Goal: Information Seeking & Learning: Learn about a topic

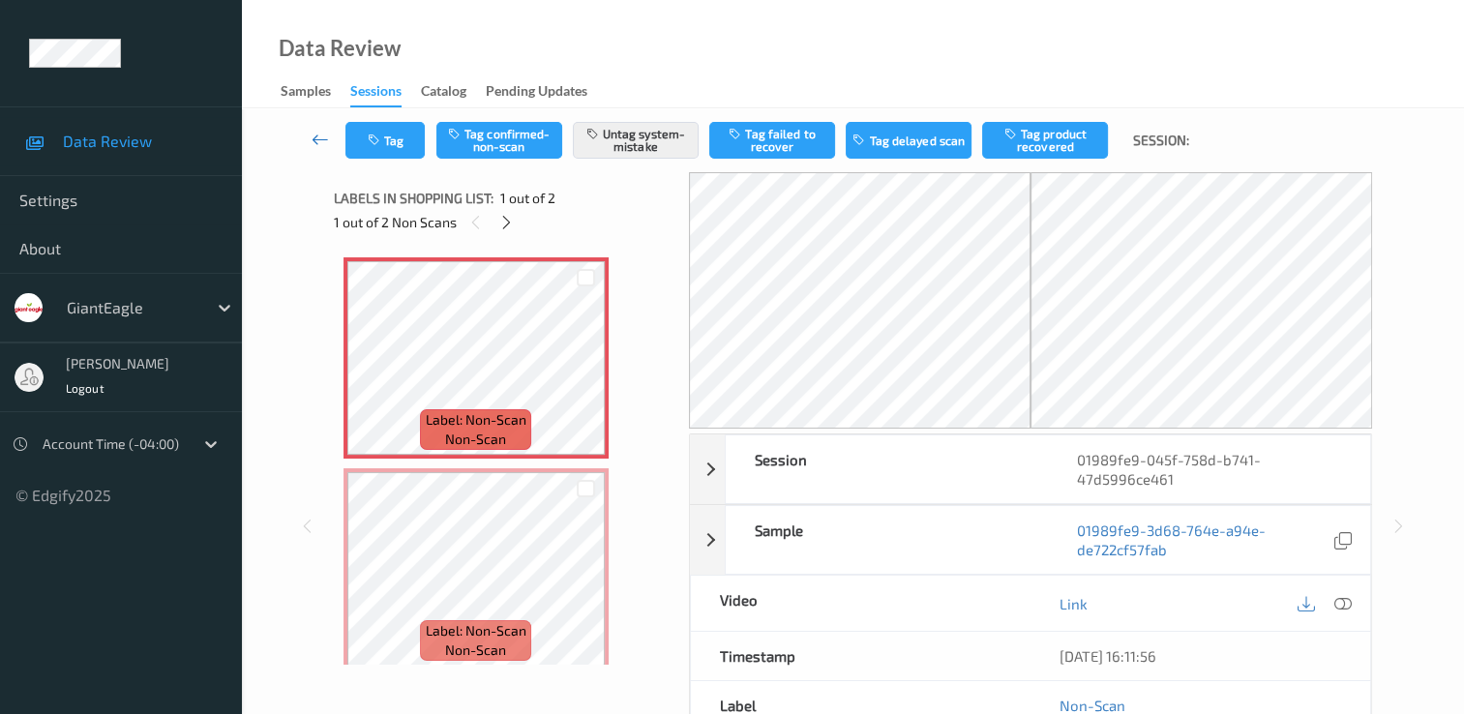
click at [329, 137] on icon at bounding box center [320, 139] width 17 height 19
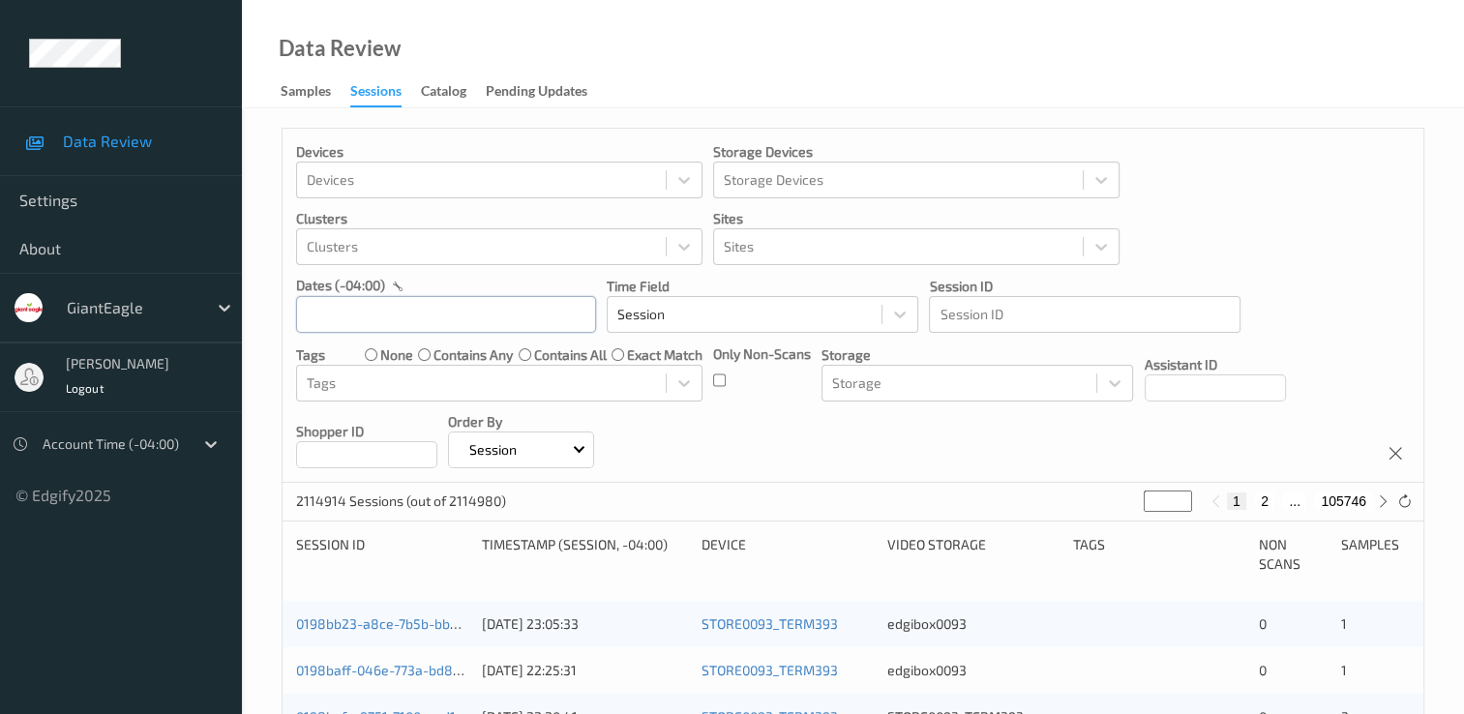
click at [479, 317] on input "text" at bounding box center [446, 314] width 300 height 37
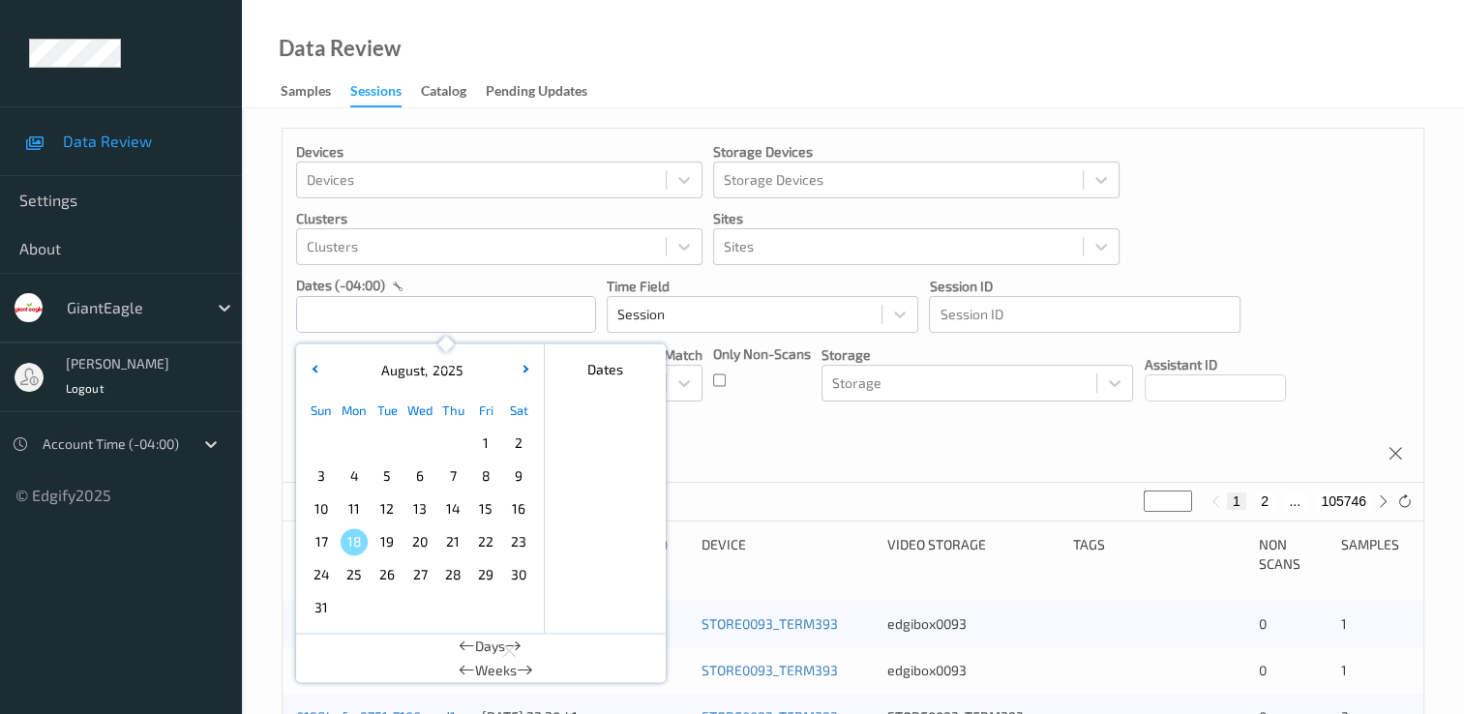
click at [380, 511] on span "12" at bounding box center [387, 508] width 27 height 27
type input "[DATE] 00:00 -> [DATE] 23:59"
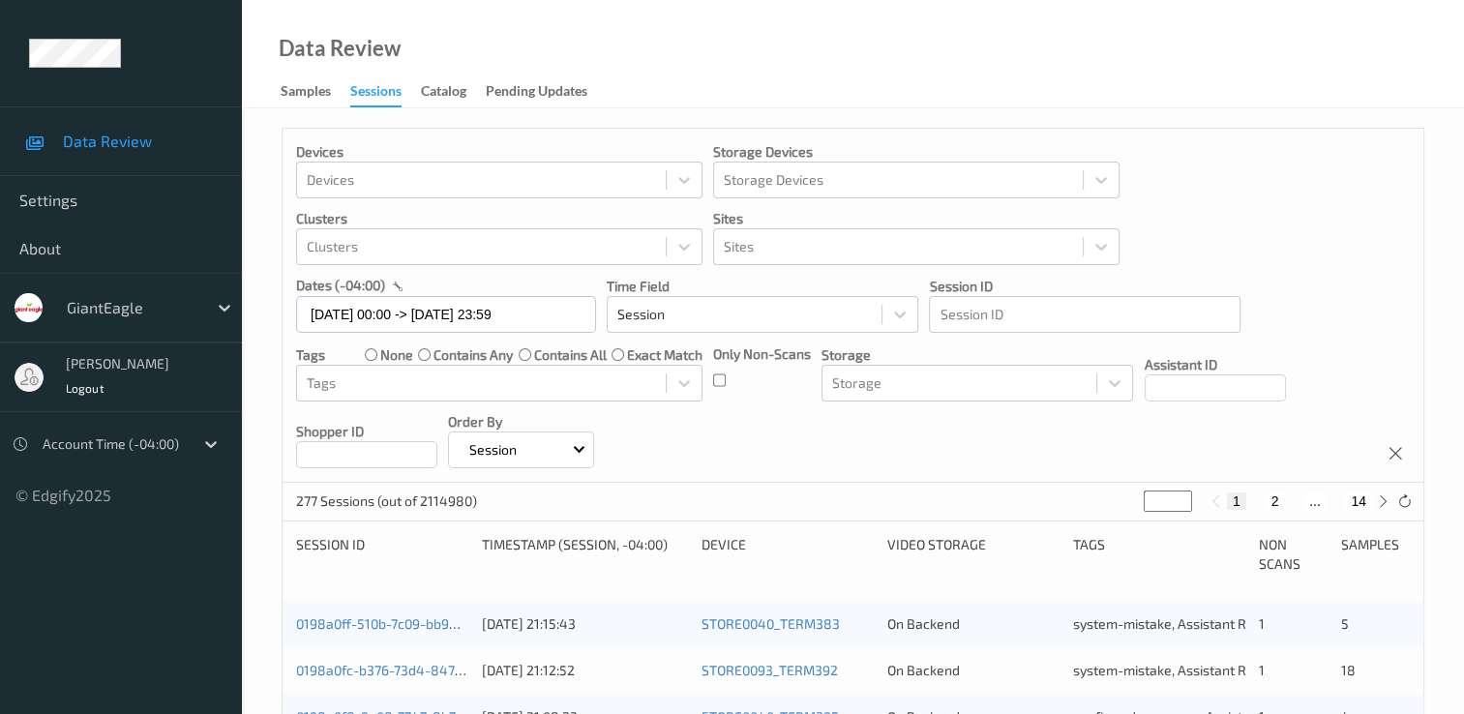
click at [1278, 502] on button "2" at bounding box center [1274, 501] width 19 height 17
type input "*"
click at [1278, 502] on div "1 2 3 ... 14" at bounding box center [1299, 501] width 145 height 17
click at [1295, 503] on button "3" at bounding box center [1293, 501] width 19 height 17
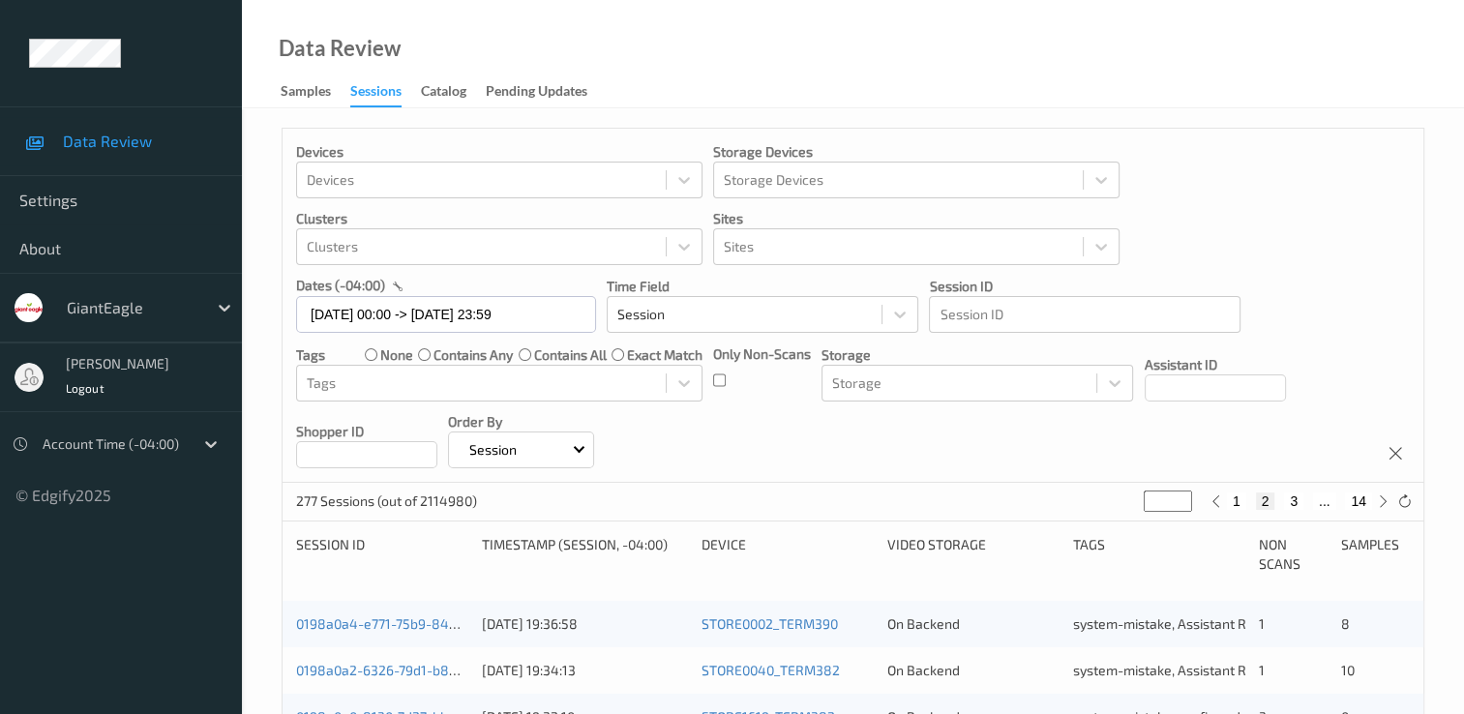
type input "*"
click at [1306, 502] on button "4" at bounding box center [1305, 501] width 19 height 17
type input "*"
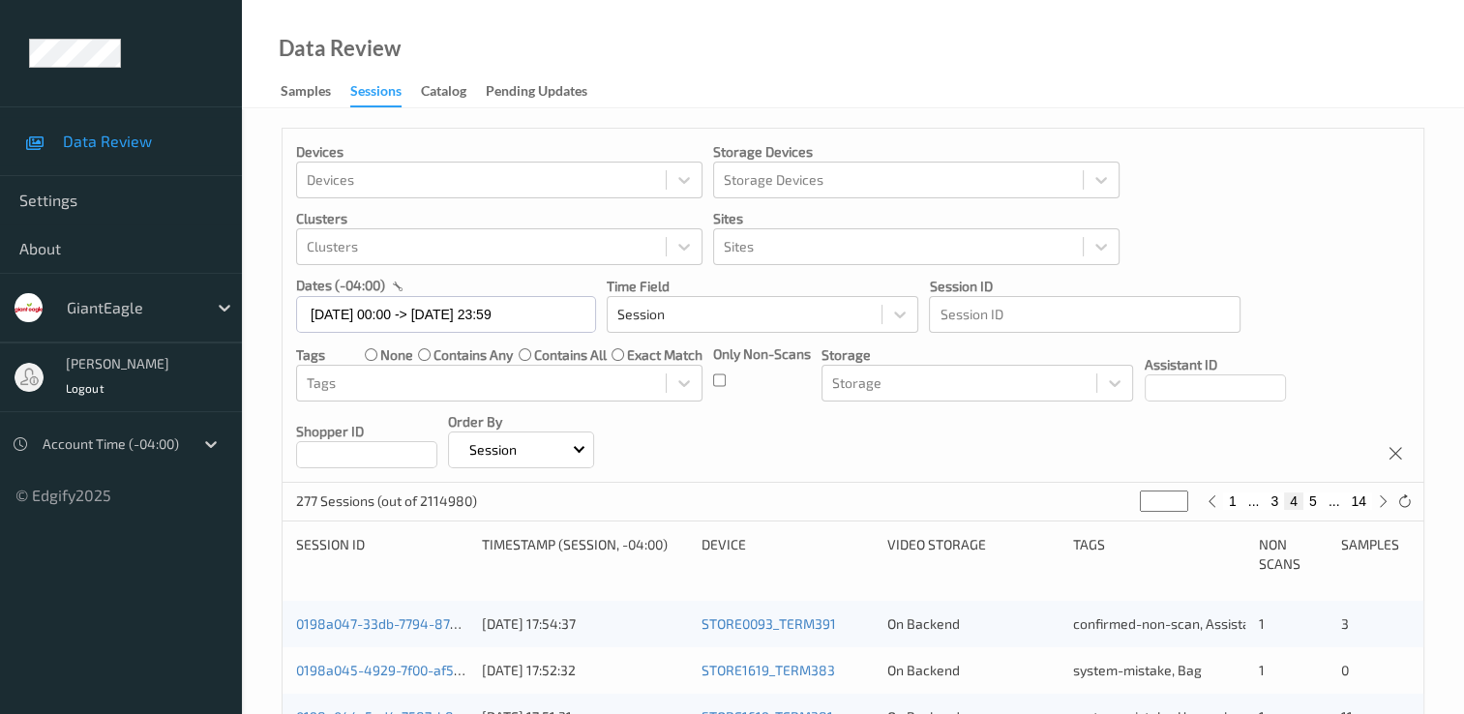
click at [1319, 504] on button "5" at bounding box center [1313, 501] width 19 height 17
type input "*"
click at [1315, 501] on button "6" at bounding box center [1313, 501] width 19 height 17
type input "*"
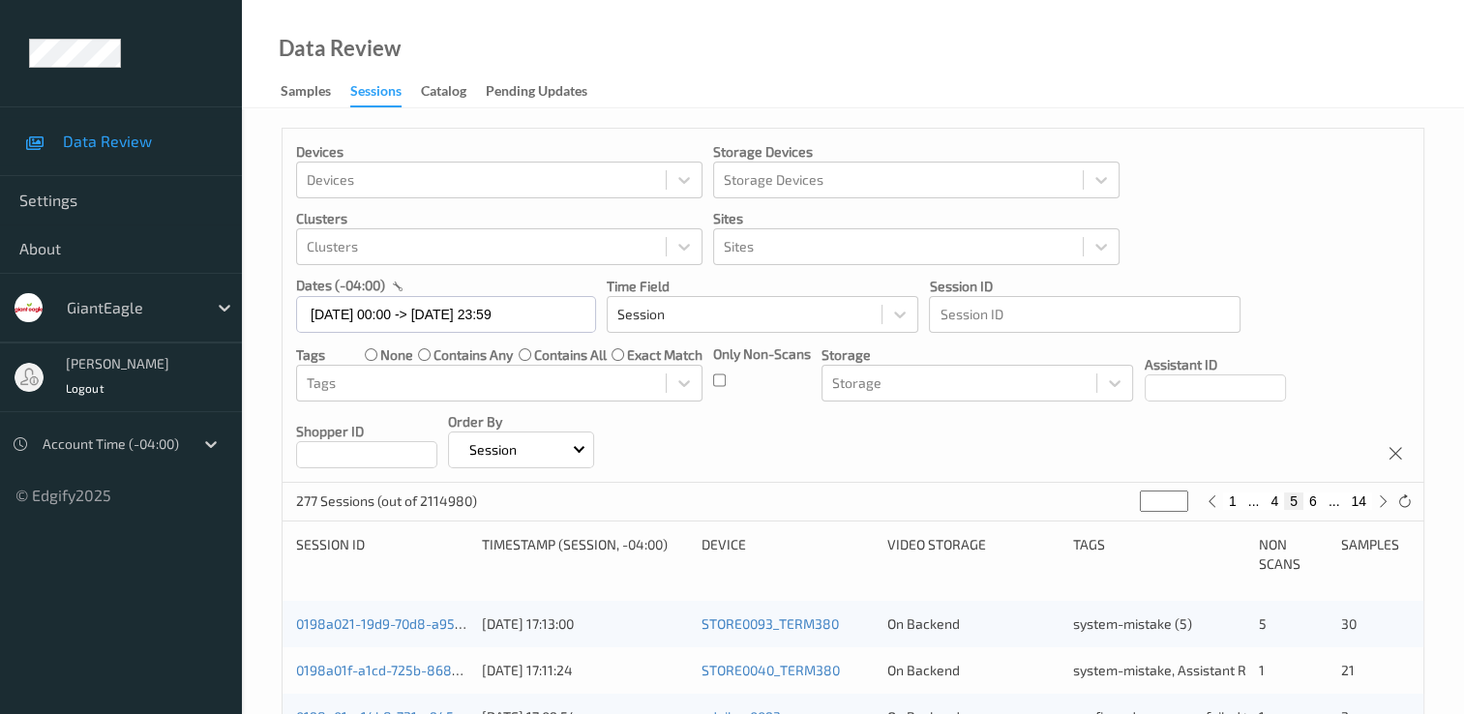
type input "*"
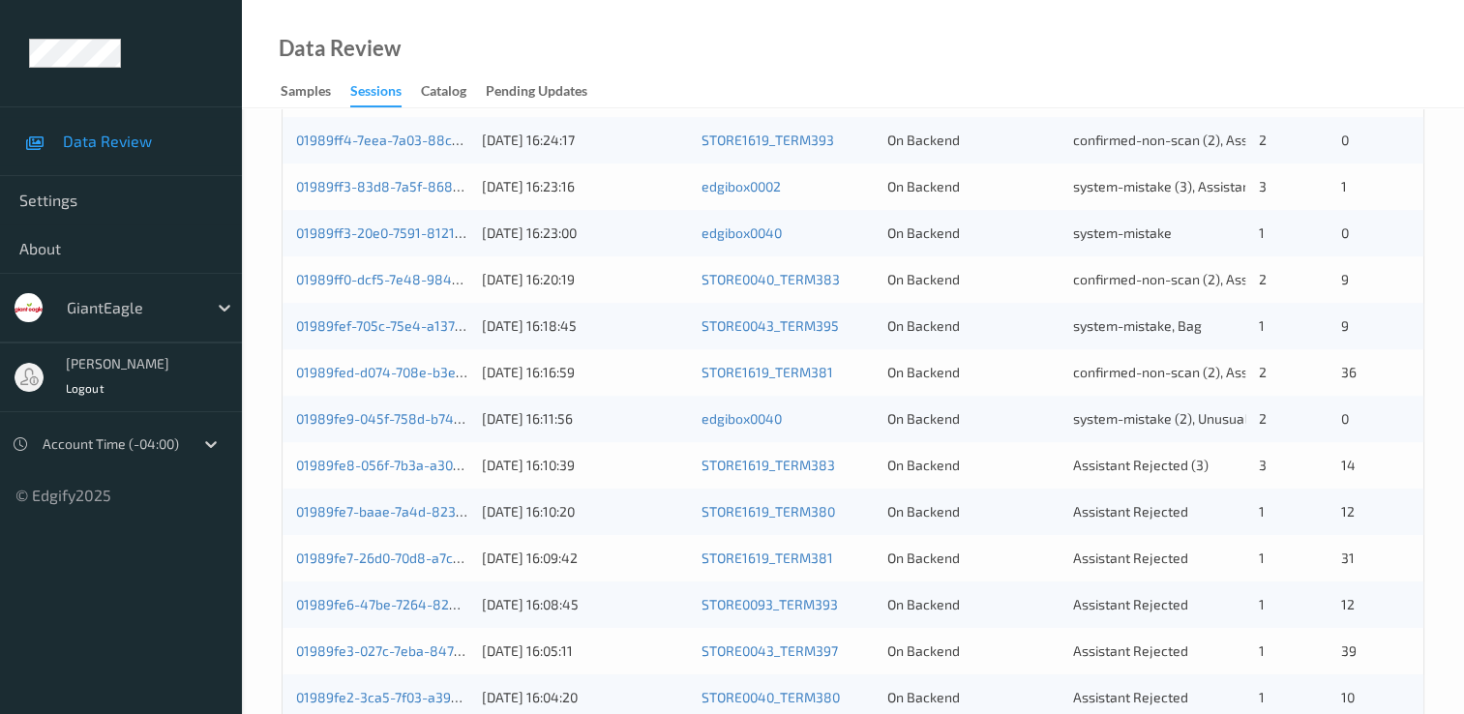
scroll to position [796, 0]
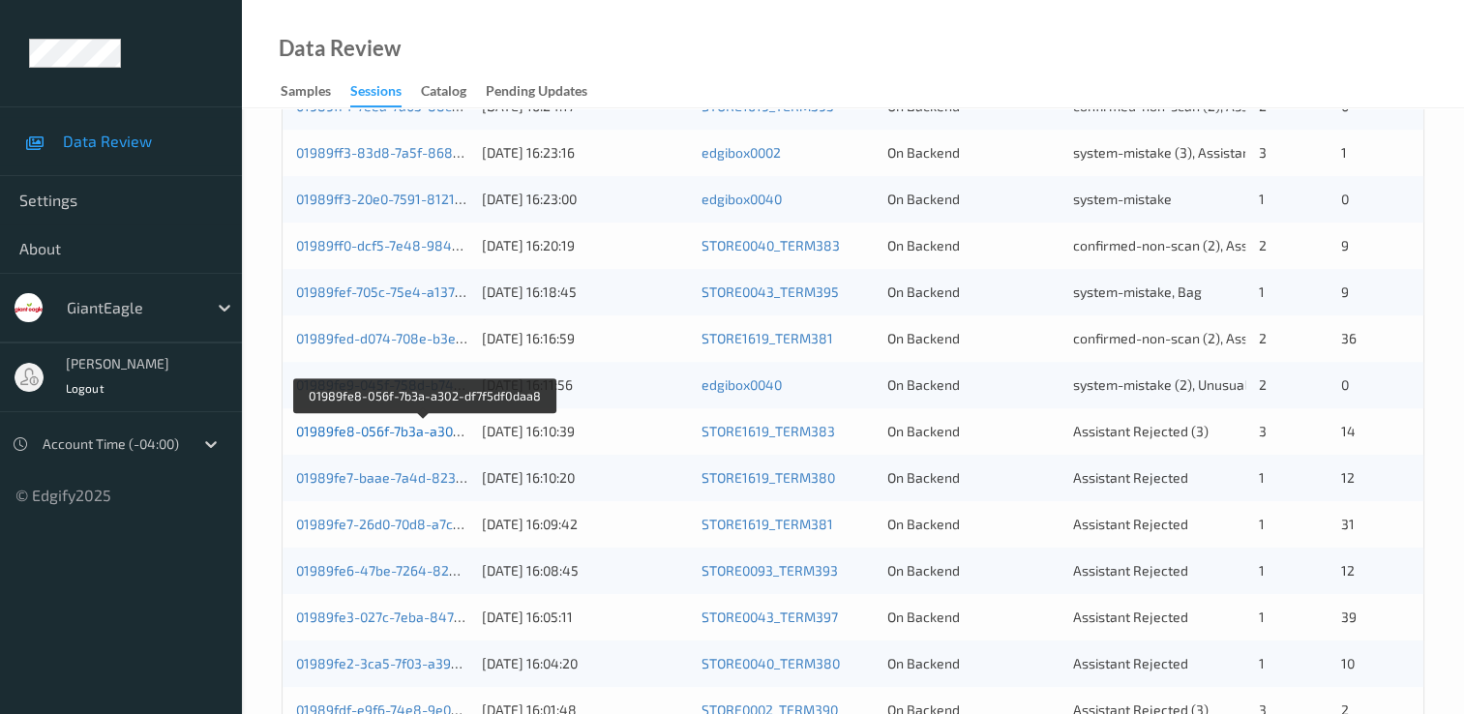
click at [372, 425] on link "01989fe8-056f-7b3a-a302-df7f5df0daa8" at bounding box center [423, 431] width 255 height 16
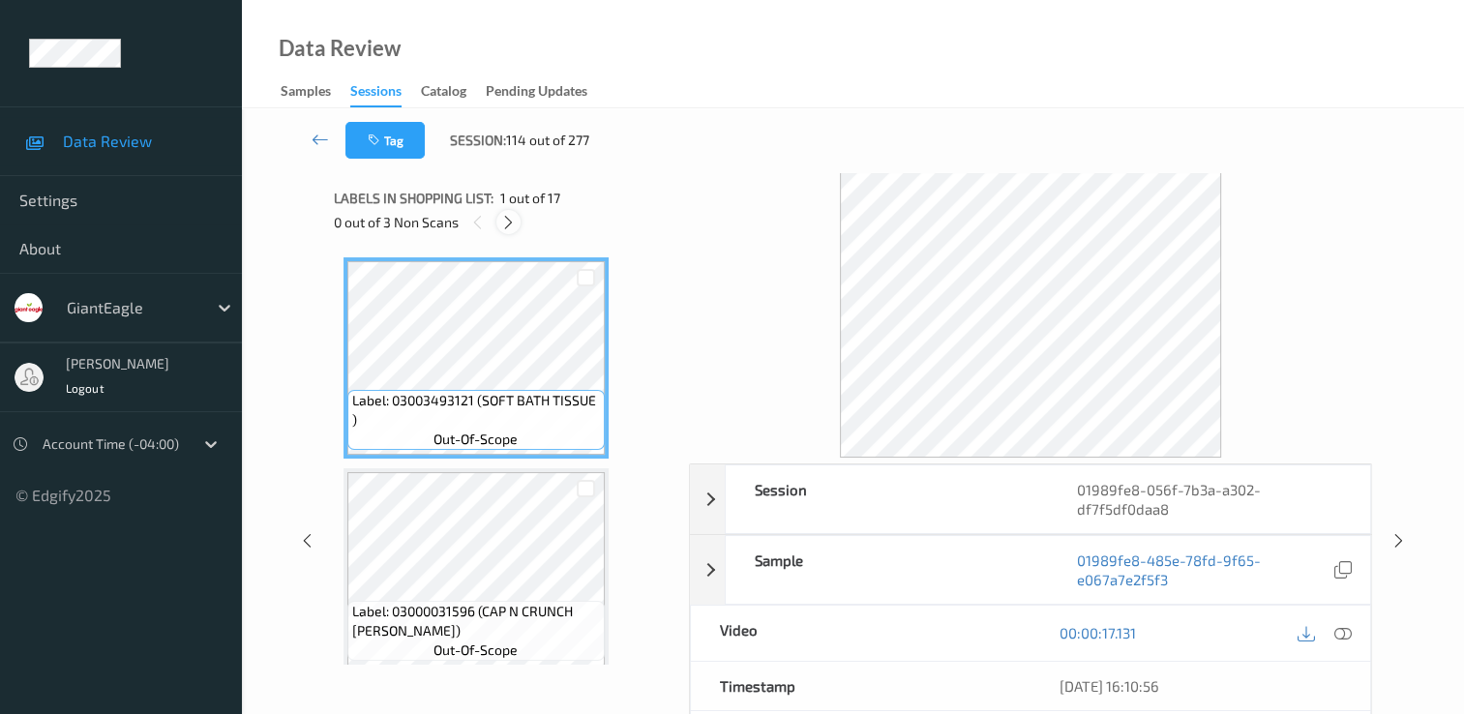
click at [512, 221] on icon at bounding box center [508, 222] width 16 height 17
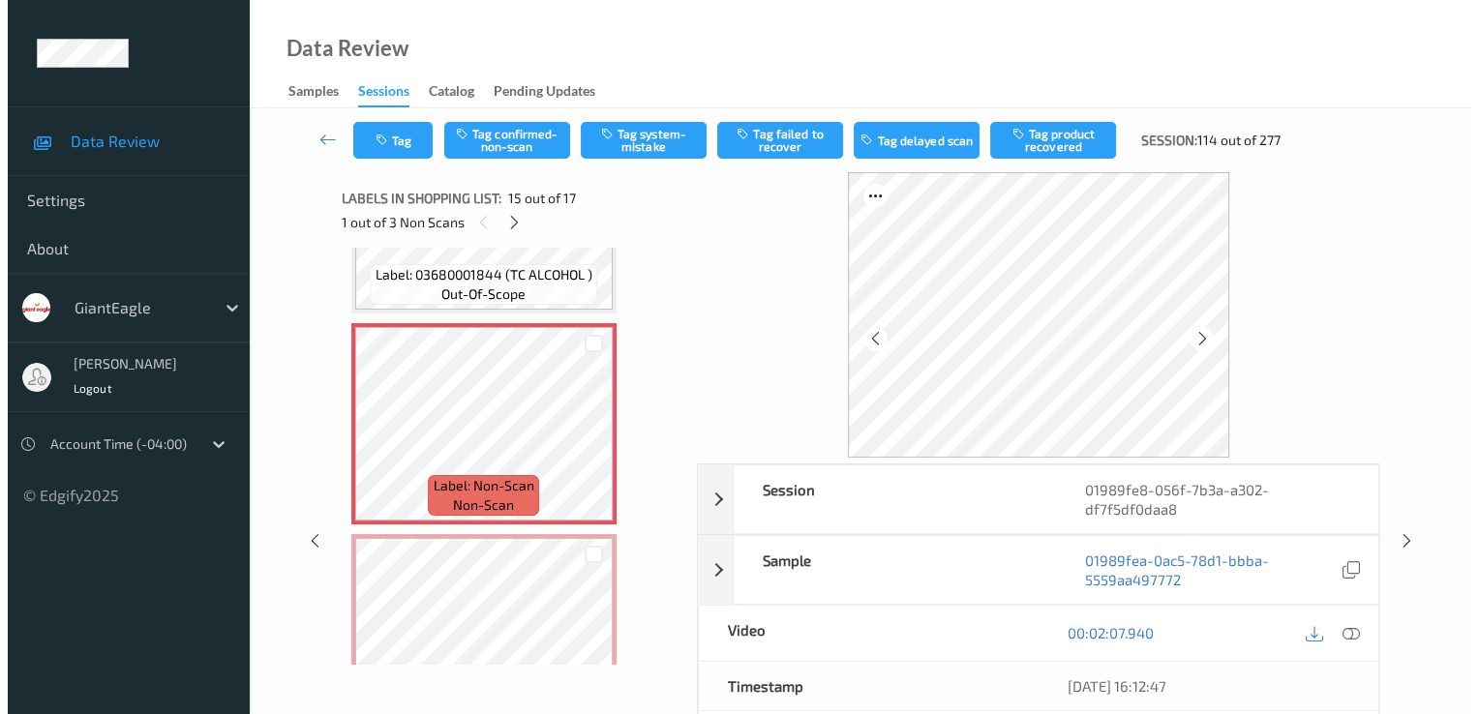
scroll to position [2985, 0]
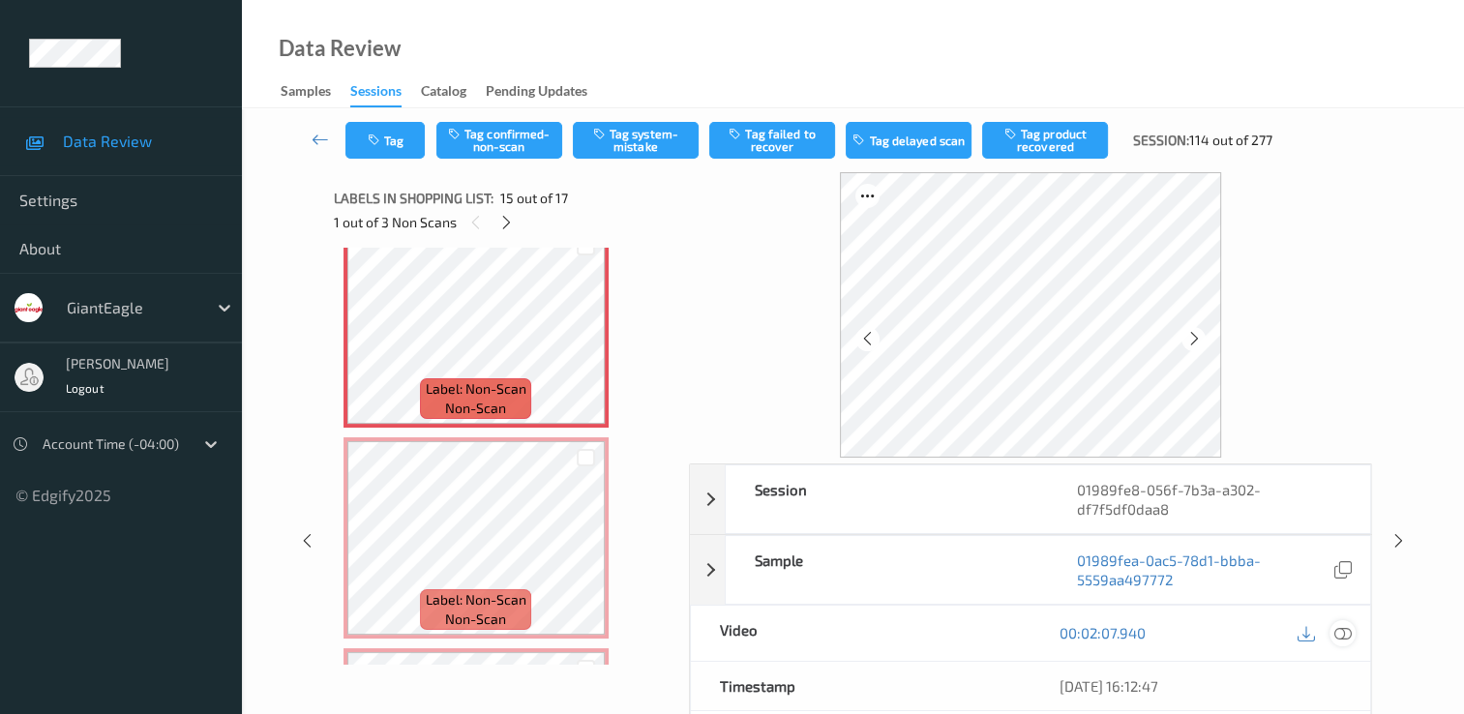
click at [1343, 630] on icon at bounding box center [1343, 632] width 17 height 17
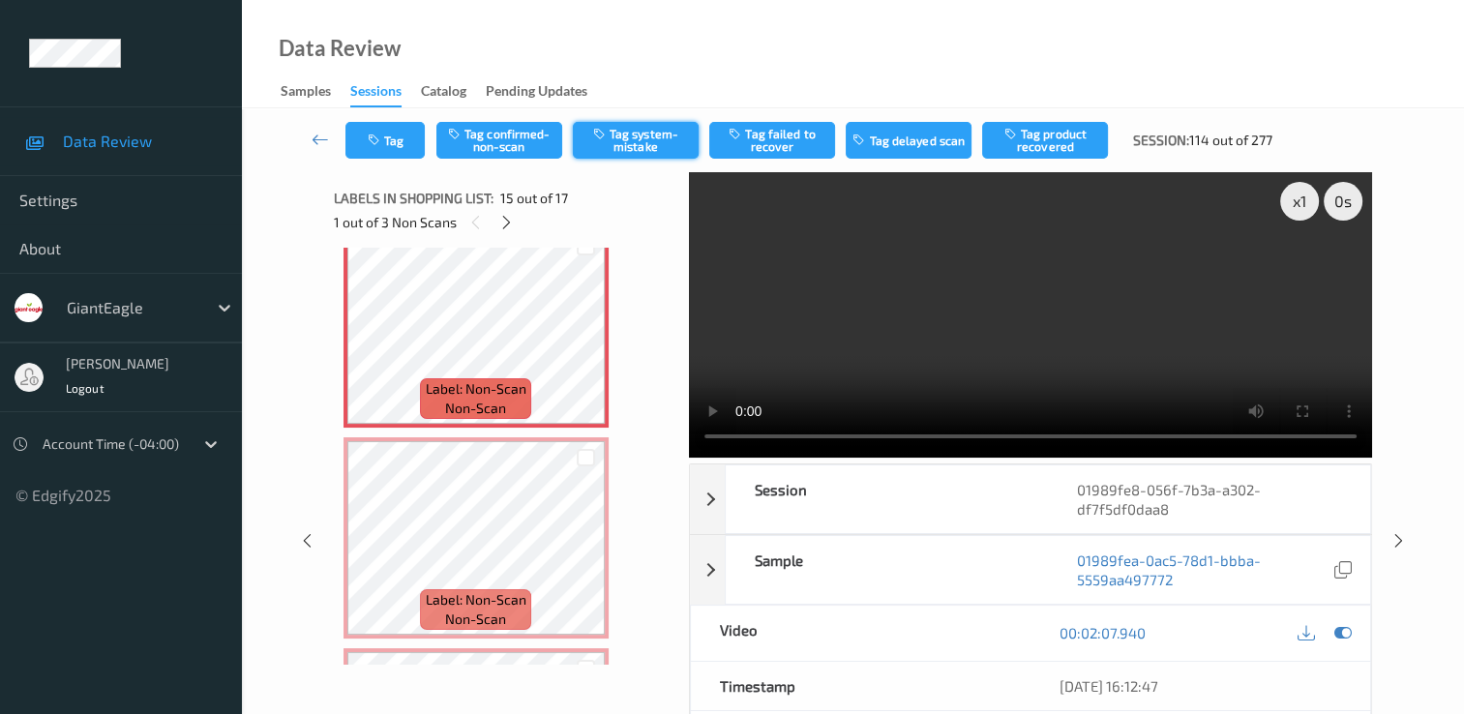
click at [634, 136] on button "Tag system-mistake" at bounding box center [636, 140] width 126 height 37
click at [377, 130] on button "Tag" at bounding box center [384, 140] width 79 height 37
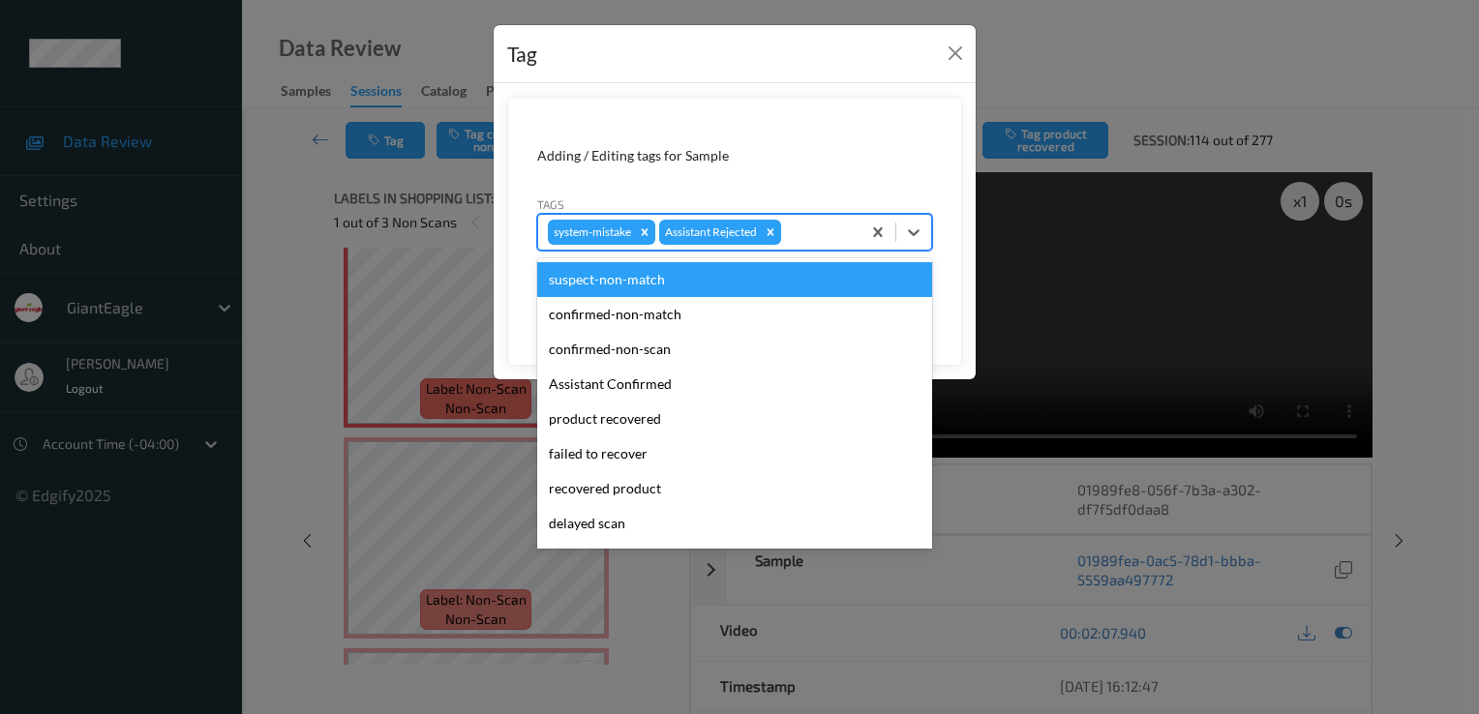
click at [803, 217] on div "system-mistake Assistant Rejected" at bounding box center [699, 232] width 322 height 33
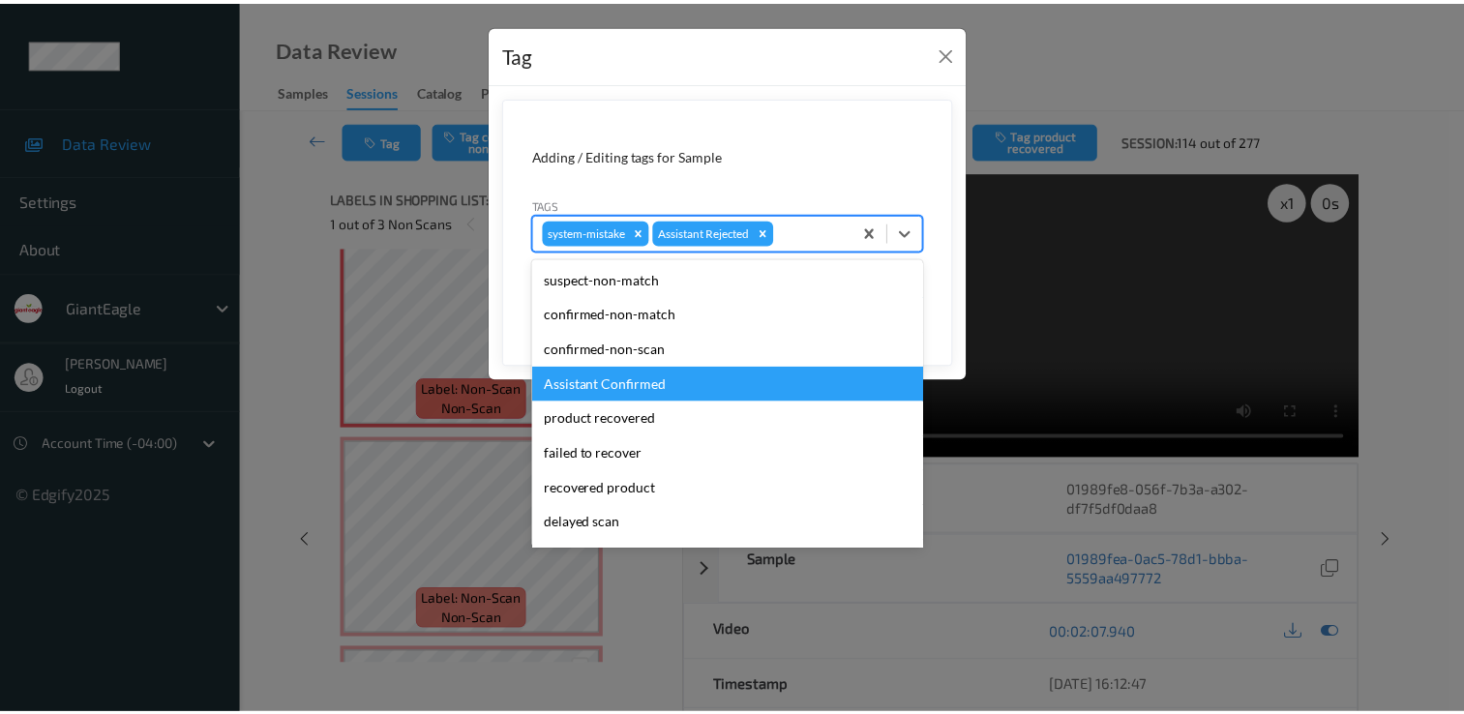
scroll to position [97, 0]
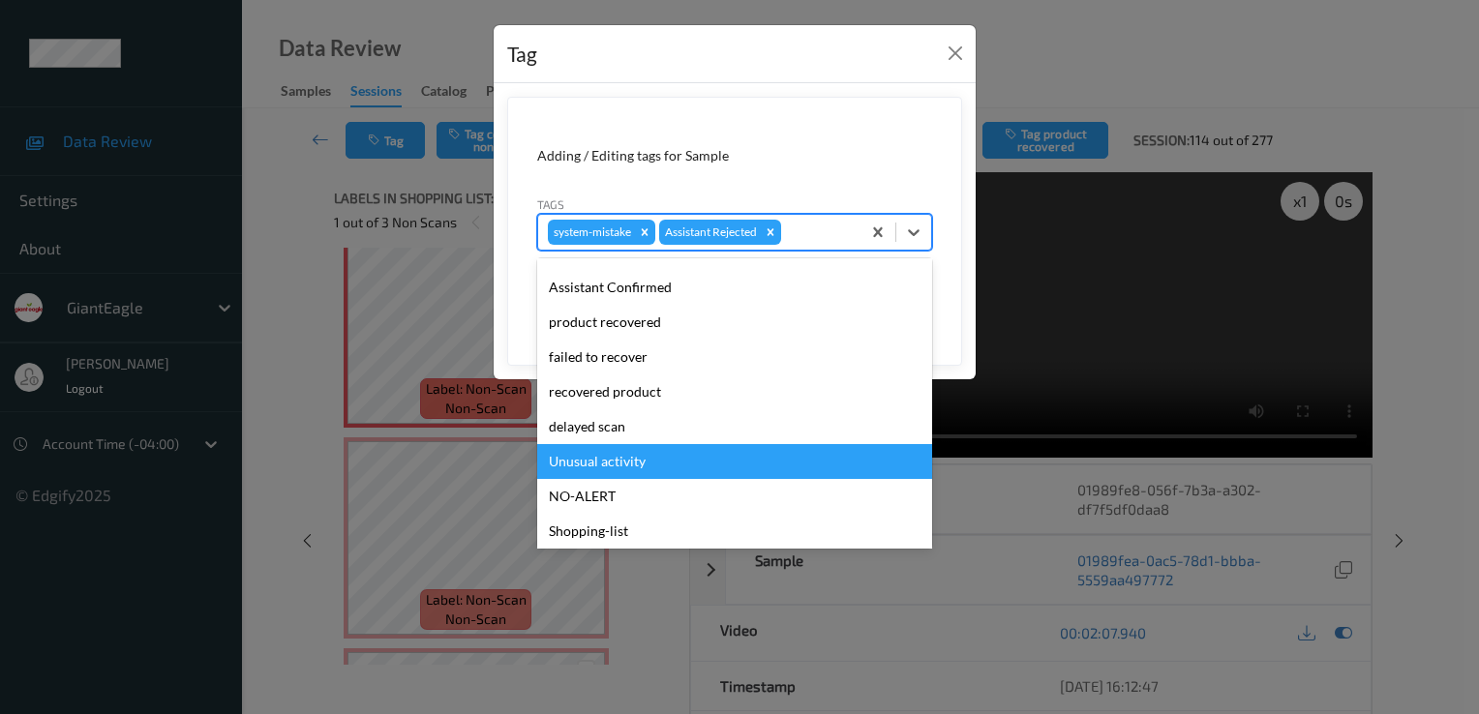
click at [630, 470] on div "Unusual activity" at bounding box center [734, 461] width 395 height 35
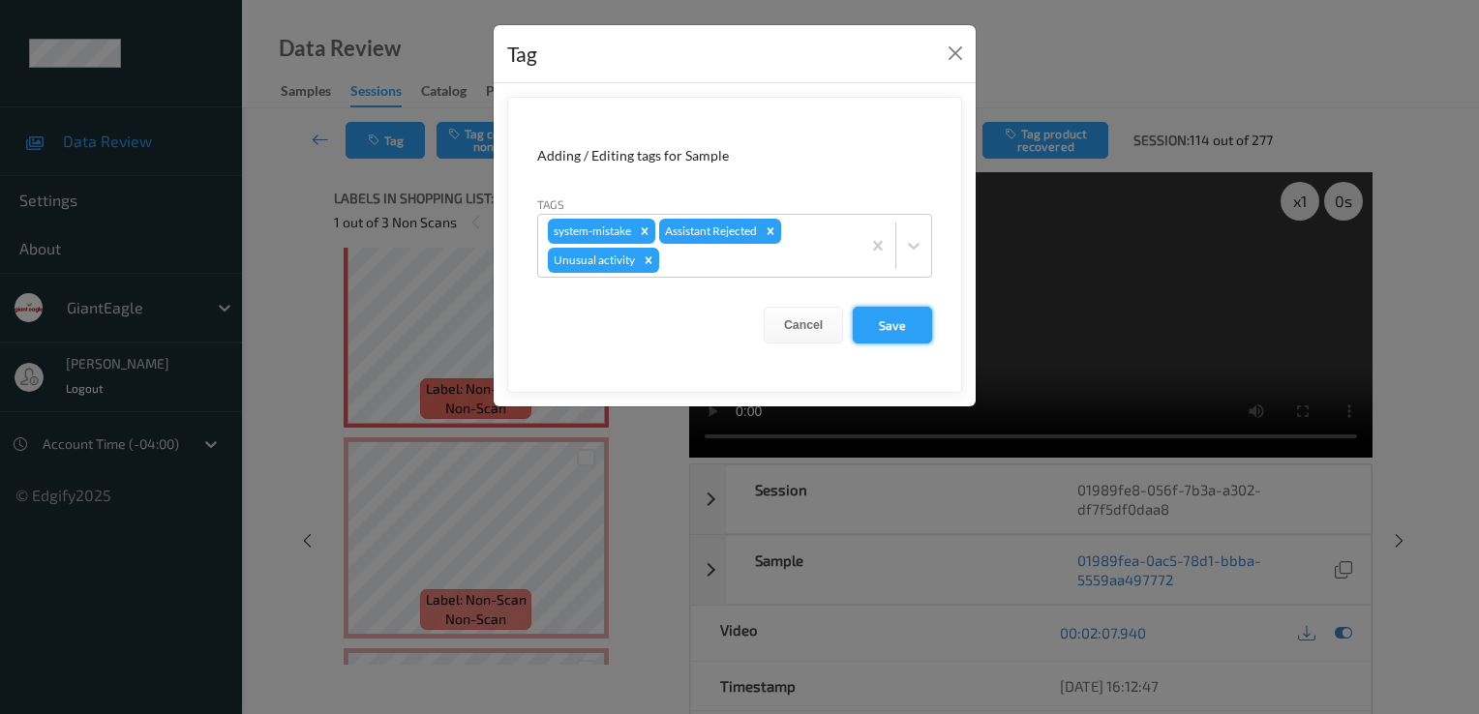
click at [918, 319] on button "Save" at bounding box center [892, 325] width 79 height 37
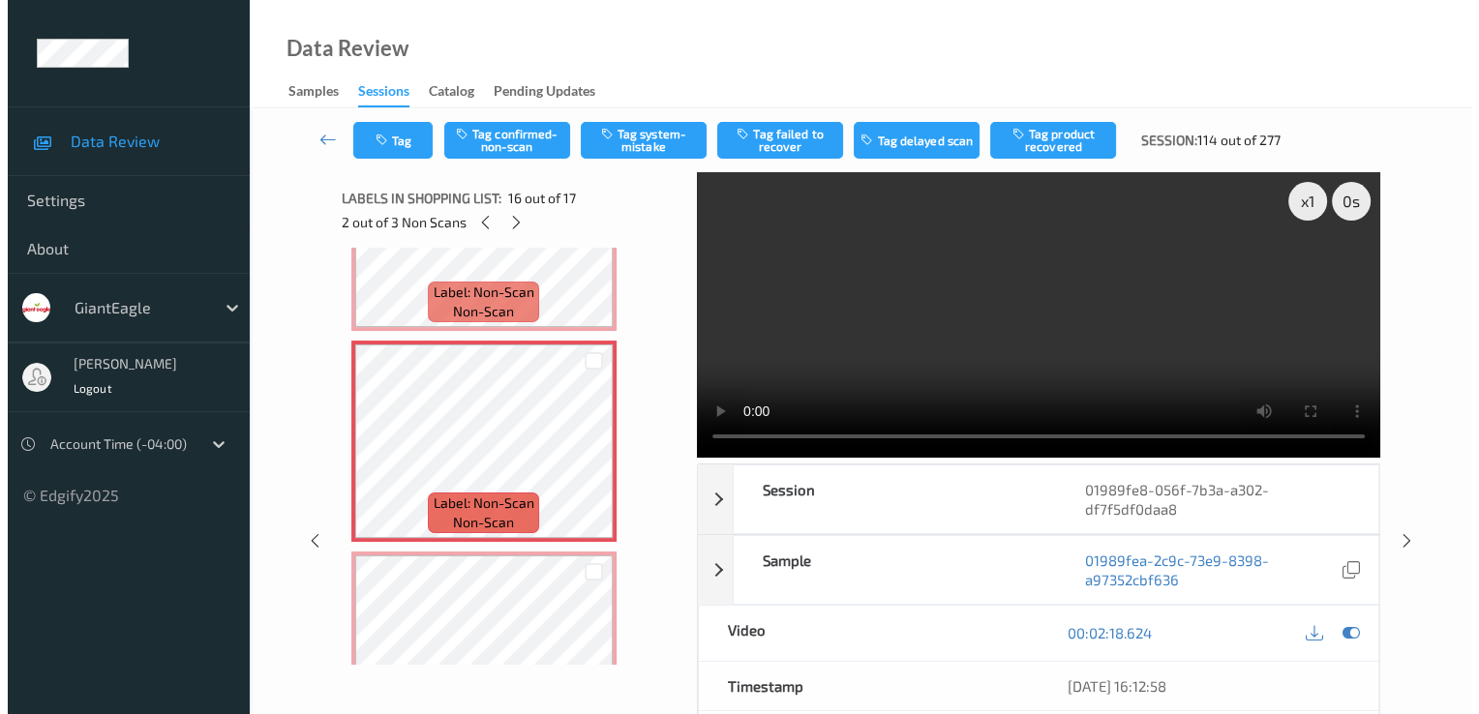
scroll to position [3057, 0]
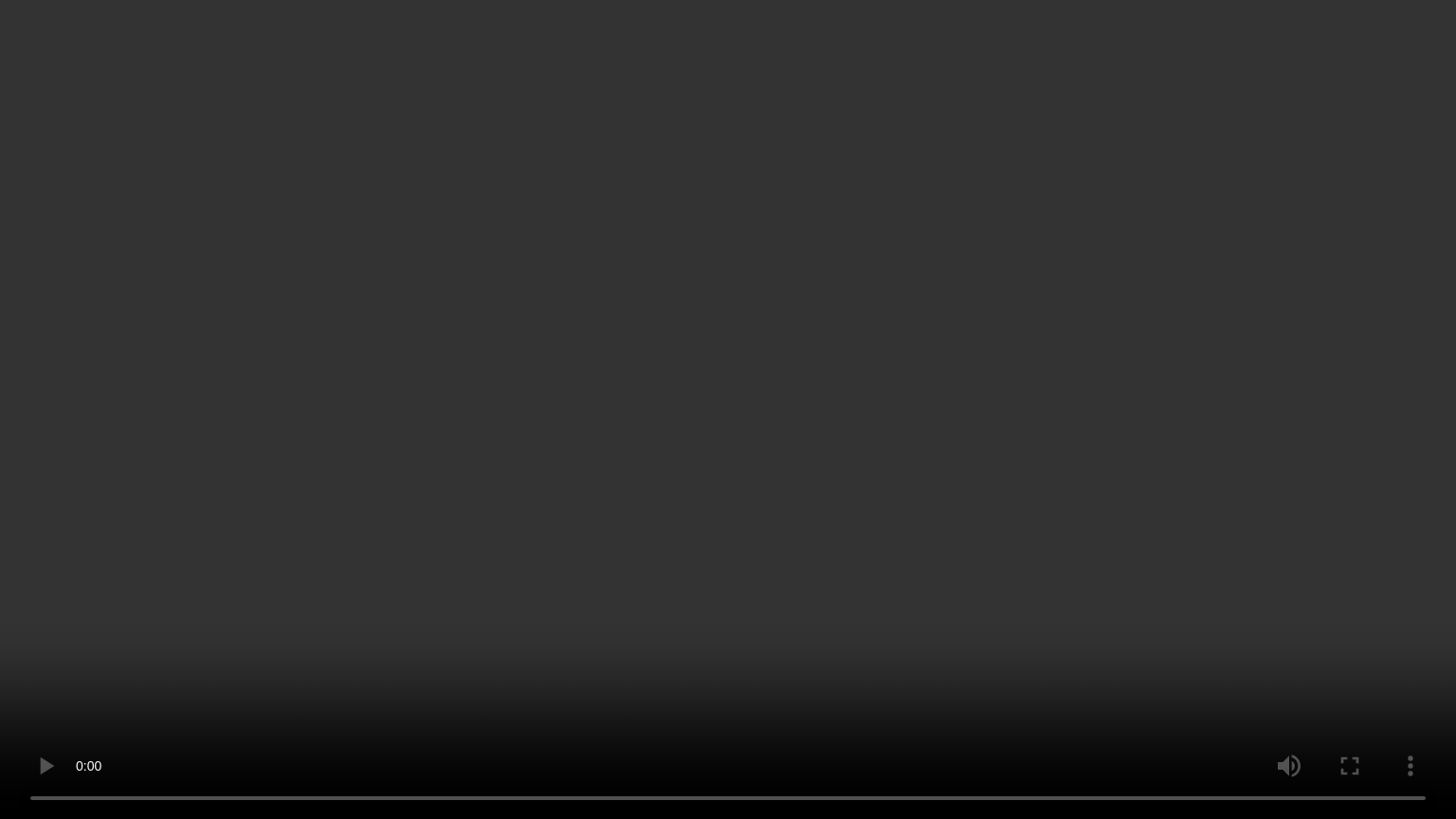
click at [557, 669] on video at bounding box center [728, 410] width 1456 height 819
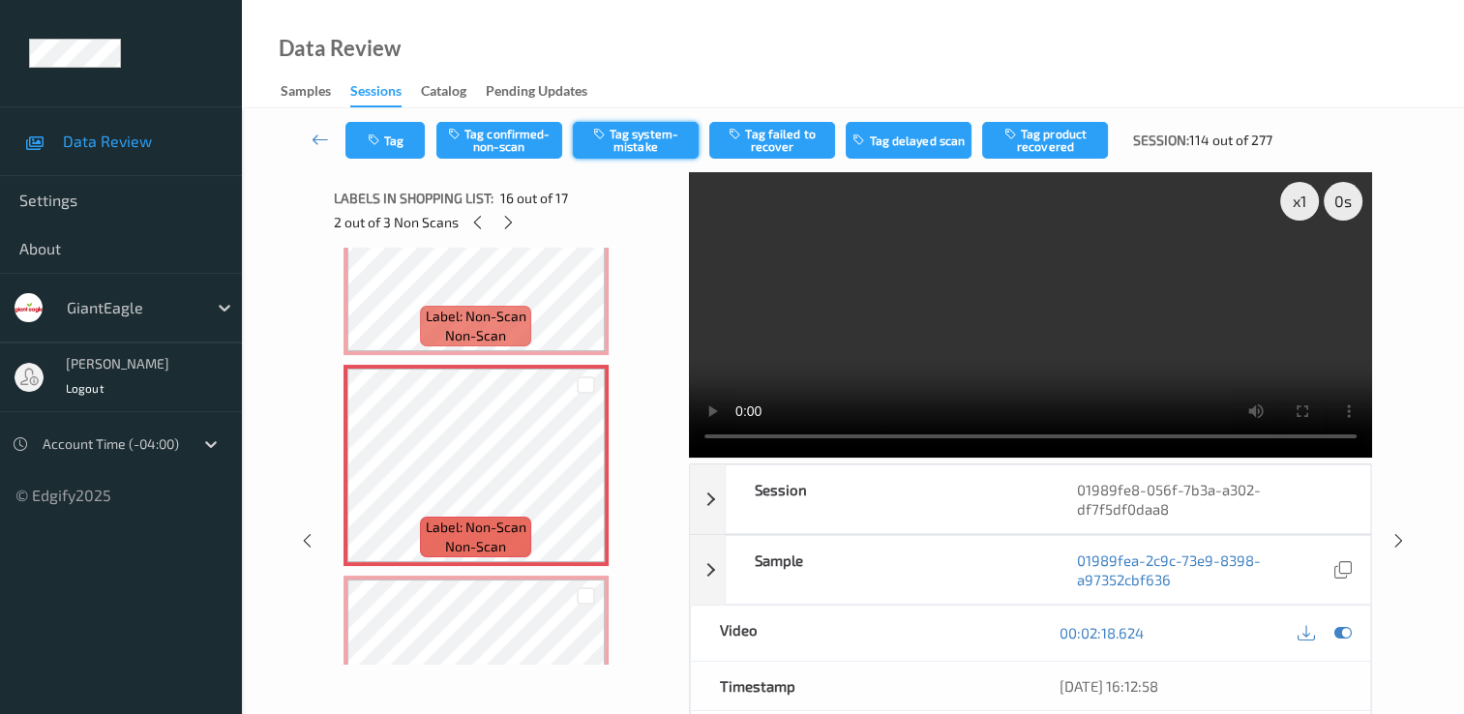
click at [604, 140] on icon "button" at bounding box center [601, 134] width 16 height 14
click at [395, 141] on button "Tag" at bounding box center [384, 140] width 79 height 37
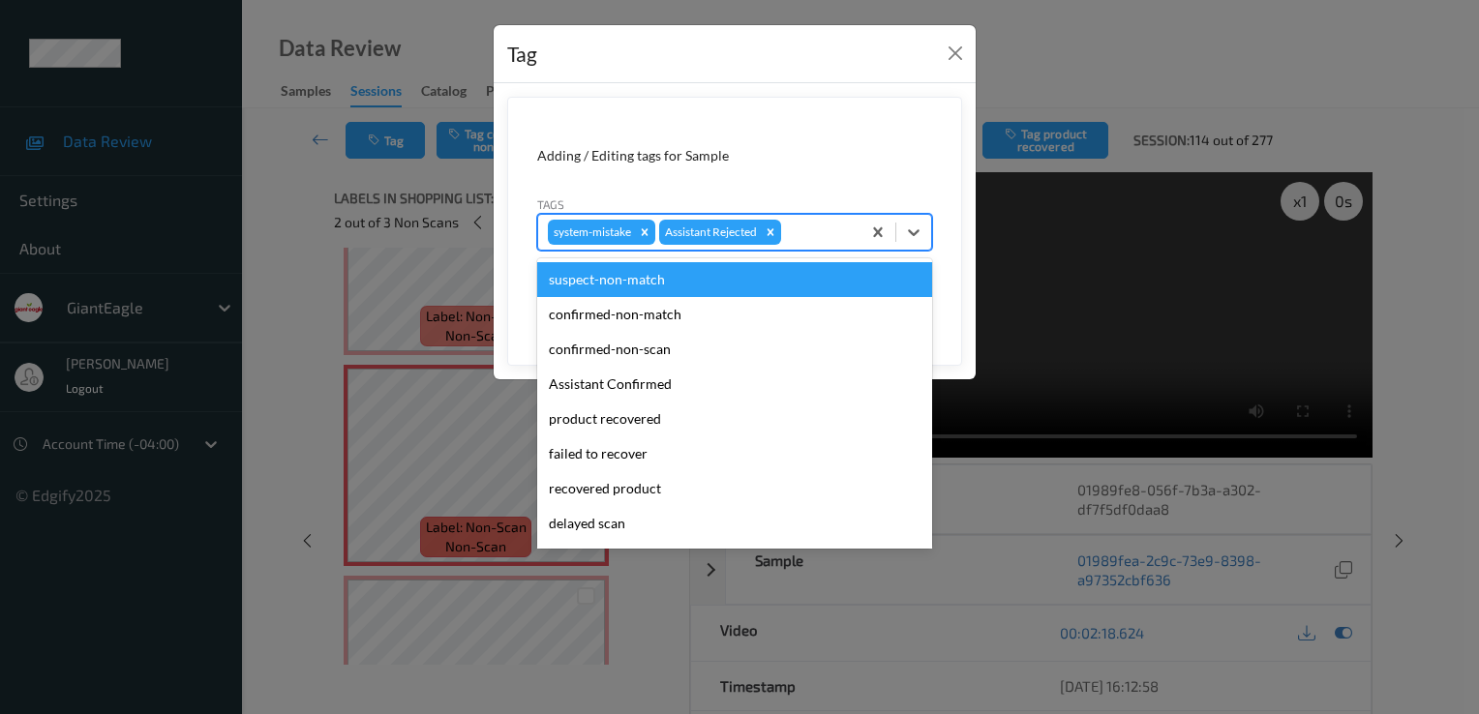
click at [806, 226] on div at bounding box center [818, 232] width 66 height 23
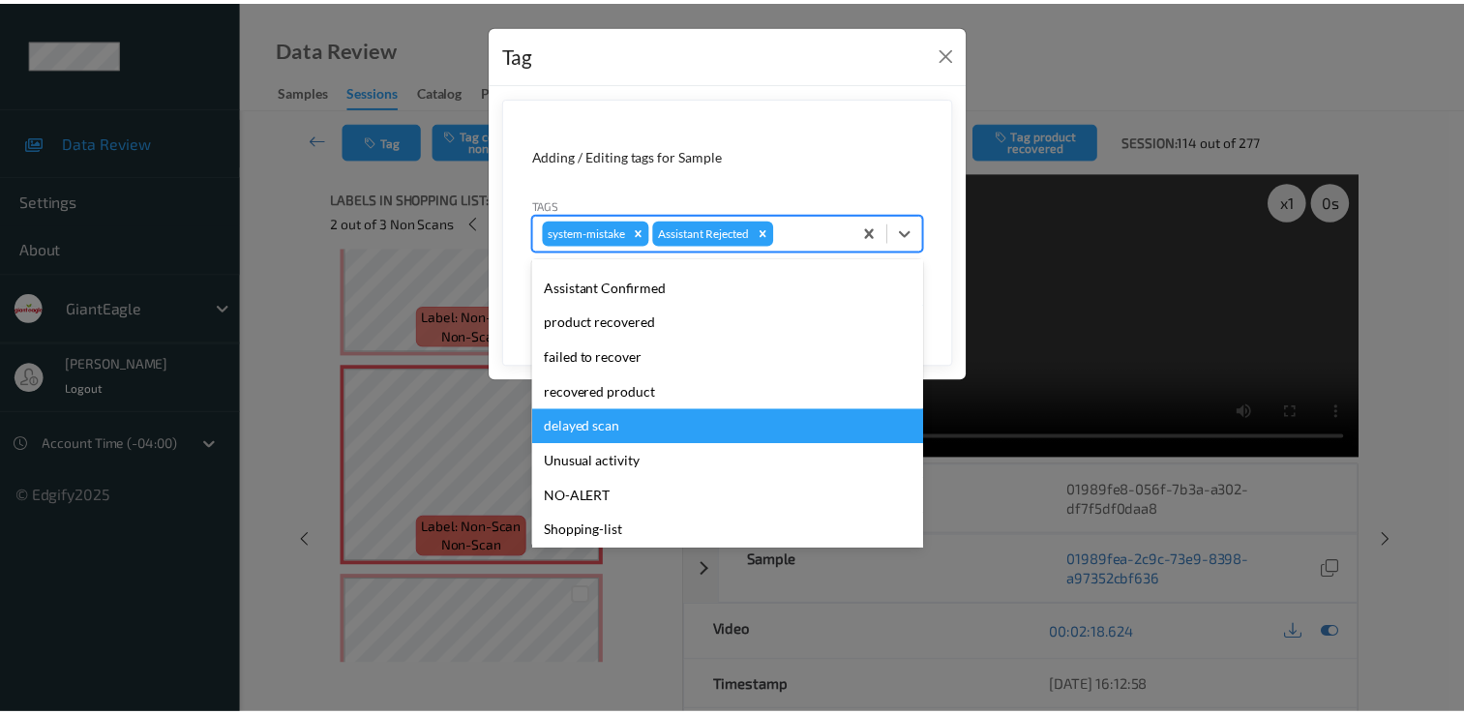
scroll to position [170, 0]
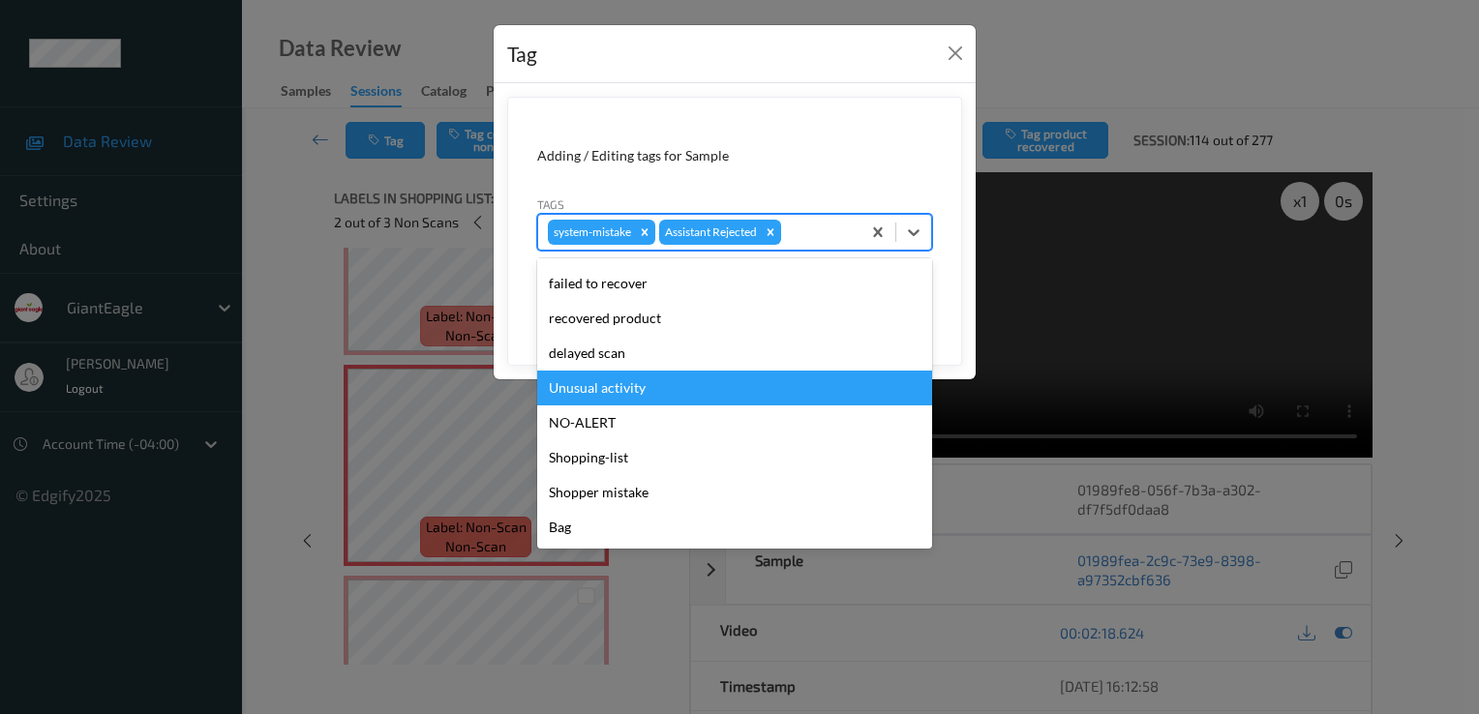
click at [704, 381] on div "Unusual activity" at bounding box center [734, 388] width 395 height 35
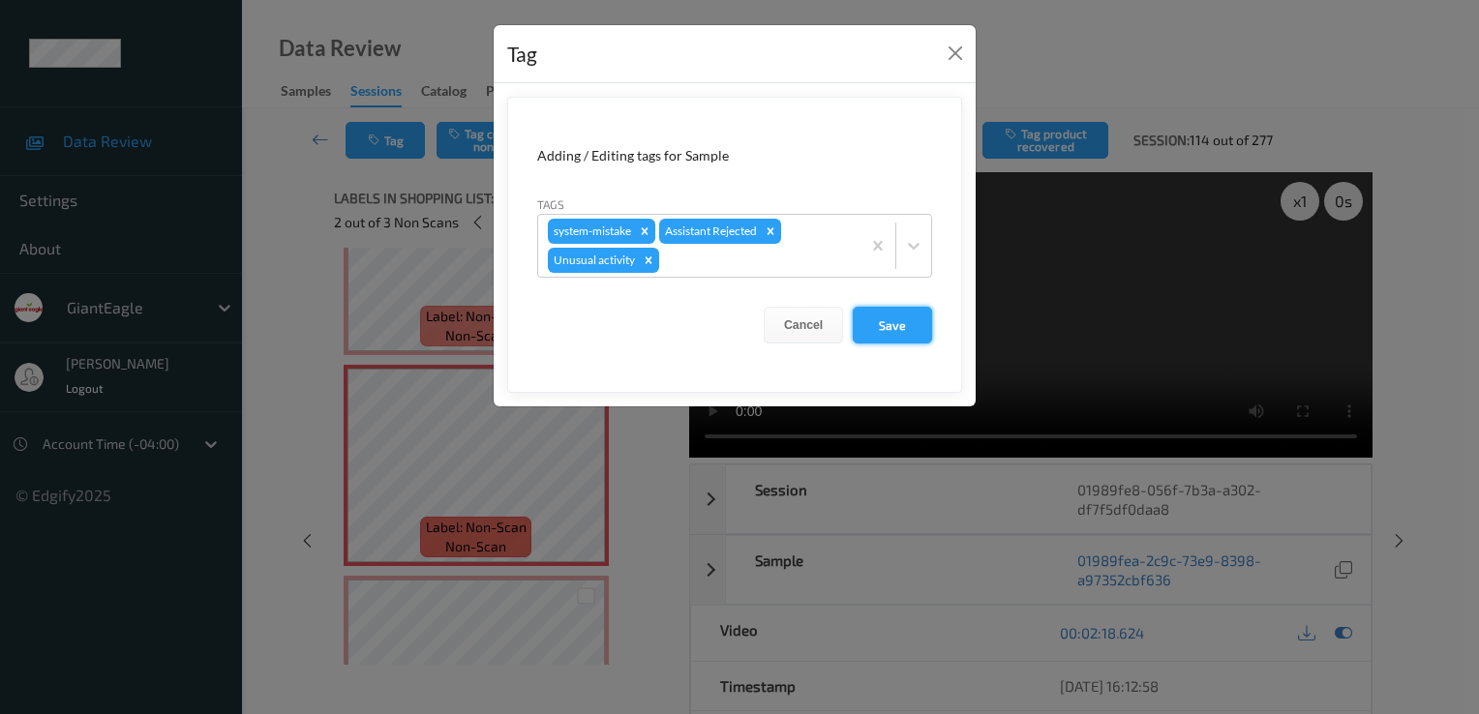
click at [871, 318] on button "Save" at bounding box center [892, 325] width 79 height 37
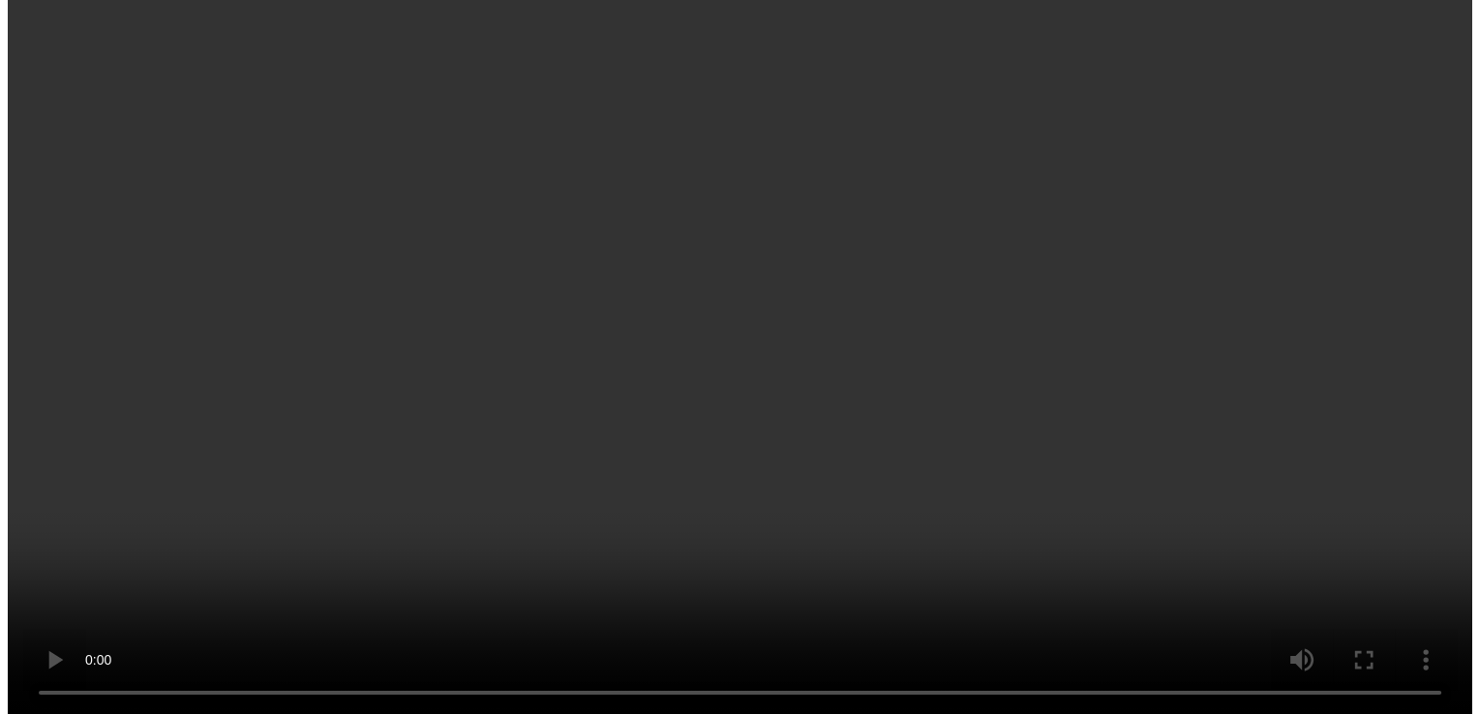
scroll to position [3057, 0]
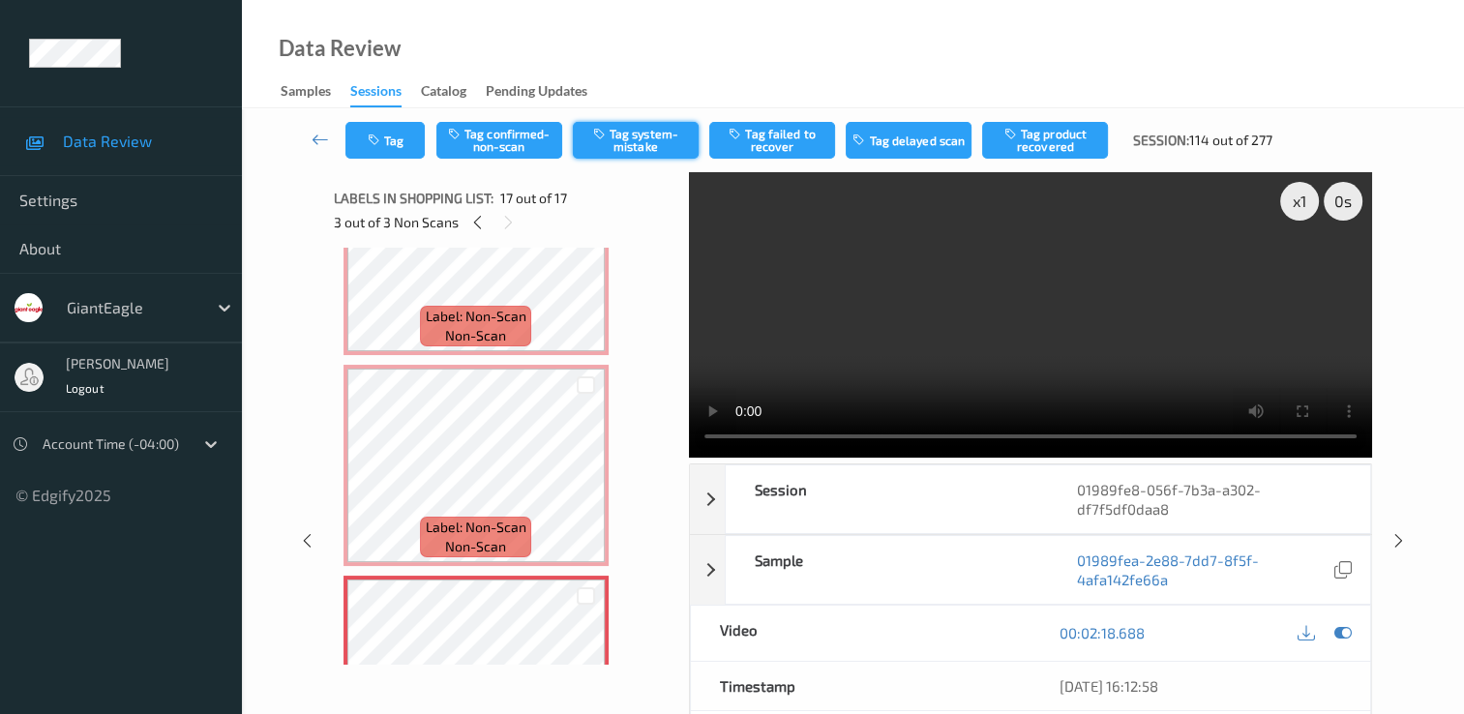
click at [631, 134] on button "Tag system-mistake" at bounding box center [636, 140] width 126 height 37
click at [379, 139] on icon "button" at bounding box center [376, 141] width 16 height 14
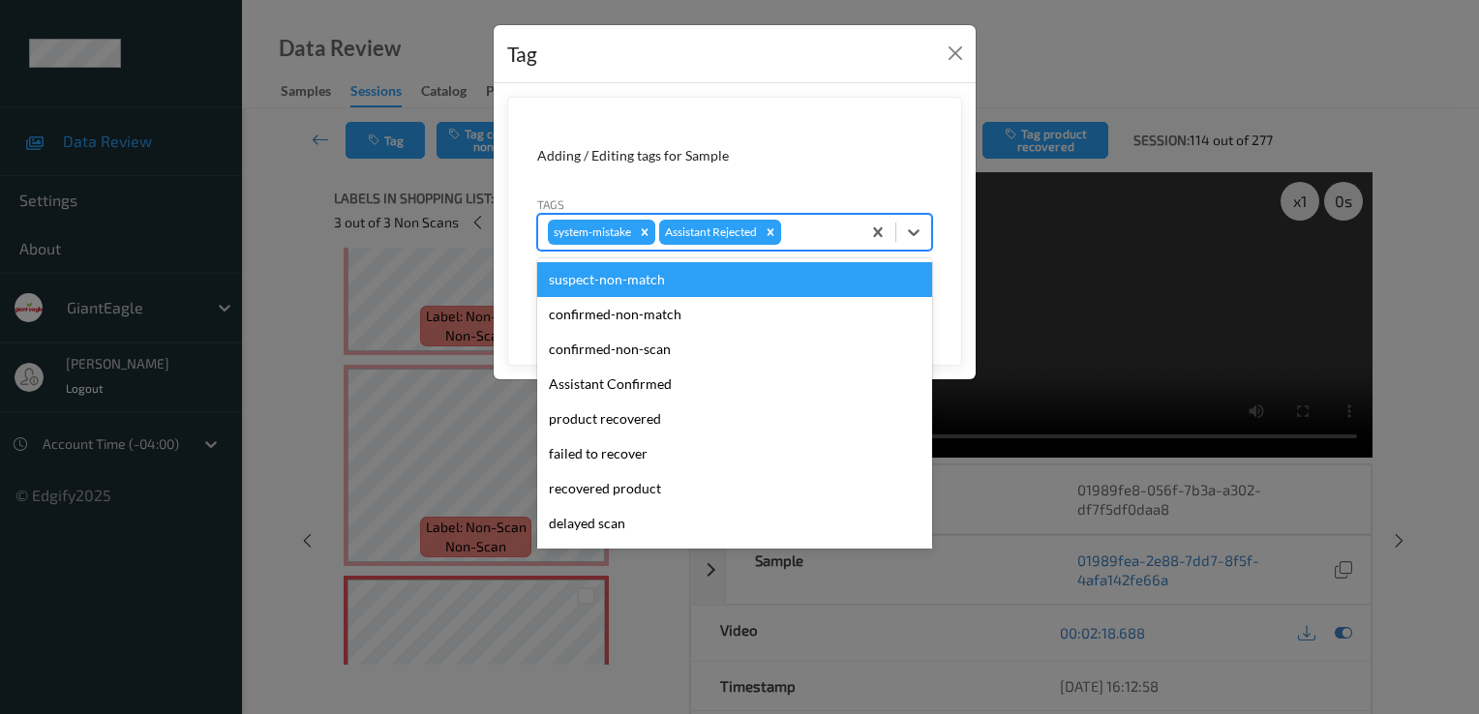
click at [840, 216] on div "system-mistake Assistant Rejected" at bounding box center [699, 232] width 322 height 33
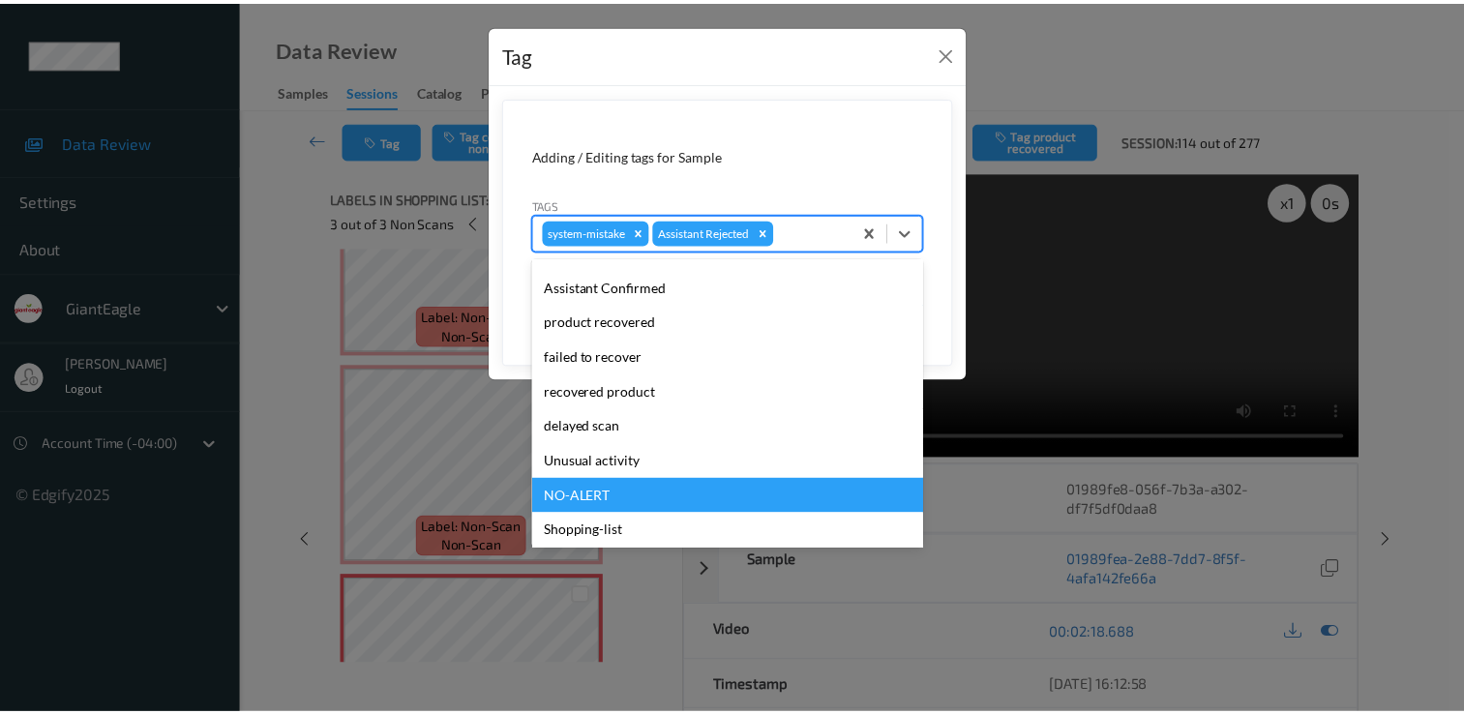
scroll to position [170, 0]
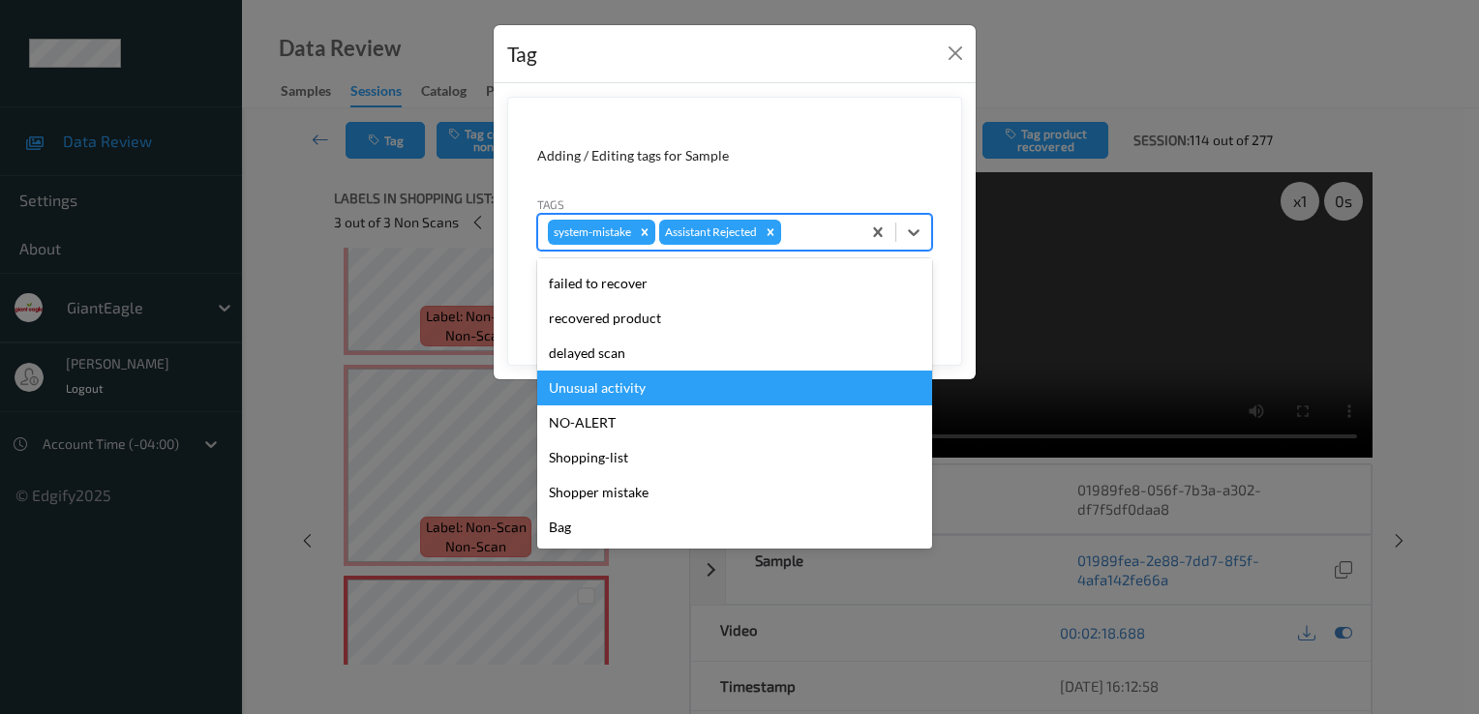
click at [720, 394] on div "Unusual activity" at bounding box center [734, 388] width 395 height 35
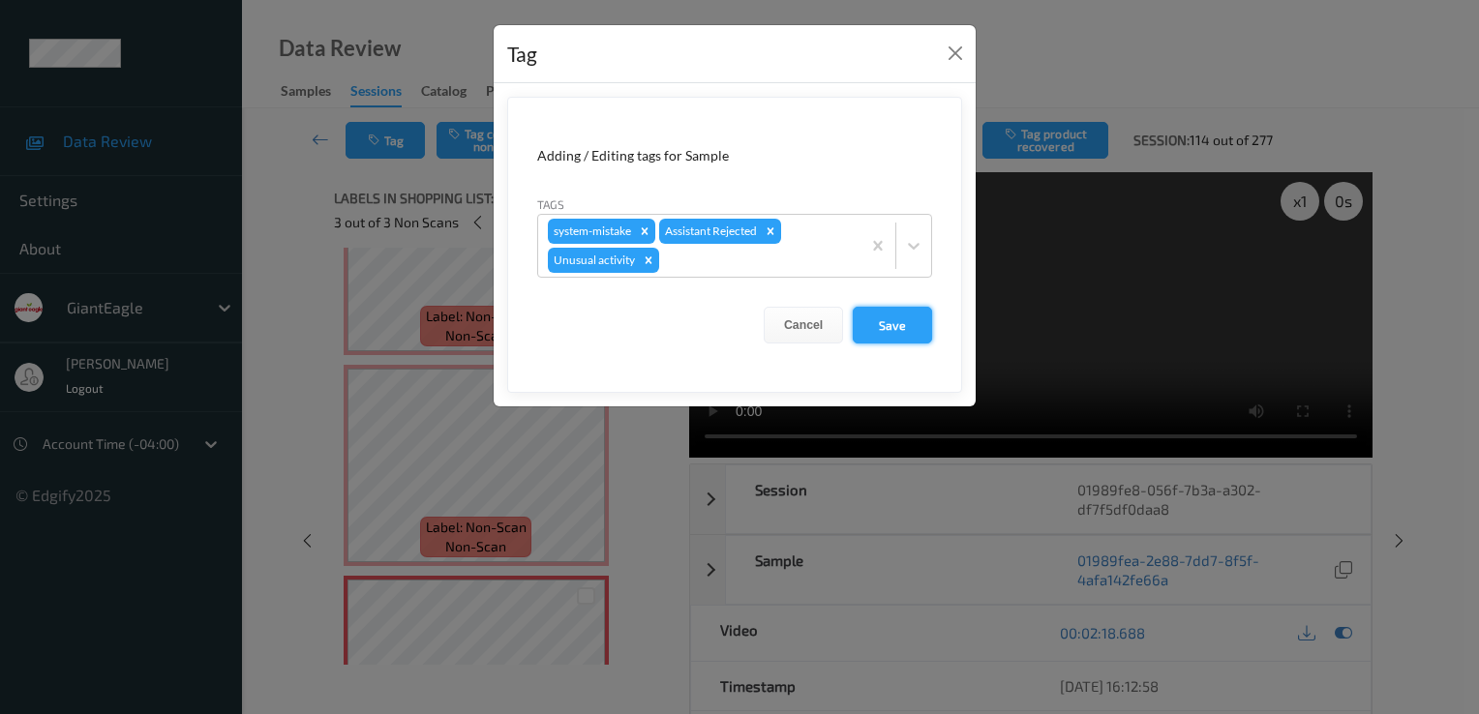
click at [883, 319] on button "Save" at bounding box center [892, 325] width 79 height 37
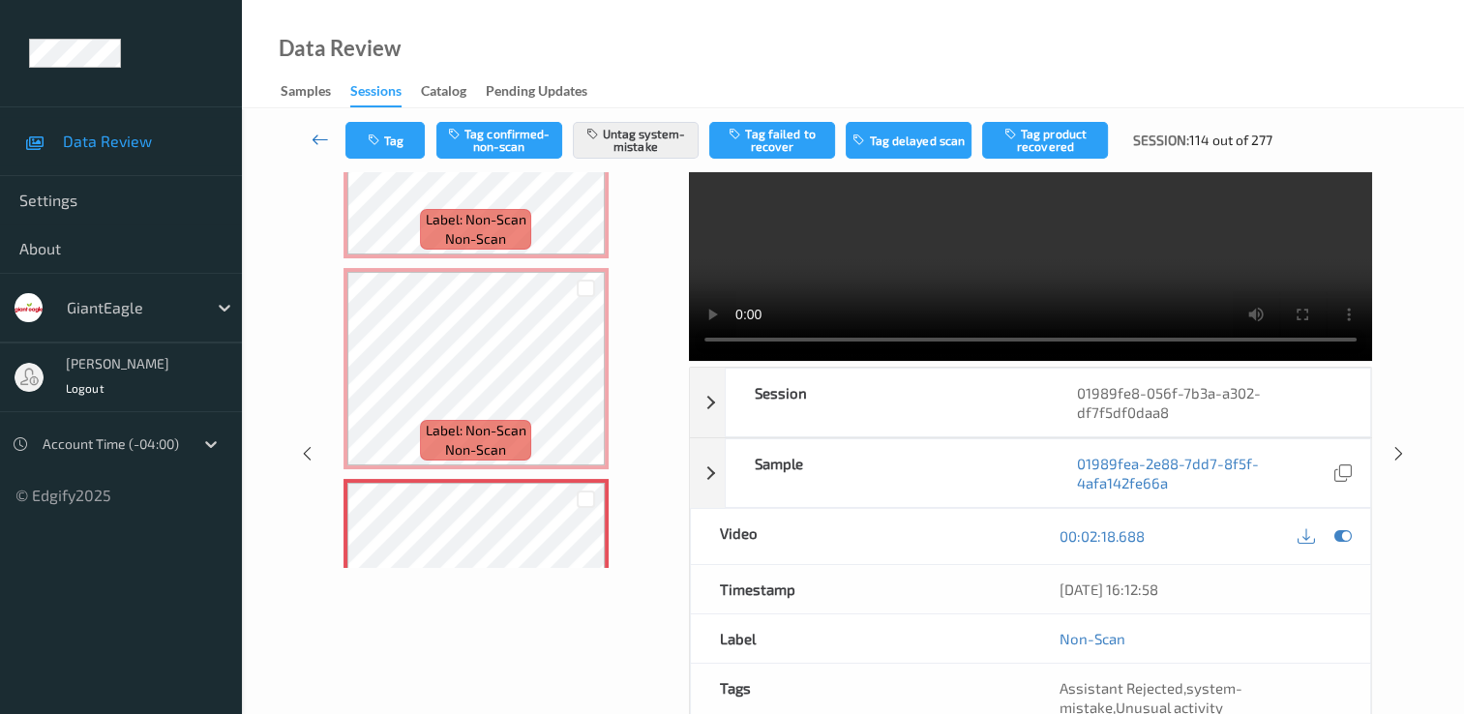
scroll to position [0, 0]
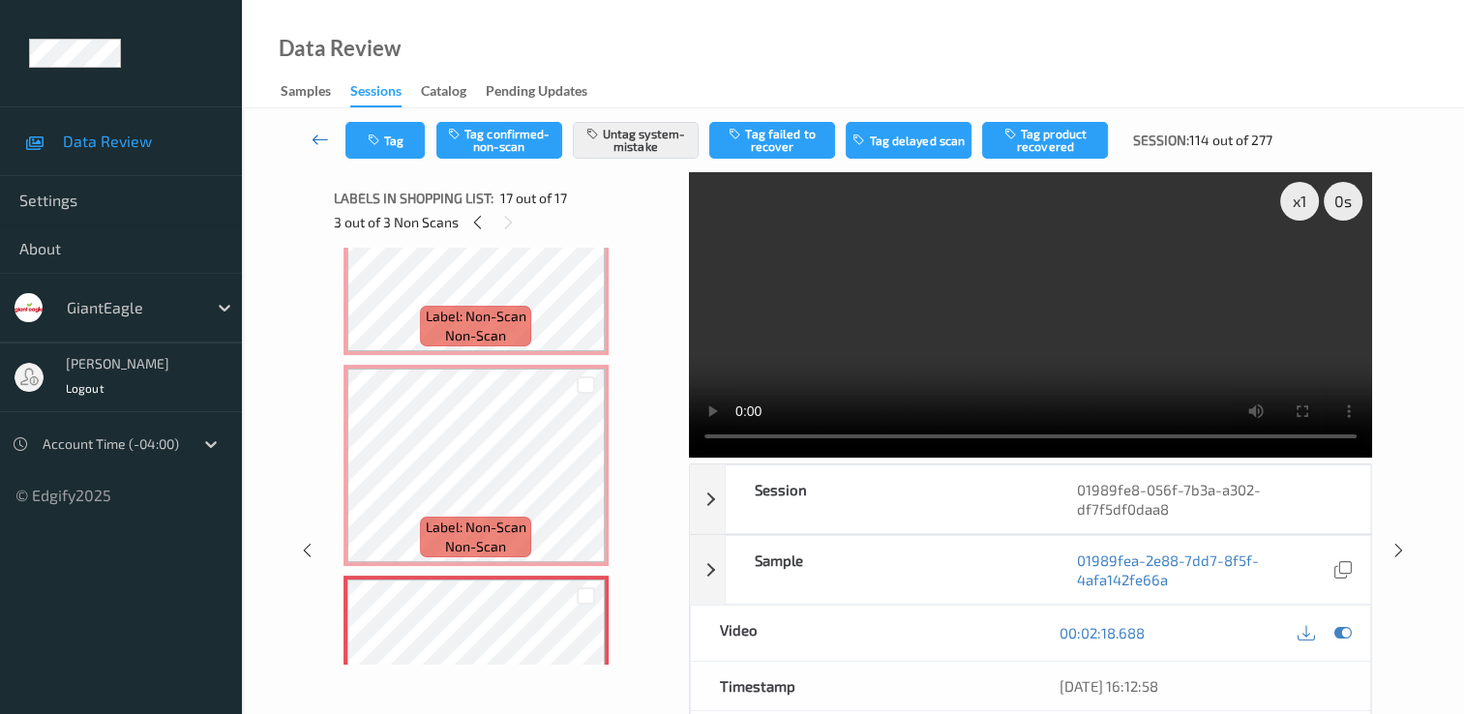
click at [315, 133] on icon at bounding box center [320, 139] width 17 height 19
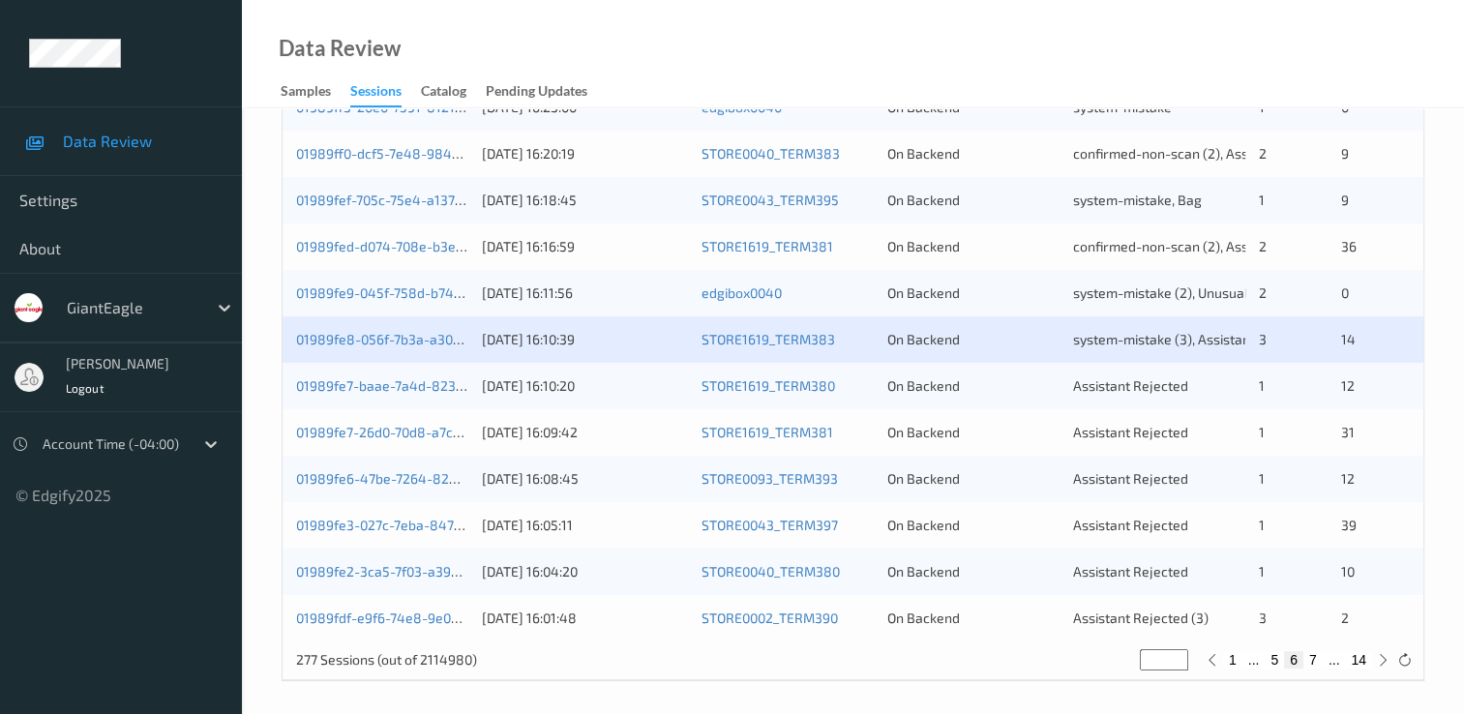
scroll to position [893, 0]
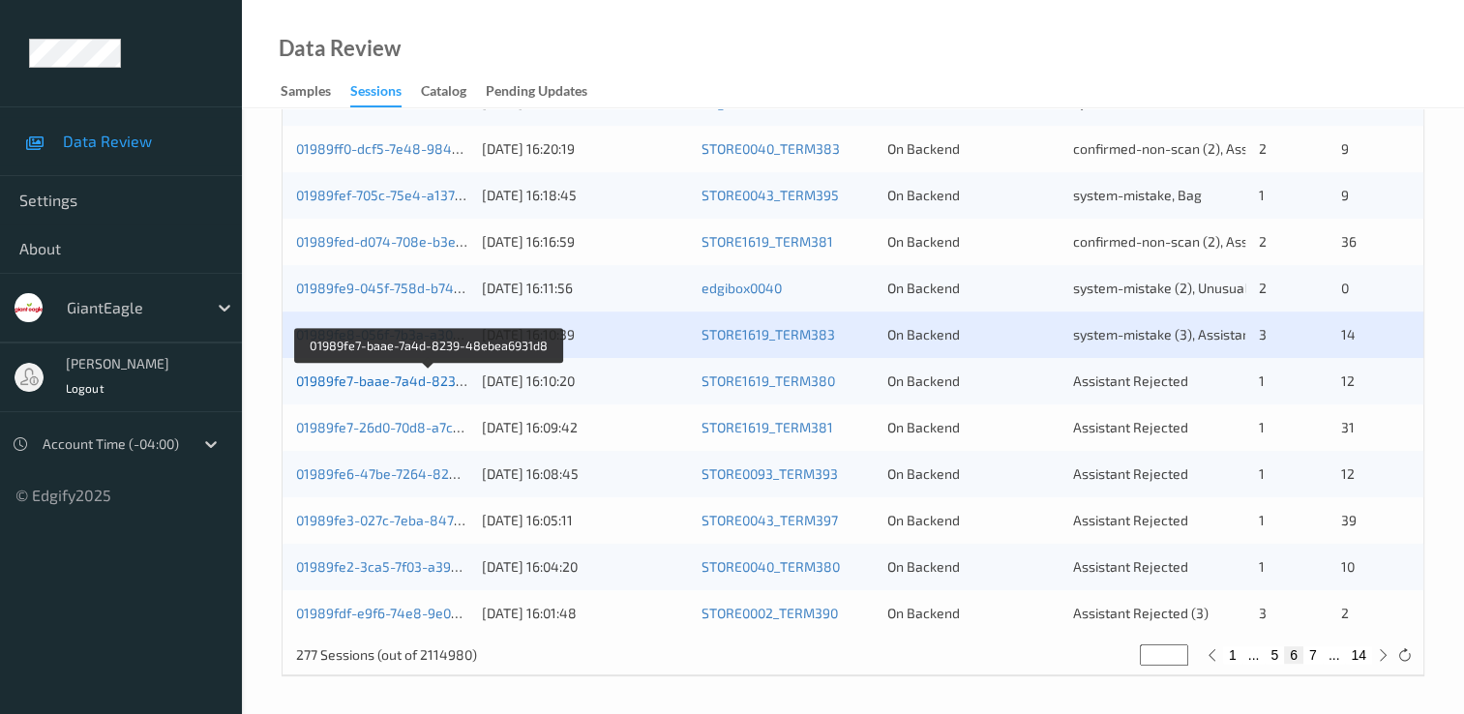
click at [388, 380] on link "01989fe7-baae-7a4d-8239-48ebea6931d8" at bounding box center [429, 381] width 267 height 16
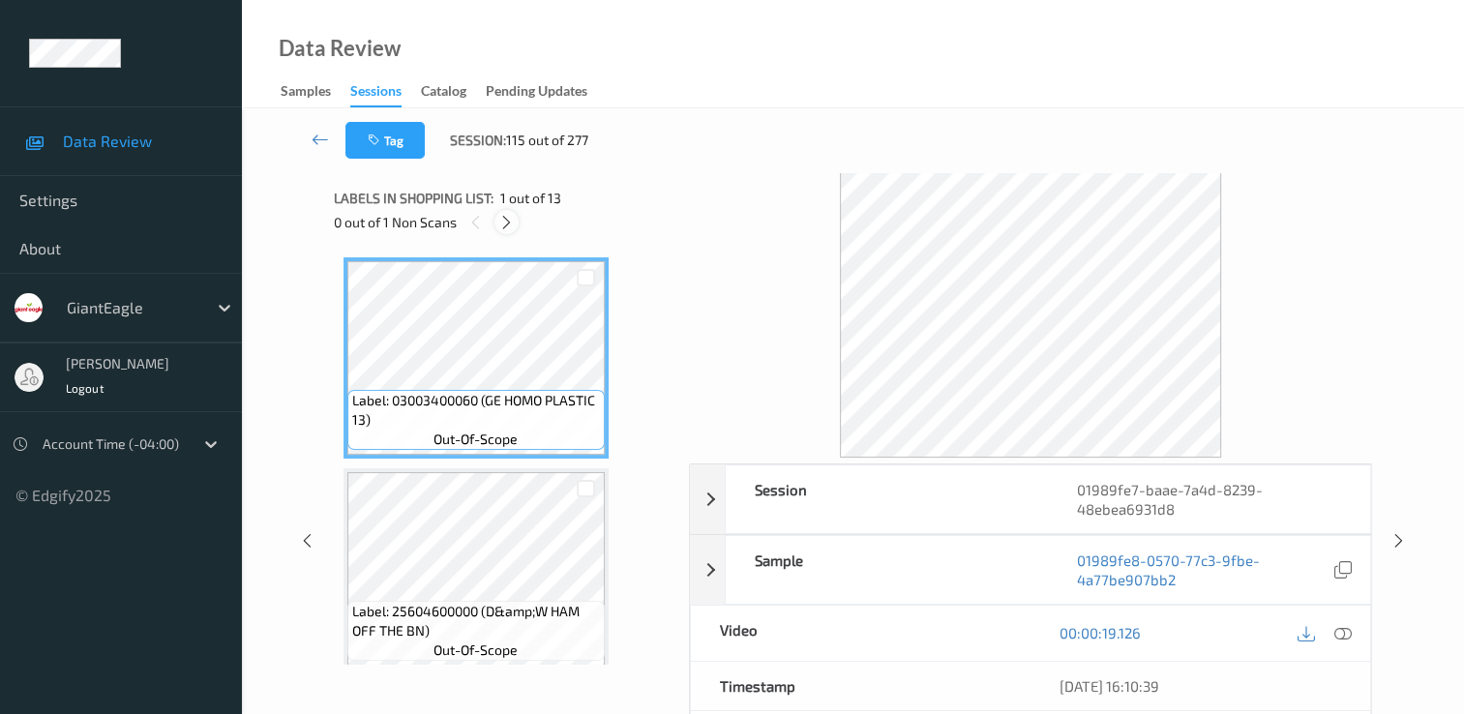
click at [503, 219] on icon at bounding box center [506, 222] width 16 height 17
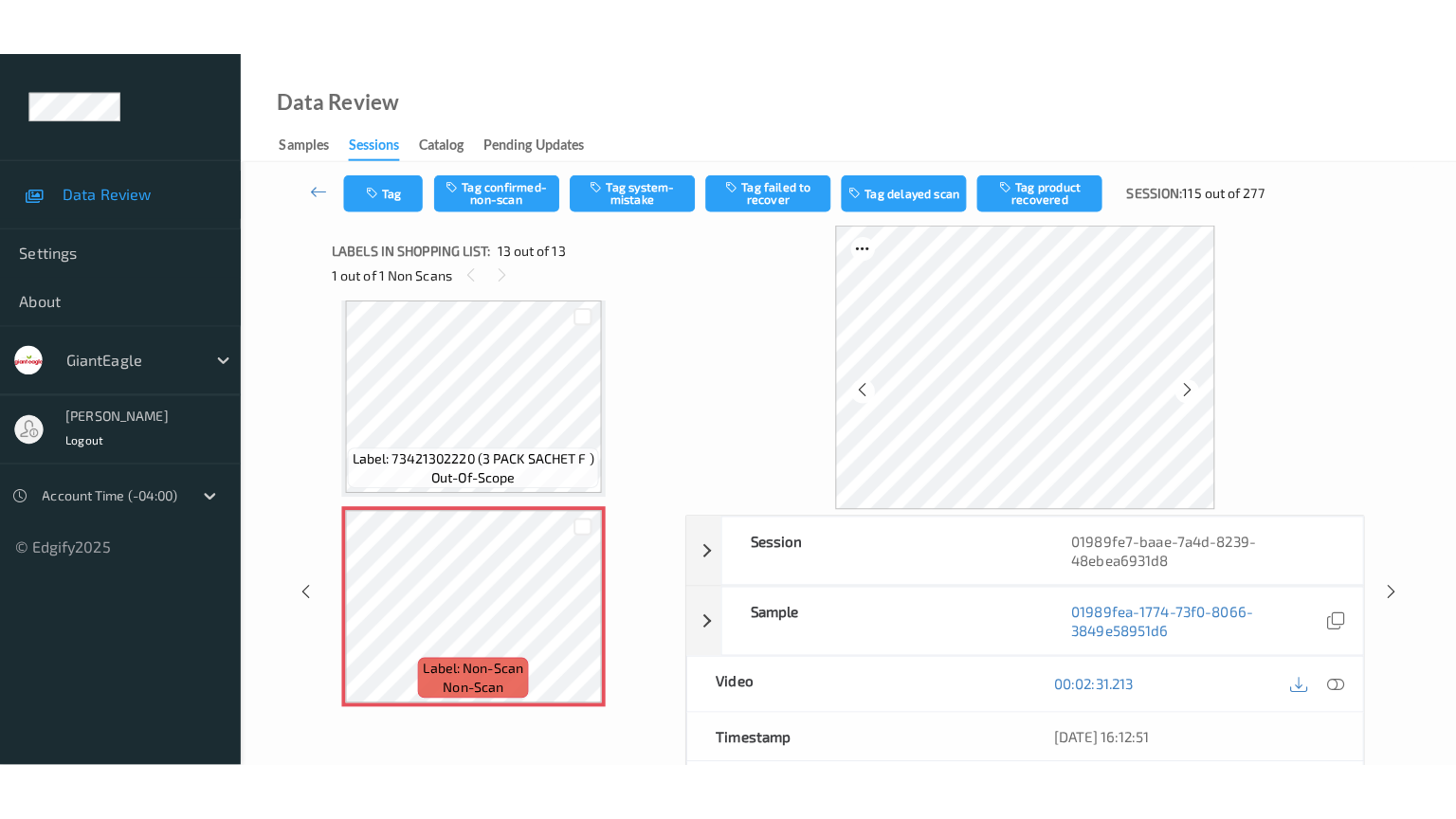
scroll to position [2287, 0]
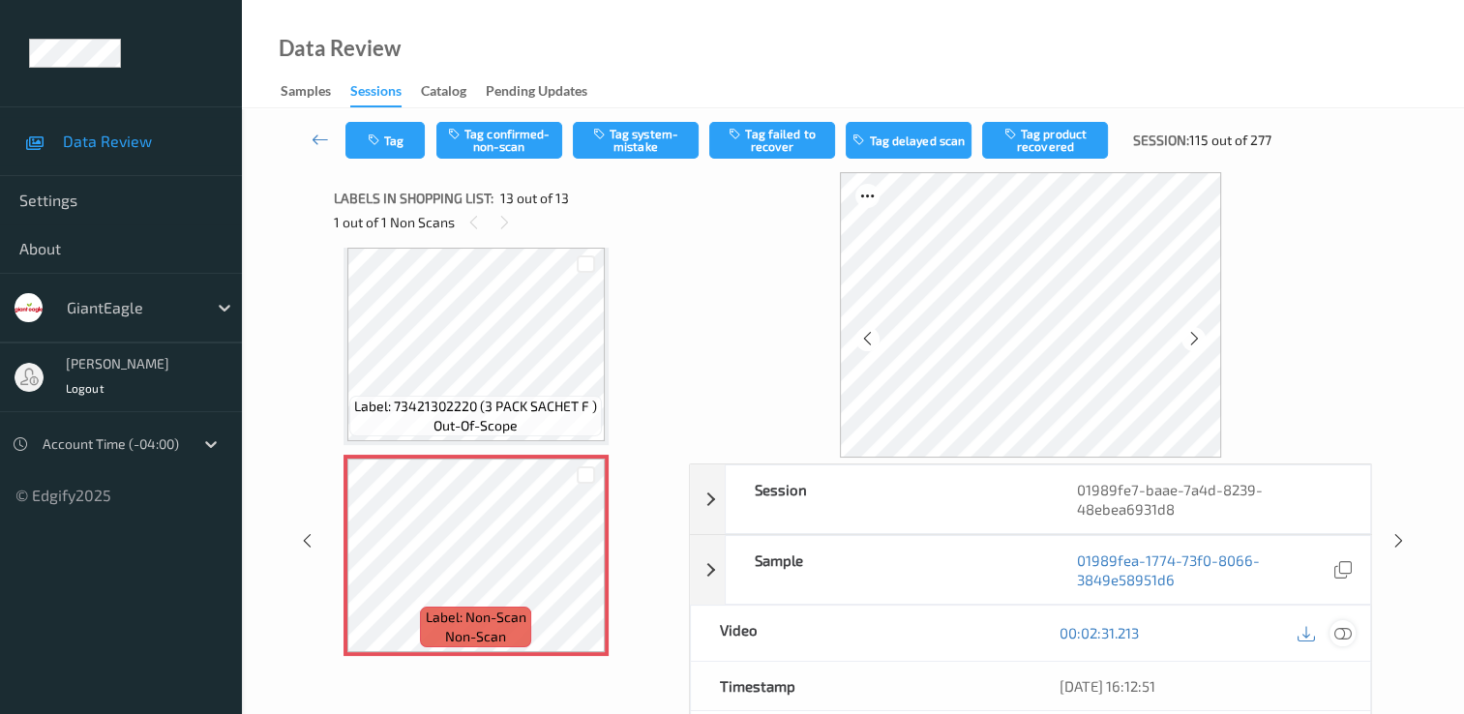
click at [1339, 631] on icon at bounding box center [1343, 632] width 17 height 17
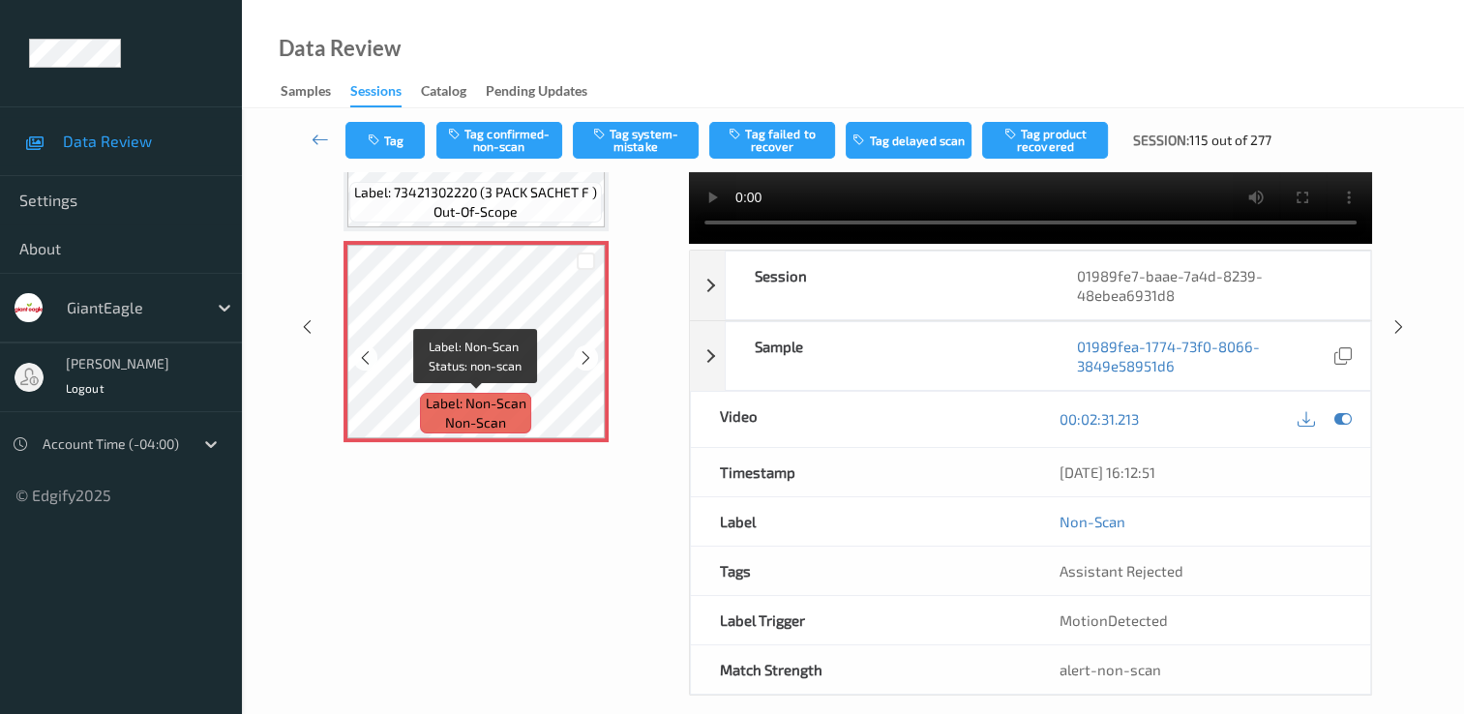
scroll to position [232, 0]
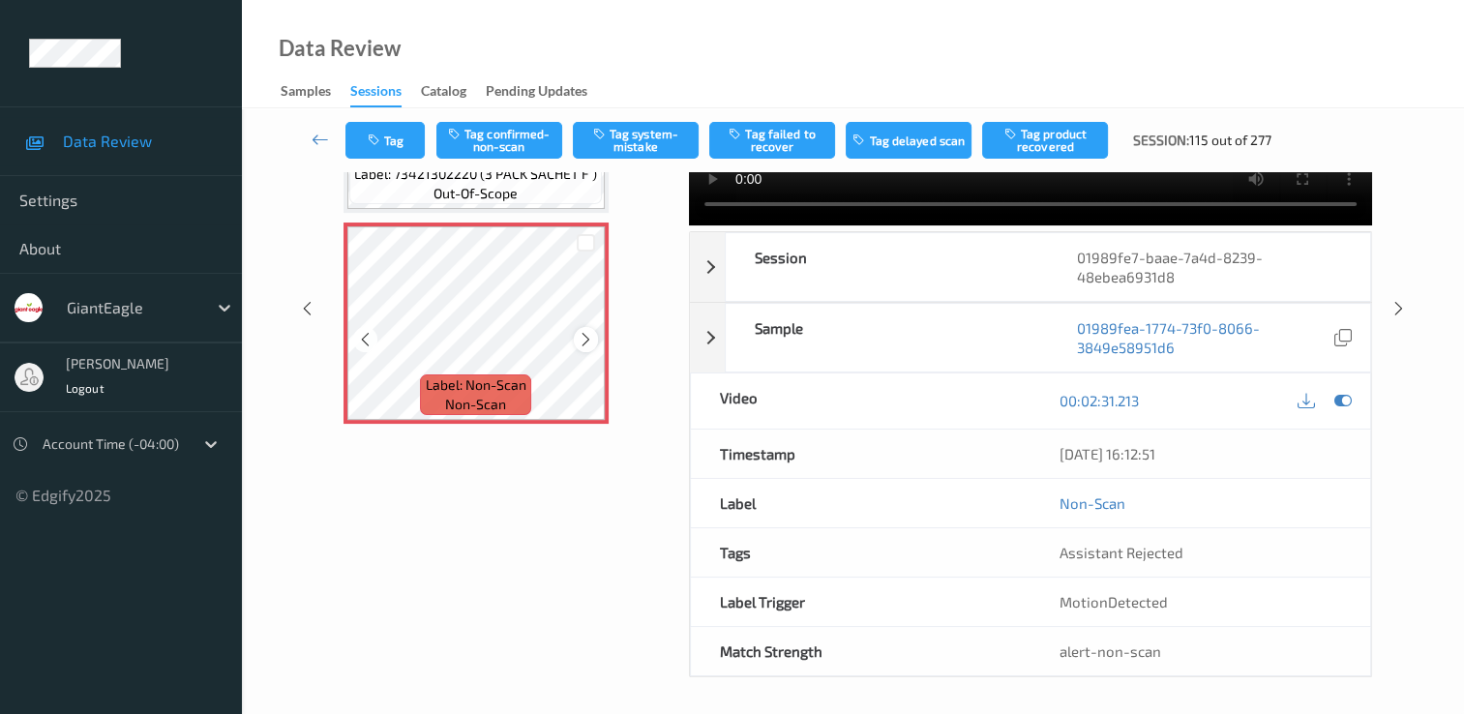
click at [580, 340] on icon at bounding box center [586, 339] width 16 height 17
click at [584, 341] on icon at bounding box center [586, 339] width 16 height 17
click at [584, 342] on icon at bounding box center [586, 339] width 16 height 17
click at [585, 343] on icon at bounding box center [586, 339] width 16 height 17
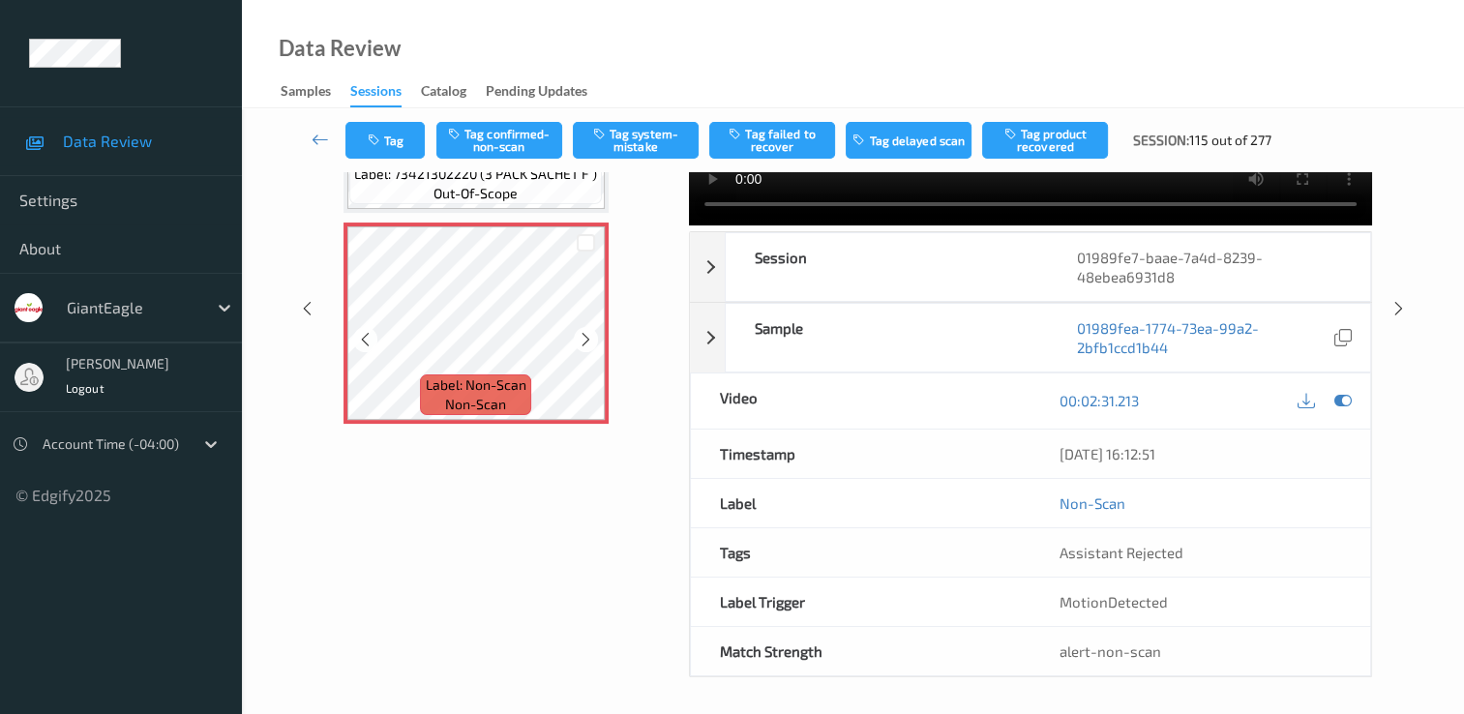
click at [585, 343] on icon at bounding box center [586, 339] width 16 height 17
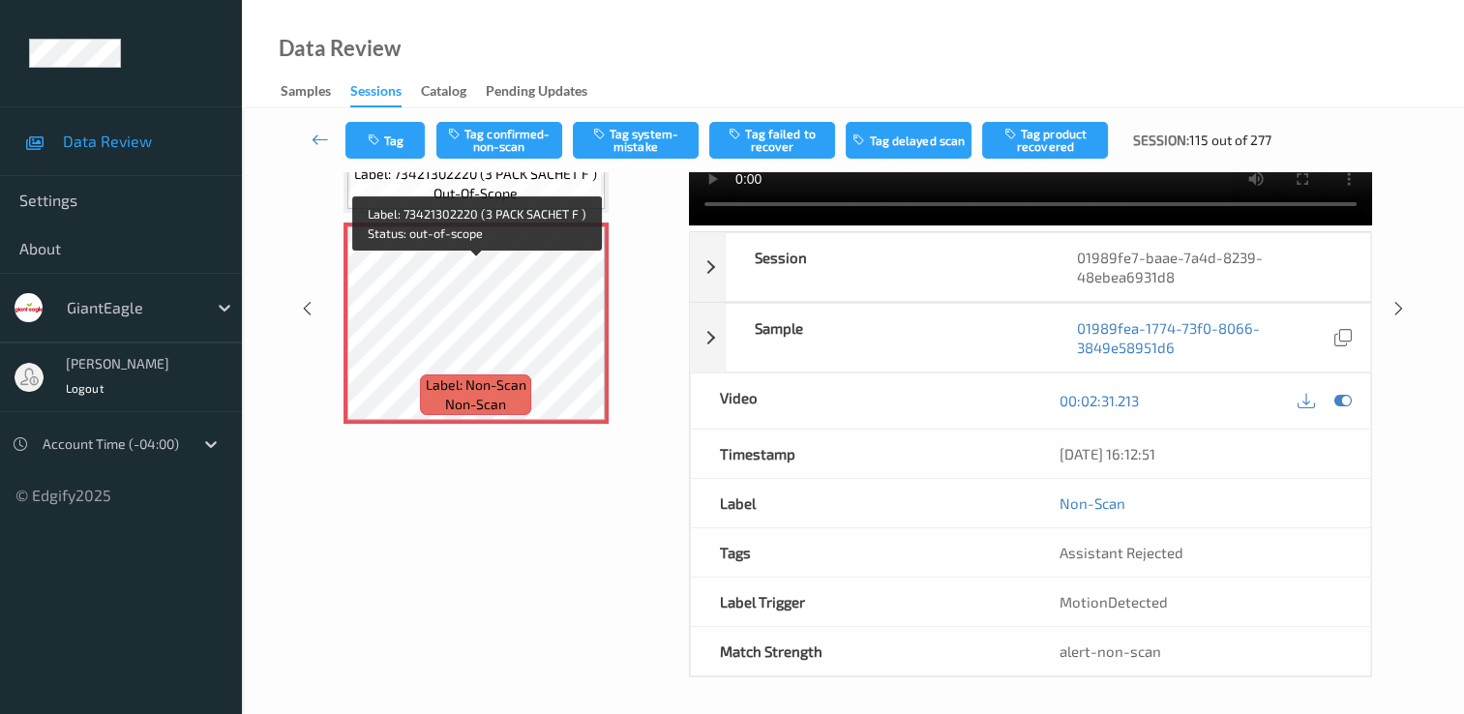
scroll to position [2334, 0]
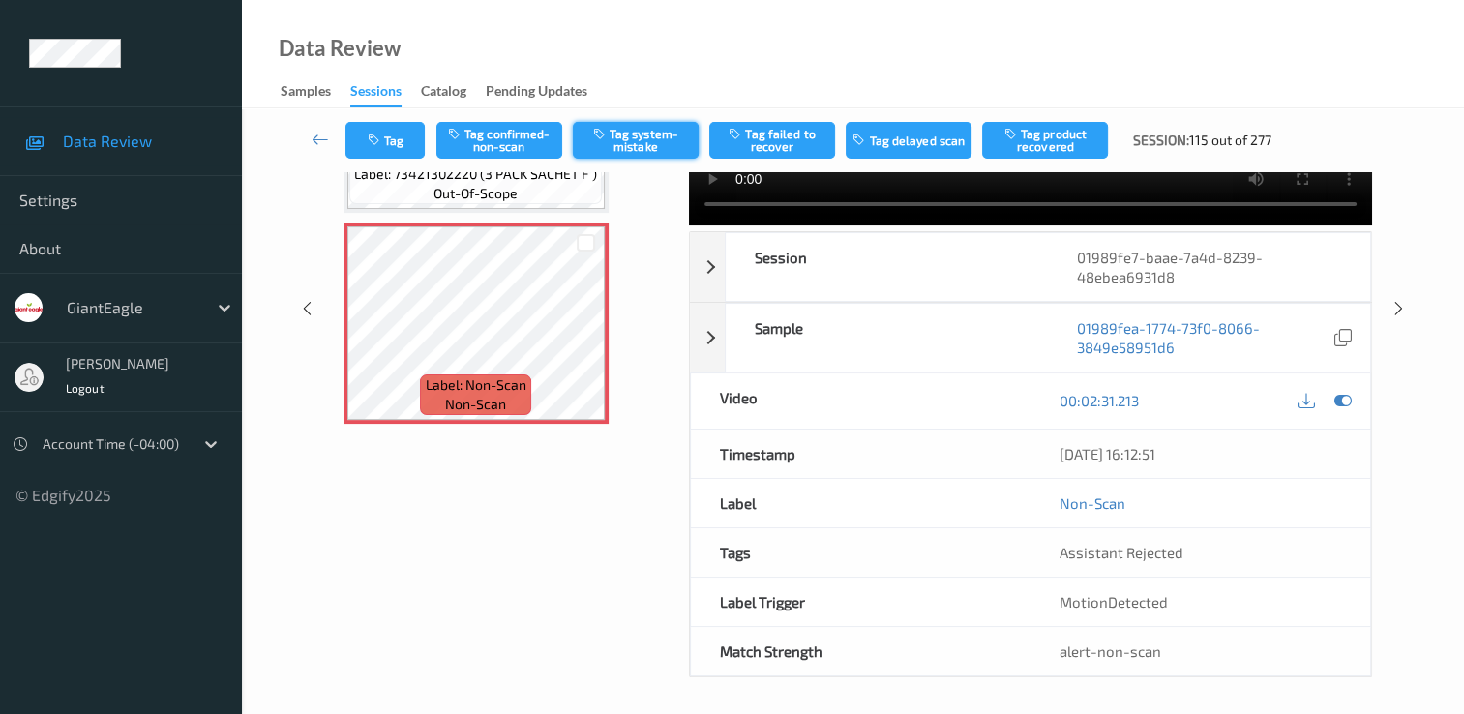
click at [643, 135] on button "Tag system-mistake" at bounding box center [636, 140] width 126 height 37
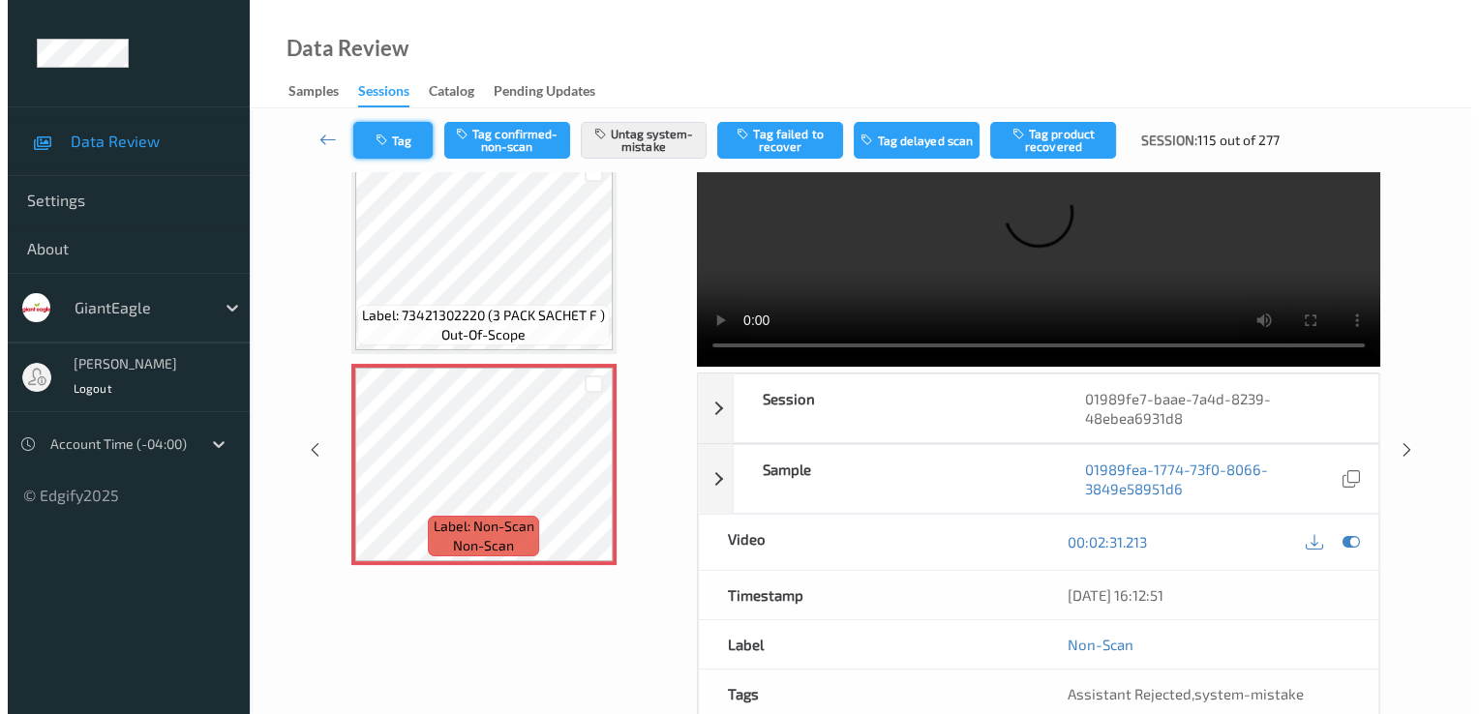
scroll to position [232, 0]
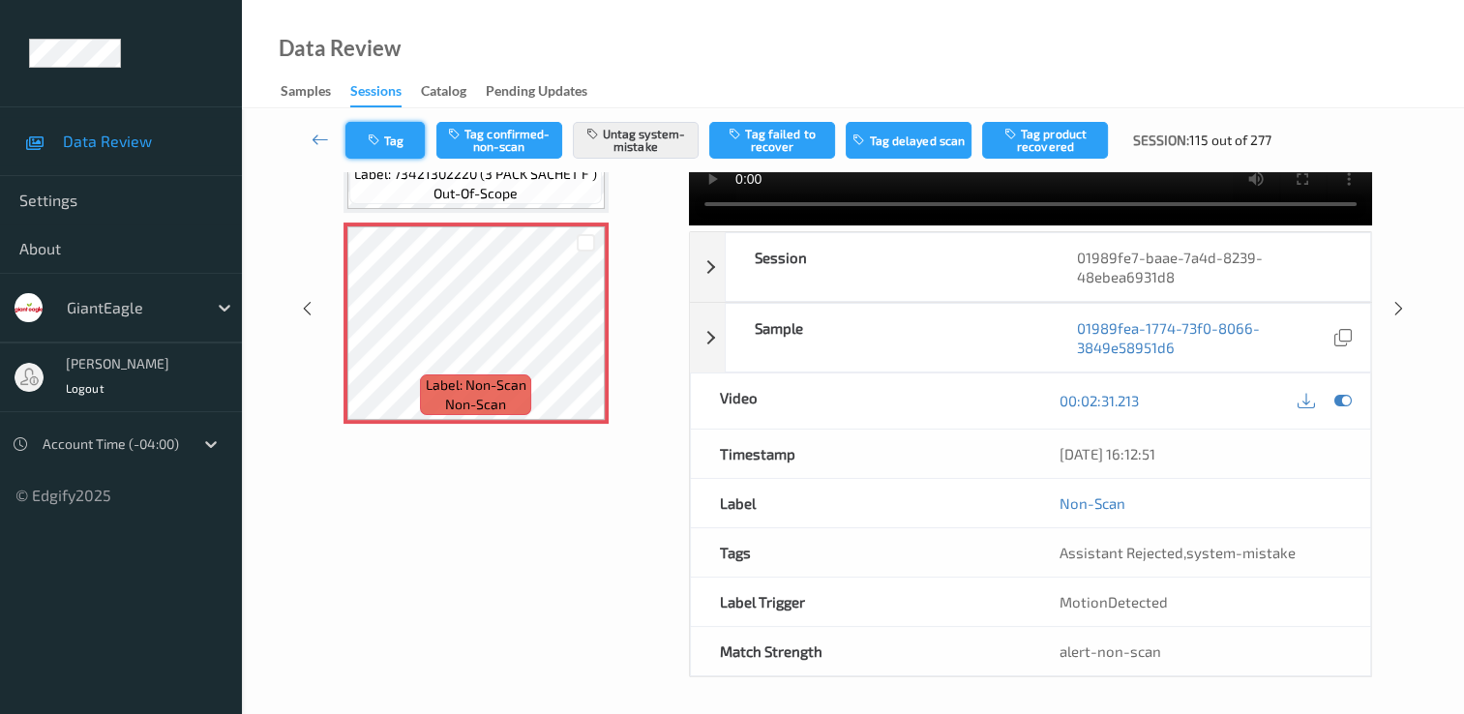
click at [388, 141] on button "Tag" at bounding box center [384, 140] width 79 height 37
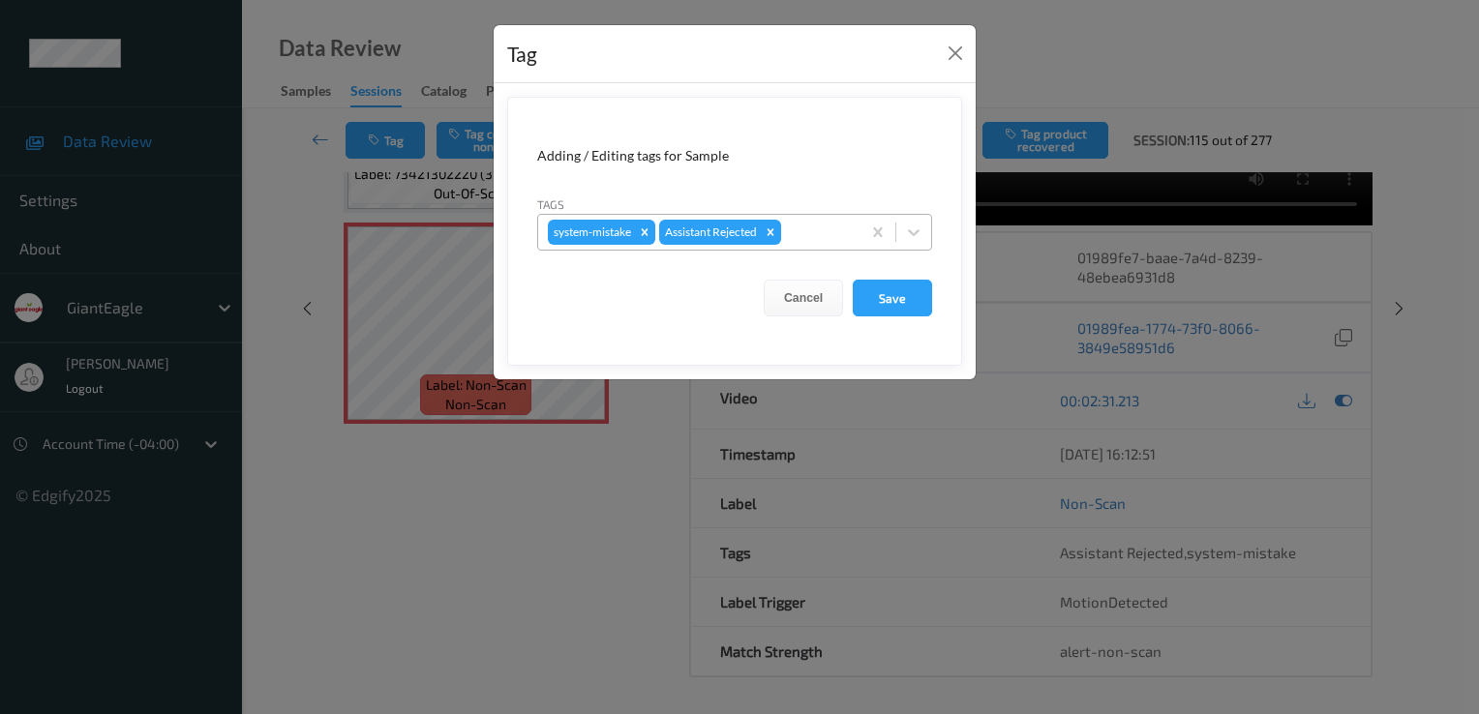
click at [830, 232] on div at bounding box center [818, 232] width 66 height 23
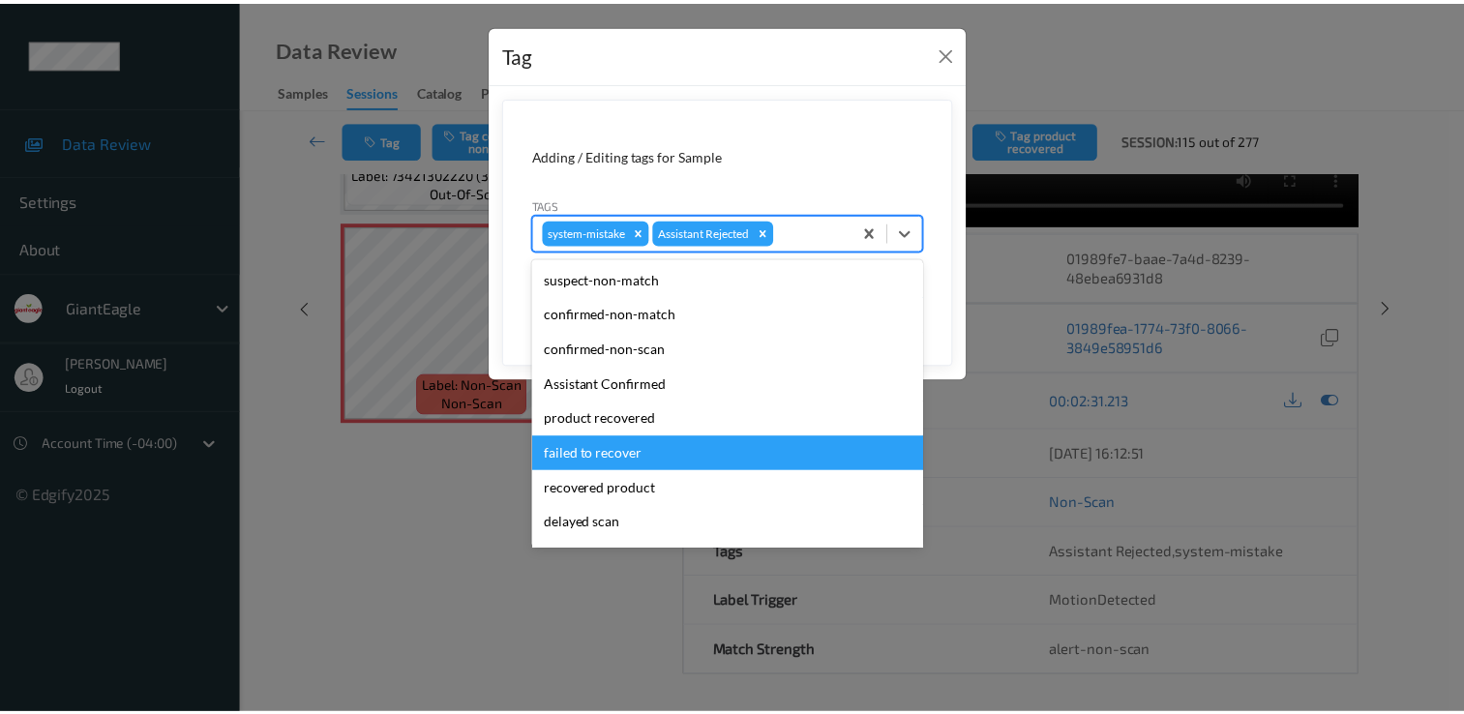
scroll to position [97, 0]
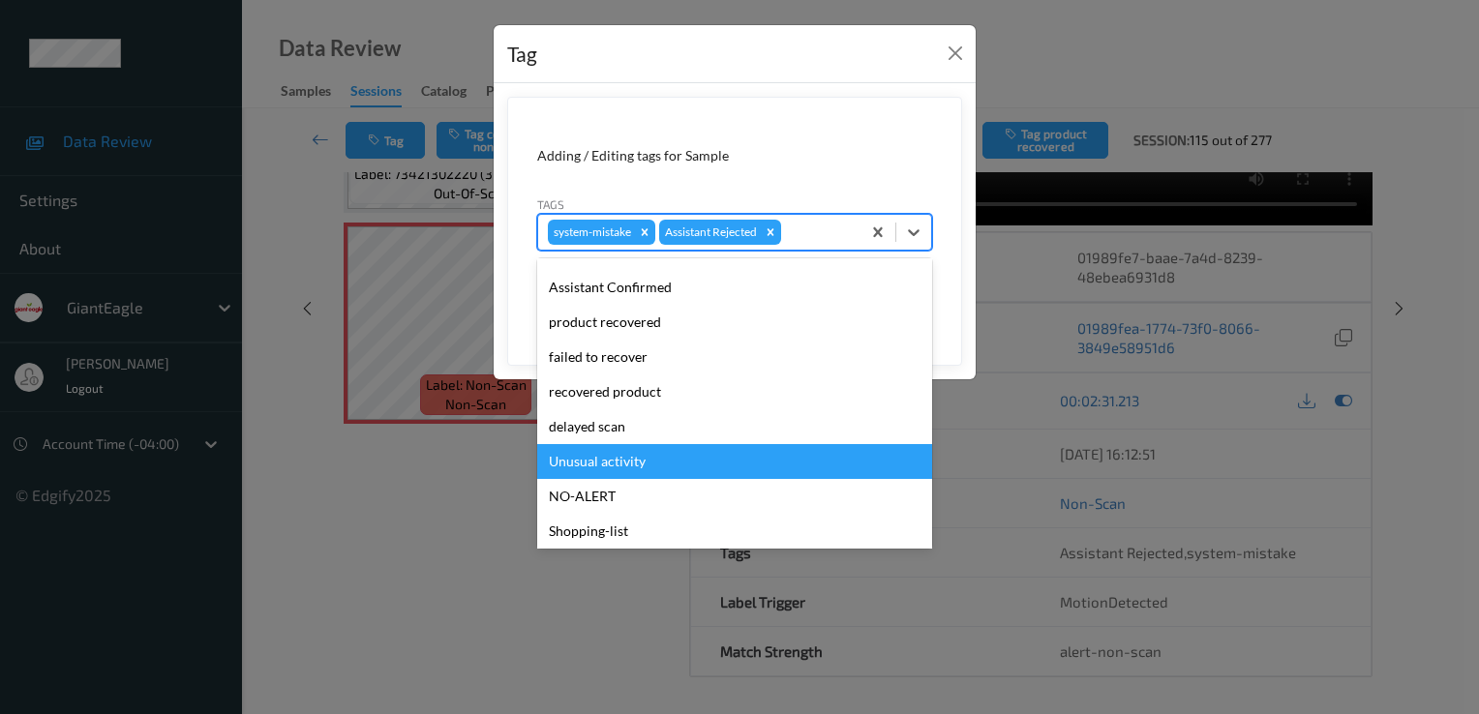
click at [616, 447] on div "Unusual activity" at bounding box center [734, 461] width 395 height 35
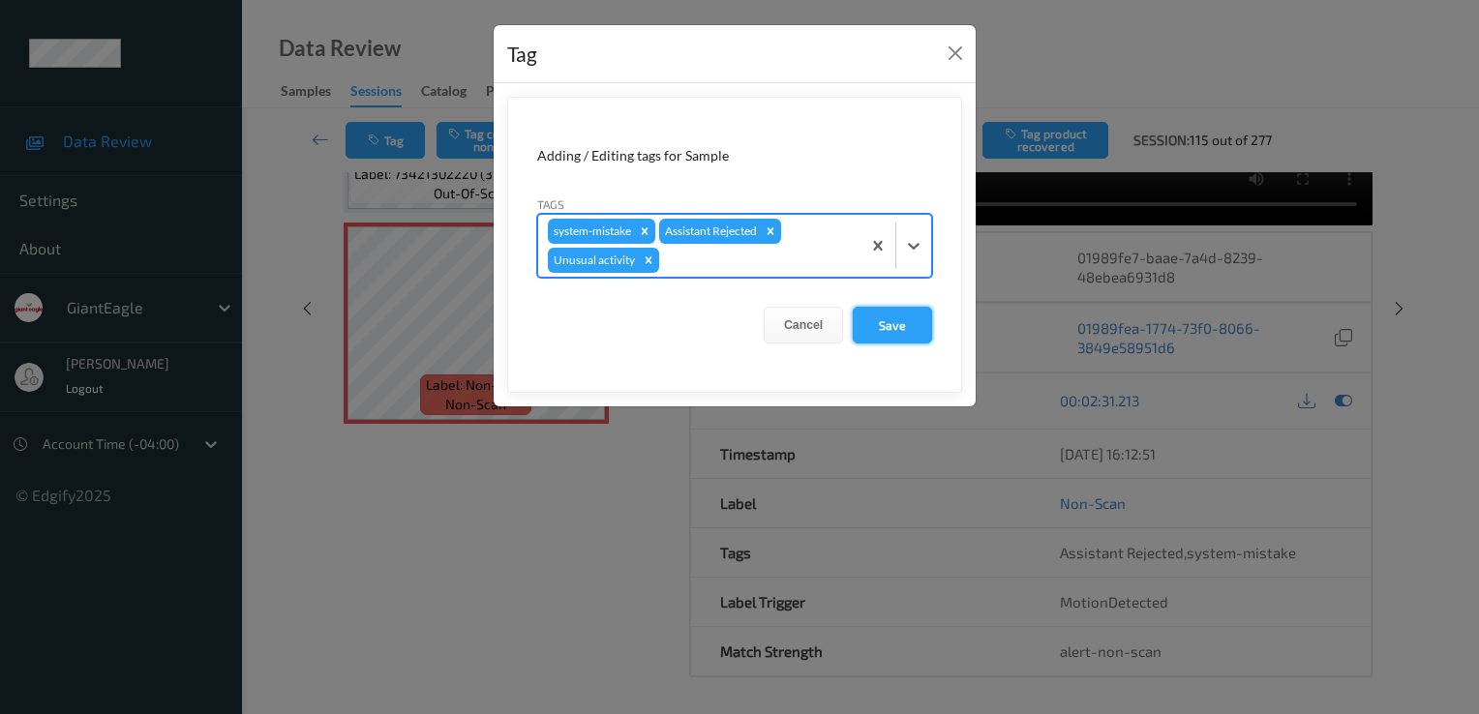
click at [888, 324] on button "Save" at bounding box center [892, 325] width 79 height 37
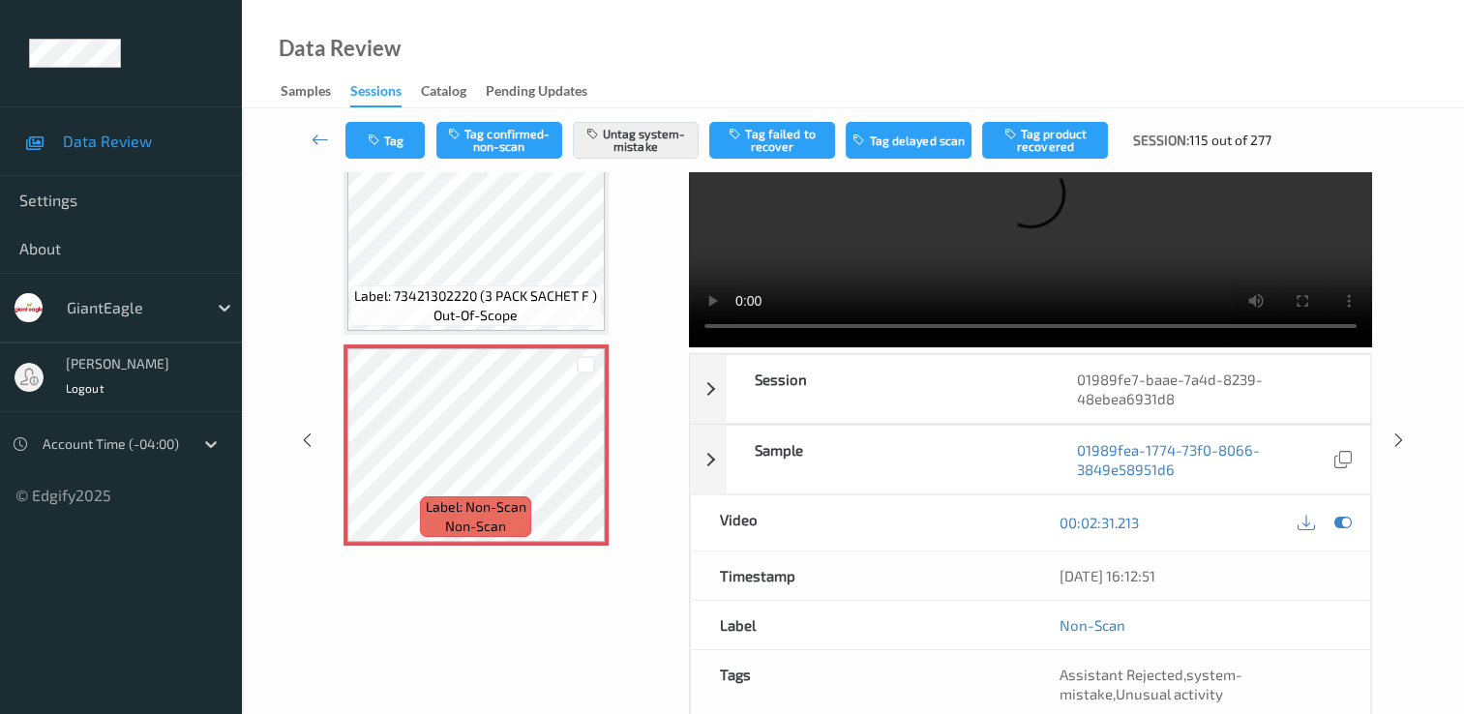
scroll to position [232, 0]
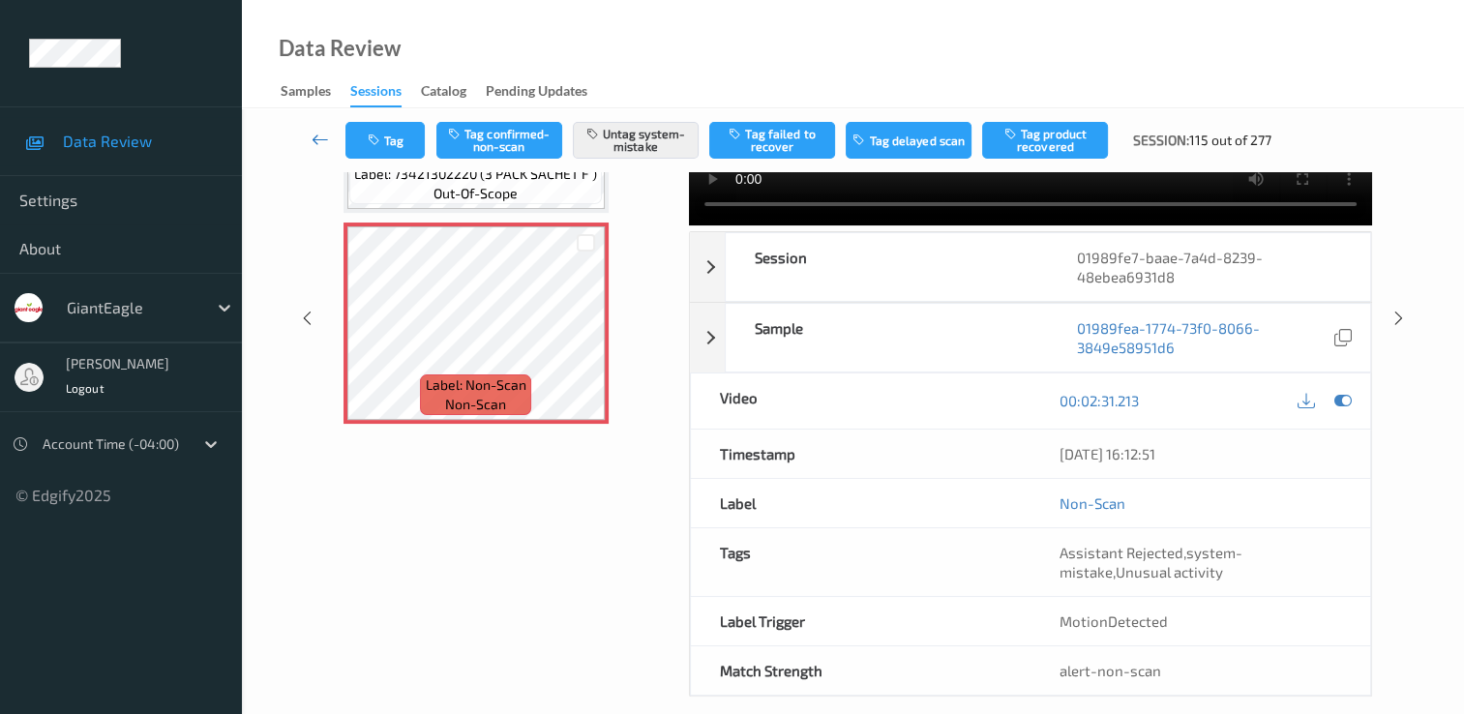
click at [317, 129] on link at bounding box center [320, 140] width 50 height 37
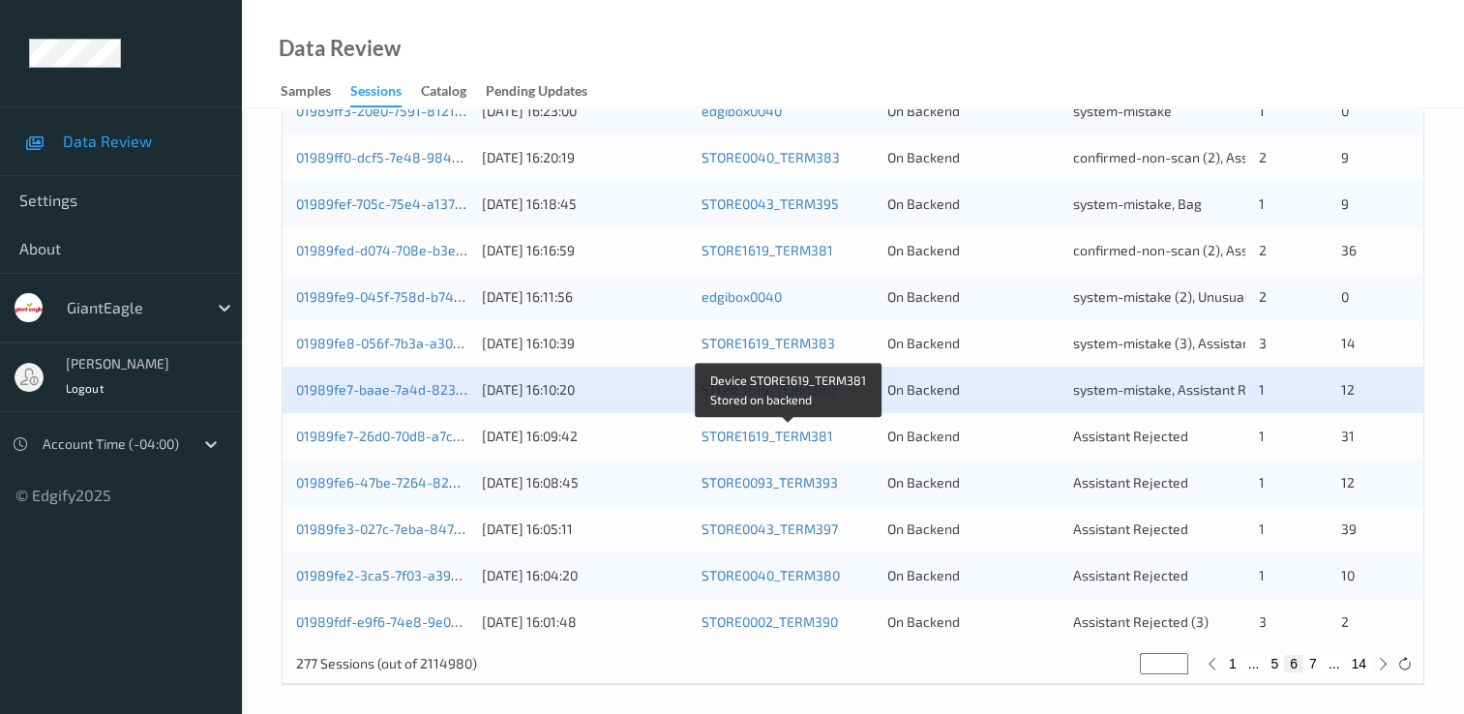
scroll to position [893, 0]
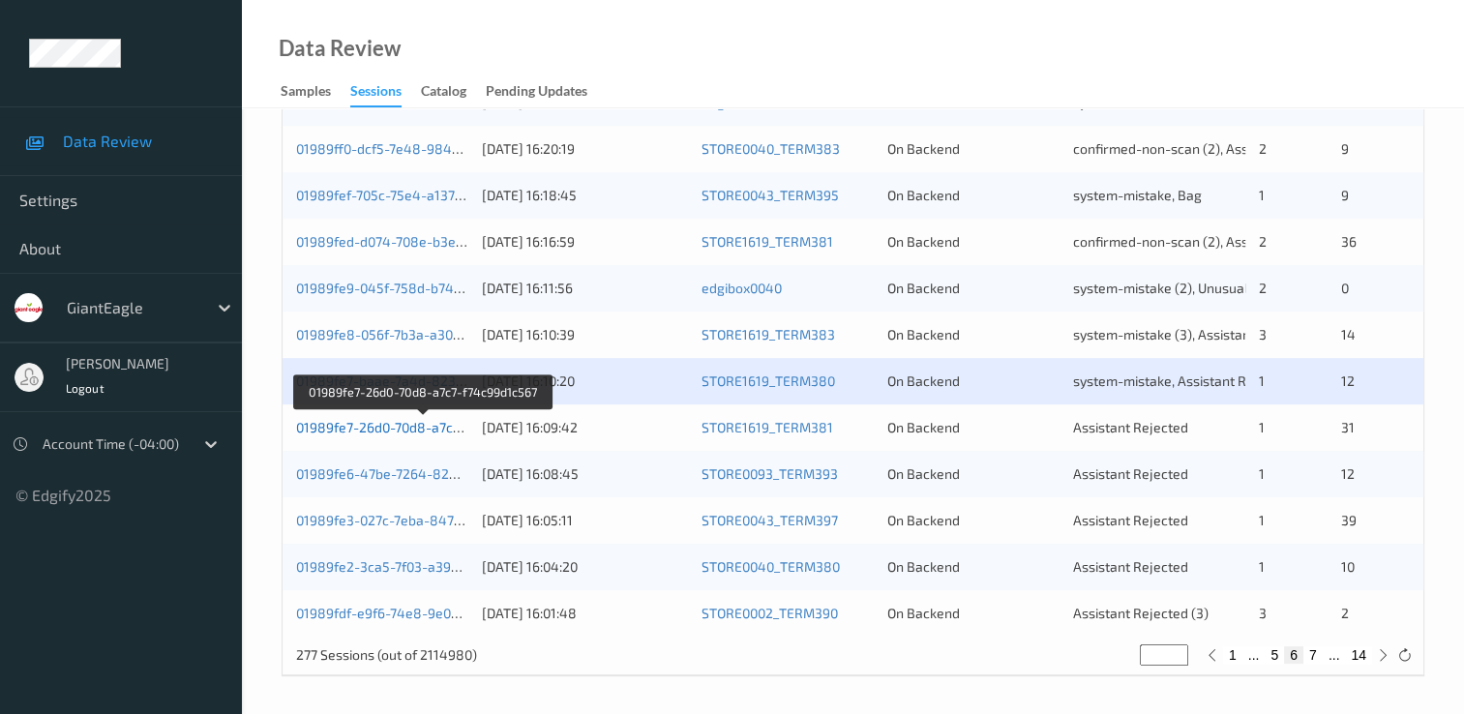
click at [418, 432] on link "01989fe7-26d0-70d8-a7c7-f74c99d1c567" at bounding box center [423, 427] width 255 height 16
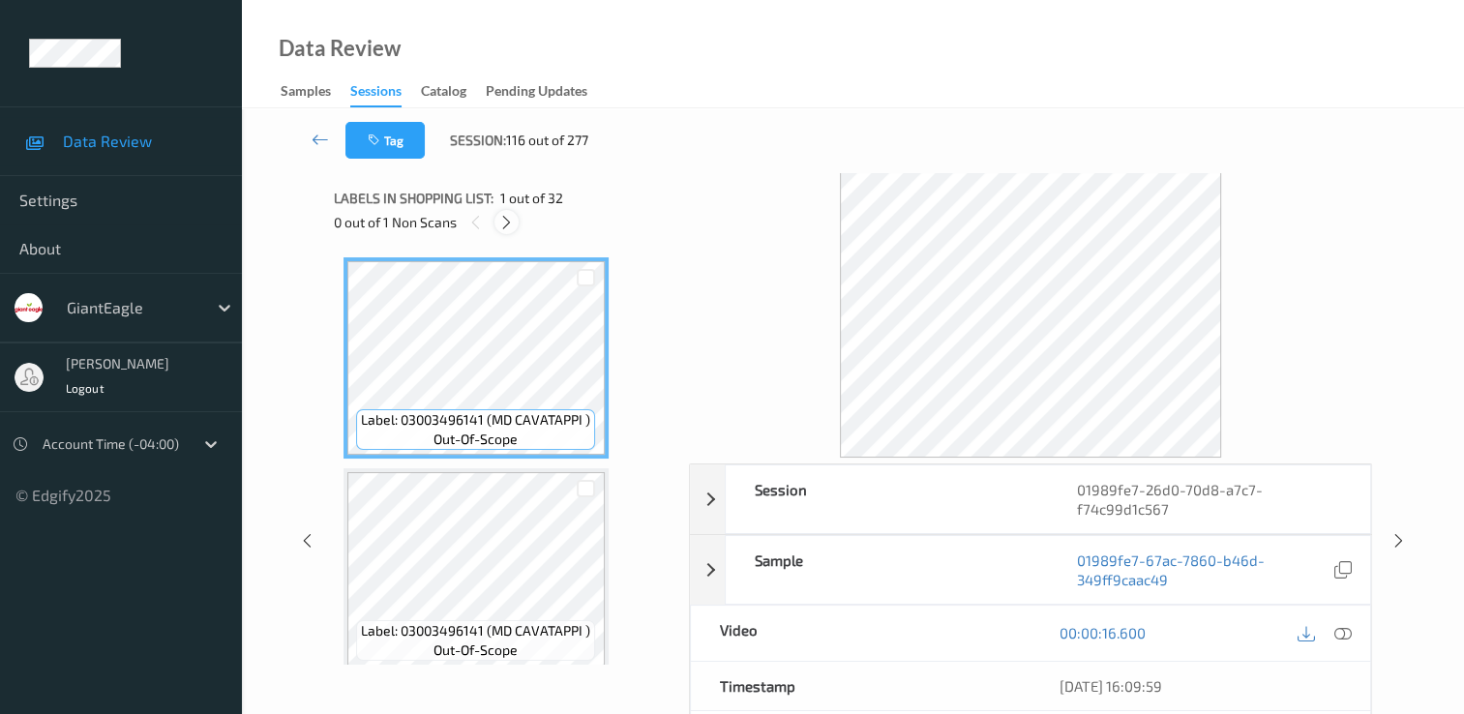
click at [507, 219] on icon at bounding box center [506, 222] width 16 height 17
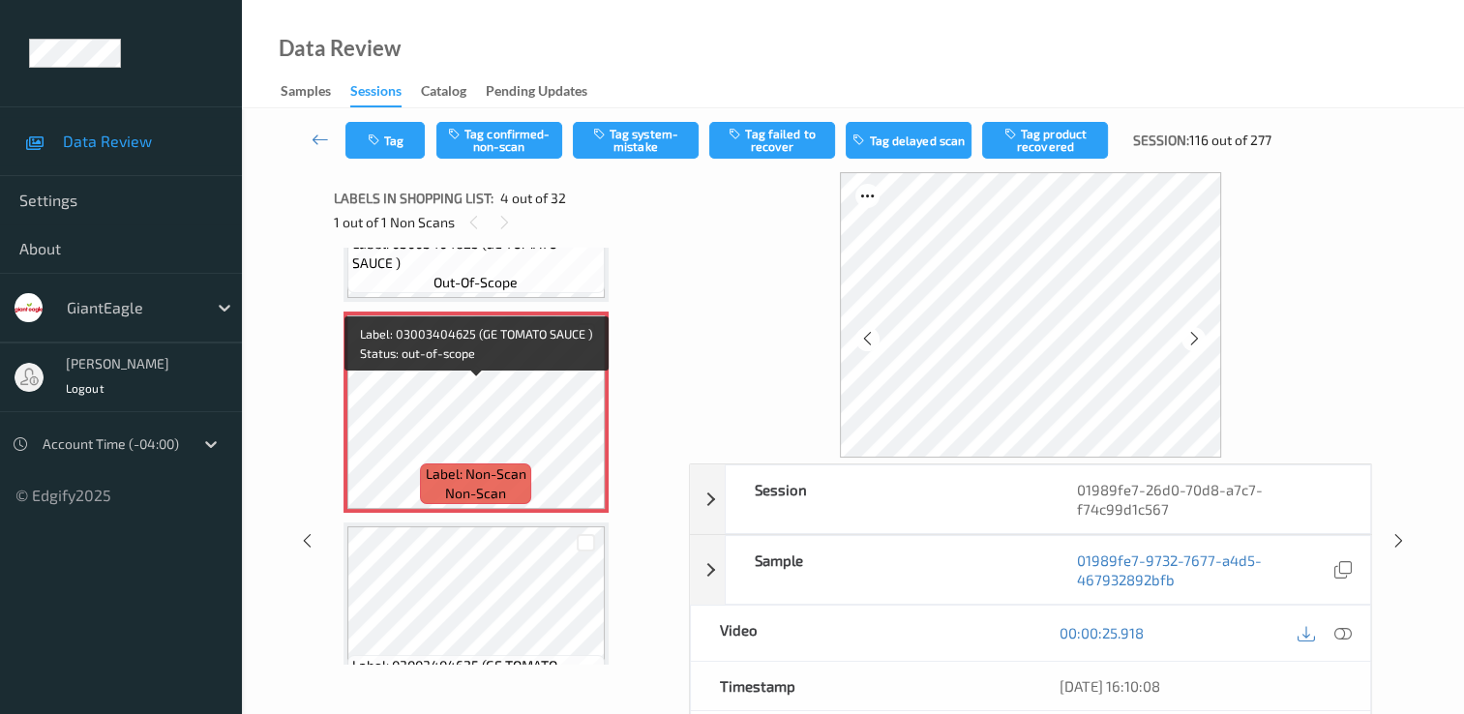
scroll to position [625, 0]
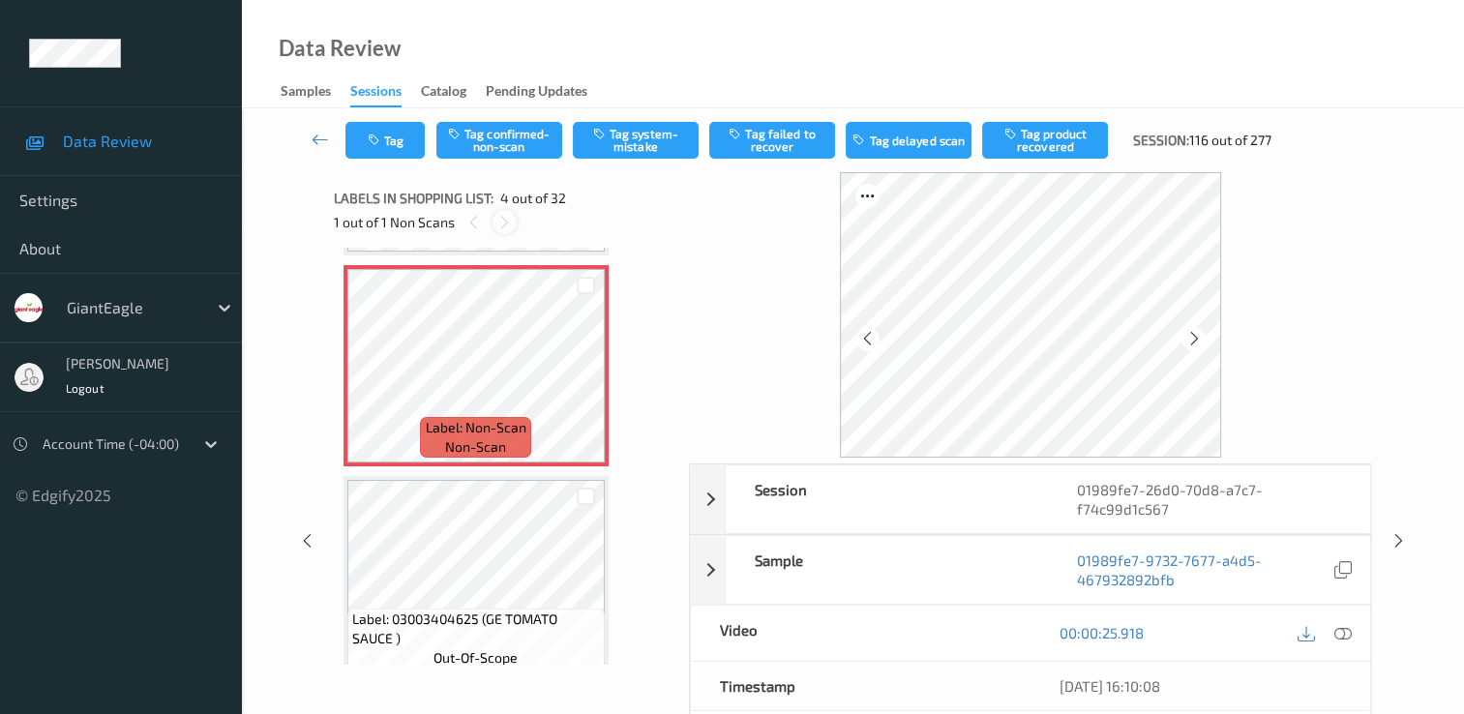
click at [504, 223] on icon at bounding box center [504, 222] width 16 height 17
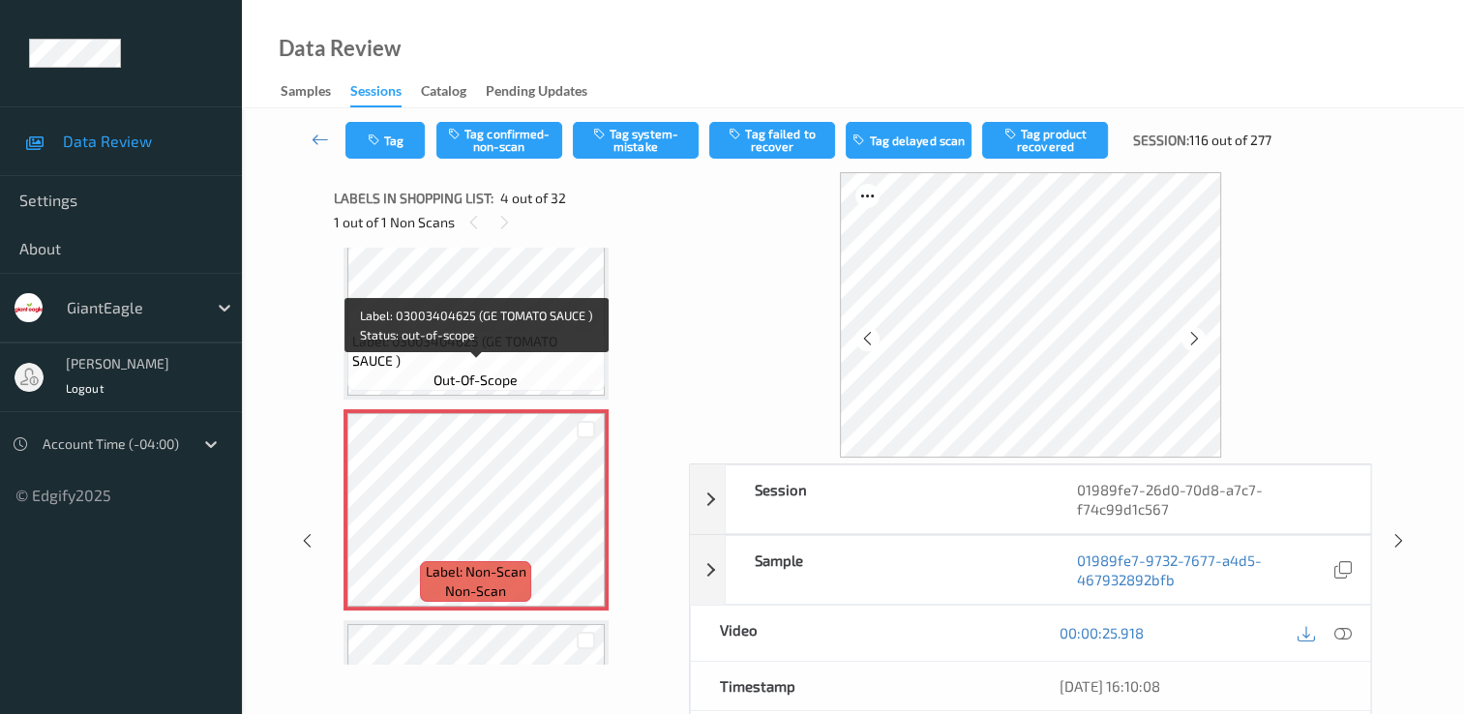
scroll to position [528, 0]
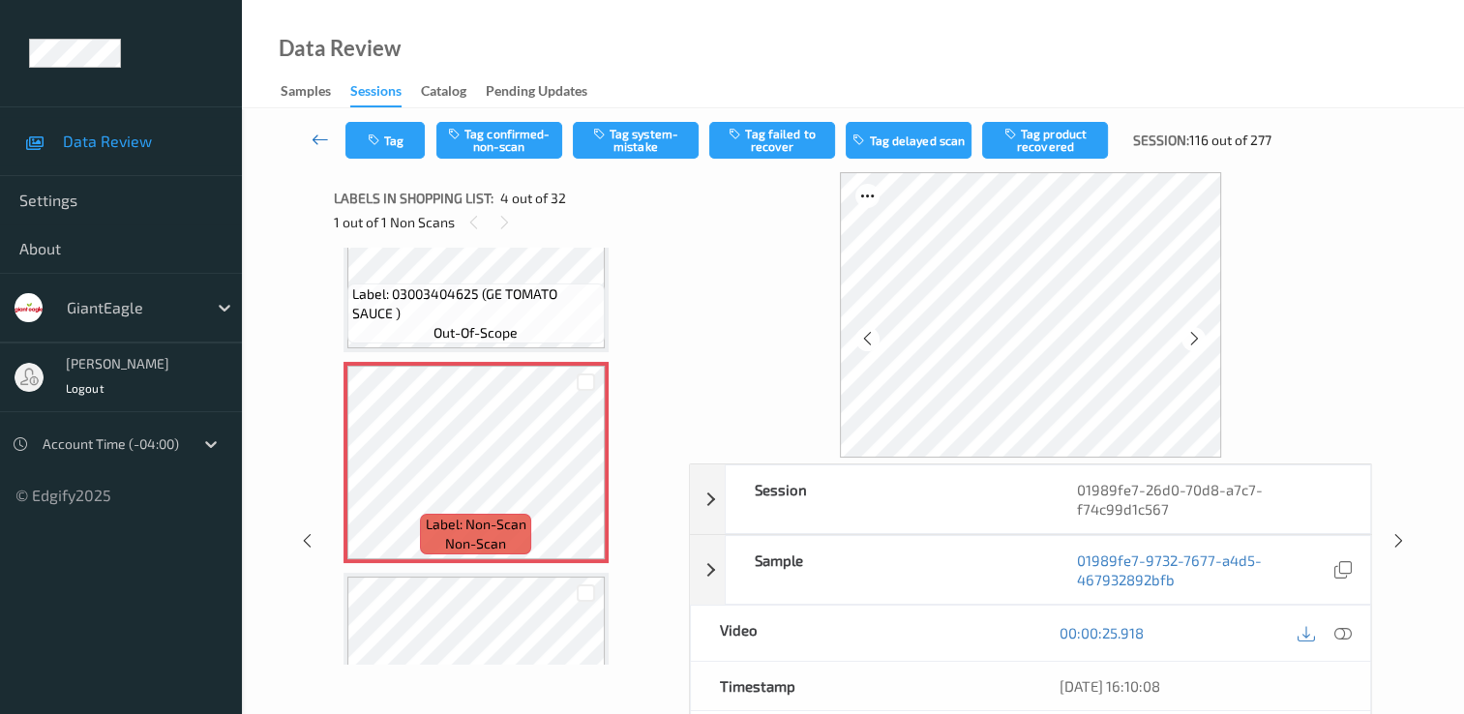
click at [318, 137] on icon at bounding box center [320, 139] width 17 height 19
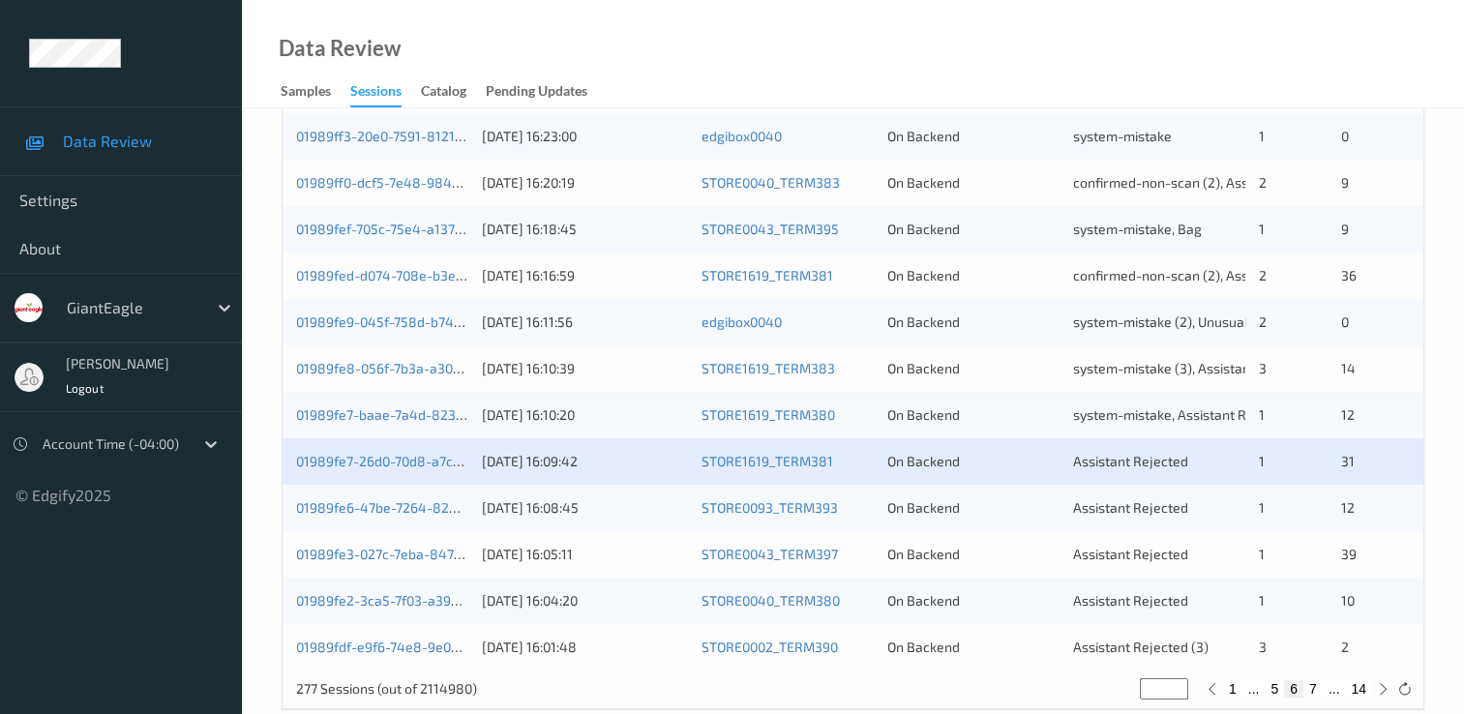
scroll to position [871, 0]
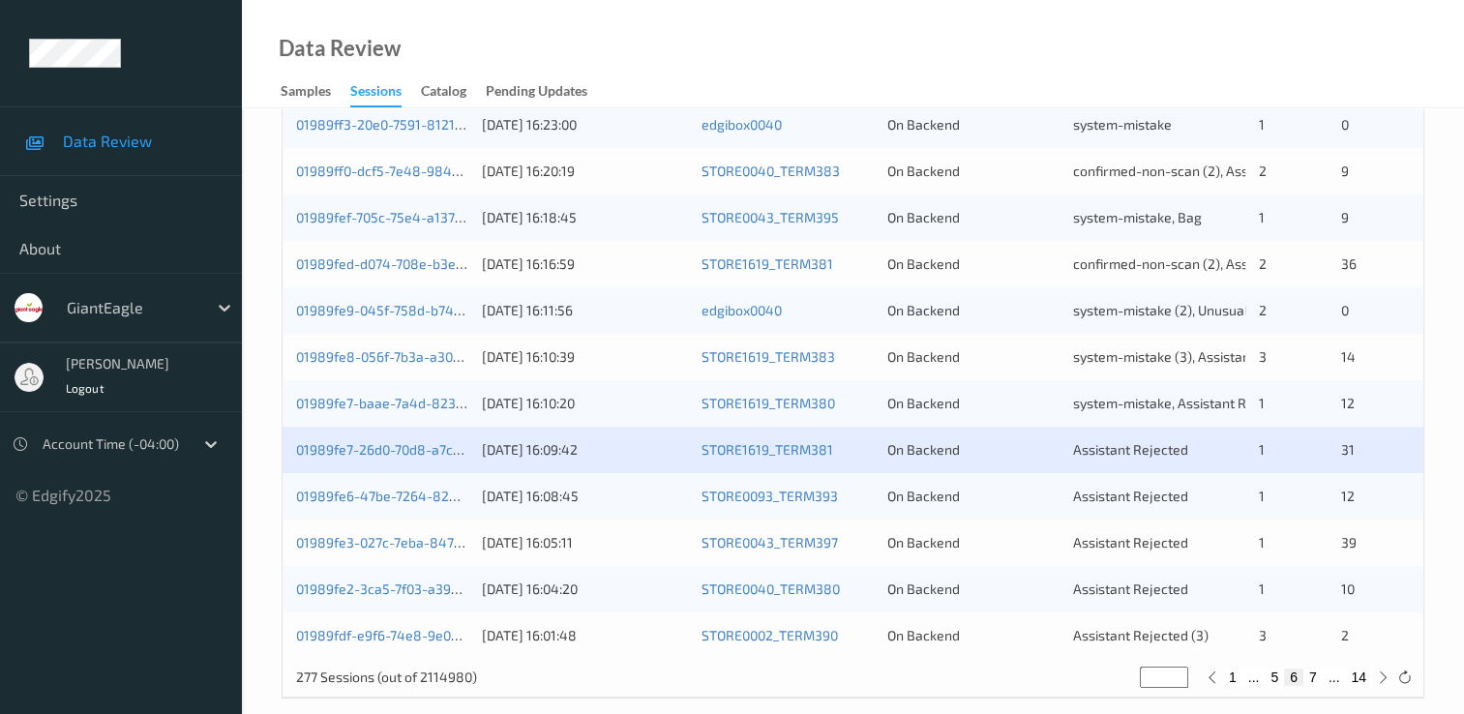
click at [370, 438] on div "01989fe7-26d0-70d8-a7c7-f74c99d1c567 [DATE] 16:09:42 STORE1619_TERM381 On Backe…" at bounding box center [853, 450] width 1141 height 46
click at [408, 437] on div "01989fe7-26d0-70d8-a7c7-f74c99d1c567 [DATE] 16:09:42 STORE1619_TERM381 On Backe…" at bounding box center [853, 450] width 1141 height 46
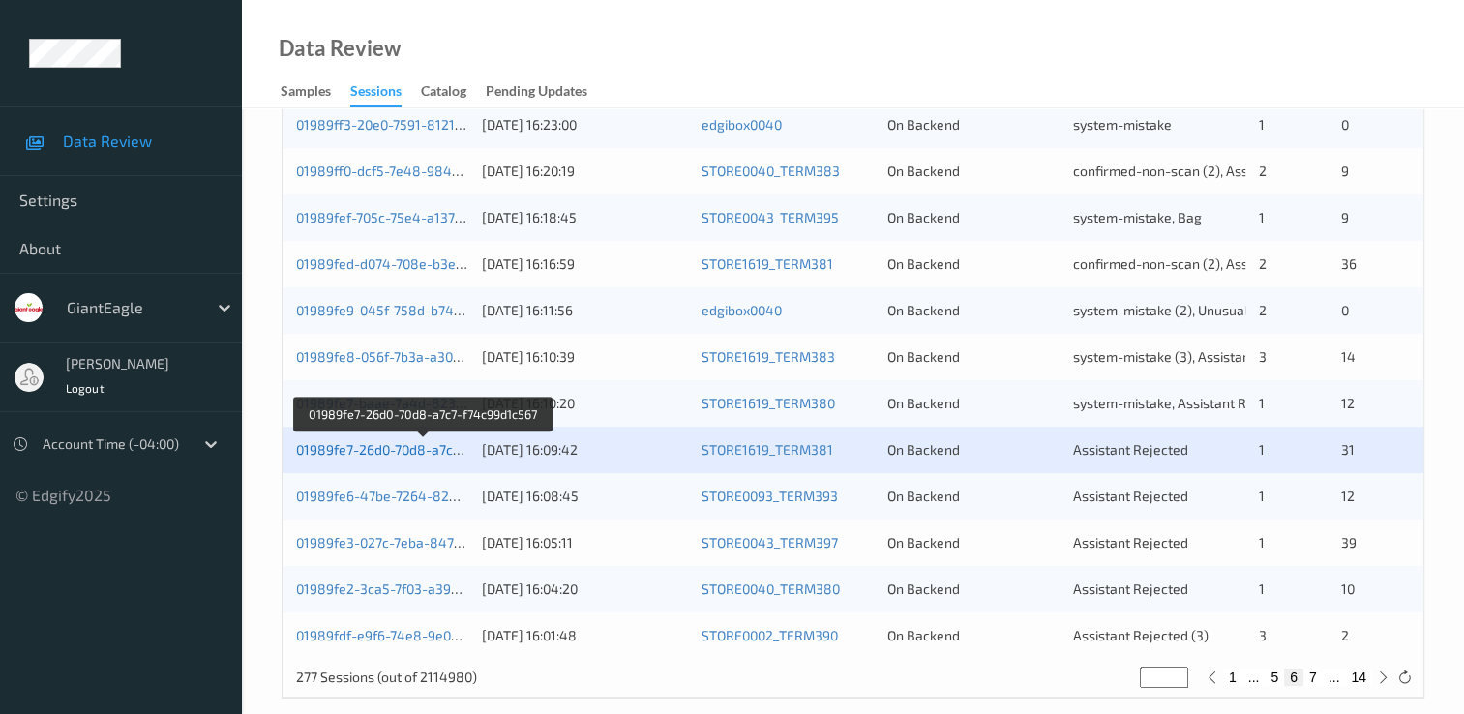
click at [403, 445] on link "01989fe7-26d0-70d8-a7c7-f74c99d1c567" at bounding box center [423, 449] width 255 height 16
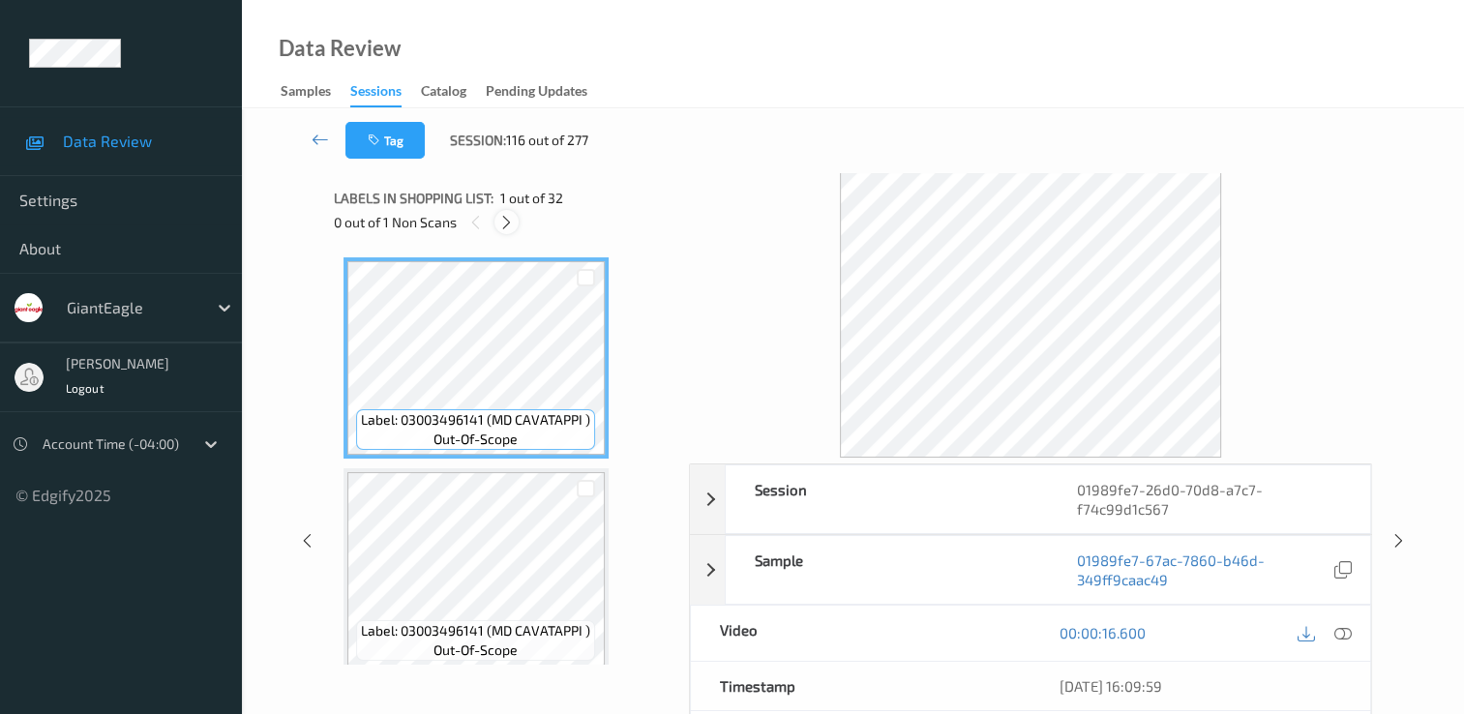
click at [508, 220] on icon at bounding box center [506, 222] width 16 height 17
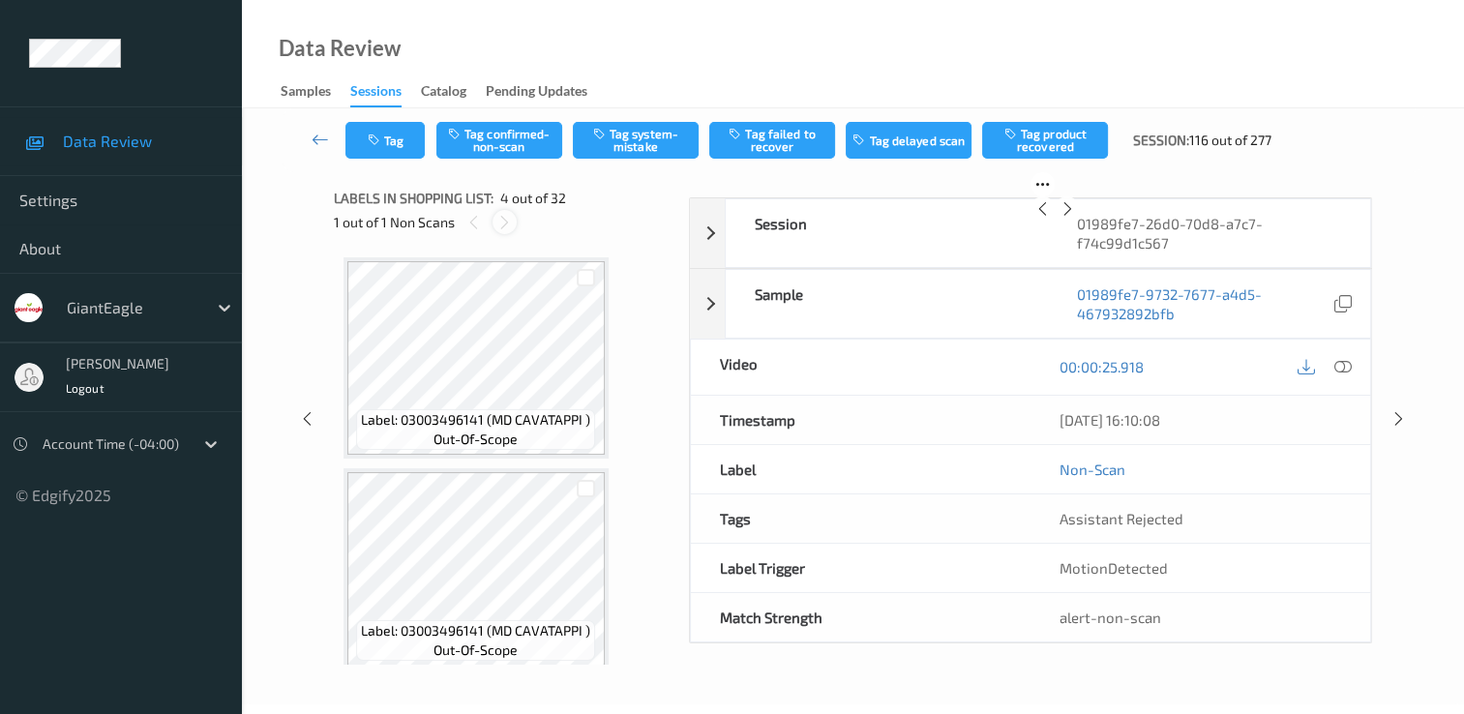
scroll to position [432, 0]
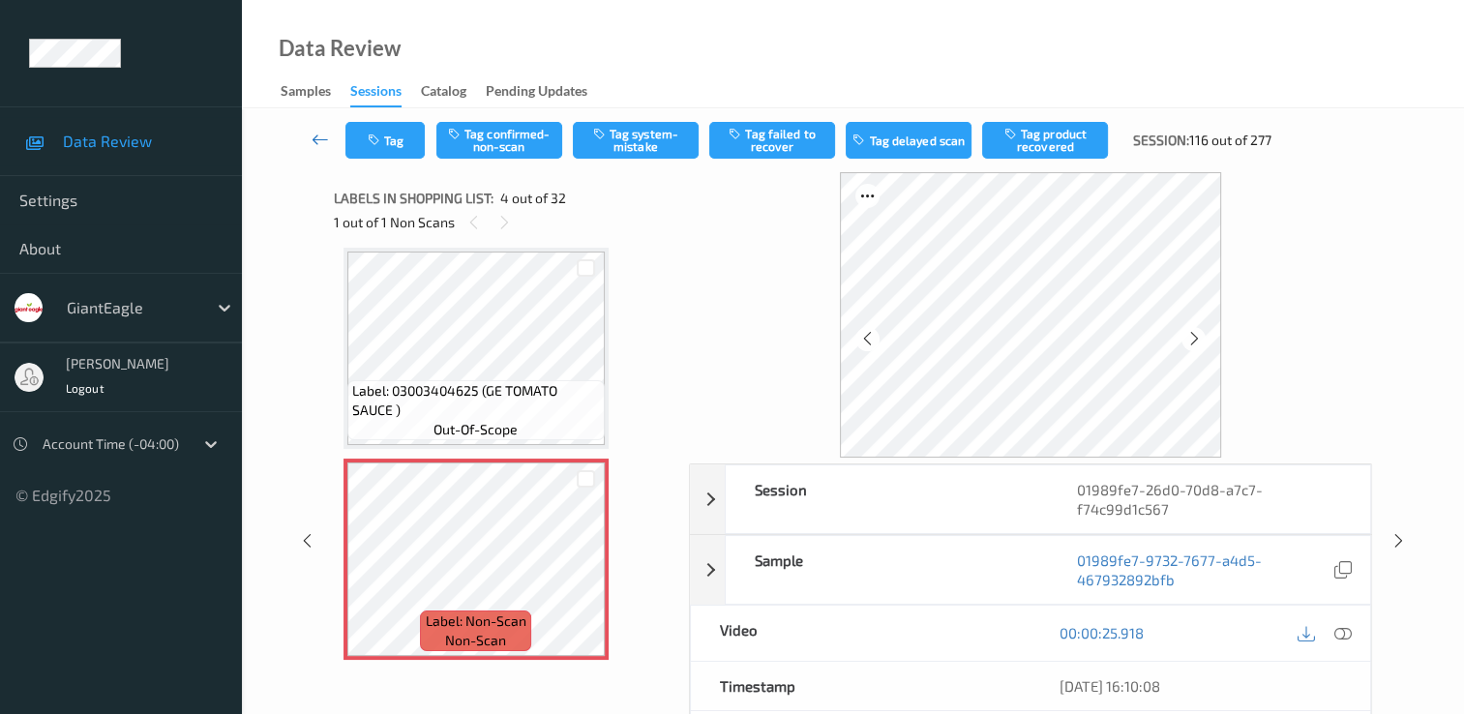
click at [320, 140] on icon at bounding box center [320, 139] width 17 height 19
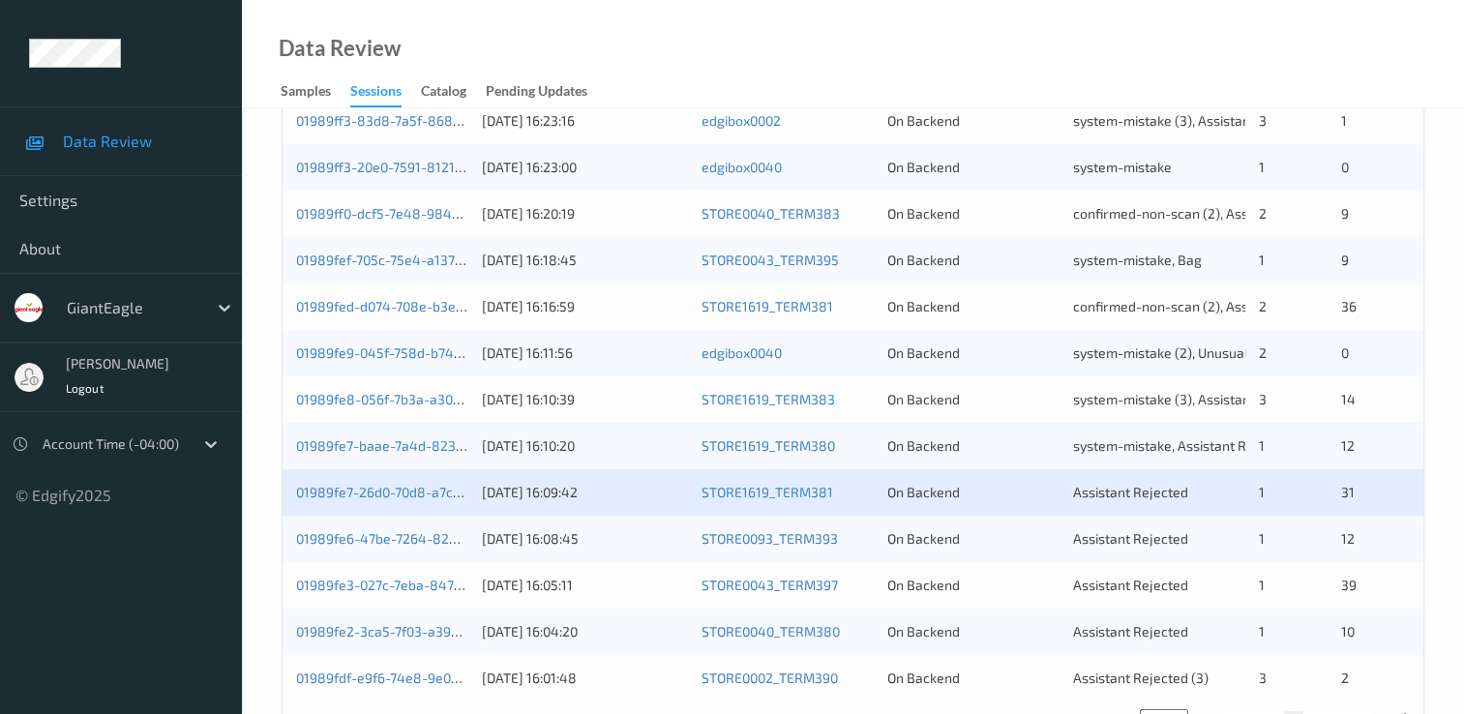
scroll to position [871, 0]
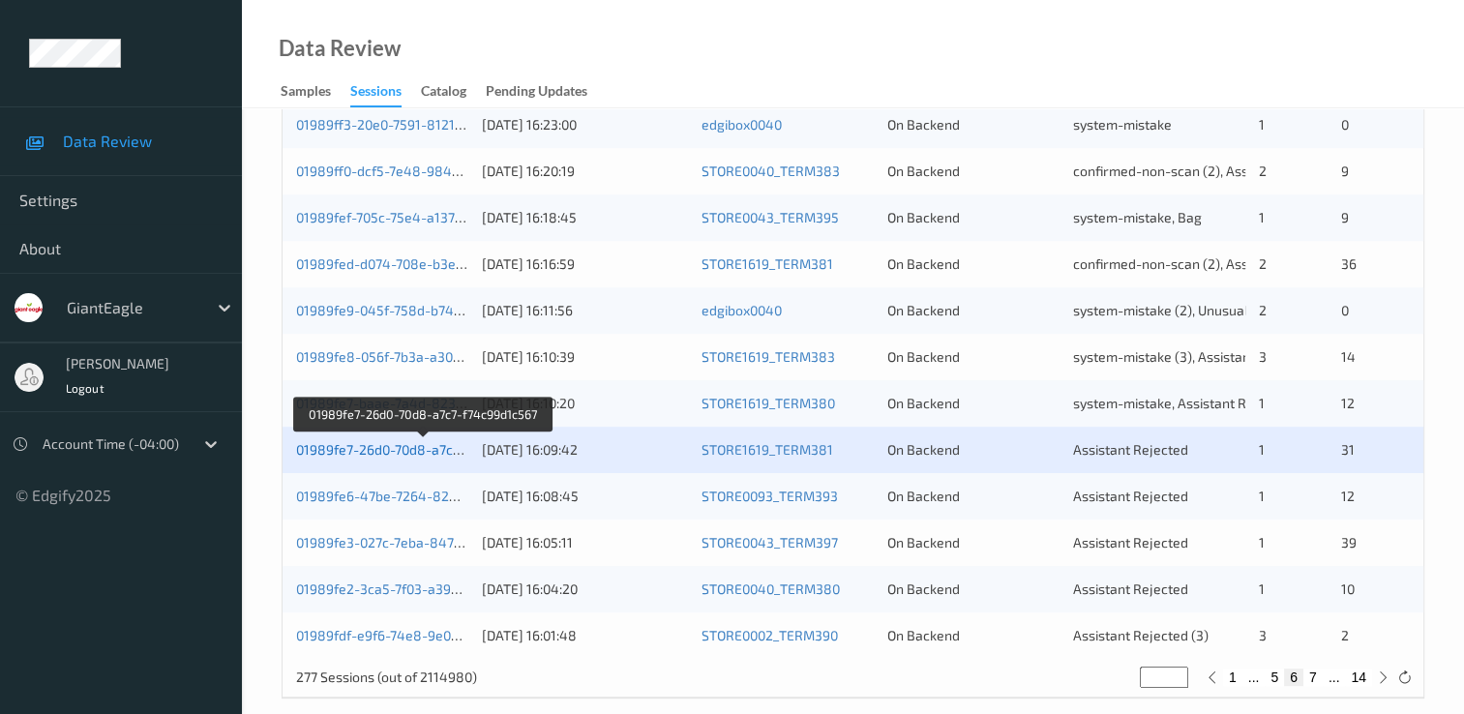
click at [376, 445] on link "01989fe7-26d0-70d8-a7c7-f74c99d1c567" at bounding box center [423, 449] width 255 height 16
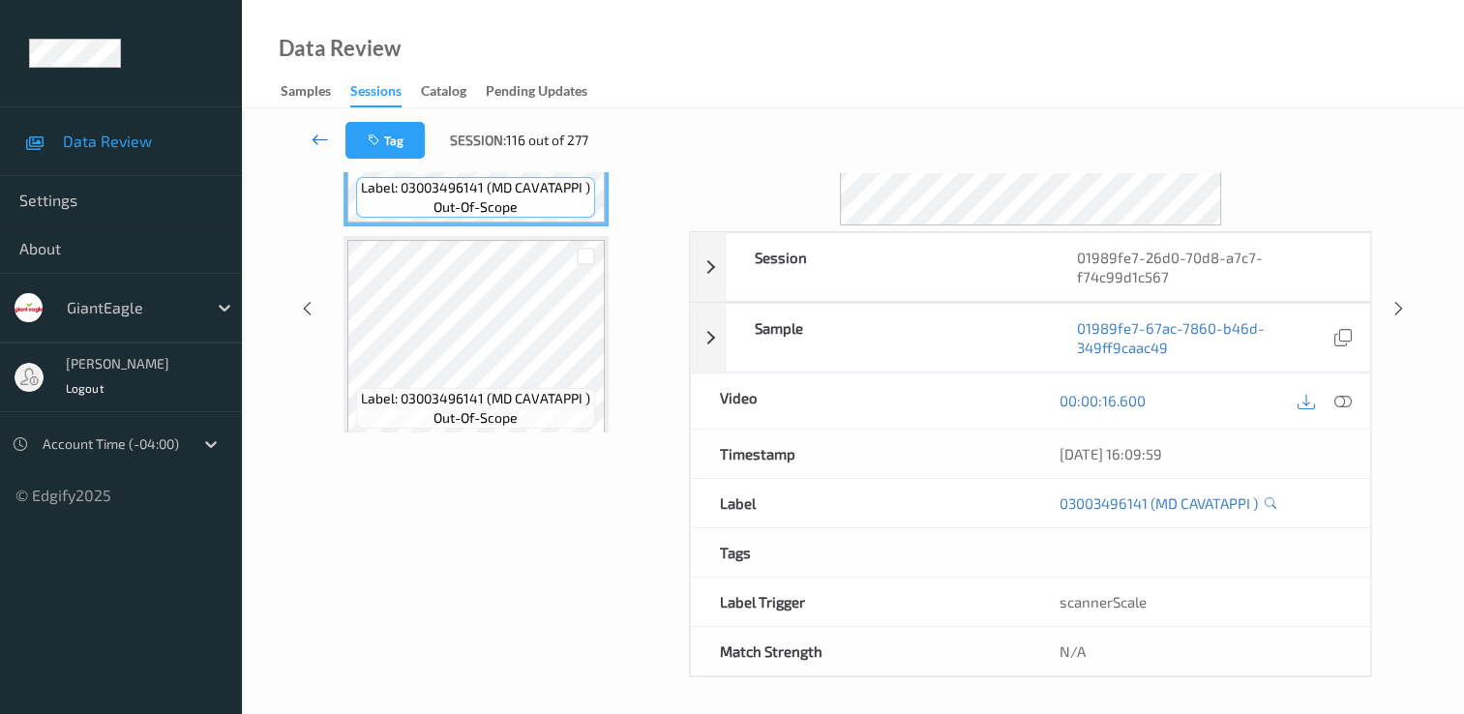
click at [309, 137] on link at bounding box center [320, 140] width 50 height 37
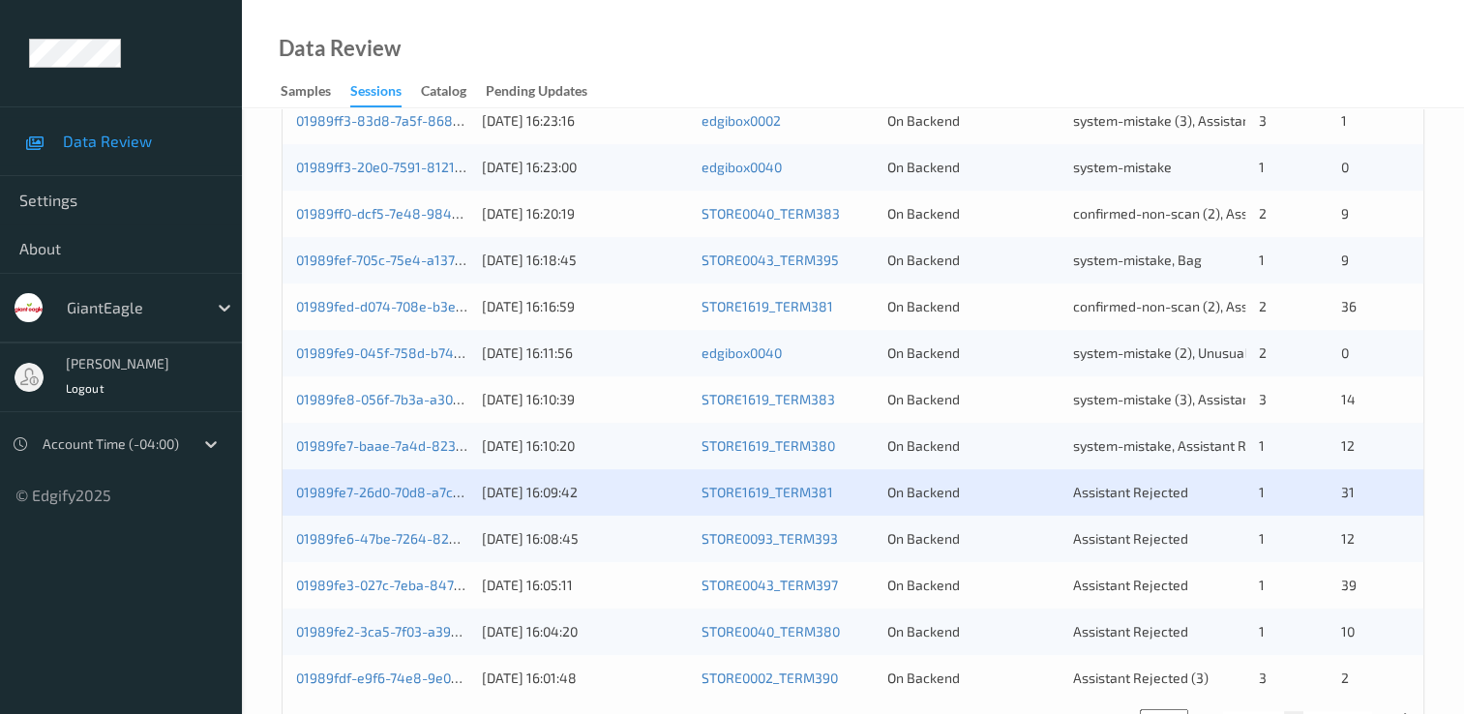
scroll to position [871, 0]
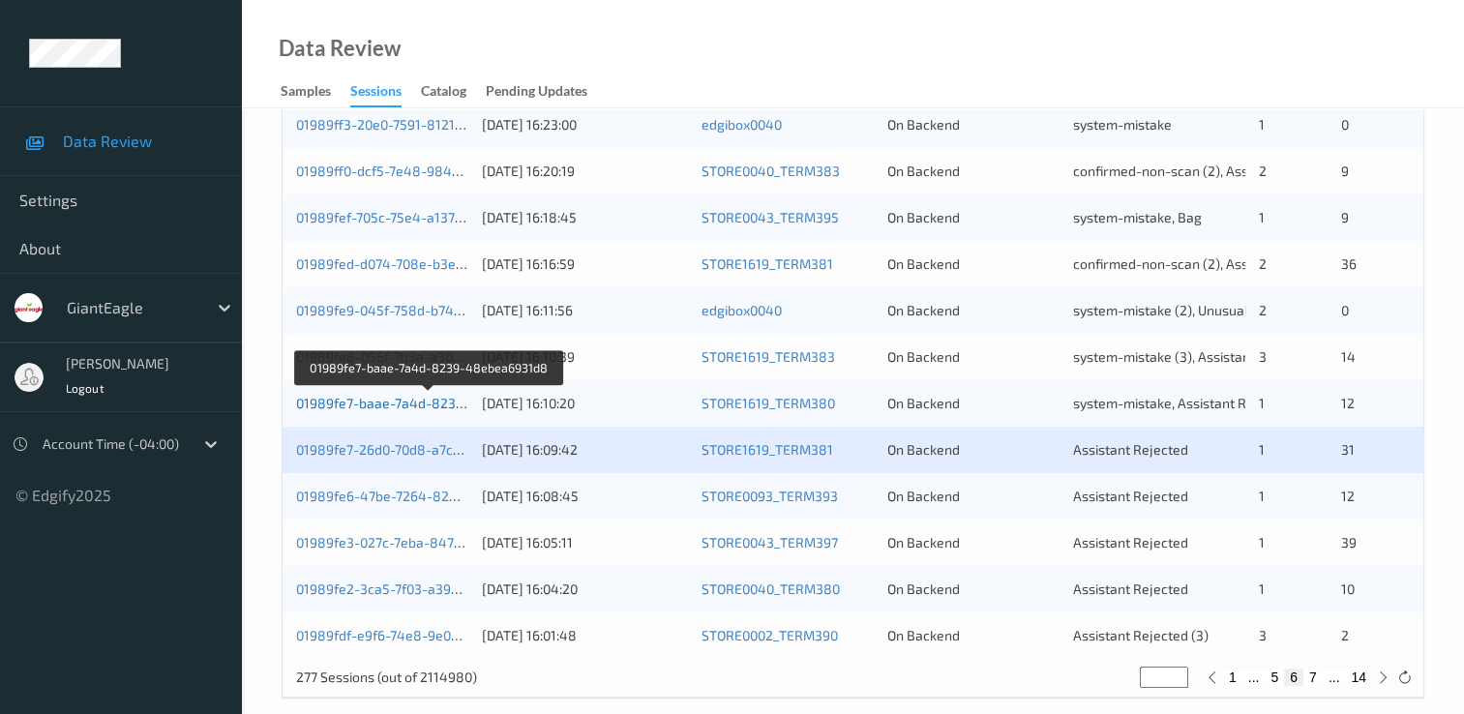
click at [402, 407] on link "01989fe7-baae-7a4d-8239-48ebea6931d8" at bounding box center [429, 403] width 267 height 16
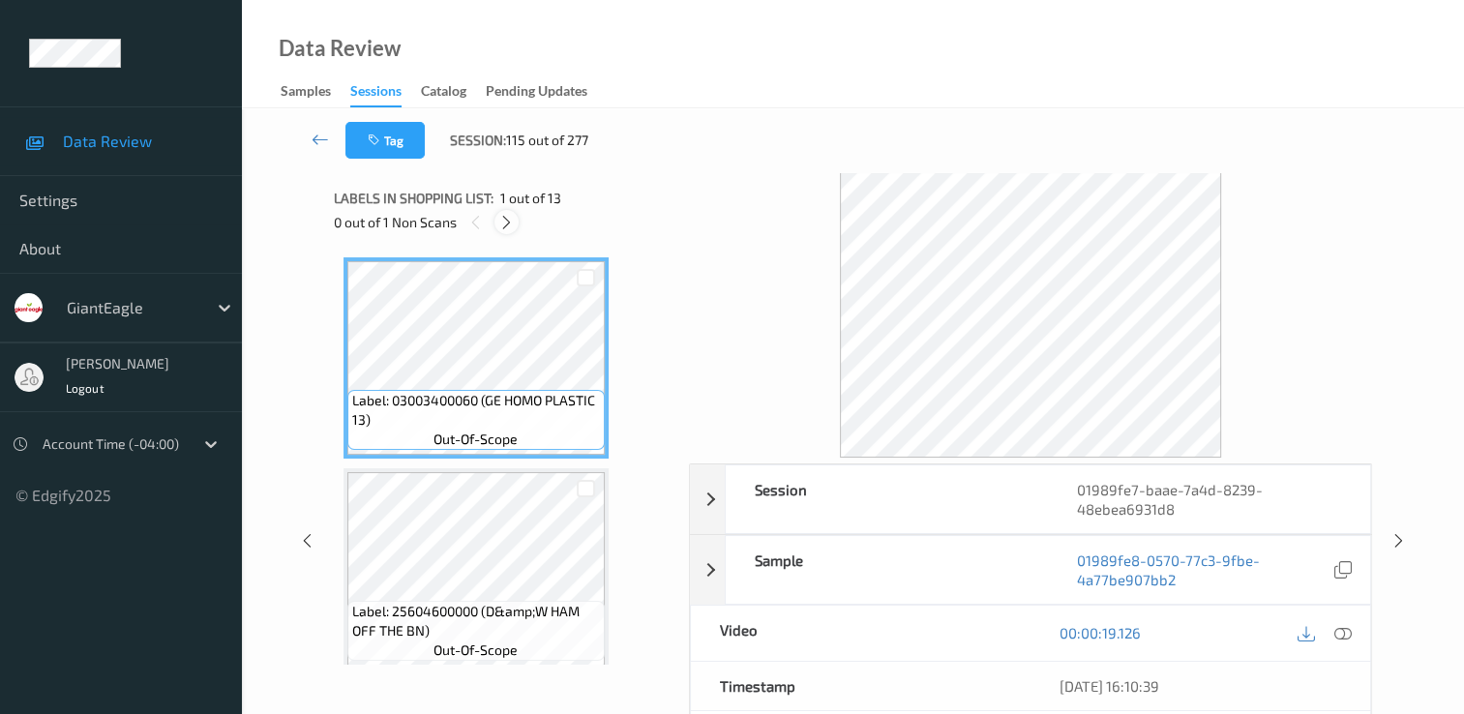
click at [503, 224] on icon at bounding box center [506, 222] width 16 height 17
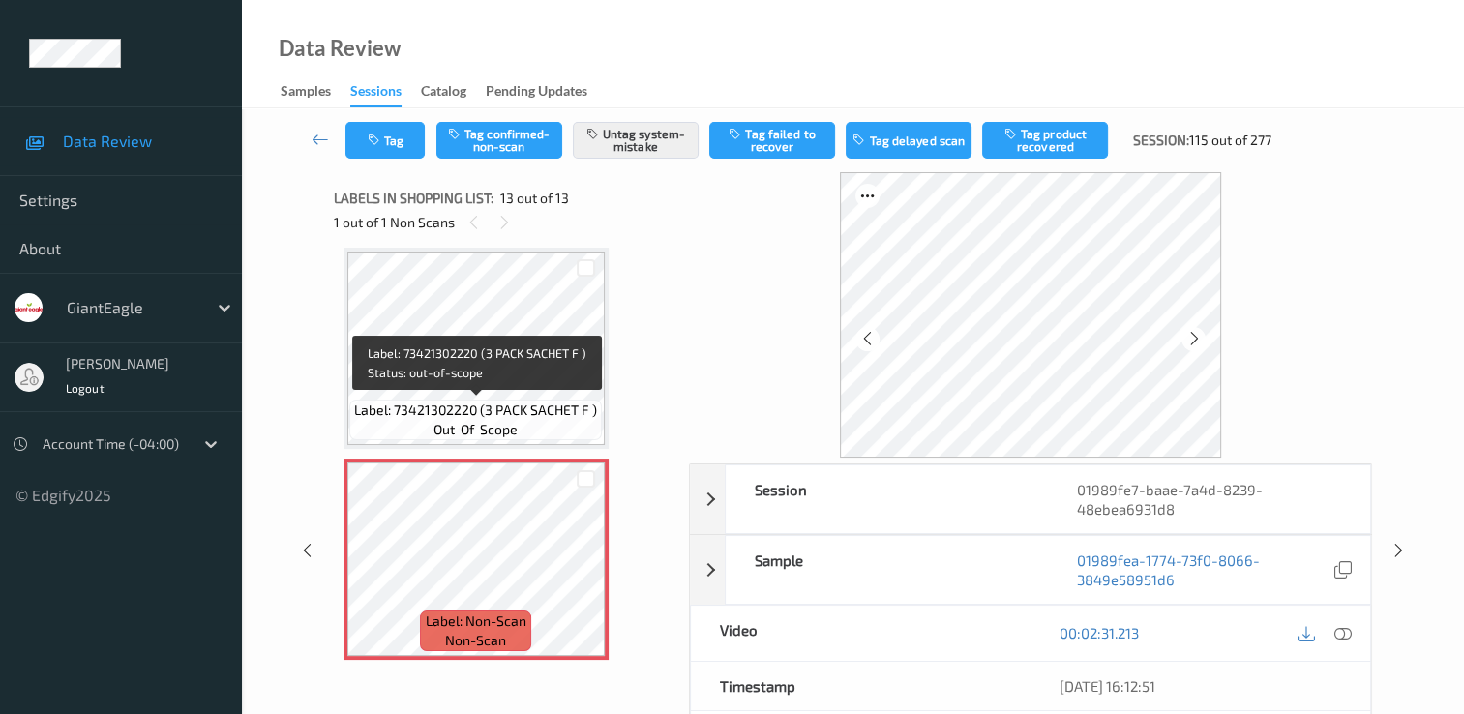
scroll to position [2334, 0]
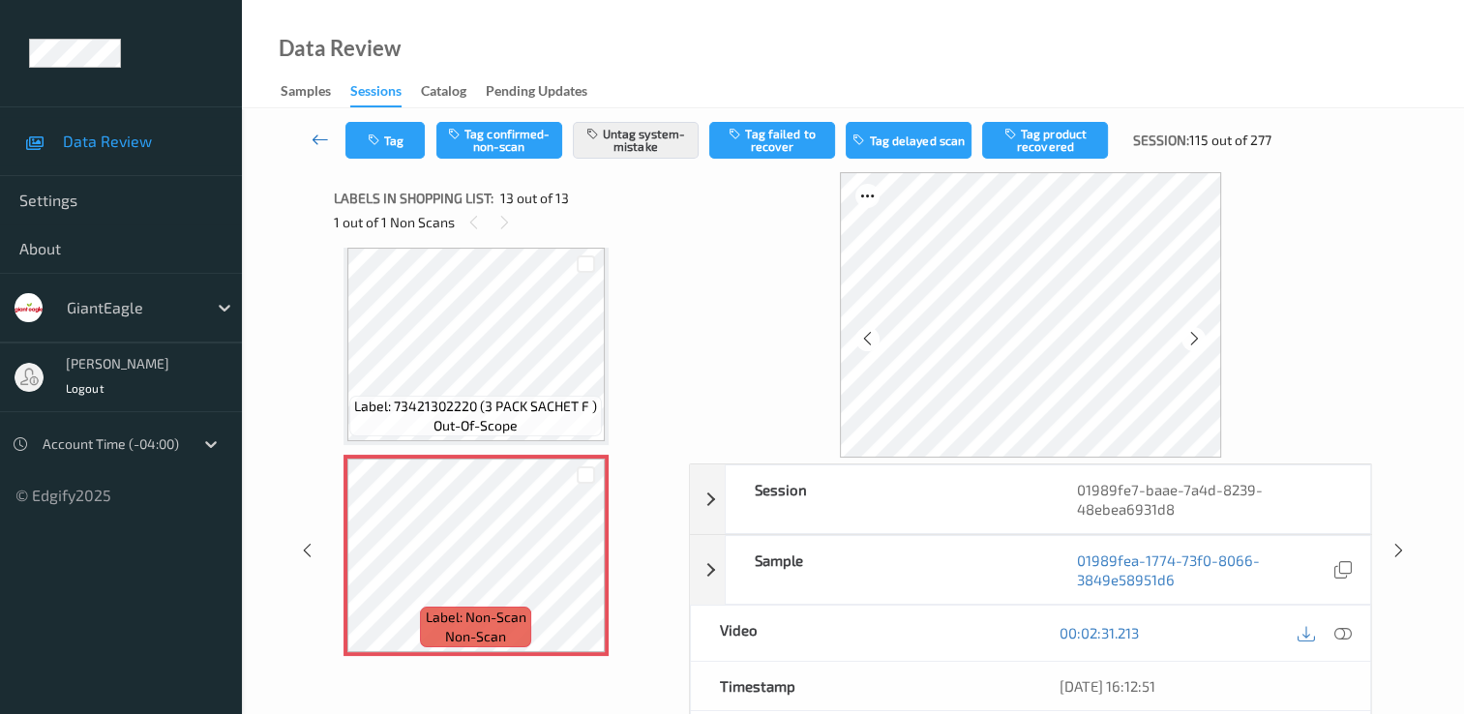
click at [317, 138] on icon at bounding box center [320, 139] width 17 height 19
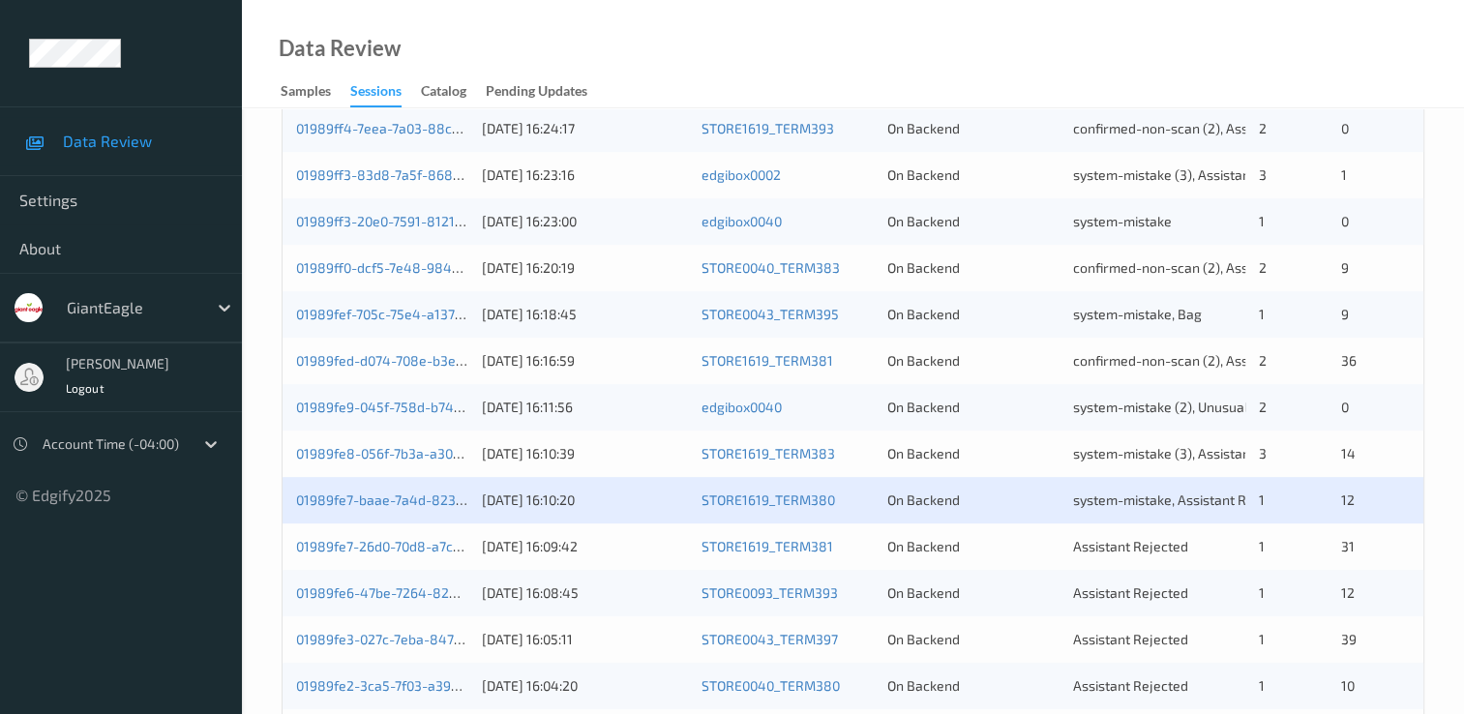
scroll to position [871, 0]
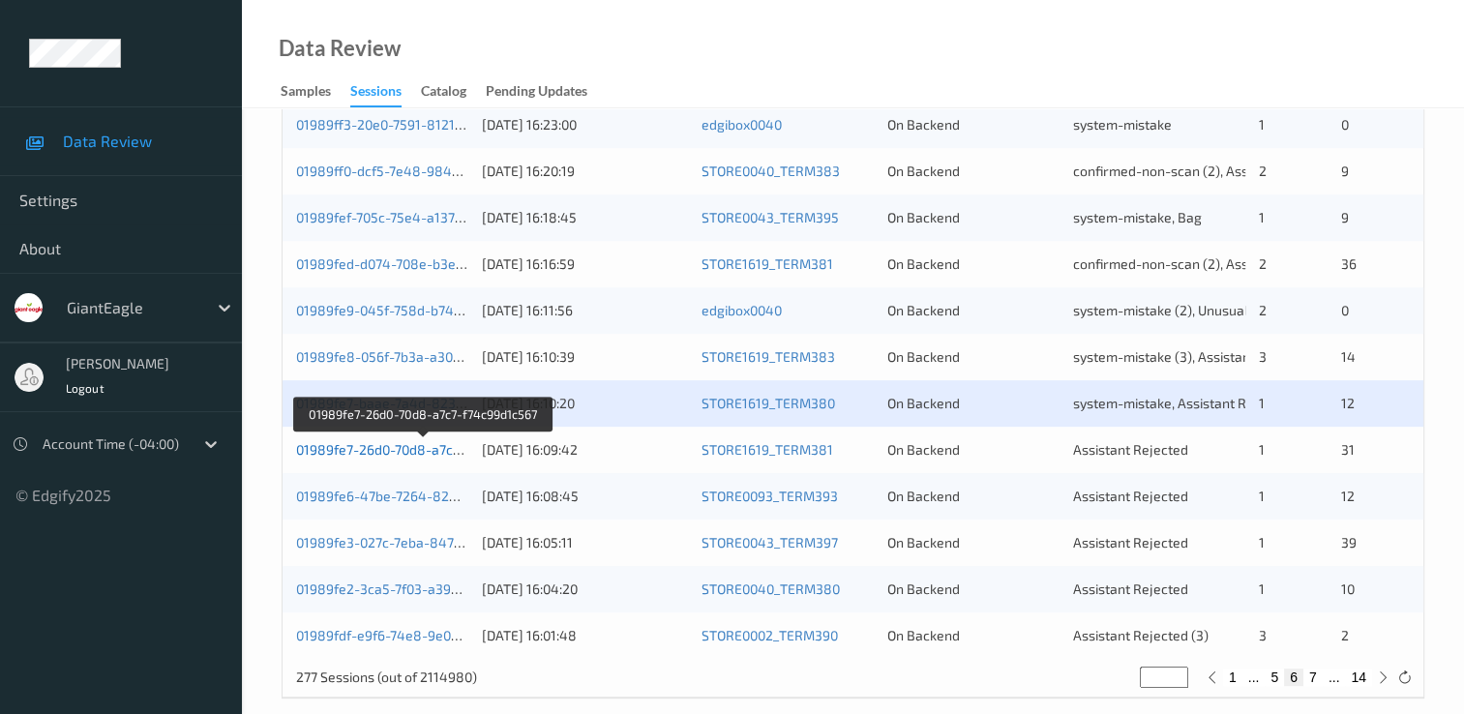
click at [401, 446] on link "01989fe7-26d0-70d8-a7c7-f74c99d1c567" at bounding box center [423, 449] width 255 height 16
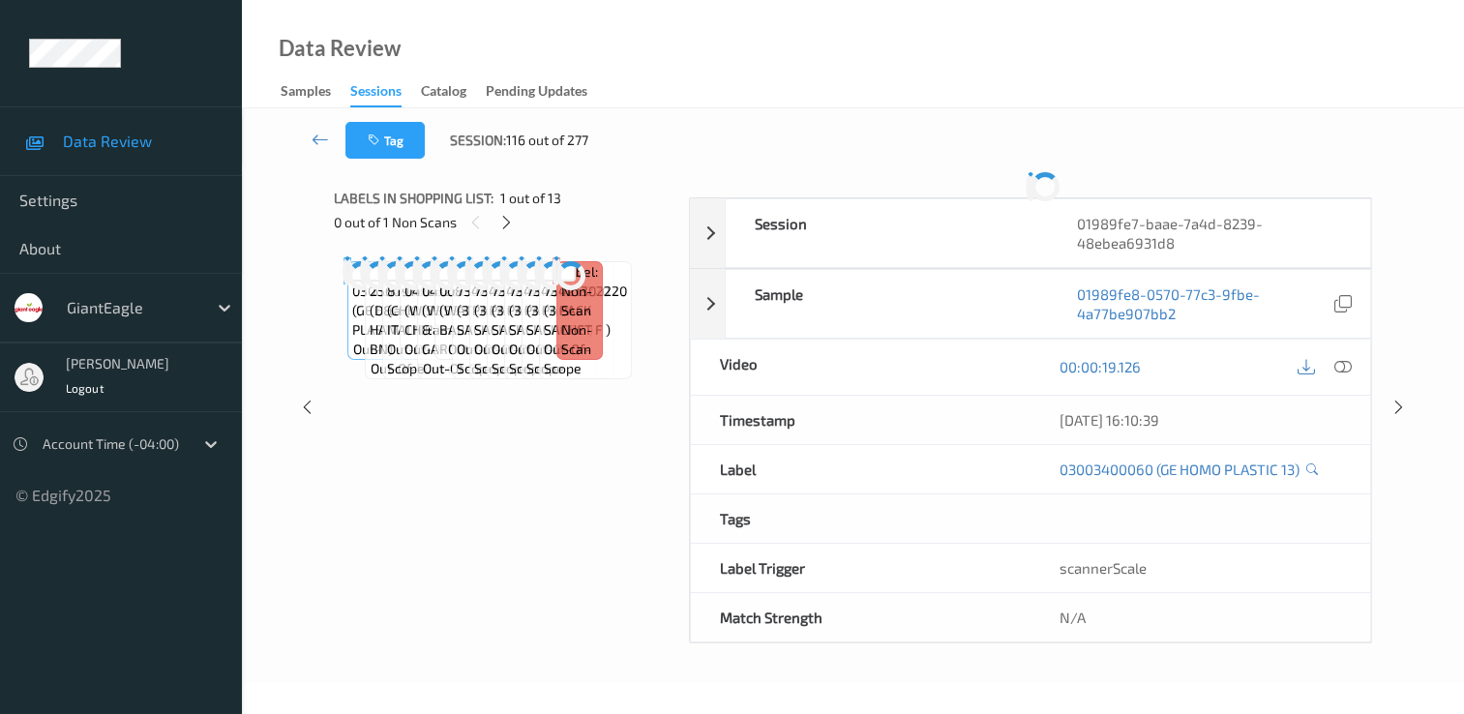
scroll to position [232, 0]
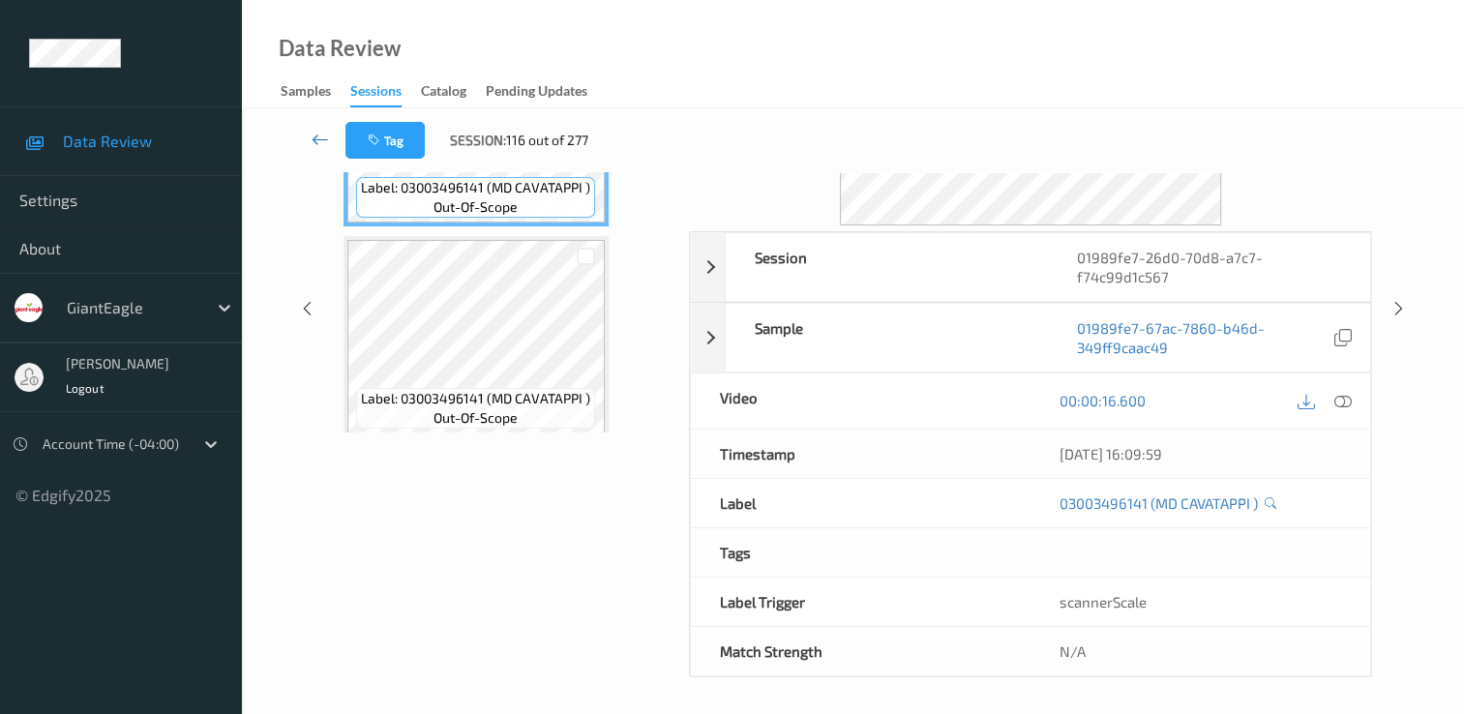
click at [321, 137] on icon at bounding box center [320, 139] width 17 height 19
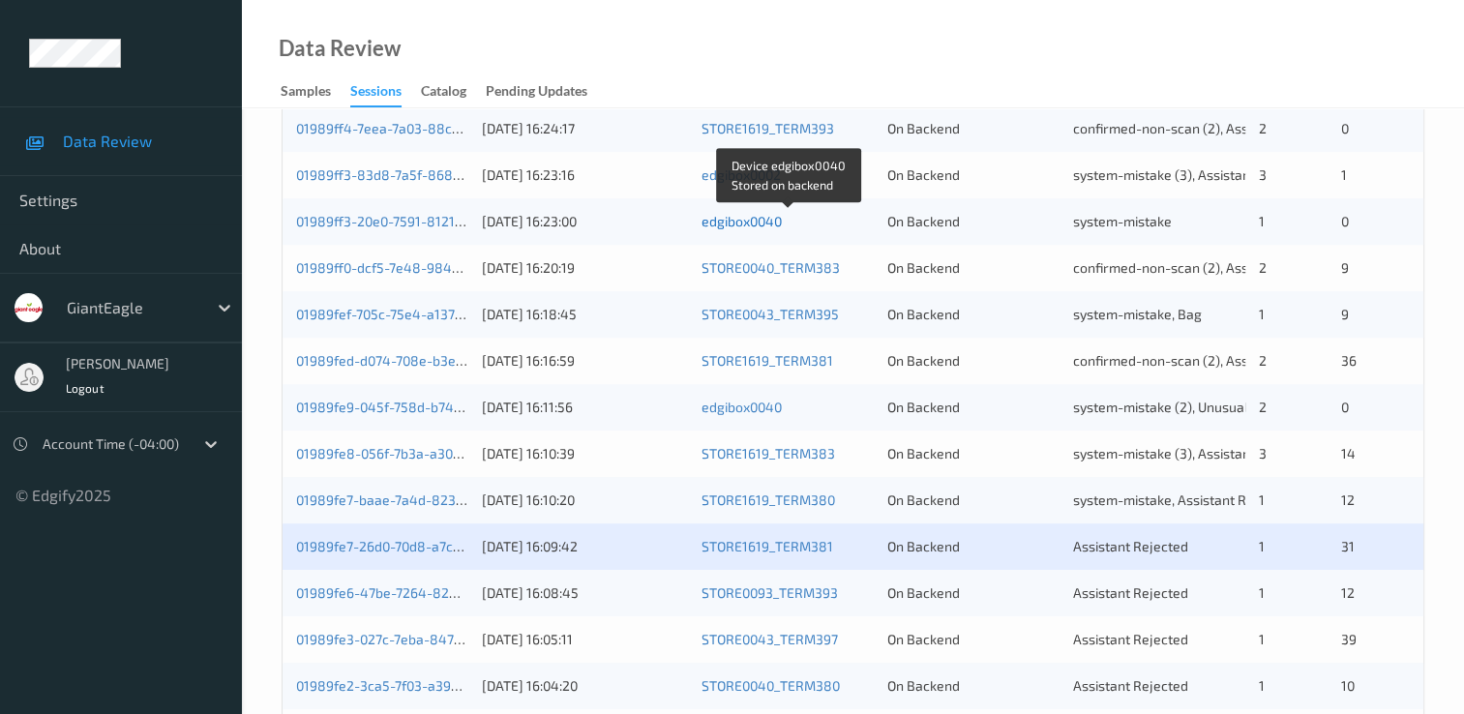
scroll to position [871, 0]
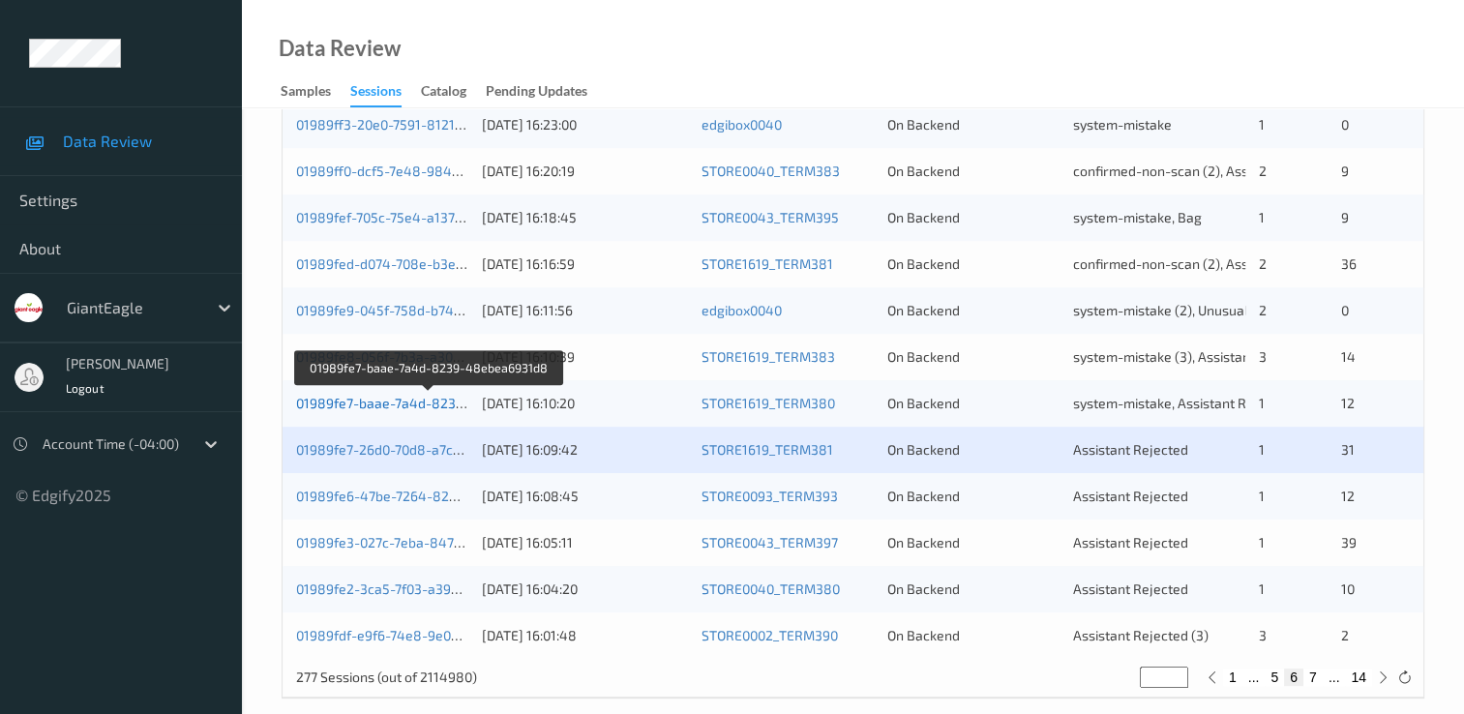
click at [441, 405] on link "01989fe7-baae-7a4d-8239-48ebea6931d8" at bounding box center [429, 403] width 267 height 16
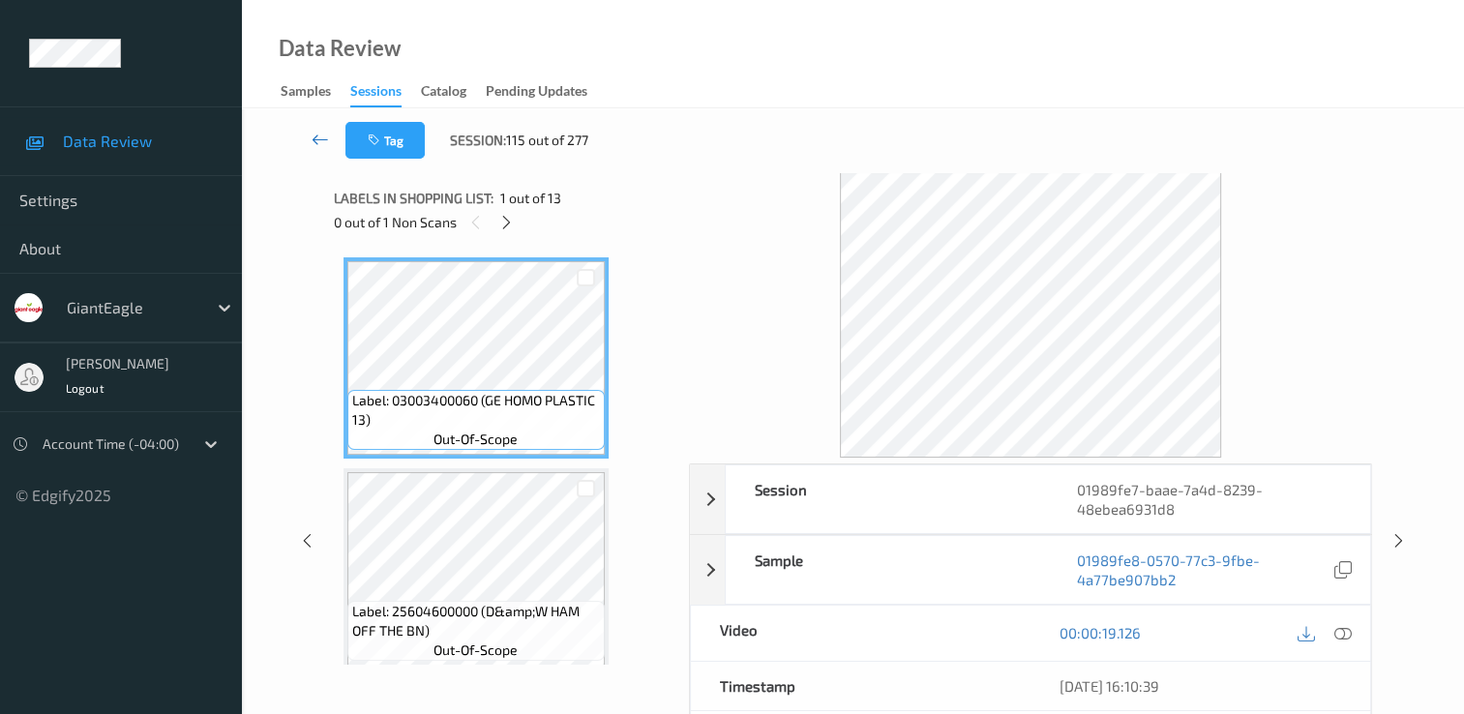
click at [315, 136] on icon at bounding box center [320, 139] width 17 height 19
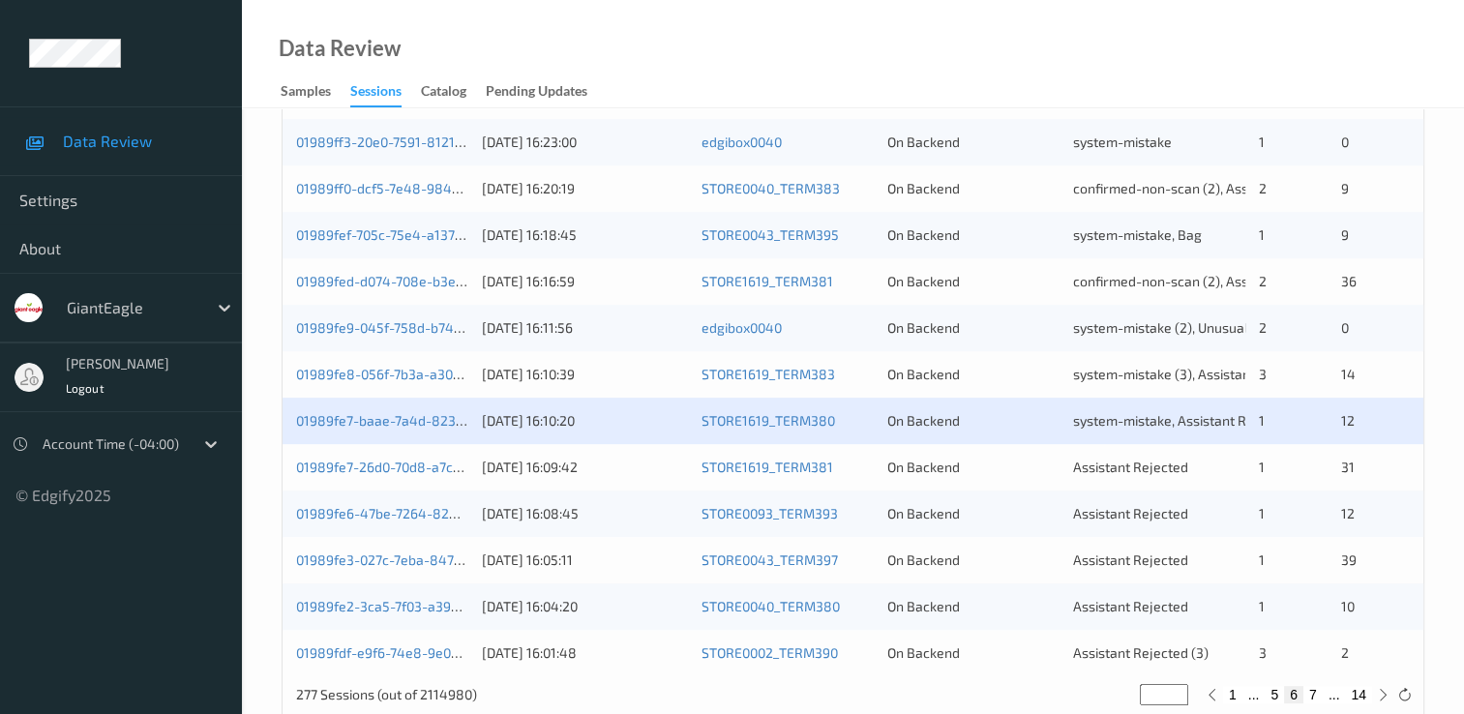
scroll to position [871, 0]
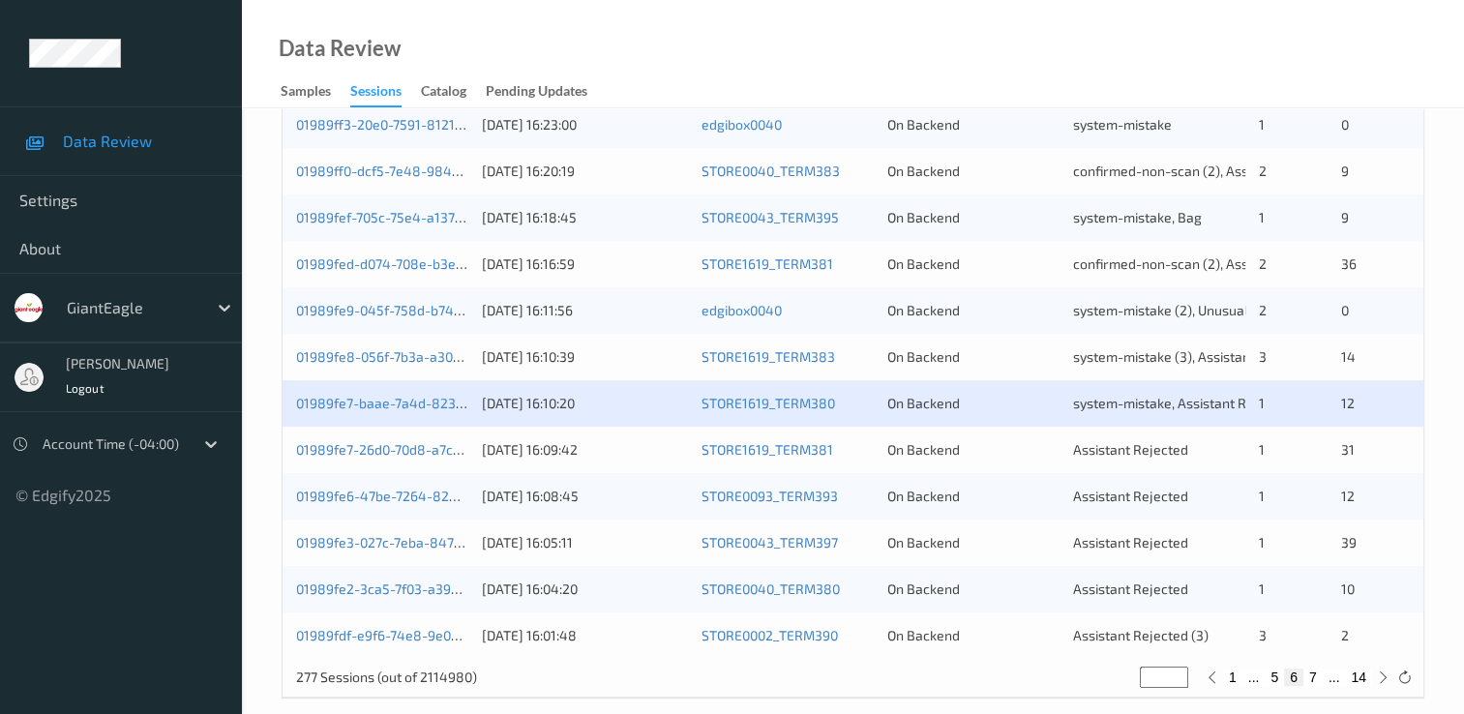
click at [402, 440] on div "01989fe7-26d0-70d8-a7c7-f74c99d1c567" at bounding box center [382, 449] width 172 height 19
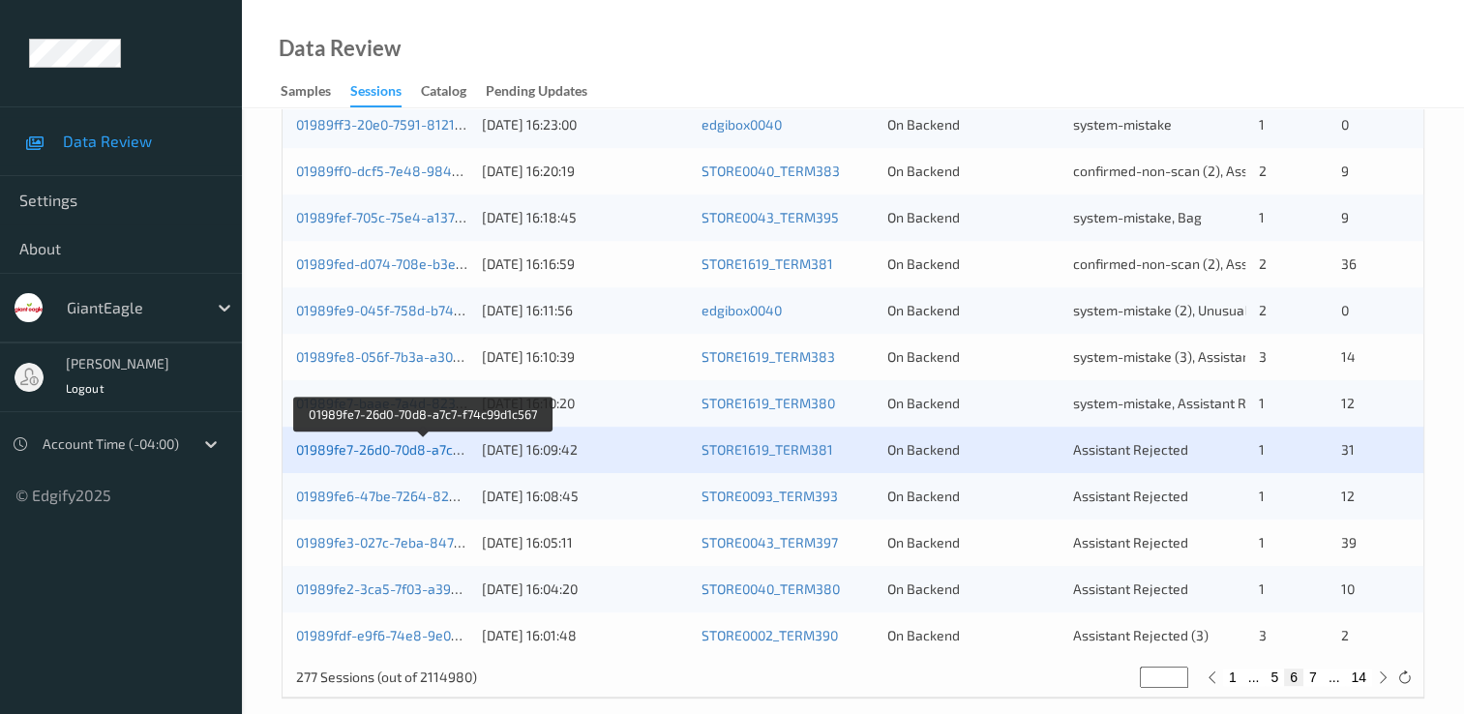
click at [404, 441] on link "01989fe7-26d0-70d8-a7c7-f74c99d1c567" at bounding box center [423, 449] width 255 height 16
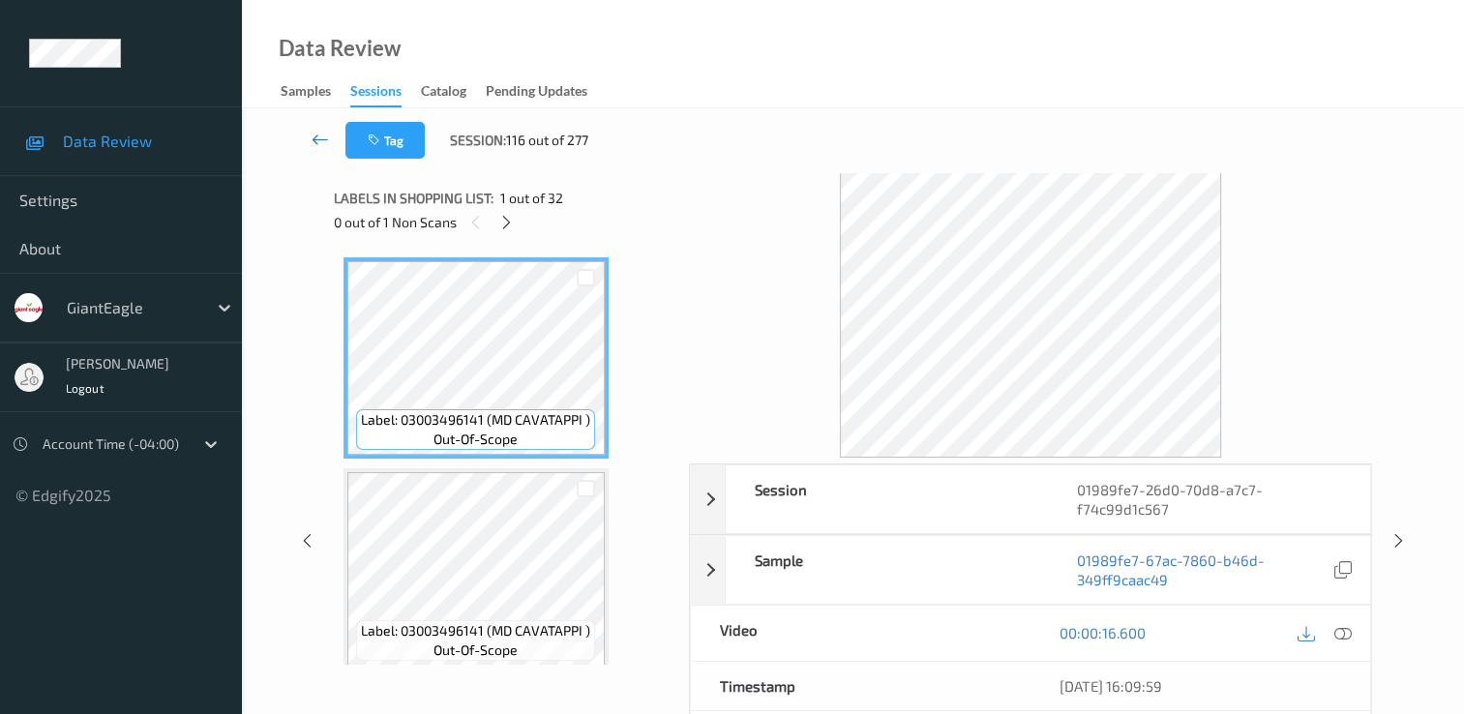
click at [308, 134] on link at bounding box center [320, 140] width 50 height 37
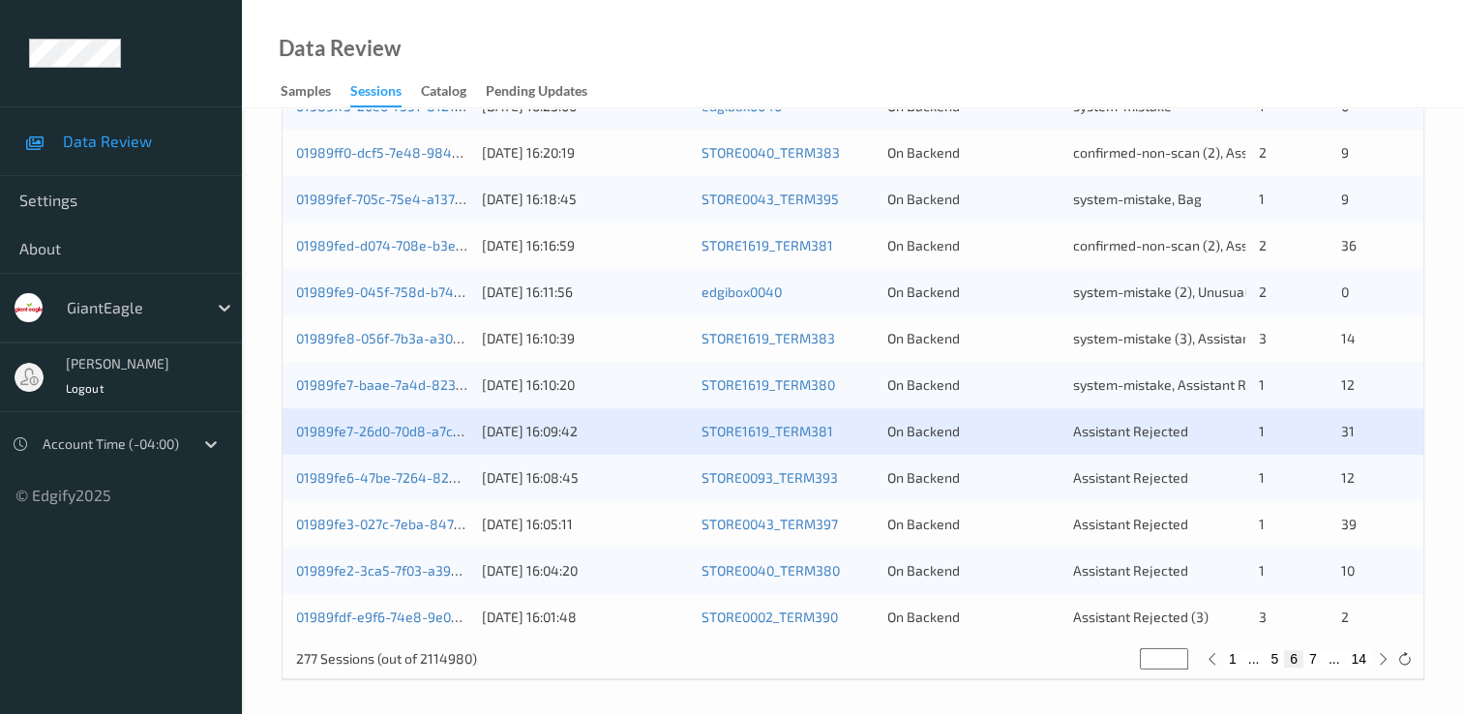
scroll to position [893, 0]
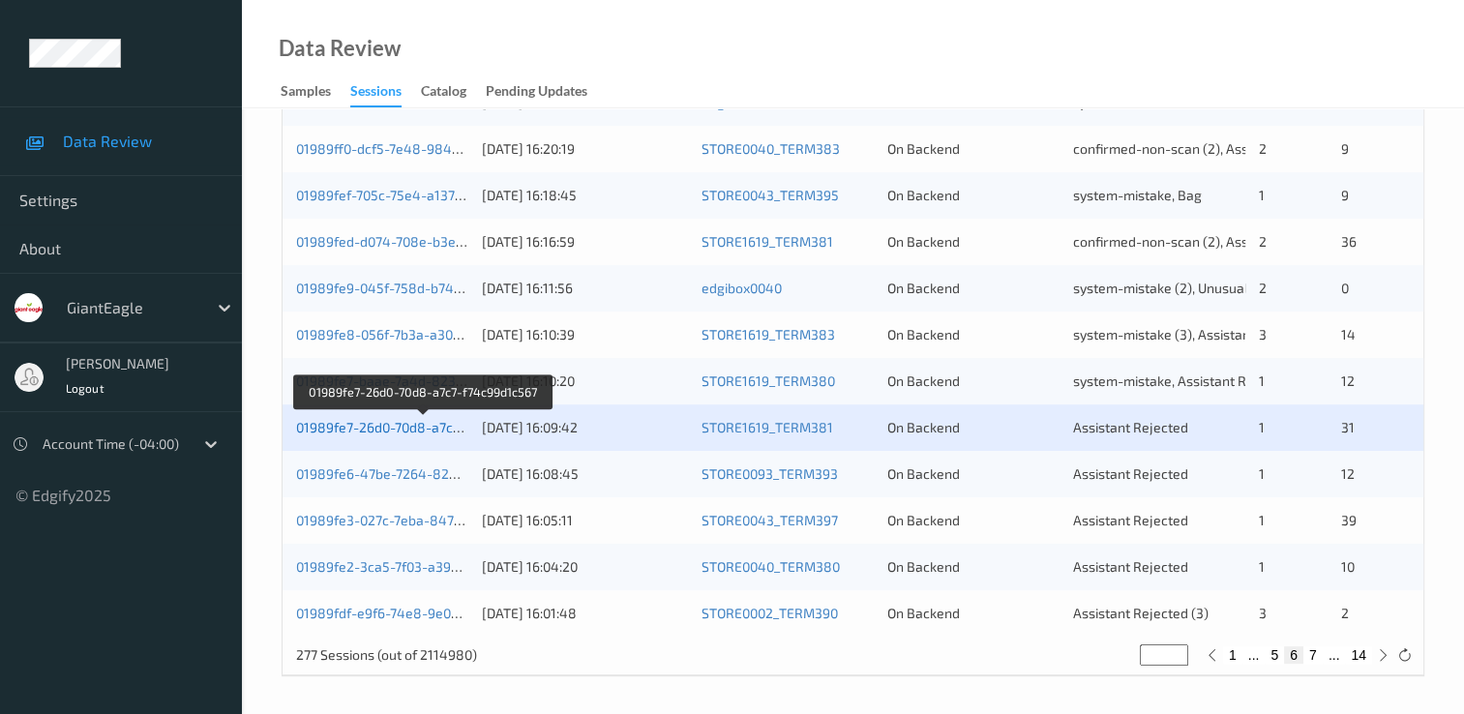
click at [426, 428] on link "01989fe7-26d0-70d8-a7c7-f74c99d1c567" at bounding box center [423, 427] width 255 height 16
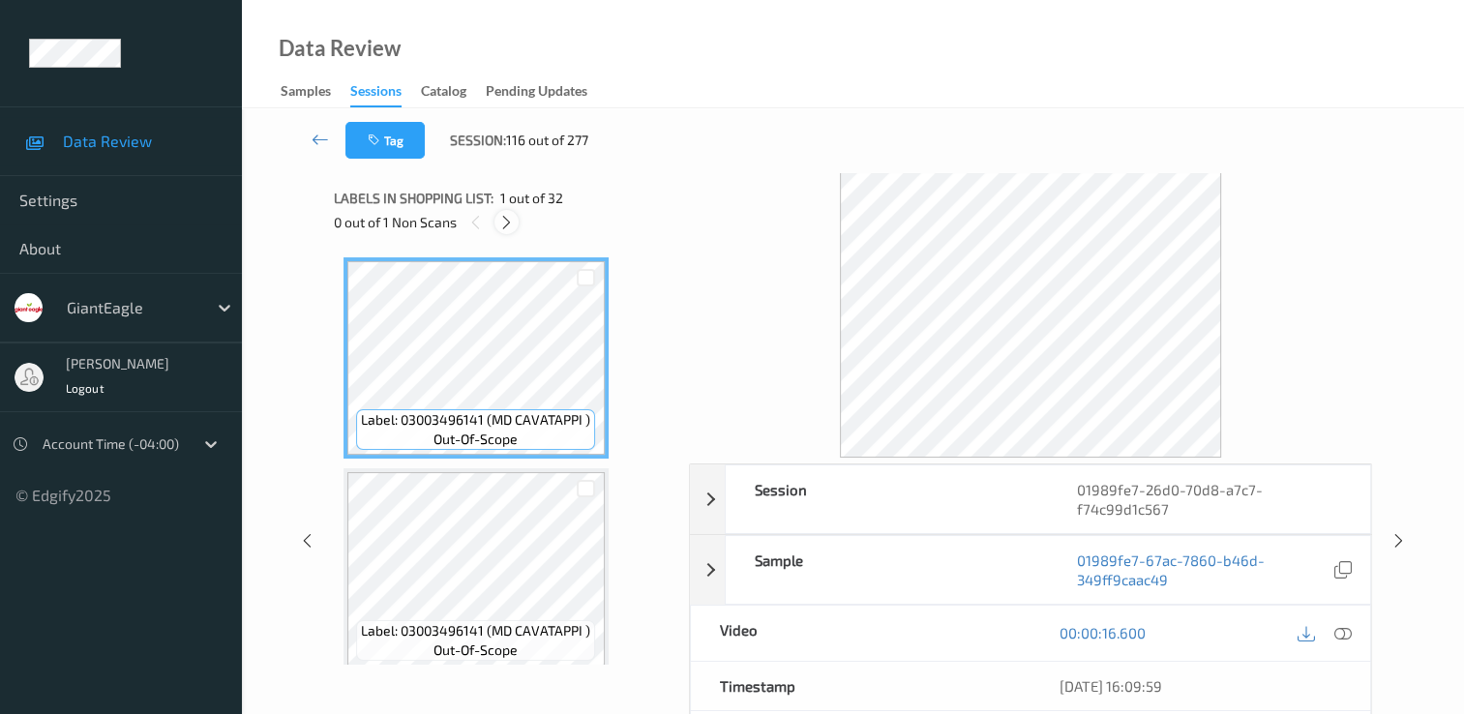
click at [504, 223] on icon at bounding box center [506, 222] width 16 height 17
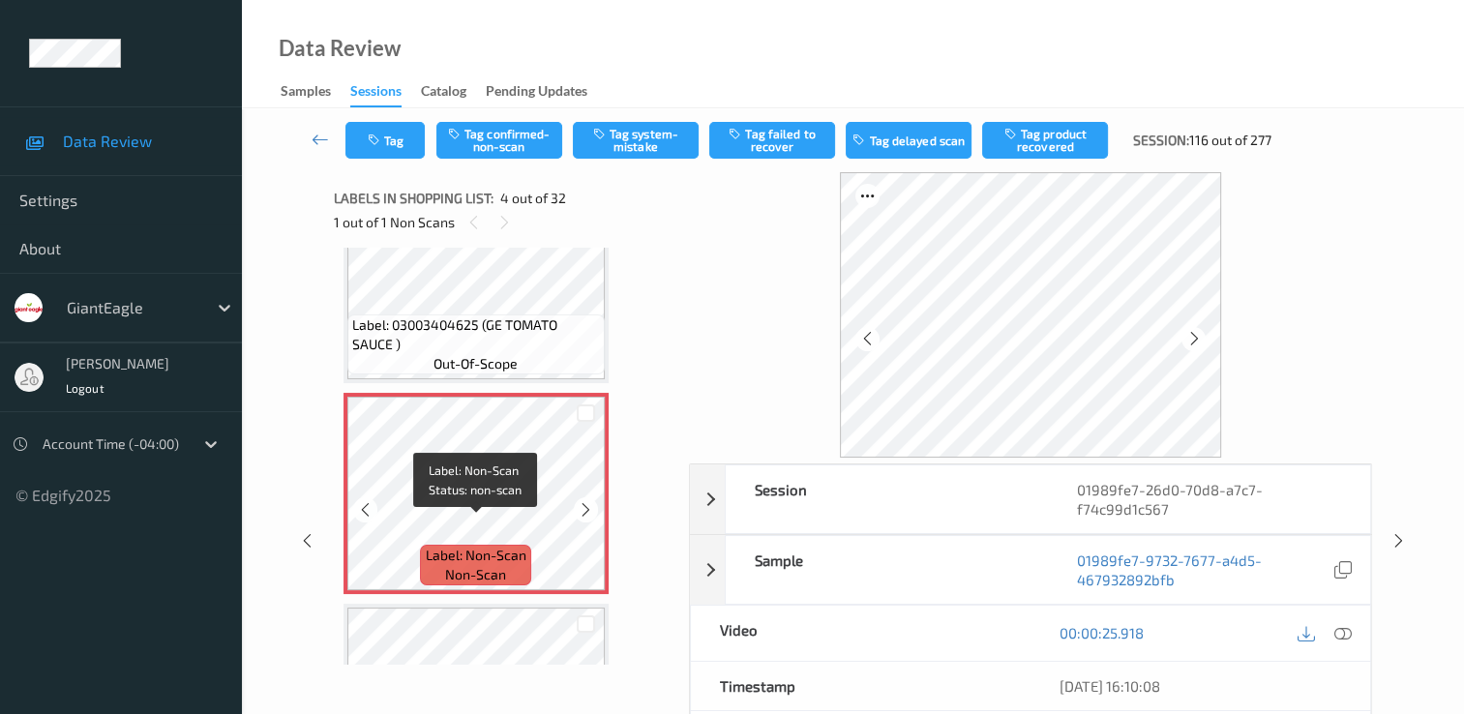
scroll to position [528, 0]
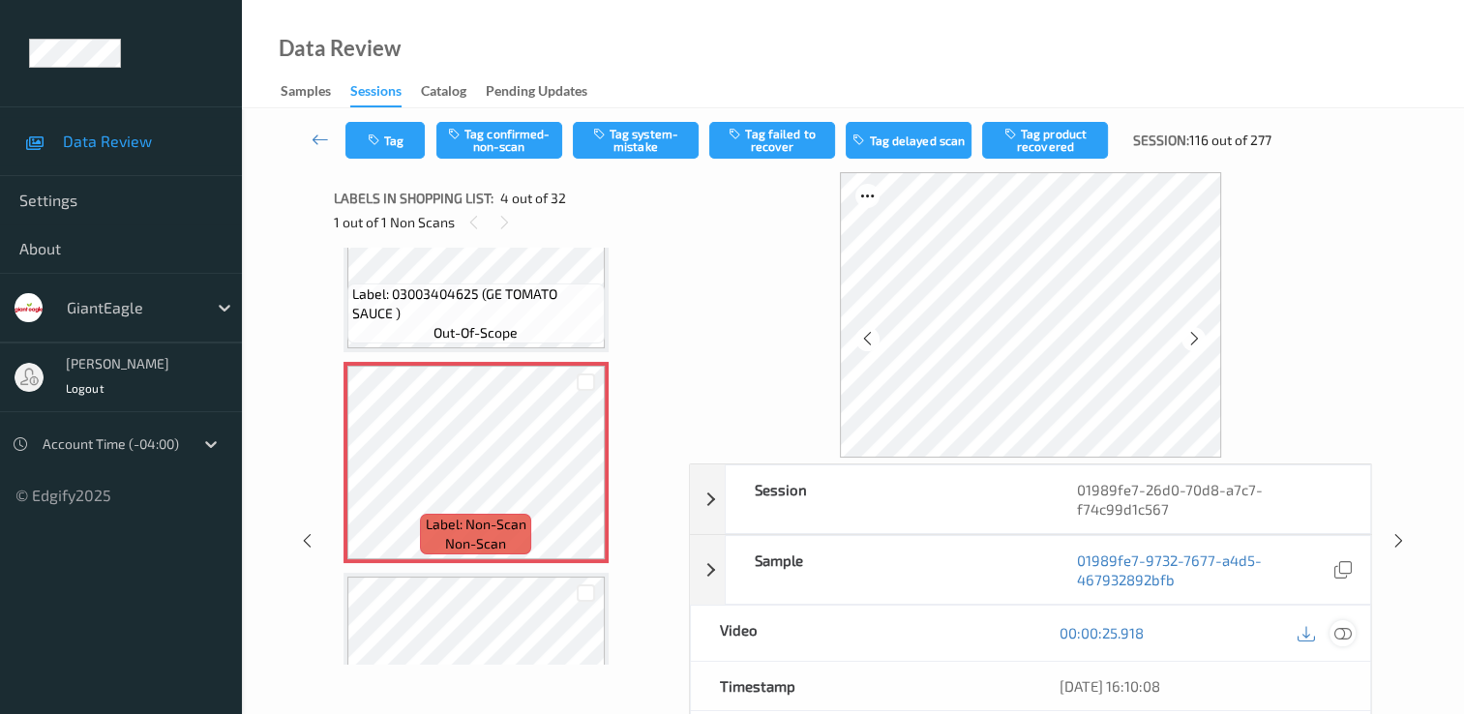
click at [1347, 637] on icon at bounding box center [1343, 632] width 17 height 17
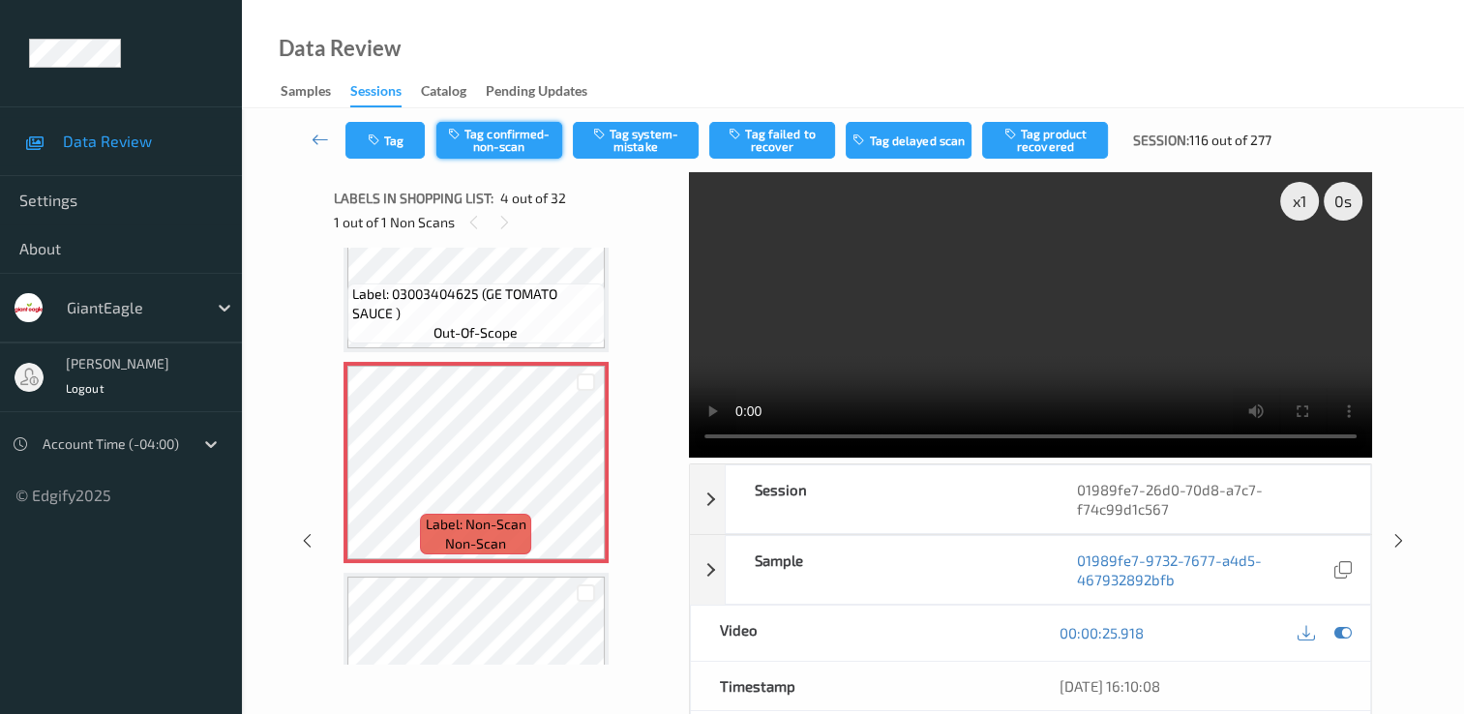
click at [504, 126] on button "Tag confirmed-non-scan" at bounding box center [499, 140] width 126 height 37
click at [780, 132] on button "Tag failed to recover" at bounding box center [772, 140] width 126 height 37
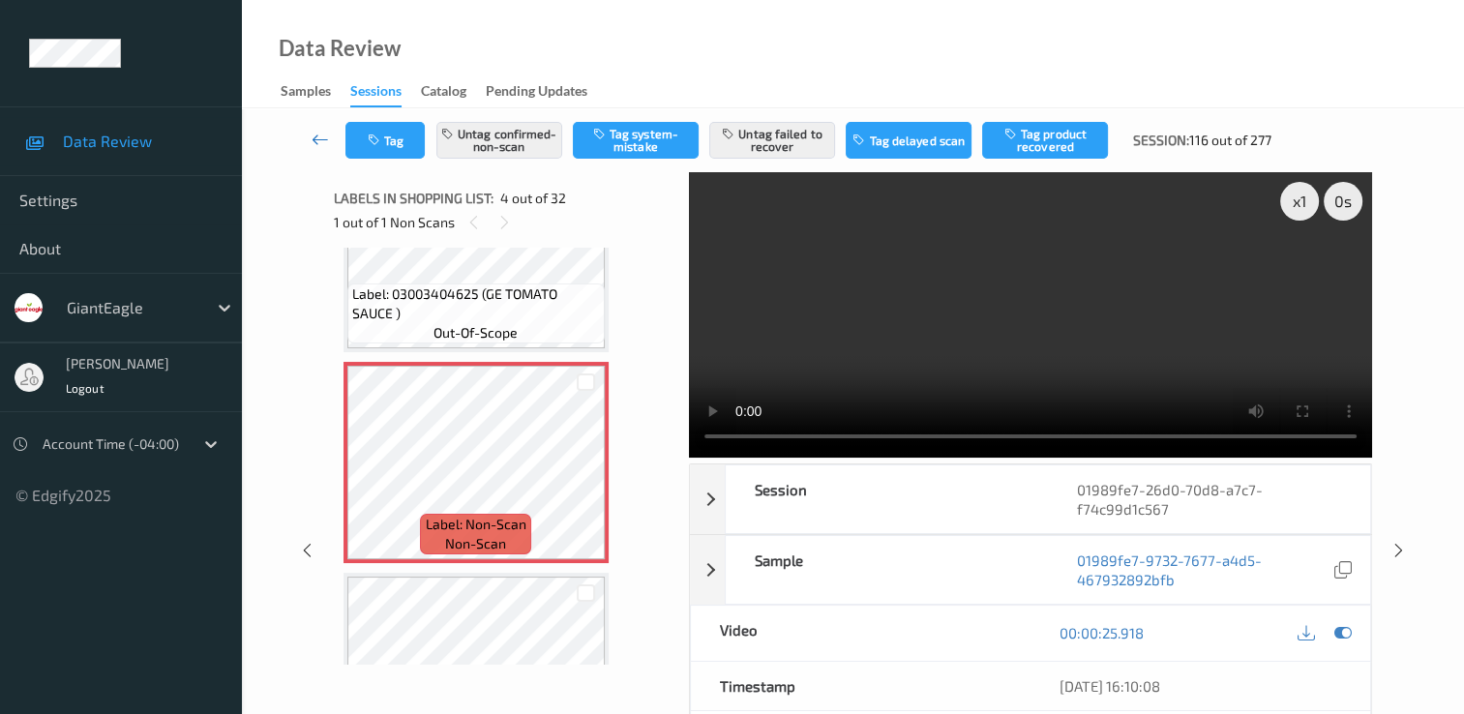
click at [325, 134] on icon at bounding box center [320, 139] width 17 height 19
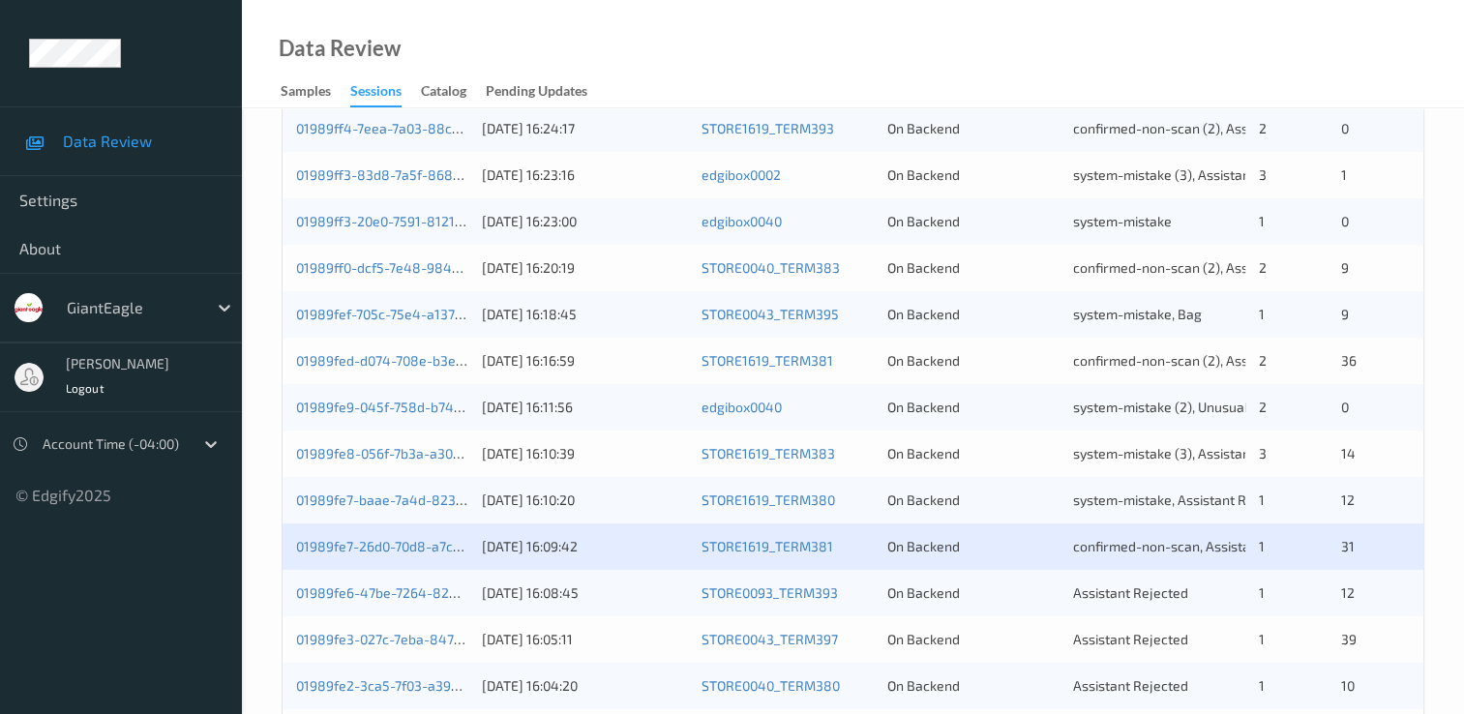
scroll to position [871, 0]
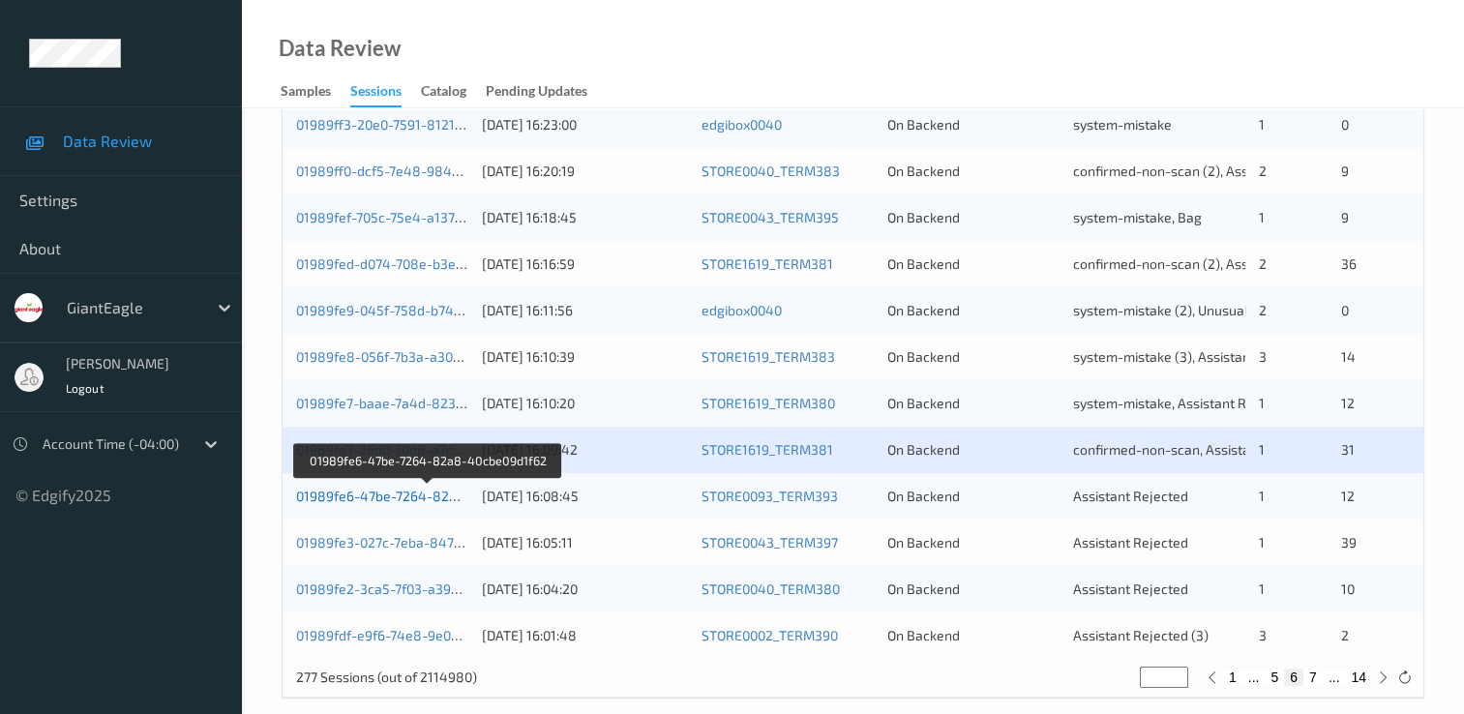
click at [406, 494] on link "01989fe6-47be-7264-82a8-40cbe09d1f62" at bounding box center [427, 496] width 263 height 16
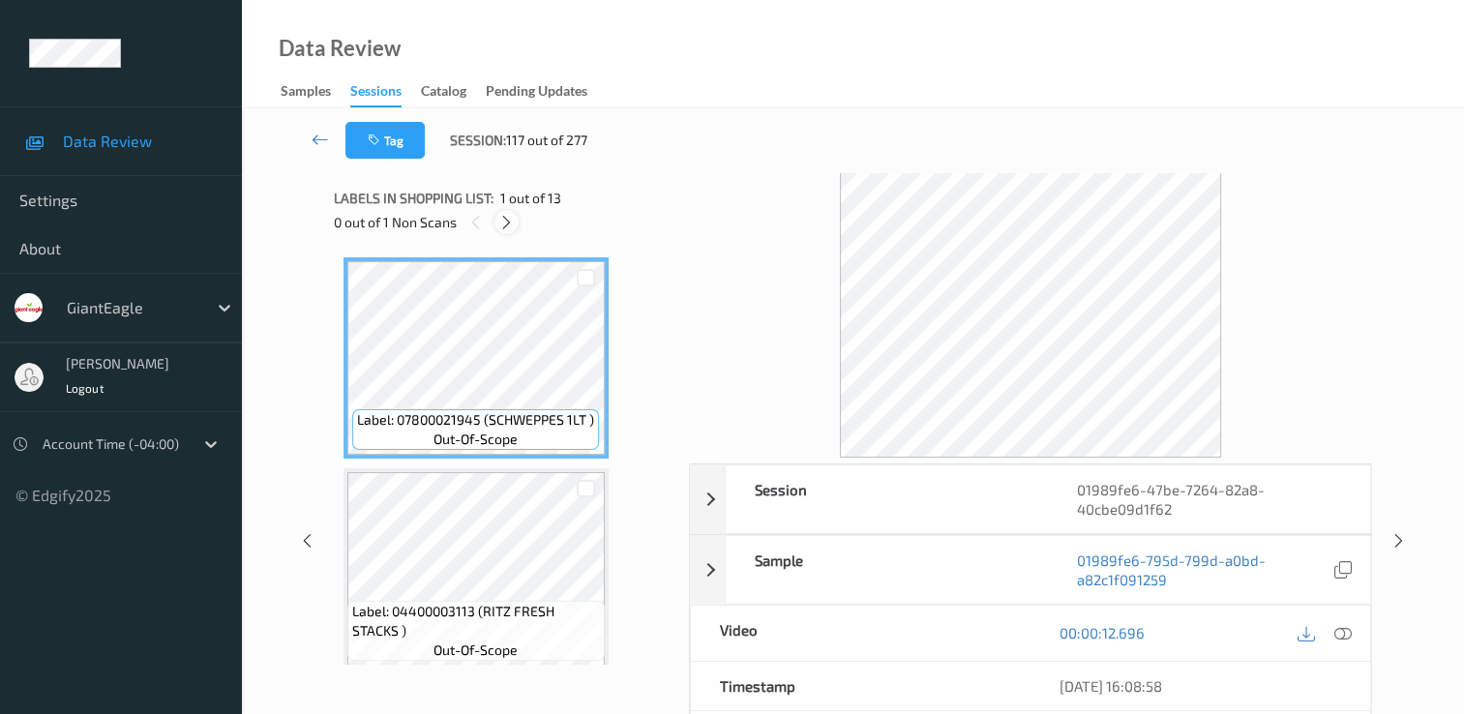
click at [502, 224] on icon at bounding box center [506, 222] width 16 height 17
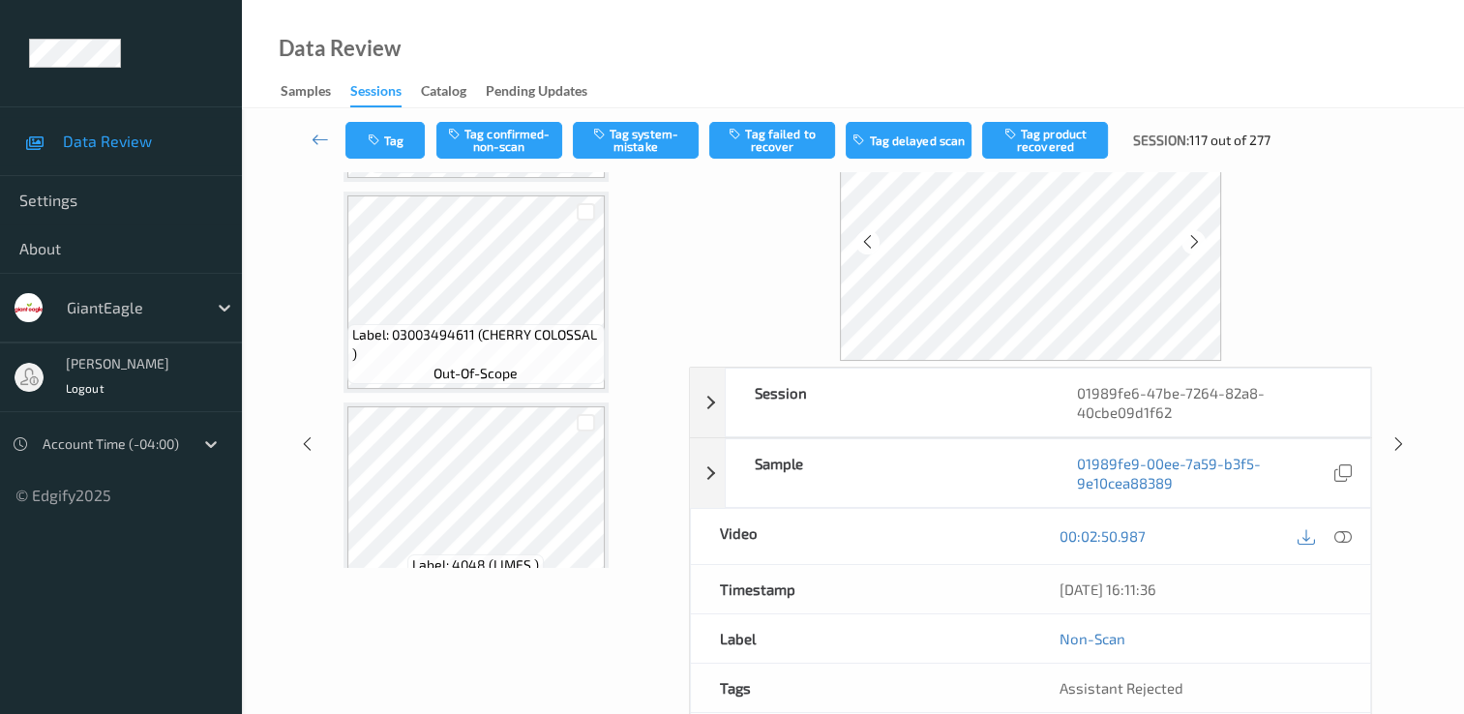
scroll to position [2334, 0]
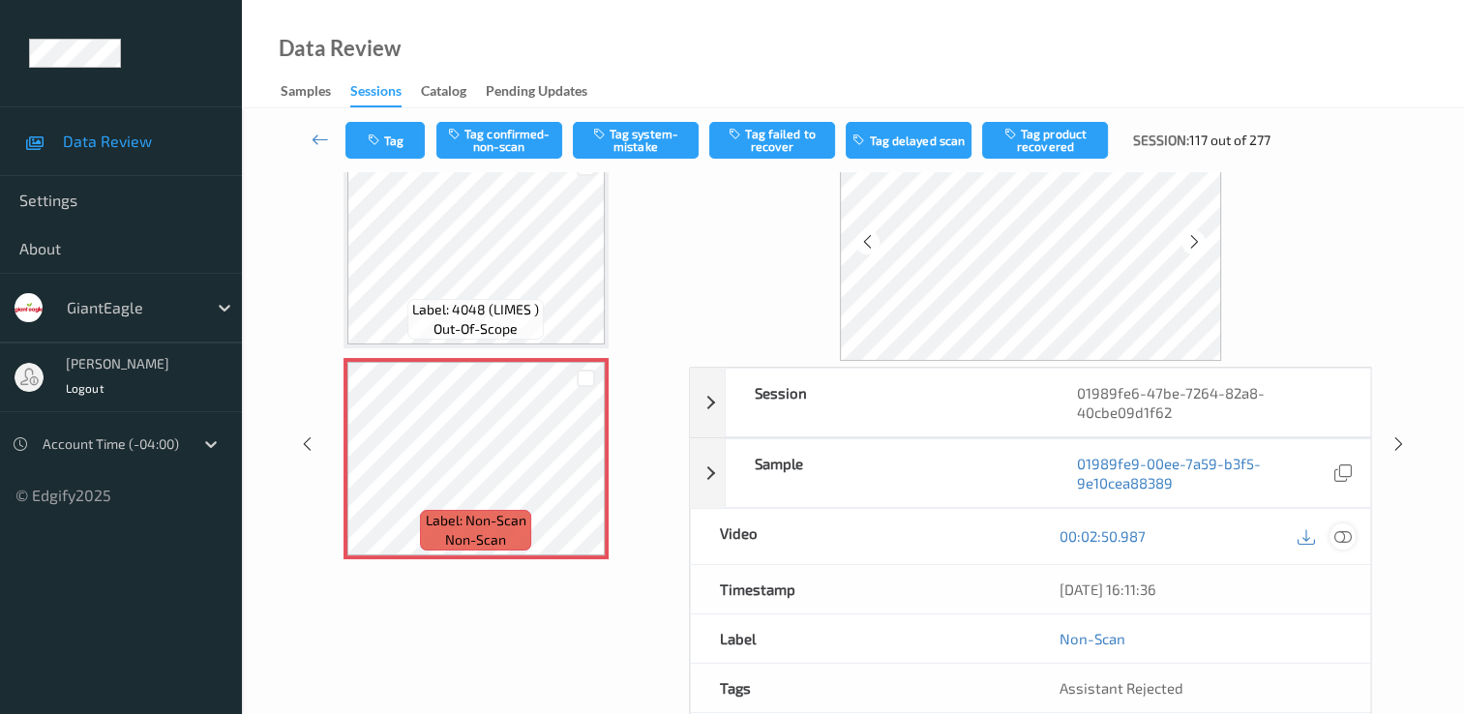
click at [1341, 532] on icon at bounding box center [1343, 535] width 17 height 17
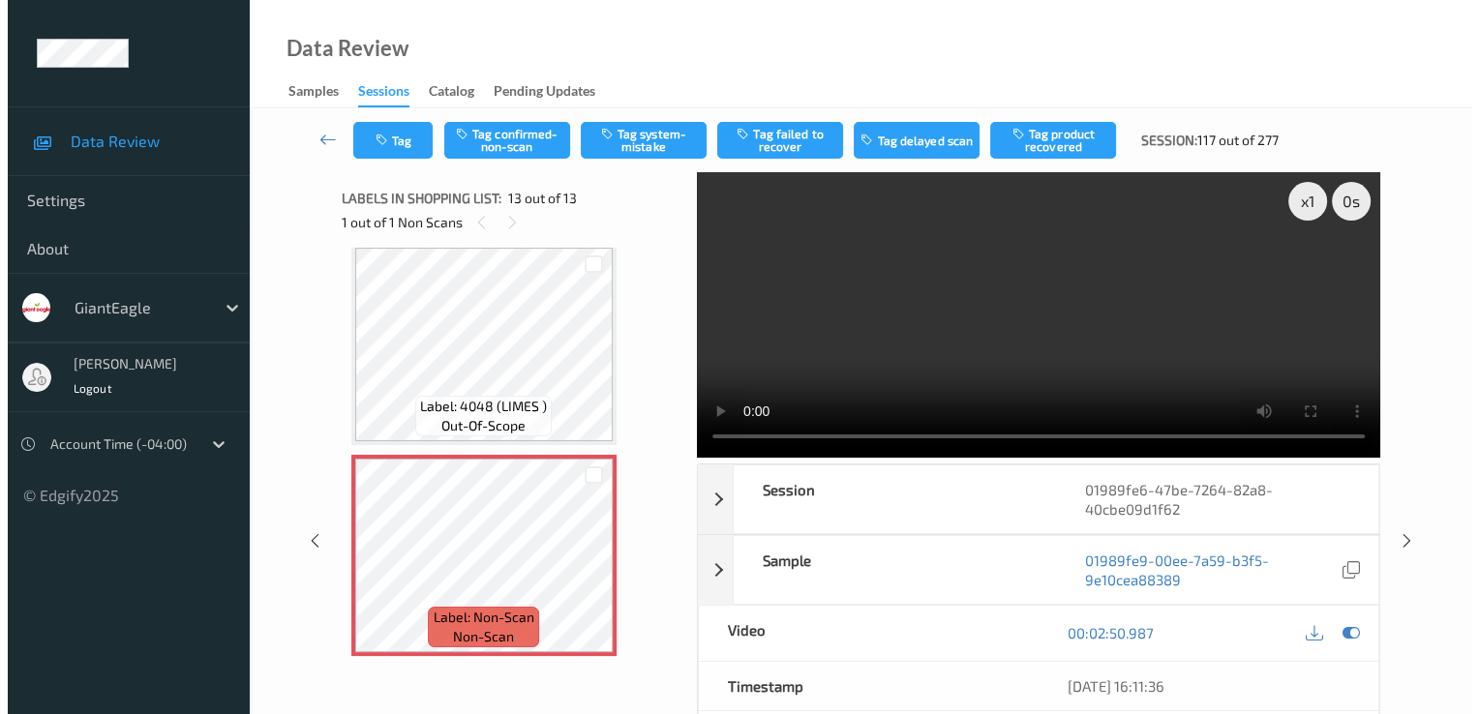
scroll to position [2213, 0]
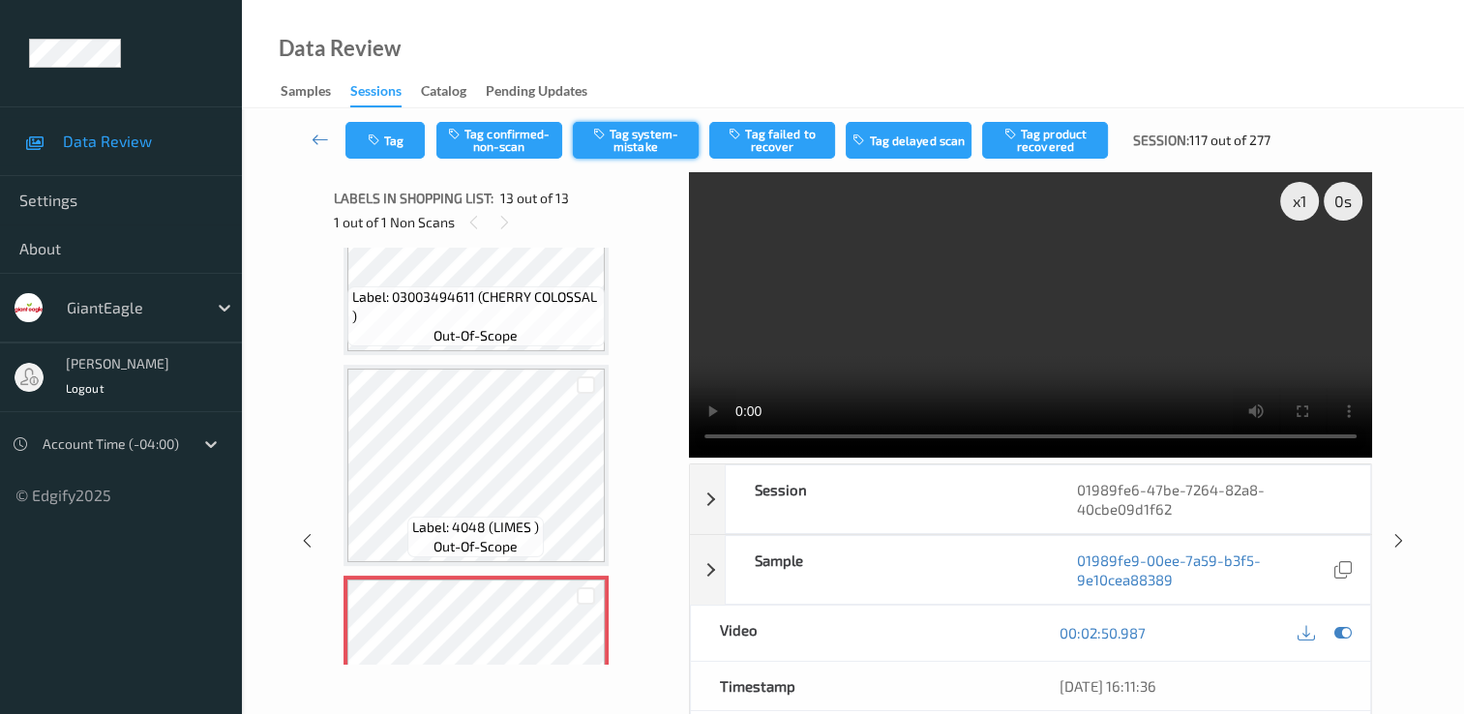
click at [635, 144] on button "Tag system-mistake" at bounding box center [636, 140] width 126 height 37
click at [375, 134] on icon "button" at bounding box center [376, 141] width 16 height 14
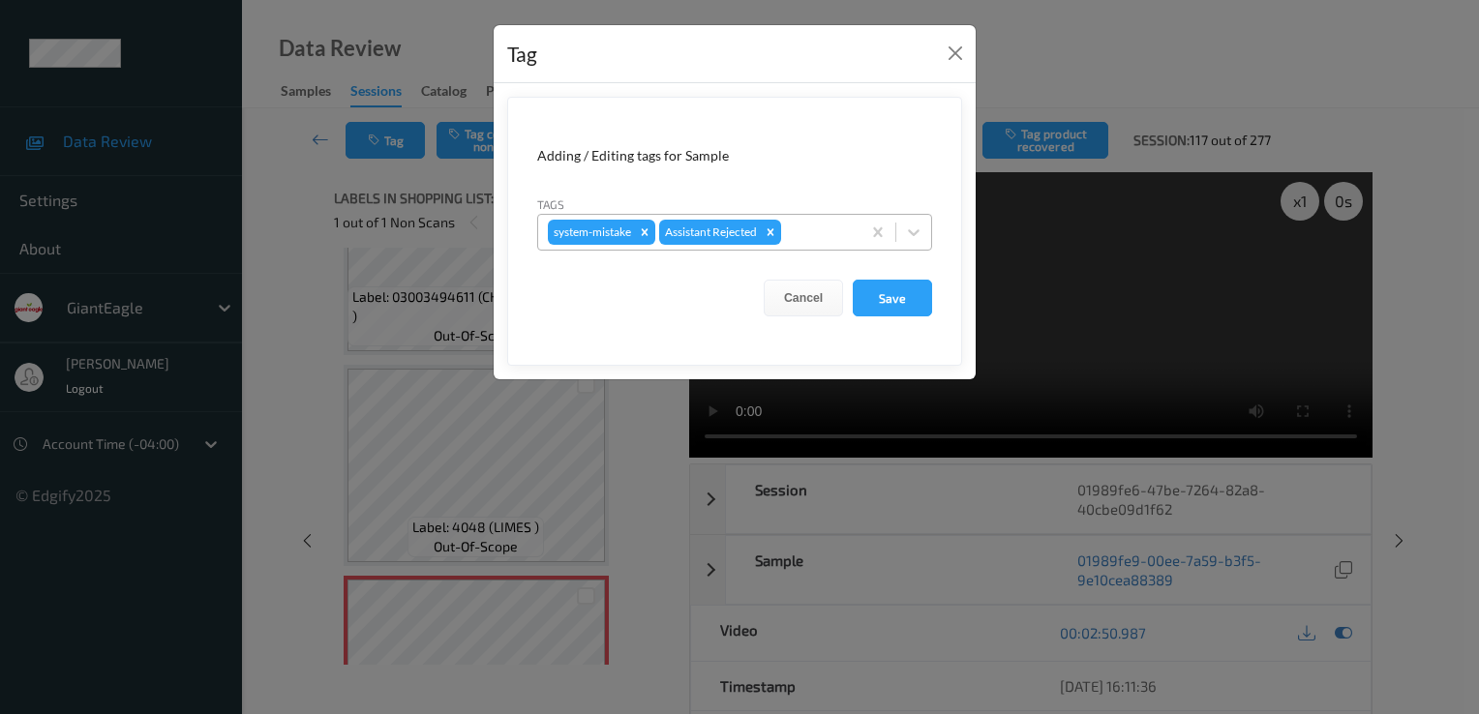
click at [834, 229] on div at bounding box center [818, 232] width 66 height 23
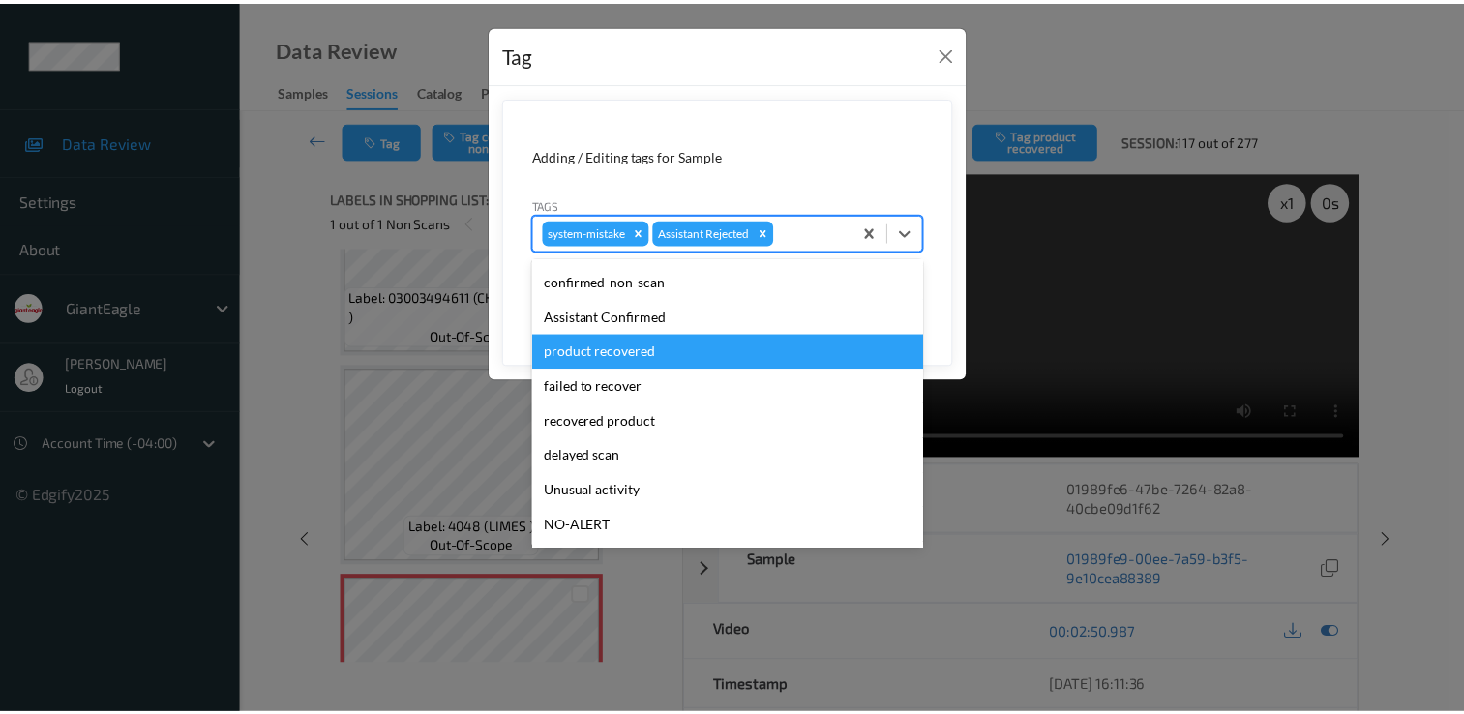
scroll to position [170, 0]
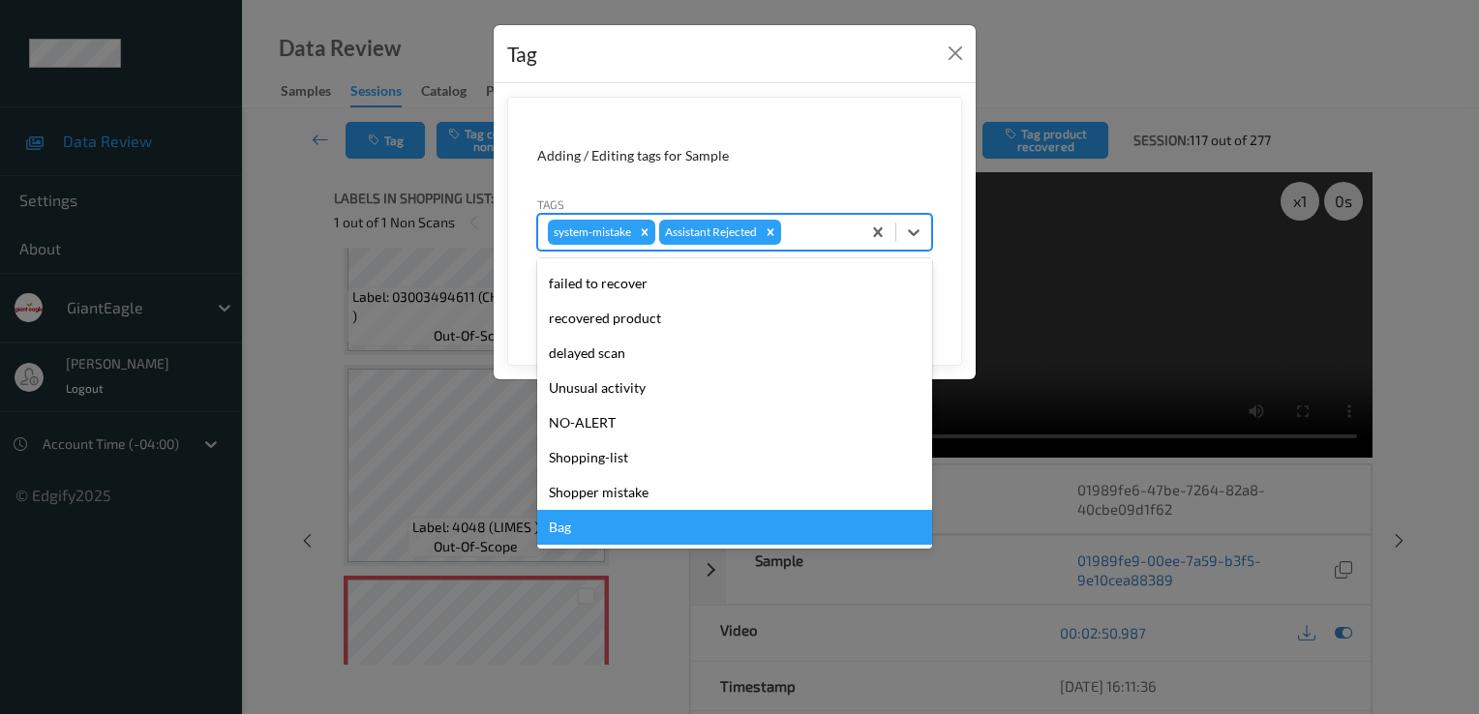
click at [617, 525] on div "Bag" at bounding box center [734, 527] width 395 height 35
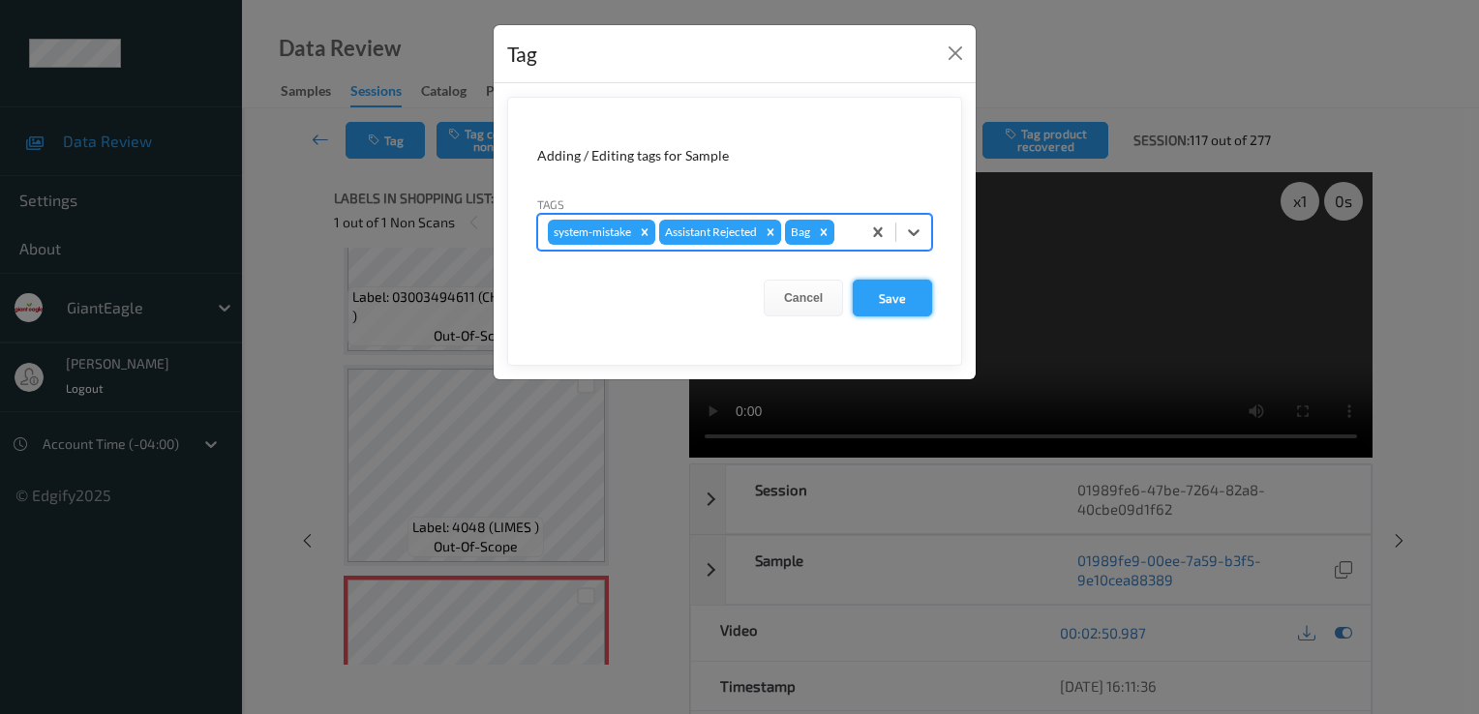
click at [898, 296] on button "Save" at bounding box center [892, 298] width 79 height 37
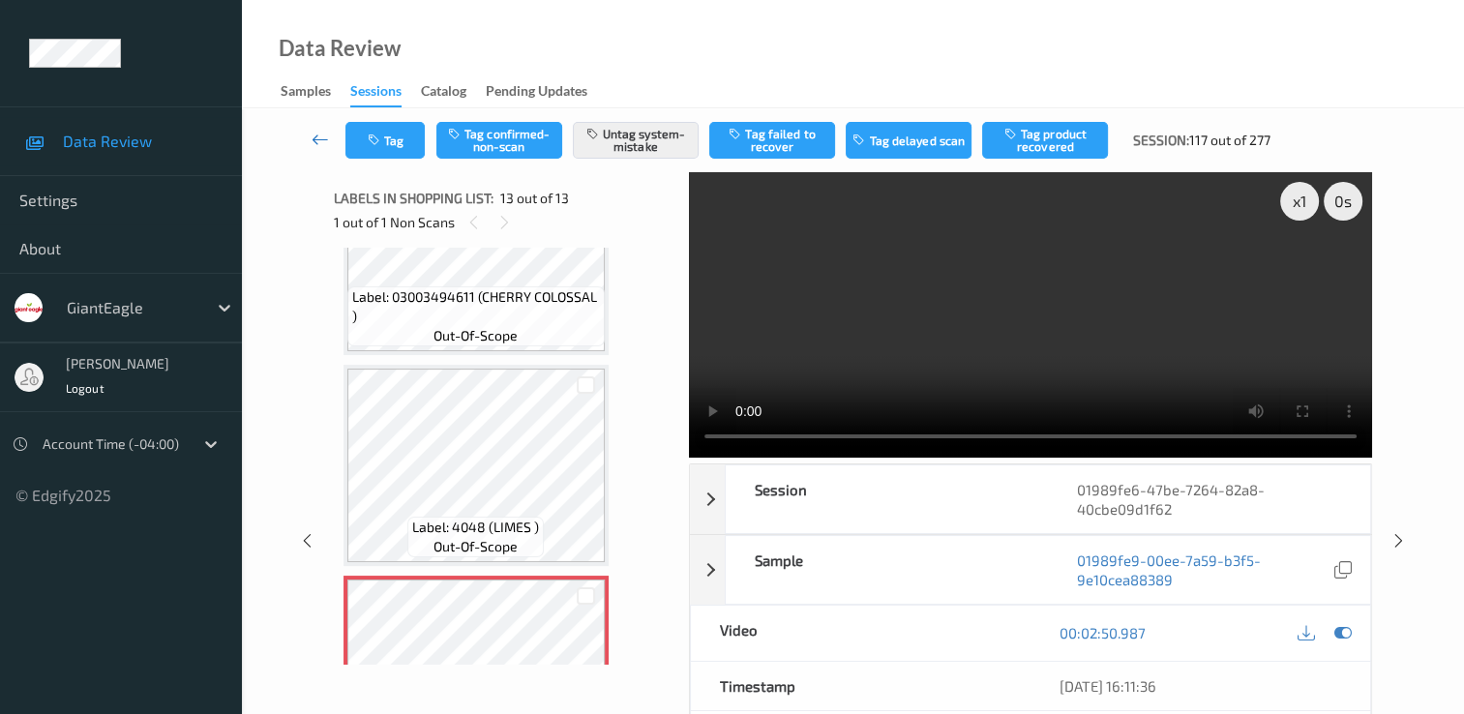
click at [319, 129] on link at bounding box center [320, 140] width 50 height 37
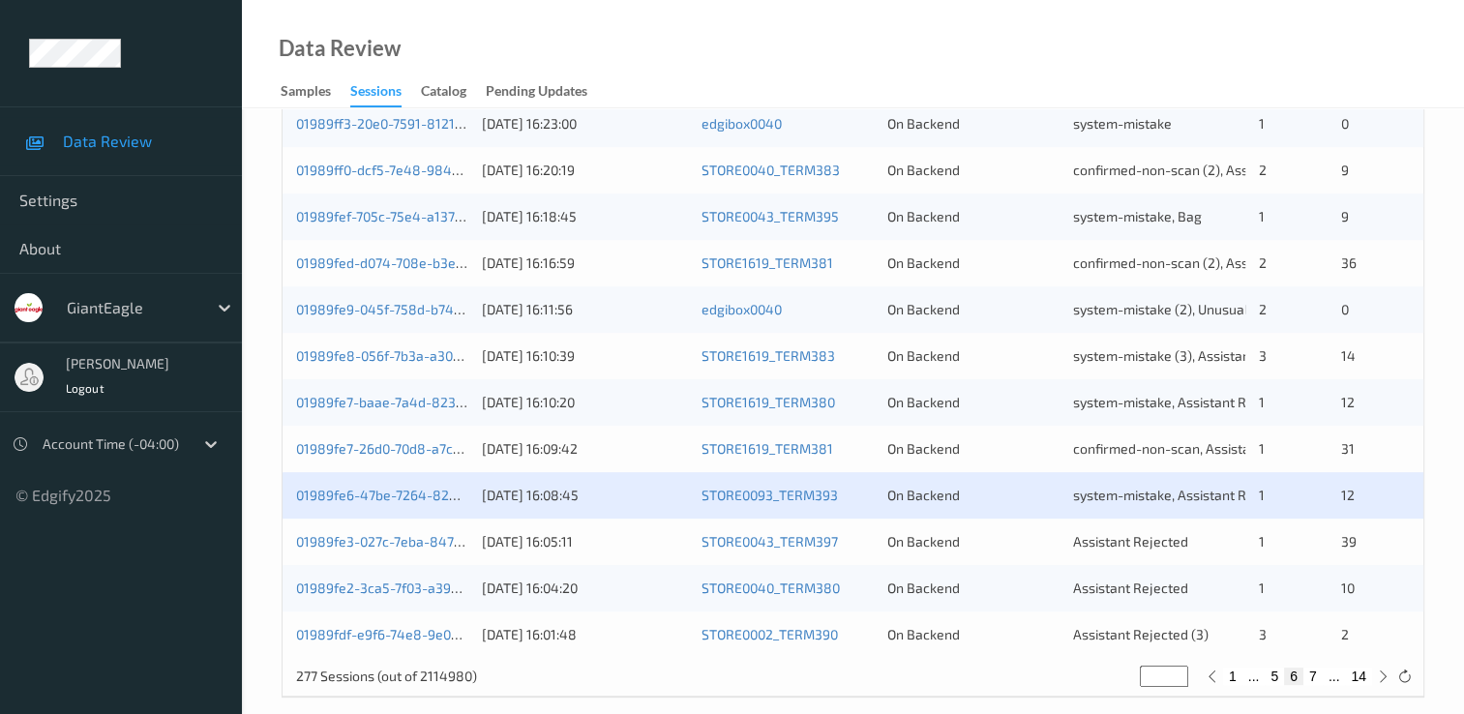
scroll to position [893, 0]
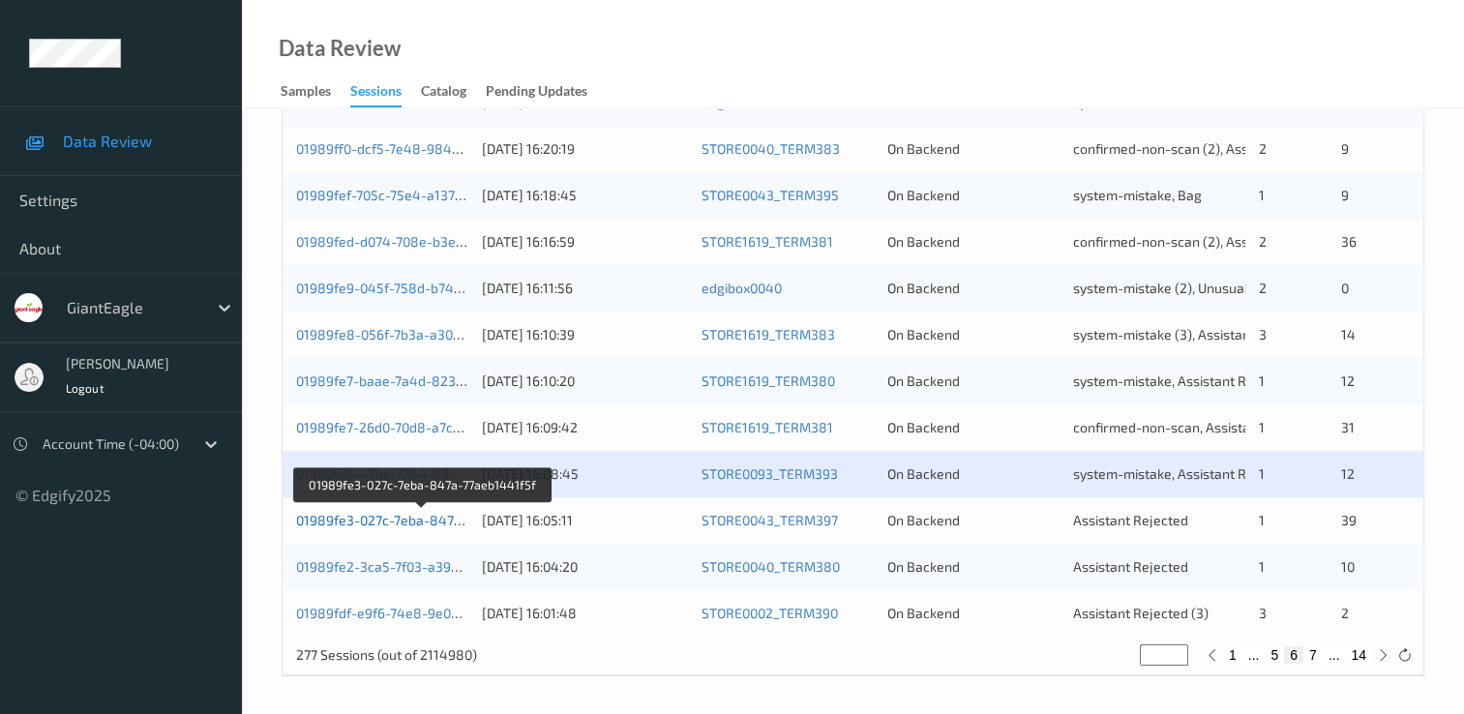
click at [397, 514] on link "01989fe3-027c-7eba-847a-77aeb1441f5f" at bounding box center [423, 520] width 254 height 16
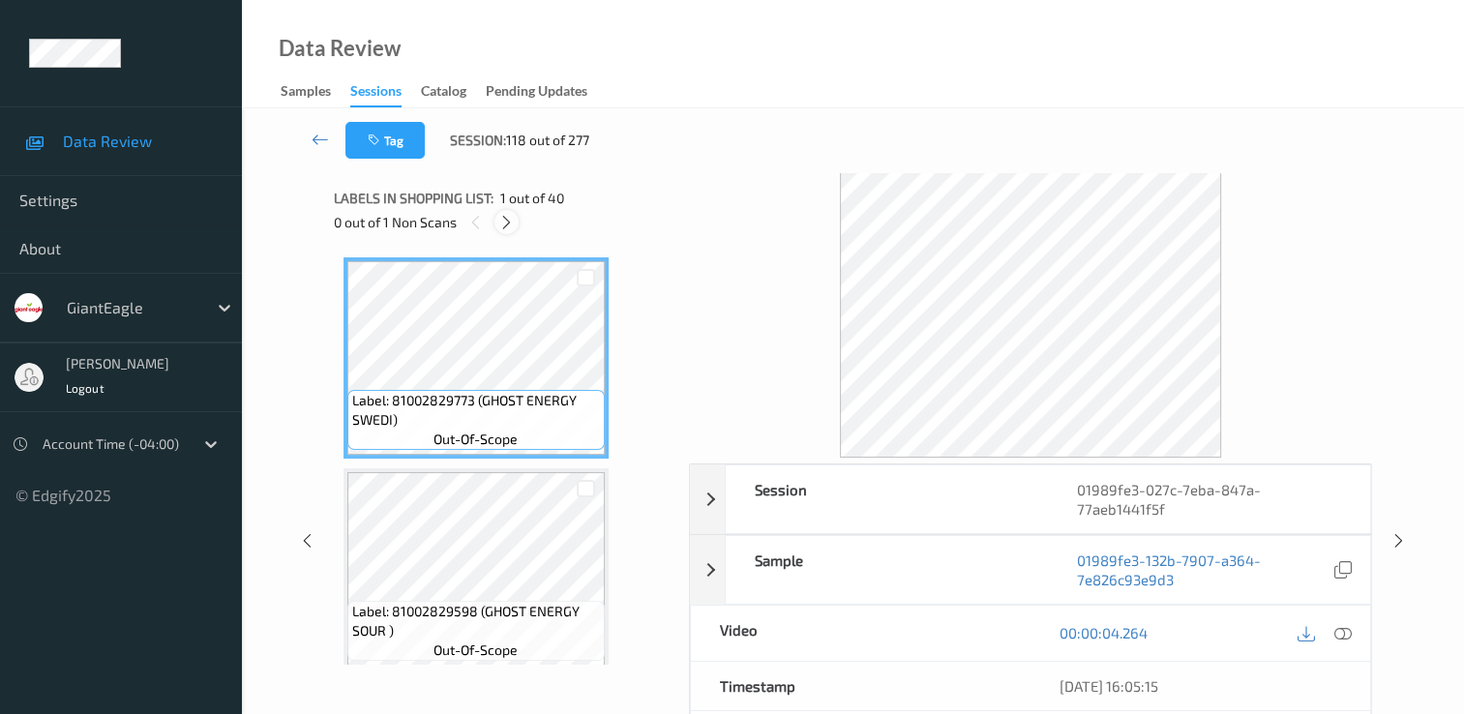
click at [511, 223] on icon at bounding box center [506, 222] width 16 height 17
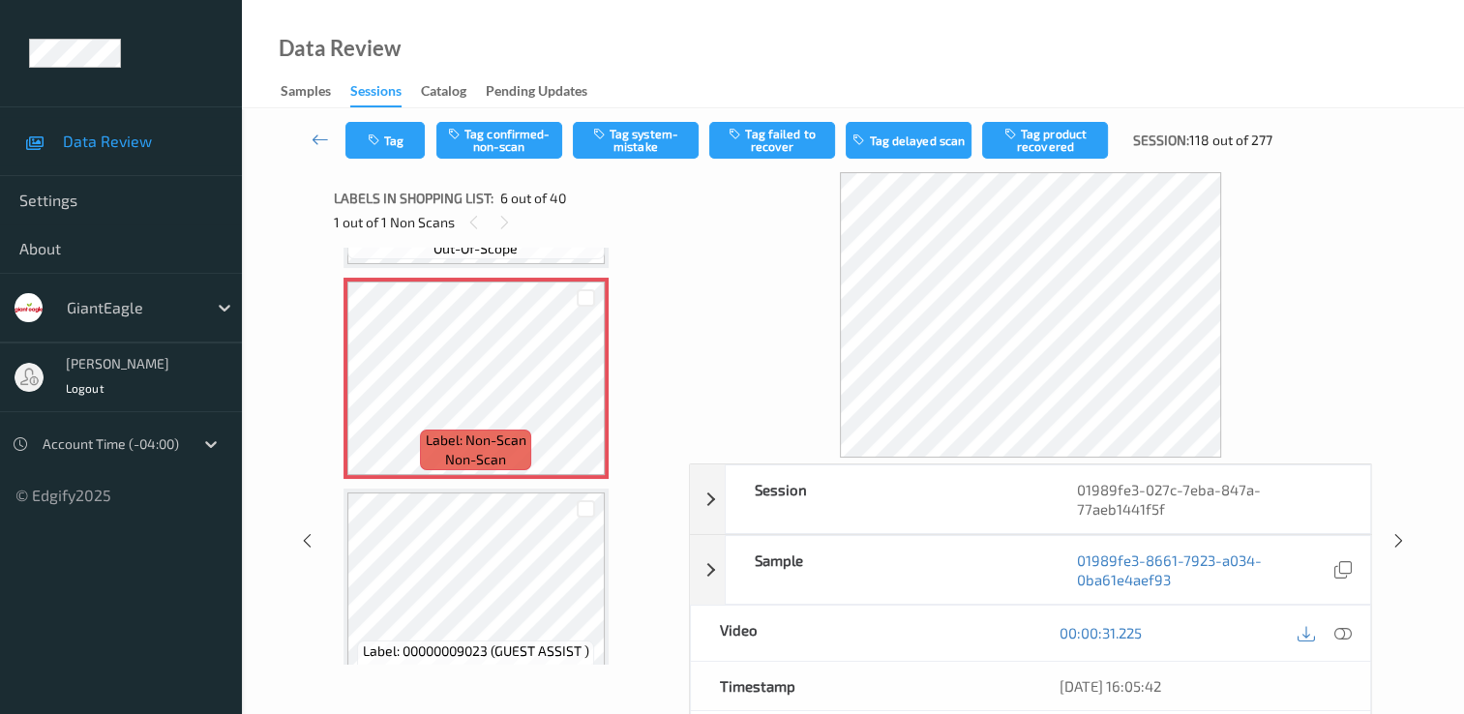
scroll to position [1047, 0]
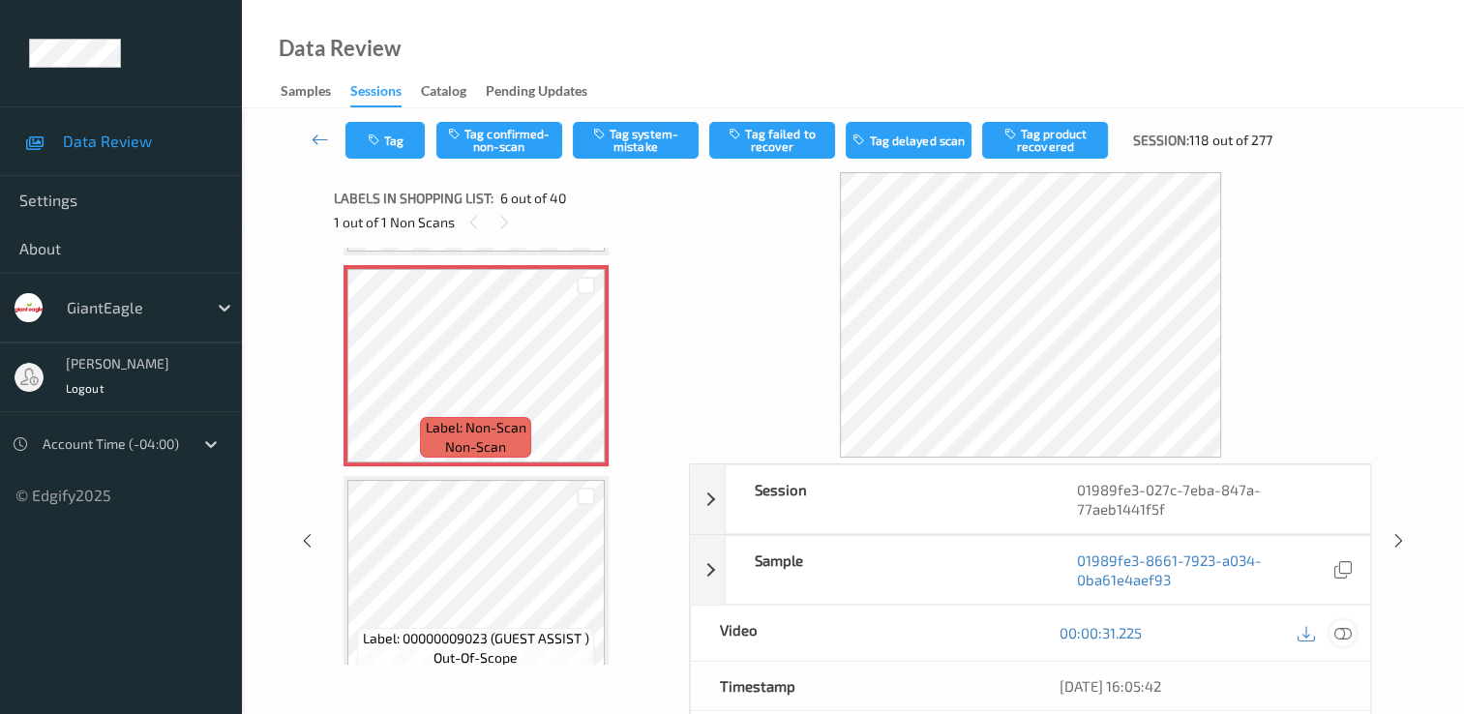
click at [1344, 633] on icon at bounding box center [1343, 632] width 17 height 17
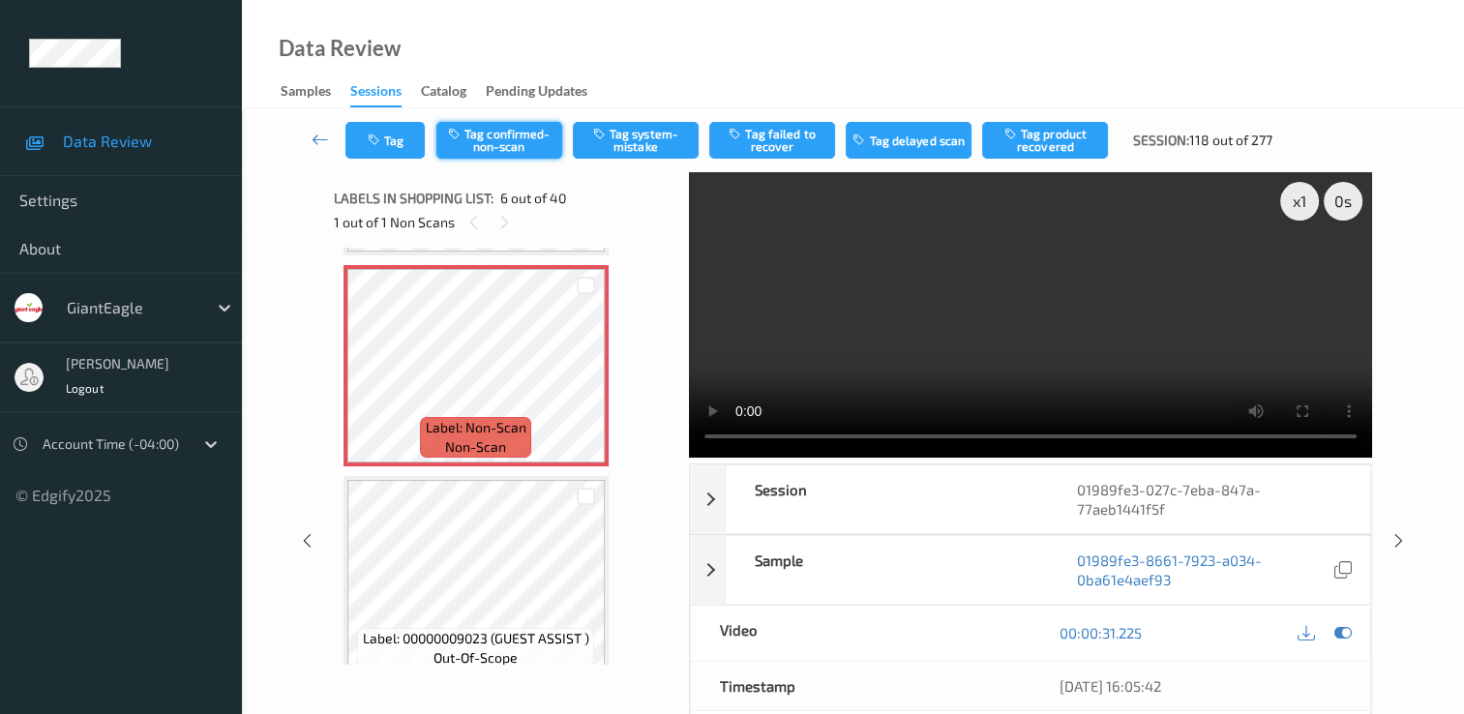
click at [529, 129] on button "Tag confirmed-non-scan" at bounding box center [499, 140] width 126 height 37
click at [770, 140] on button "Tag failed to recover" at bounding box center [772, 140] width 126 height 37
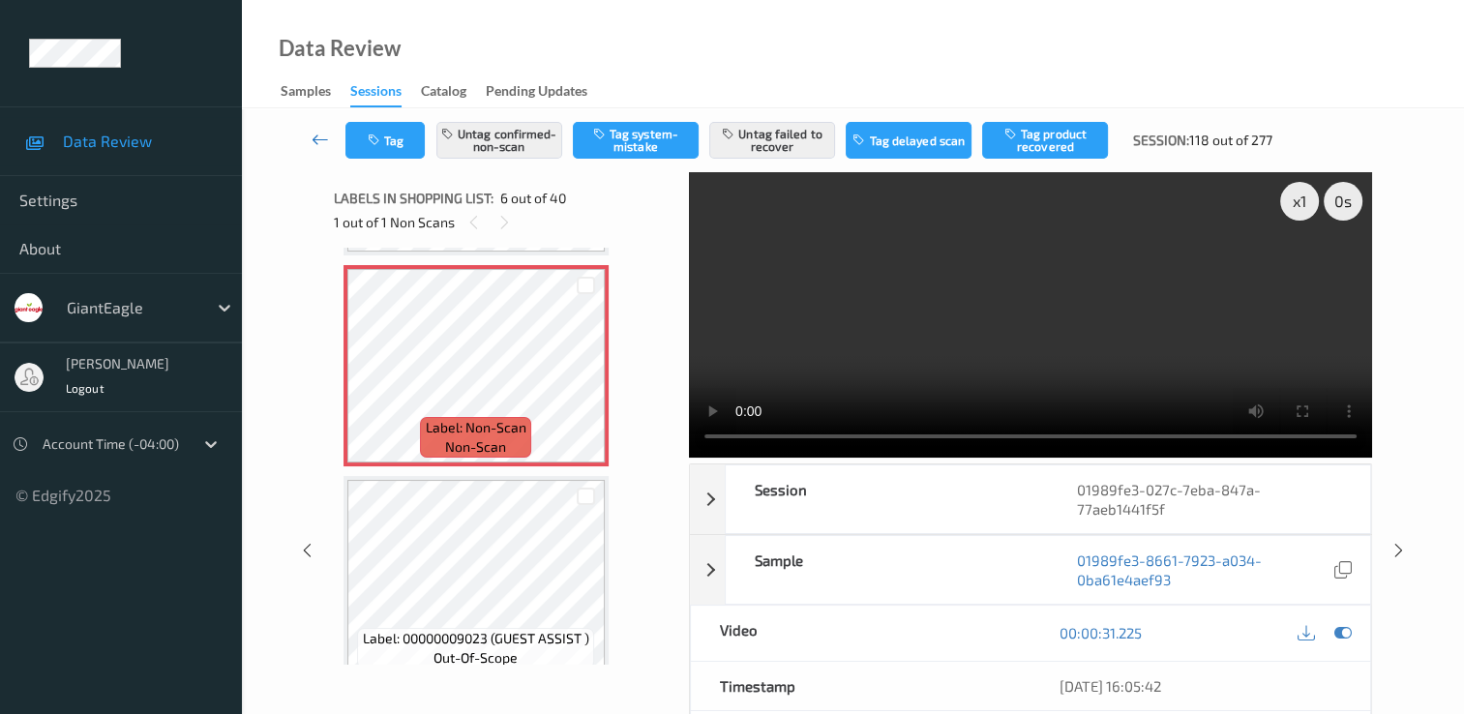
click at [315, 138] on icon at bounding box center [320, 139] width 17 height 19
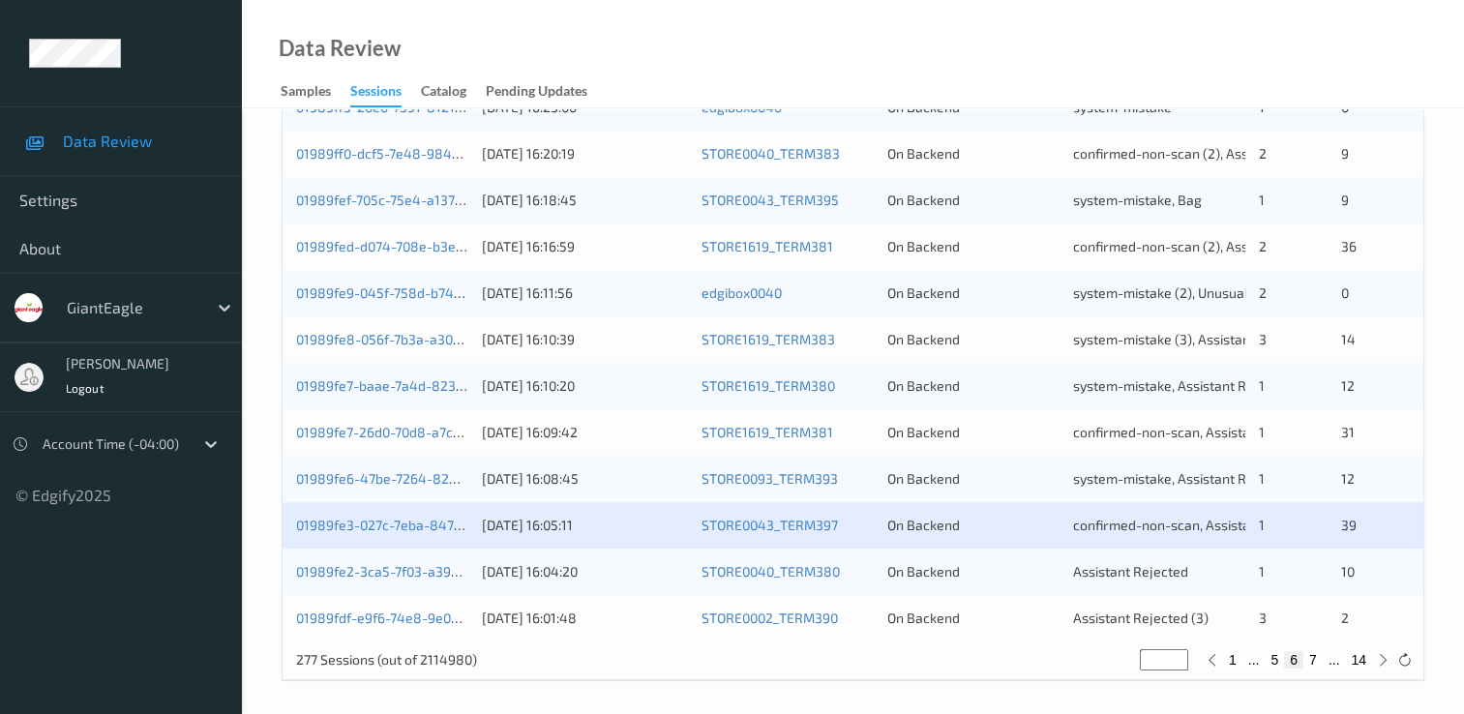
scroll to position [893, 0]
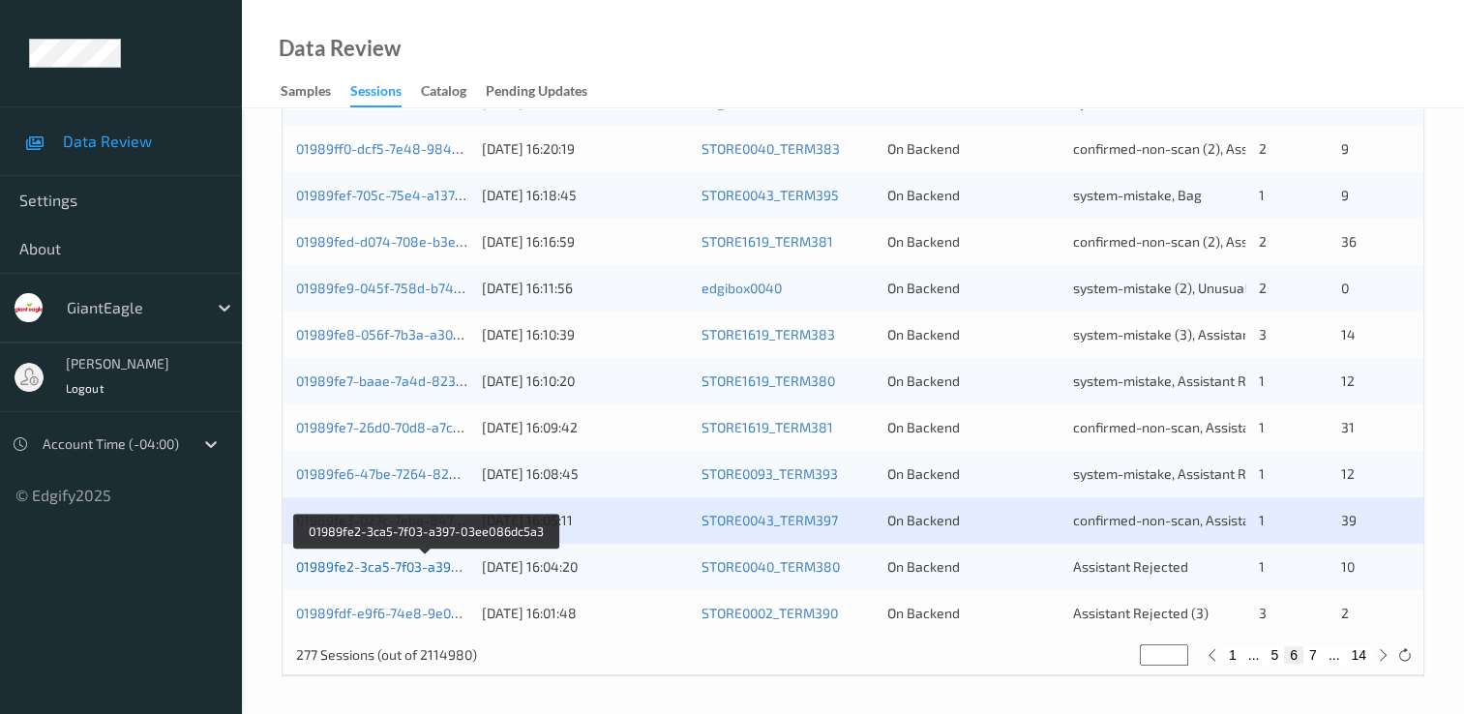
click at [422, 565] on link "01989fe2-3ca5-7f03-a397-03ee086dc5a3" at bounding box center [426, 566] width 260 height 16
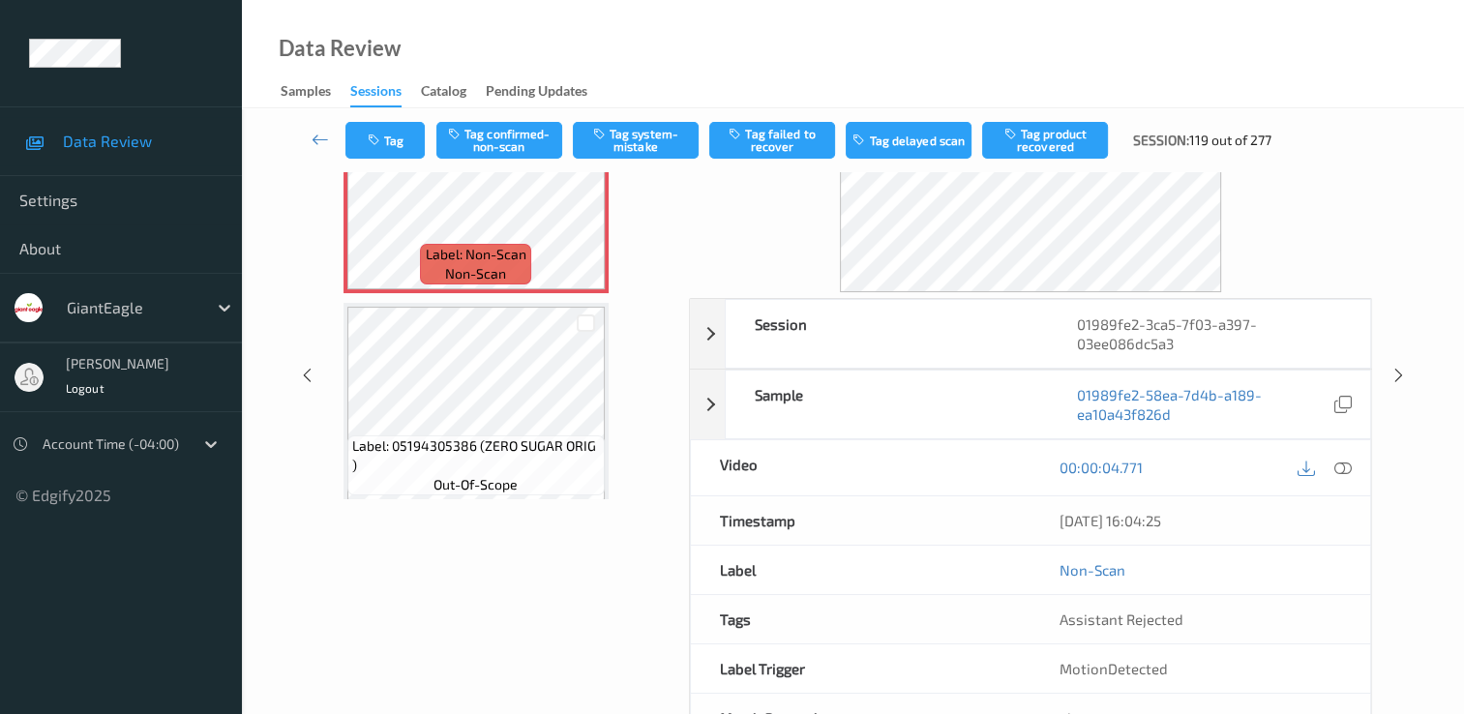
scroll to position [39, 0]
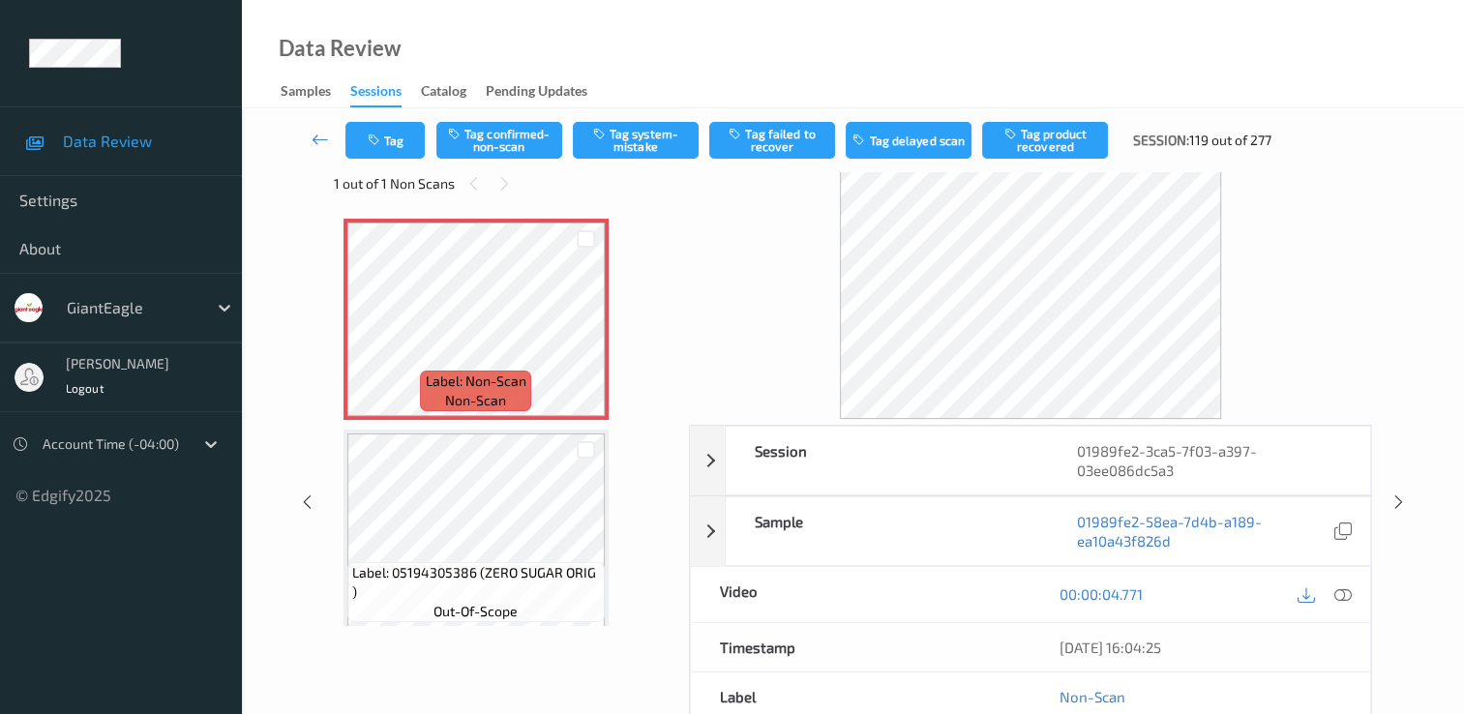
click at [494, 174] on div "1 out of 1 Non Scans" at bounding box center [505, 183] width 342 height 24
click at [1341, 590] on icon at bounding box center [1343, 594] width 17 height 17
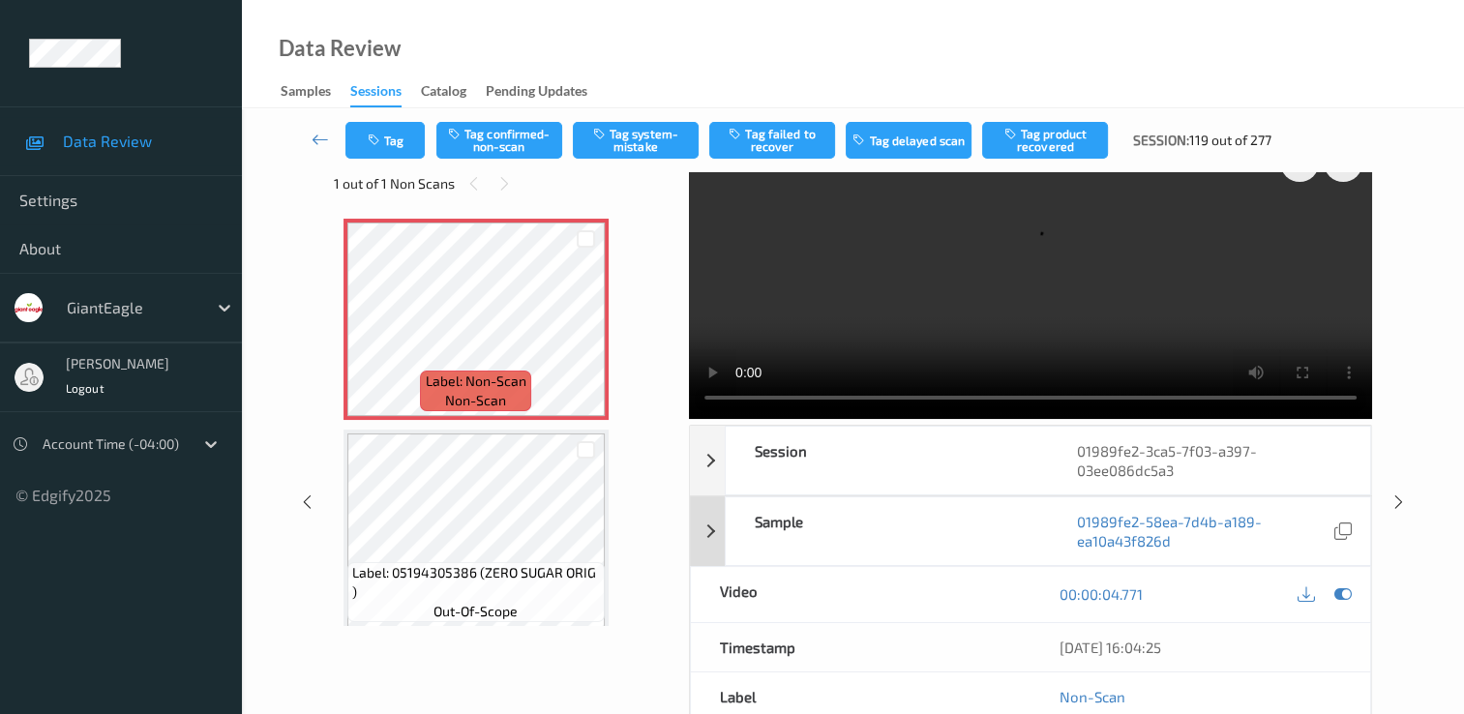
scroll to position [0, 0]
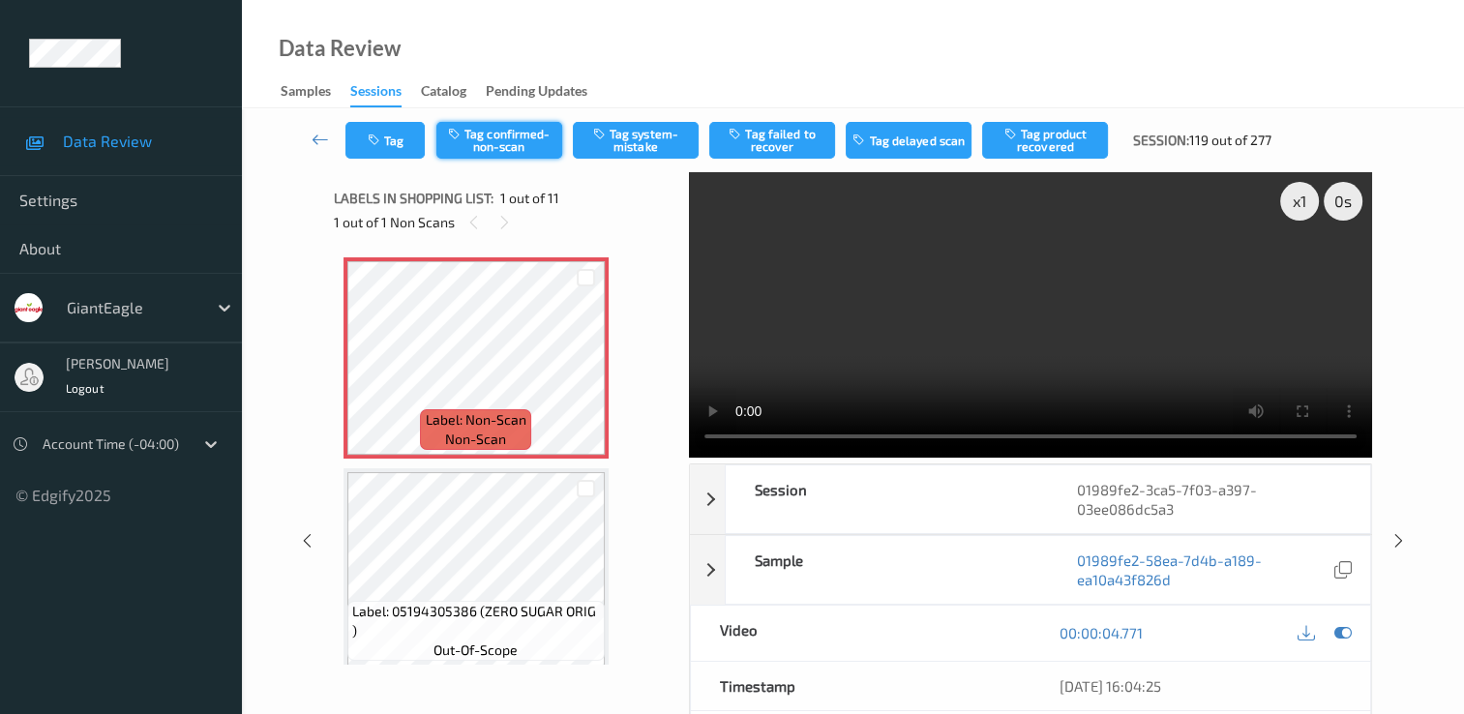
click at [497, 123] on button "Tag confirmed-non-scan" at bounding box center [499, 140] width 126 height 37
click at [766, 137] on button "Tag failed to recover" at bounding box center [772, 140] width 126 height 37
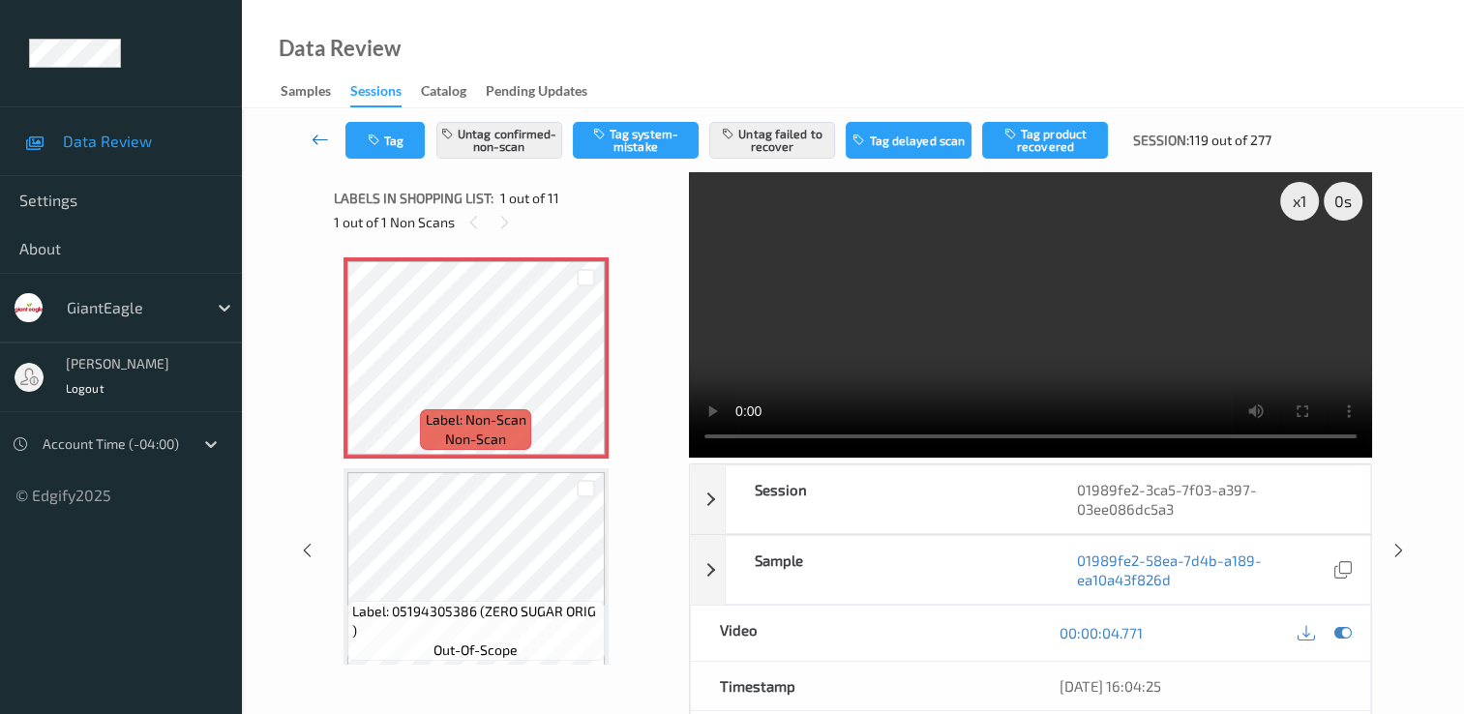
click at [318, 134] on icon at bounding box center [320, 139] width 17 height 19
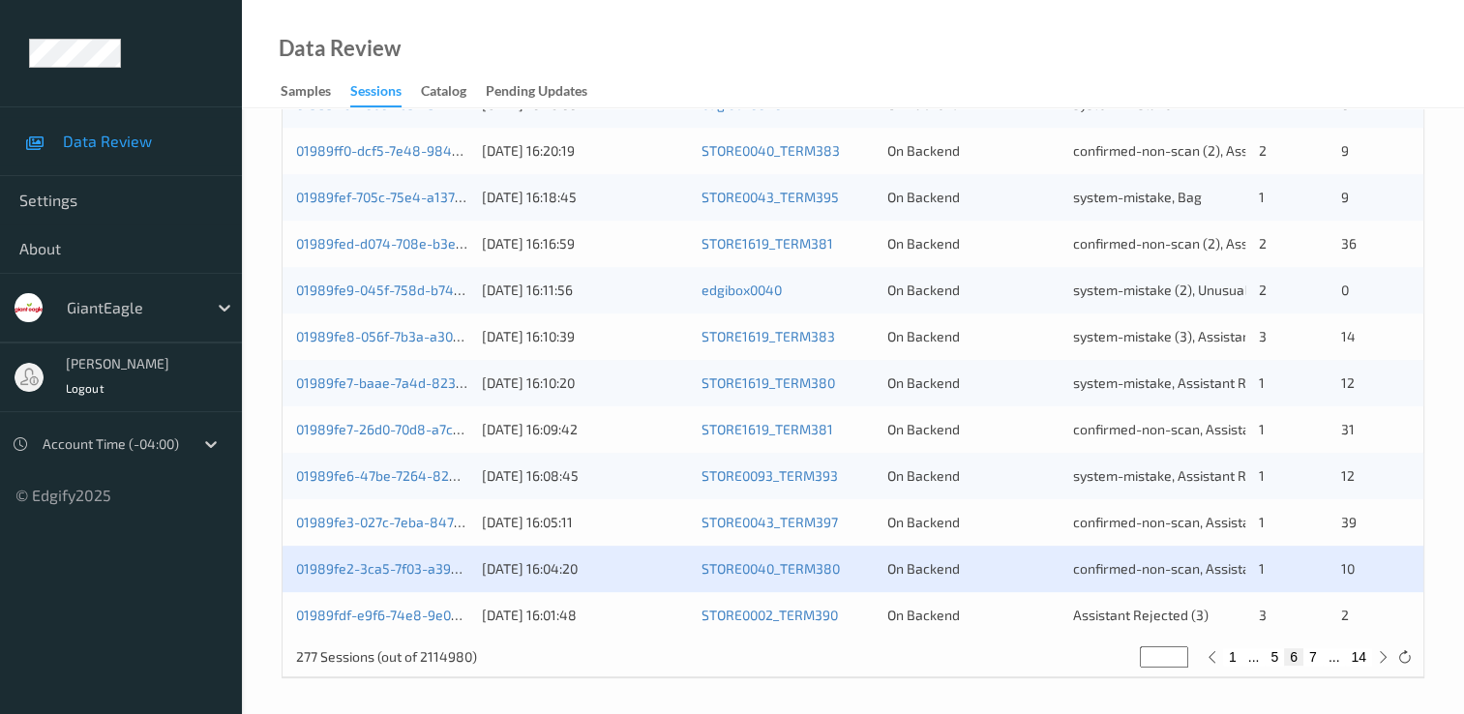
scroll to position [893, 0]
click at [397, 604] on div "01989fdf-e9f6-74e8-9e0c-726b1fe85d35" at bounding box center [382, 613] width 172 height 19
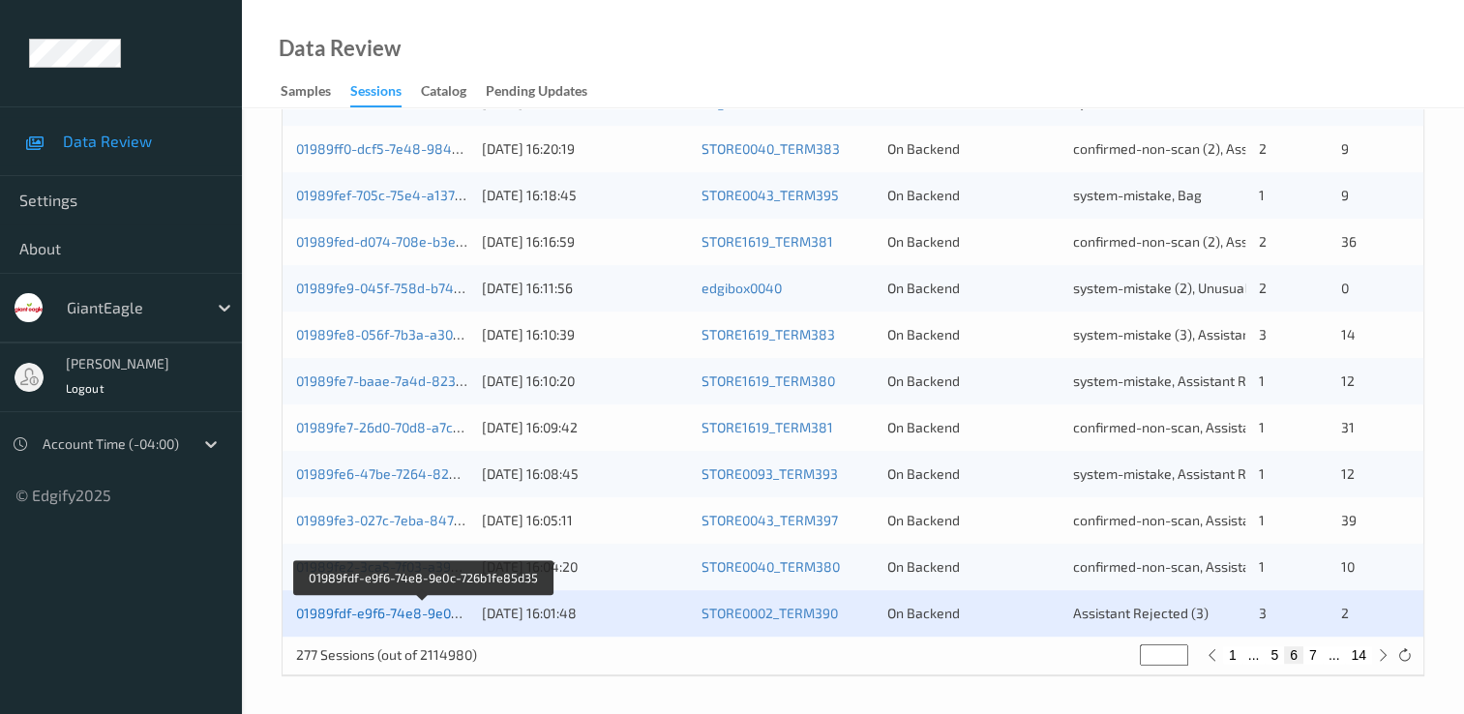
click at [391, 607] on link "01989fdf-e9f6-74e8-9e0c-726b1fe85d35" at bounding box center [423, 613] width 255 height 16
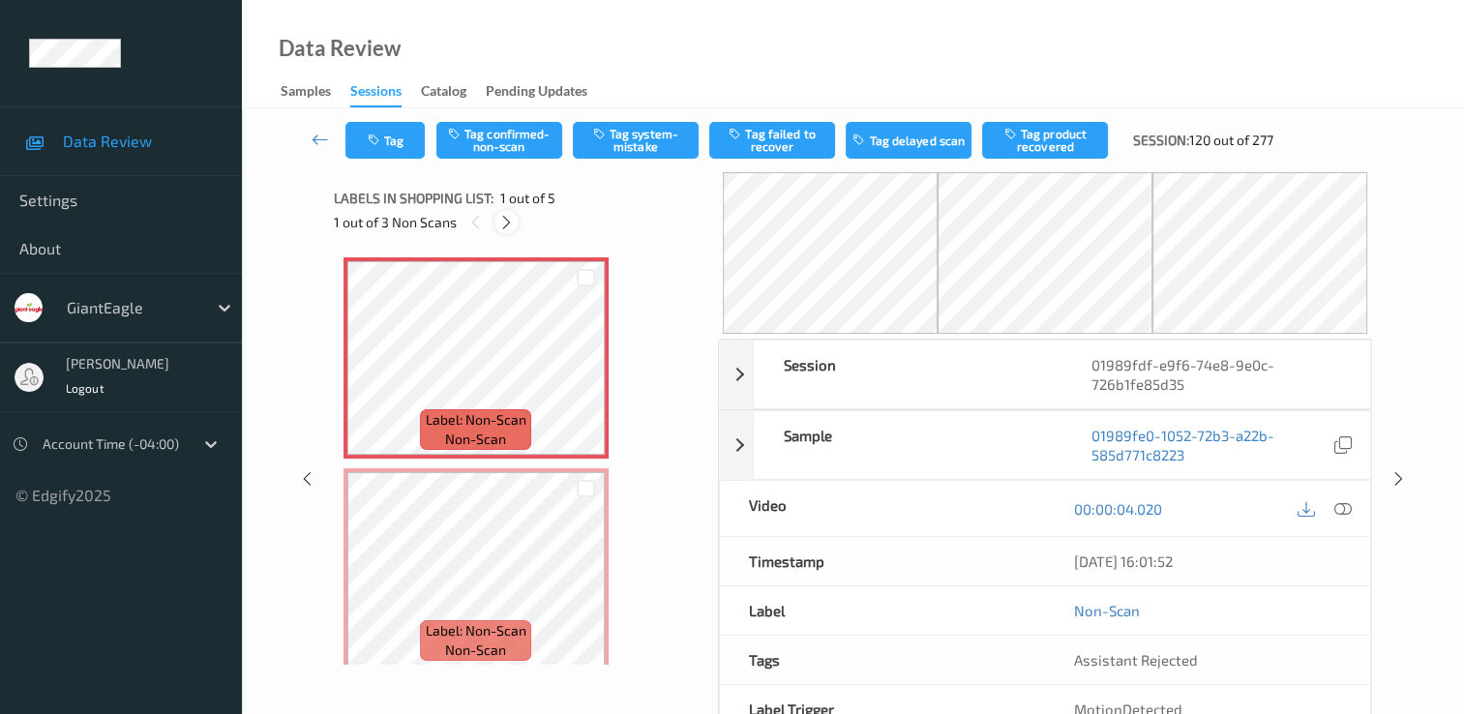
click at [503, 219] on icon at bounding box center [506, 222] width 16 height 17
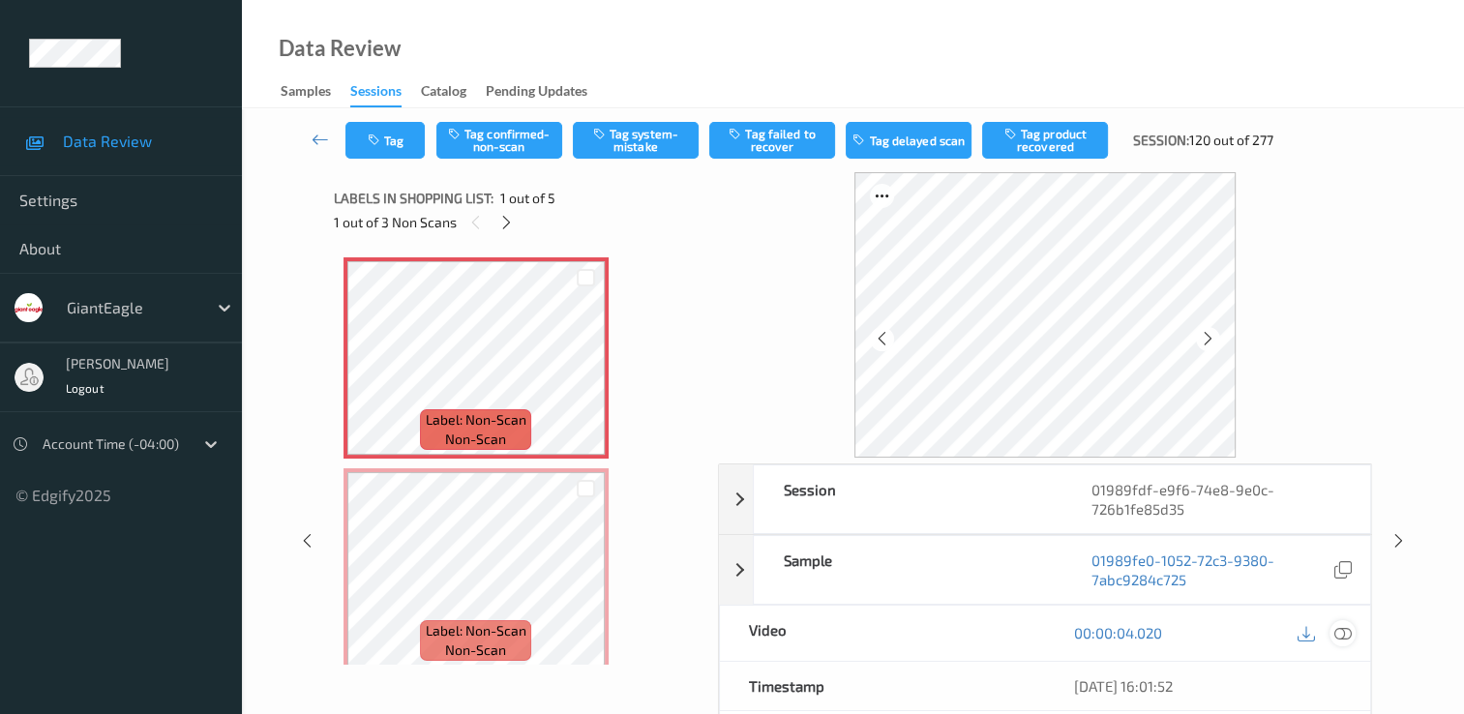
click at [1340, 631] on icon at bounding box center [1343, 632] width 17 height 17
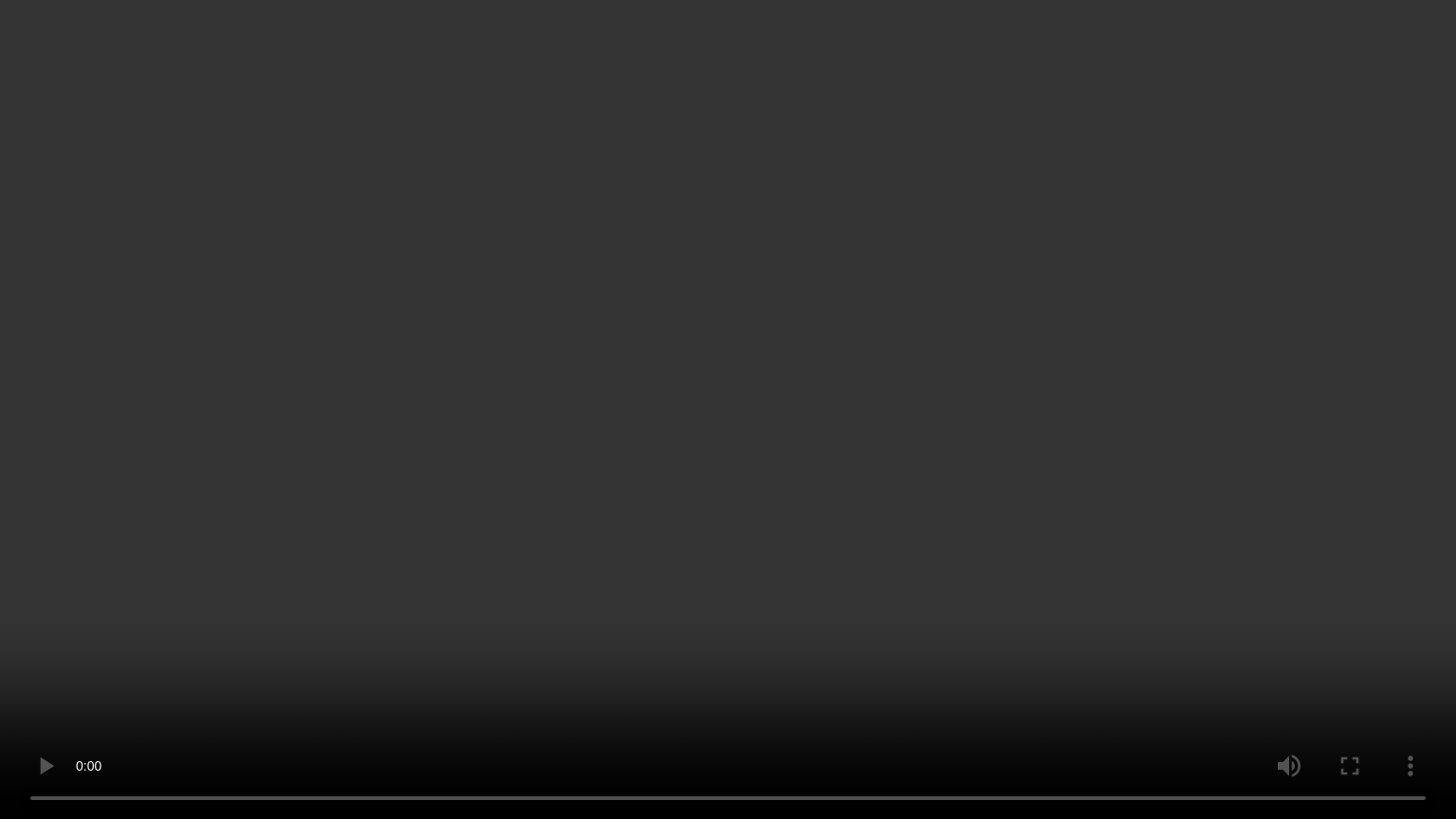
click at [71, 669] on video at bounding box center [728, 410] width 1456 height 819
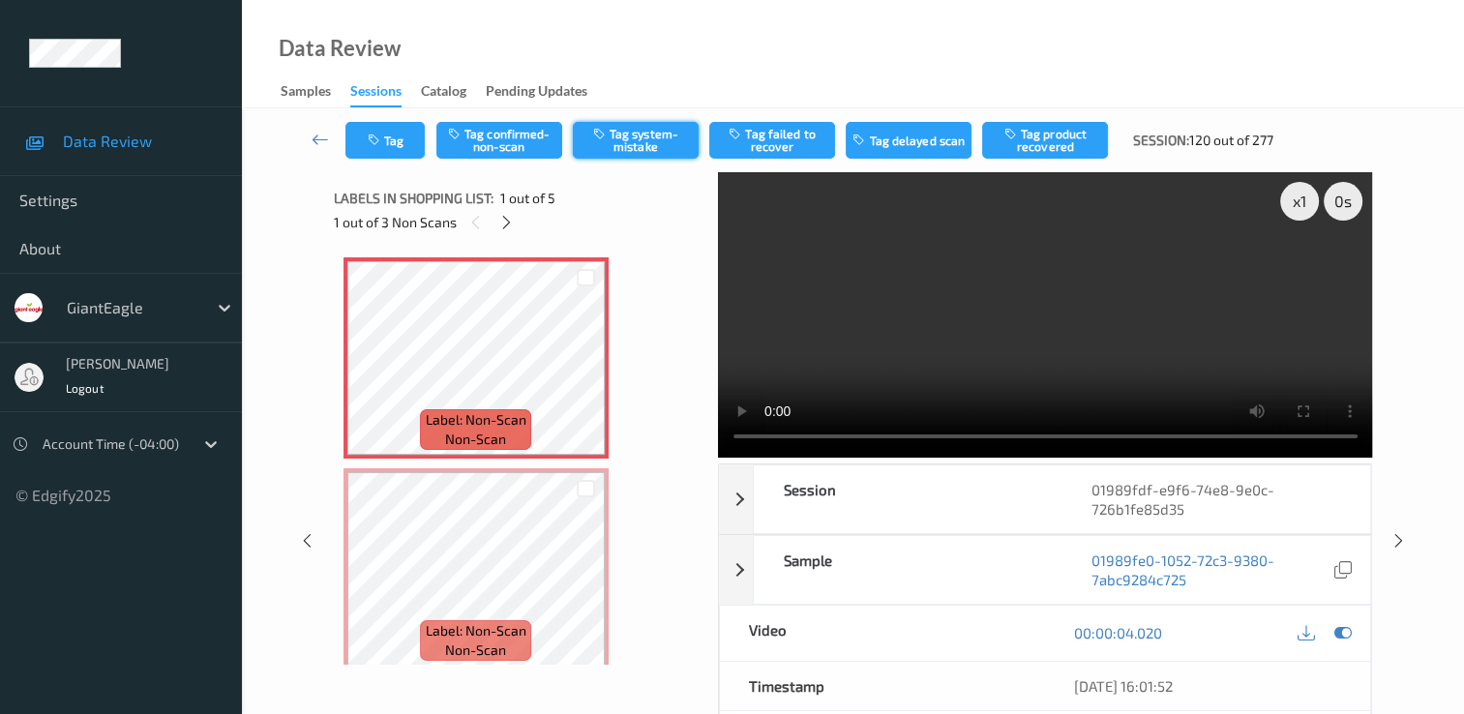
click at [636, 141] on button "Tag system-mistake" at bounding box center [636, 140] width 126 height 37
click at [379, 138] on icon "button" at bounding box center [376, 141] width 16 height 14
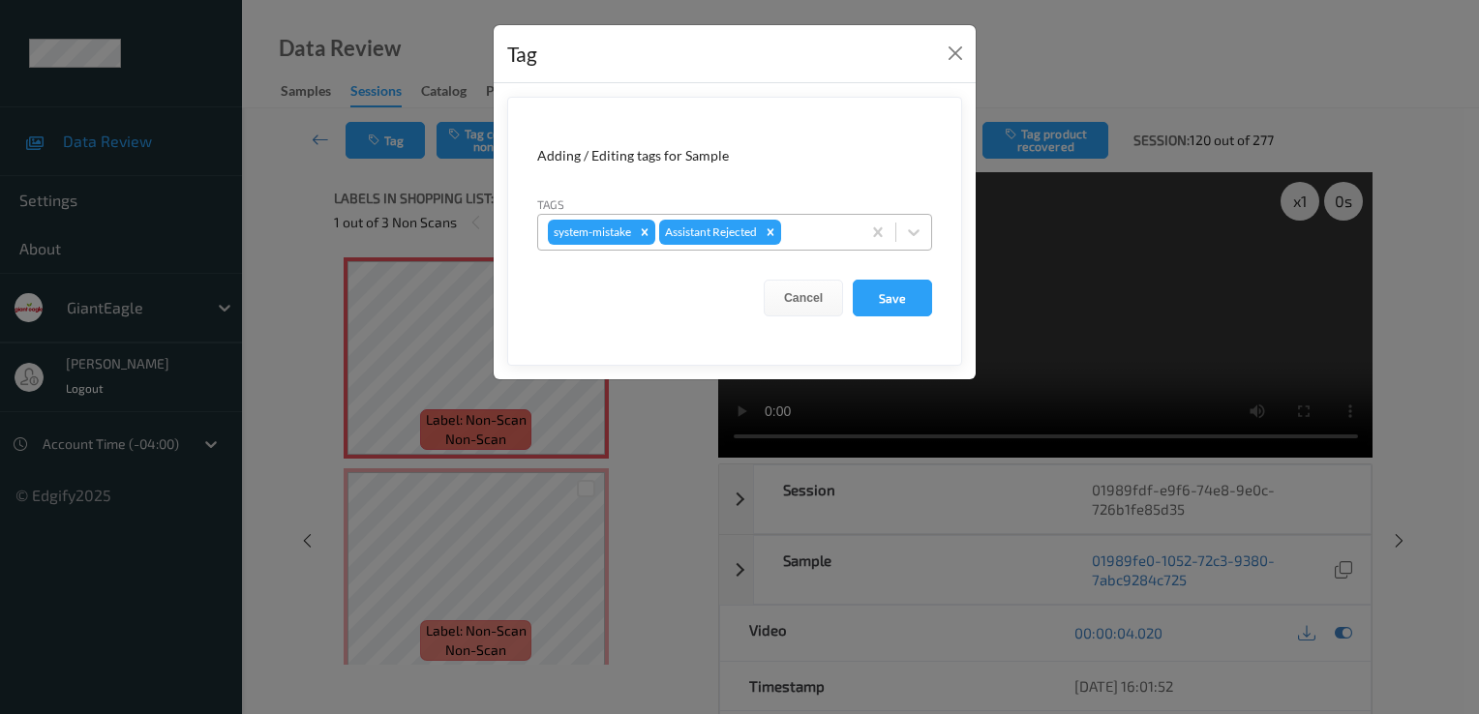
click at [828, 222] on div at bounding box center [818, 232] width 66 height 23
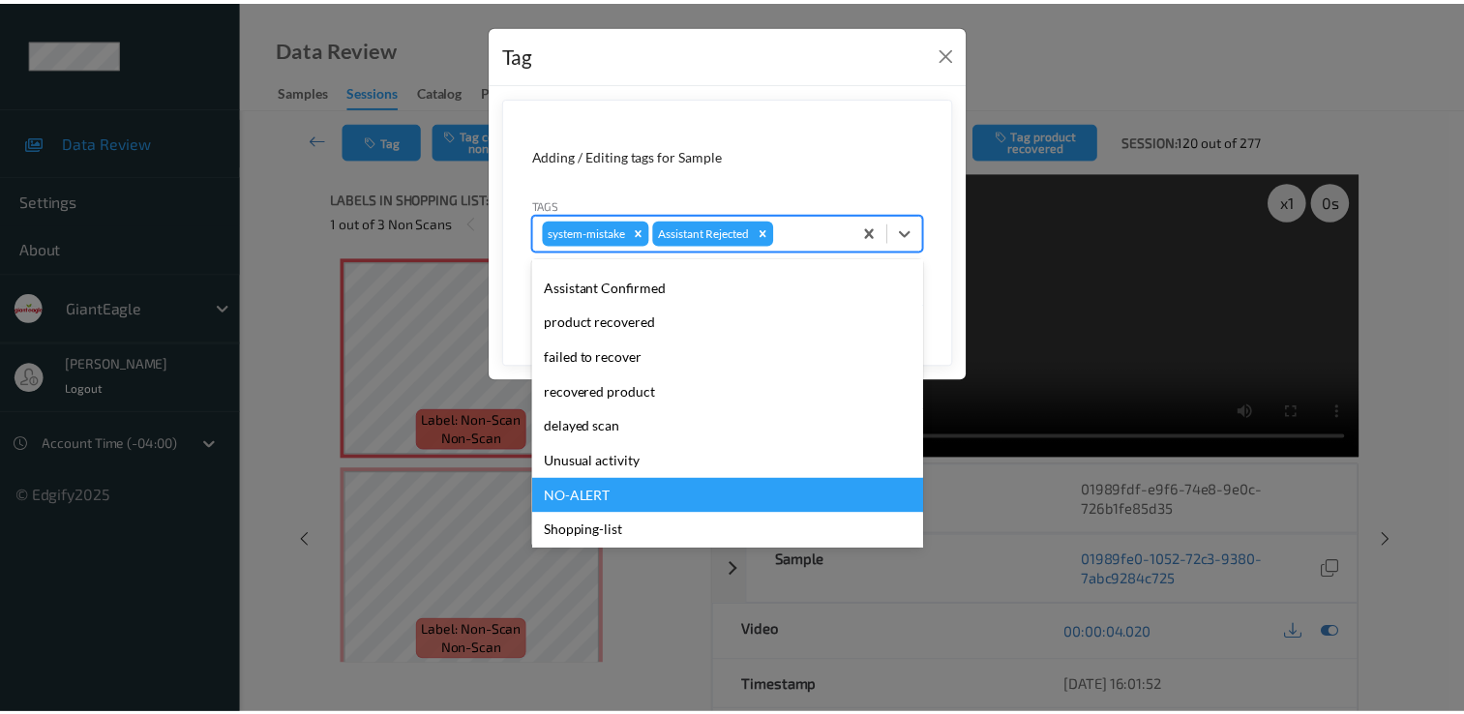
scroll to position [170, 0]
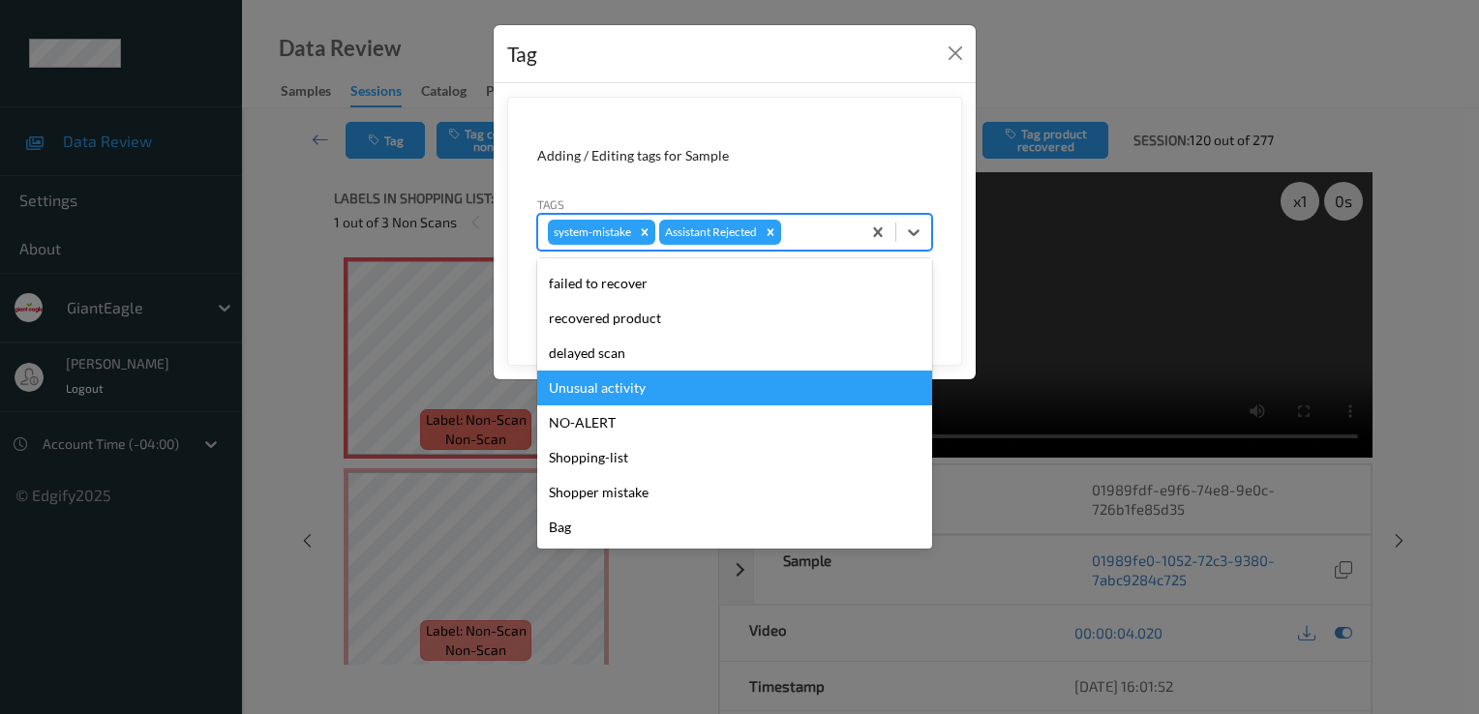
click at [660, 389] on div "Unusual activity" at bounding box center [734, 388] width 395 height 35
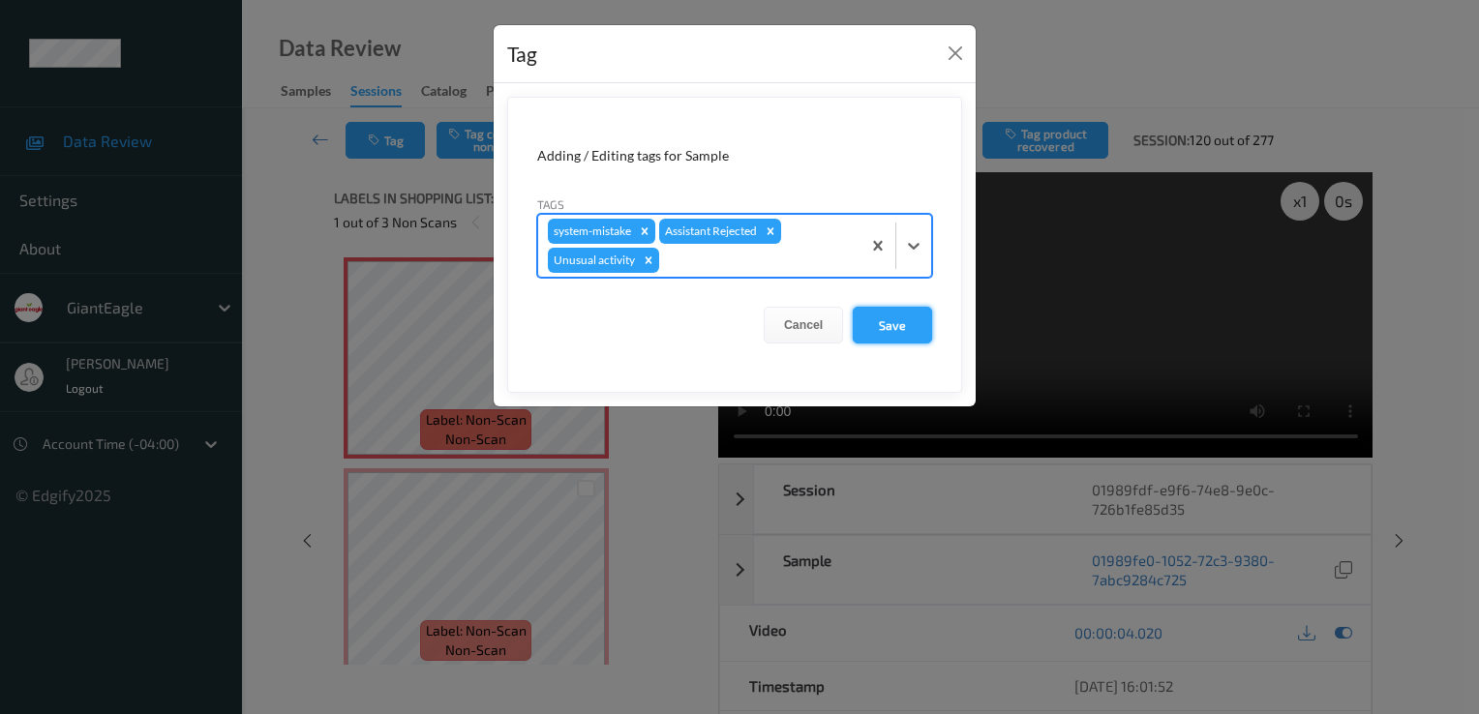
click at [881, 318] on button "Save" at bounding box center [892, 325] width 79 height 37
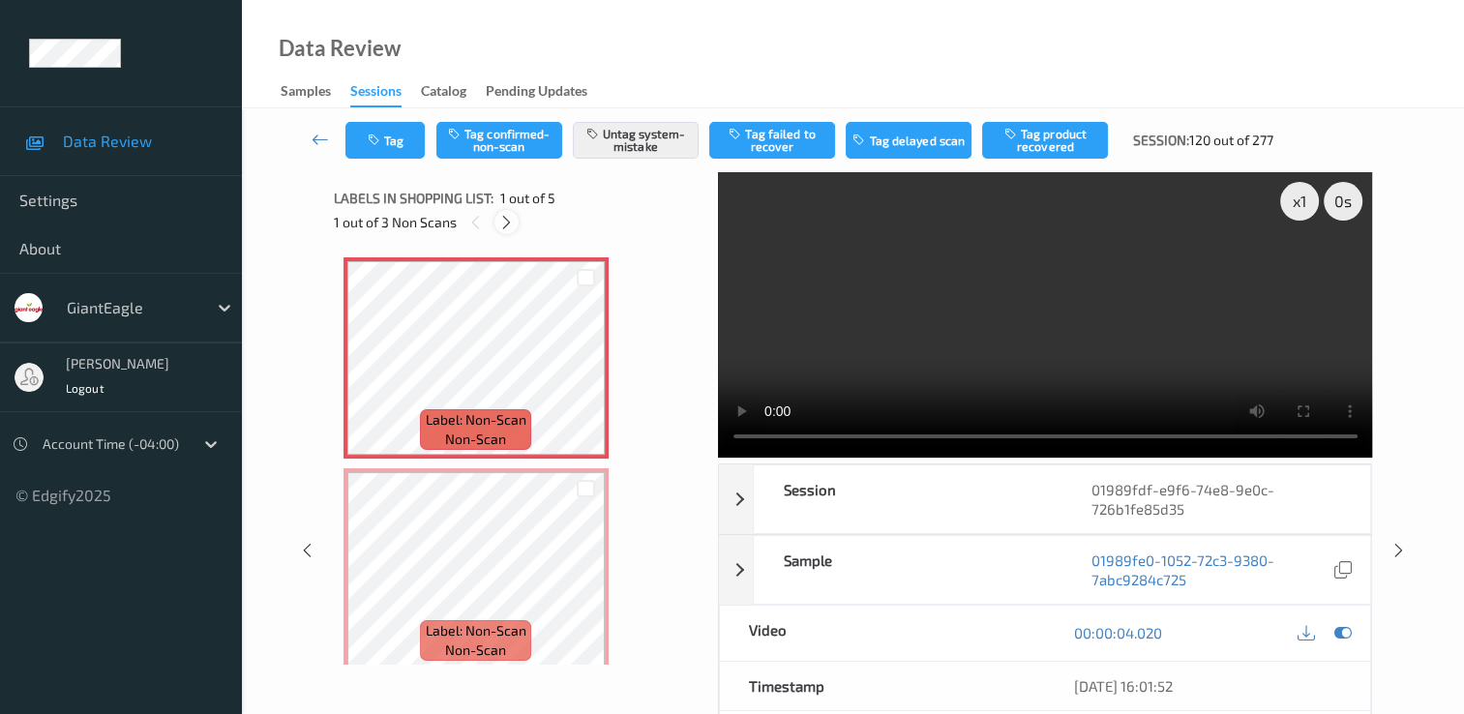
click at [507, 222] on icon at bounding box center [506, 222] width 16 height 17
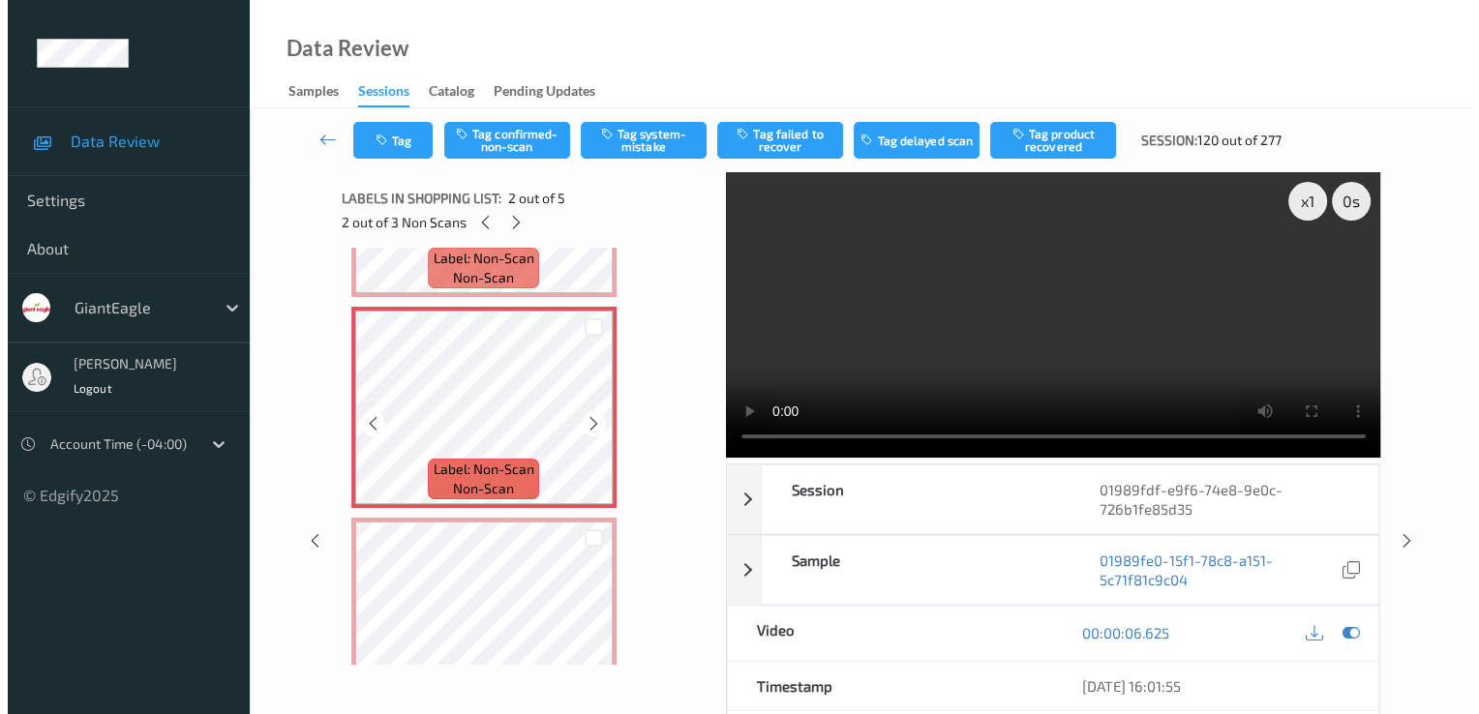
scroll to position [194, 0]
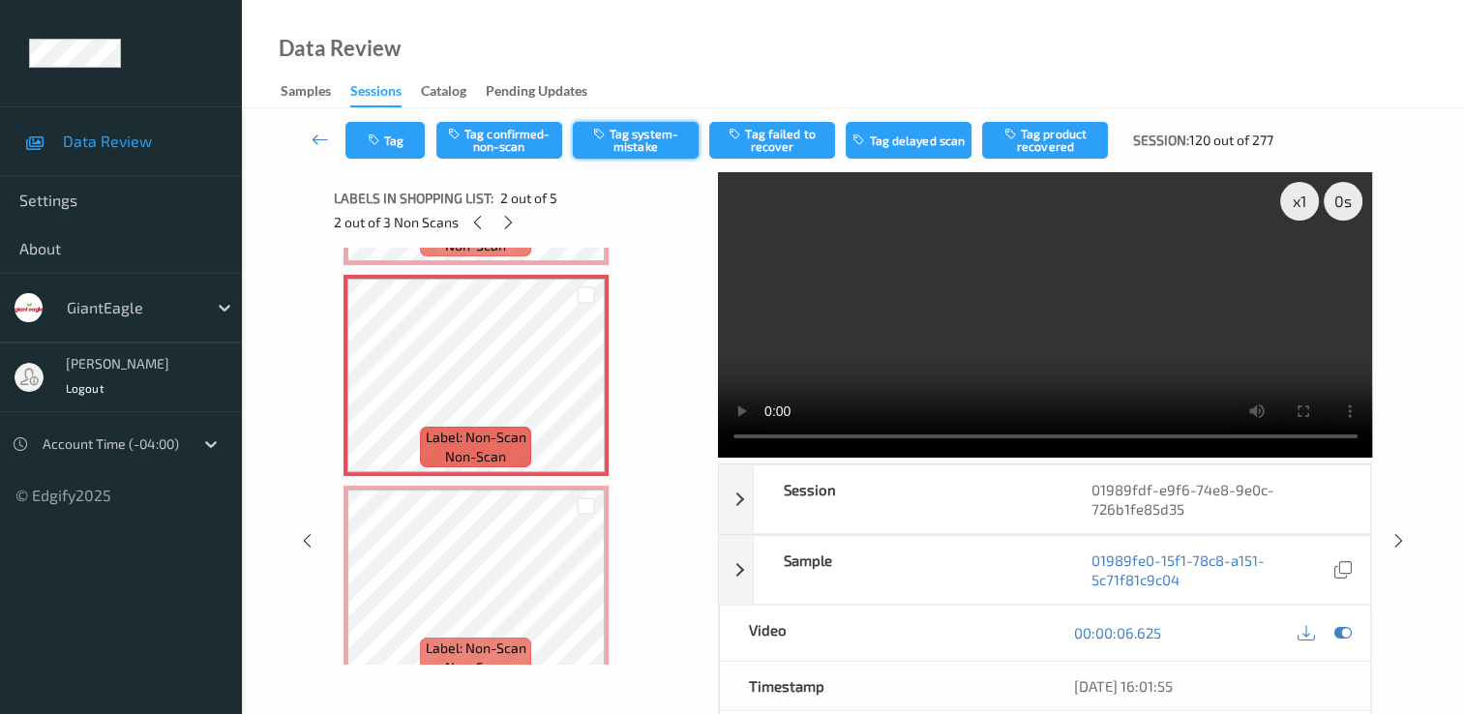
click at [658, 129] on button "Tag system-mistake" at bounding box center [636, 140] width 126 height 37
click at [375, 138] on icon "button" at bounding box center [376, 141] width 16 height 14
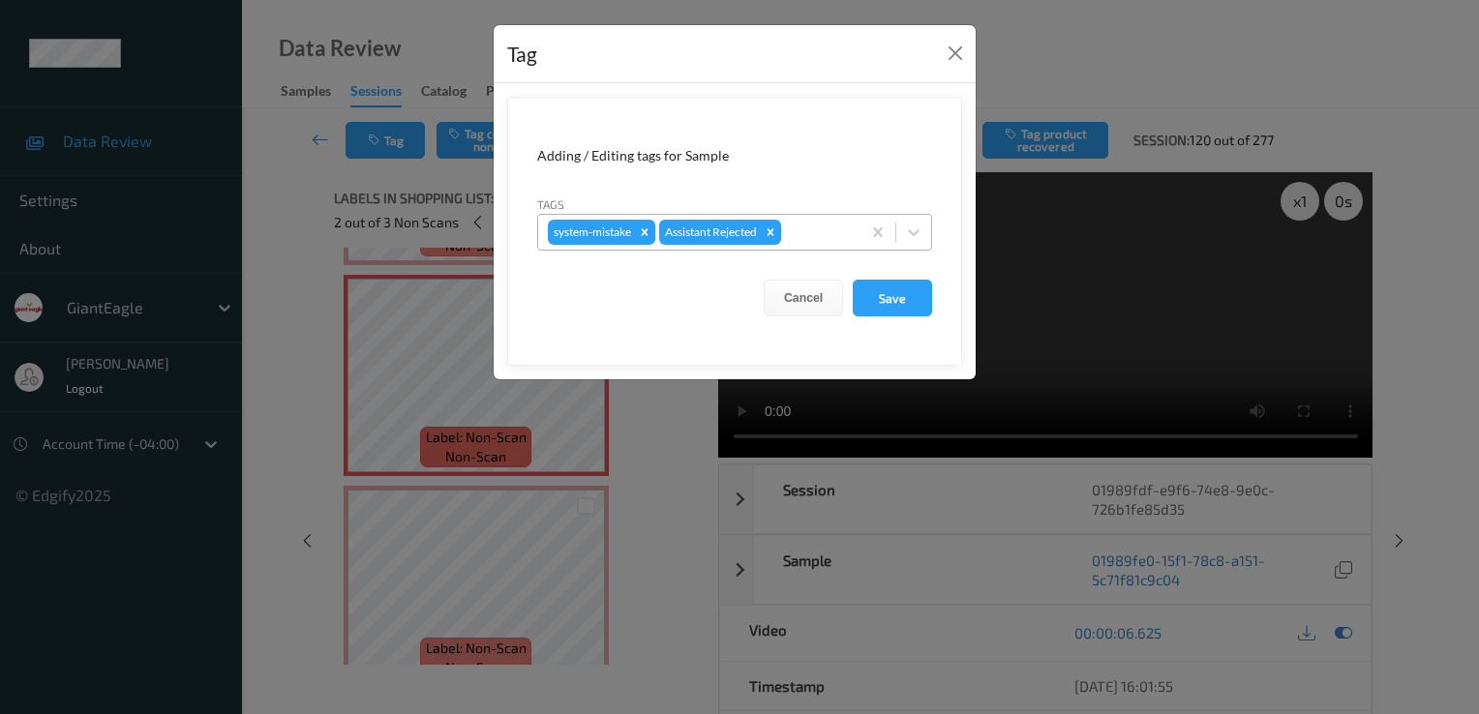
click at [820, 232] on div at bounding box center [818, 232] width 66 height 23
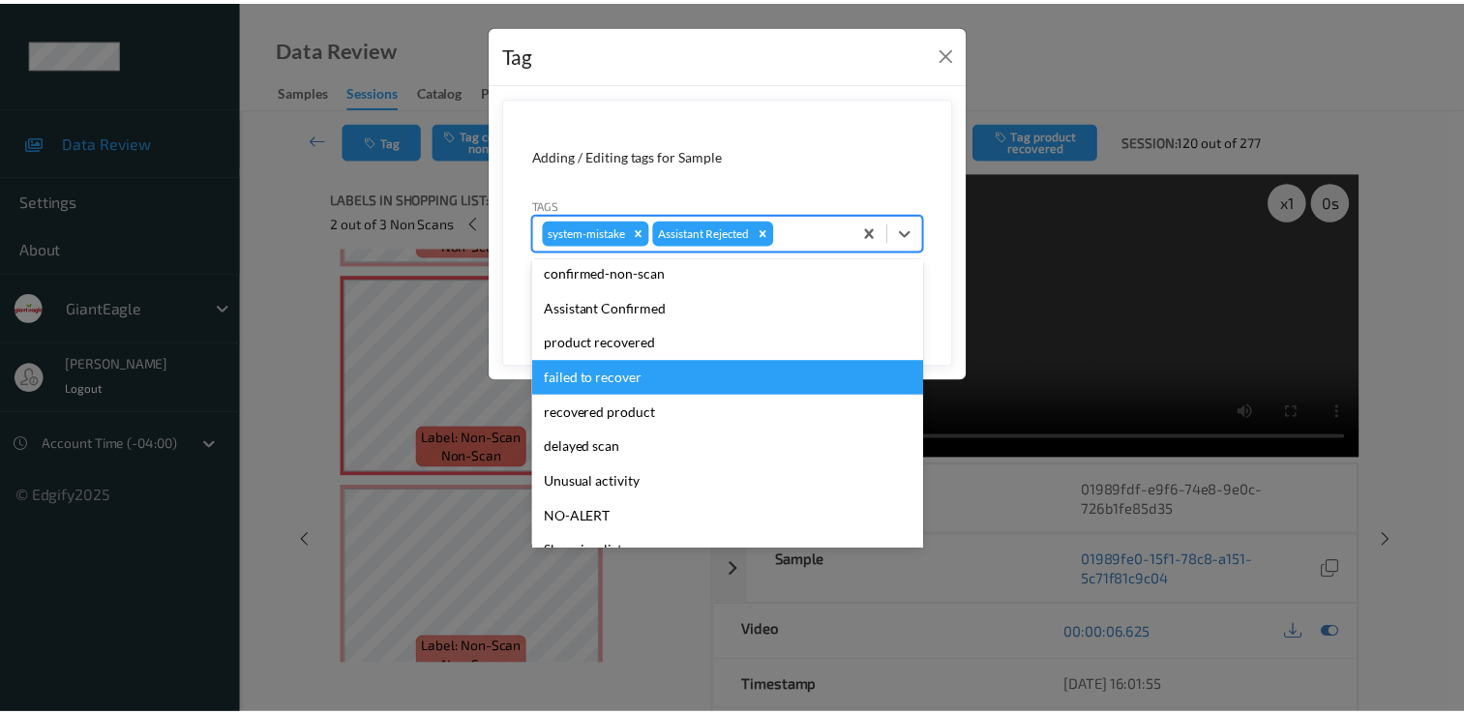
scroll to position [97, 0]
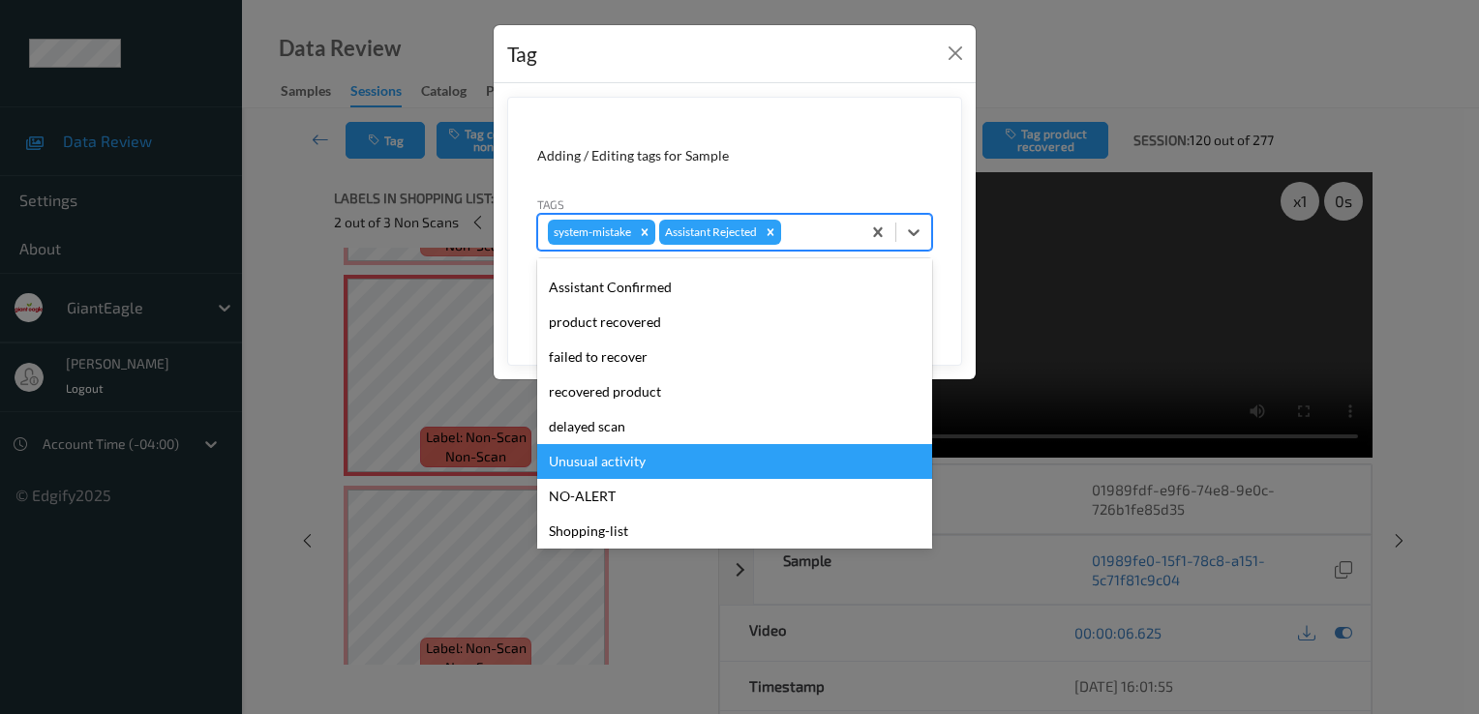
click at [678, 451] on div "Unusual activity" at bounding box center [734, 461] width 395 height 35
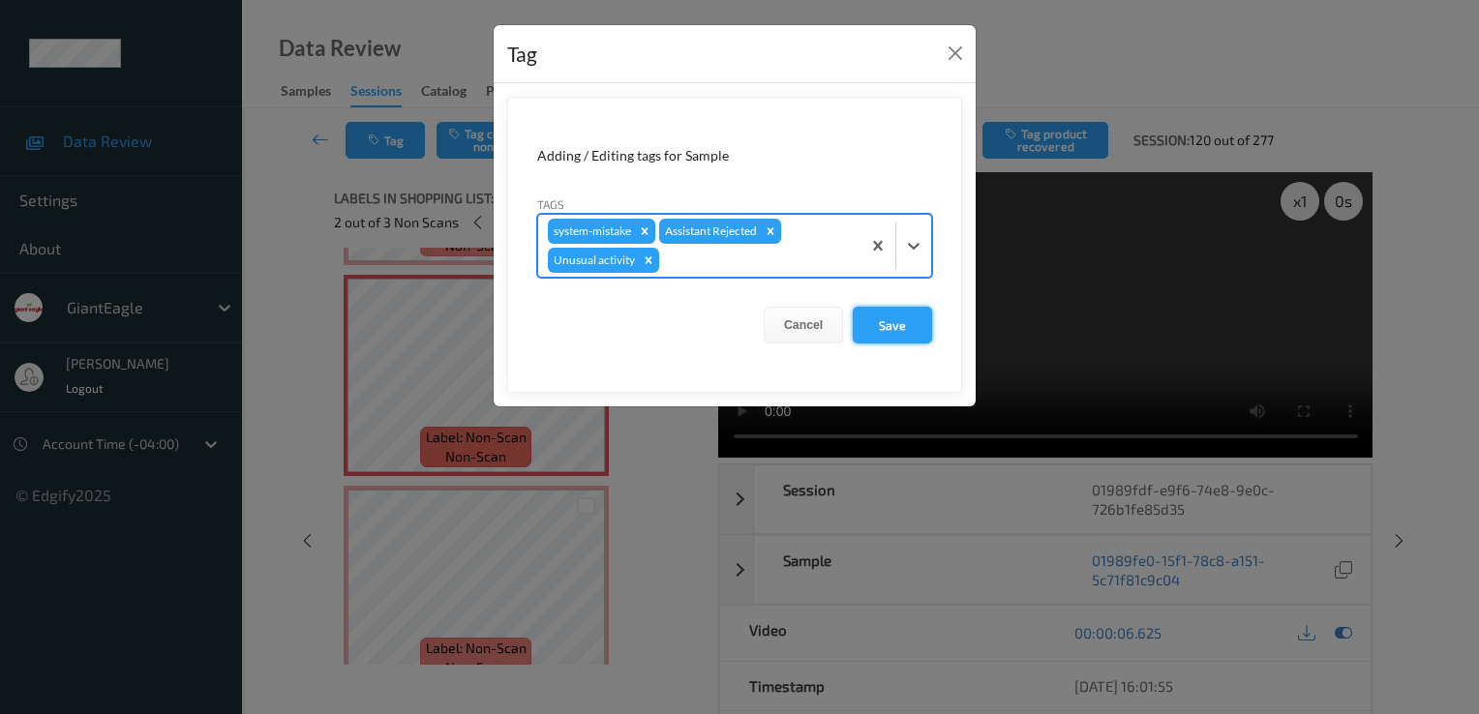
click at [921, 314] on button "Save" at bounding box center [892, 325] width 79 height 37
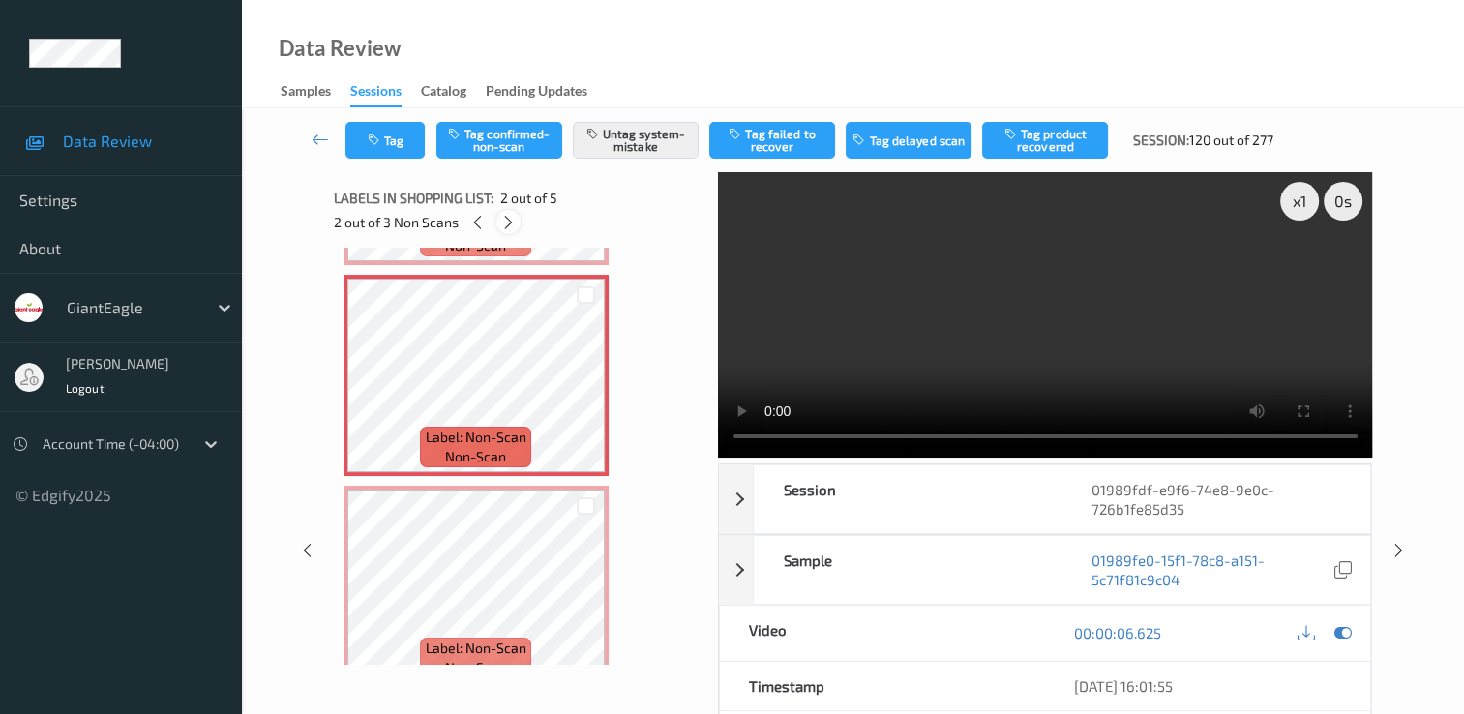
click at [507, 220] on icon at bounding box center [508, 222] width 16 height 17
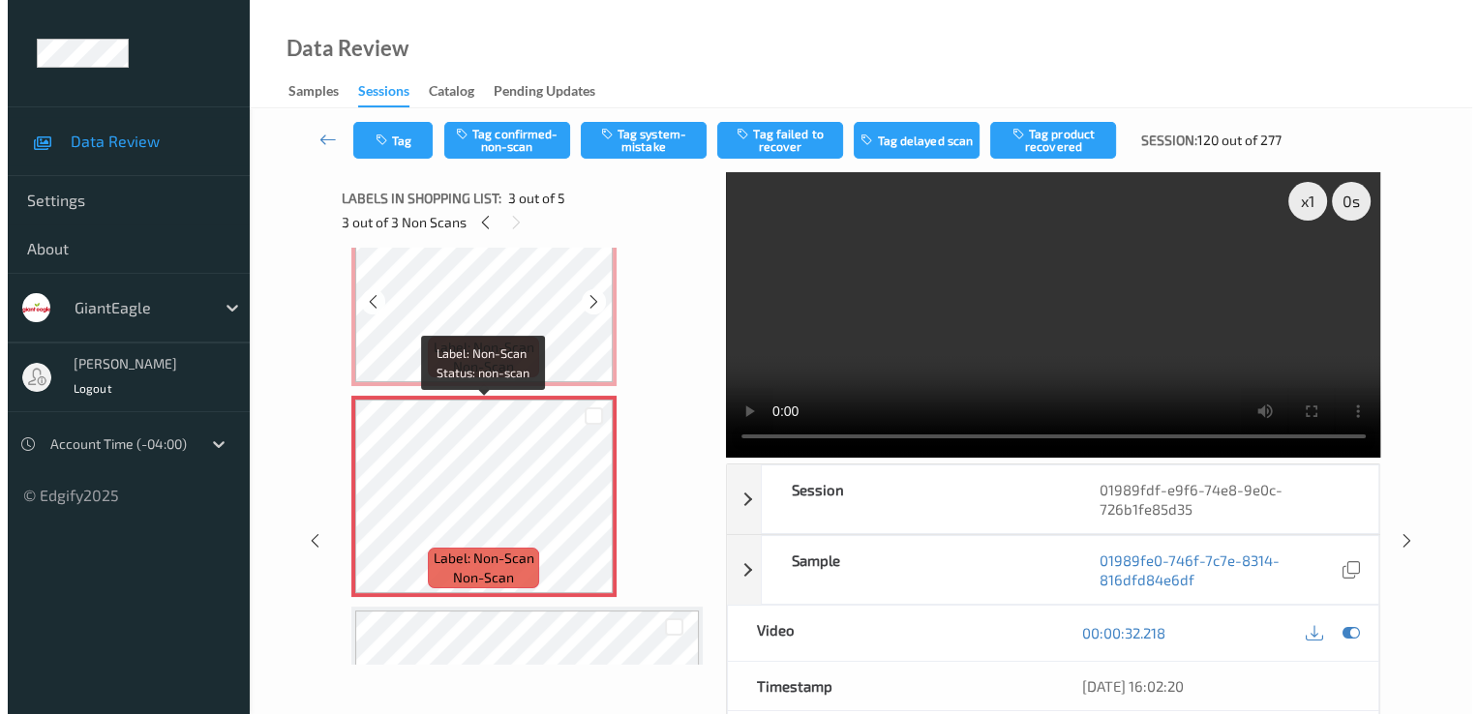
scroll to position [317, 0]
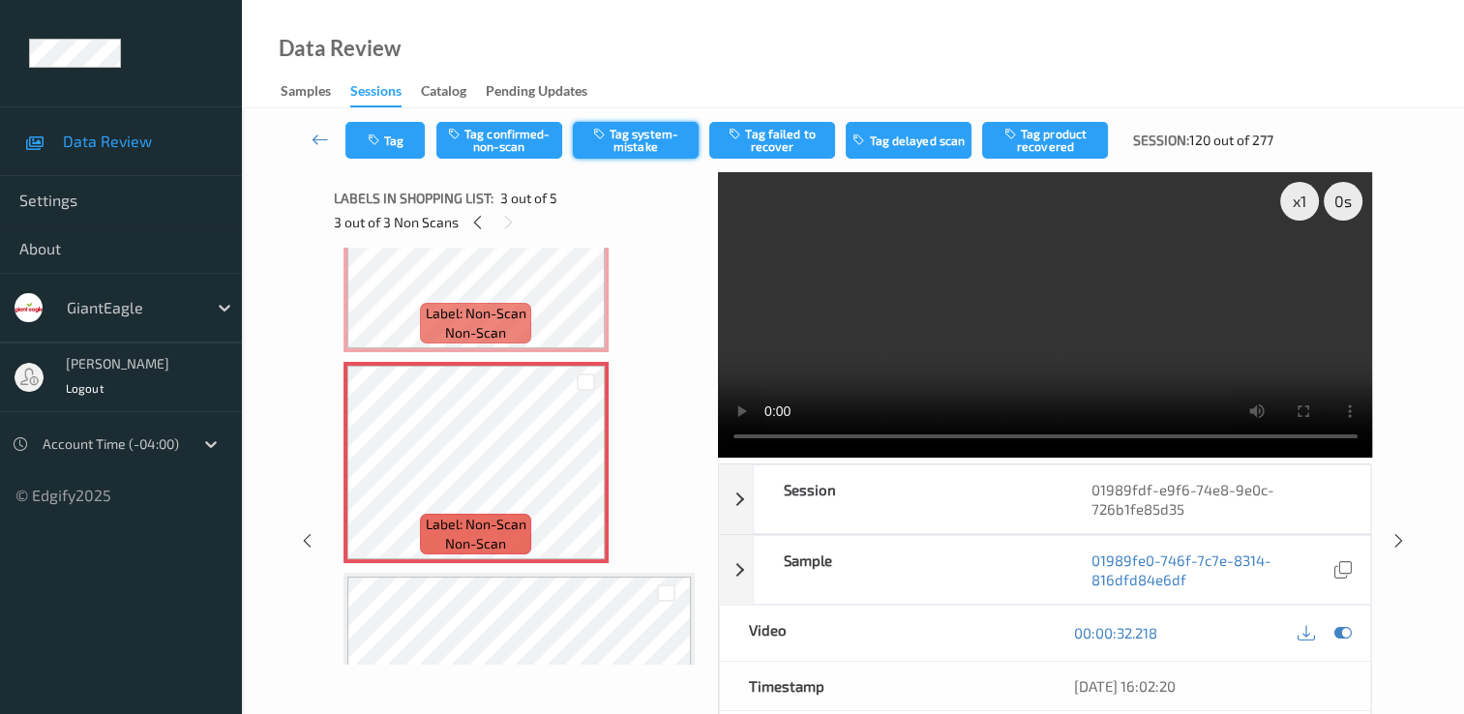
click at [608, 135] on icon "button" at bounding box center [601, 134] width 16 height 14
click at [416, 148] on button "Tag" at bounding box center [384, 140] width 79 height 37
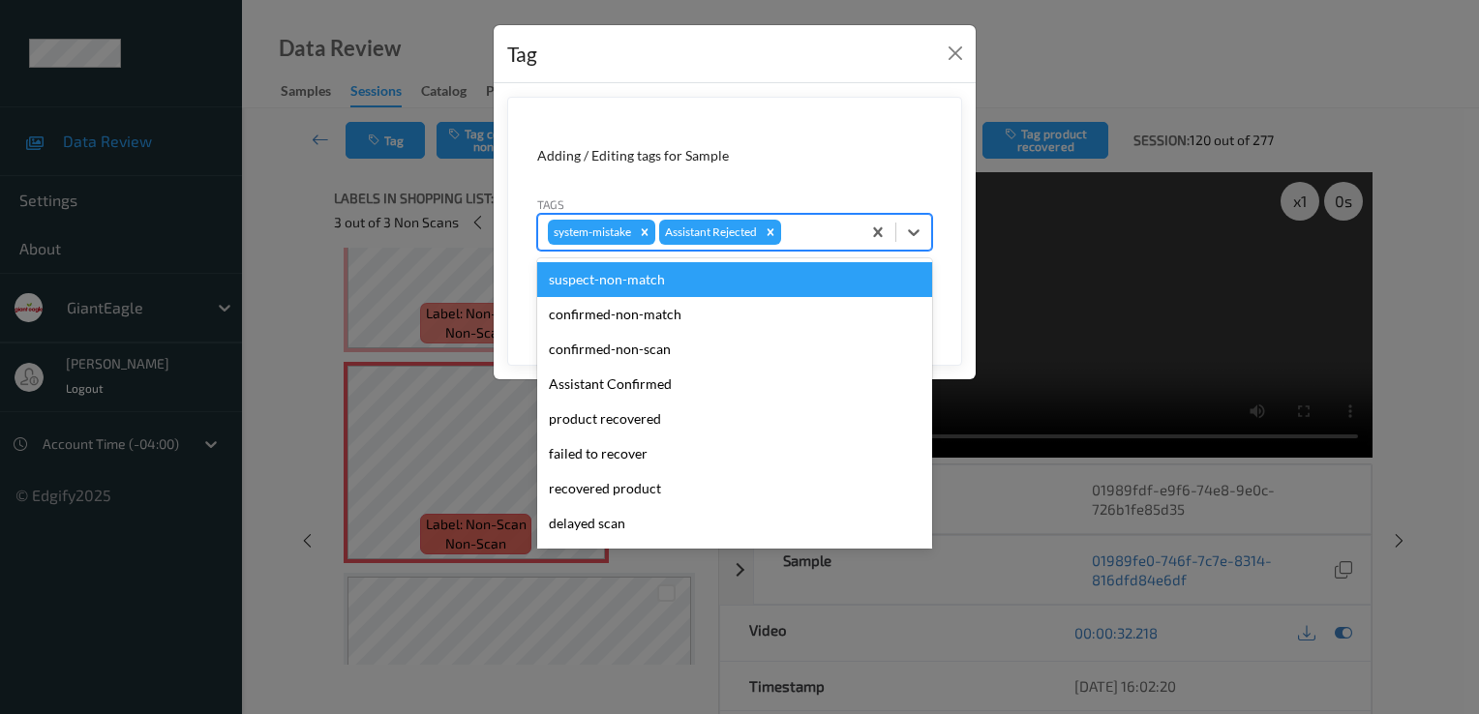
click at [835, 230] on div at bounding box center [818, 232] width 66 height 23
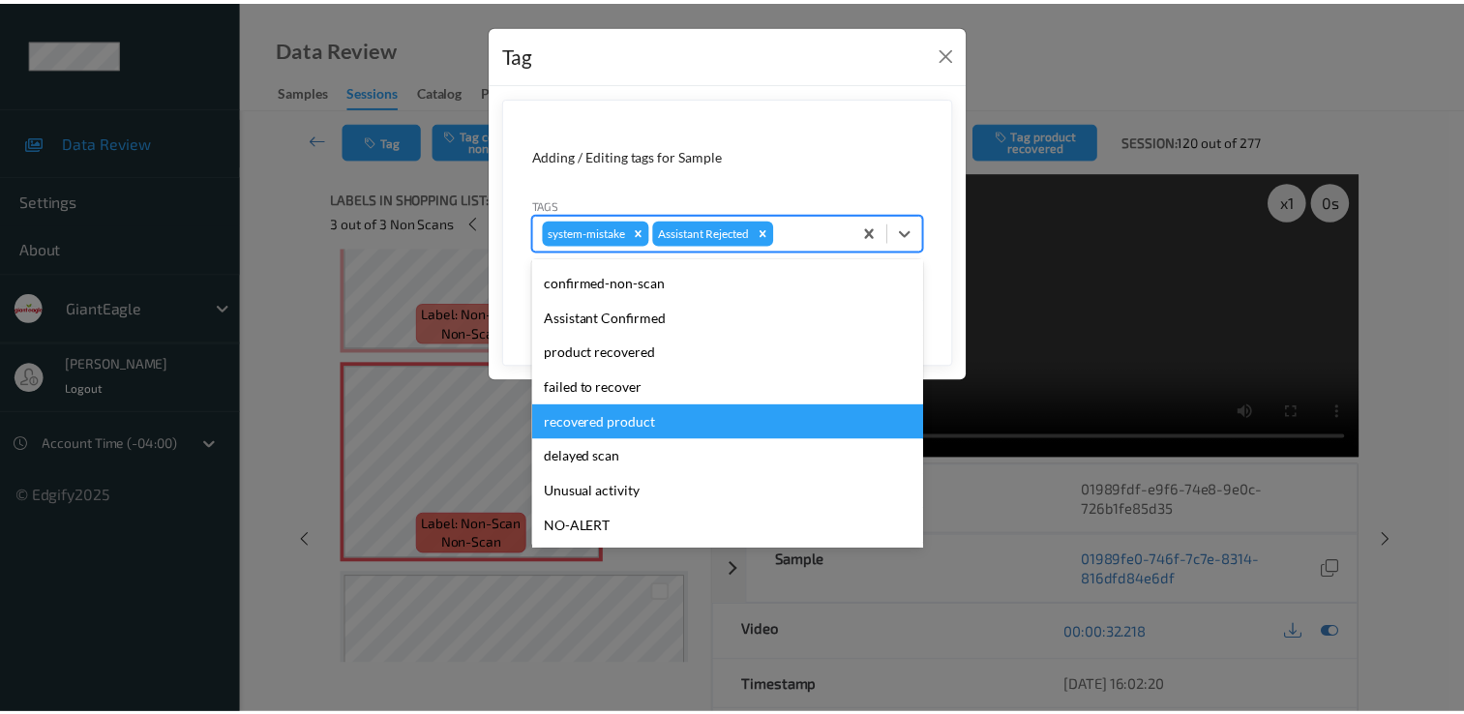
scroll to position [170, 0]
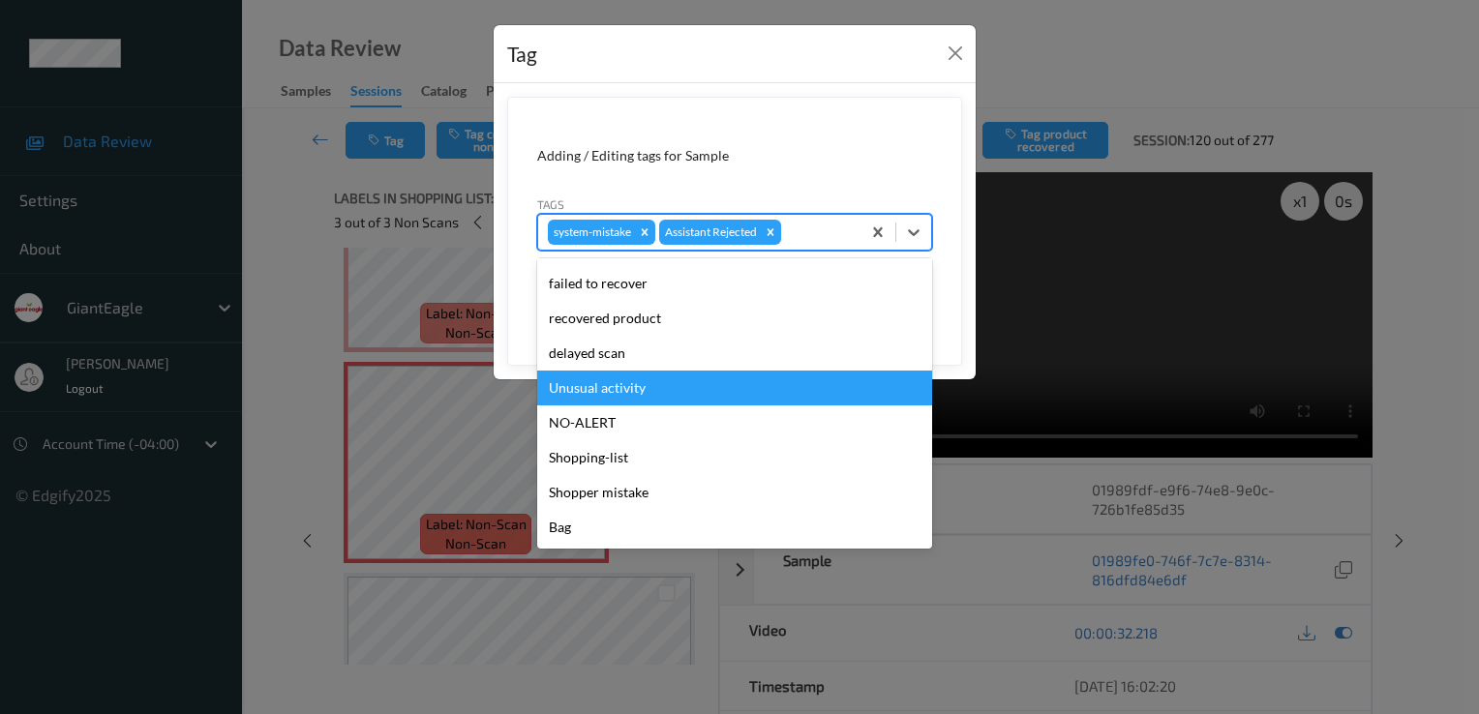
click at [697, 385] on div "Unusual activity" at bounding box center [734, 388] width 395 height 35
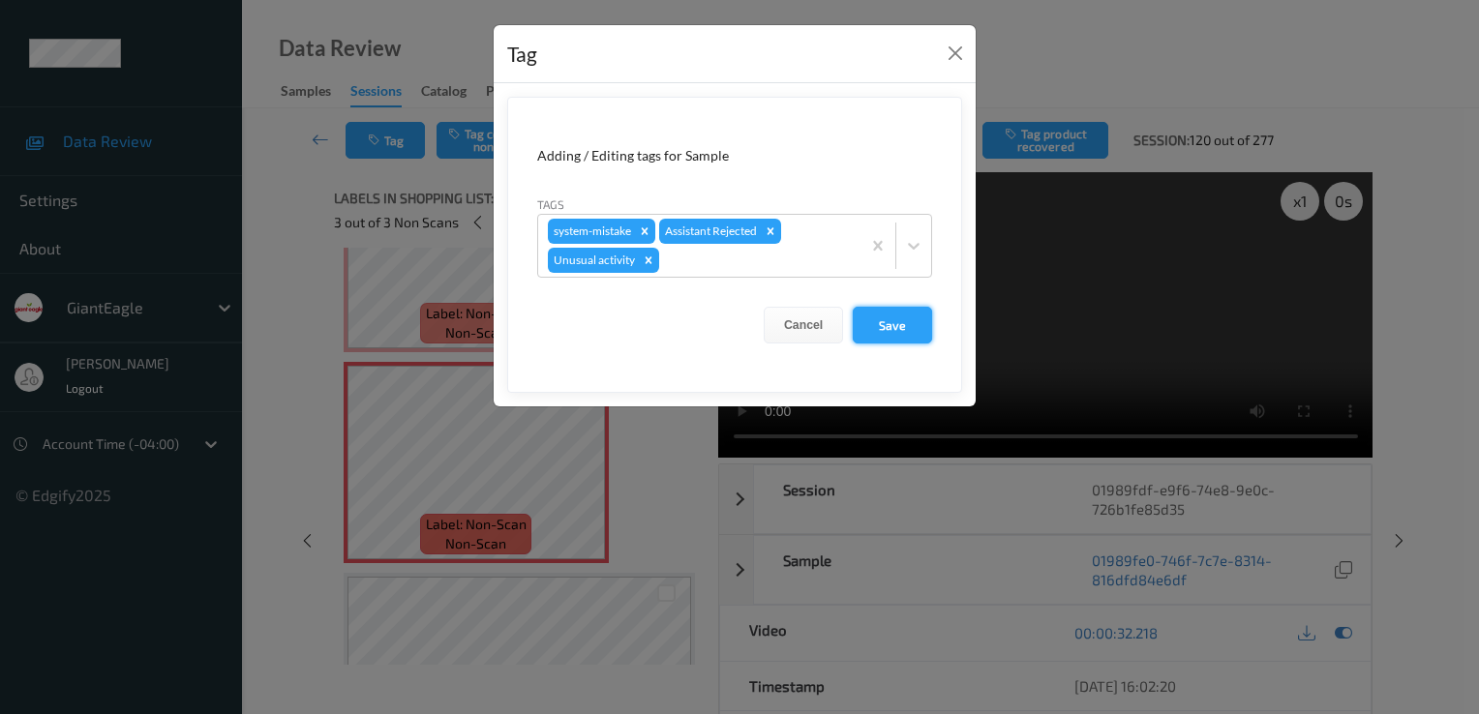
click at [898, 322] on button "Save" at bounding box center [892, 325] width 79 height 37
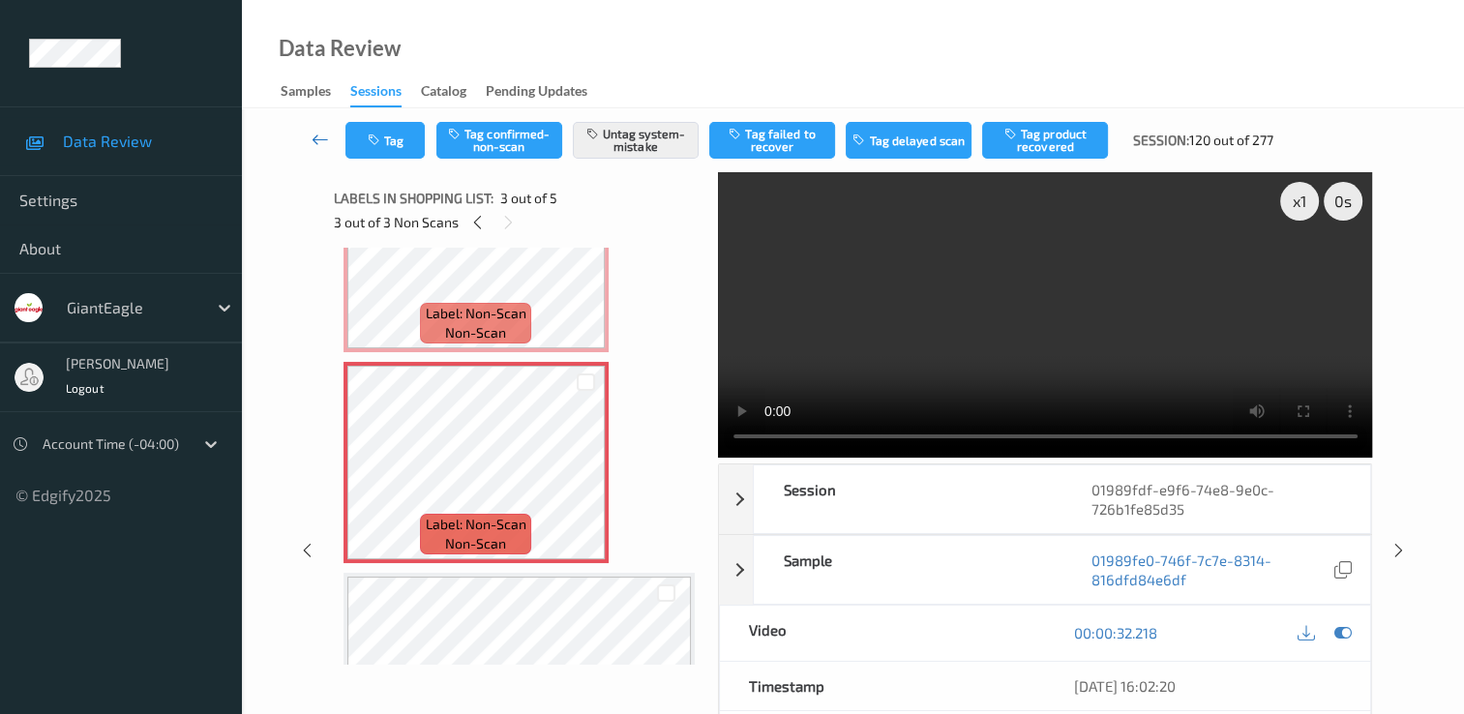
click at [316, 135] on icon at bounding box center [320, 139] width 17 height 19
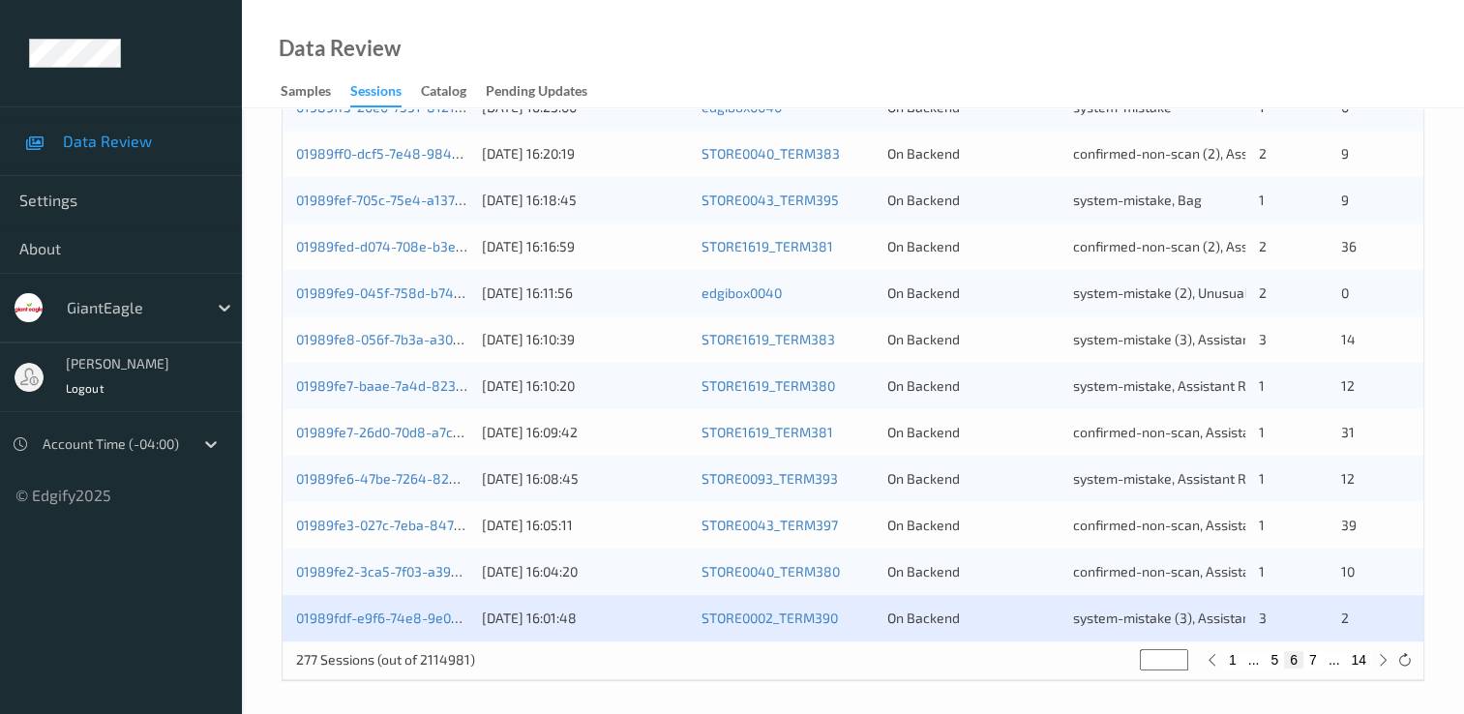
scroll to position [893, 0]
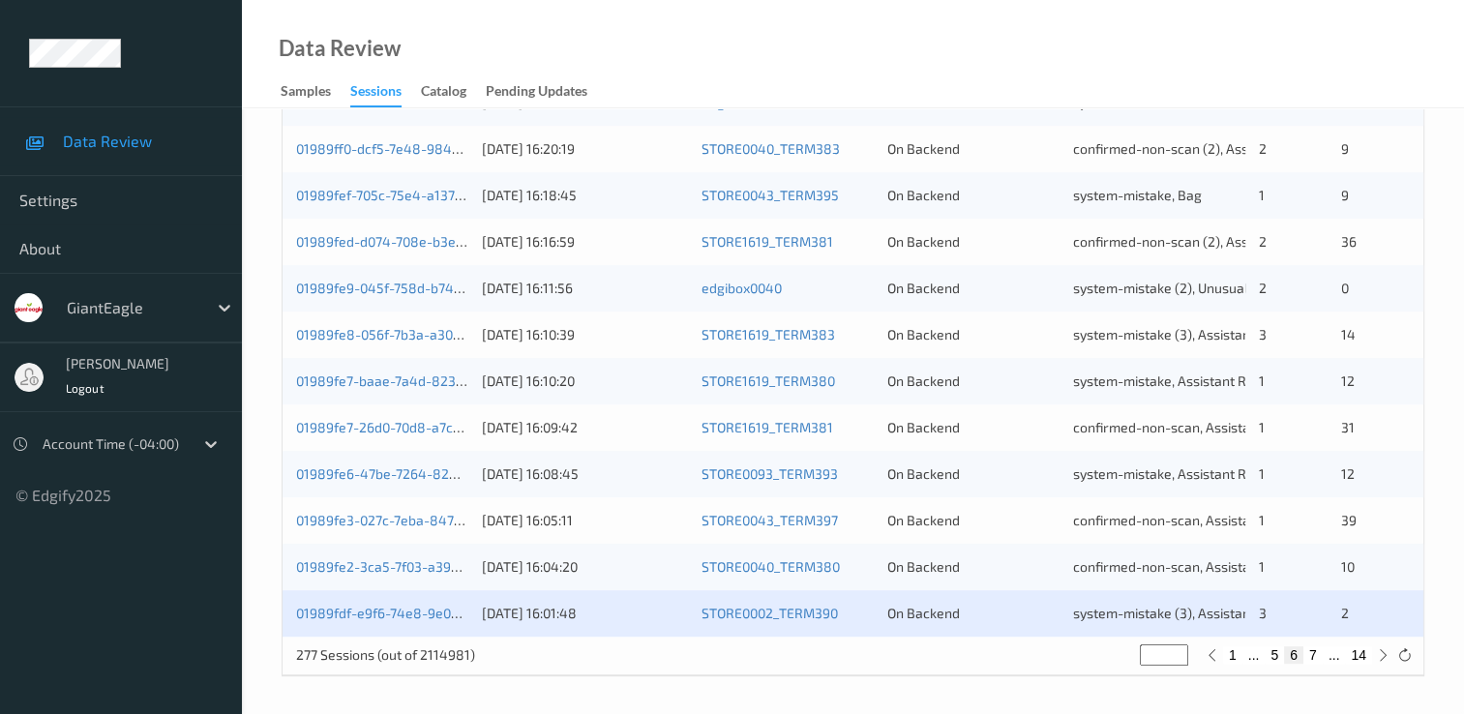
click at [387, 575] on div "01989fe2-3ca5-7f03-a397-03ee086dc5a3" at bounding box center [382, 566] width 172 height 19
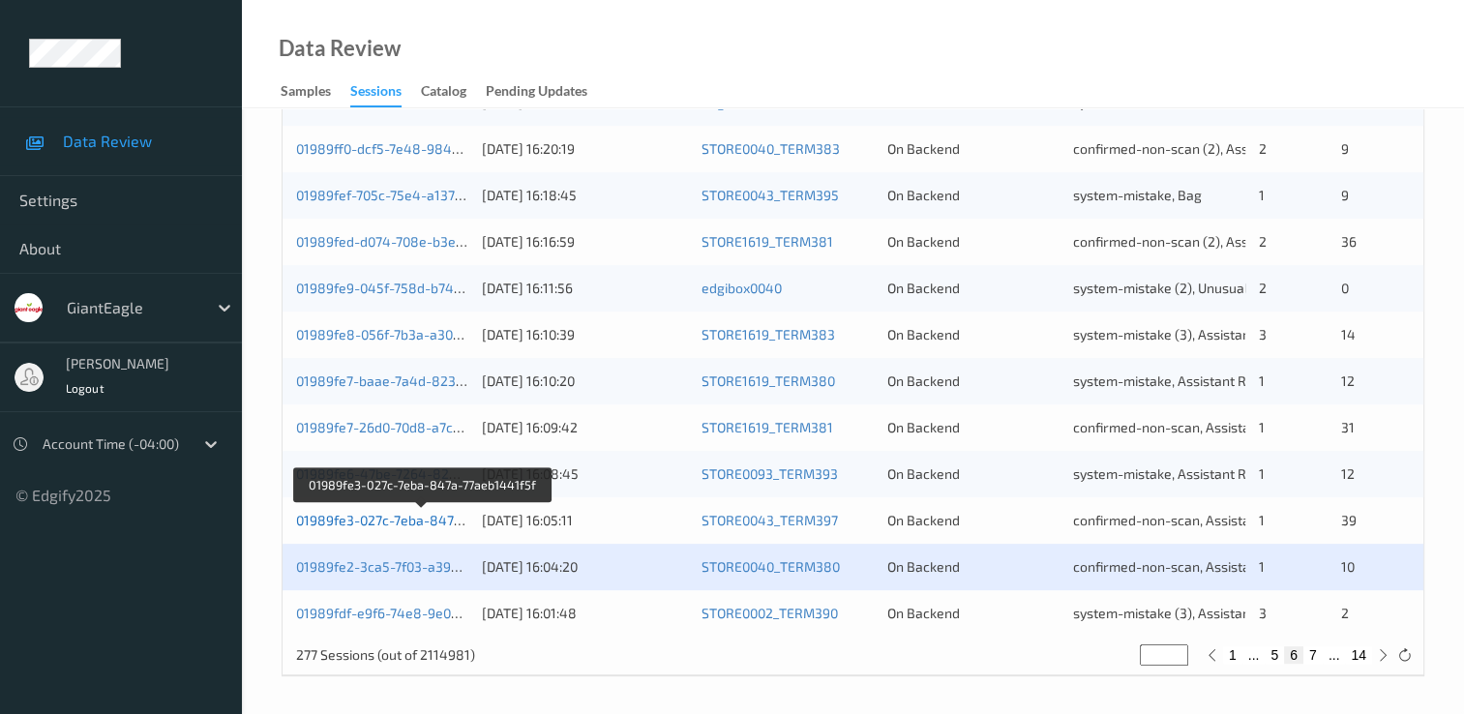
click at [398, 520] on link "01989fe3-027c-7eba-847a-77aeb1441f5f" at bounding box center [423, 520] width 254 height 16
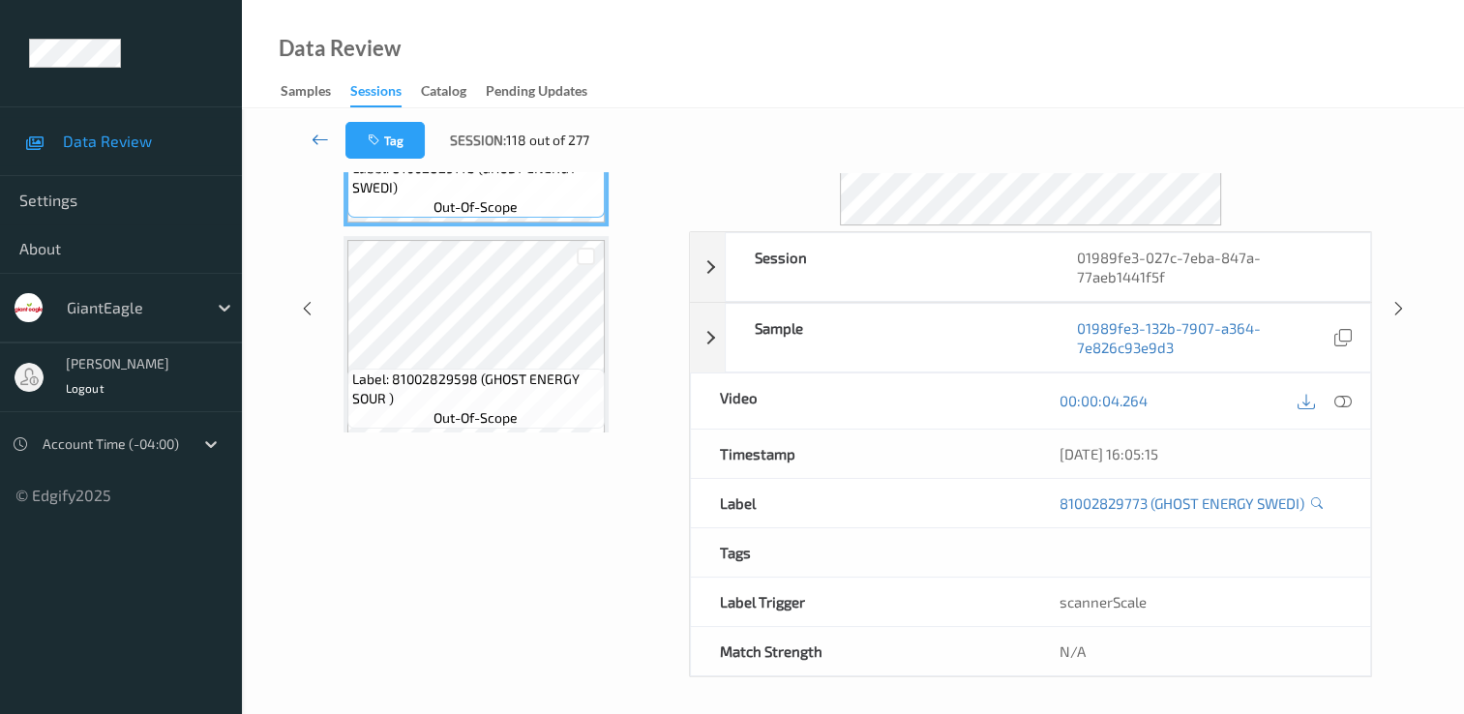
click at [312, 135] on icon at bounding box center [320, 139] width 17 height 19
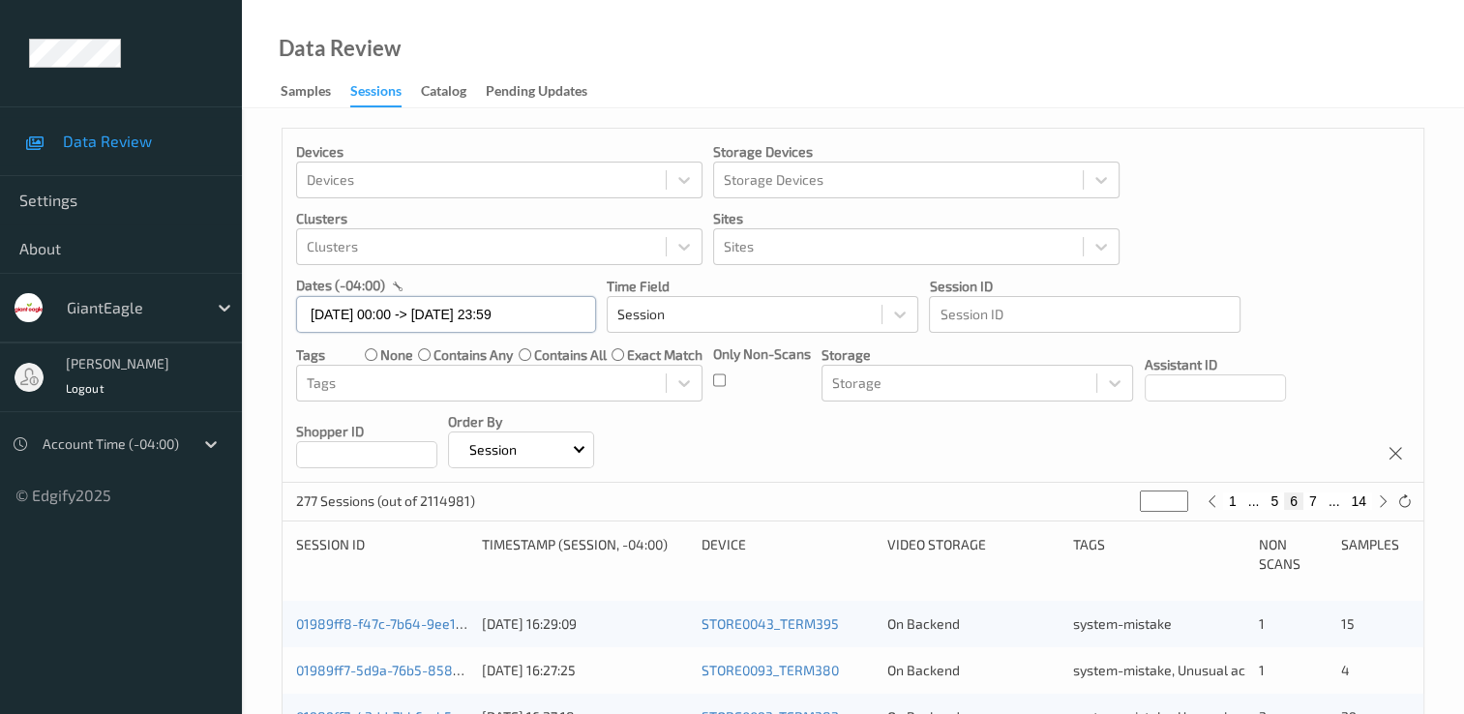
click at [573, 310] on input "[DATE] 00:00 -> [DATE] 23:59" at bounding box center [446, 314] width 300 height 37
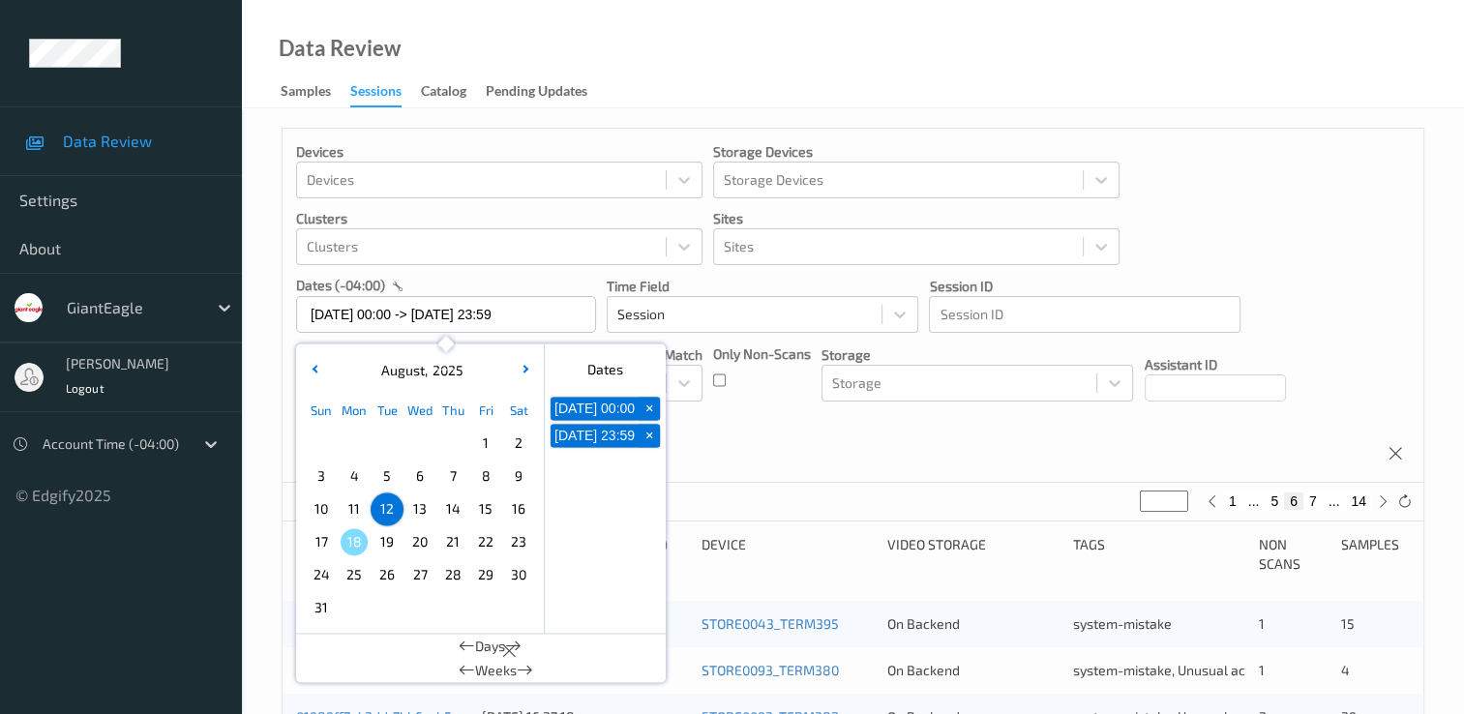
click at [814, 453] on div "Devices Devices Storage Devices Storage Devices Clusters Clusters Sites Sites d…" at bounding box center [853, 306] width 1141 height 354
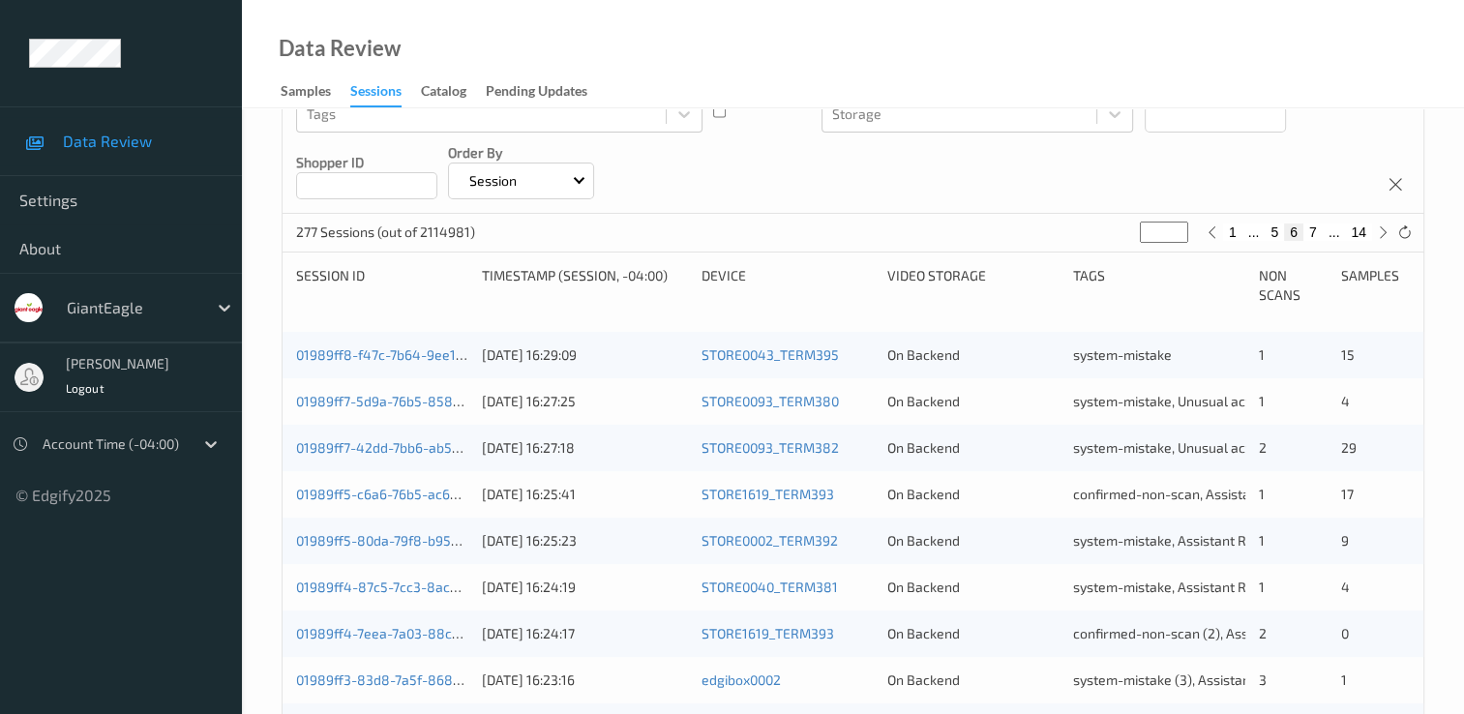
scroll to position [290, 0]
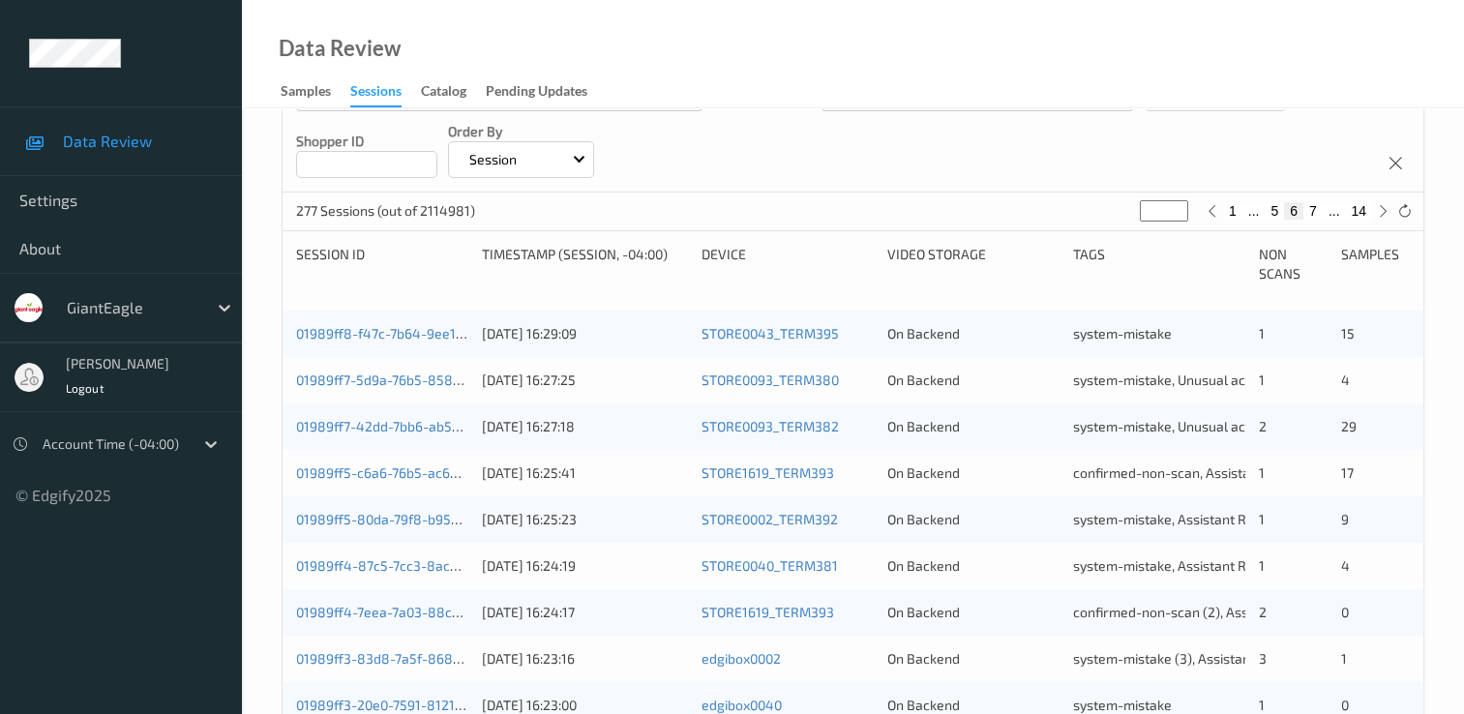
click at [1312, 212] on button "7" at bounding box center [1313, 210] width 19 height 17
type input "*"
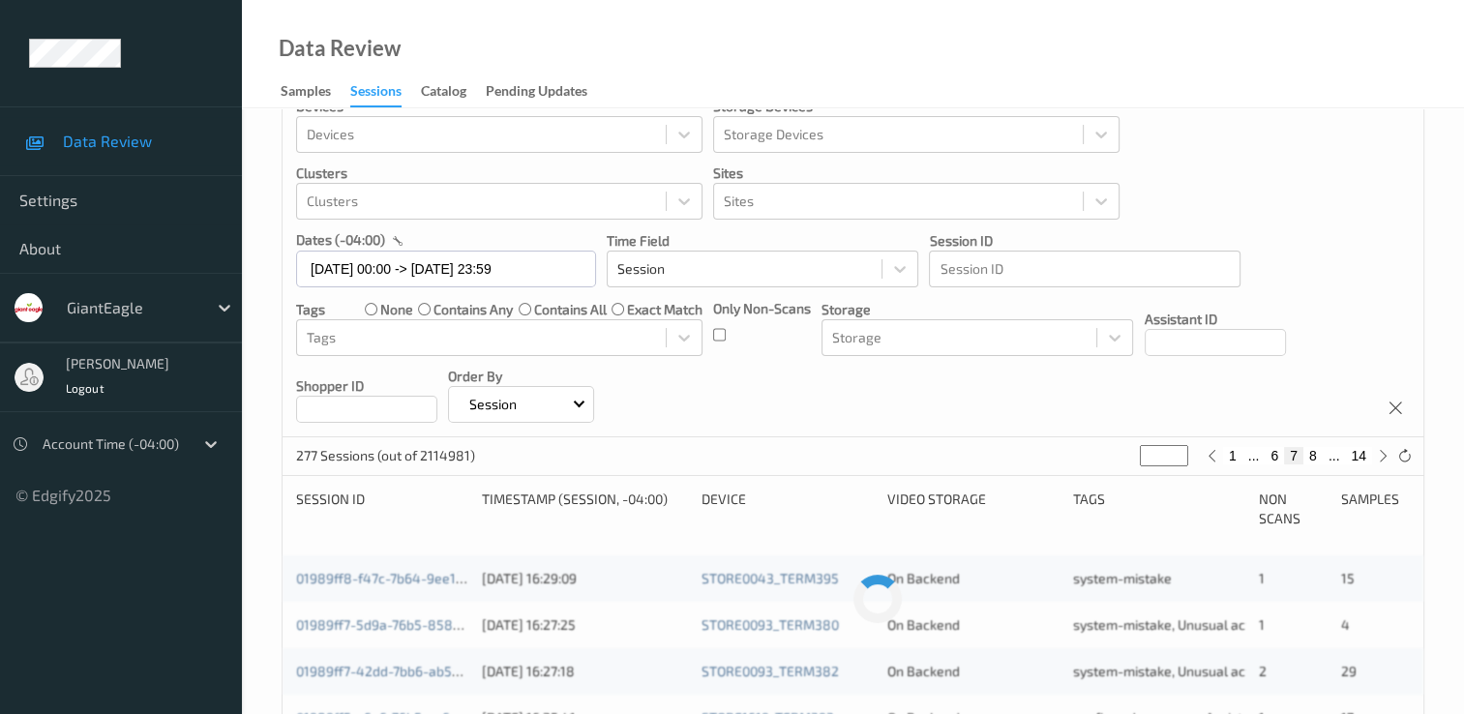
scroll to position [0, 0]
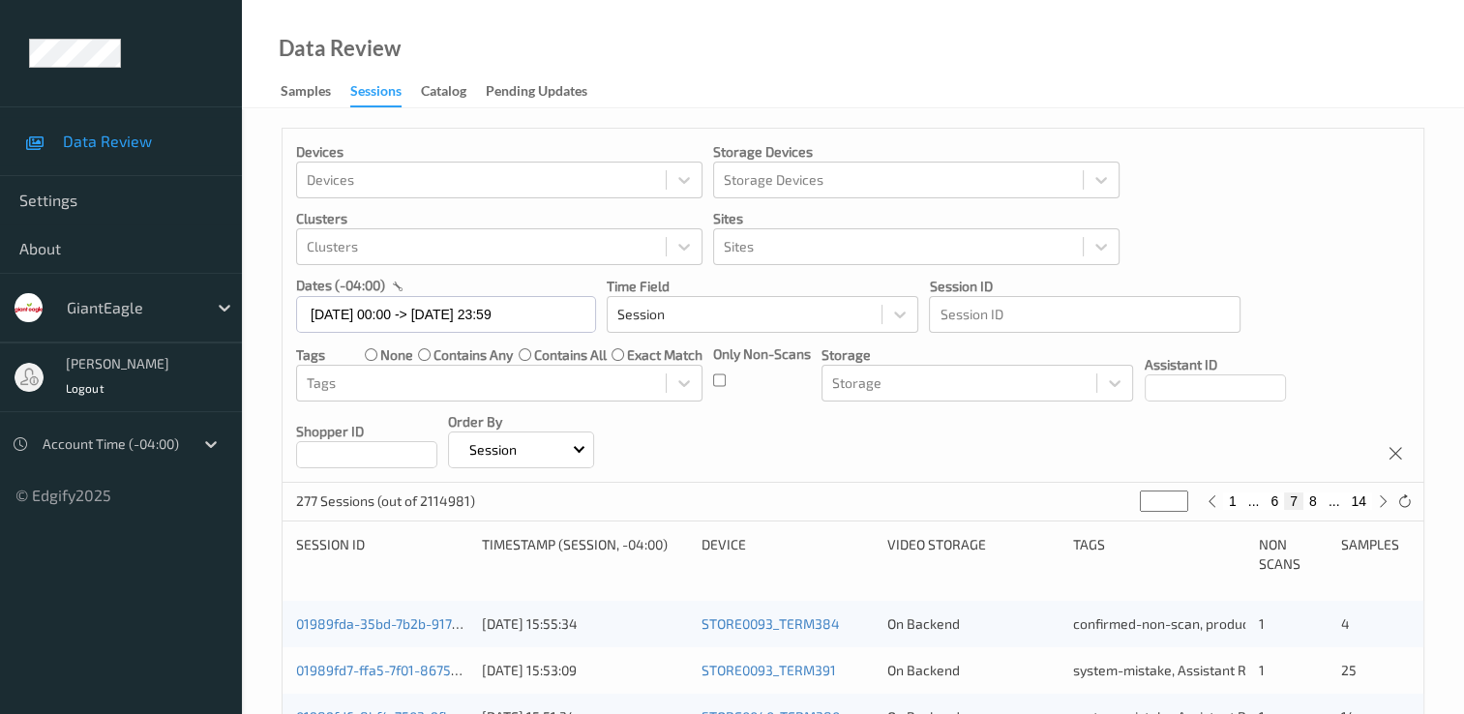
click at [1315, 498] on button "8" at bounding box center [1313, 501] width 19 height 17
type input "*"
click at [1315, 498] on button "9" at bounding box center [1313, 501] width 19 height 17
type input "*"
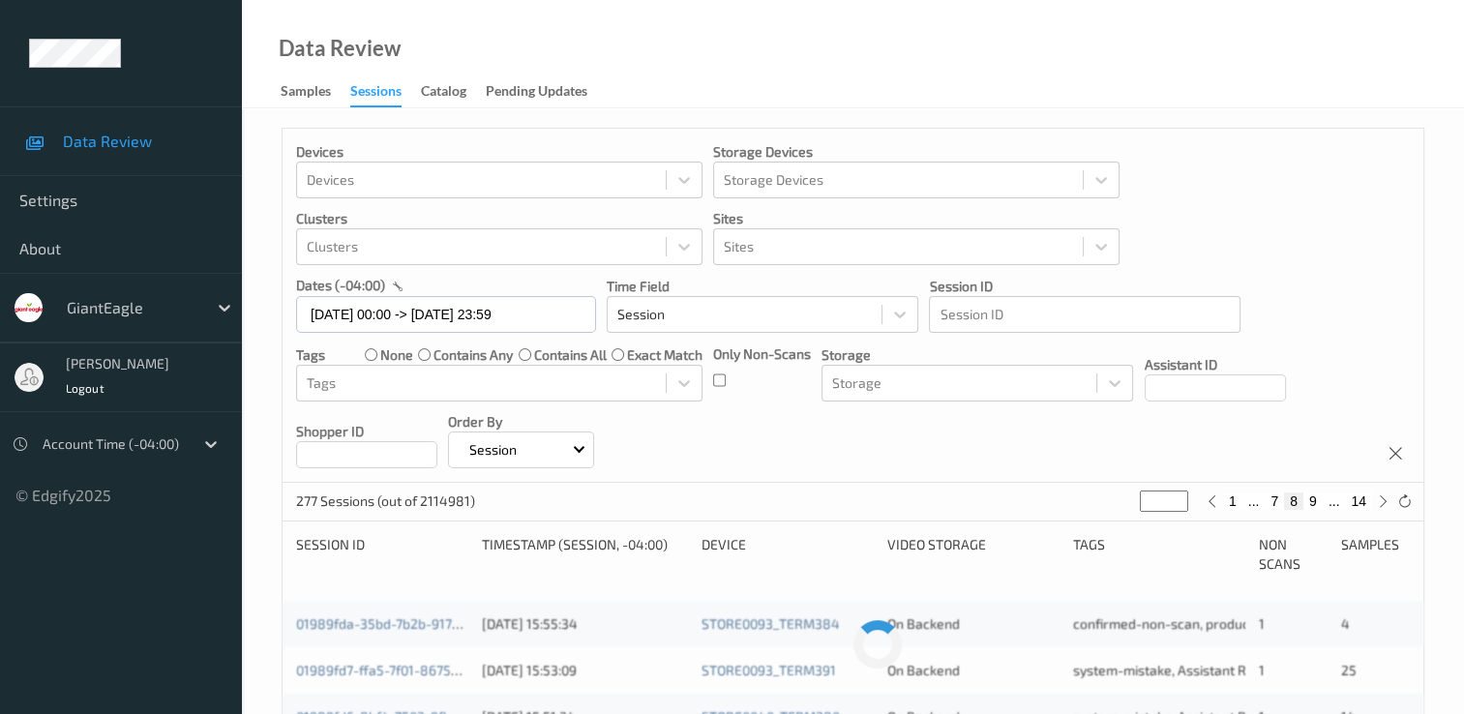
type input "*"
click at [1312, 498] on button "10" at bounding box center [1309, 501] width 27 height 17
type input "**"
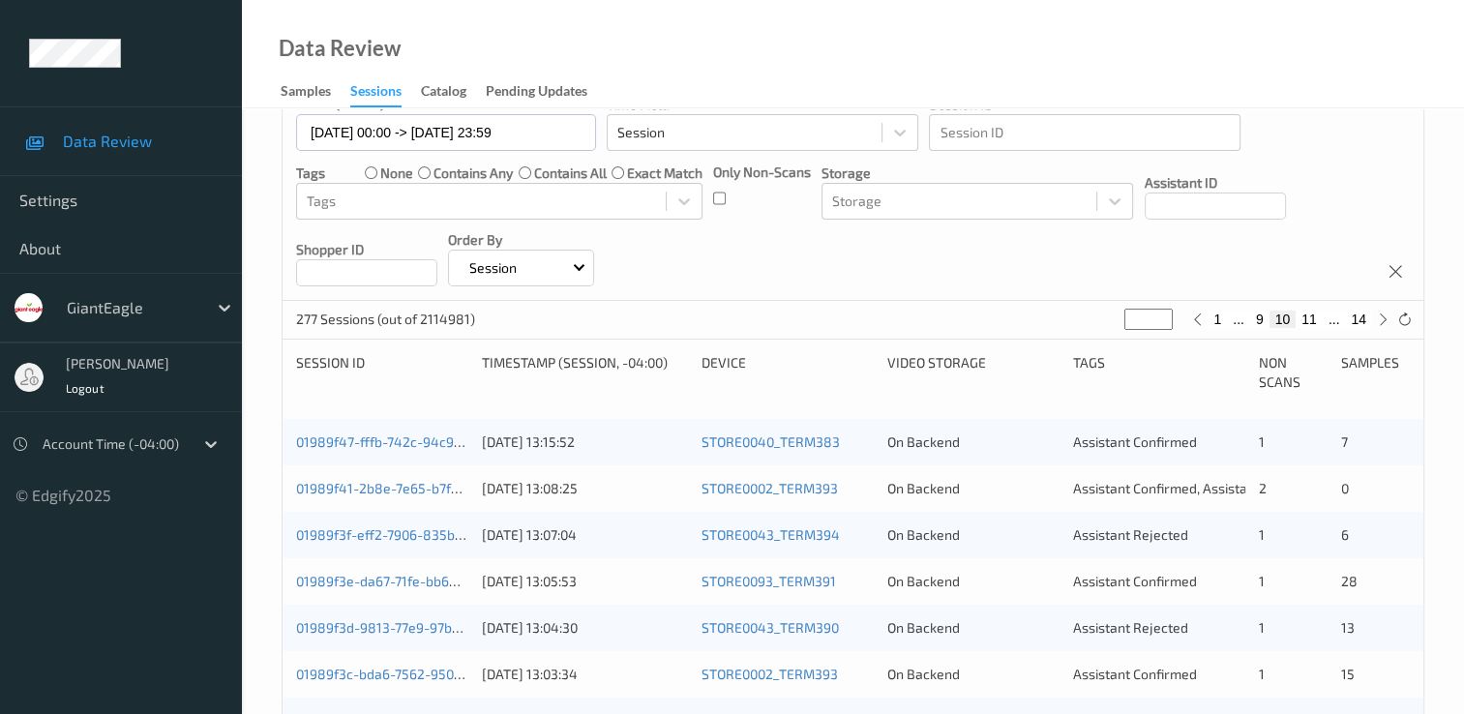
scroll to position [194, 0]
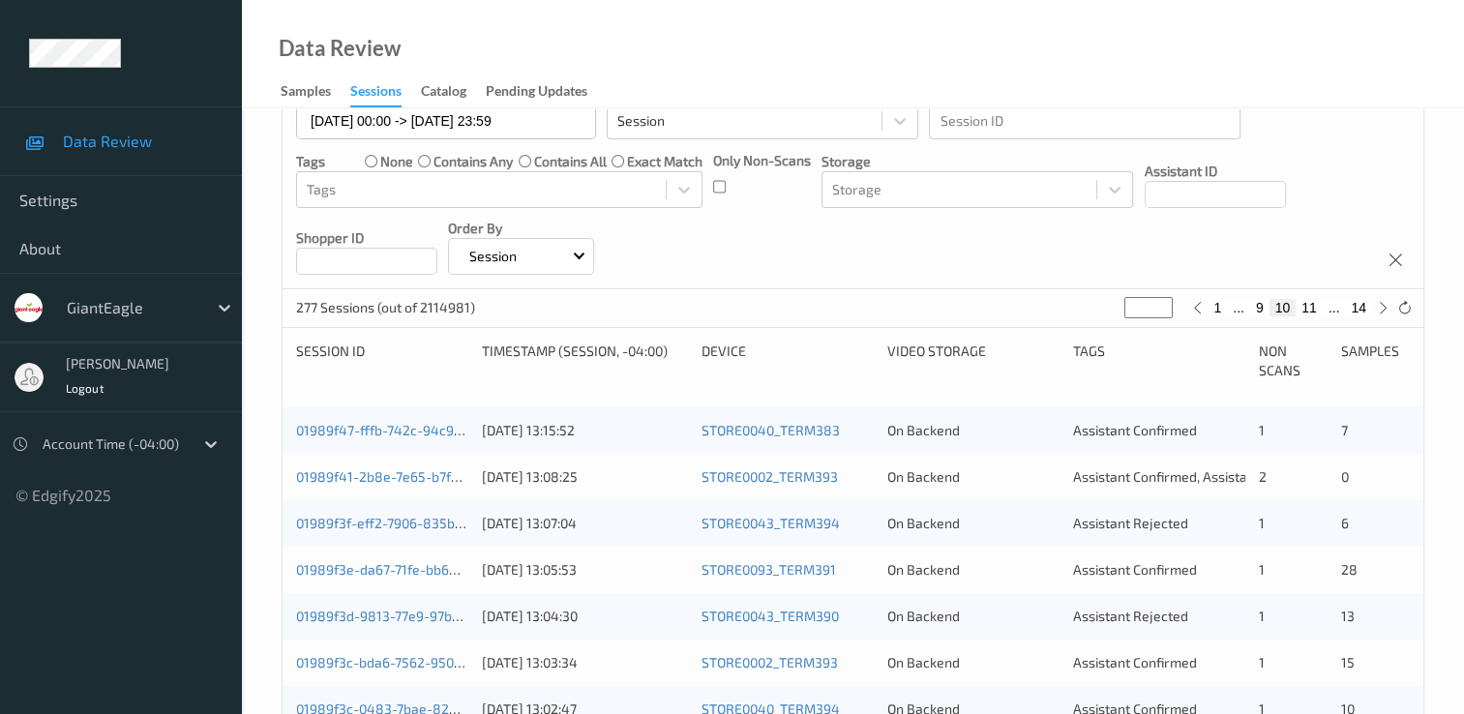
click at [1281, 306] on button "10" at bounding box center [1283, 307] width 27 height 17
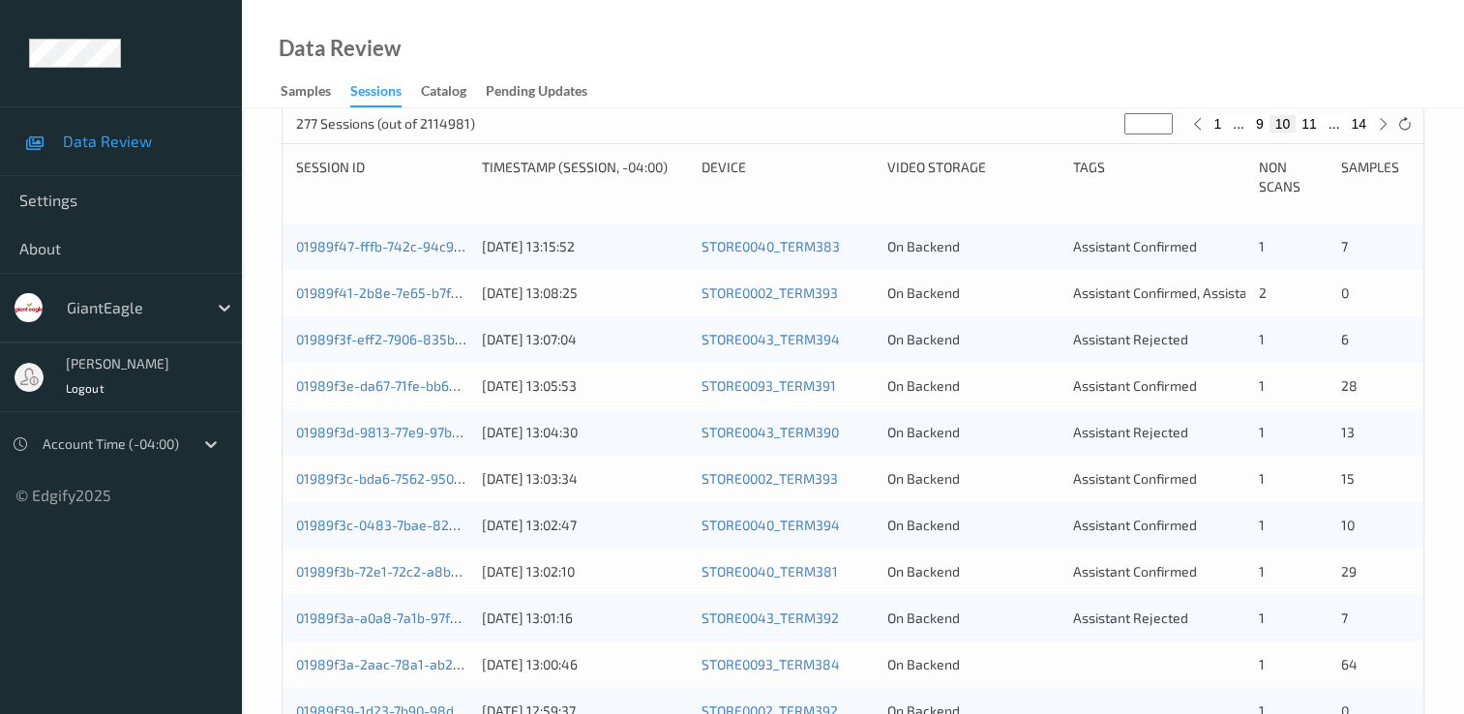
scroll to position [290, 0]
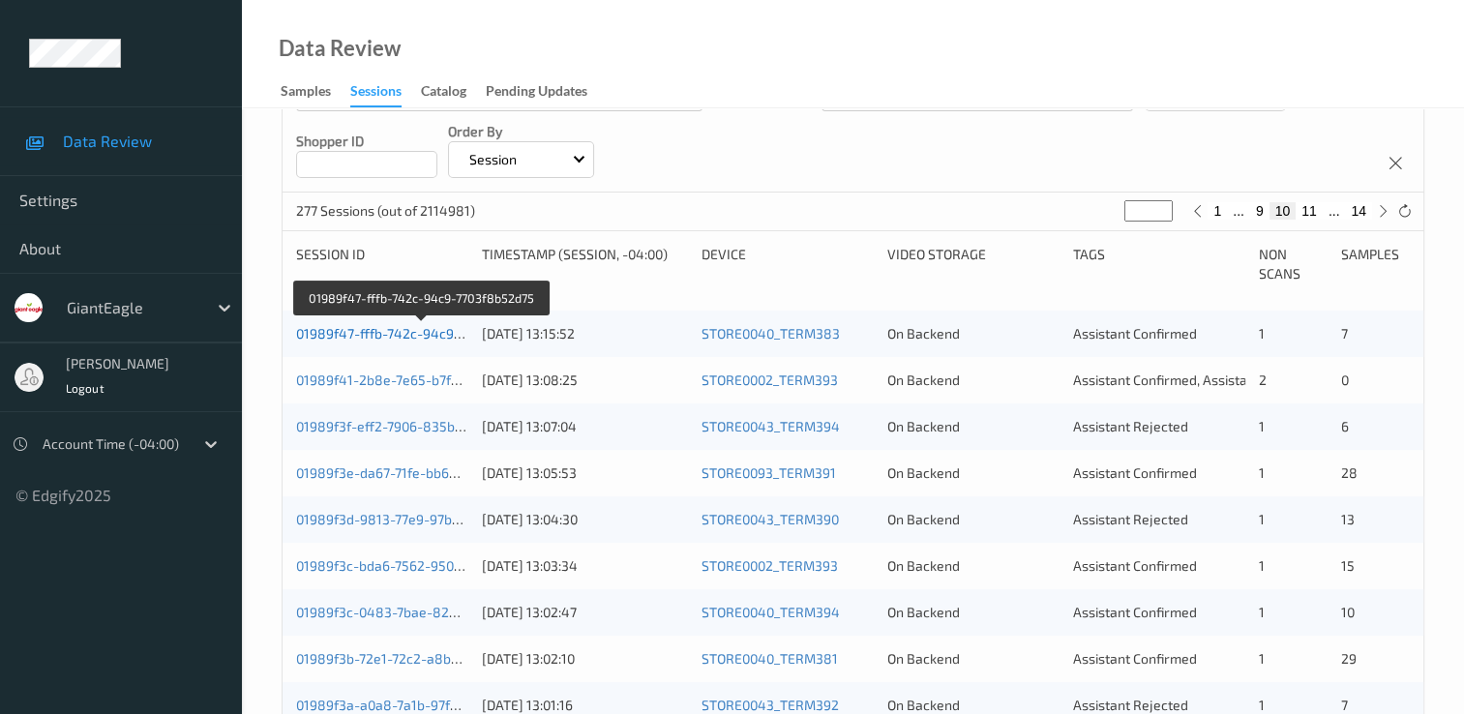
click at [417, 333] on link "01989f47-fffb-742c-94c9-7703f8b52d75" at bounding box center [421, 333] width 251 height 16
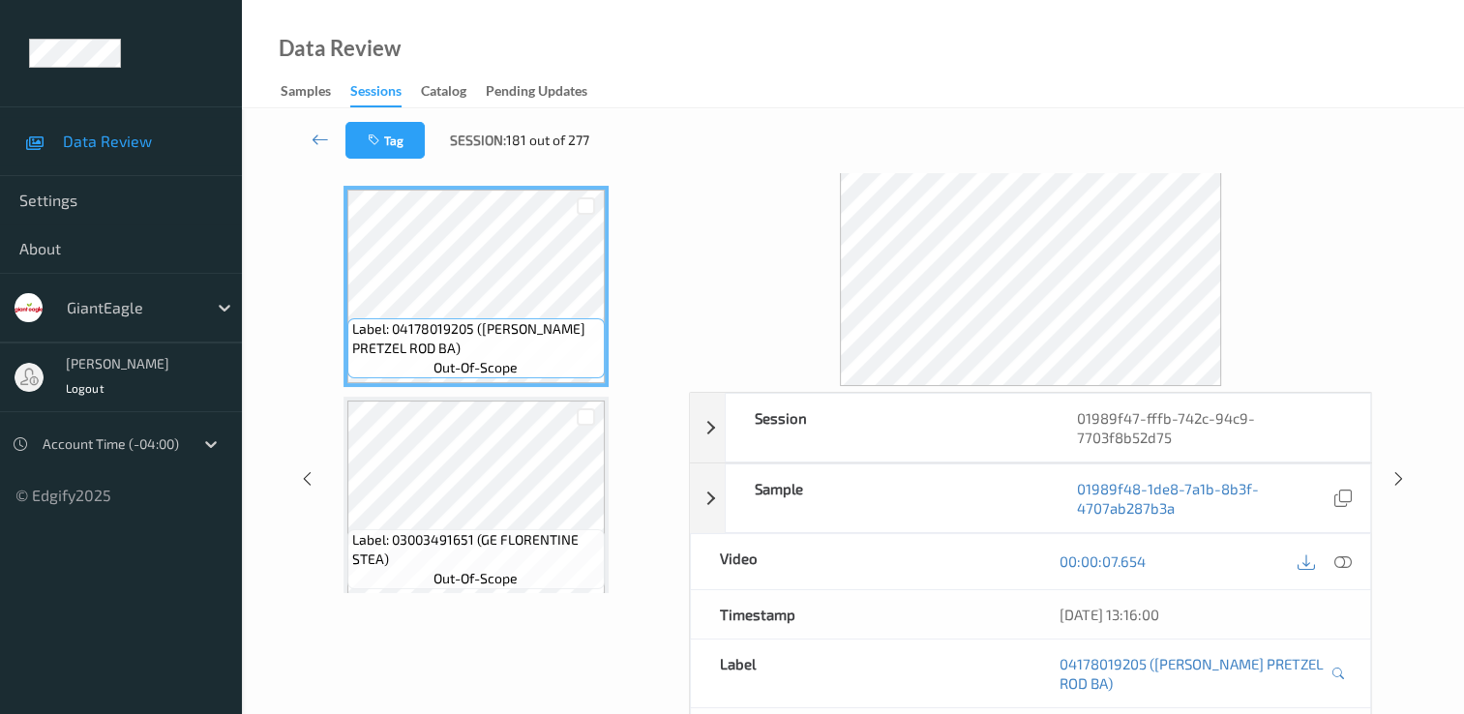
scroll to position [39, 0]
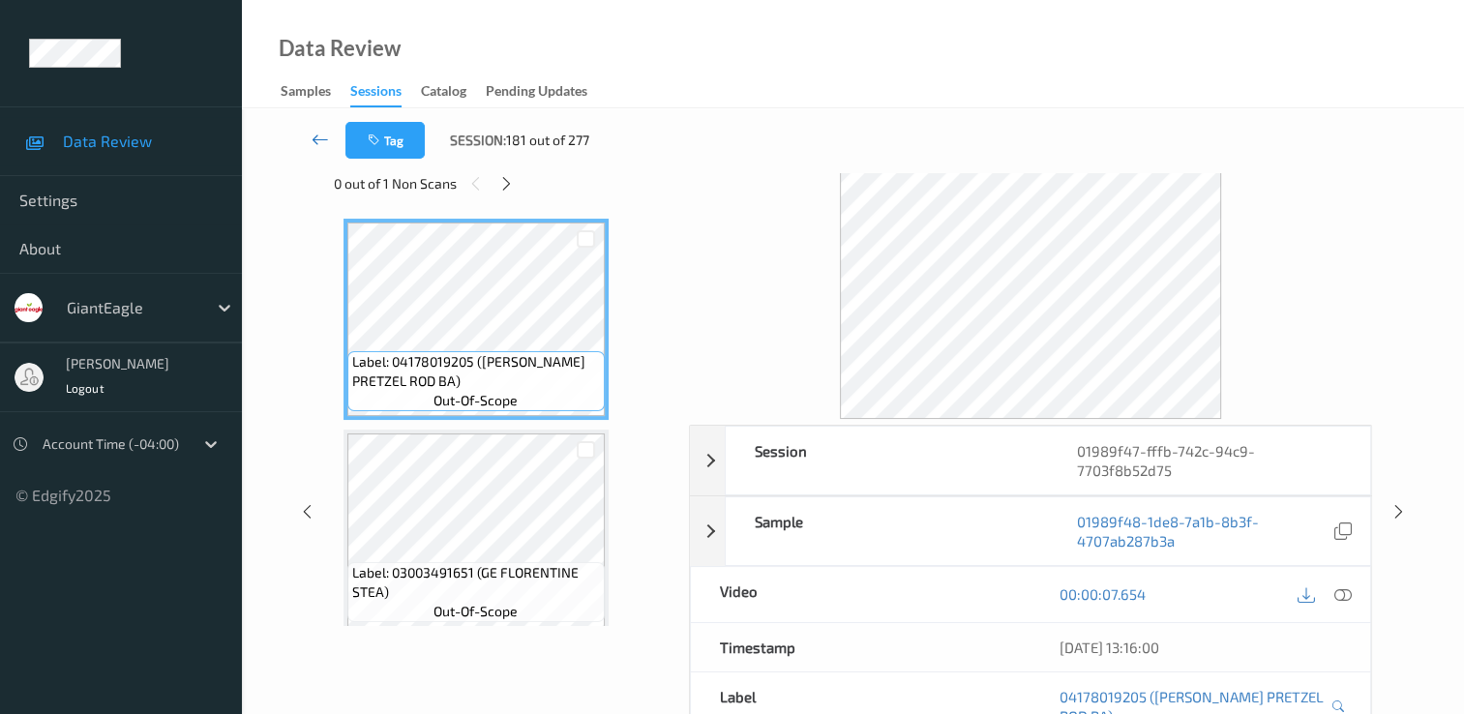
click at [323, 141] on icon at bounding box center [320, 139] width 17 height 19
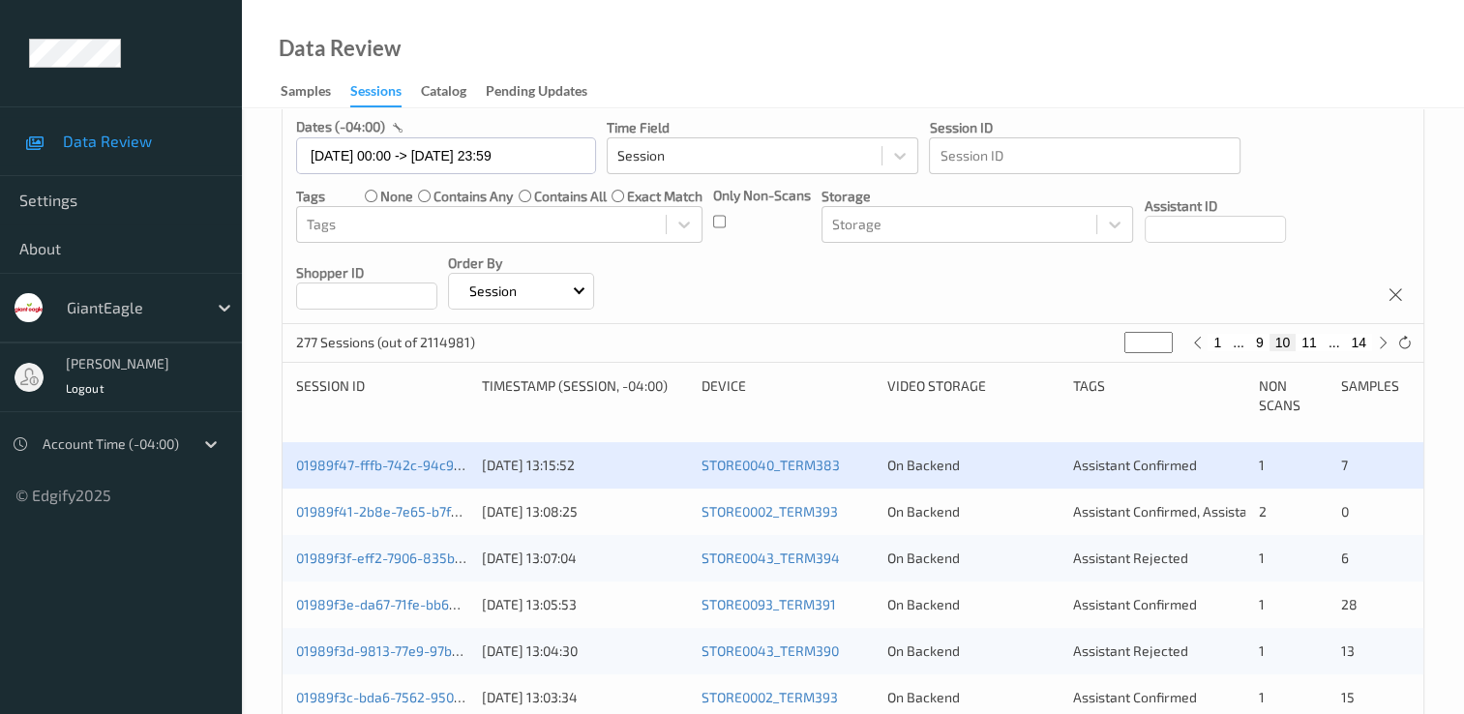
scroll to position [194, 0]
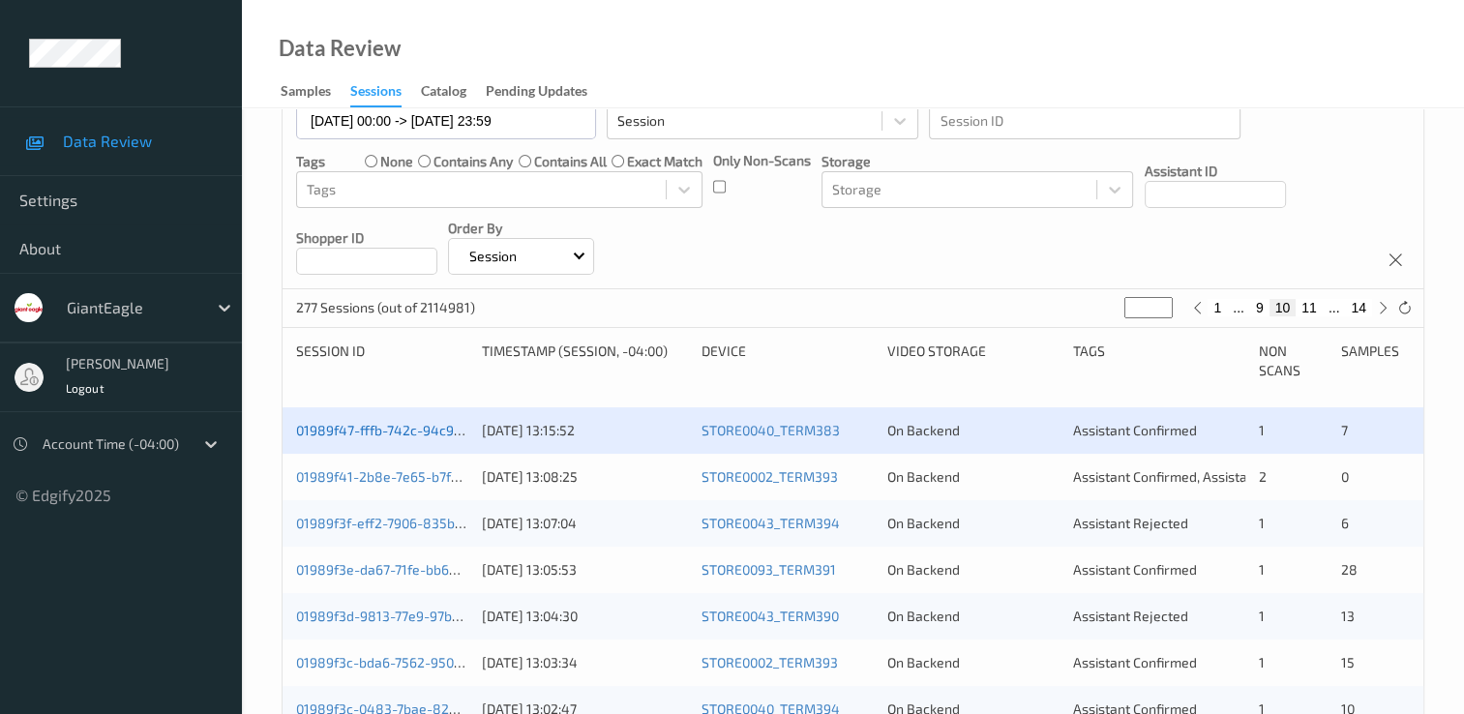
click at [433, 427] on link "01989f47-fffb-742c-94c9-7703f8b52d75" at bounding box center [421, 430] width 251 height 16
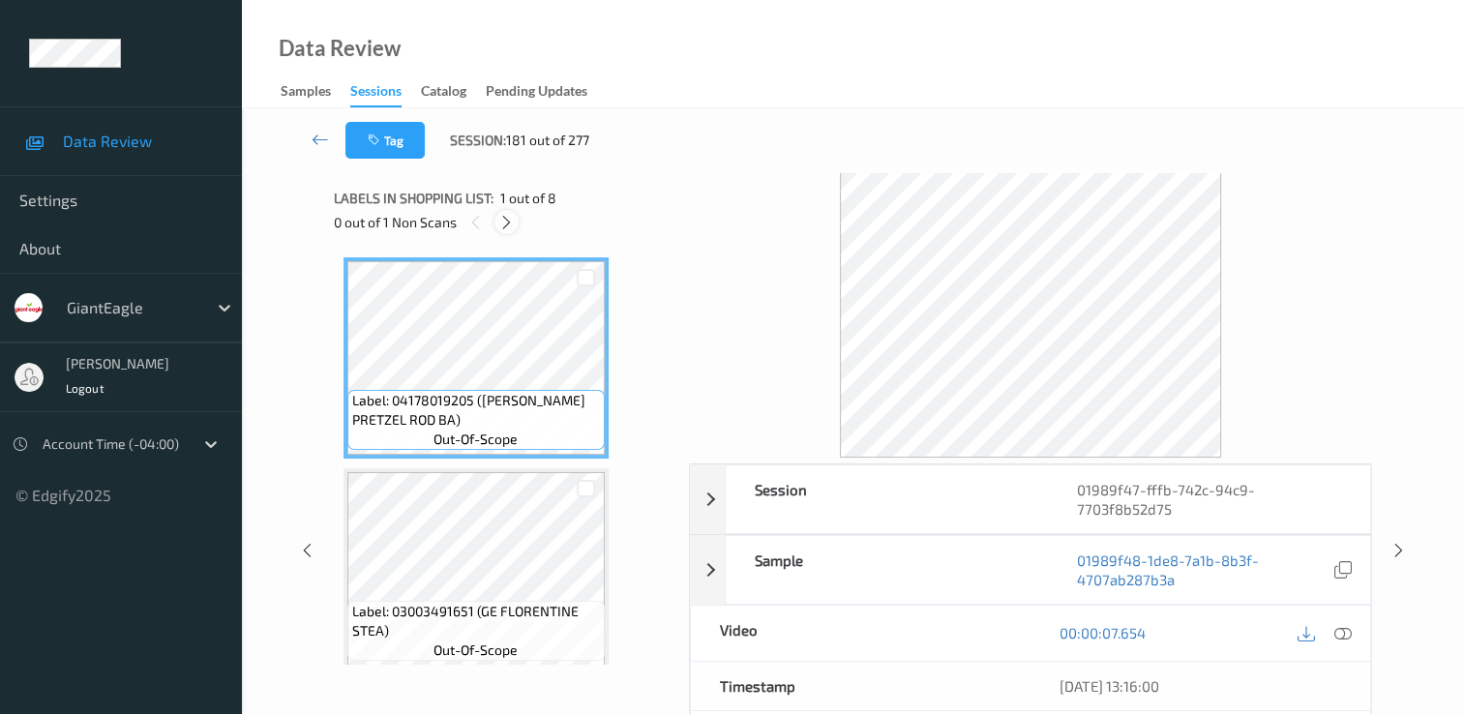
click at [509, 215] on icon at bounding box center [506, 222] width 16 height 17
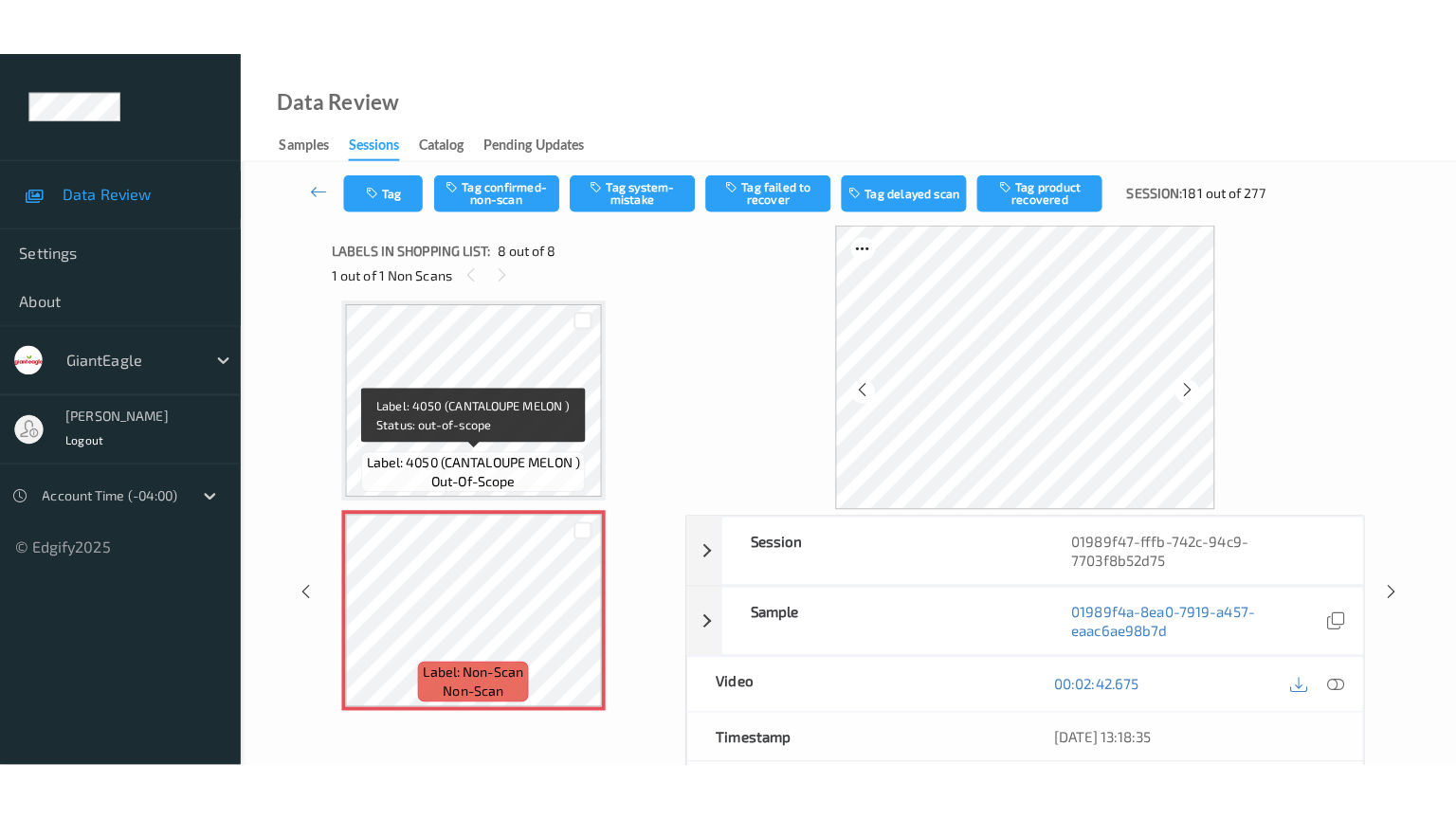
scroll to position [1253, 0]
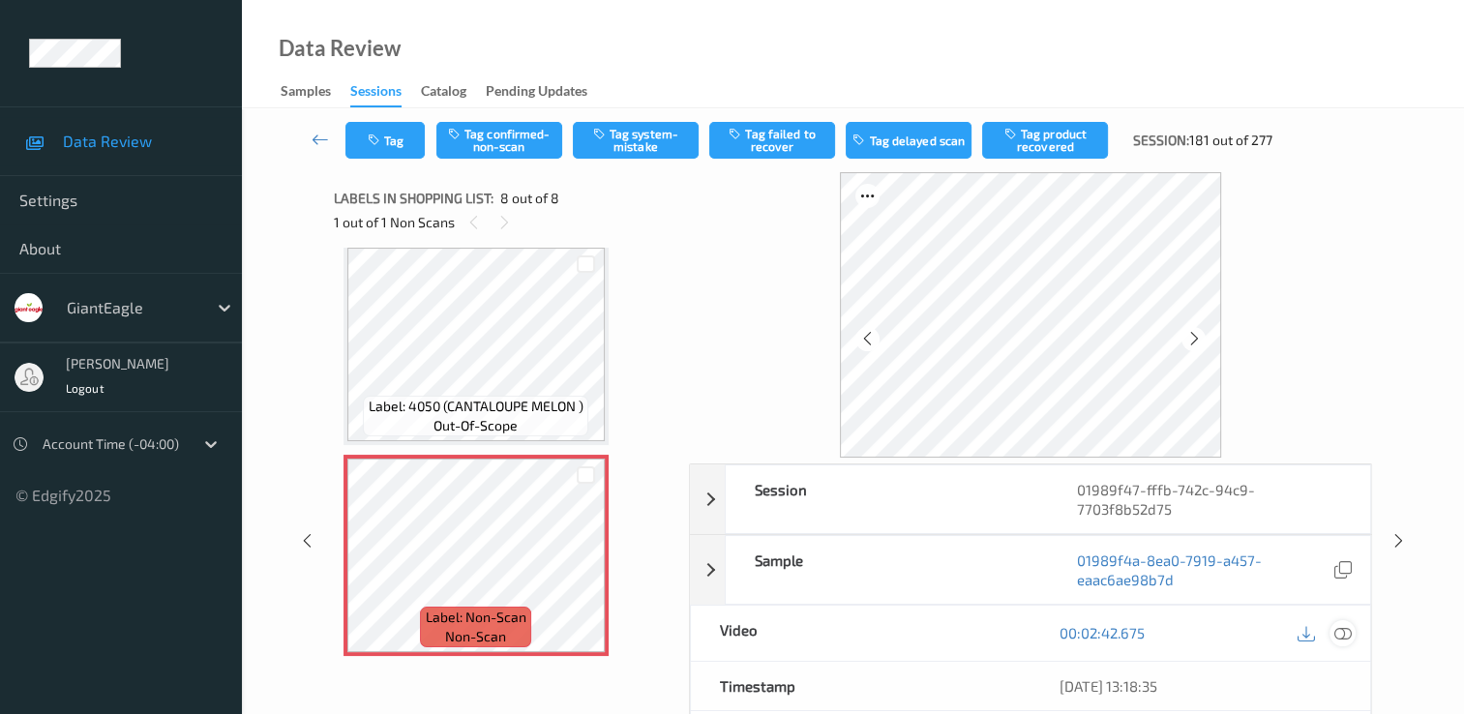
click at [1342, 628] on icon at bounding box center [1343, 632] width 17 height 17
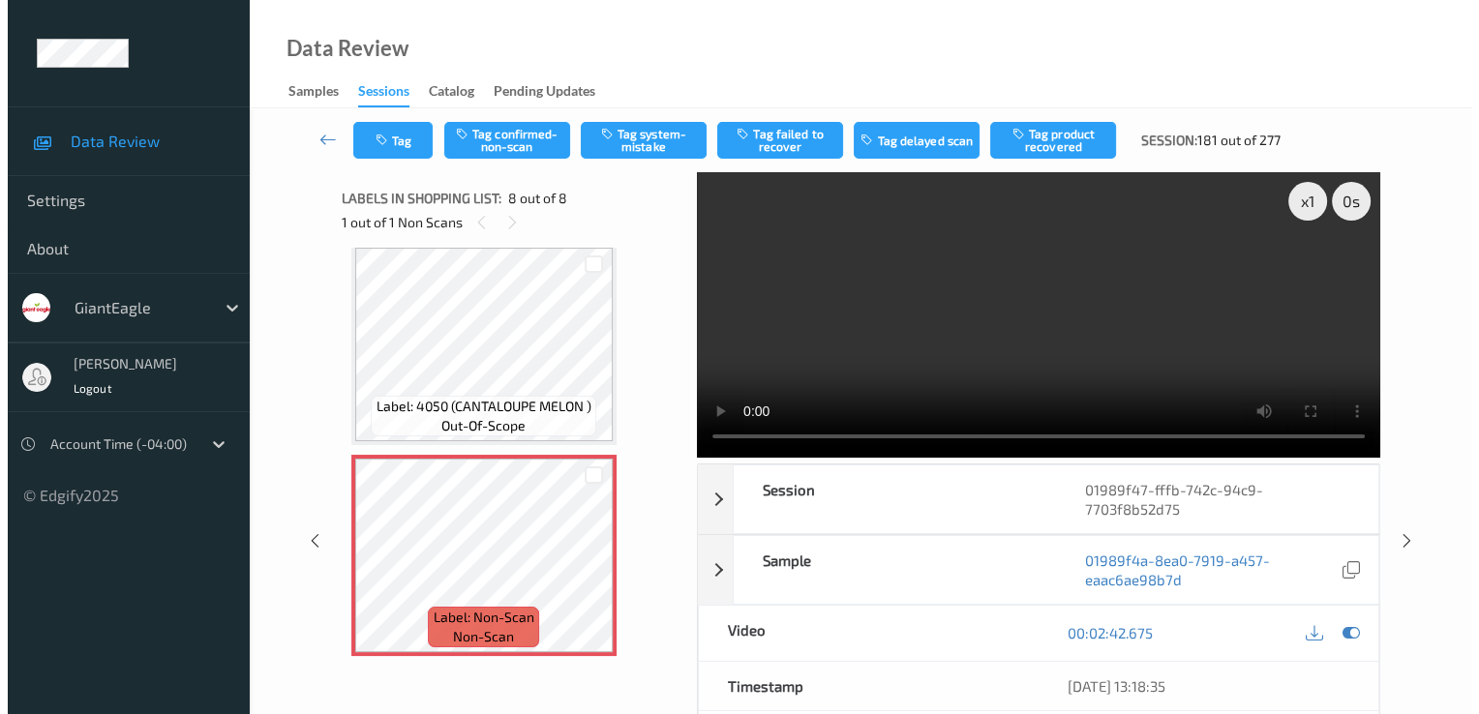
scroll to position [1158, 0]
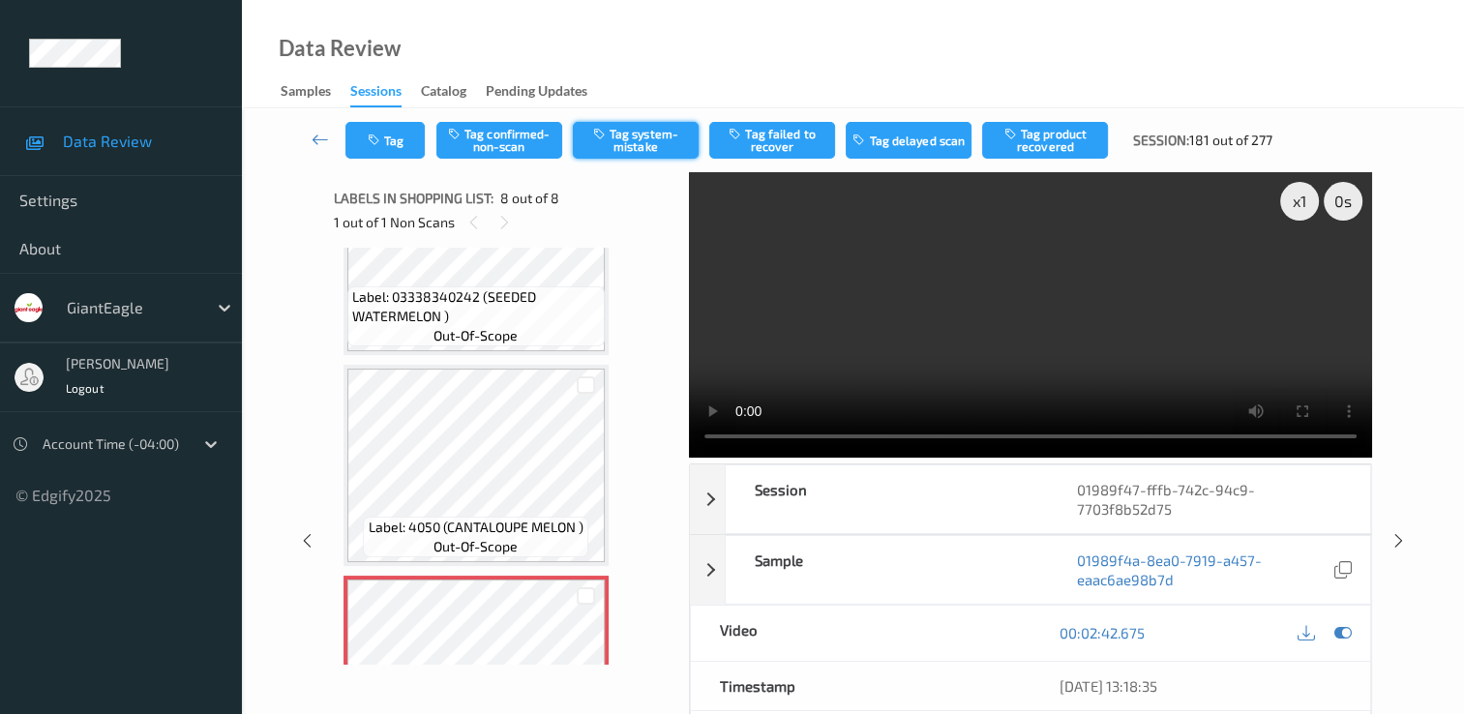
click at [646, 130] on button "Tag system-mistake" at bounding box center [636, 140] width 126 height 37
click at [387, 137] on button "Tag" at bounding box center [384, 140] width 79 height 37
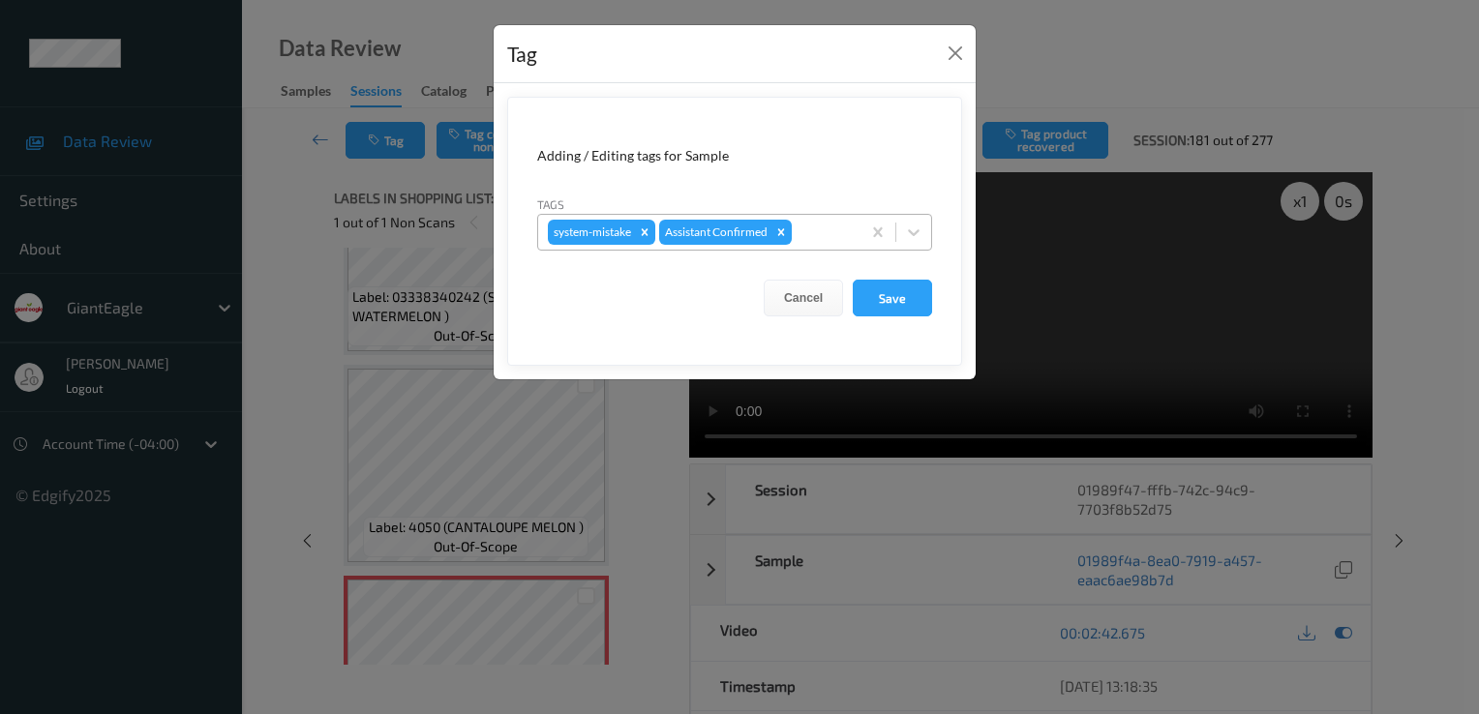
click at [816, 222] on div at bounding box center [823, 232] width 55 height 23
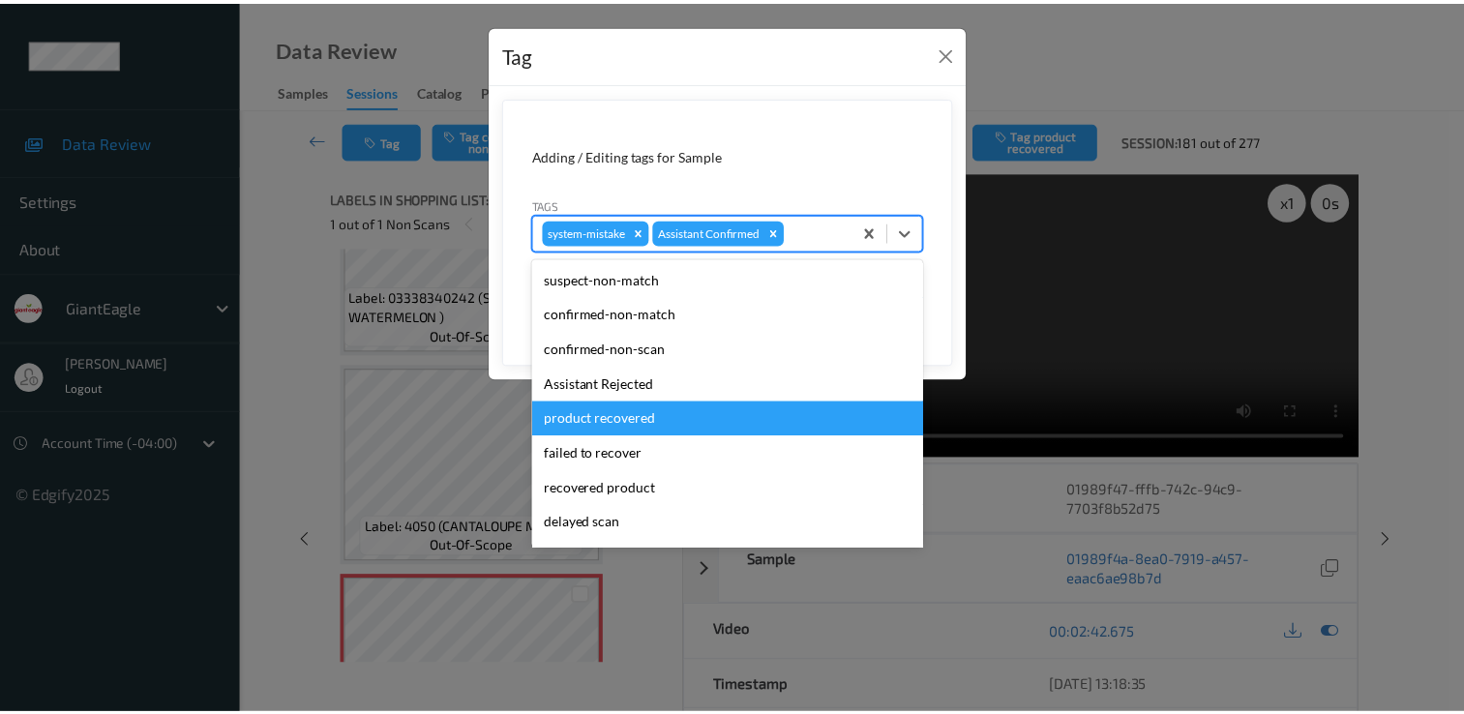
scroll to position [97, 0]
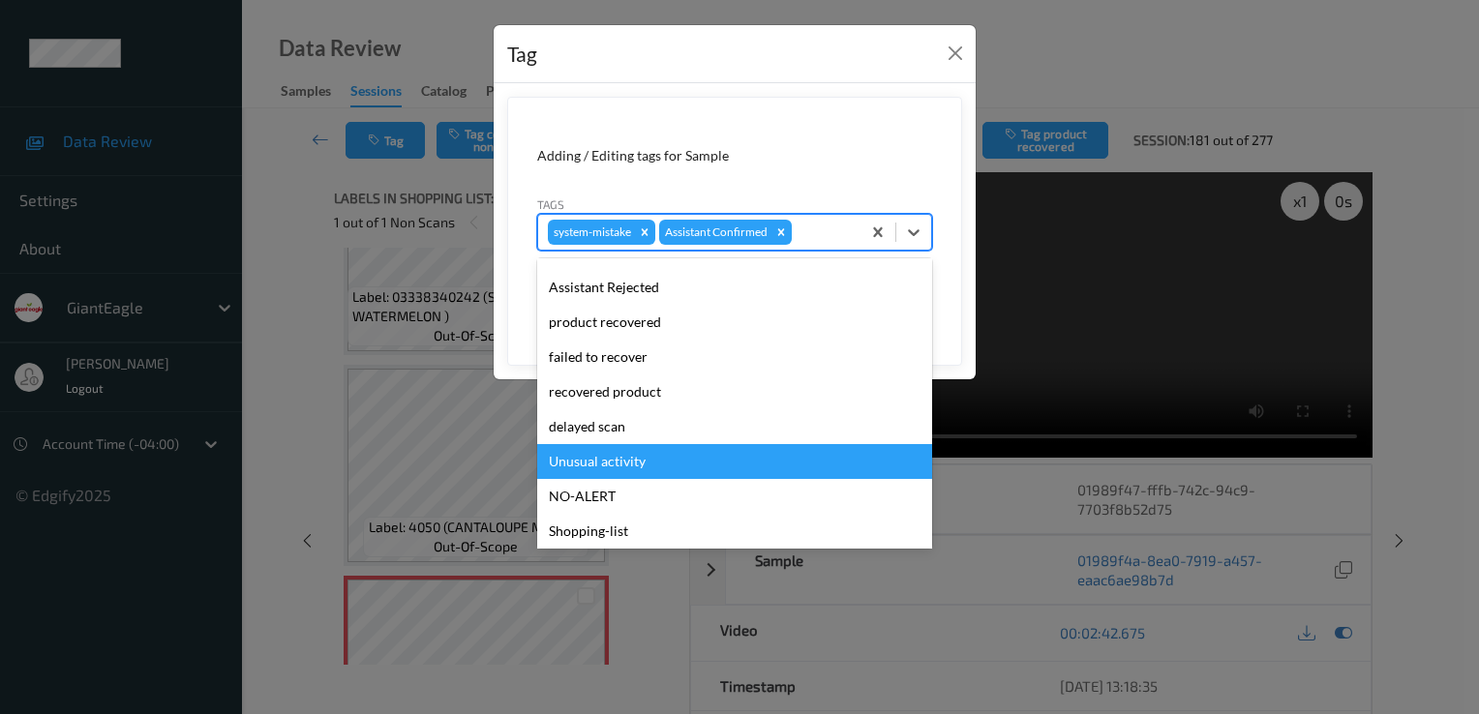
click at [652, 448] on div "Unusual activity" at bounding box center [734, 461] width 395 height 35
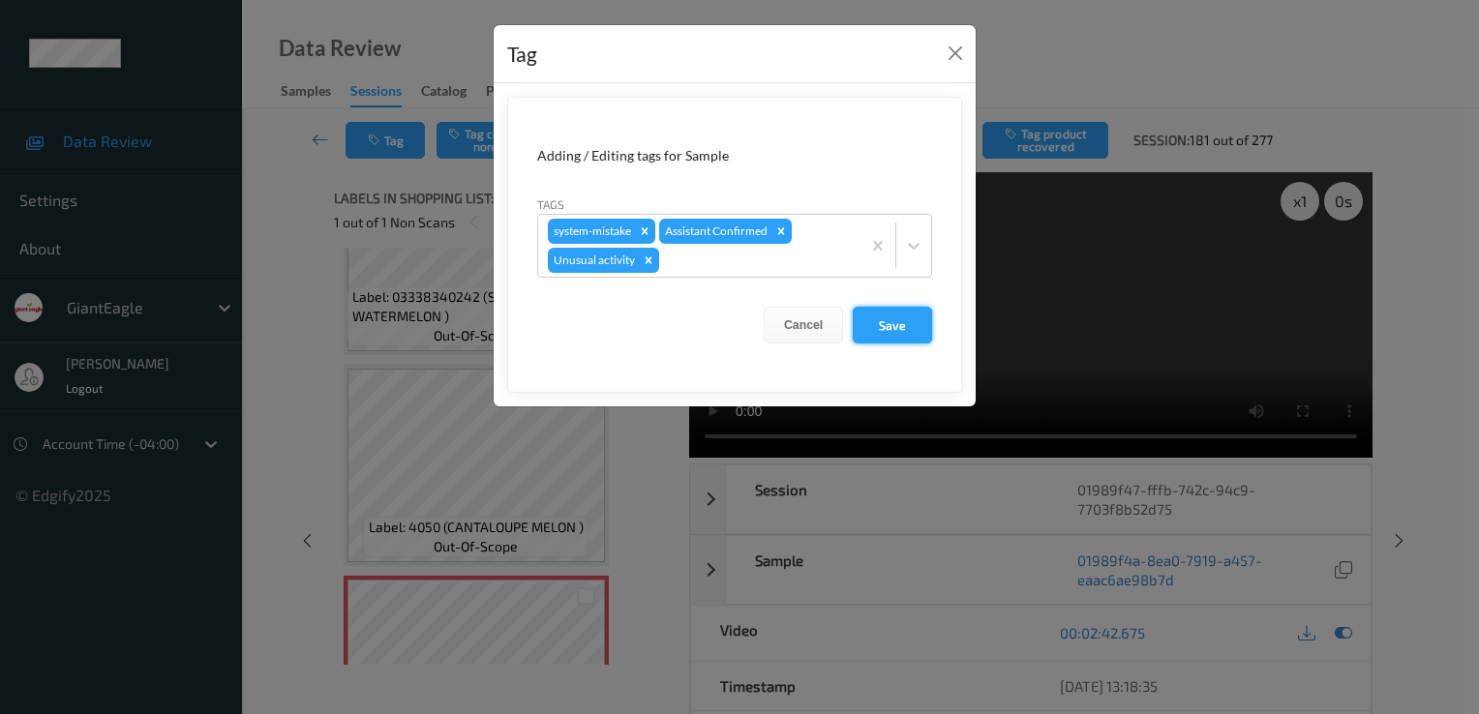
click at [883, 322] on button "Save" at bounding box center [892, 325] width 79 height 37
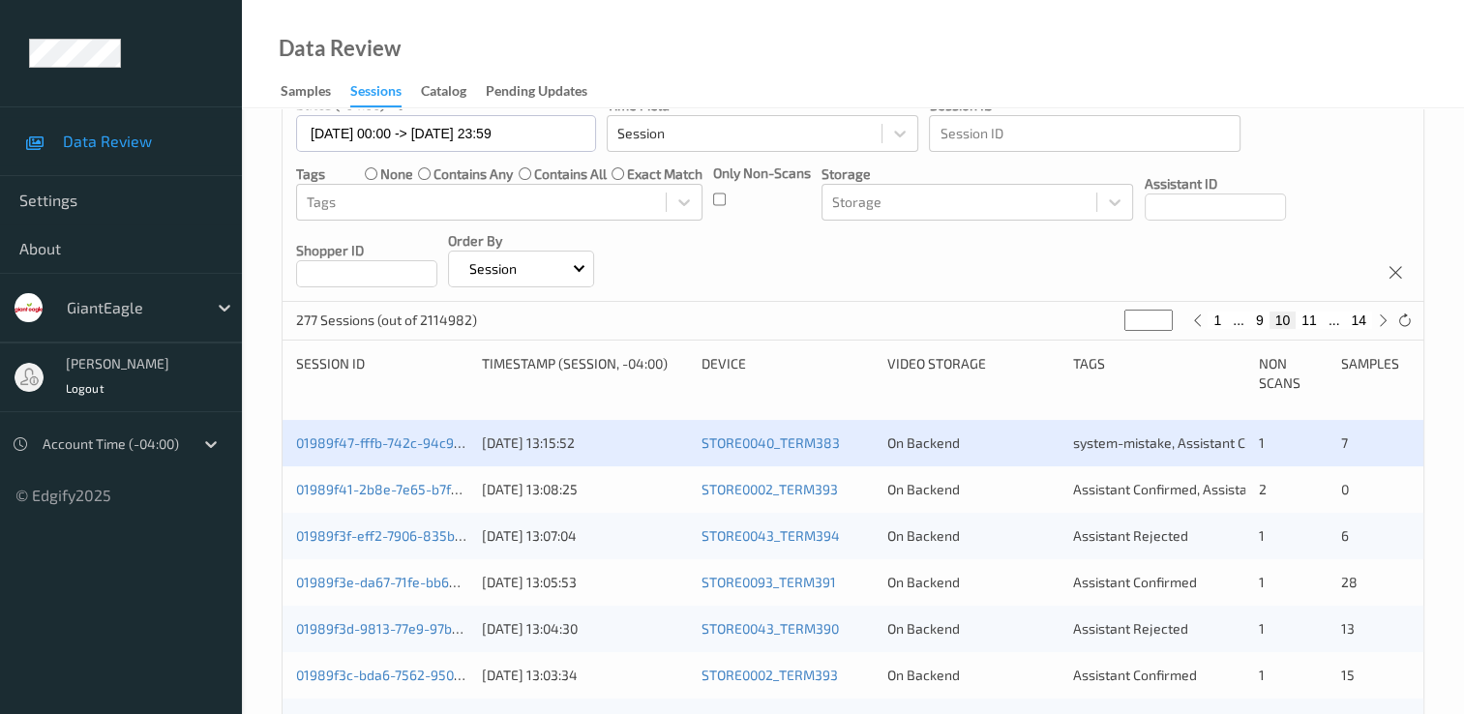
scroll to position [194, 0]
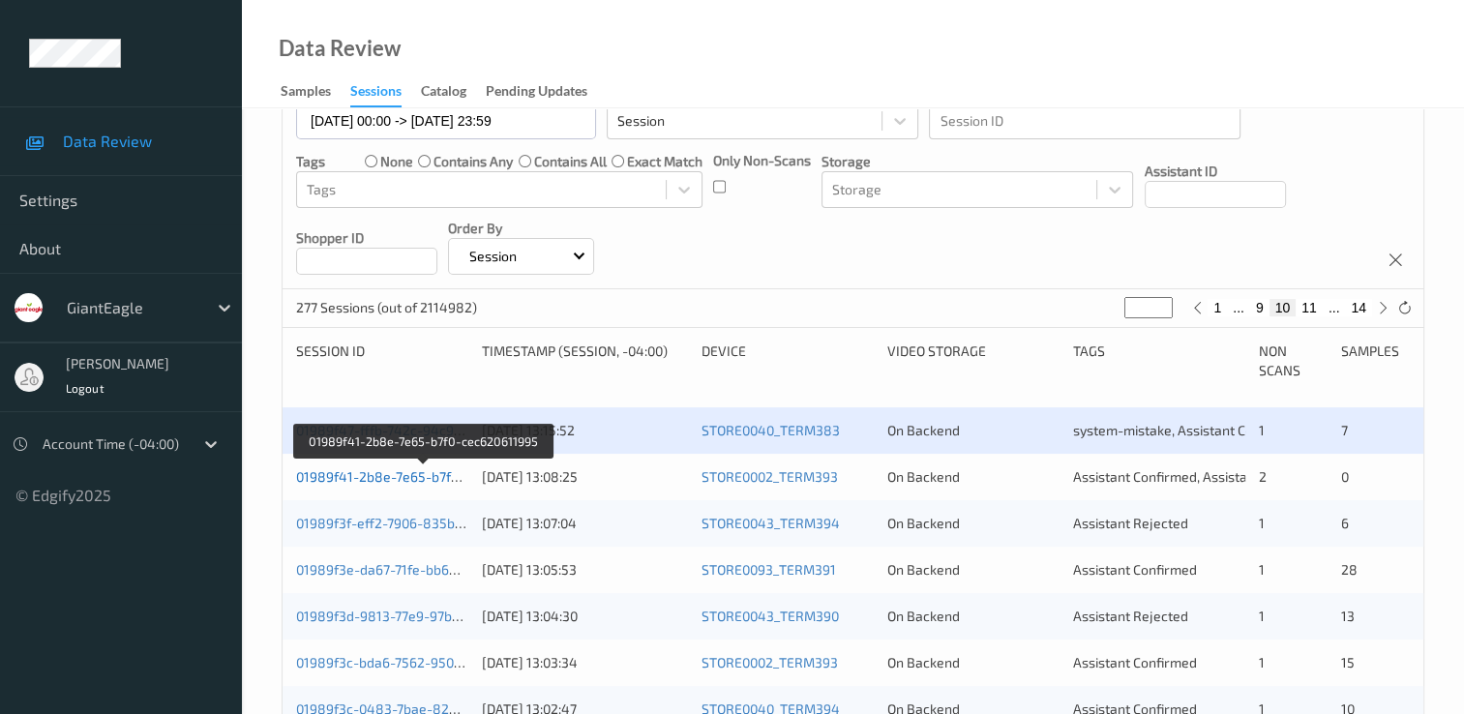
click at [395, 470] on link "01989f41-2b8e-7e65-b7f0-cec620611995" at bounding box center [423, 476] width 255 height 16
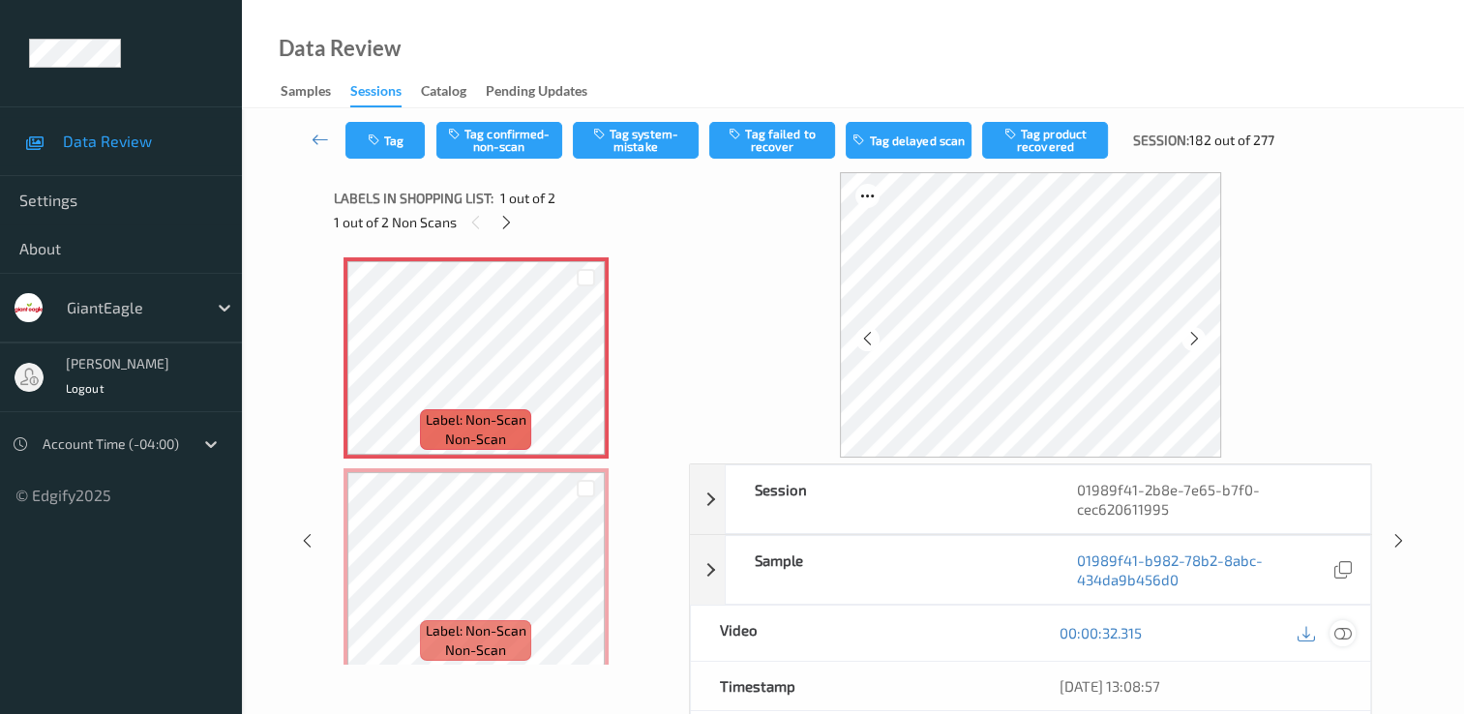
click at [1339, 633] on icon at bounding box center [1343, 632] width 17 height 17
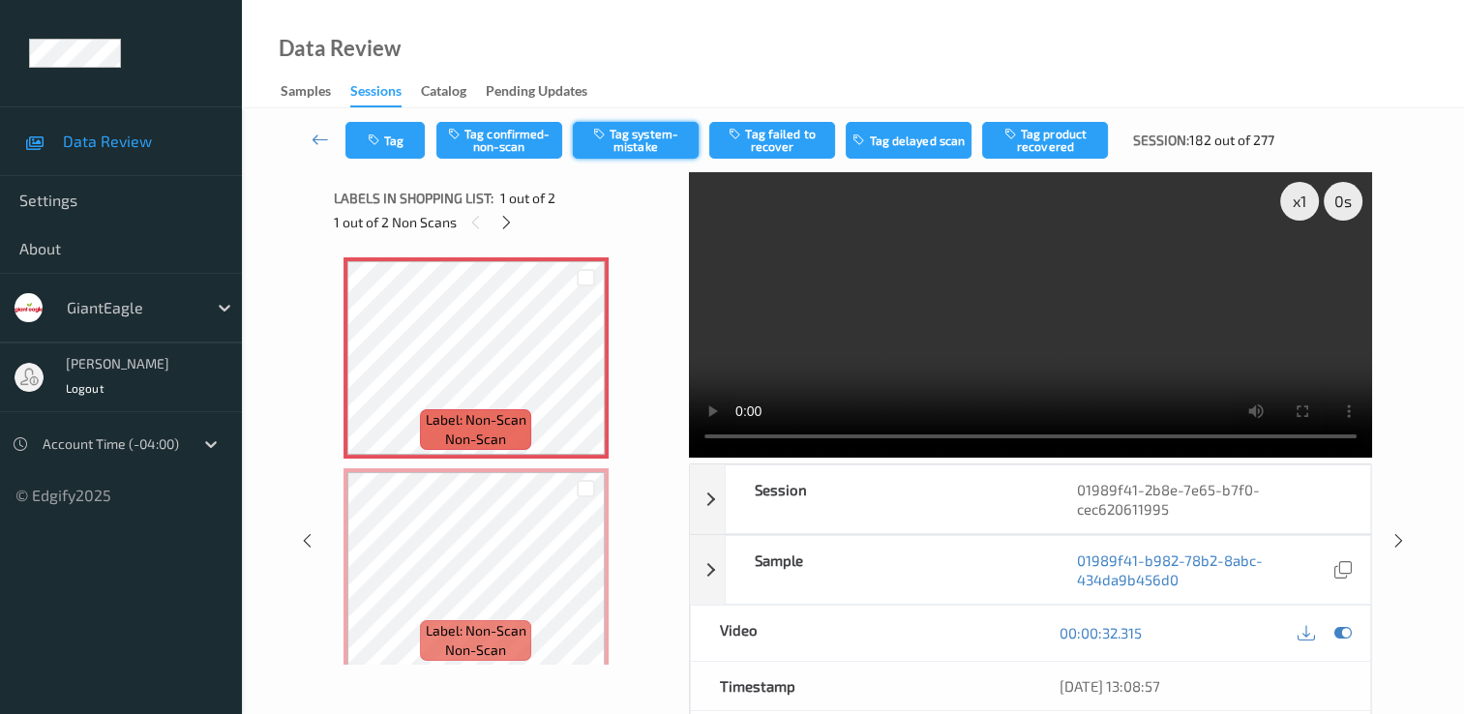
click at [627, 141] on button "Tag system-mistake" at bounding box center [636, 140] width 126 height 37
click at [398, 145] on button "Tag" at bounding box center [384, 140] width 79 height 37
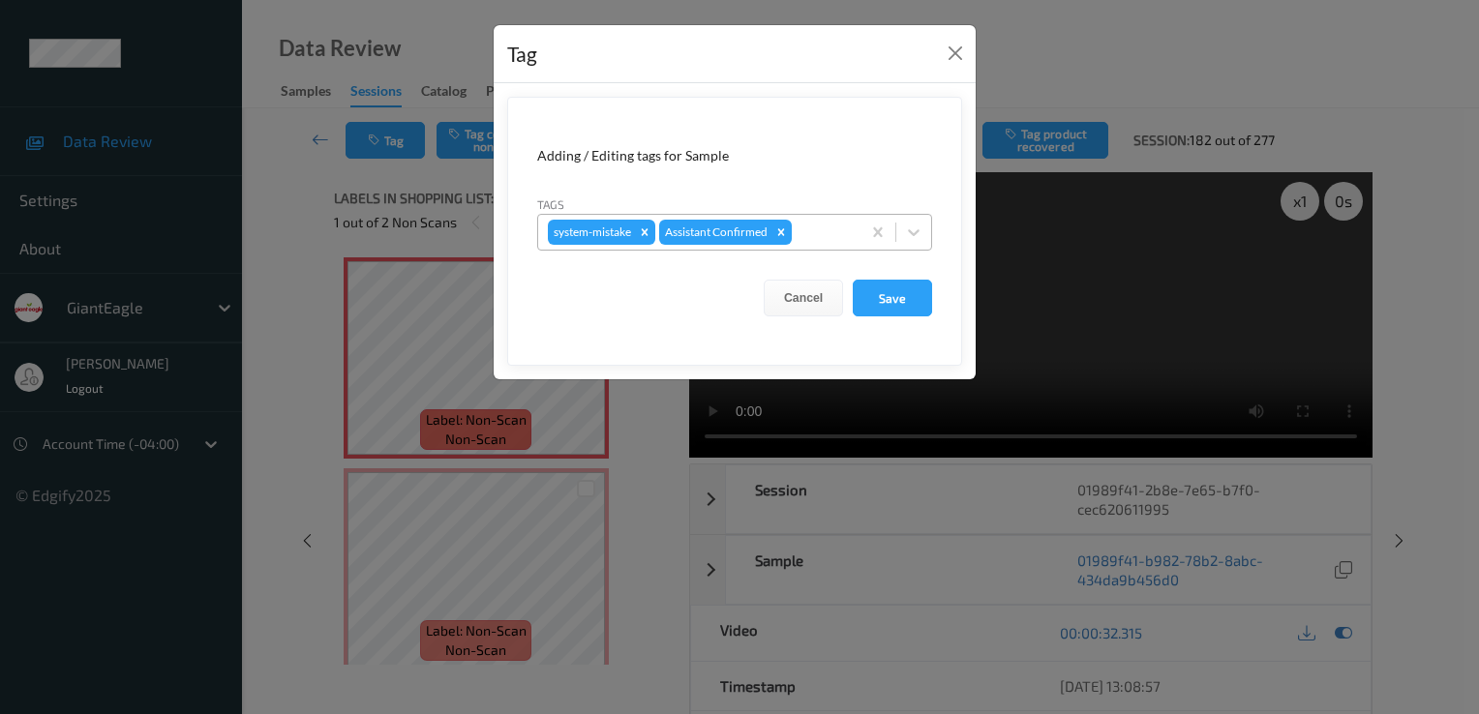
click at [818, 228] on div at bounding box center [823, 232] width 55 height 23
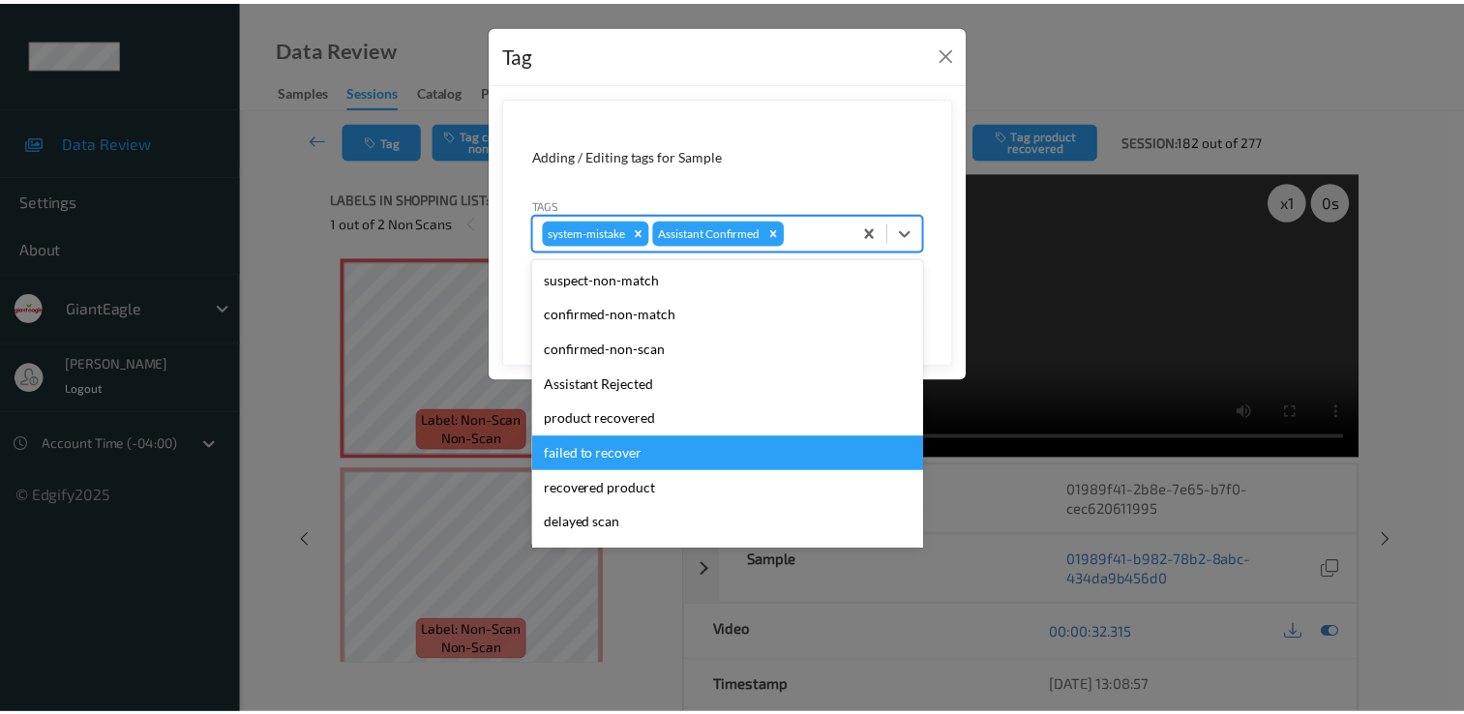
scroll to position [97, 0]
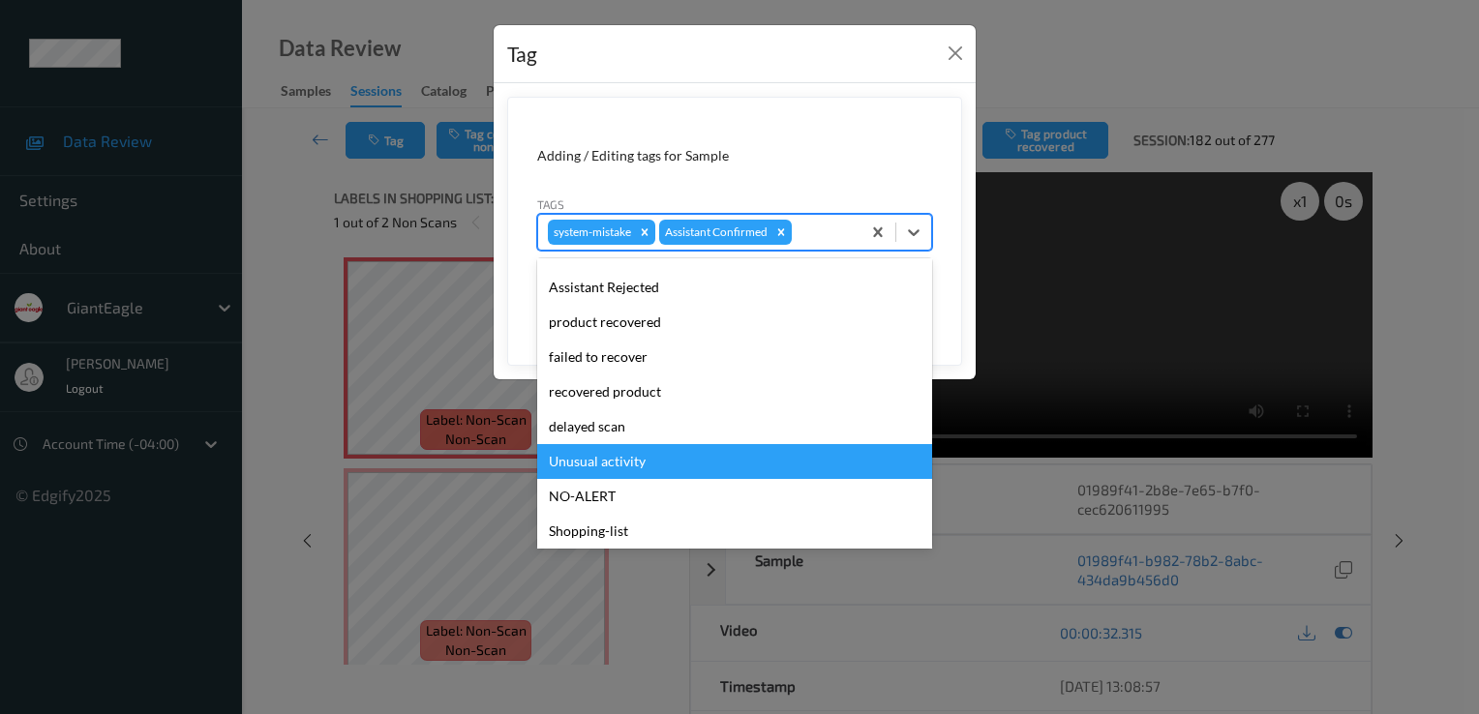
click at [708, 455] on div "Unusual activity" at bounding box center [734, 461] width 395 height 35
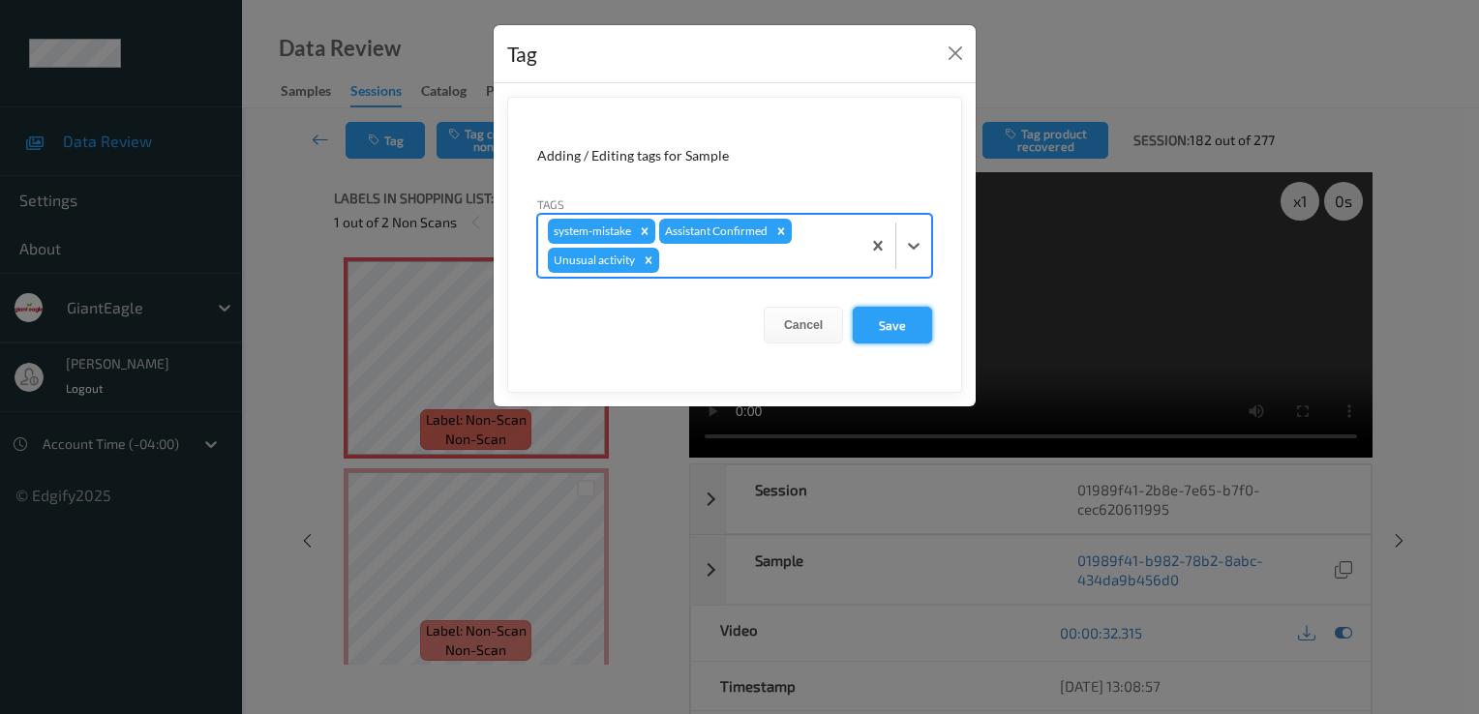
click at [878, 317] on button "Save" at bounding box center [892, 325] width 79 height 37
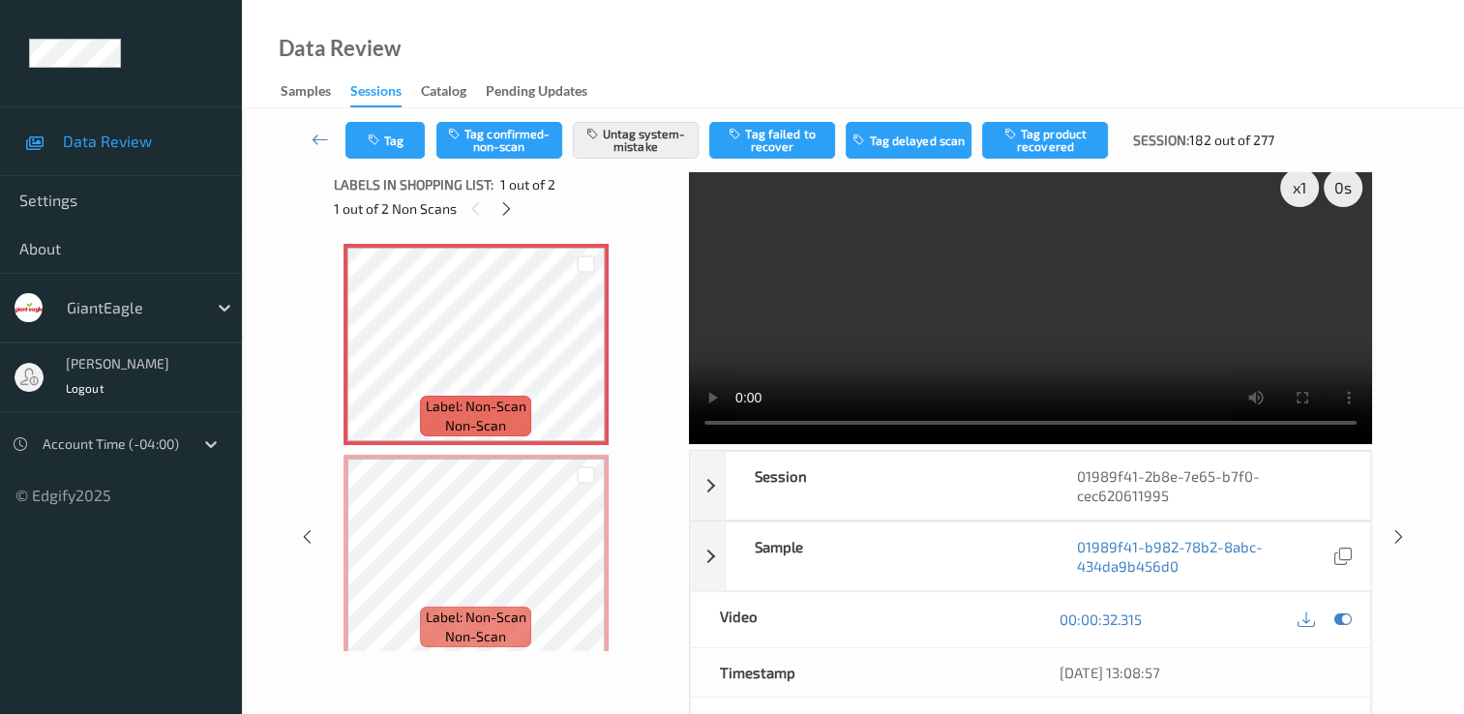
scroll to position [0, 0]
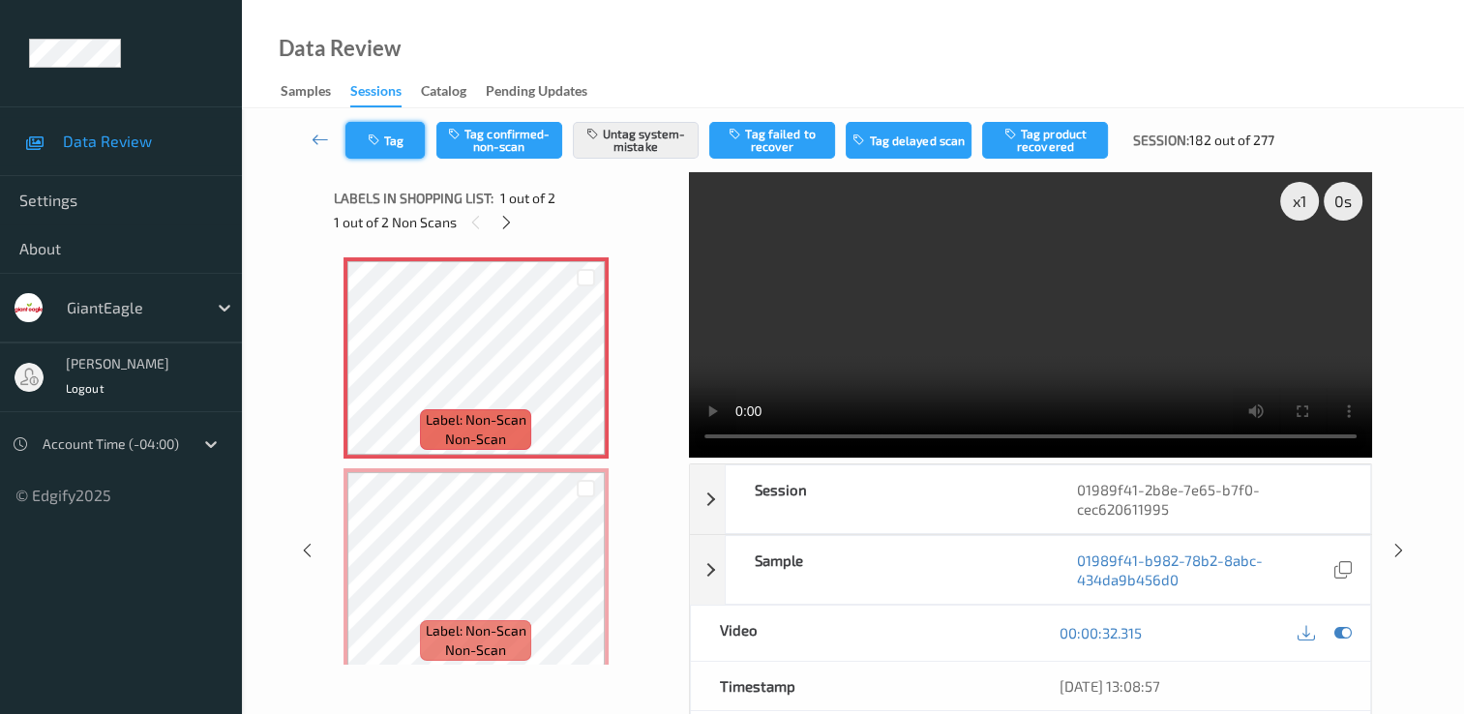
click at [383, 137] on icon "button" at bounding box center [376, 141] width 16 height 14
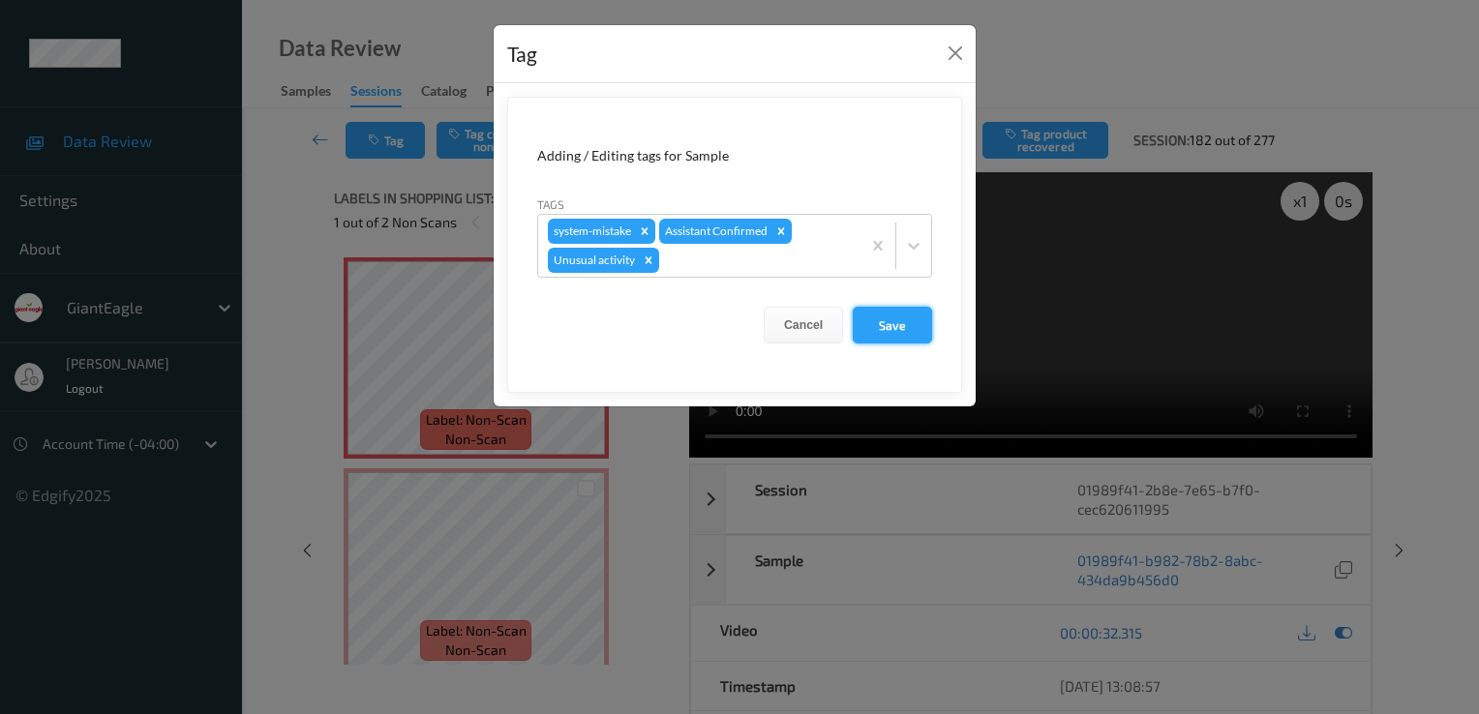
click at [908, 322] on button "Save" at bounding box center [892, 325] width 79 height 37
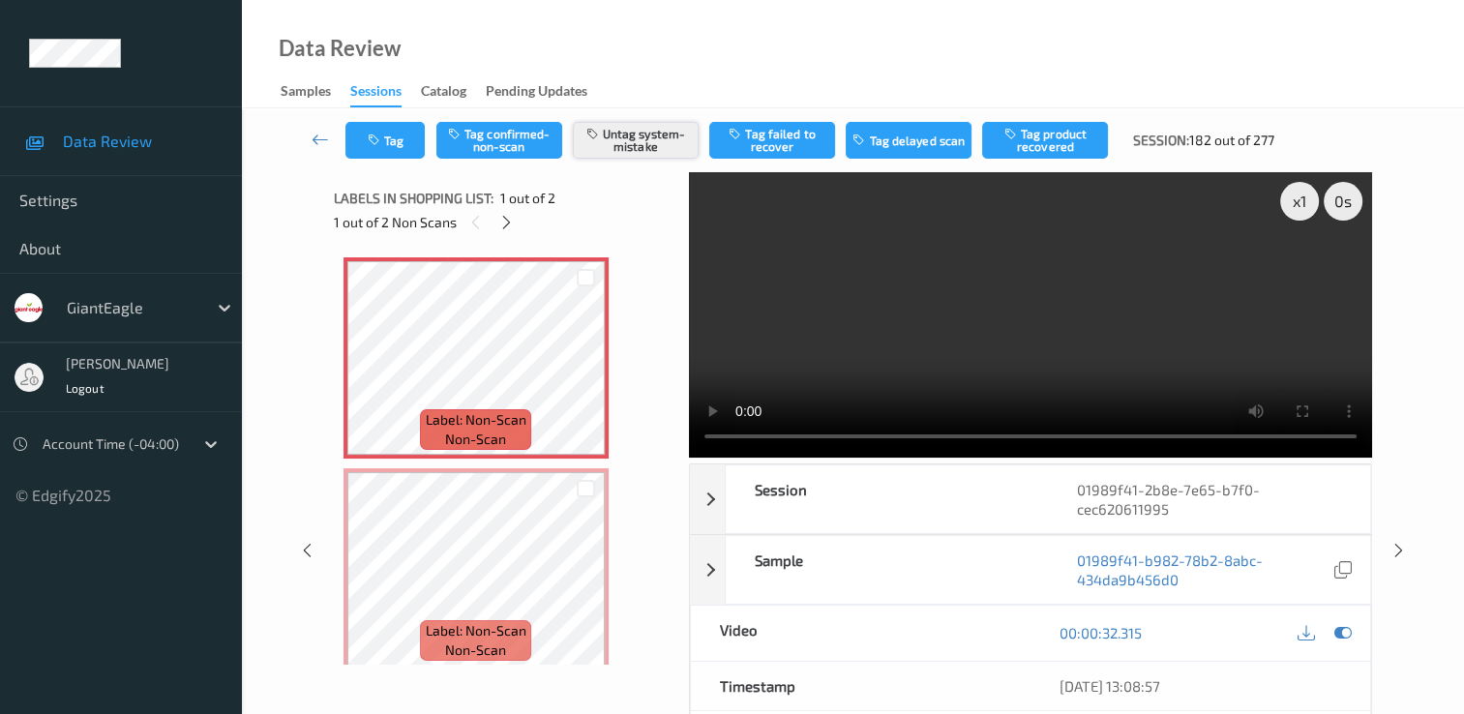
click at [630, 148] on button "Untag system-mistake" at bounding box center [636, 140] width 126 height 37
click at [383, 130] on button "Tag" at bounding box center [384, 140] width 79 height 37
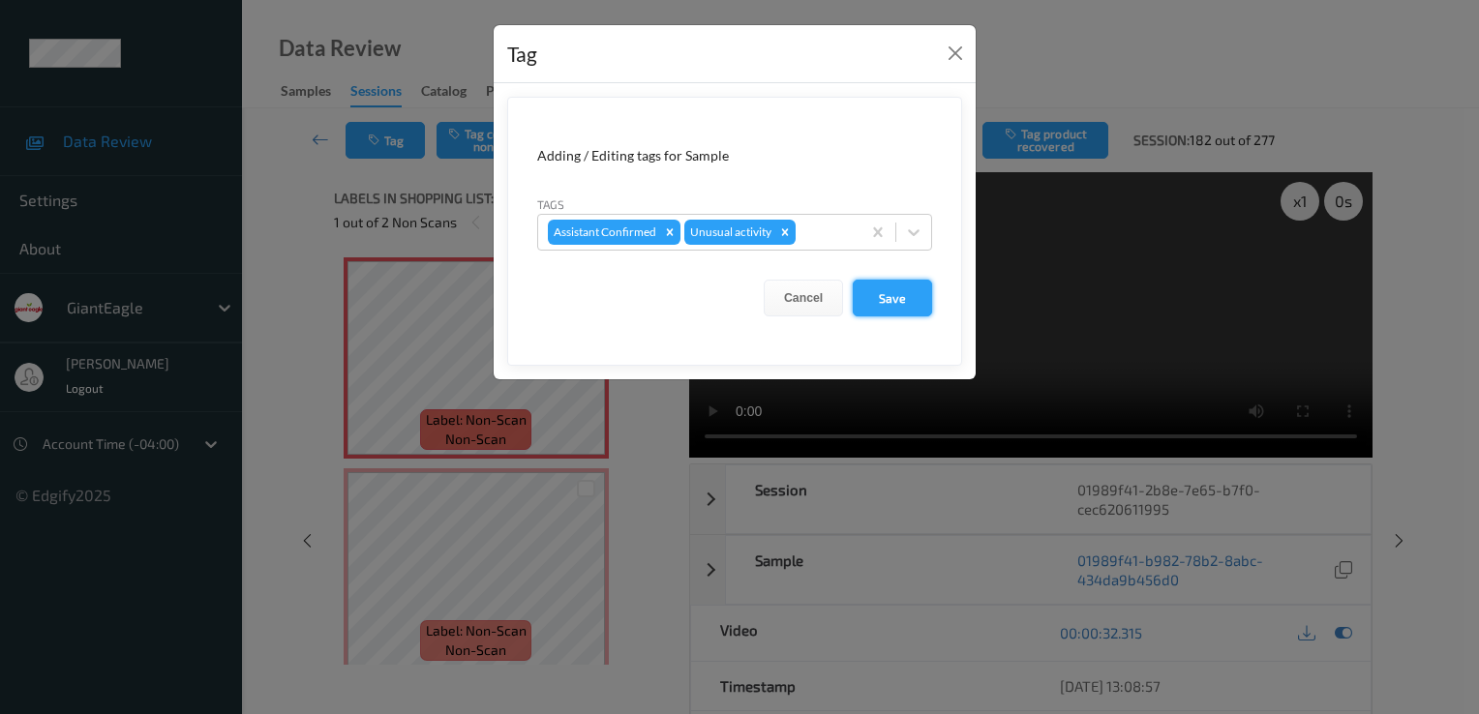
click at [910, 296] on button "Save" at bounding box center [892, 298] width 79 height 37
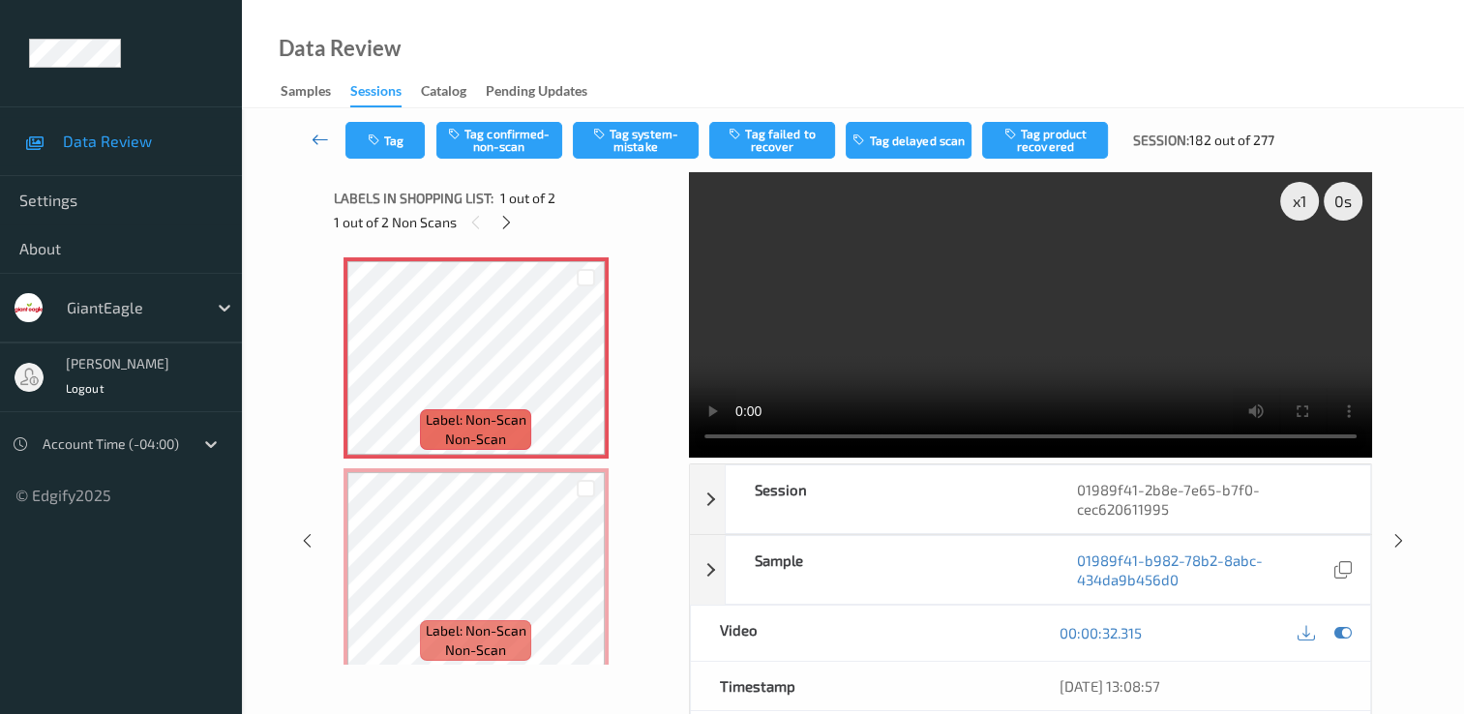
click at [321, 134] on icon at bounding box center [320, 139] width 17 height 19
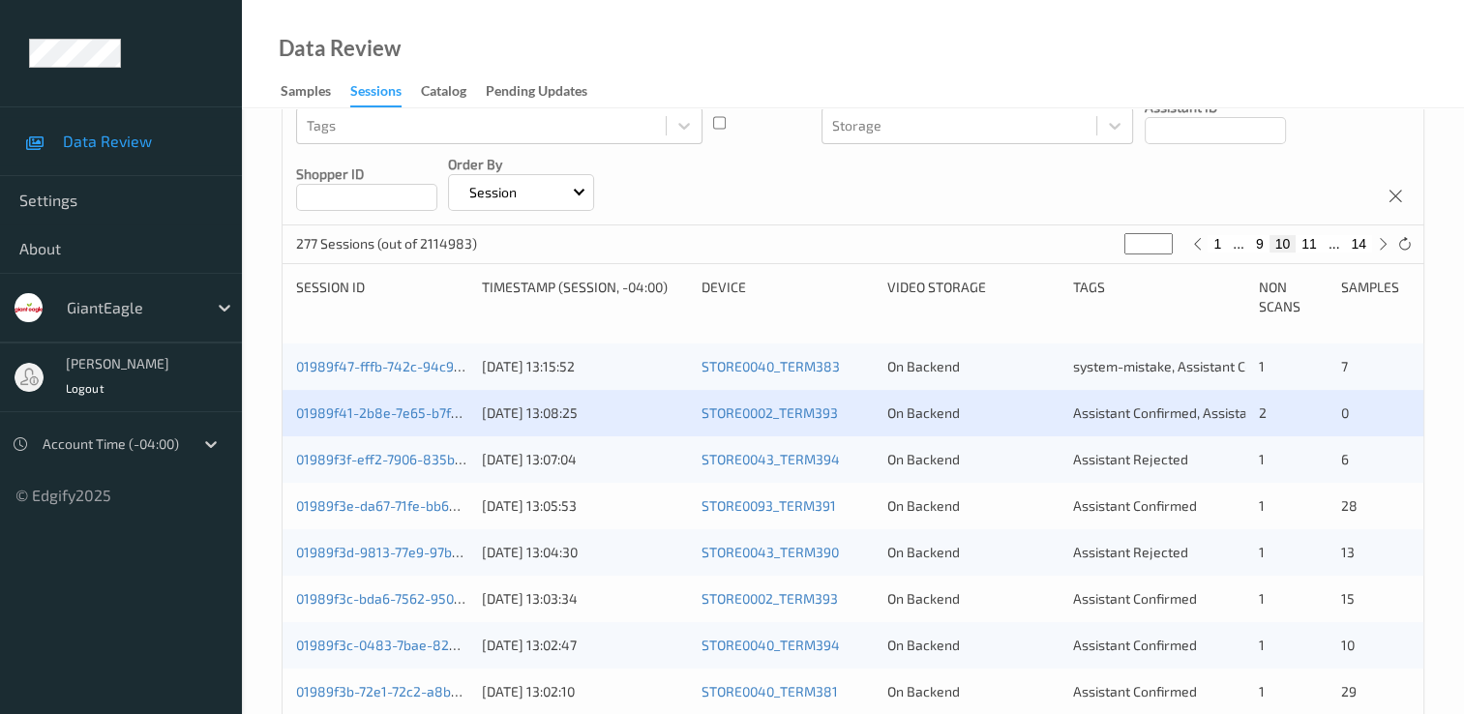
scroll to position [290, 0]
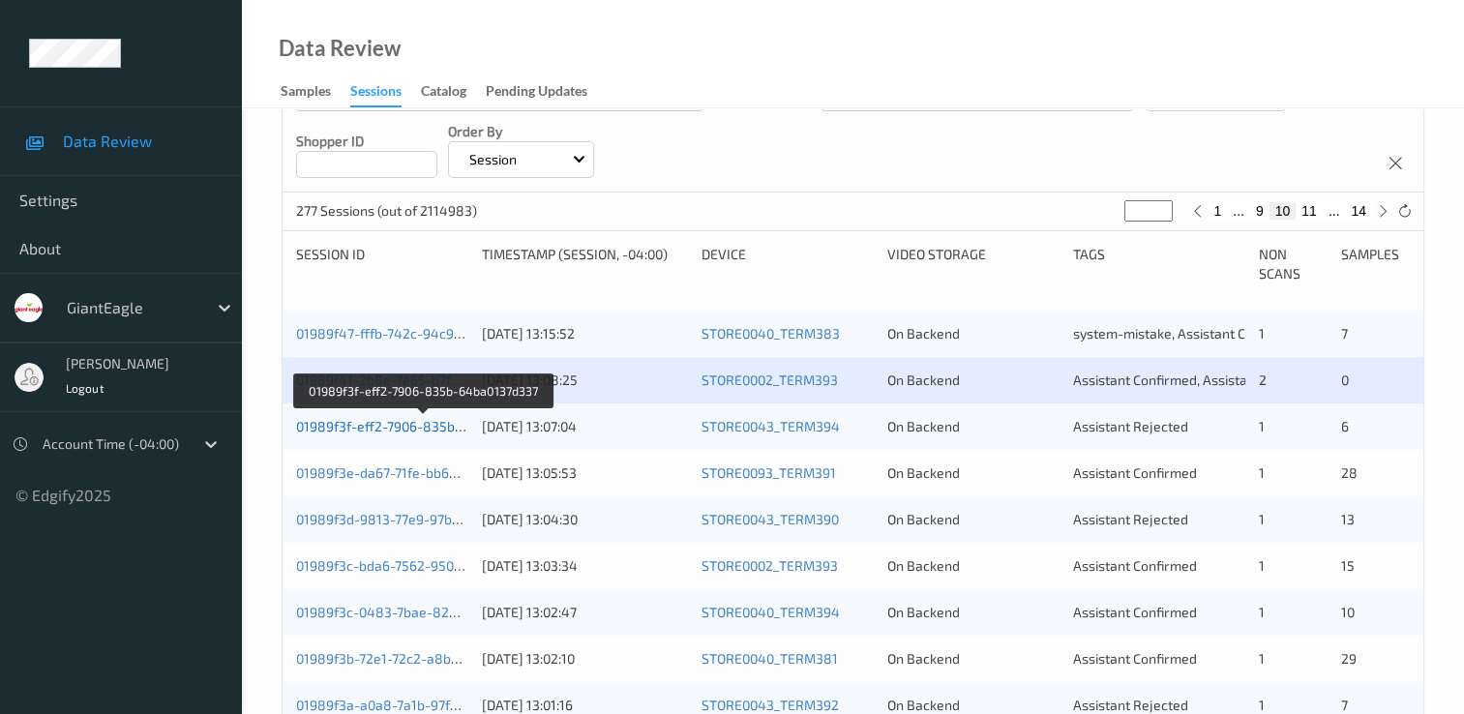
click at [396, 431] on link "01989f3f-eff2-7906-835b-64ba0137d337" at bounding box center [423, 426] width 255 height 16
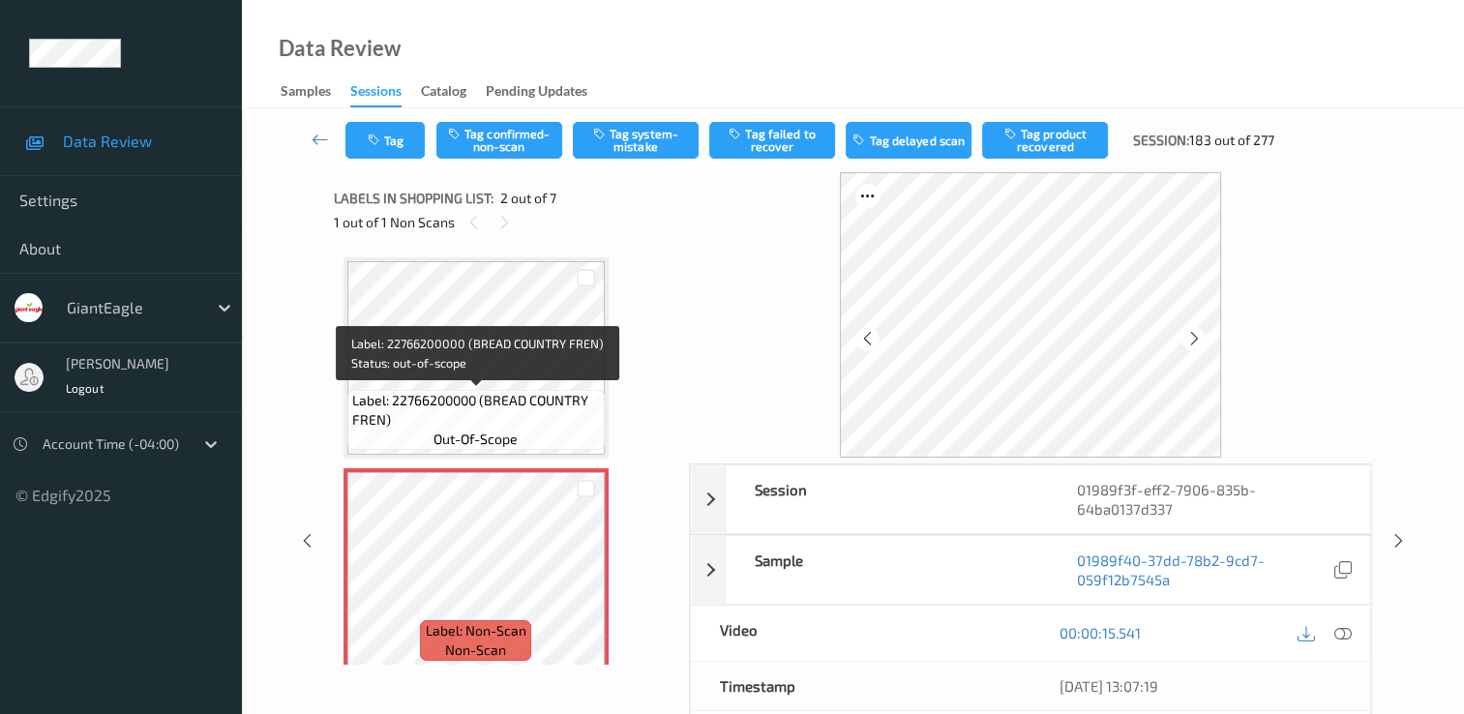
scroll to position [97, 0]
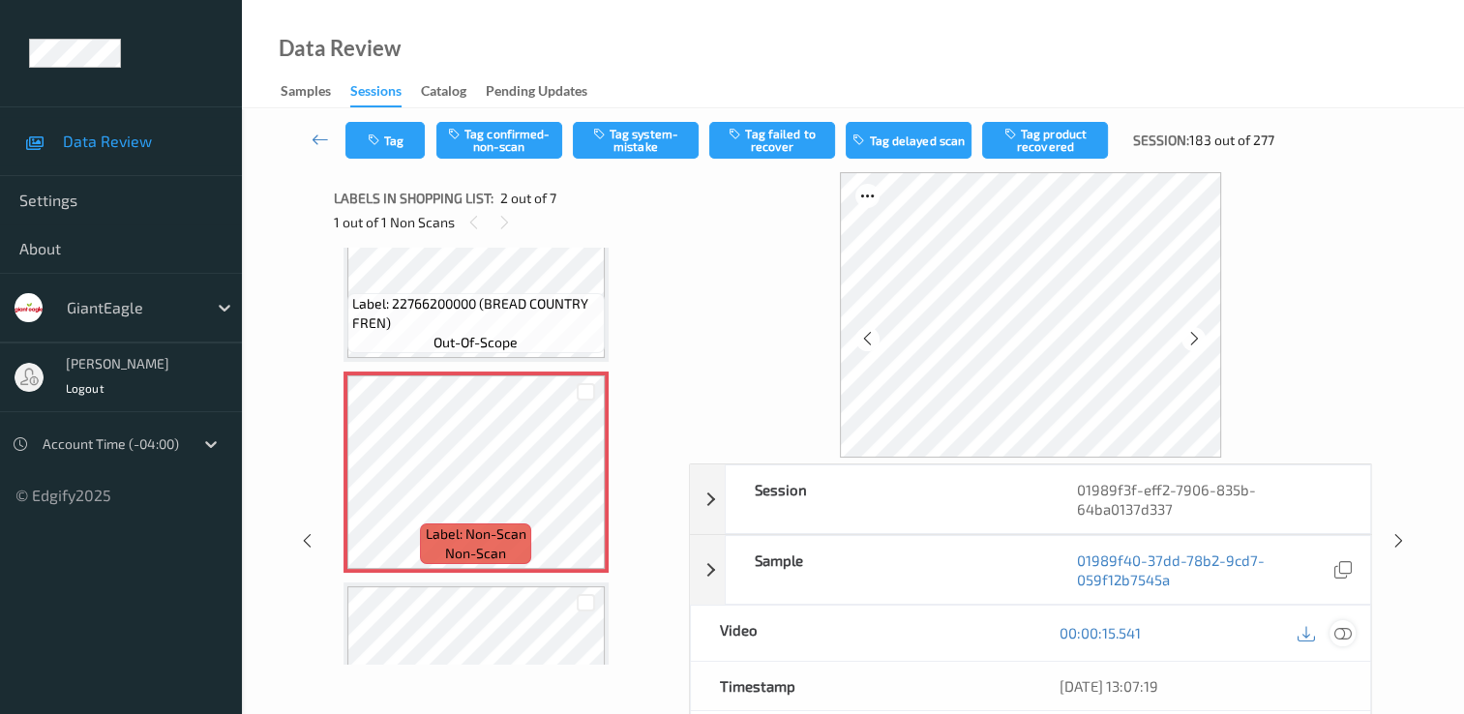
click at [1344, 629] on icon at bounding box center [1343, 632] width 17 height 17
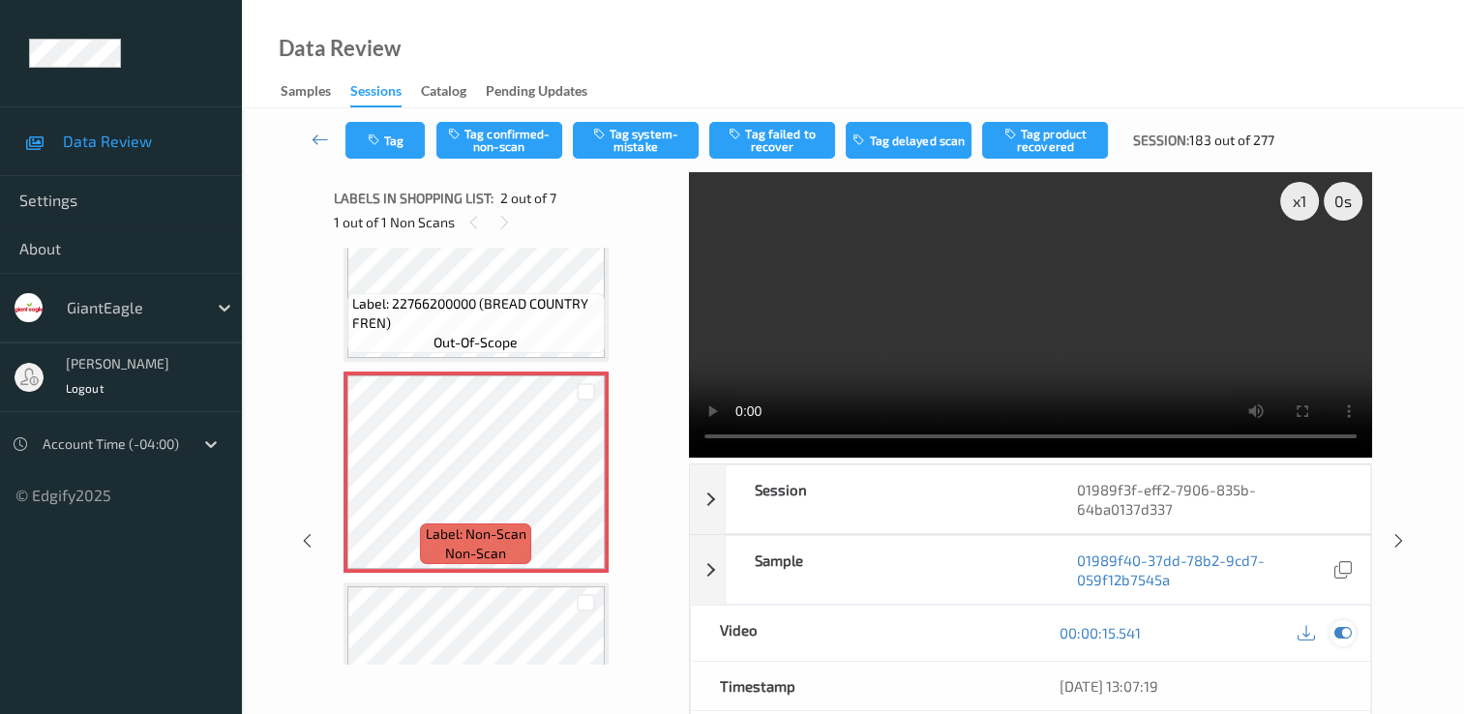
click at [1337, 624] on icon at bounding box center [1343, 632] width 17 height 17
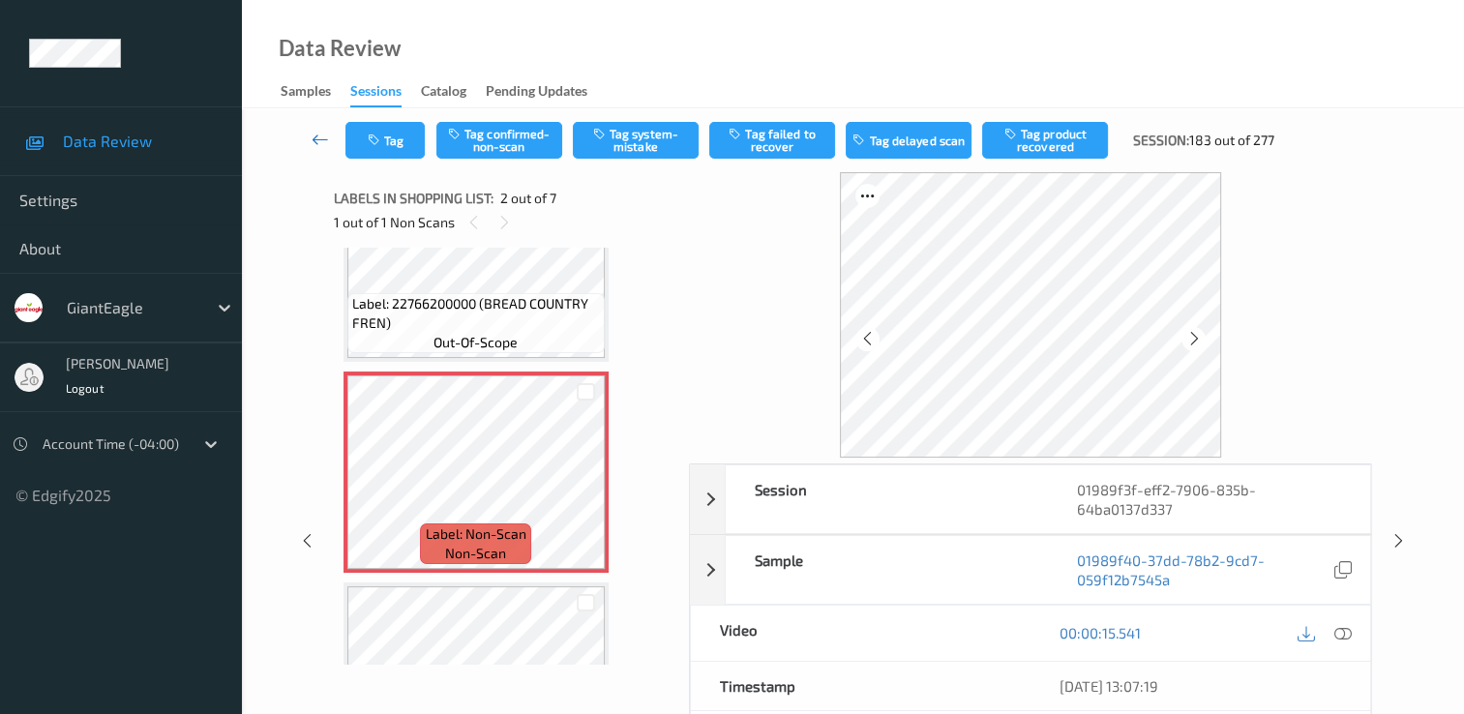
click at [322, 143] on icon at bounding box center [320, 139] width 17 height 19
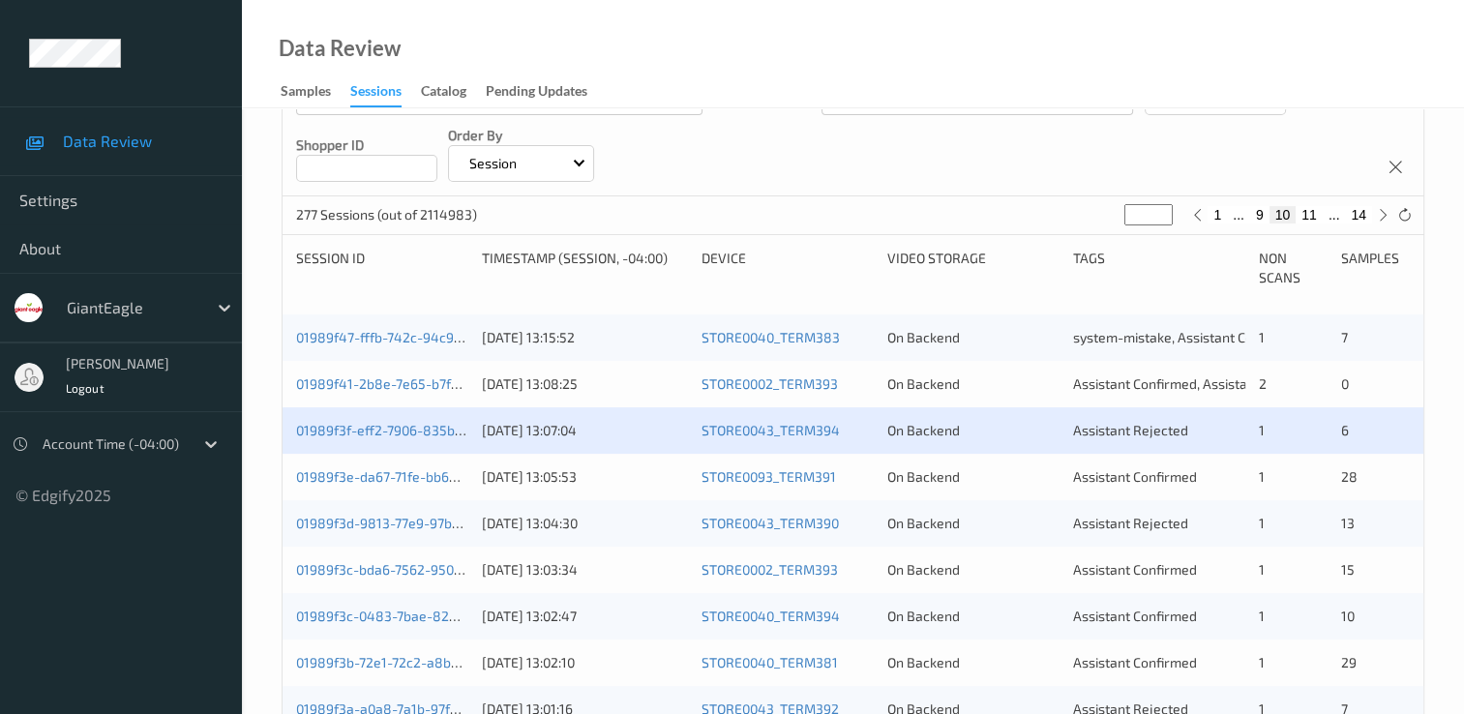
scroll to position [290, 0]
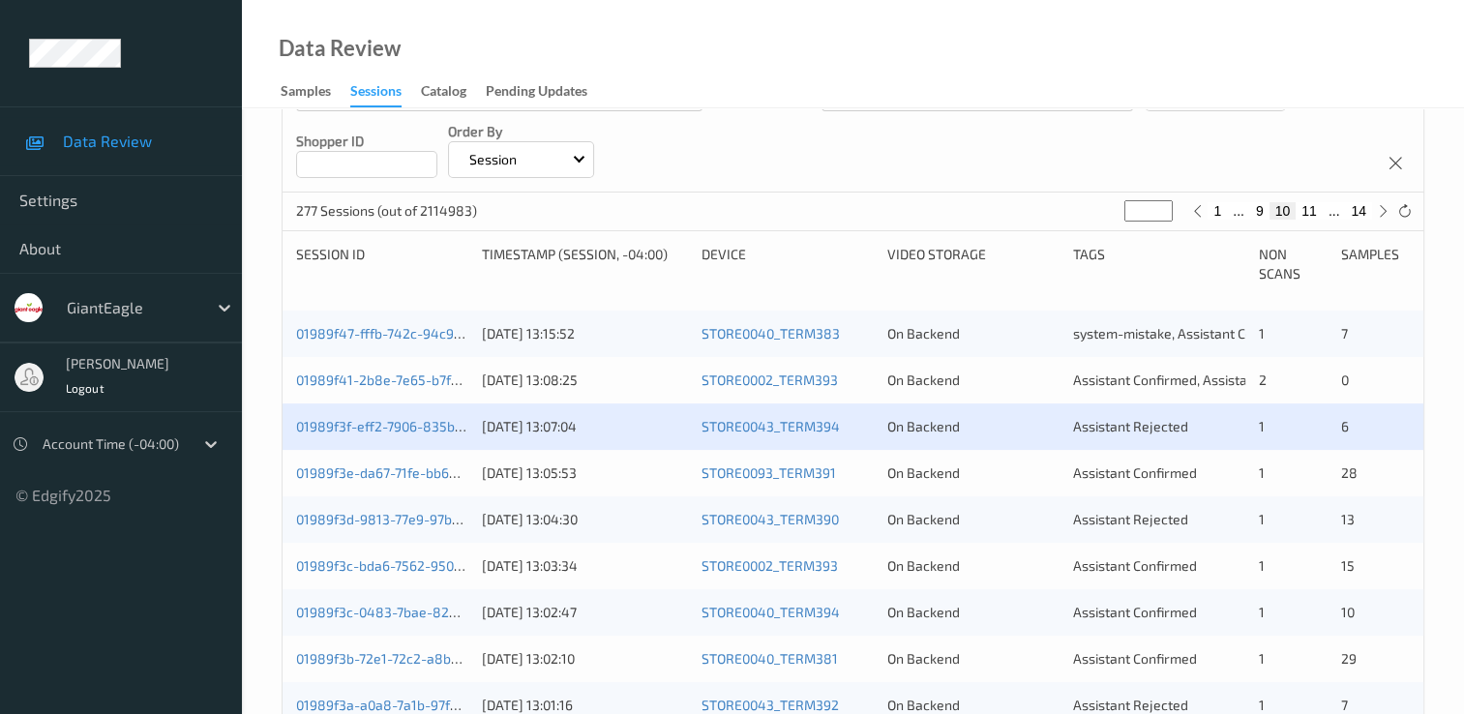
click at [399, 435] on div "01989f3f-eff2-7906-835b-64ba0137d337" at bounding box center [382, 426] width 172 height 19
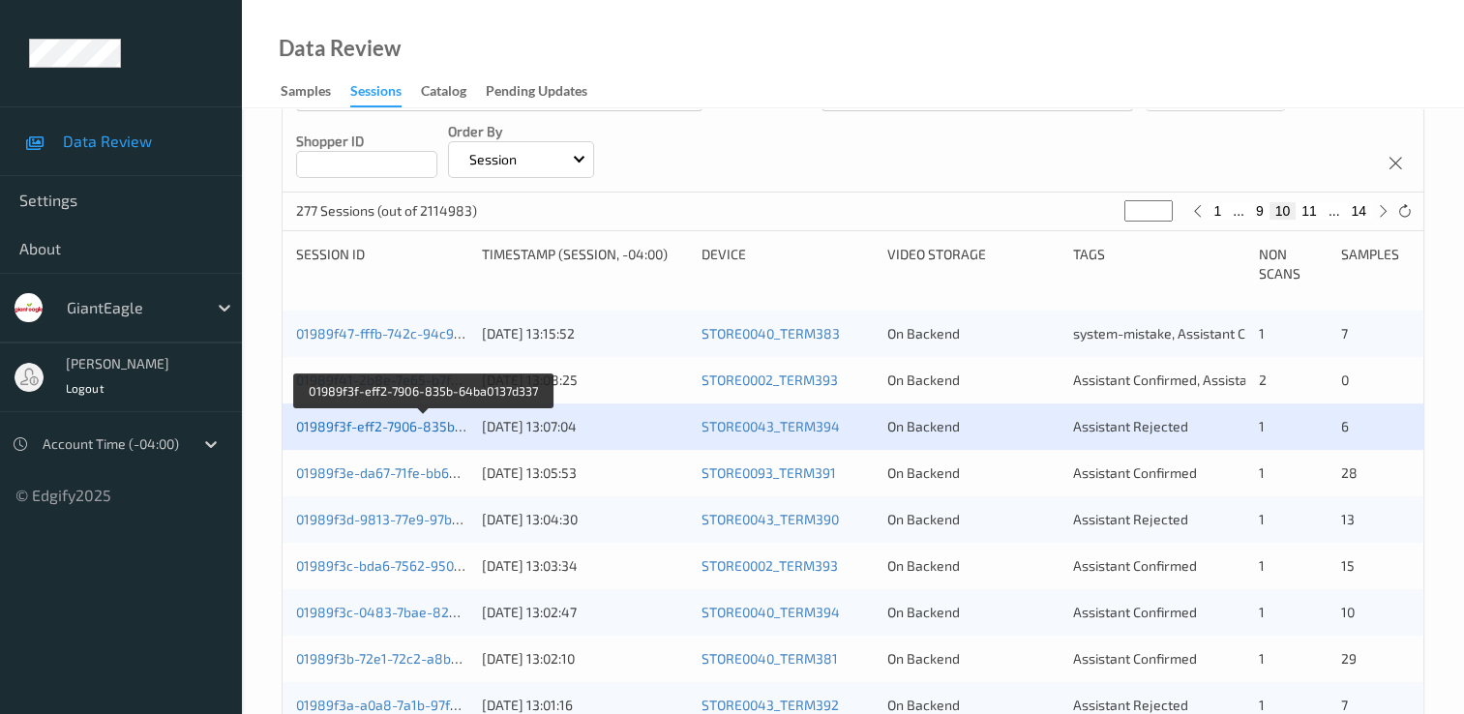
click at [398, 430] on link "01989f3f-eff2-7906-835b-64ba0137d337" at bounding box center [423, 426] width 255 height 16
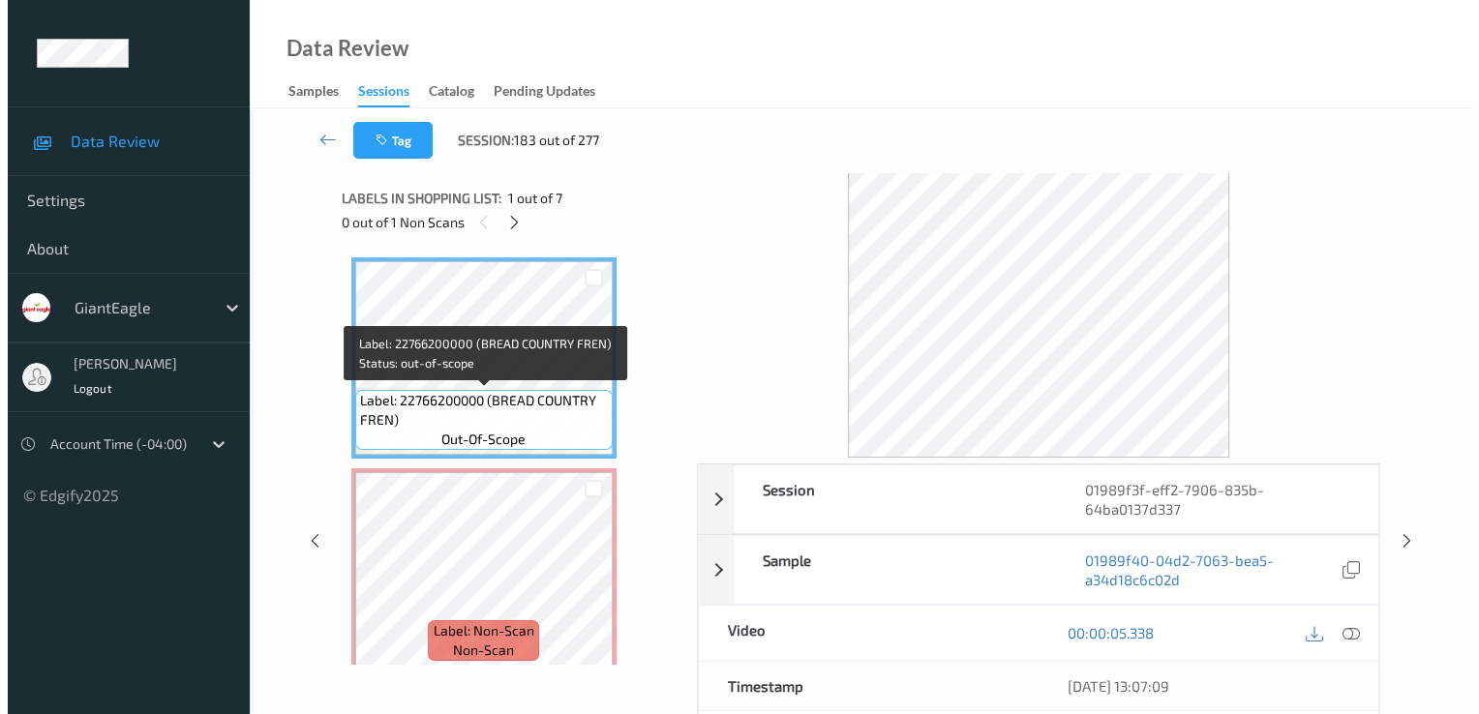
scroll to position [97, 0]
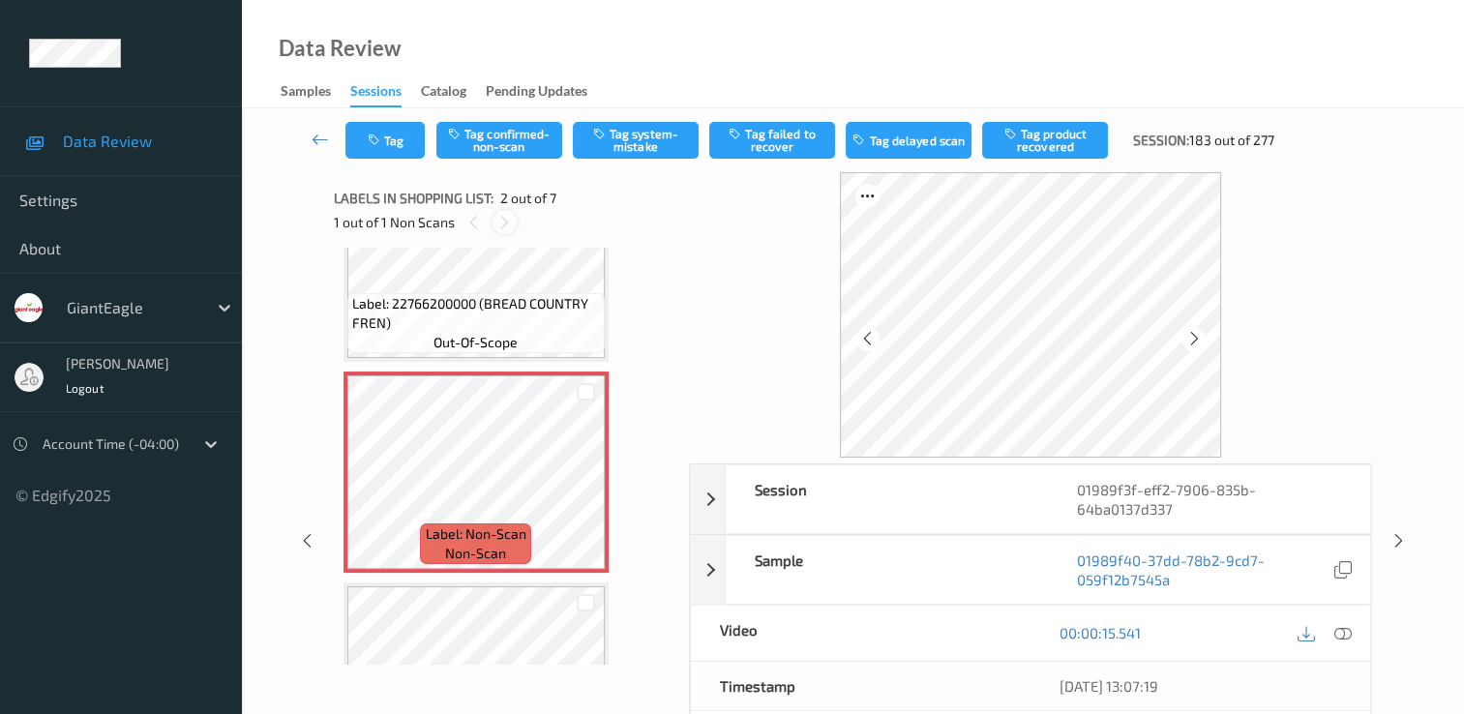
click at [507, 216] on icon at bounding box center [504, 222] width 16 height 17
click at [507, 225] on icon at bounding box center [504, 222] width 16 height 17
click at [504, 225] on icon at bounding box center [504, 222] width 16 height 17
click at [1342, 631] on icon at bounding box center [1343, 632] width 17 height 17
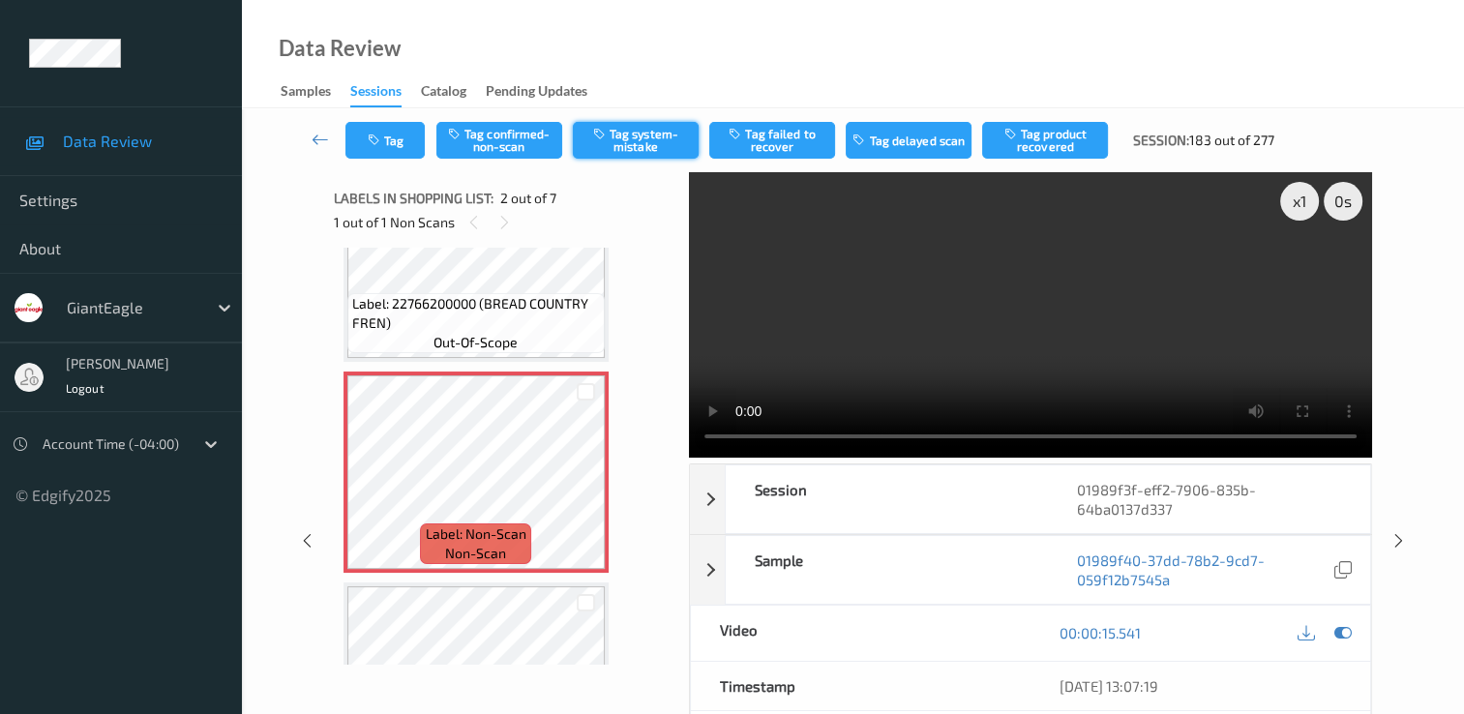
click at [639, 136] on button "Tag system-mistake" at bounding box center [636, 140] width 126 height 37
click at [399, 141] on button "Tag" at bounding box center [384, 140] width 79 height 37
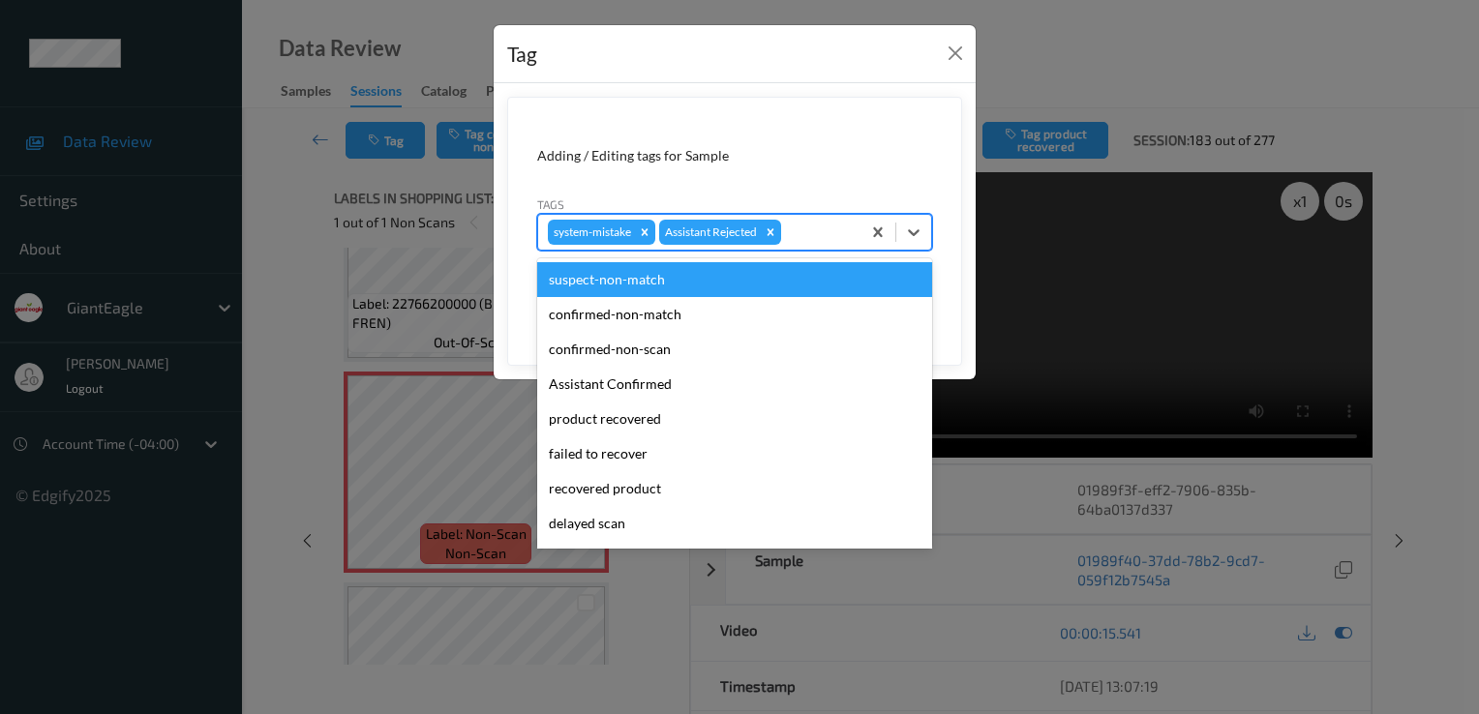
click at [821, 219] on div "system-mistake Assistant Rejected" at bounding box center [699, 232] width 322 height 33
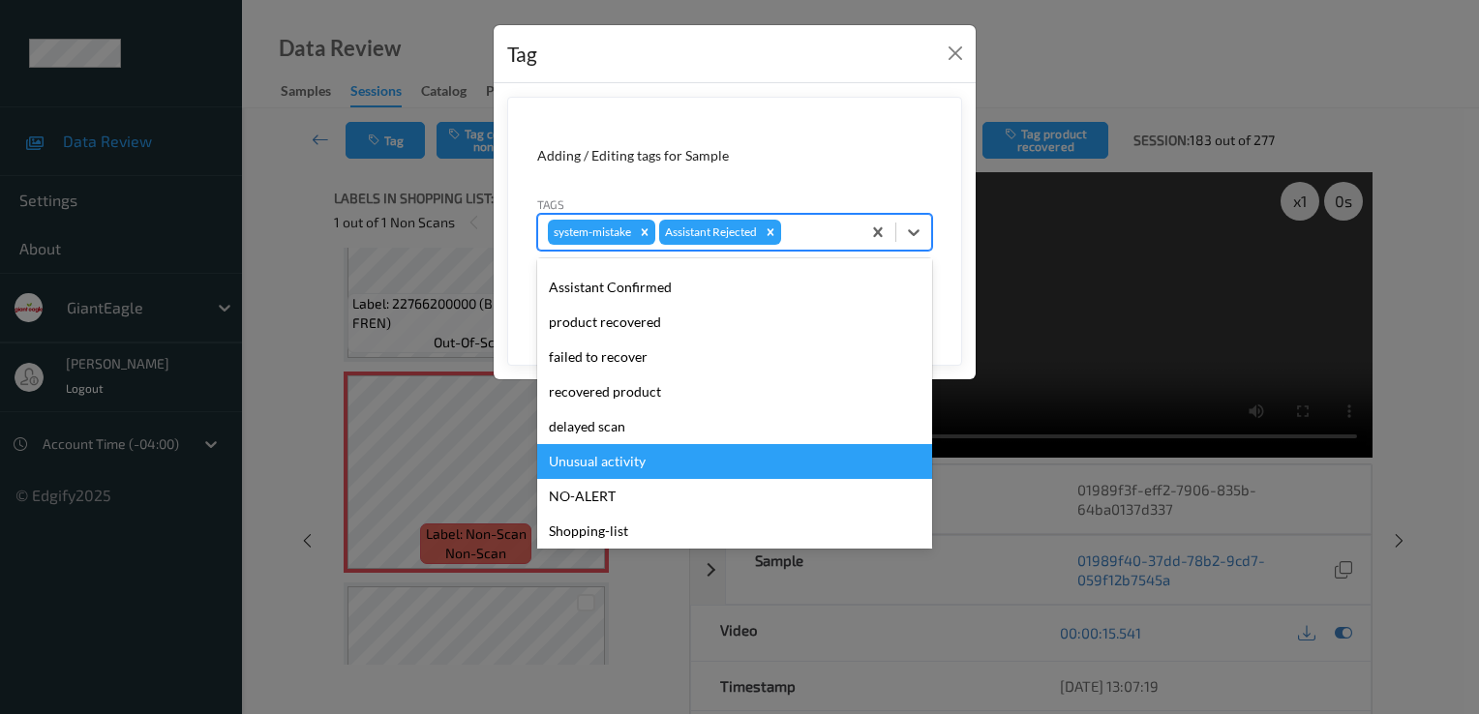
click at [623, 459] on div "Unusual activity" at bounding box center [734, 461] width 395 height 35
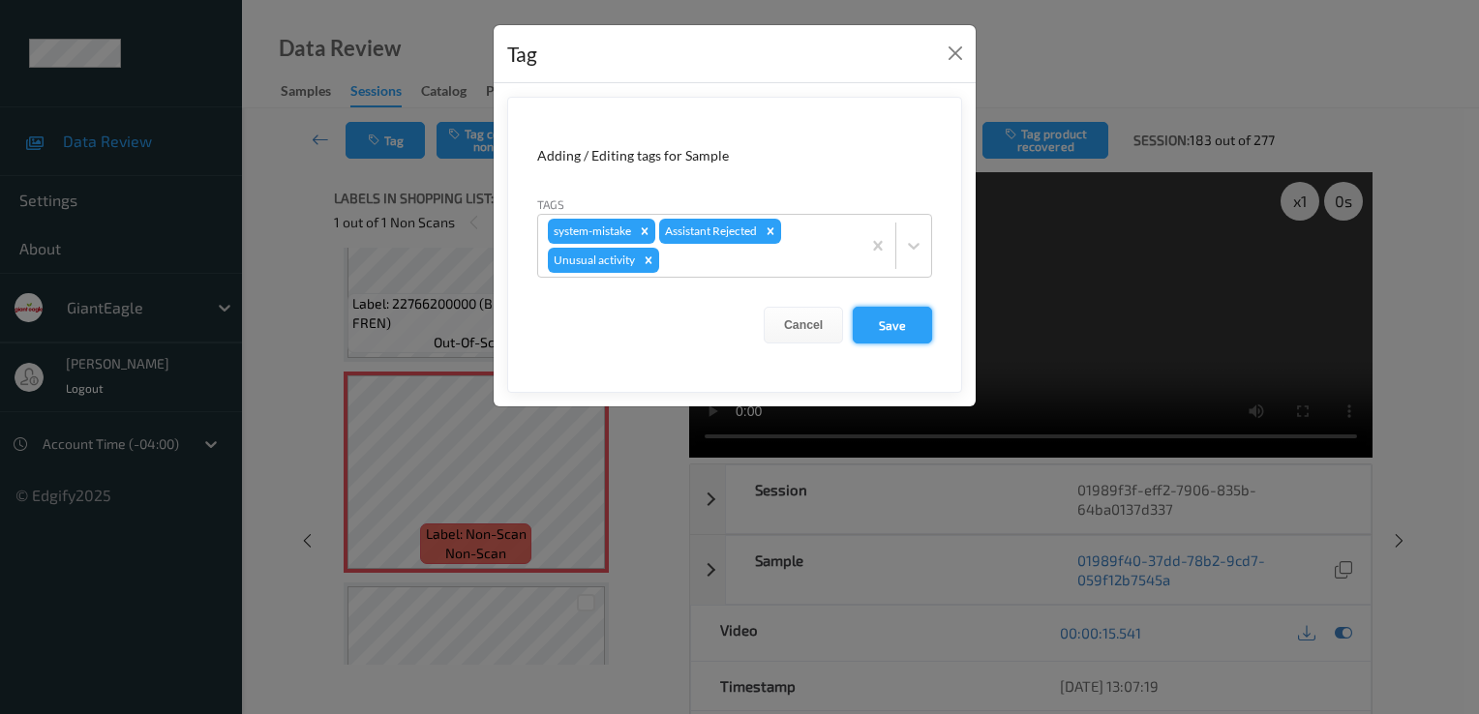
click at [886, 330] on button "Save" at bounding box center [892, 325] width 79 height 37
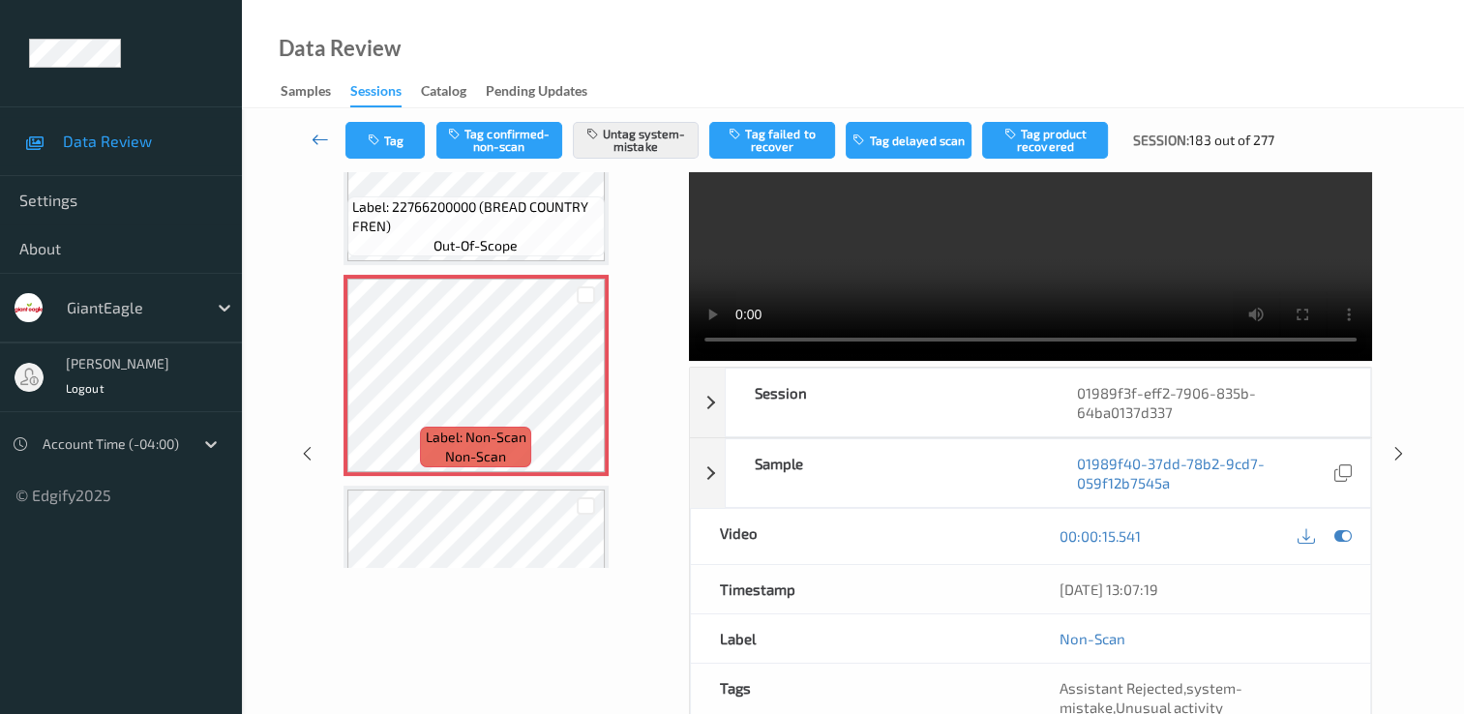
click at [312, 136] on icon at bounding box center [320, 139] width 17 height 19
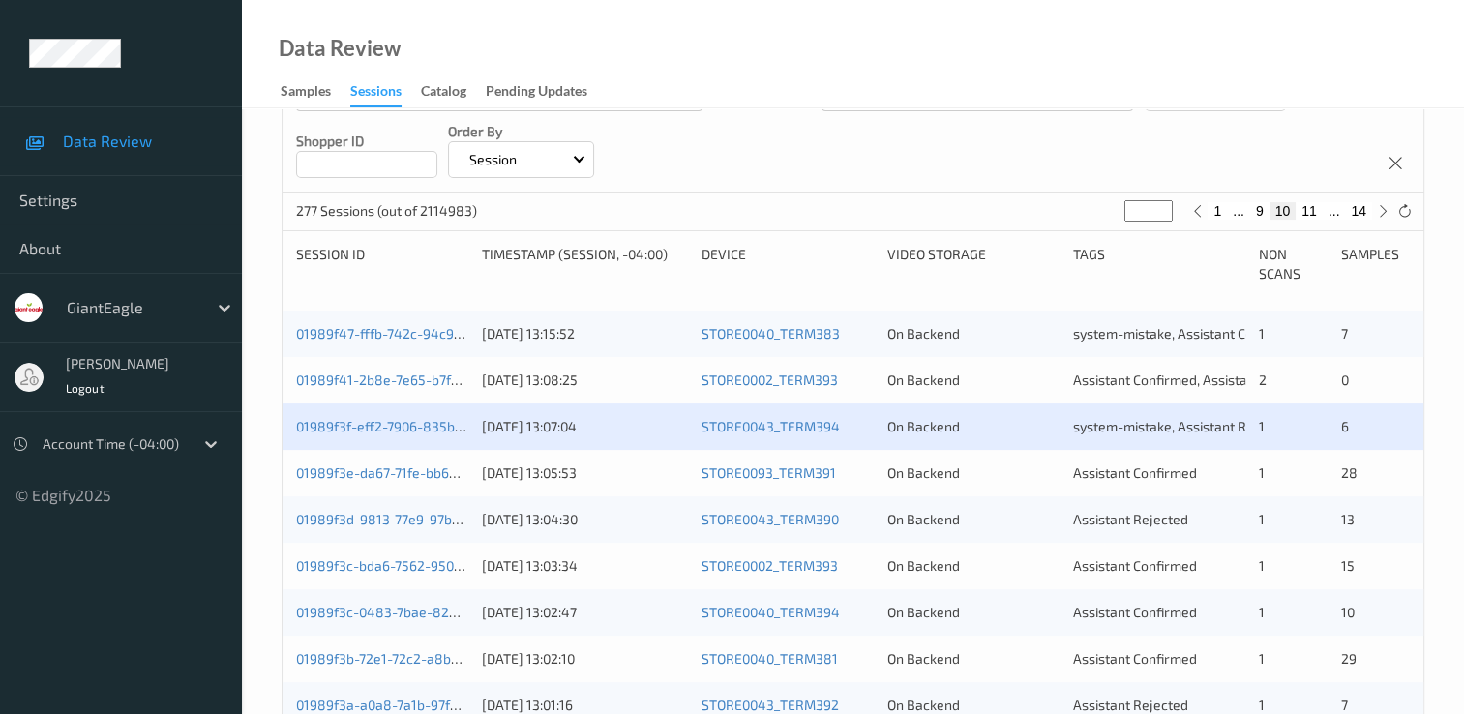
scroll to position [387, 0]
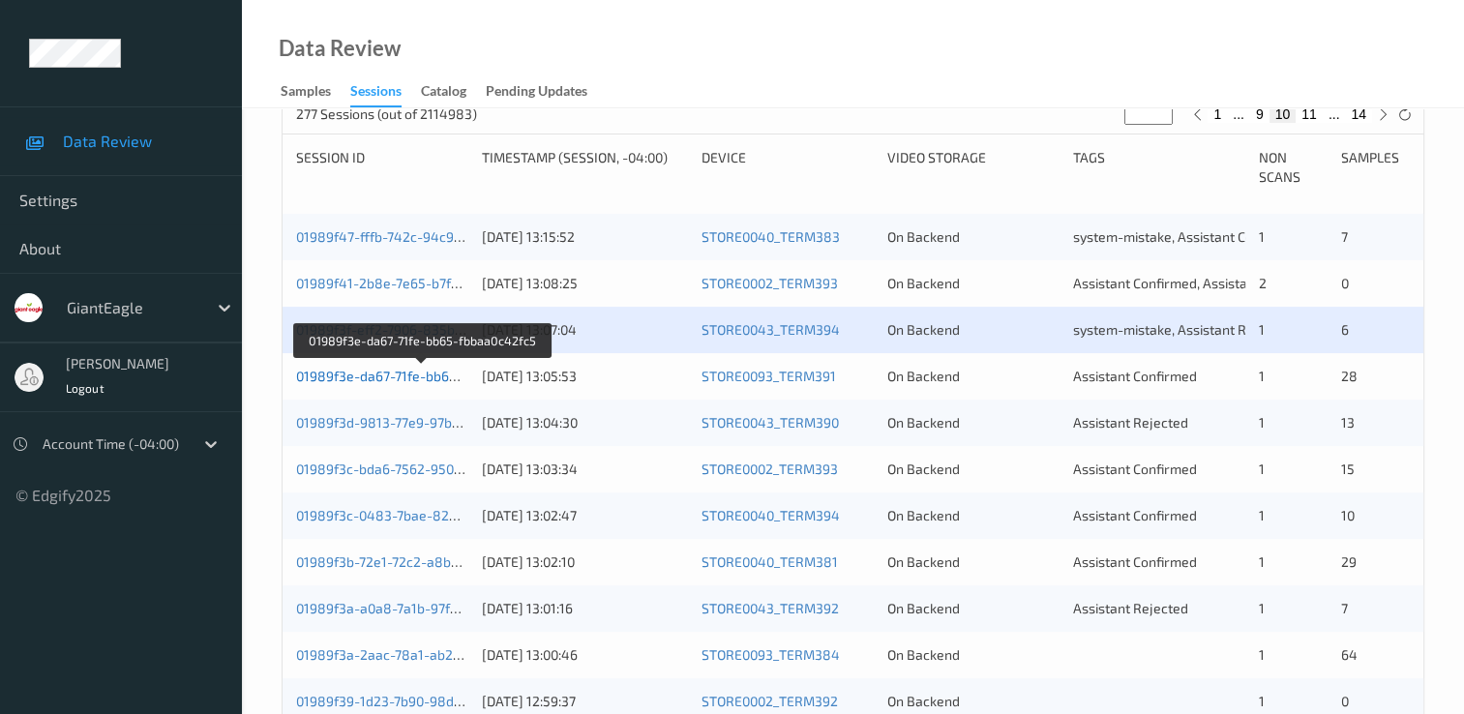
click at [427, 374] on link "01989f3e-da67-71fe-bb65-fbbaa0c42fc5" at bounding box center [422, 376] width 253 height 16
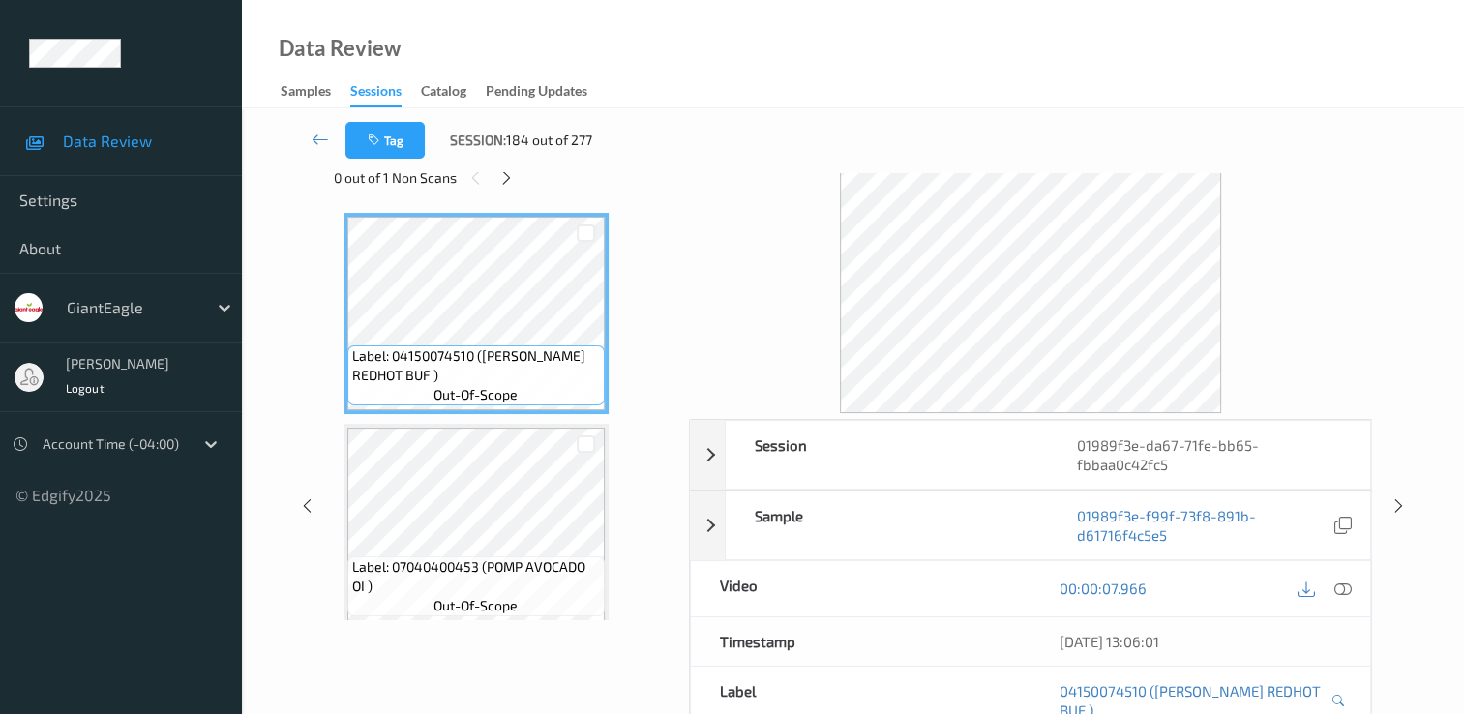
scroll to position [39, 0]
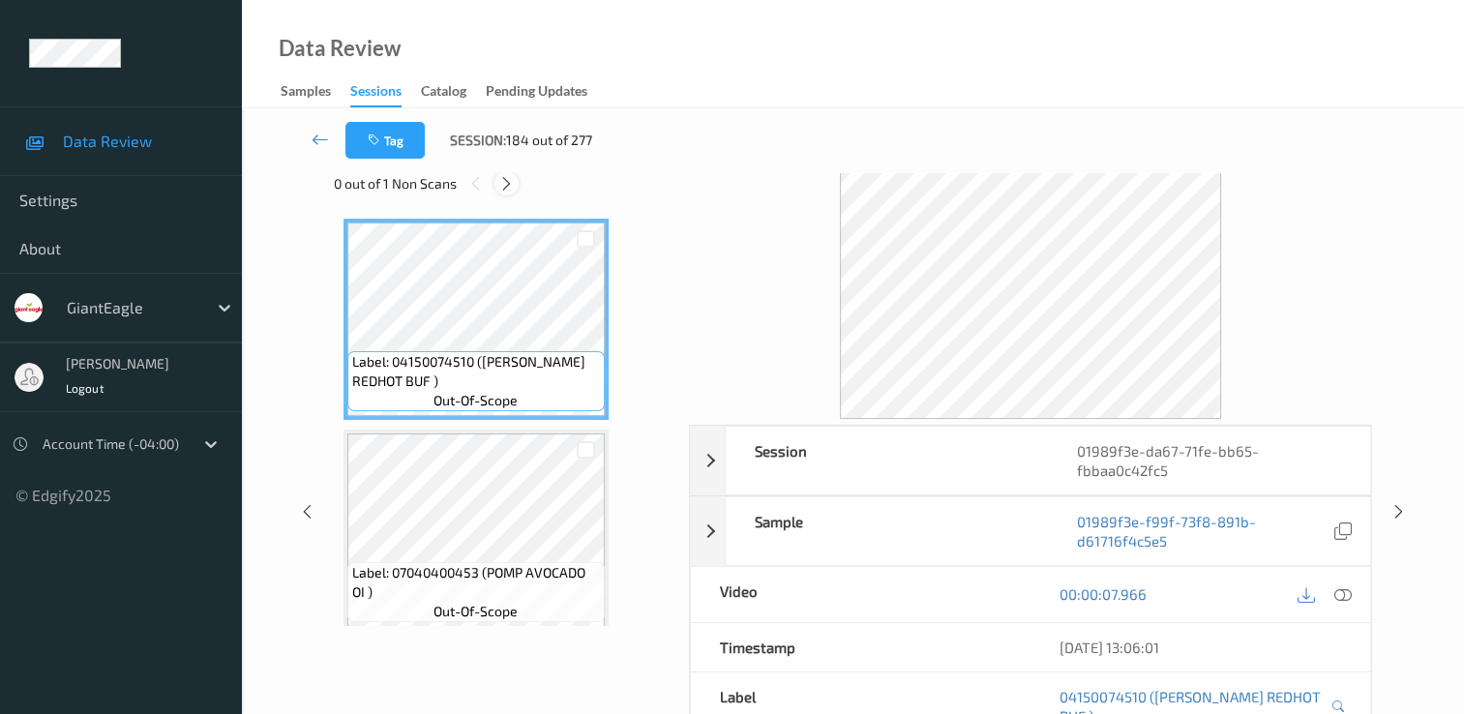
click at [511, 192] on icon at bounding box center [506, 183] width 16 height 17
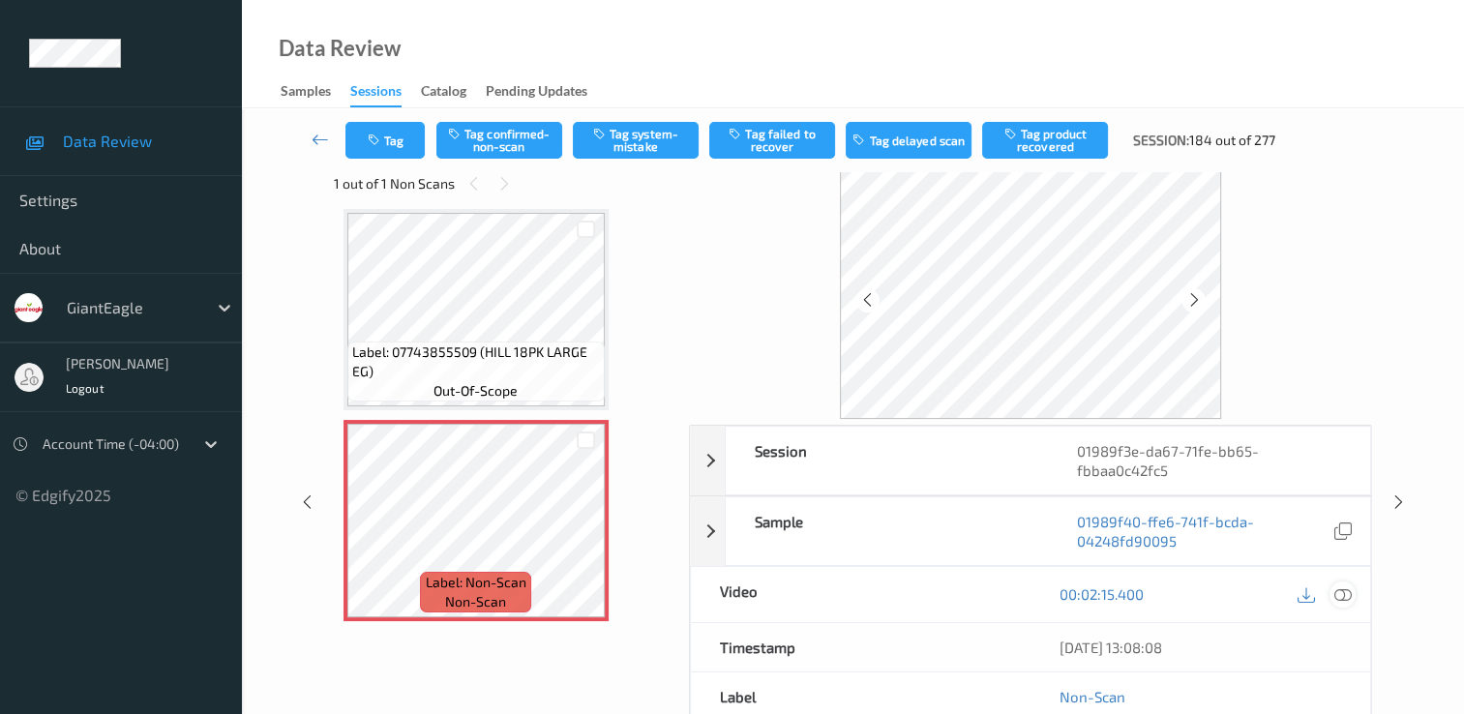
click at [1341, 586] on icon at bounding box center [1343, 594] width 17 height 17
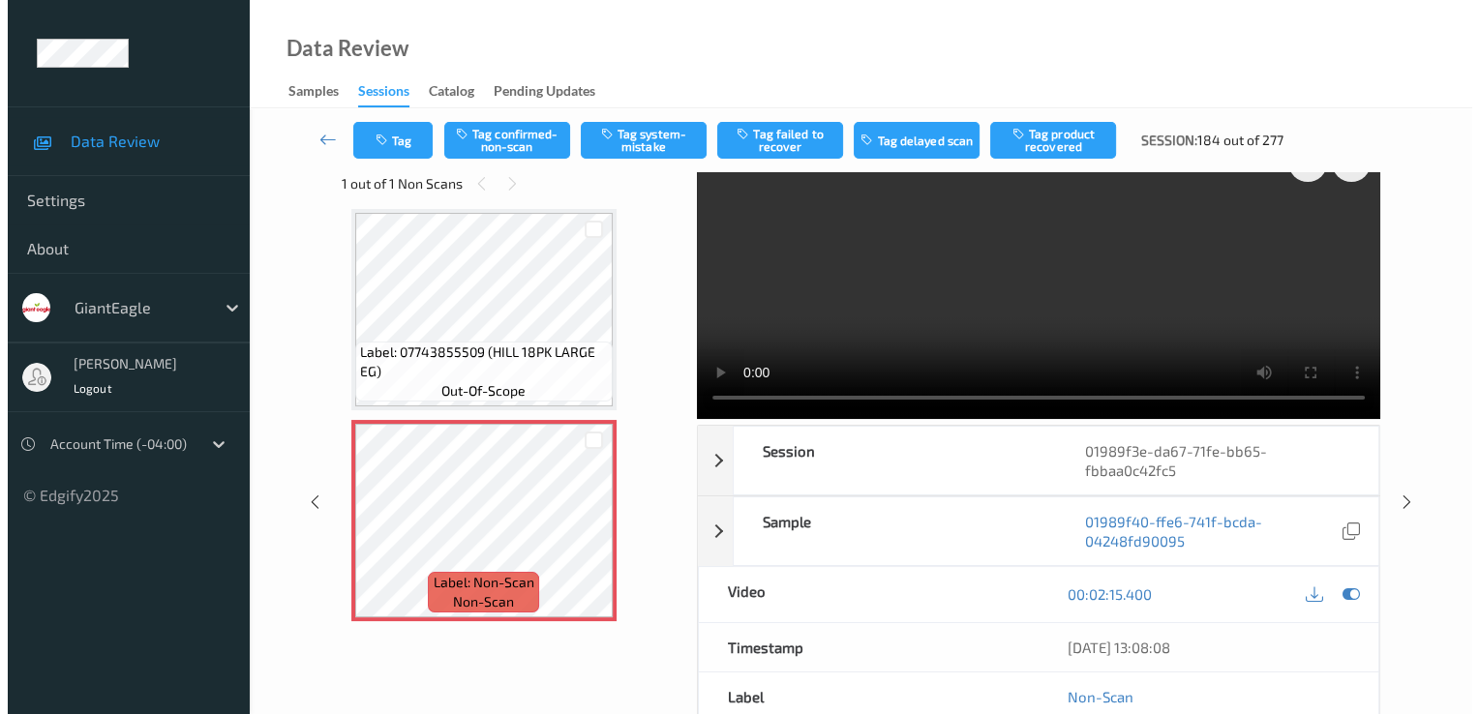
scroll to position [0, 0]
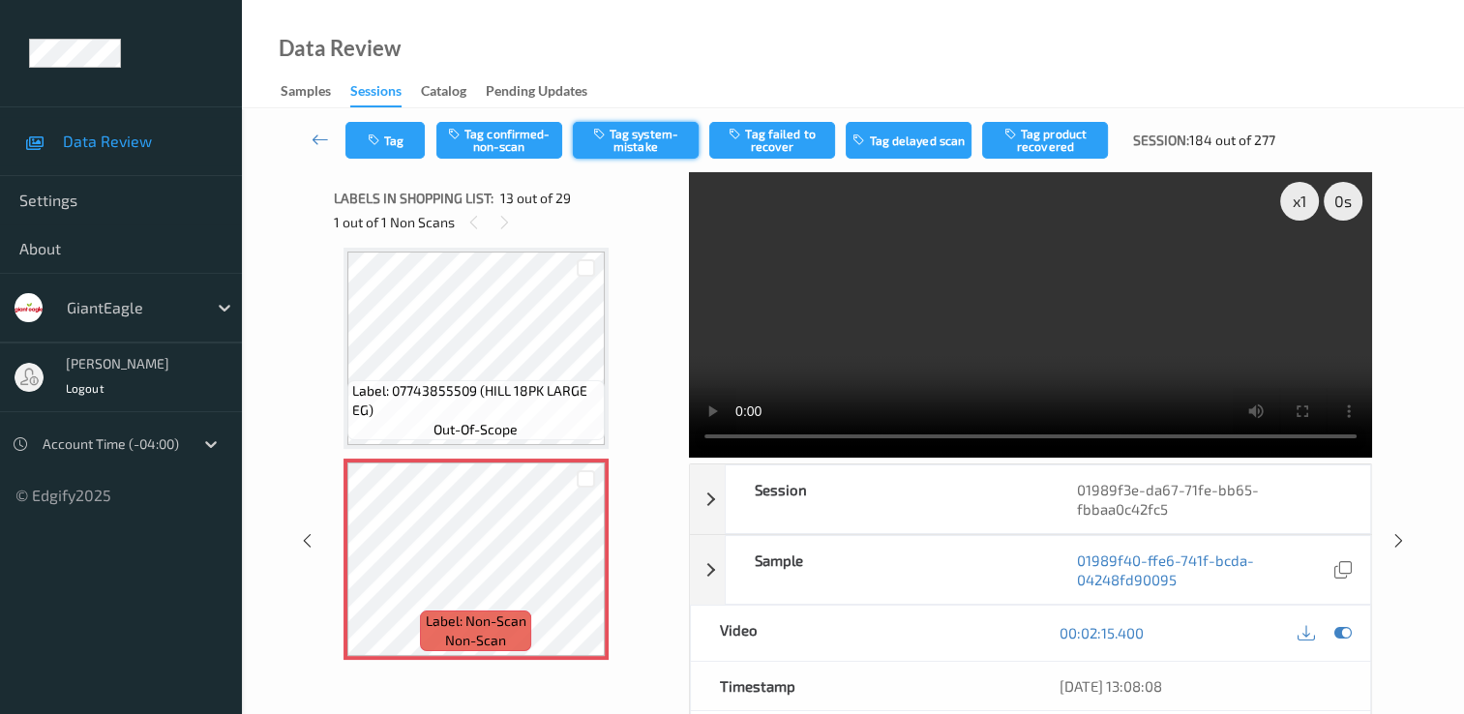
click at [657, 130] on button "Tag system-mistake" at bounding box center [636, 140] width 126 height 37
click at [383, 157] on button "Tag" at bounding box center [384, 140] width 79 height 37
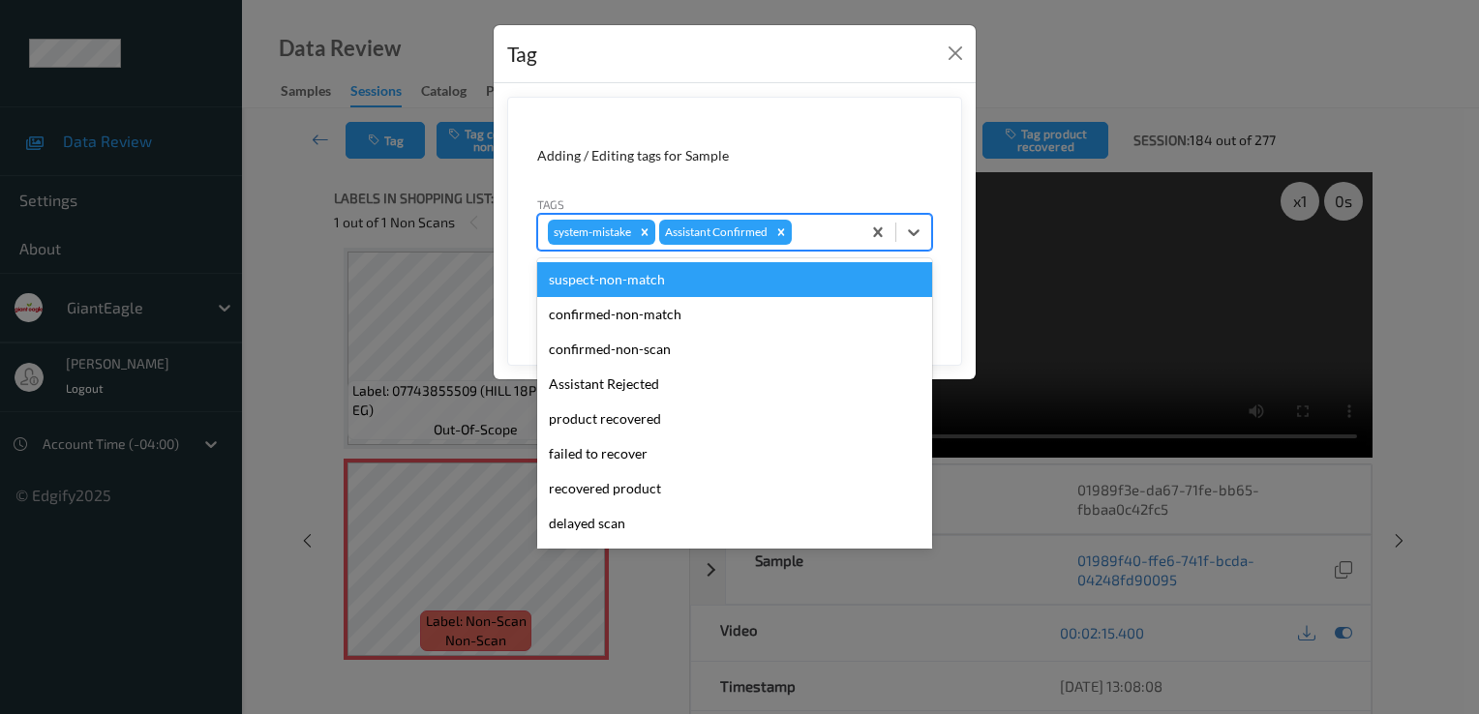
click at [849, 236] on div at bounding box center [823, 232] width 55 height 23
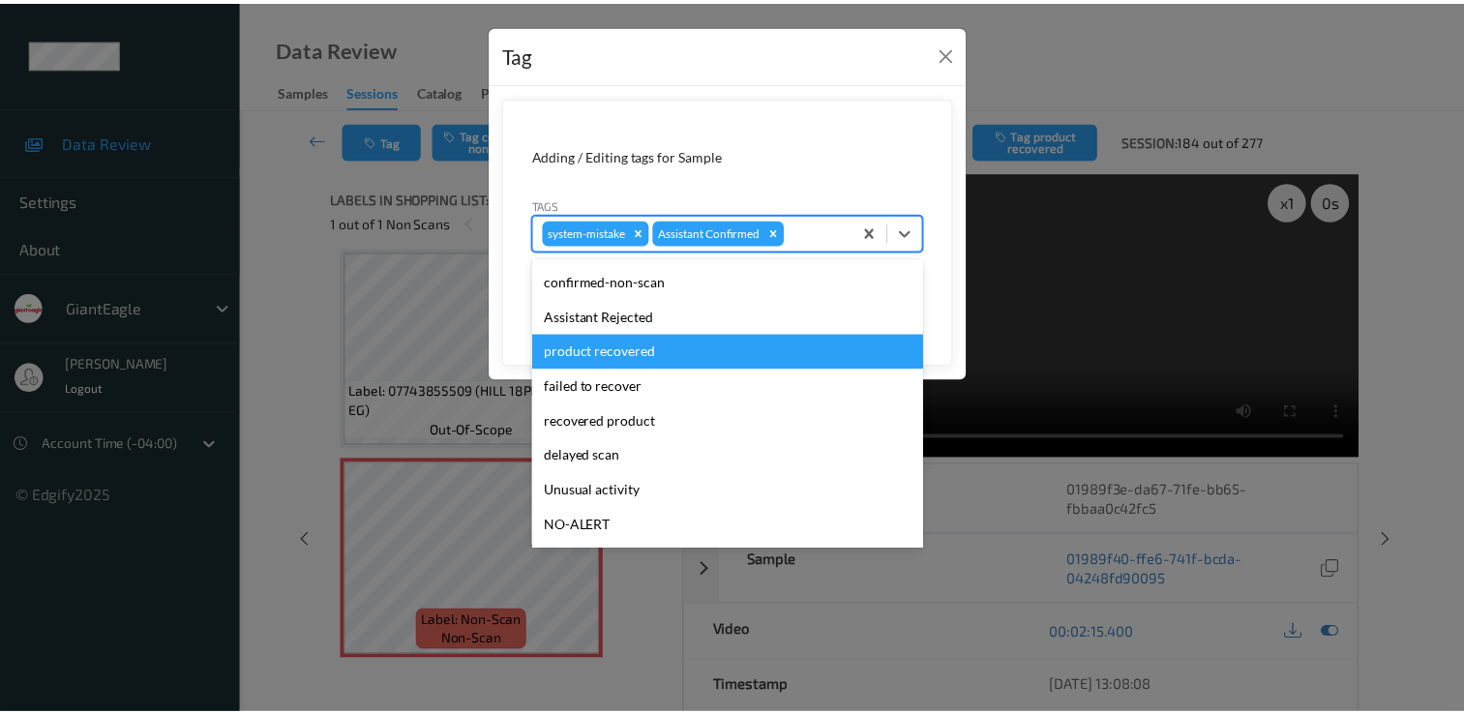
scroll to position [170, 0]
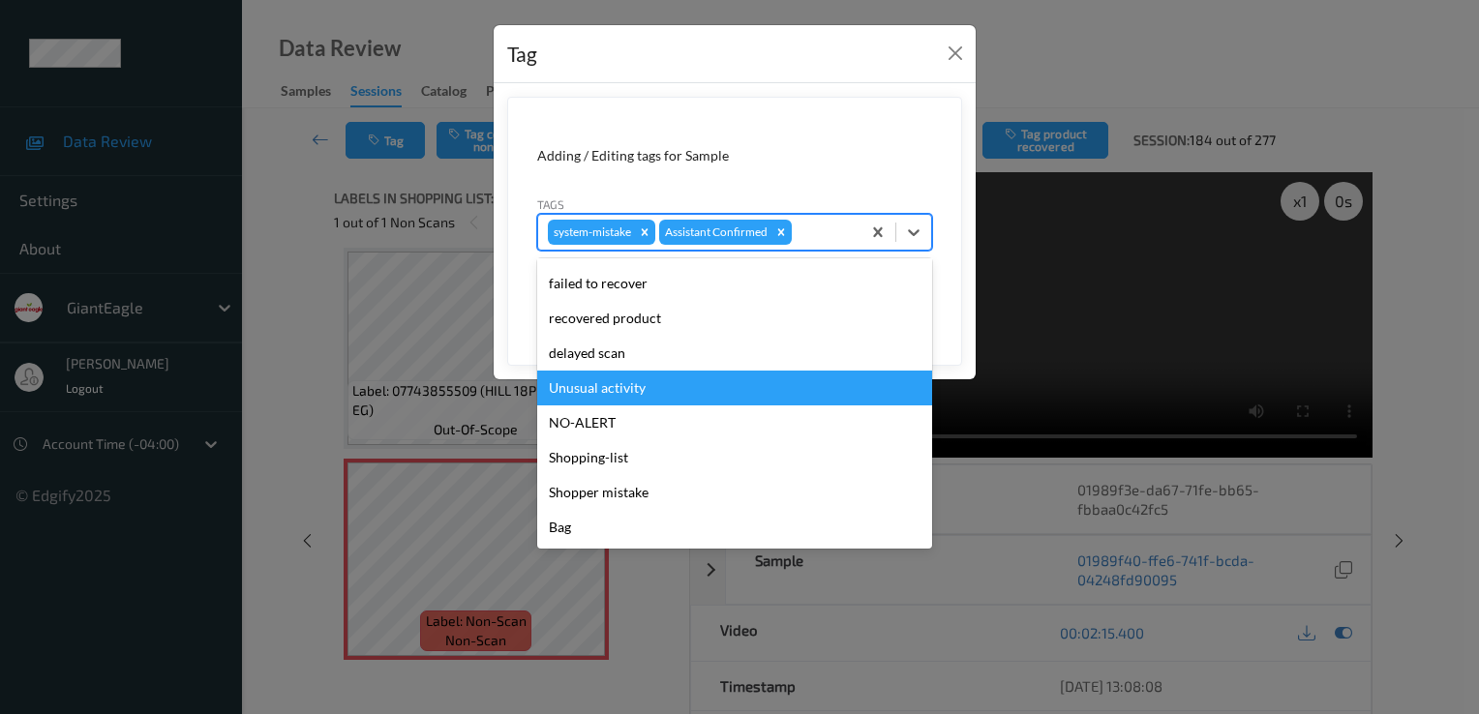
click at [640, 389] on div "Unusual activity" at bounding box center [734, 388] width 395 height 35
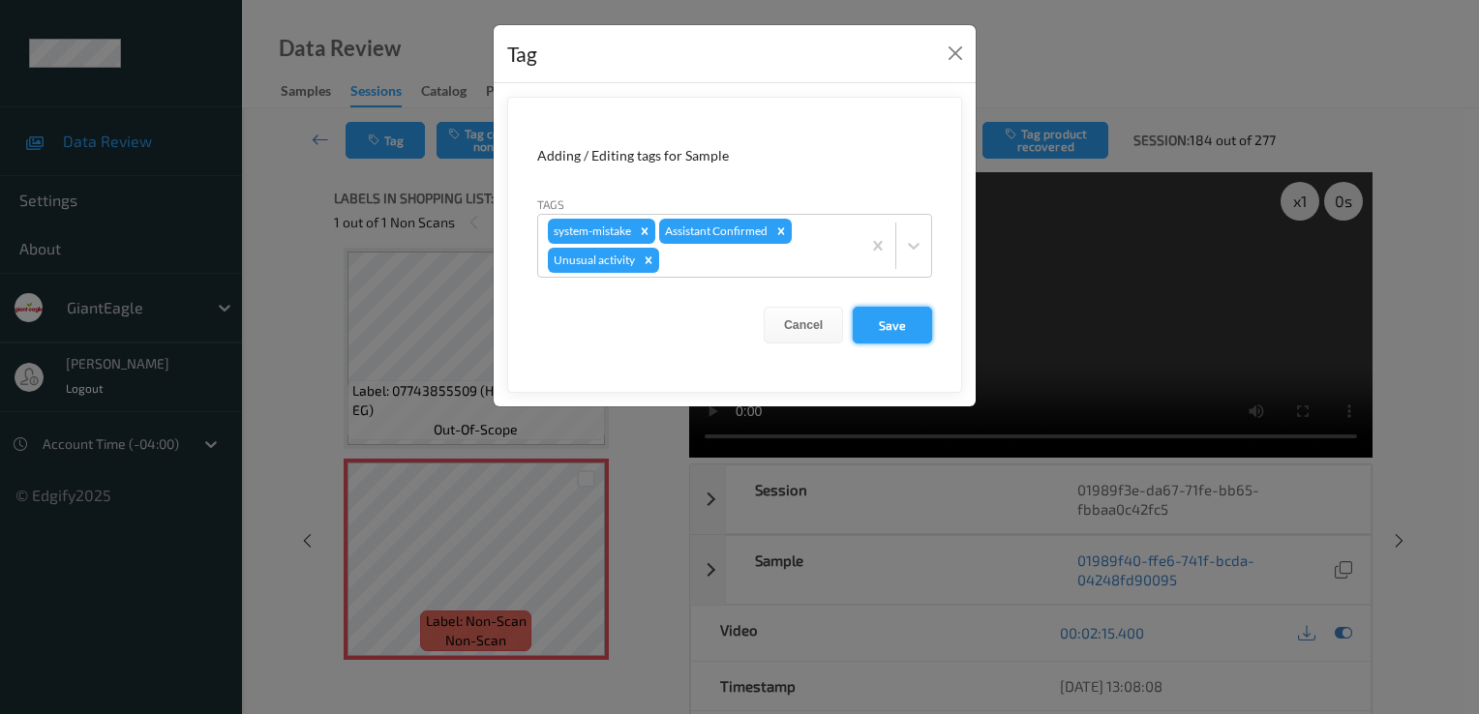
click at [897, 312] on button "Save" at bounding box center [892, 325] width 79 height 37
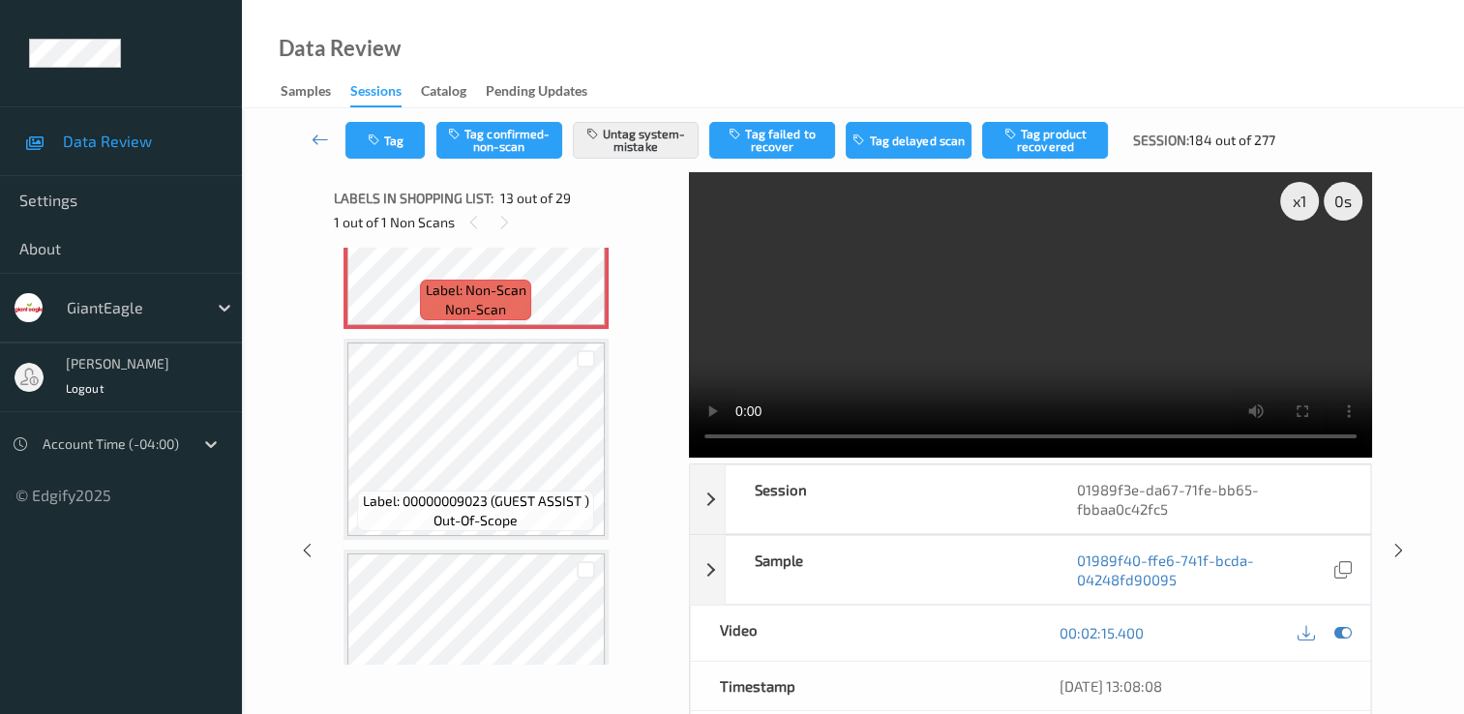
scroll to position [2621, 0]
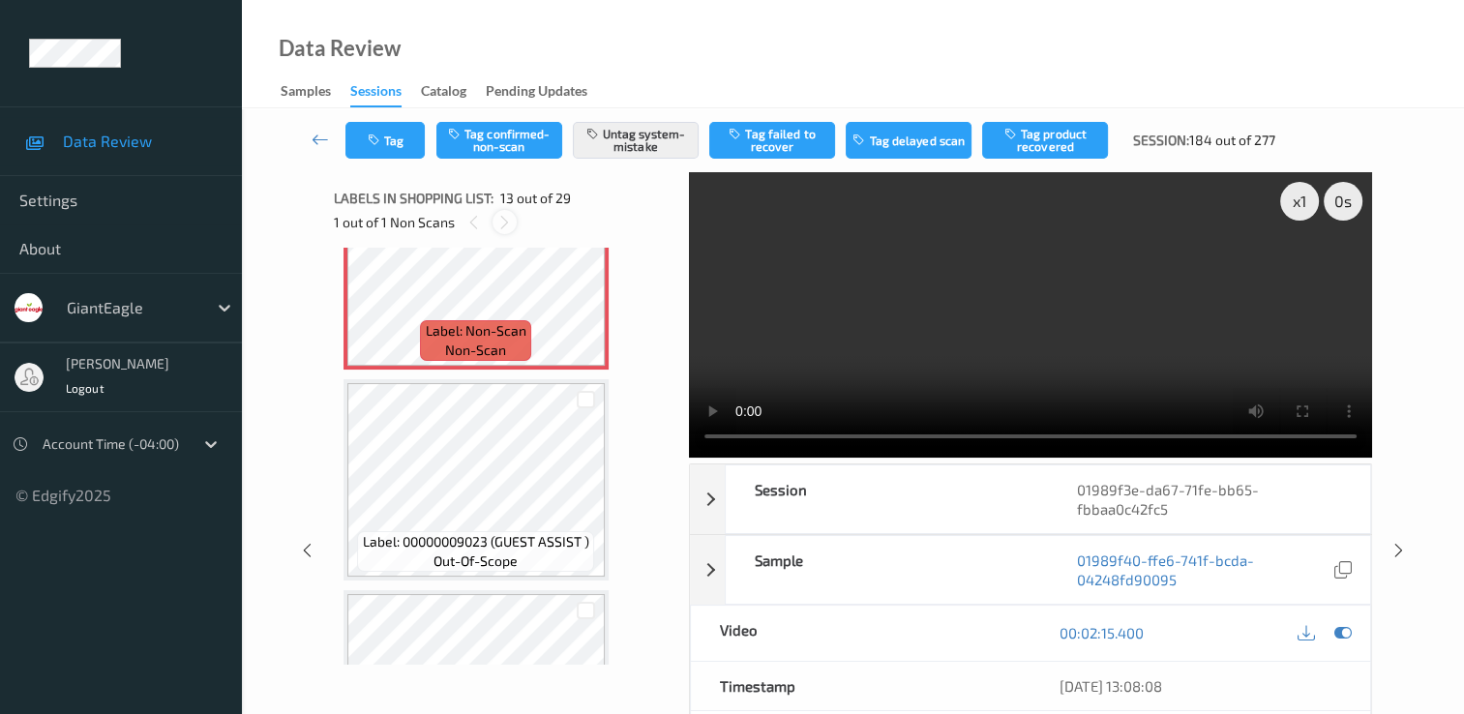
click at [499, 228] on icon at bounding box center [504, 222] width 16 height 17
click at [501, 226] on icon at bounding box center [504, 222] width 16 height 17
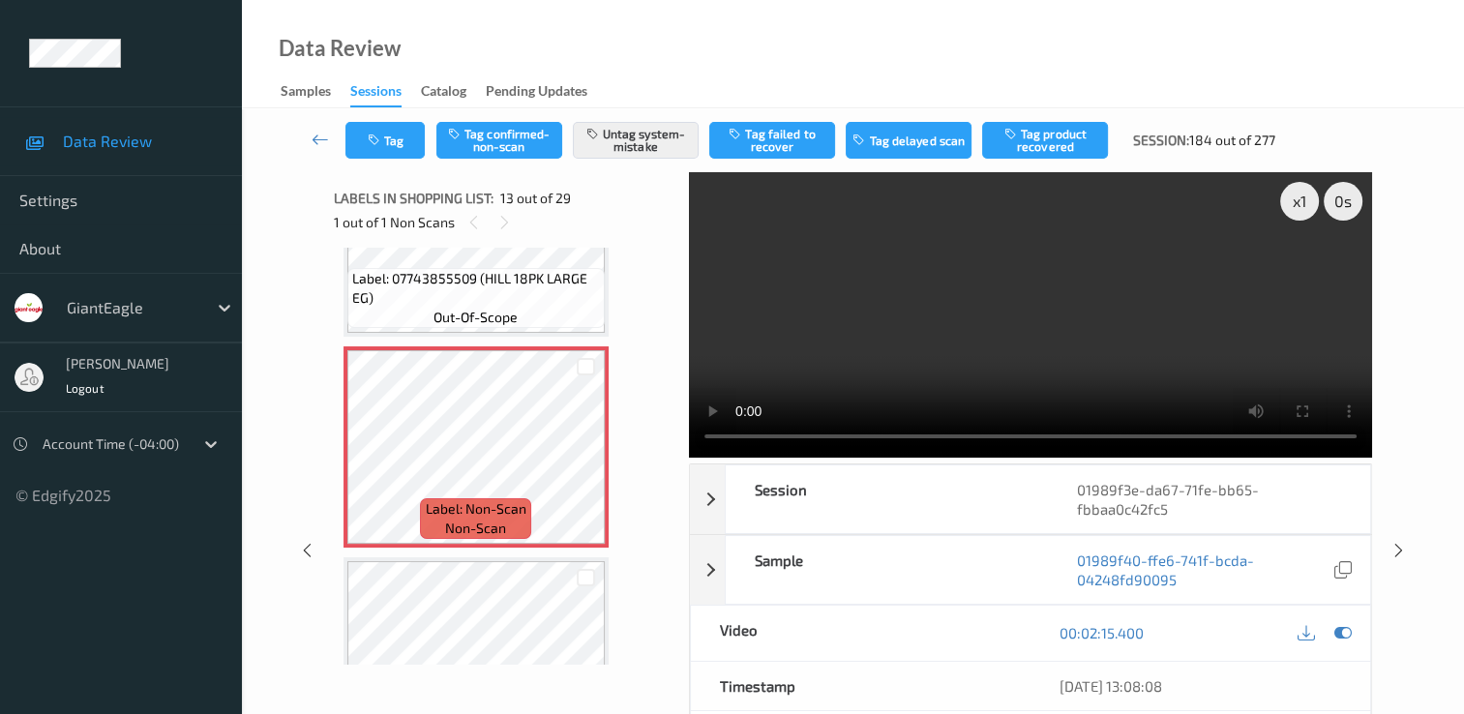
scroll to position [2427, 0]
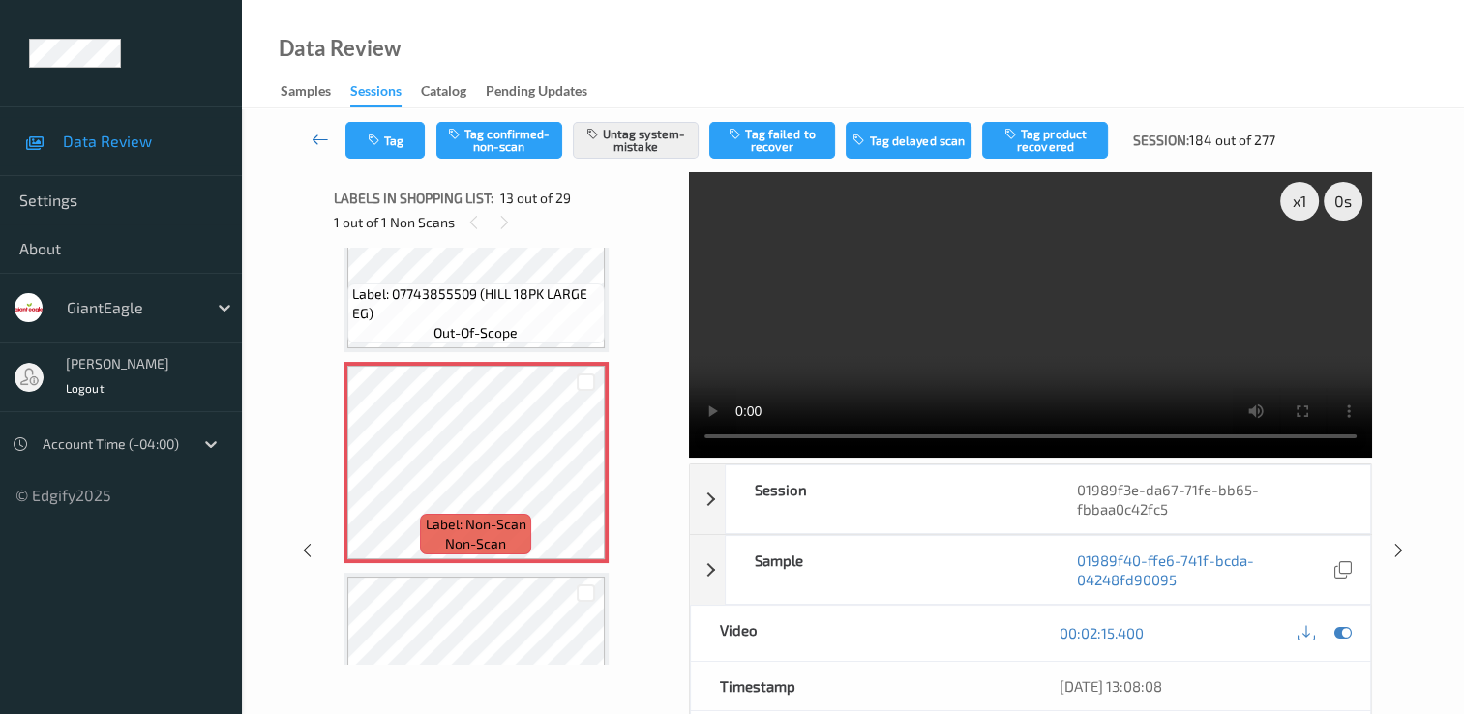
click at [306, 141] on link at bounding box center [320, 140] width 50 height 37
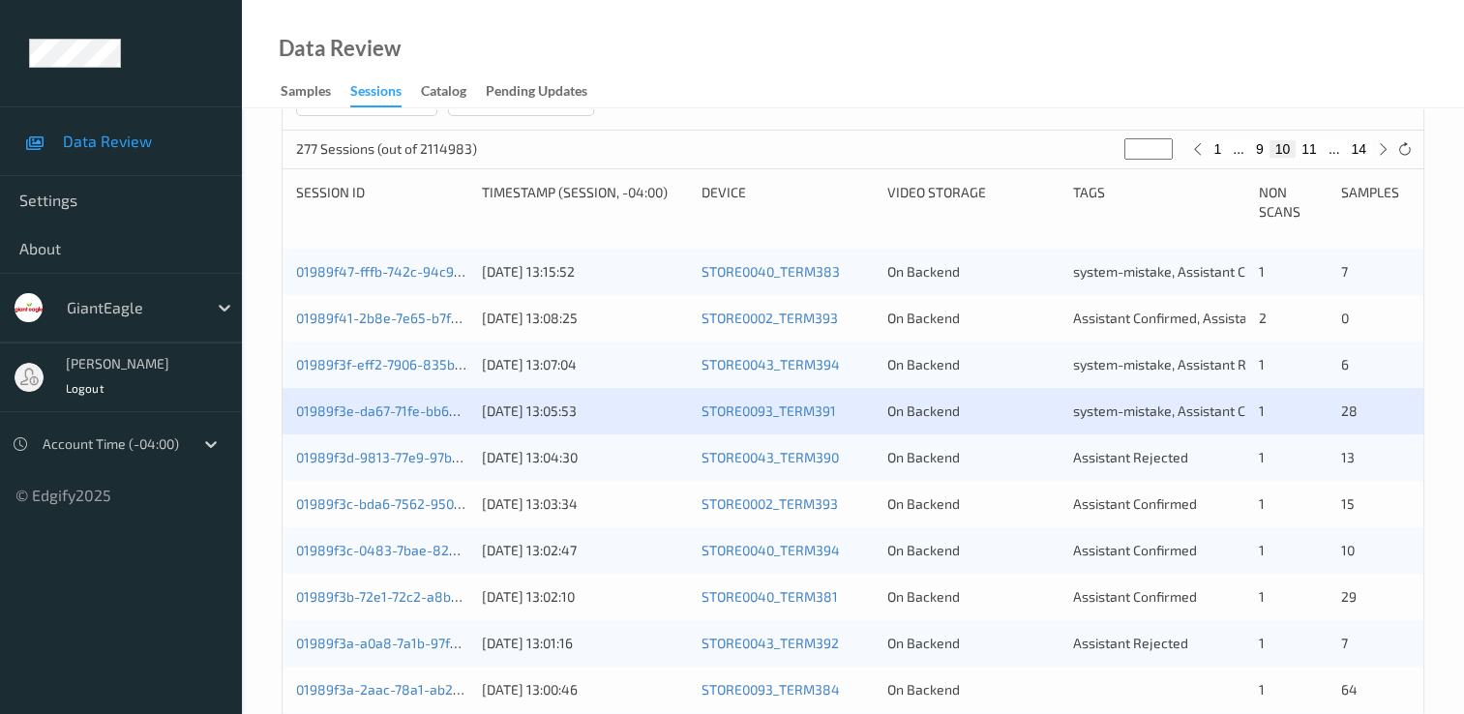
scroll to position [387, 0]
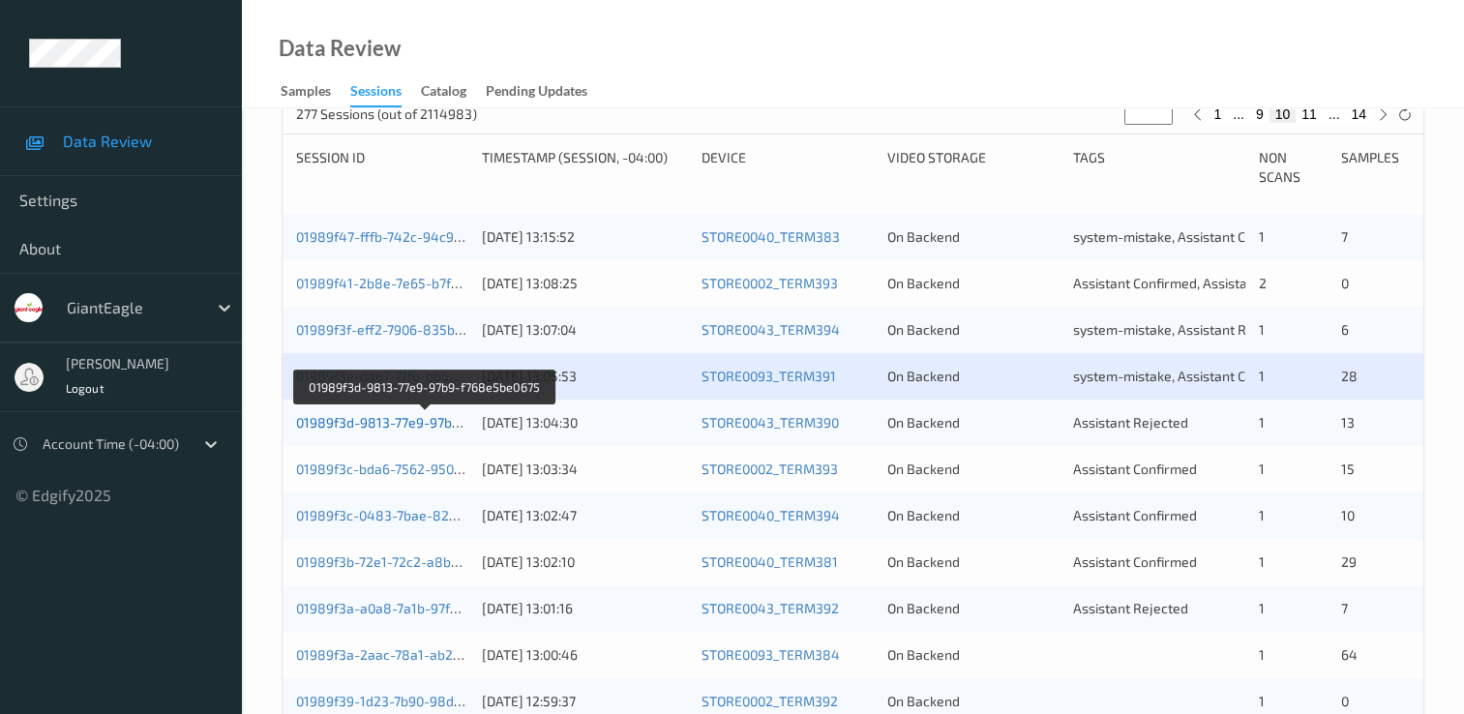
click at [402, 426] on link "01989f3d-9813-77e9-97b9-f768e5be0675" at bounding box center [425, 422] width 258 height 16
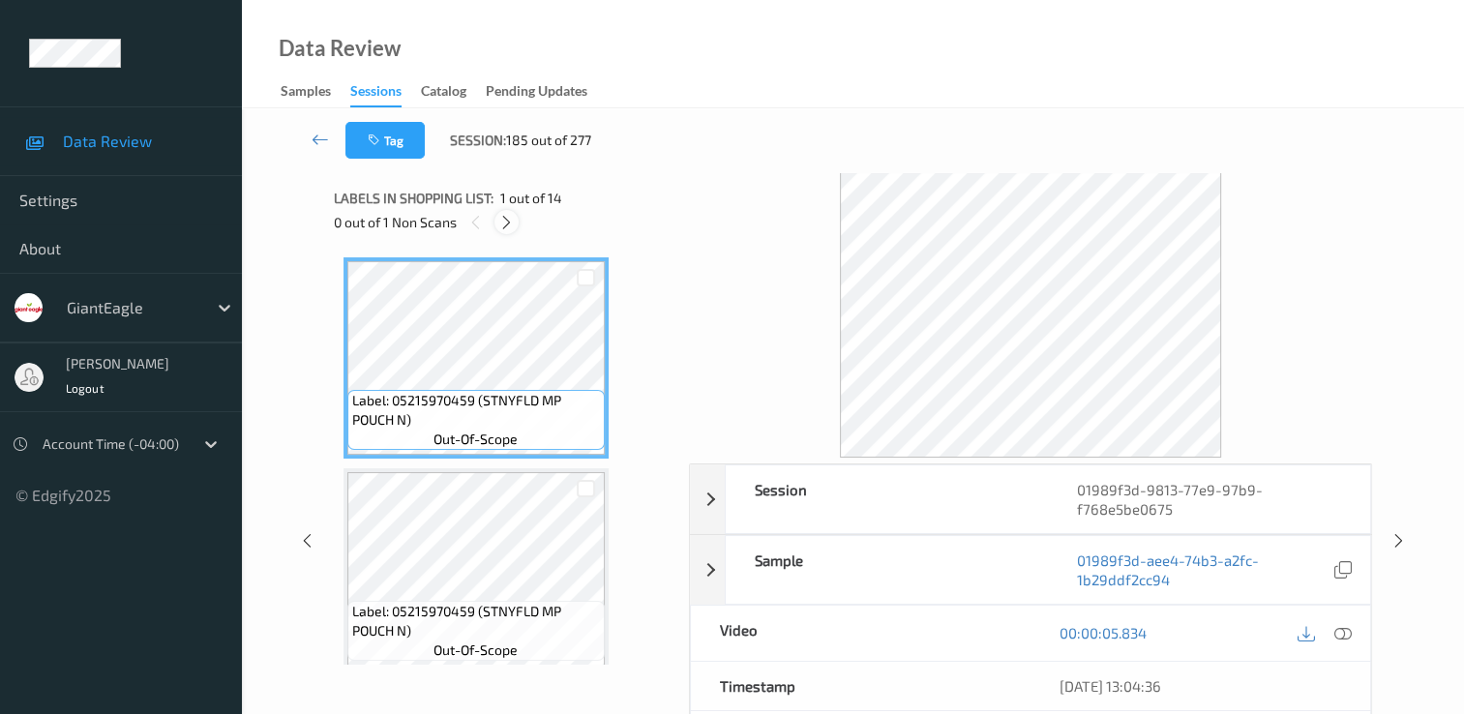
click at [503, 216] on icon at bounding box center [506, 222] width 16 height 17
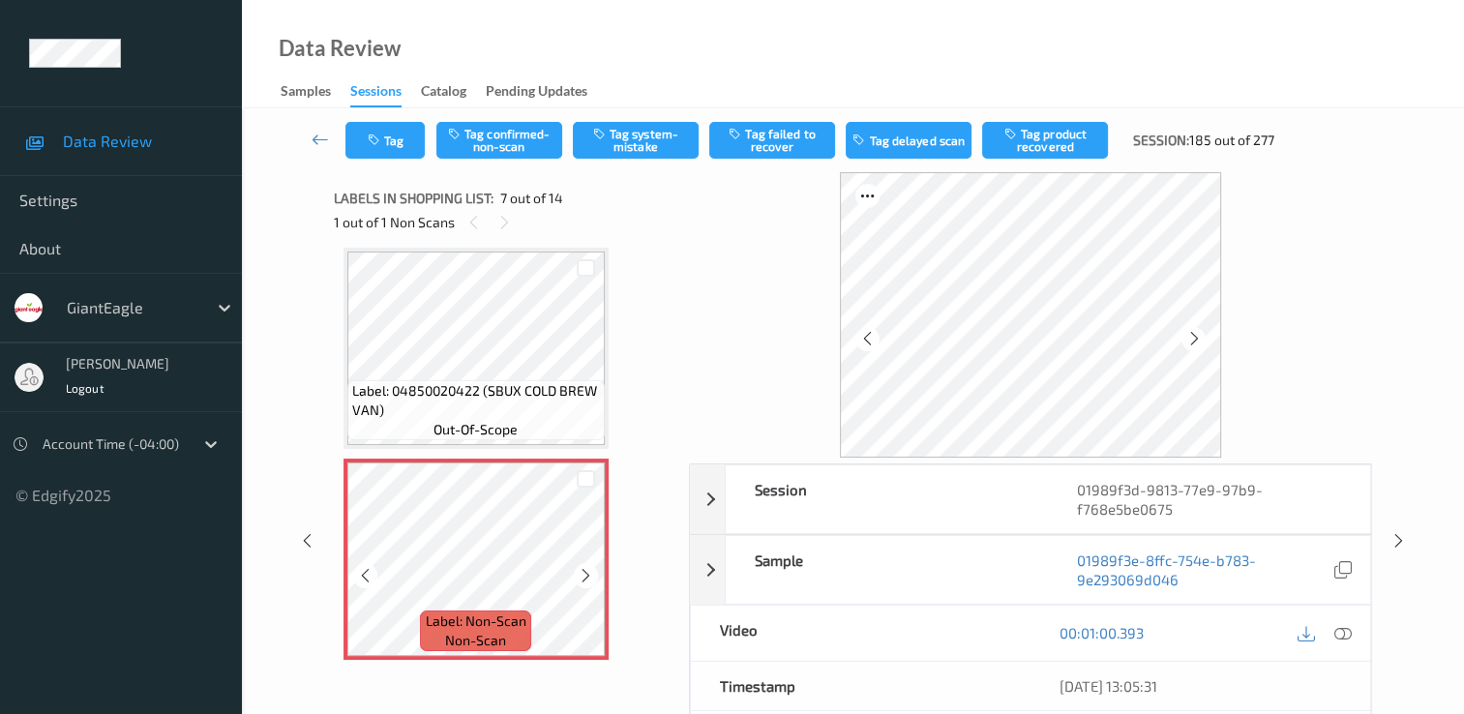
scroll to position [1161, 0]
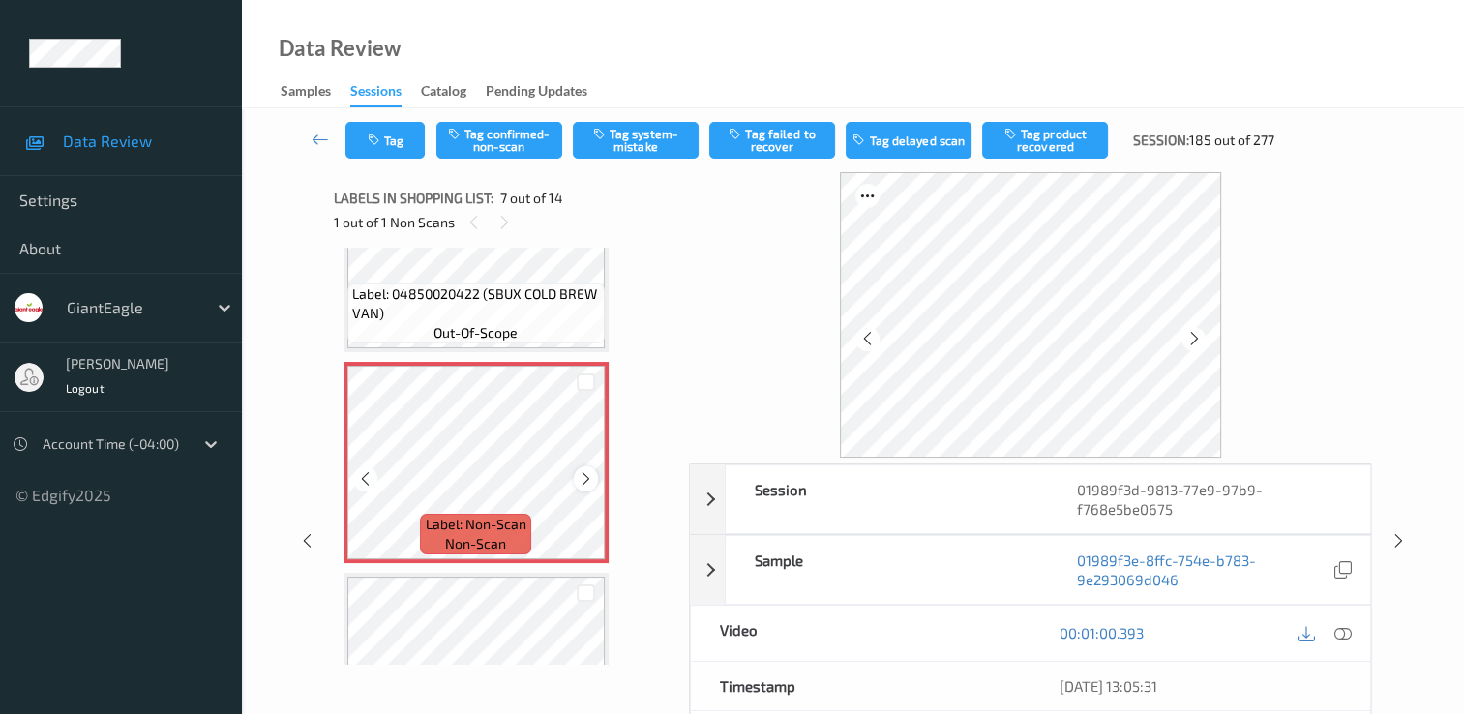
click at [579, 477] on icon at bounding box center [586, 478] width 16 height 17
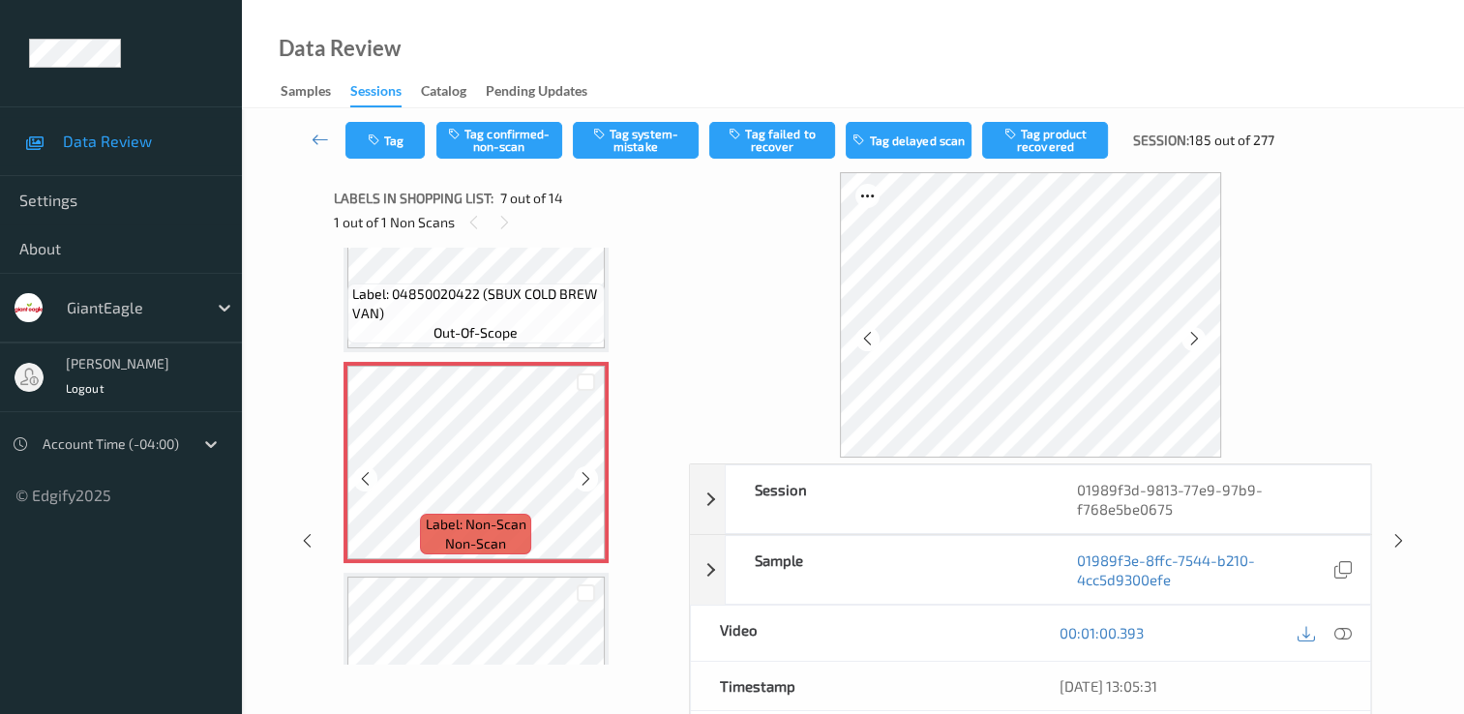
click at [579, 477] on icon at bounding box center [586, 478] width 16 height 17
click at [580, 482] on icon at bounding box center [586, 478] width 16 height 17
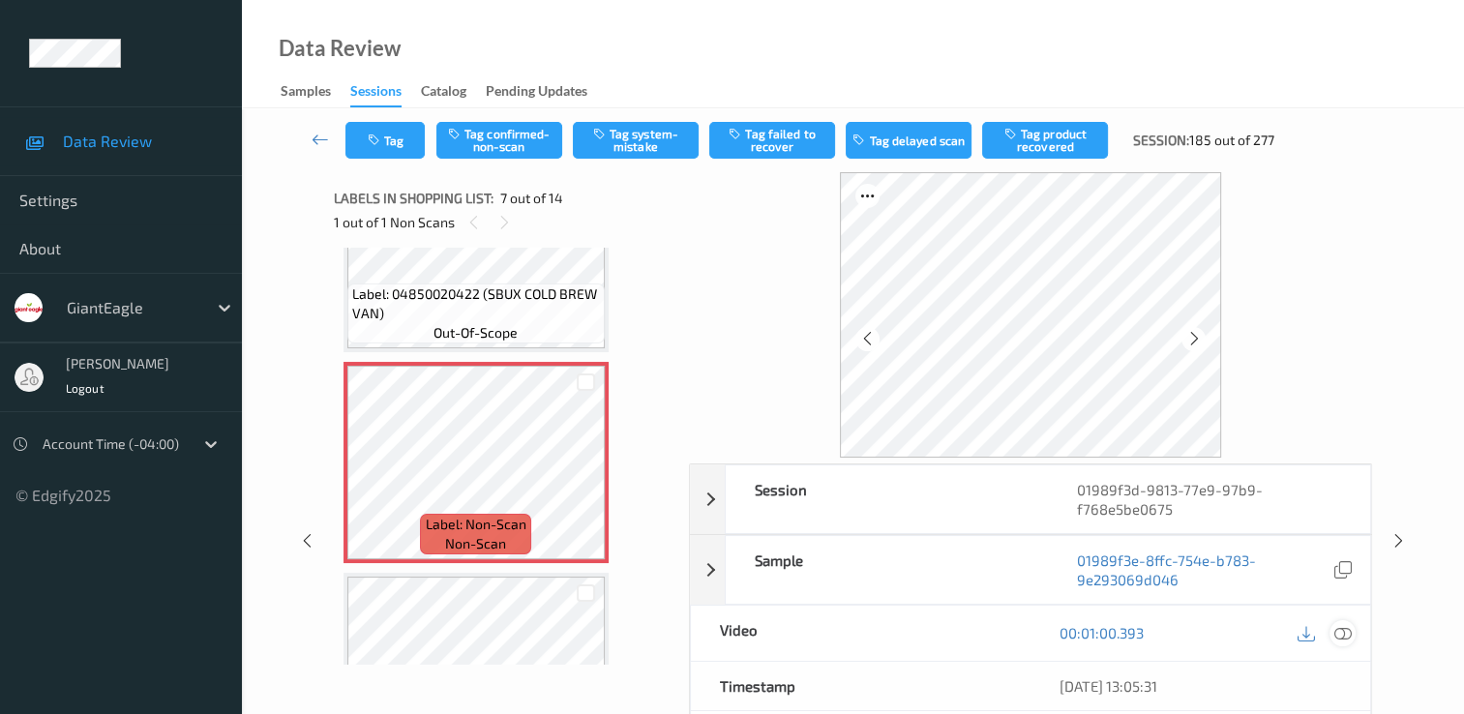
click at [1339, 632] on icon at bounding box center [1343, 632] width 17 height 17
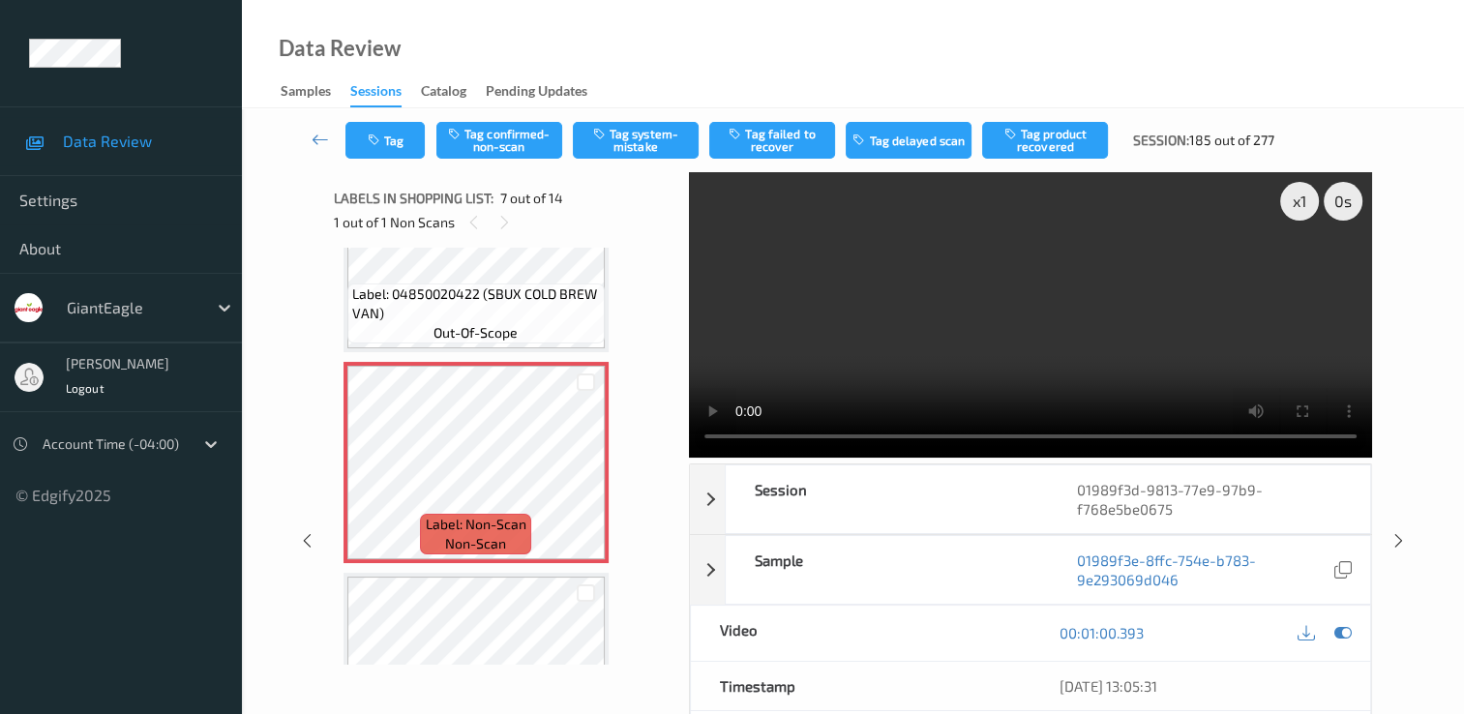
click at [986, 362] on video at bounding box center [1030, 314] width 683 height 285
click at [502, 144] on button "Tag confirmed-non-scan" at bounding box center [499, 140] width 126 height 37
click at [1041, 137] on button "Tag product recovered" at bounding box center [1045, 140] width 126 height 37
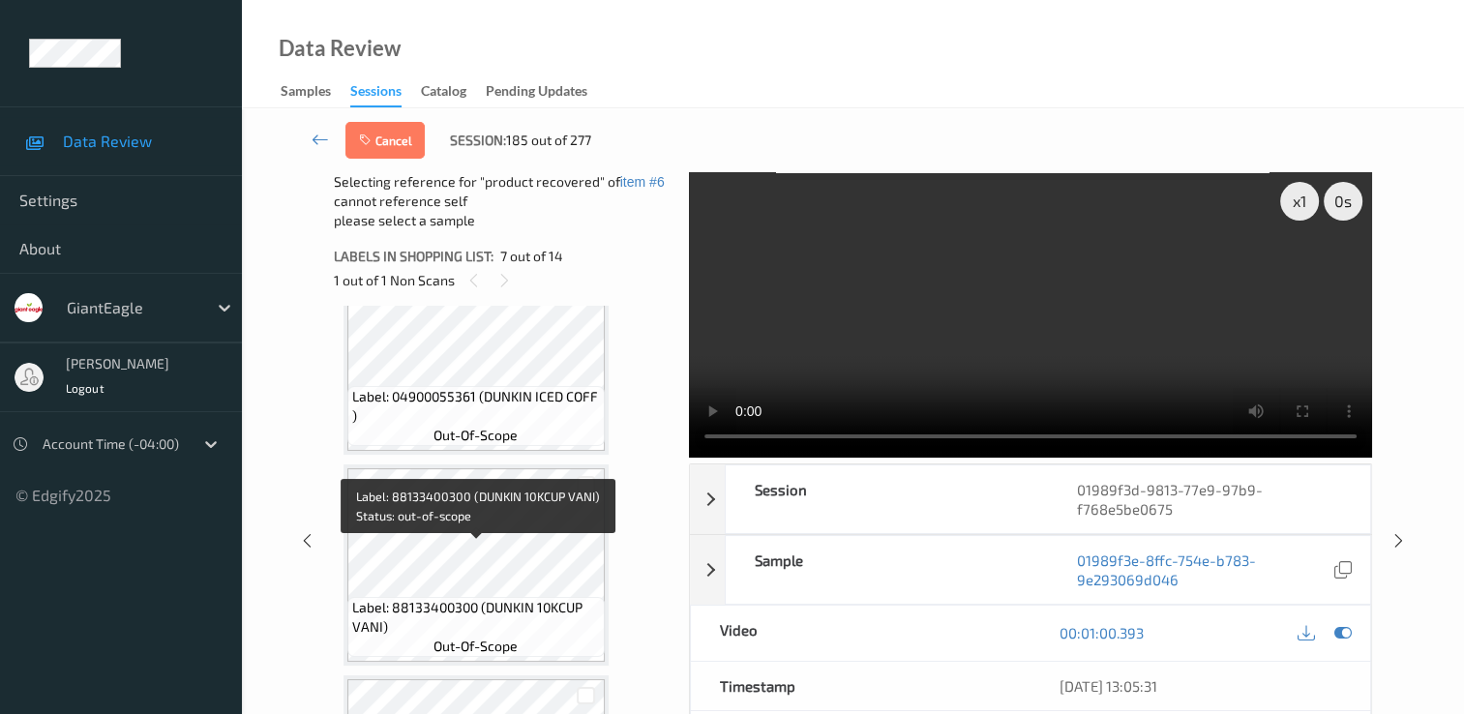
scroll to position [2129, 0]
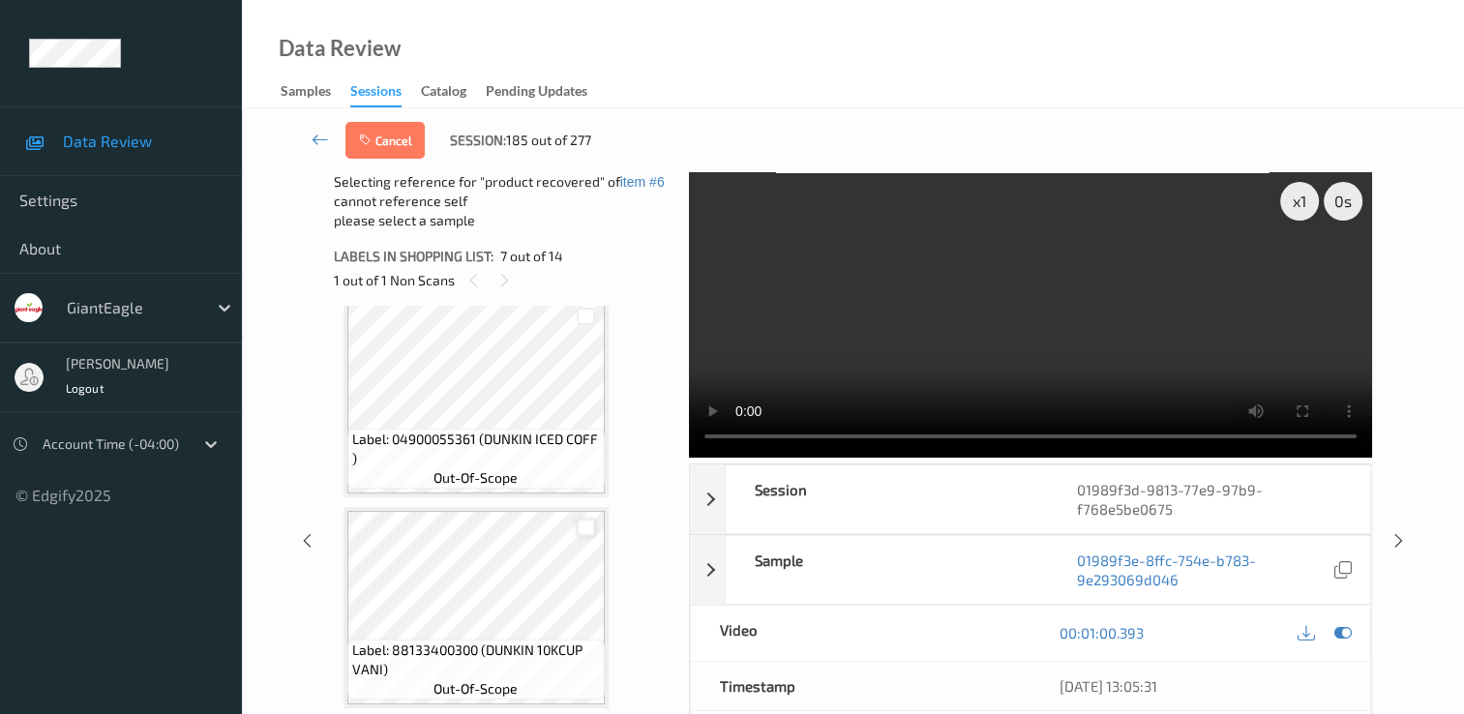
click at [584, 532] on div at bounding box center [586, 528] width 18 height 18
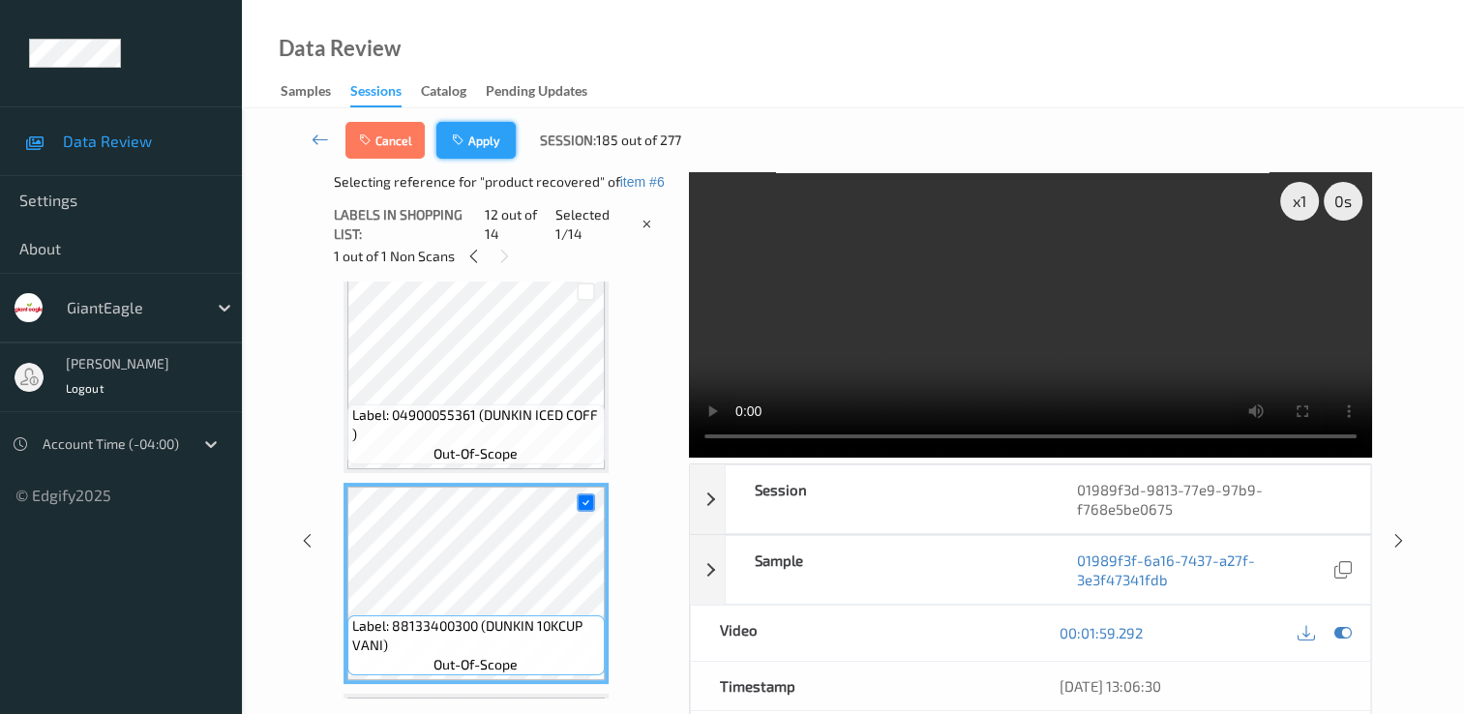
click at [471, 126] on button "Apply" at bounding box center [475, 140] width 79 height 37
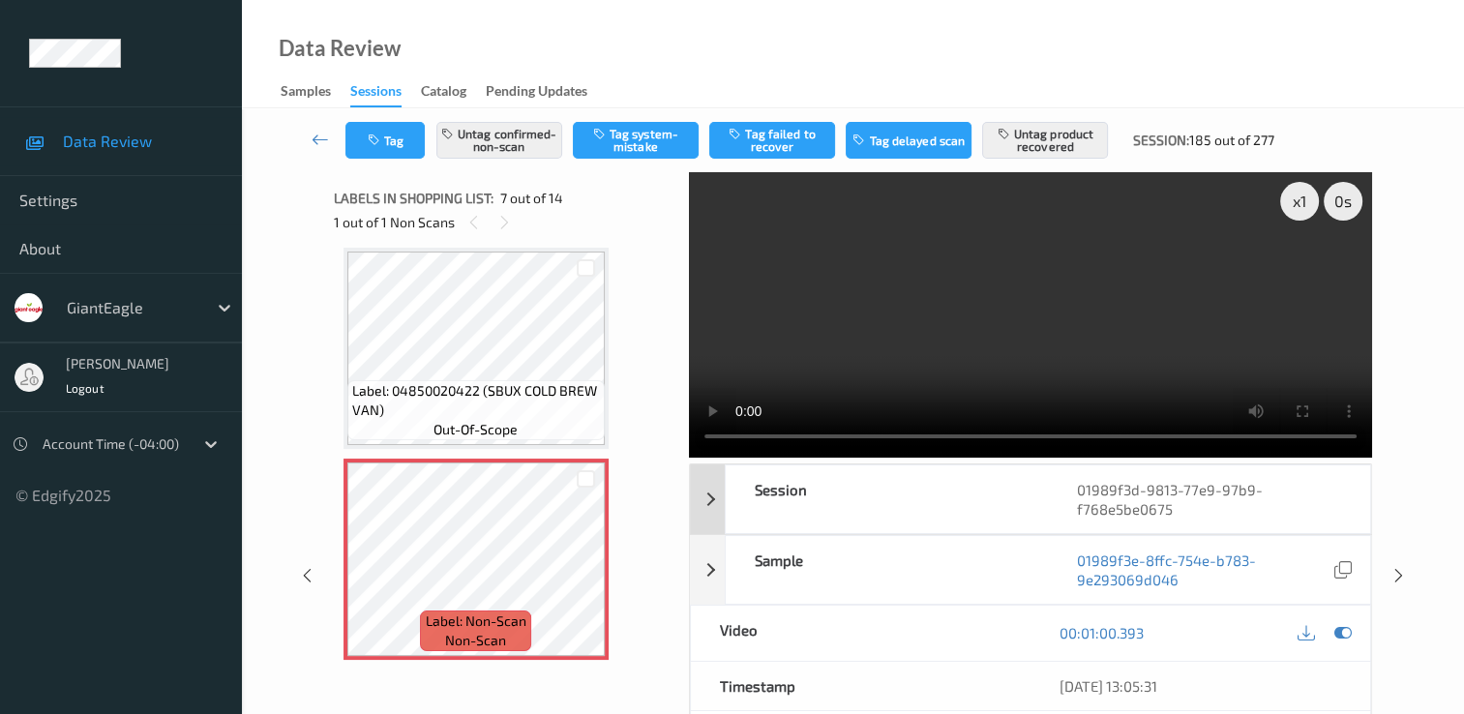
click at [1014, 501] on div "Session" at bounding box center [887, 499] width 322 height 68
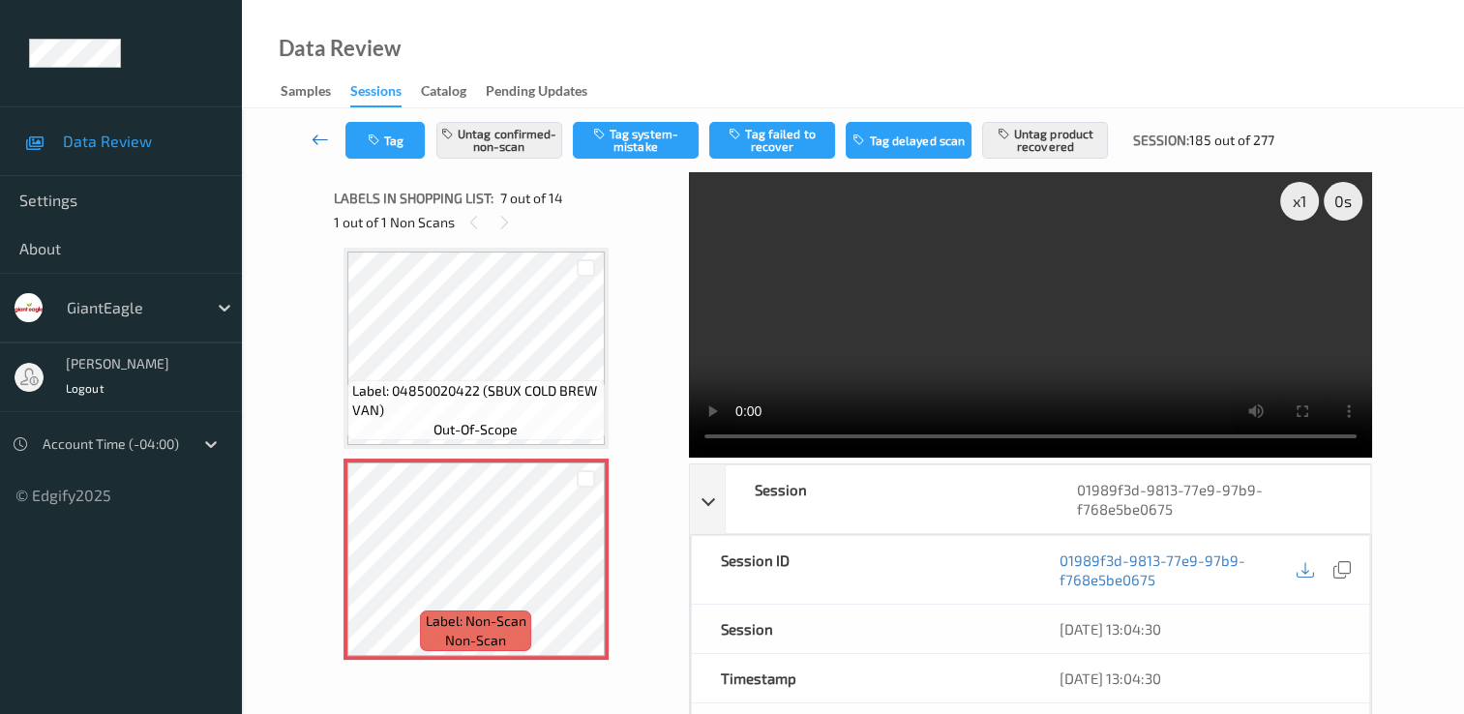
click at [325, 137] on icon at bounding box center [320, 139] width 17 height 19
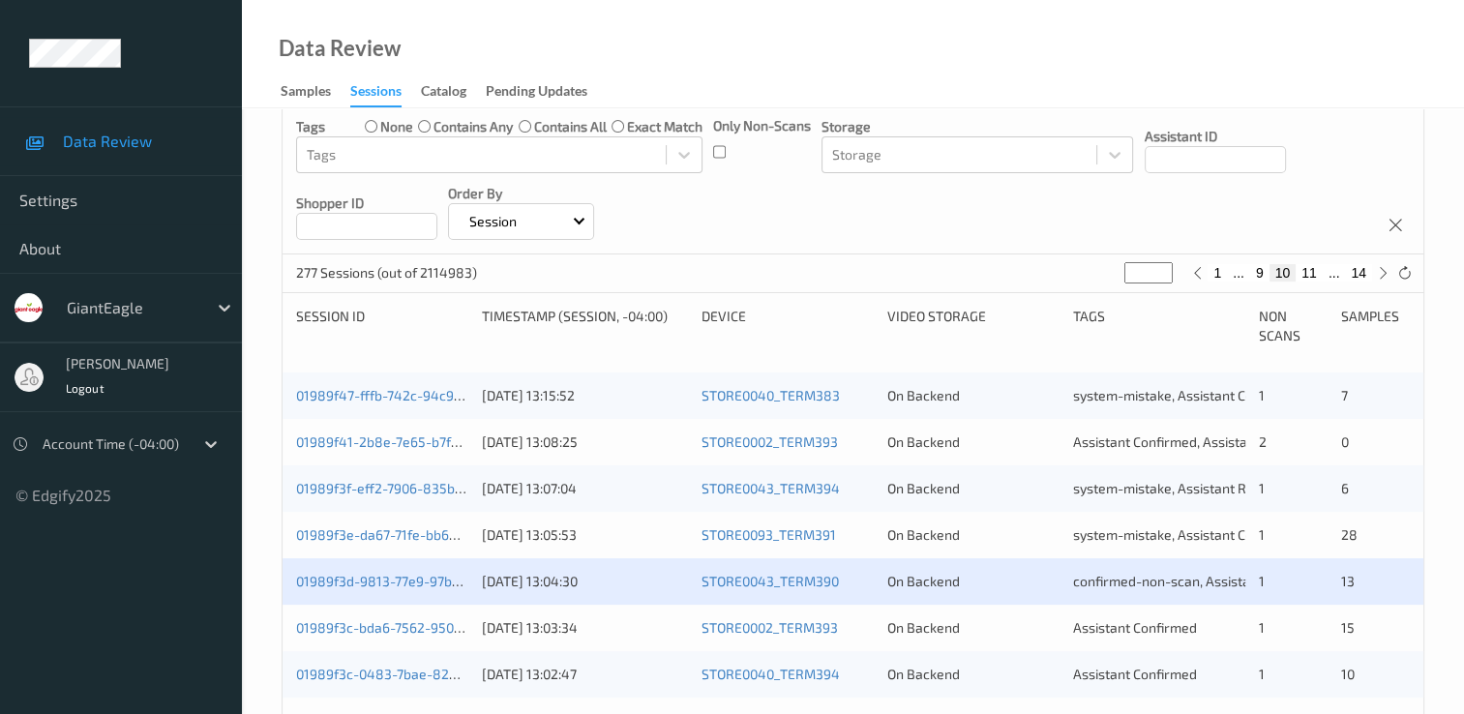
scroll to position [484, 0]
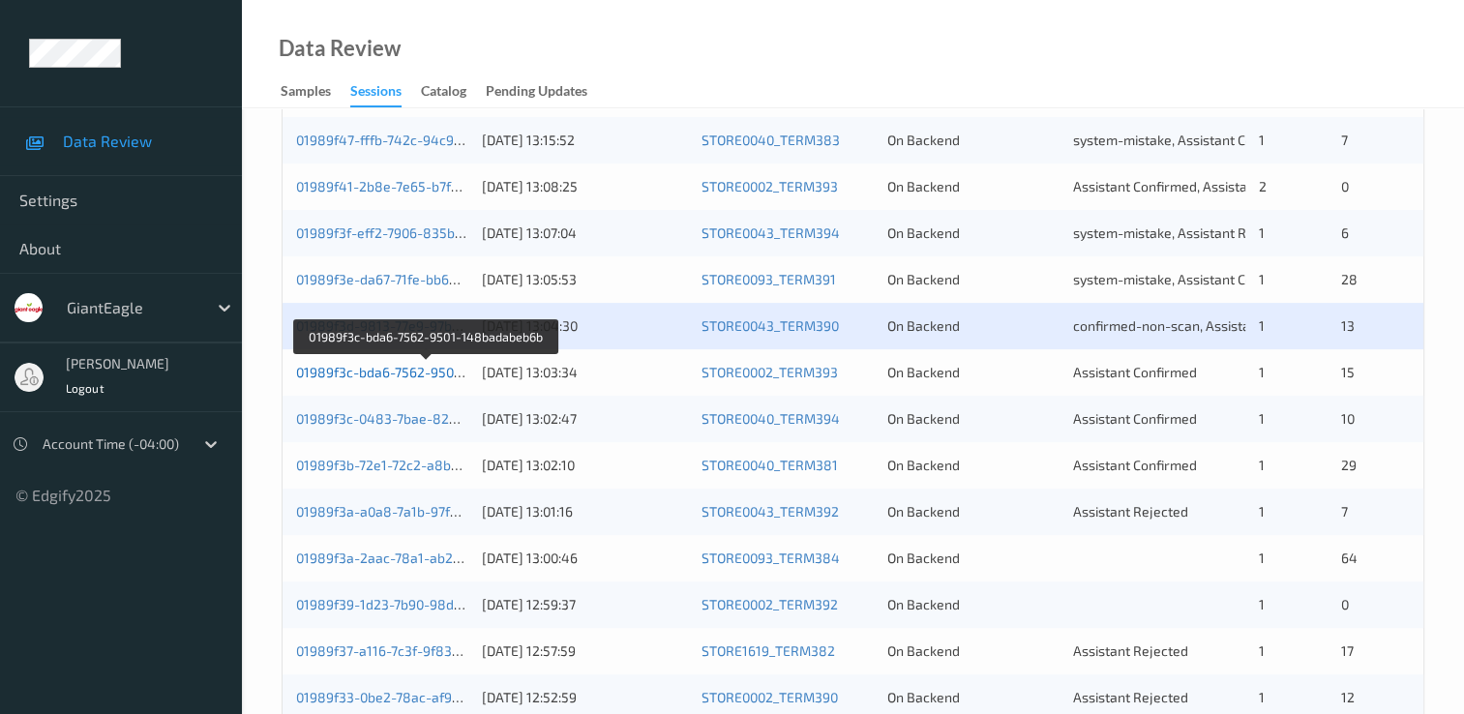
click at [383, 367] on link "01989f3c-bda6-7562-9501-148badabeb6b" at bounding box center [427, 372] width 262 height 16
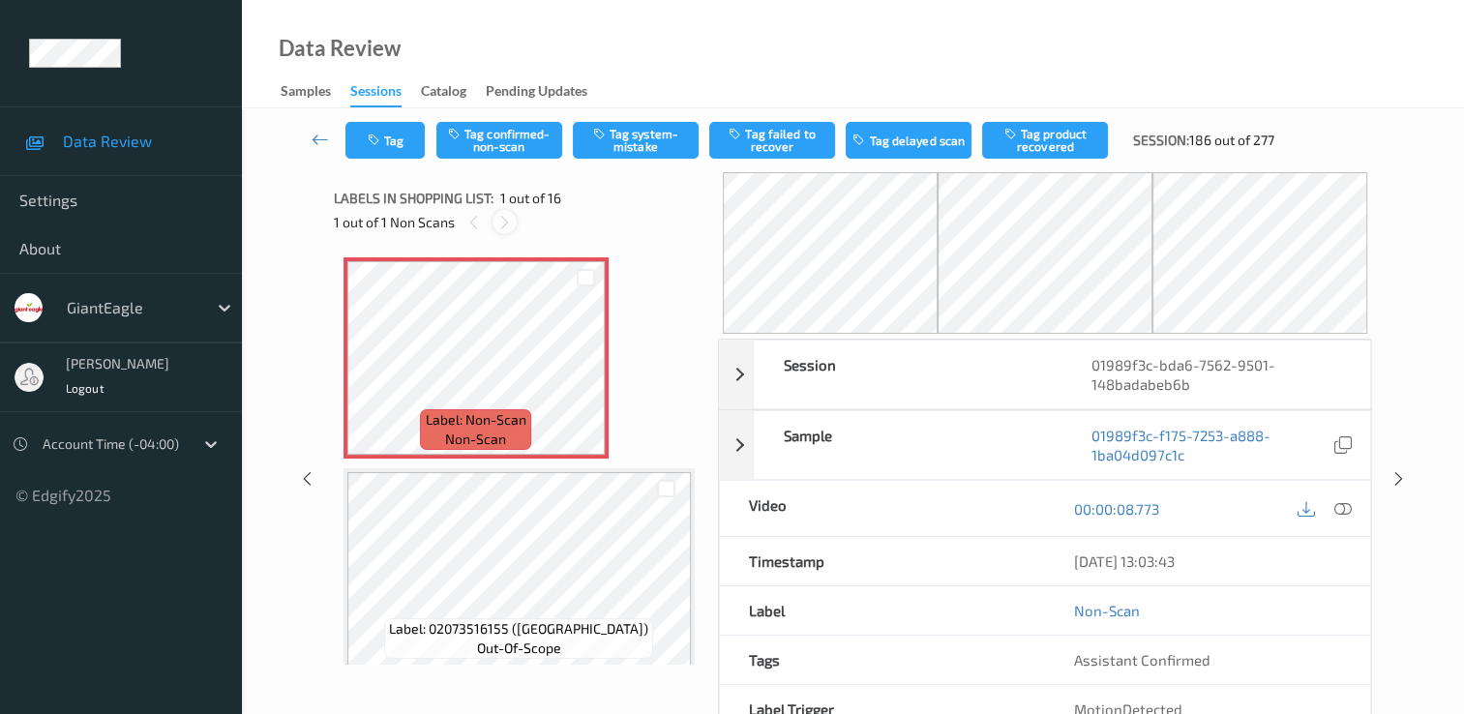
click at [502, 219] on icon at bounding box center [504, 222] width 16 height 17
click at [501, 220] on icon at bounding box center [504, 222] width 16 height 17
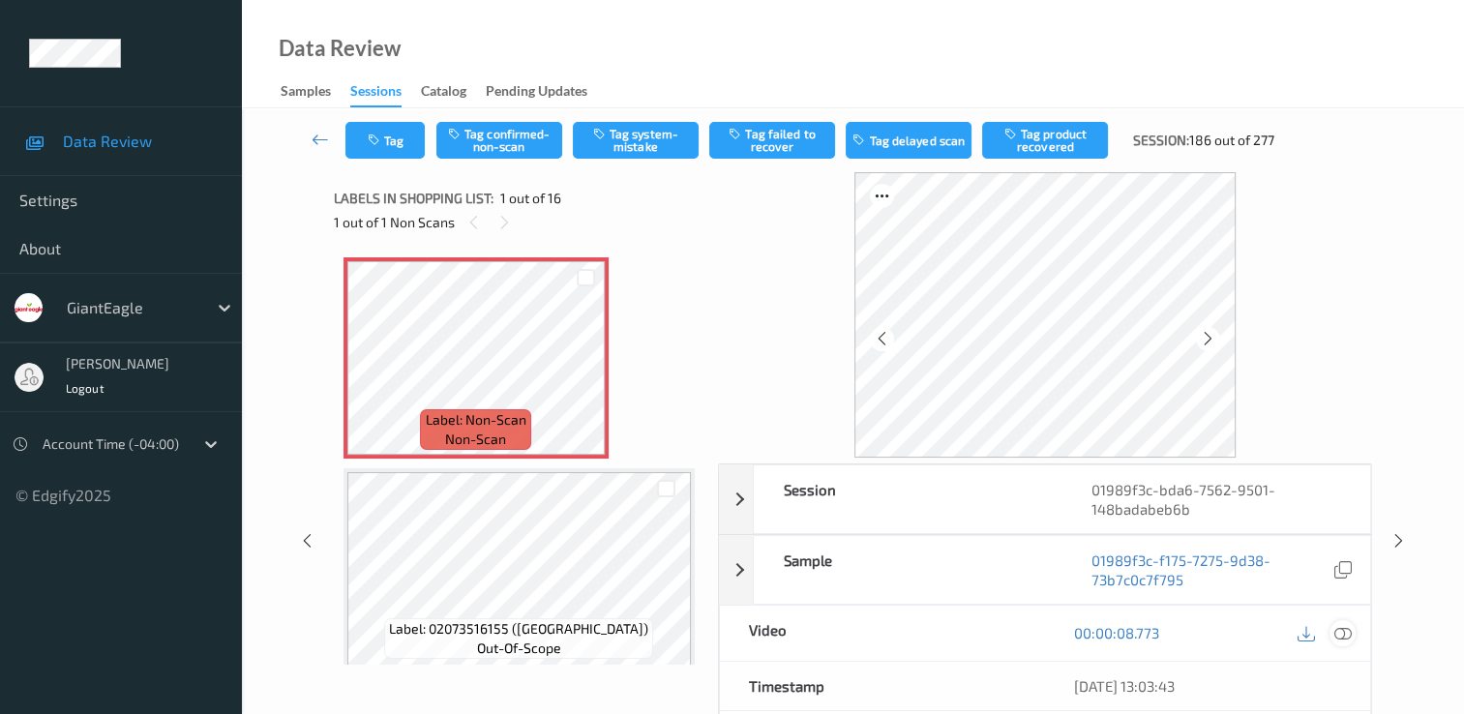
click at [1341, 632] on icon at bounding box center [1343, 632] width 17 height 17
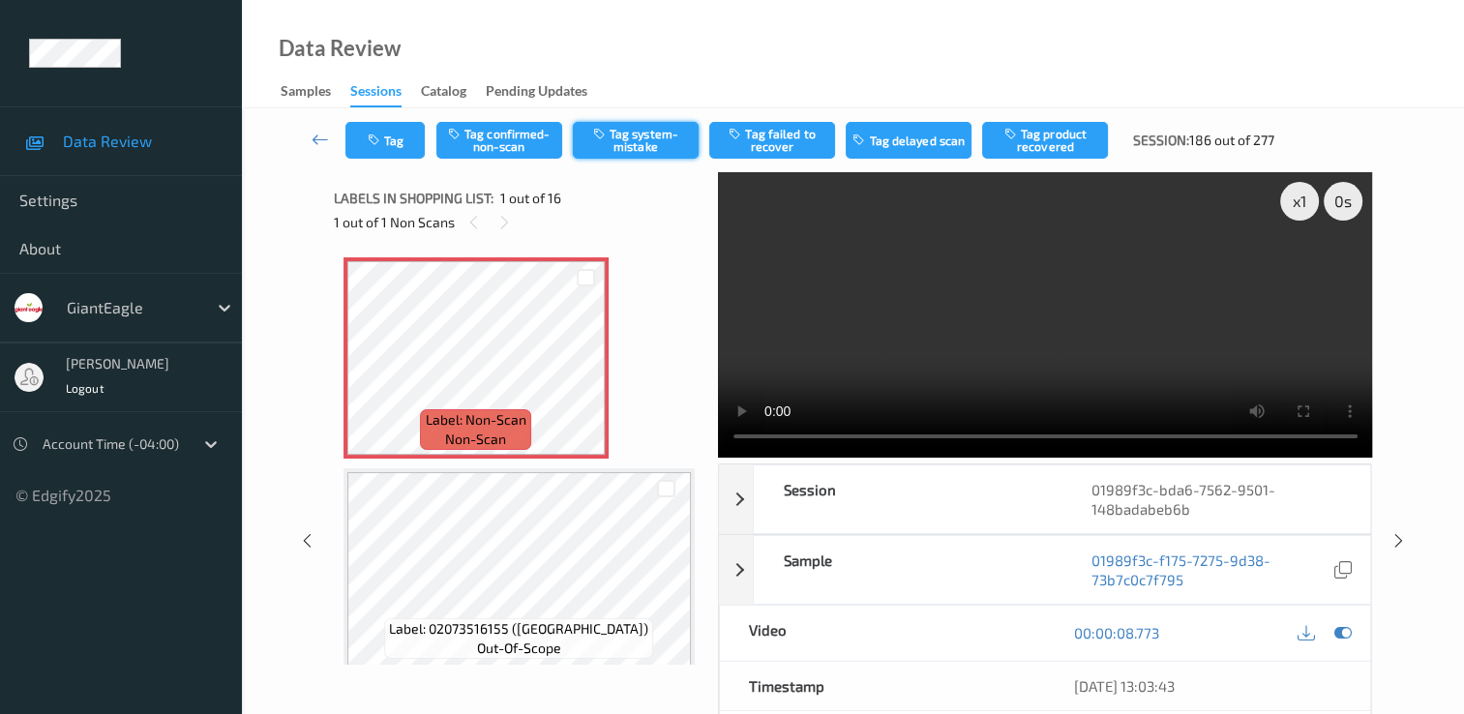
click at [667, 131] on button "Tag system-mistake" at bounding box center [636, 140] width 126 height 37
click at [334, 135] on link at bounding box center [320, 140] width 50 height 37
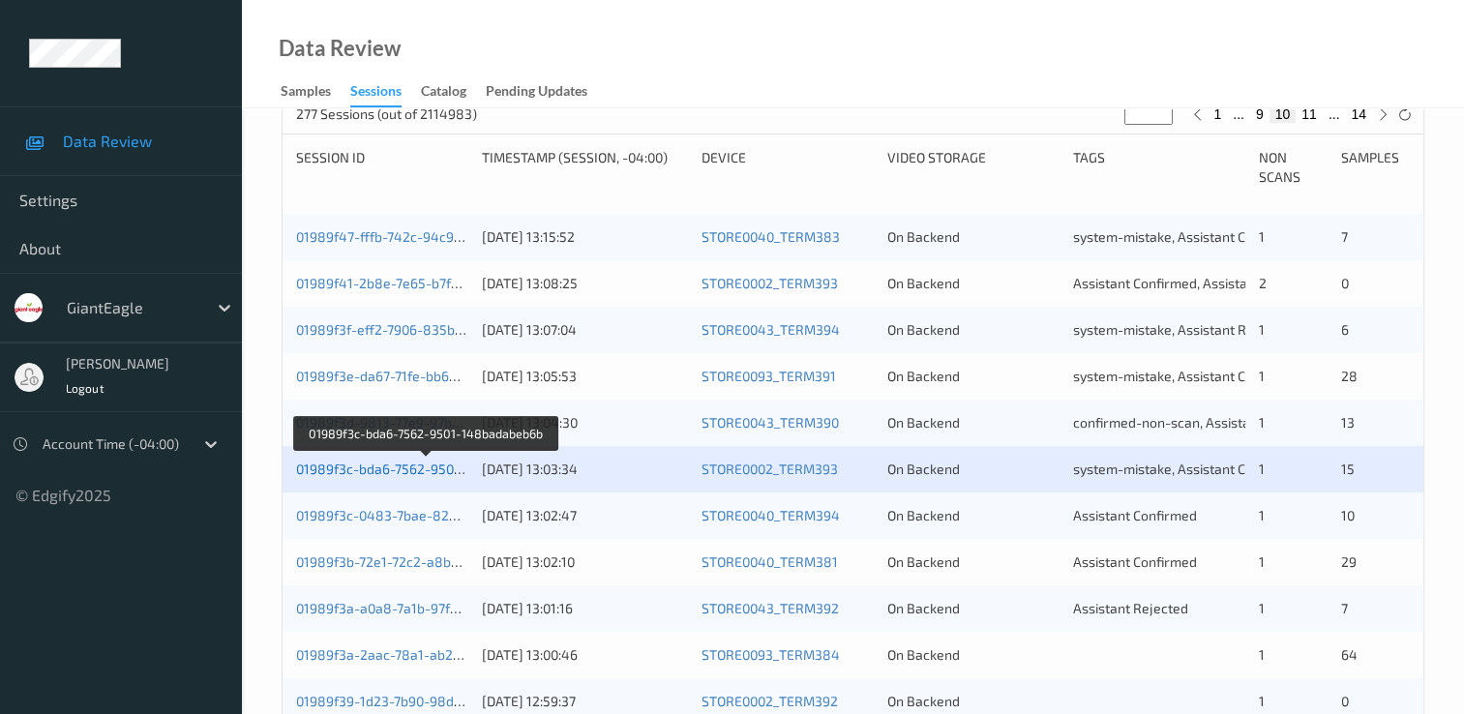
click at [418, 476] on link "01989f3c-bda6-7562-9501-148badabeb6b" at bounding box center [427, 469] width 262 height 16
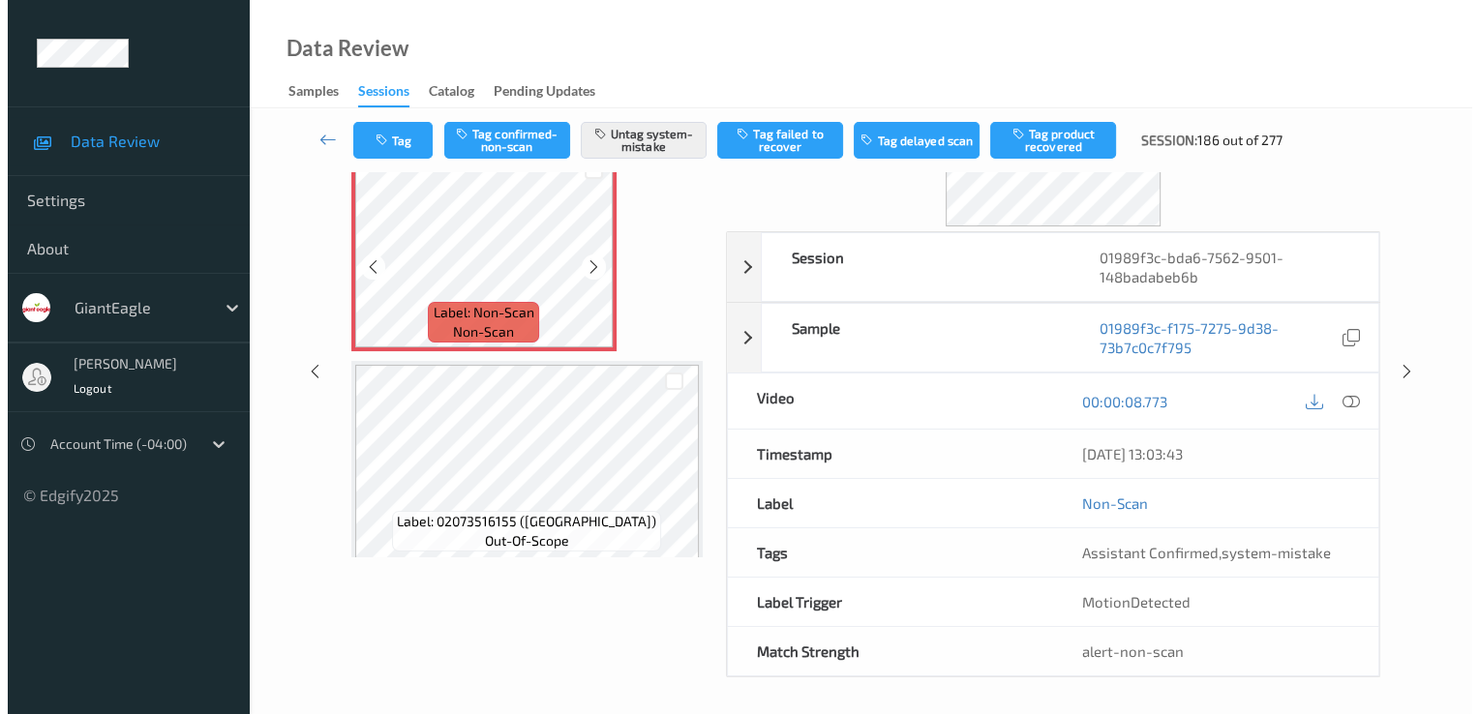
scroll to position [232, 0]
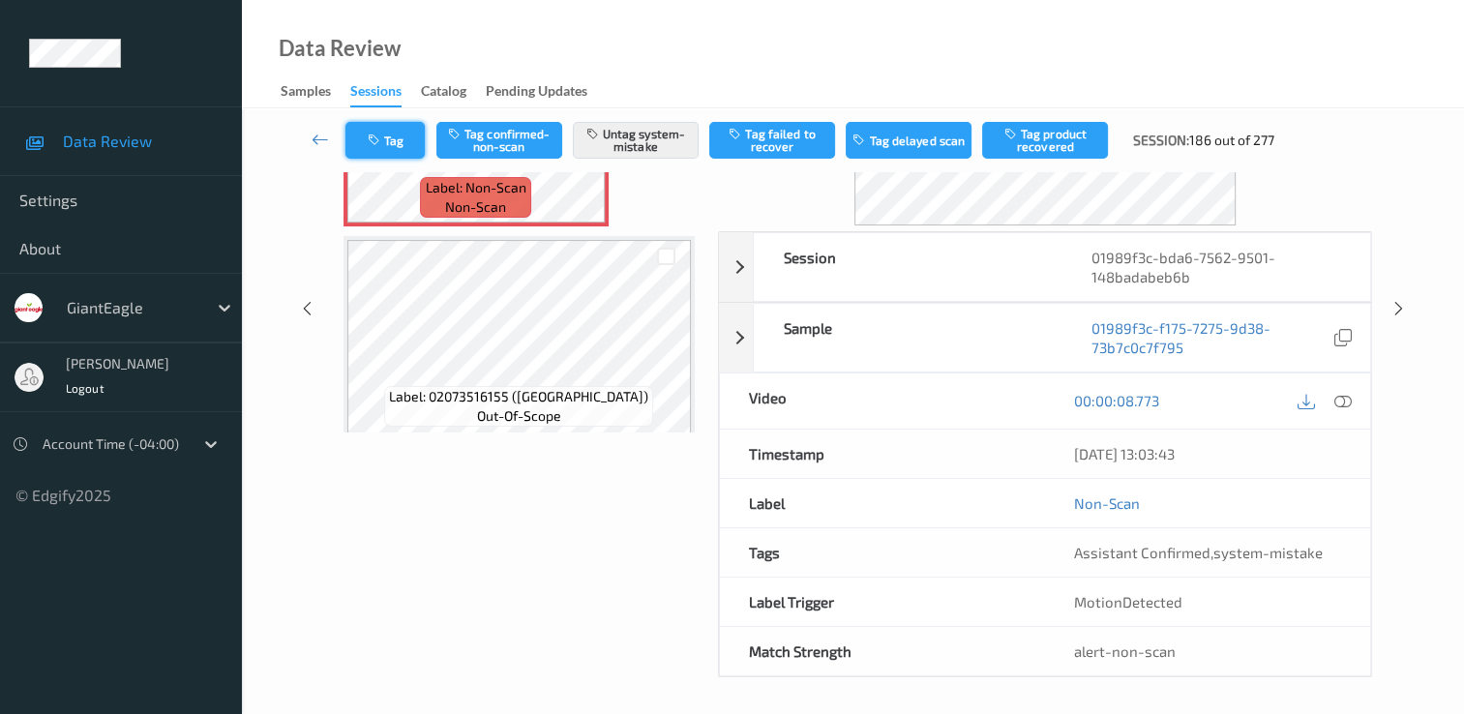
click at [403, 139] on button "Tag" at bounding box center [384, 140] width 79 height 37
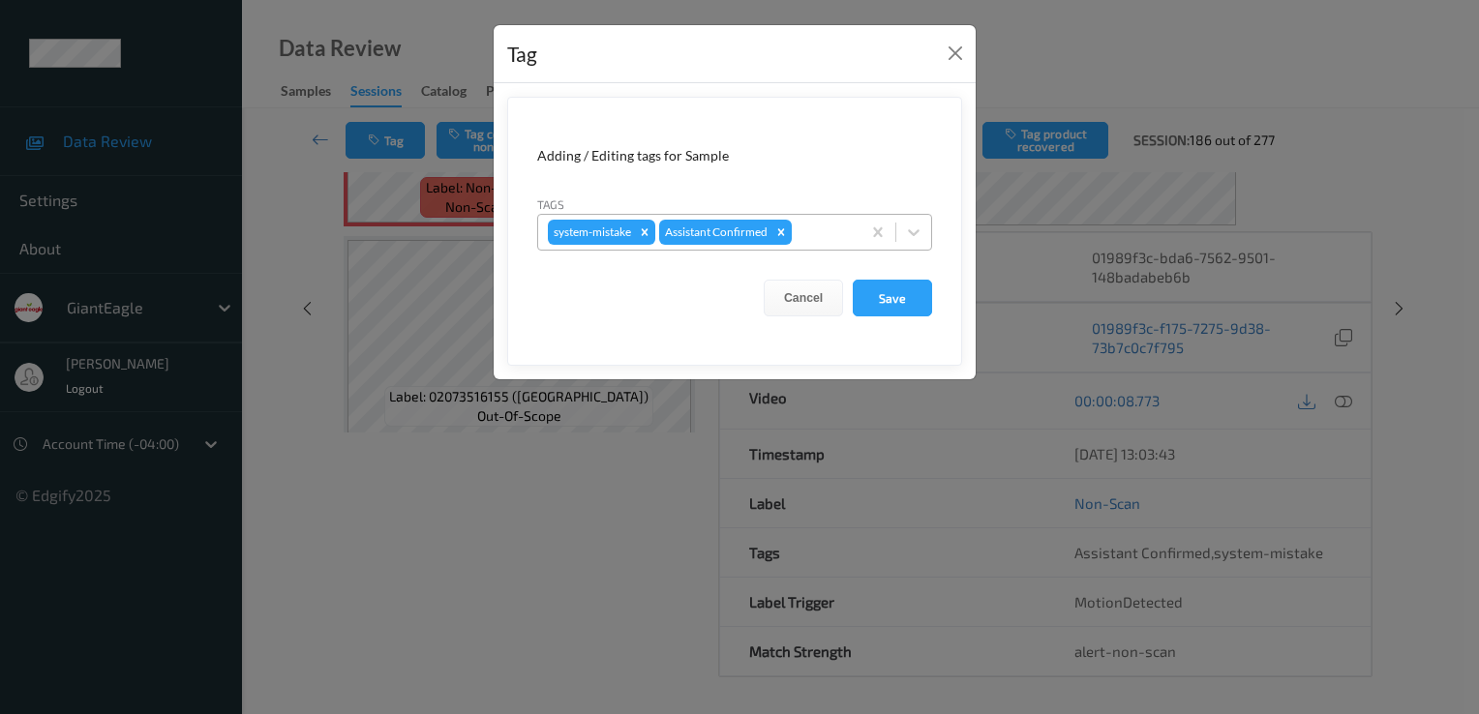
click at [819, 234] on div at bounding box center [823, 232] width 55 height 23
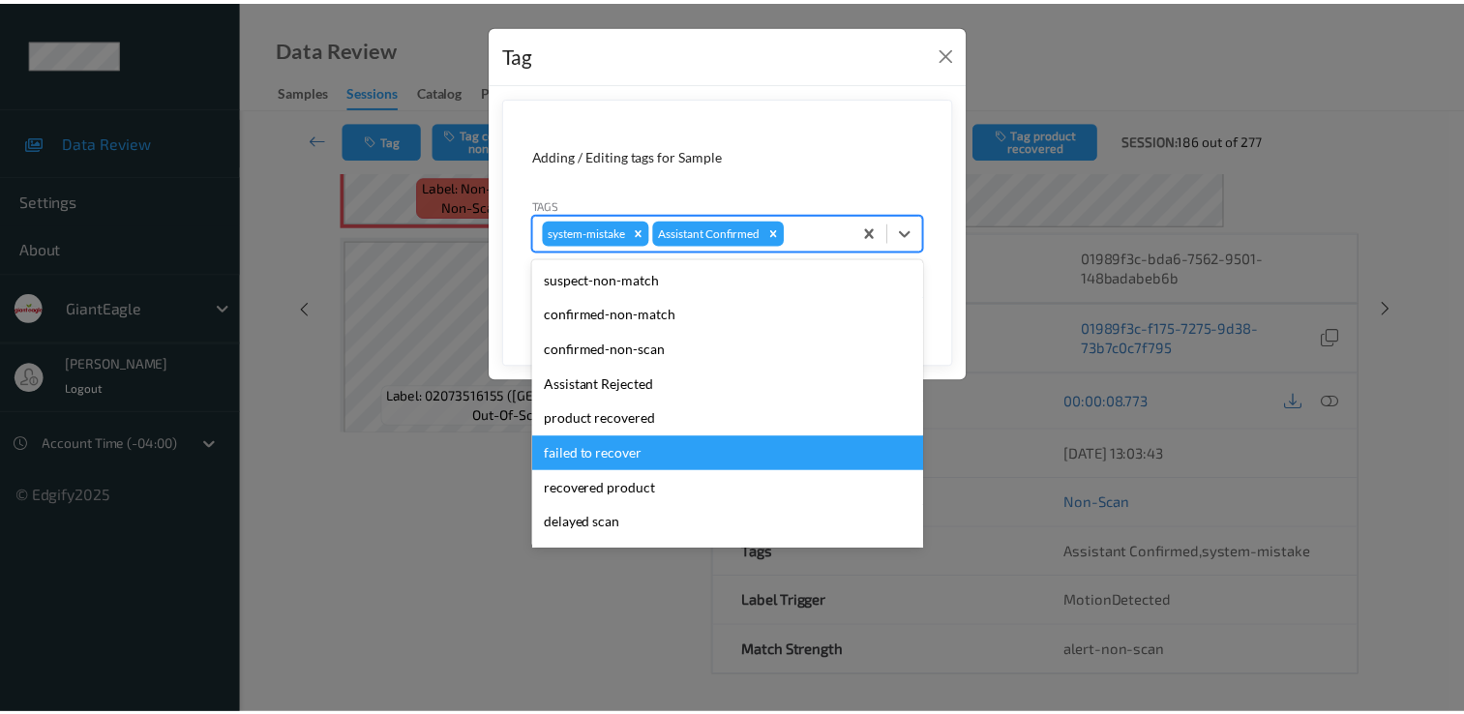
scroll to position [170, 0]
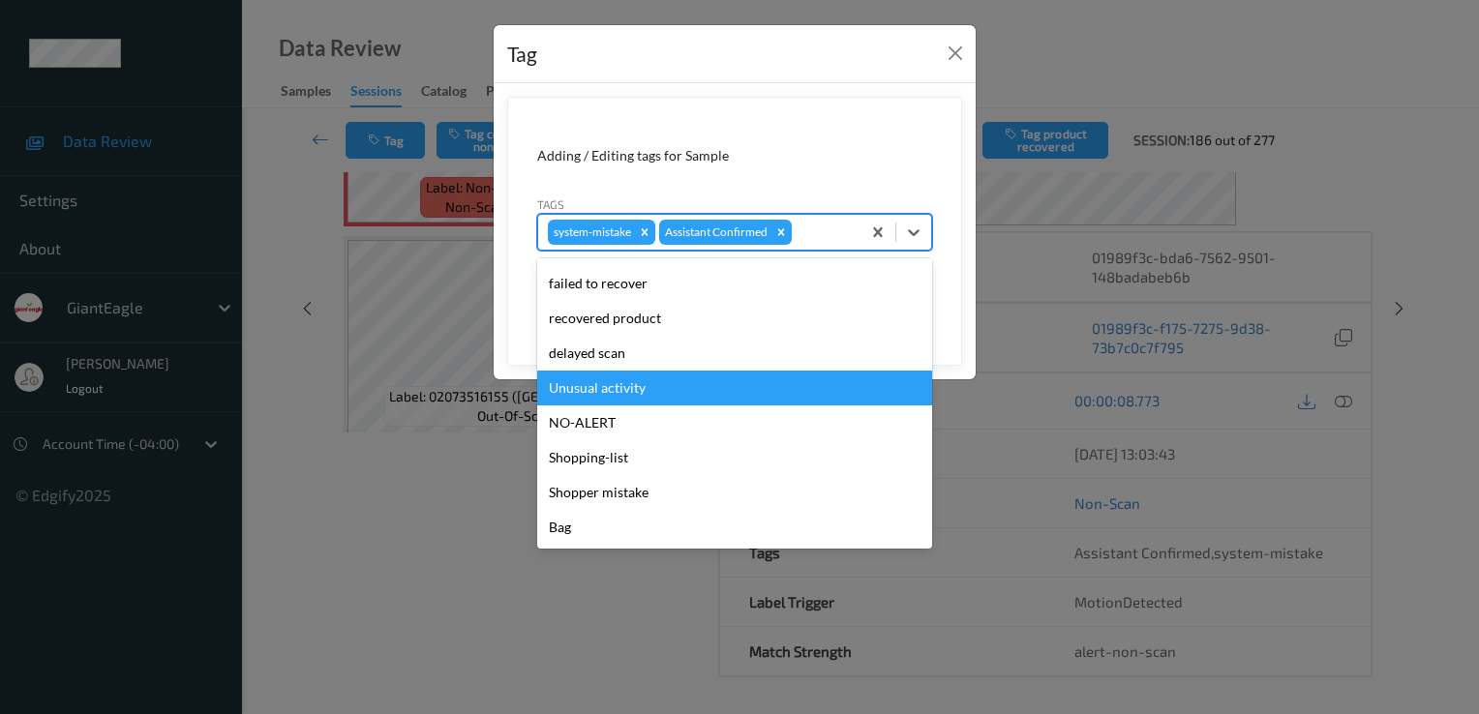
click at [716, 388] on div "Unusual activity" at bounding box center [734, 388] width 395 height 35
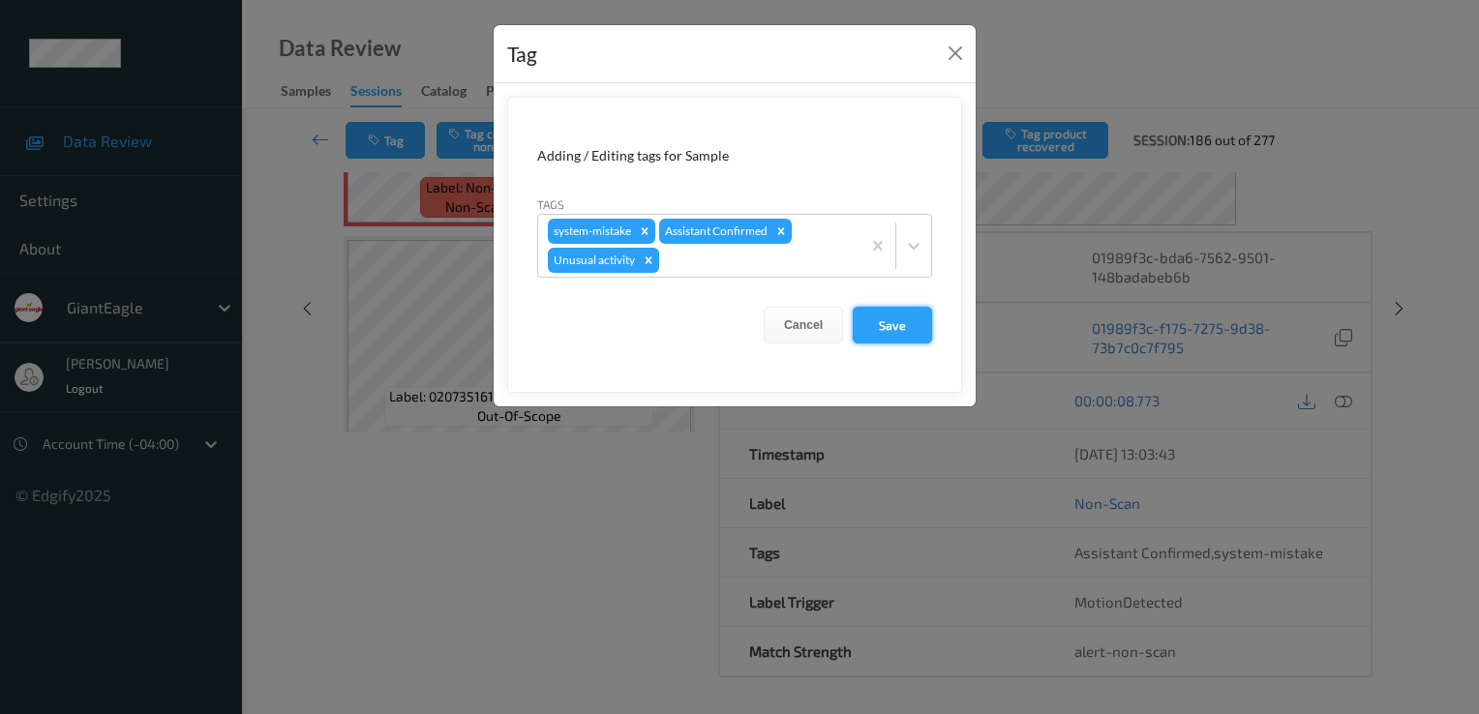
click at [916, 317] on button "Save" at bounding box center [892, 325] width 79 height 37
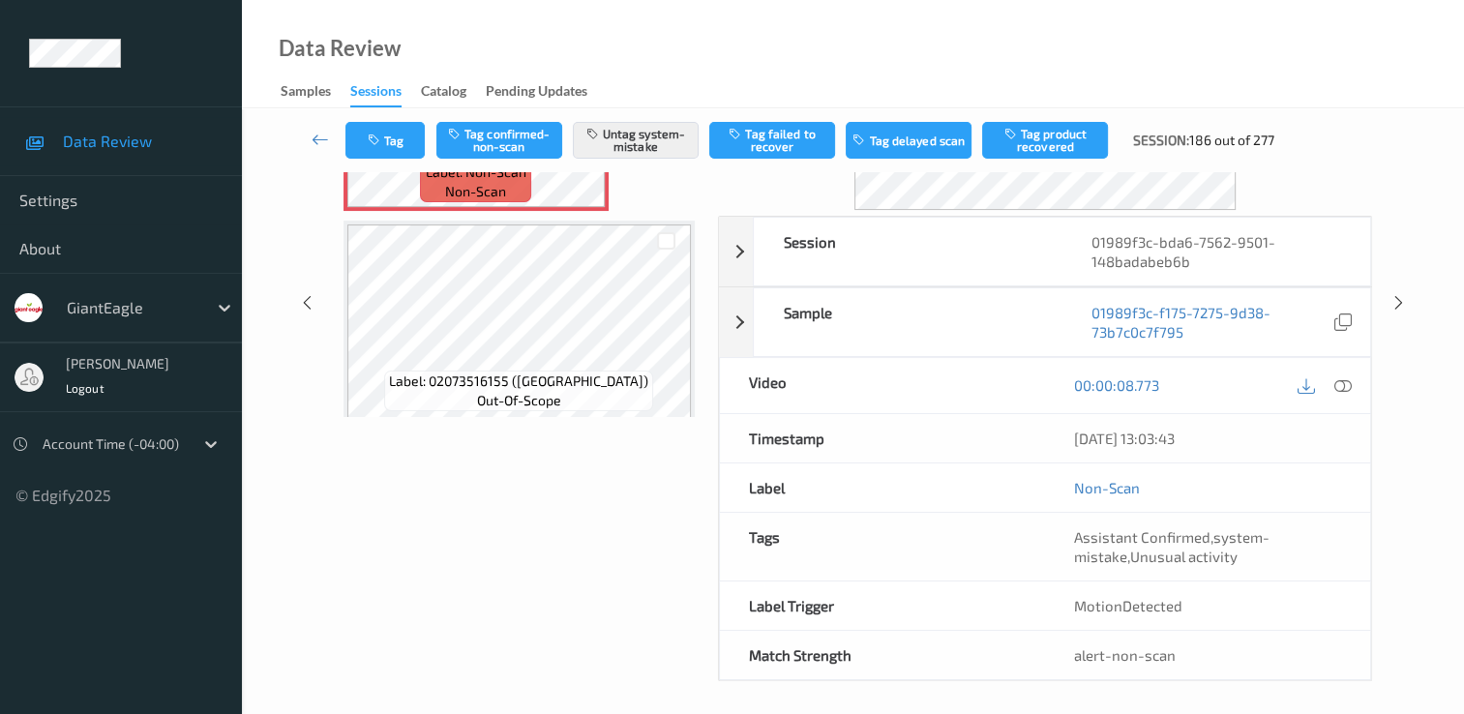
scroll to position [252, 0]
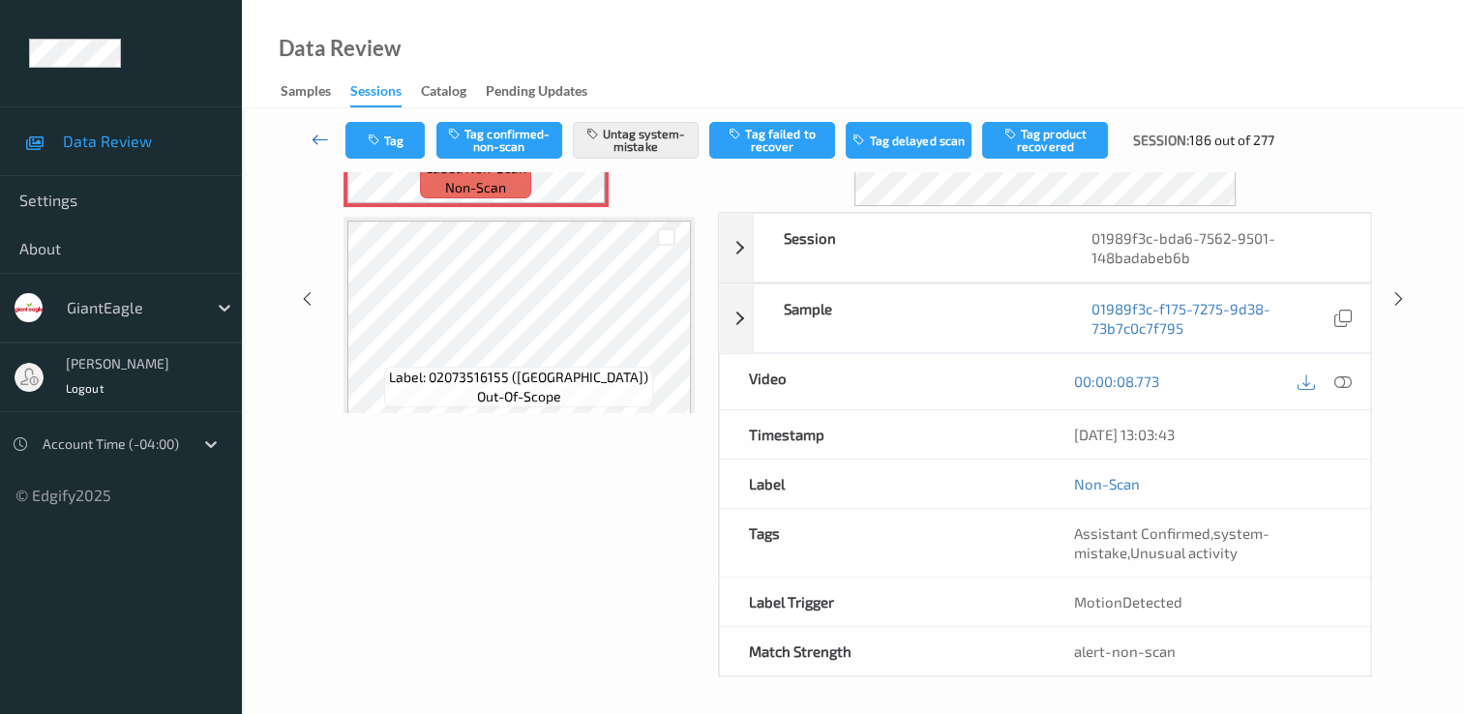
click at [309, 134] on link at bounding box center [320, 140] width 50 height 37
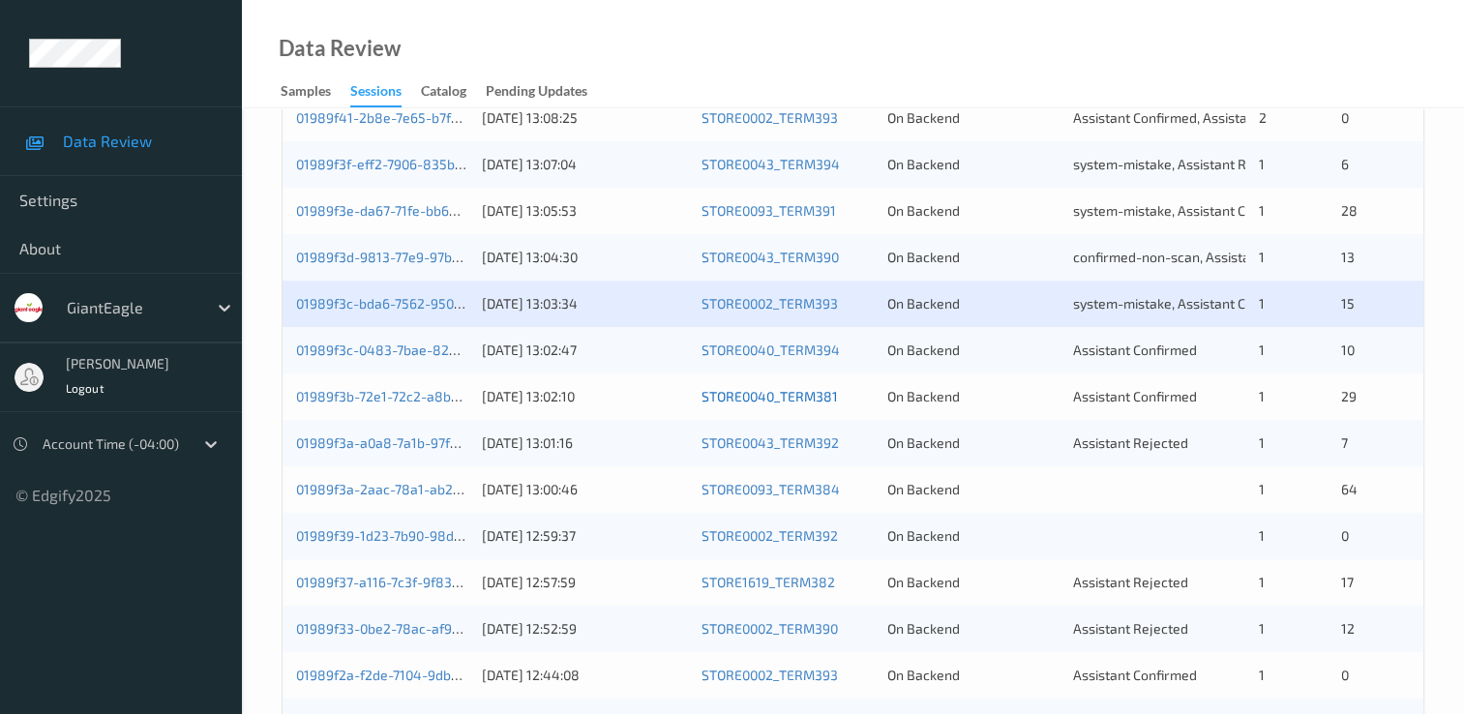
scroll to position [581, 0]
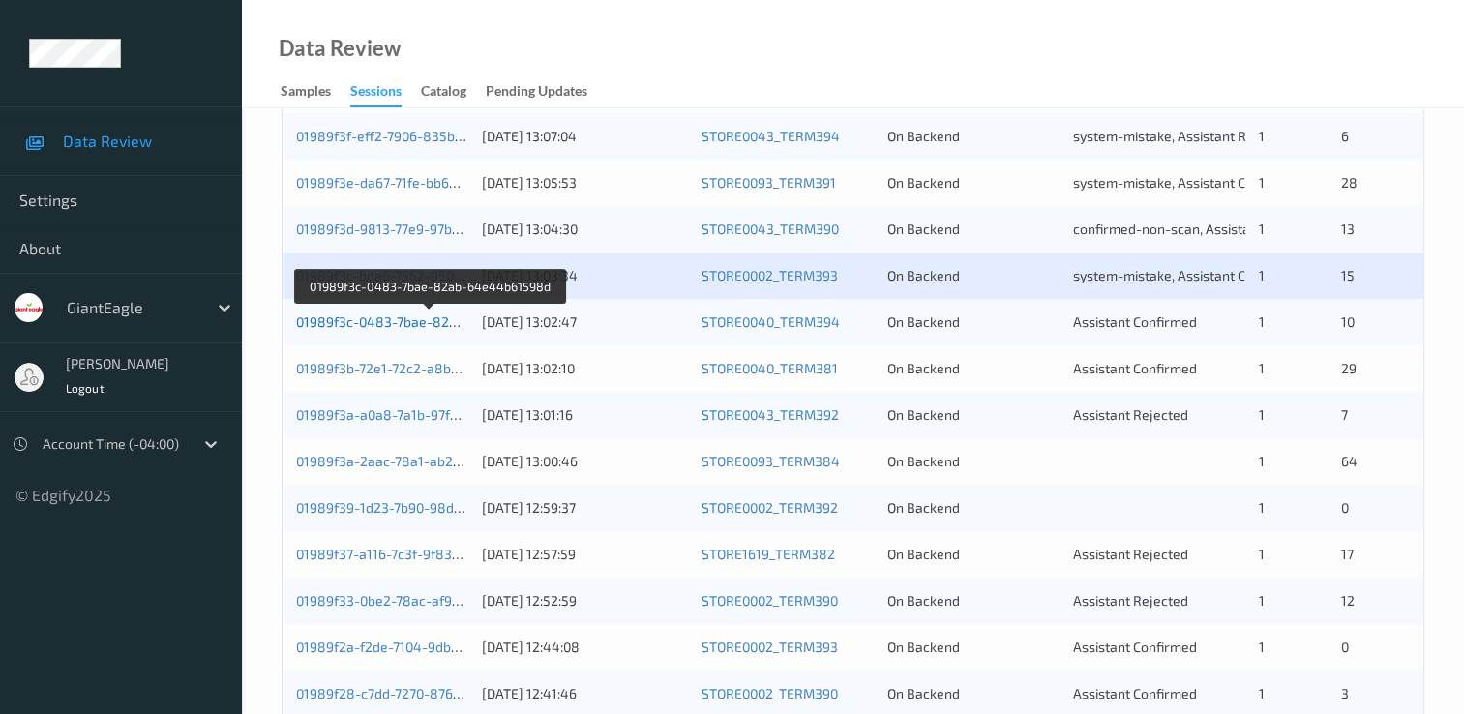
click at [433, 314] on link "01989f3c-0483-7bae-82ab-64e44b61598d" at bounding box center [430, 322] width 269 height 16
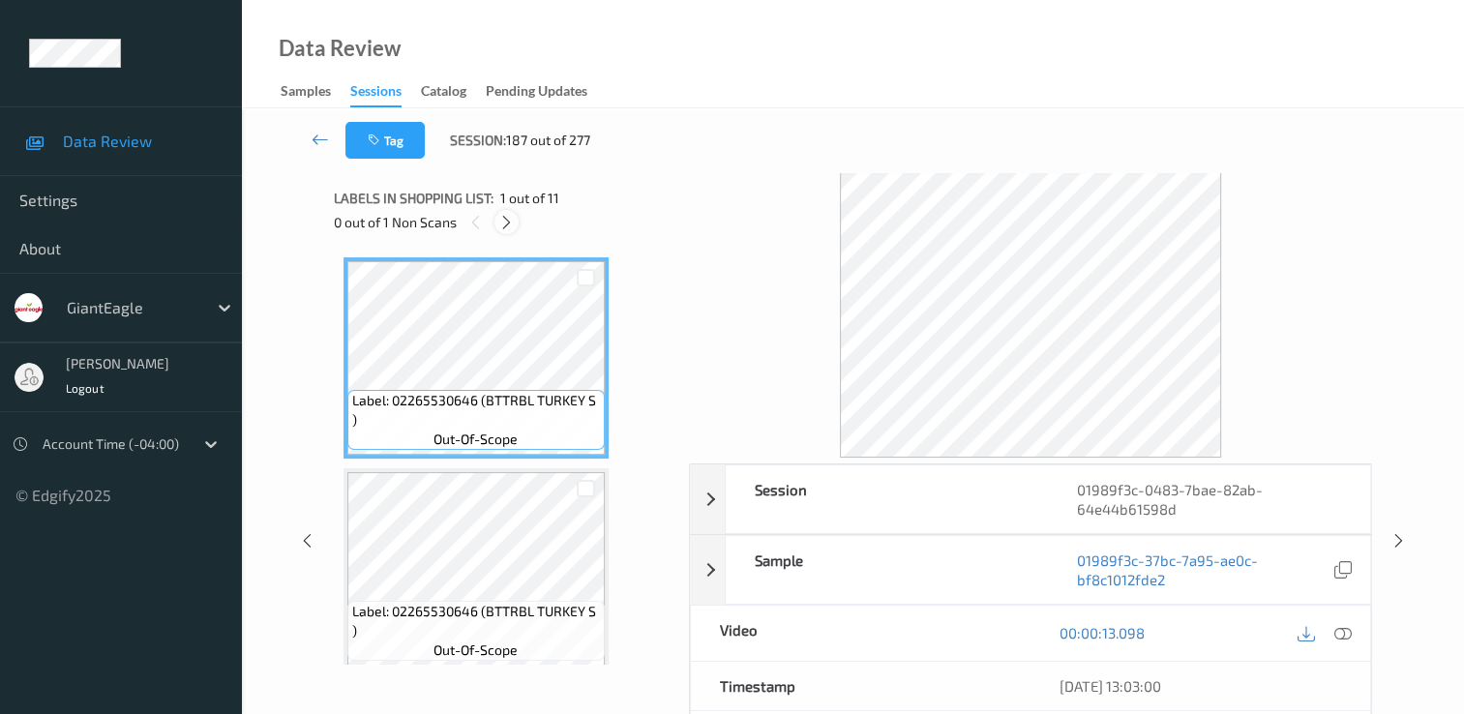
click at [510, 226] on icon at bounding box center [506, 222] width 16 height 17
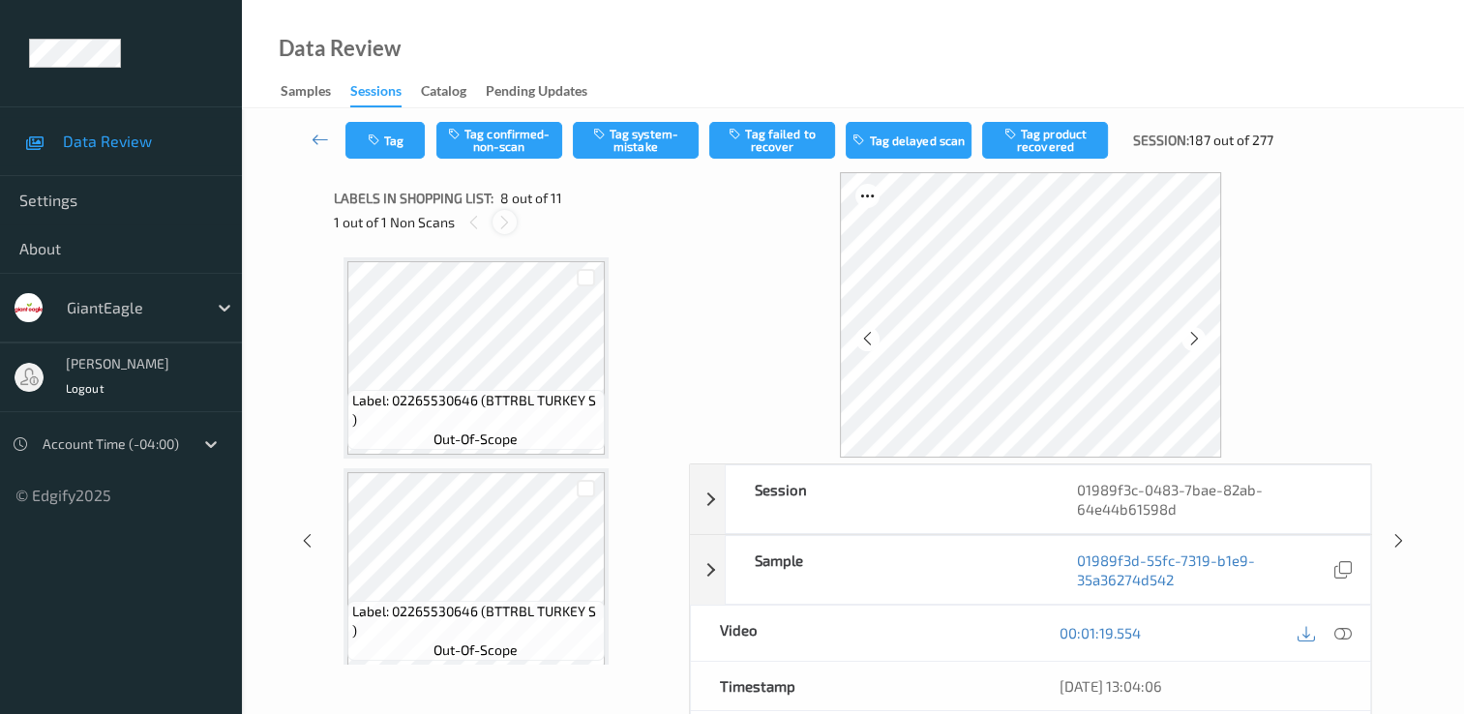
click at [494, 216] on div at bounding box center [505, 222] width 24 height 24
click at [506, 223] on icon at bounding box center [504, 222] width 16 height 17
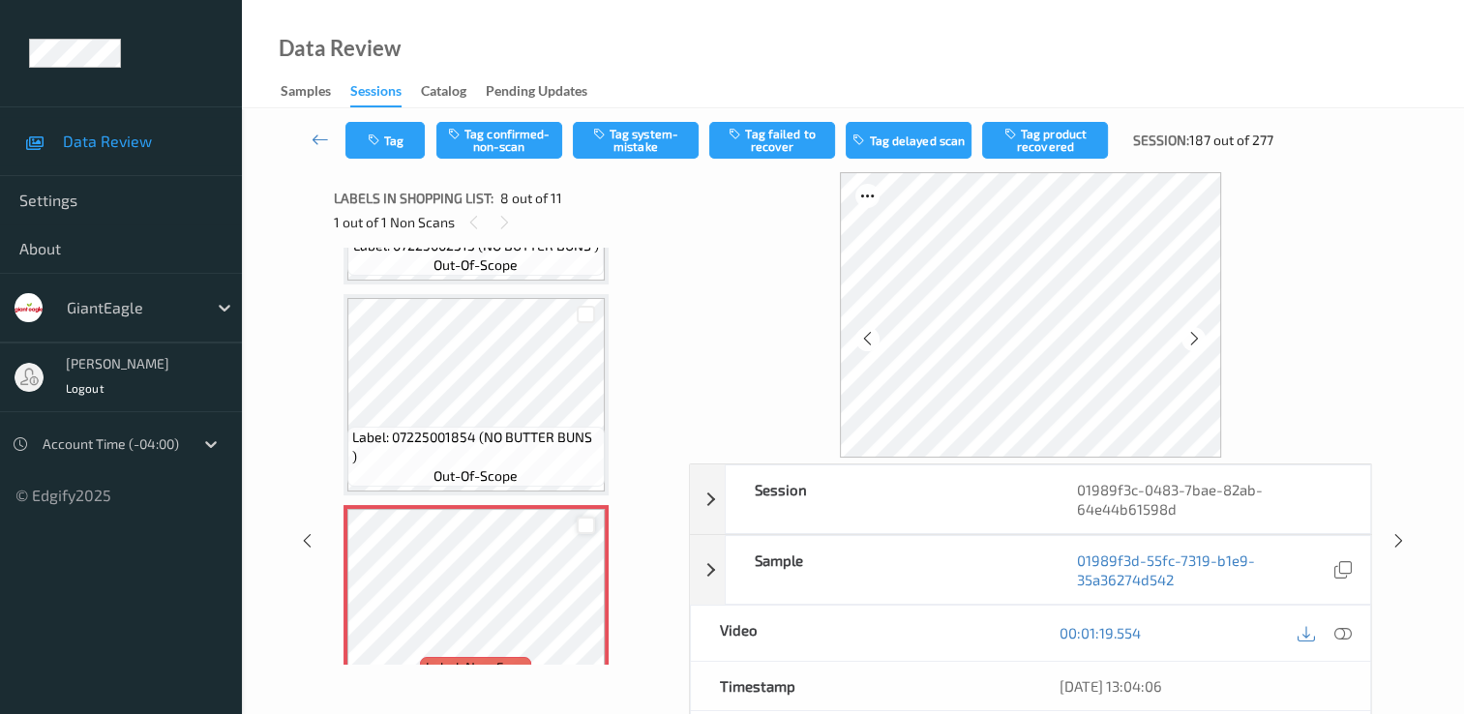
scroll to position [1258, 0]
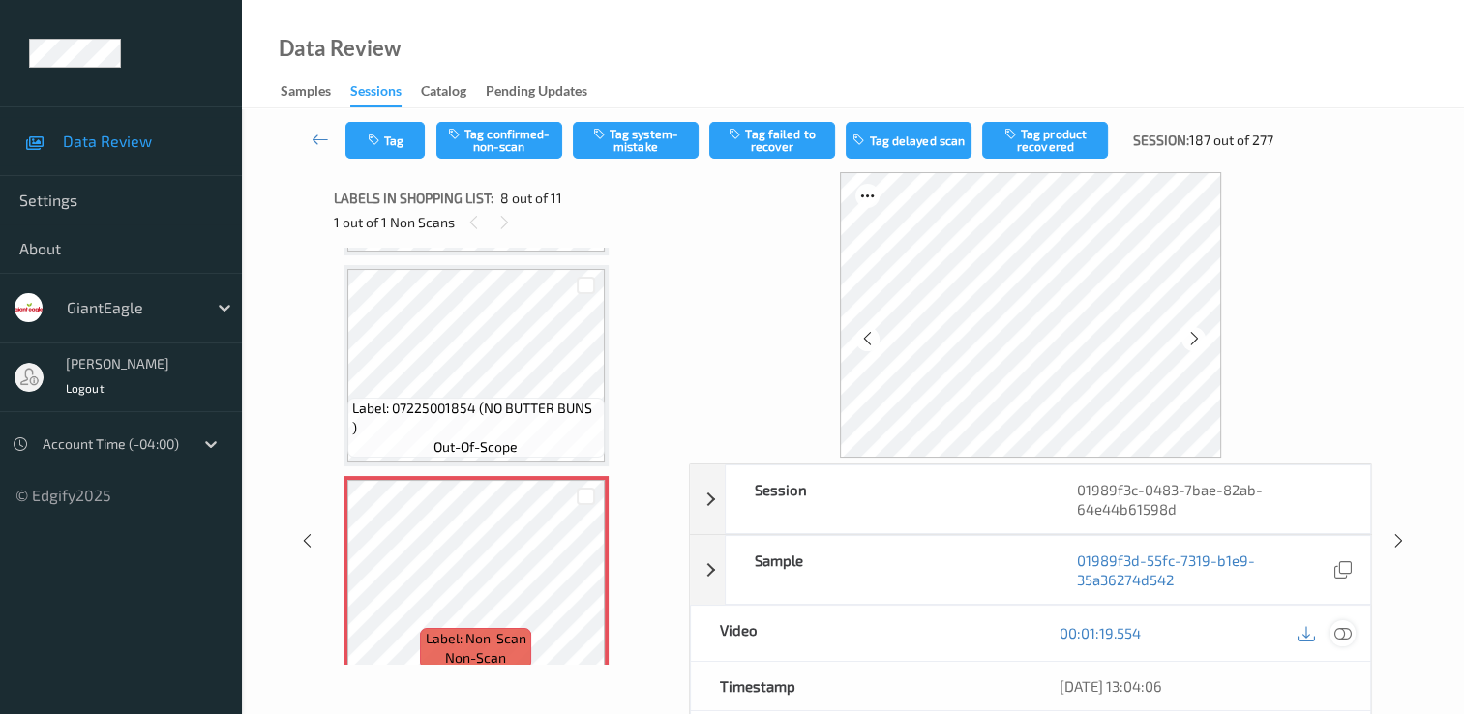
click at [1340, 637] on icon at bounding box center [1343, 632] width 17 height 17
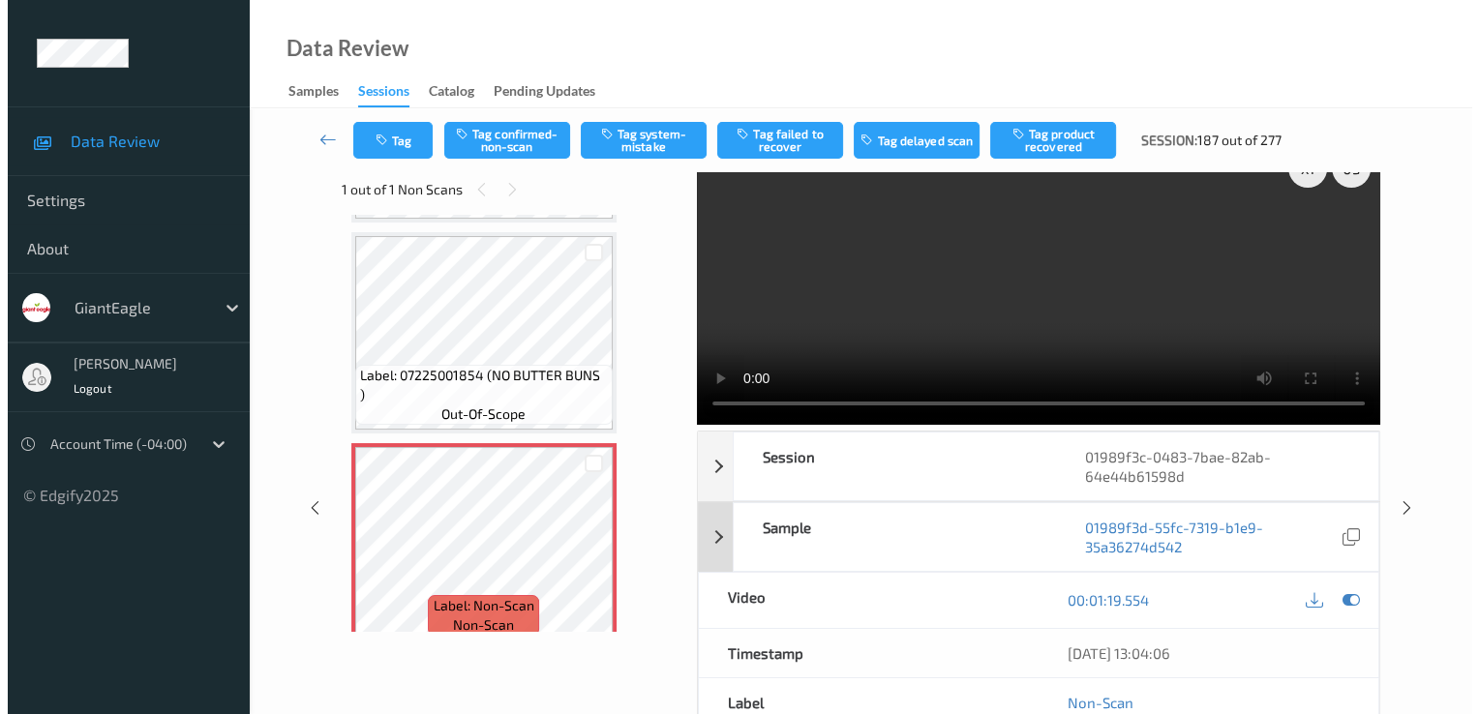
scroll to position [0, 0]
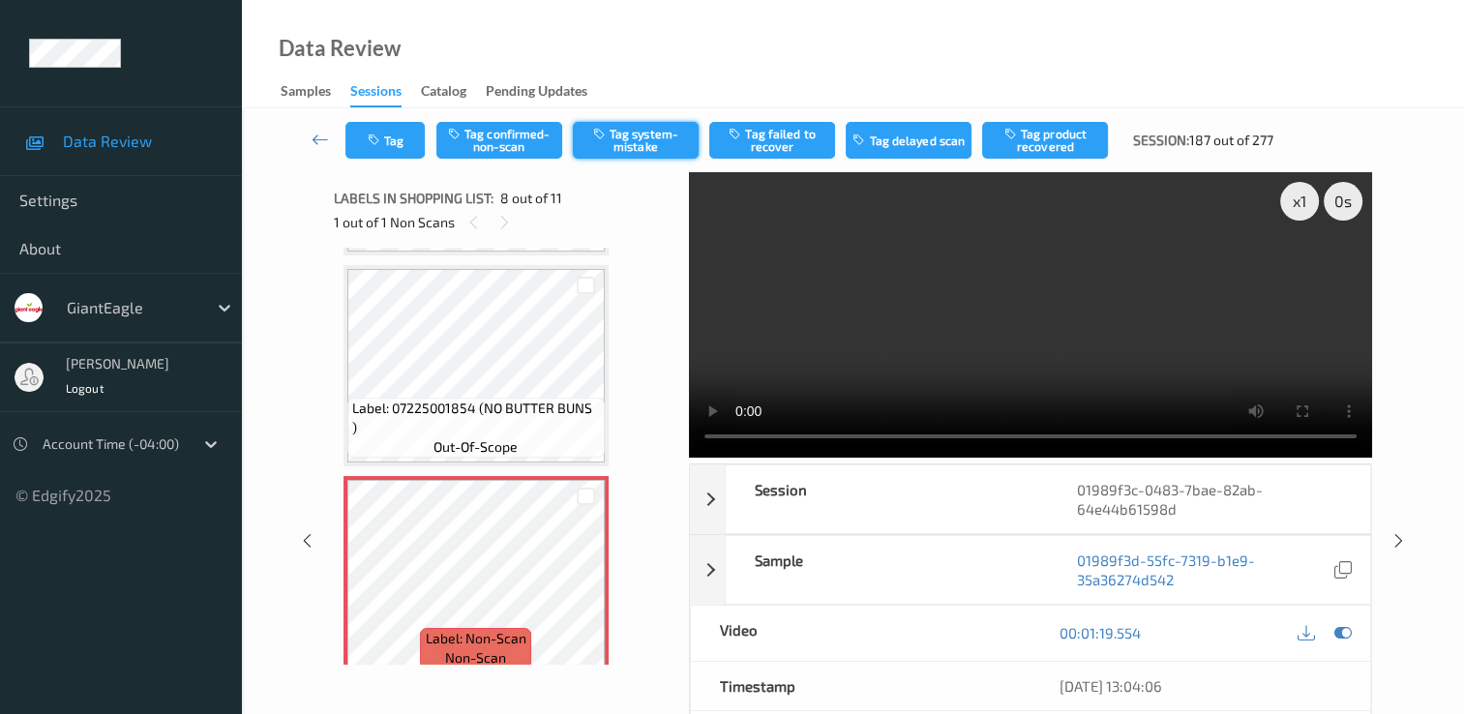
click at [672, 137] on button "Tag system-mistake" at bounding box center [636, 140] width 126 height 37
click at [420, 153] on button "Tag" at bounding box center [384, 140] width 79 height 37
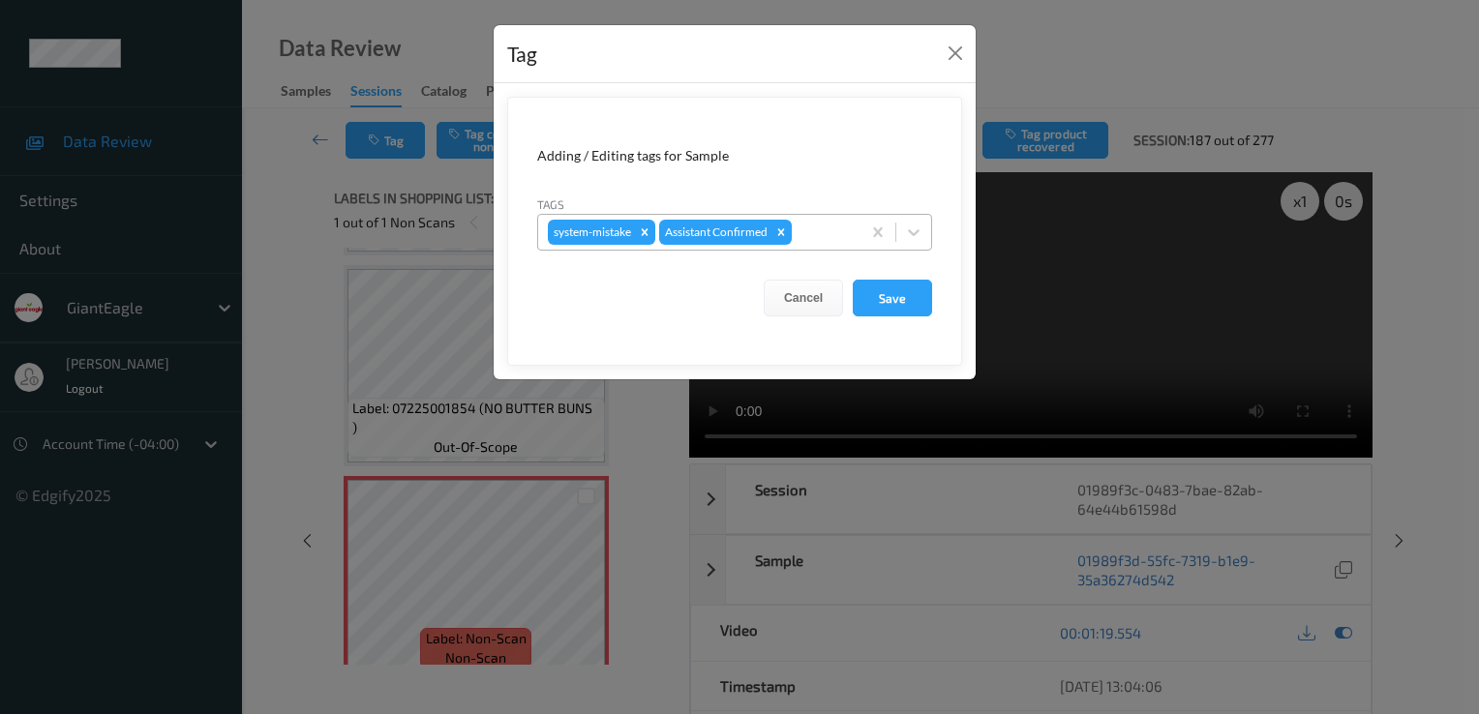
click at [809, 239] on div at bounding box center [823, 232] width 55 height 23
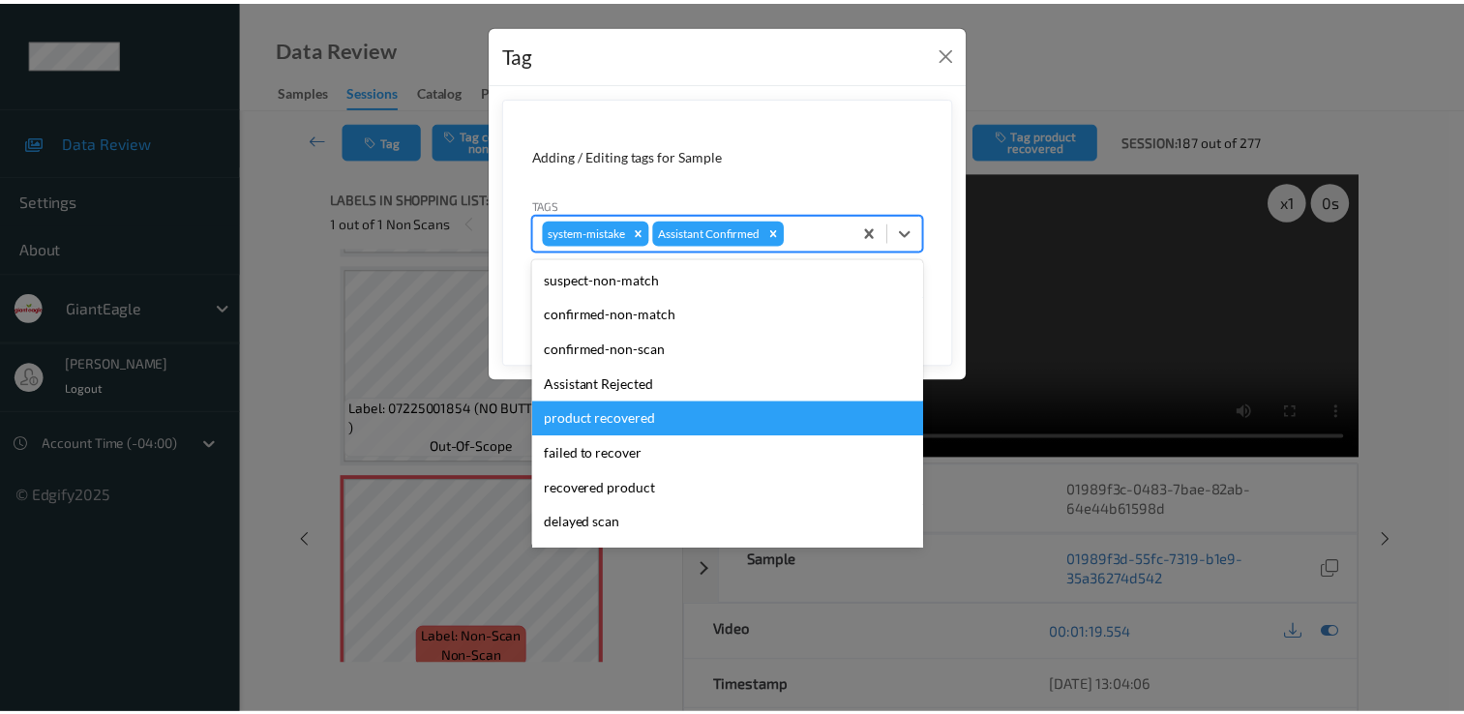
scroll to position [97, 0]
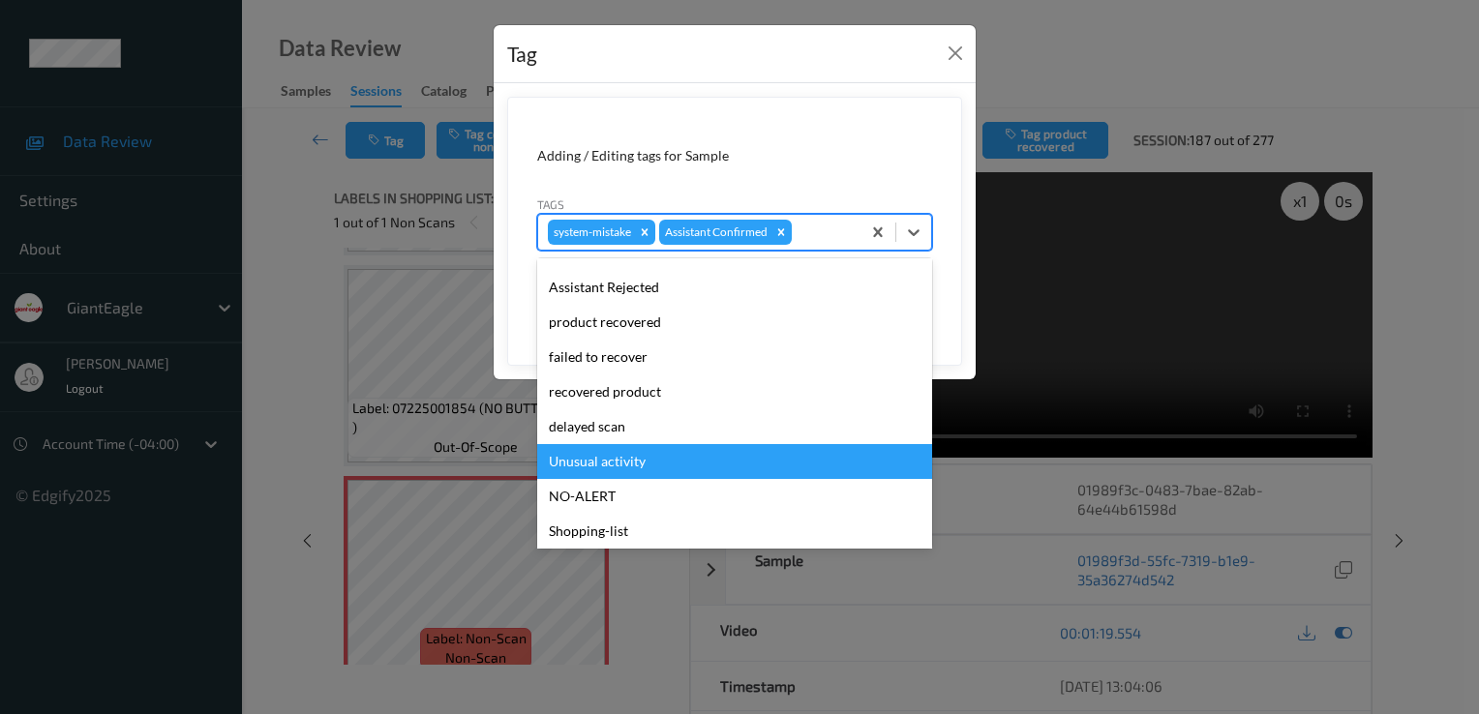
click at [655, 458] on div "Unusual activity" at bounding box center [734, 461] width 395 height 35
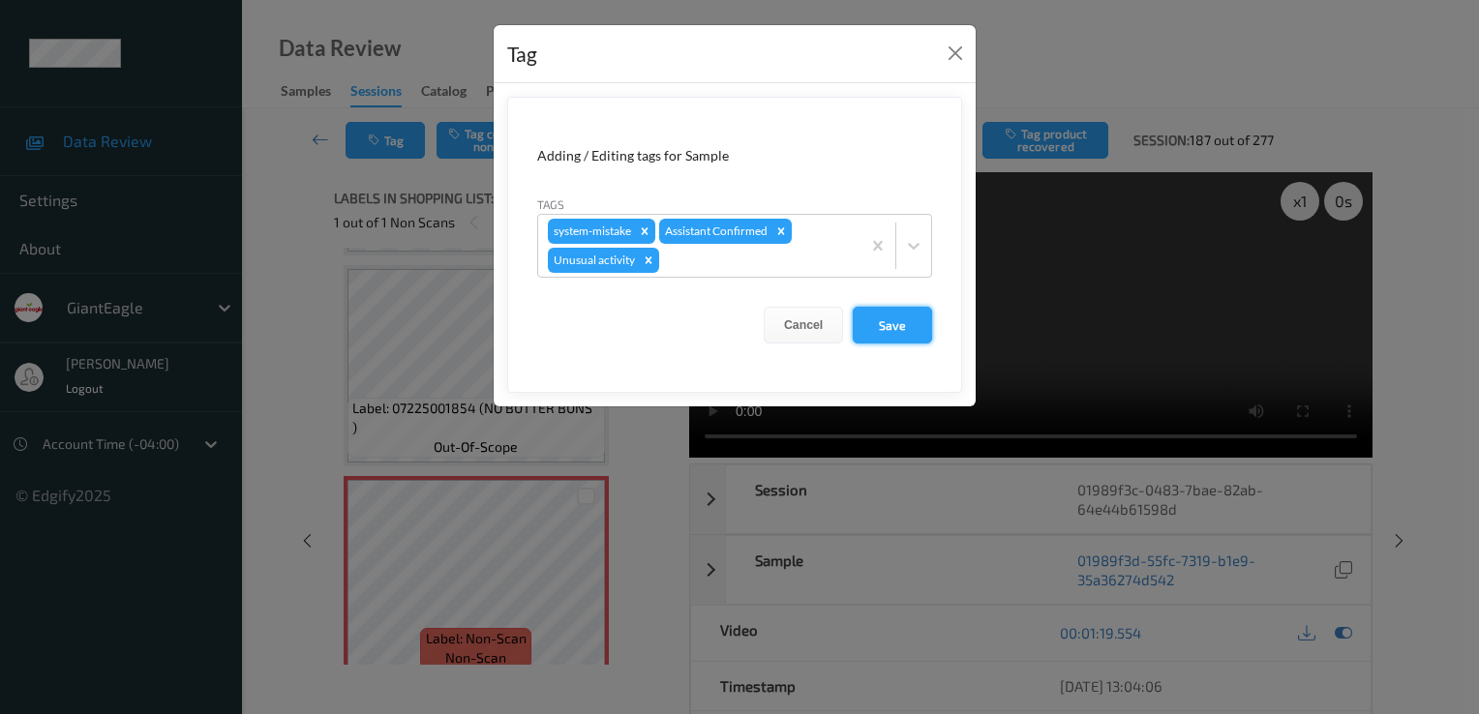
click at [886, 308] on button "Save" at bounding box center [892, 325] width 79 height 37
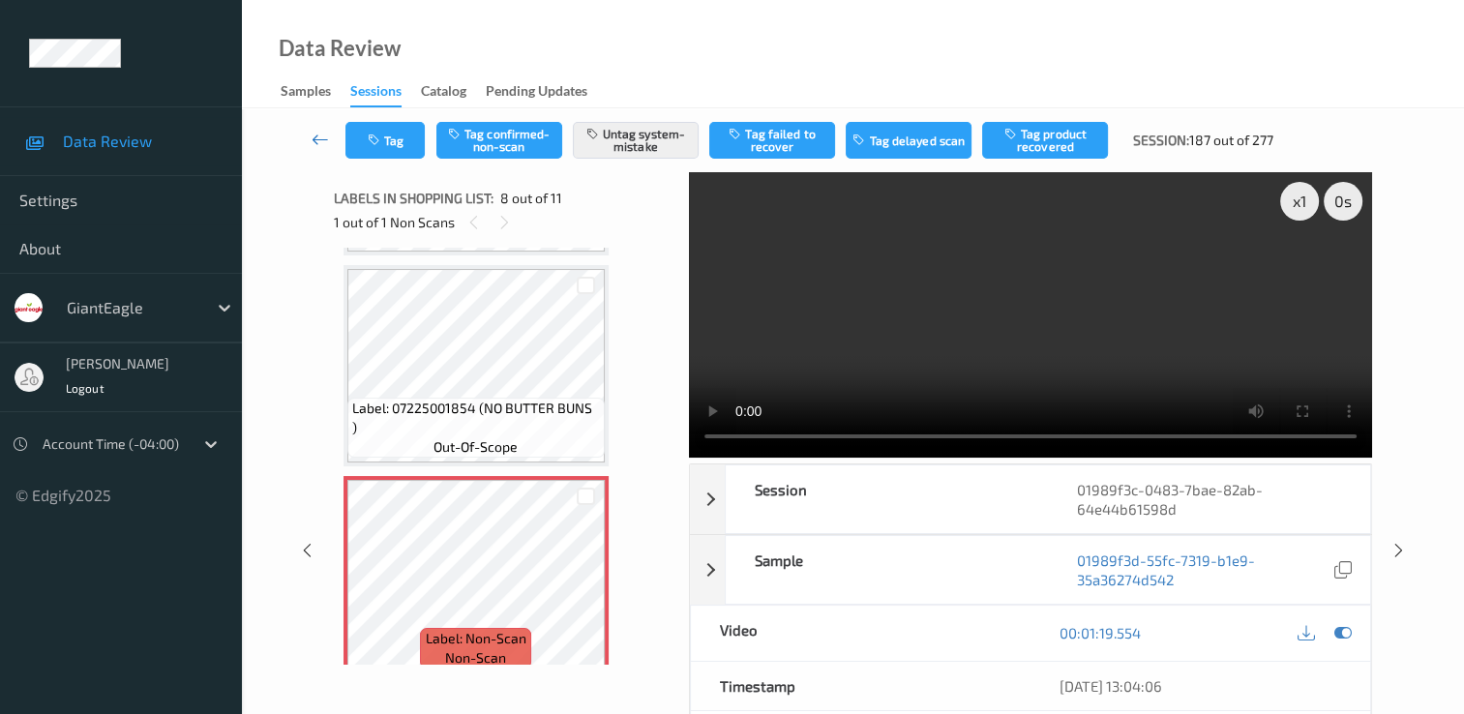
click at [315, 143] on icon at bounding box center [320, 139] width 17 height 19
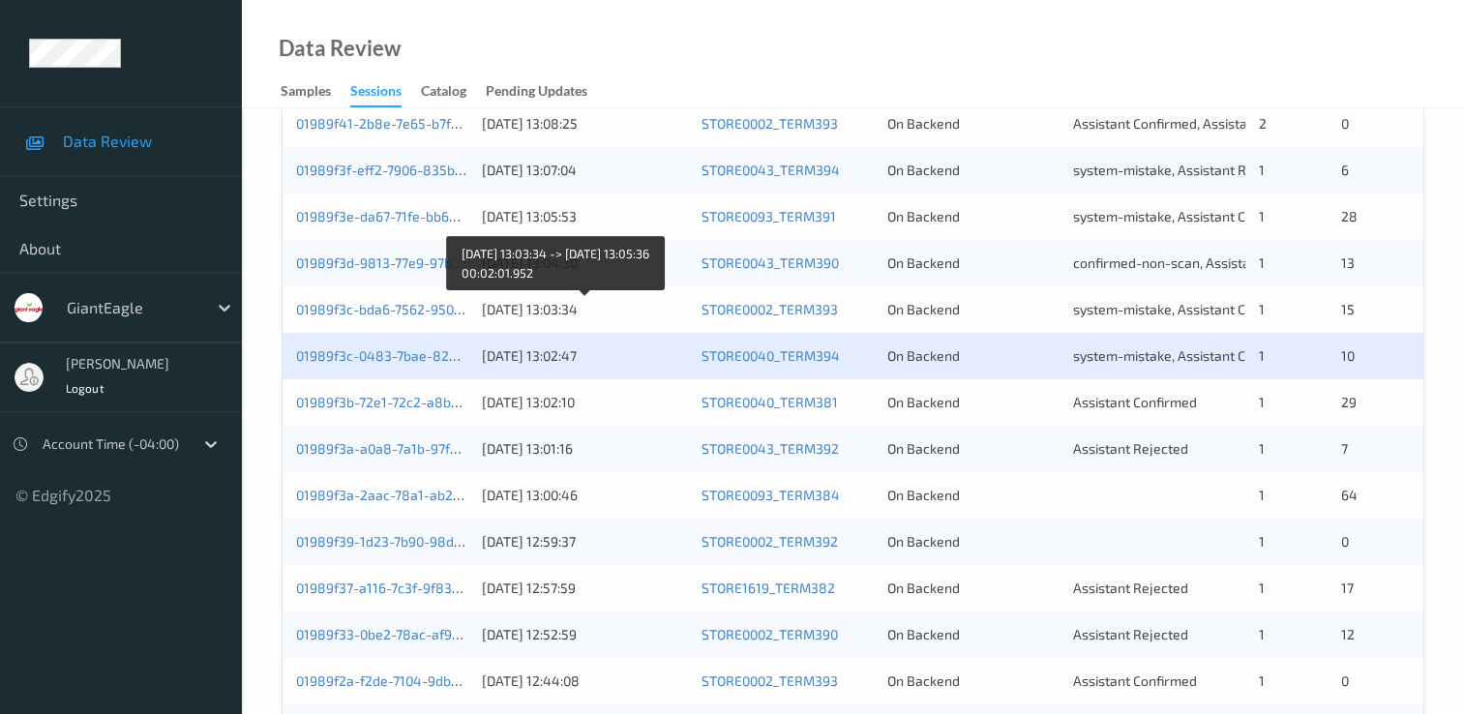
scroll to position [581, 0]
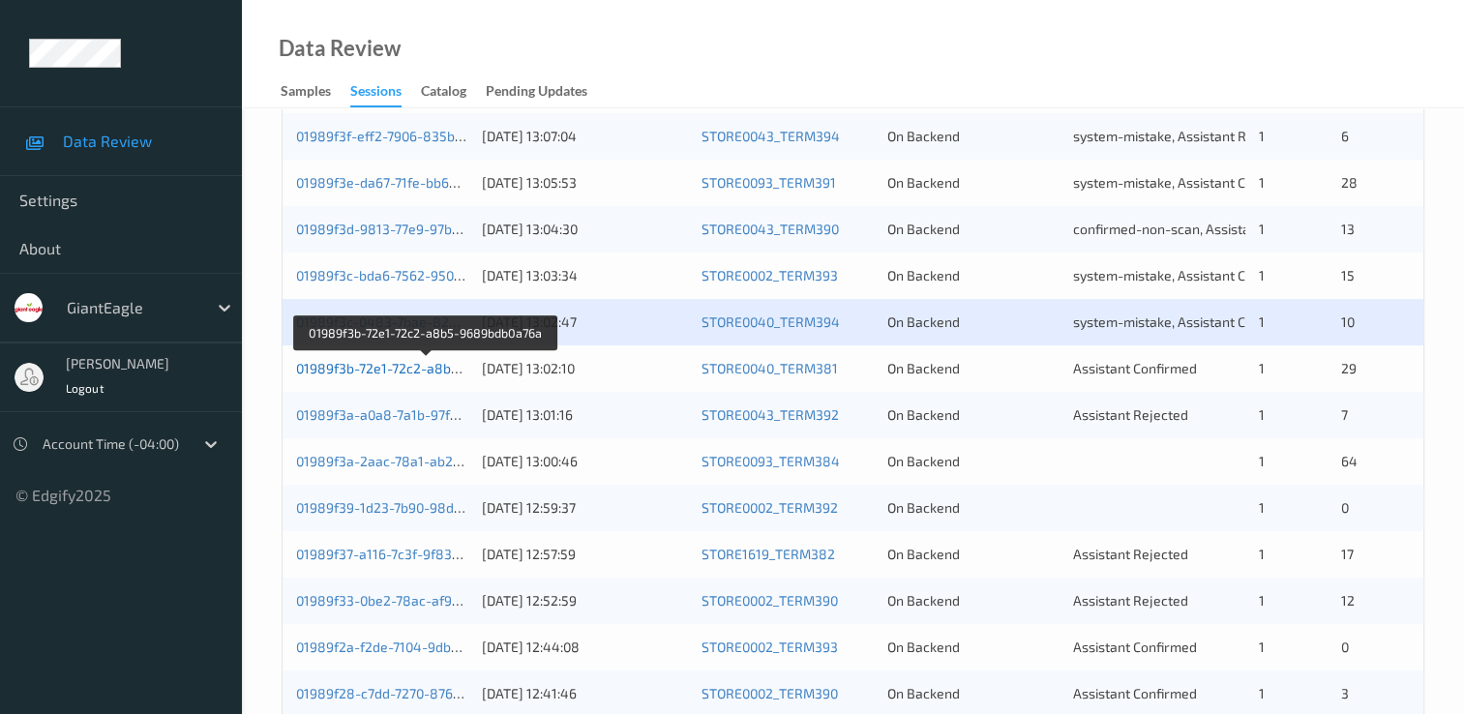
click at [399, 366] on link "01989f3b-72e1-72c2-a8b5-9689bdb0a76a" at bounding box center [426, 368] width 261 height 16
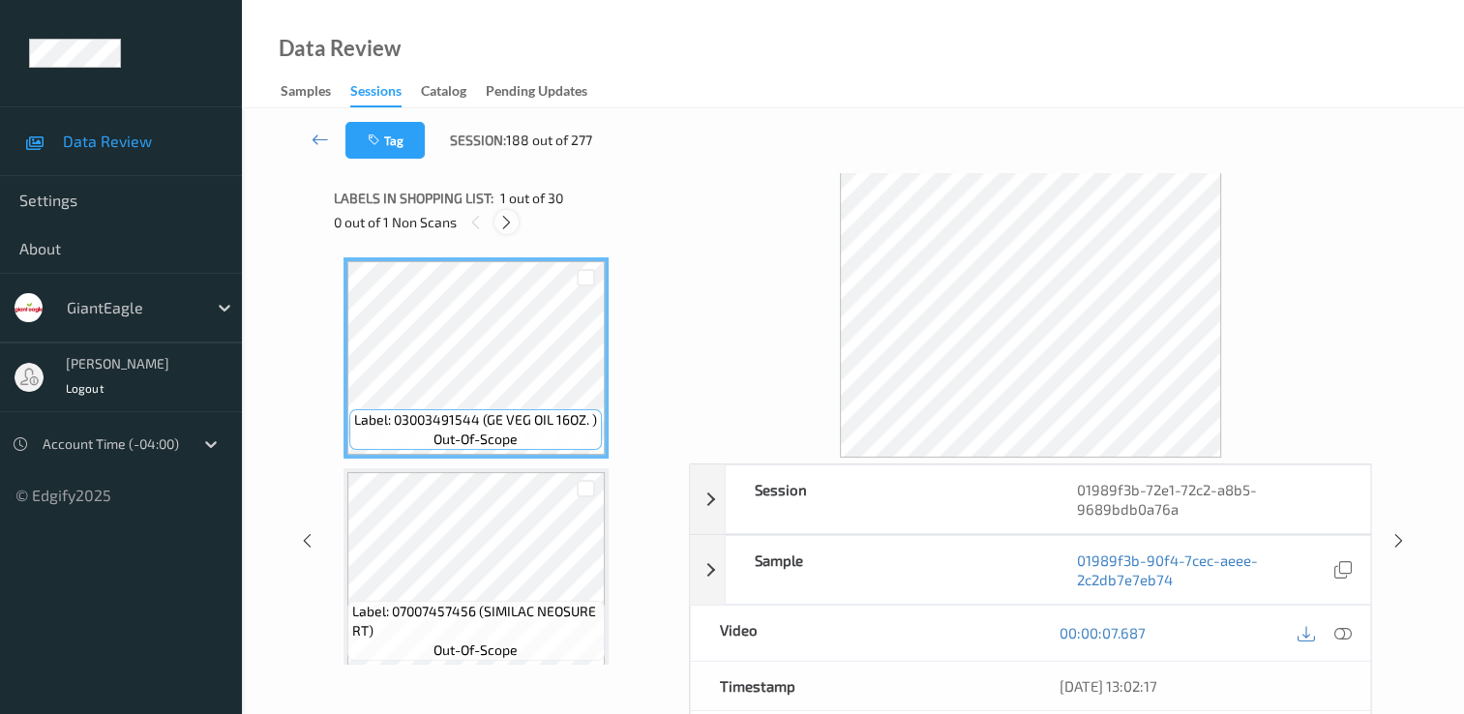
click at [514, 222] on icon at bounding box center [506, 222] width 16 height 17
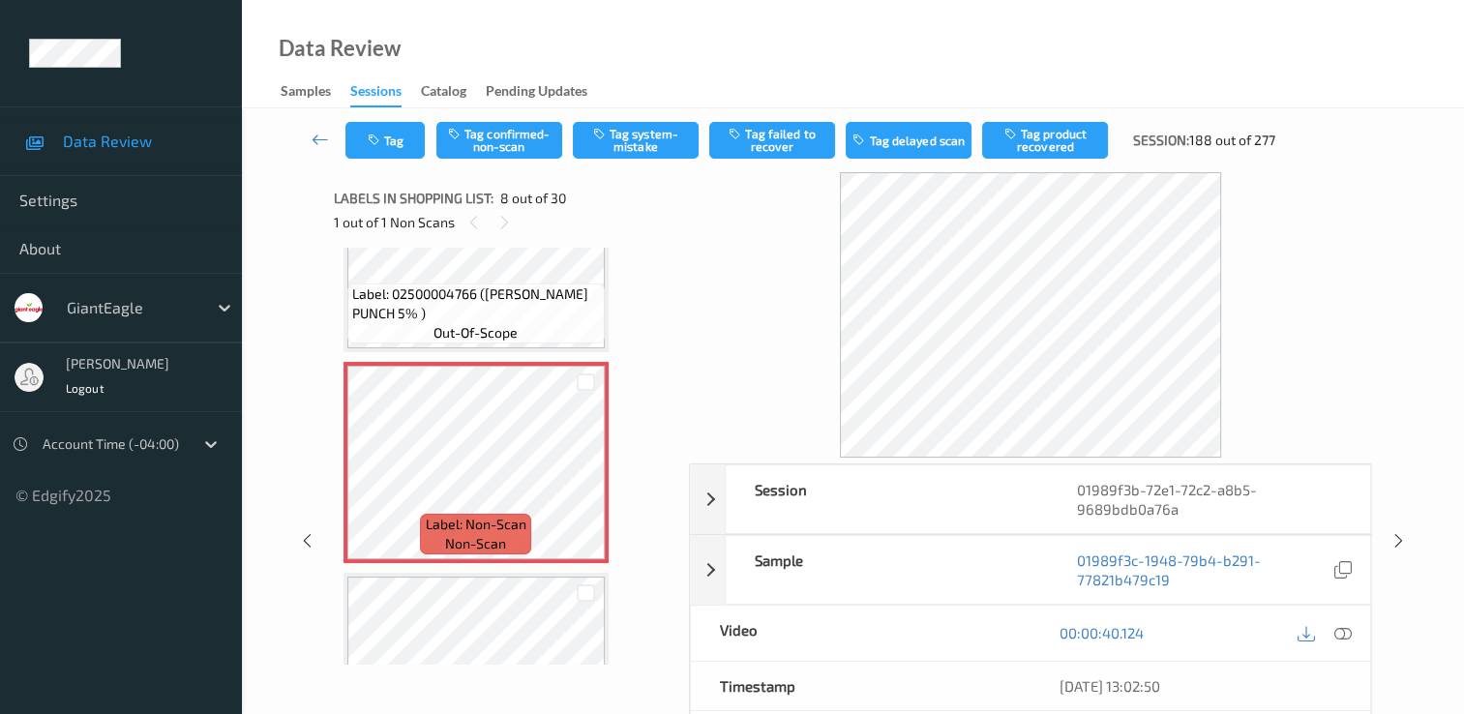
scroll to position [1469, 0]
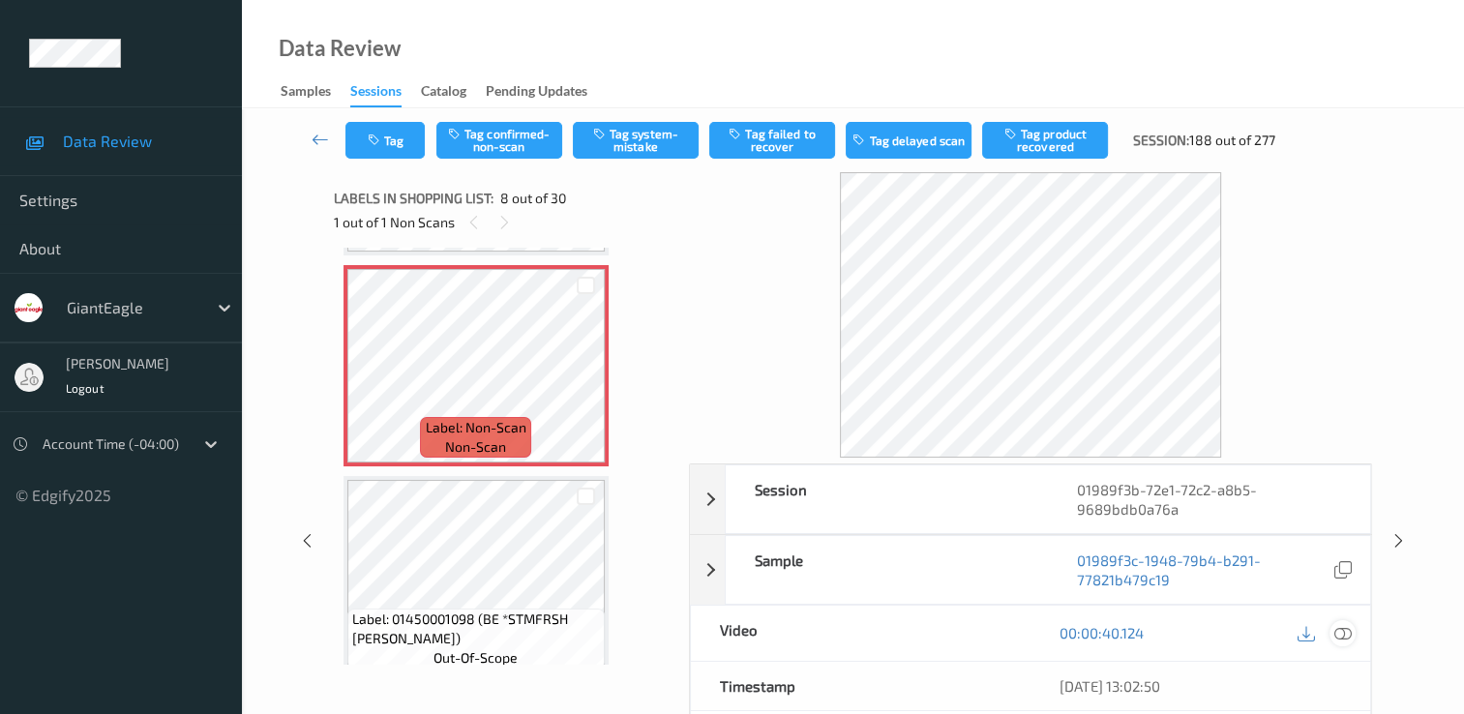
click at [1337, 631] on icon at bounding box center [1343, 632] width 17 height 17
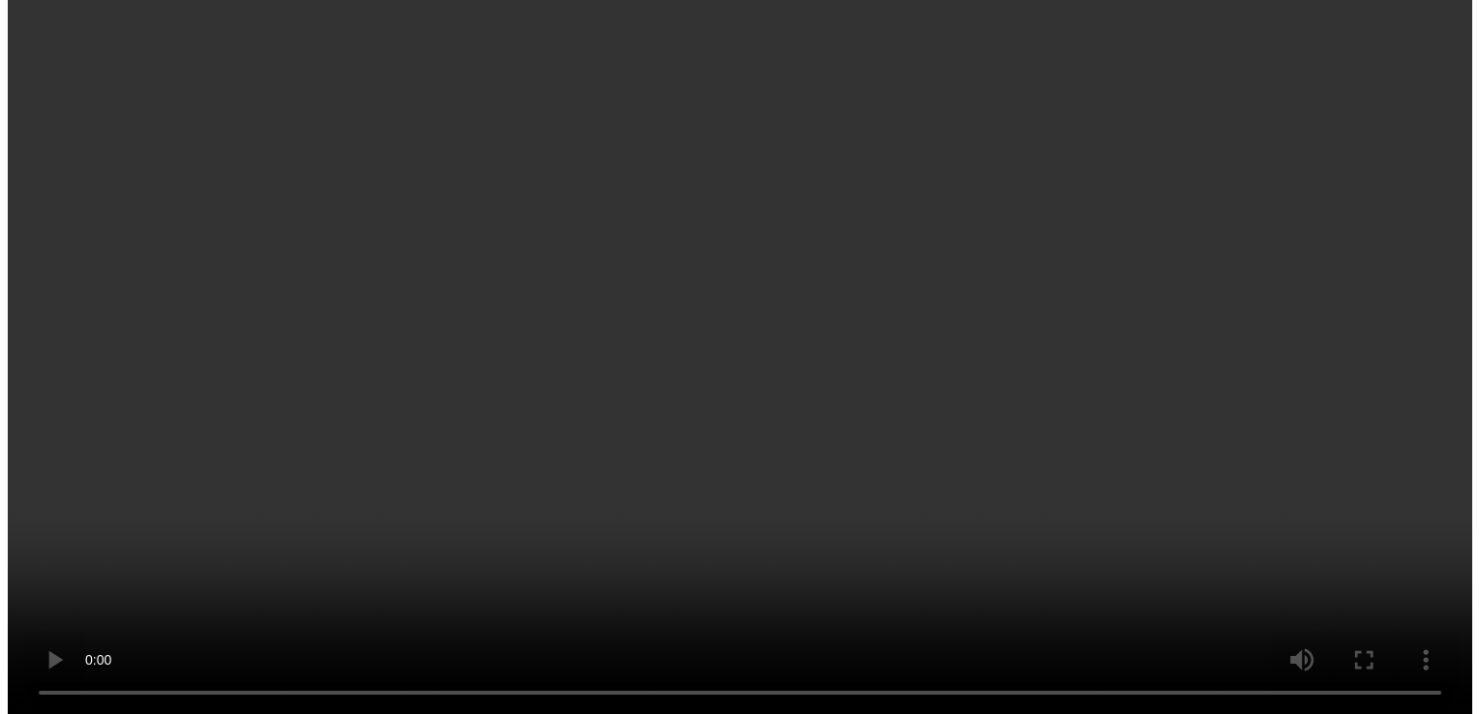
scroll to position [1179, 0]
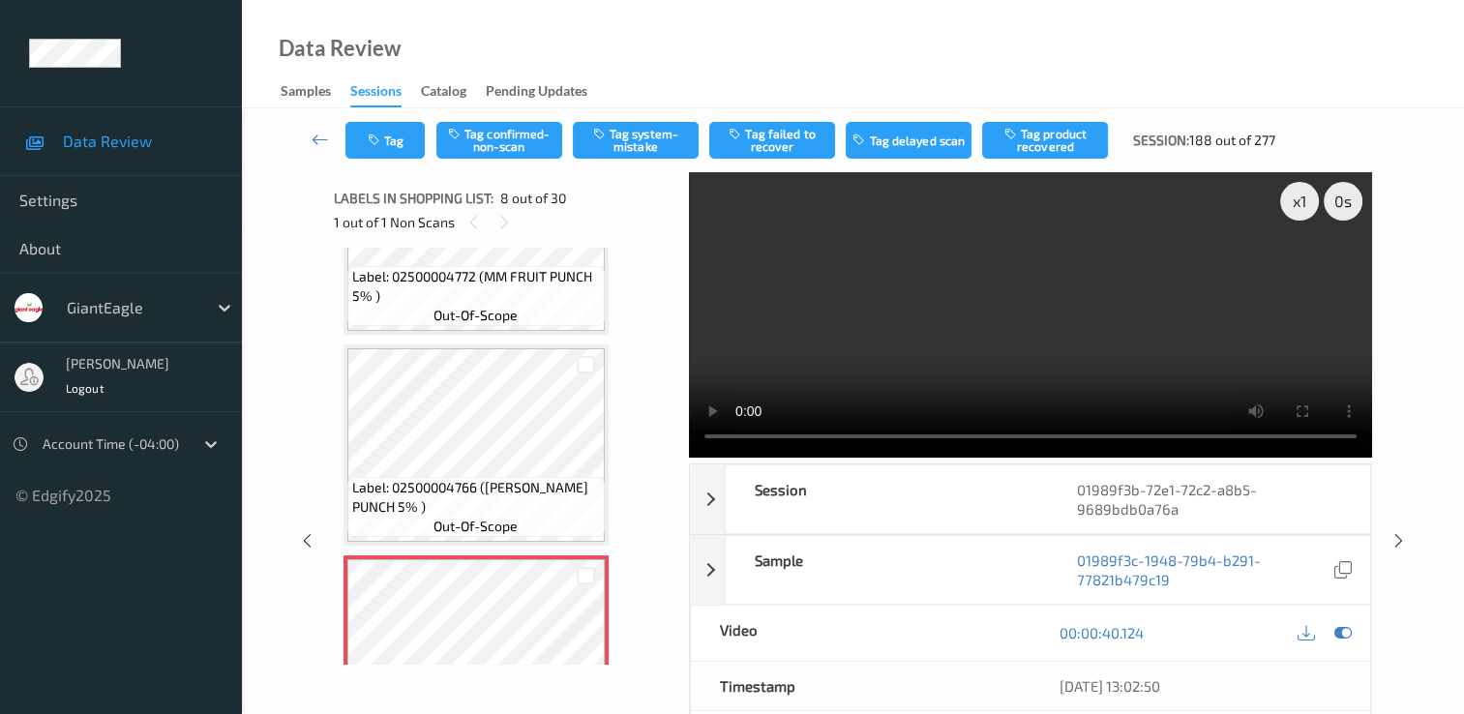
click at [794, 435] on video at bounding box center [1030, 314] width 683 height 285
click at [658, 131] on button "Tag system-mistake" at bounding box center [636, 140] width 126 height 37
click at [375, 134] on icon "button" at bounding box center [376, 141] width 16 height 14
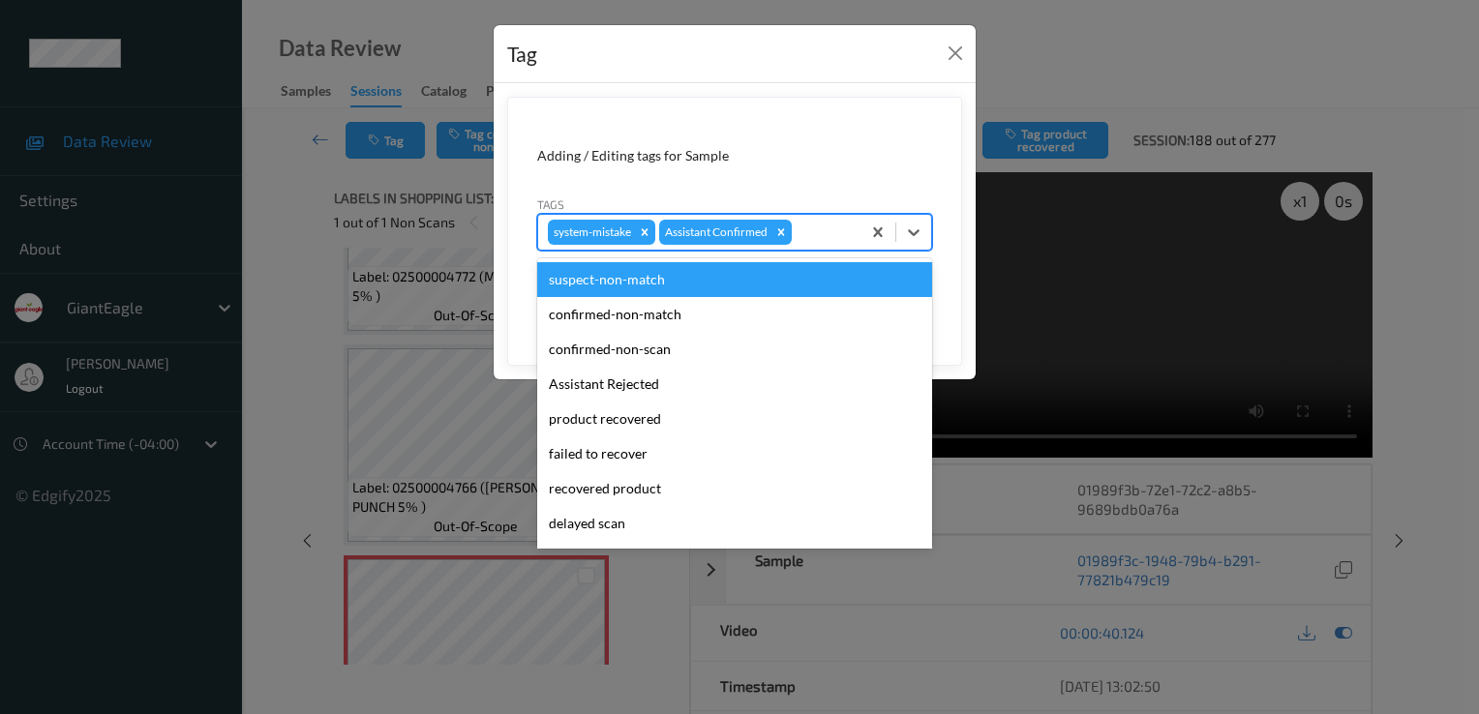
click at [832, 226] on div at bounding box center [823, 232] width 55 height 23
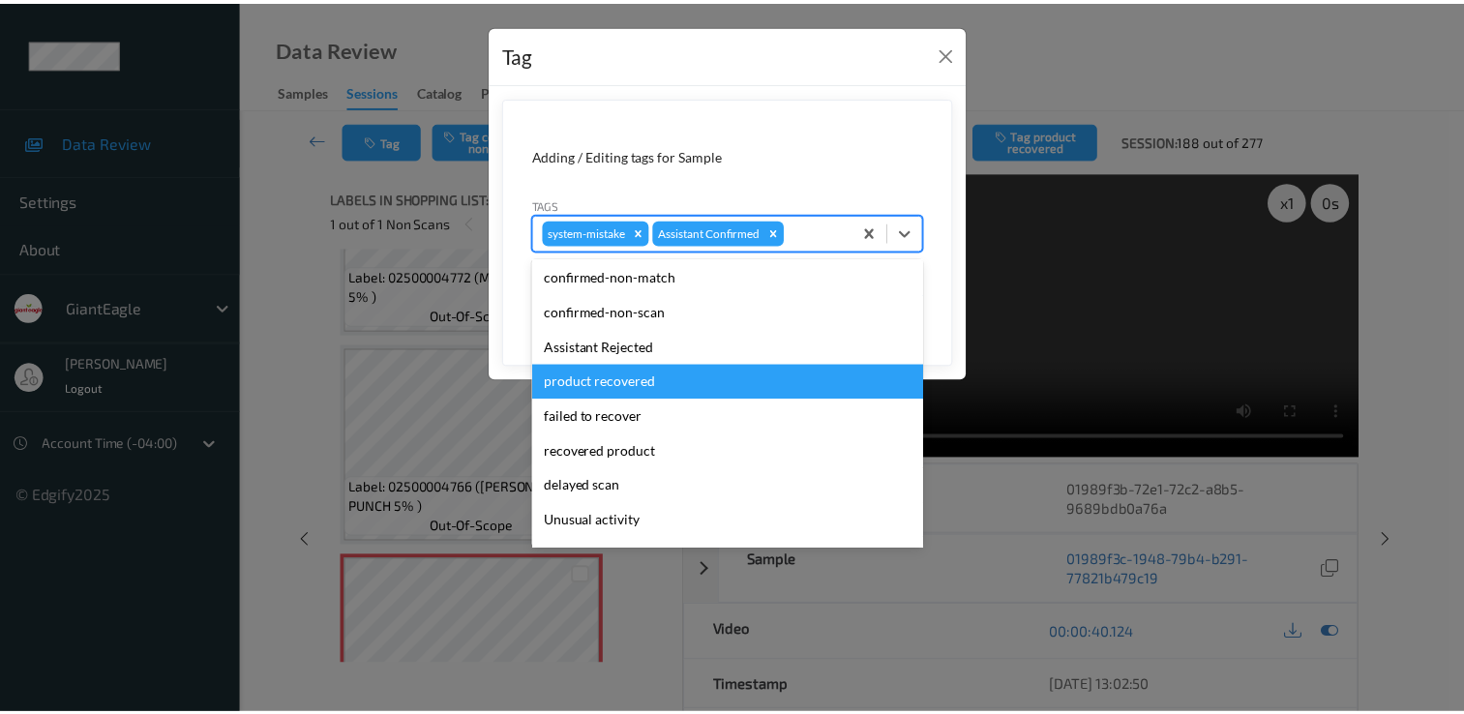
scroll to position [170, 0]
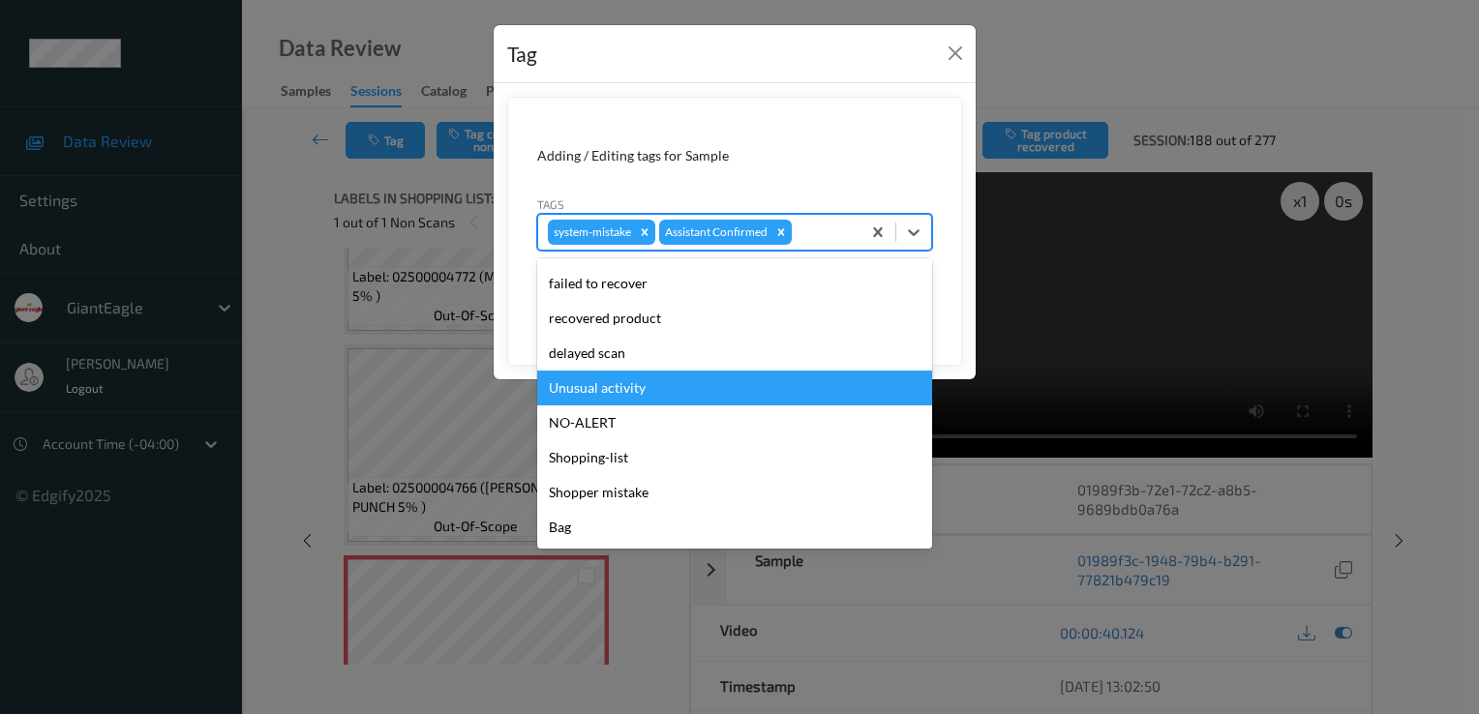
click at [718, 393] on div "Unusual activity" at bounding box center [734, 388] width 395 height 35
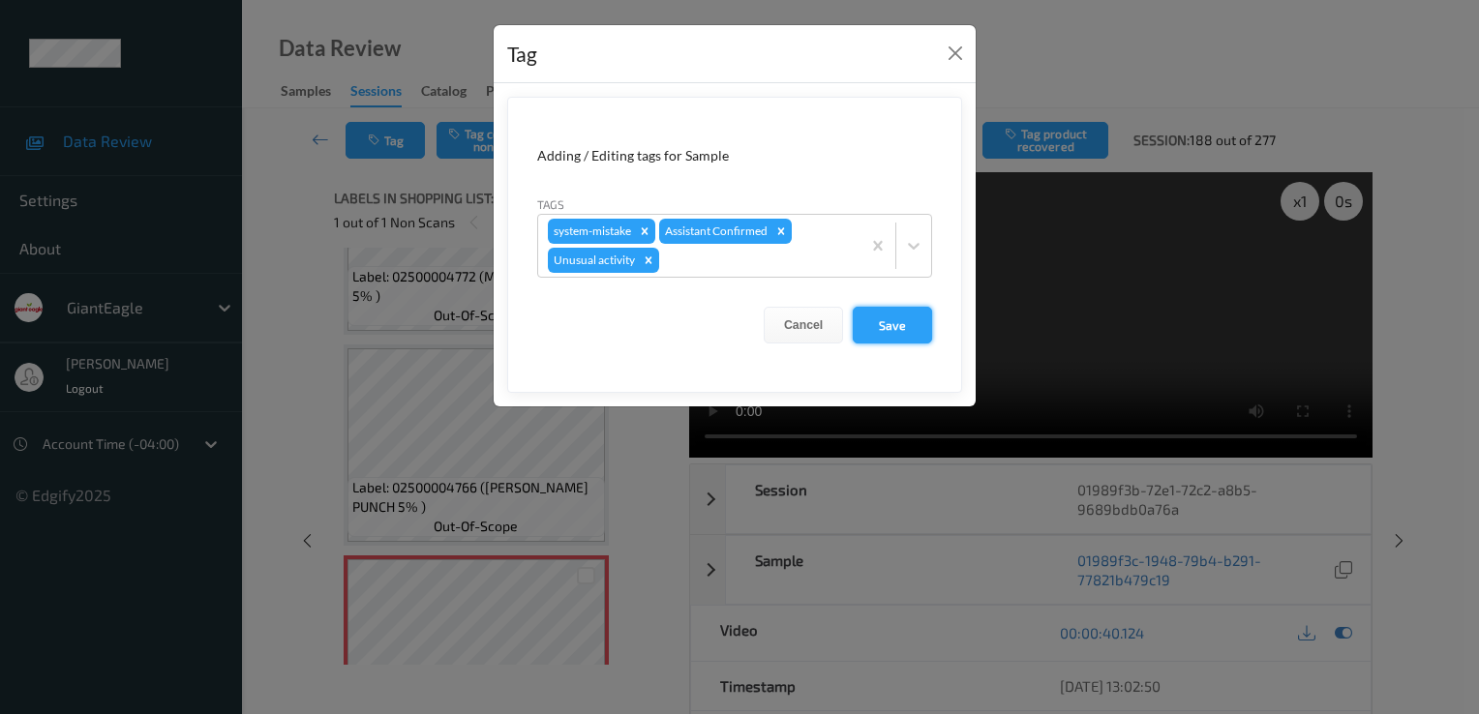
click at [902, 324] on button "Save" at bounding box center [892, 325] width 79 height 37
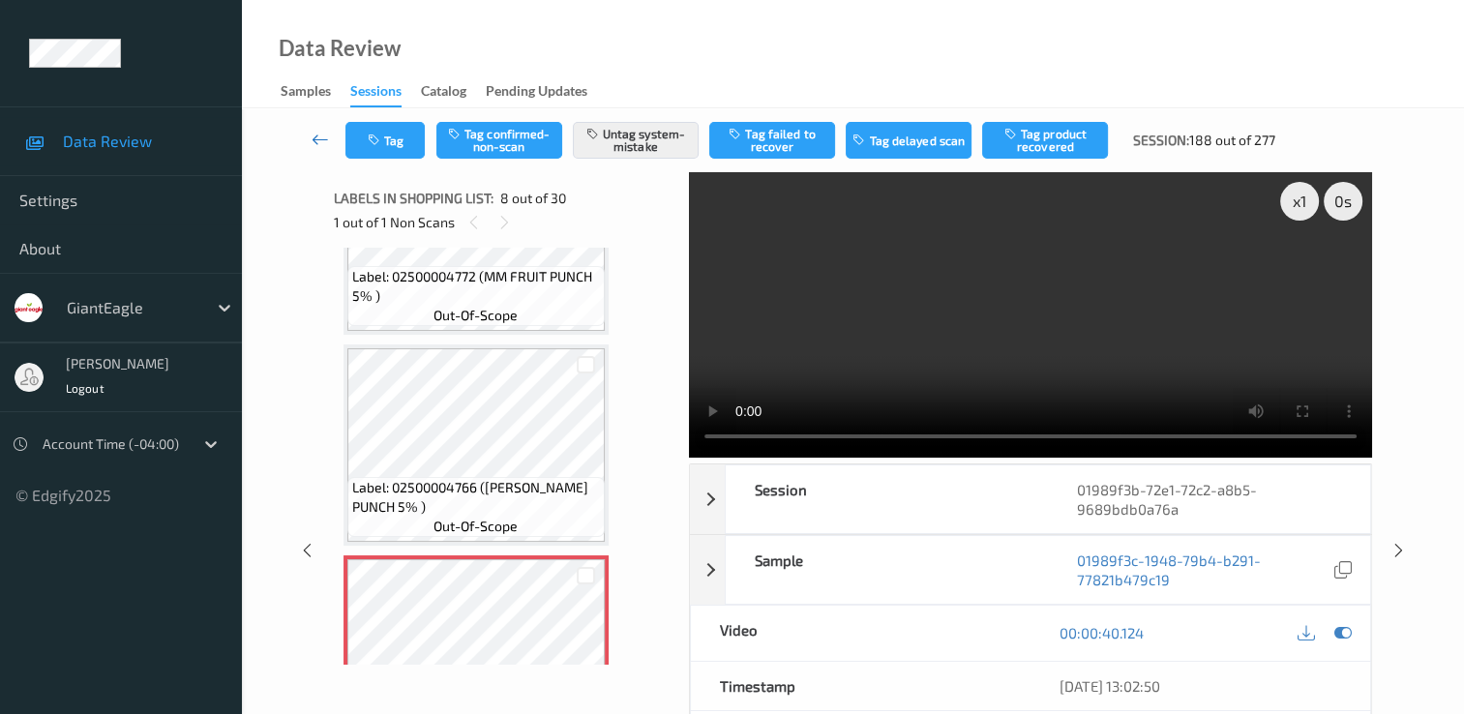
click at [312, 132] on icon at bounding box center [320, 139] width 17 height 19
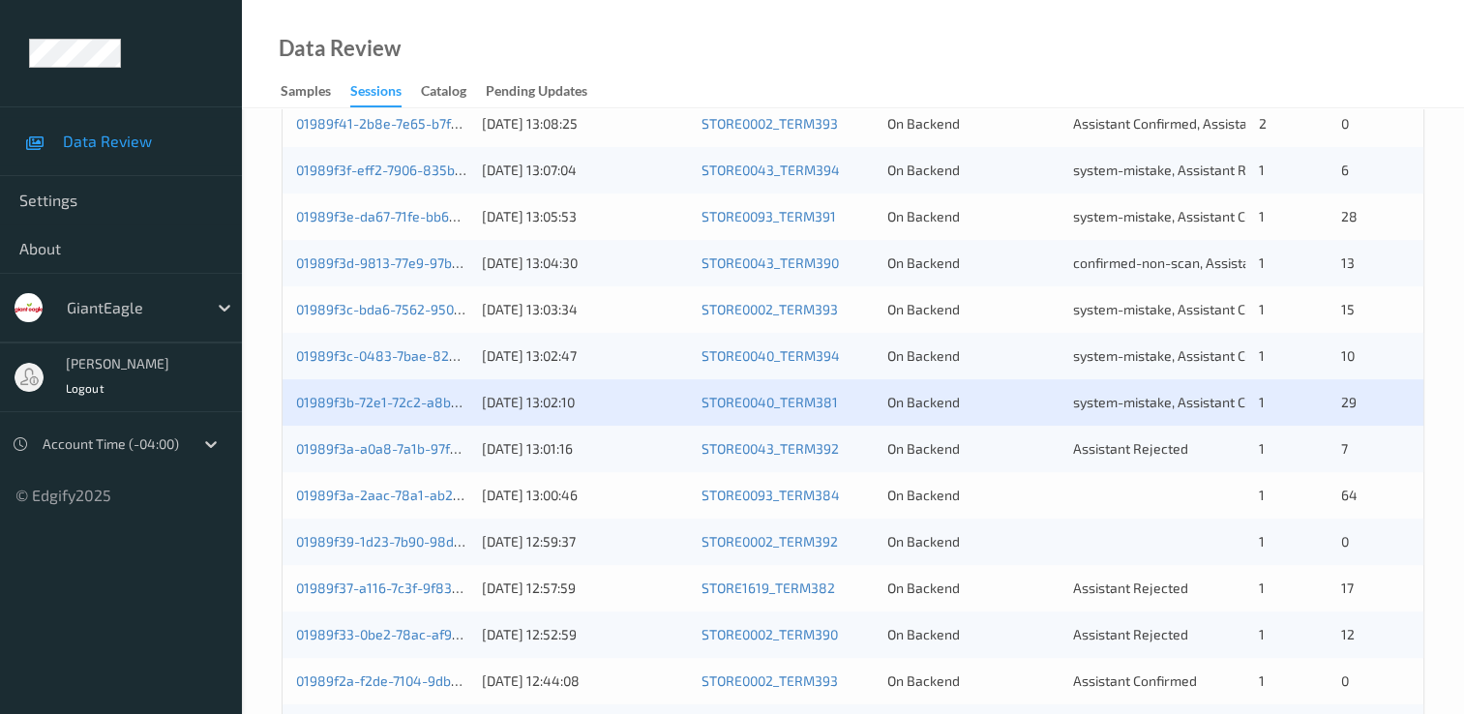
scroll to position [581, 0]
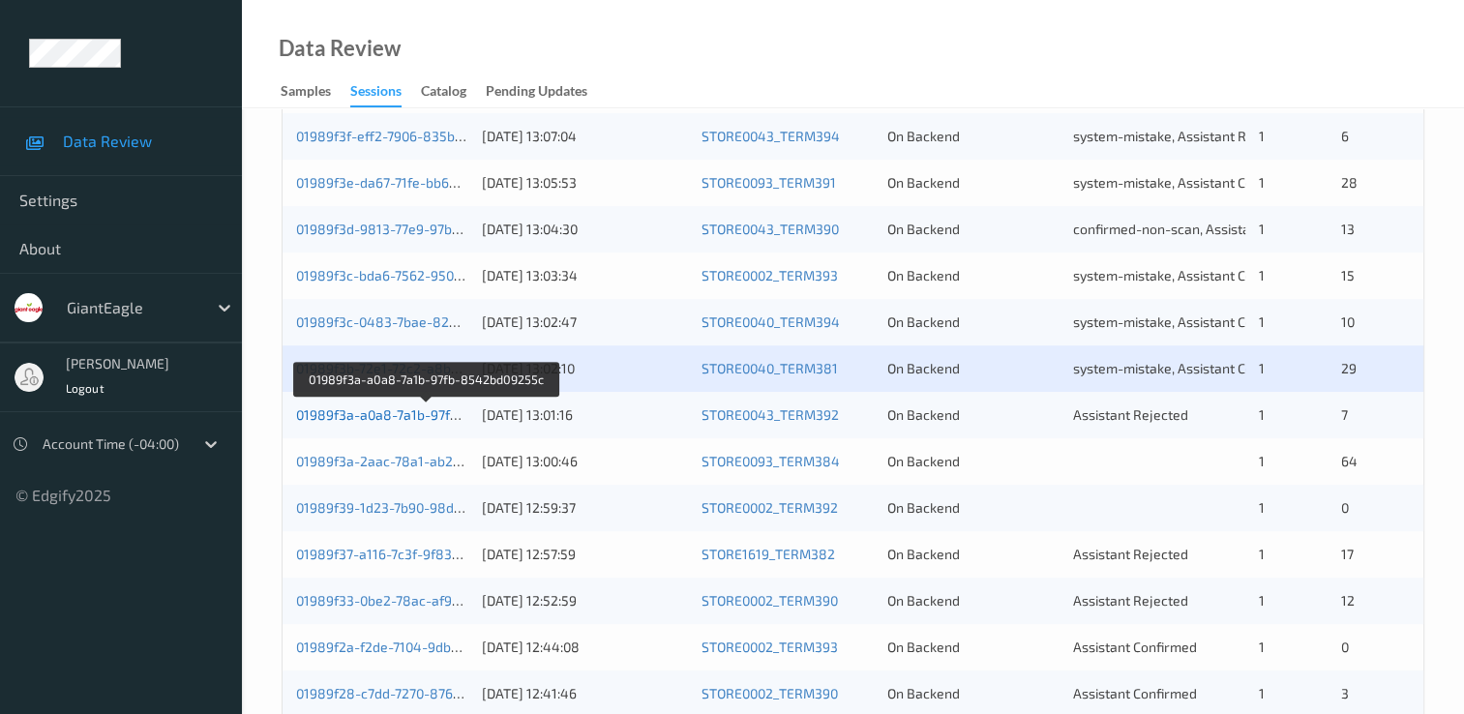
click at [369, 419] on link "01989f3a-a0a8-7a1b-97fb-8542bd09255c" at bounding box center [426, 414] width 261 height 16
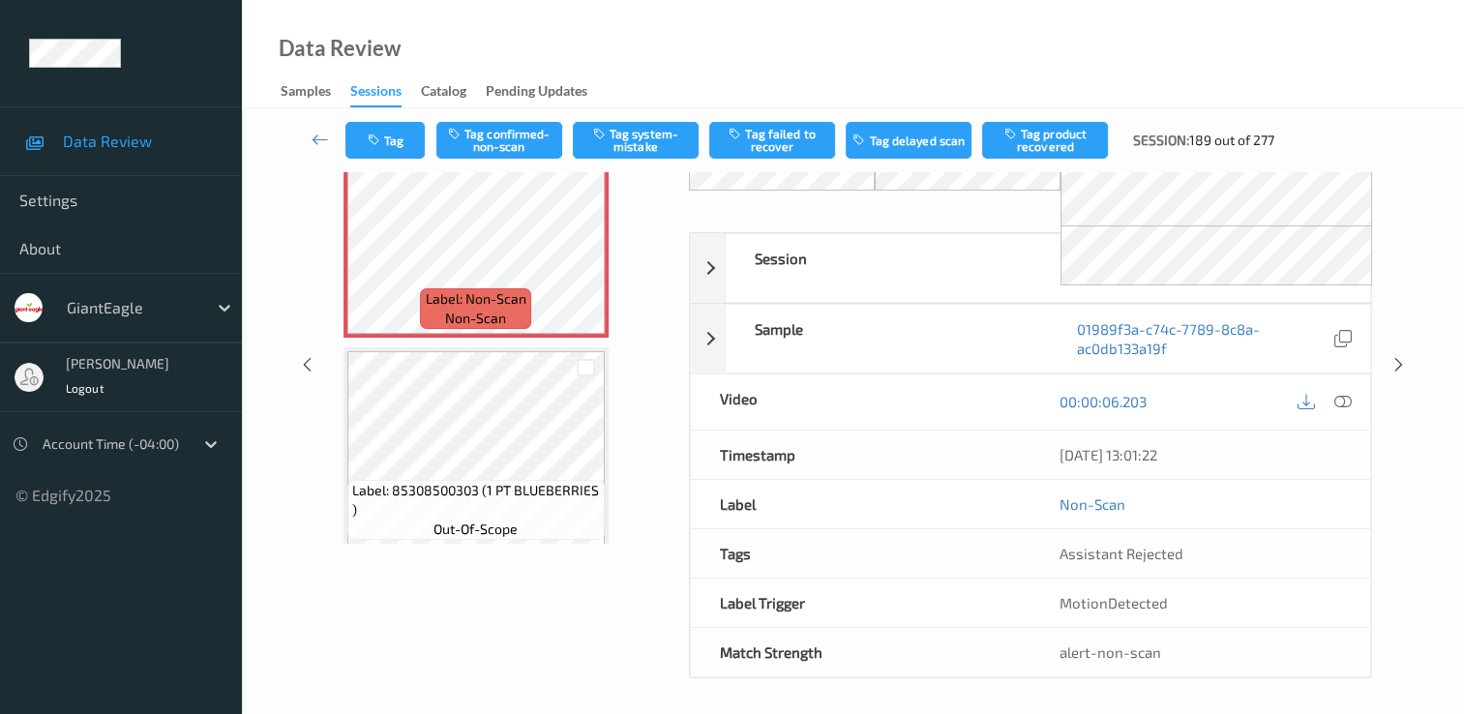
scroll to position [116, 0]
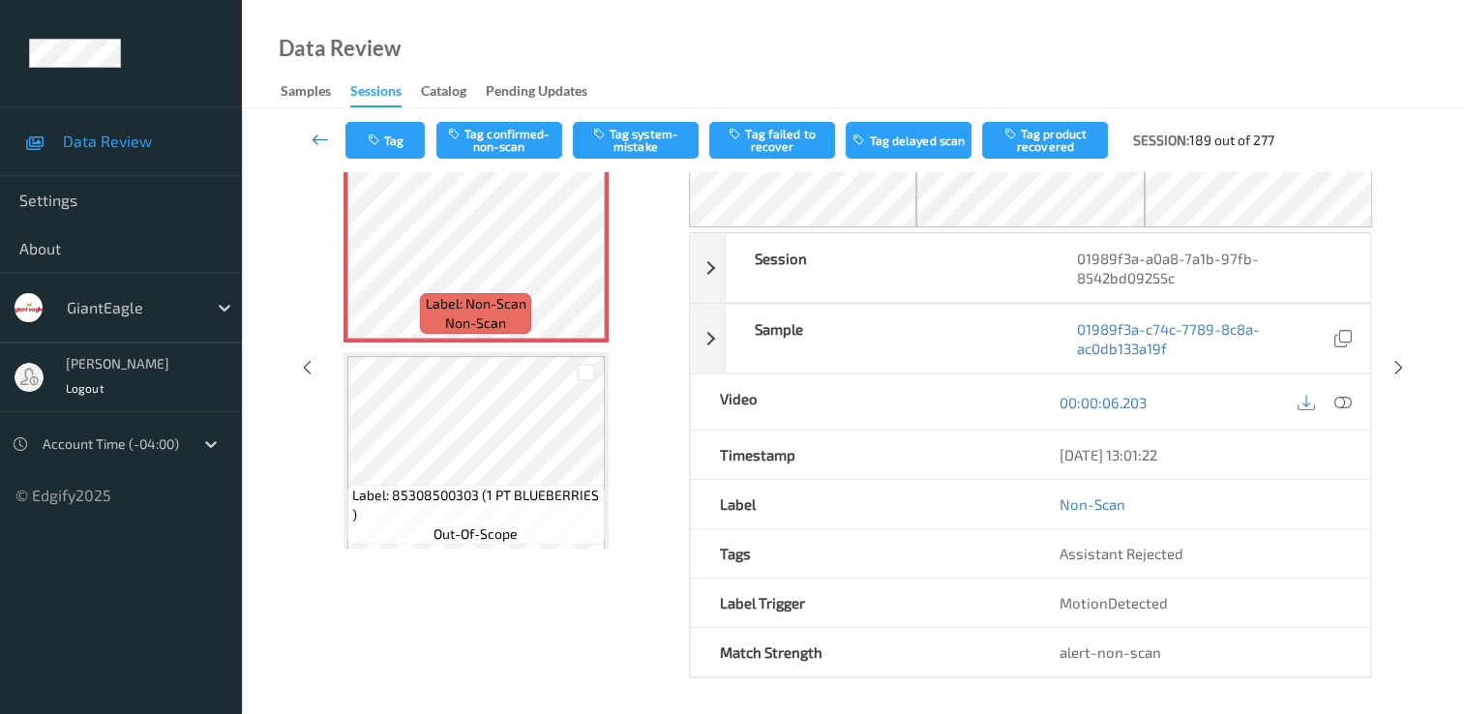
click at [323, 145] on icon at bounding box center [320, 139] width 17 height 19
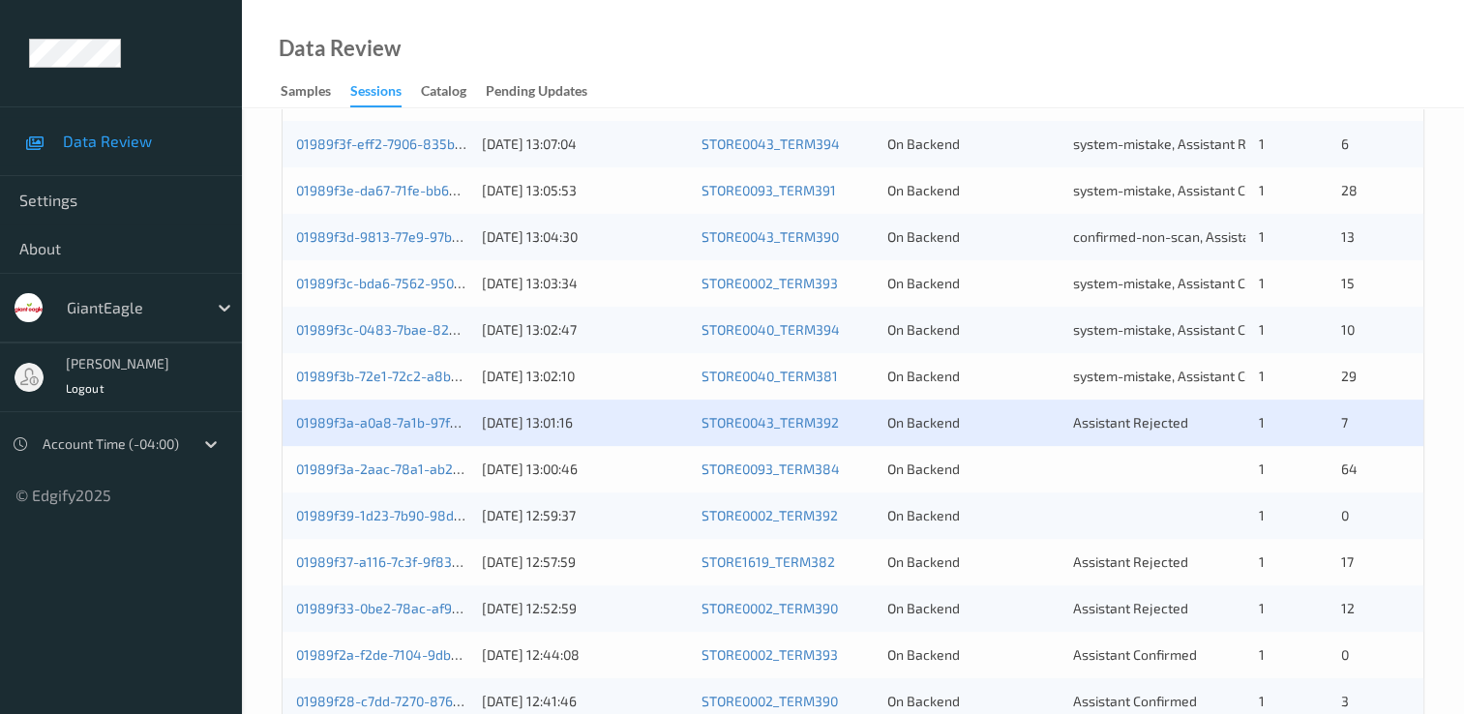
scroll to position [581, 0]
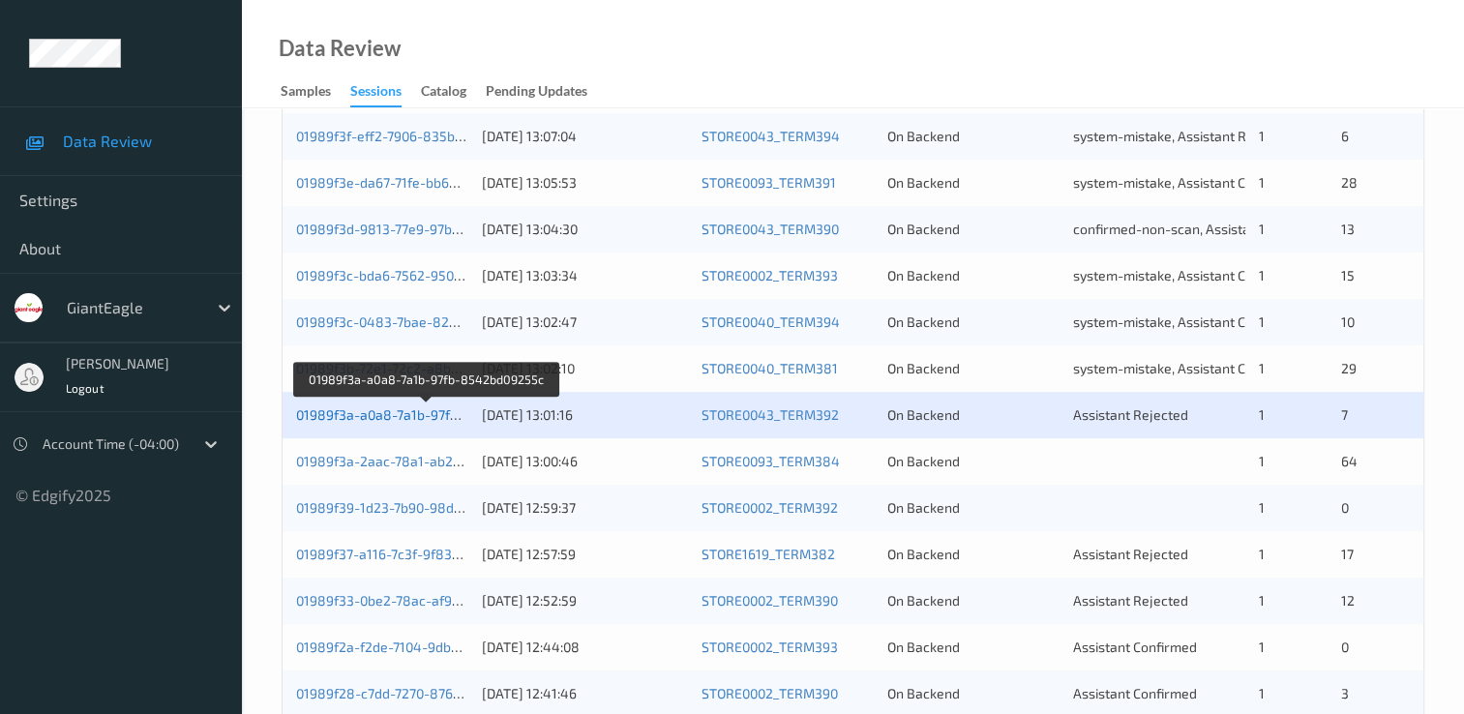
click at [441, 419] on link "01989f3a-a0a8-7a1b-97fb-8542bd09255c" at bounding box center [426, 414] width 261 height 16
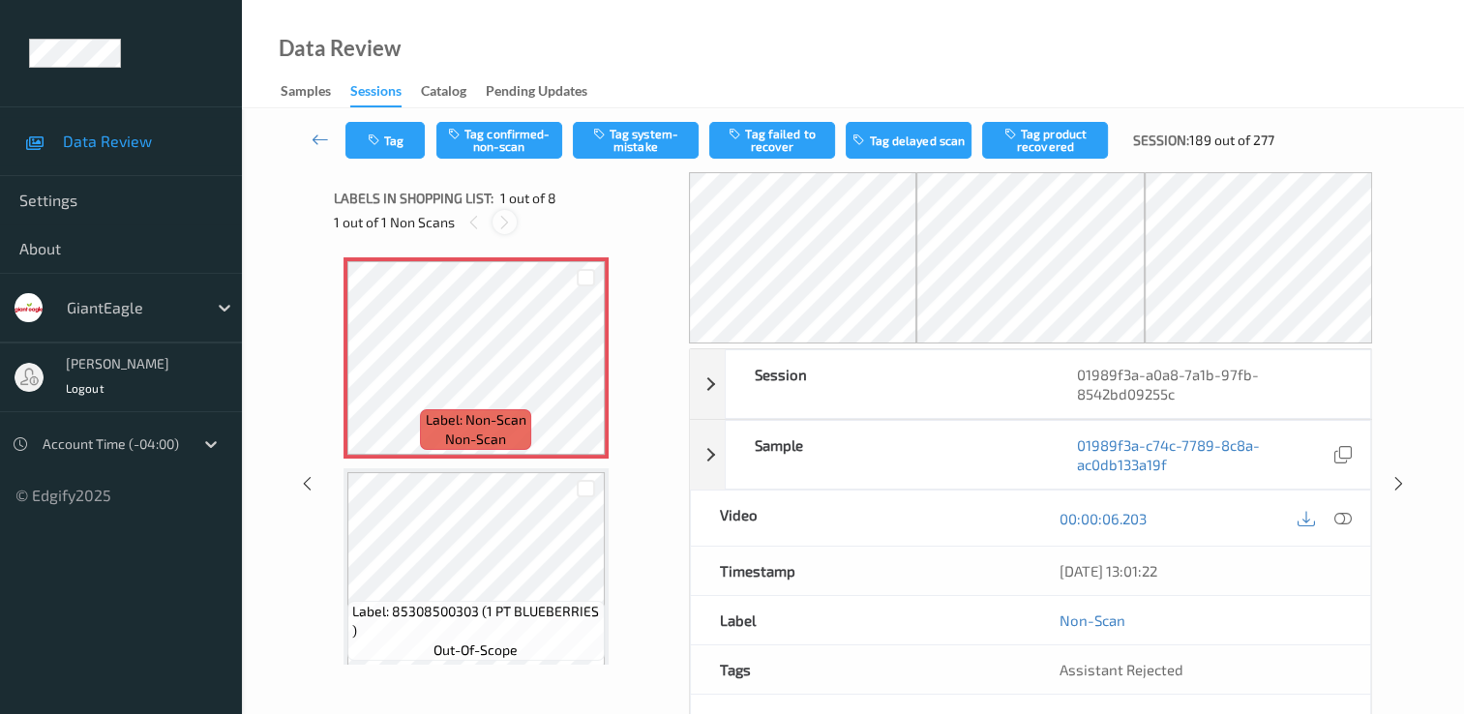
click at [505, 225] on icon at bounding box center [504, 222] width 16 height 17
click at [1342, 517] on icon at bounding box center [1343, 518] width 17 height 17
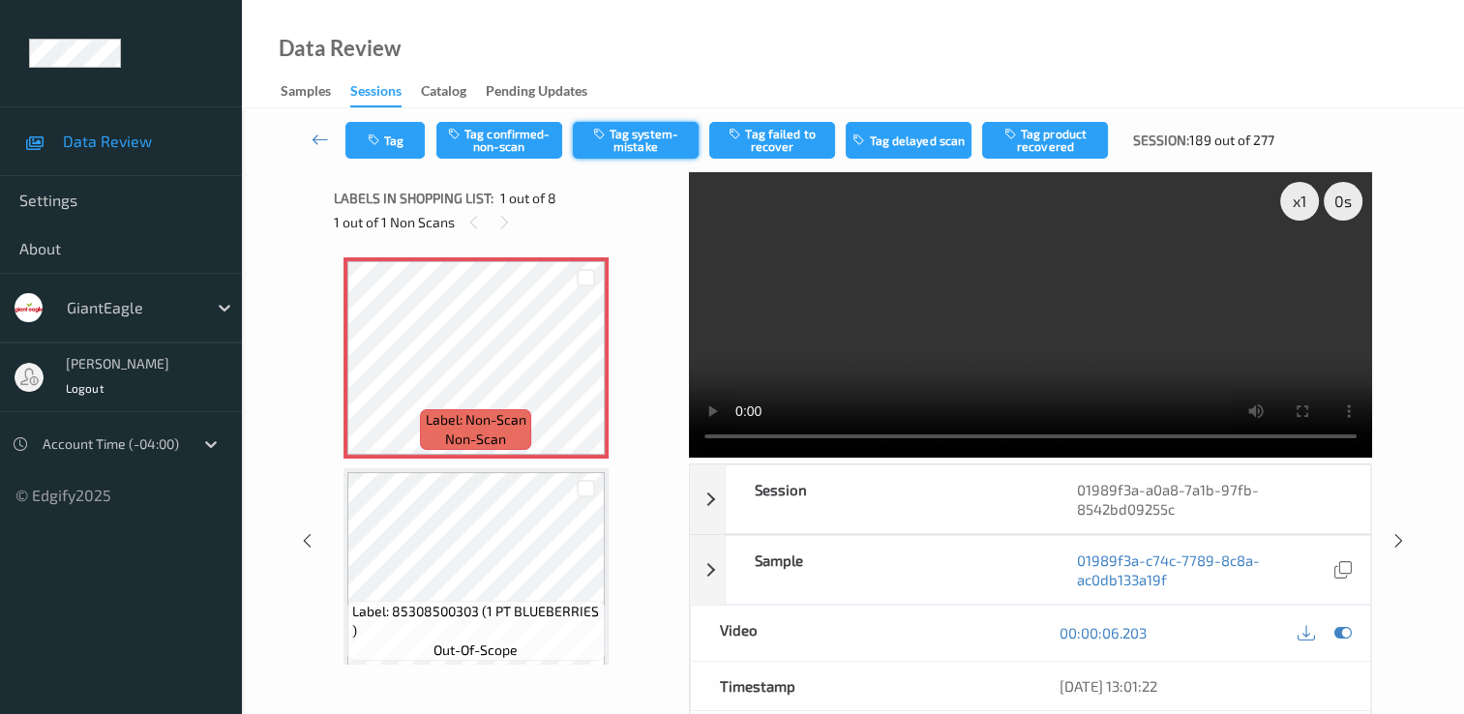
click at [622, 134] on button "Tag system-mistake" at bounding box center [636, 140] width 126 height 37
click at [412, 145] on button "Tag" at bounding box center [384, 140] width 79 height 37
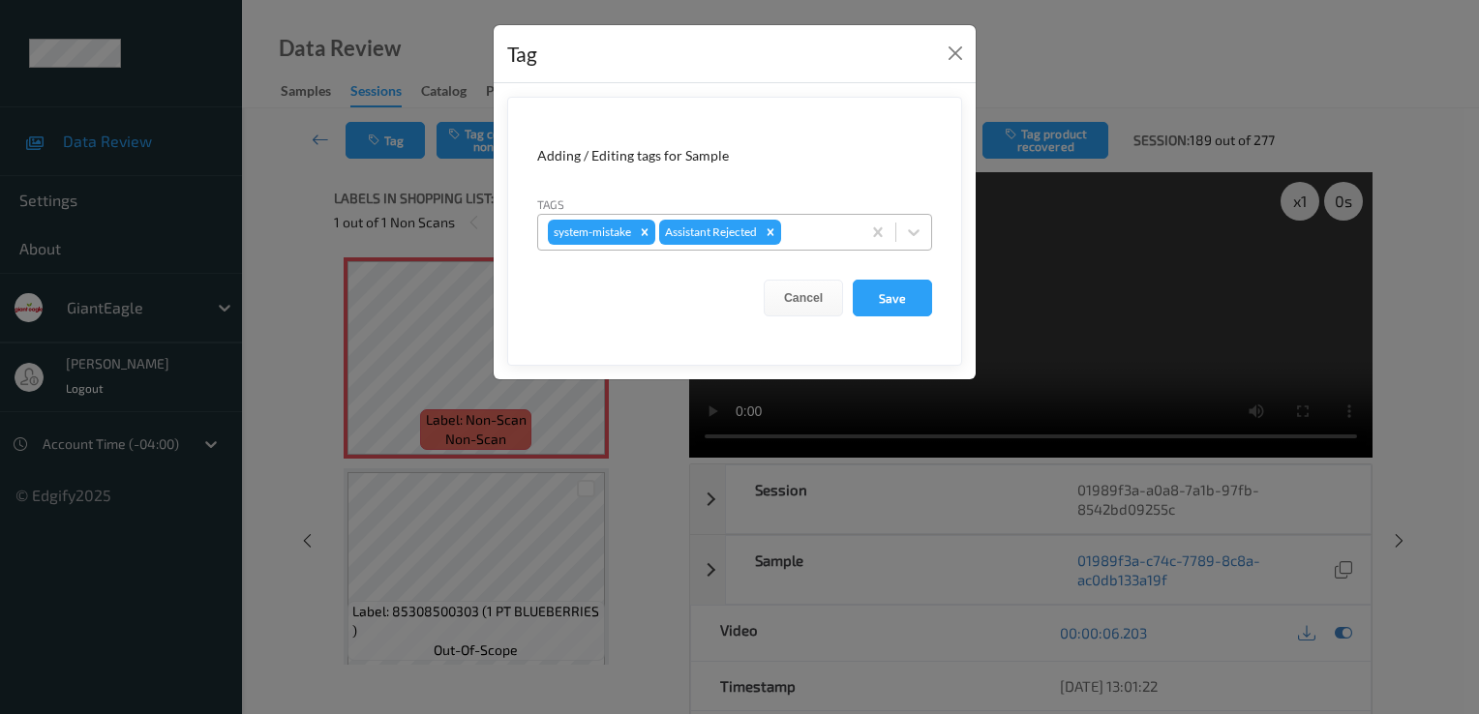
click at [812, 230] on div at bounding box center [818, 232] width 66 height 23
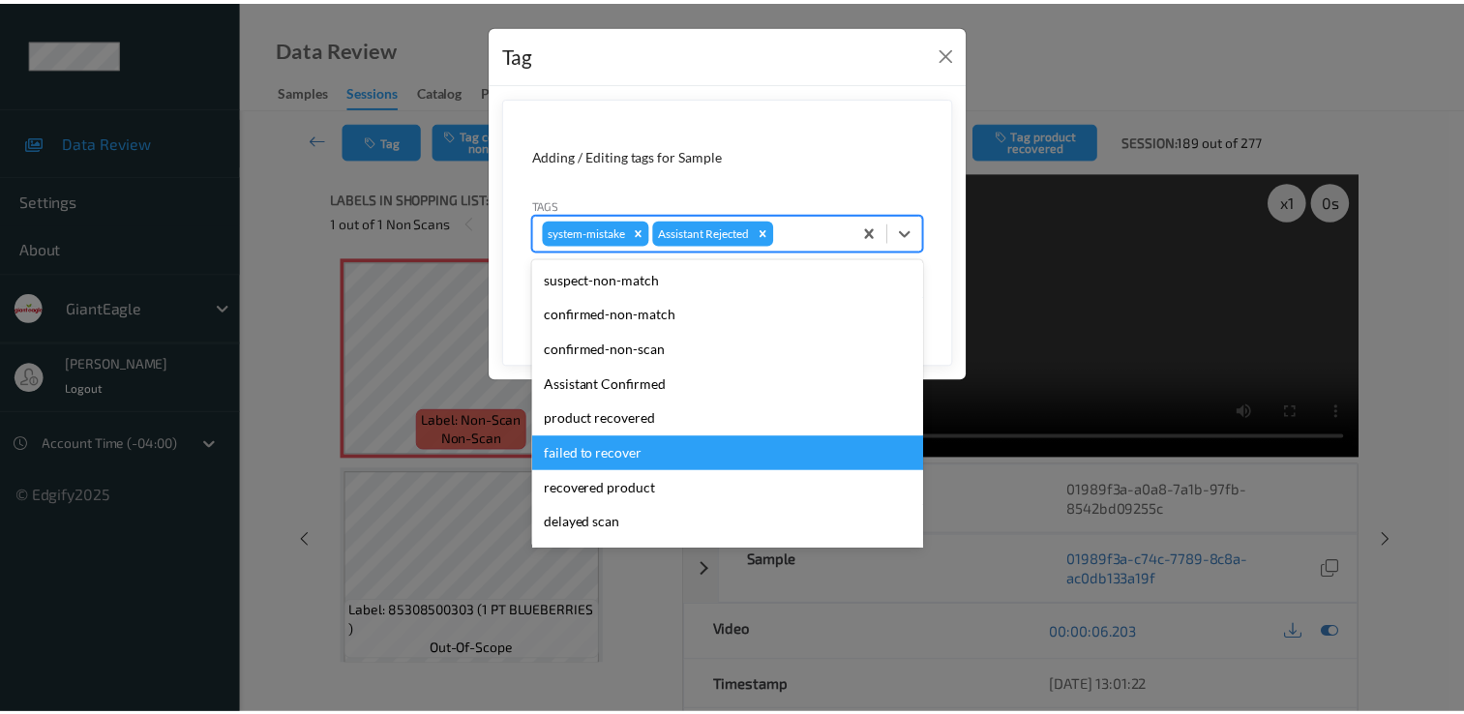
scroll to position [170, 0]
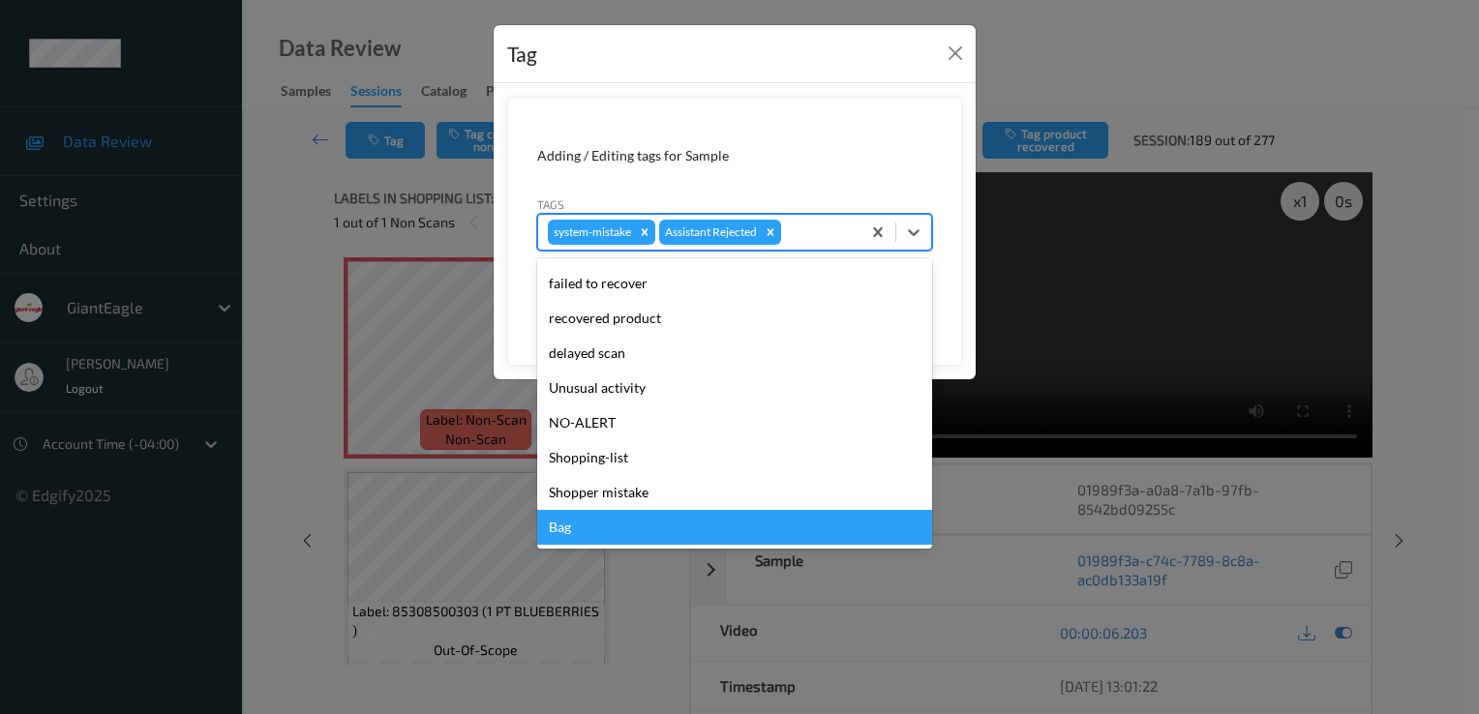
click at [635, 533] on div "Bag" at bounding box center [734, 527] width 395 height 35
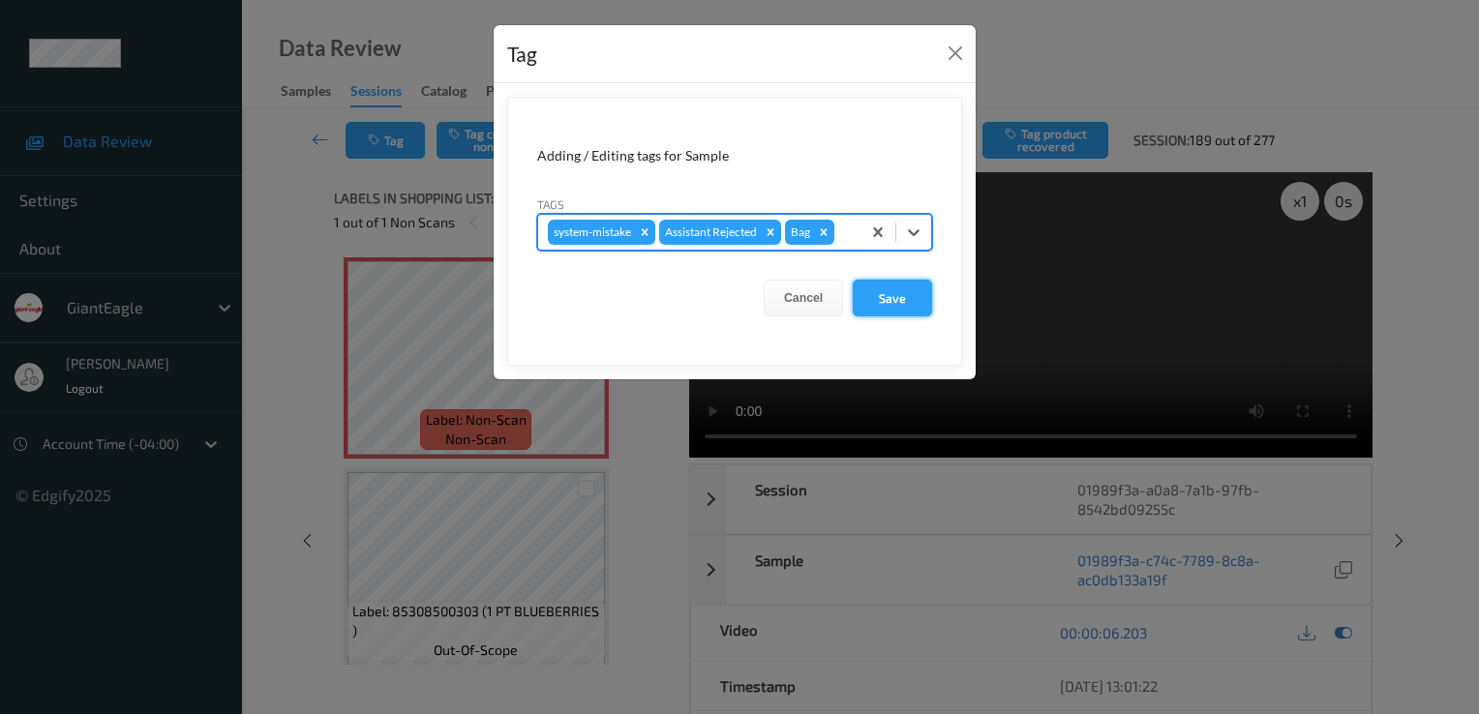
click at [915, 297] on button "Save" at bounding box center [892, 298] width 79 height 37
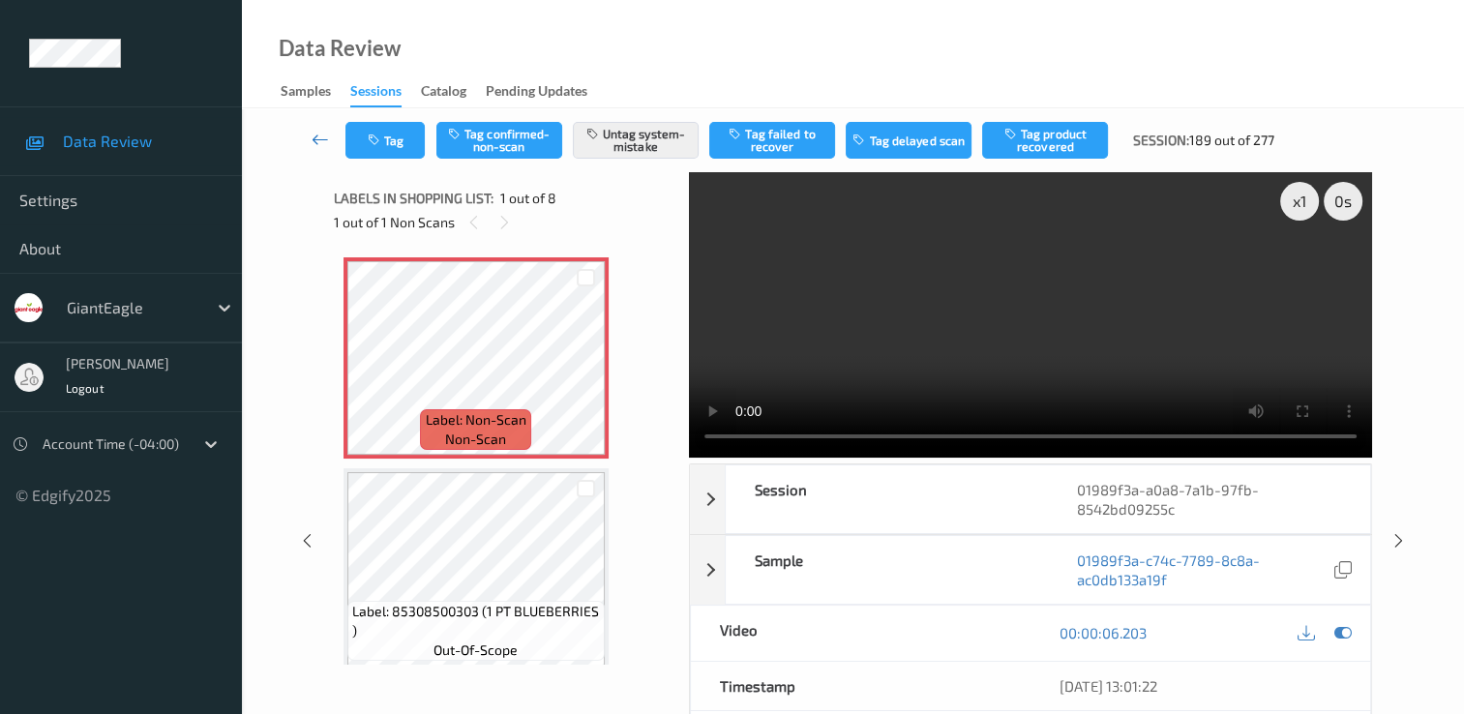
click at [315, 139] on icon at bounding box center [320, 139] width 17 height 19
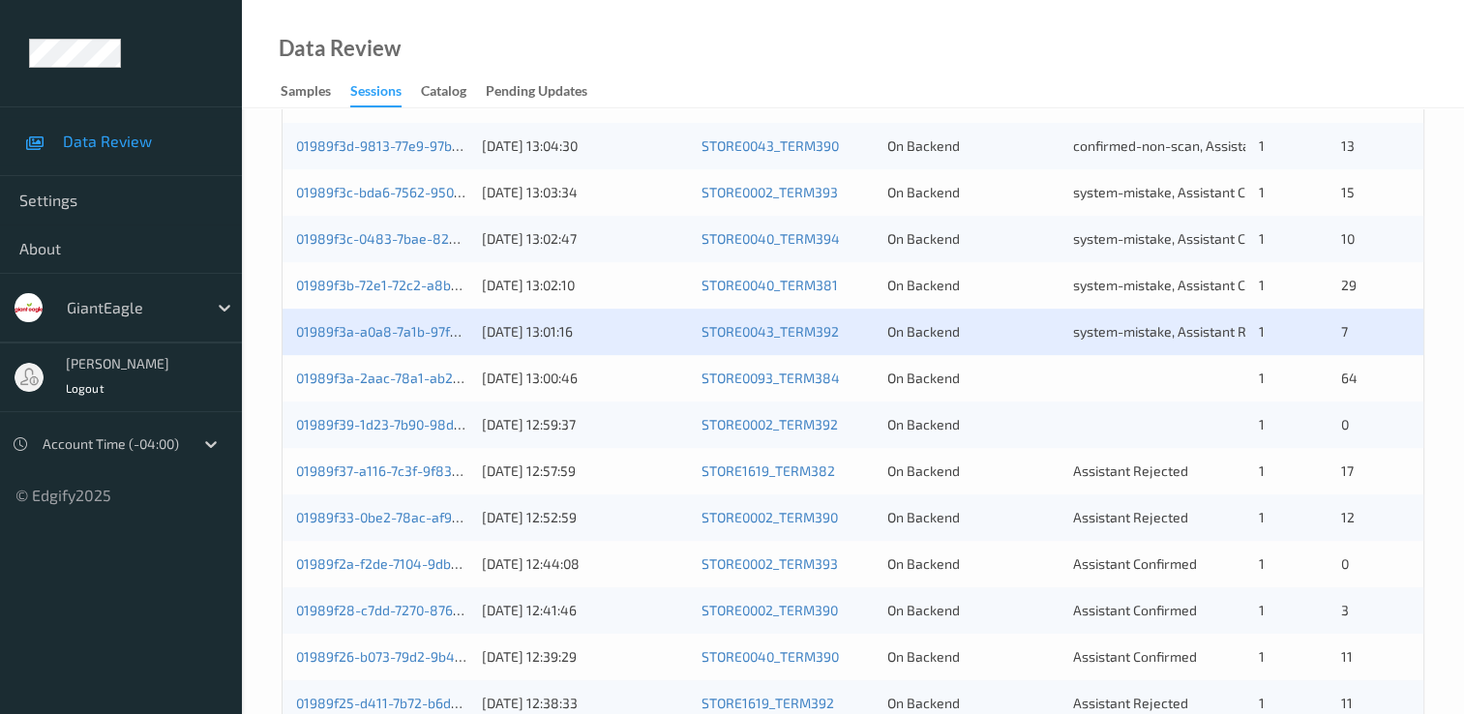
scroll to position [677, 0]
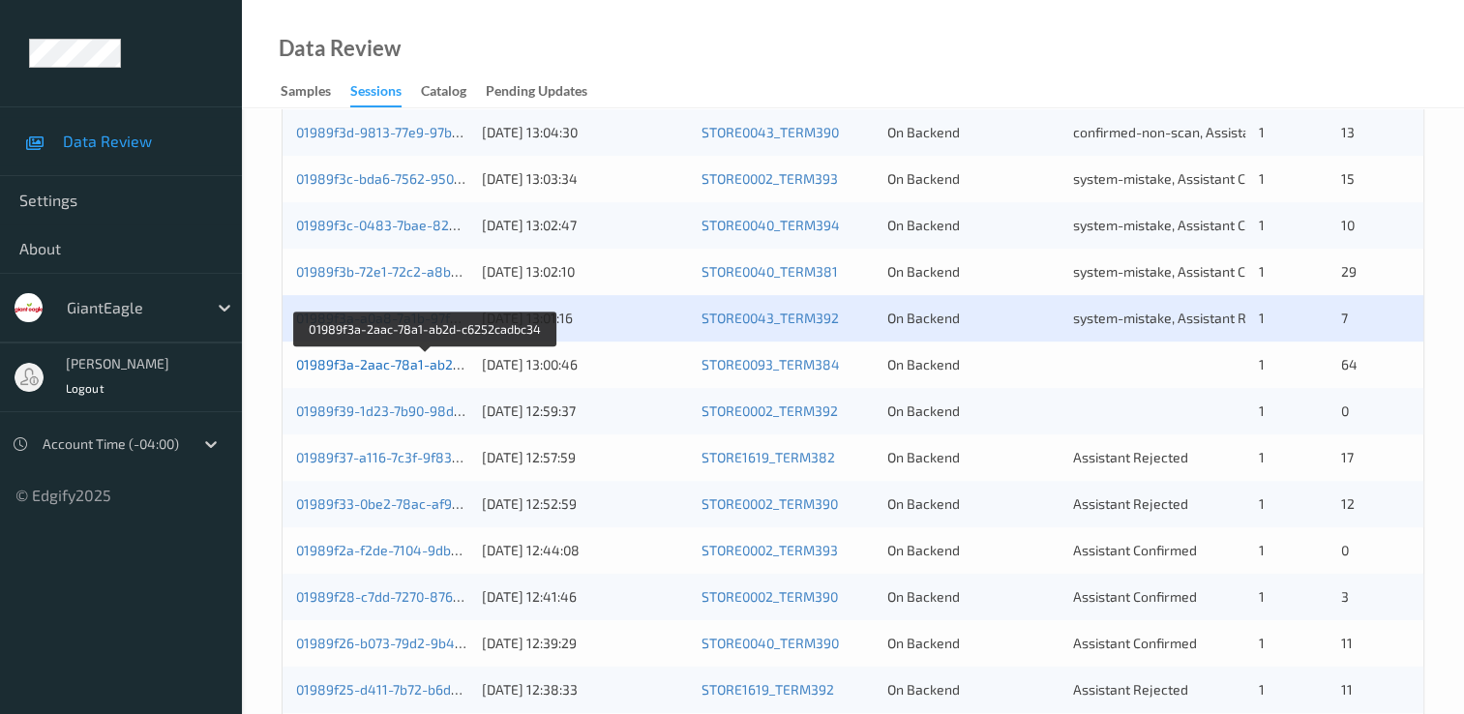
click at [424, 367] on link "01989f3a-2aac-78a1-ab2d-c6252cadbc34" at bounding box center [426, 364] width 261 height 16
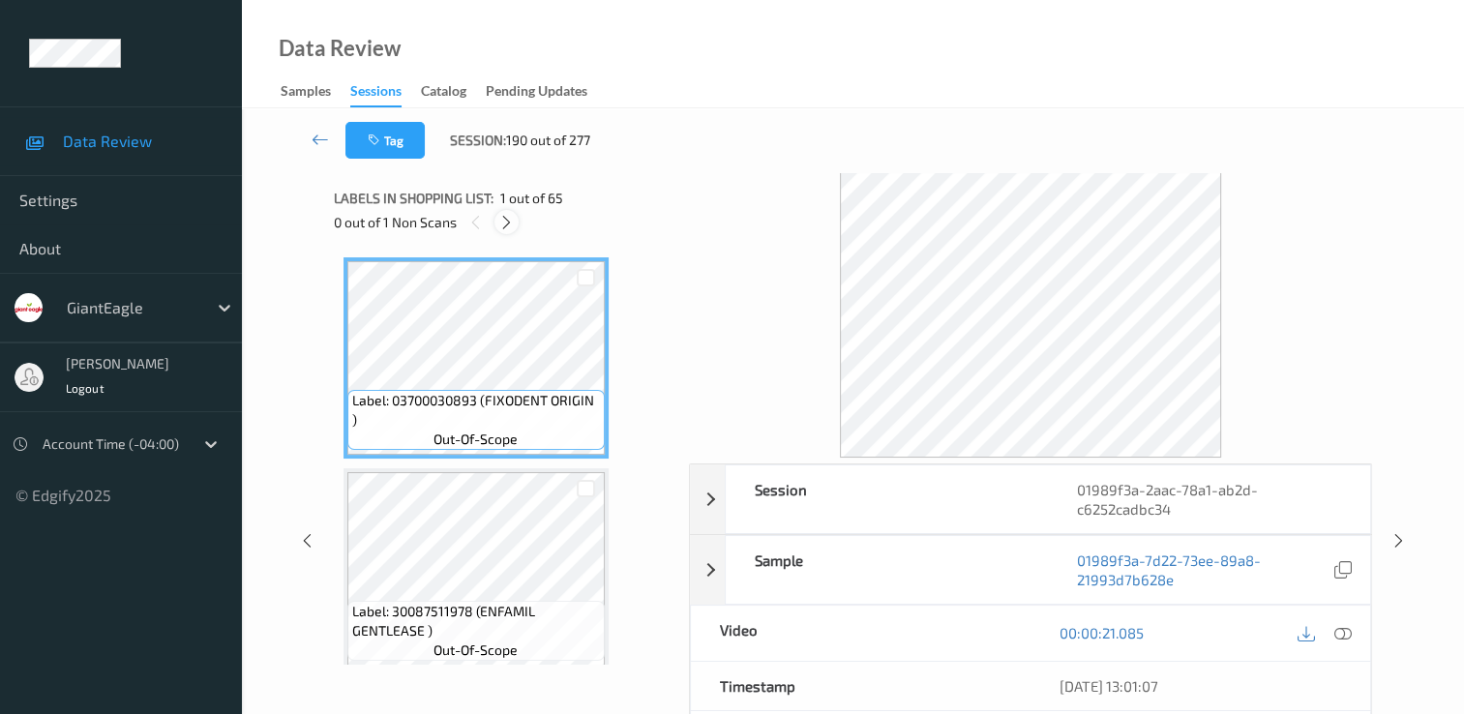
click at [510, 223] on icon at bounding box center [506, 222] width 16 height 17
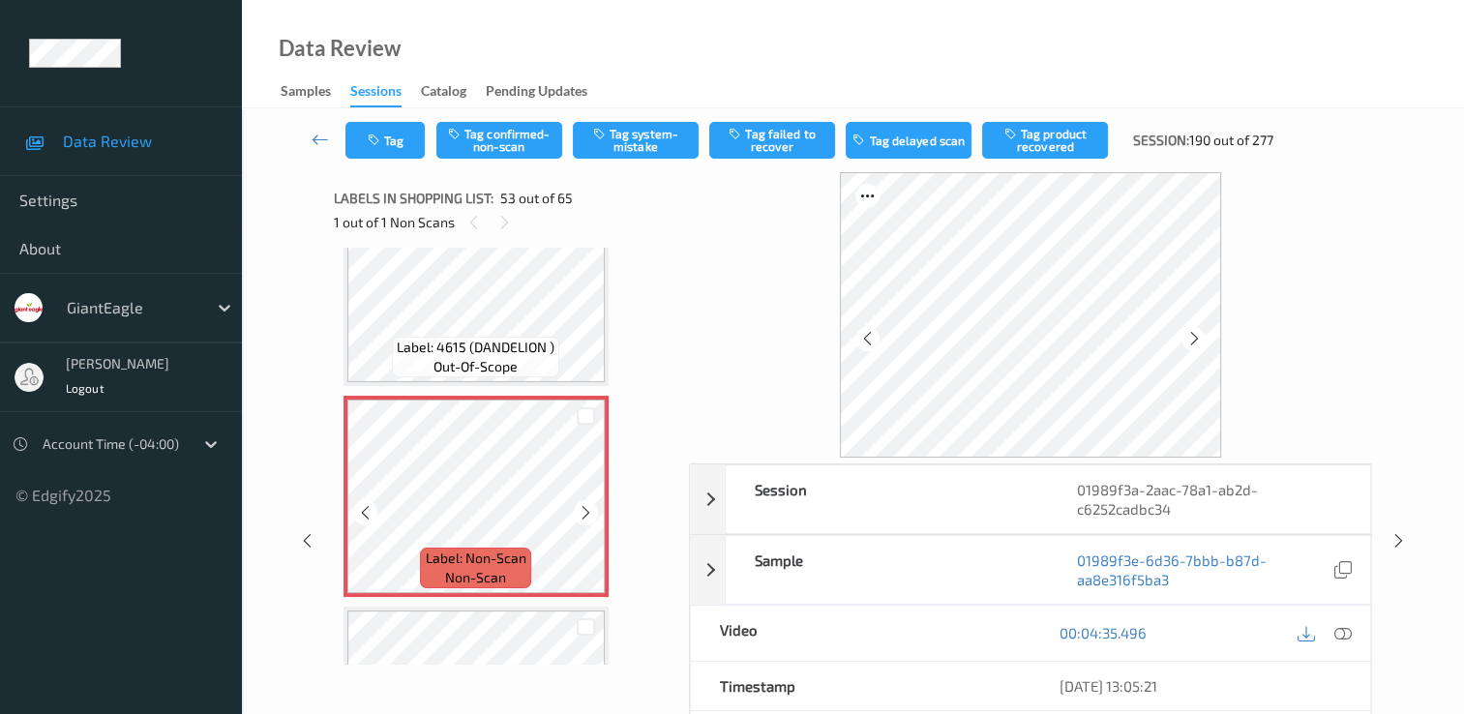
scroll to position [10866, 0]
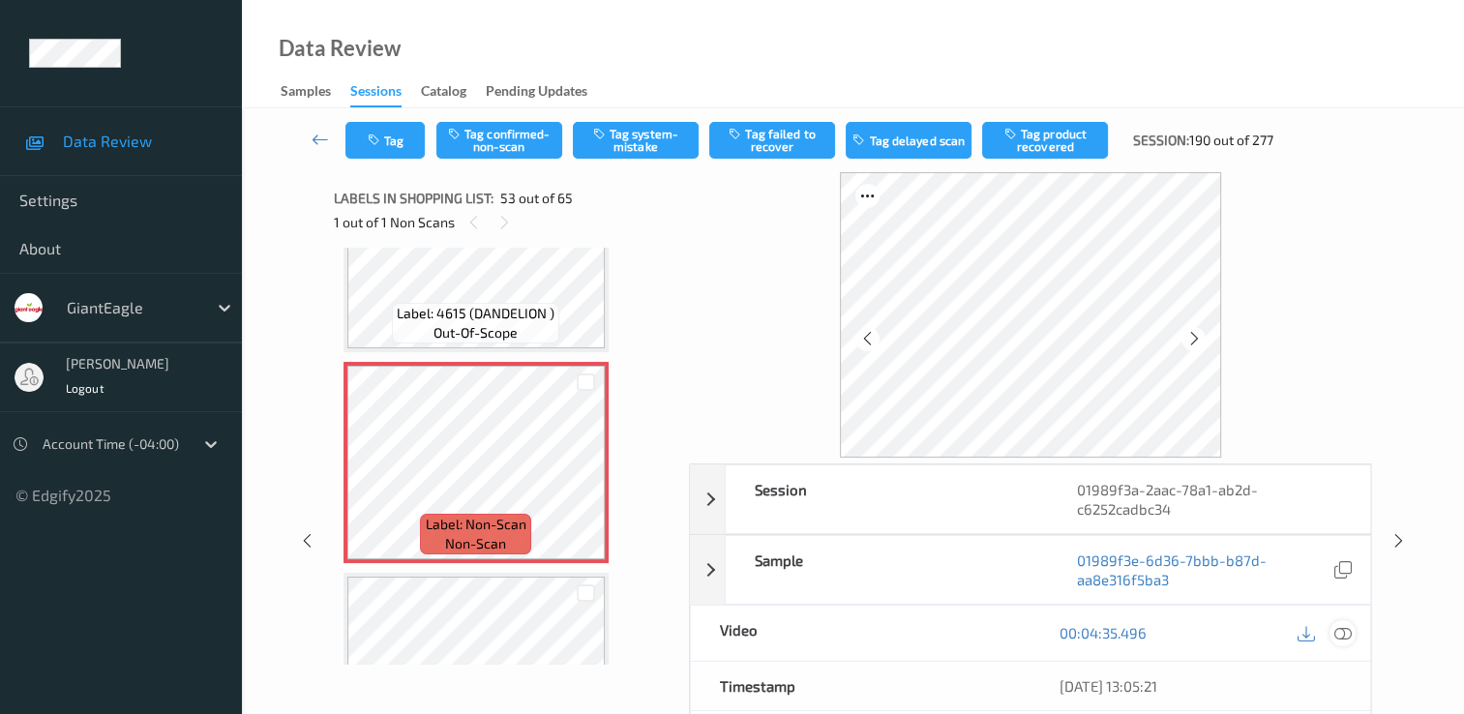
click at [1343, 629] on icon at bounding box center [1343, 632] width 17 height 17
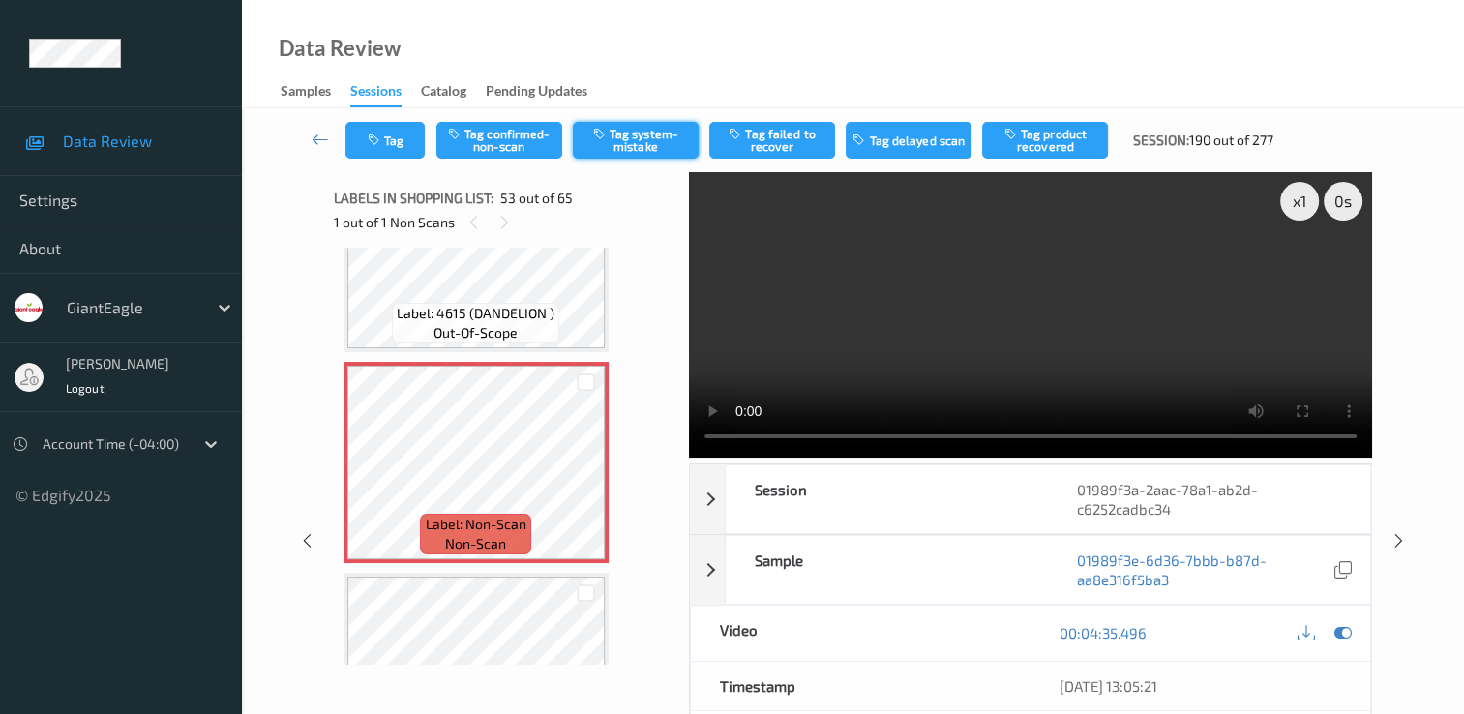
click at [646, 154] on button "Tag system-mistake" at bounding box center [636, 140] width 126 height 37
click at [406, 141] on button "Tag" at bounding box center [384, 140] width 79 height 37
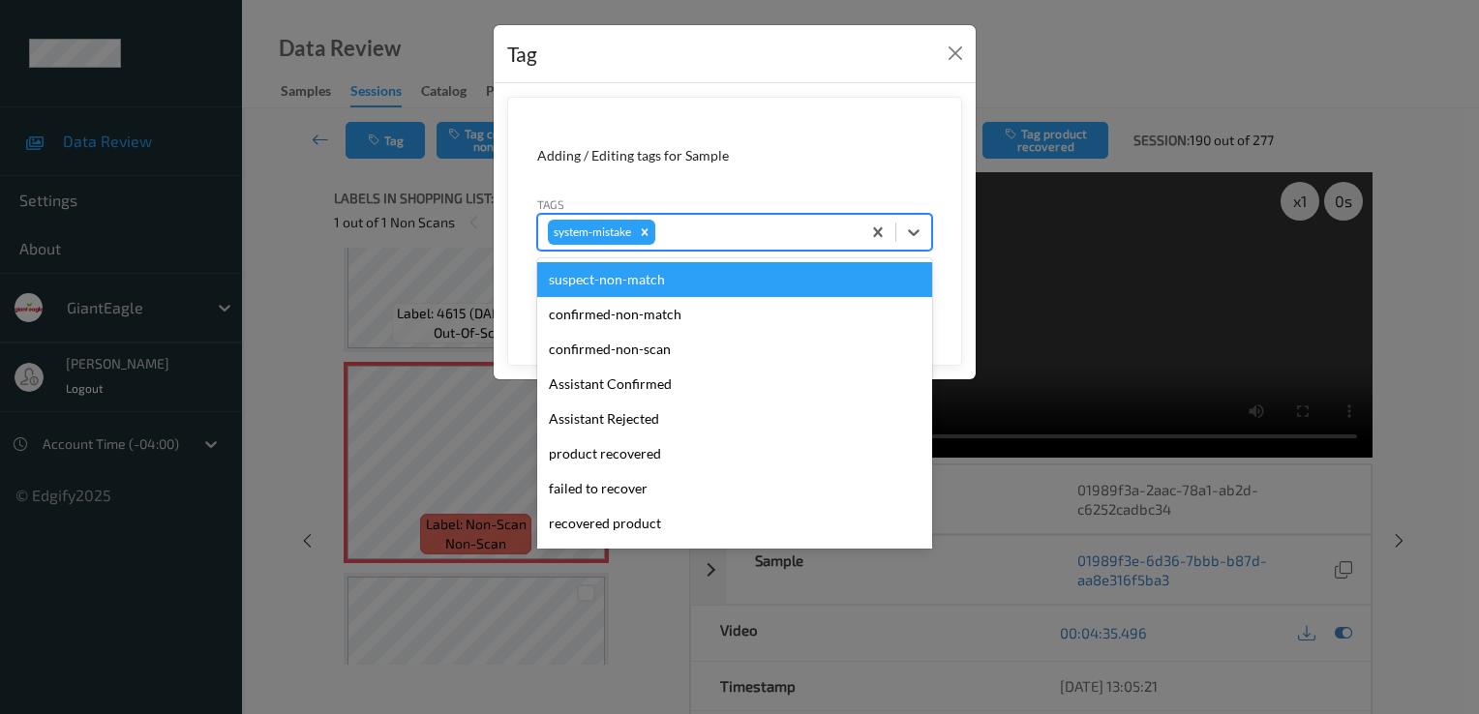
click at [743, 241] on div at bounding box center [755, 232] width 192 height 23
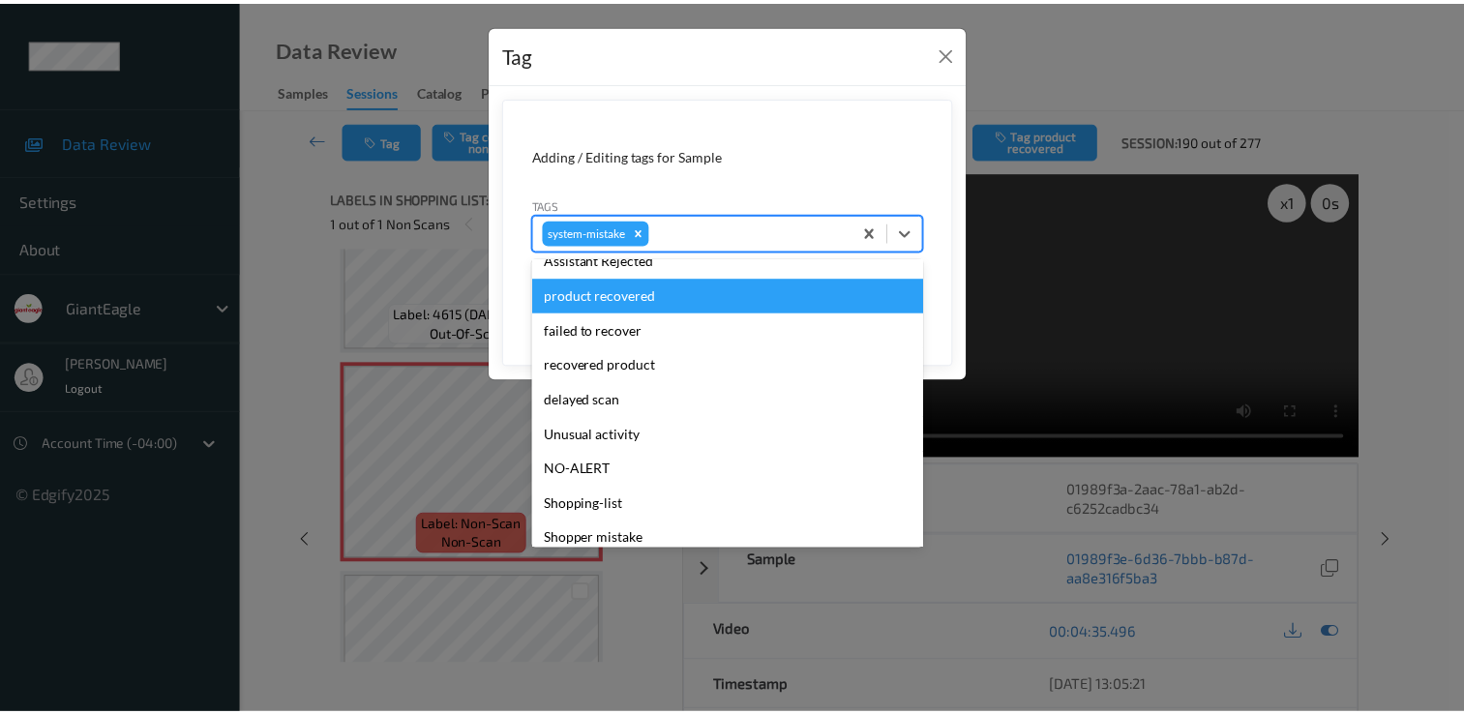
scroll to position [194, 0]
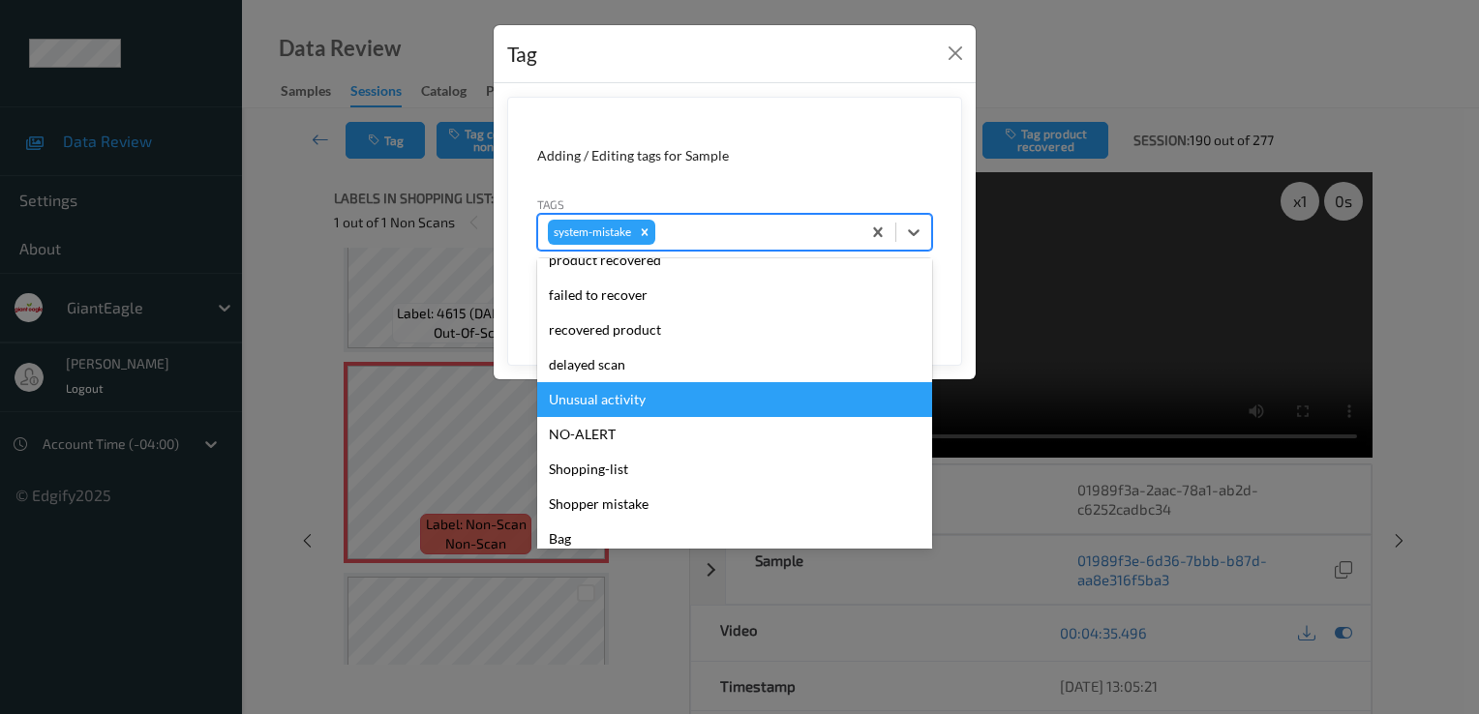
click at [649, 411] on div "Unusual activity" at bounding box center [734, 399] width 395 height 35
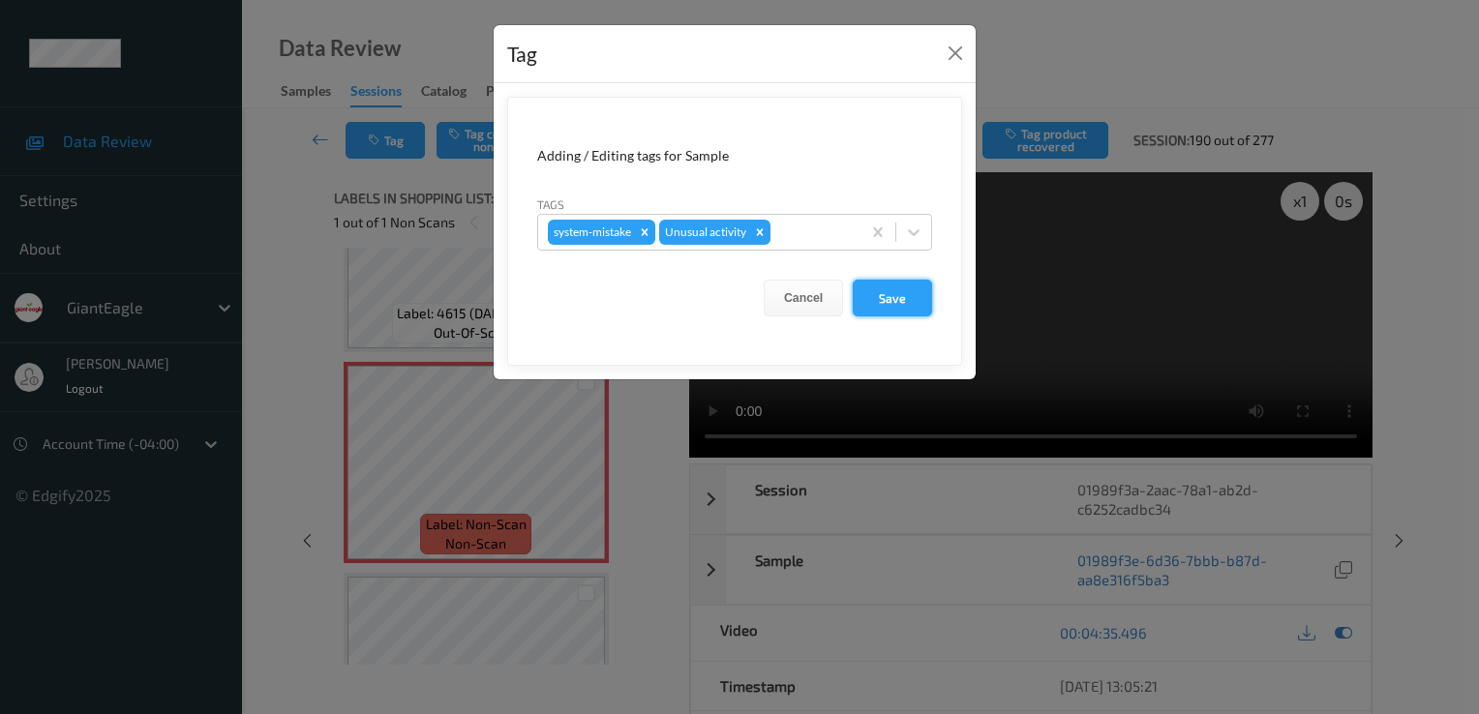
click at [902, 283] on button "Save" at bounding box center [892, 298] width 79 height 37
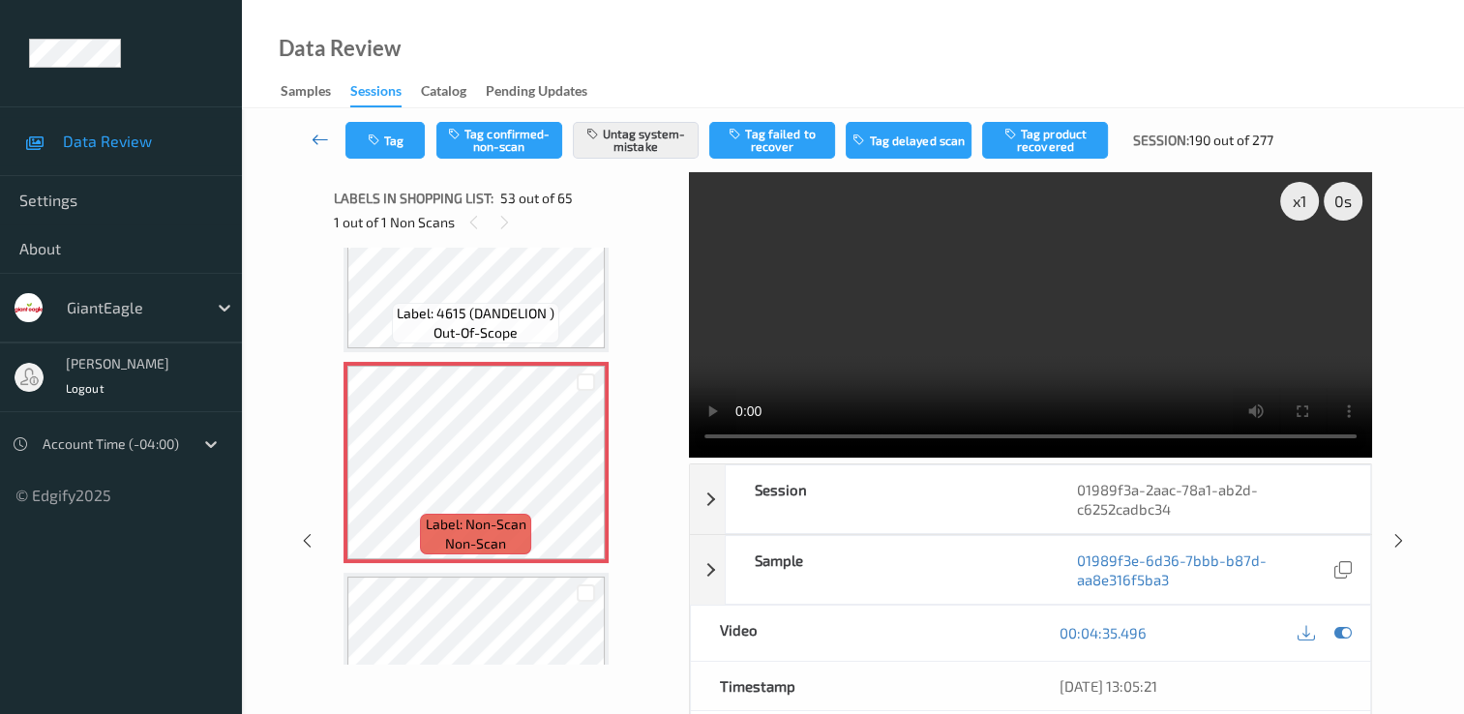
click at [317, 137] on icon at bounding box center [320, 139] width 17 height 19
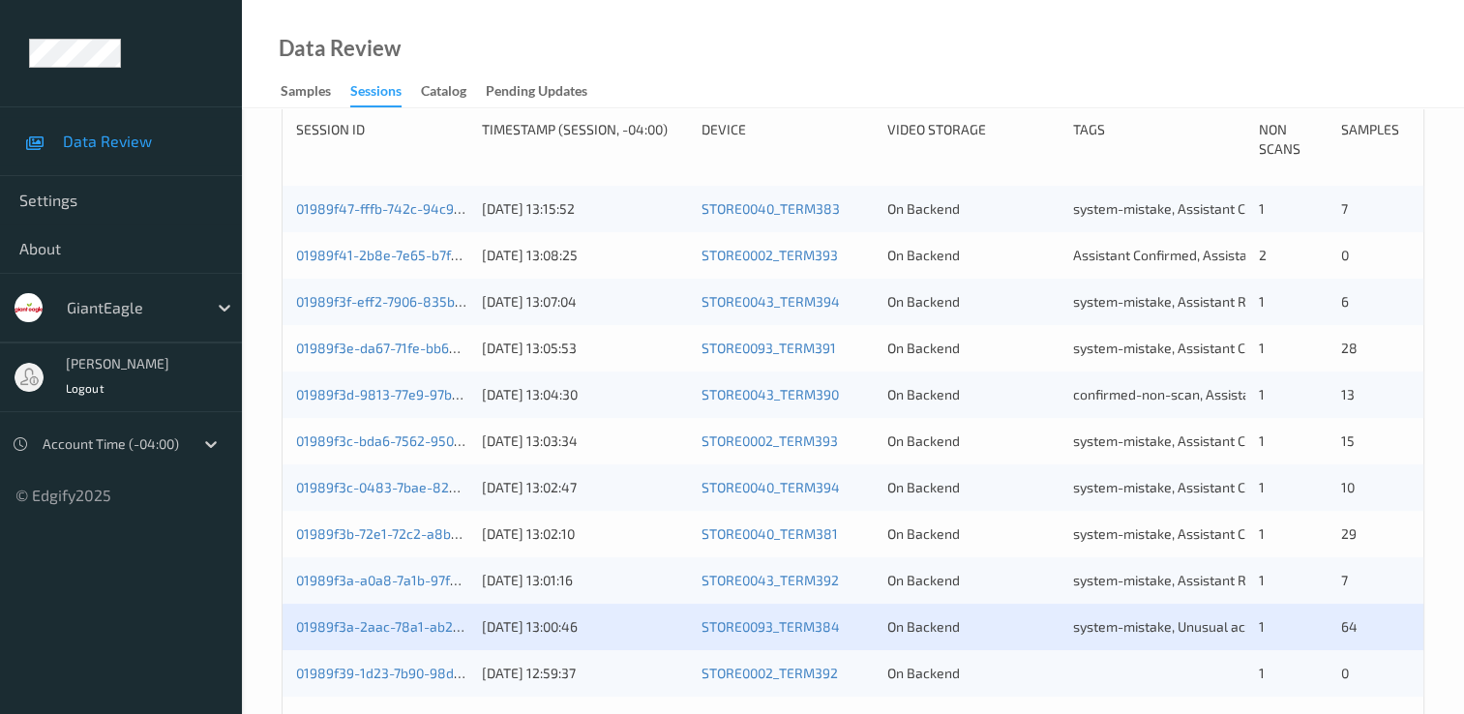
scroll to position [677, 0]
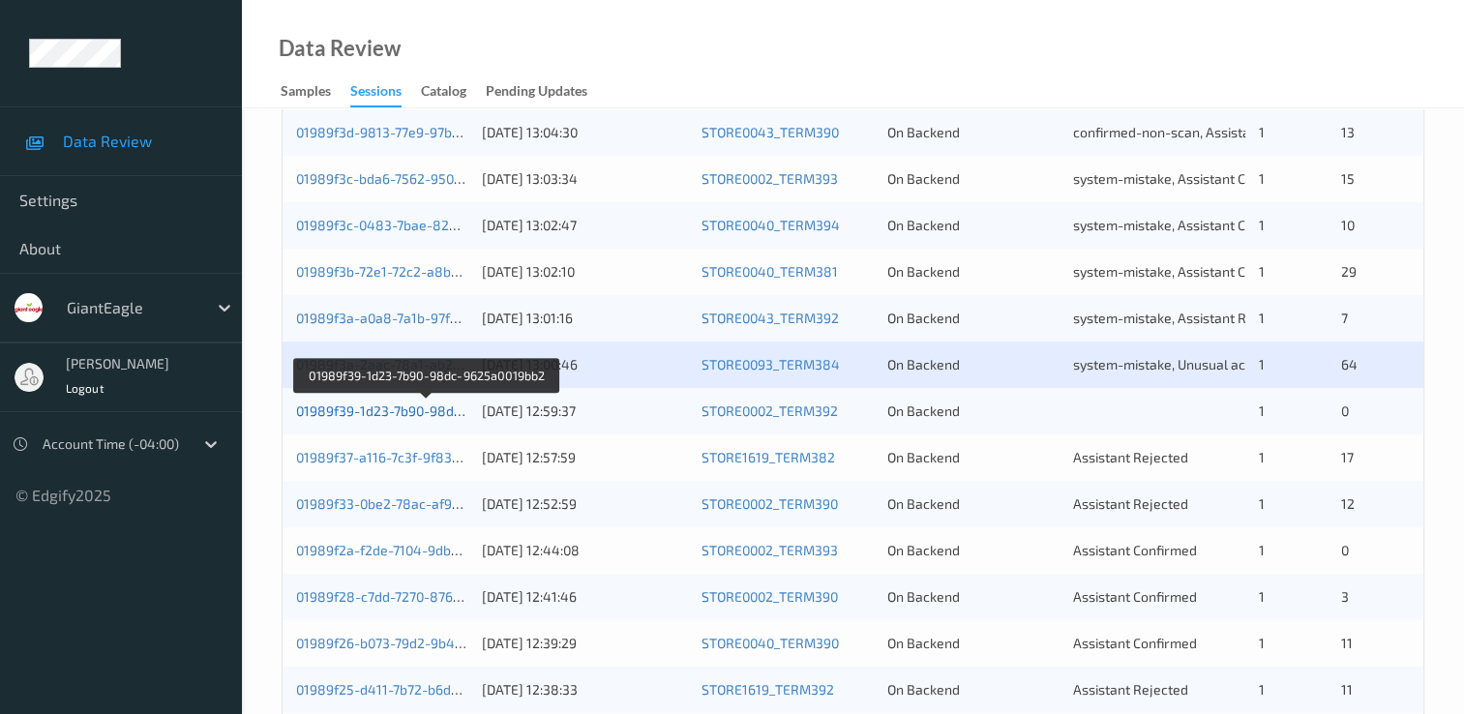
click at [371, 403] on link "01989f39-1d23-7b90-98dc-9625a0019bb2" at bounding box center [426, 411] width 261 height 16
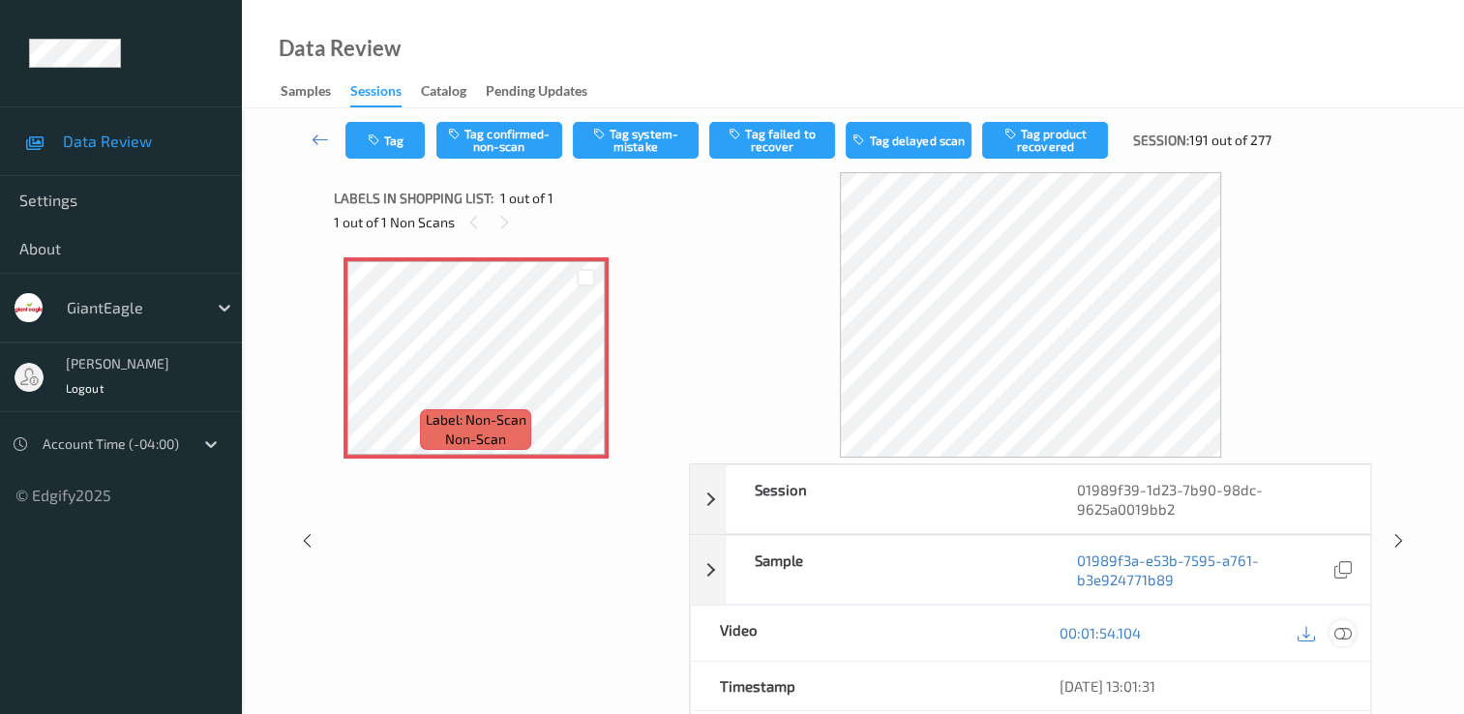
click at [1342, 633] on icon at bounding box center [1343, 632] width 17 height 17
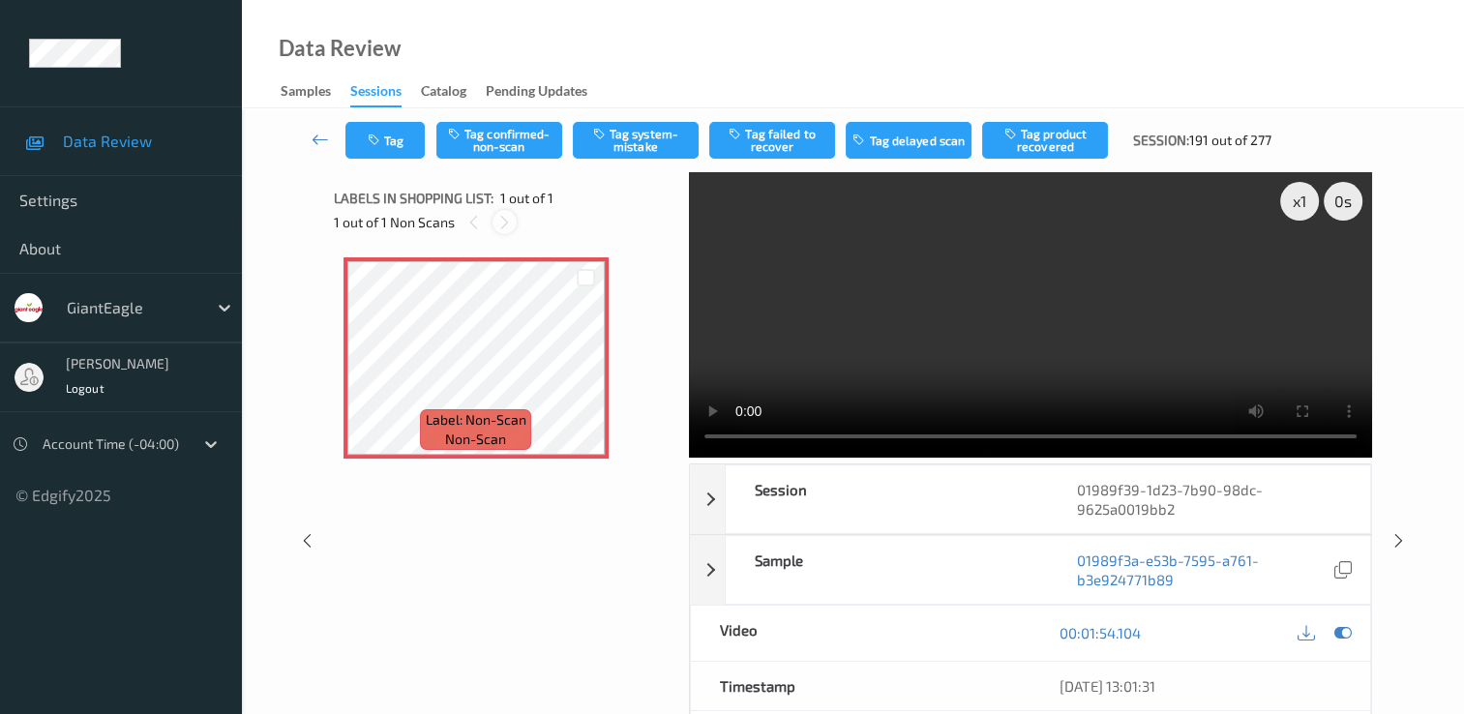
click at [499, 220] on icon at bounding box center [504, 222] width 16 height 17
click at [485, 509] on div "Label: Non-Scan non-scan" at bounding box center [505, 426] width 342 height 357
click at [658, 149] on button "Tag system-mistake" at bounding box center [636, 140] width 126 height 37
click at [375, 135] on icon "button" at bounding box center [376, 141] width 16 height 14
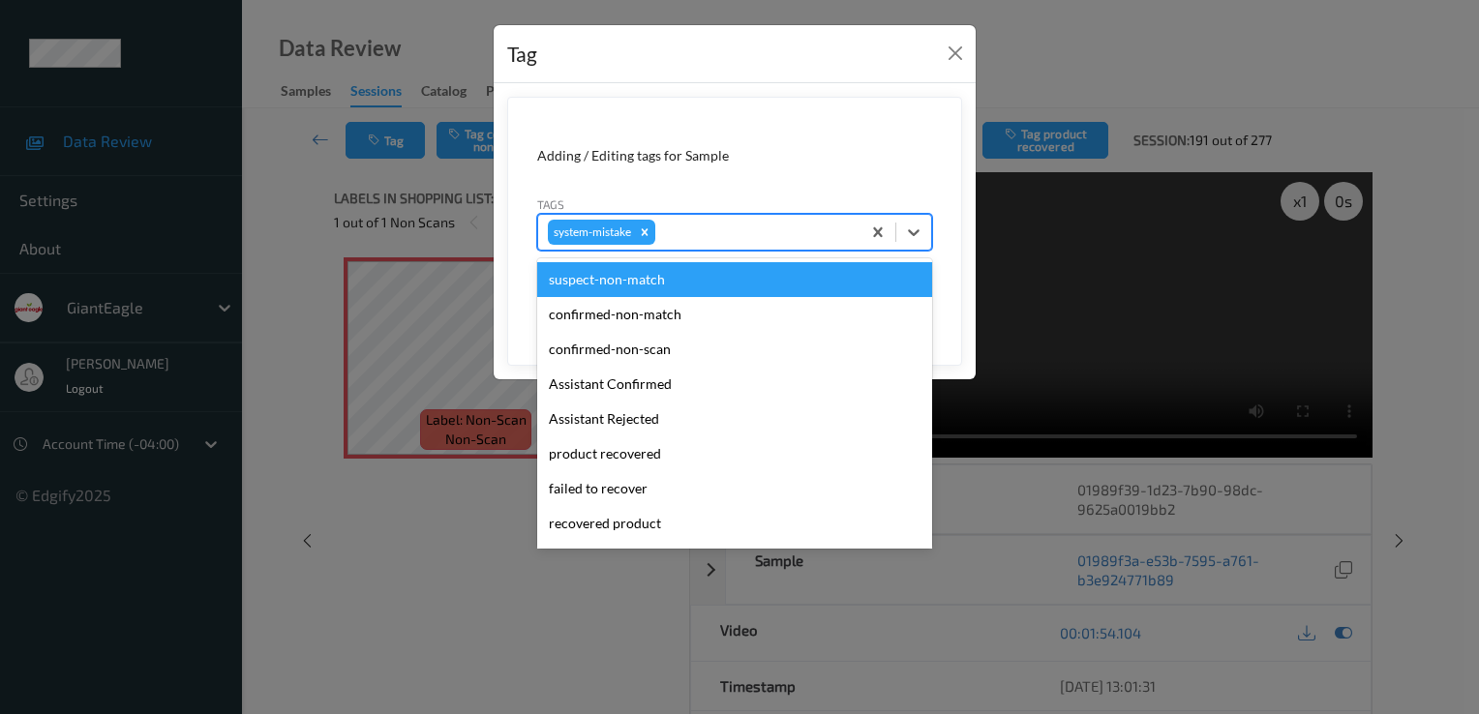
click at [707, 222] on div at bounding box center [755, 232] width 192 height 23
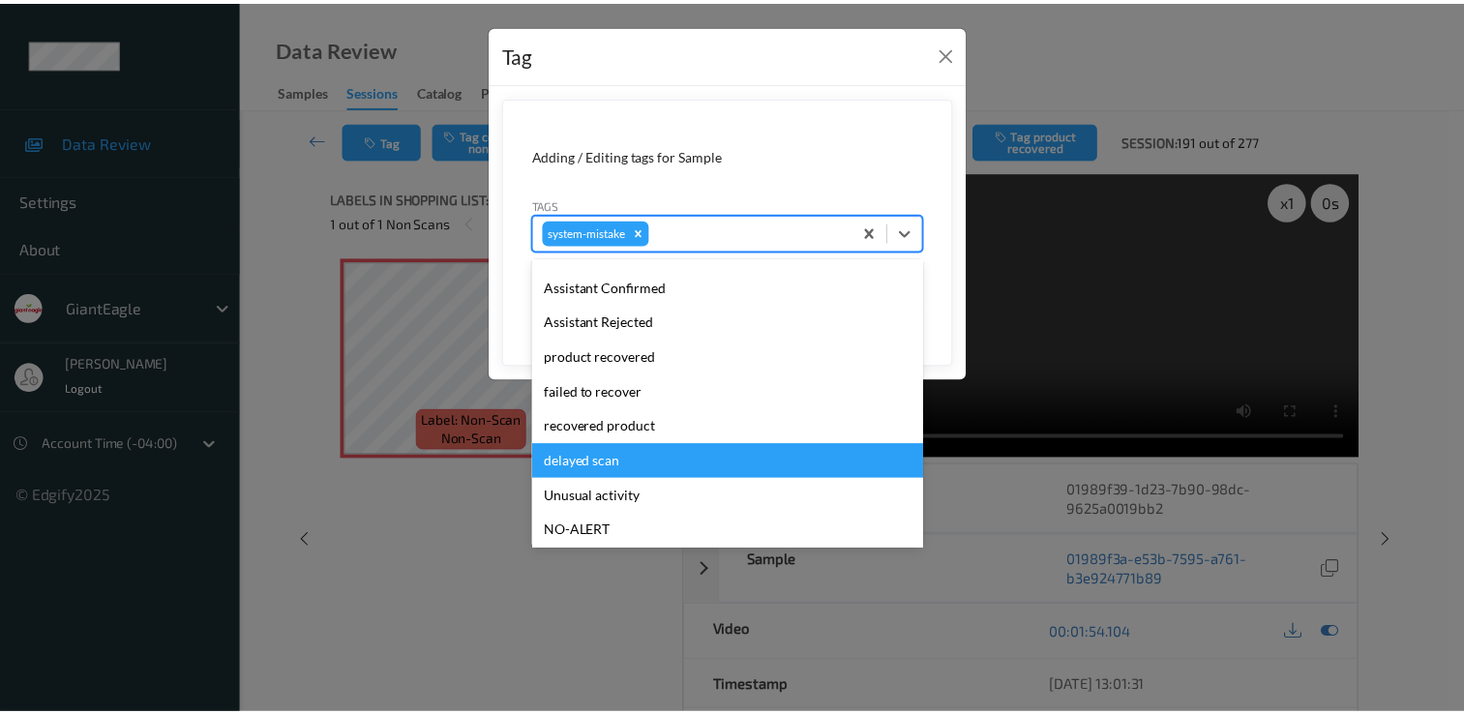
scroll to position [194, 0]
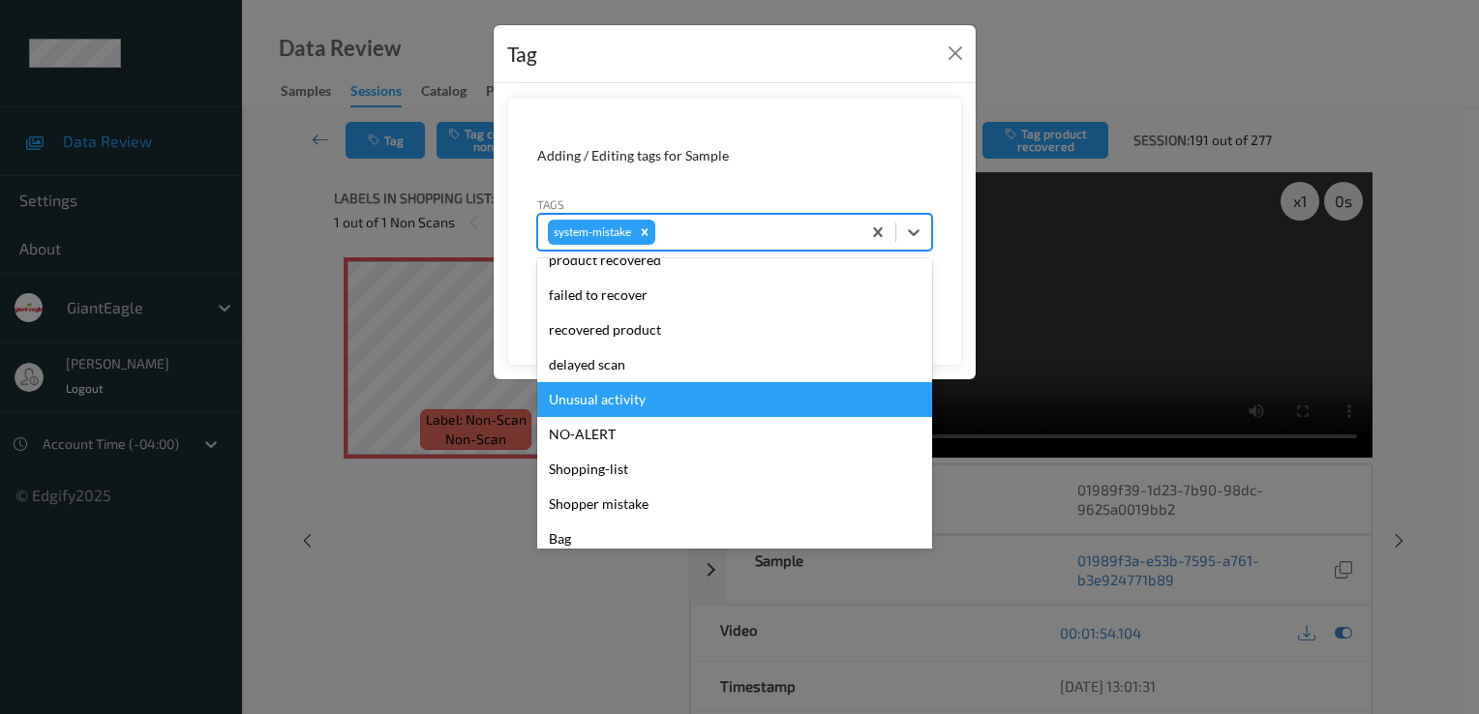
click at [642, 404] on div "Unusual activity" at bounding box center [734, 399] width 395 height 35
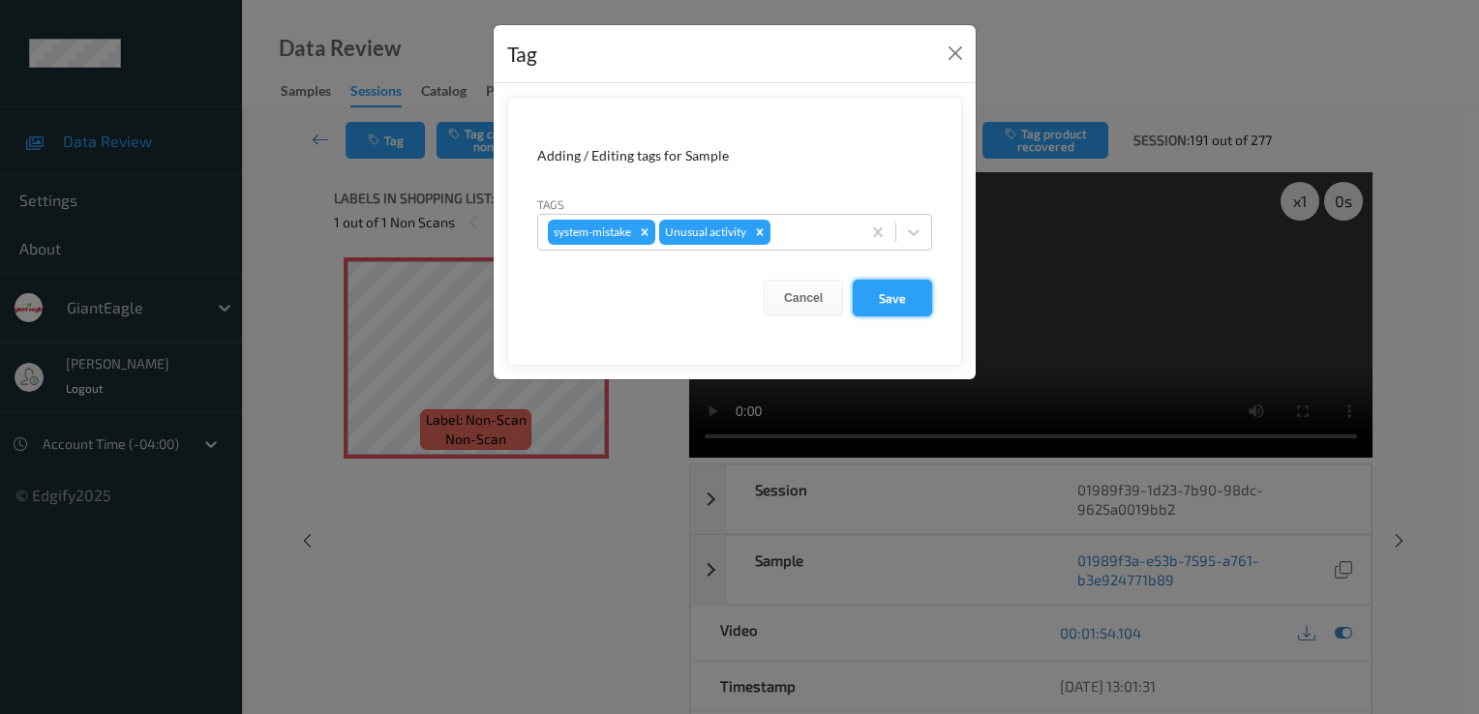
click at [908, 301] on button "Save" at bounding box center [892, 298] width 79 height 37
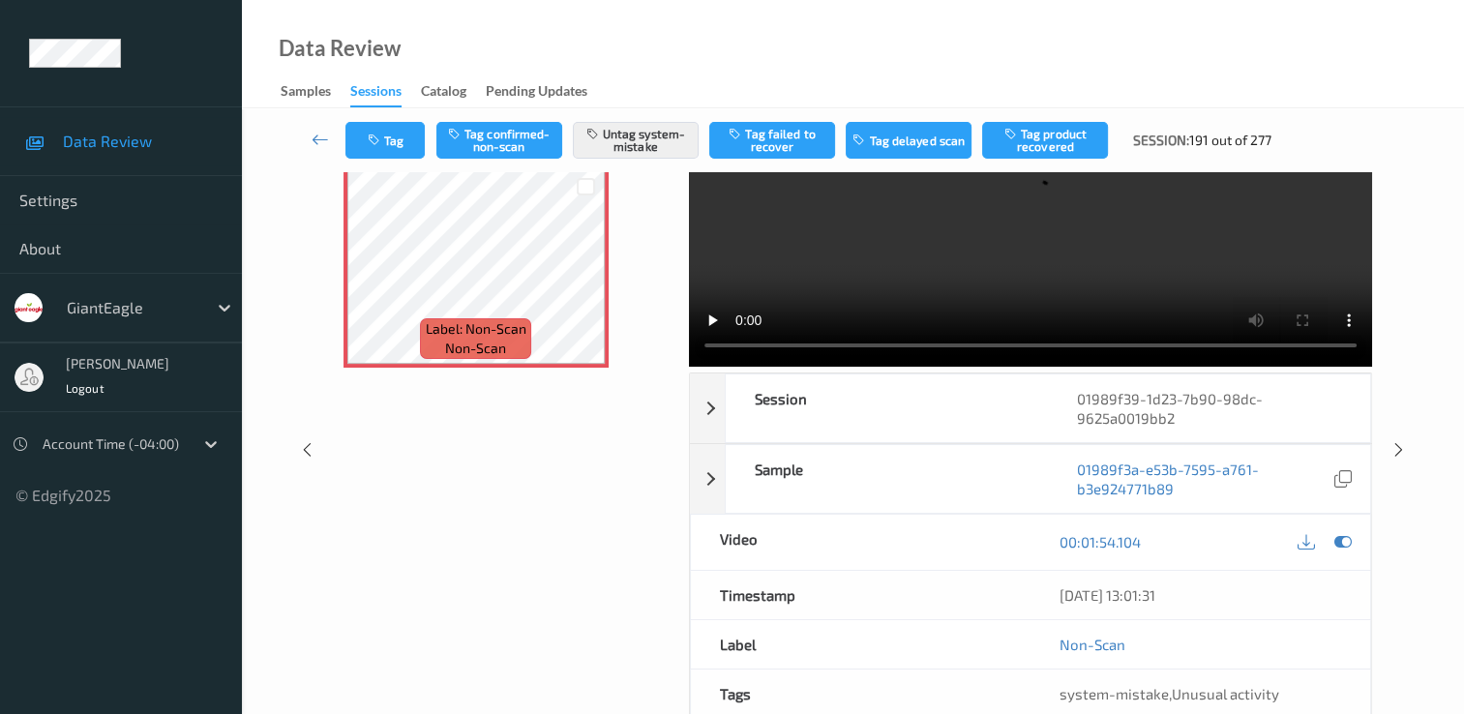
scroll to position [0, 0]
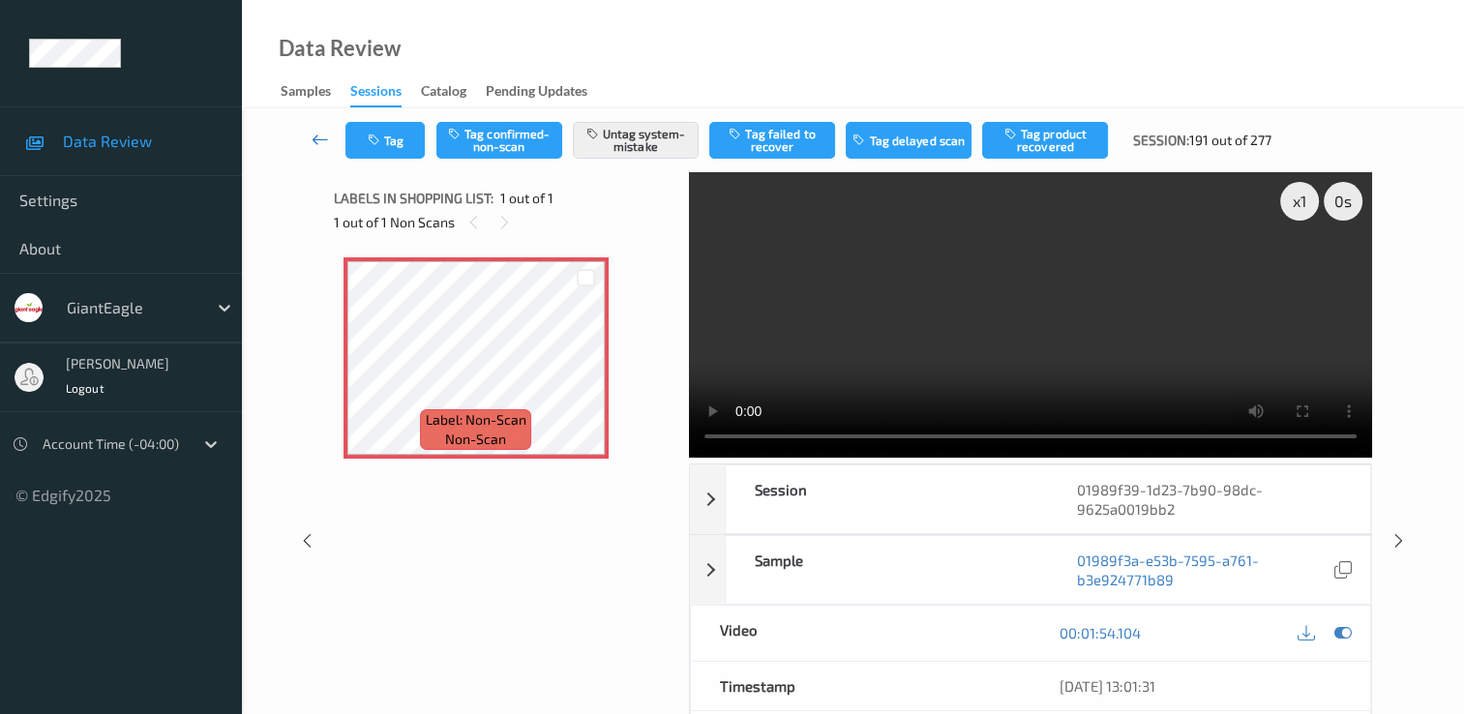
click at [320, 137] on icon at bounding box center [320, 139] width 17 height 19
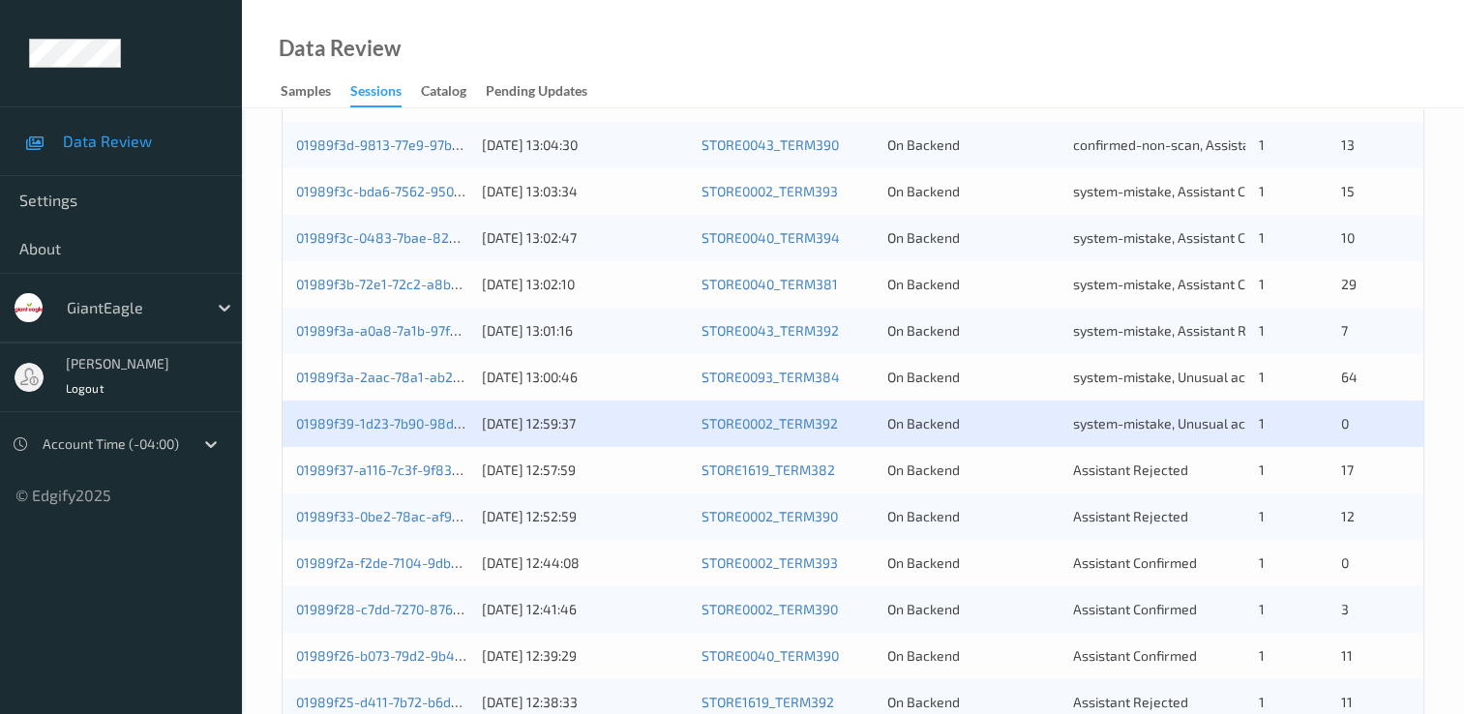
scroll to position [774, 0]
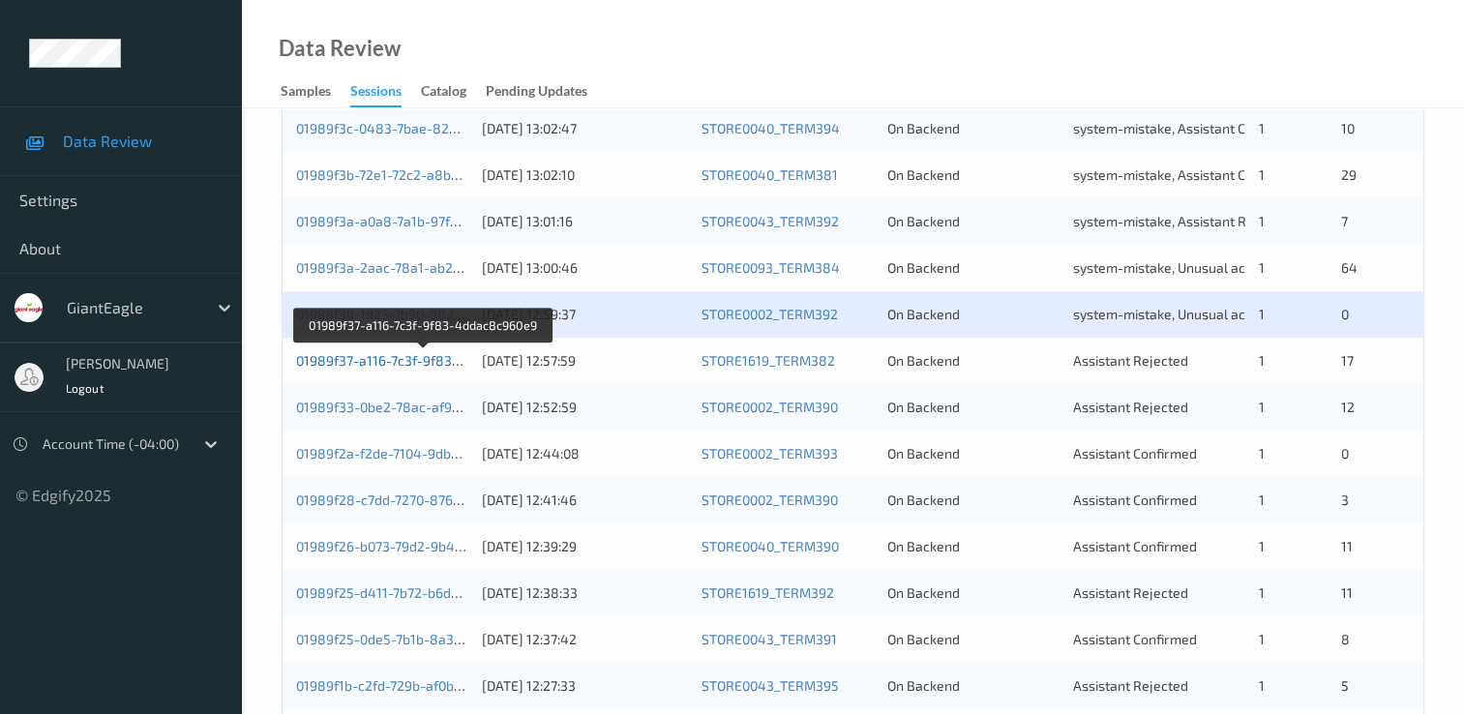
click at [418, 354] on link "01989f37-a116-7c3f-9f83-4ddac8c960e9" at bounding box center [423, 360] width 255 height 16
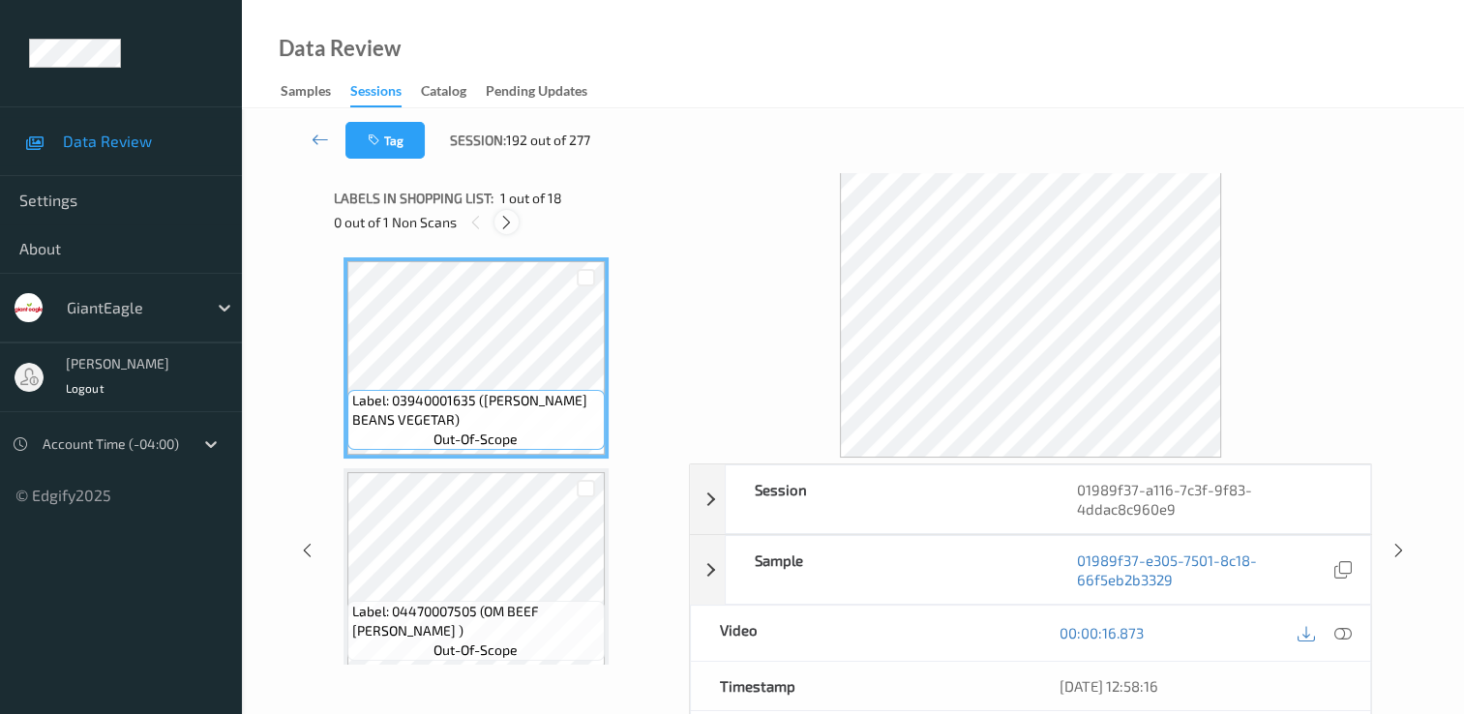
click at [509, 219] on icon at bounding box center [506, 222] width 16 height 17
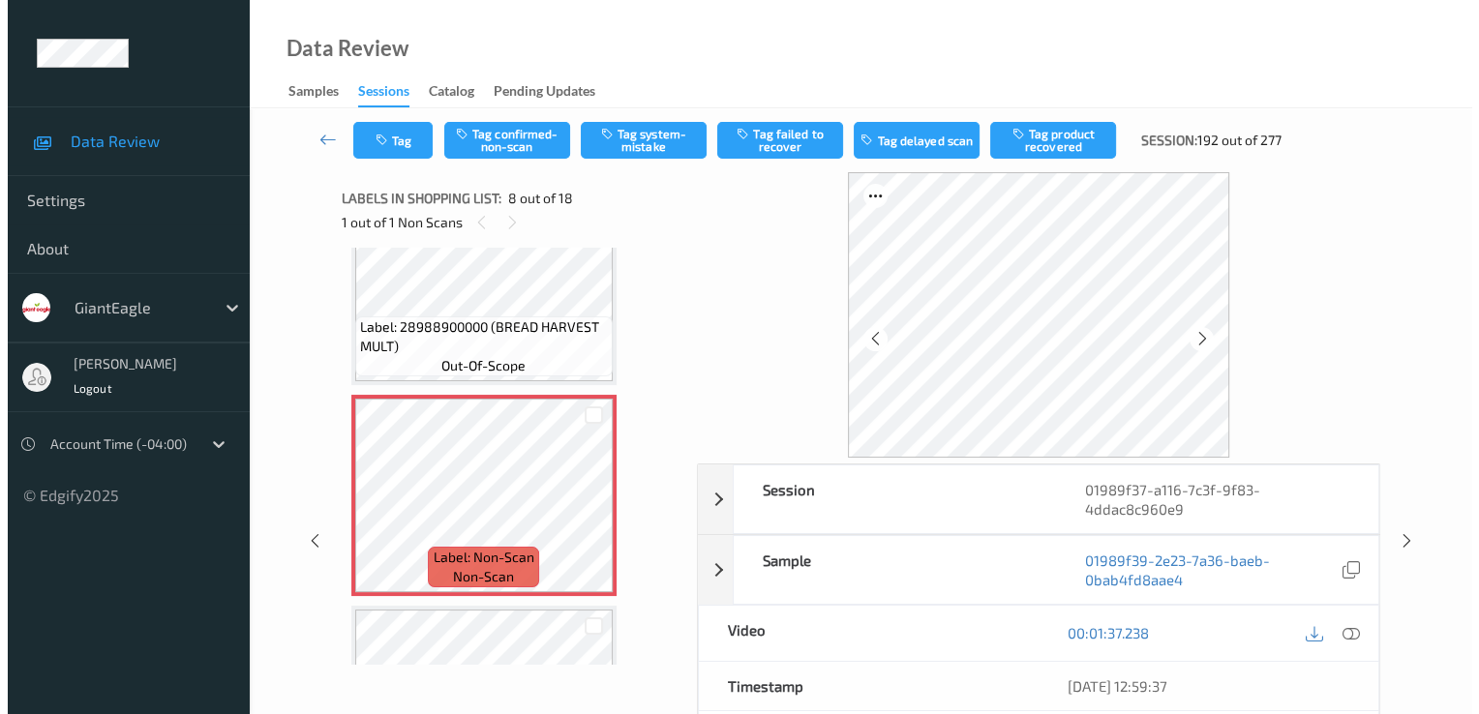
scroll to position [1372, 0]
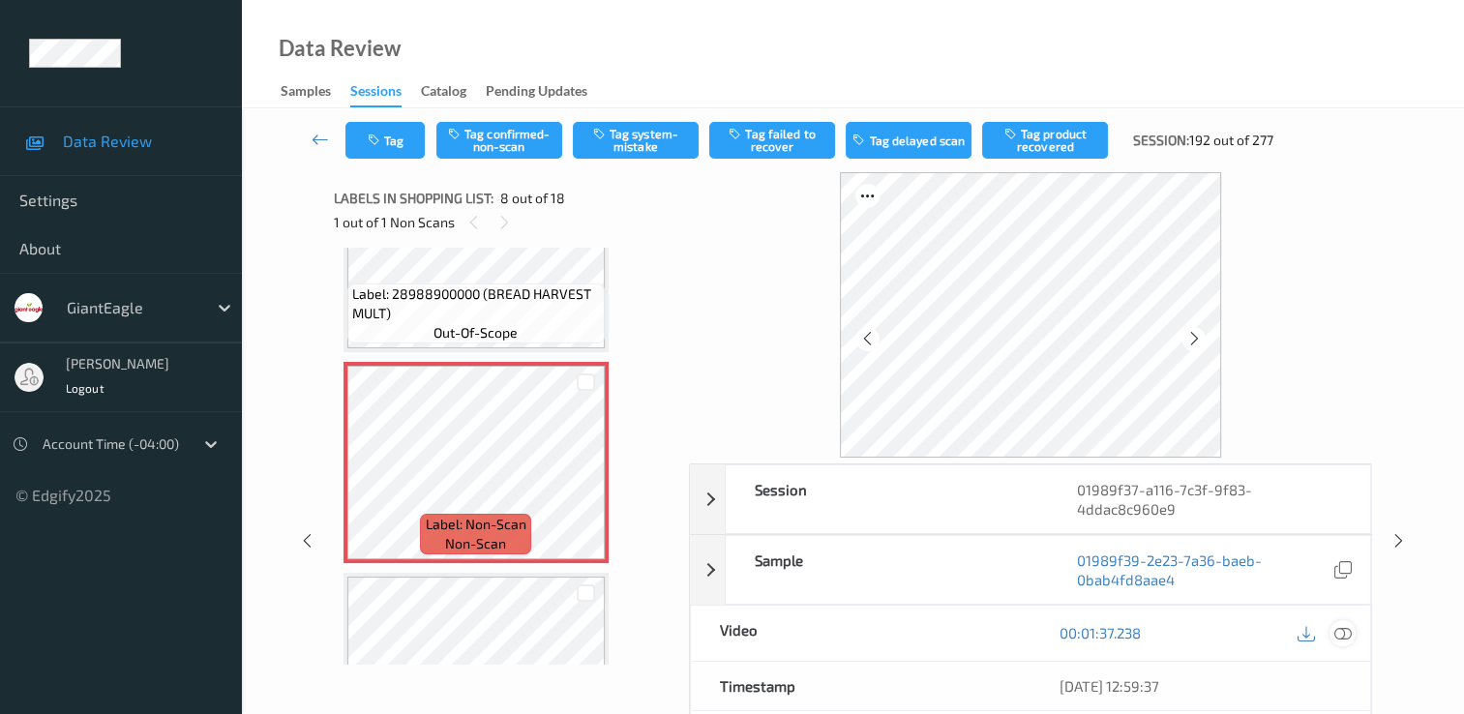
click at [1343, 635] on icon at bounding box center [1343, 632] width 17 height 17
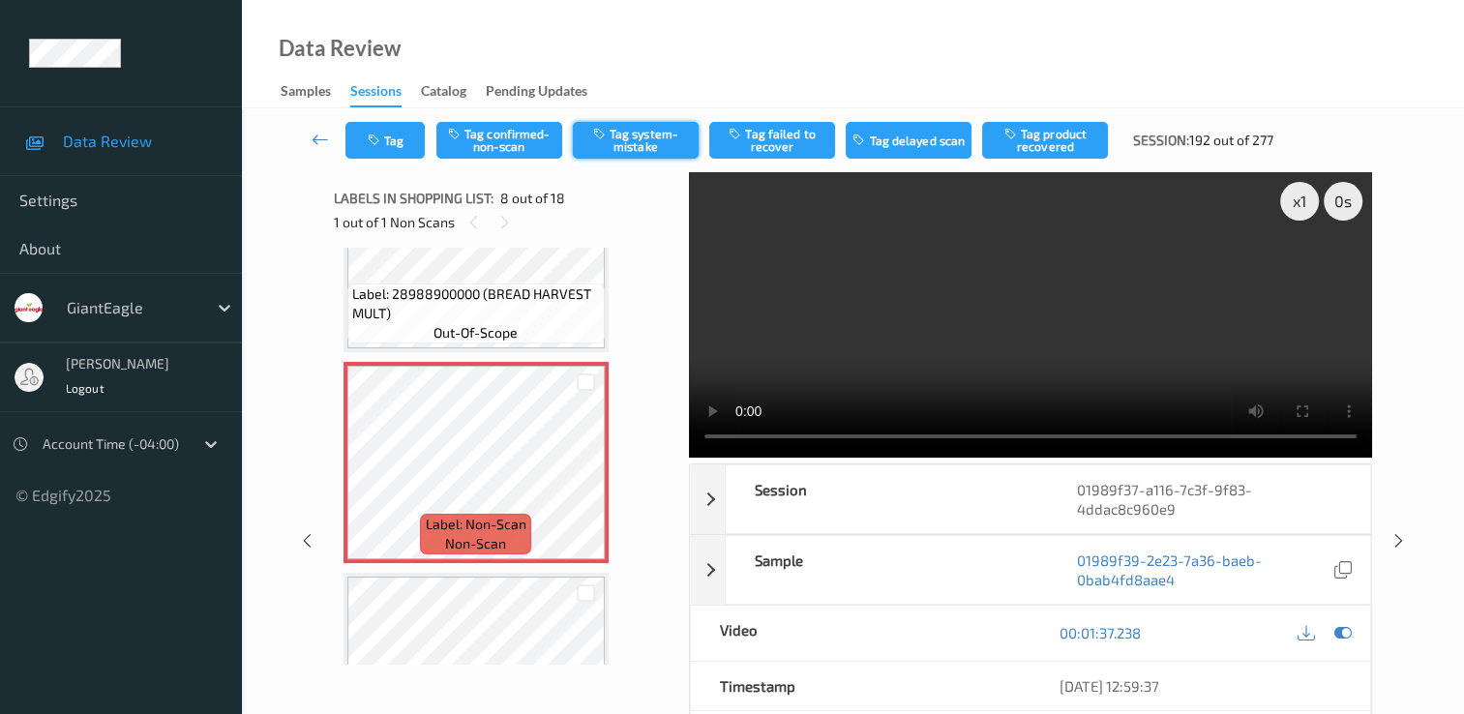
click at [629, 136] on button "Tag system-mistake" at bounding box center [636, 140] width 126 height 37
click at [391, 145] on button "Tag" at bounding box center [384, 140] width 79 height 37
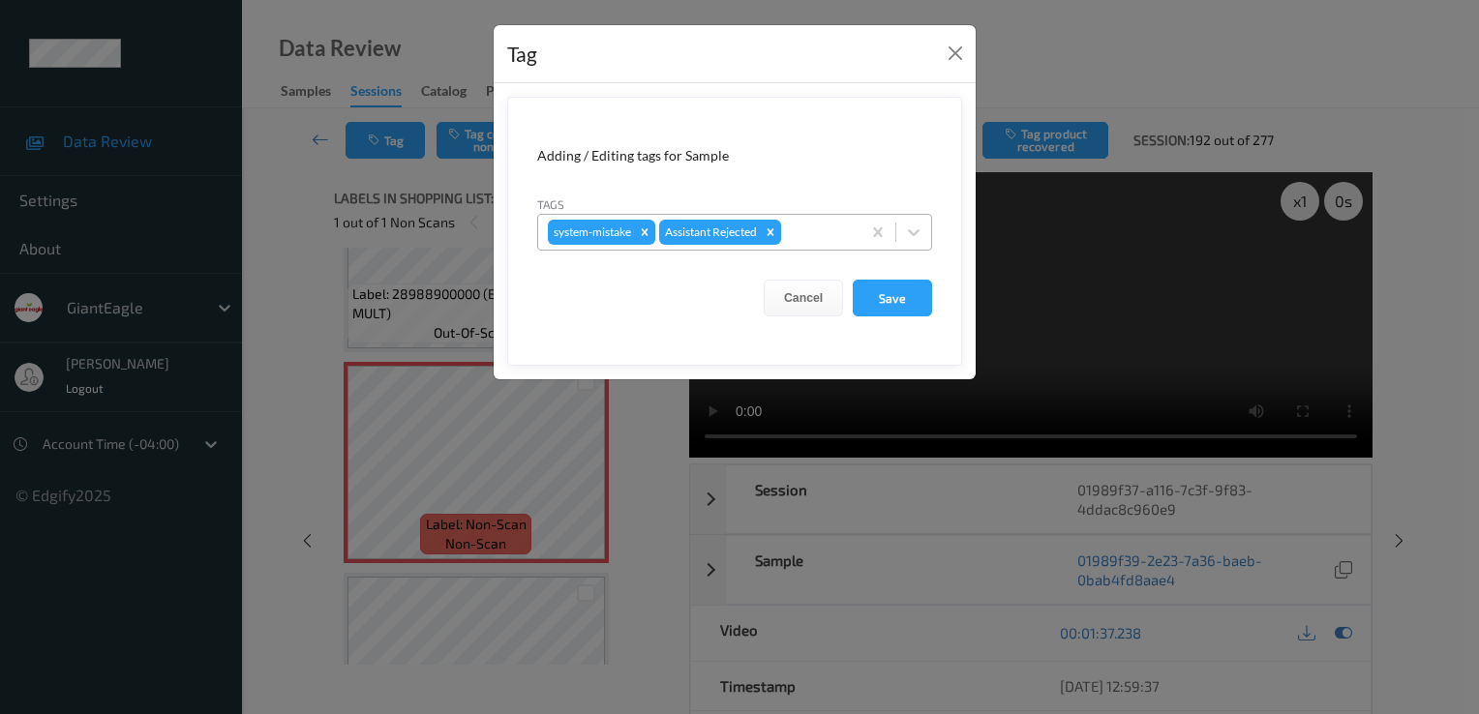
click at [826, 236] on div at bounding box center [818, 232] width 66 height 23
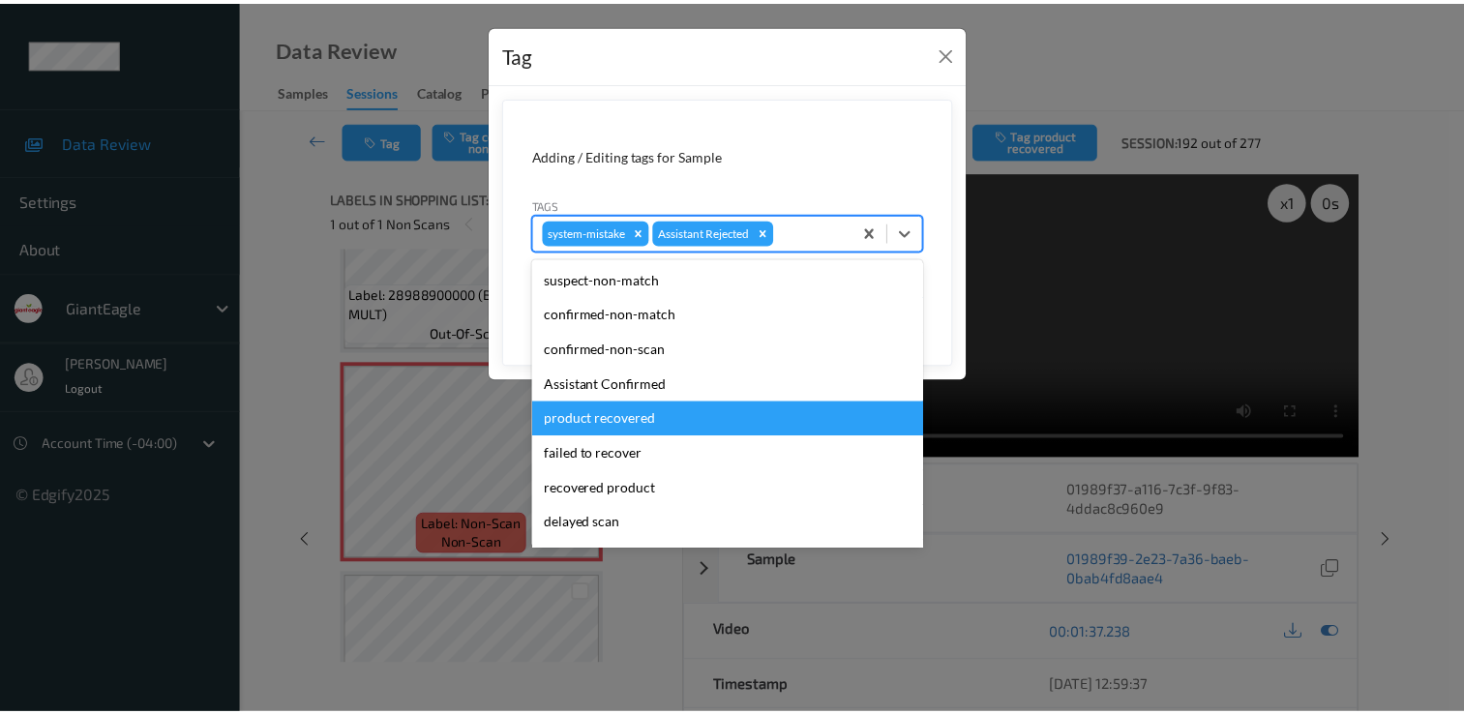
scroll to position [170, 0]
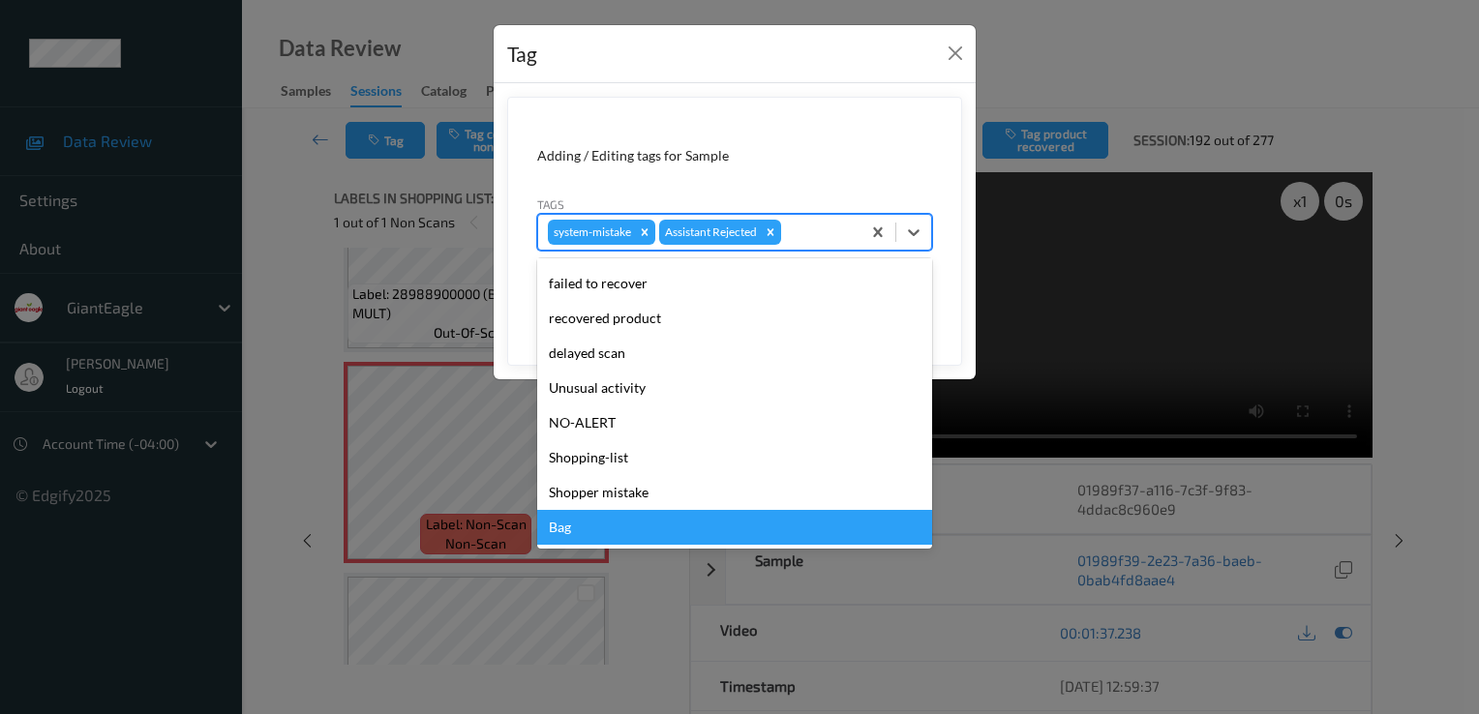
click at [592, 526] on div "Bag" at bounding box center [734, 527] width 395 height 35
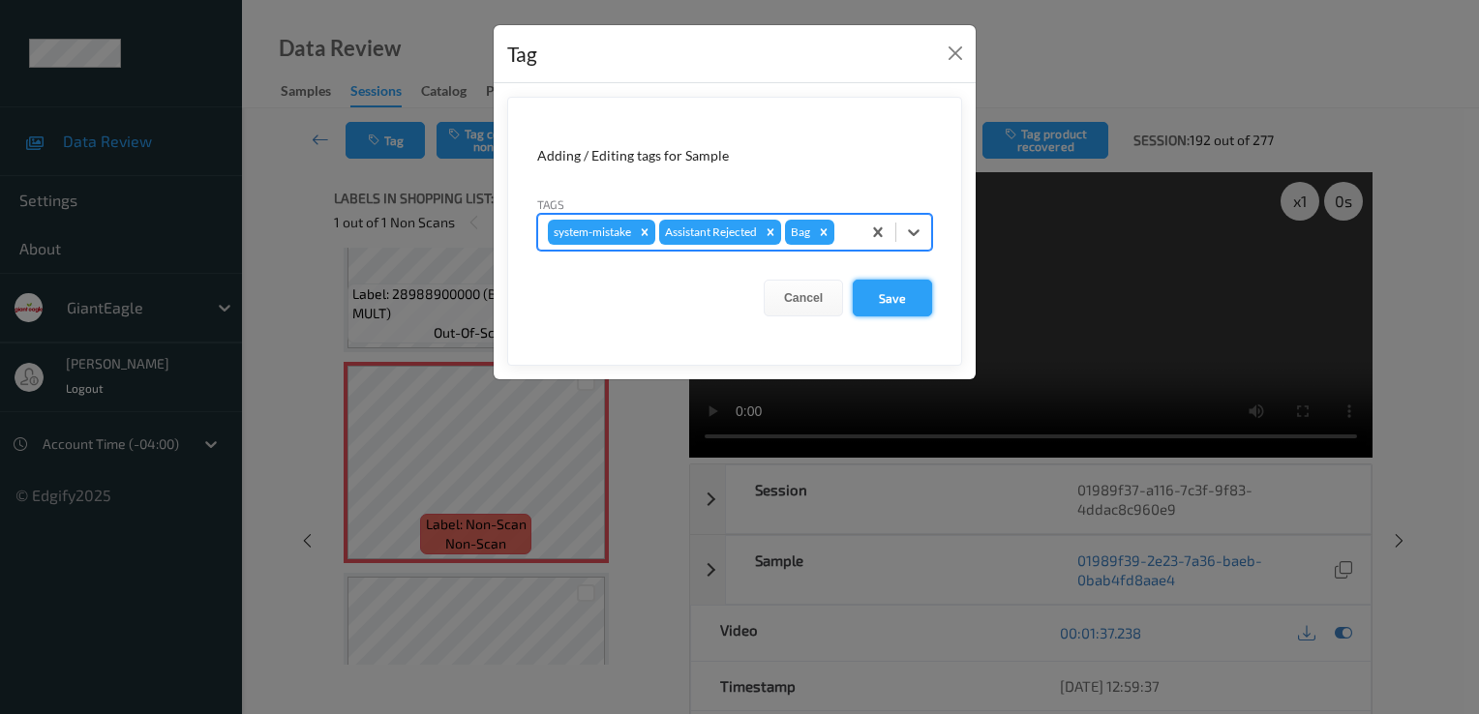
click at [911, 288] on button "Save" at bounding box center [892, 298] width 79 height 37
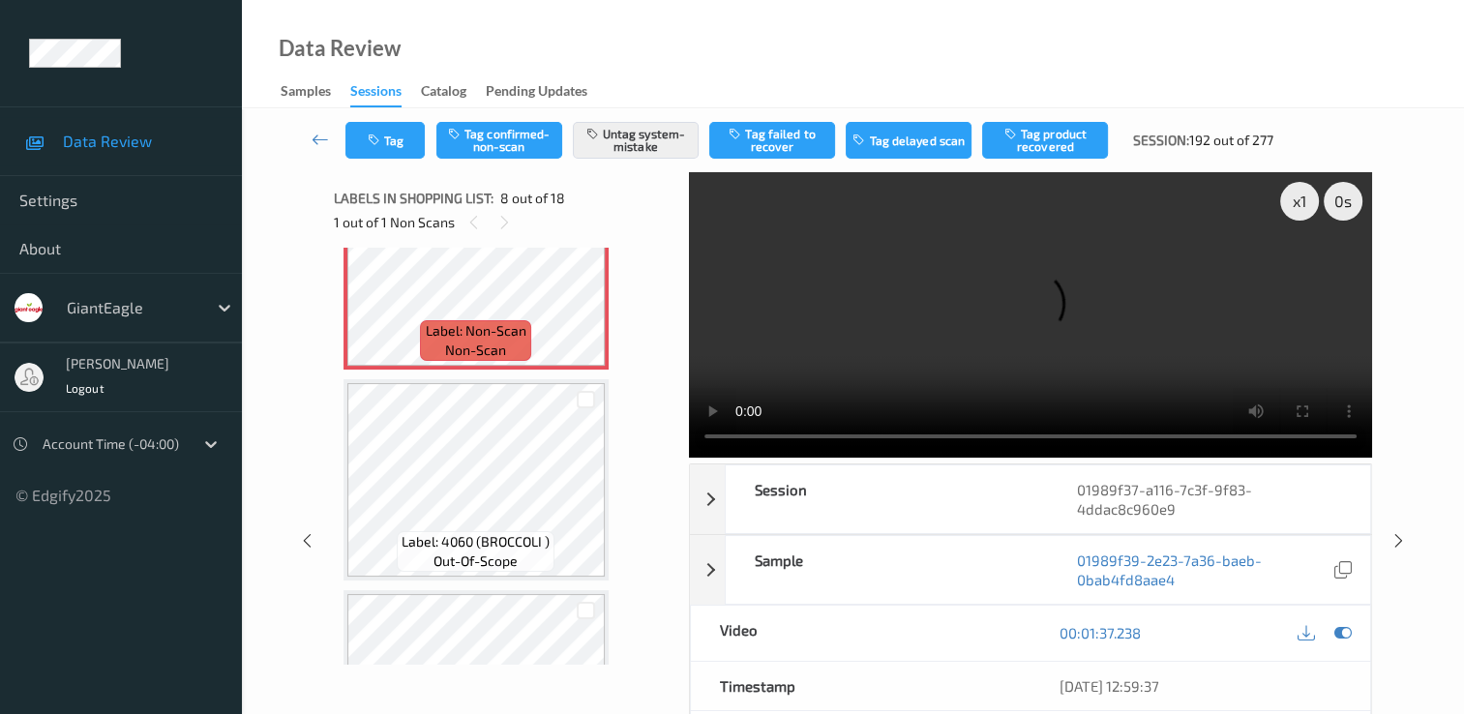
scroll to position [1469, 0]
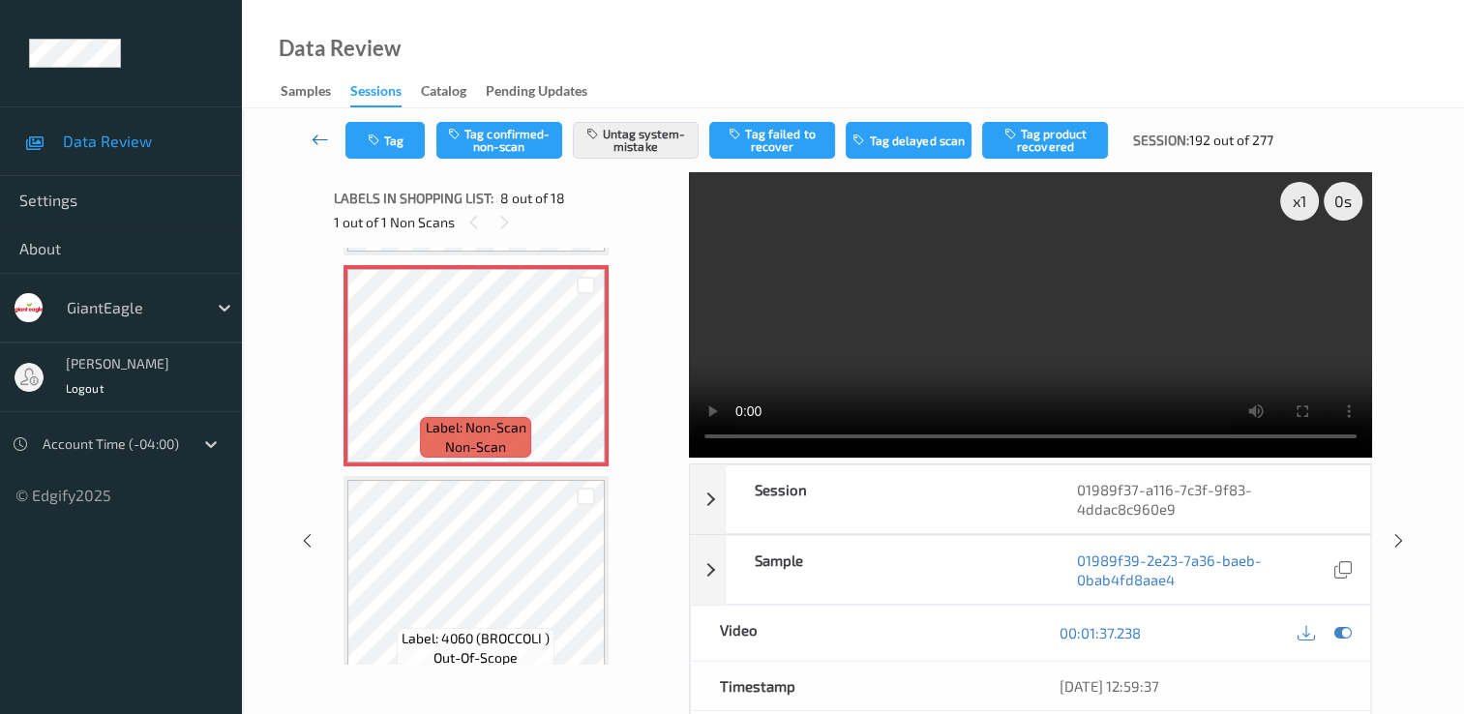
click at [327, 135] on icon at bounding box center [320, 139] width 17 height 19
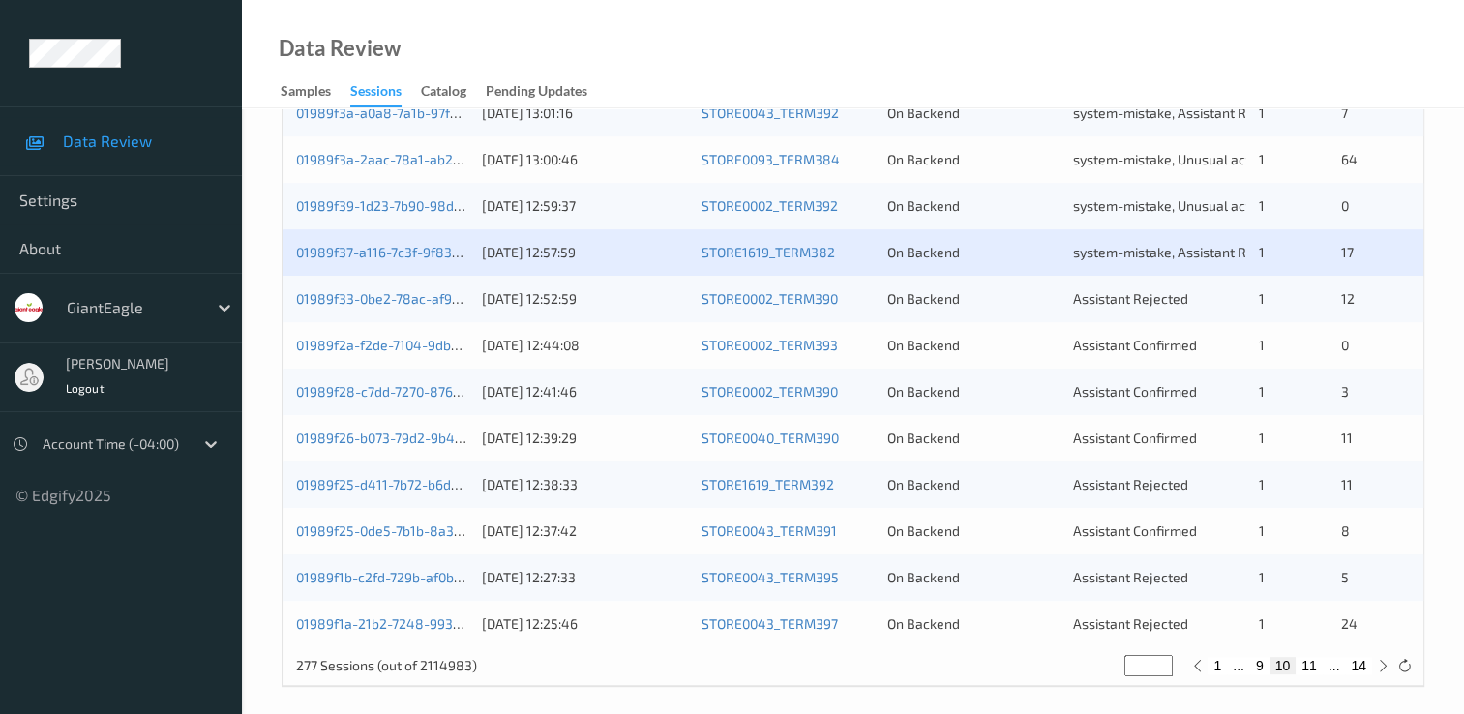
scroll to position [893, 0]
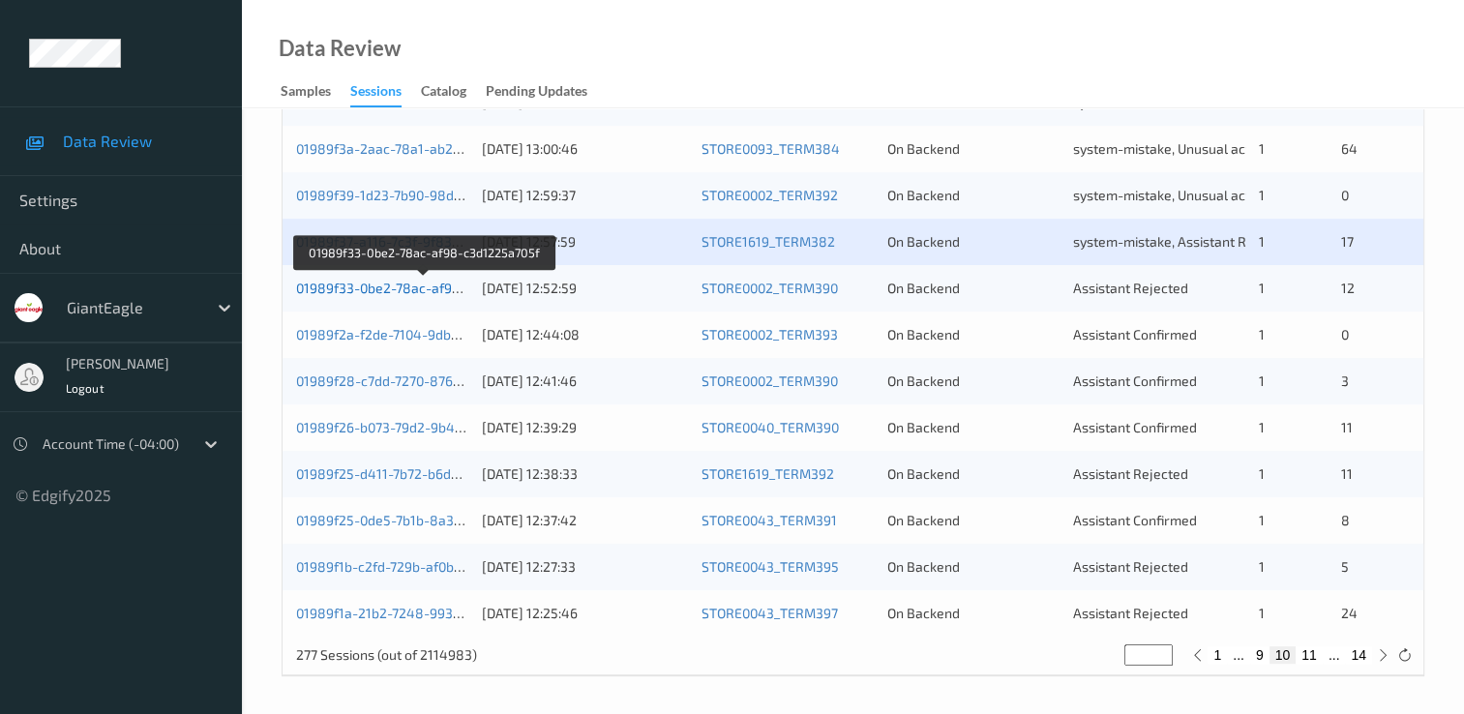
click at [451, 282] on link "01989f33-0be2-78ac-af98-c3d1225a705f" at bounding box center [424, 288] width 256 height 16
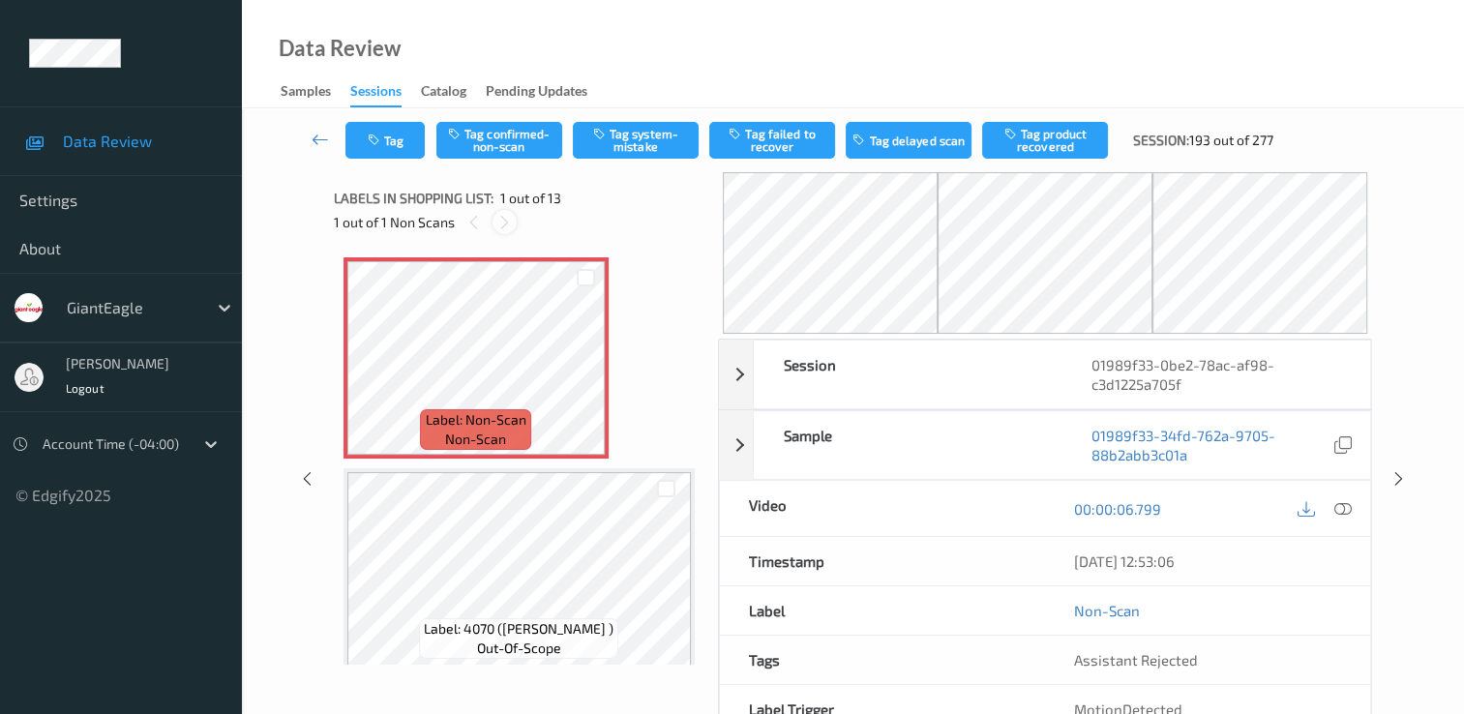
click at [496, 222] on icon at bounding box center [504, 222] width 16 height 17
click at [503, 225] on icon at bounding box center [504, 222] width 16 height 17
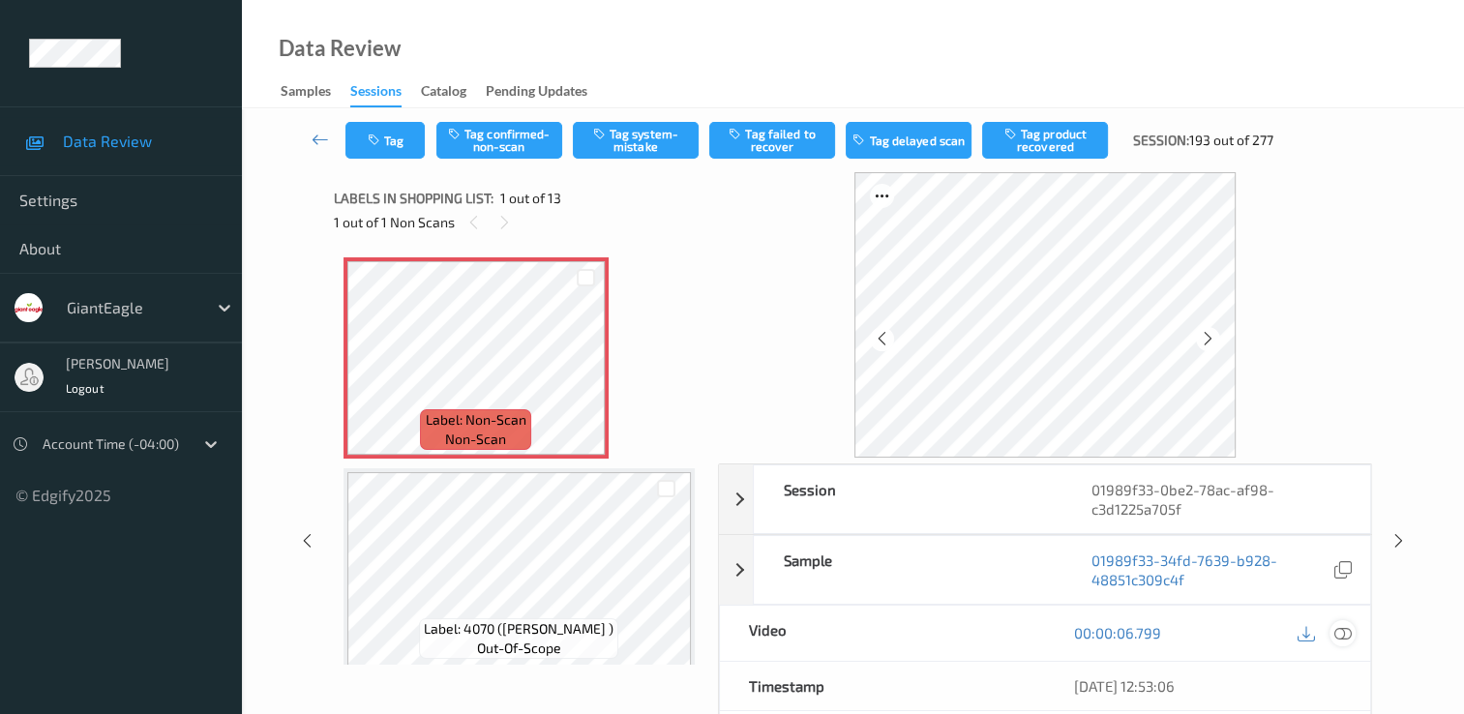
click at [1336, 632] on icon at bounding box center [1343, 632] width 17 height 17
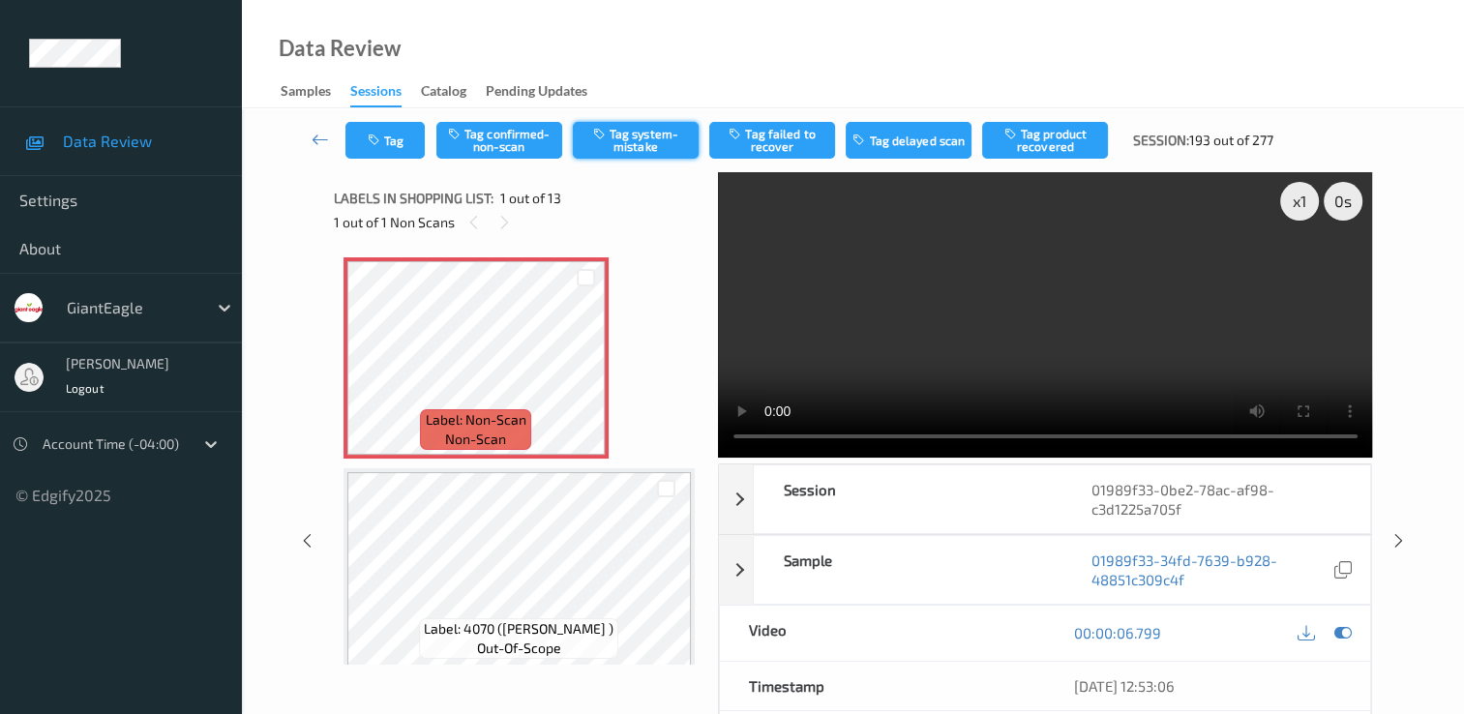
click at [610, 153] on button "Tag system-mistake" at bounding box center [636, 140] width 126 height 37
click at [396, 136] on button "Tag" at bounding box center [384, 140] width 79 height 37
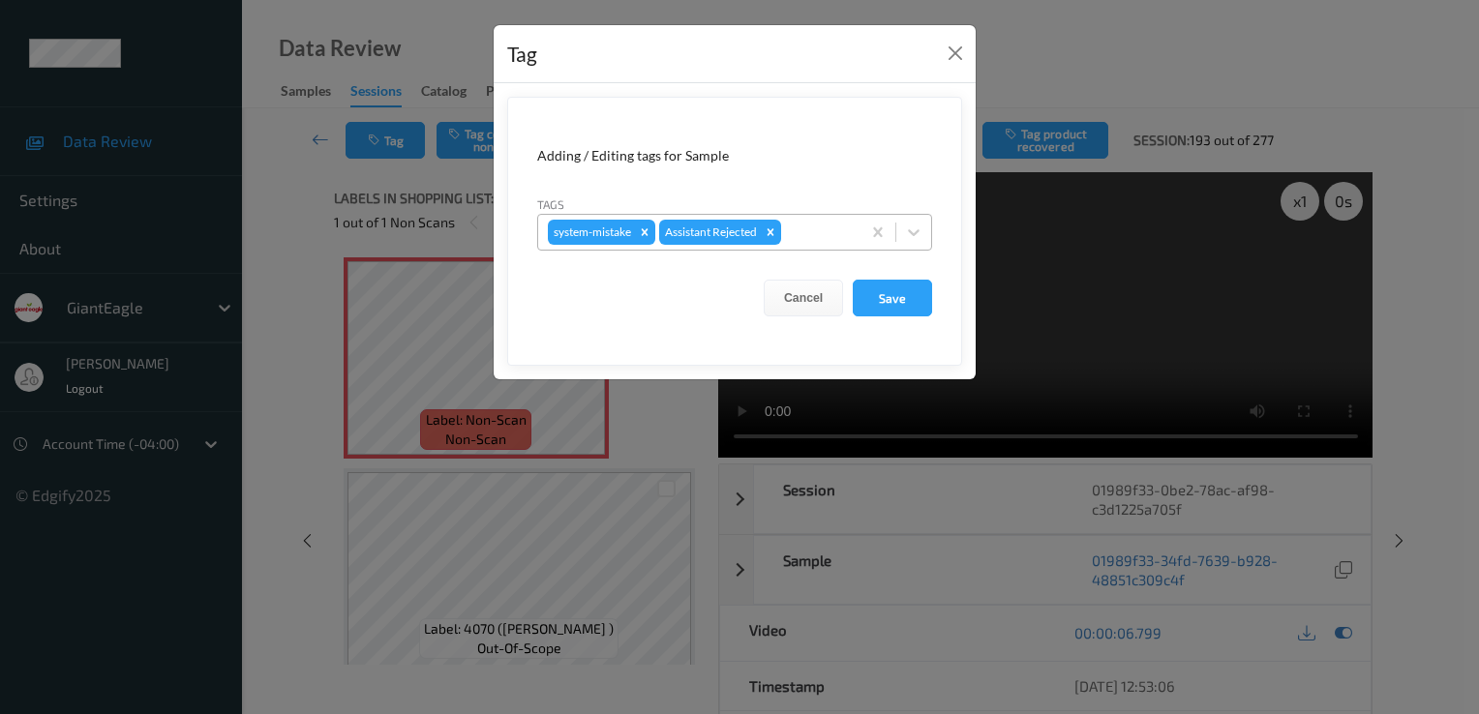
click at [813, 225] on div at bounding box center [818, 232] width 66 height 23
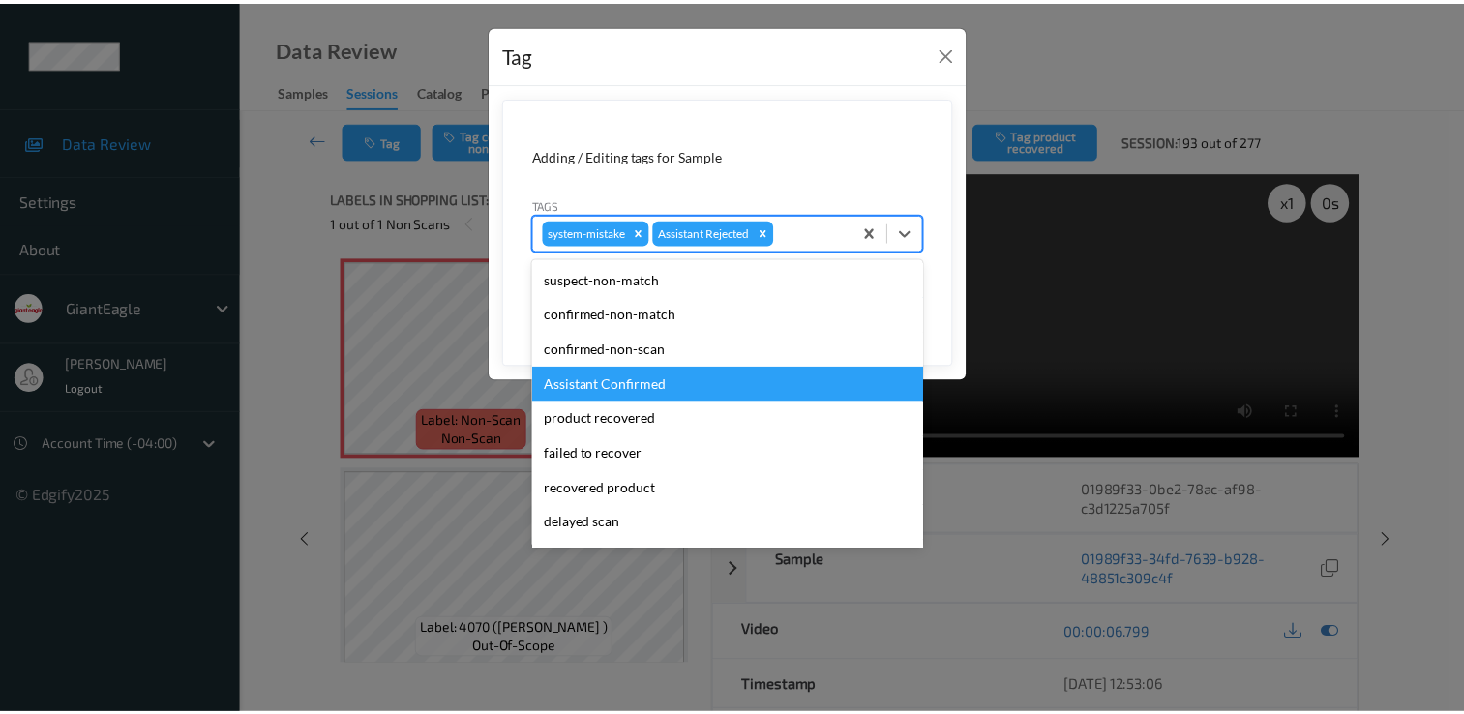
scroll to position [170, 0]
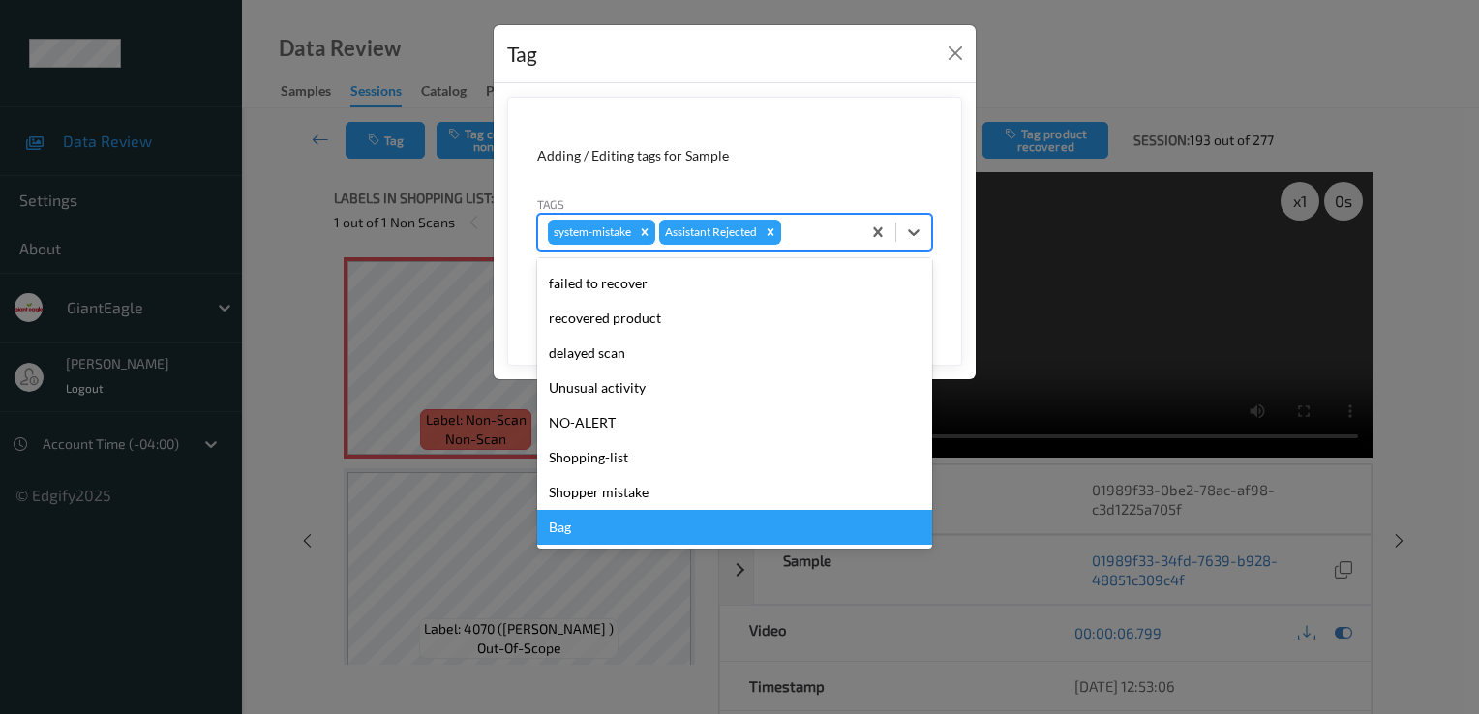
drag, startPoint x: 648, startPoint y: 529, endPoint x: 650, endPoint y: 502, distance: 27.2
click at [647, 529] on div "Bag" at bounding box center [734, 527] width 395 height 35
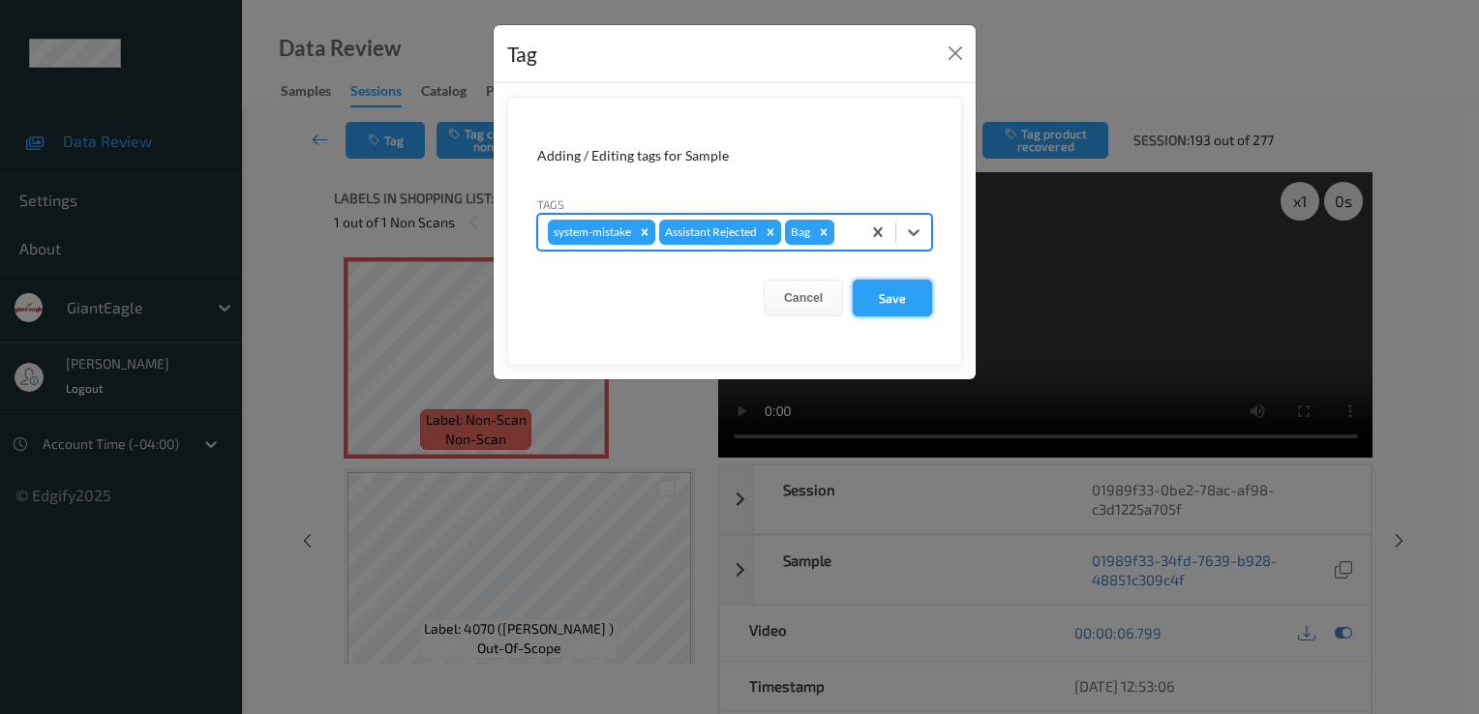
click at [912, 294] on button "Save" at bounding box center [892, 298] width 79 height 37
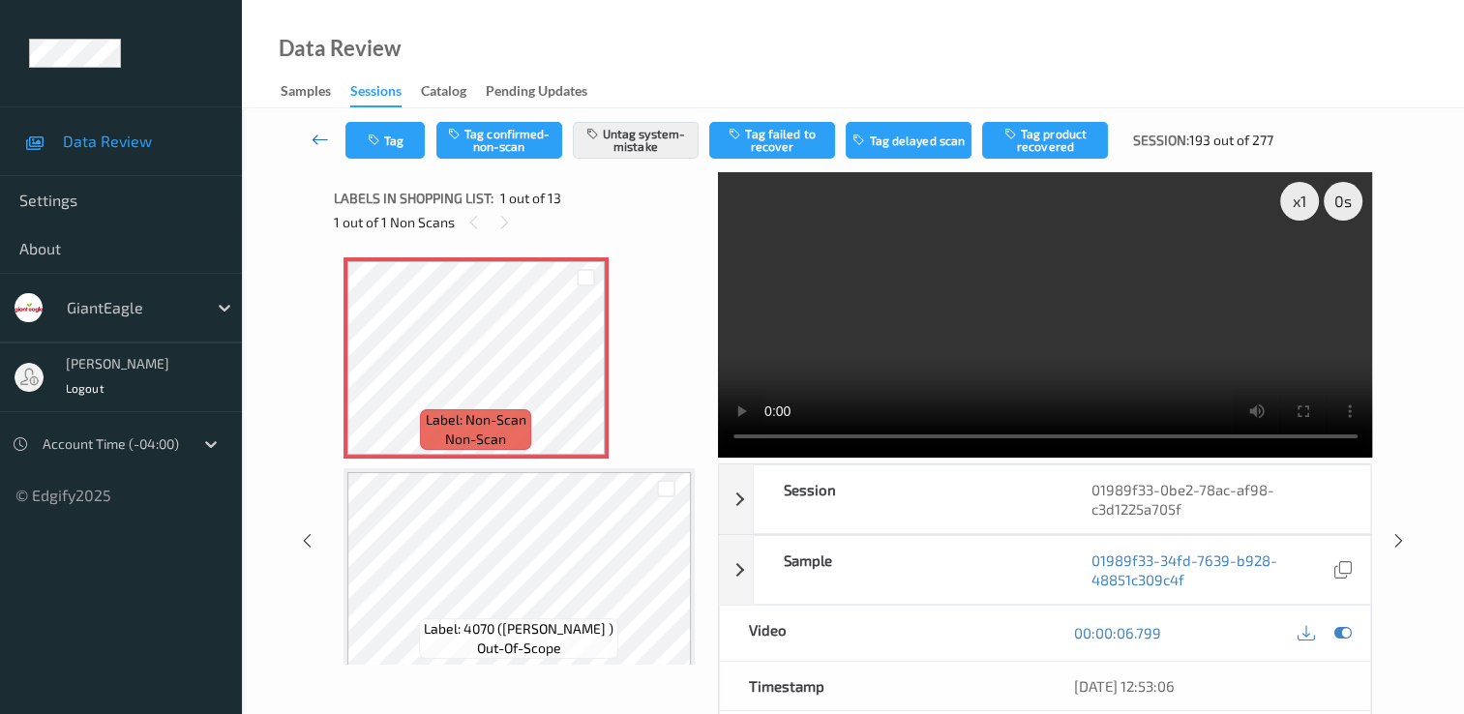
click at [330, 141] on link at bounding box center [320, 140] width 50 height 37
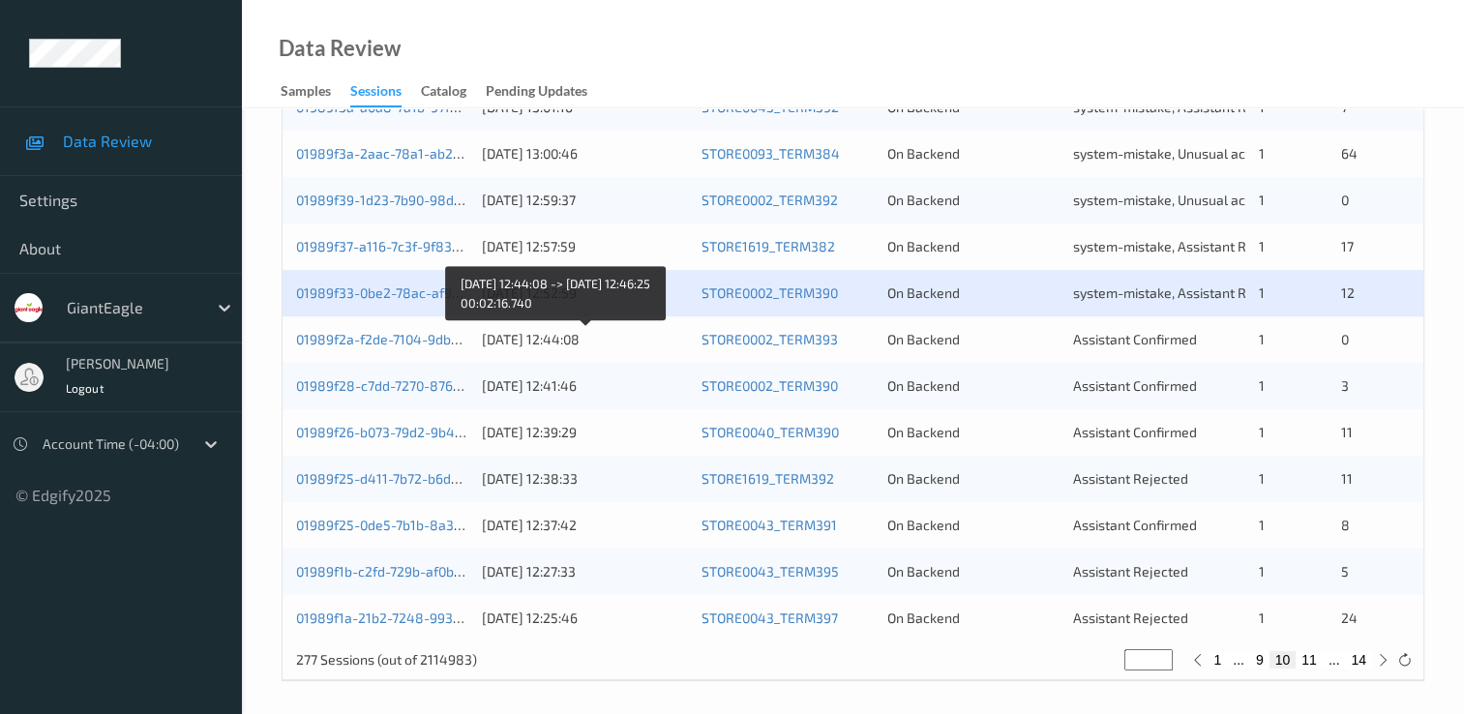
scroll to position [893, 0]
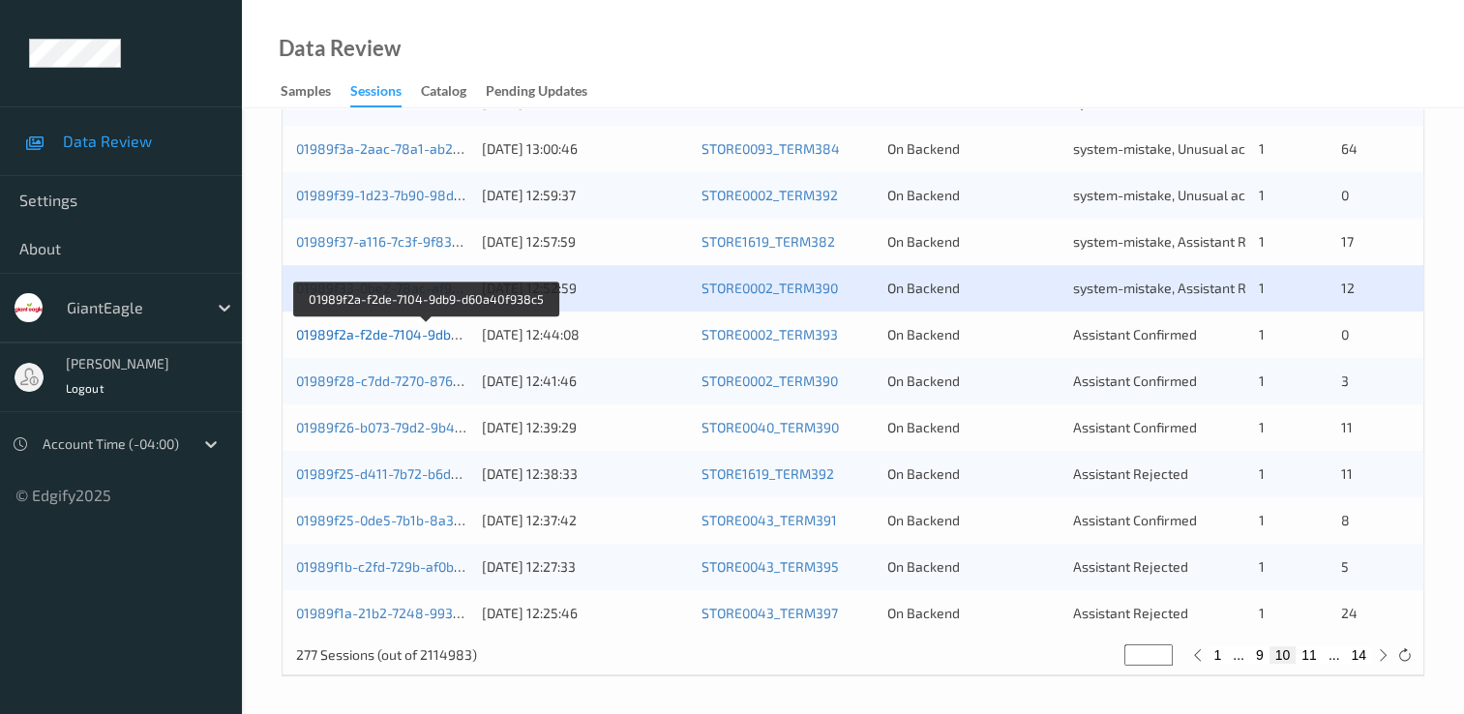
click at [379, 329] on link "01989f2a-f2de-7104-9db9-d60a40f938c5" at bounding box center [425, 334] width 259 height 16
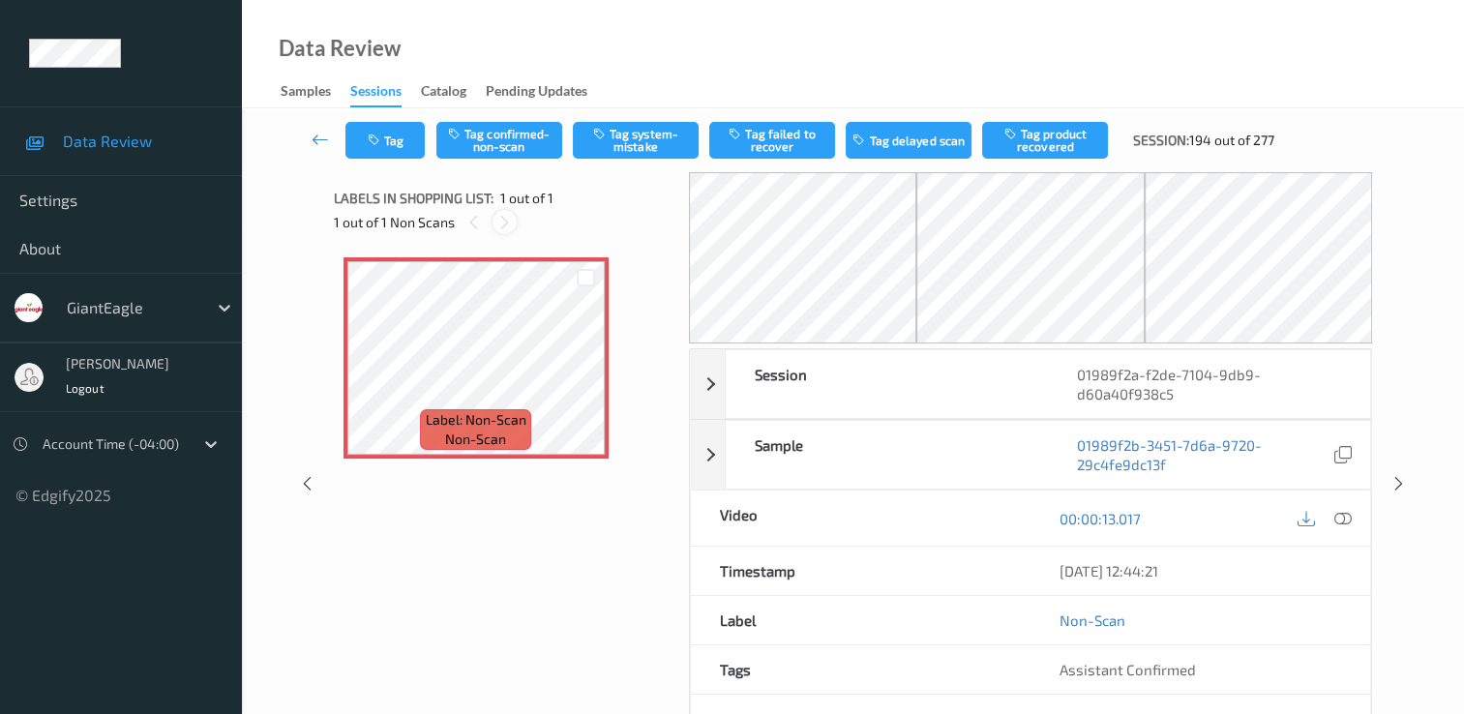
click at [501, 223] on icon at bounding box center [504, 222] width 16 height 17
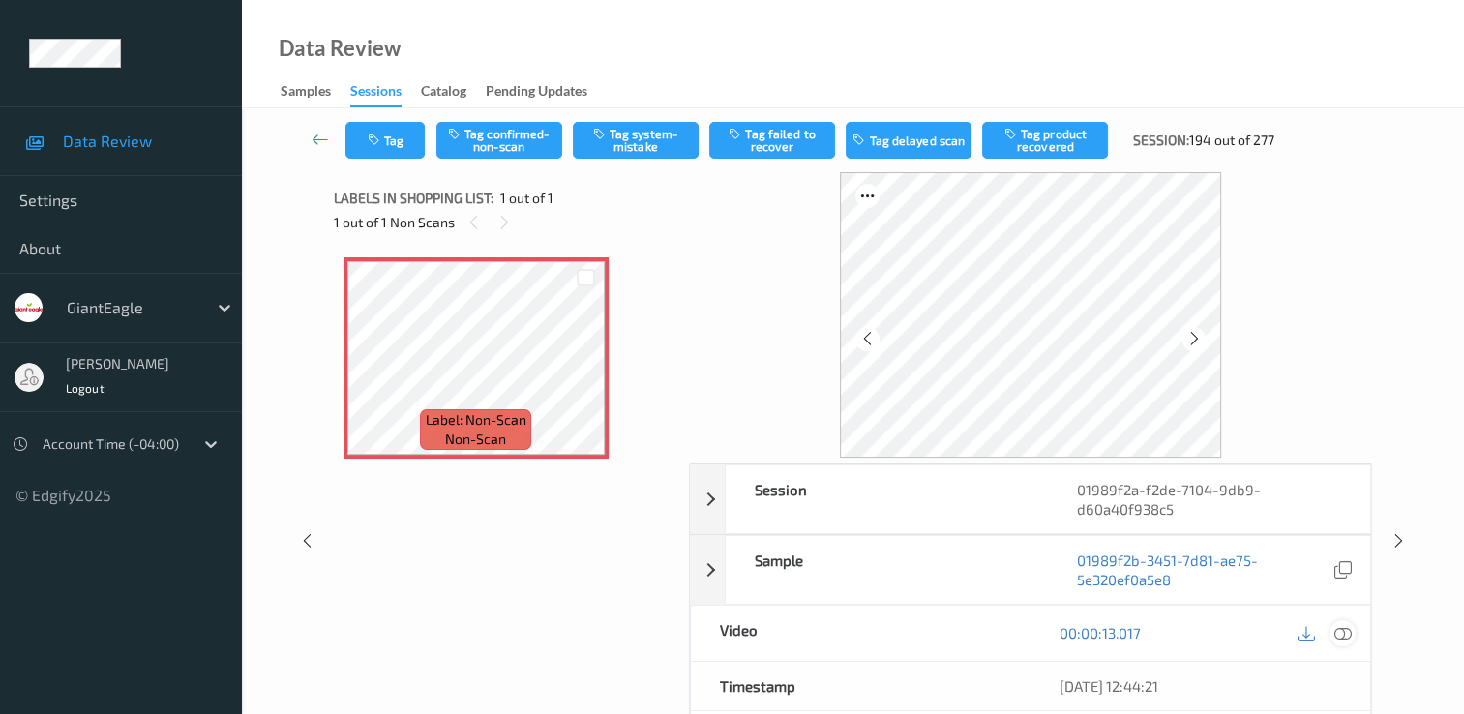
click at [1341, 625] on icon at bounding box center [1343, 632] width 17 height 17
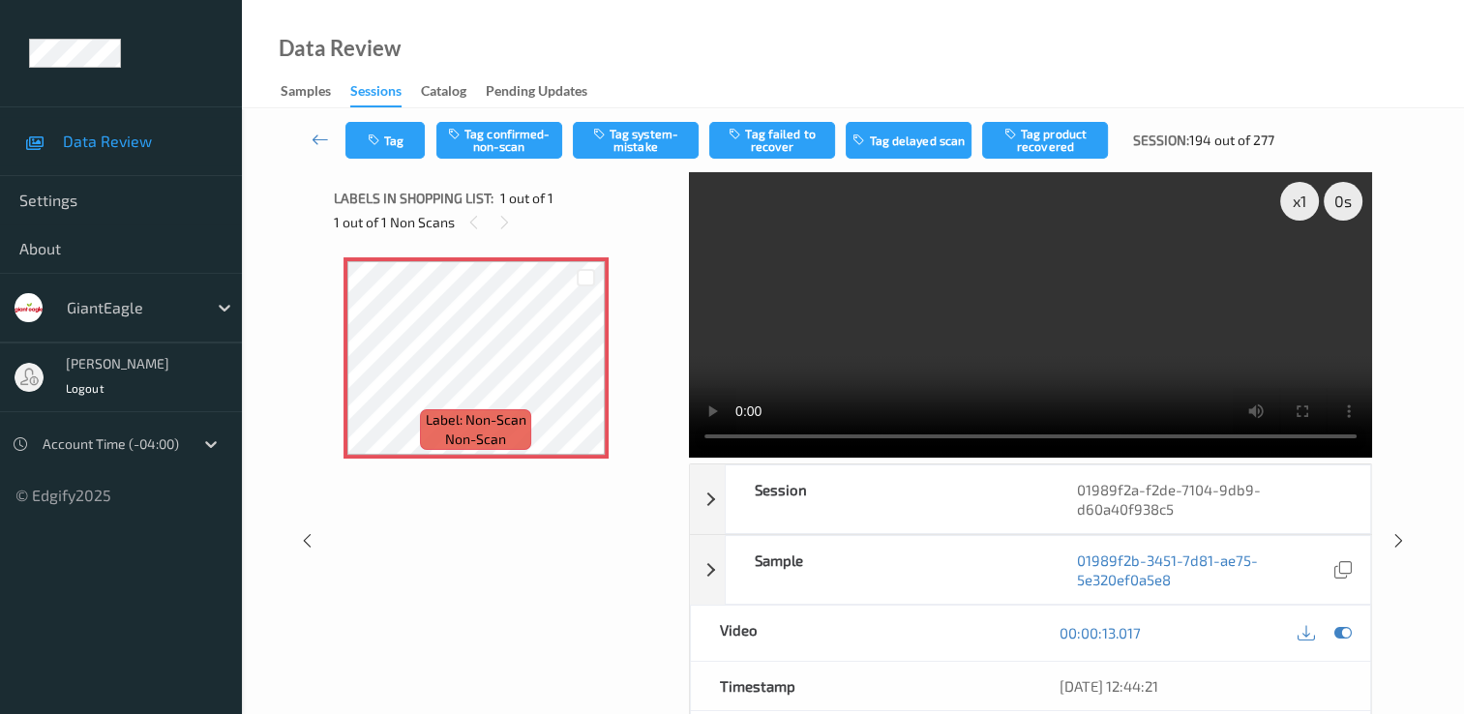
click at [1300, 272] on video at bounding box center [1030, 314] width 683 height 285
click at [619, 136] on button "Tag system-mistake" at bounding box center [636, 140] width 126 height 37
click at [406, 145] on button "Tag" at bounding box center [384, 140] width 79 height 37
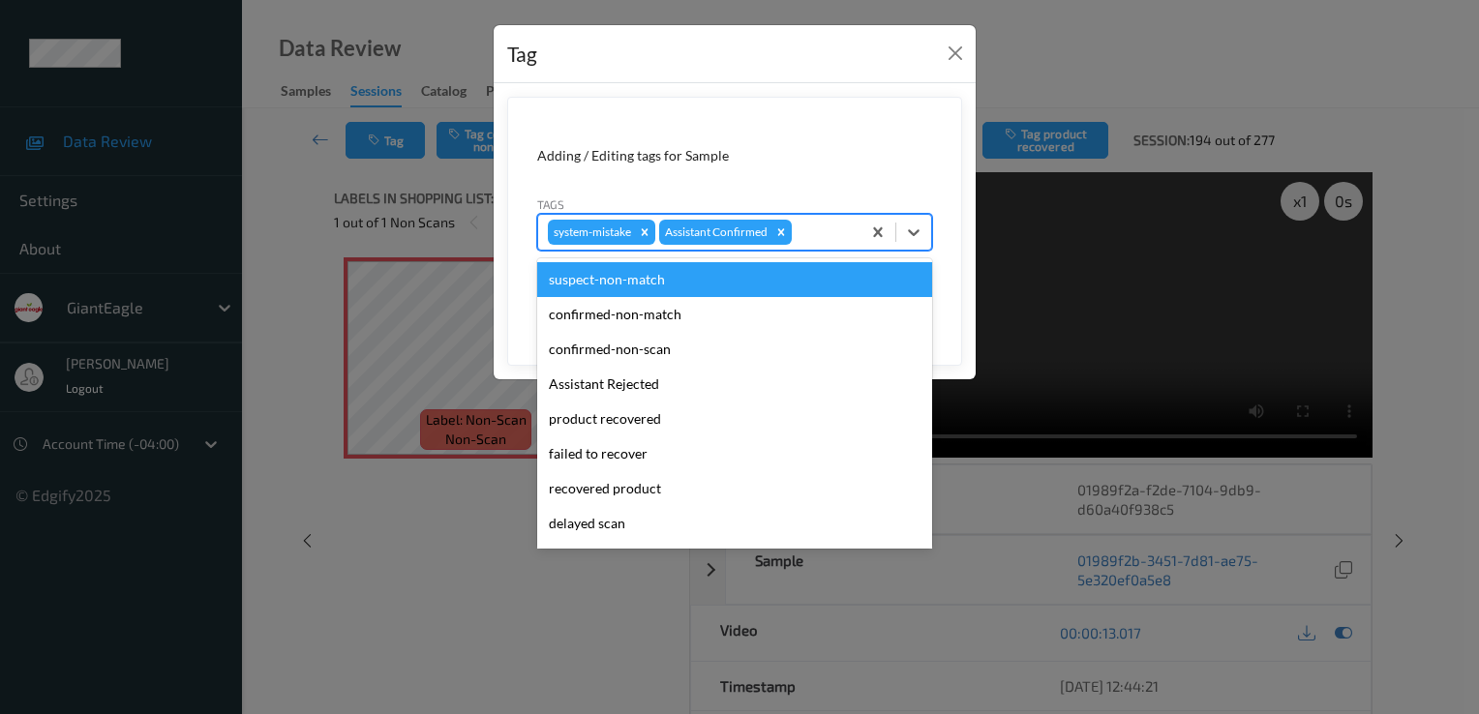
click at [810, 239] on div at bounding box center [823, 232] width 55 height 23
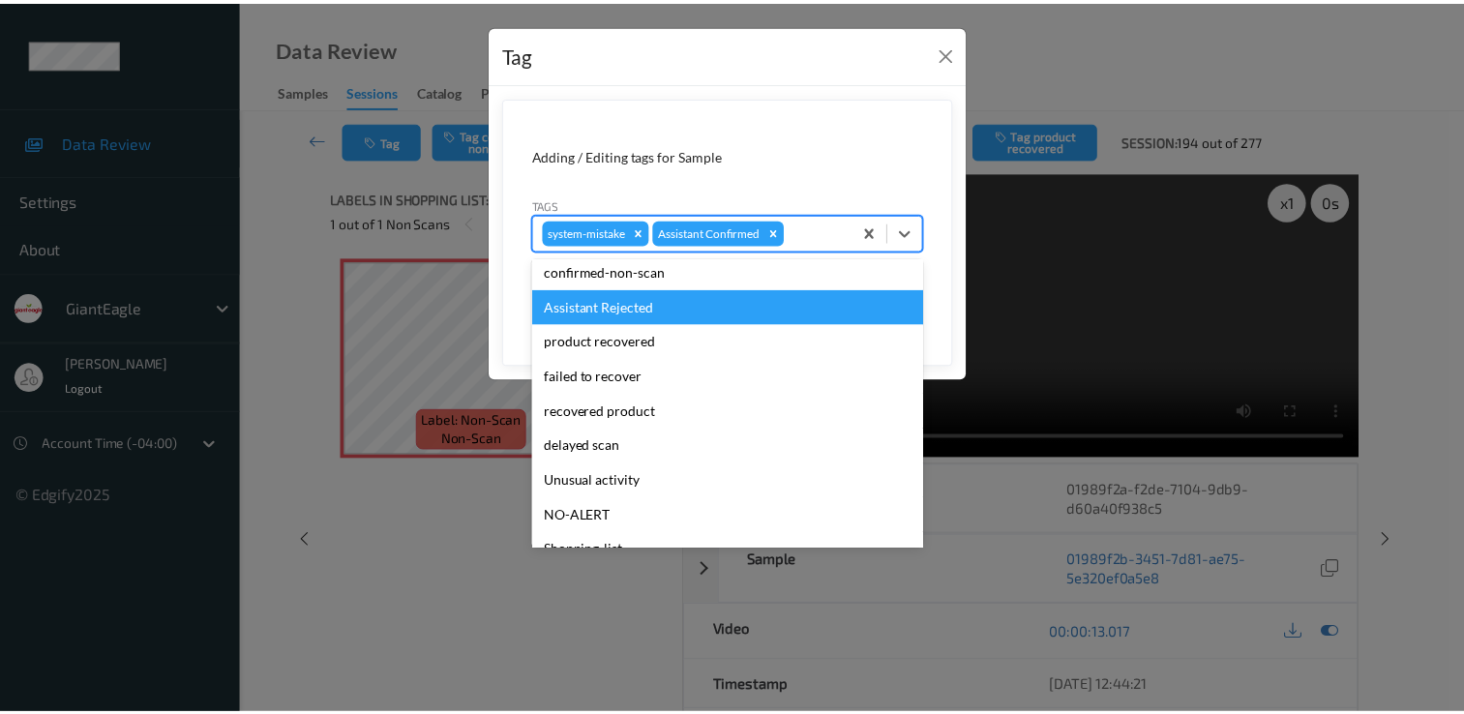
scroll to position [170, 0]
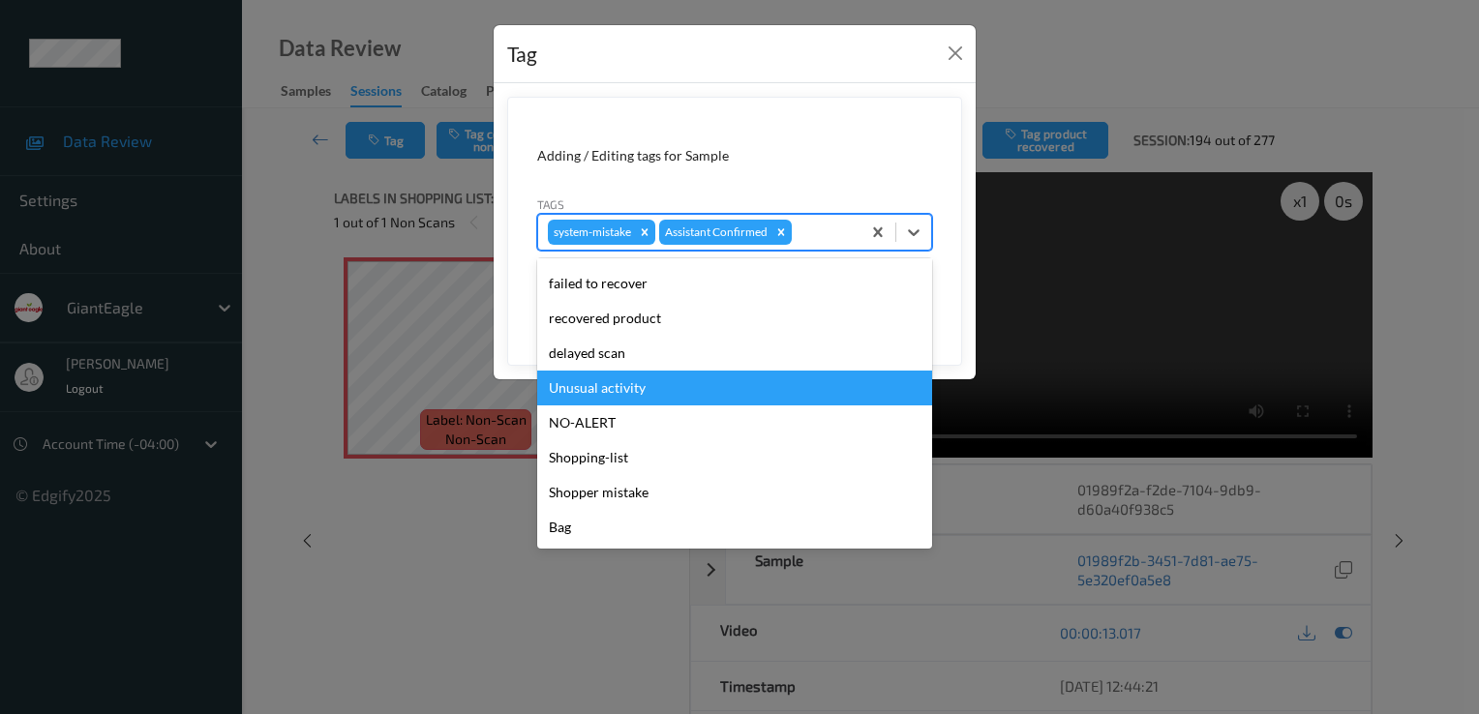
click at [691, 386] on div "Unusual activity" at bounding box center [734, 388] width 395 height 35
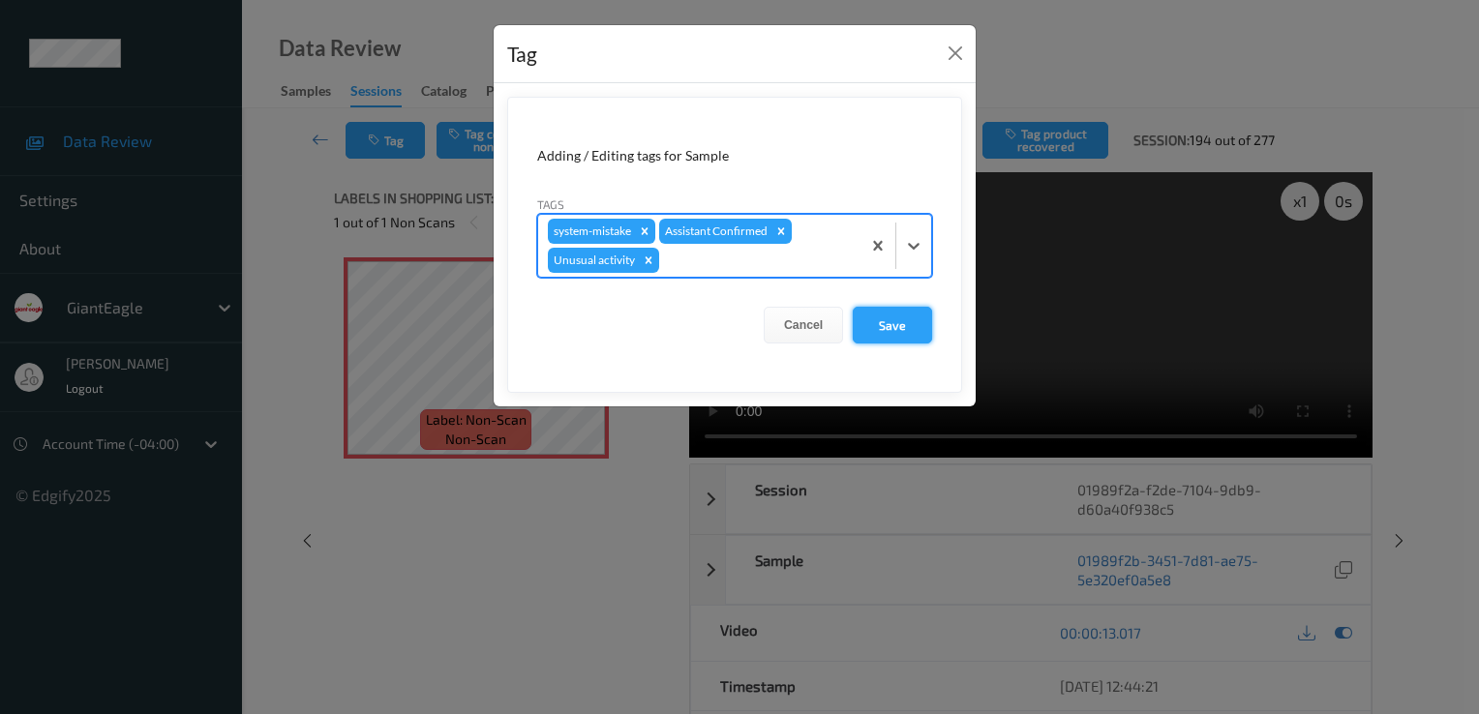
click at [894, 319] on button "Save" at bounding box center [892, 325] width 79 height 37
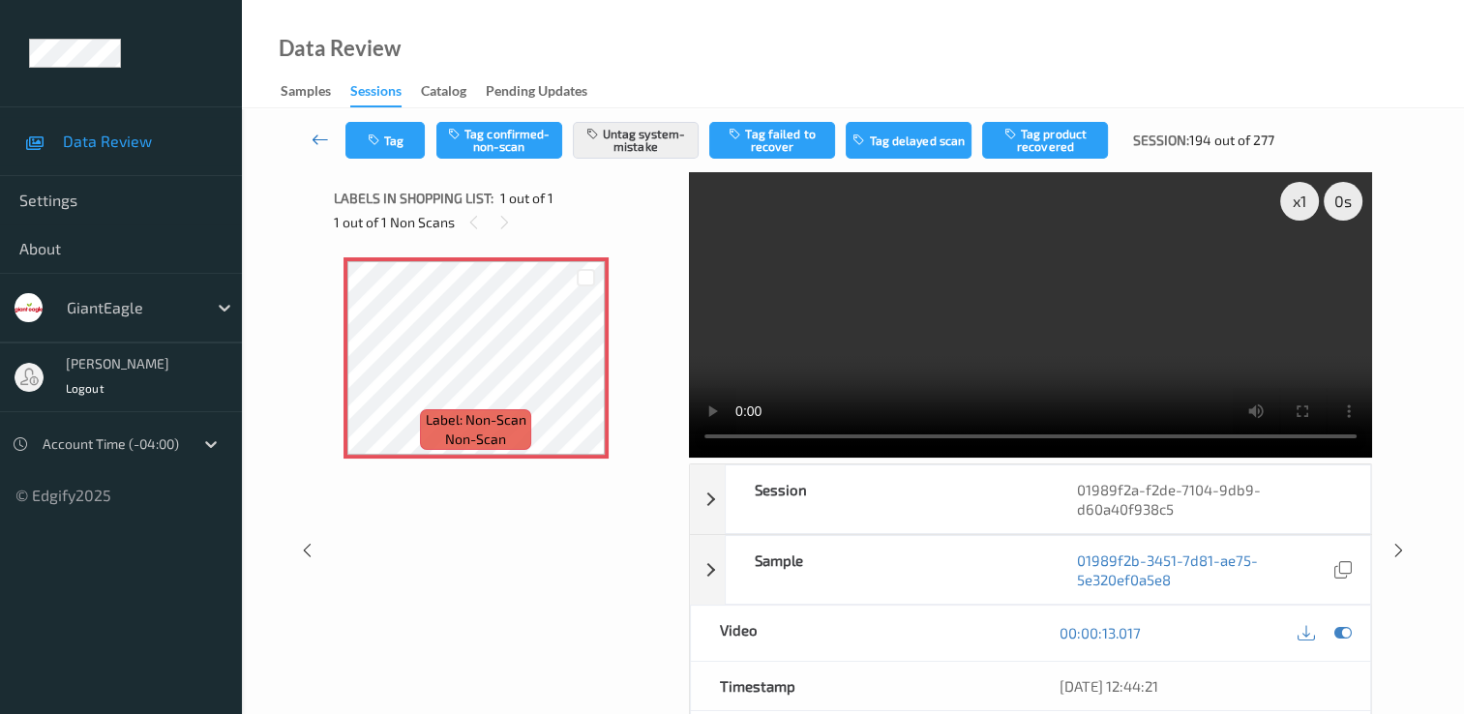
click at [316, 138] on icon at bounding box center [320, 139] width 17 height 19
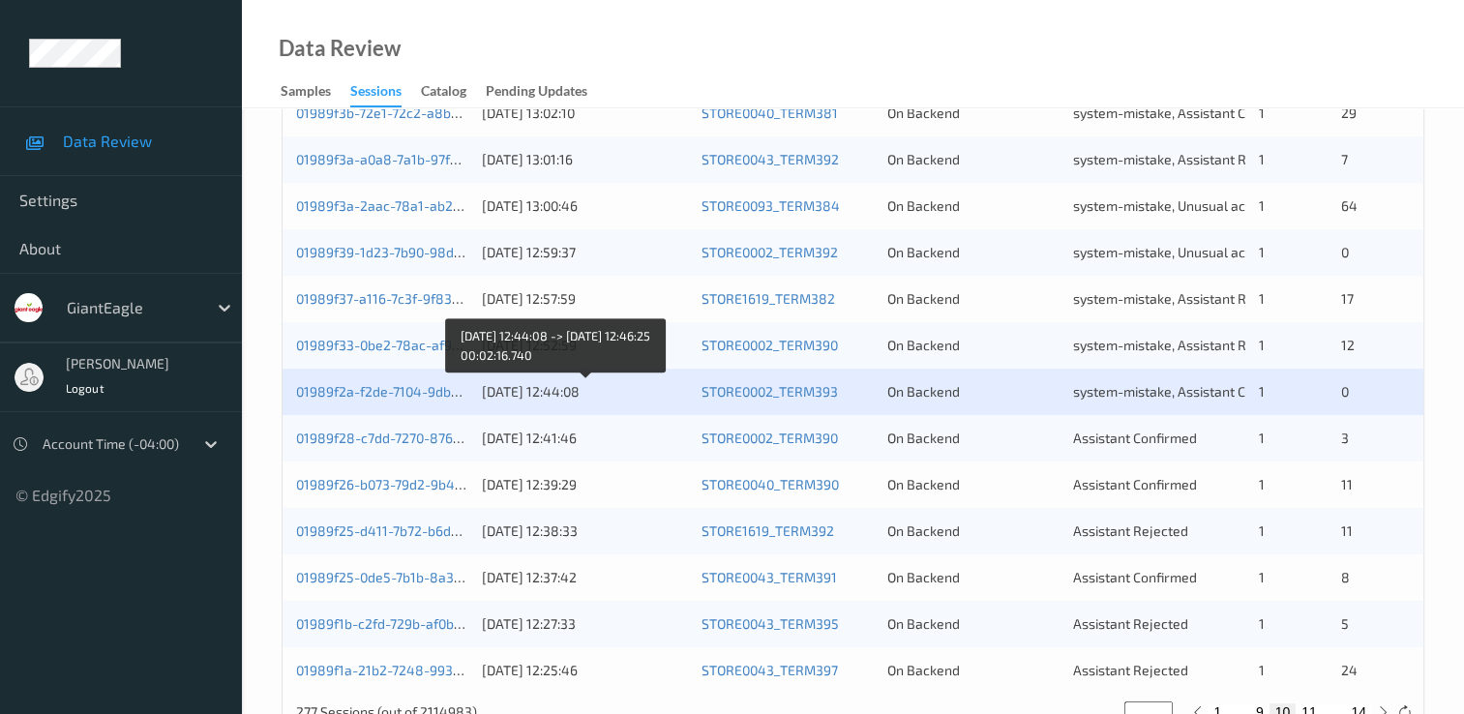
scroll to position [871, 0]
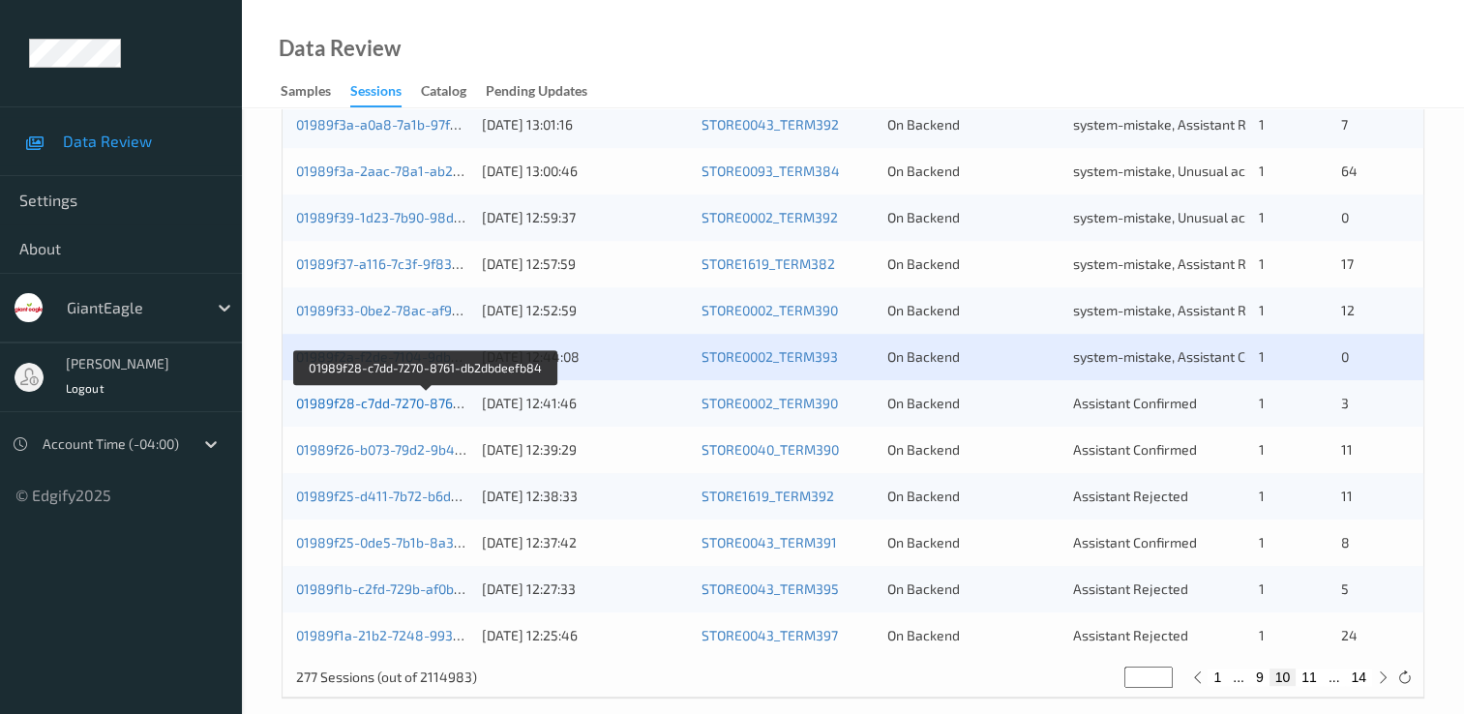
click at [411, 405] on link "01989f28-c7dd-7270-8761-db2dbdeefb84" at bounding box center [426, 403] width 260 height 16
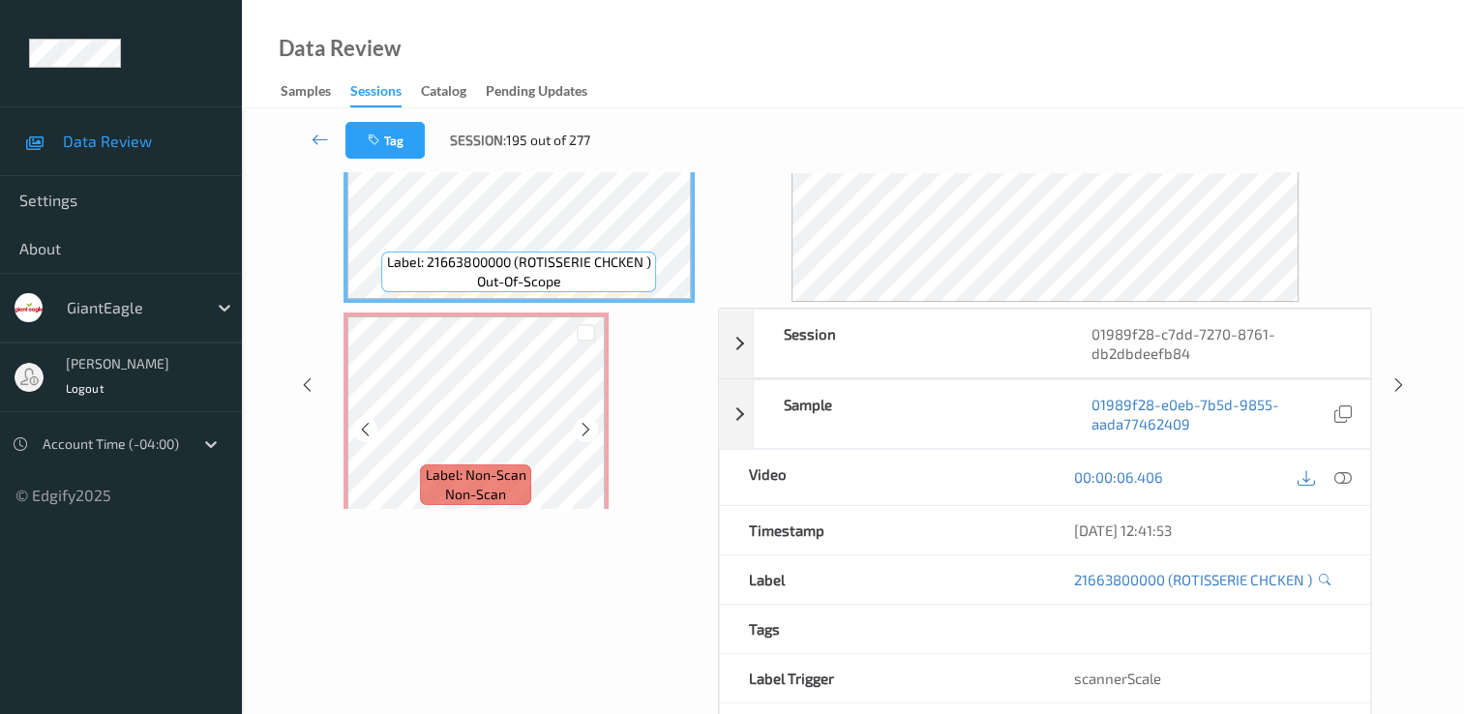
scroll to position [39, 0]
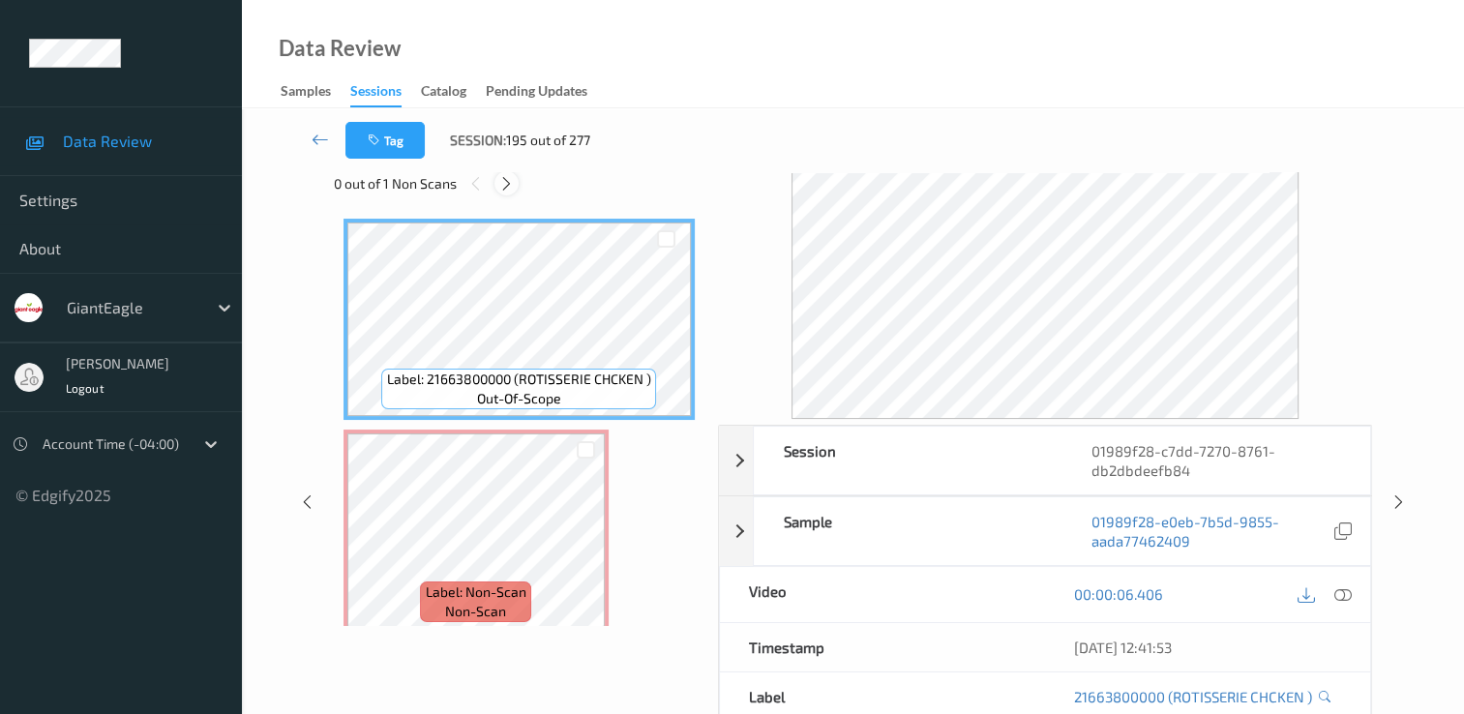
click at [507, 179] on icon at bounding box center [506, 183] width 16 height 17
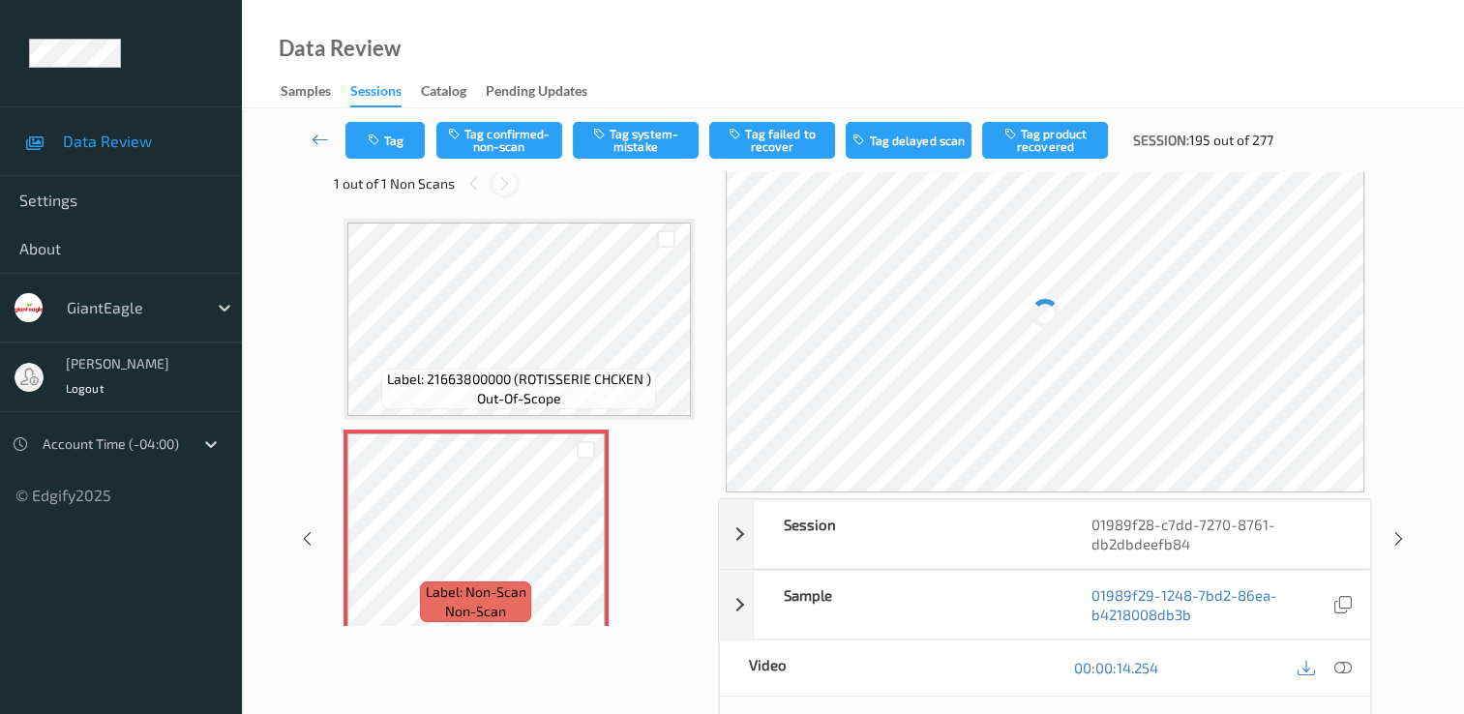
scroll to position [10, 0]
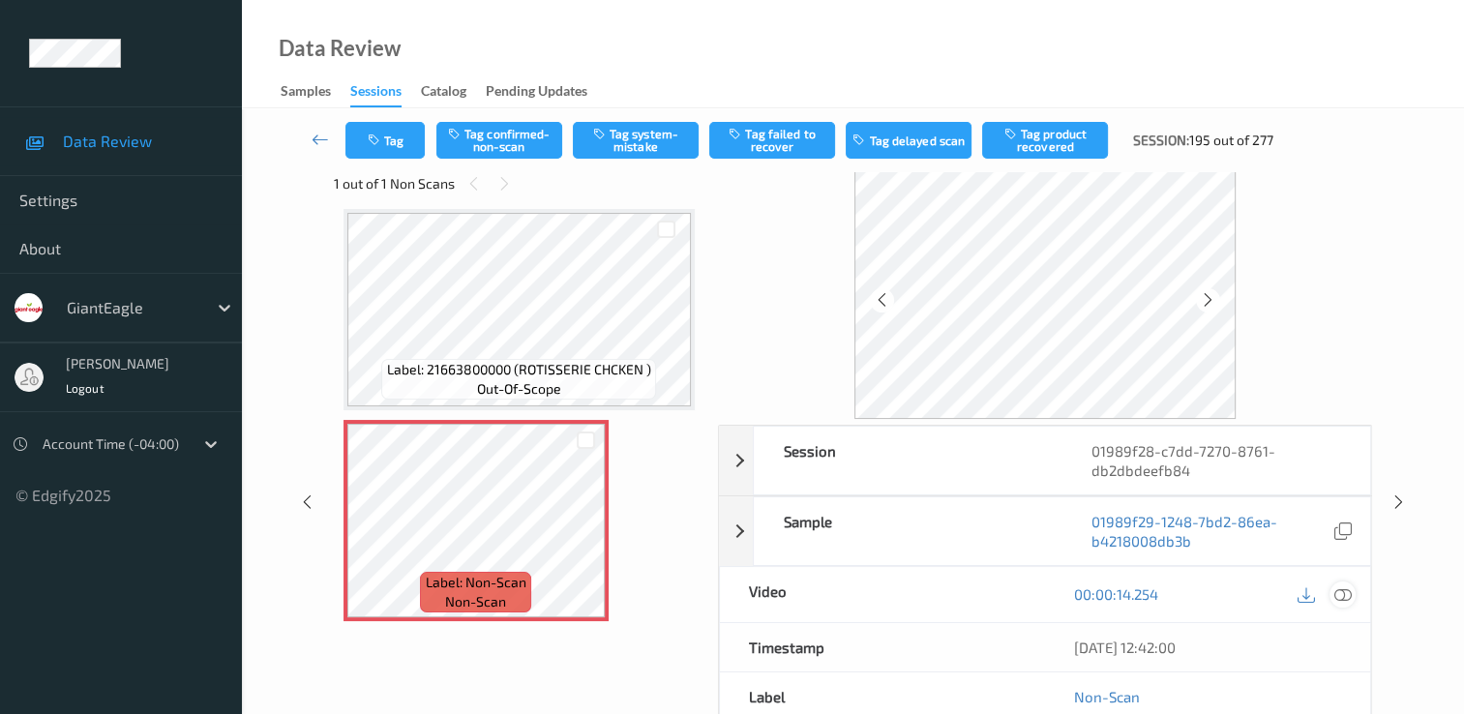
click at [1341, 593] on icon at bounding box center [1343, 594] width 17 height 17
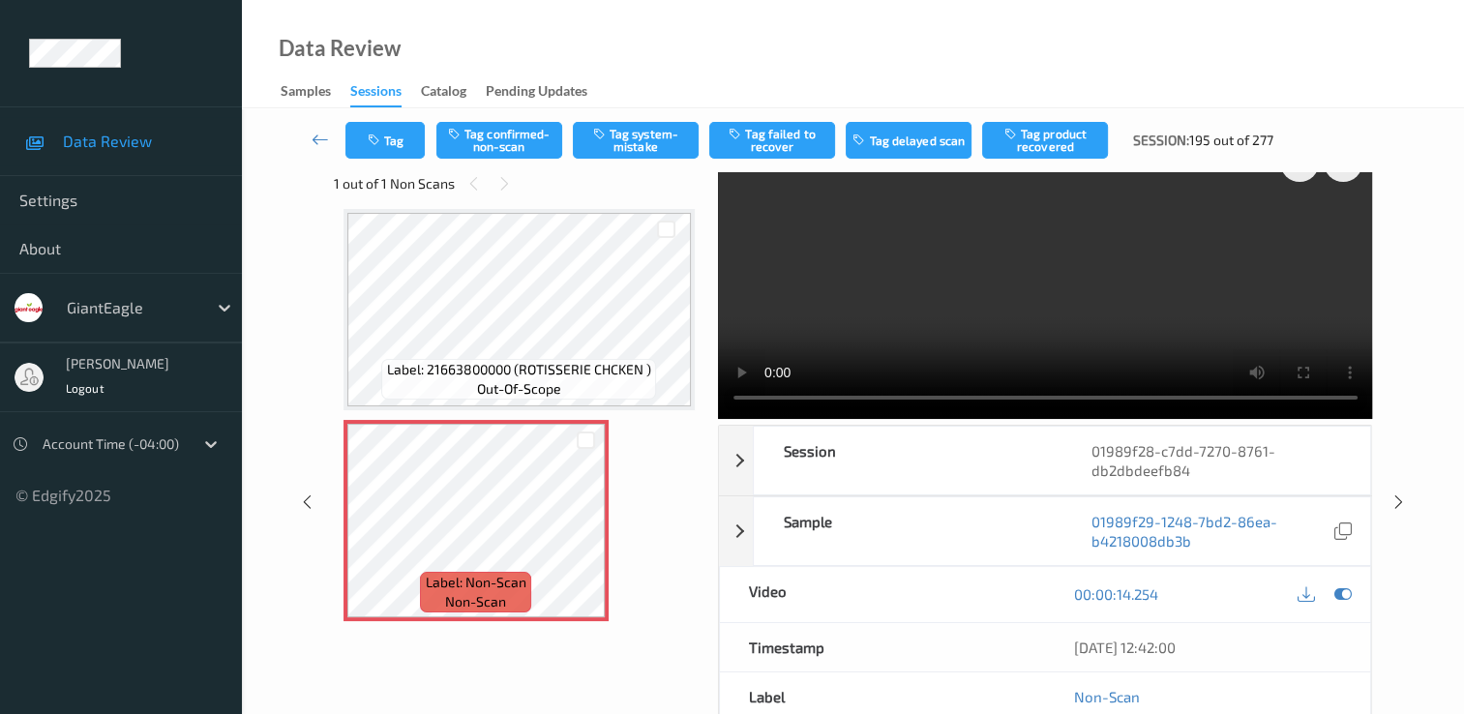
scroll to position [0, 0]
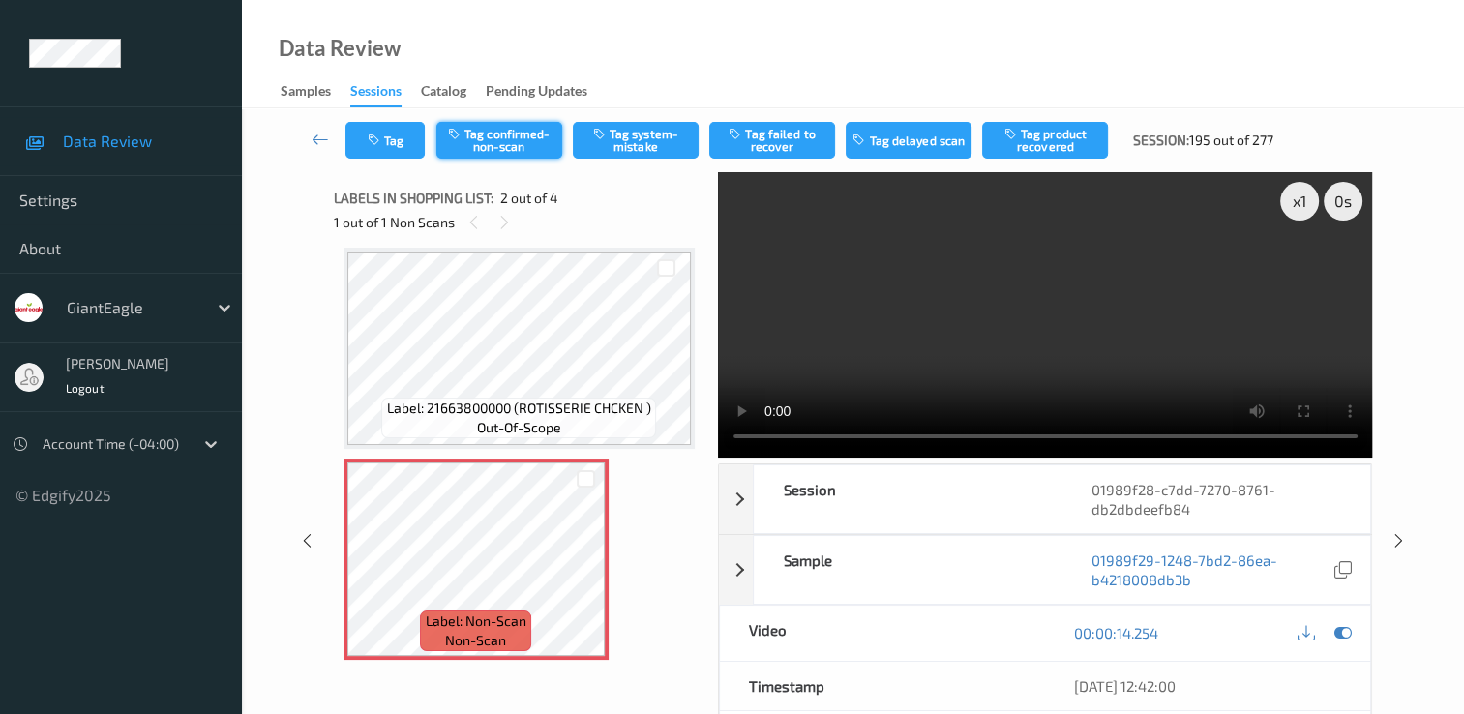
click at [522, 135] on button "Tag confirmed-non-scan" at bounding box center [499, 140] width 126 height 37
click at [1033, 146] on button "Tag product recovered" at bounding box center [1045, 140] width 126 height 37
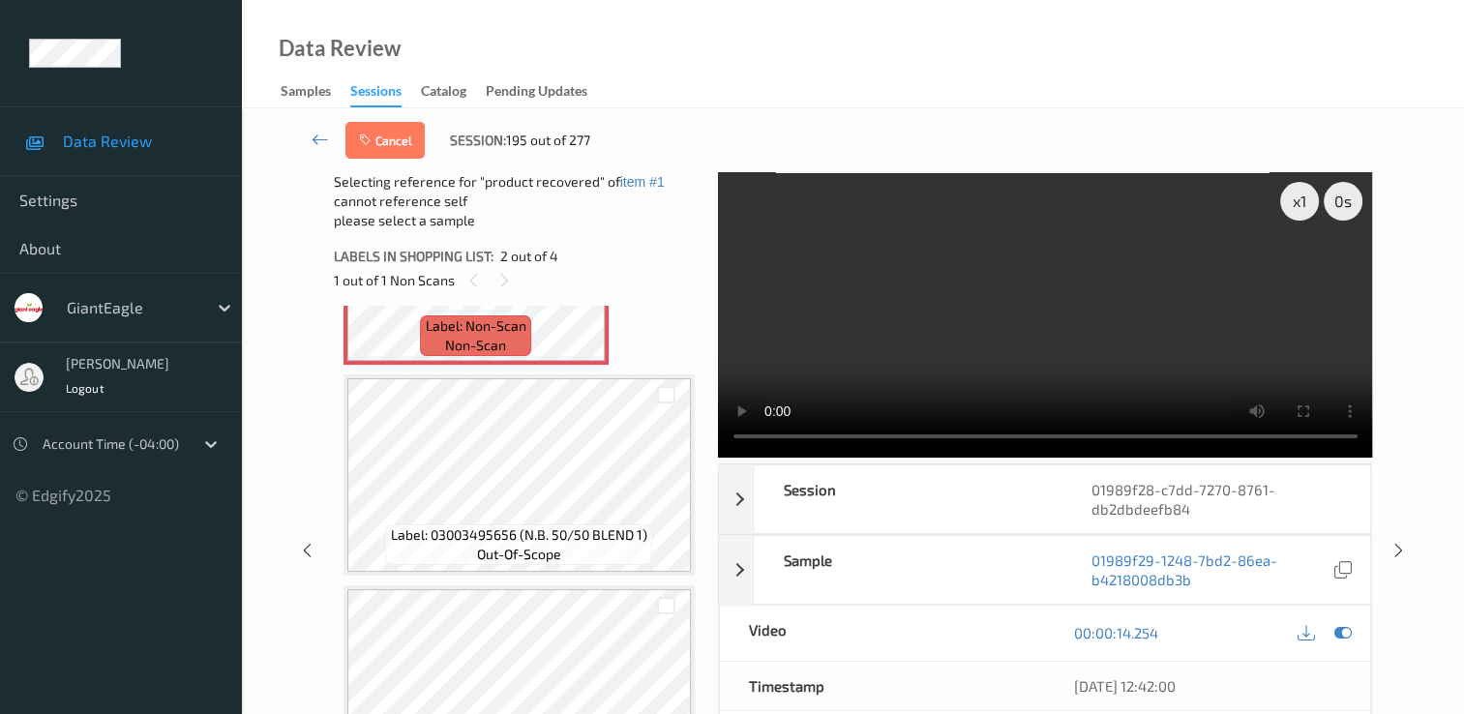
scroll to position [397, 0]
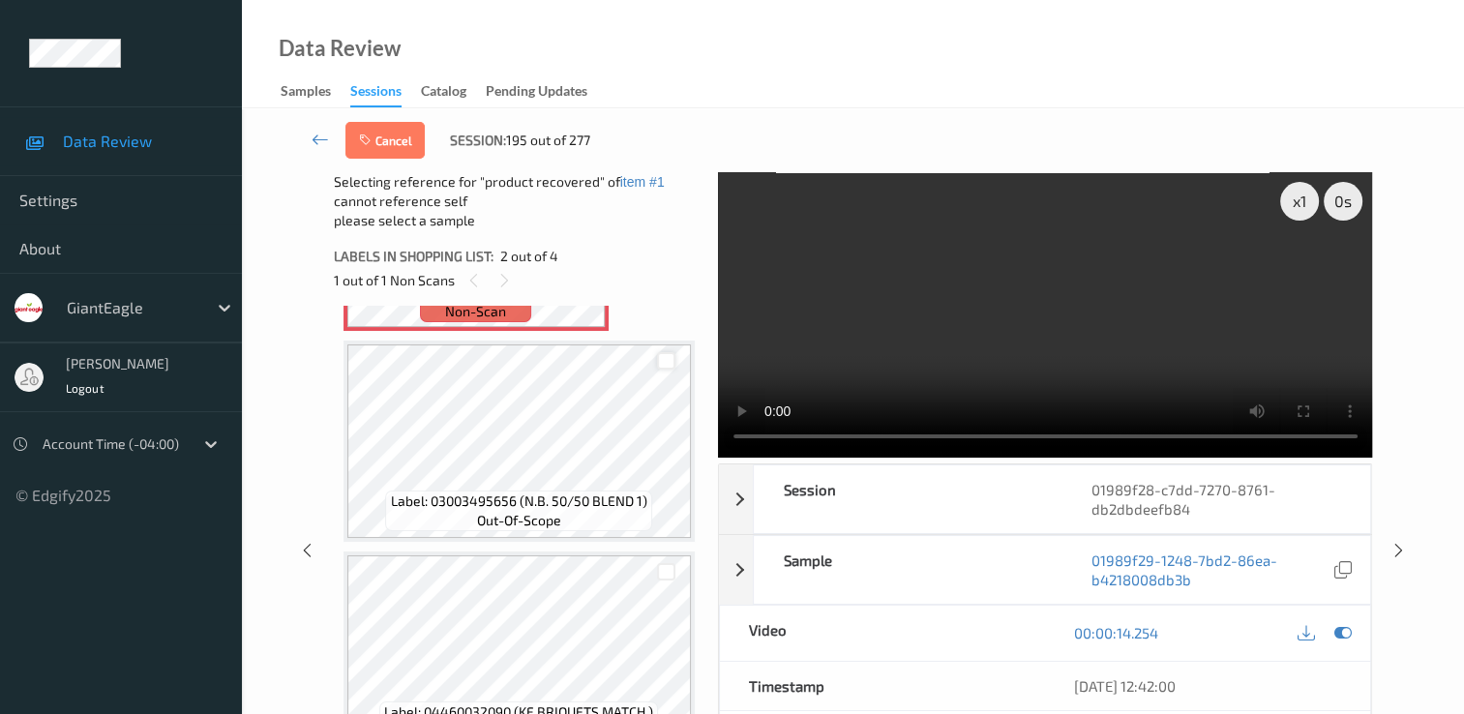
click at [666, 358] on div at bounding box center [666, 361] width 18 height 18
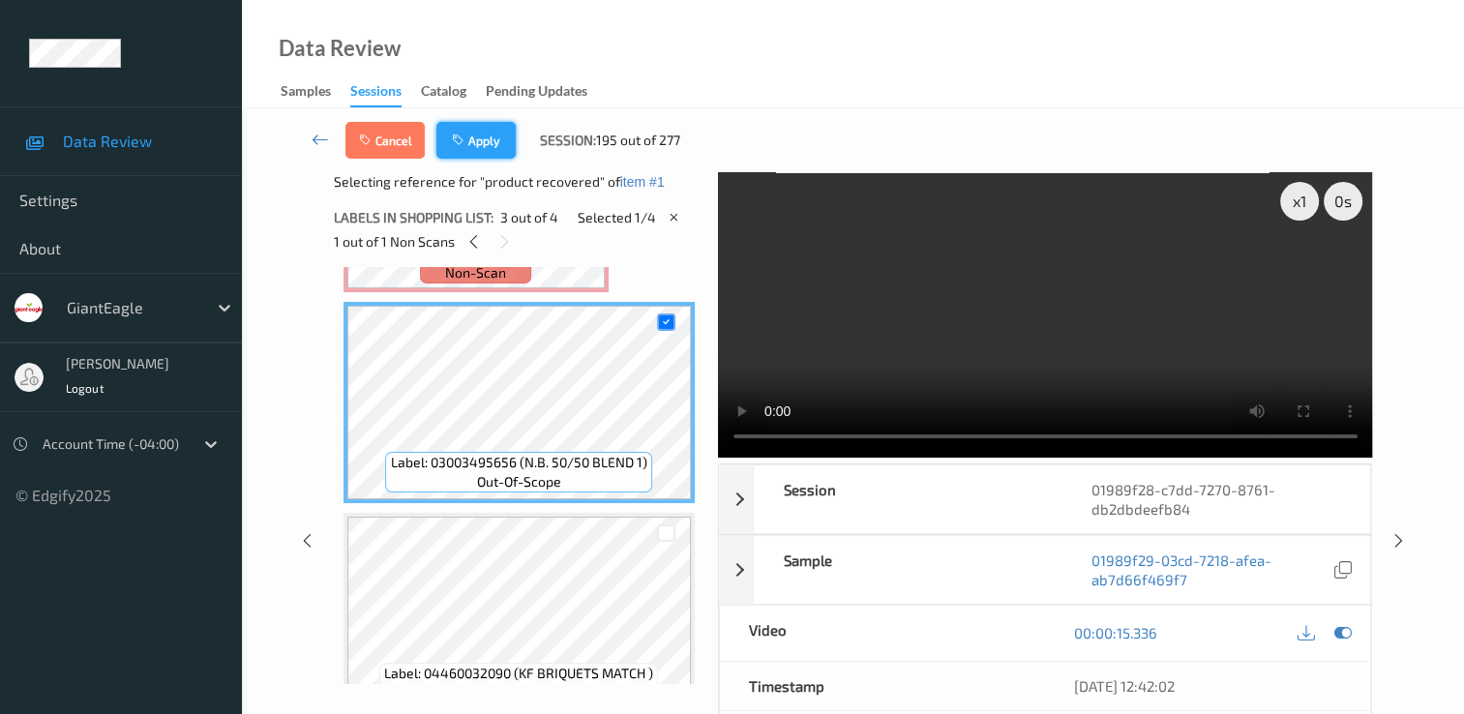
click at [471, 145] on button "Apply" at bounding box center [475, 140] width 79 height 37
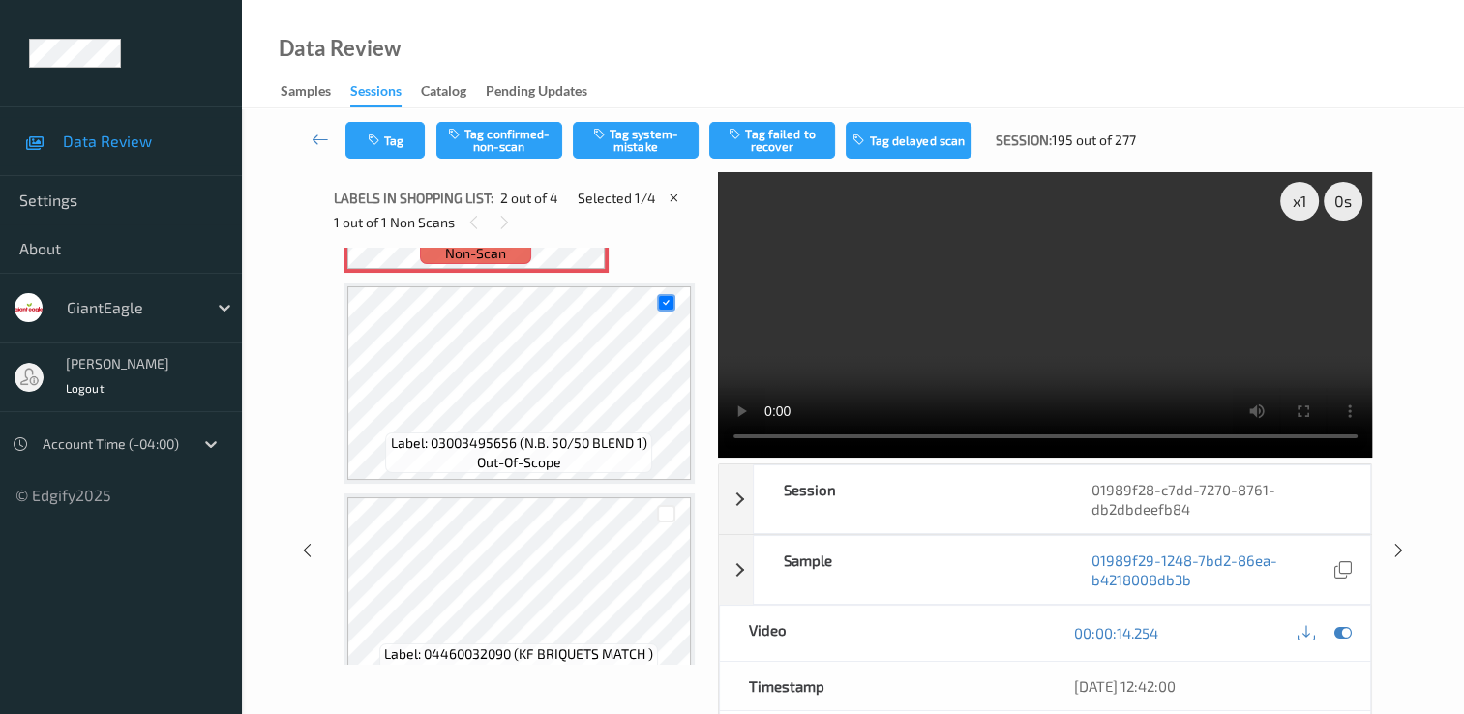
scroll to position [10, 0]
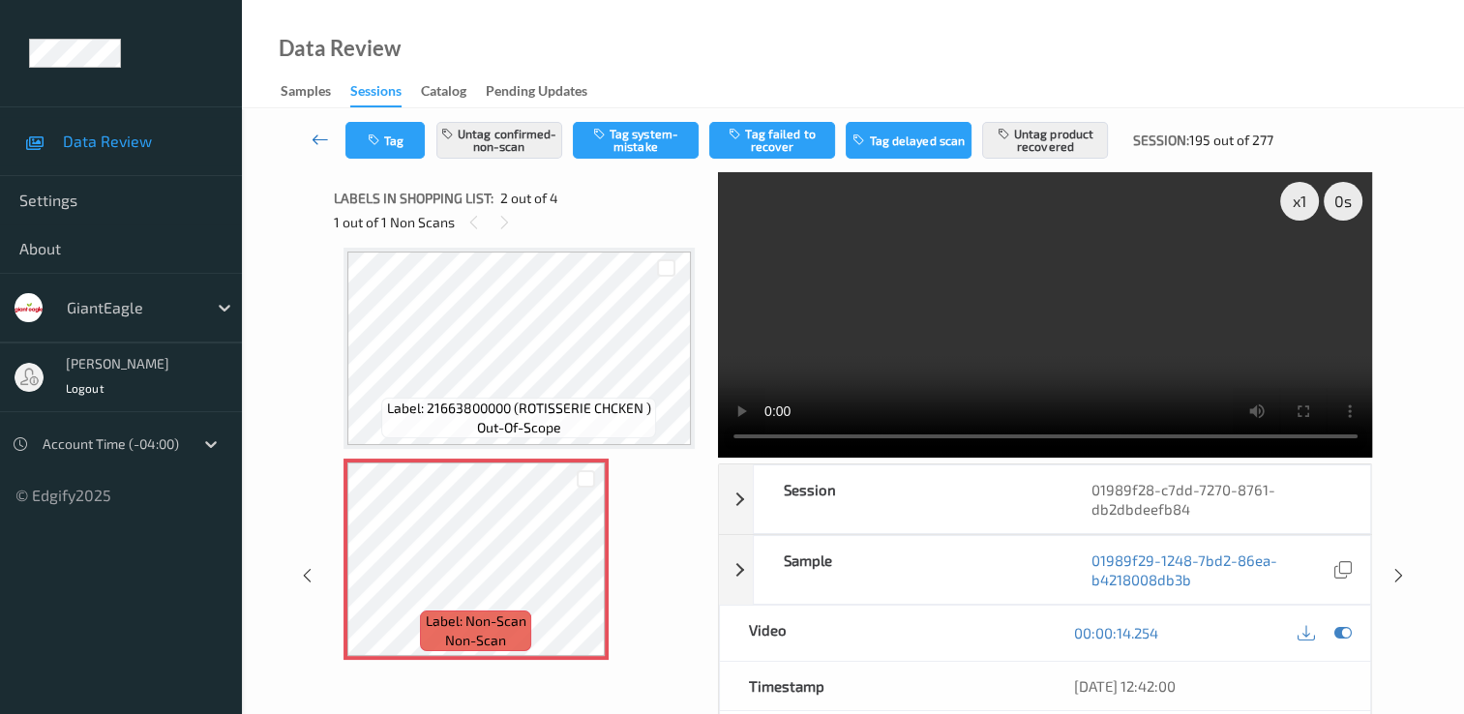
click at [322, 137] on icon at bounding box center [320, 139] width 17 height 19
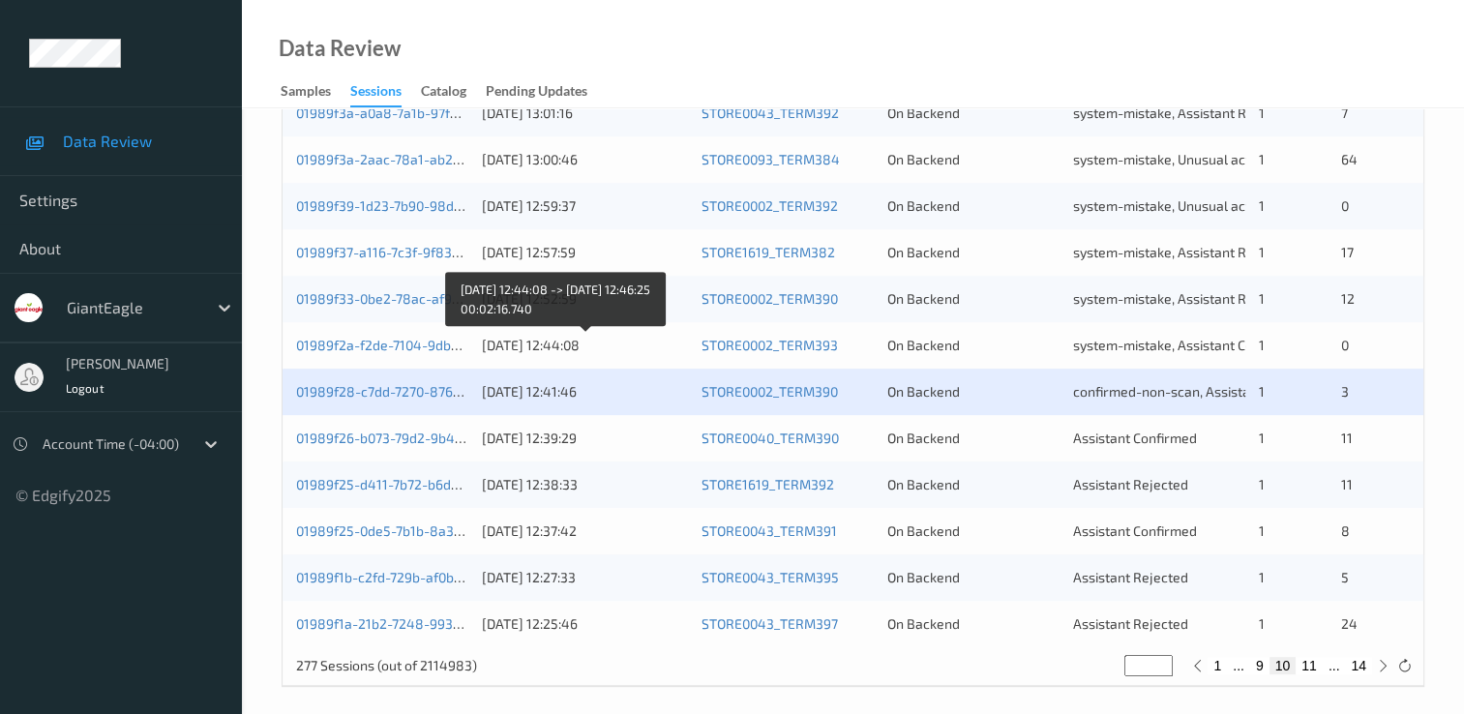
scroll to position [893, 0]
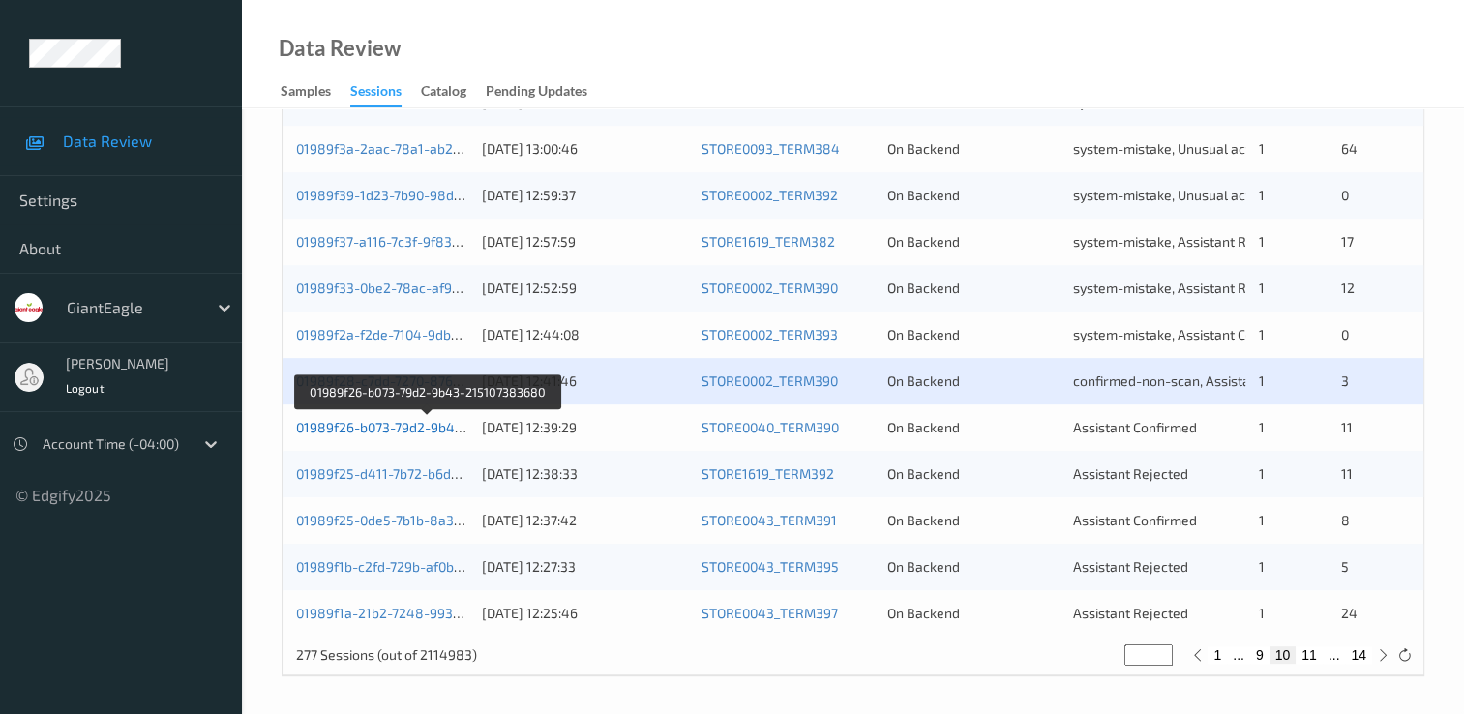
click at [436, 426] on link "01989f26-b073-79d2-9b43-215107383680" at bounding box center [427, 427] width 262 height 16
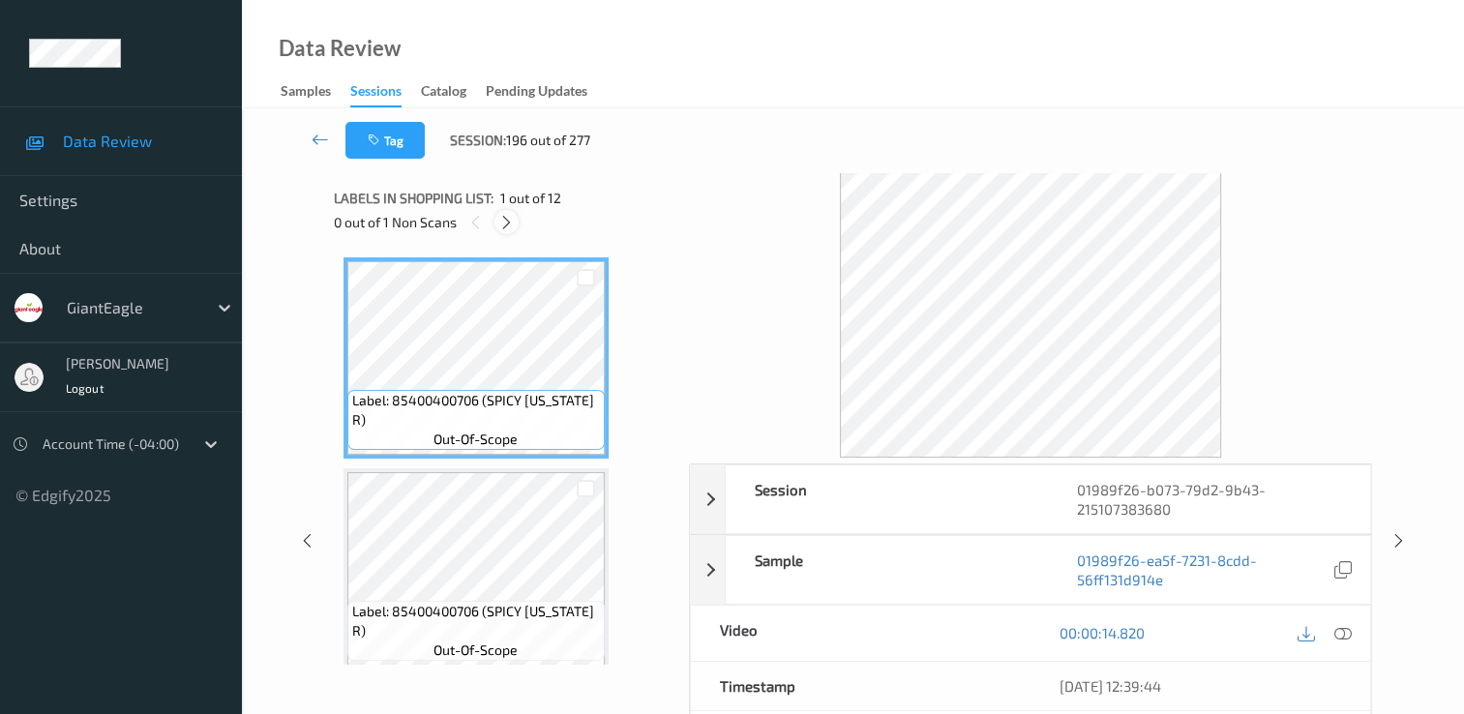
click at [505, 219] on icon at bounding box center [506, 222] width 16 height 17
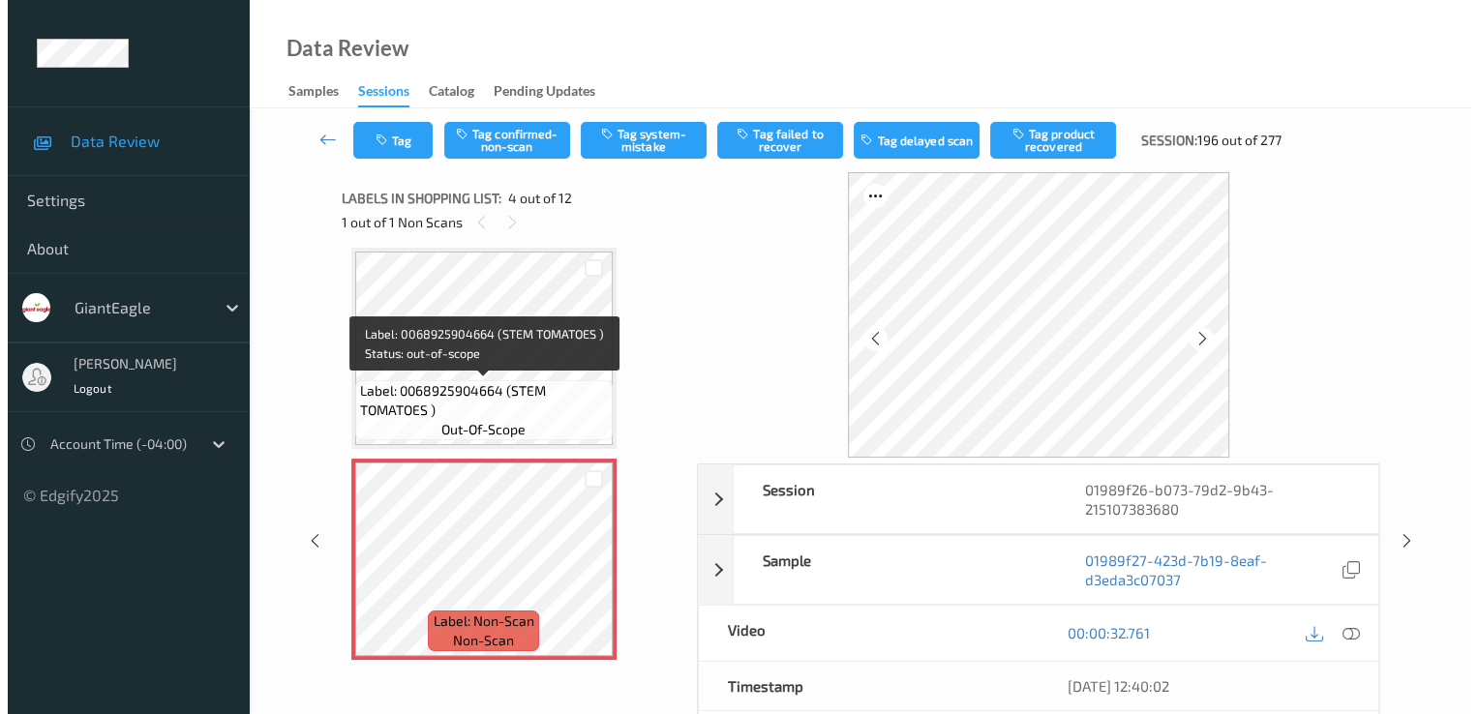
scroll to position [528, 0]
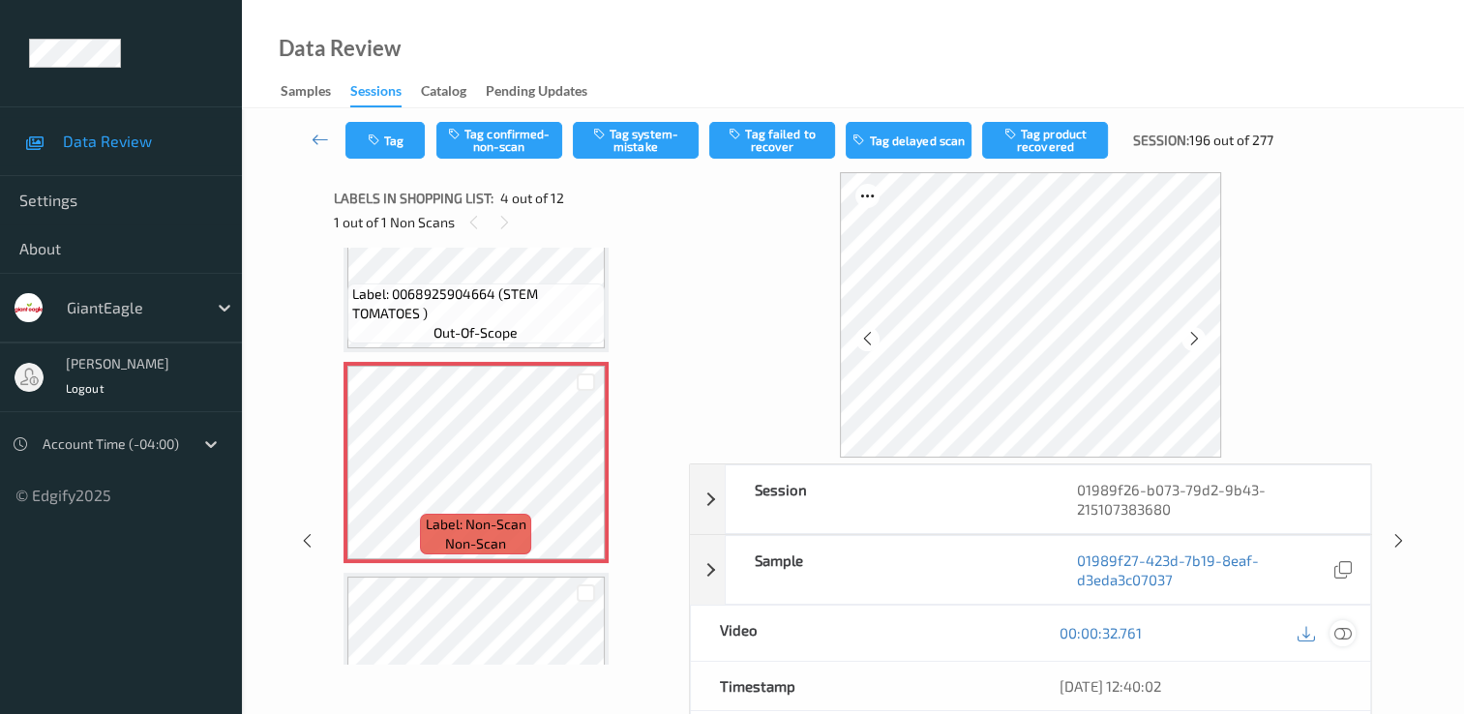
click at [1339, 621] on div at bounding box center [1343, 633] width 26 height 26
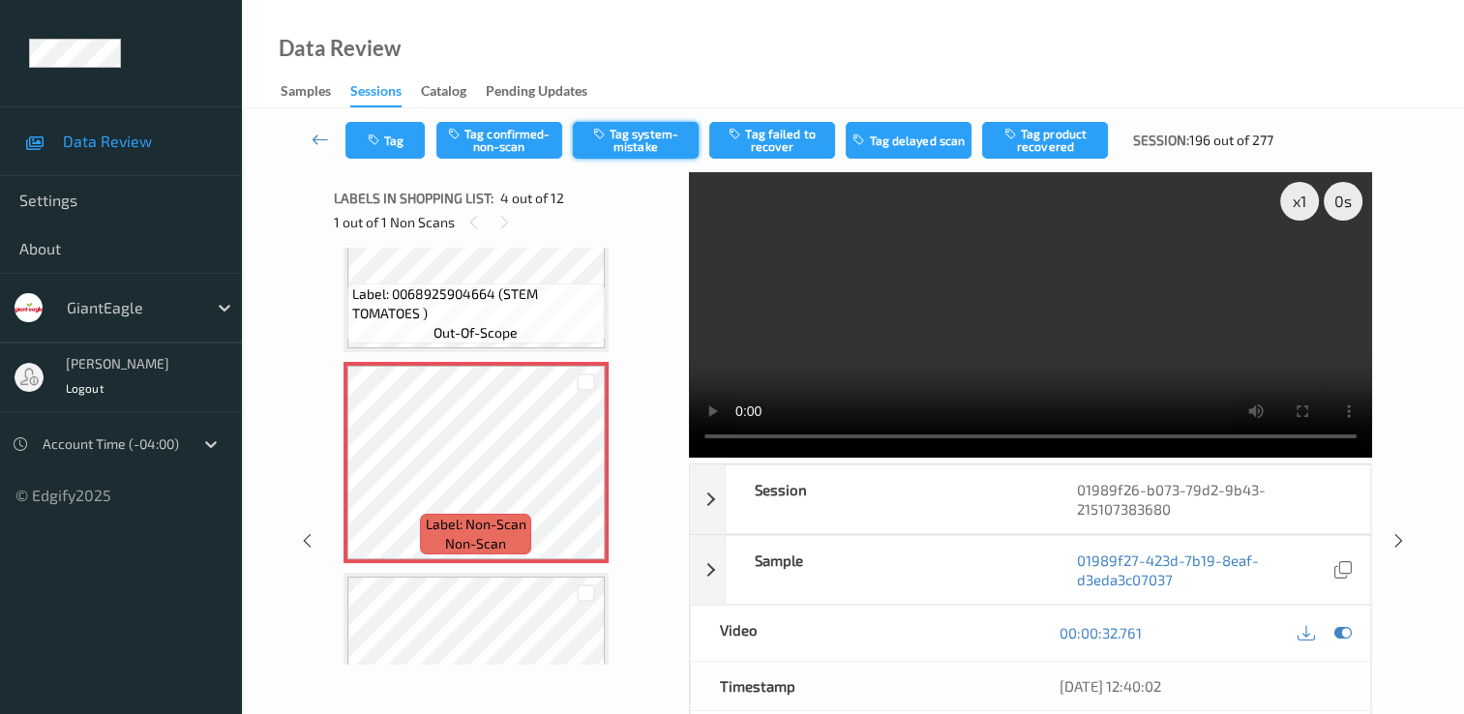
click at [630, 128] on button "Tag system-mistake" at bounding box center [636, 140] width 126 height 37
click at [405, 135] on button "Tag" at bounding box center [384, 140] width 79 height 37
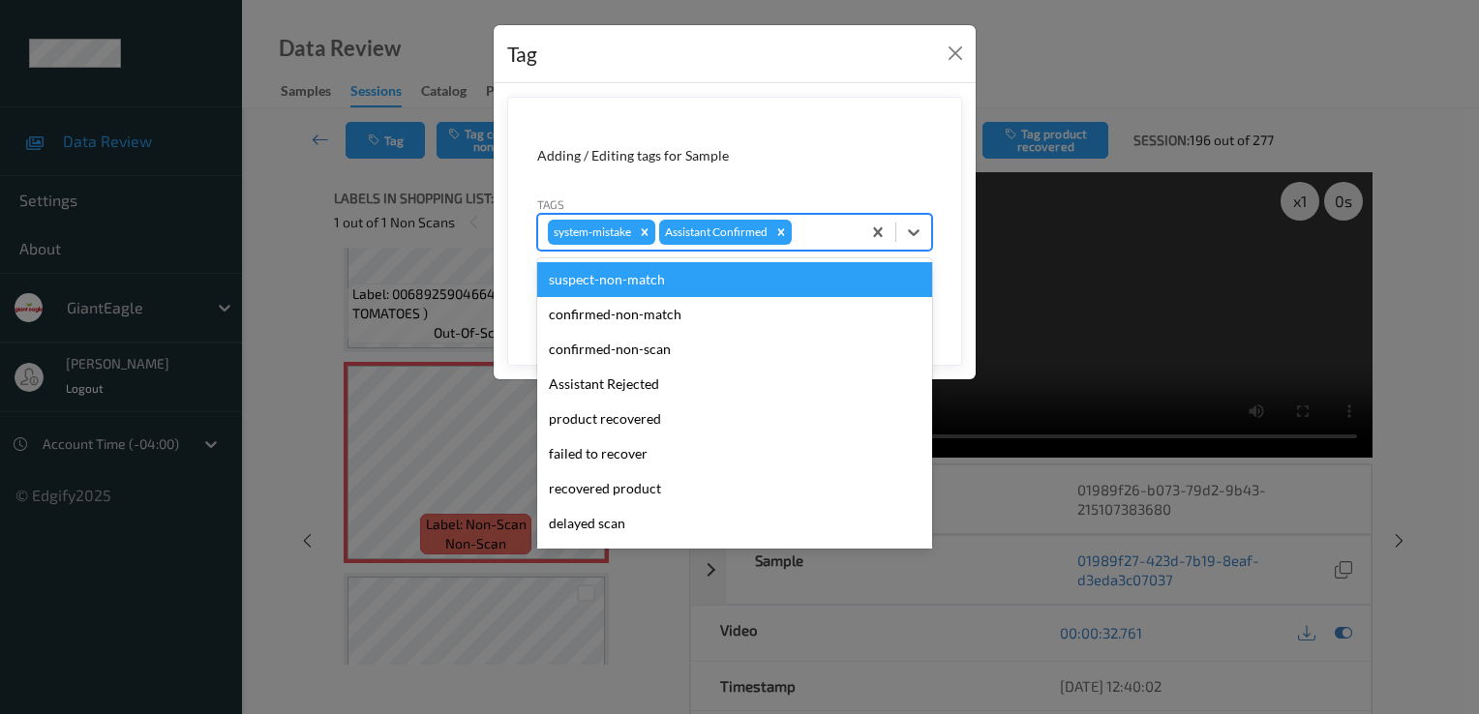
click at [844, 230] on div at bounding box center [823, 232] width 55 height 23
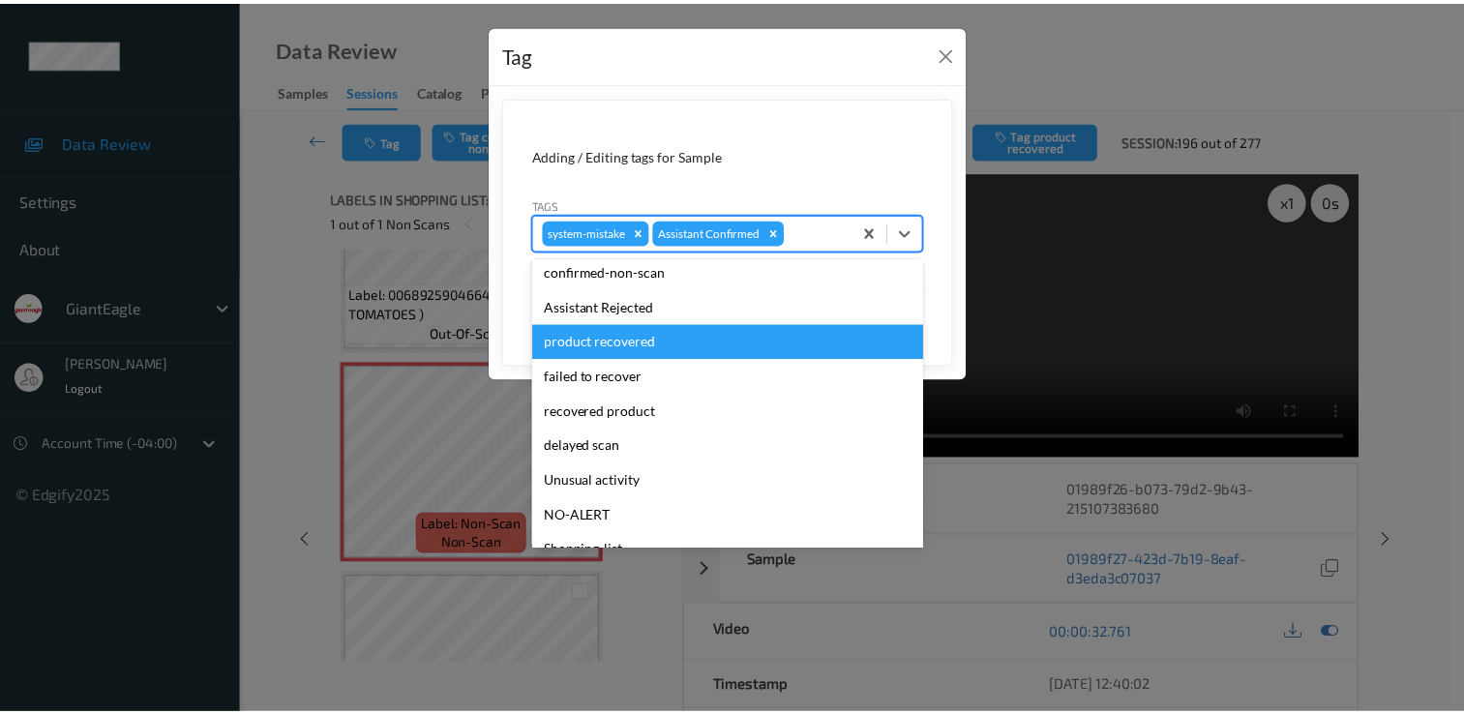
scroll to position [170, 0]
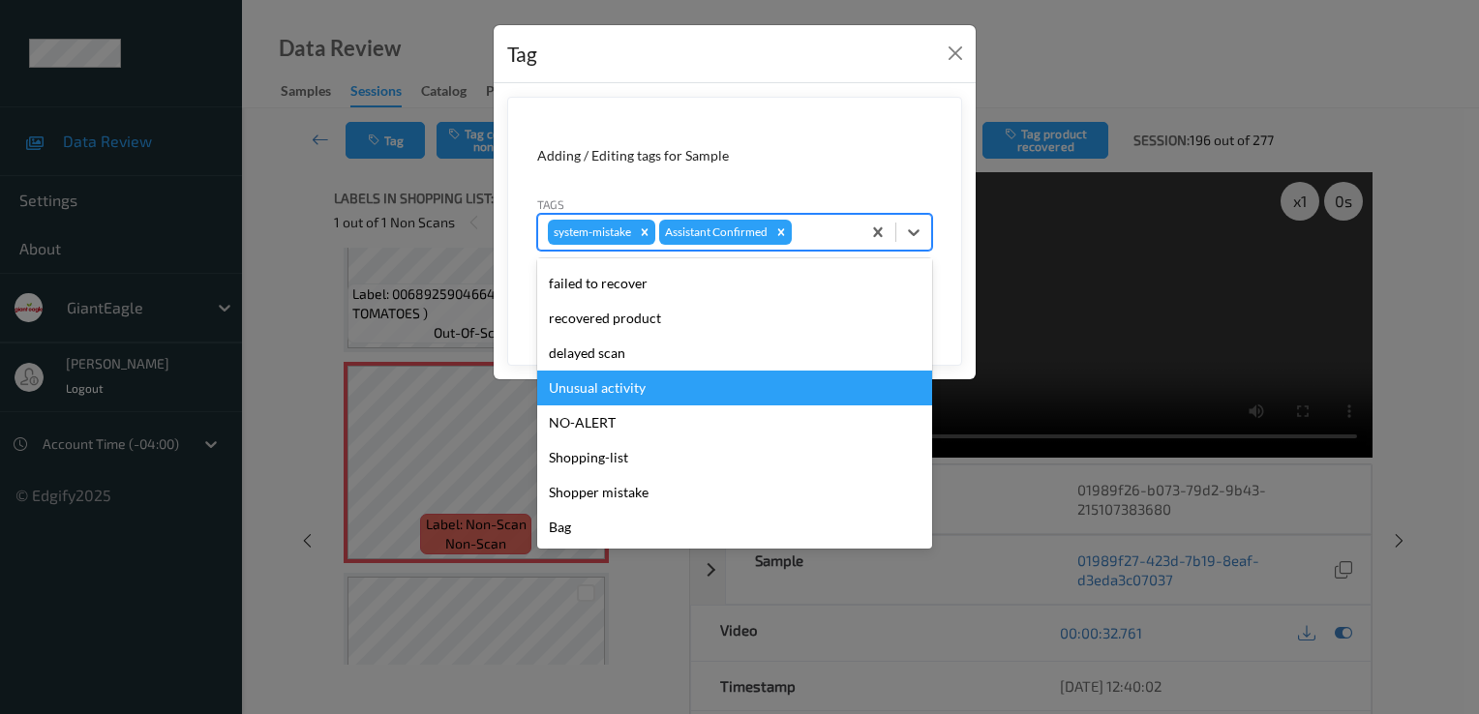
click at [737, 395] on div "Unusual activity" at bounding box center [734, 388] width 395 height 35
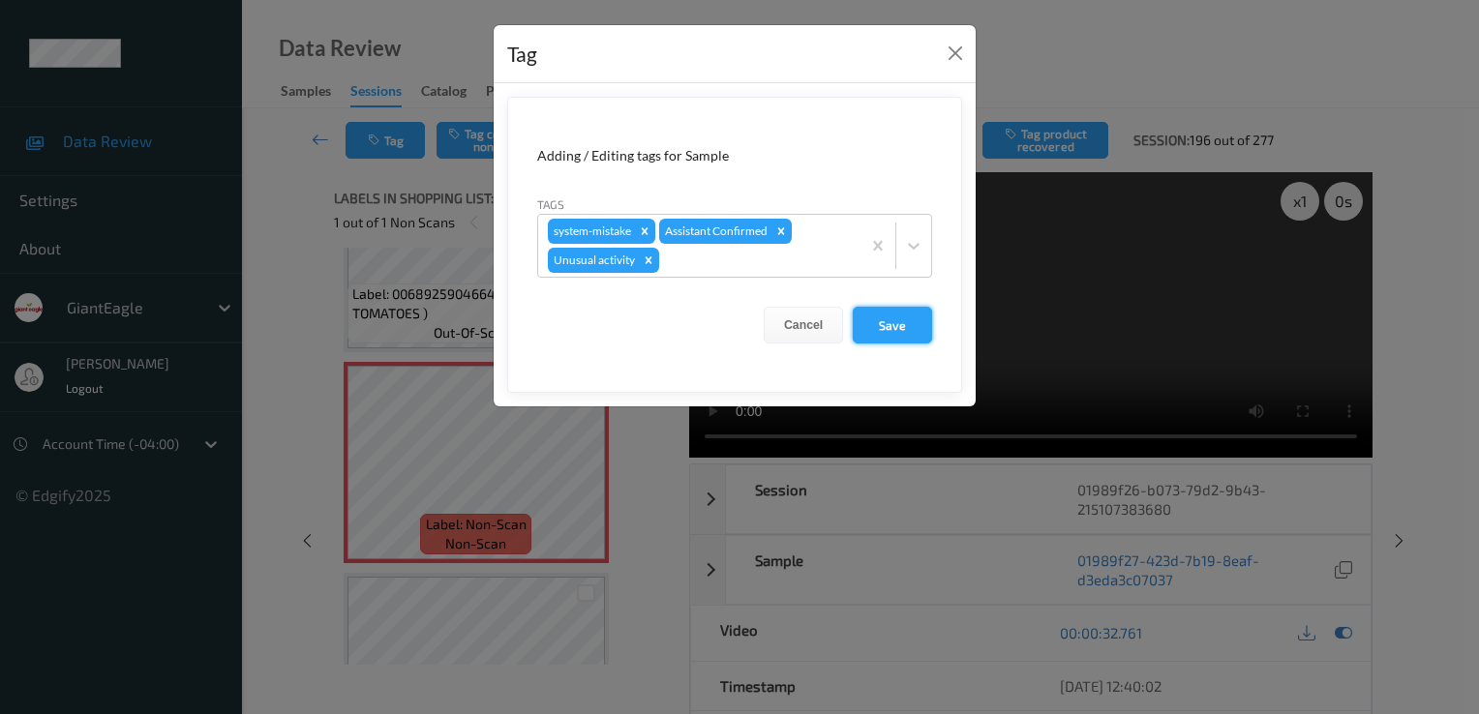
click at [914, 322] on button "Save" at bounding box center [892, 325] width 79 height 37
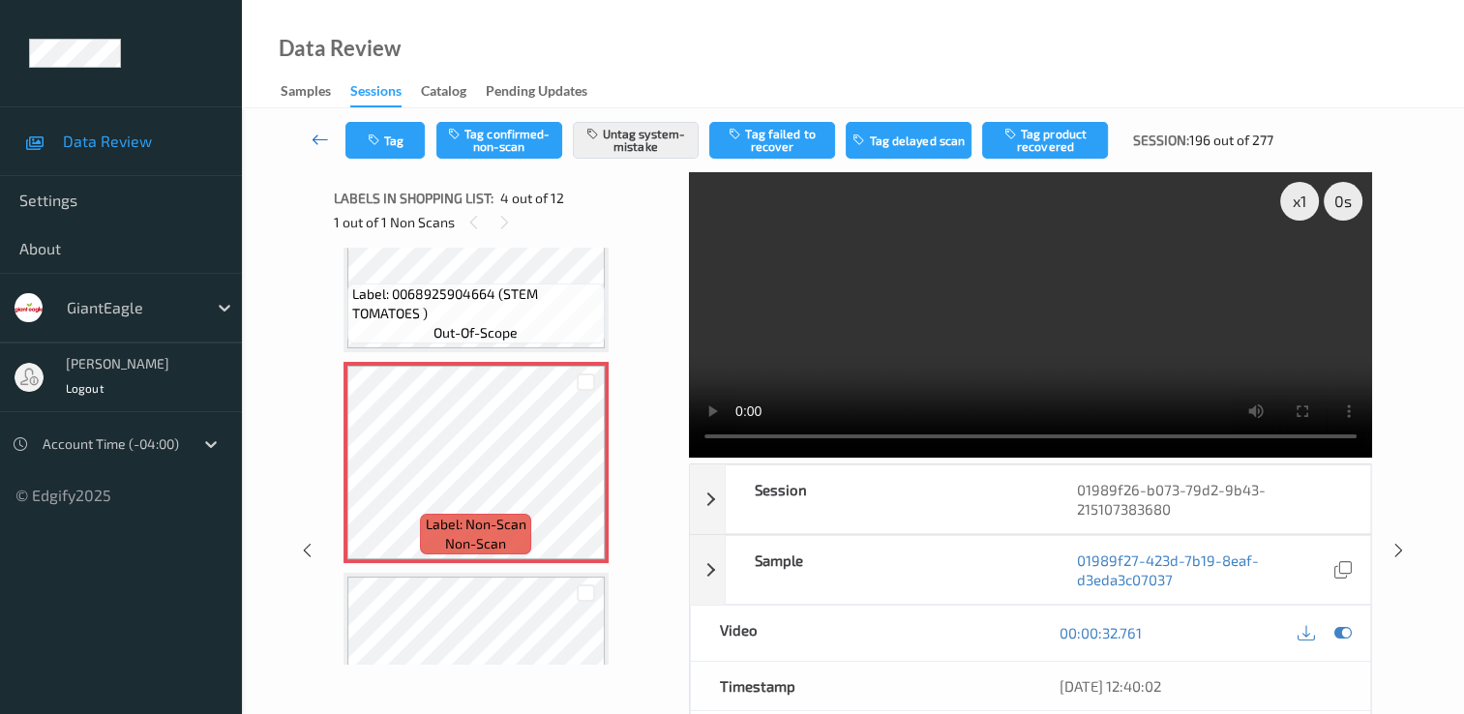
click at [310, 135] on link at bounding box center [320, 140] width 50 height 37
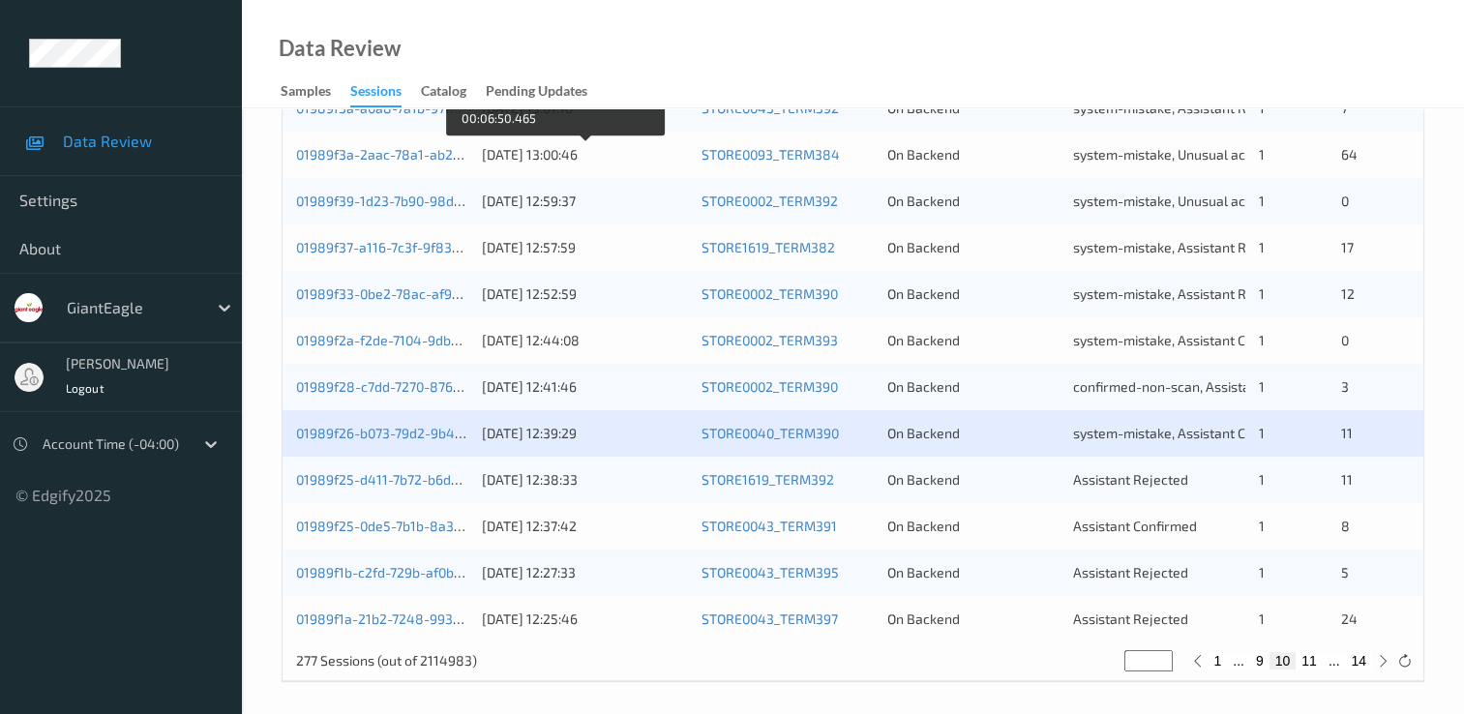
scroll to position [893, 0]
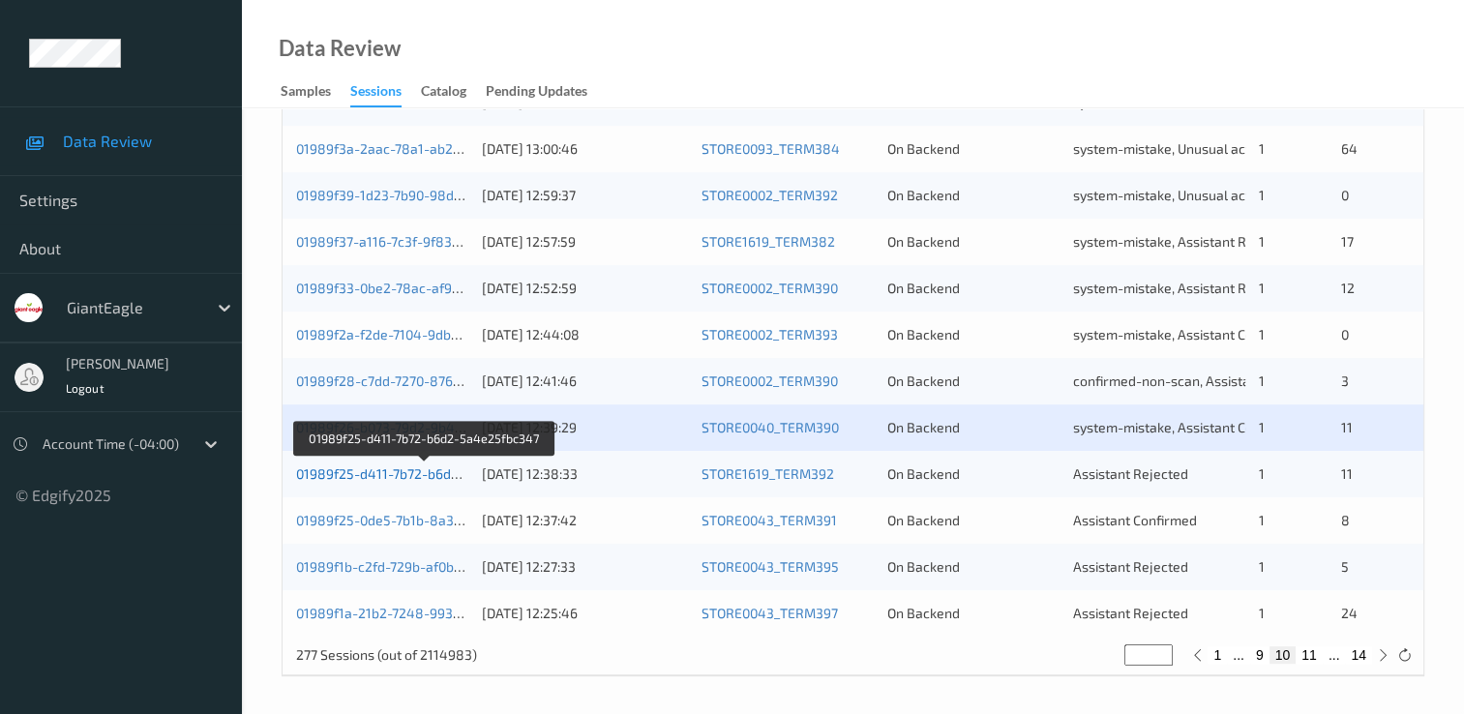
click at [426, 473] on link "01989f25-d411-7b72-b6d2-5a4e25fbc347" at bounding box center [425, 473] width 258 height 16
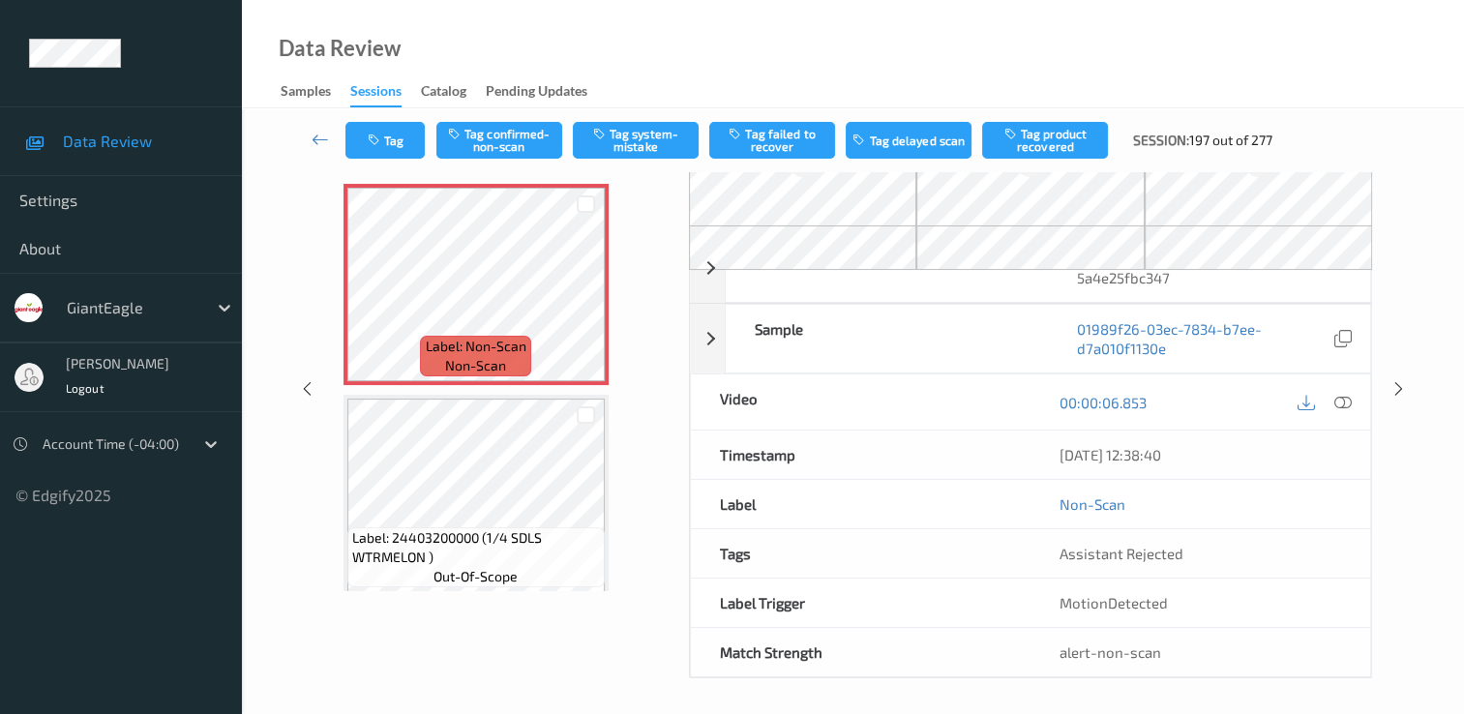
scroll to position [116, 0]
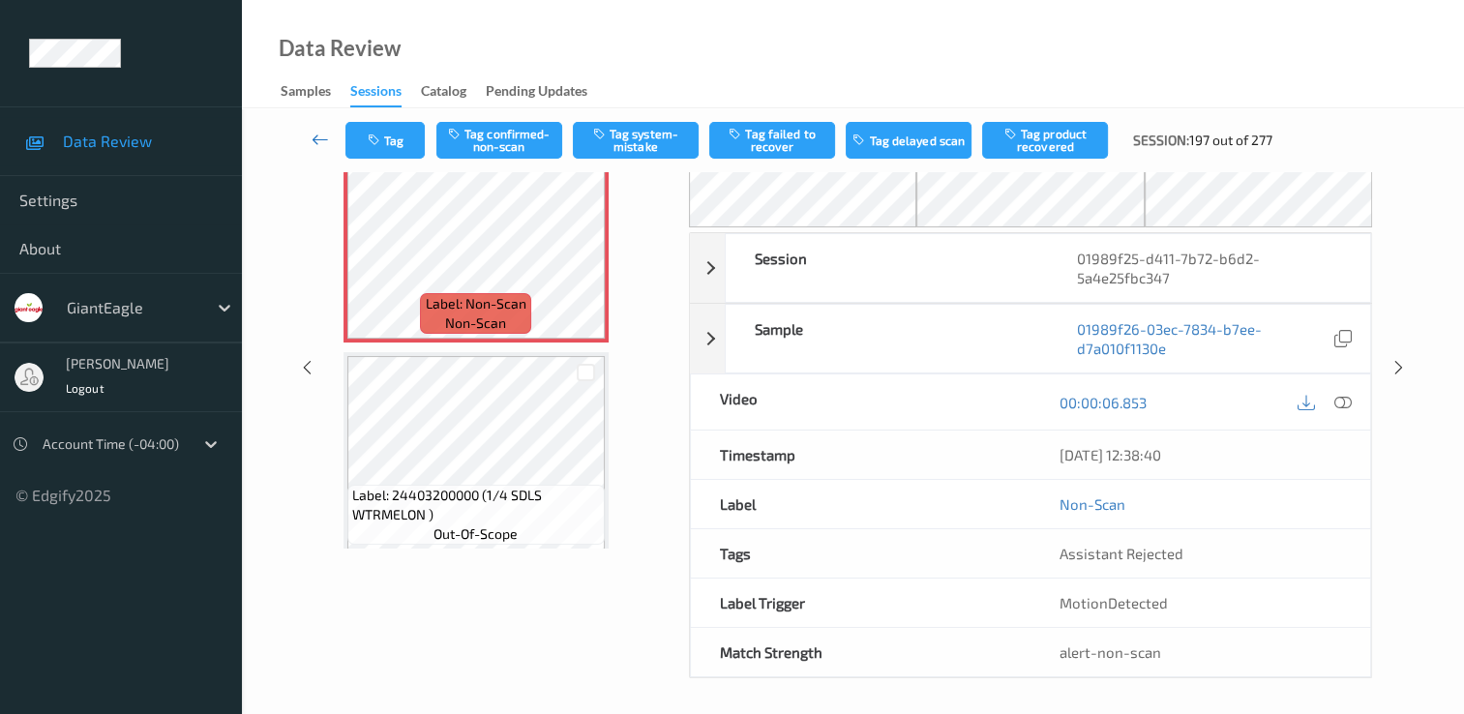
click at [325, 141] on icon at bounding box center [320, 139] width 17 height 19
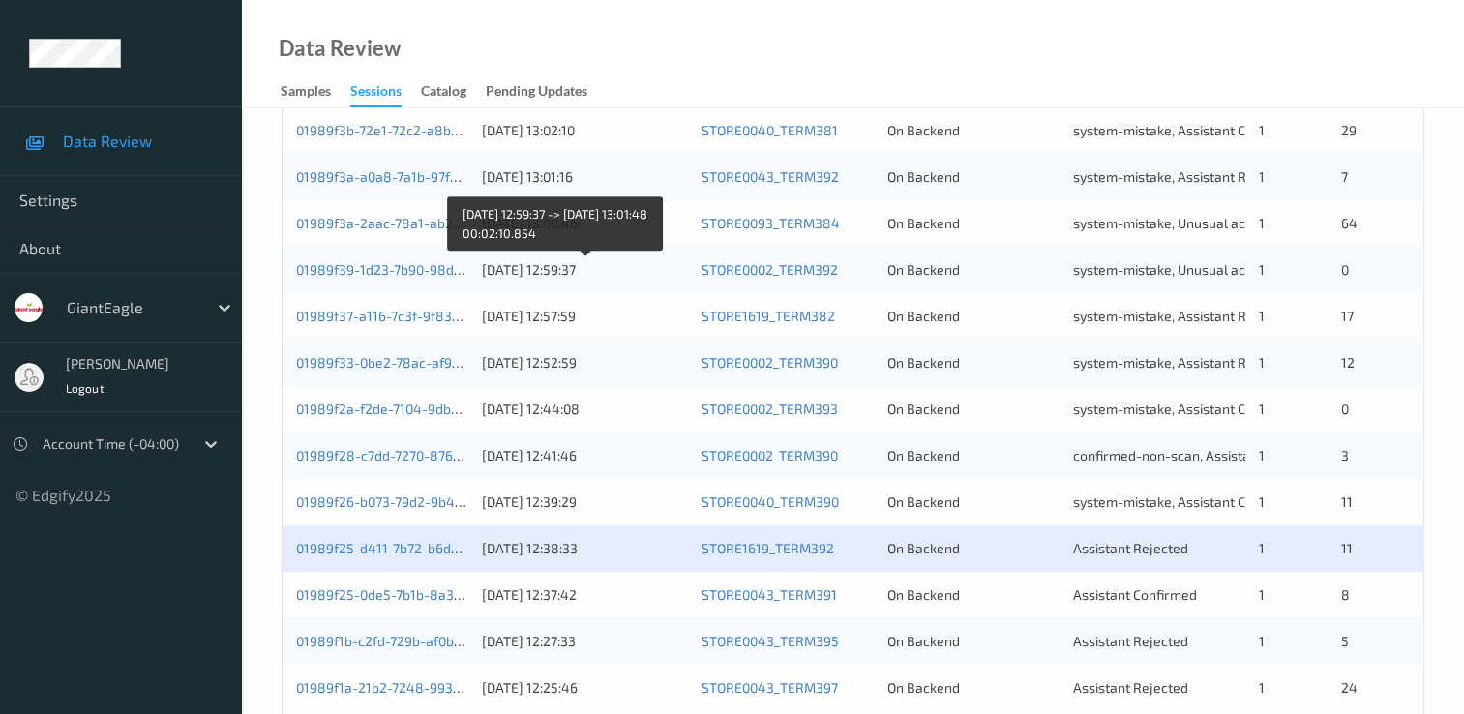
scroll to position [893, 0]
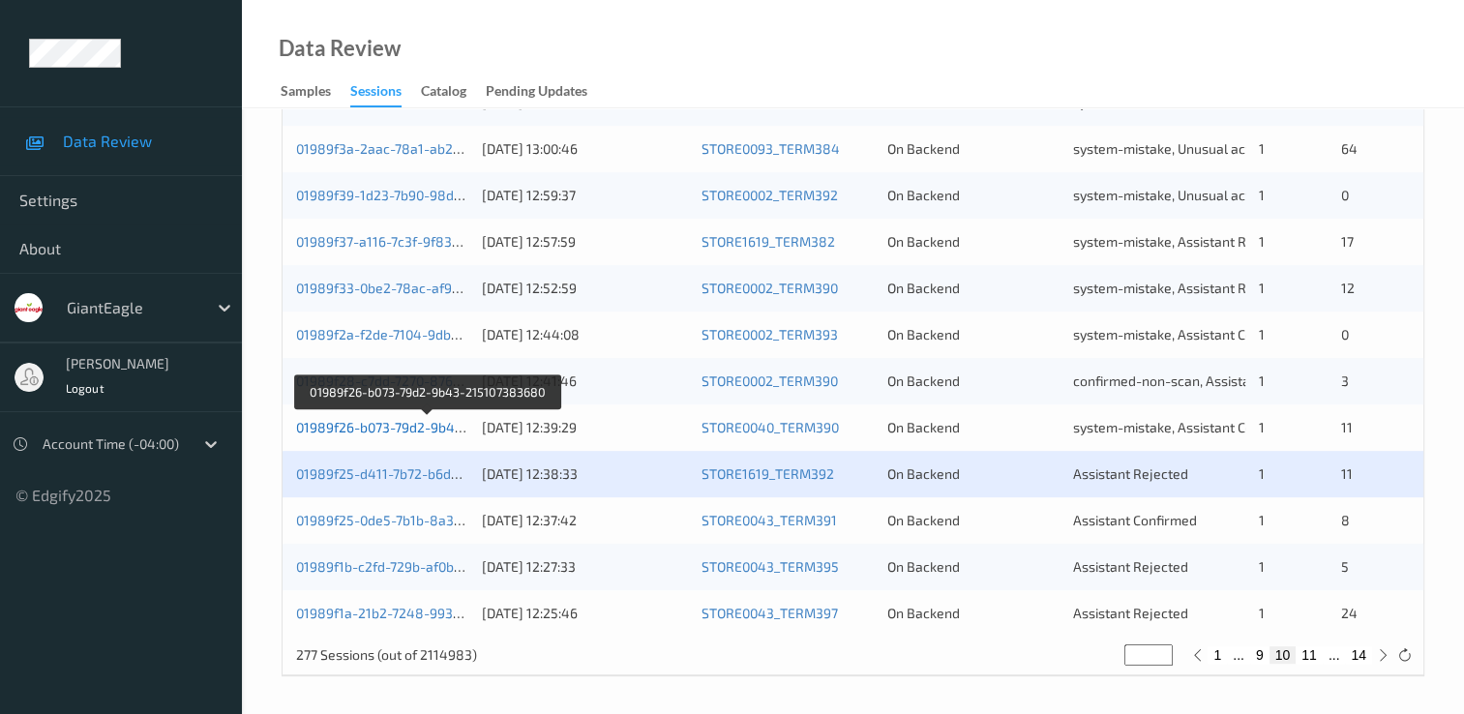
click at [445, 431] on link "01989f26-b073-79d2-9b43-215107383680" at bounding box center [427, 427] width 262 height 16
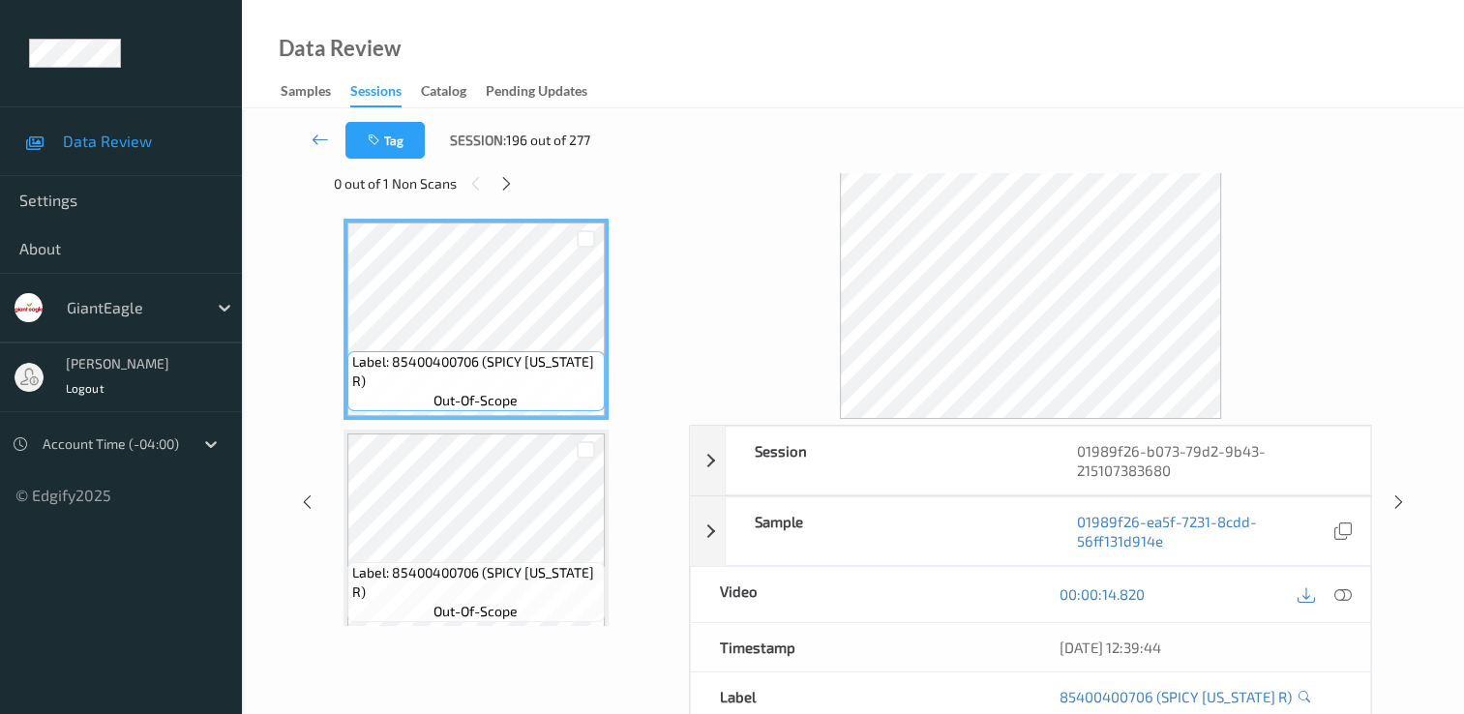
scroll to position [39, 0]
click at [511, 181] on icon at bounding box center [506, 183] width 16 height 17
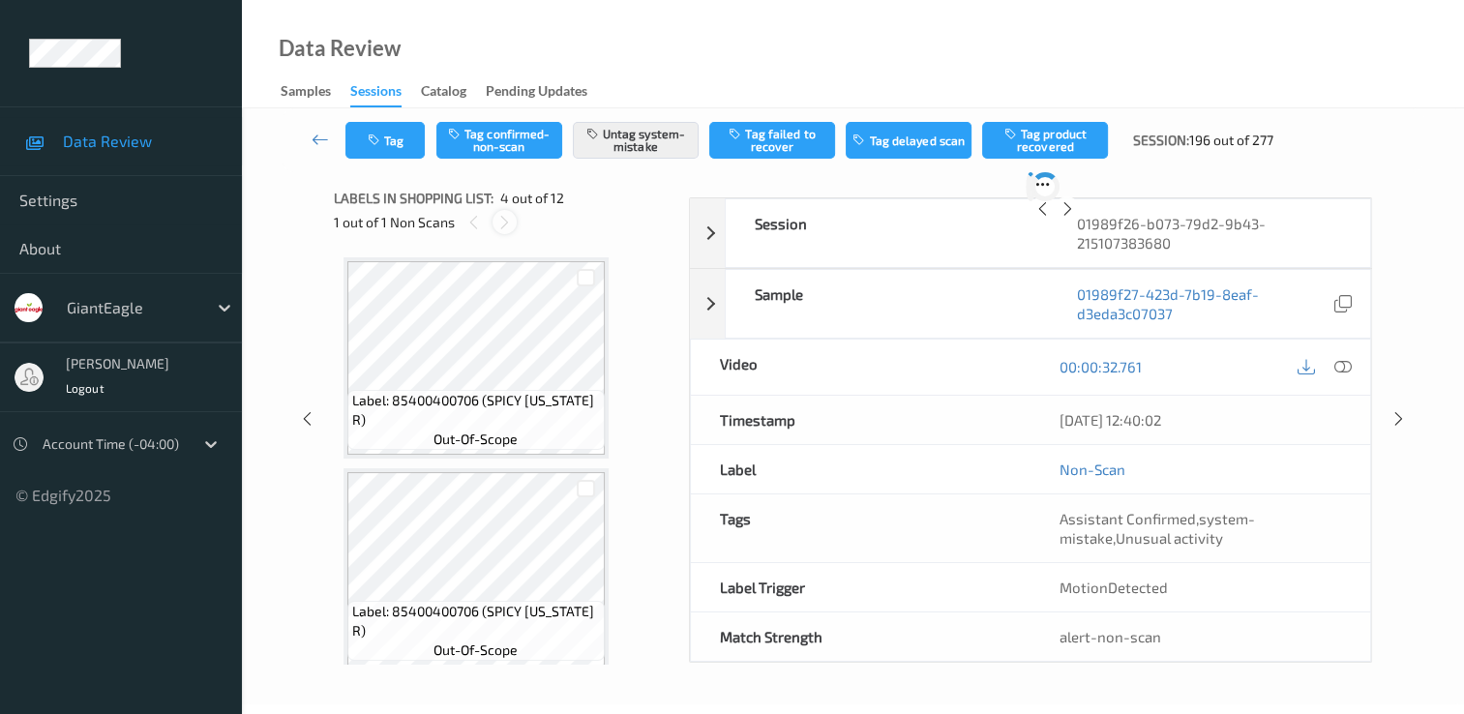
scroll to position [432, 0]
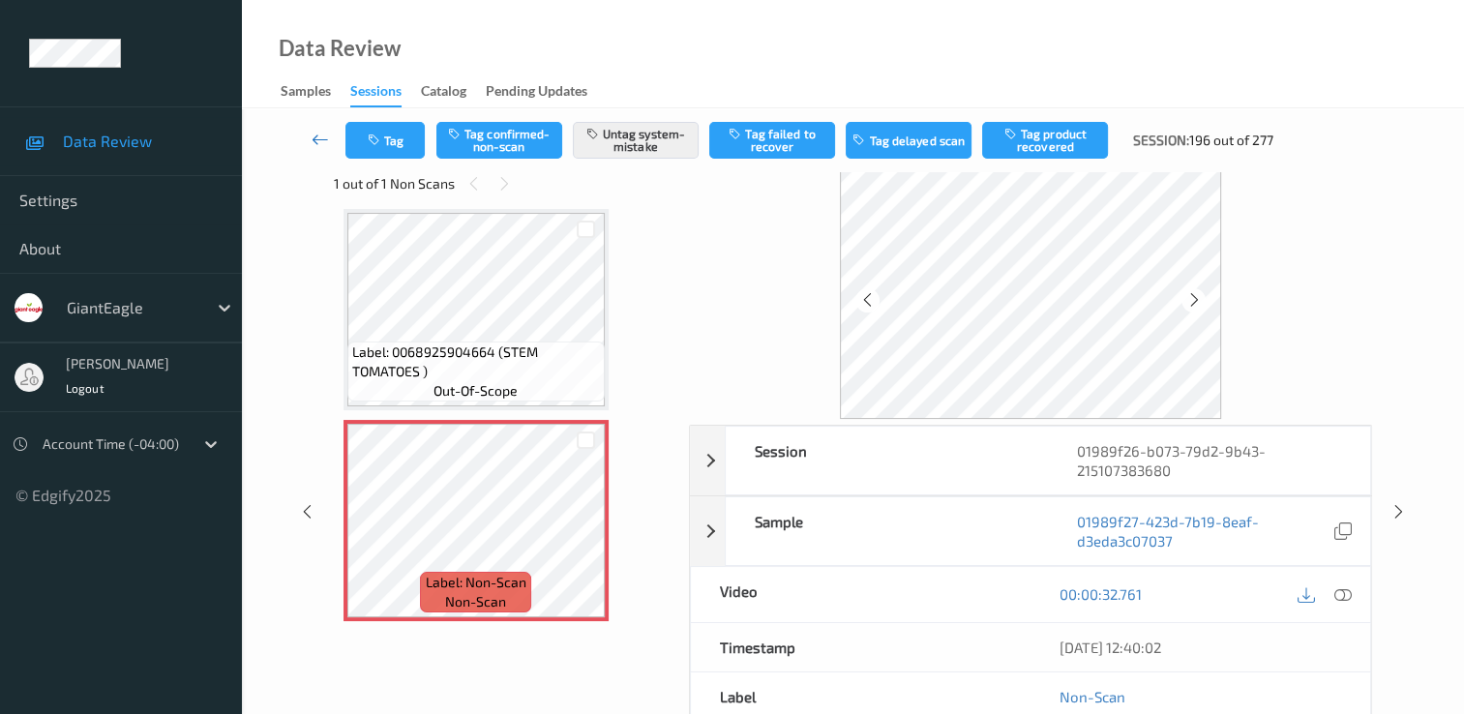
click at [315, 139] on icon at bounding box center [320, 139] width 17 height 19
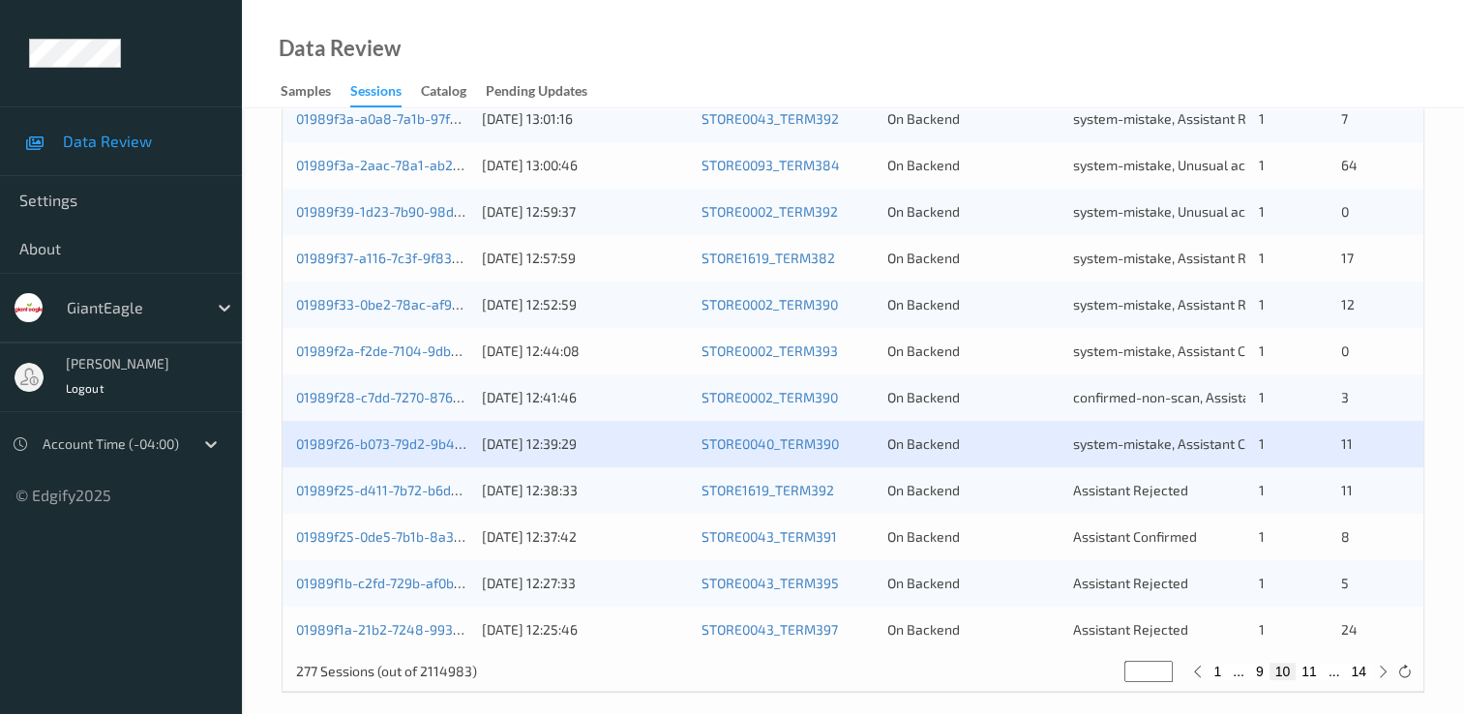
scroll to position [893, 0]
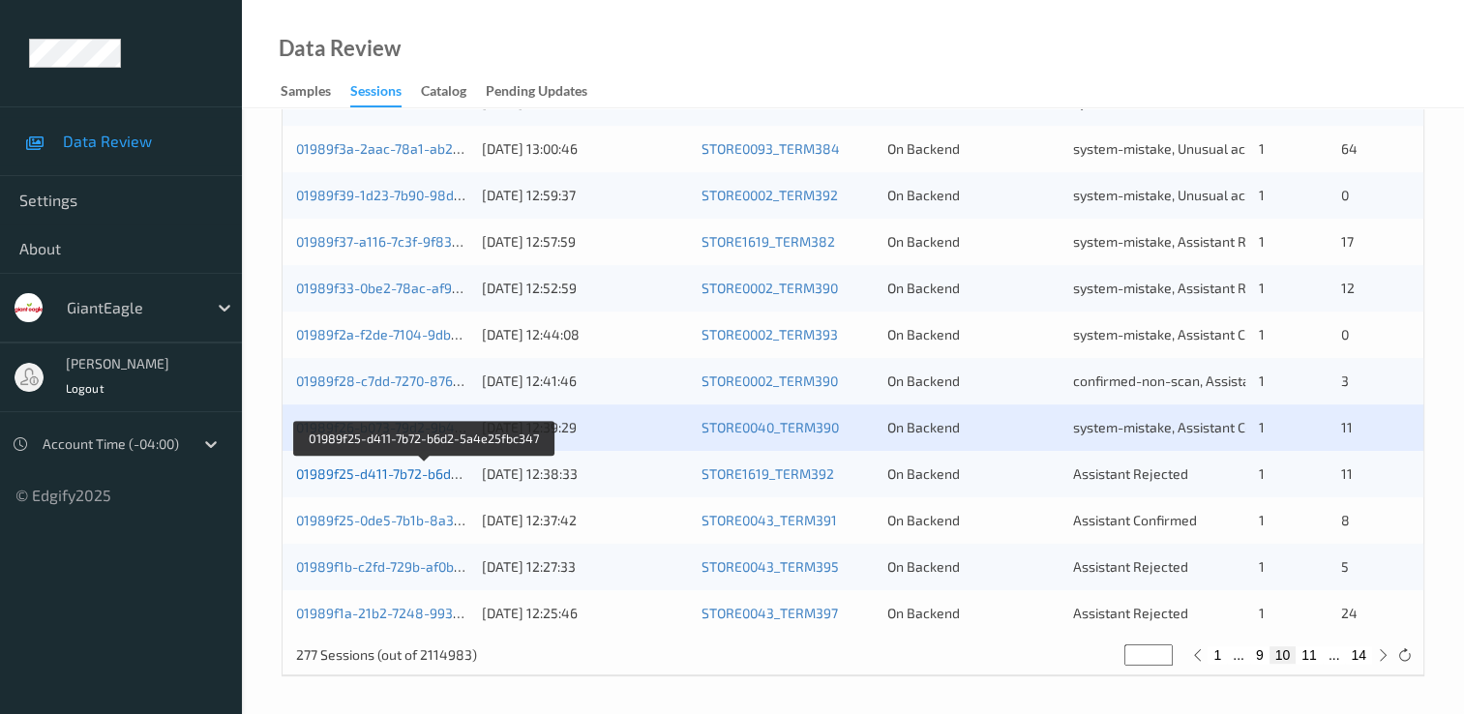
click at [392, 477] on link "01989f25-d411-7b72-b6d2-5a4e25fbc347" at bounding box center [425, 473] width 258 height 16
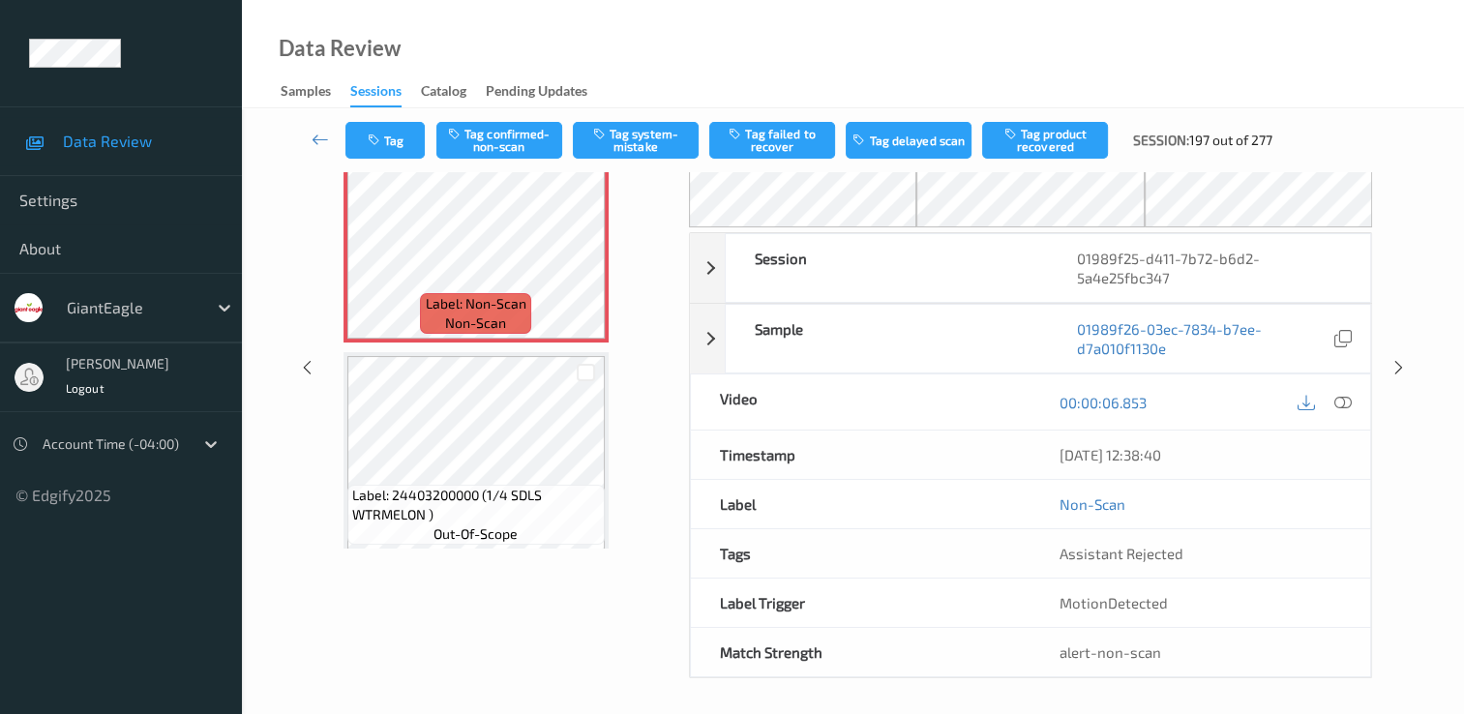
scroll to position [19, 0]
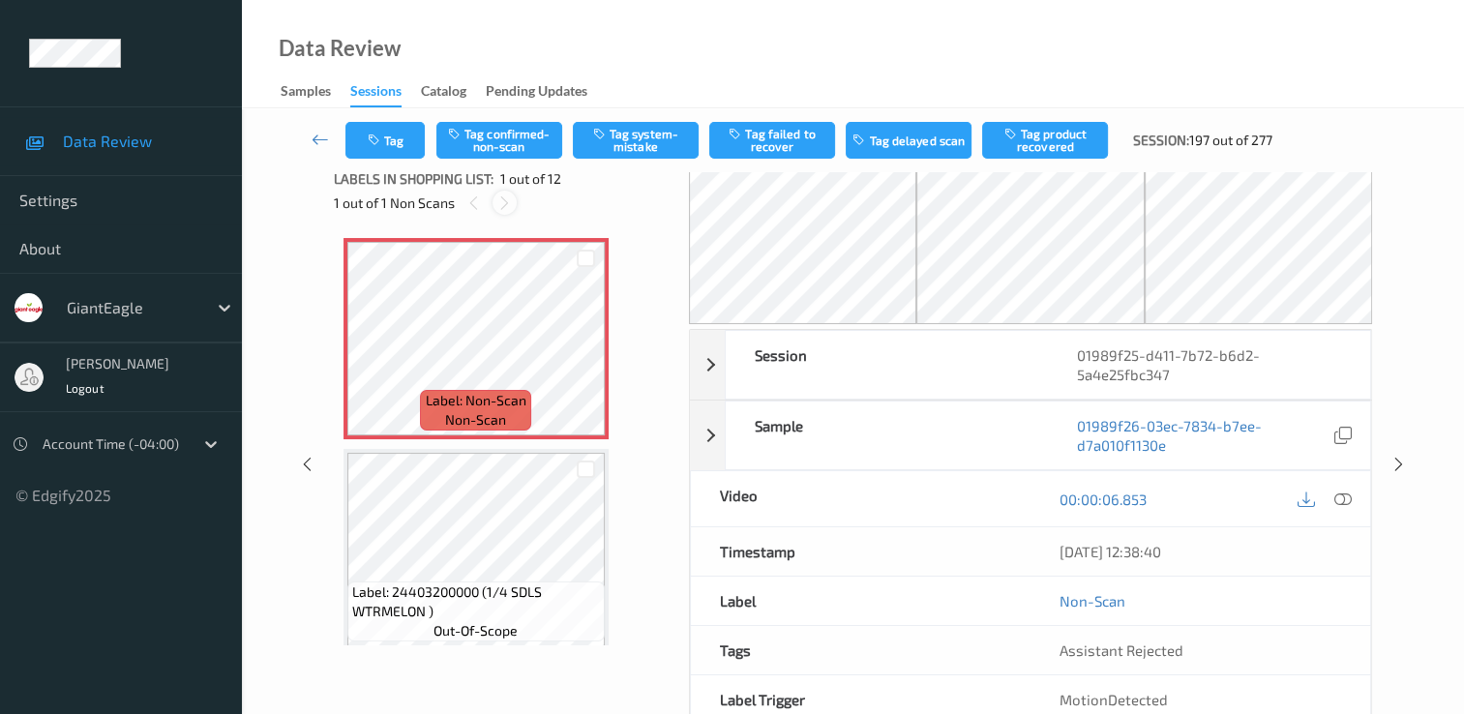
click at [502, 204] on icon at bounding box center [504, 203] width 16 height 17
click at [508, 199] on icon at bounding box center [504, 203] width 16 height 17
click at [1343, 501] on icon at bounding box center [1343, 499] width 17 height 17
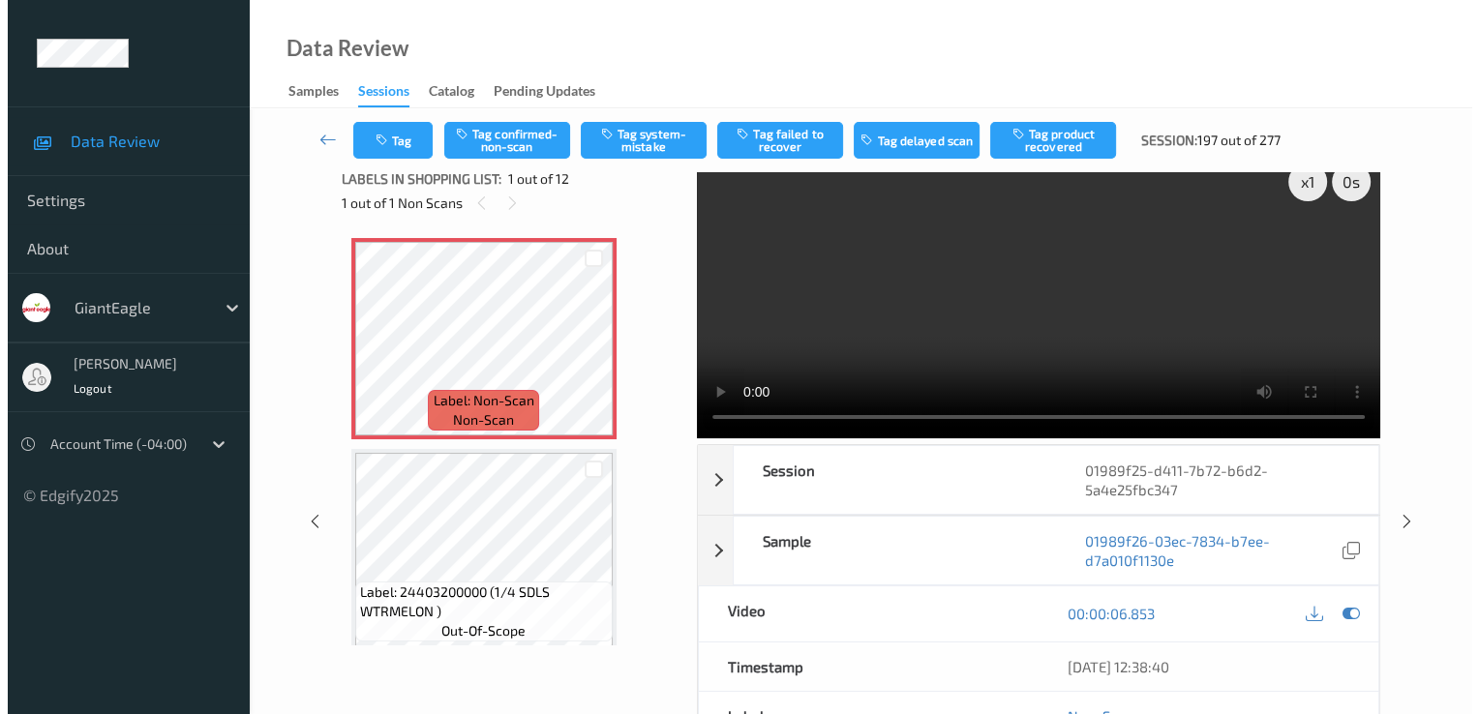
scroll to position [0, 0]
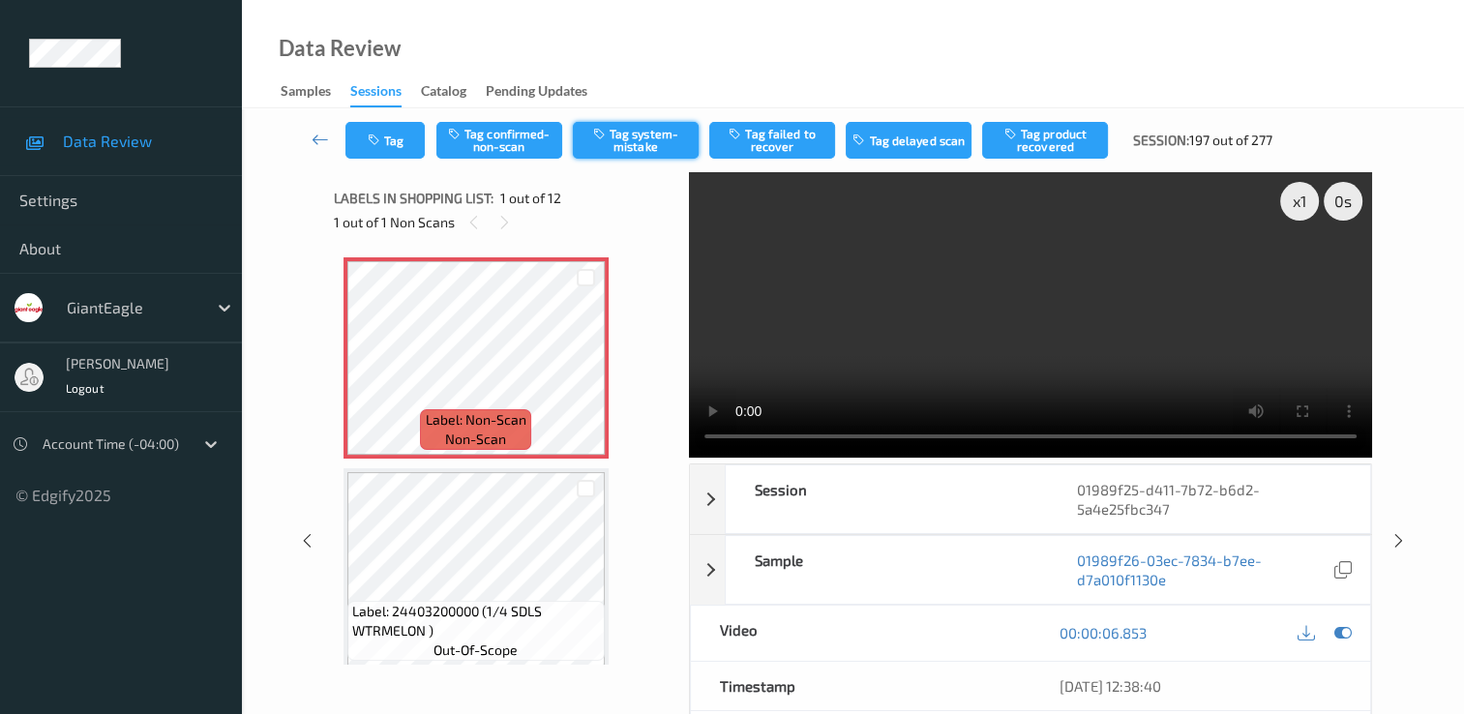
click at [605, 146] on button "Tag system-mistake" at bounding box center [636, 140] width 126 height 37
click at [410, 134] on button "Tag" at bounding box center [384, 140] width 79 height 37
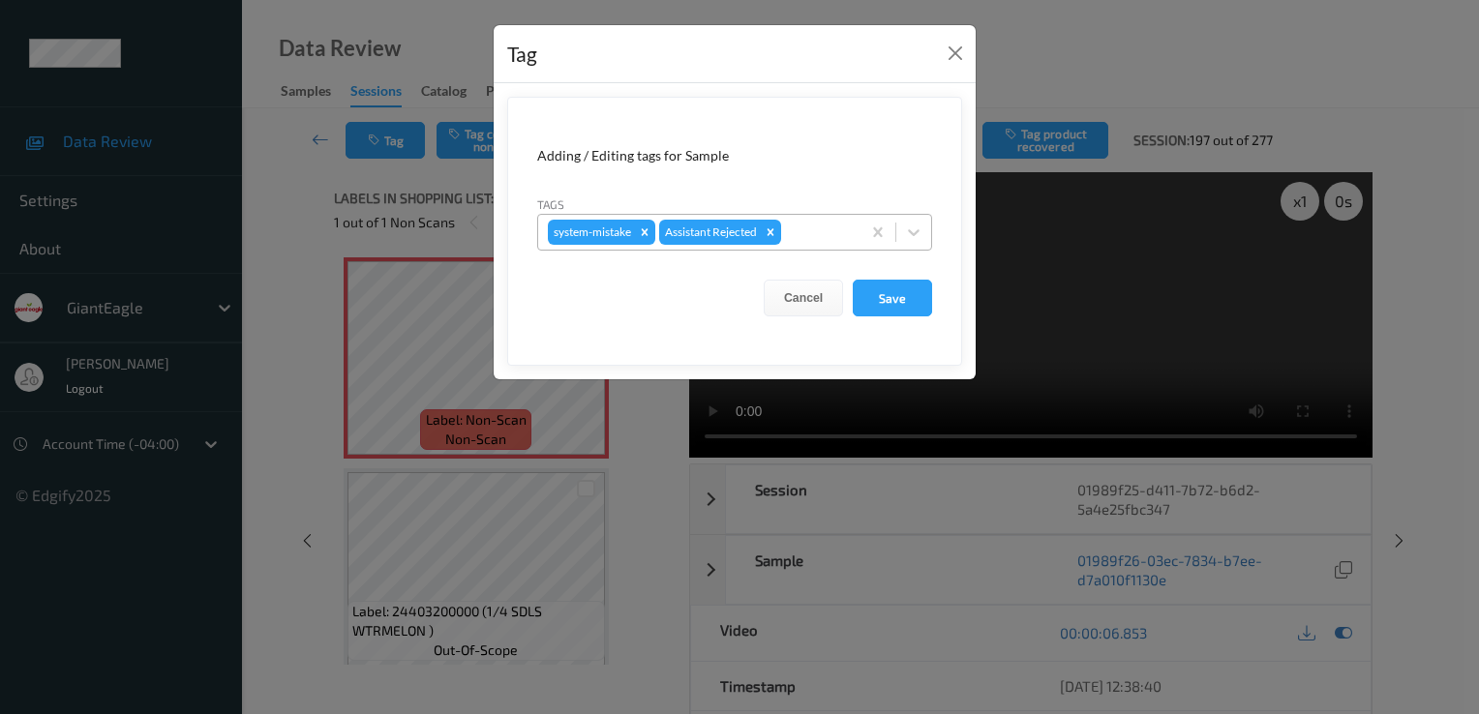
click at [816, 232] on div at bounding box center [818, 232] width 66 height 23
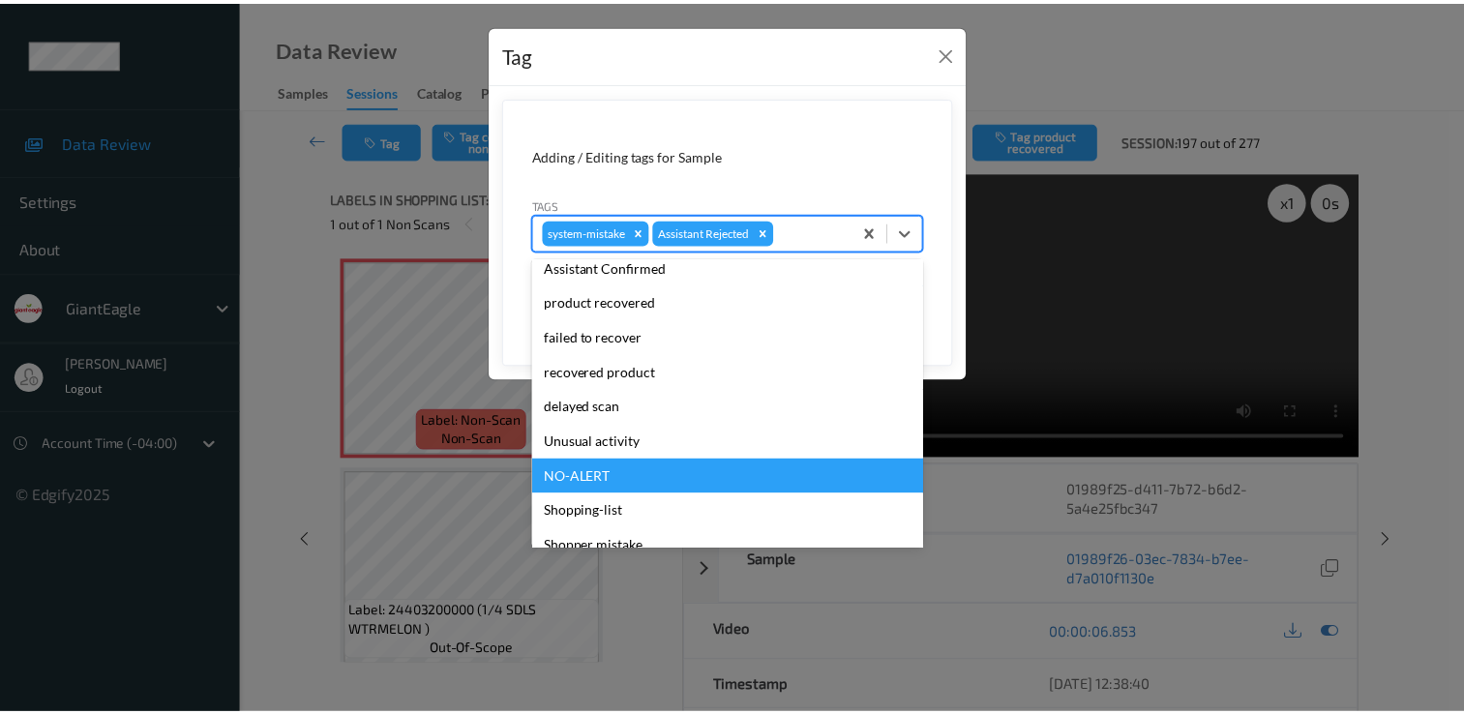
scroll to position [170, 0]
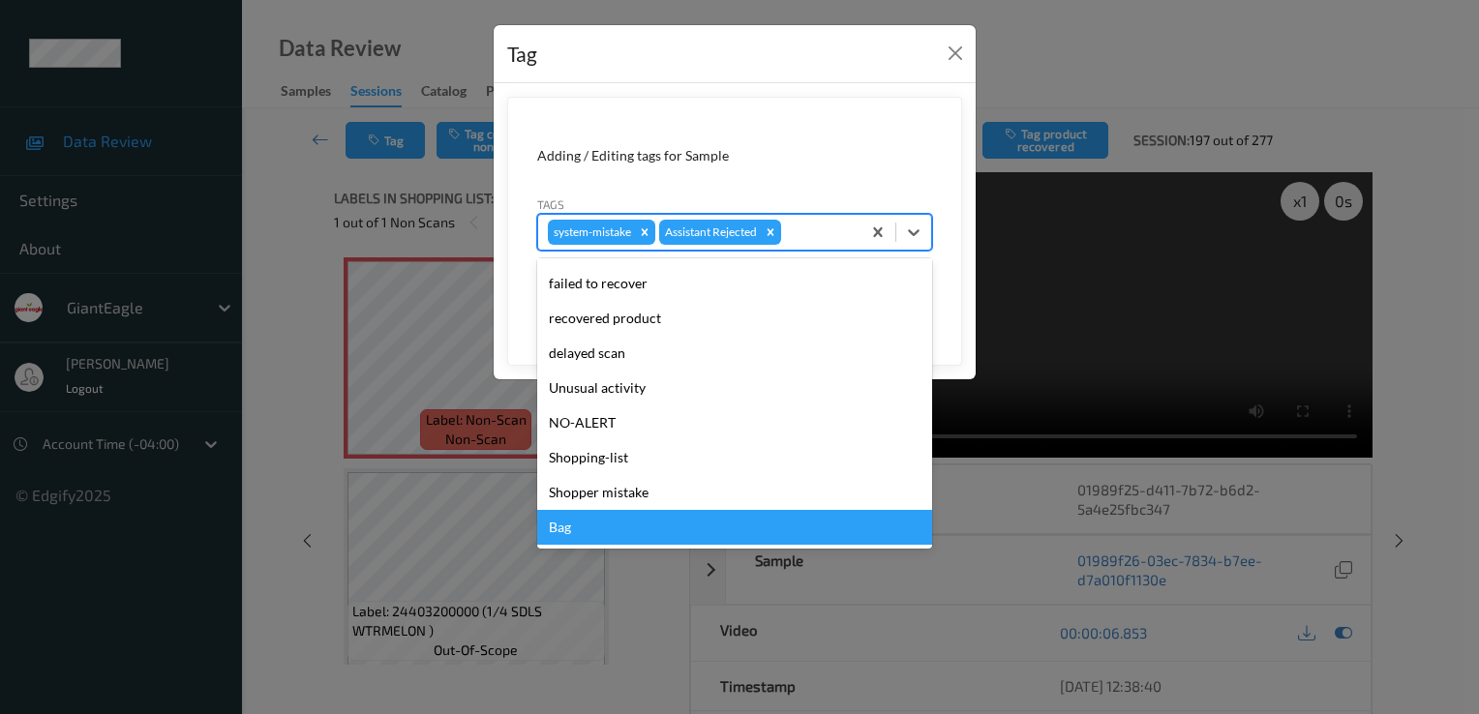
click at [691, 517] on div "Bag" at bounding box center [734, 527] width 395 height 35
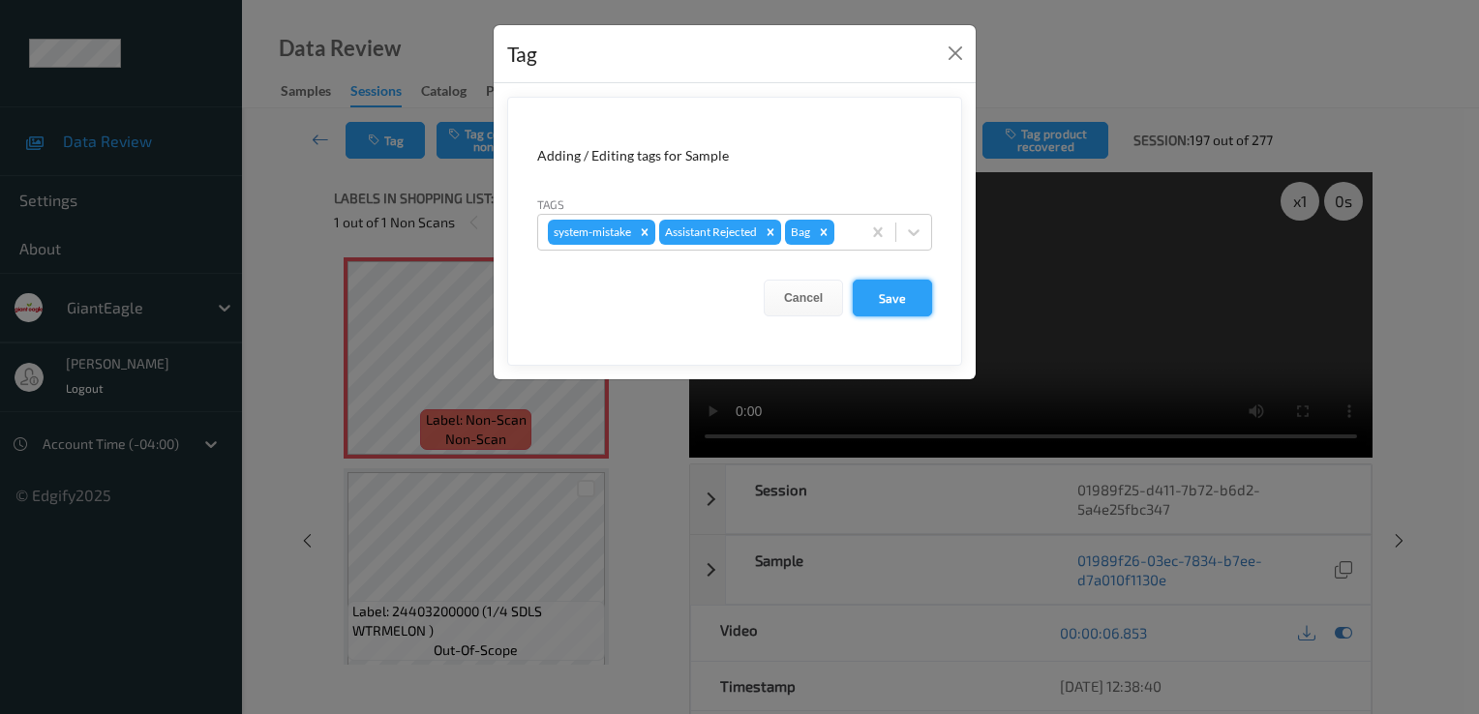
click at [873, 297] on button "Save" at bounding box center [892, 298] width 79 height 37
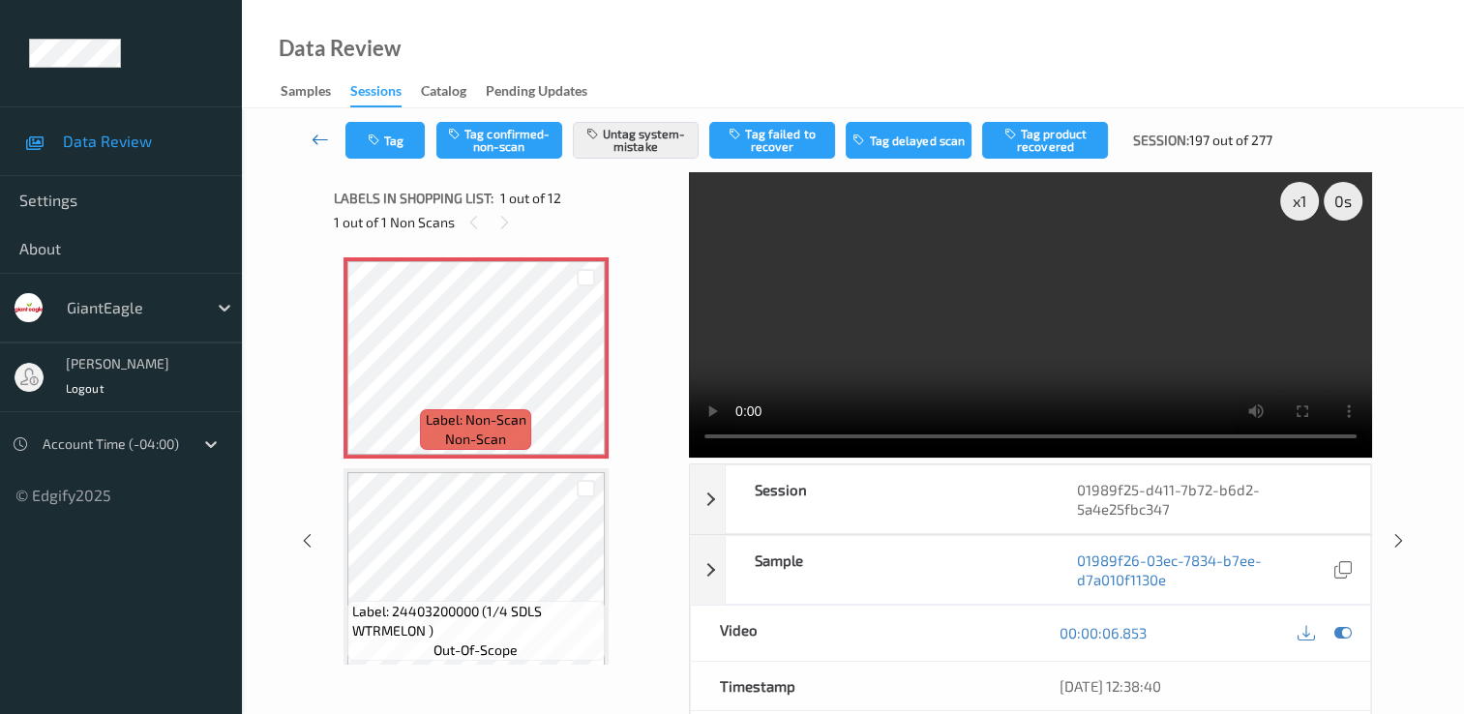
click at [312, 133] on icon at bounding box center [320, 139] width 17 height 19
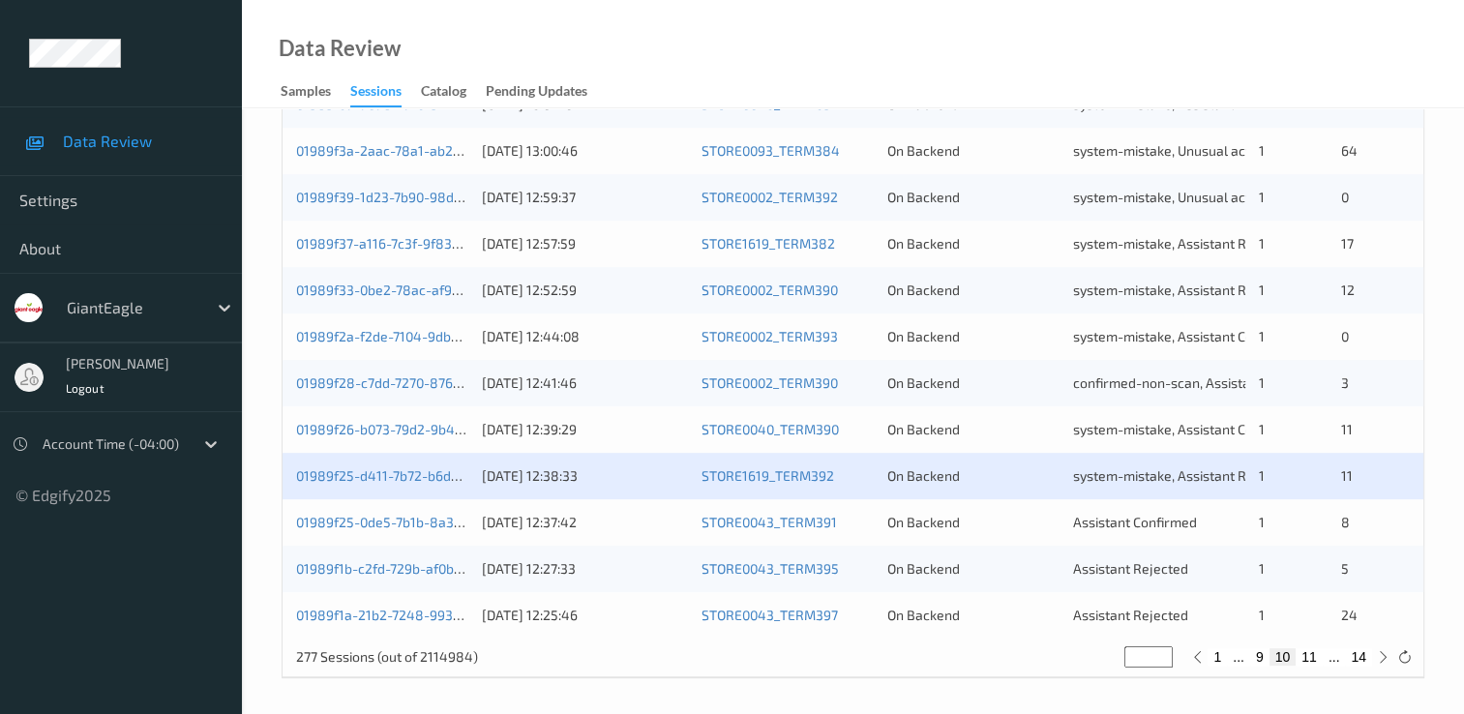
scroll to position [893, 0]
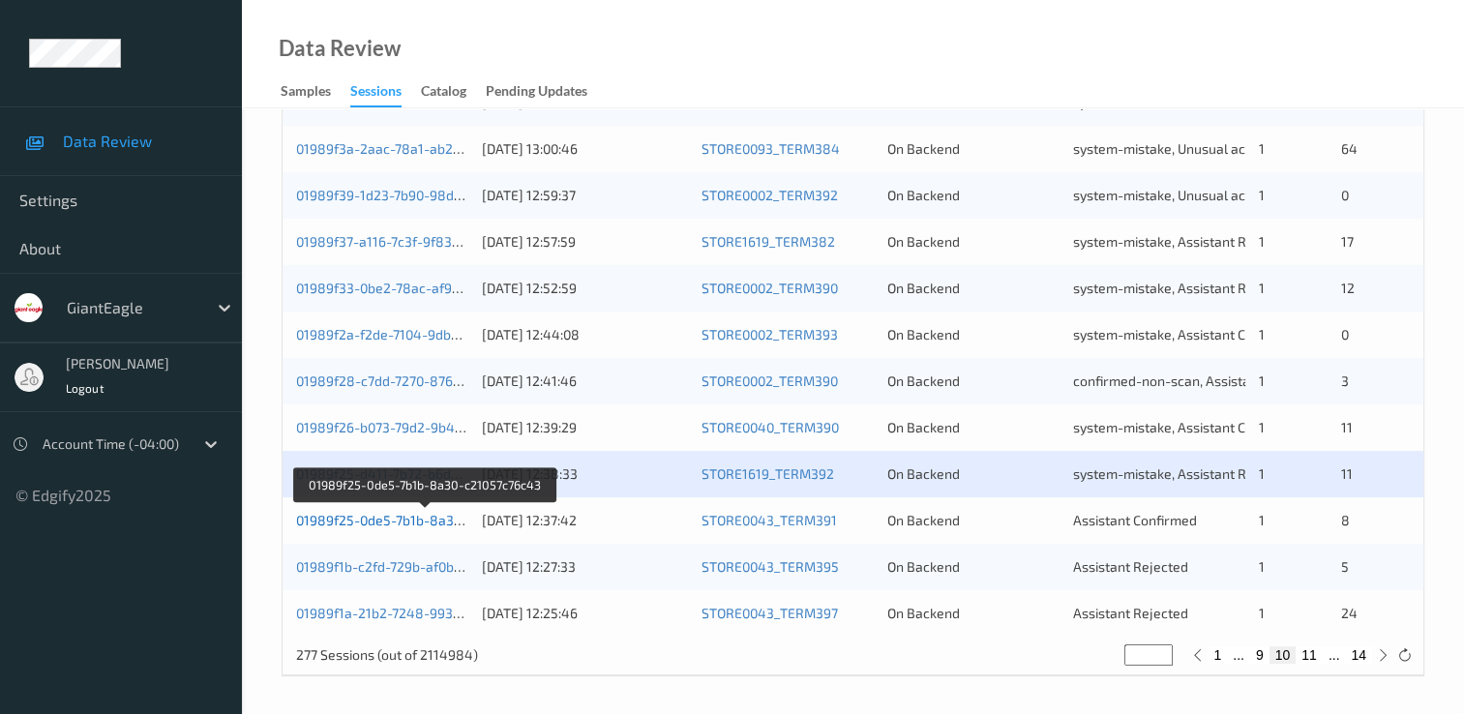
click at [434, 524] on link "01989f25-0de5-7b1b-8a30-c21057c76c43" at bounding box center [425, 520] width 258 height 16
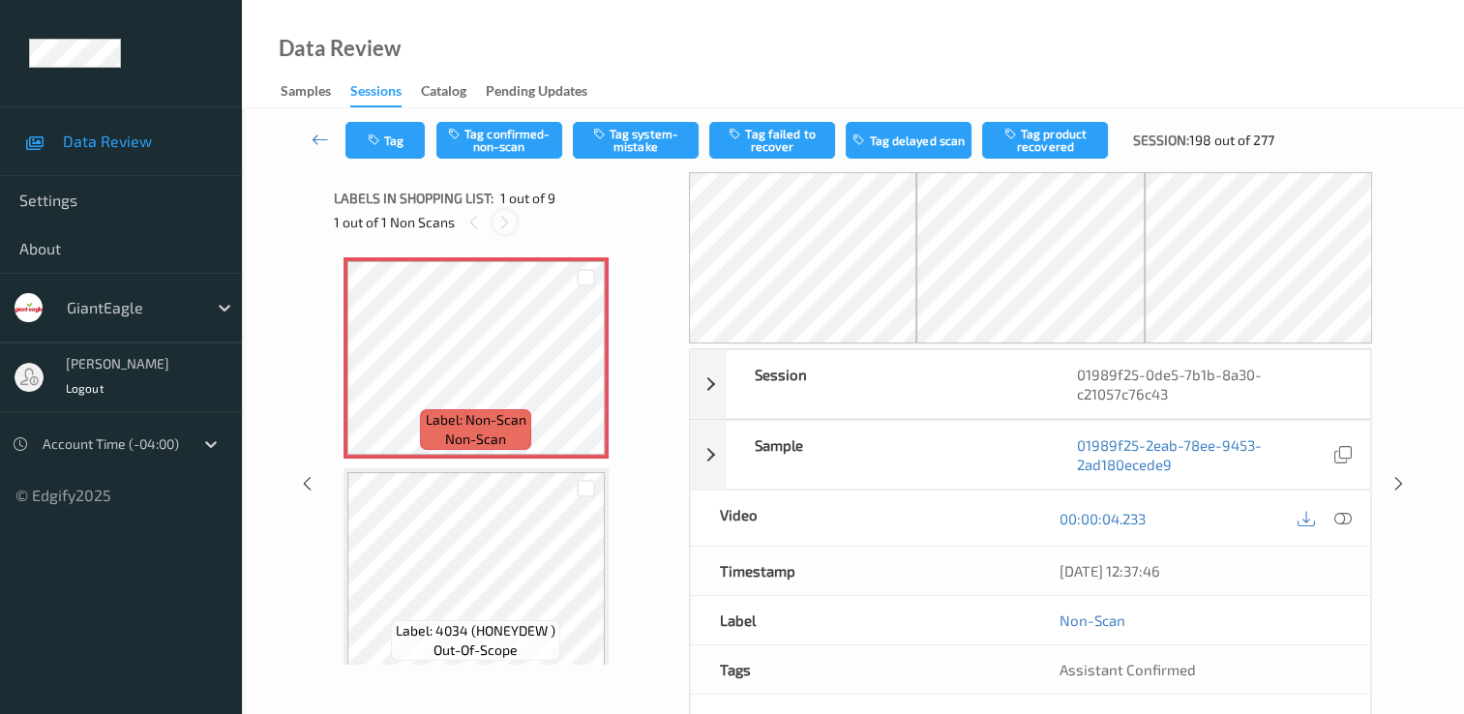
click at [496, 219] on icon at bounding box center [504, 222] width 16 height 17
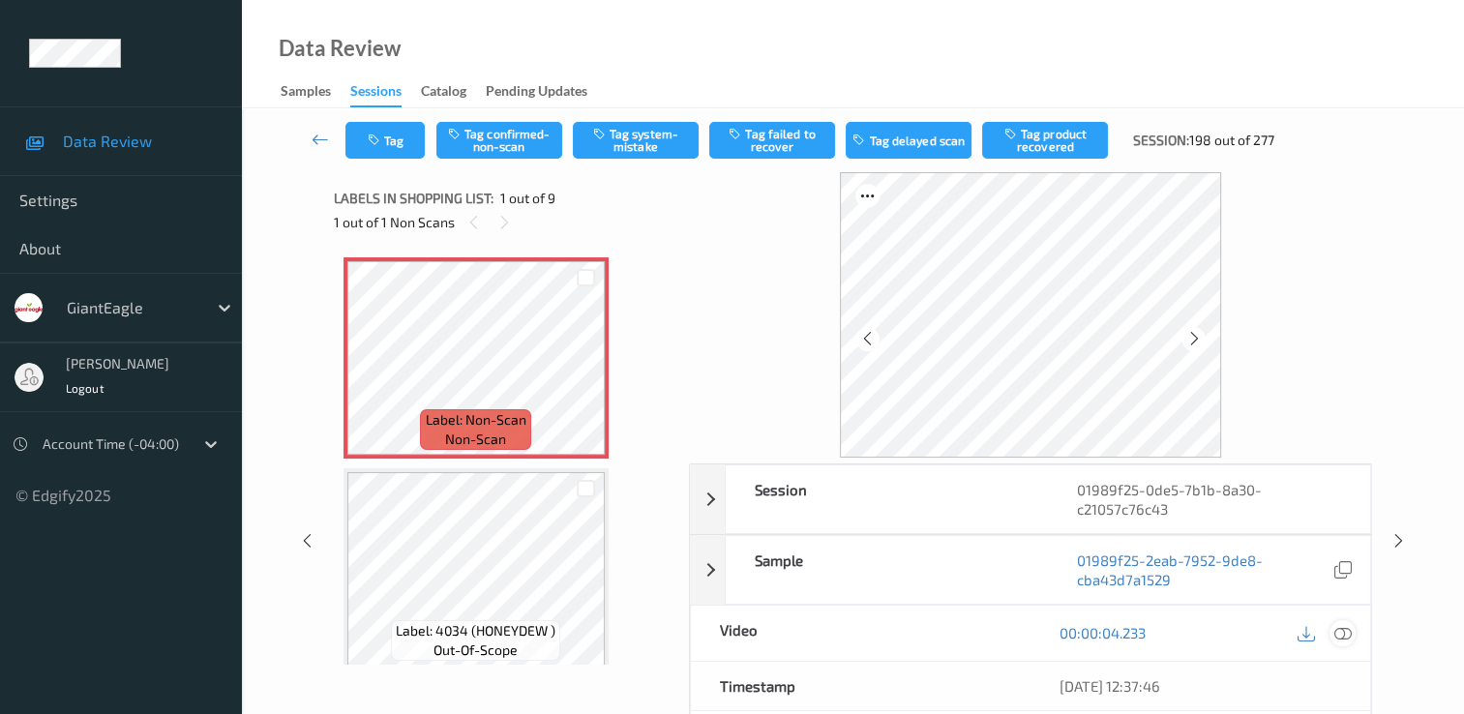
click at [1341, 630] on icon at bounding box center [1343, 632] width 17 height 17
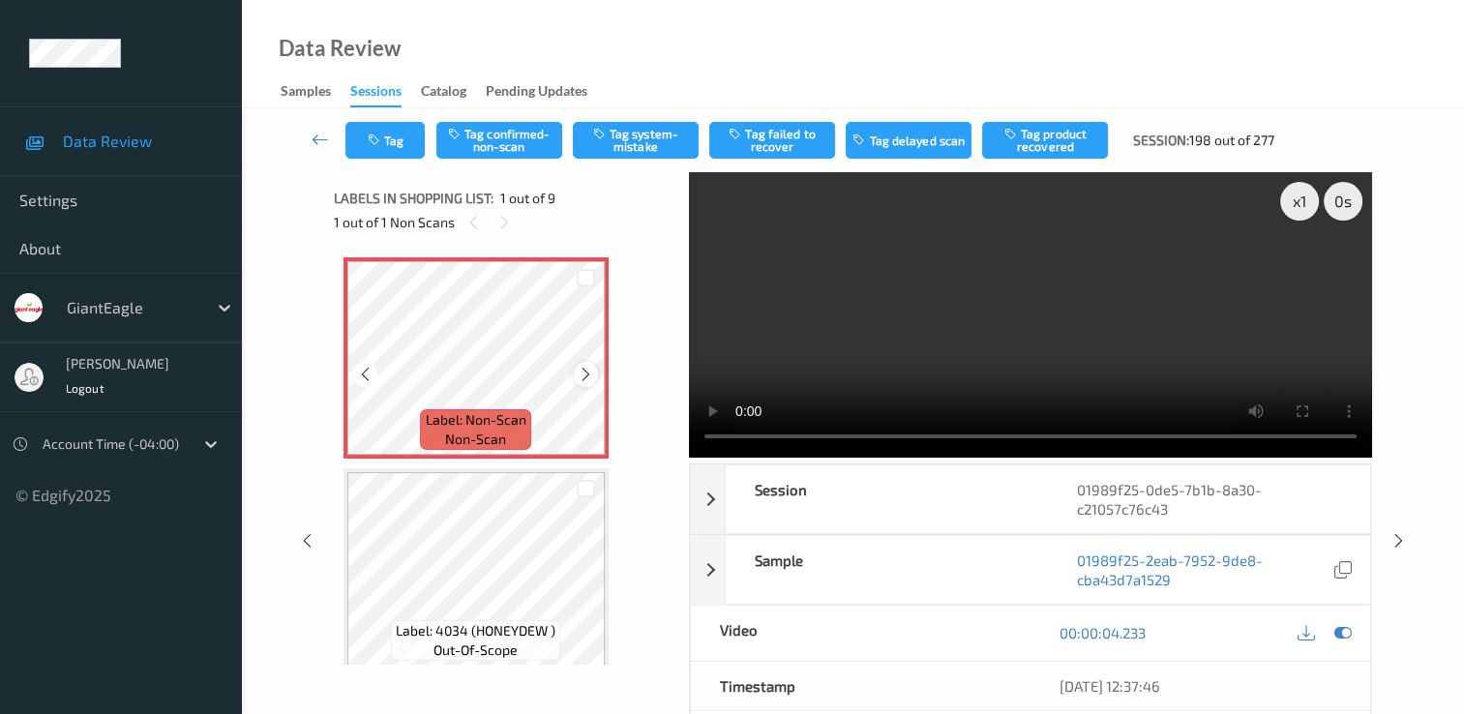
click at [590, 377] on icon at bounding box center [586, 374] width 16 height 17
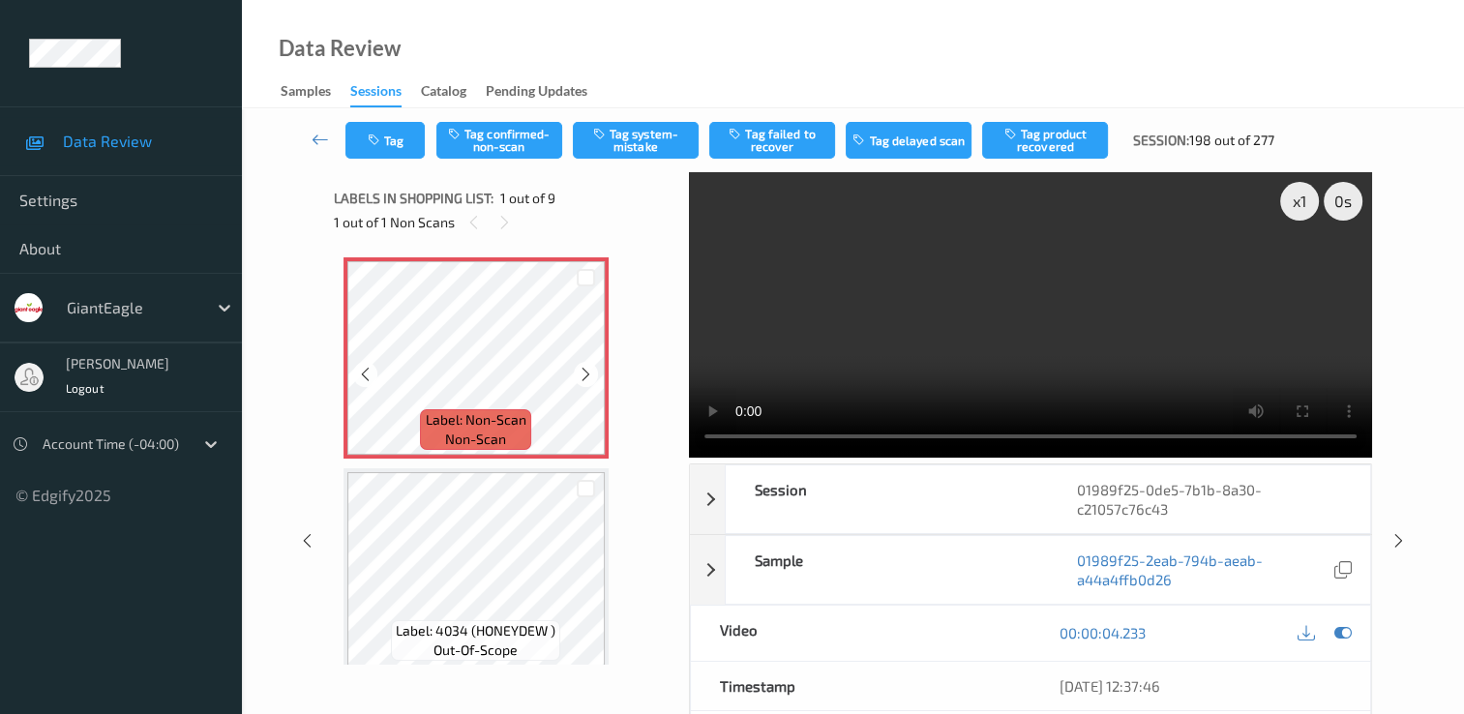
click at [590, 377] on icon at bounding box center [586, 374] width 16 height 17
click at [498, 145] on button "Tag confirmed-non-scan" at bounding box center [499, 140] width 126 height 37
click at [782, 141] on button "Tag failed to recover" at bounding box center [772, 140] width 126 height 37
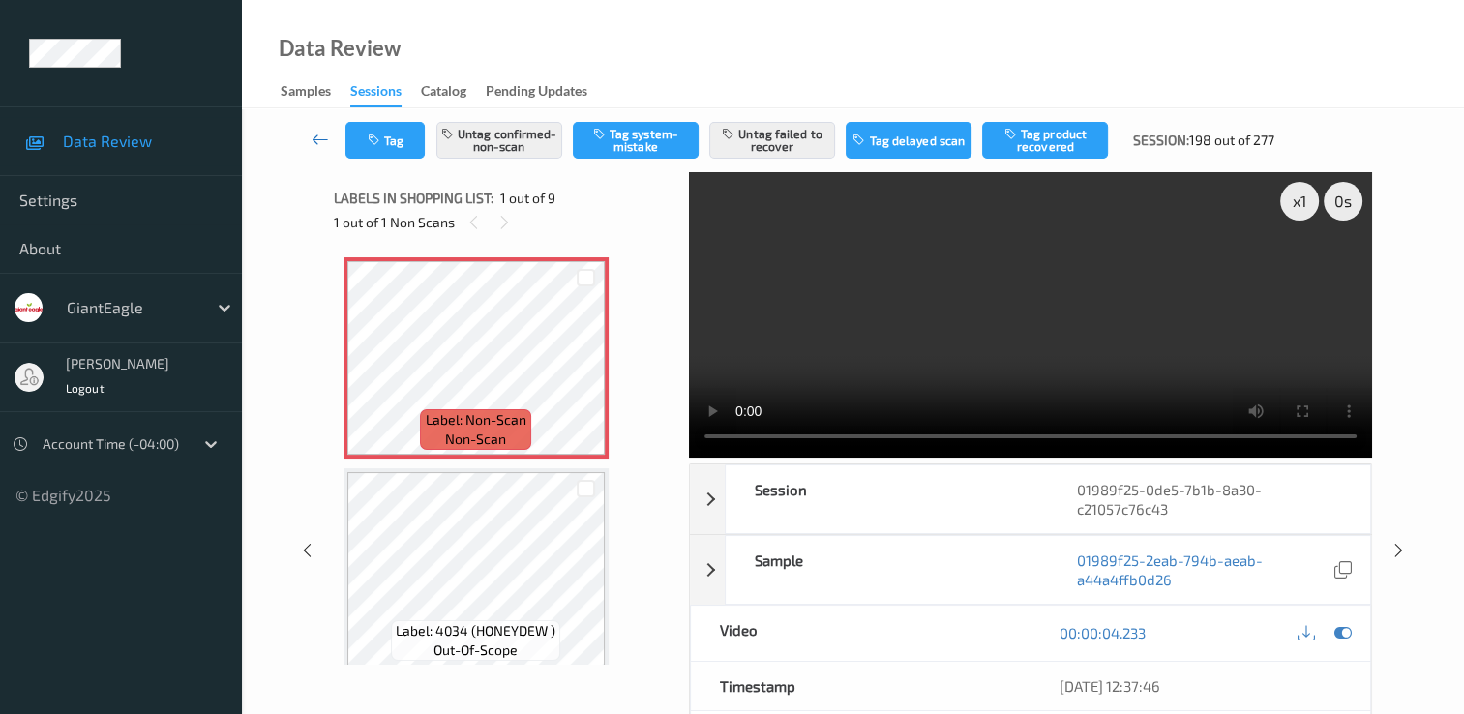
click at [314, 135] on icon at bounding box center [320, 139] width 17 height 19
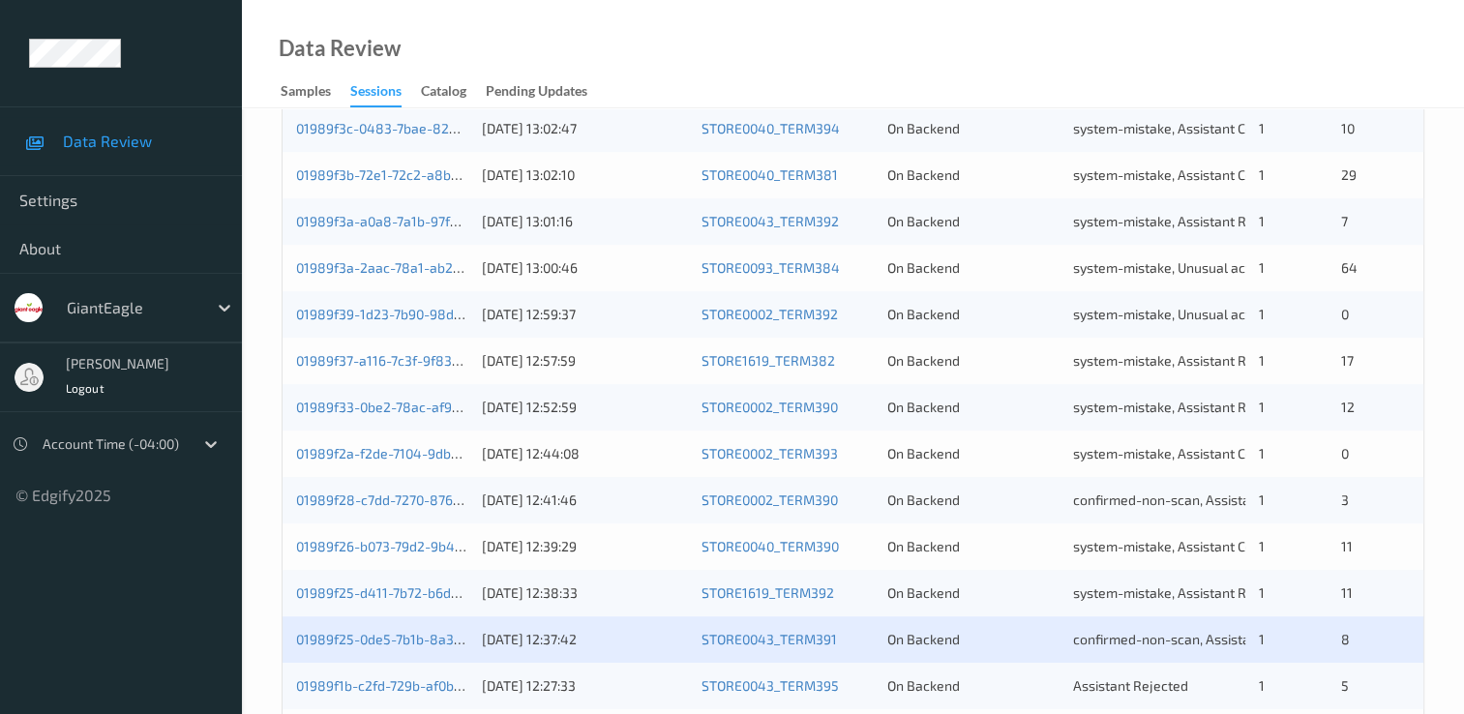
scroll to position [893, 0]
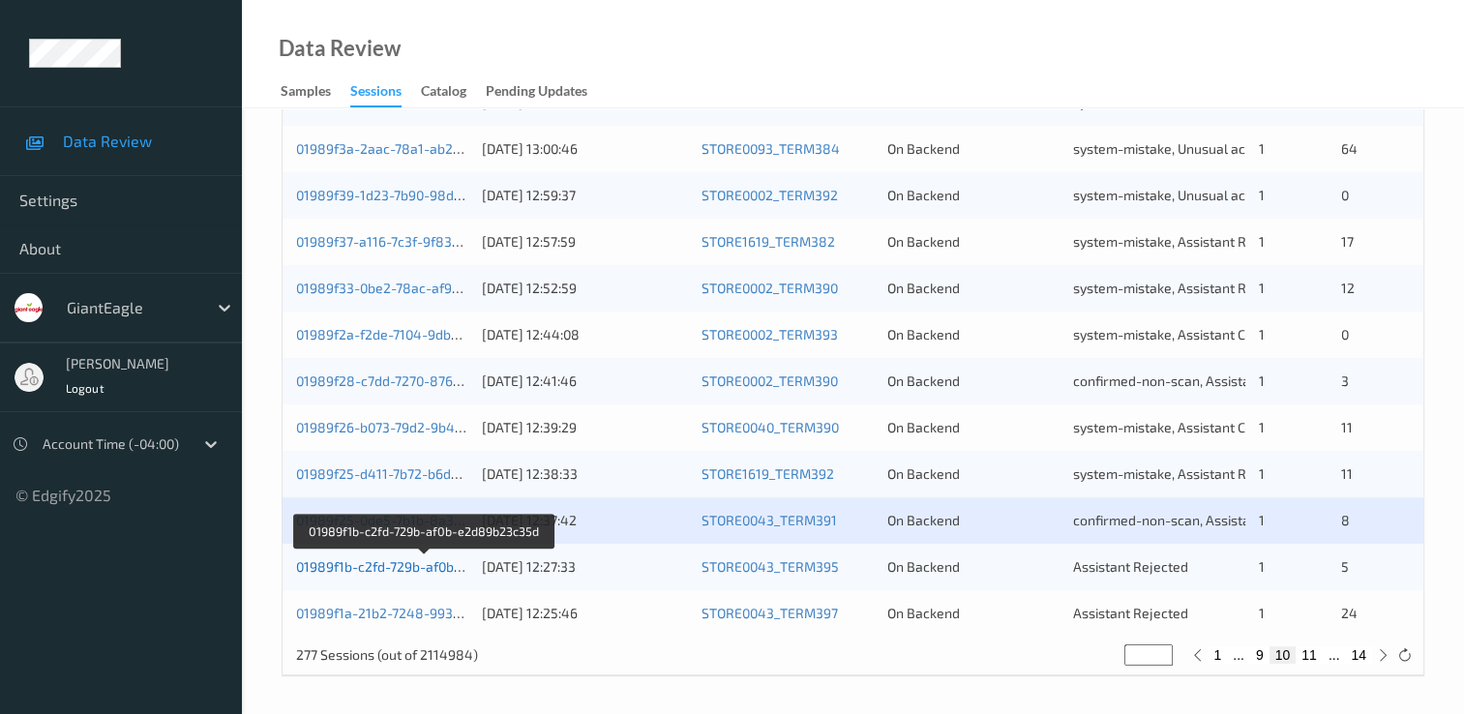
click at [424, 571] on link "01989f1b-c2fd-729b-af0b-e2d89b23c35d" at bounding box center [424, 566] width 256 height 16
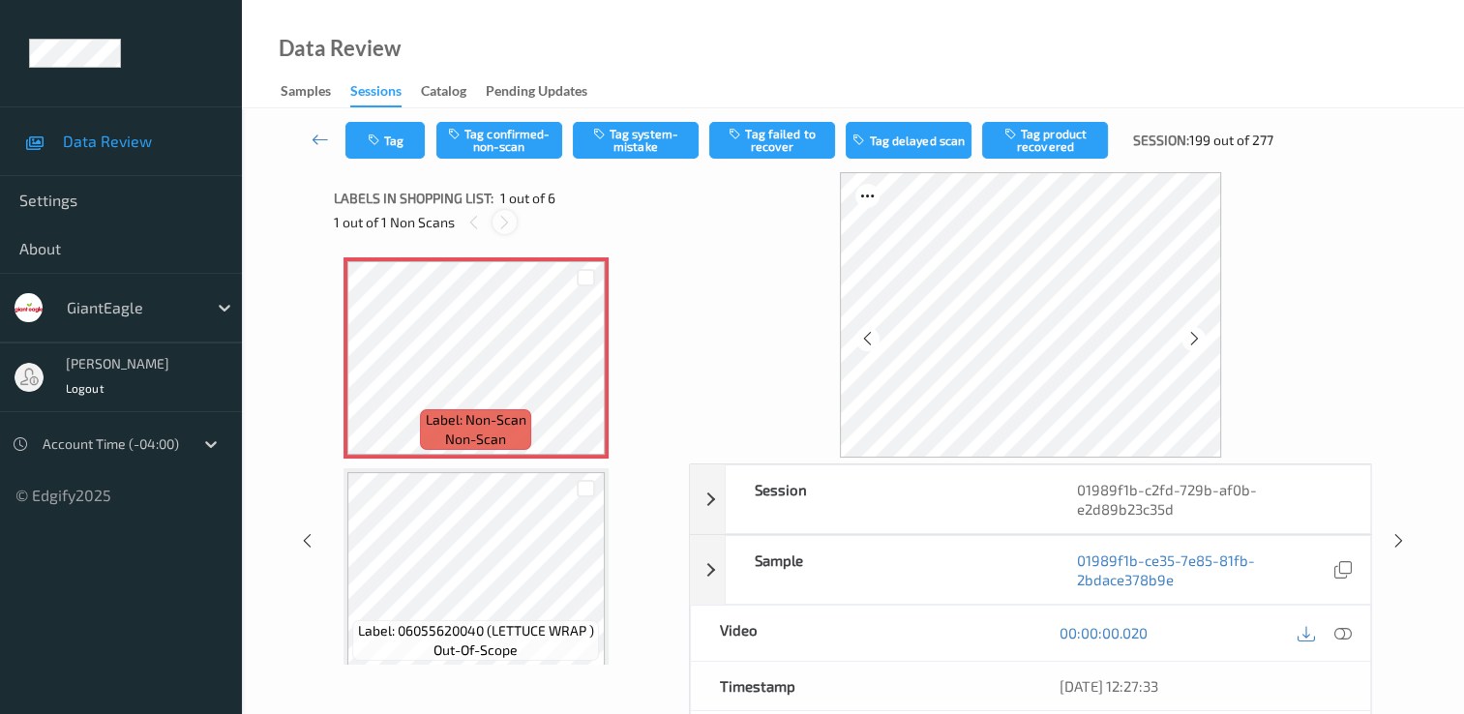
click at [499, 218] on icon at bounding box center [504, 222] width 16 height 17
click at [1344, 631] on icon at bounding box center [1343, 632] width 17 height 17
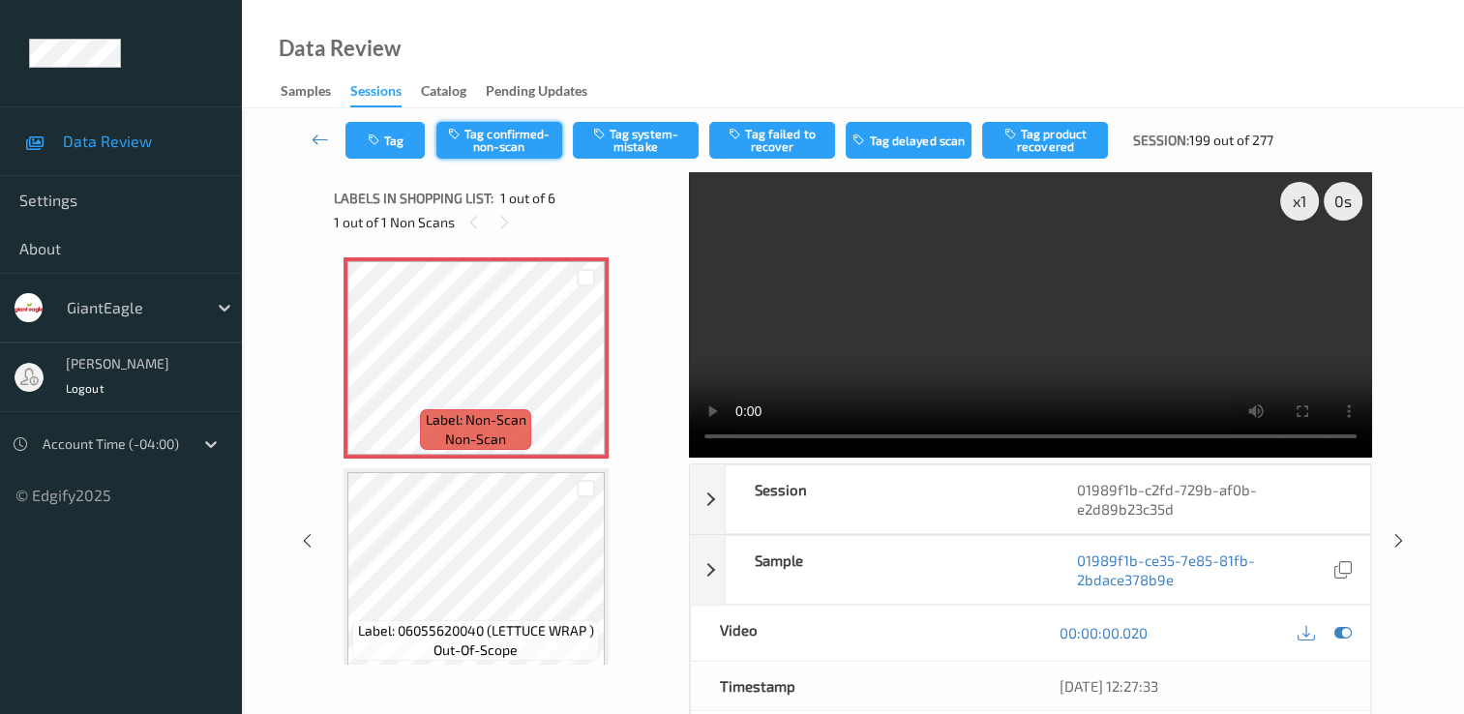
click at [516, 130] on button "Tag confirmed-non-scan" at bounding box center [499, 140] width 126 height 37
click at [1047, 136] on button "Tag product recovered" at bounding box center [1045, 140] width 126 height 37
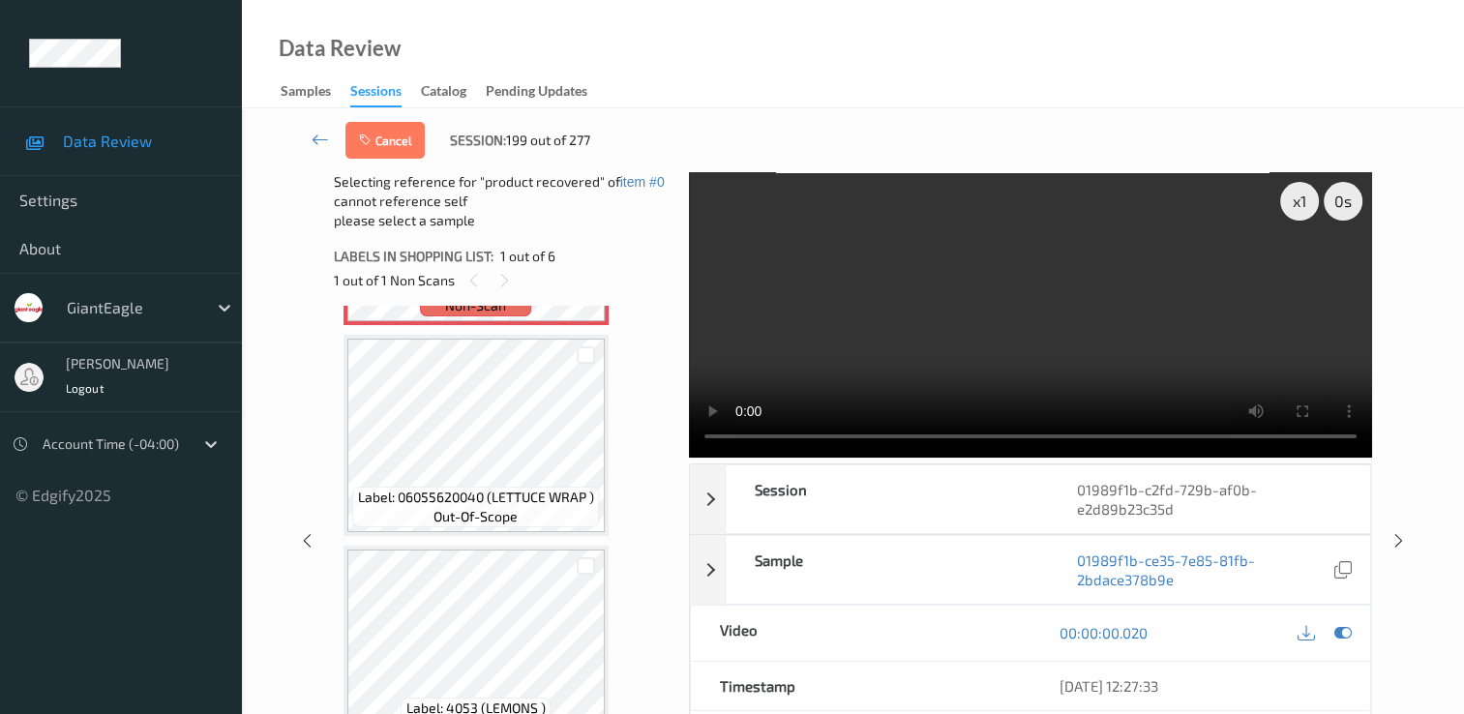
scroll to position [194, 0]
click at [582, 355] on div at bounding box center [586, 354] width 18 height 18
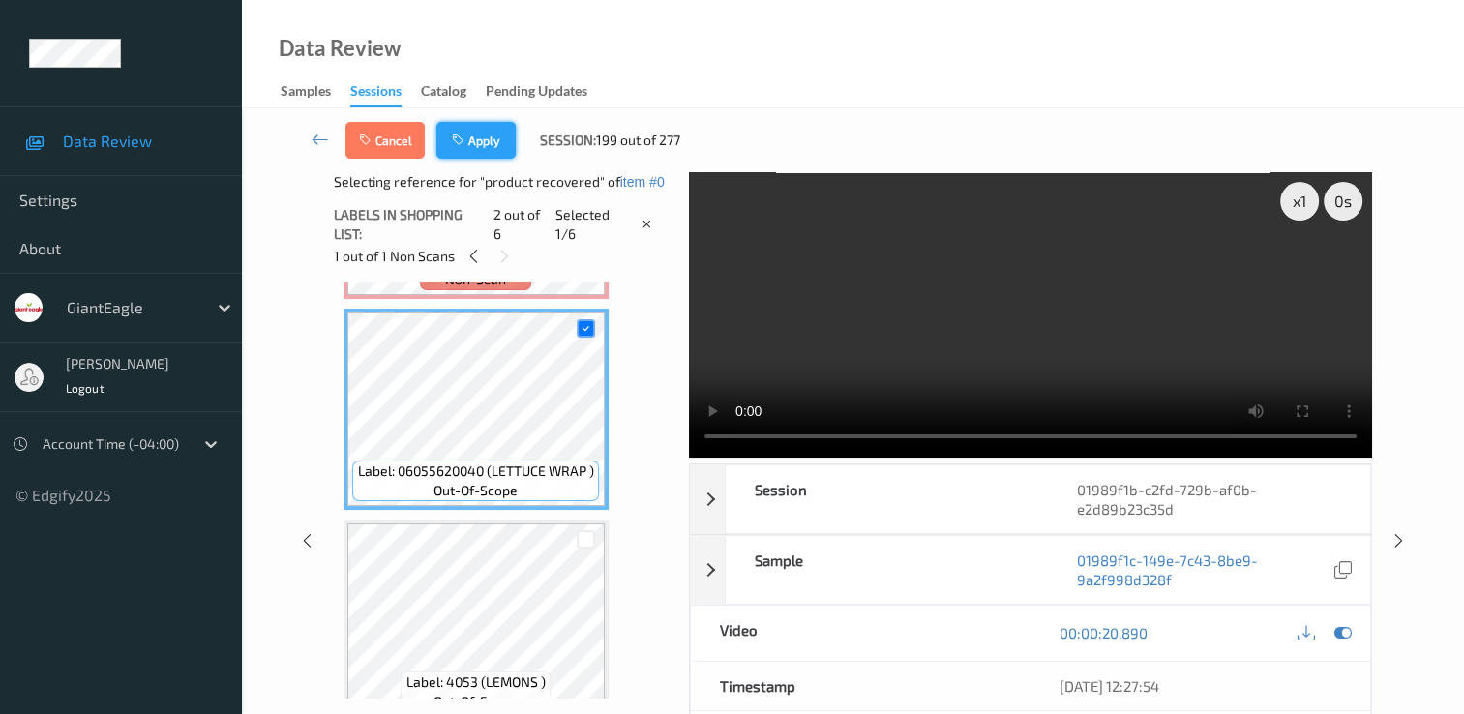
click at [467, 129] on button "Apply" at bounding box center [475, 140] width 79 height 37
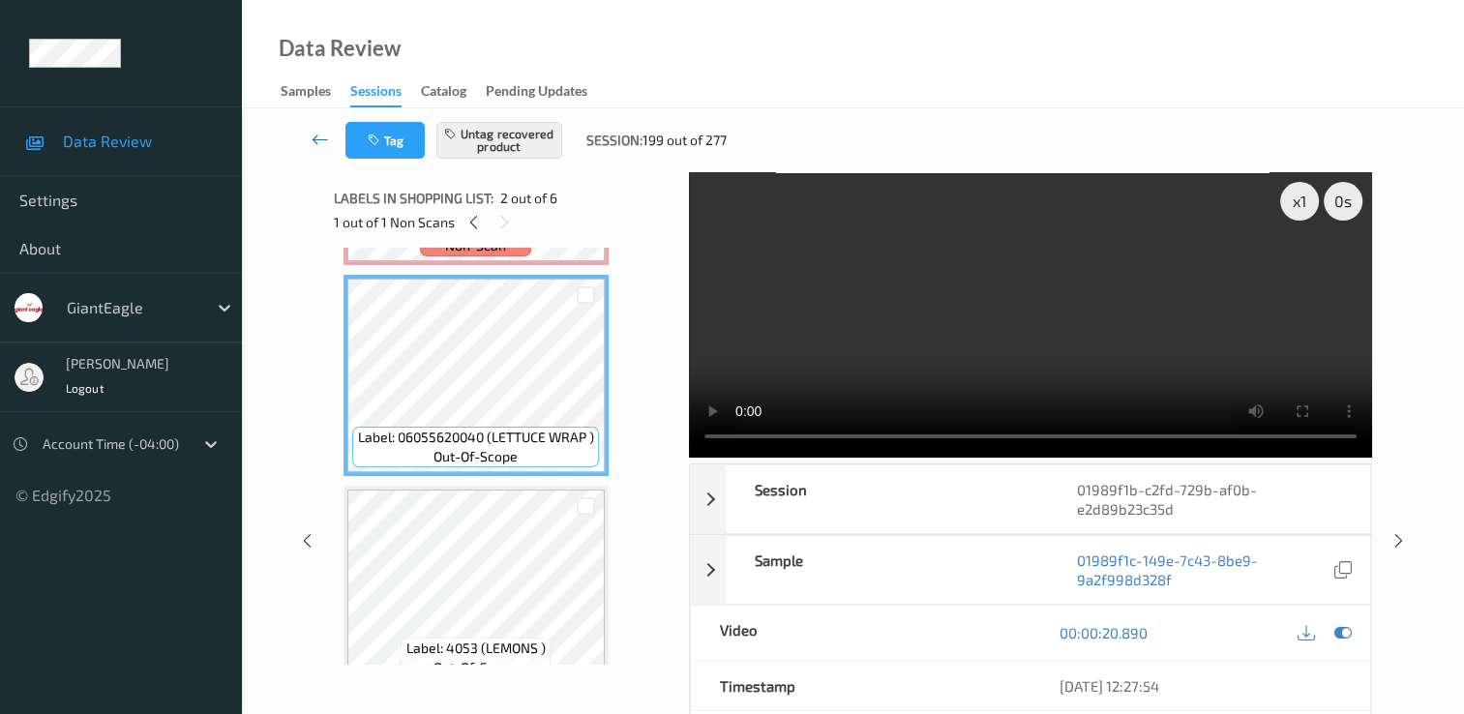
click at [316, 135] on icon at bounding box center [320, 139] width 17 height 19
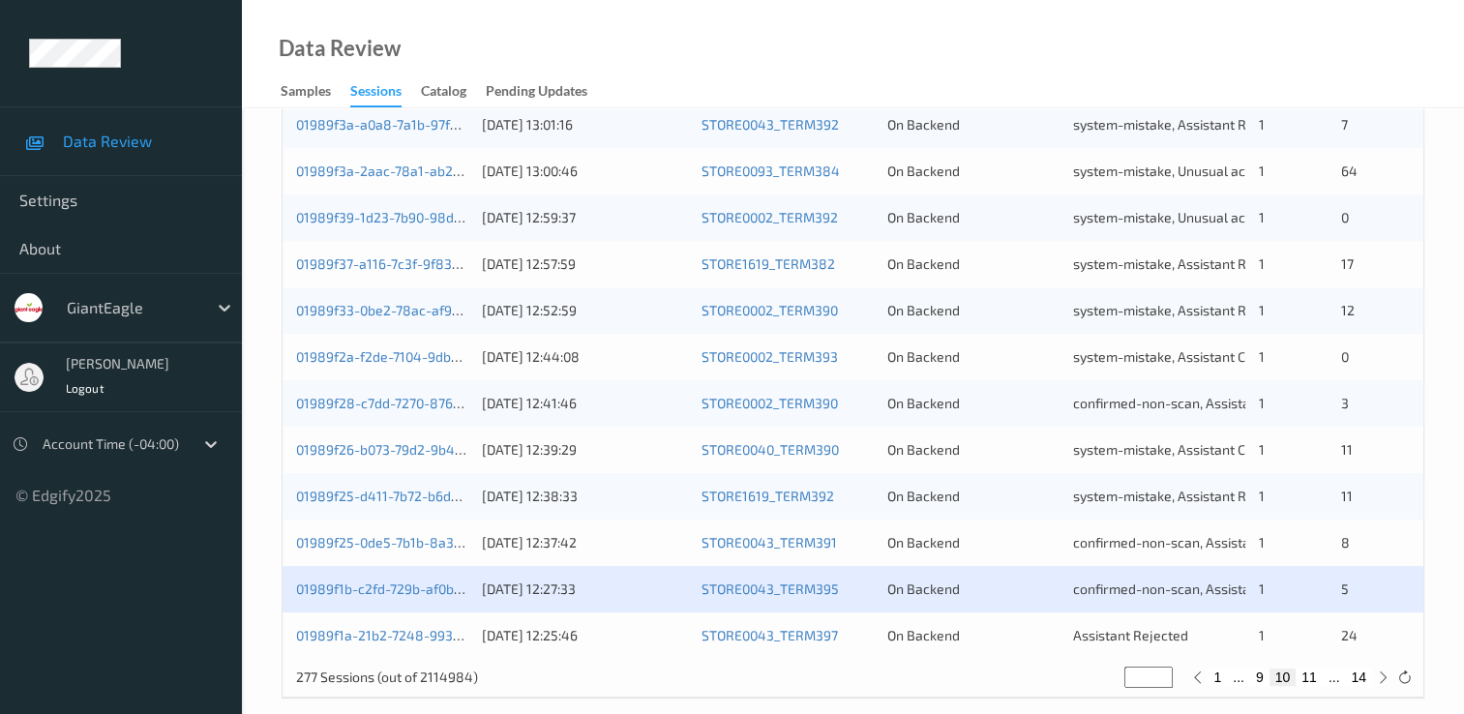
scroll to position [893, 0]
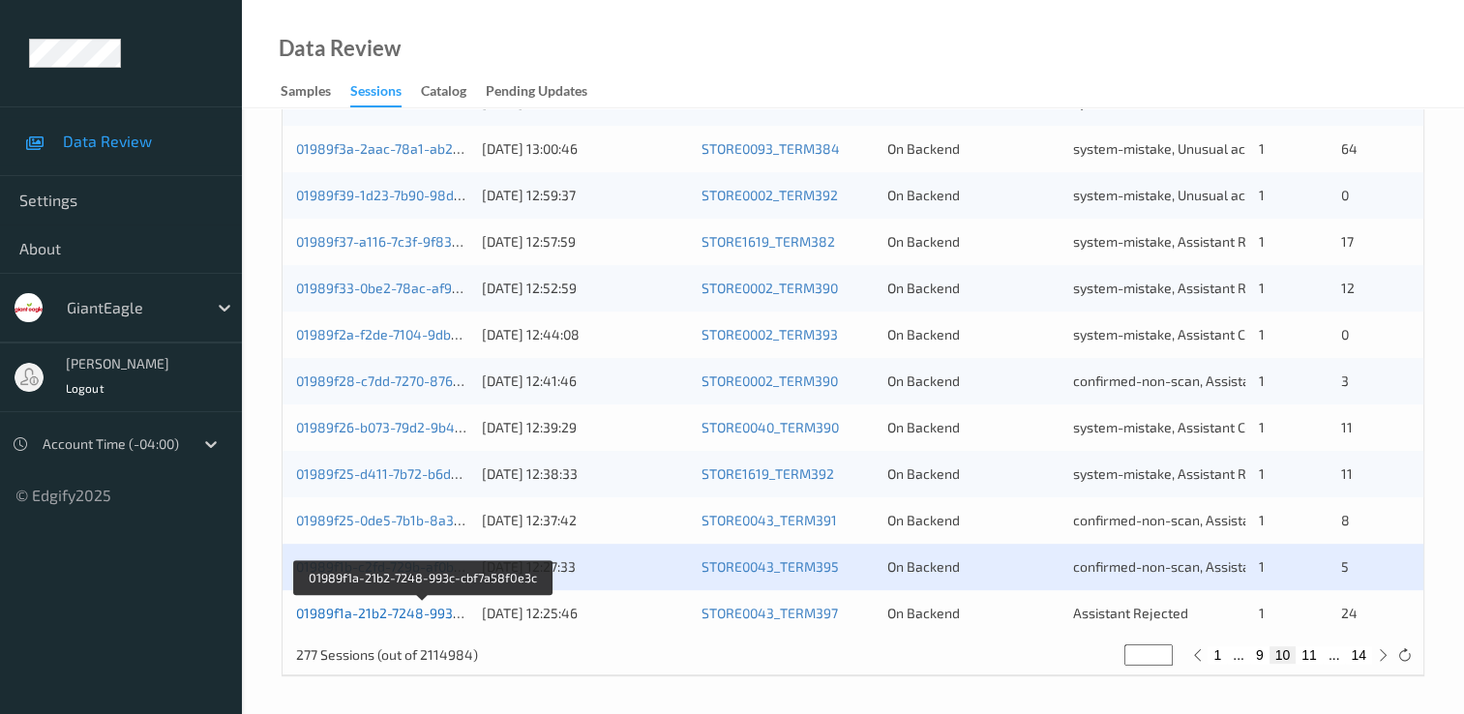
click at [428, 613] on link "01989f1a-21b2-7248-993c-cbf7a58f0e3c" at bounding box center [423, 613] width 255 height 16
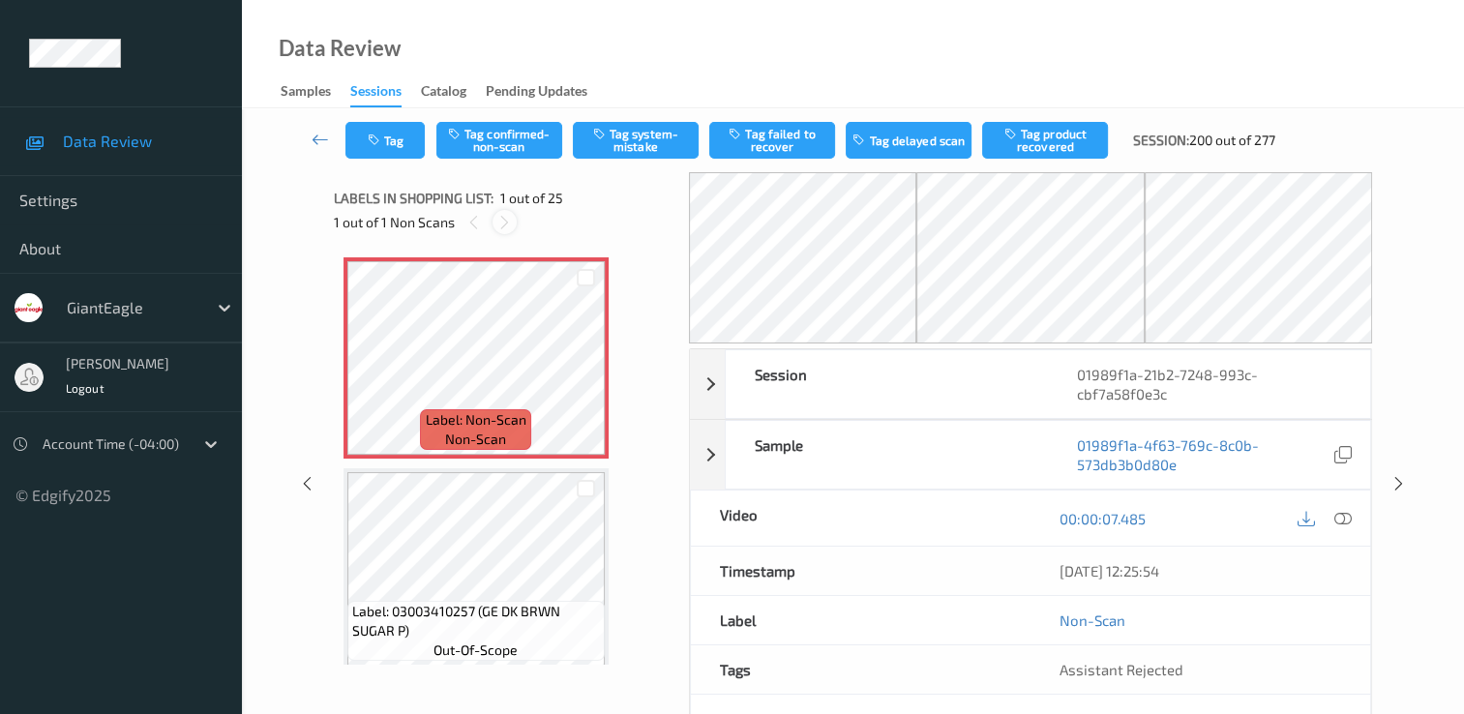
click at [503, 223] on icon at bounding box center [504, 222] width 16 height 17
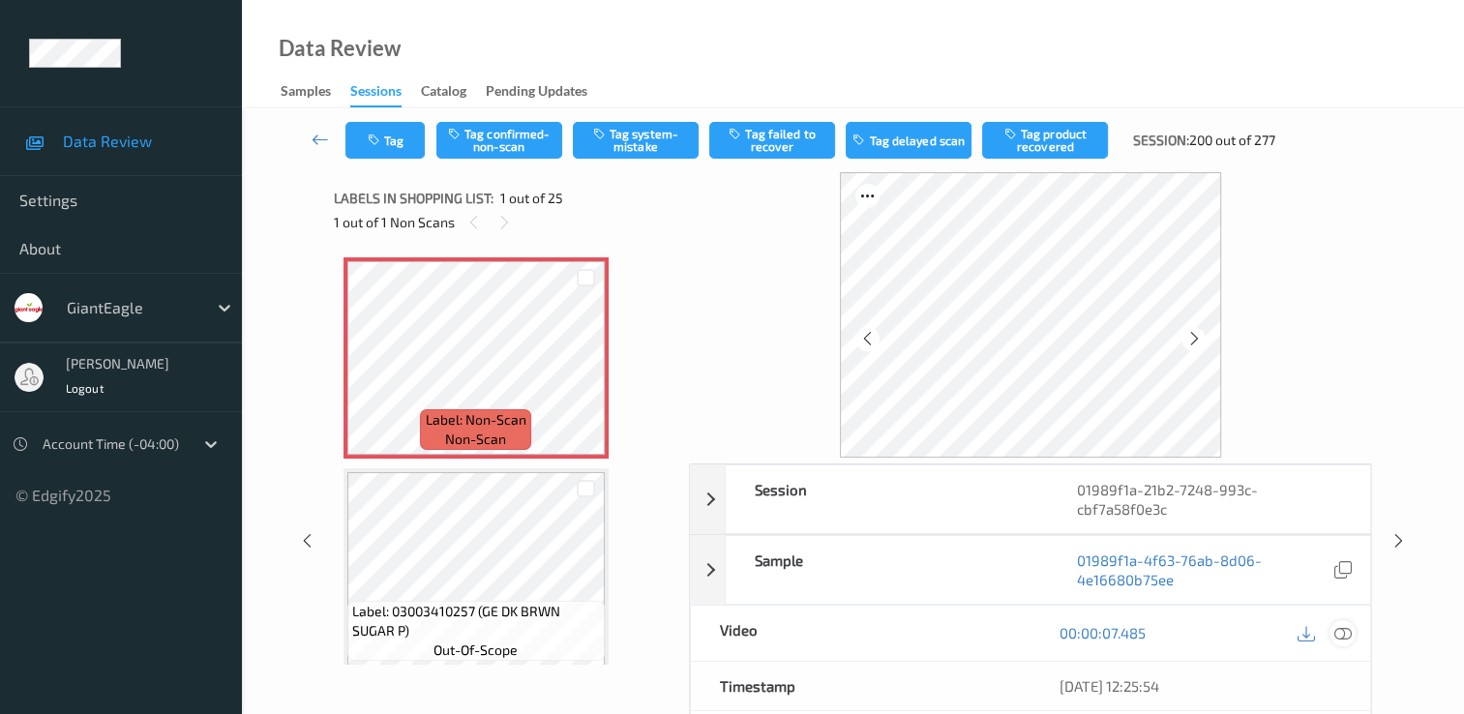
click at [1344, 629] on icon at bounding box center [1343, 632] width 17 height 17
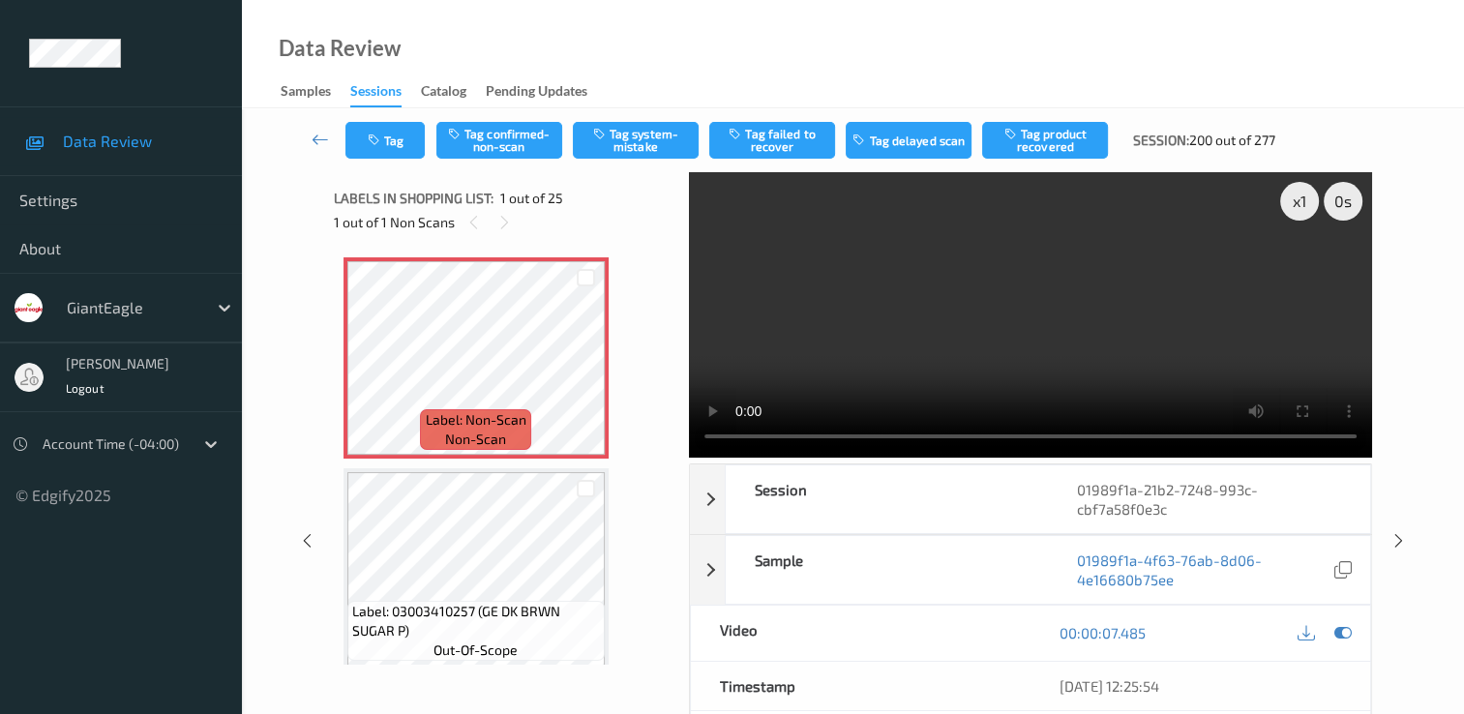
click at [647, 121] on div "Tag Tag confirmed-non-scan Tag system-mistake Tag failed to recover Tag delayed…" at bounding box center [853, 140] width 1143 height 64
click at [647, 129] on button "Tag system-mistake" at bounding box center [636, 140] width 126 height 37
click at [394, 138] on button "Tag" at bounding box center [384, 140] width 79 height 37
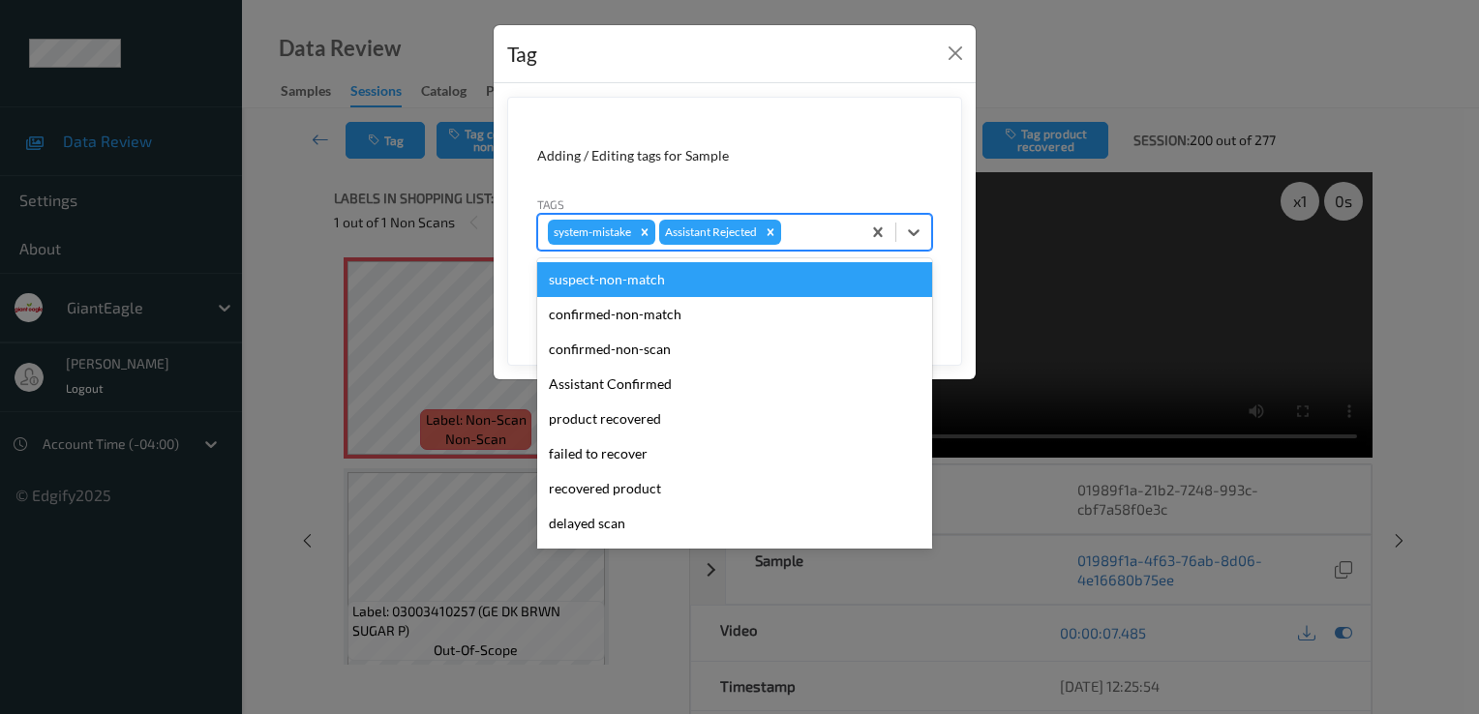
click at [816, 226] on div at bounding box center [818, 232] width 66 height 23
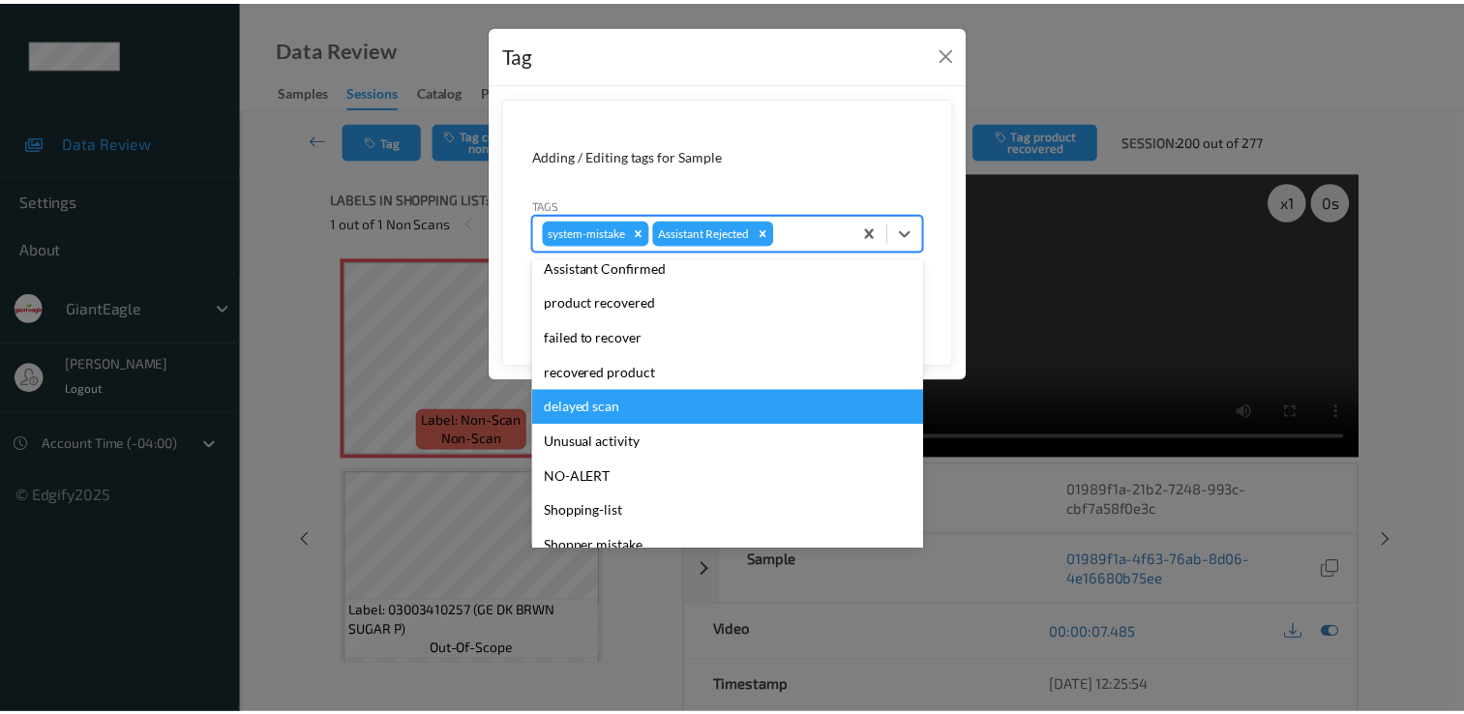
scroll to position [170, 0]
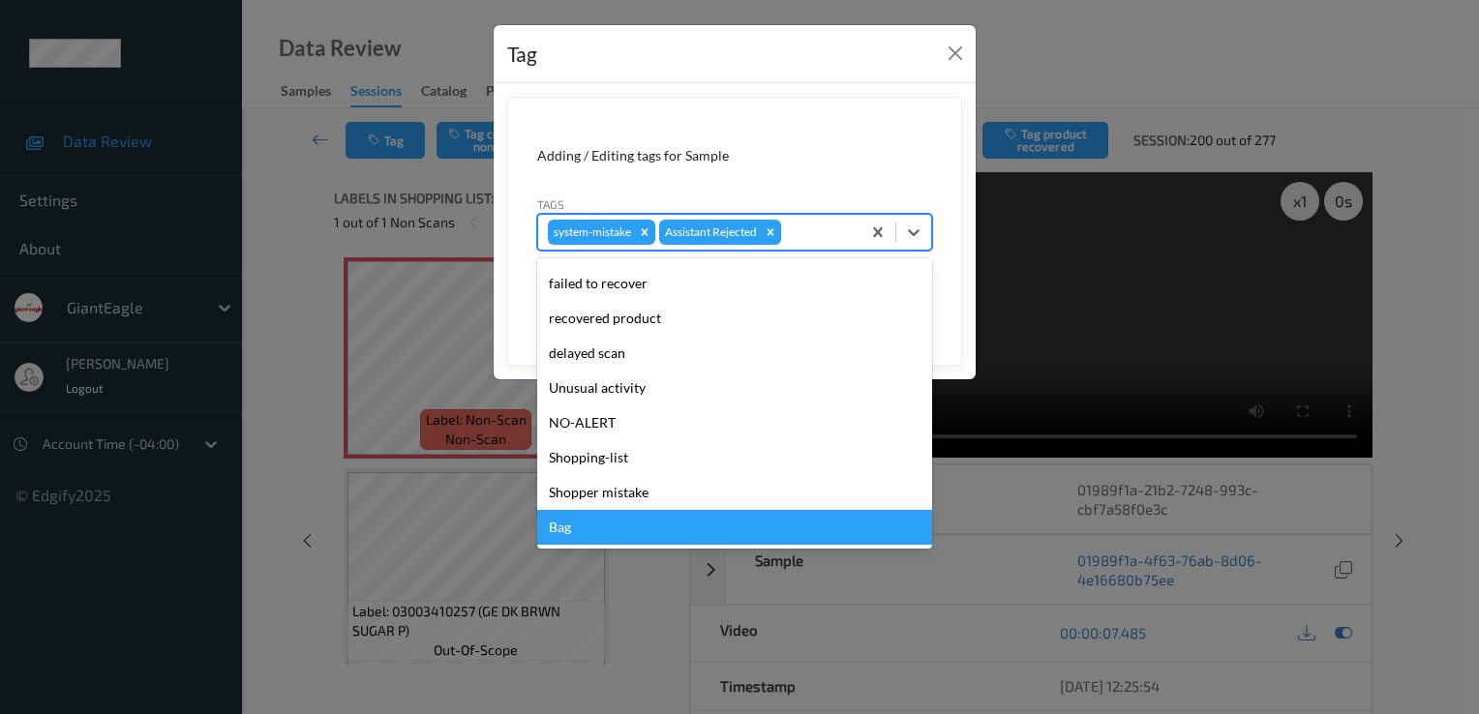
click at [623, 535] on div "Bag" at bounding box center [734, 527] width 395 height 35
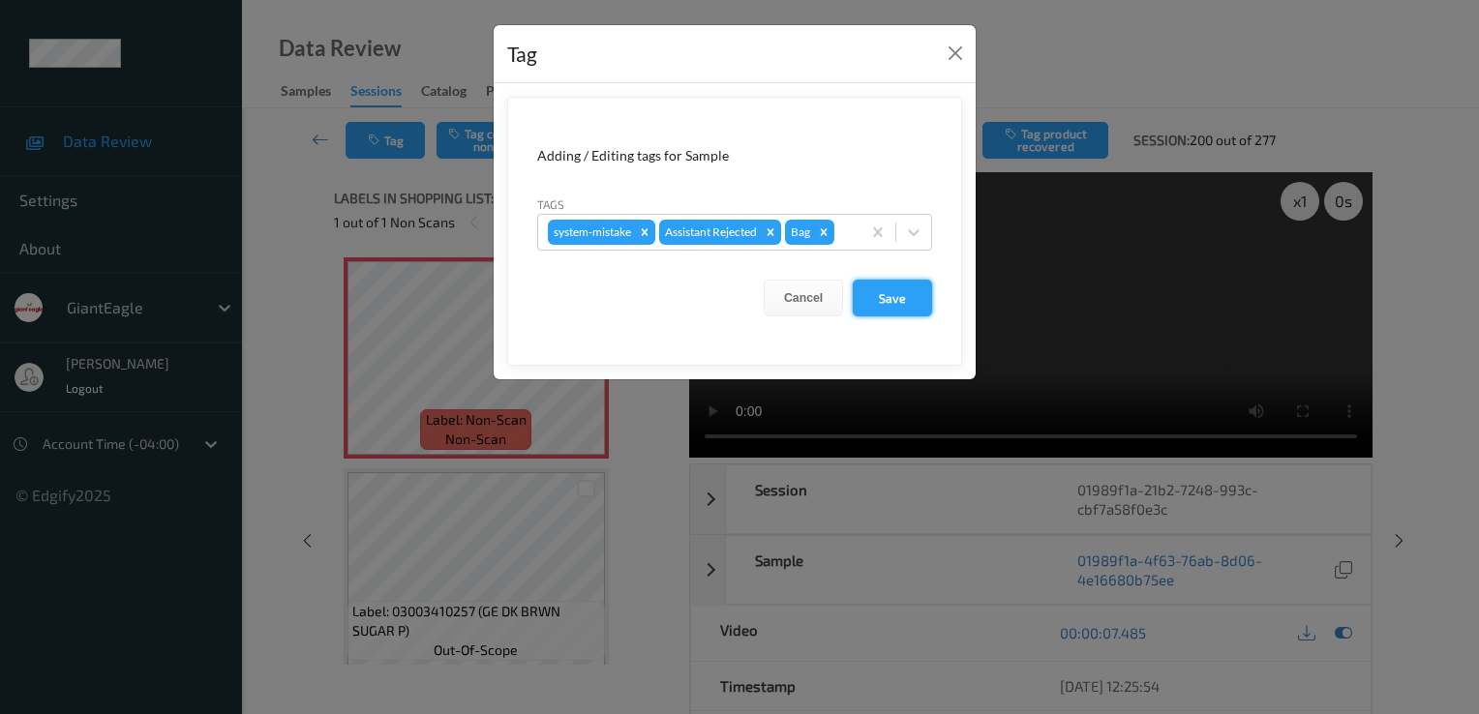
click at [896, 294] on button "Save" at bounding box center [892, 298] width 79 height 37
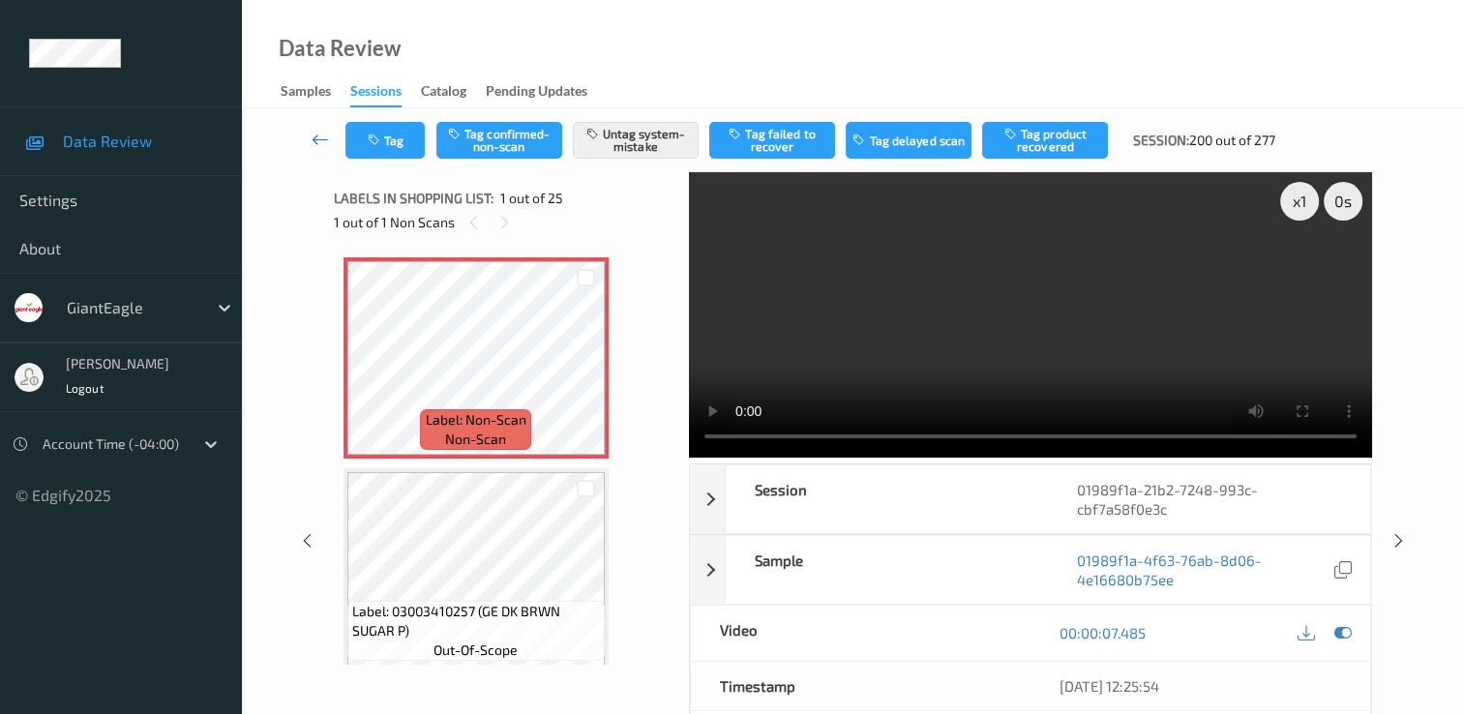
click at [318, 134] on icon at bounding box center [320, 139] width 17 height 19
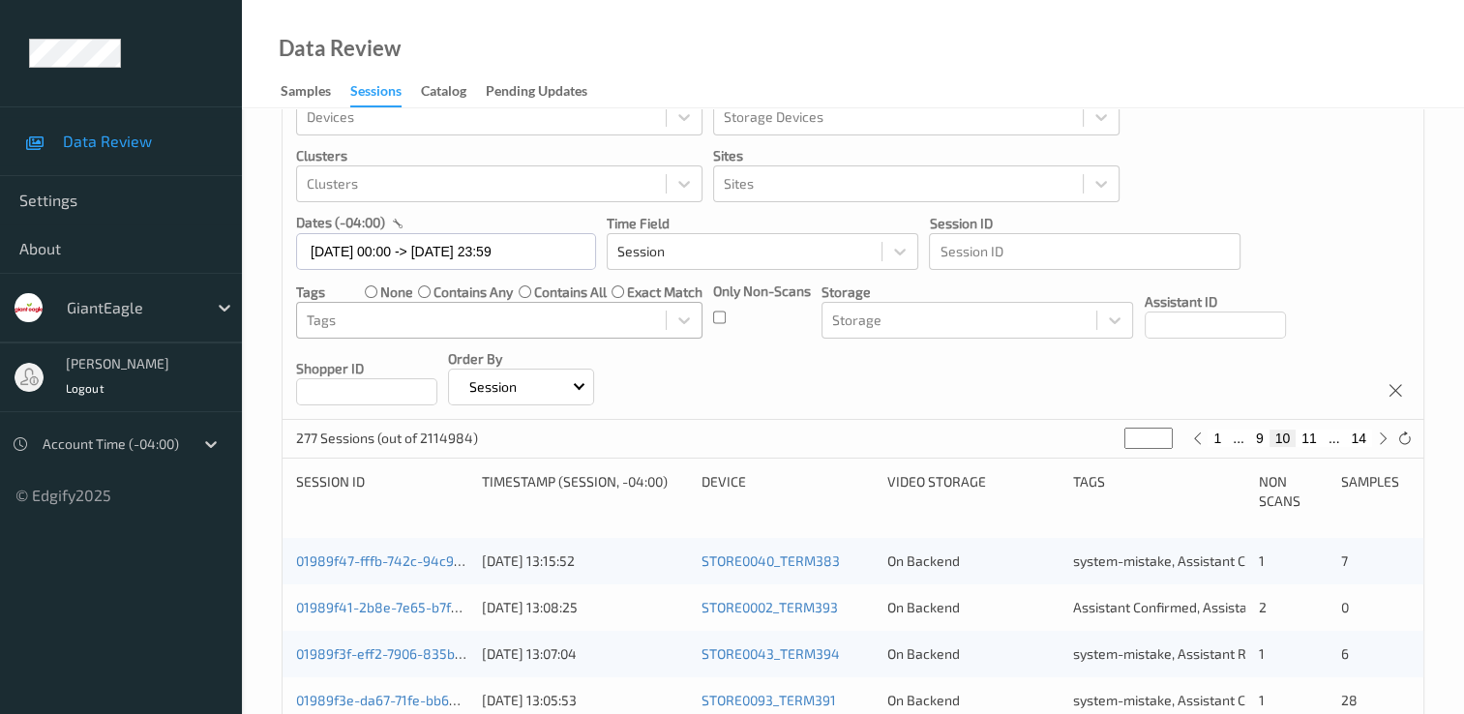
scroll to position [97, 0]
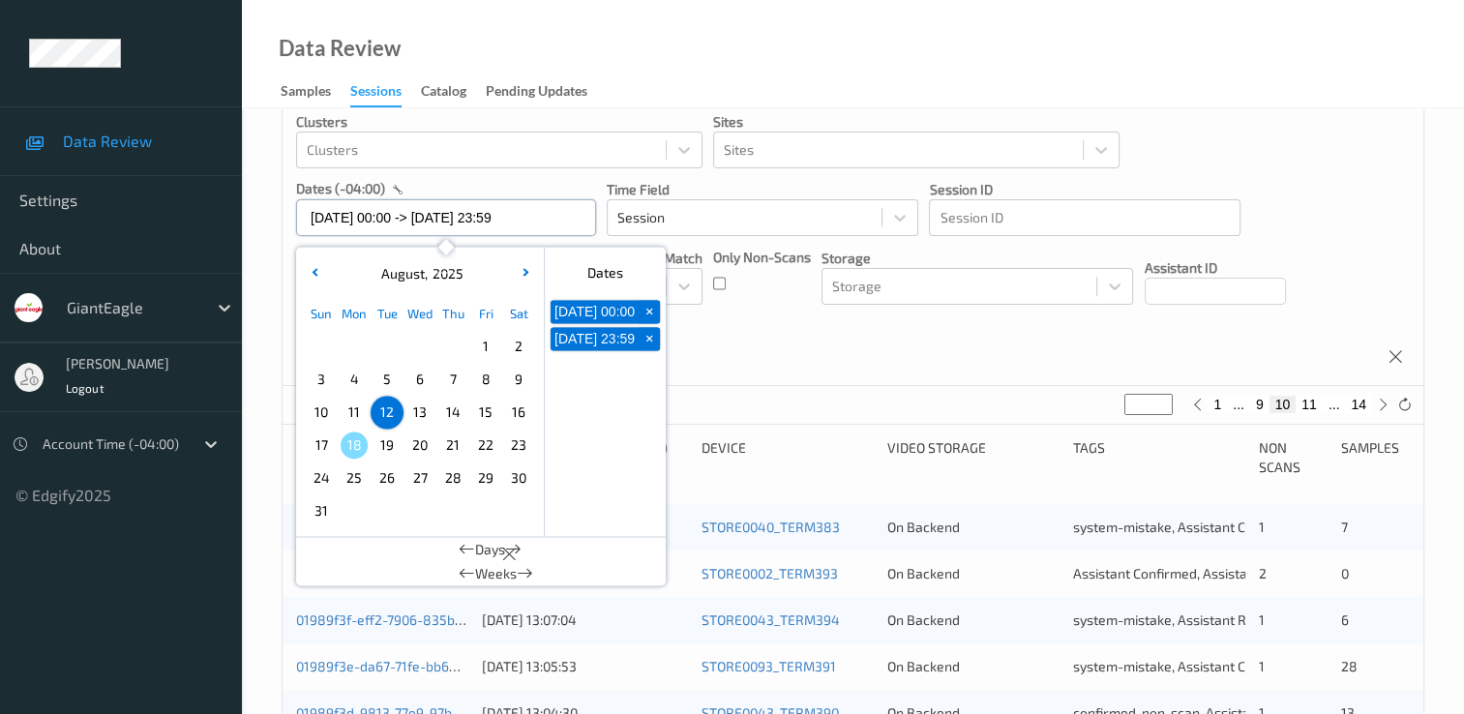
click at [588, 225] on input "[DATE] 00:00 -> [DATE] 23:59" at bounding box center [446, 217] width 300 height 37
click at [423, 414] on span "13" at bounding box center [419, 412] width 27 height 27
type input "[DATE] 00:00"
type input "*"
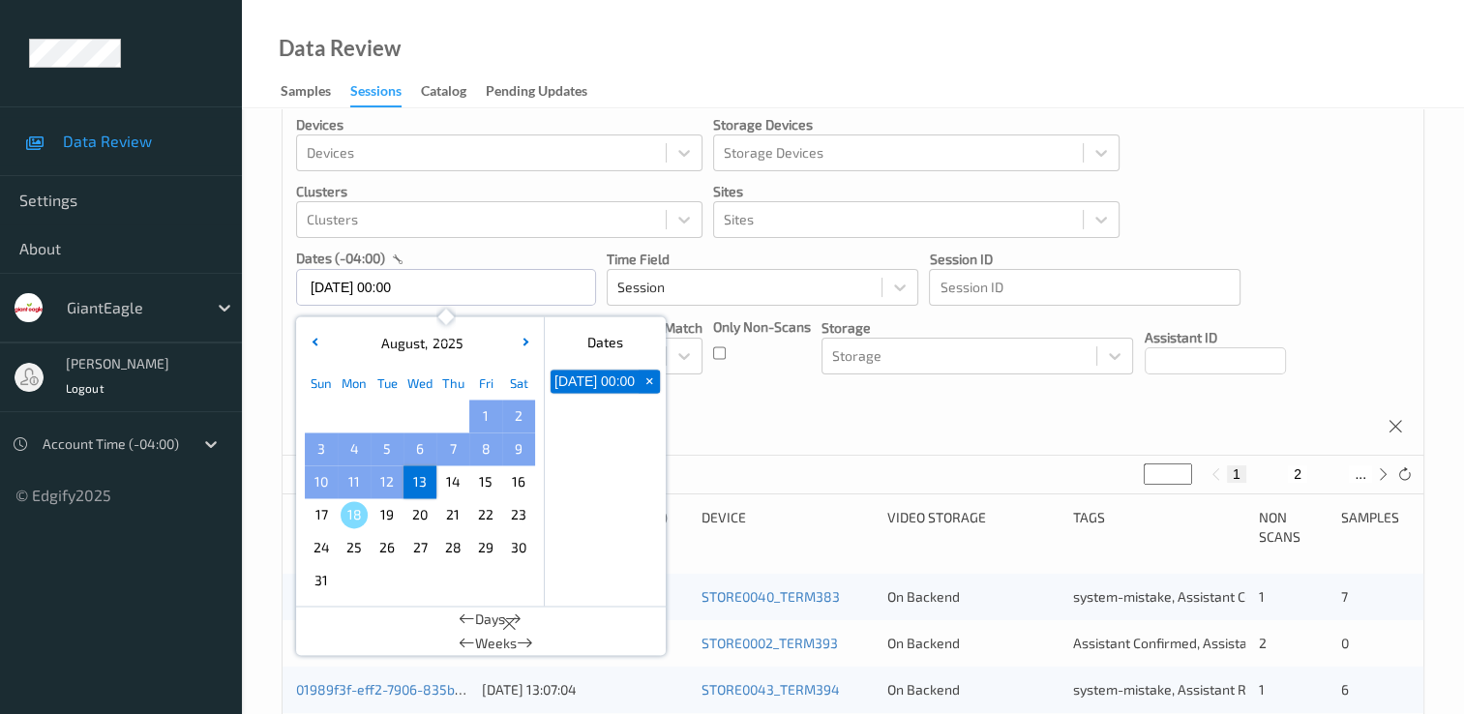
scroll to position [0, 0]
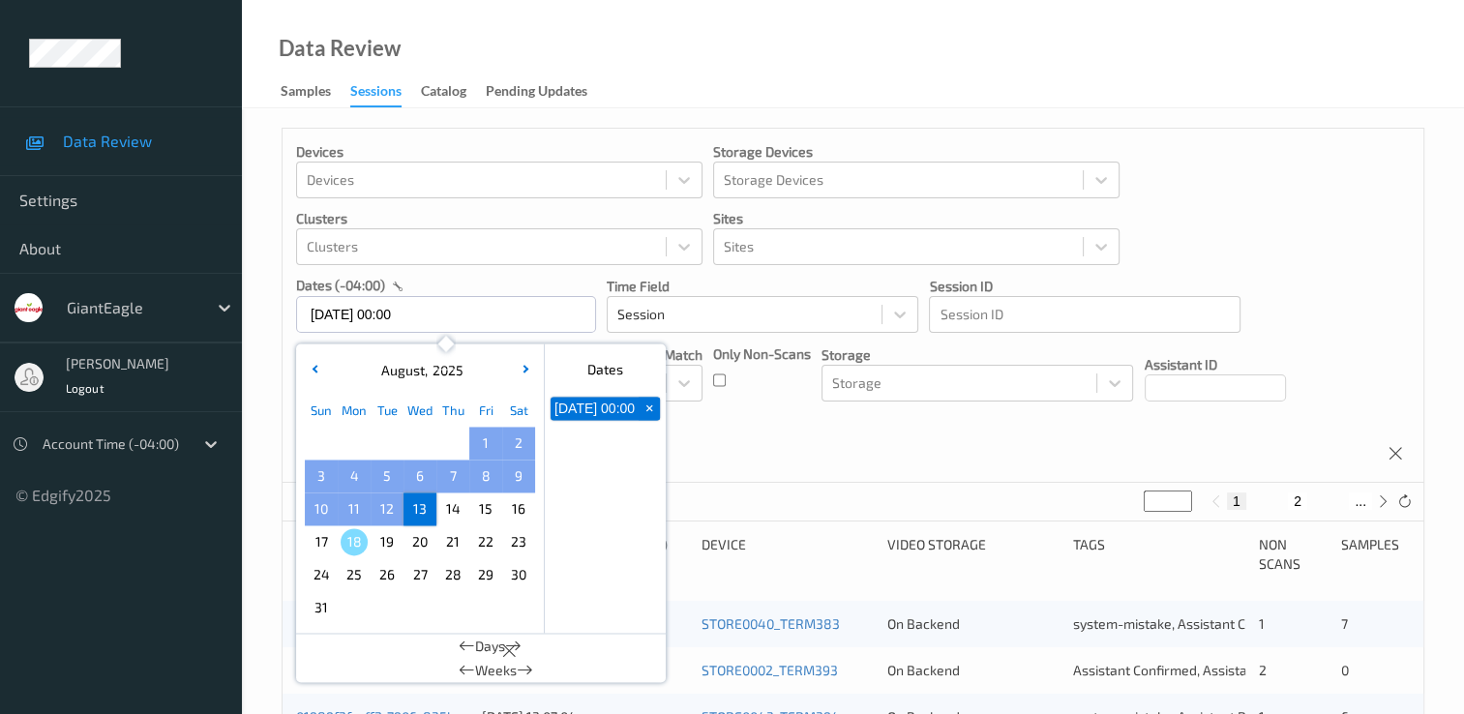
click at [423, 414] on div "Sun Mon Tue Wed Thu Fri Sat 1 2 3 4 5 6 7 8 9 10 11 12 13 14 15 16 17 18 19 20 …" at bounding box center [420, 509] width 230 height 230
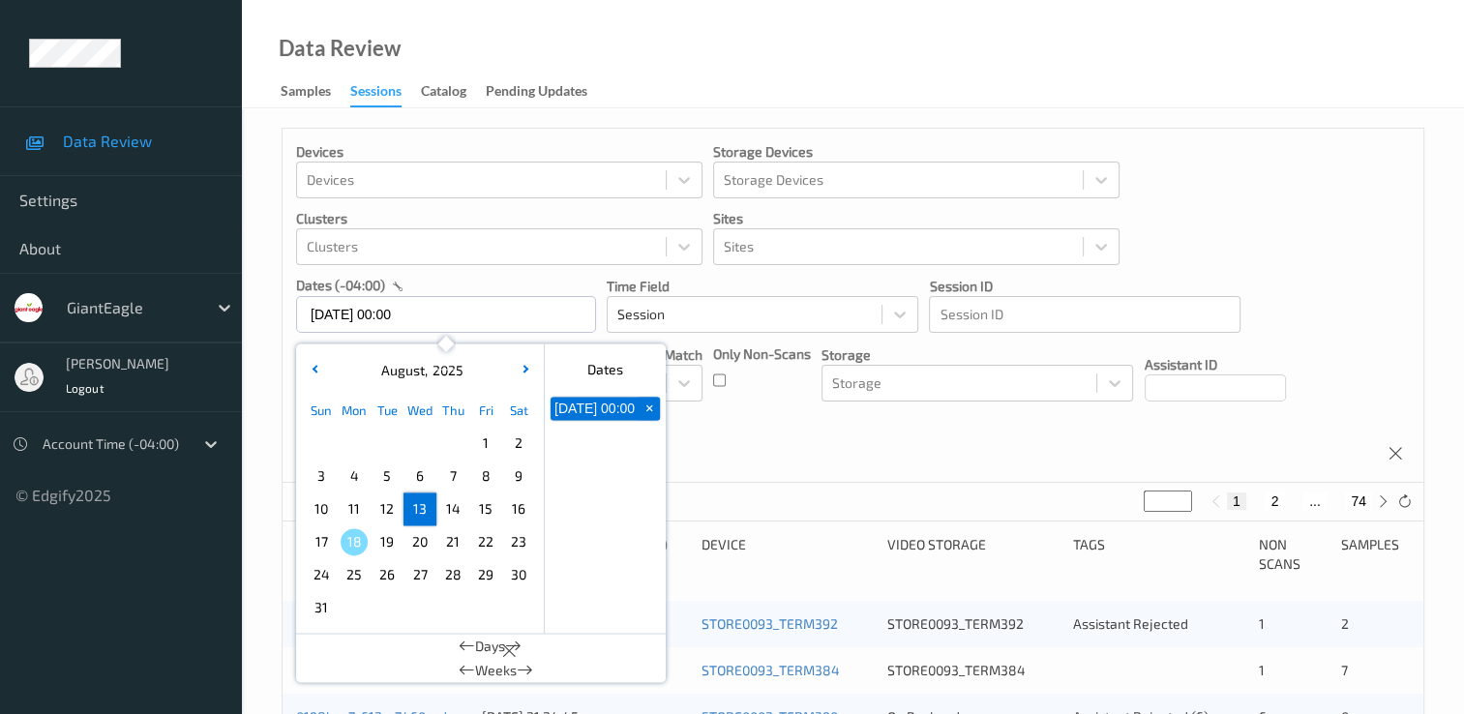
click at [415, 513] on span "13" at bounding box center [419, 508] width 27 height 27
type input "[DATE] 00:00 -> [DATE] 23:59"
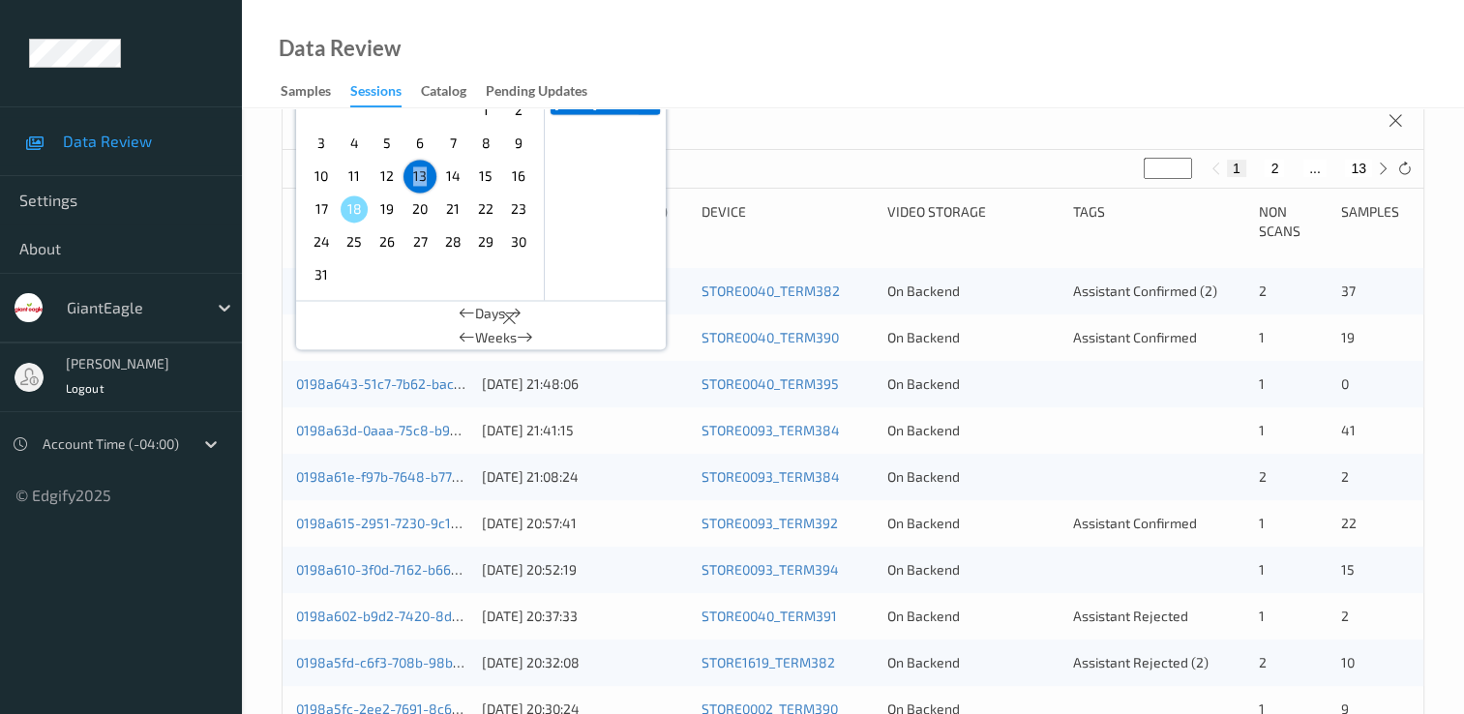
scroll to position [290, 0]
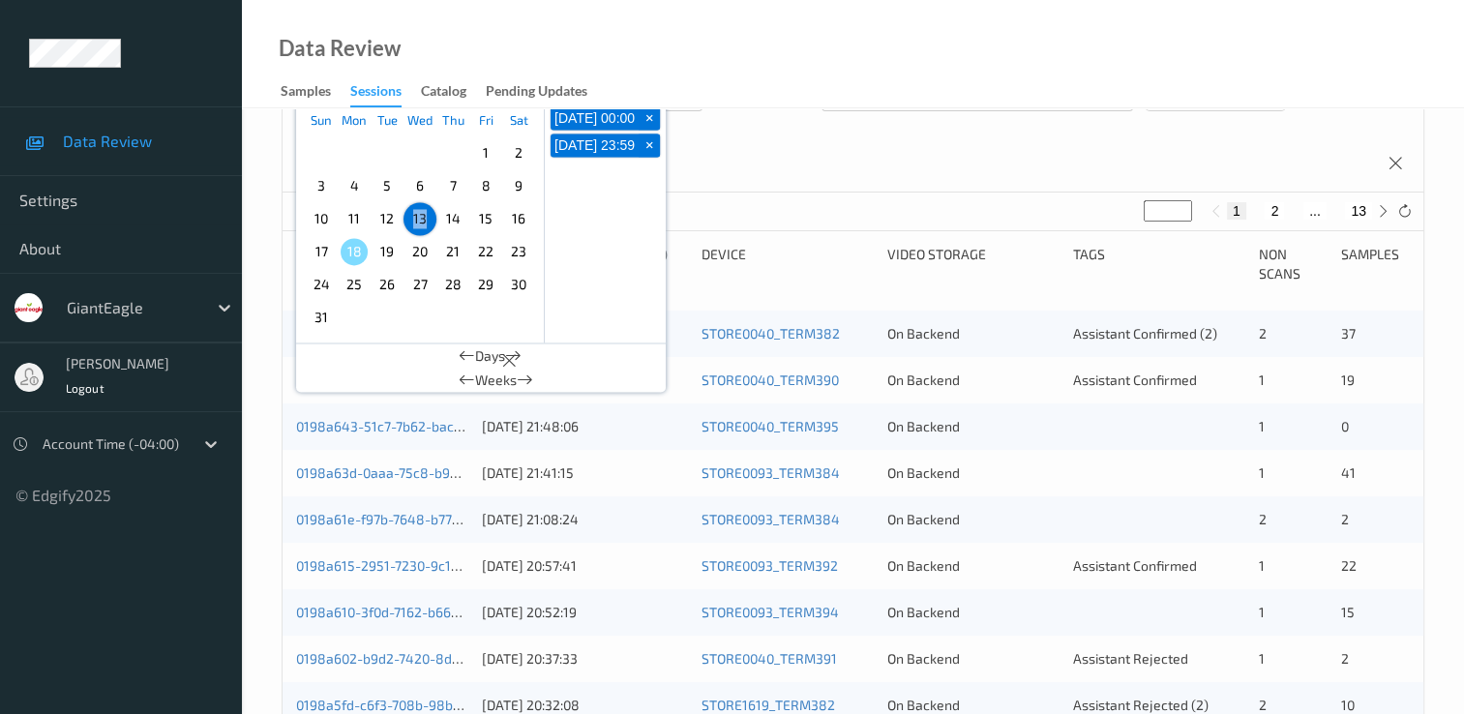
click at [1273, 207] on button "2" at bounding box center [1274, 210] width 19 height 17
type input "*"
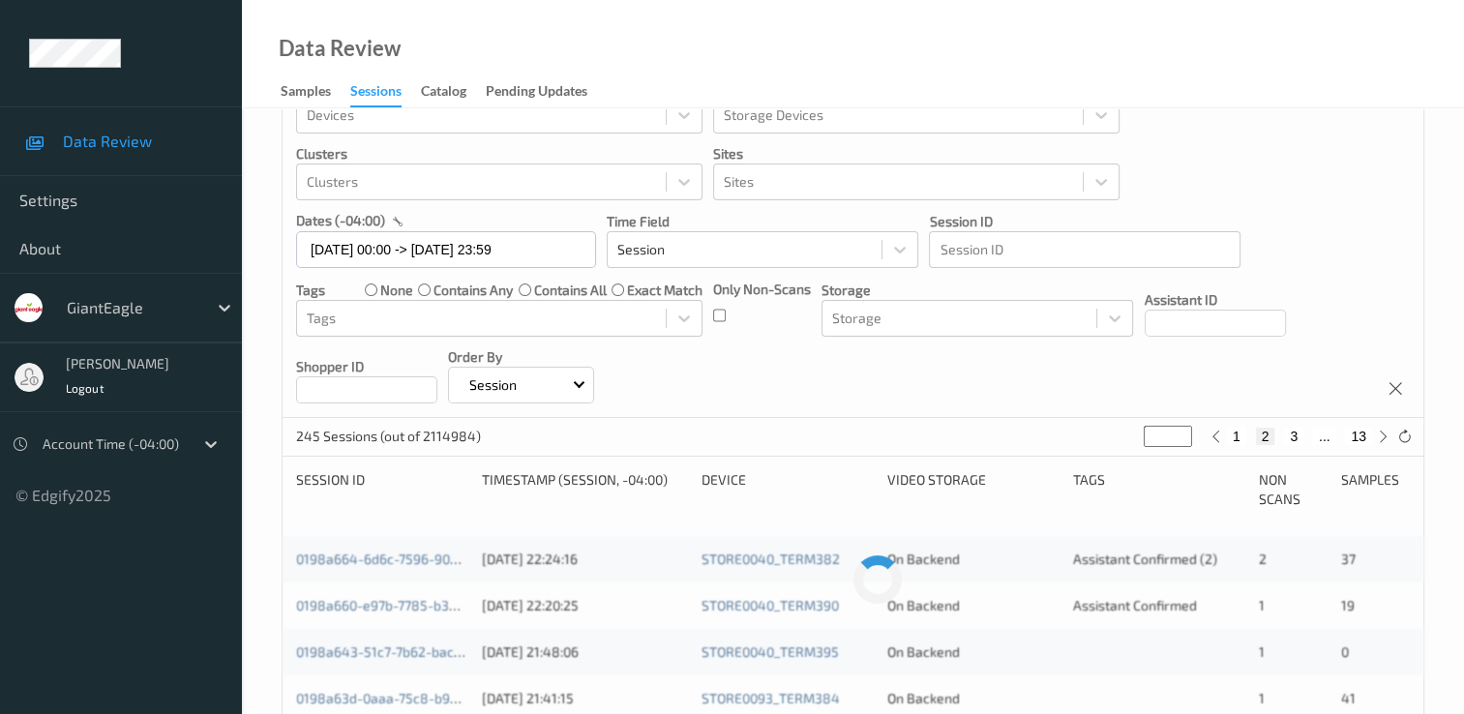
scroll to position [0, 0]
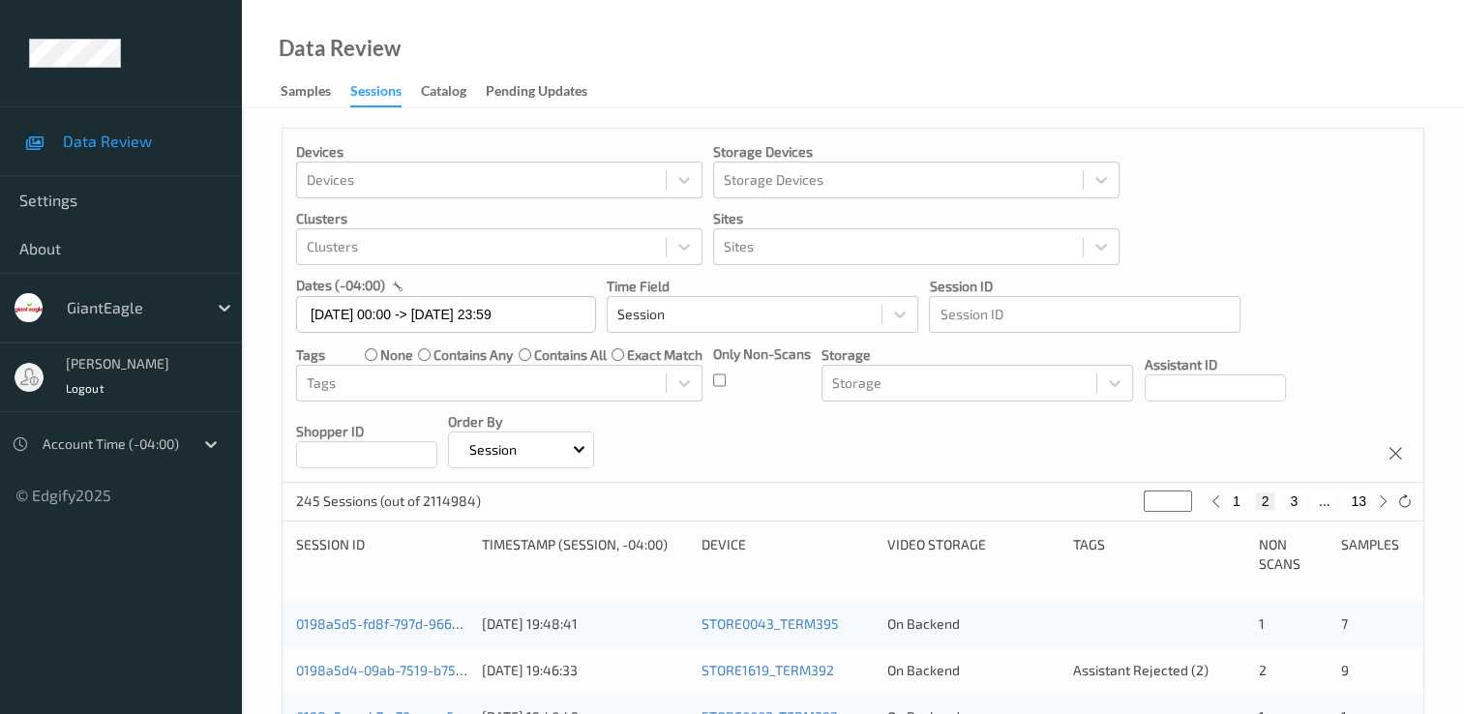
click at [1297, 500] on button "3" at bounding box center [1293, 501] width 19 height 17
type input "*"
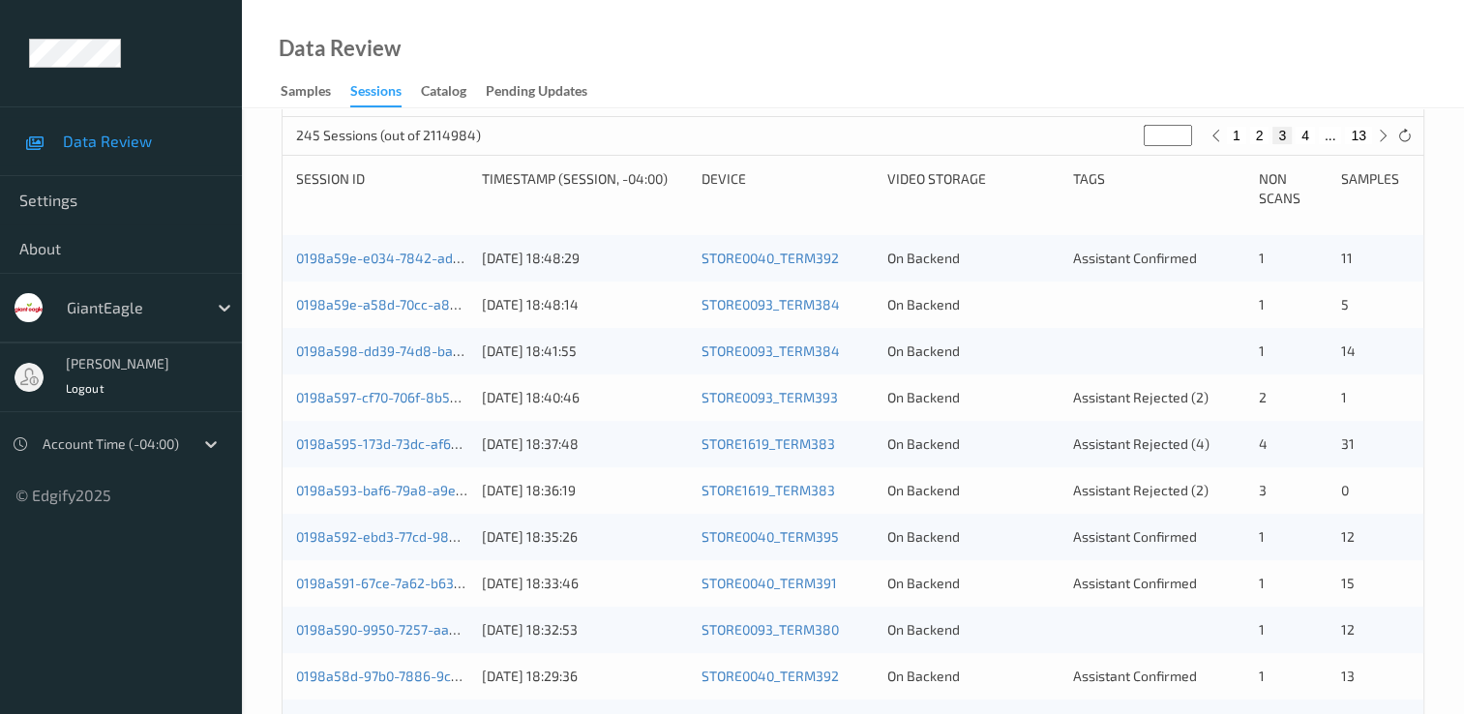
scroll to position [387, 0]
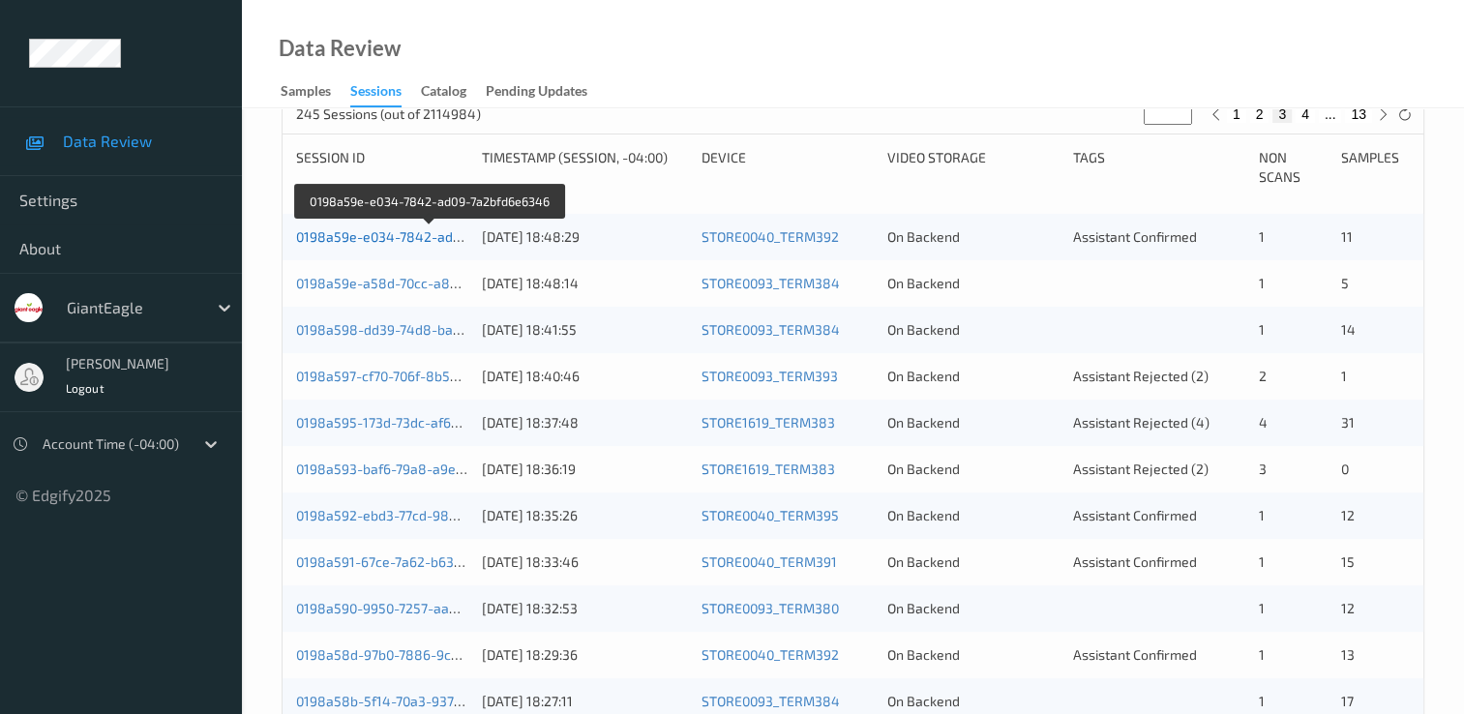
click at [400, 238] on link "0198a59e-e034-7842-ad09-7a2bfd6e6346" at bounding box center [429, 236] width 267 height 16
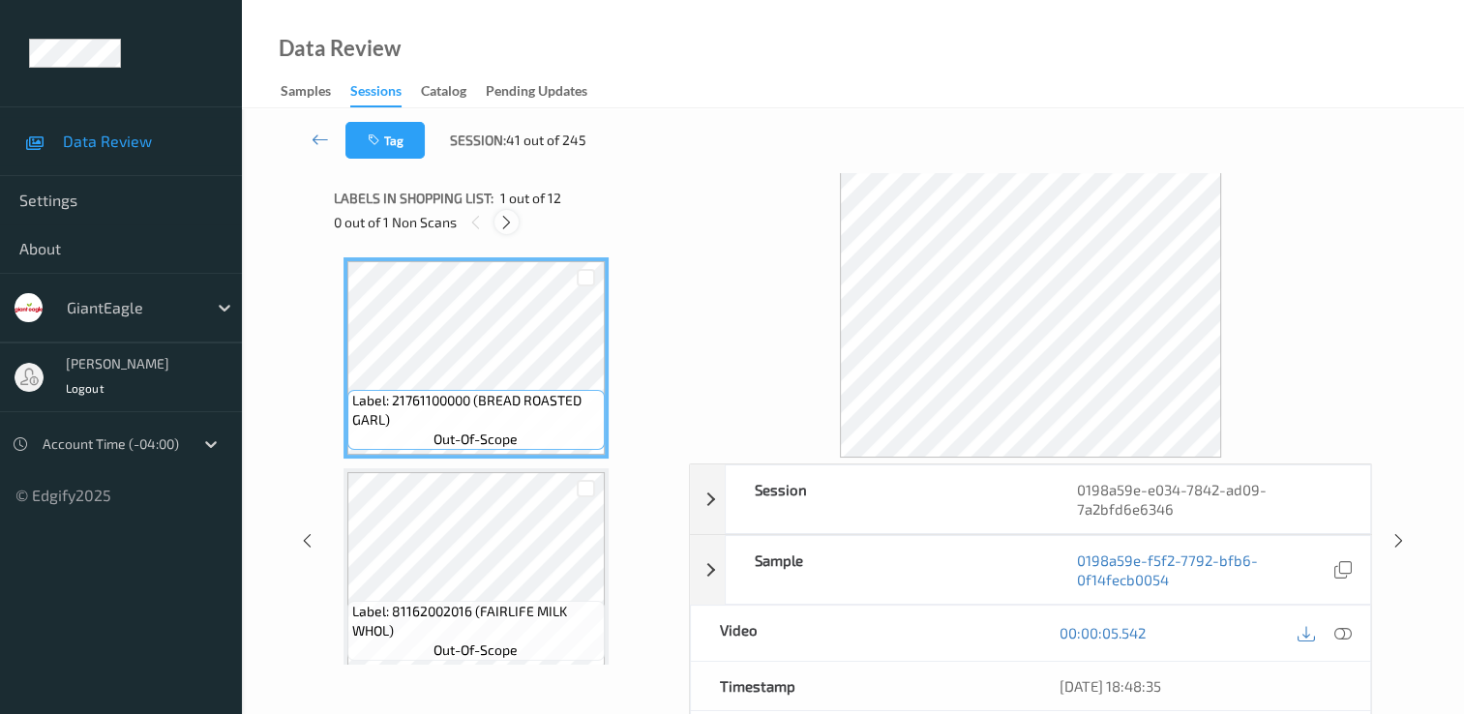
click at [501, 223] on icon at bounding box center [506, 222] width 16 height 17
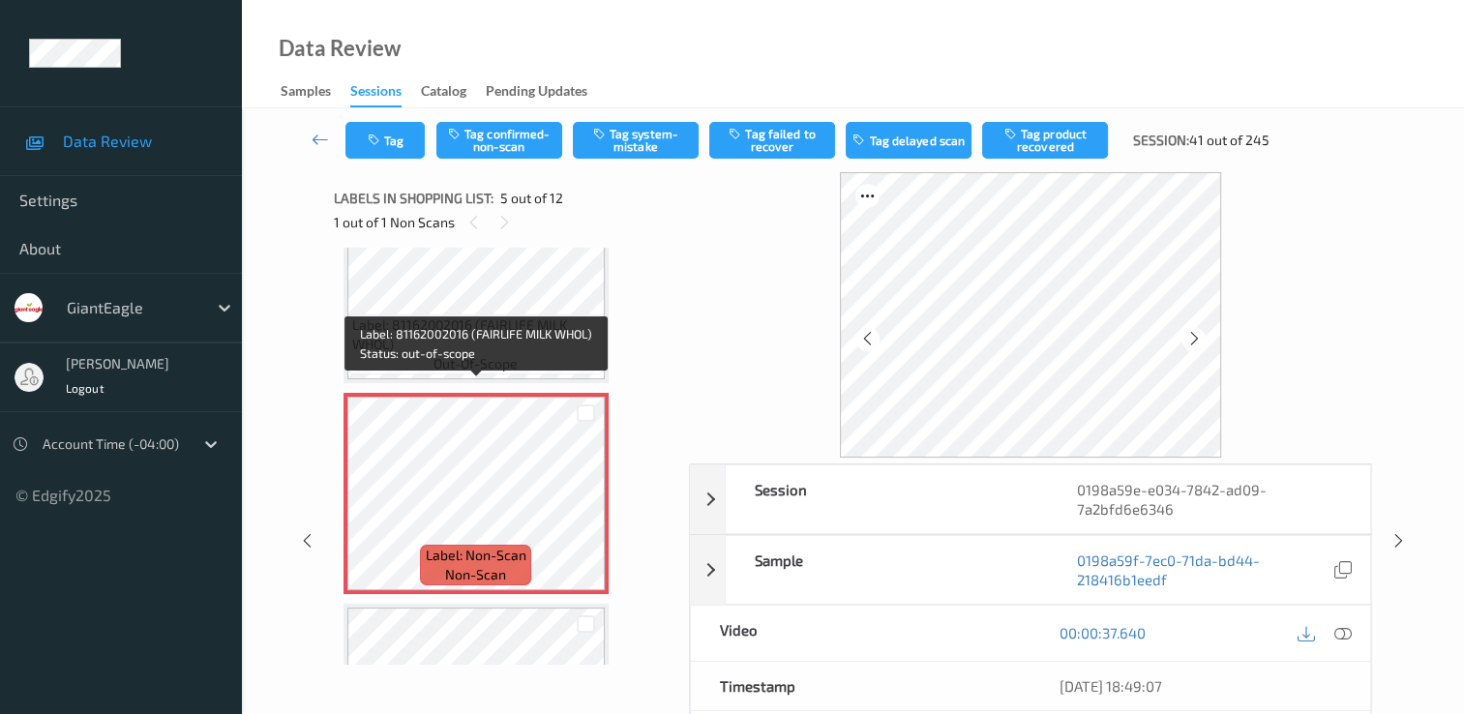
scroll to position [739, 0]
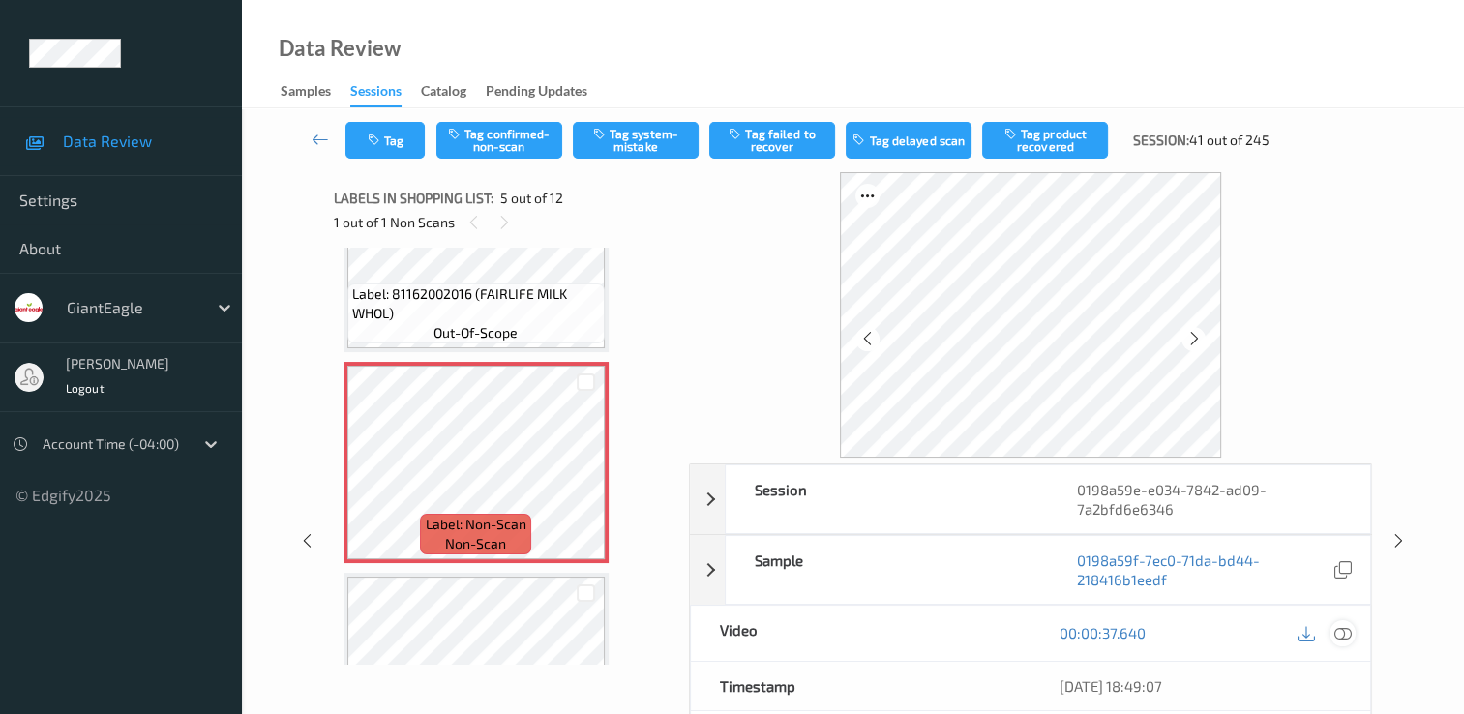
click at [1339, 633] on icon at bounding box center [1343, 632] width 17 height 17
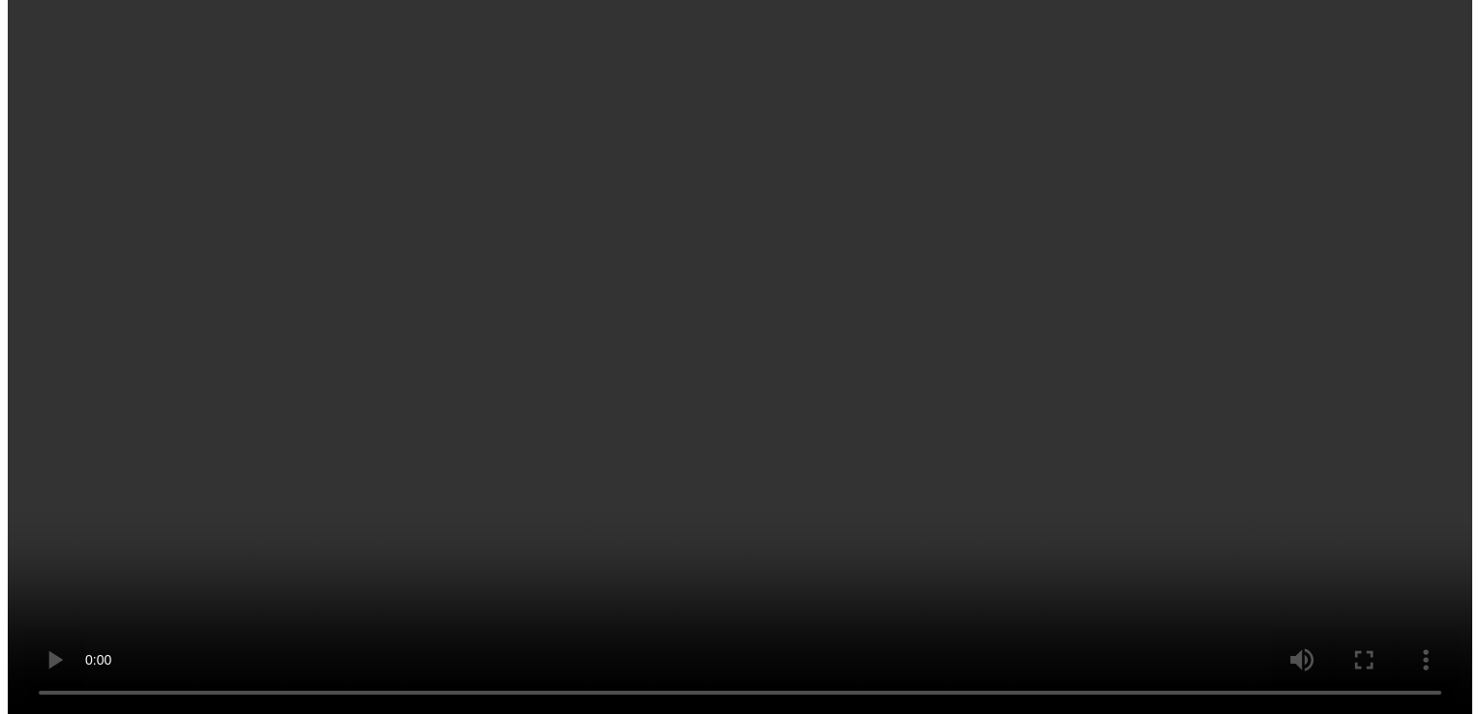
scroll to position [677, 0]
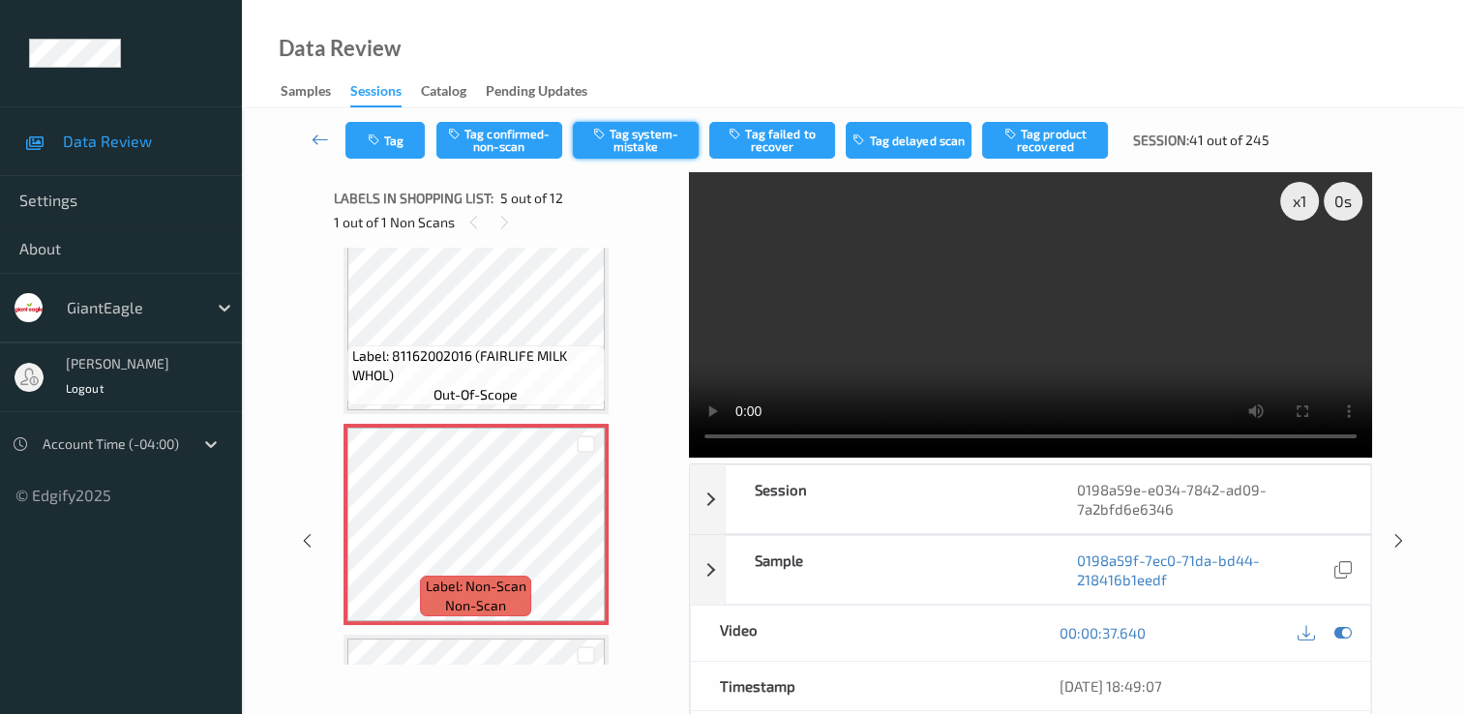
click at [637, 141] on button "Tag system-mistake" at bounding box center [636, 140] width 126 height 37
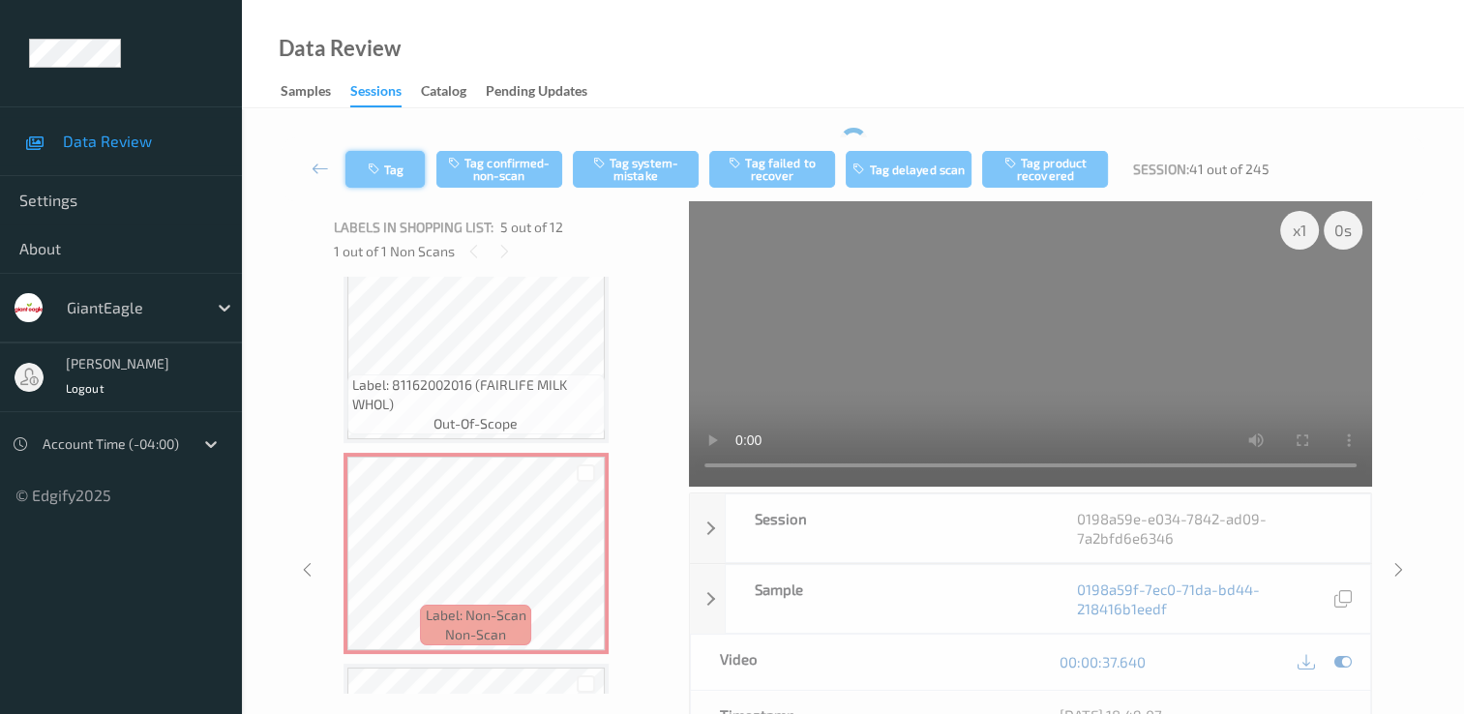
click at [408, 169] on div "Tag Tag confirmed-non-scan Tag system-mistake Tag failed to recover Tag delayed…" at bounding box center [853, 169] width 1143 height 64
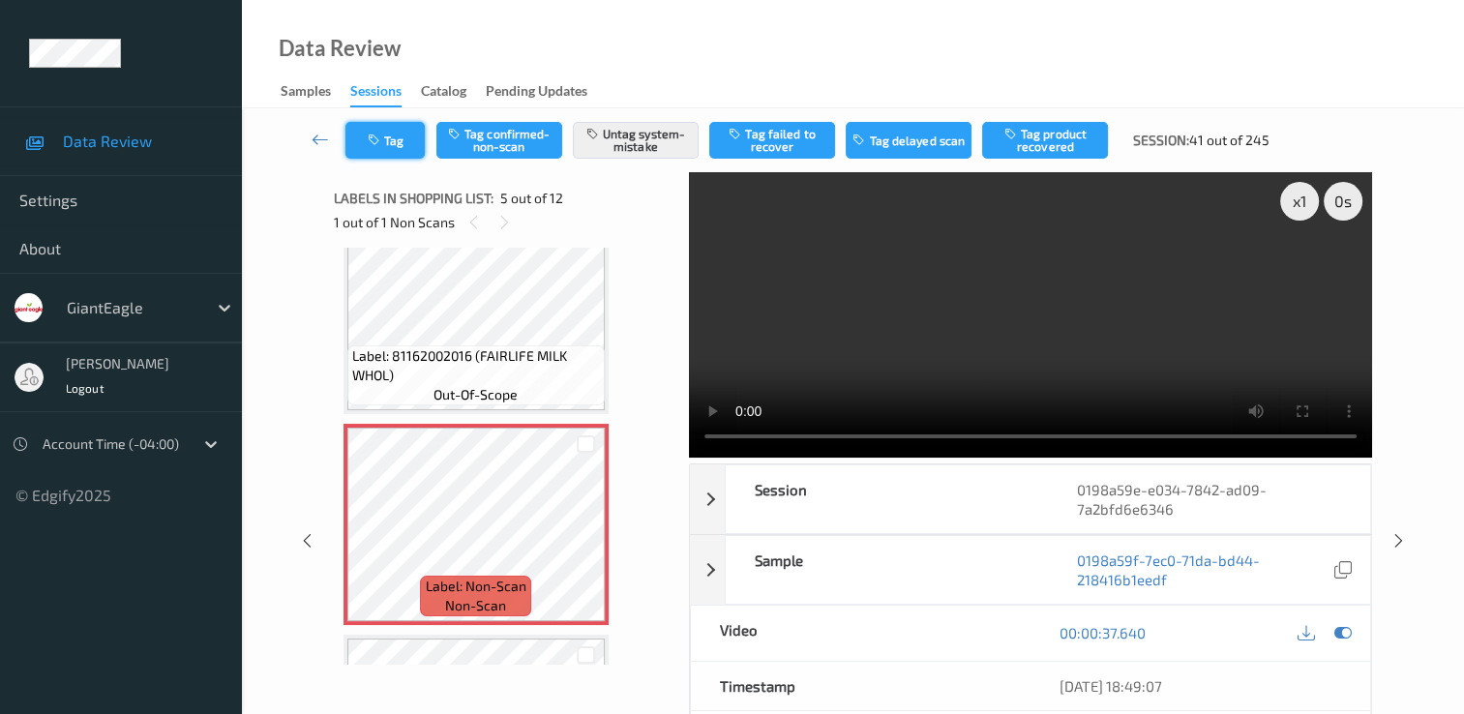
click at [388, 141] on button "Tag" at bounding box center [384, 140] width 79 height 37
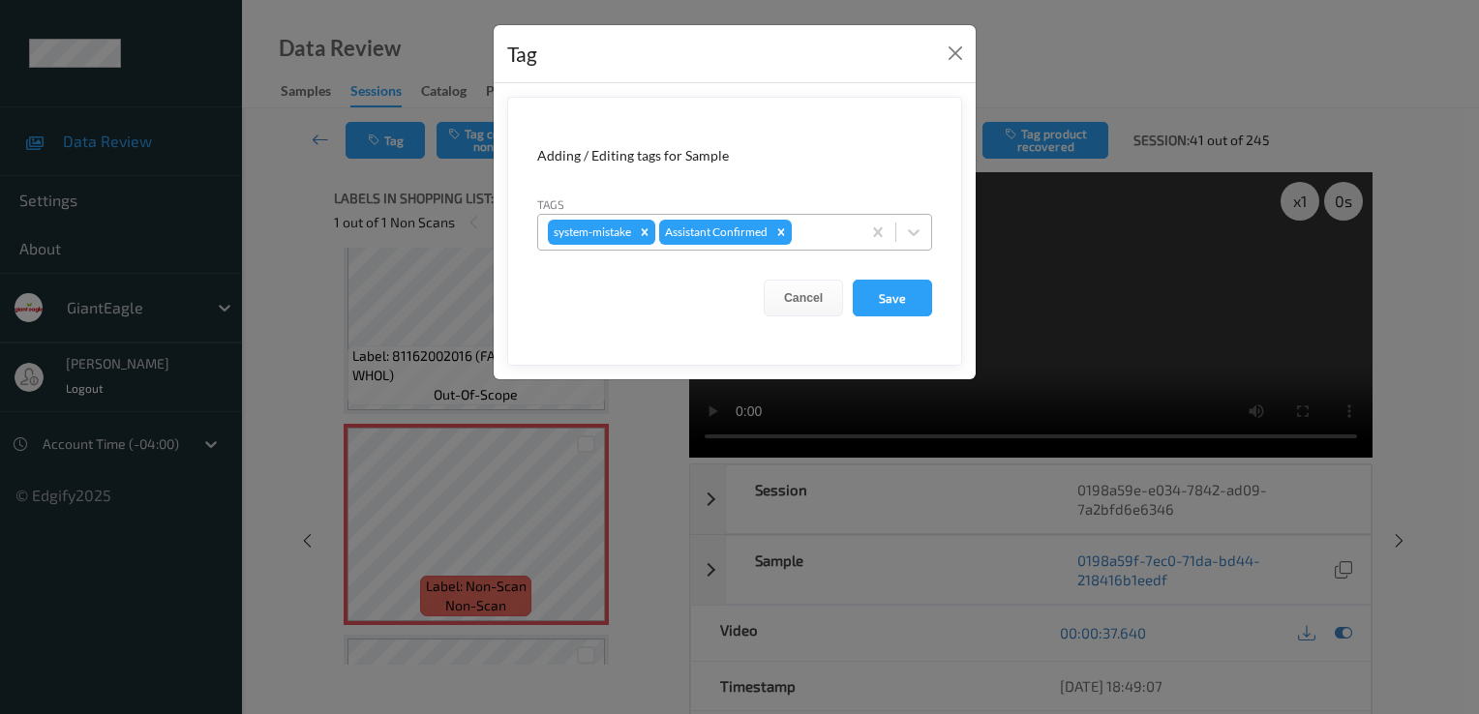
click at [810, 228] on div at bounding box center [823, 232] width 55 height 23
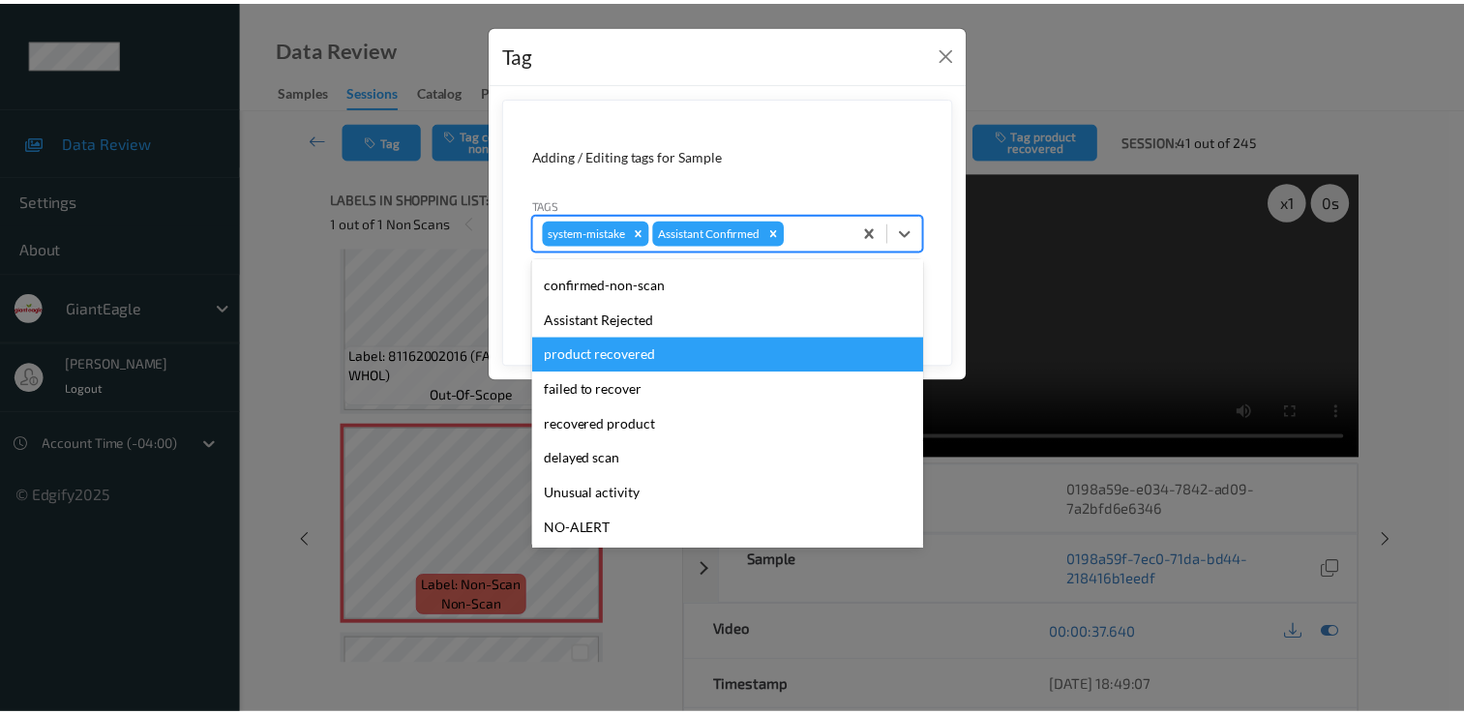
scroll to position [170, 0]
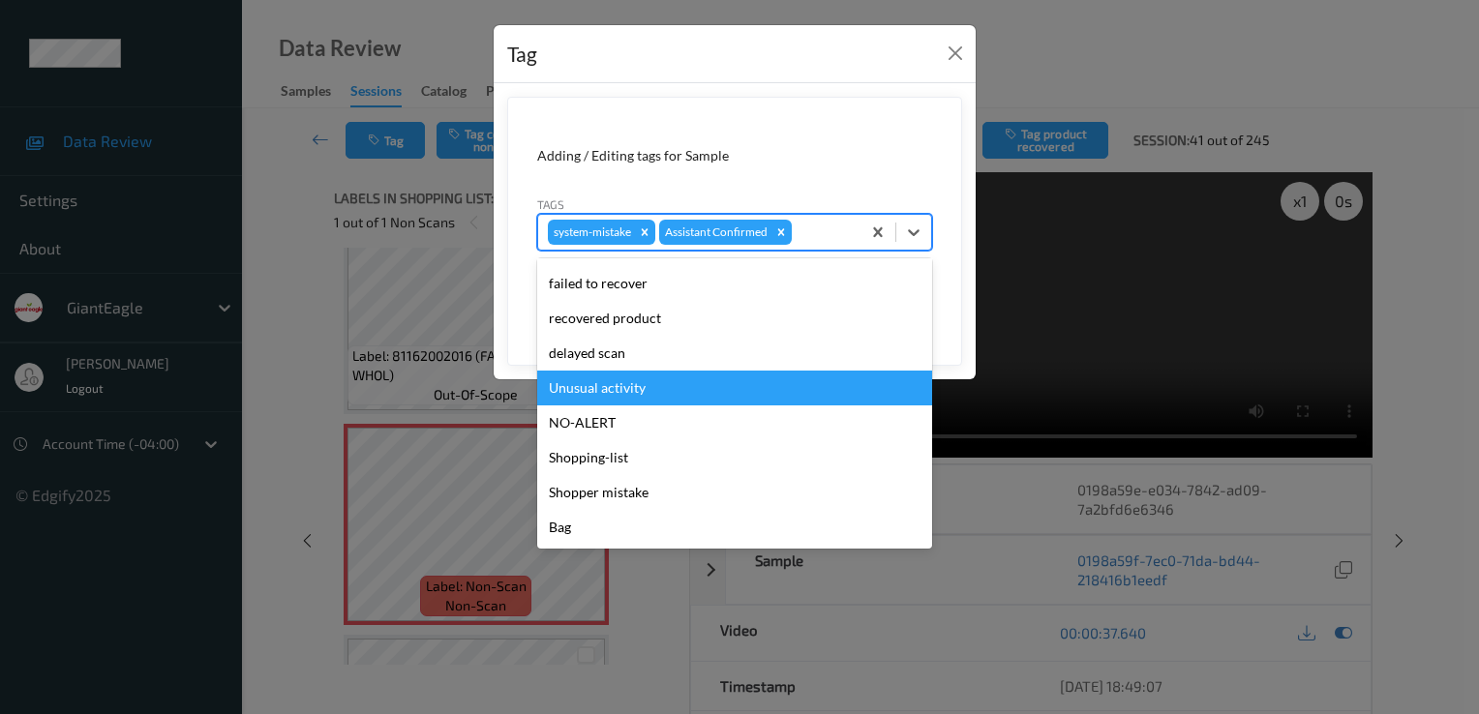
click at [706, 389] on div "Unusual activity" at bounding box center [734, 388] width 395 height 35
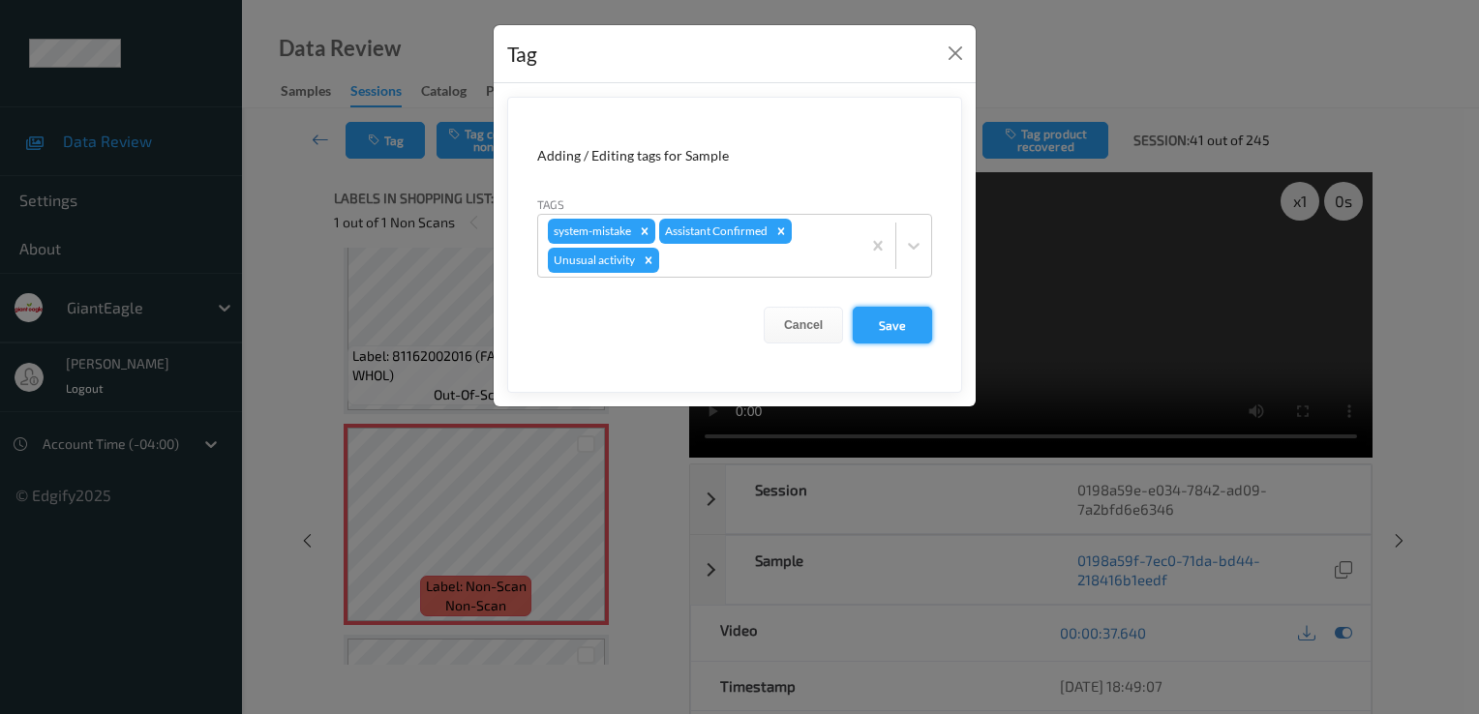
click at [886, 312] on button "Save" at bounding box center [892, 325] width 79 height 37
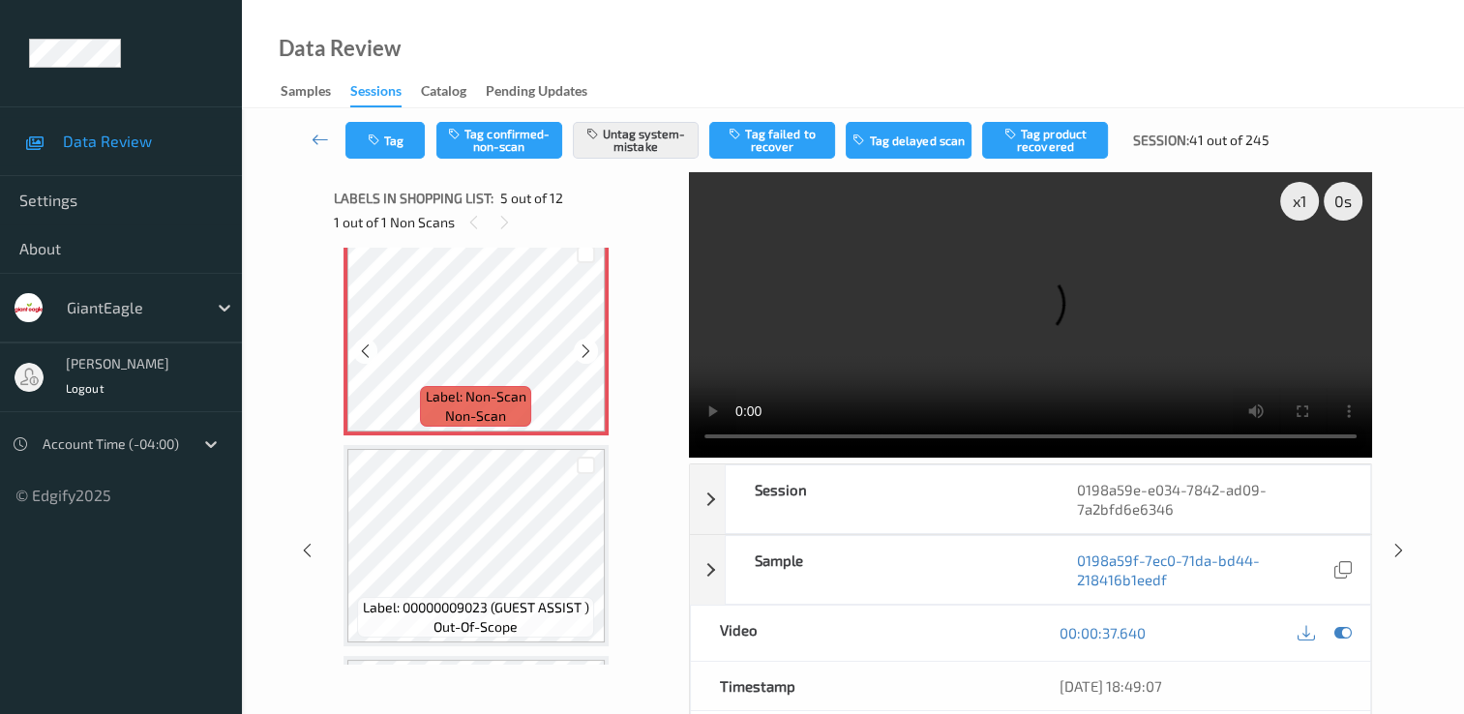
scroll to position [871, 0]
click at [328, 127] on link at bounding box center [320, 140] width 50 height 37
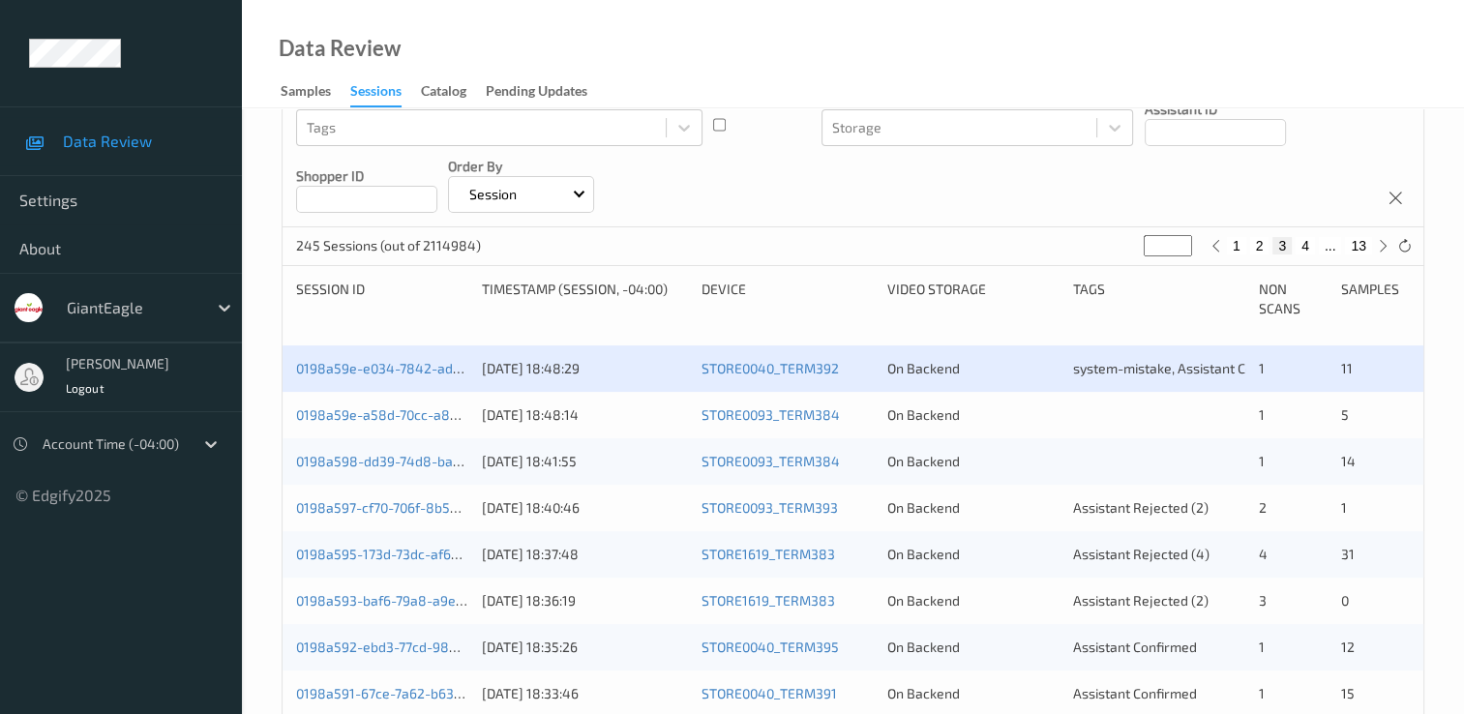
scroll to position [290, 0]
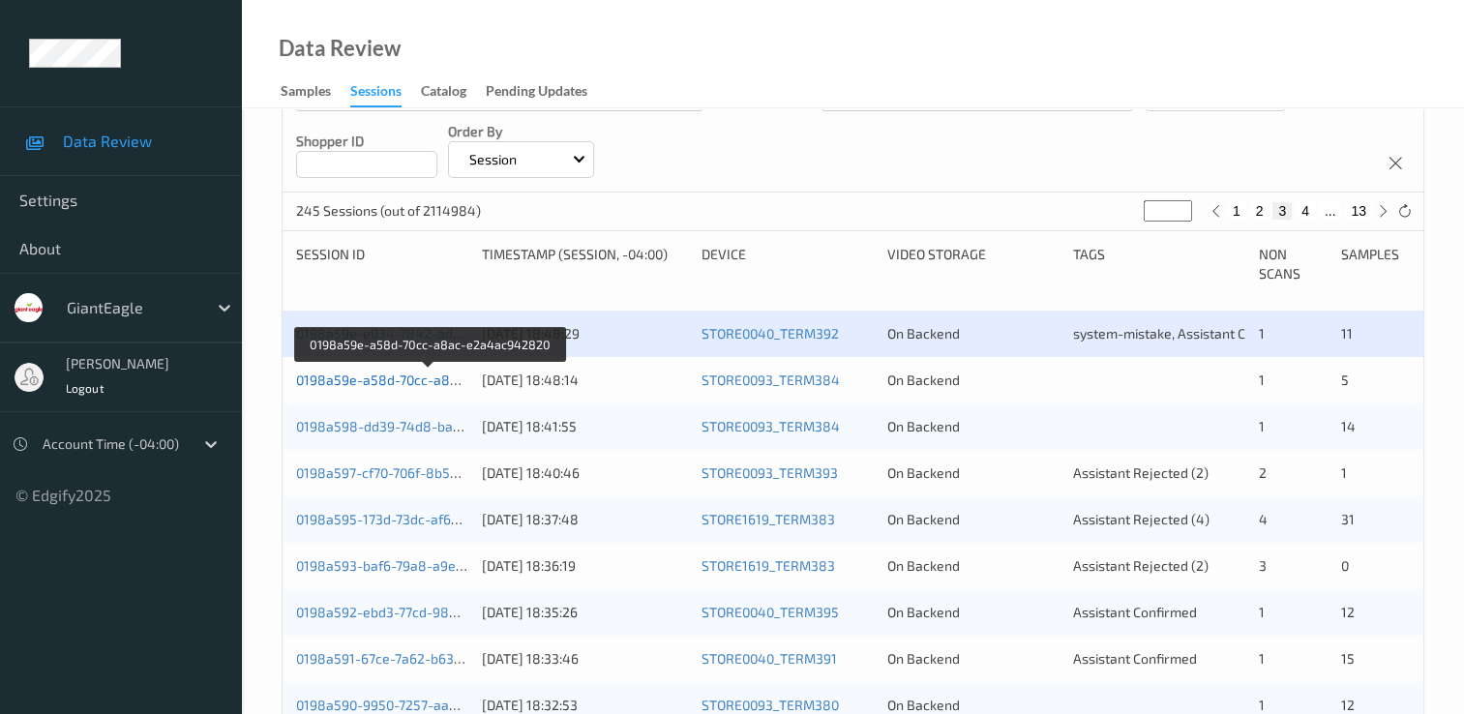
click at [401, 372] on link "0198a59e-a58d-70cc-a8ac-e2a4ac942820" at bounding box center [430, 380] width 269 height 16
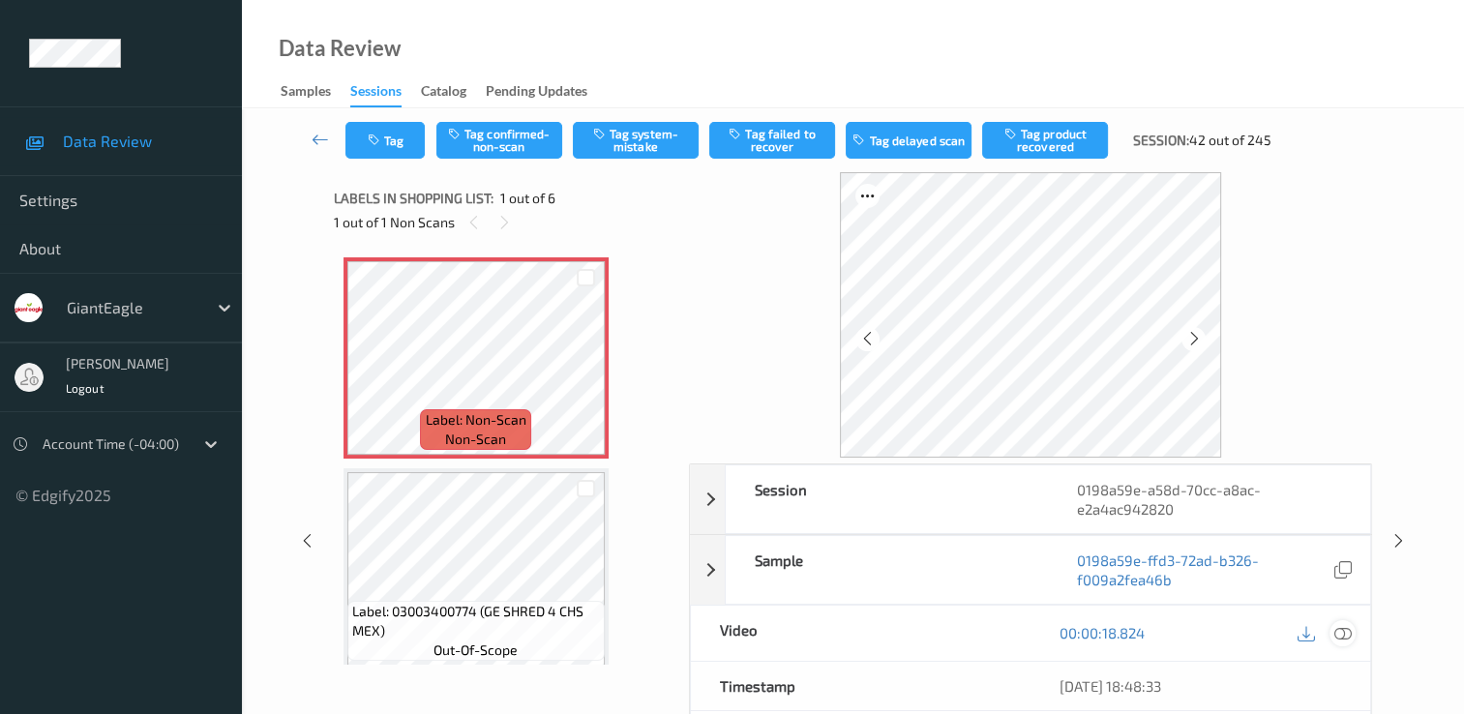
click at [1338, 629] on icon at bounding box center [1343, 632] width 17 height 17
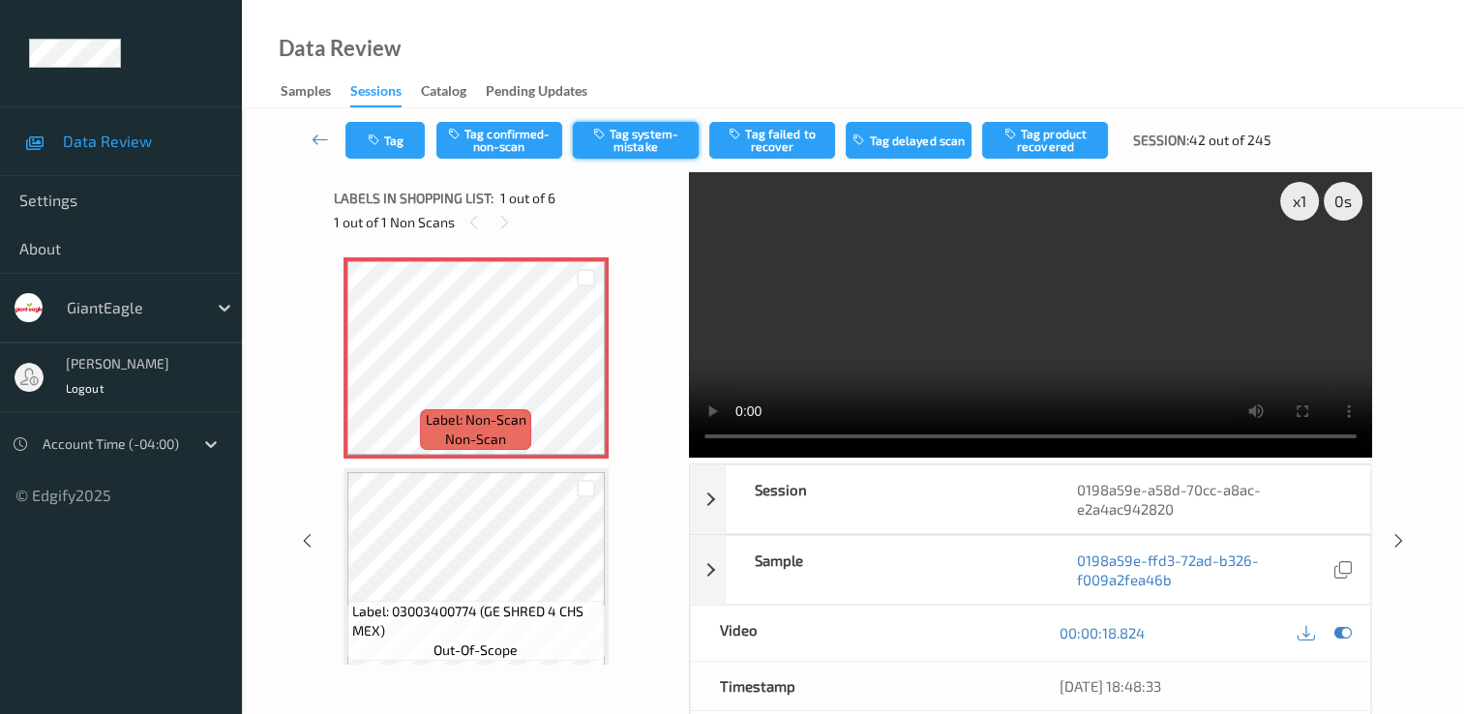
click at [618, 135] on button "Tag system-mistake" at bounding box center [636, 140] width 126 height 37
click at [379, 142] on icon "button" at bounding box center [376, 141] width 16 height 14
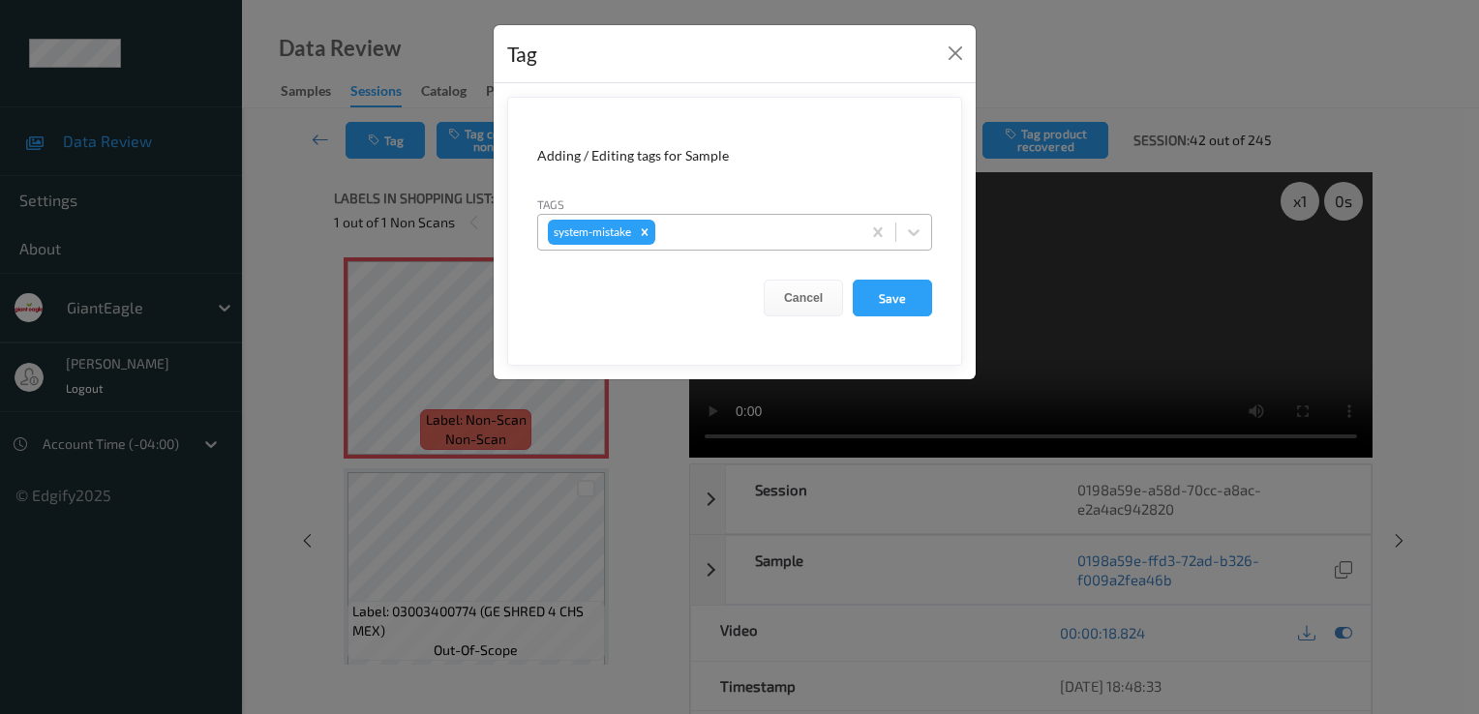
click at [741, 240] on div at bounding box center [755, 232] width 192 height 23
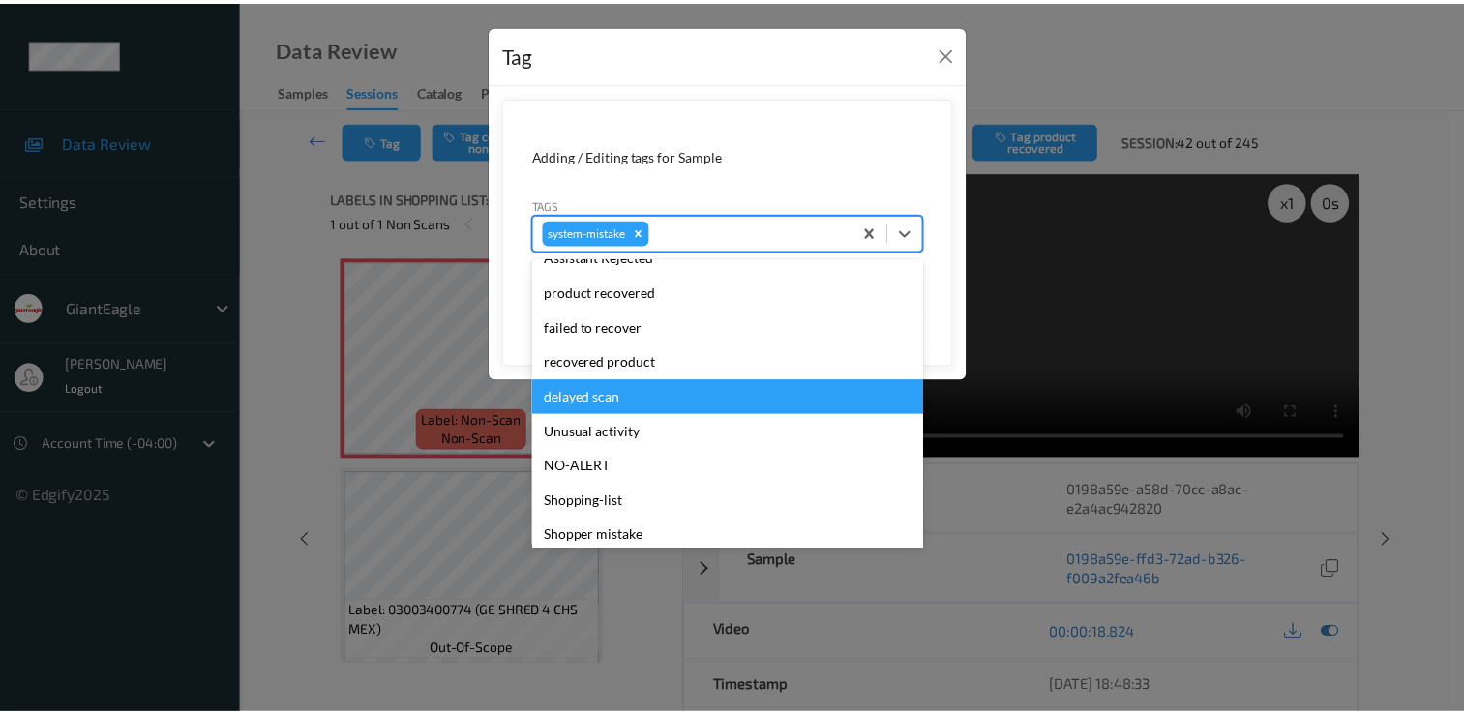
scroll to position [194, 0]
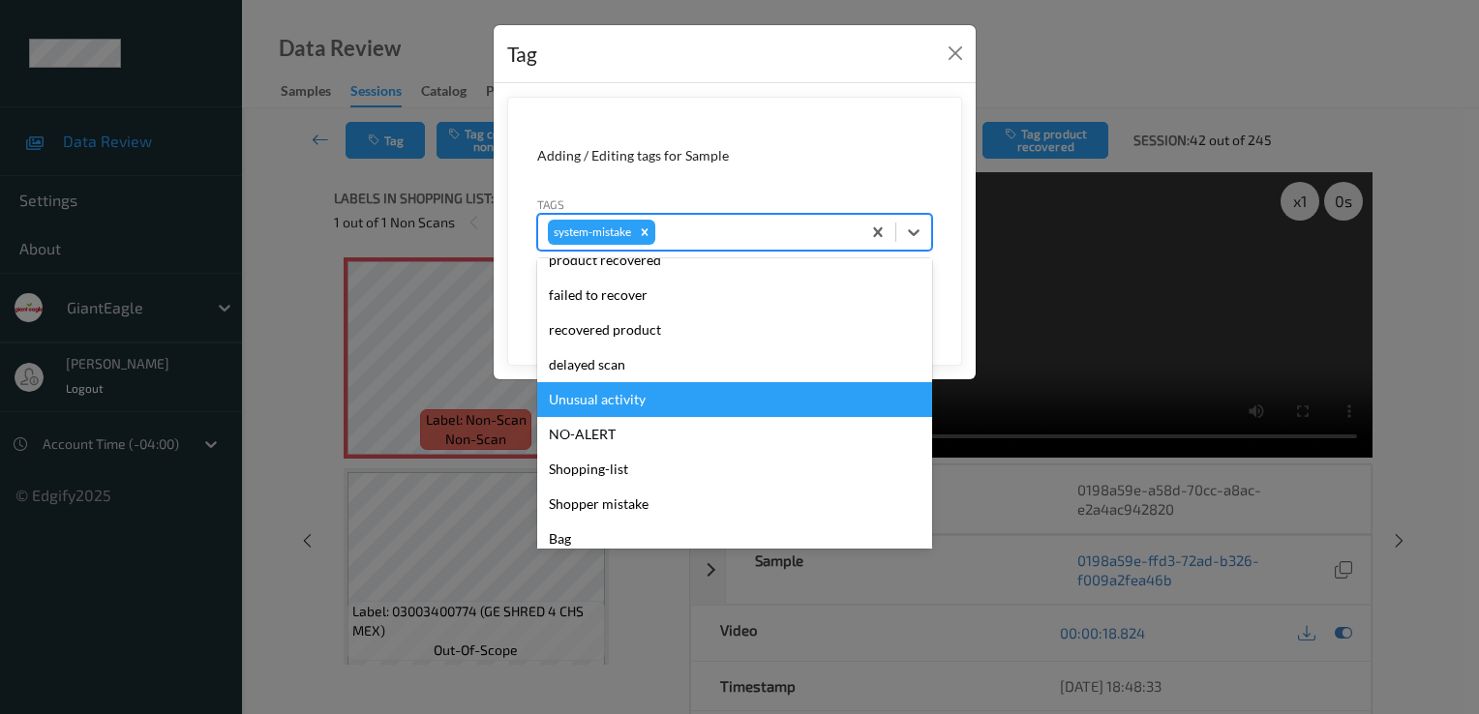
click at [652, 398] on div "Unusual activity" at bounding box center [734, 399] width 395 height 35
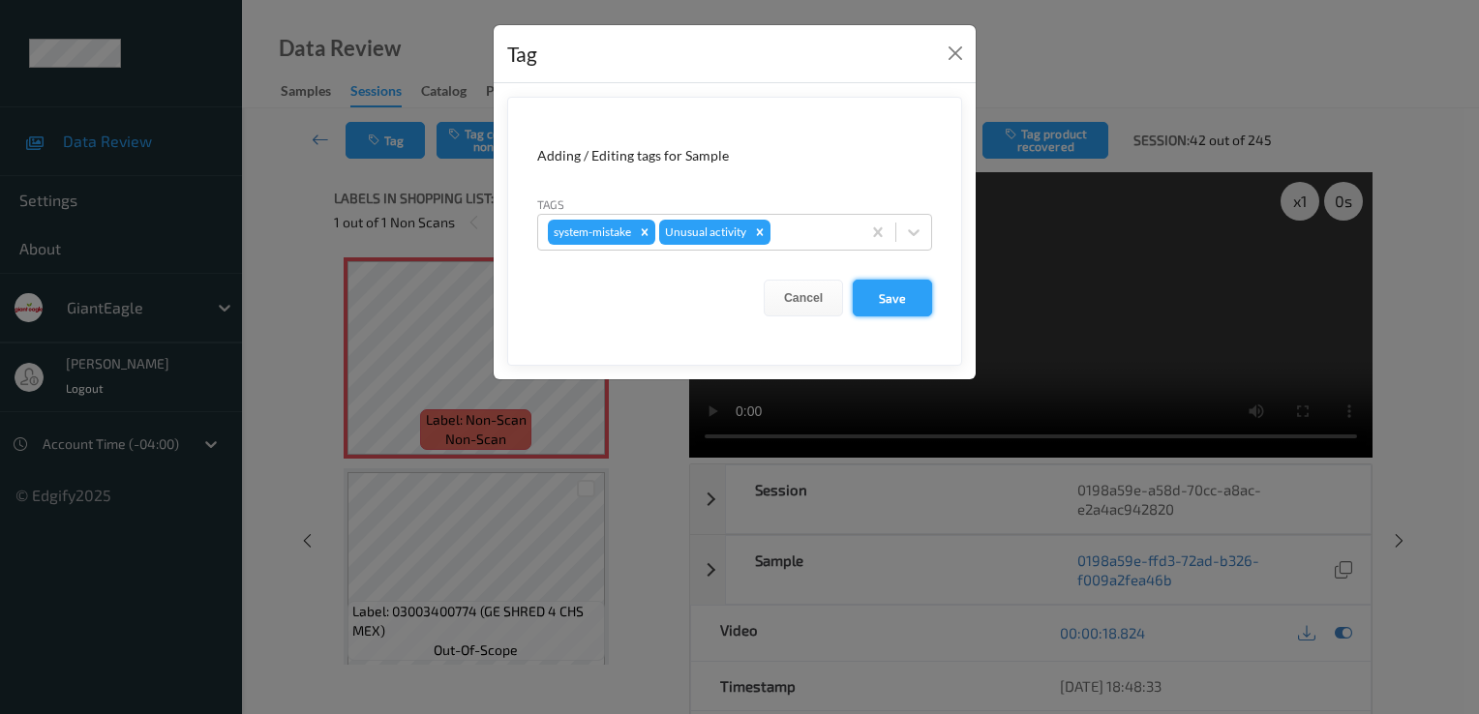
click at [879, 290] on button "Save" at bounding box center [892, 298] width 79 height 37
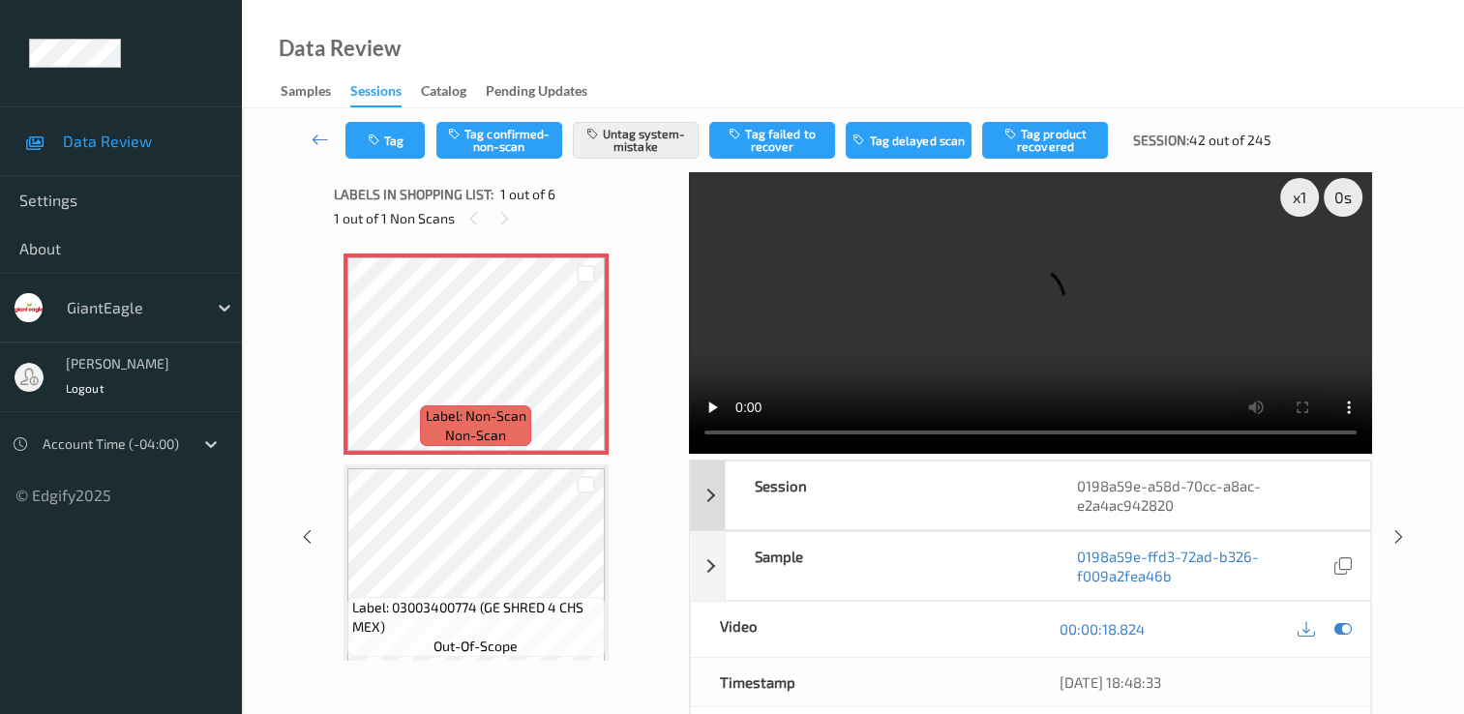
scroll to position [0, 0]
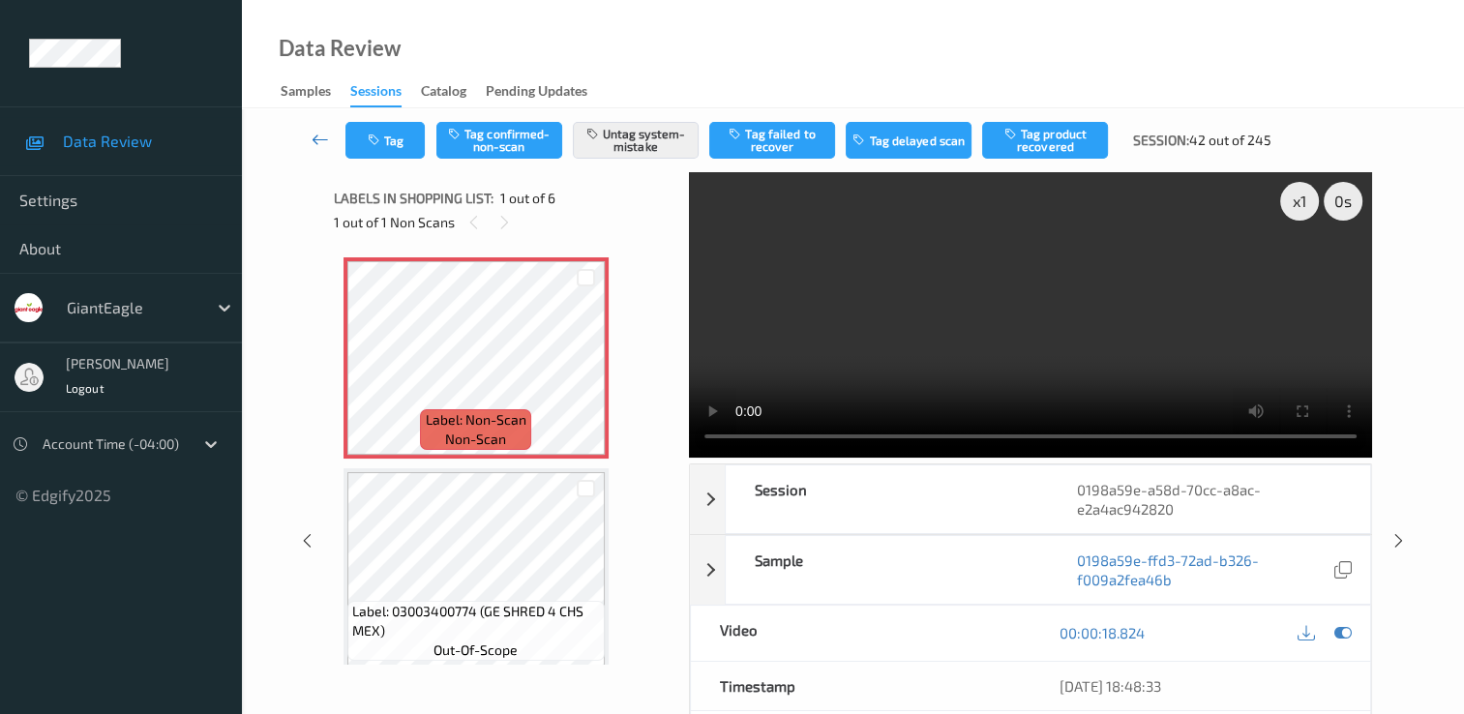
click at [318, 144] on icon at bounding box center [320, 139] width 17 height 19
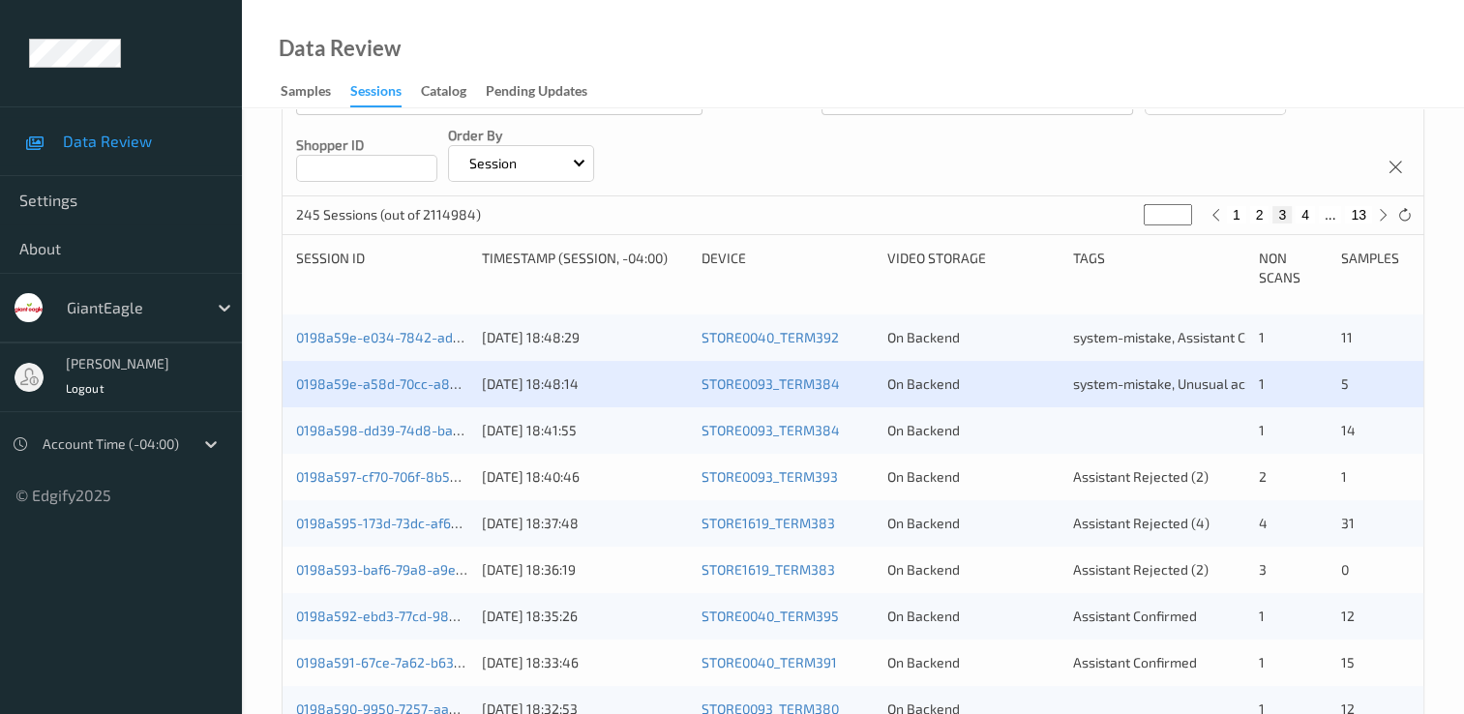
scroll to position [290, 0]
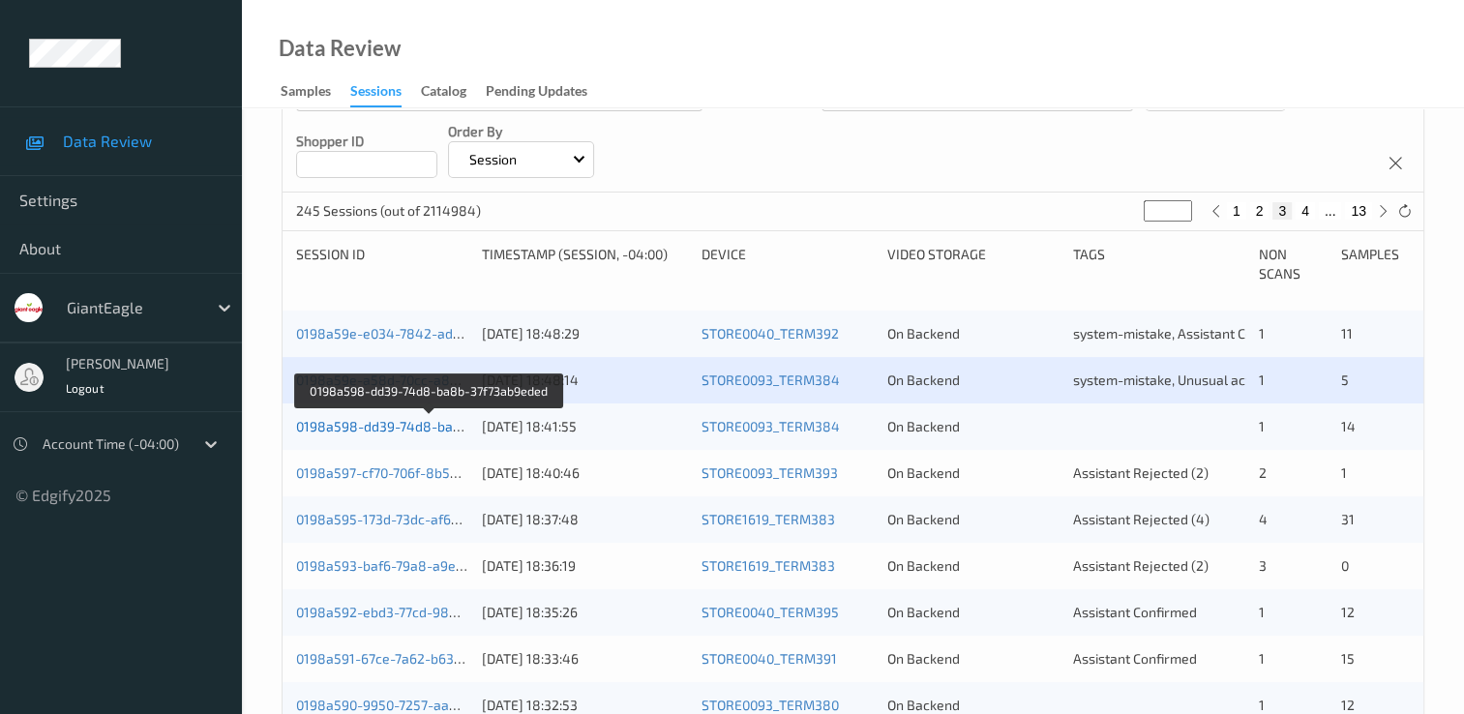
click at [400, 424] on link "0198a598-dd39-74d8-ba8b-37f73ab9eded" at bounding box center [429, 426] width 267 height 16
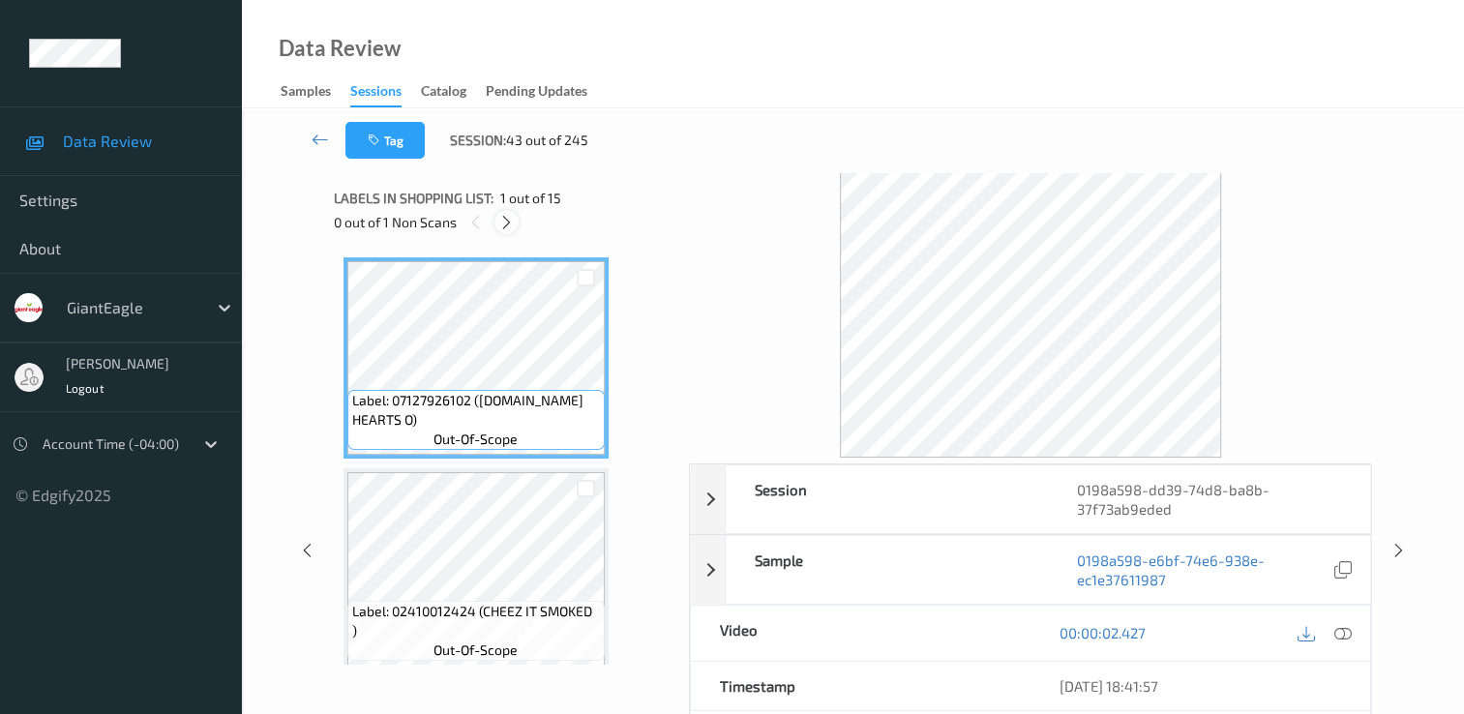
click at [510, 226] on icon at bounding box center [506, 222] width 16 height 17
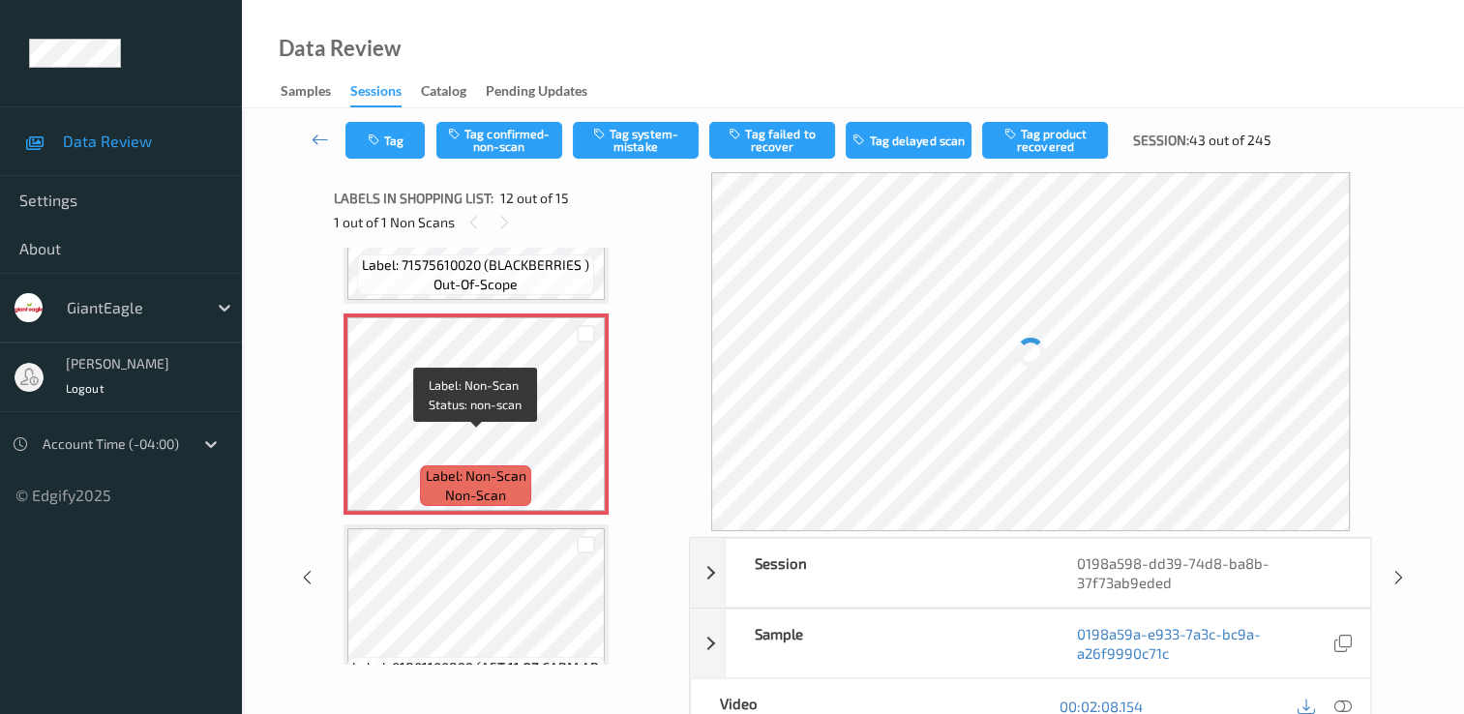
scroll to position [2313, 0]
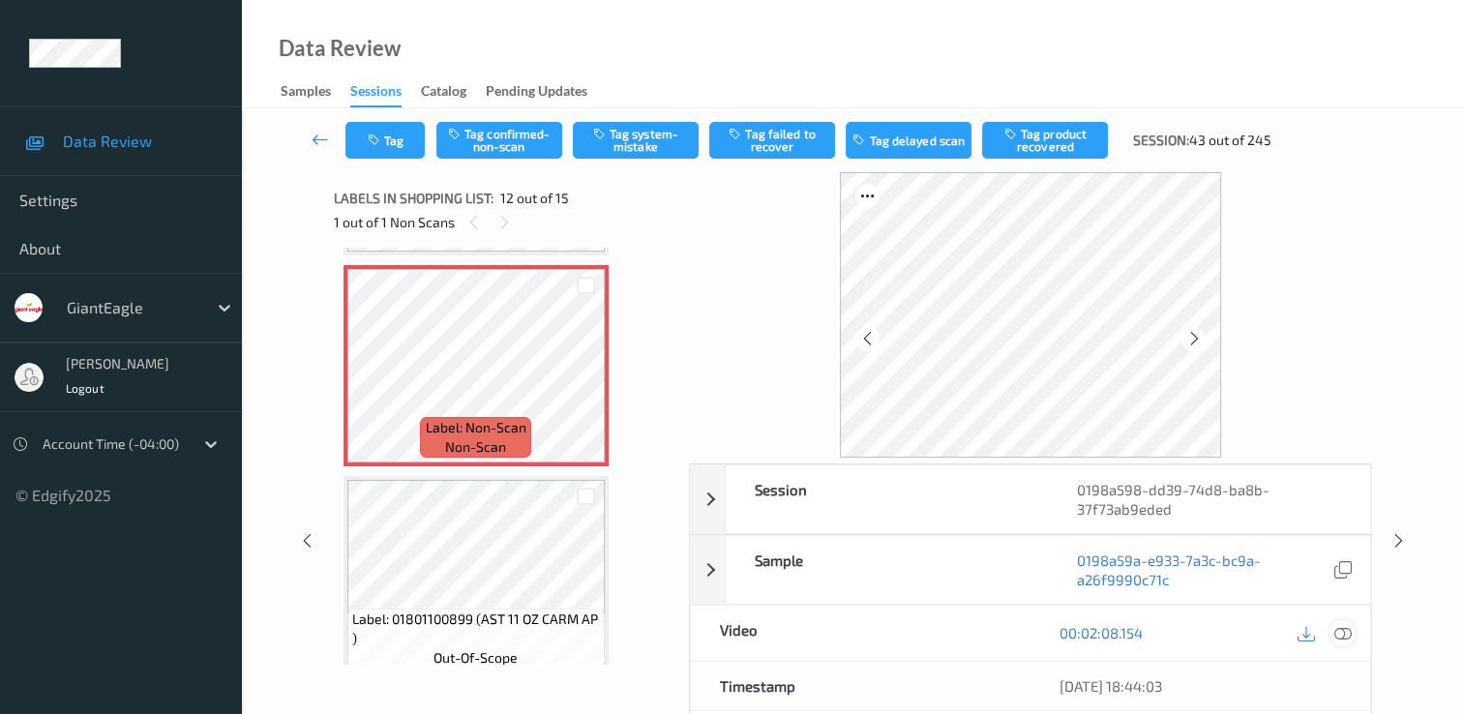
click at [1339, 625] on icon at bounding box center [1343, 632] width 17 height 17
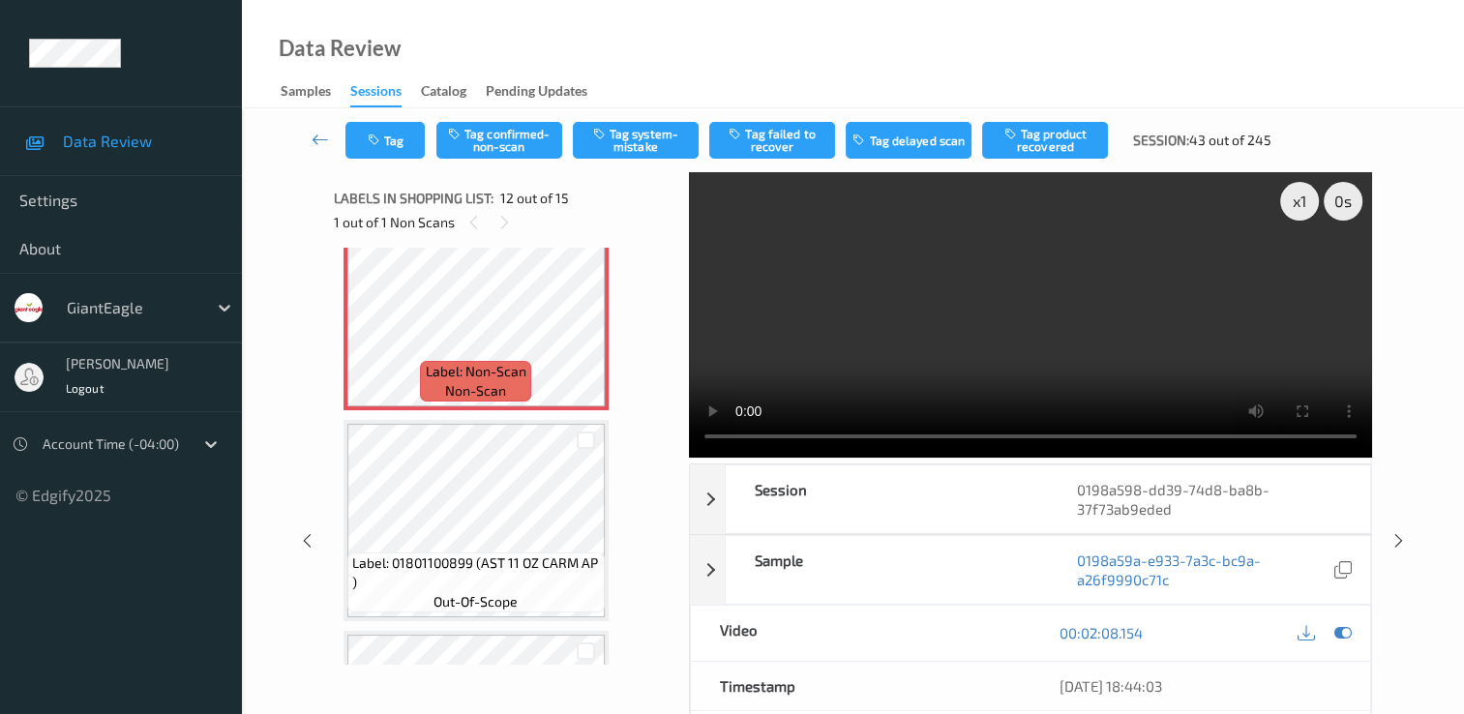
scroll to position [2345, 0]
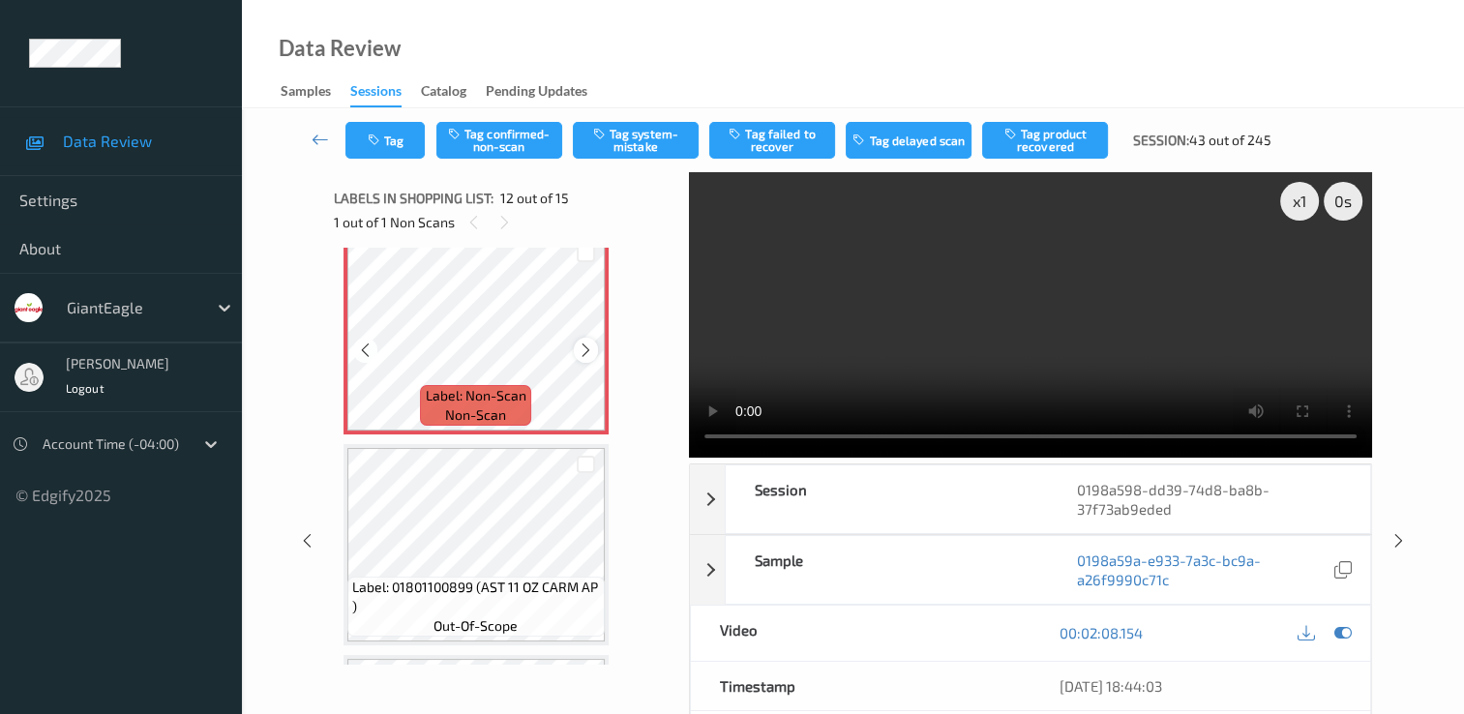
click at [579, 345] on icon at bounding box center [586, 350] width 16 height 17
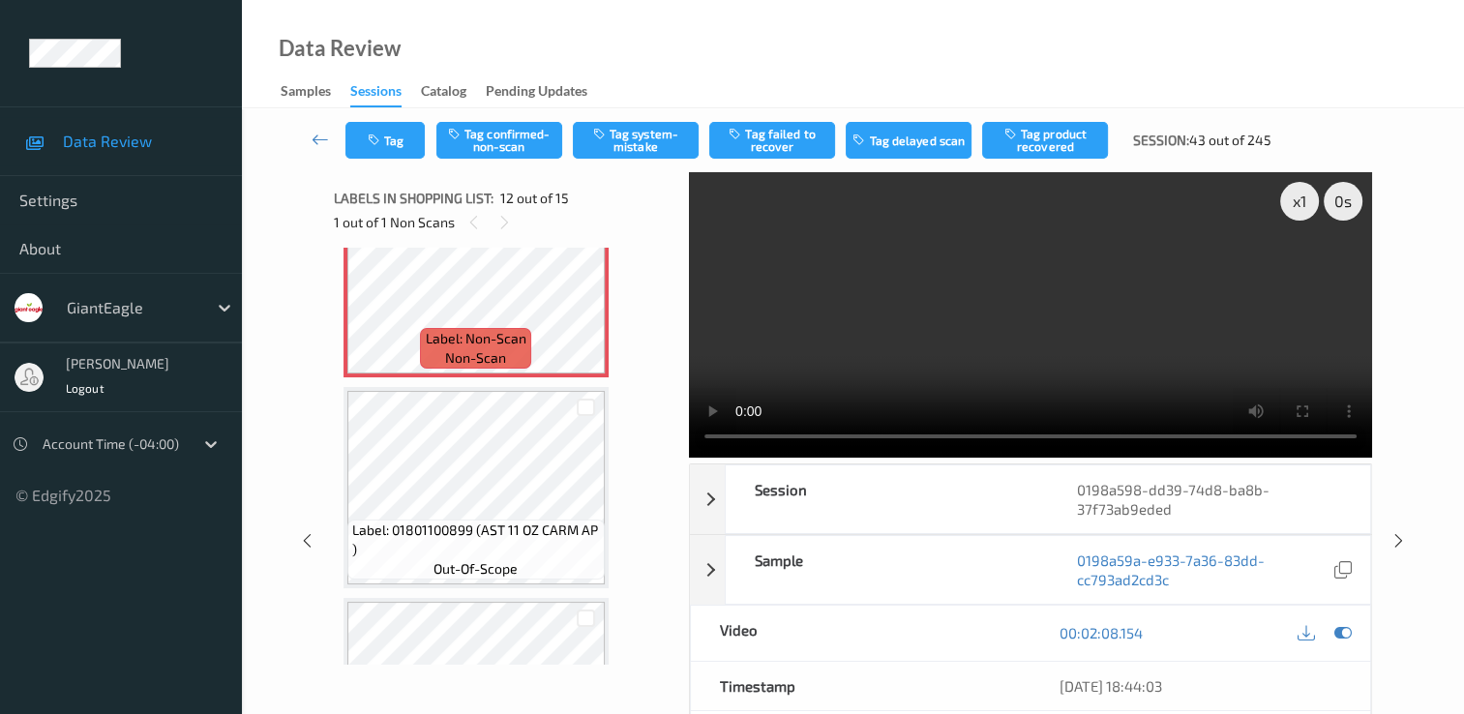
scroll to position [2369, 0]
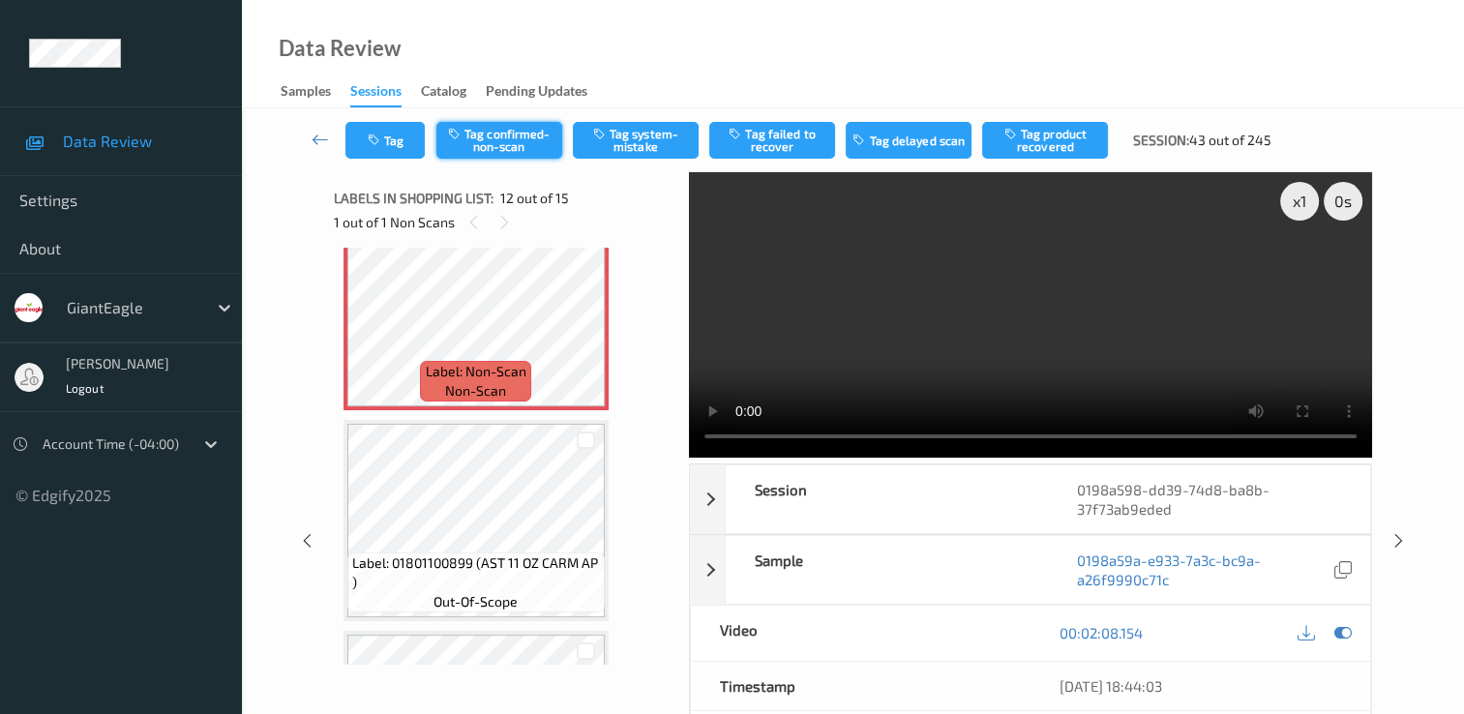
drag, startPoint x: 631, startPoint y: 130, endPoint x: 526, endPoint y: 144, distance: 105.5
click at [526, 144] on div "Tag Tag confirmed-non-scan Tag system-mistake Tag failed to recover Tag delayed…" at bounding box center [814, 140] width 939 height 37
click at [524, 142] on button "Tag confirmed-non-scan" at bounding box center [499, 140] width 126 height 37
click at [775, 137] on button "Tag failed to recover" at bounding box center [772, 140] width 126 height 37
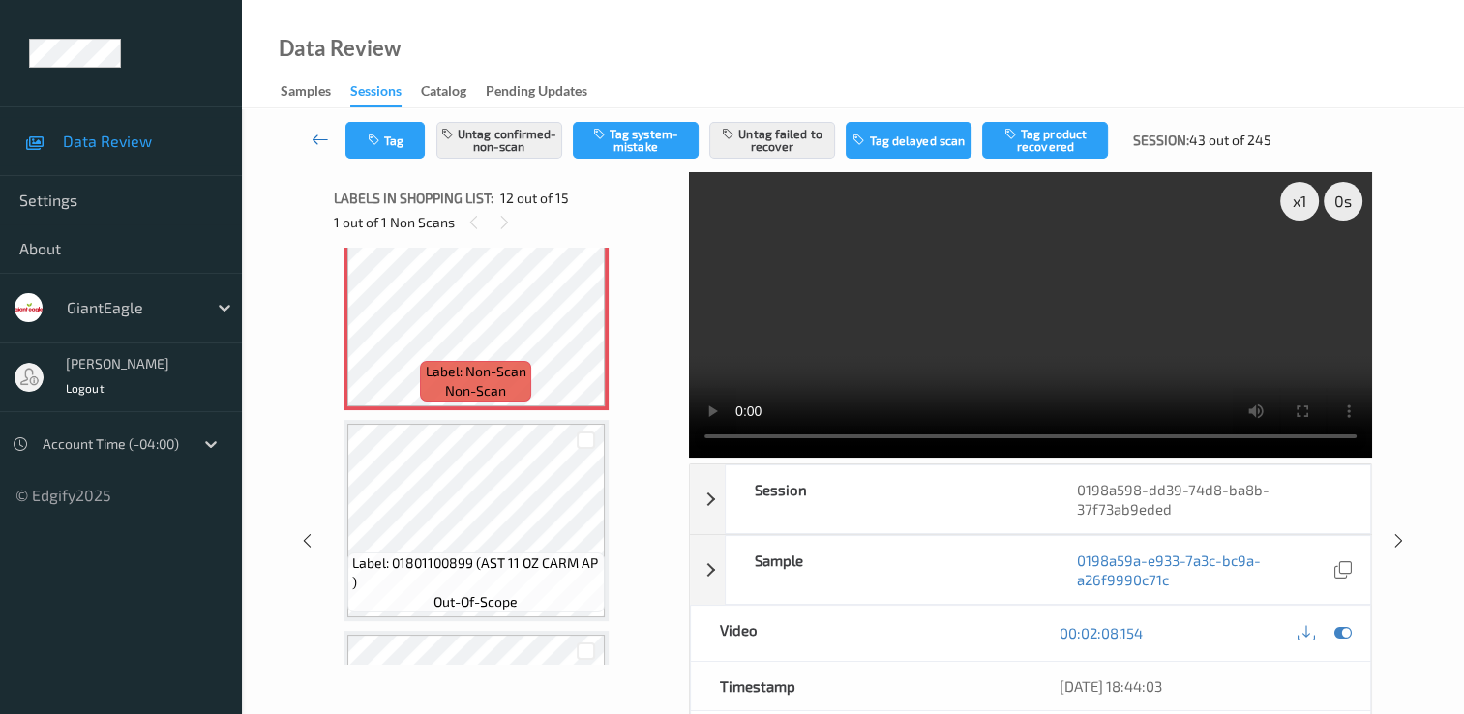
click at [319, 139] on icon at bounding box center [320, 139] width 17 height 19
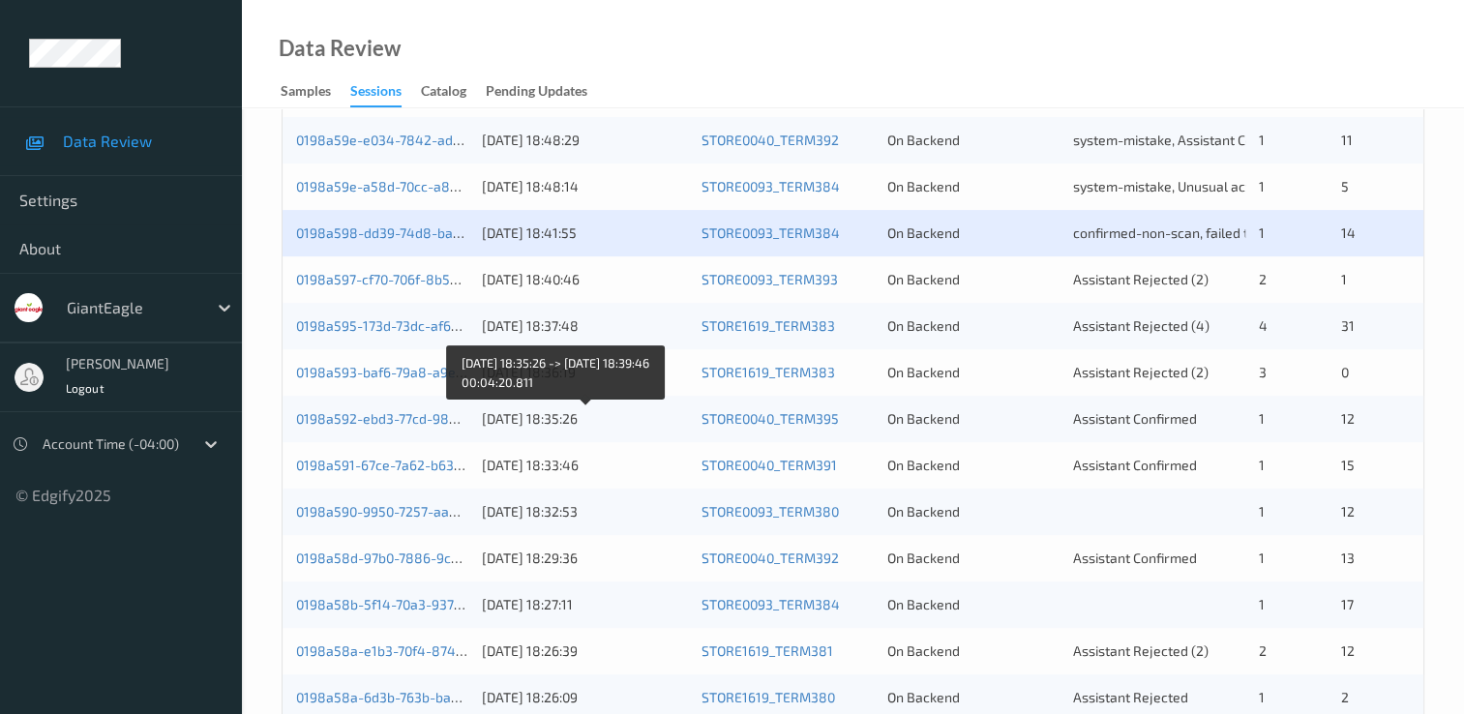
scroll to position [387, 0]
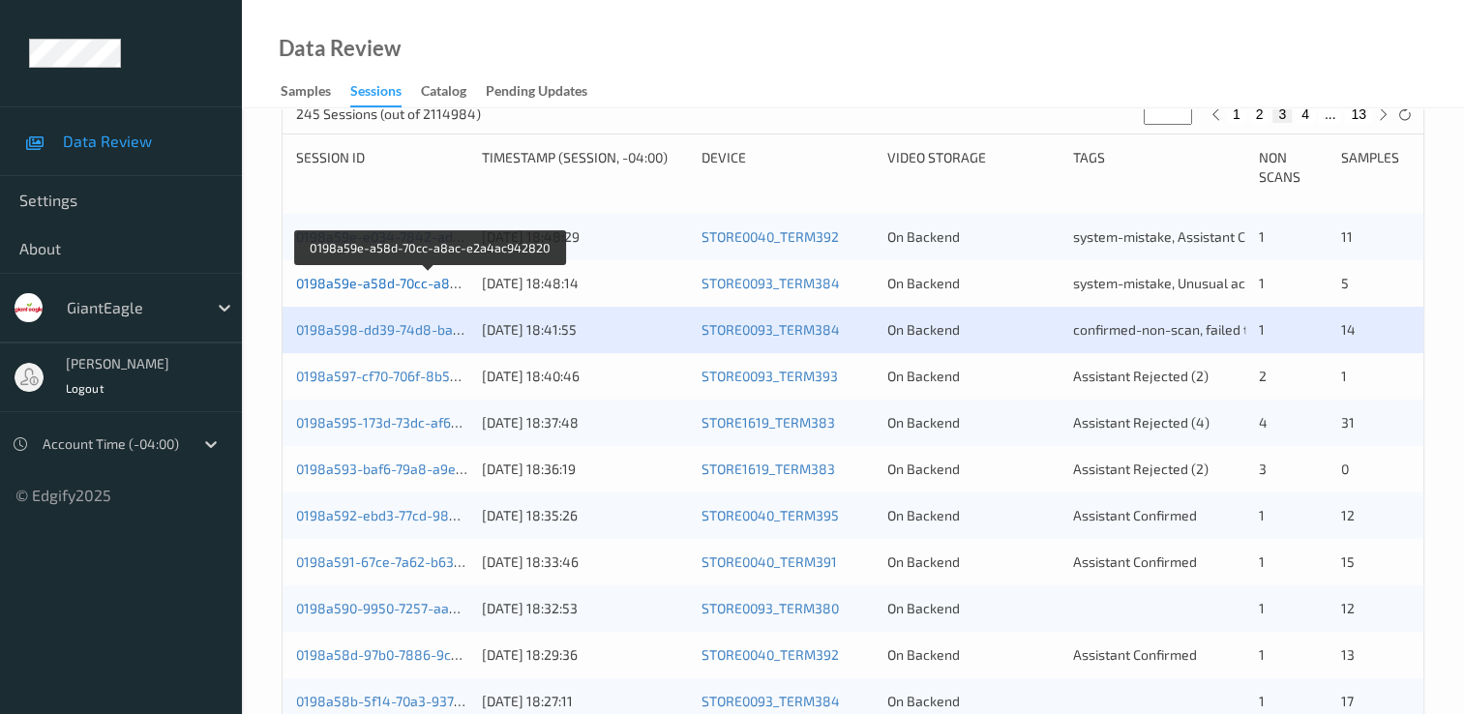
click at [364, 277] on link "0198a59e-a58d-70cc-a8ac-e2a4ac942820" at bounding box center [430, 283] width 269 height 16
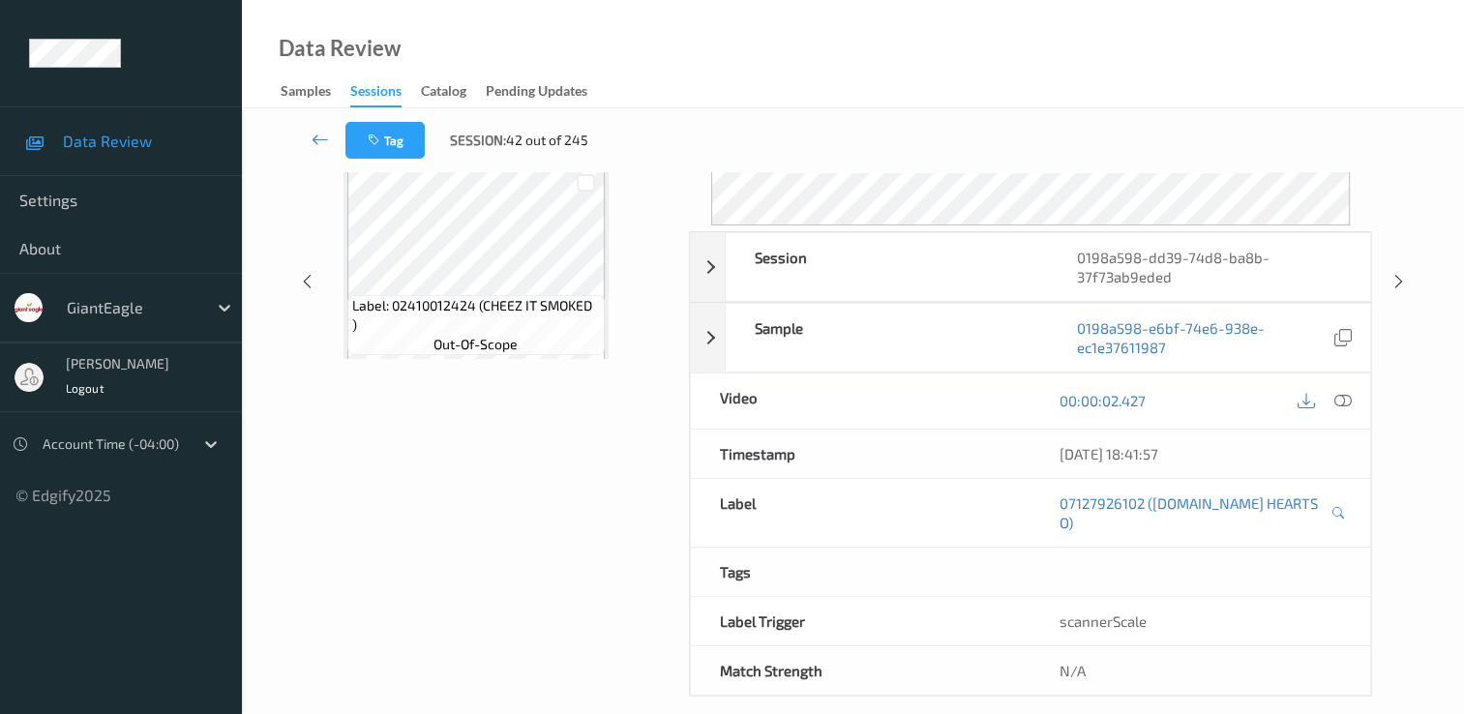
scroll to position [116, 0]
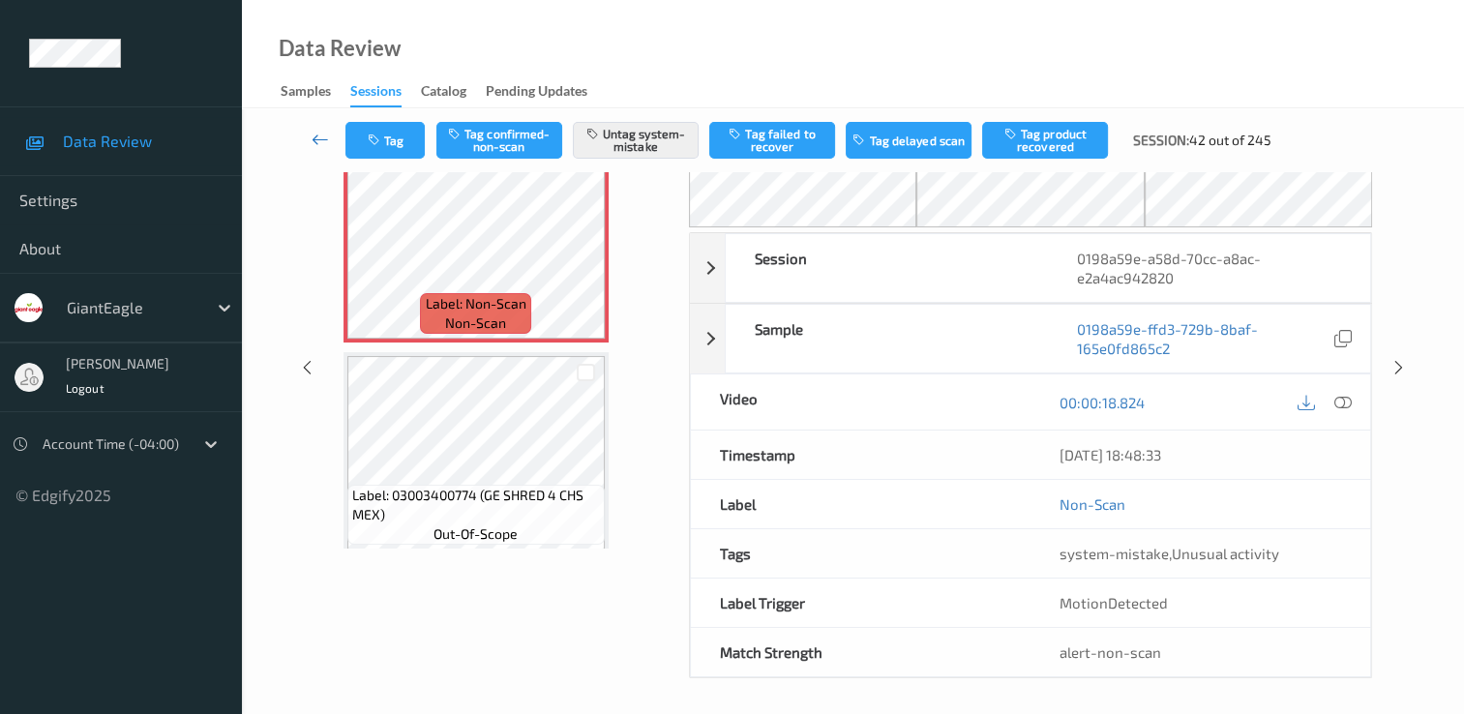
click at [315, 140] on icon at bounding box center [320, 139] width 17 height 19
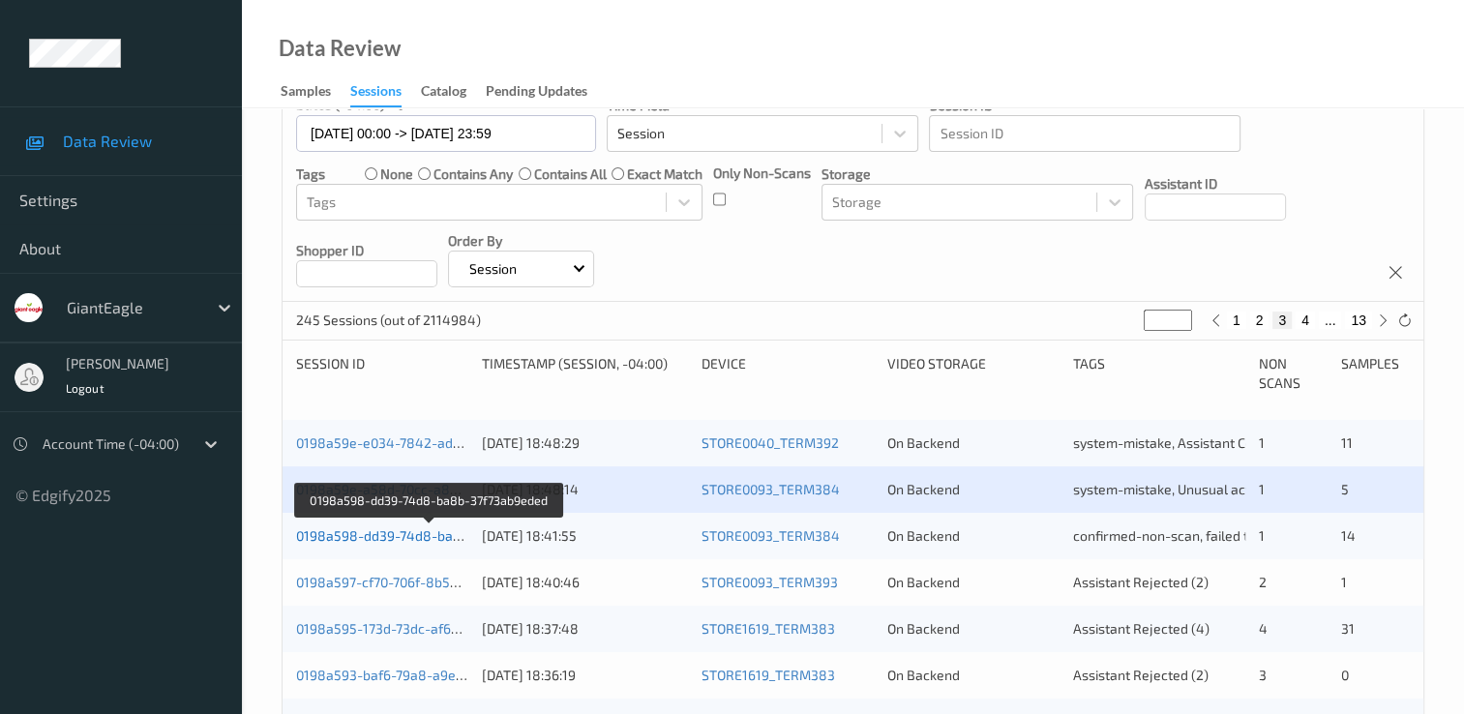
scroll to position [194, 0]
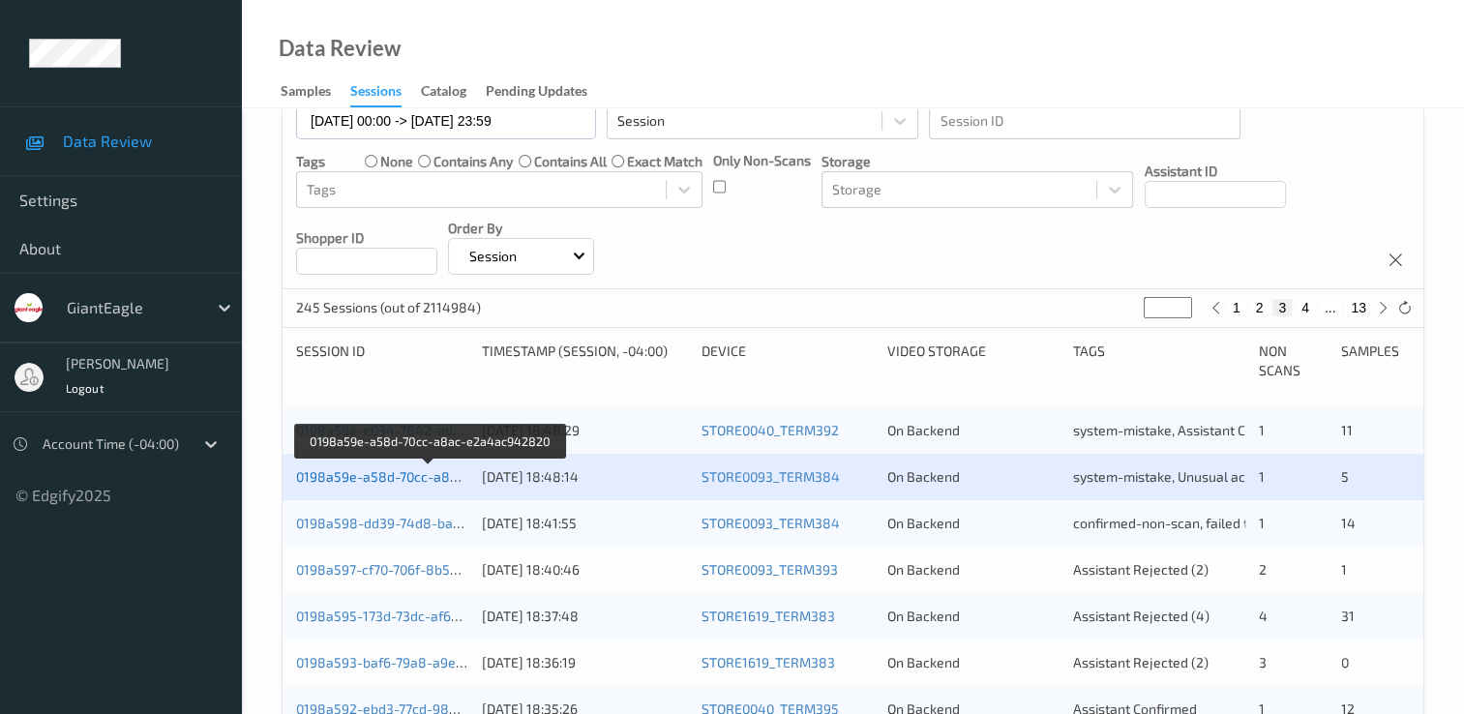
click at [401, 479] on link "0198a59e-a58d-70cc-a8ac-e2a4ac942820" at bounding box center [430, 476] width 269 height 16
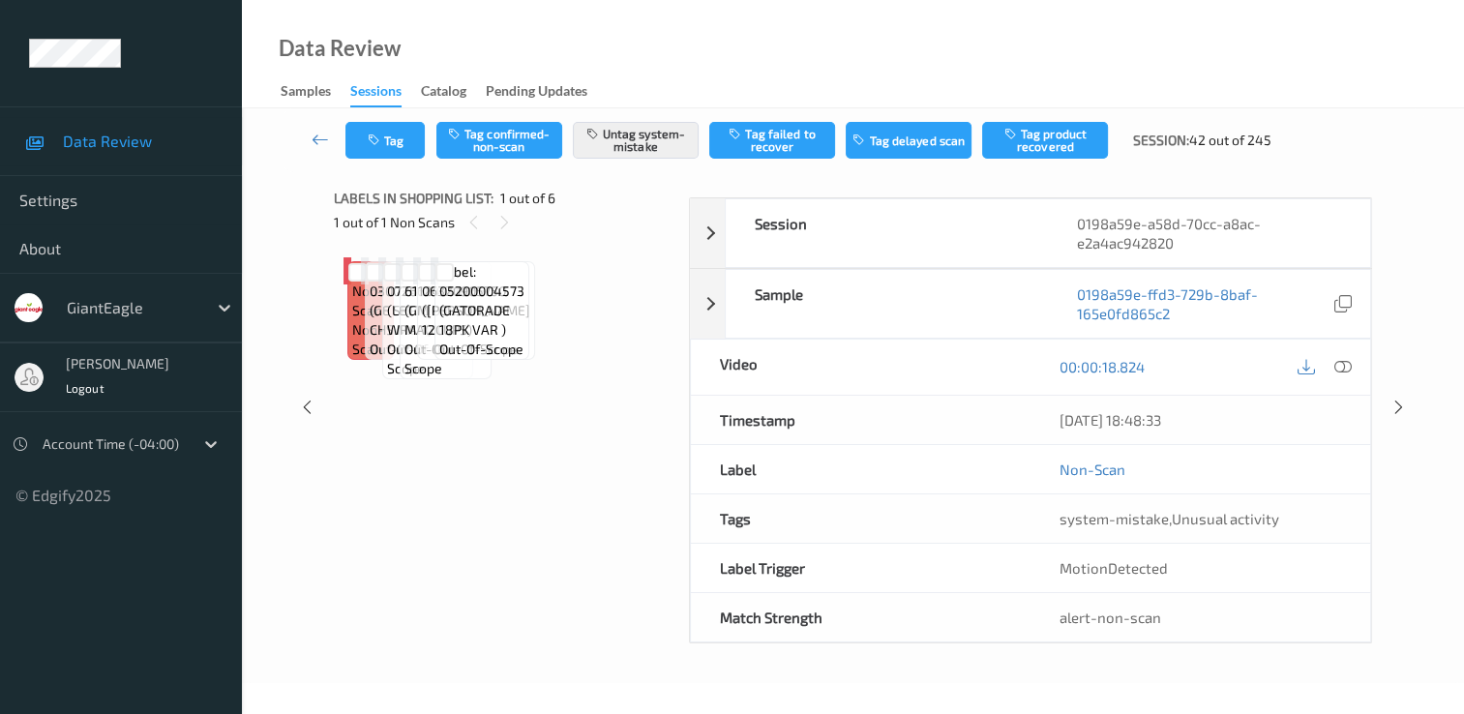
scroll to position [116, 0]
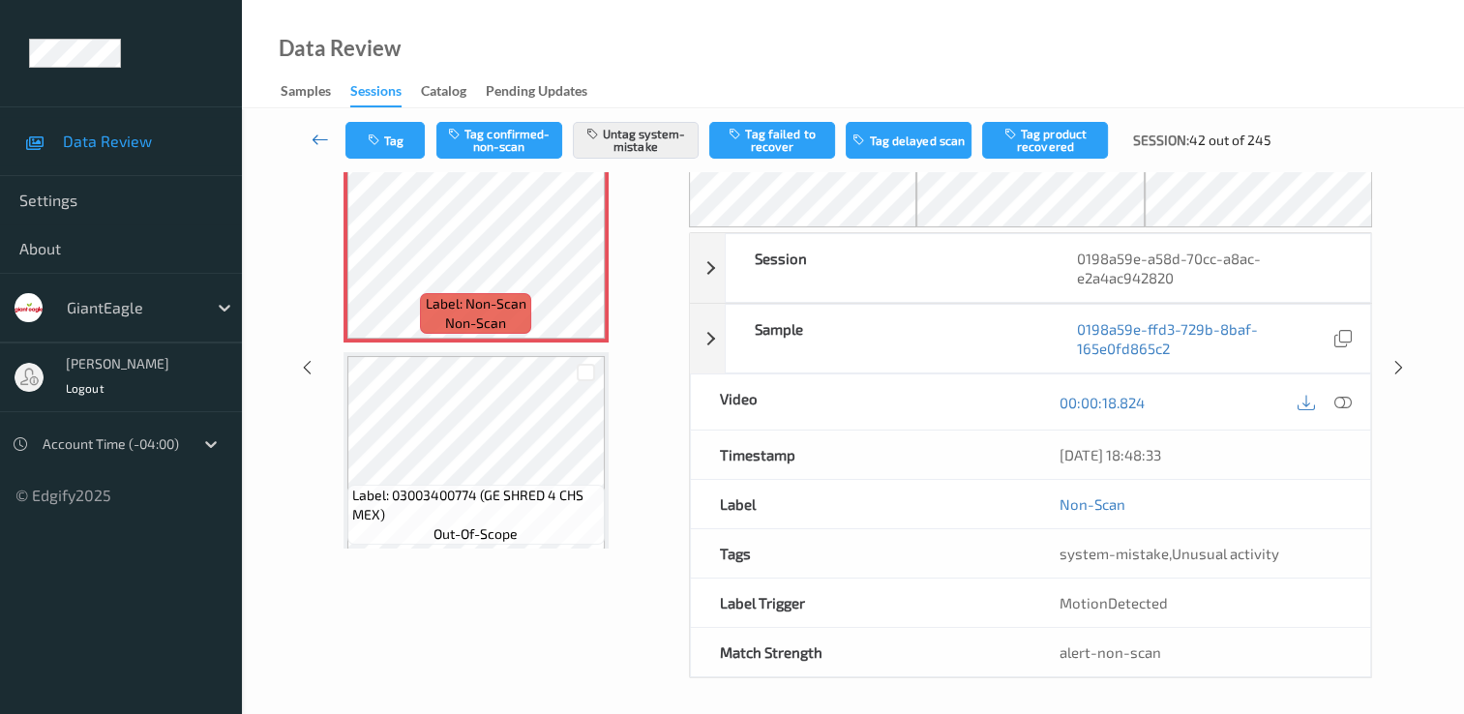
click at [325, 135] on icon at bounding box center [320, 139] width 17 height 19
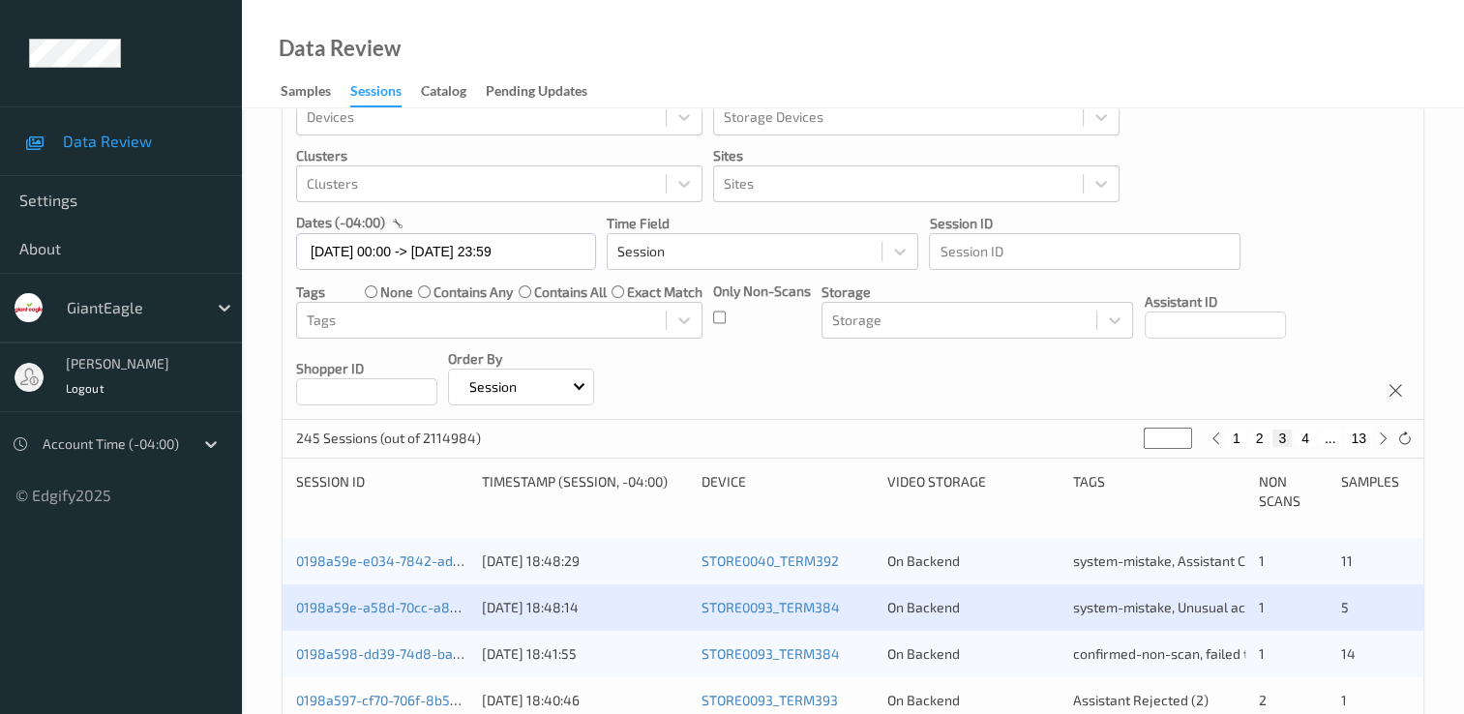
scroll to position [97, 0]
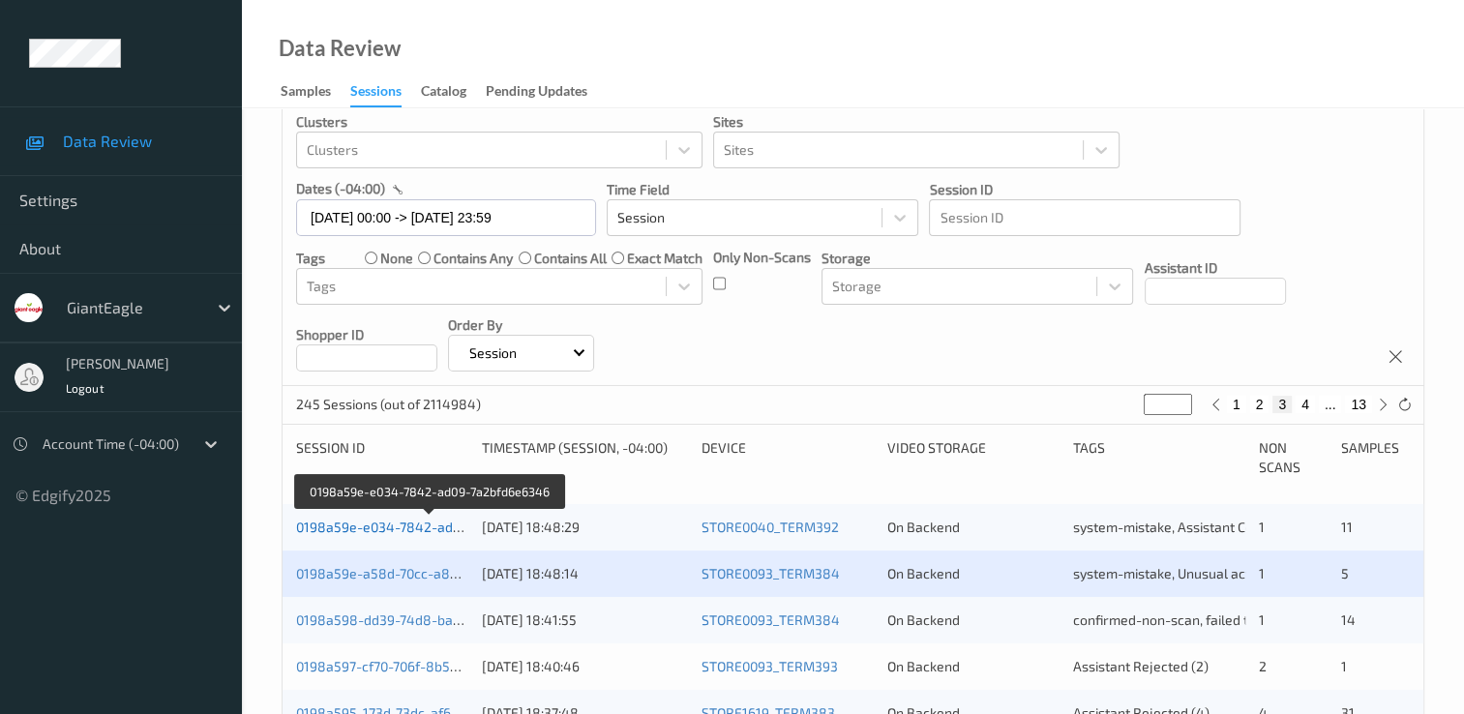
click at [428, 531] on link "0198a59e-e034-7842-ad09-7a2bfd6e6346" at bounding box center [429, 527] width 267 height 16
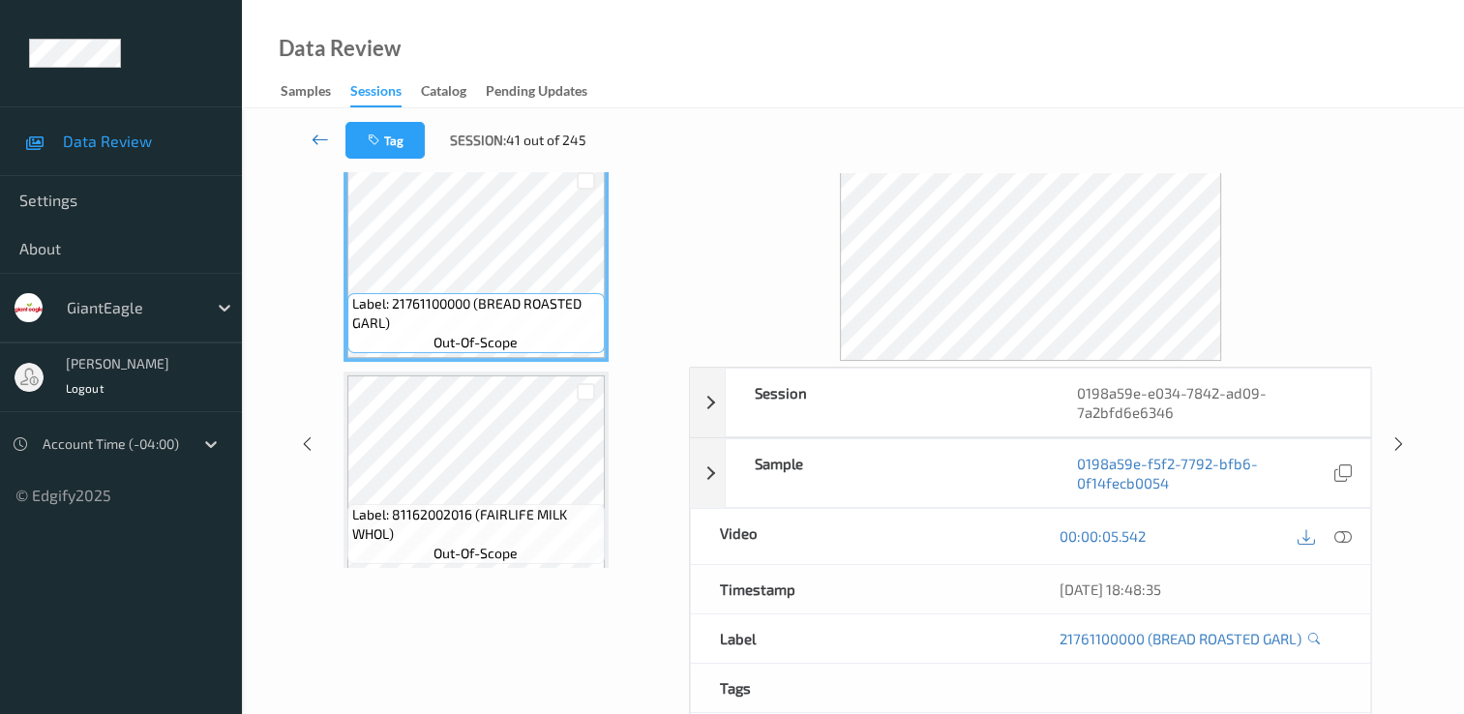
click at [316, 137] on icon at bounding box center [320, 139] width 17 height 19
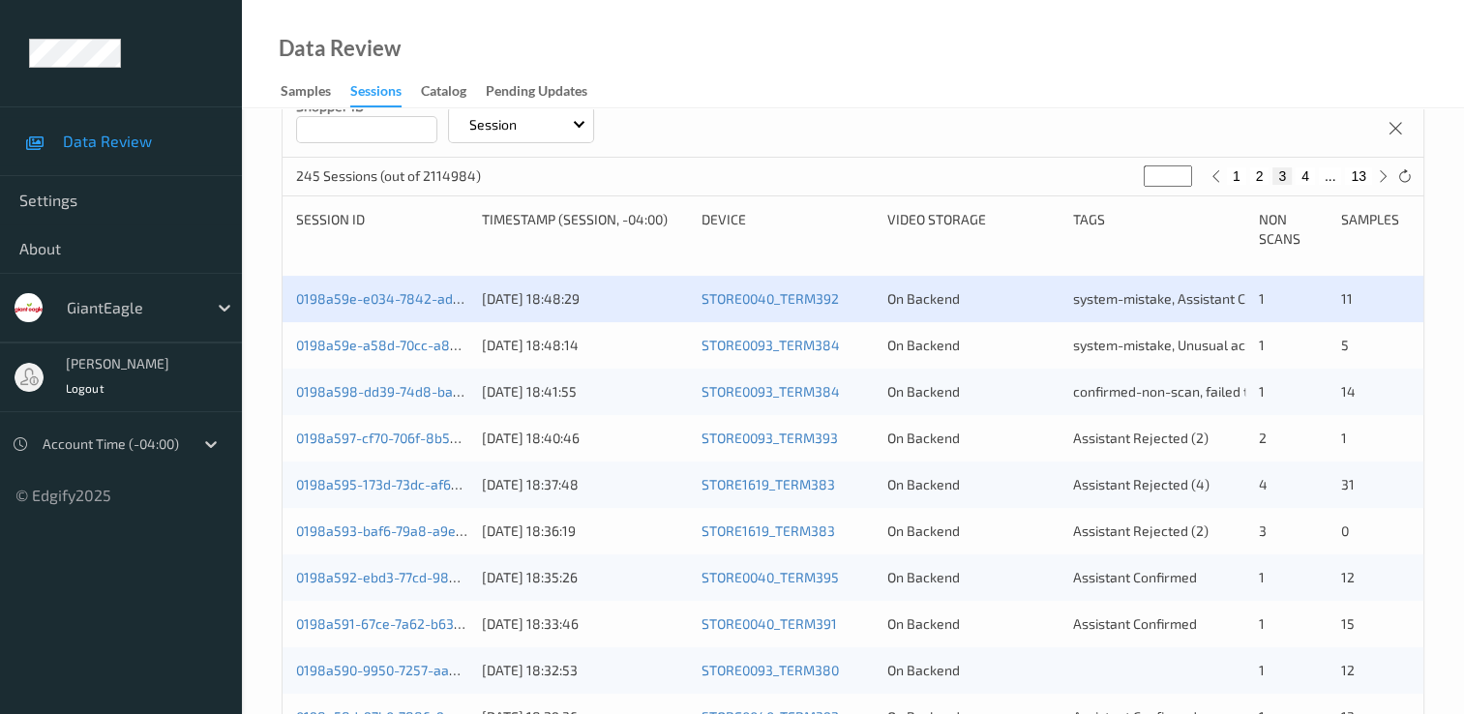
scroll to position [387, 0]
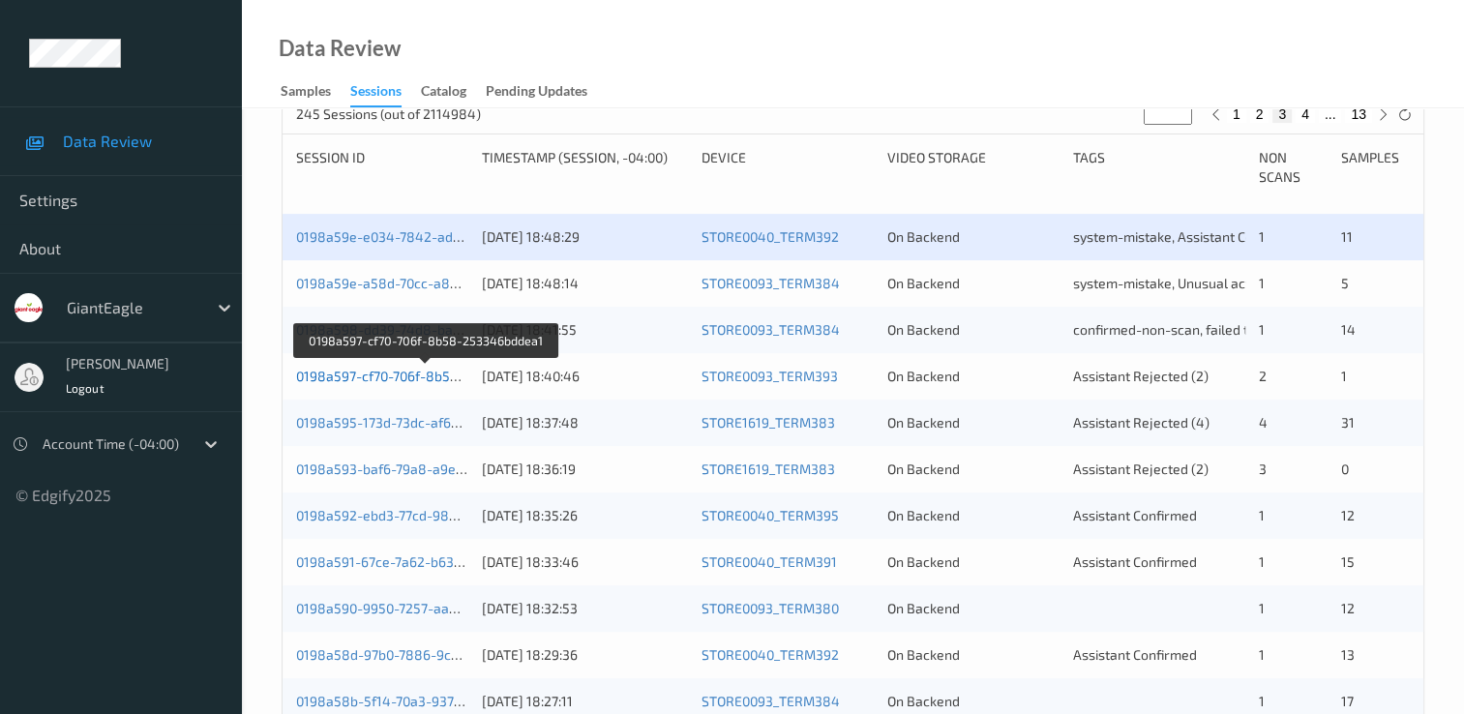
click at [395, 373] on link "0198a597-cf70-706f-8b58-253346bddea1" at bounding box center [426, 376] width 260 height 16
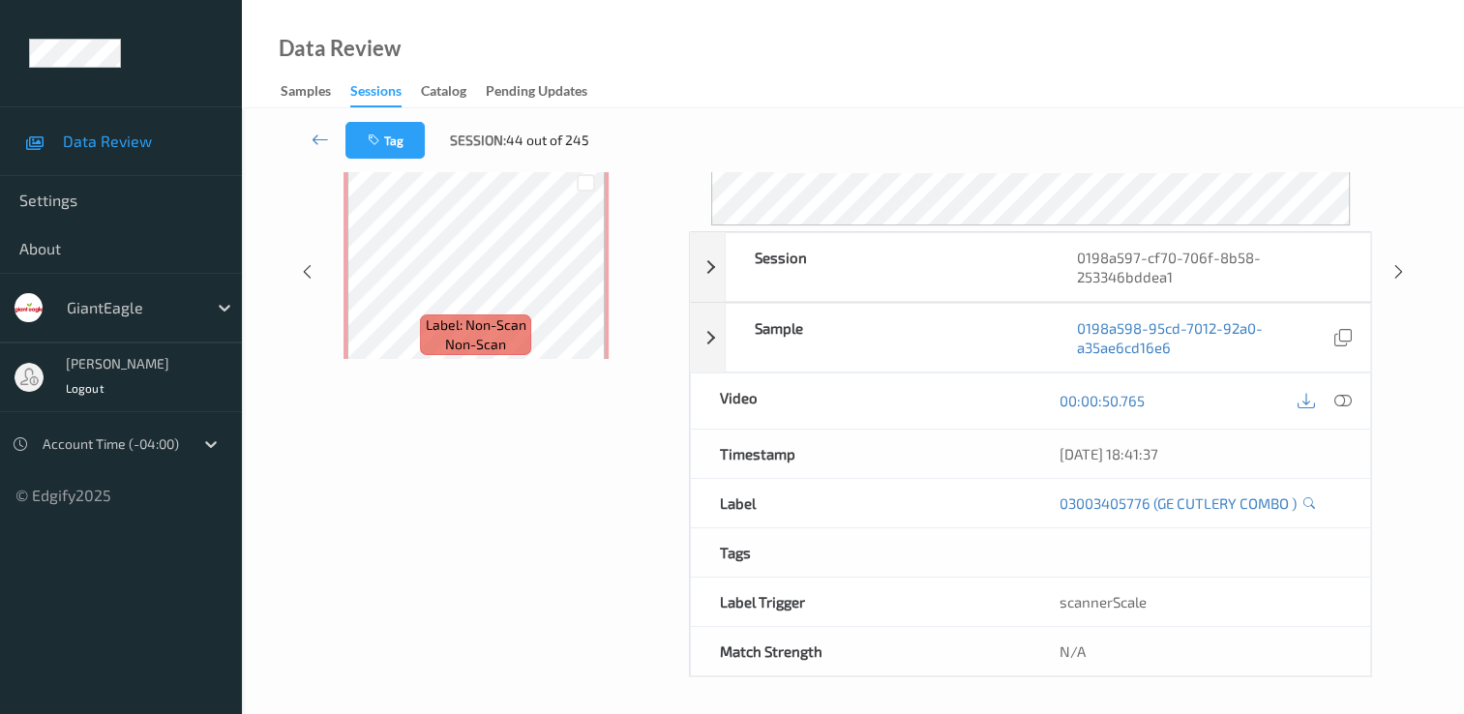
scroll to position [232, 0]
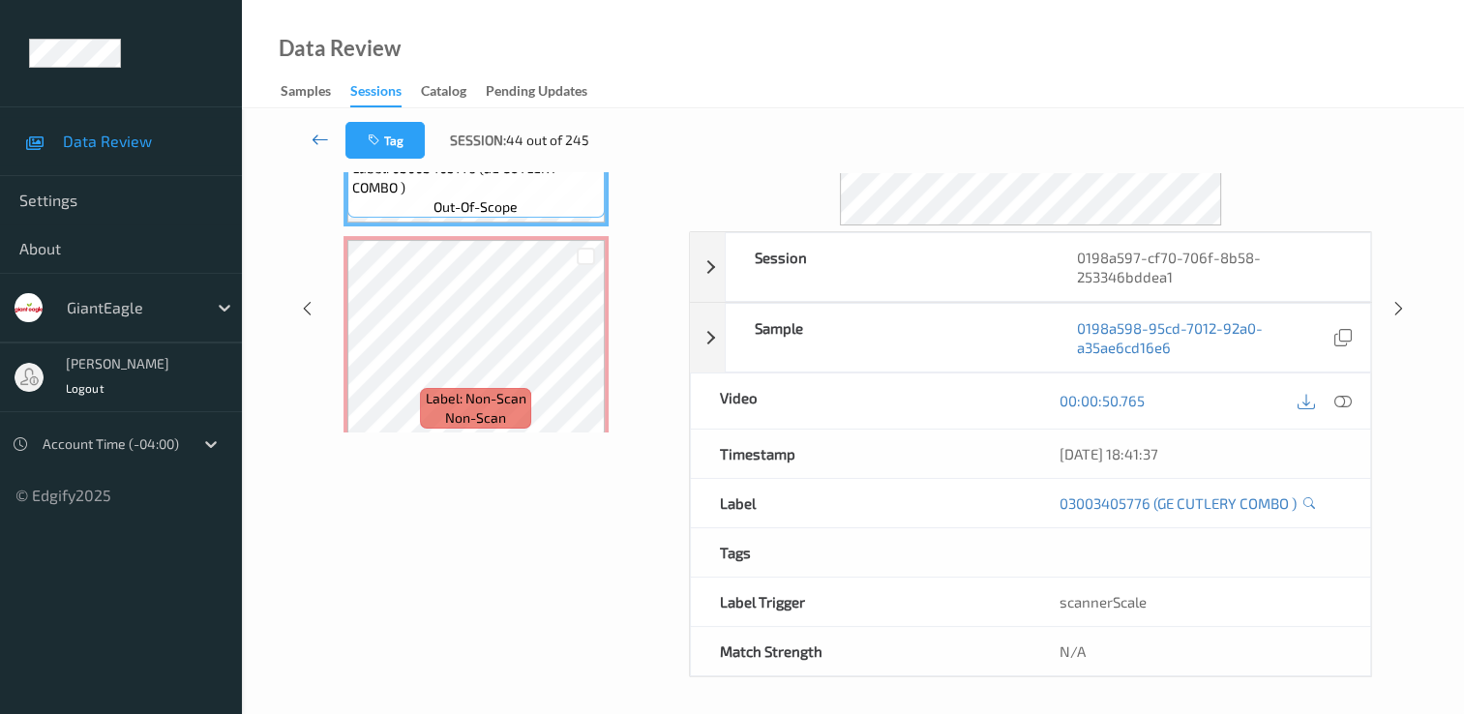
click at [325, 139] on icon at bounding box center [320, 139] width 17 height 19
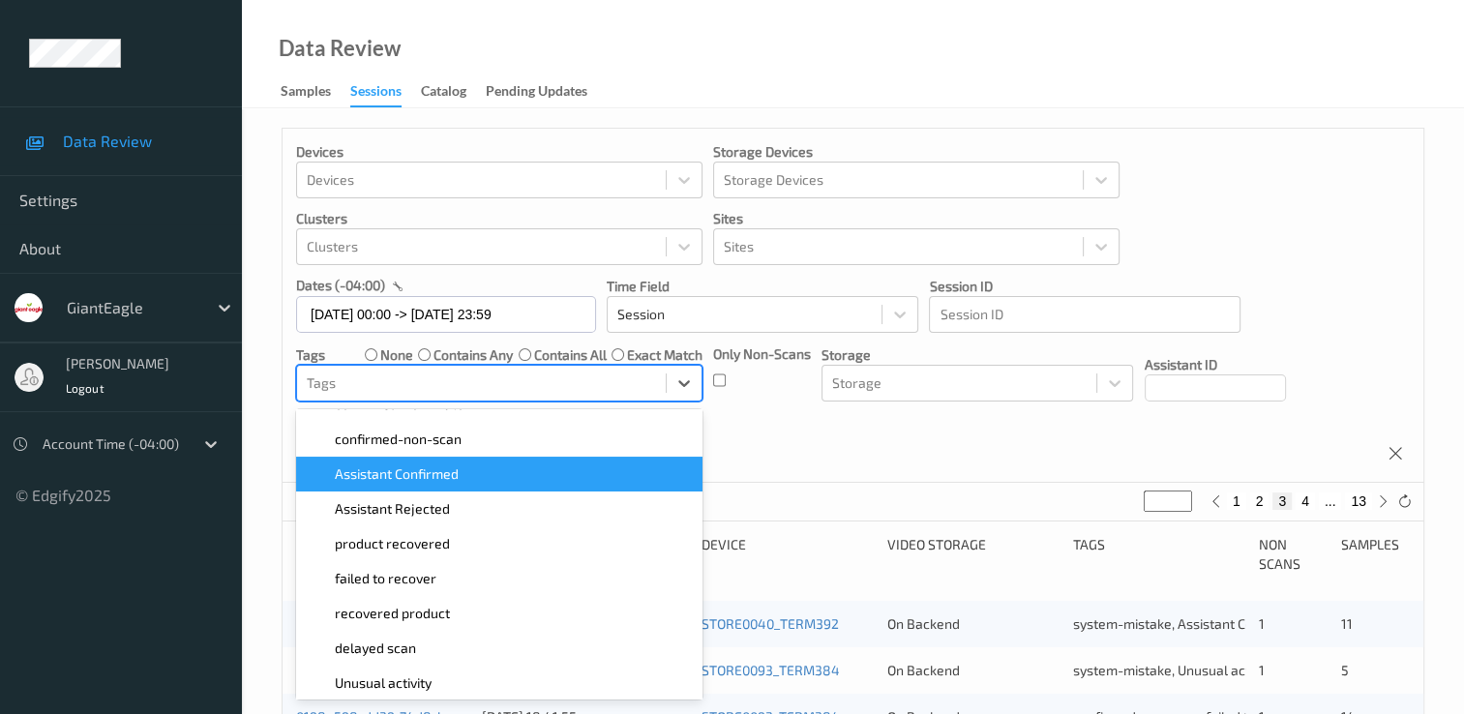
scroll to position [194, 0]
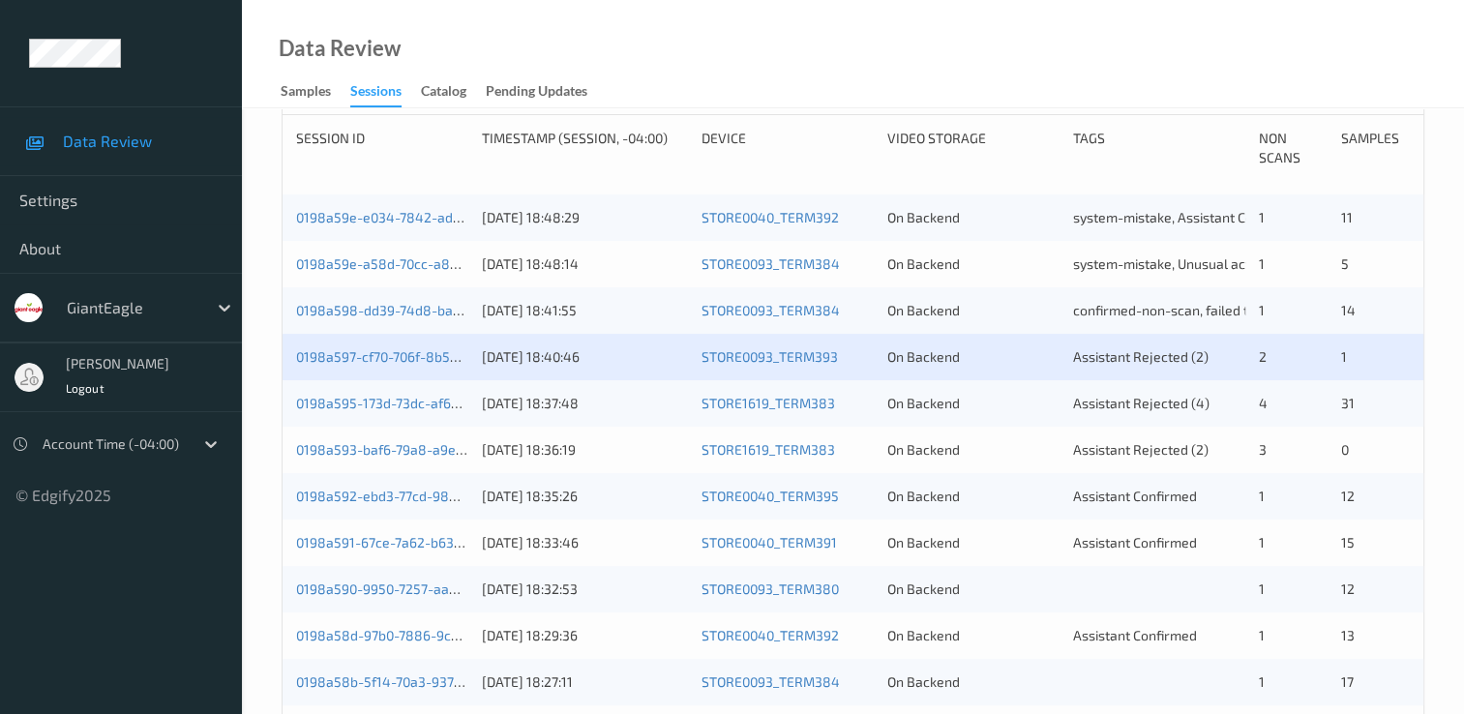
scroll to position [484, 0]
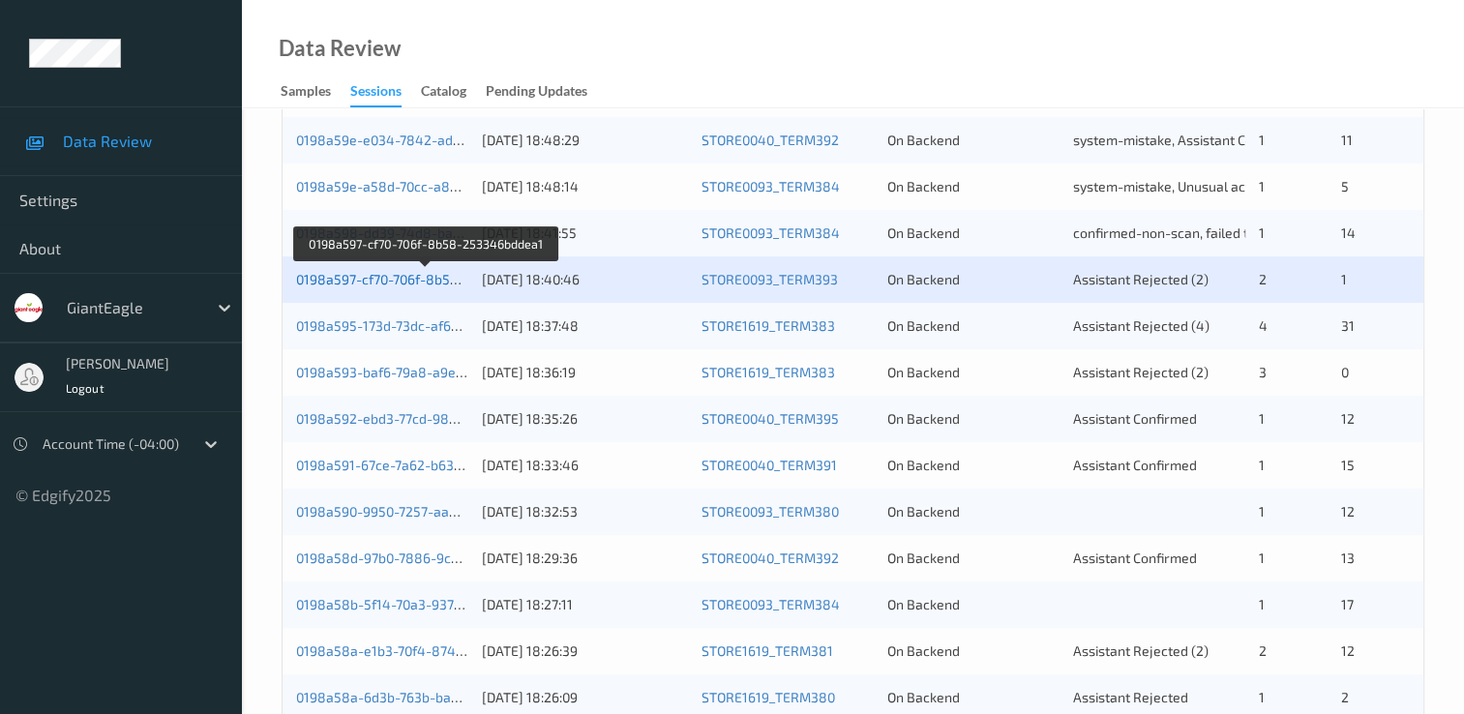
click at [430, 275] on link "0198a597-cf70-706f-8b58-253346bddea1" at bounding box center [426, 279] width 260 height 16
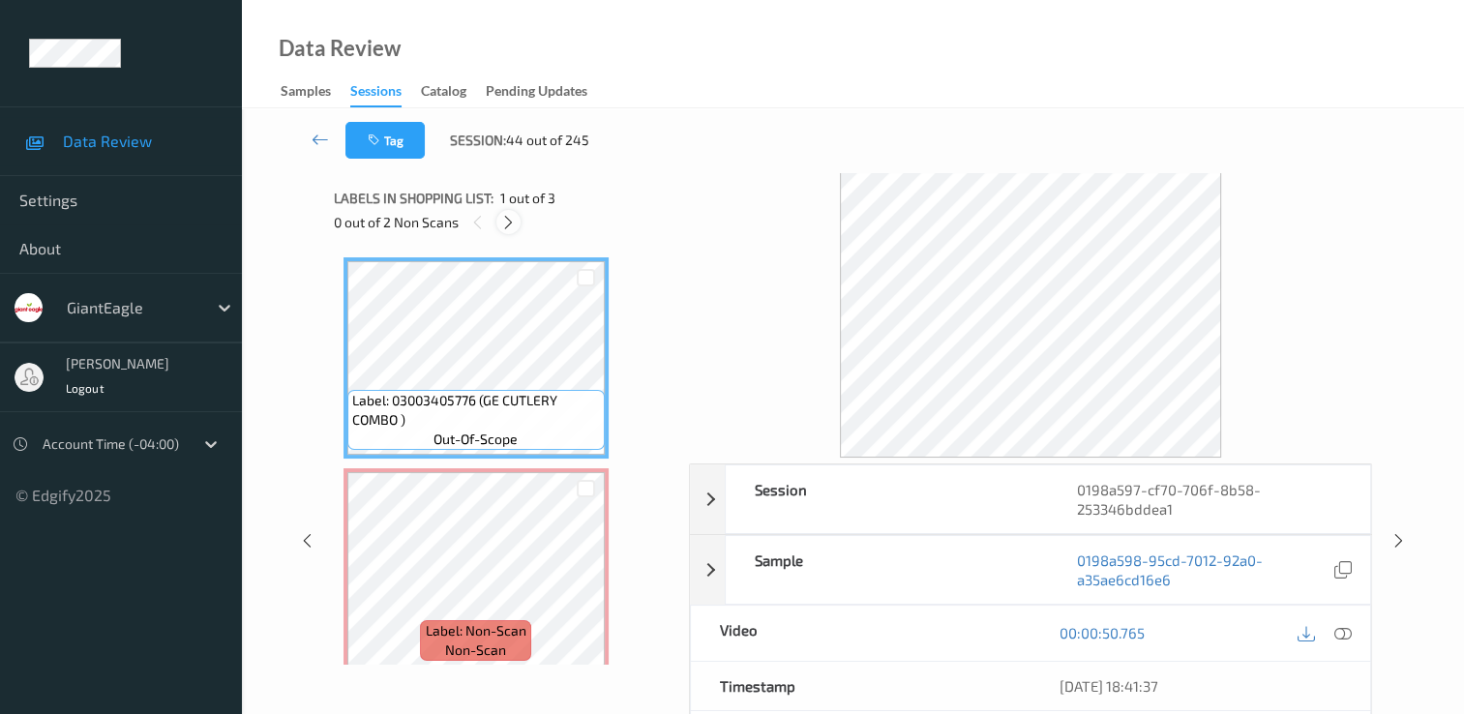
click at [512, 223] on icon at bounding box center [508, 222] width 16 height 17
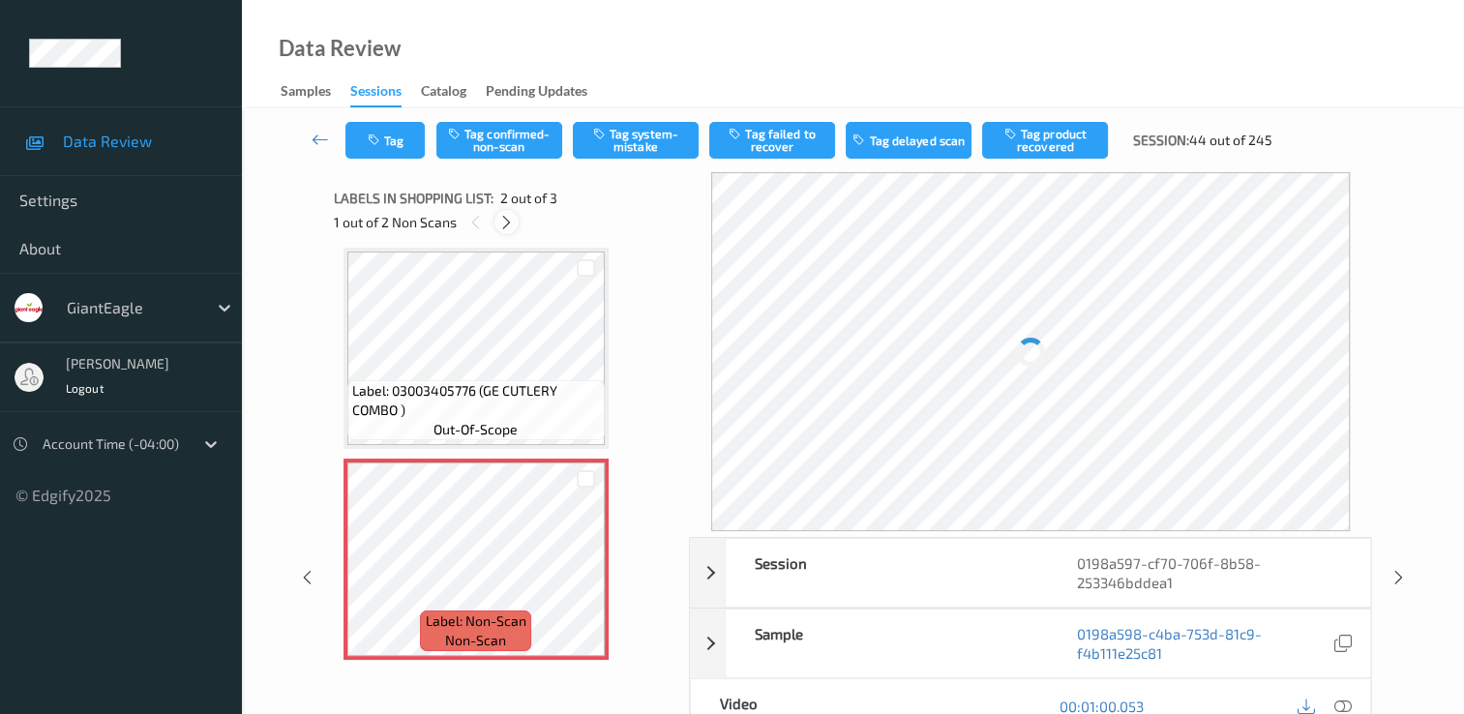
click at [512, 223] on icon at bounding box center [506, 222] width 16 height 17
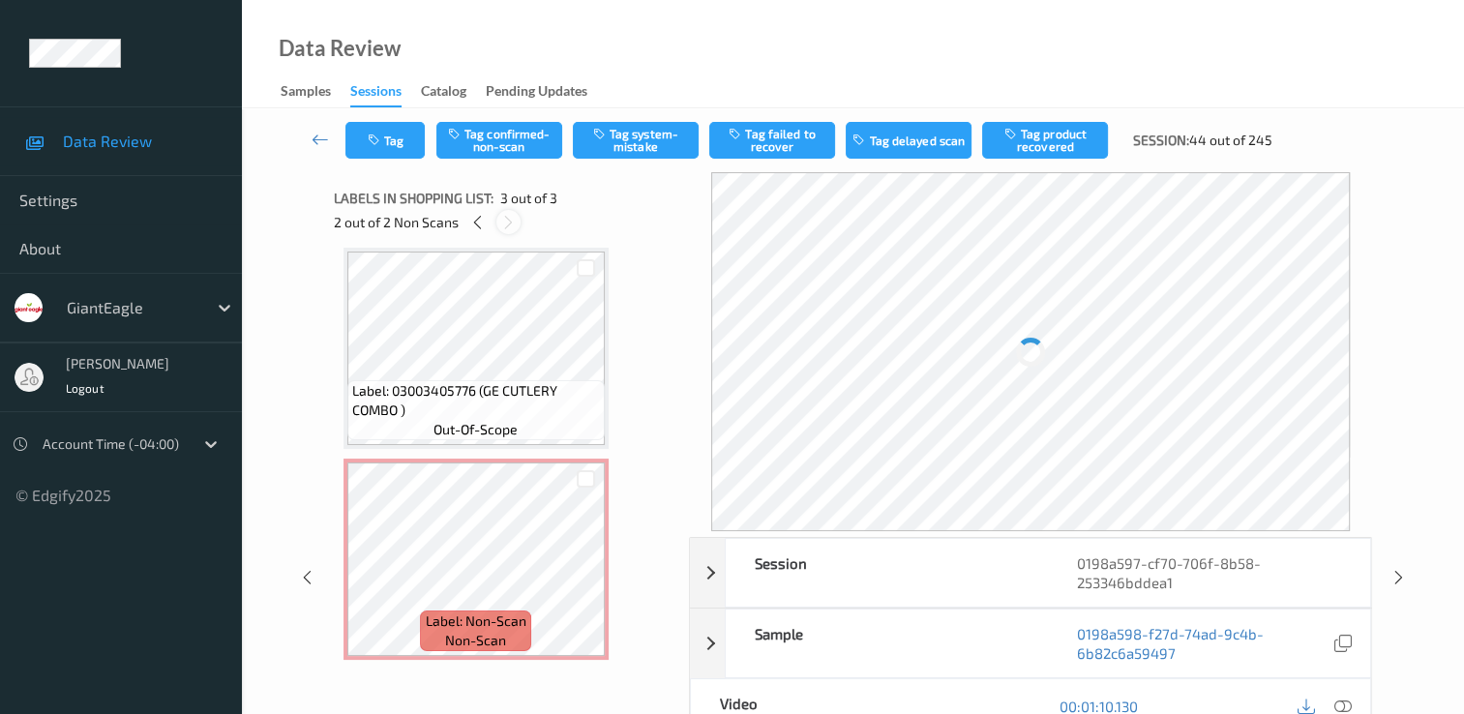
scroll to position [221, 0]
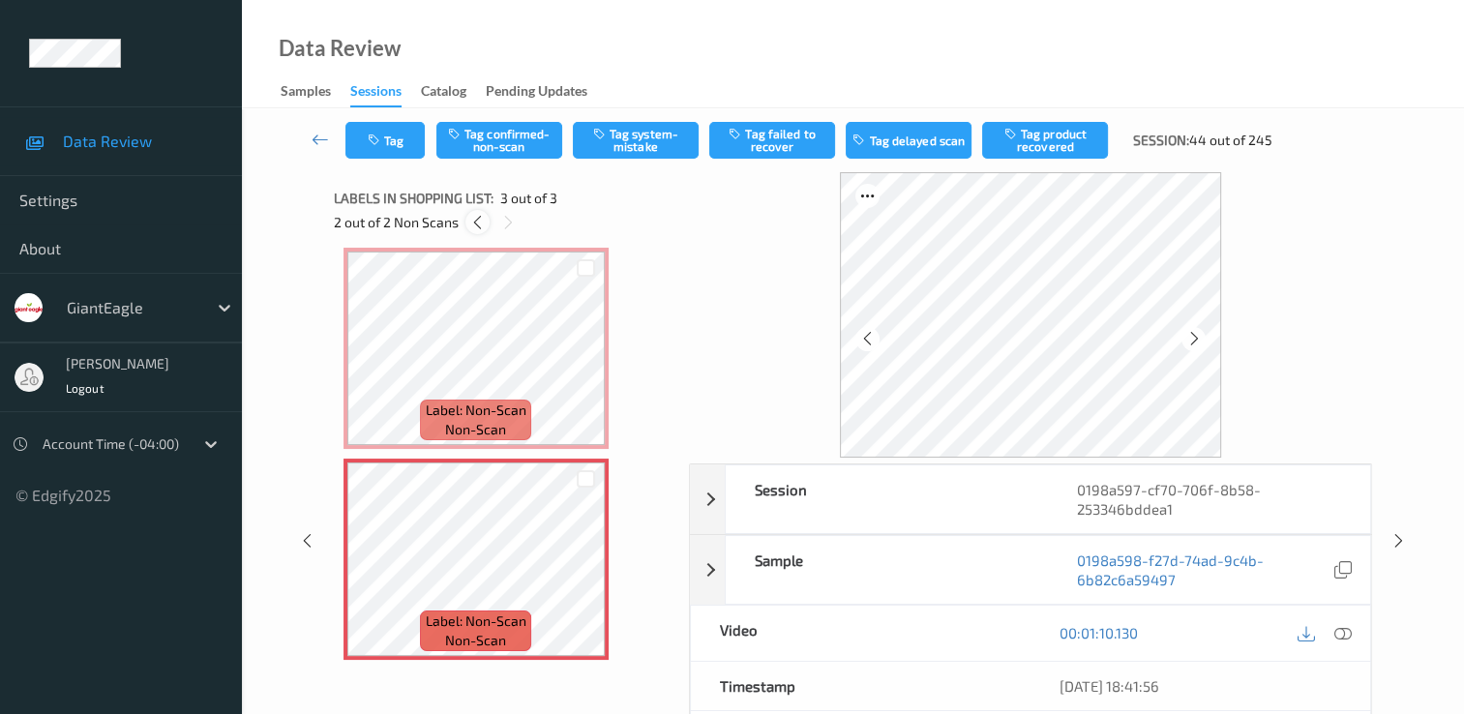
click at [481, 225] on icon at bounding box center [477, 222] width 16 height 17
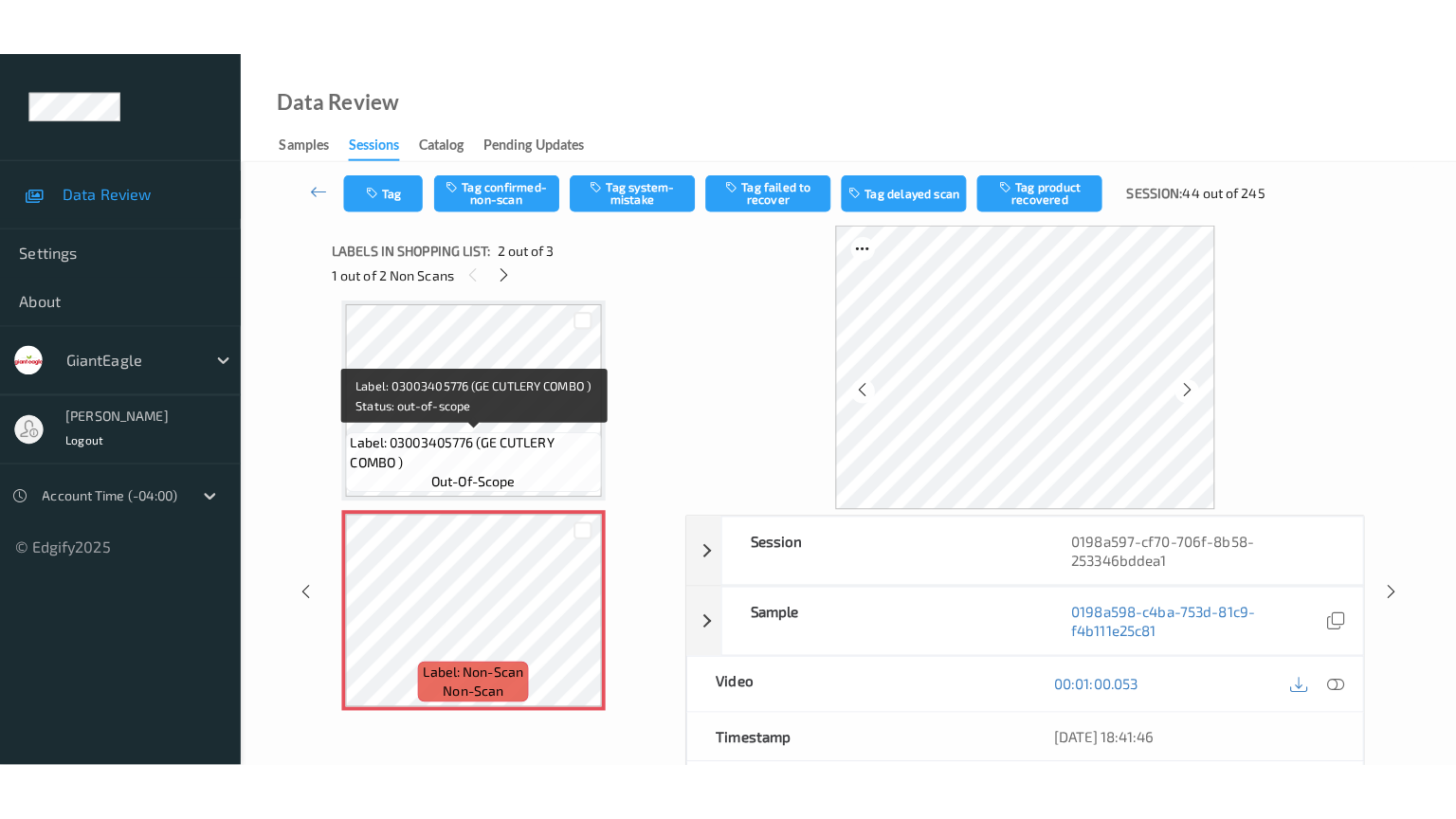
scroll to position [104, 0]
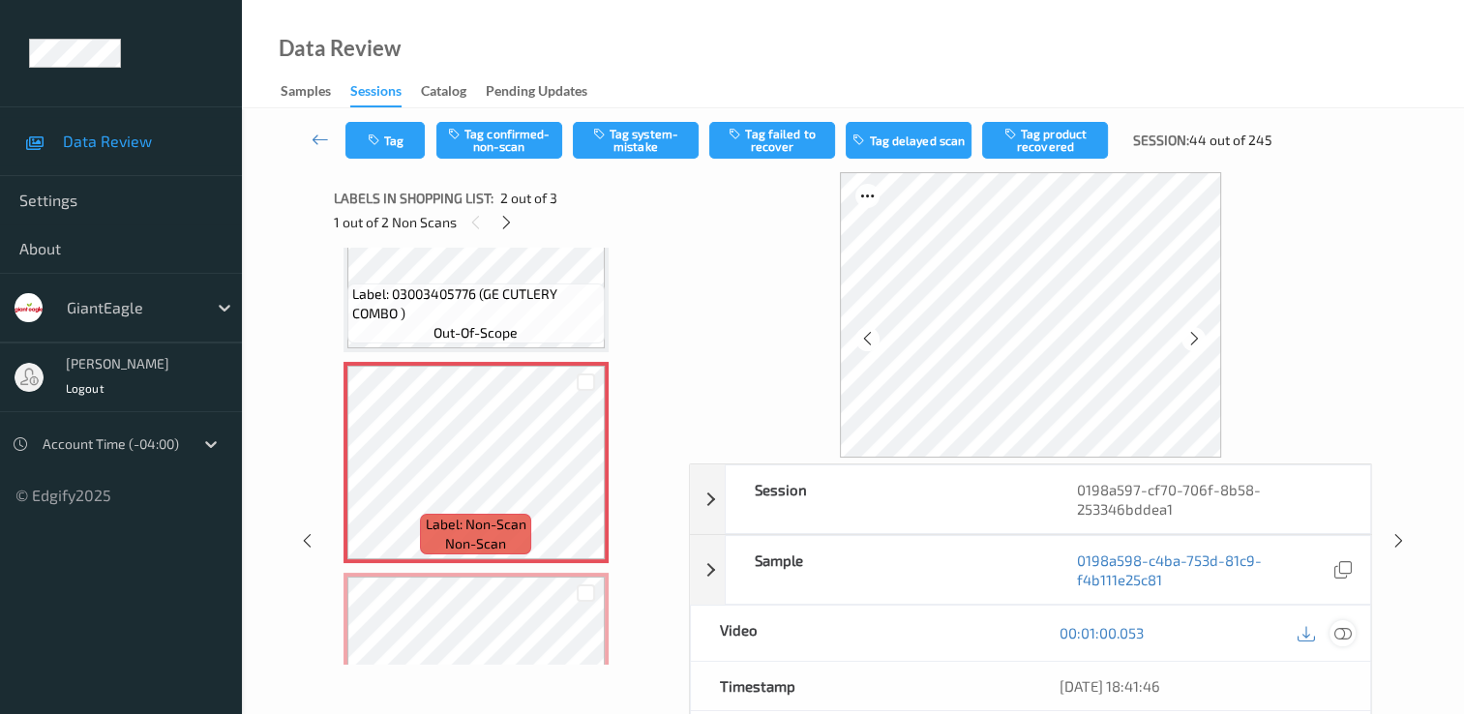
click at [1340, 629] on icon at bounding box center [1343, 632] width 17 height 17
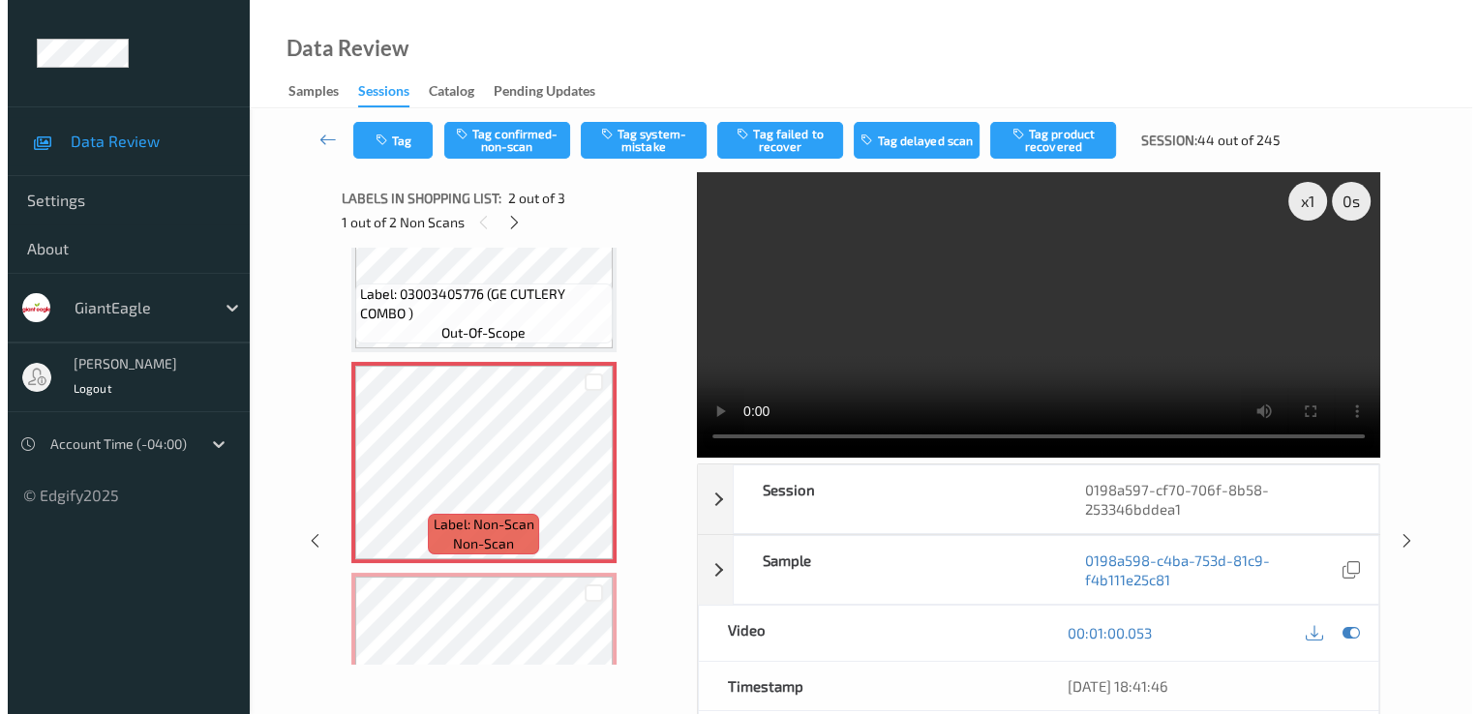
scroll to position [104, 0]
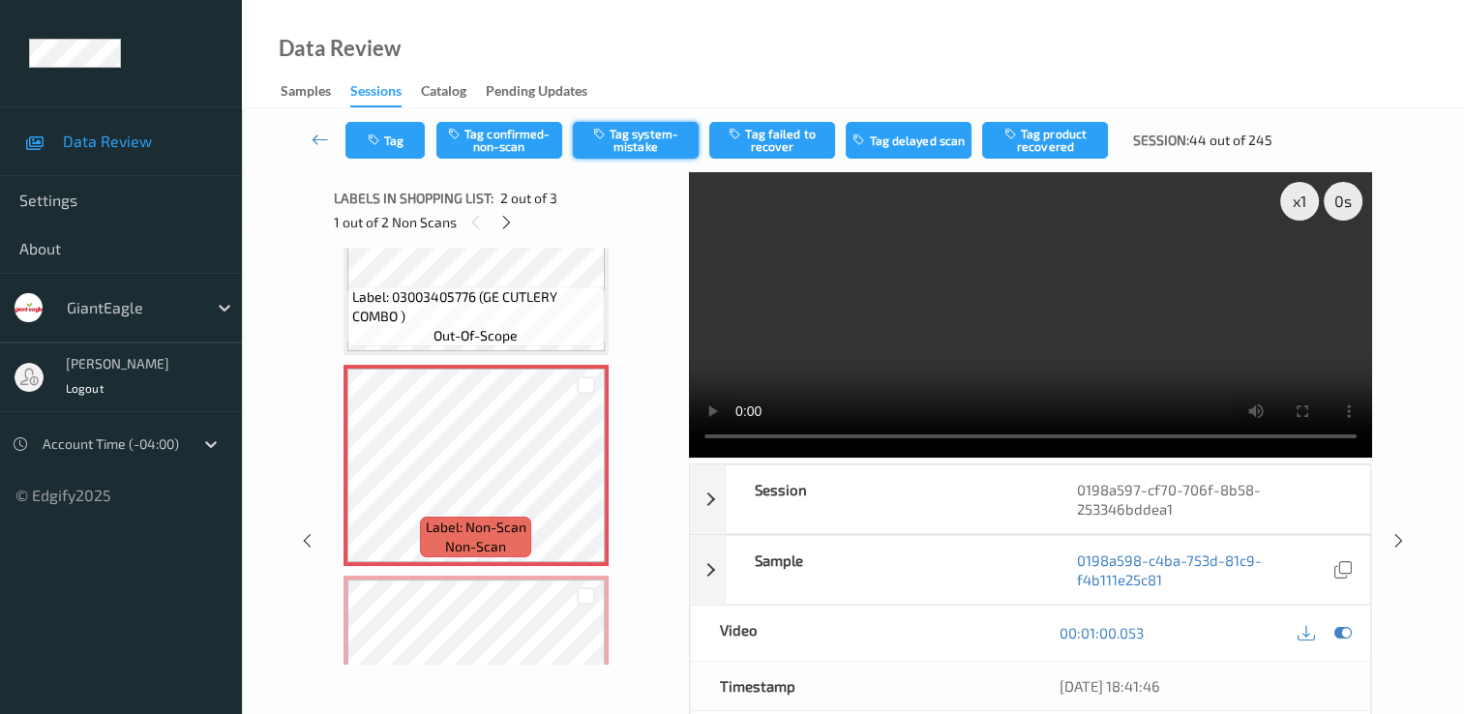
click at [665, 155] on button "Tag system-mistake" at bounding box center [636, 140] width 126 height 37
click at [385, 149] on button "Tag" at bounding box center [384, 140] width 79 height 37
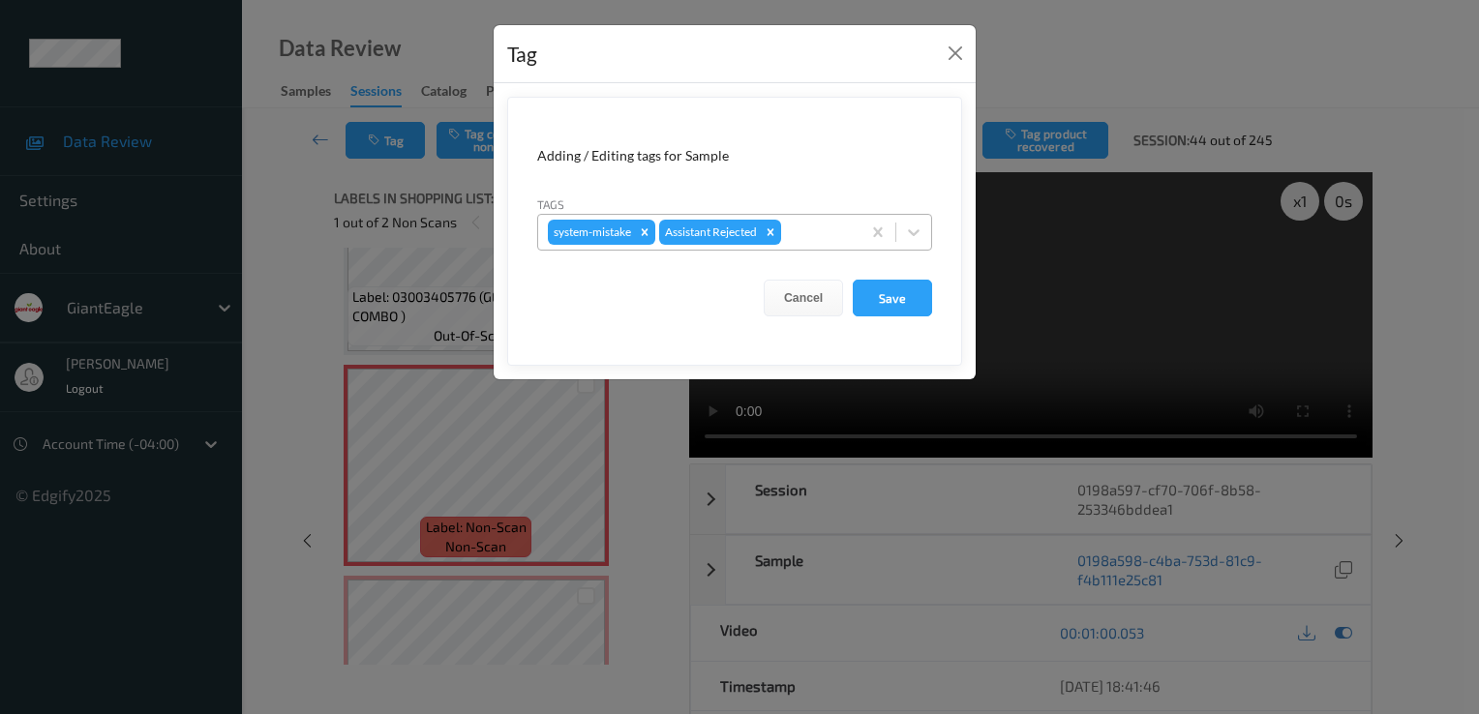
click at [820, 237] on div at bounding box center [818, 232] width 66 height 23
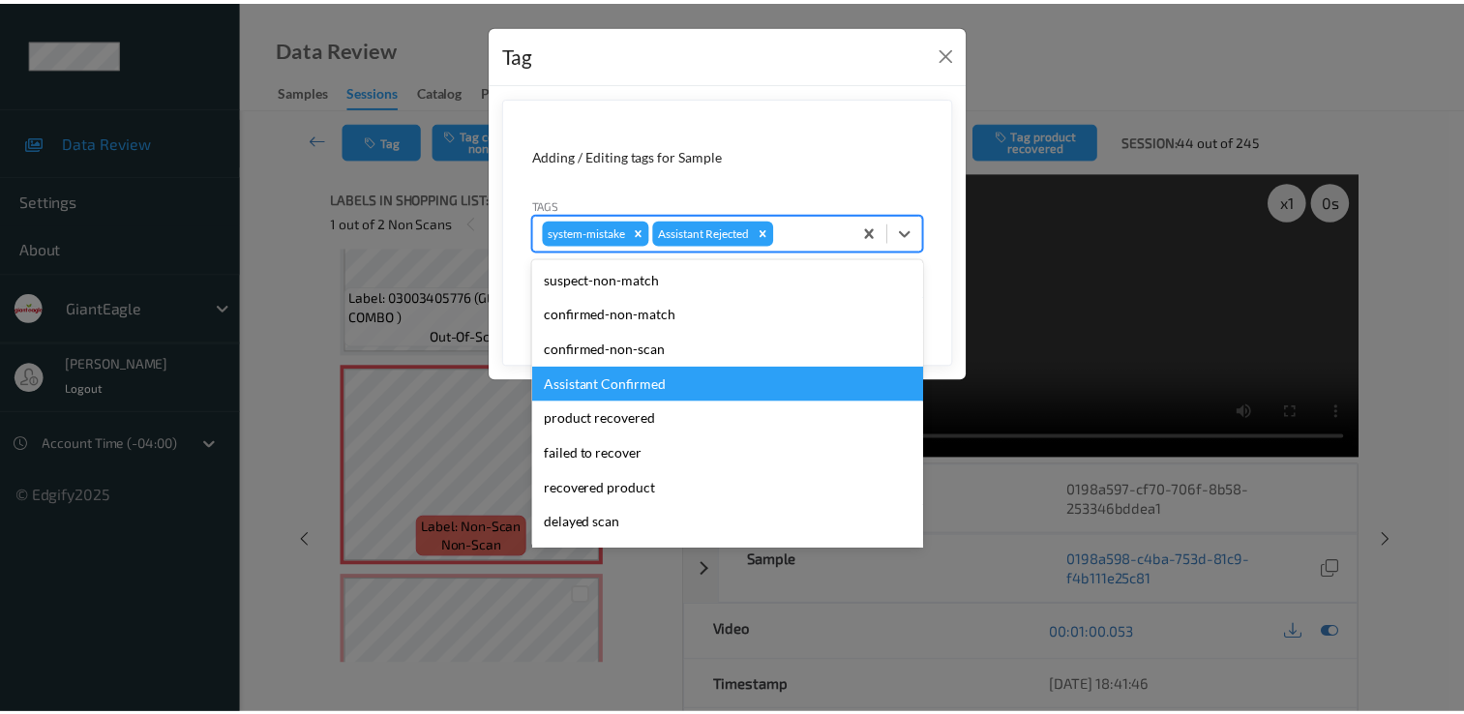
scroll to position [170, 0]
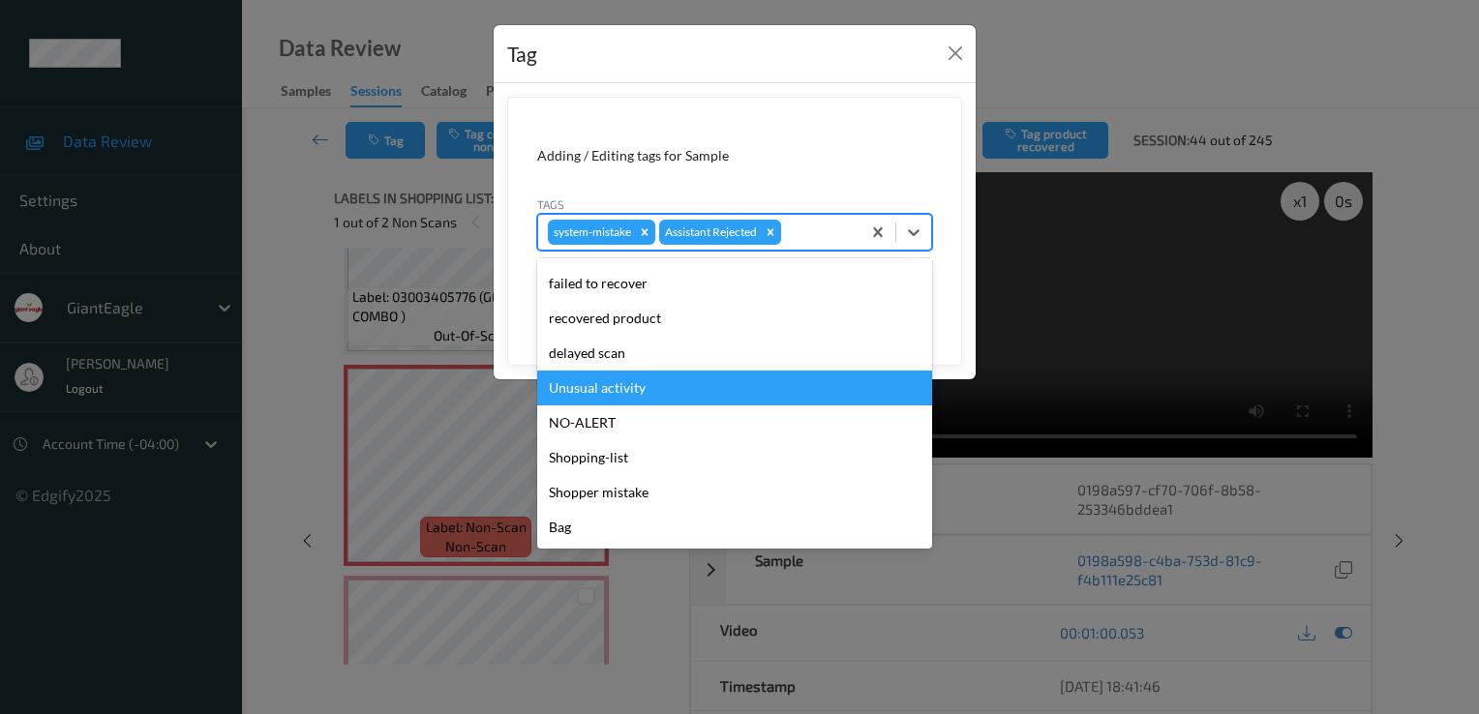
click at [706, 390] on div "Unusual activity" at bounding box center [734, 388] width 395 height 35
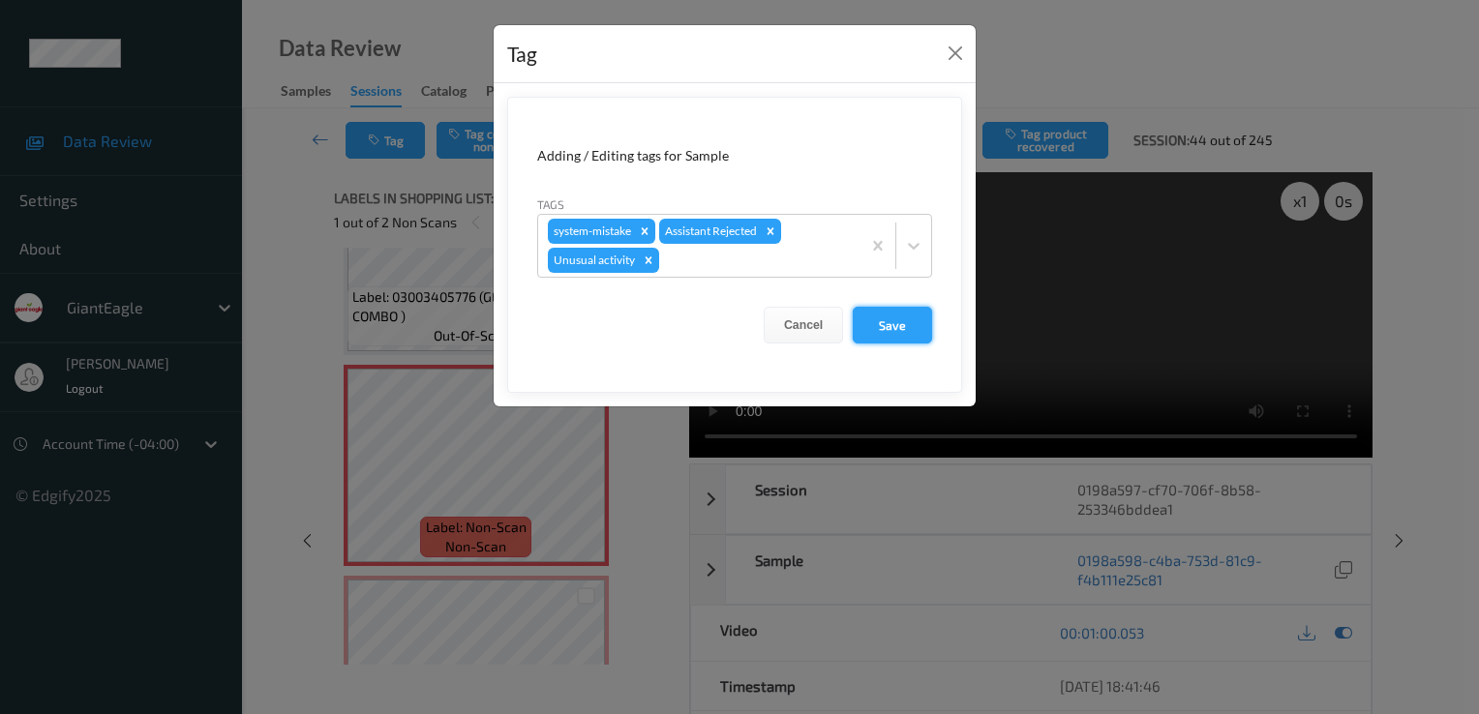
click at [888, 330] on button "Save" at bounding box center [892, 325] width 79 height 37
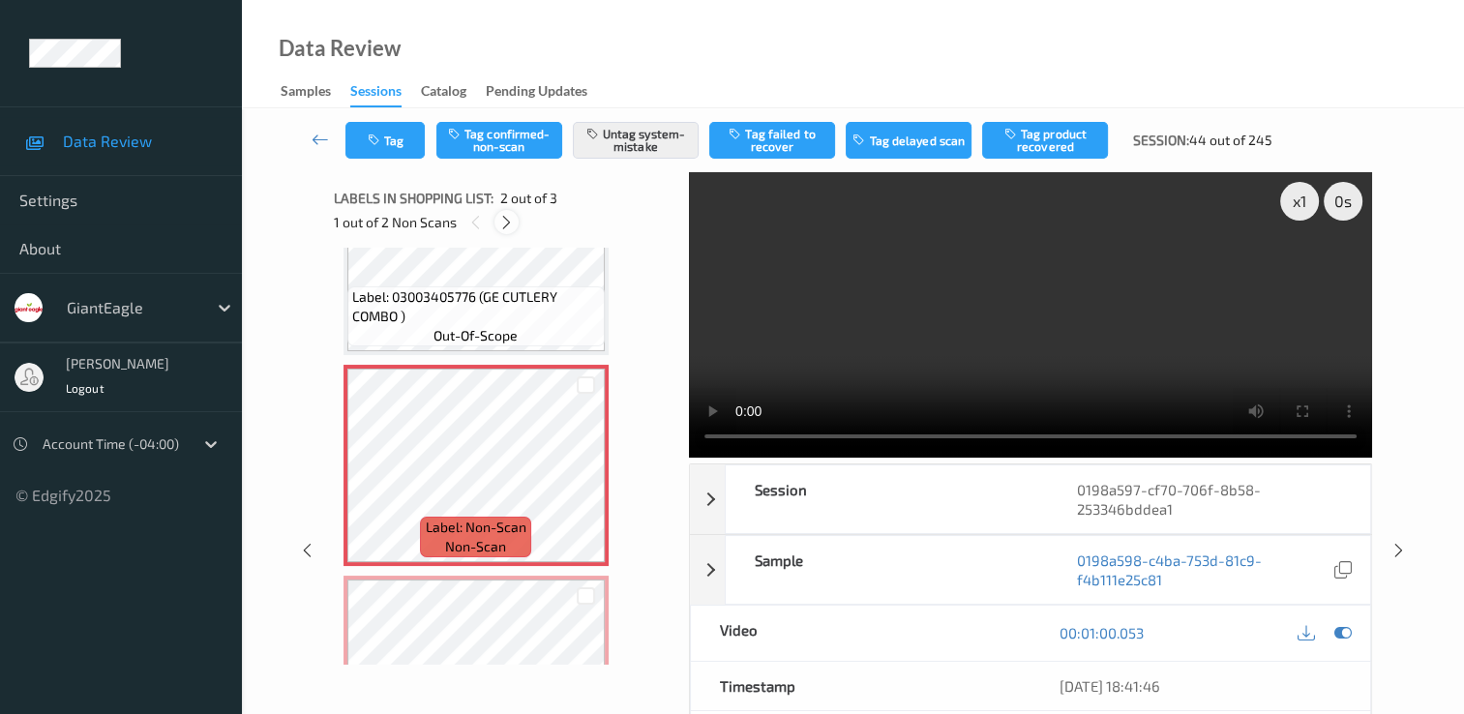
click at [504, 226] on icon at bounding box center [506, 222] width 16 height 17
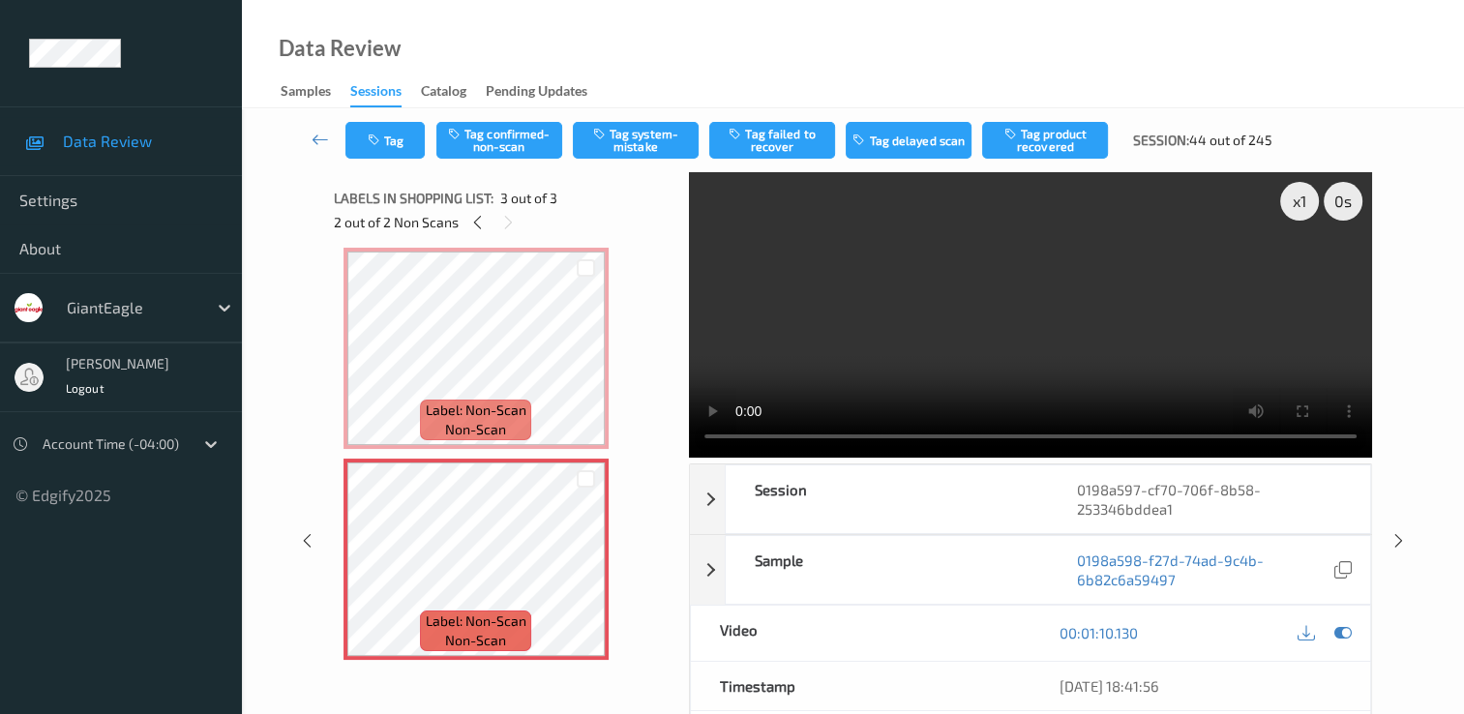
scroll to position [104, 0]
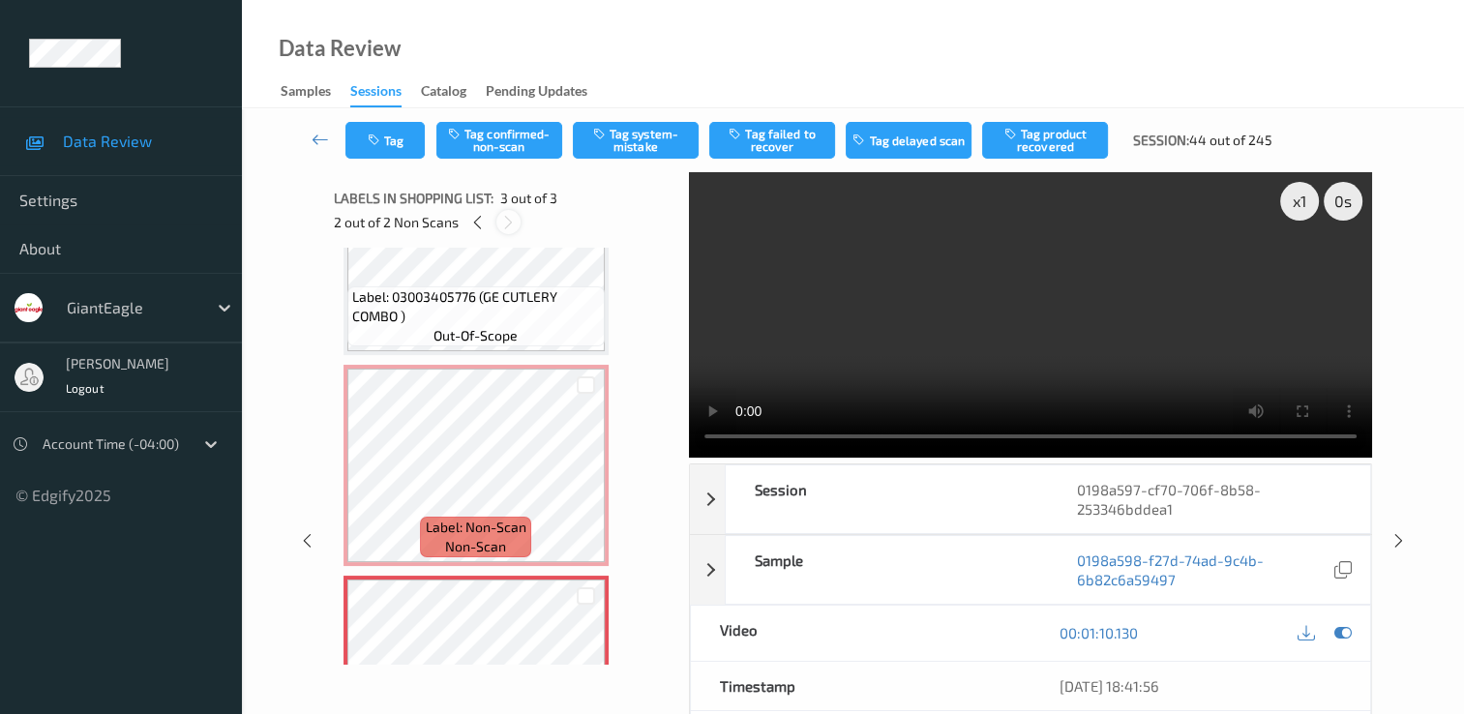
click at [507, 219] on icon at bounding box center [508, 222] width 16 height 17
click at [501, 145] on button "Tag confirmed-non-scan" at bounding box center [499, 140] width 126 height 37
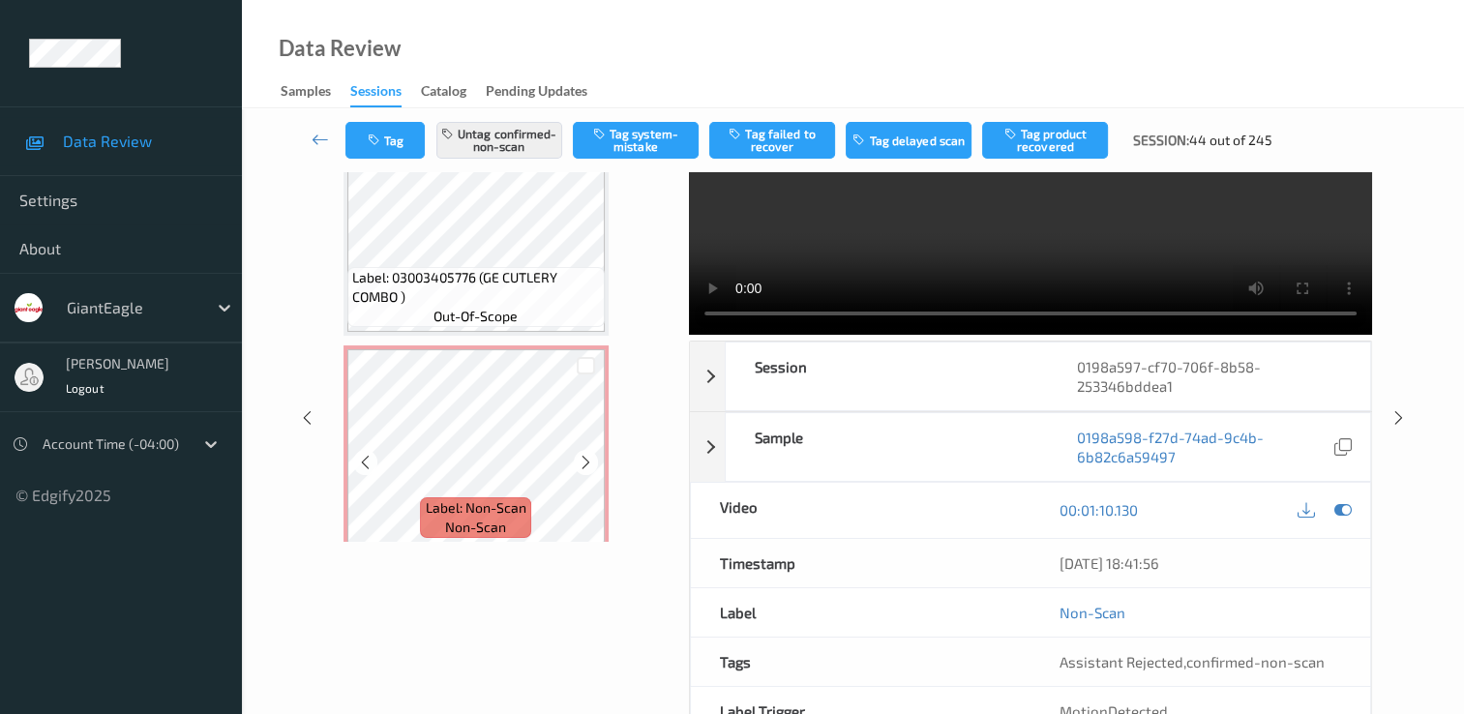
scroll to position [0, 0]
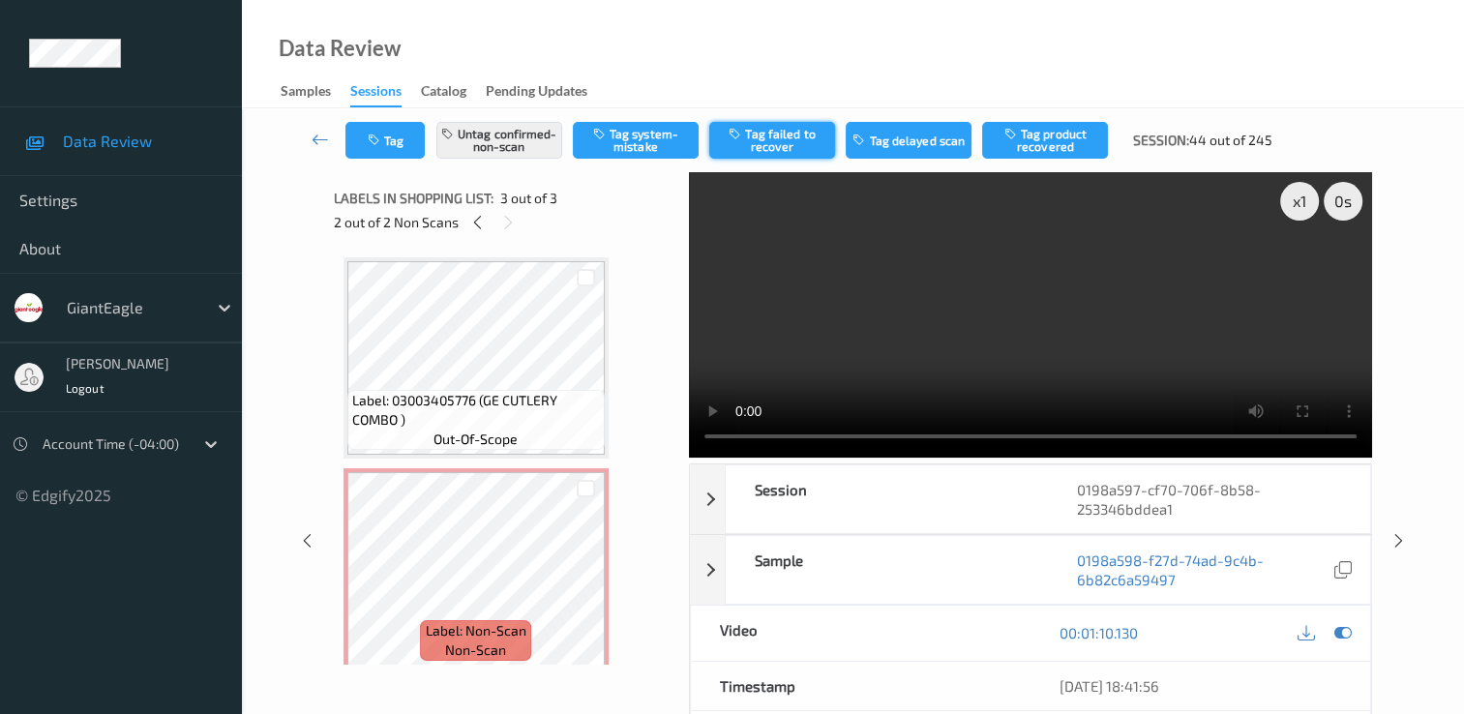
click at [789, 139] on button "Tag failed to recover" at bounding box center [772, 140] width 126 height 37
click at [321, 140] on icon at bounding box center [320, 139] width 17 height 19
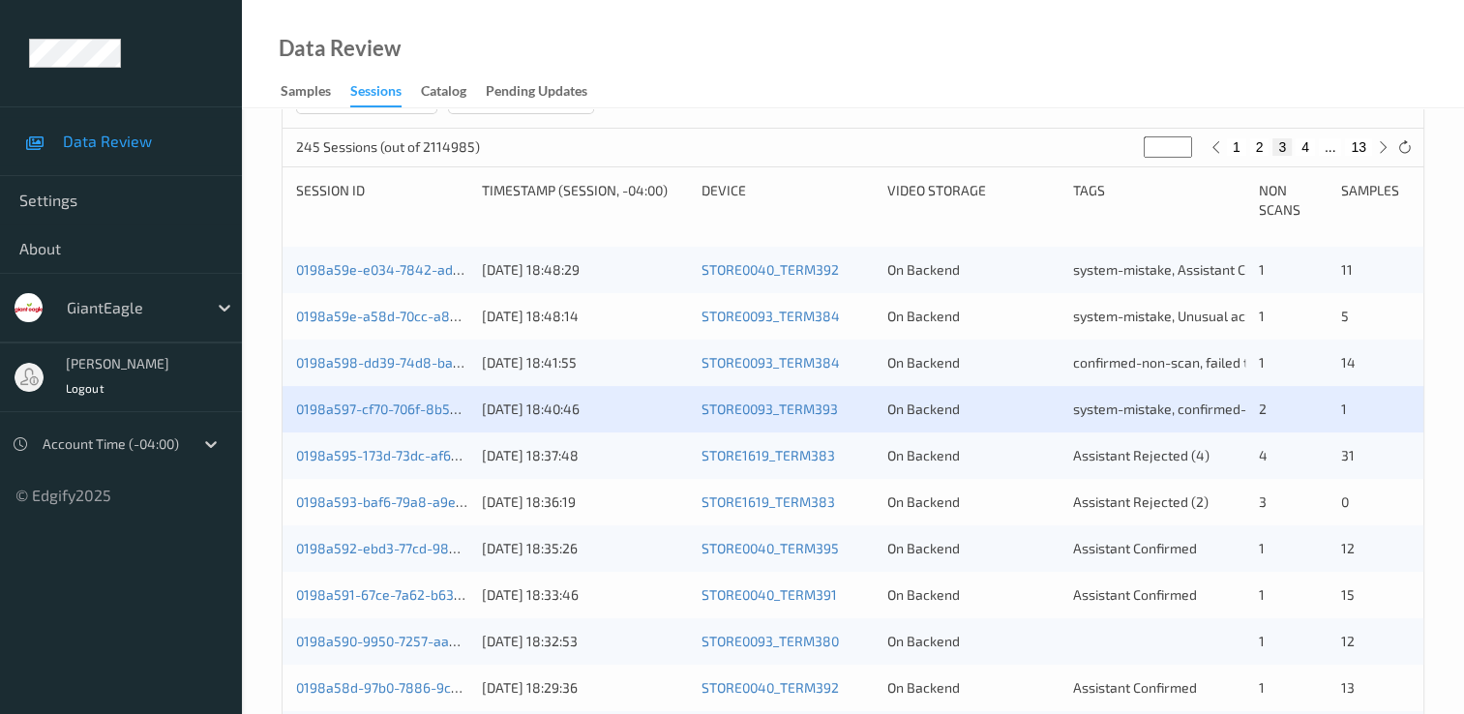
scroll to position [387, 0]
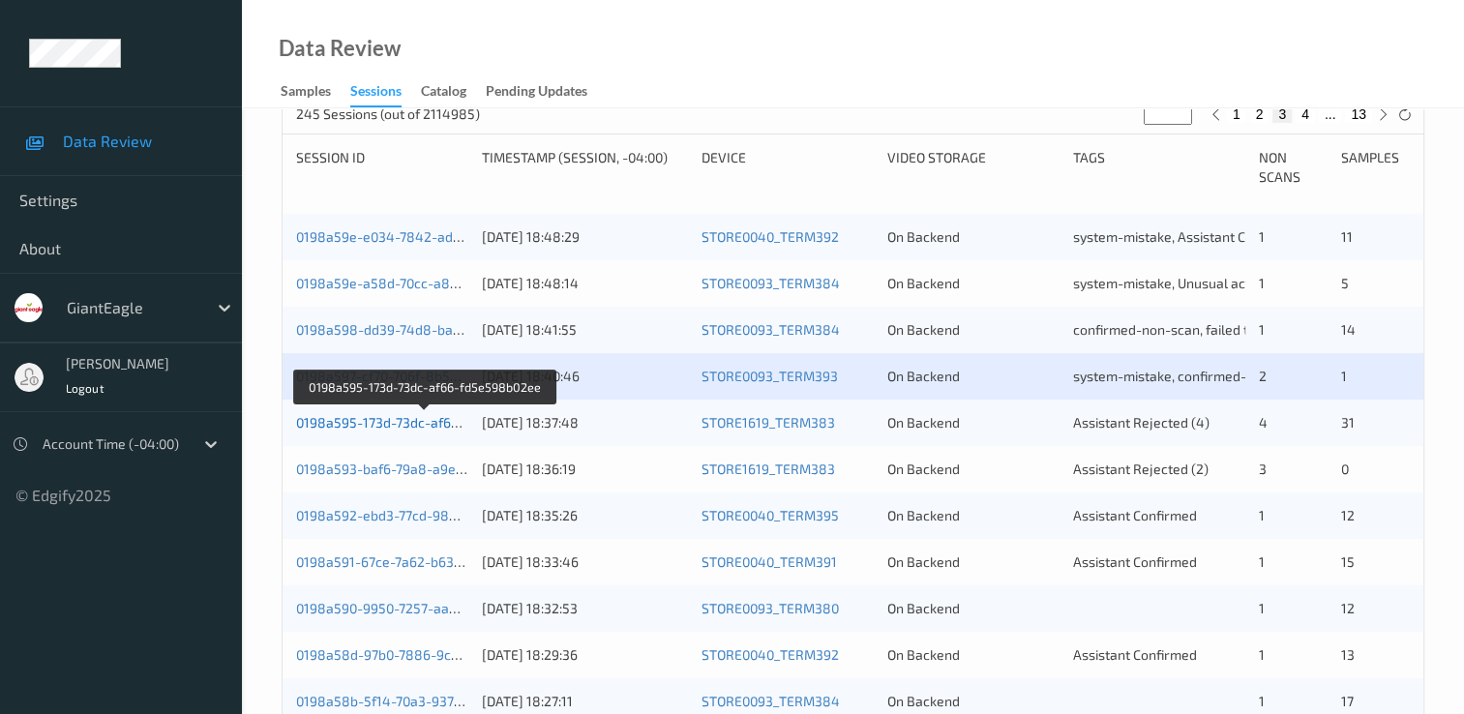
click at [395, 414] on link "0198a595-173d-73dc-af66-fd5e598b02ee" at bounding box center [425, 422] width 259 height 16
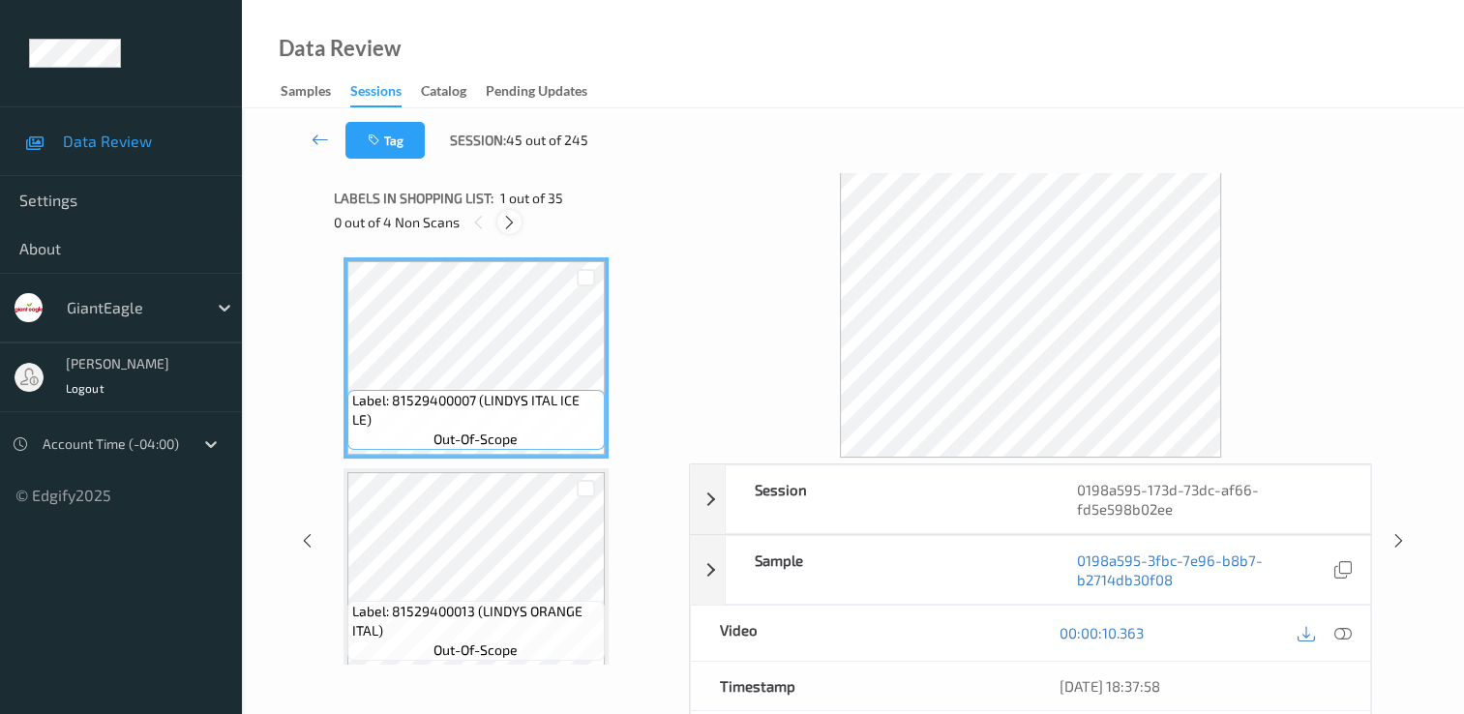
click at [515, 225] on icon at bounding box center [509, 222] width 16 height 17
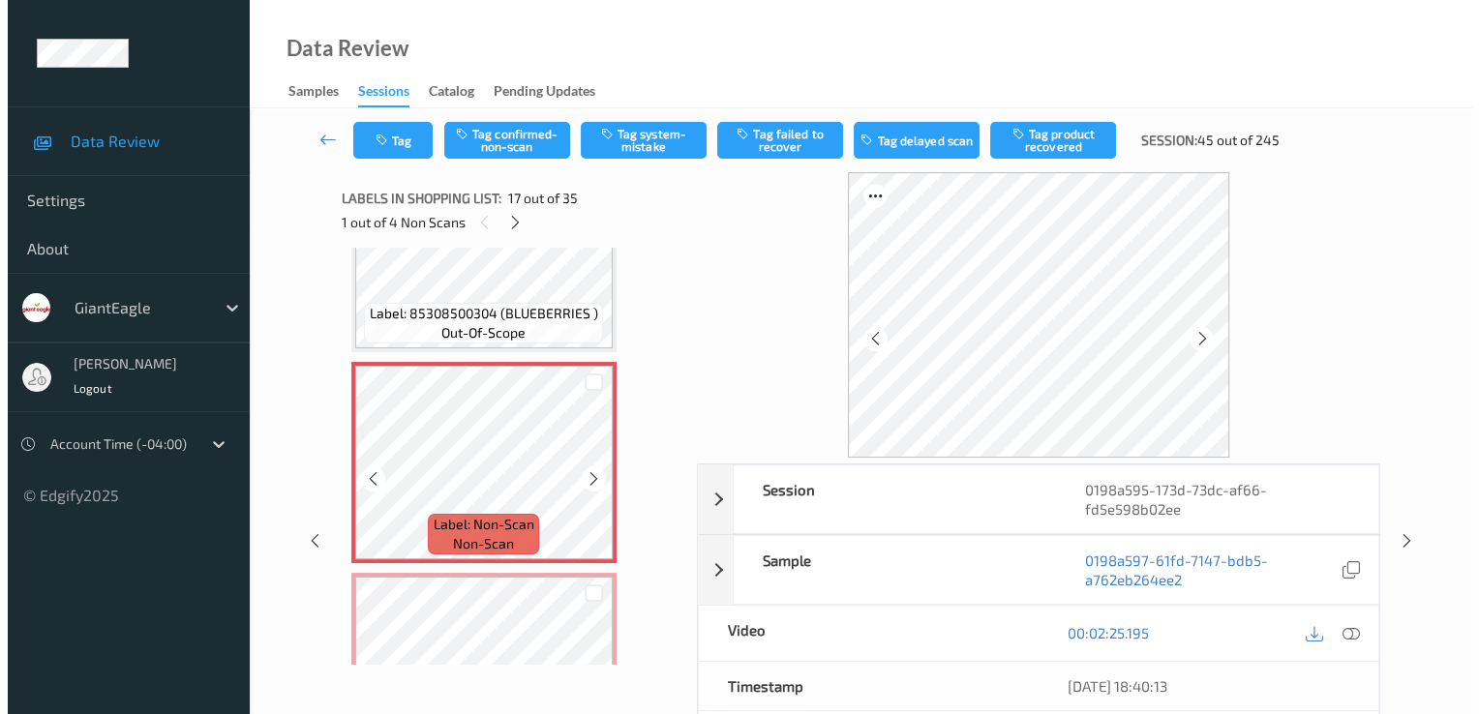
scroll to position [3368, 0]
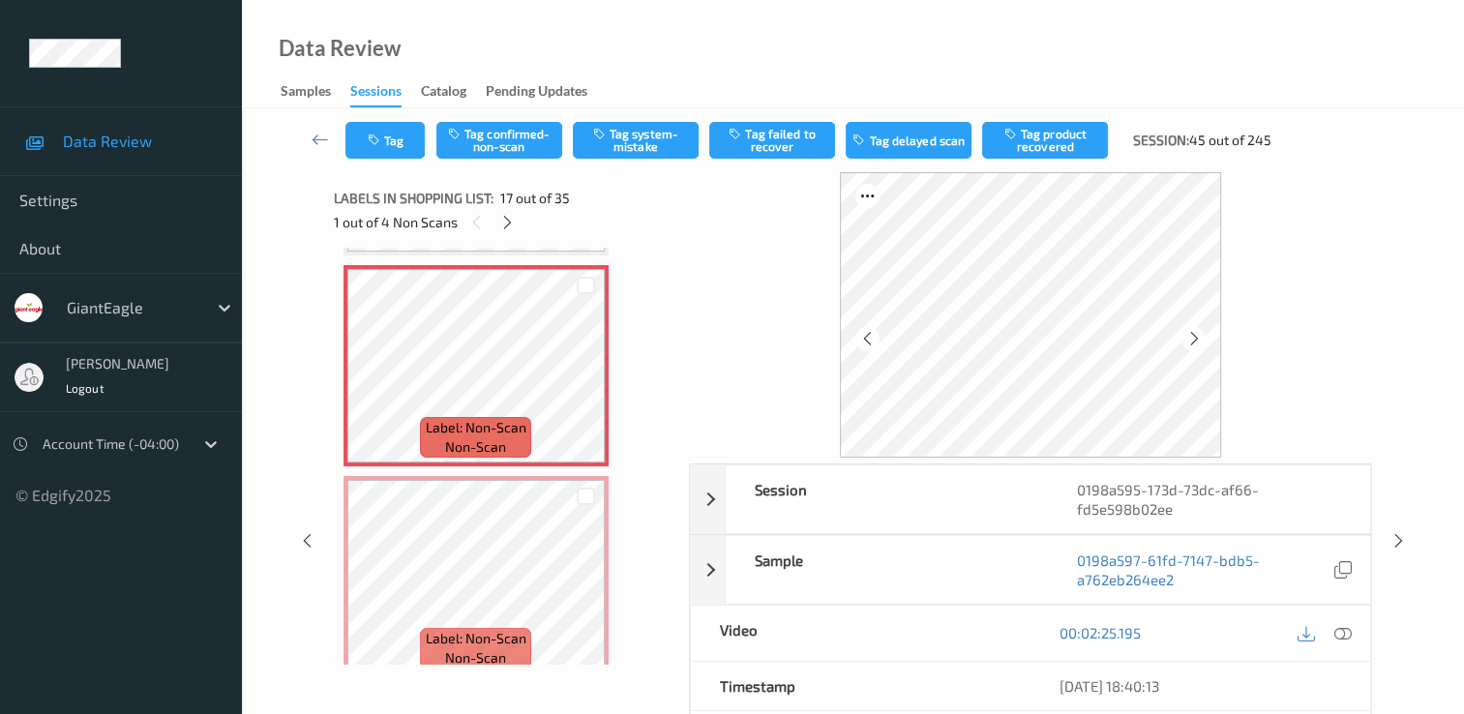
click at [1328, 629] on div at bounding box center [1324, 633] width 63 height 26
click at [1341, 633] on icon at bounding box center [1343, 632] width 17 height 17
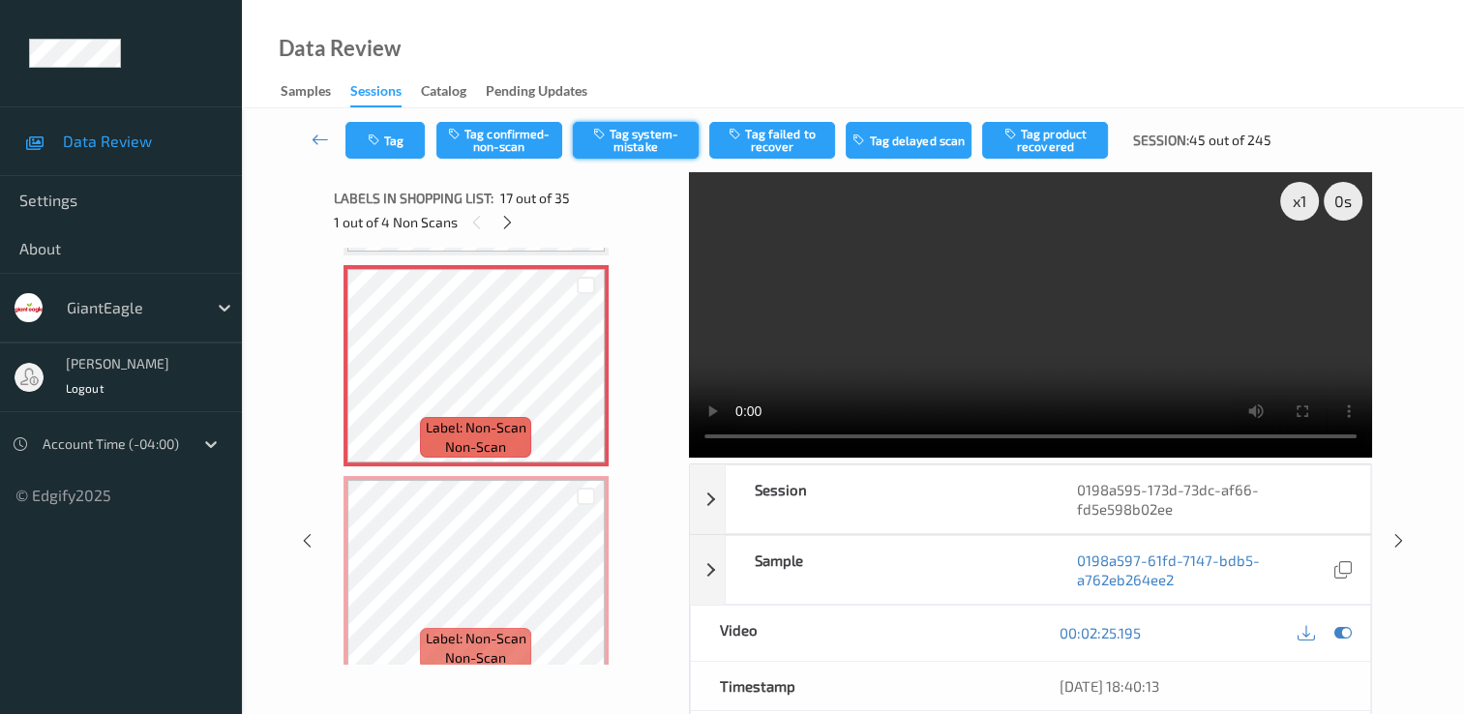
click at [654, 127] on button "Tag system-mistake" at bounding box center [636, 140] width 126 height 37
click at [373, 134] on icon "button" at bounding box center [376, 141] width 16 height 14
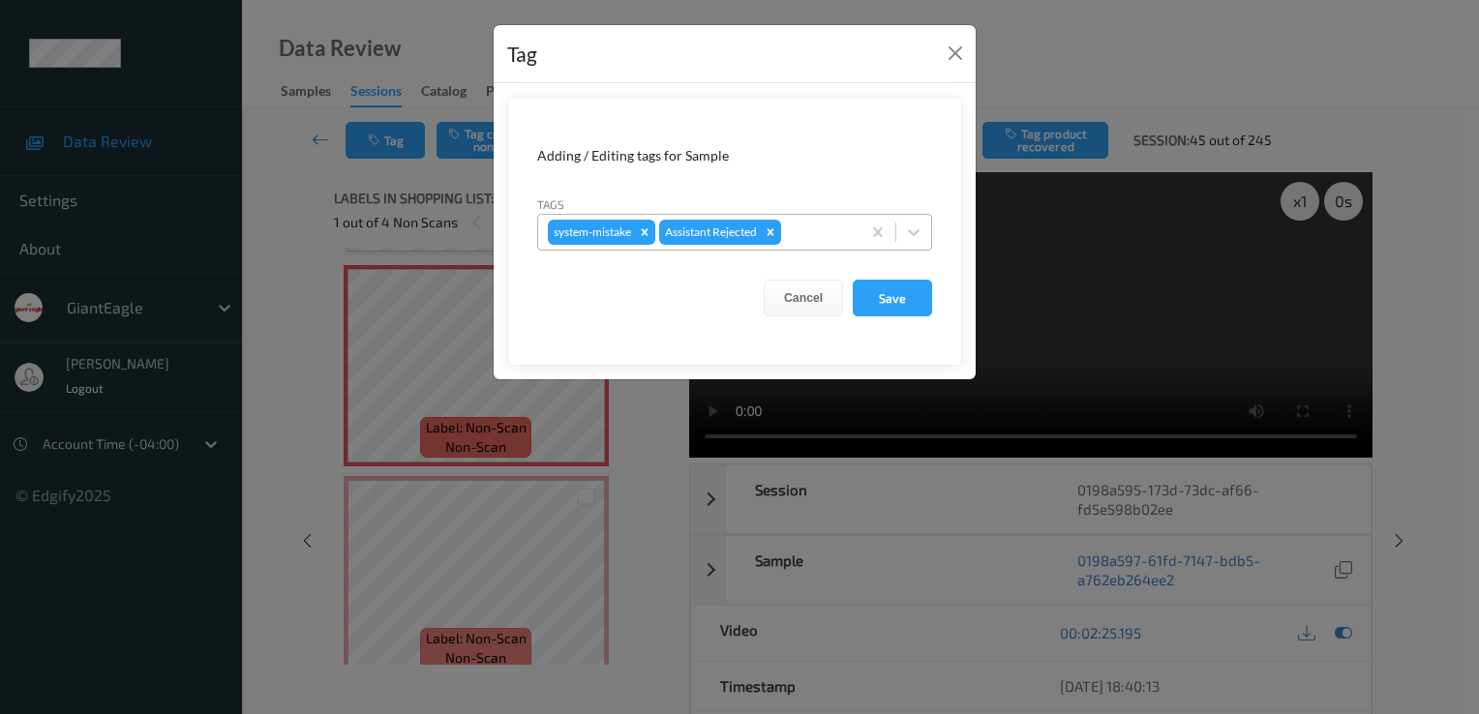
click at [827, 223] on div at bounding box center [818, 232] width 66 height 23
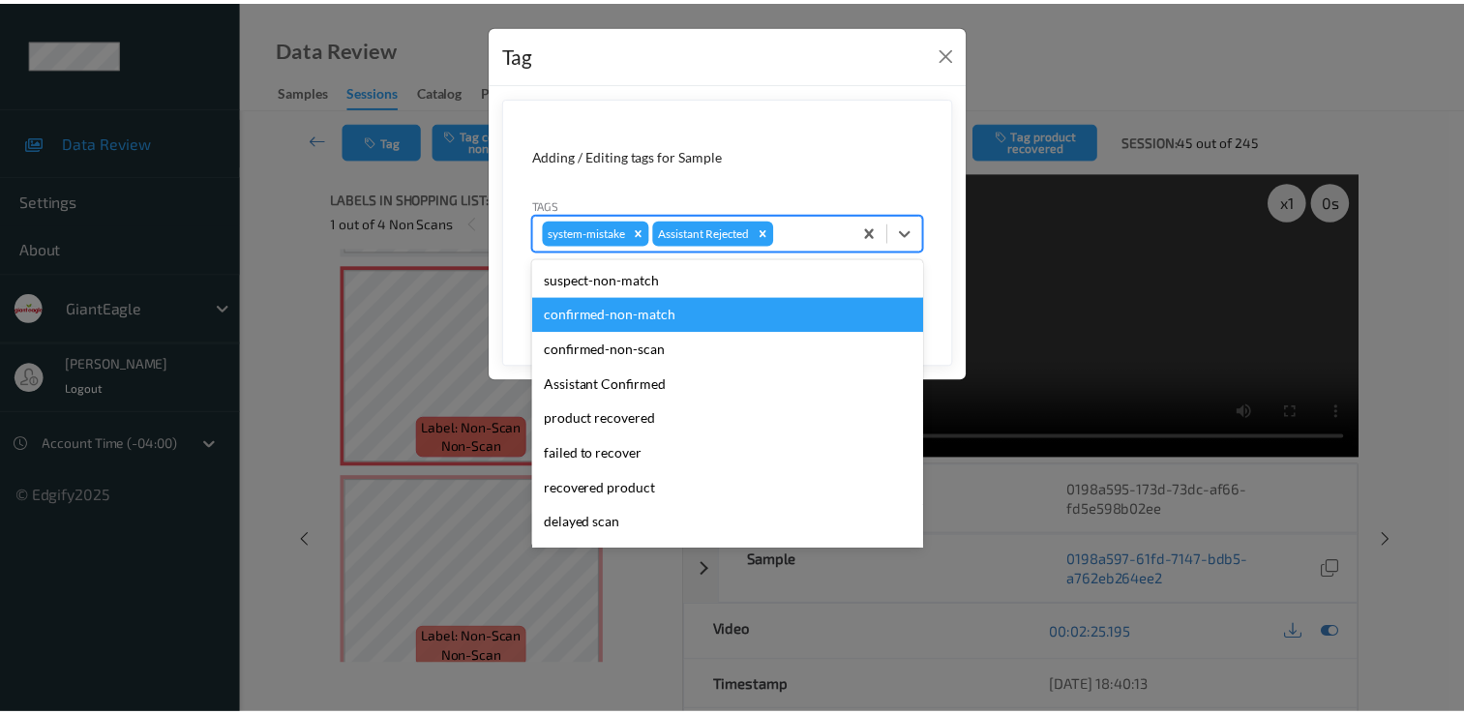
scroll to position [170, 0]
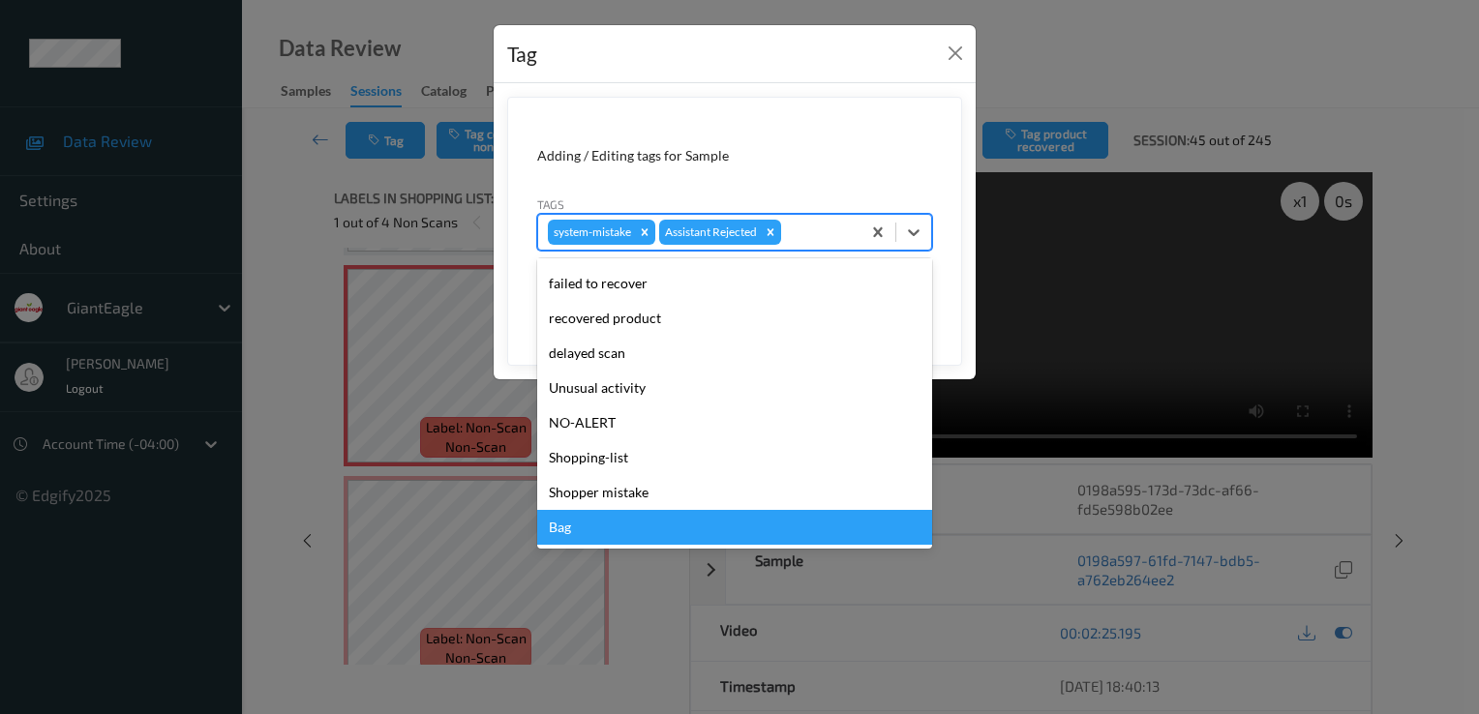
click at [661, 532] on div "Bag" at bounding box center [734, 527] width 395 height 35
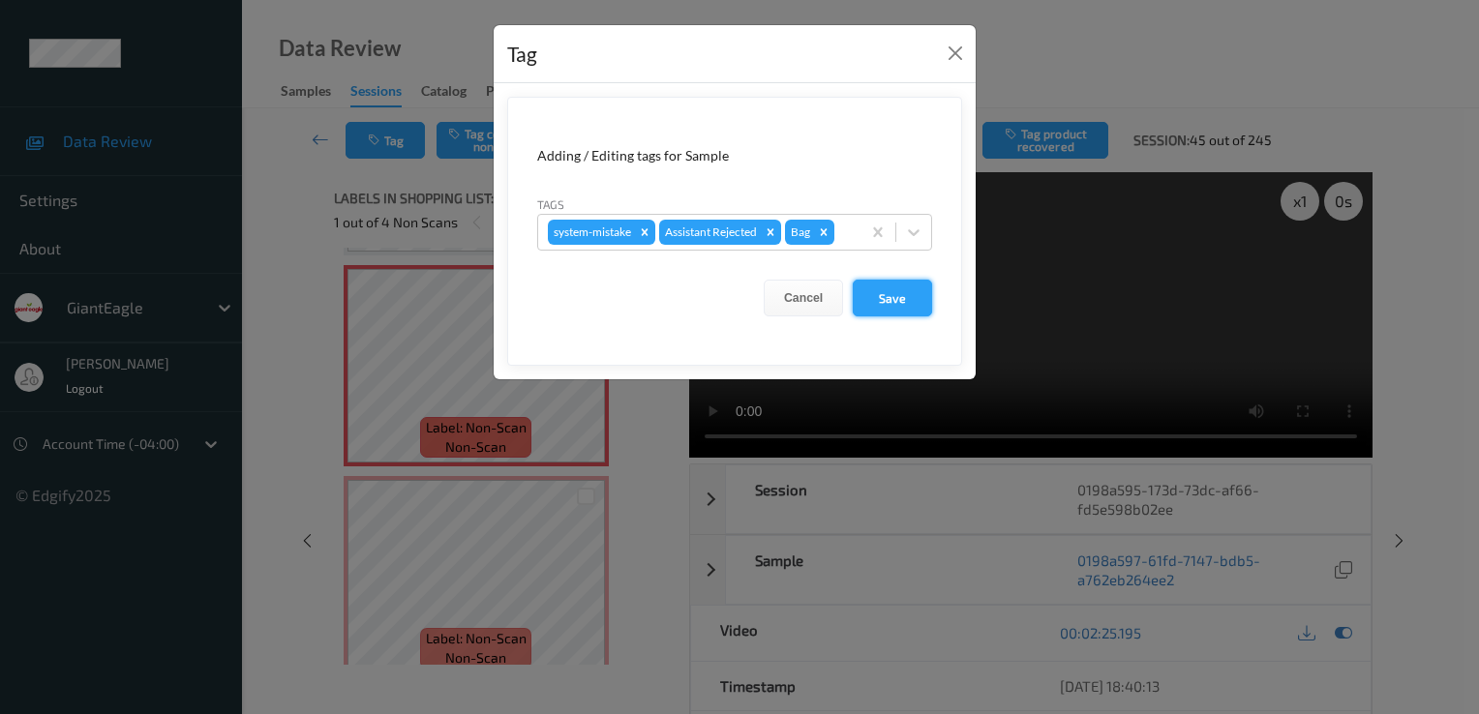
click at [893, 299] on button "Save" at bounding box center [892, 298] width 79 height 37
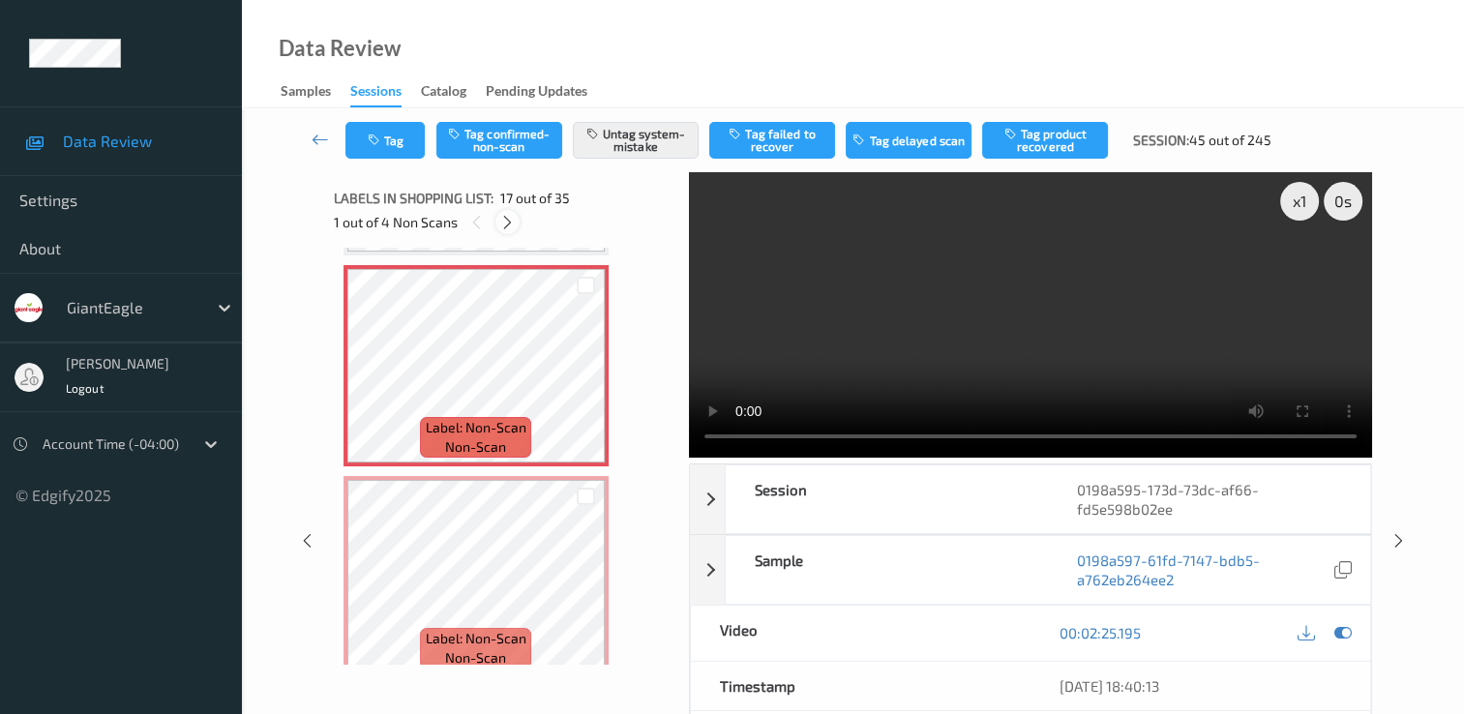
click at [502, 222] on icon at bounding box center [507, 222] width 16 height 17
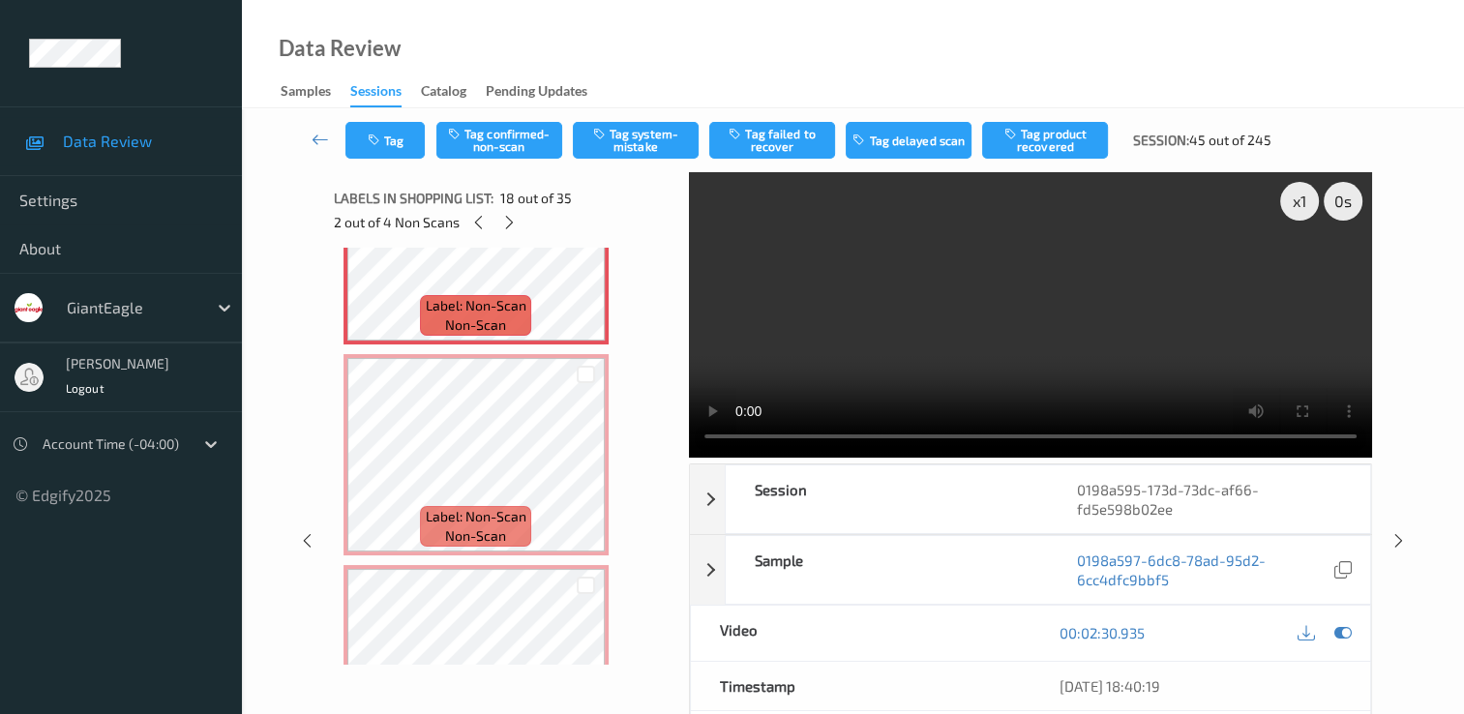
scroll to position [3579, 0]
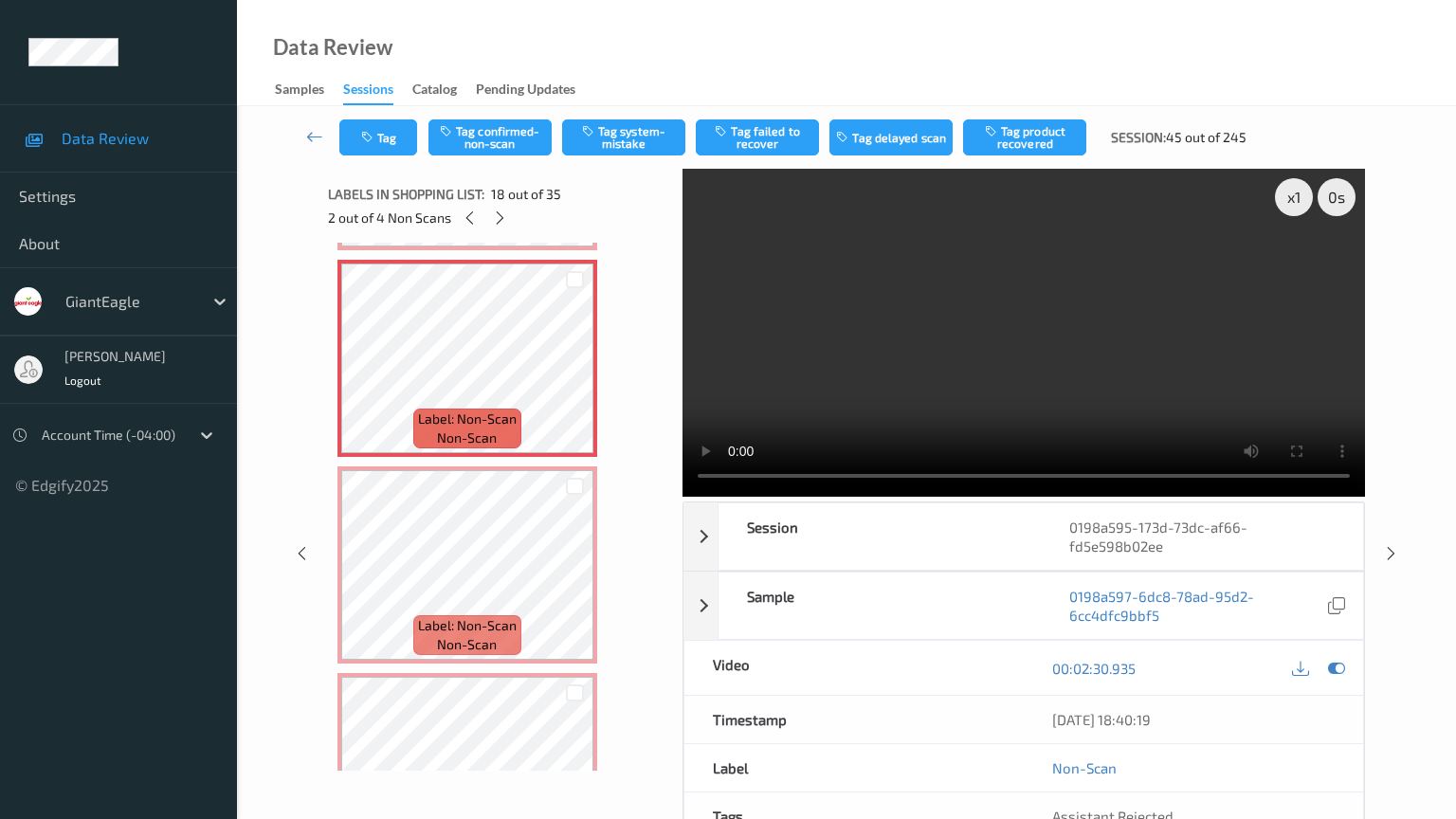
click at [683, 497] on video at bounding box center [1024, 332] width 683 height 328
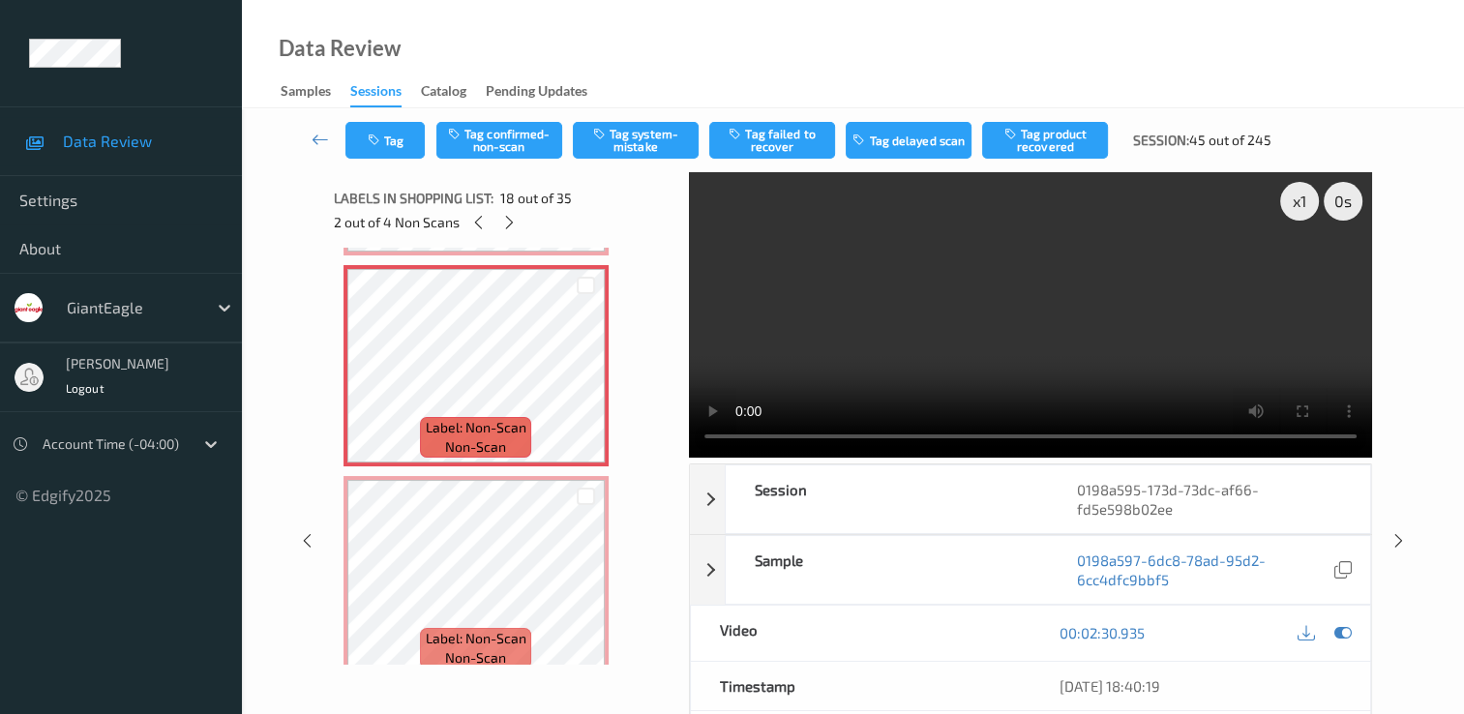
click at [1017, 304] on video at bounding box center [1030, 314] width 683 height 285
click at [1018, 361] on video at bounding box center [1030, 314] width 683 height 285
click at [542, 136] on button "Tag confirmed-non-scan" at bounding box center [499, 140] width 126 height 37
click at [774, 134] on button "Tag failed to recover" at bounding box center [772, 140] width 126 height 37
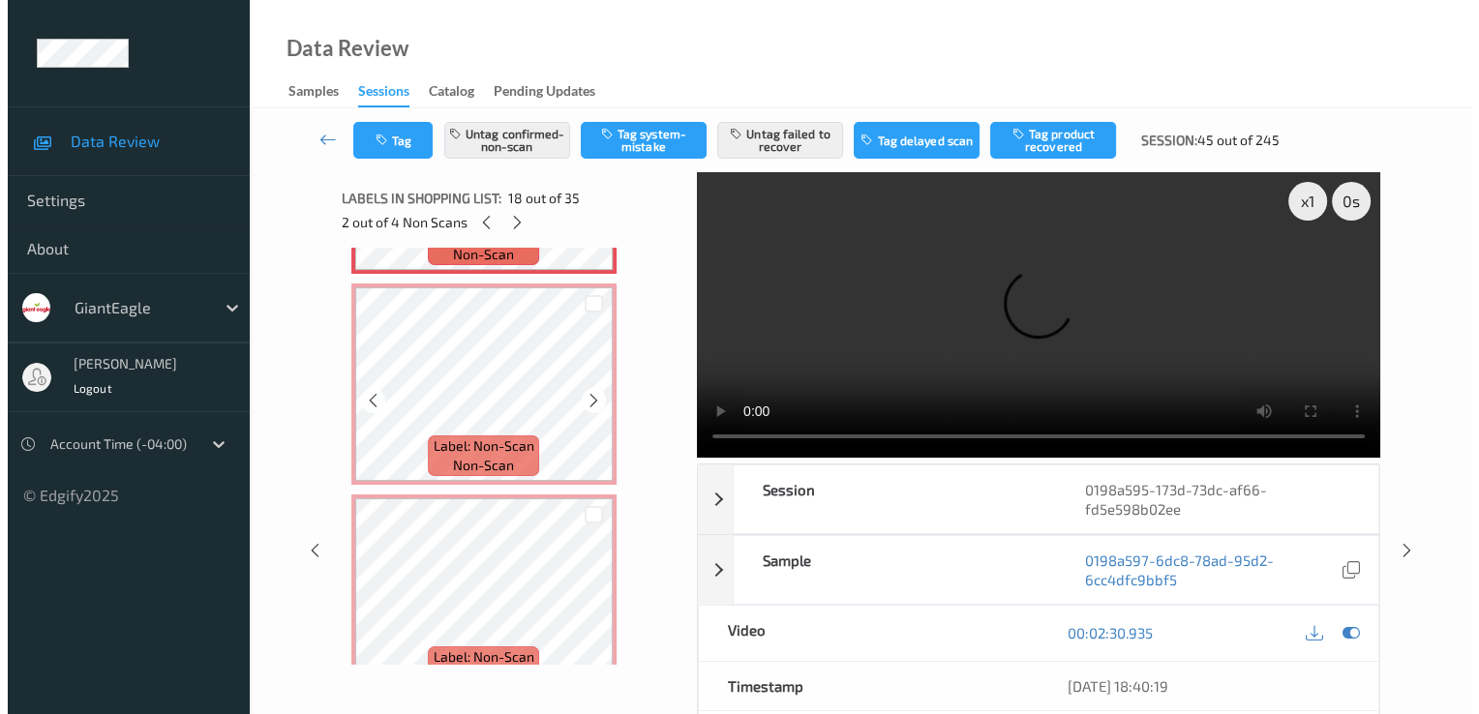
scroll to position [3772, 0]
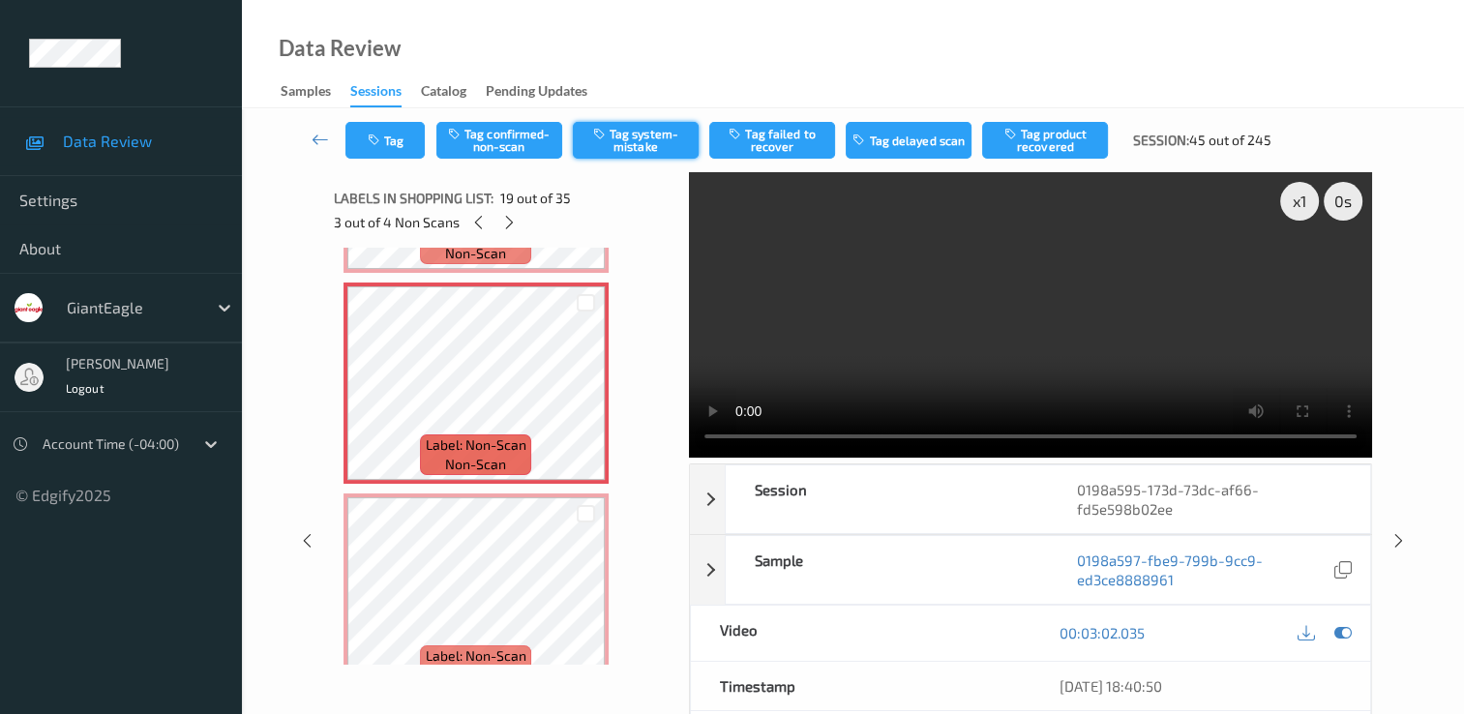
click at [616, 142] on button "Tag system-mistake" at bounding box center [636, 140] width 126 height 37
click at [403, 133] on button "Tag" at bounding box center [384, 140] width 79 height 37
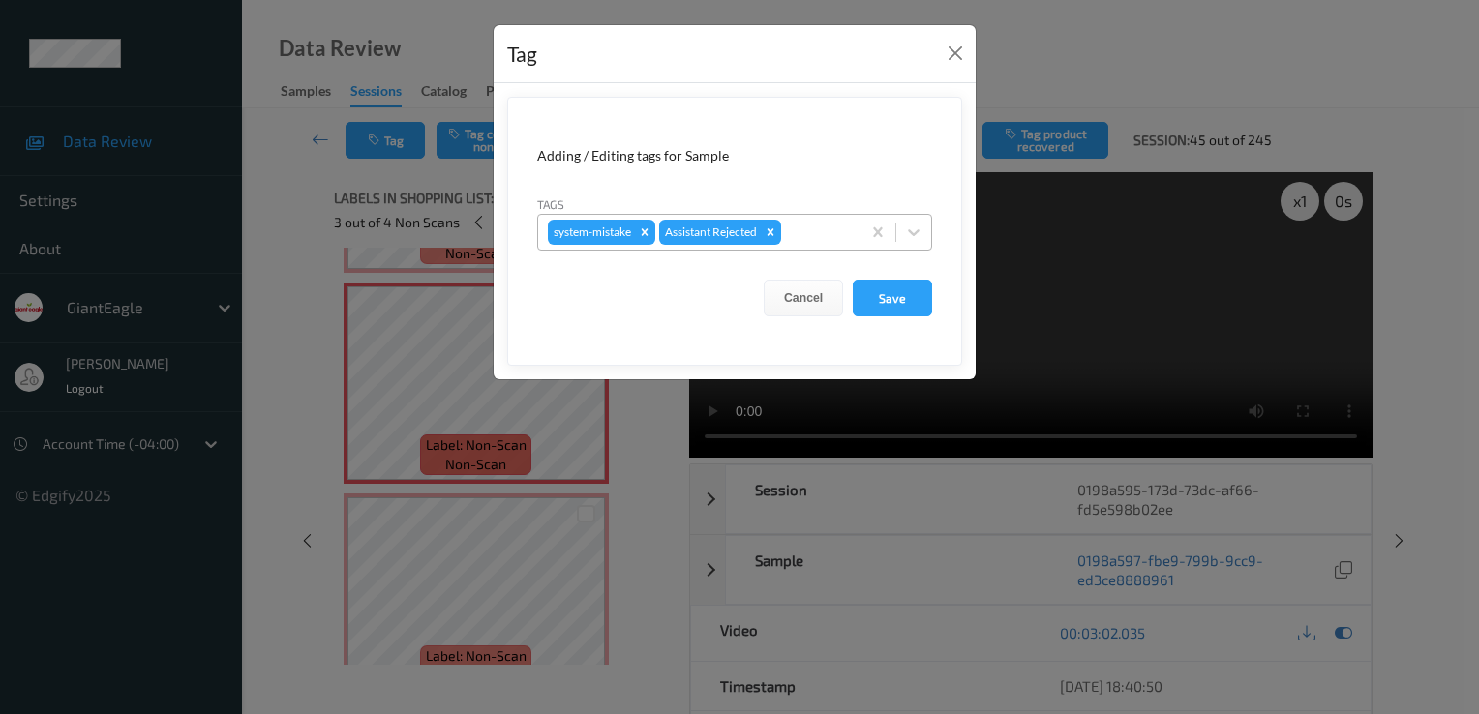
click at [809, 234] on div at bounding box center [818, 232] width 66 height 23
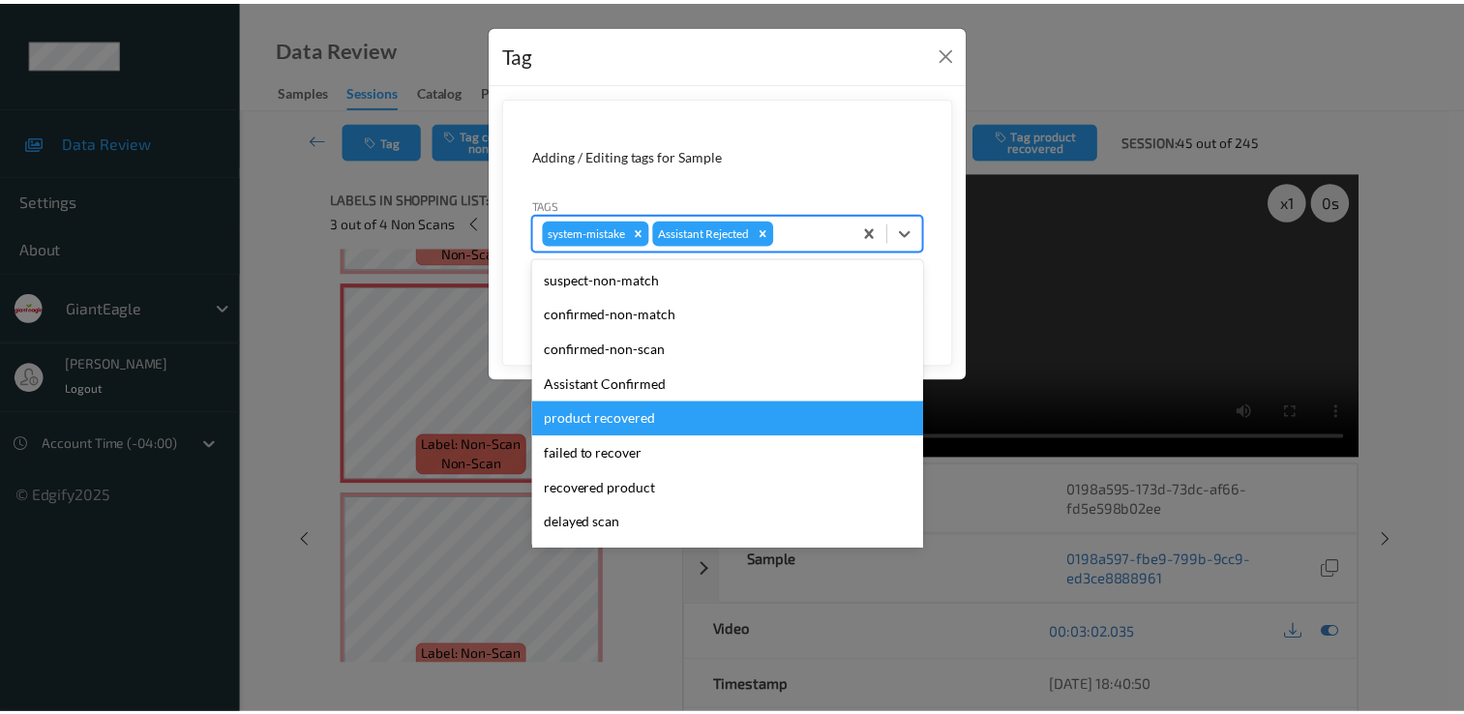
scroll to position [170, 0]
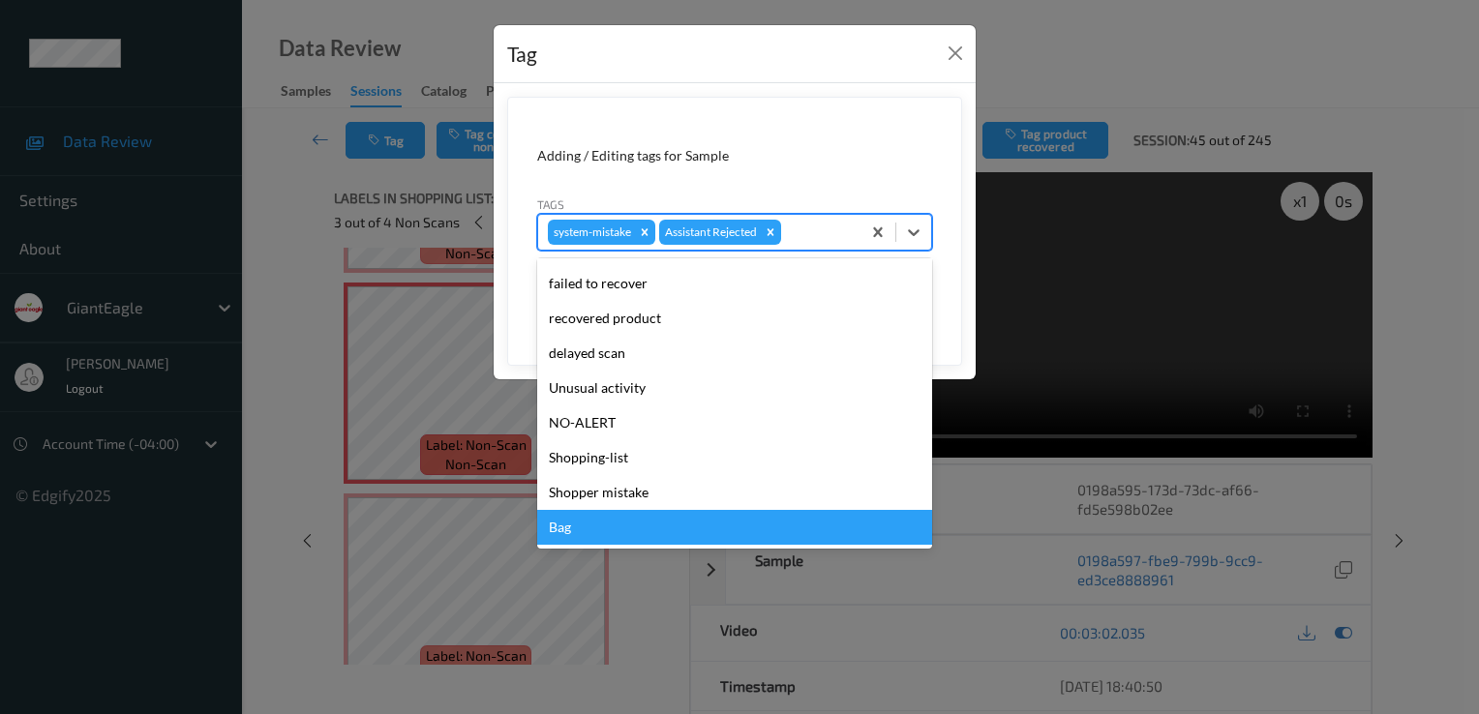
click at [671, 539] on div "Bag" at bounding box center [734, 527] width 395 height 35
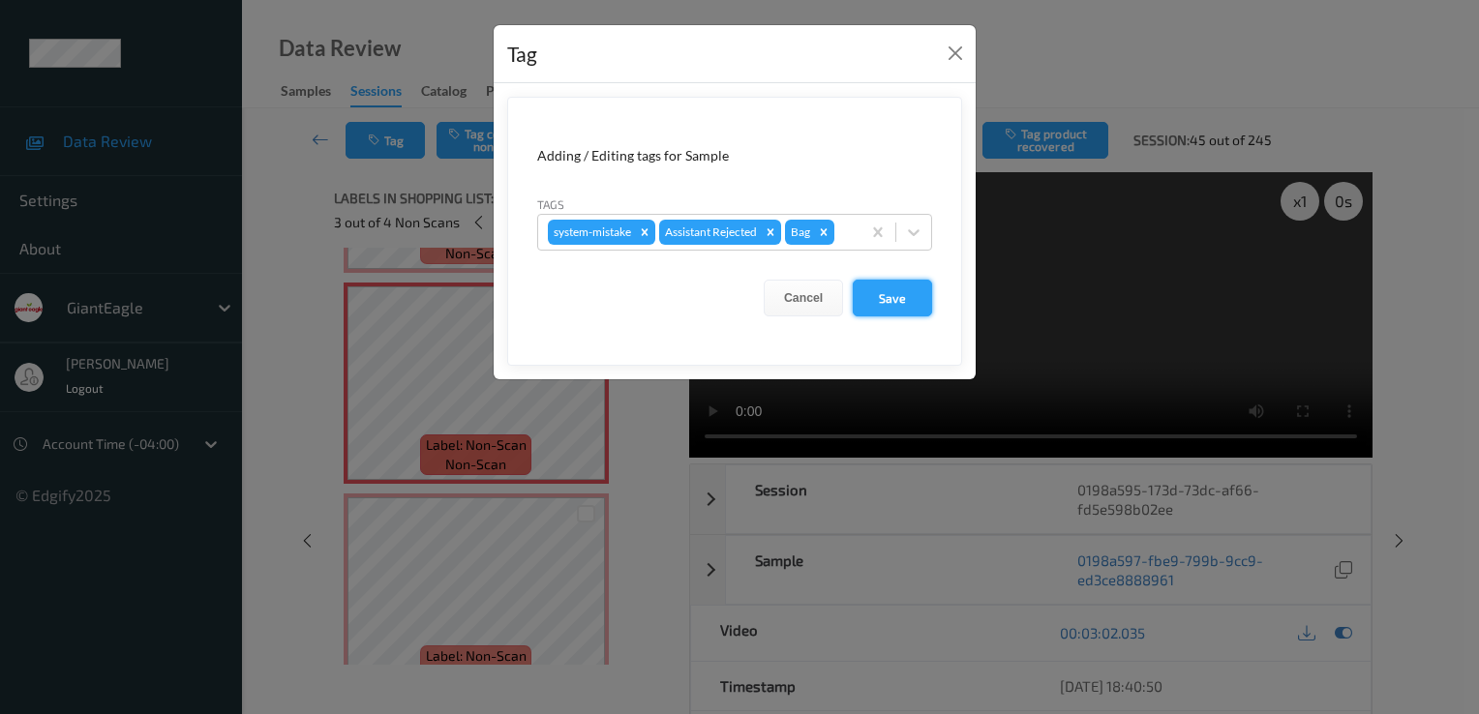
click at [867, 290] on button "Save" at bounding box center [892, 298] width 79 height 37
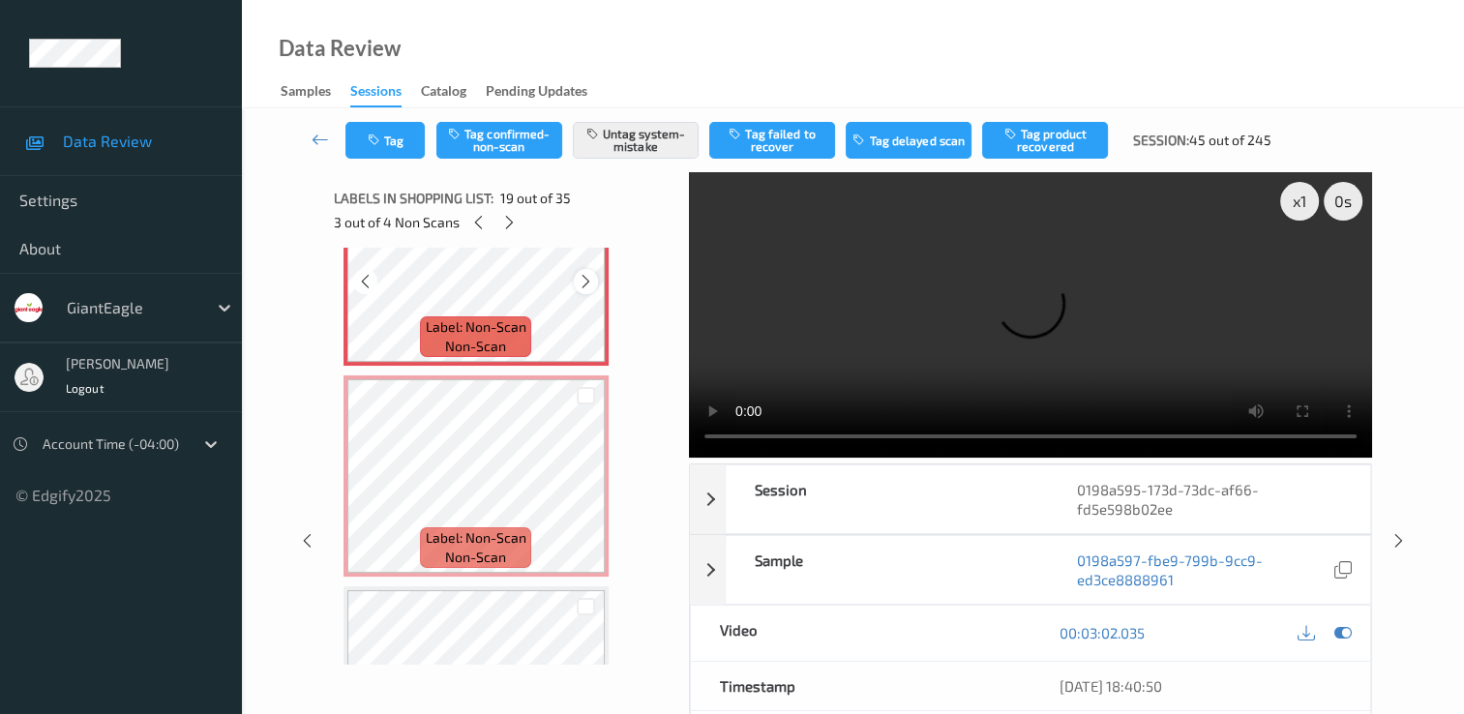
scroll to position [3966, 0]
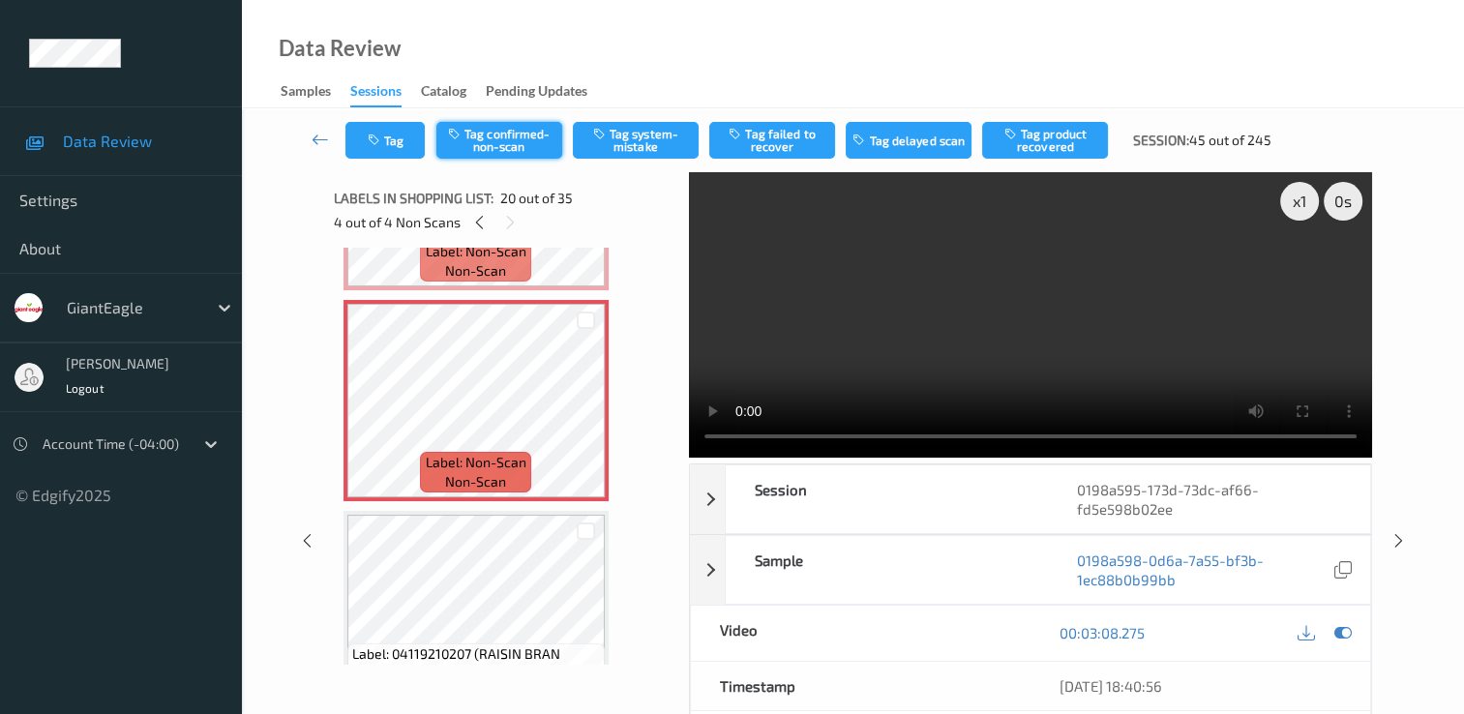
click at [525, 145] on button "Tag confirmed-non-scan" at bounding box center [499, 140] width 126 height 37
click at [1050, 142] on button "Tag product recovered" at bounding box center [1045, 140] width 126 height 37
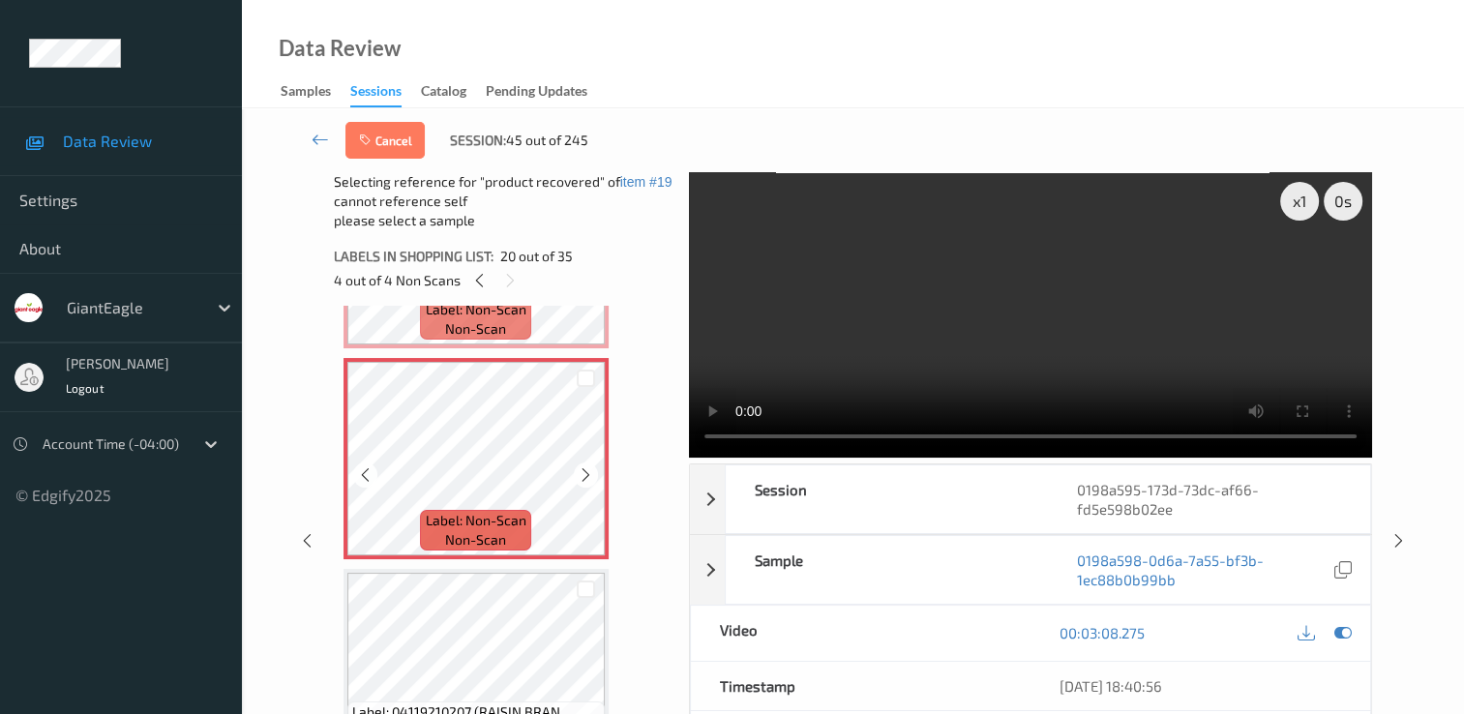
scroll to position [4063, 0]
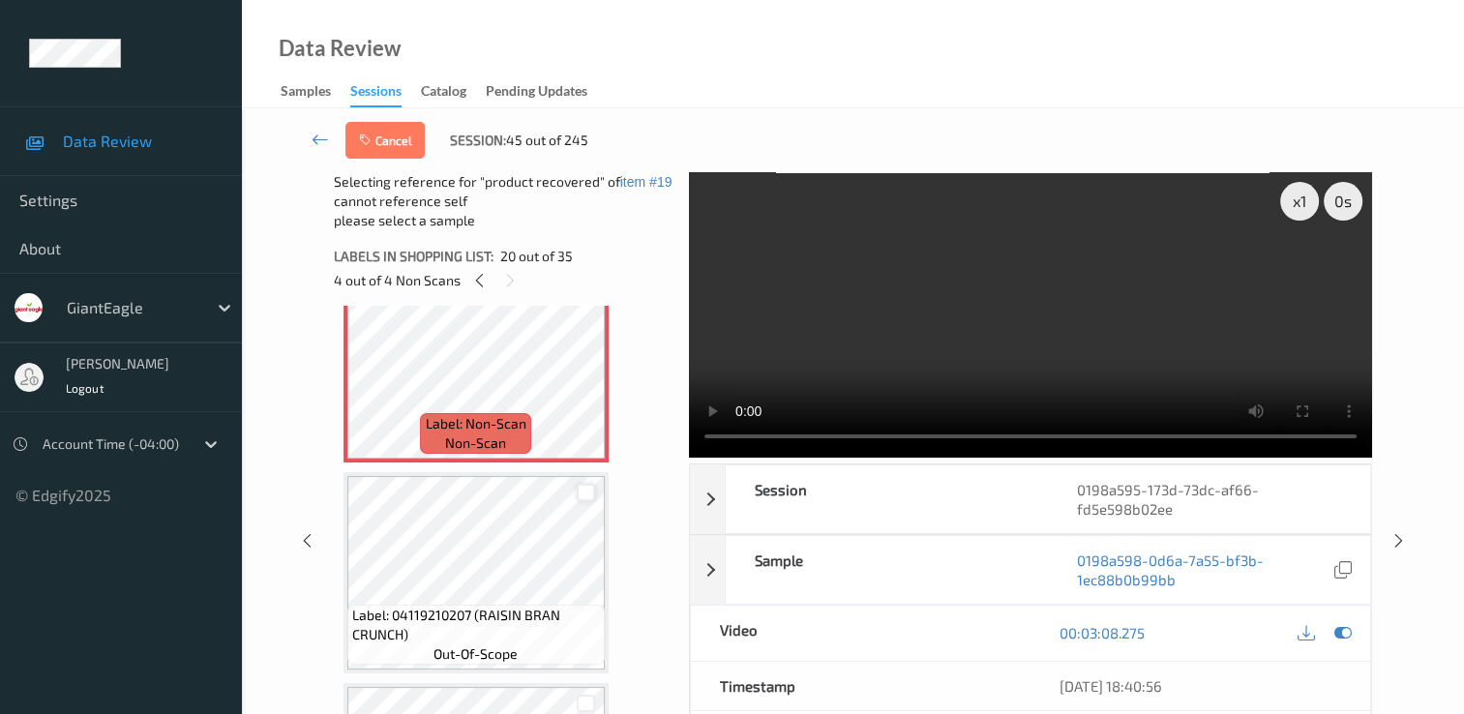
click at [584, 497] on div at bounding box center [586, 493] width 18 height 18
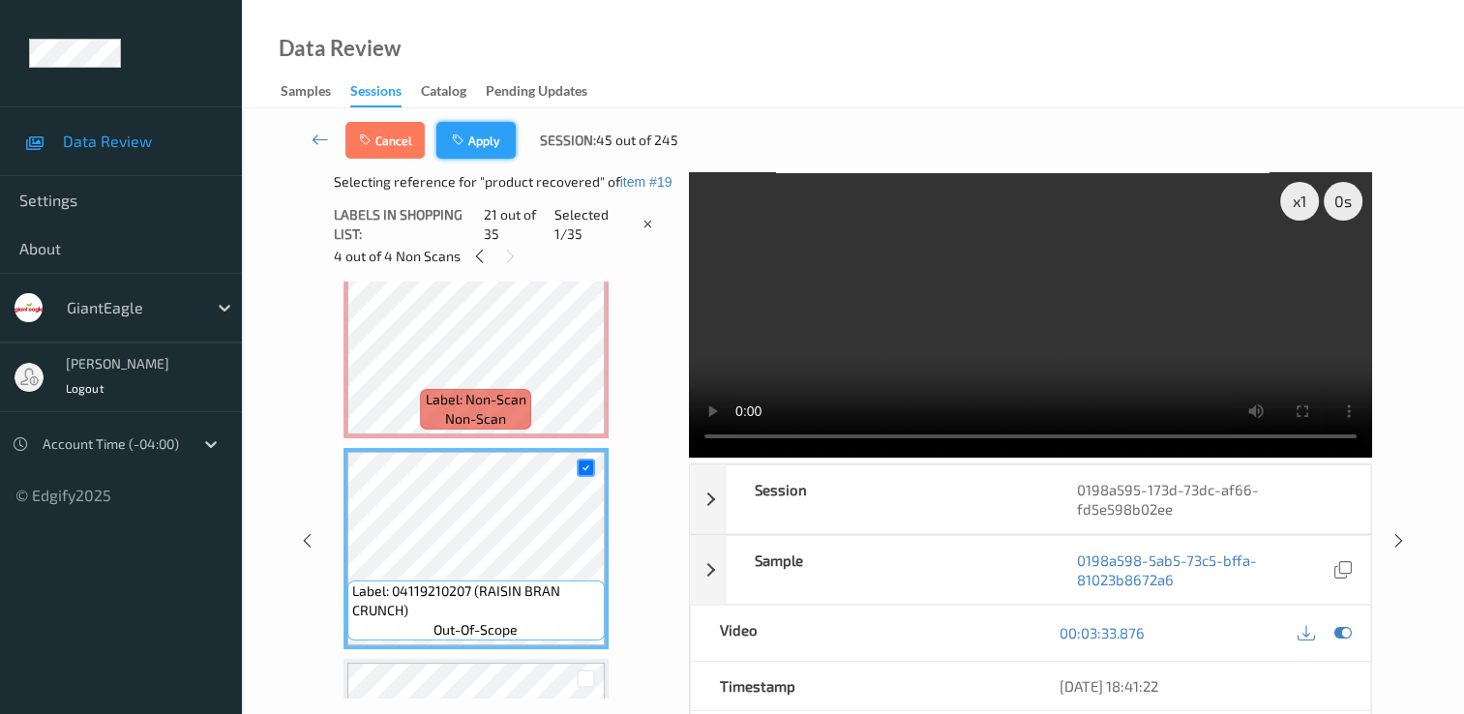
click at [488, 141] on button "Apply" at bounding box center [475, 140] width 79 height 37
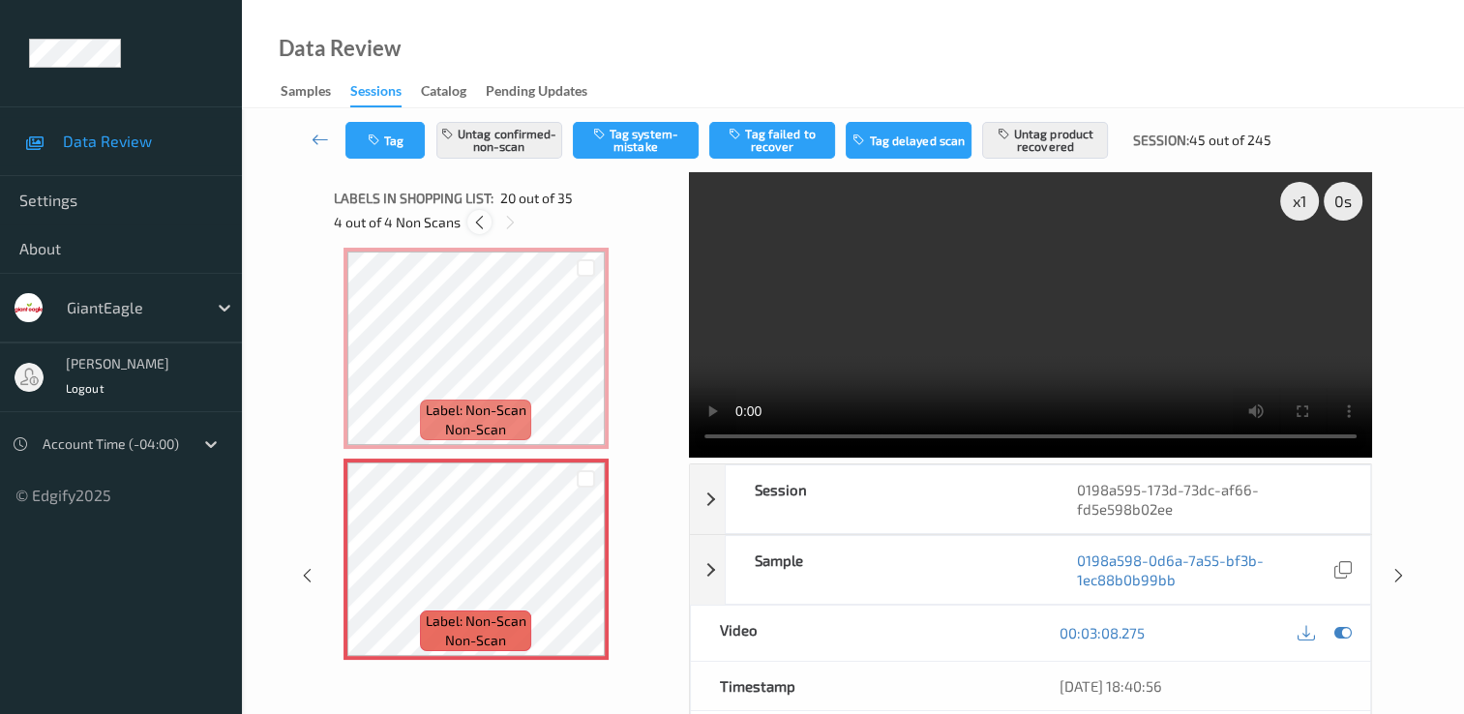
click at [476, 224] on icon at bounding box center [479, 222] width 16 height 17
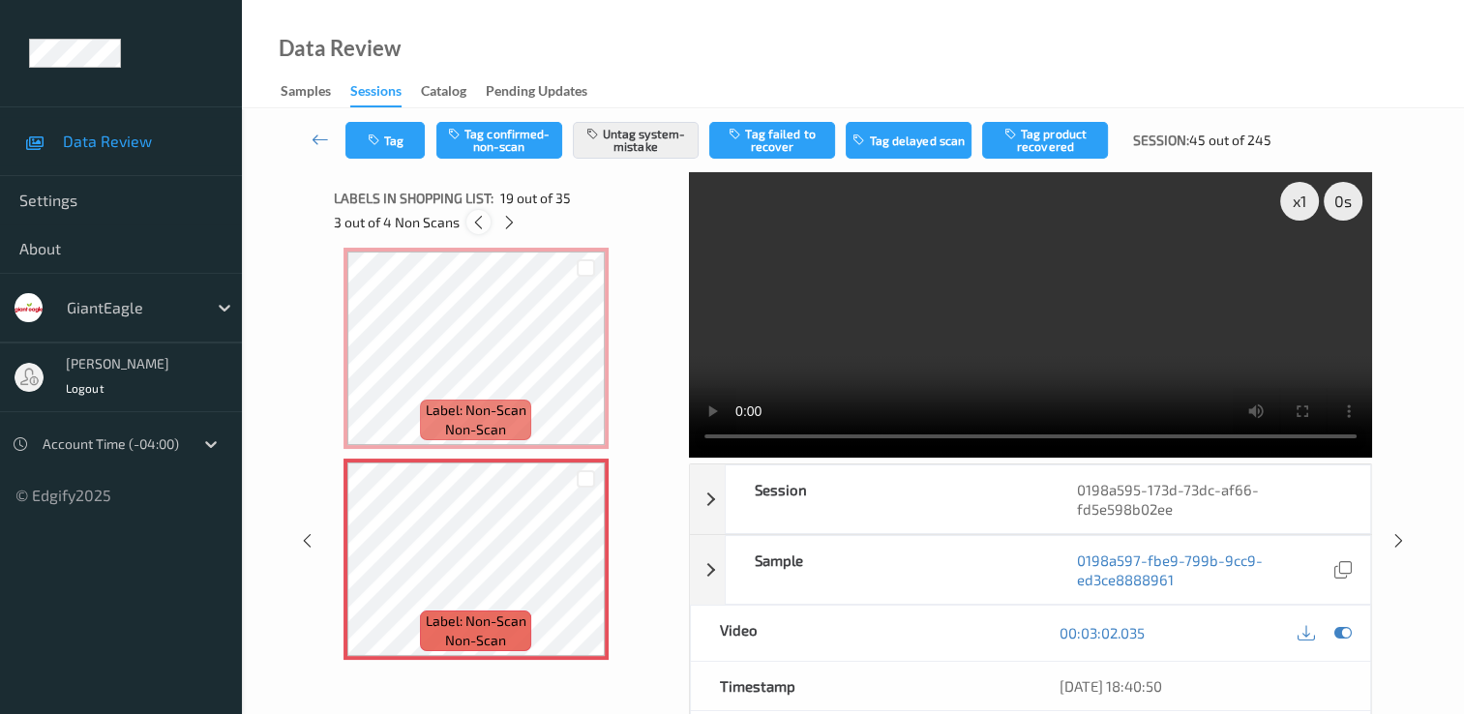
click at [476, 223] on icon at bounding box center [478, 222] width 16 height 17
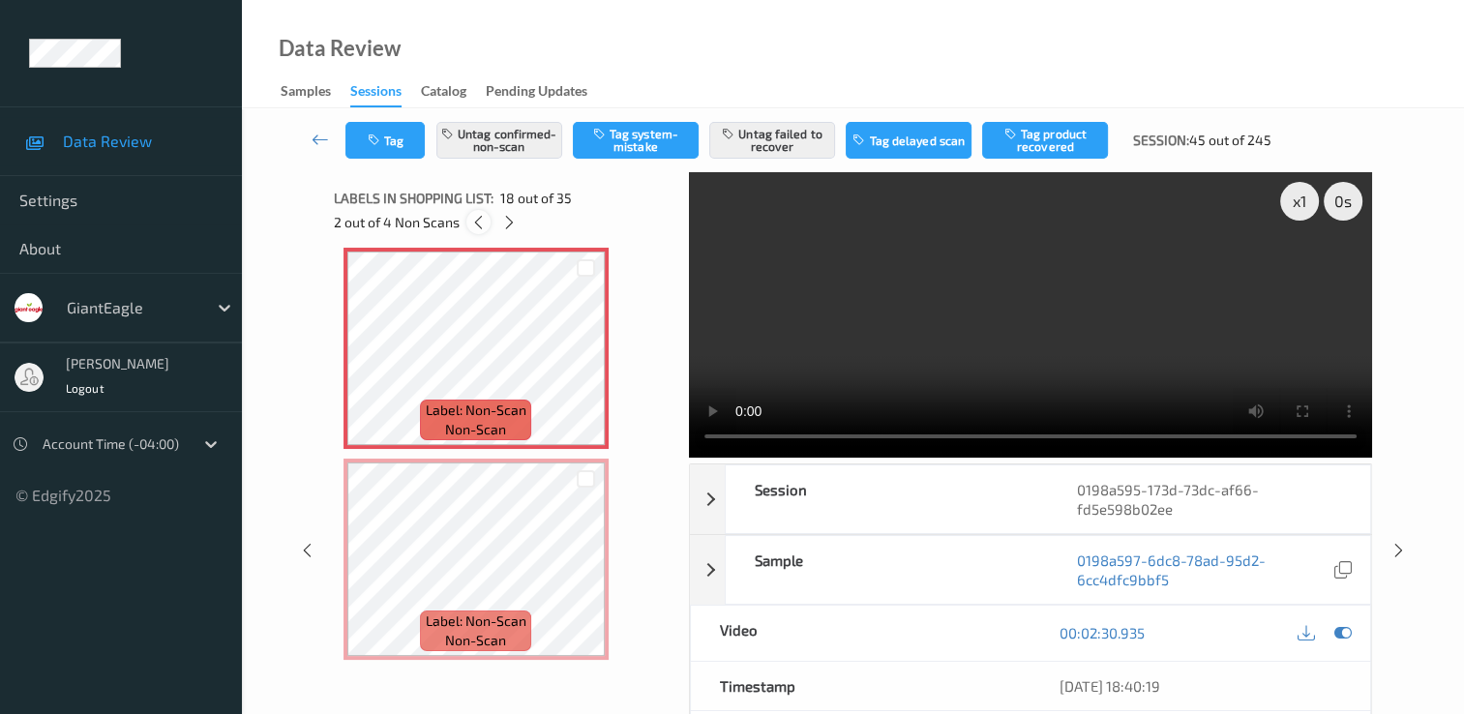
scroll to position [3385, 0]
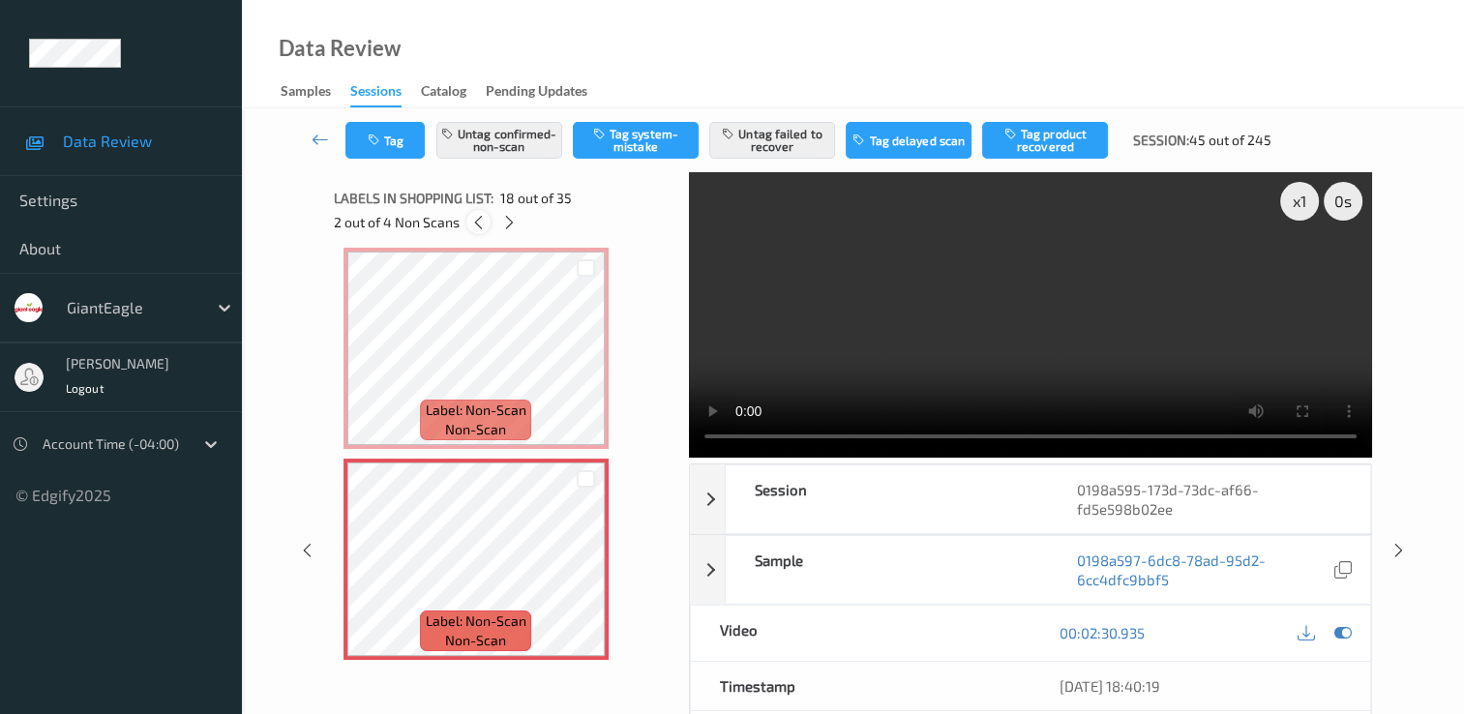
click at [476, 223] on icon at bounding box center [478, 222] width 16 height 17
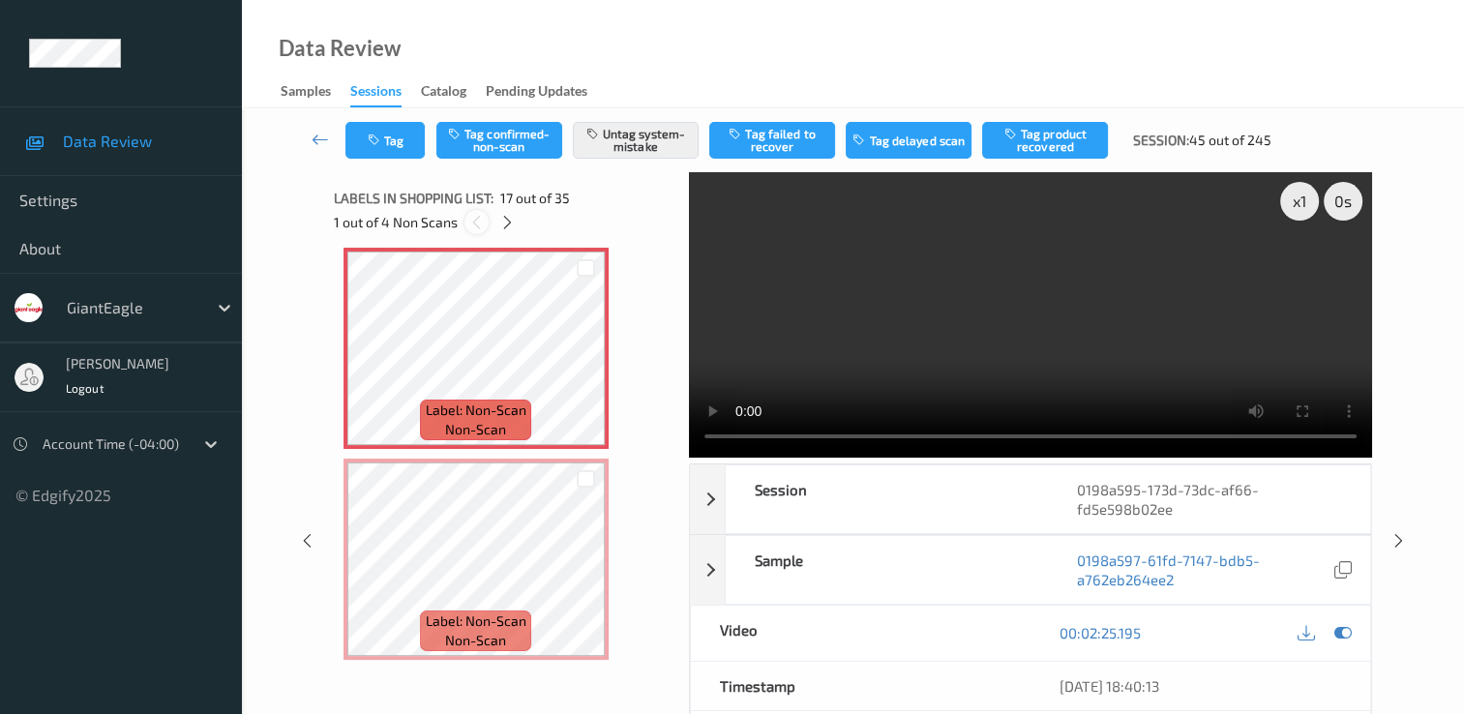
scroll to position [3174, 0]
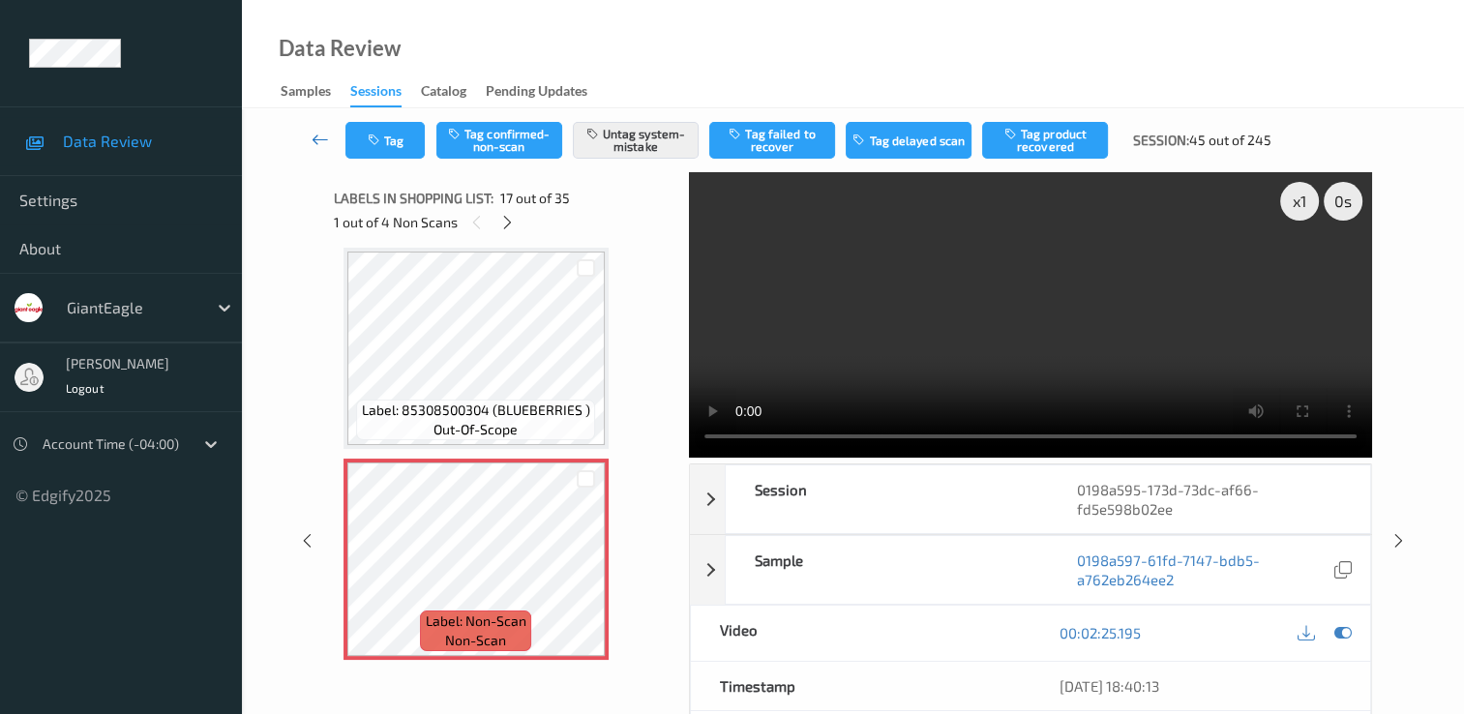
click at [314, 141] on icon at bounding box center [320, 139] width 17 height 19
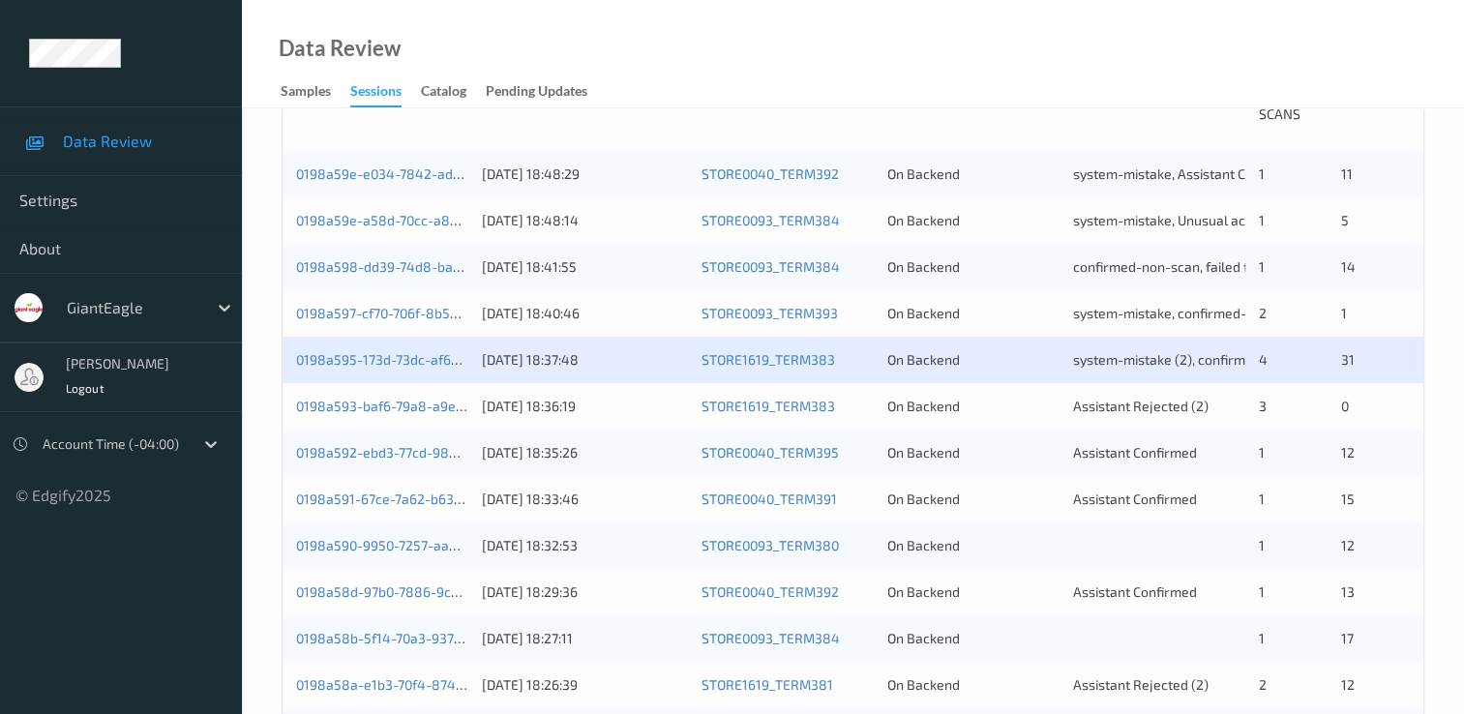
scroll to position [484, 0]
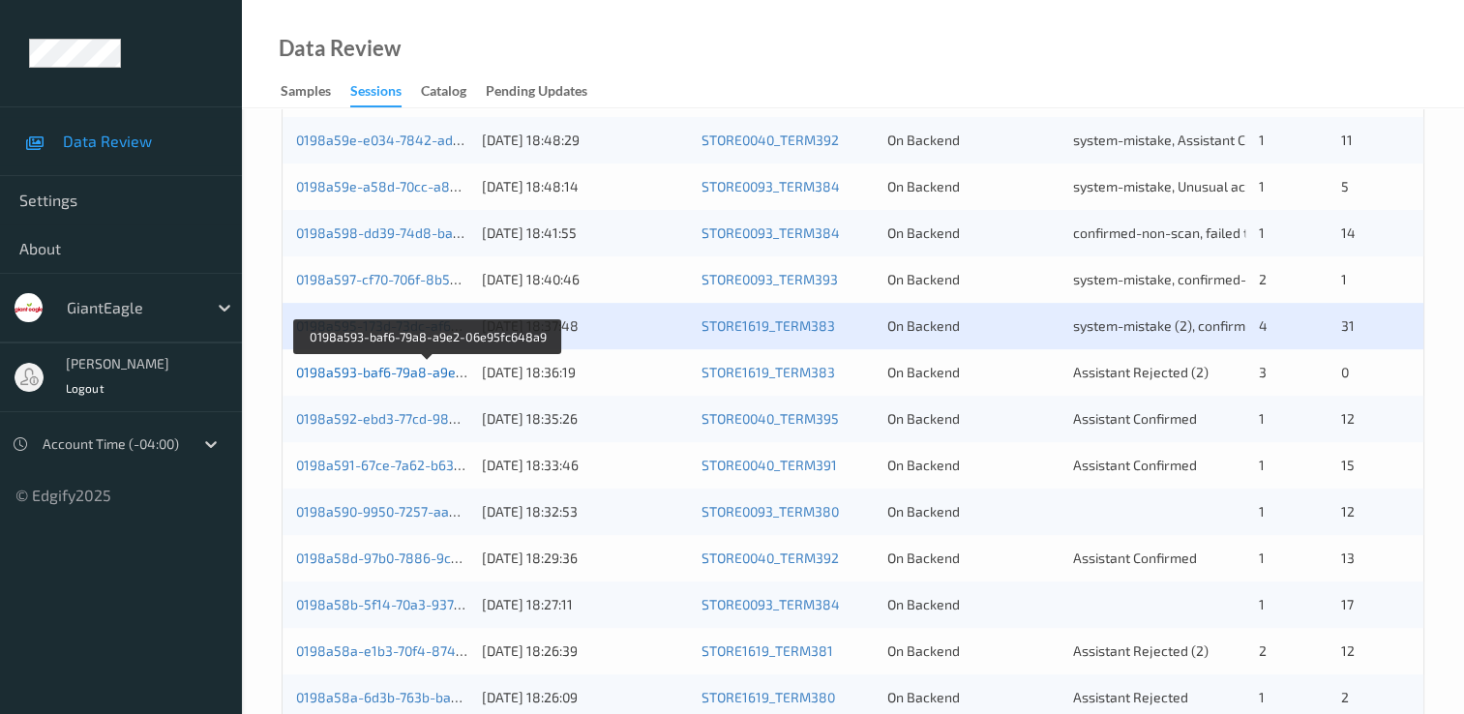
click at [426, 377] on link "0198a593-baf6-79a8-a9e2-06e95fc648a9" at bounding box center [428, 372] width 264 height 16
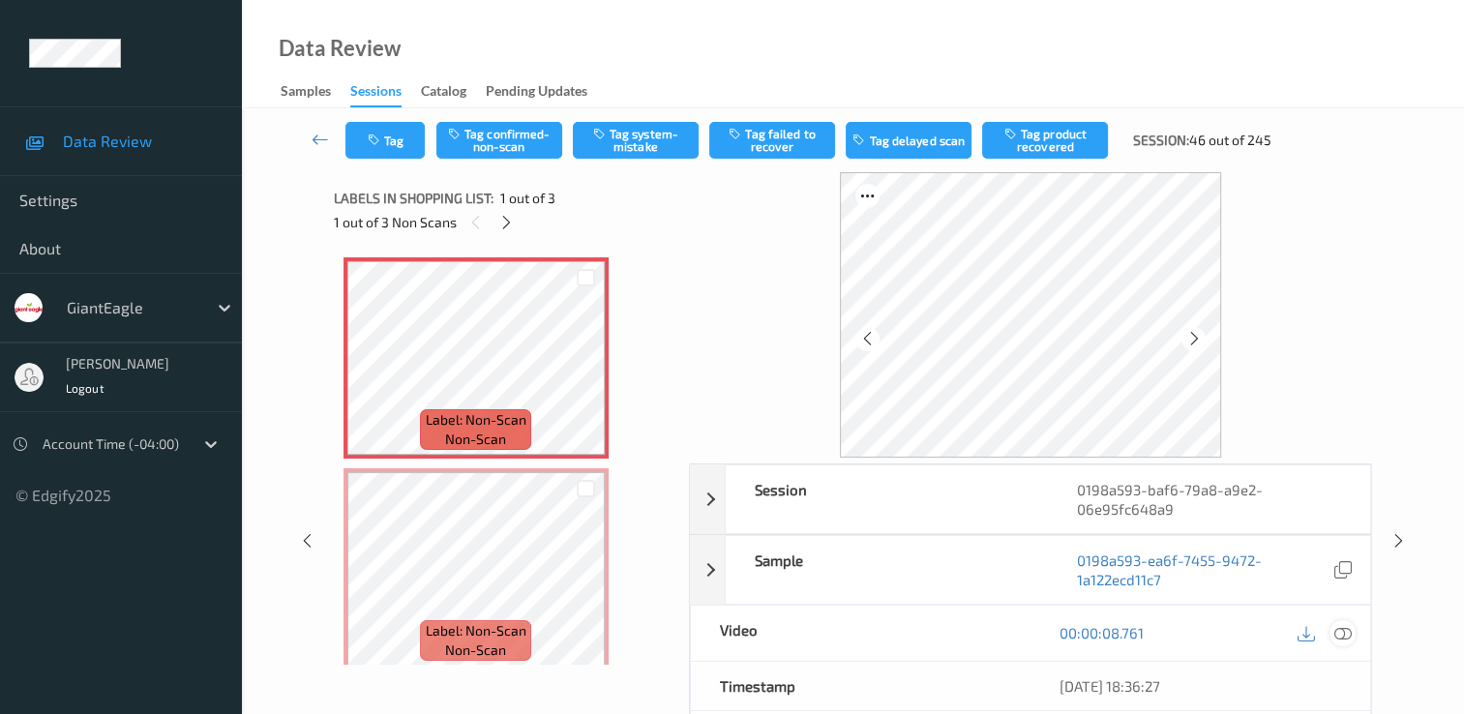
click at [1344, 630] on icon at bounding box center [1343, 632] width 17 height 17
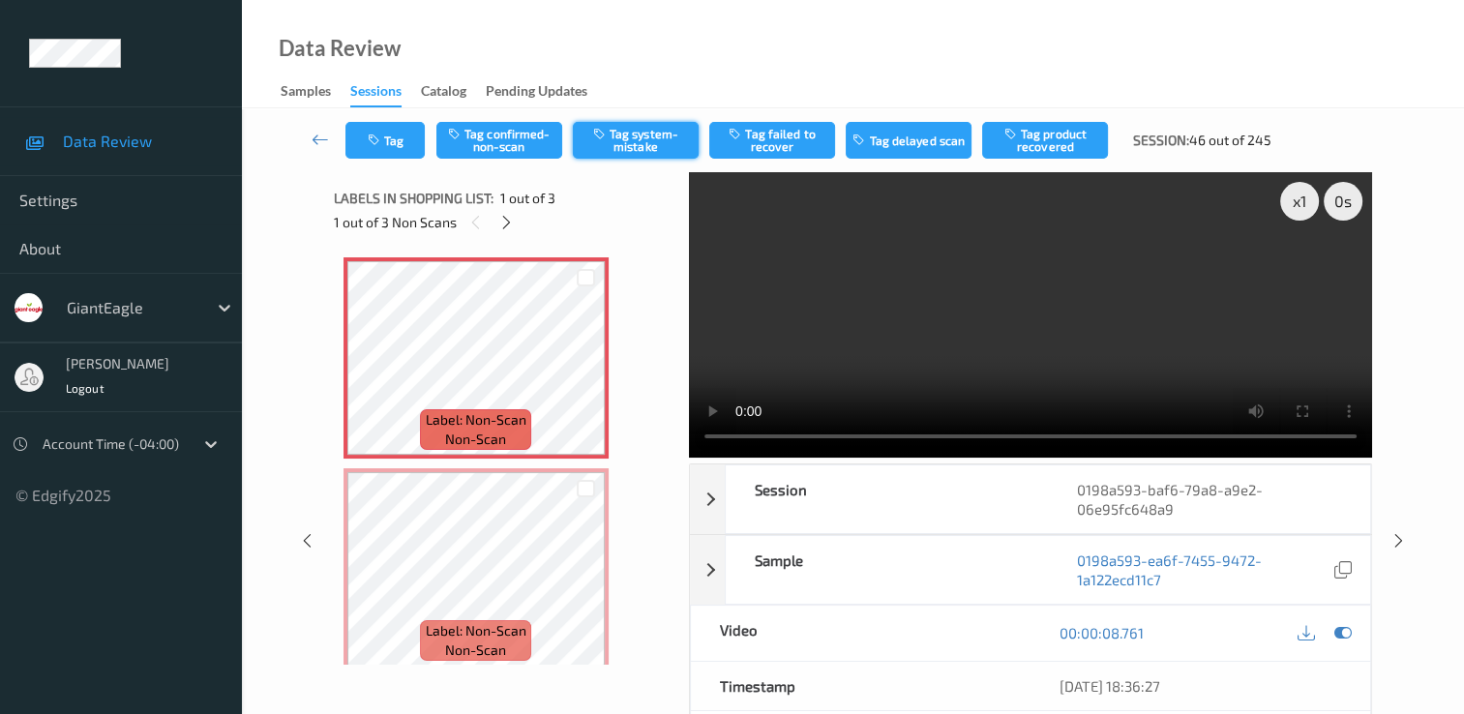
click at [673, 135] on button "Tag system-mistake" at bounding box center [636, 140] width 126 height 37
click at [405, 147] on button "Tag" at bounding box center [384, 140] width 79 height 37
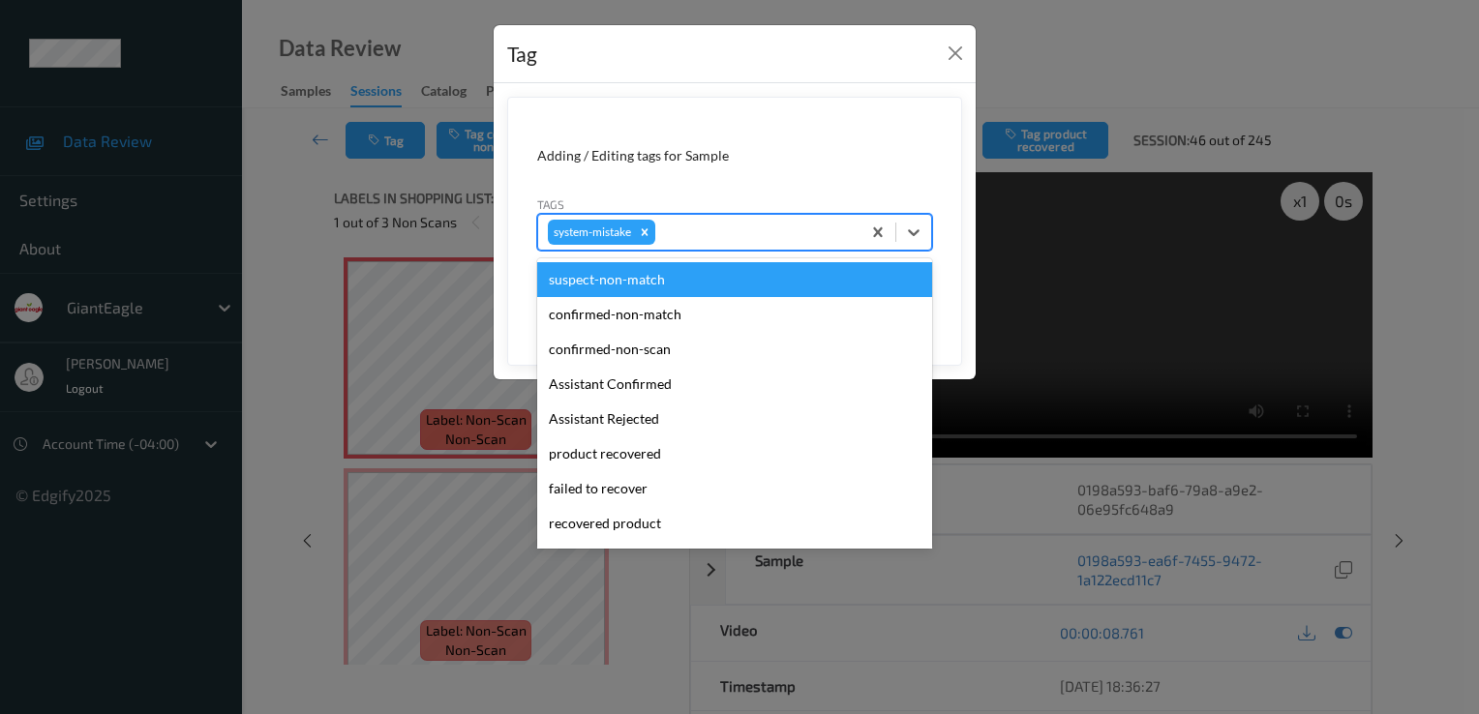
click at [736, 230] on div at bounding box center [755, 232] width 192 height 23
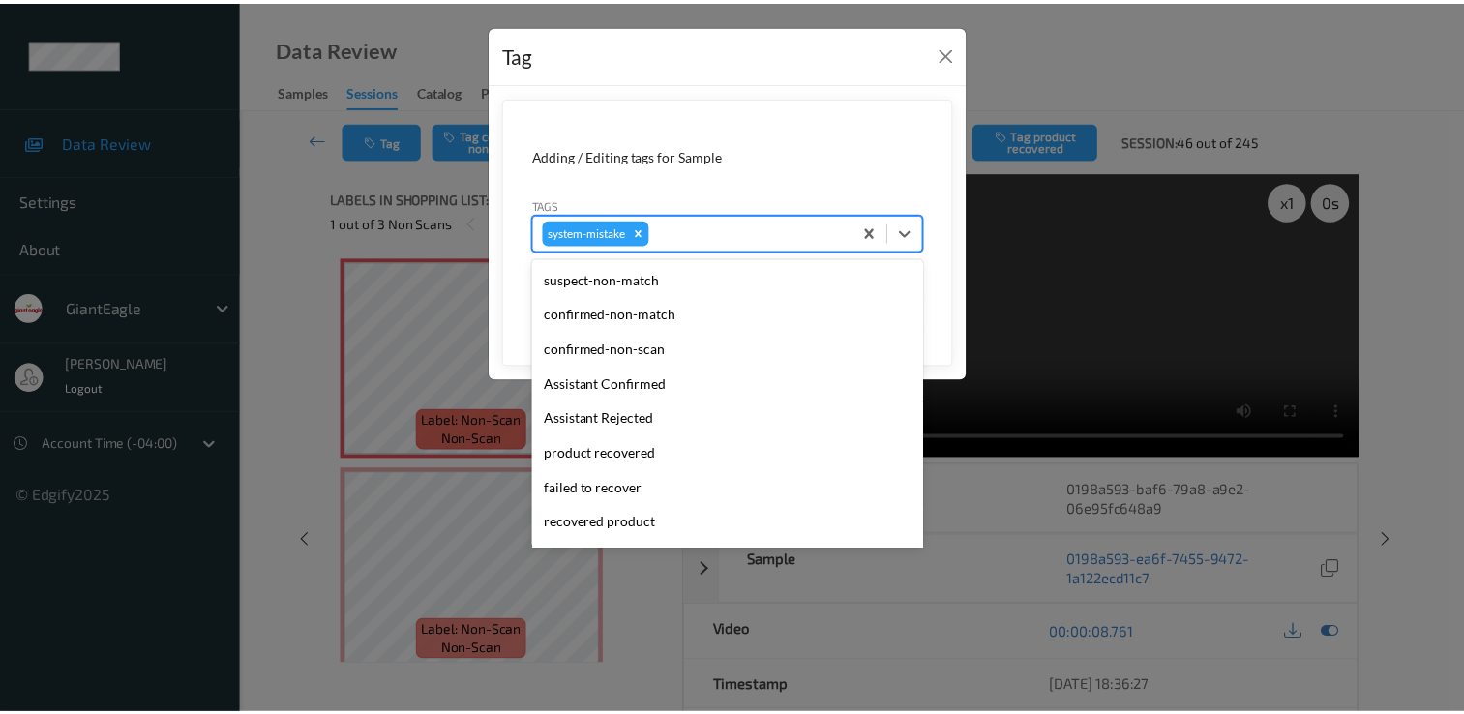
scroll to position [205, 0]
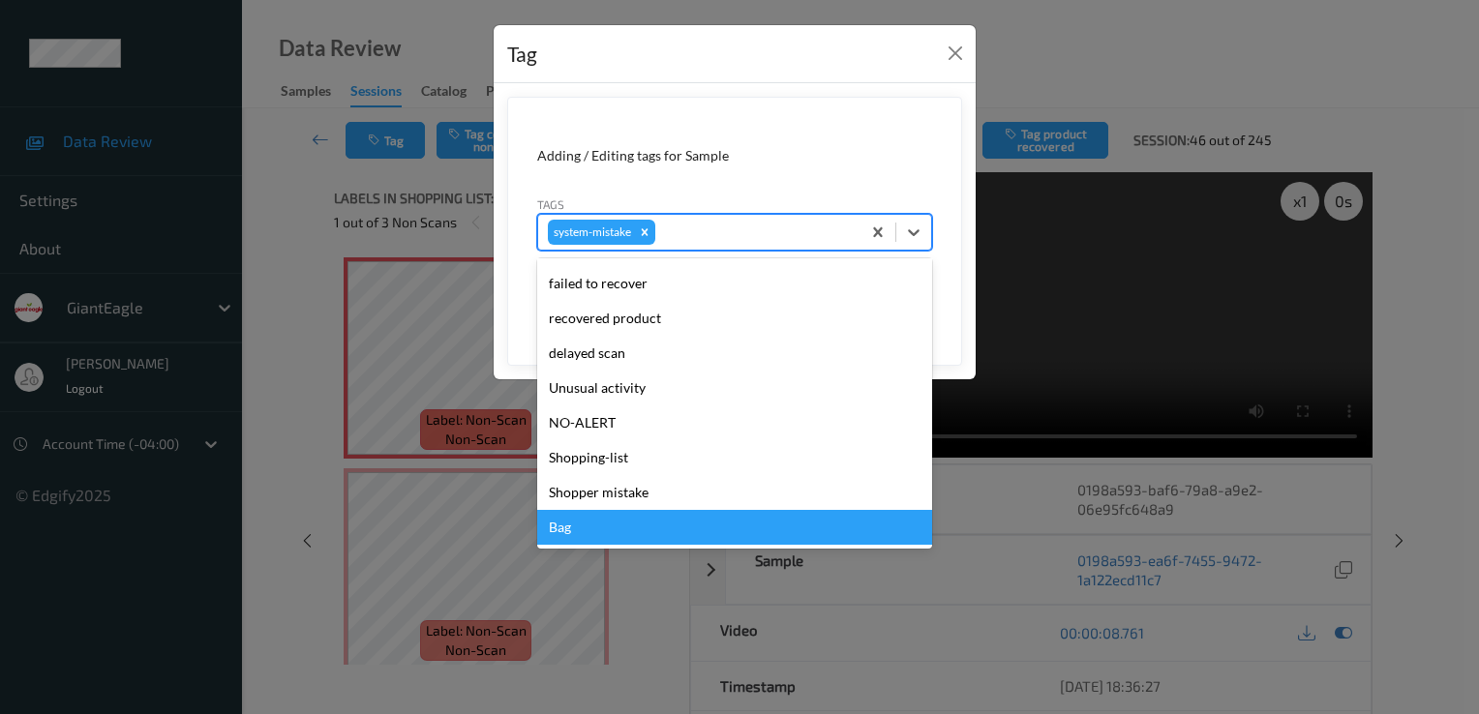
click at [639, 518] on div "Bag" at bounding box center [734, 527] width 395 height 35
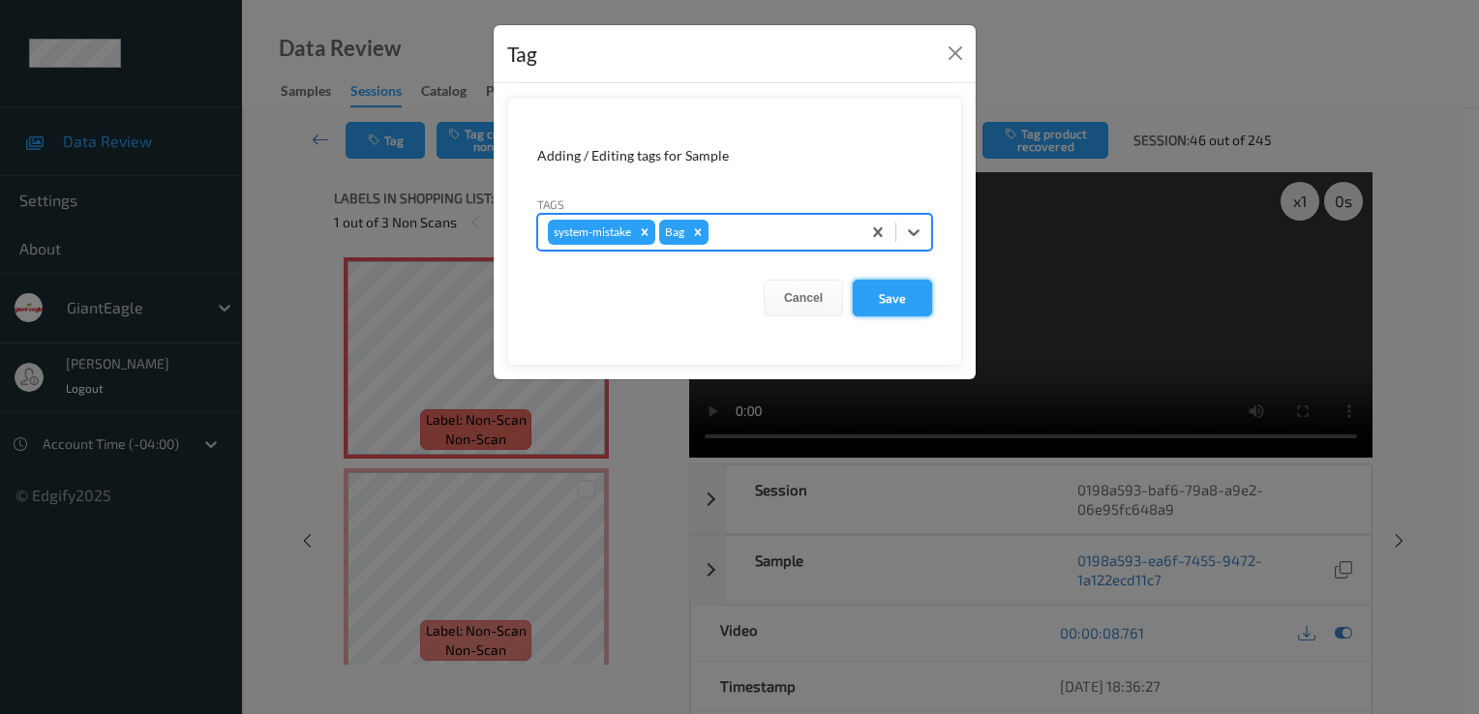
click at [879, 285] on button "Save" at bounding box center [892, 298] width 79 height 37
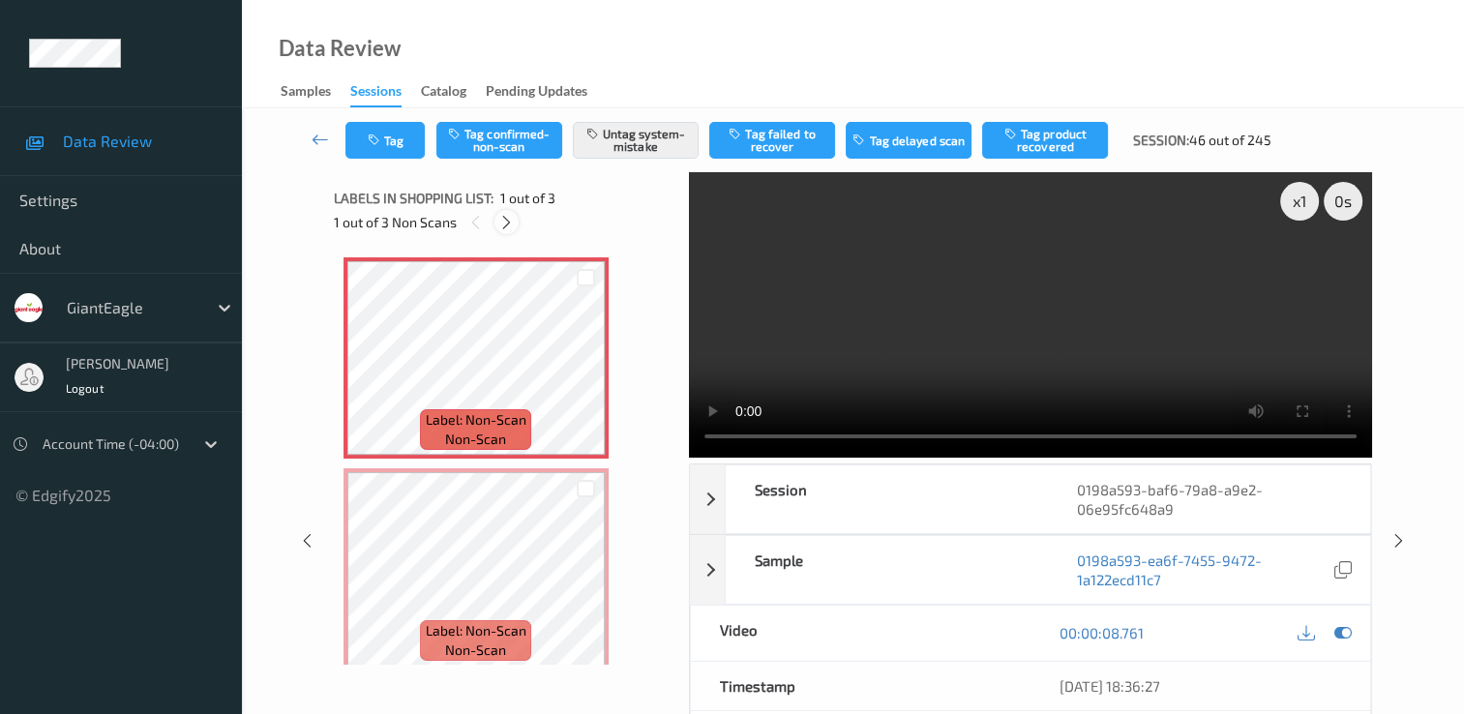
click at [507, 225] on icon at bounding box center [506, 222] width 16 height 17
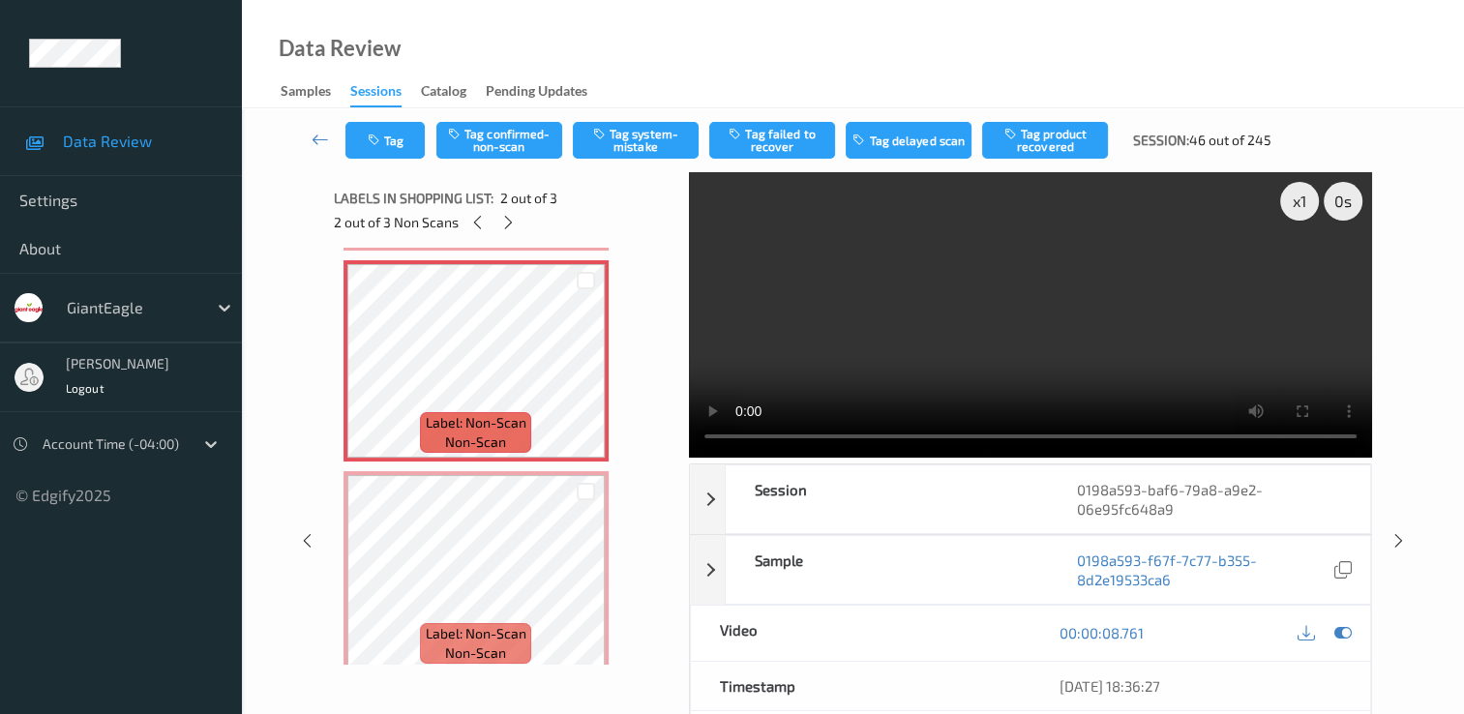
scroll to position [225, 0]
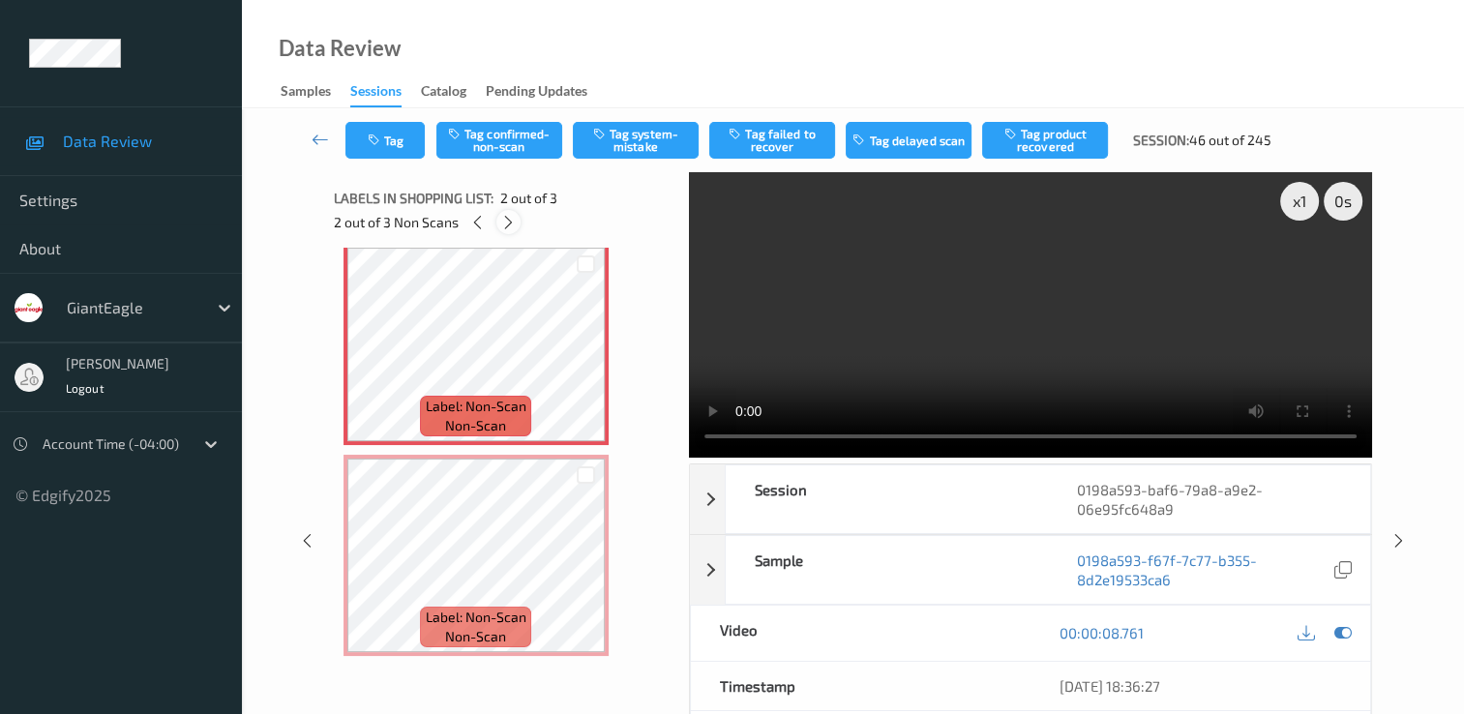
click at [507, 223] on icon at bounding box center [508, 222] width 16 height 17
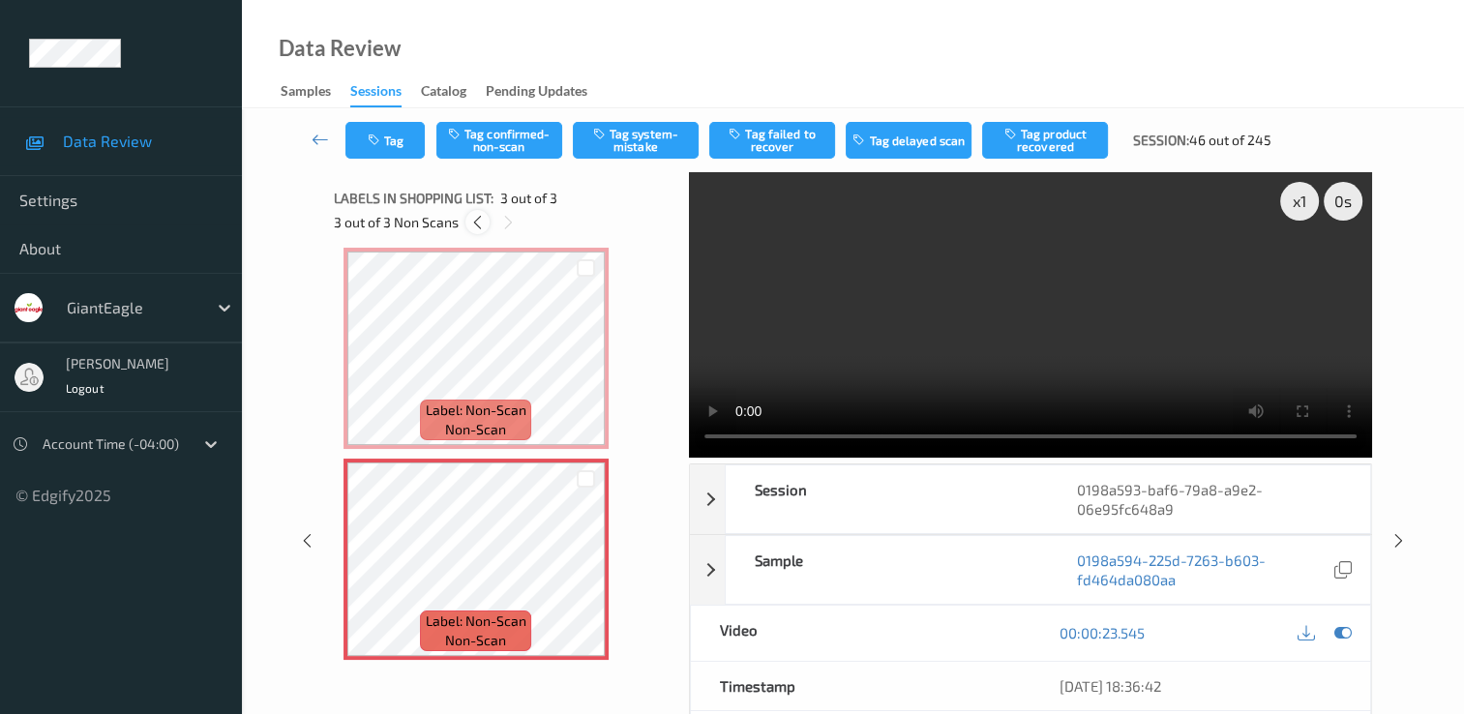
click at [480, 226] on icon at bounding box center [477, 222] width 16 height 17
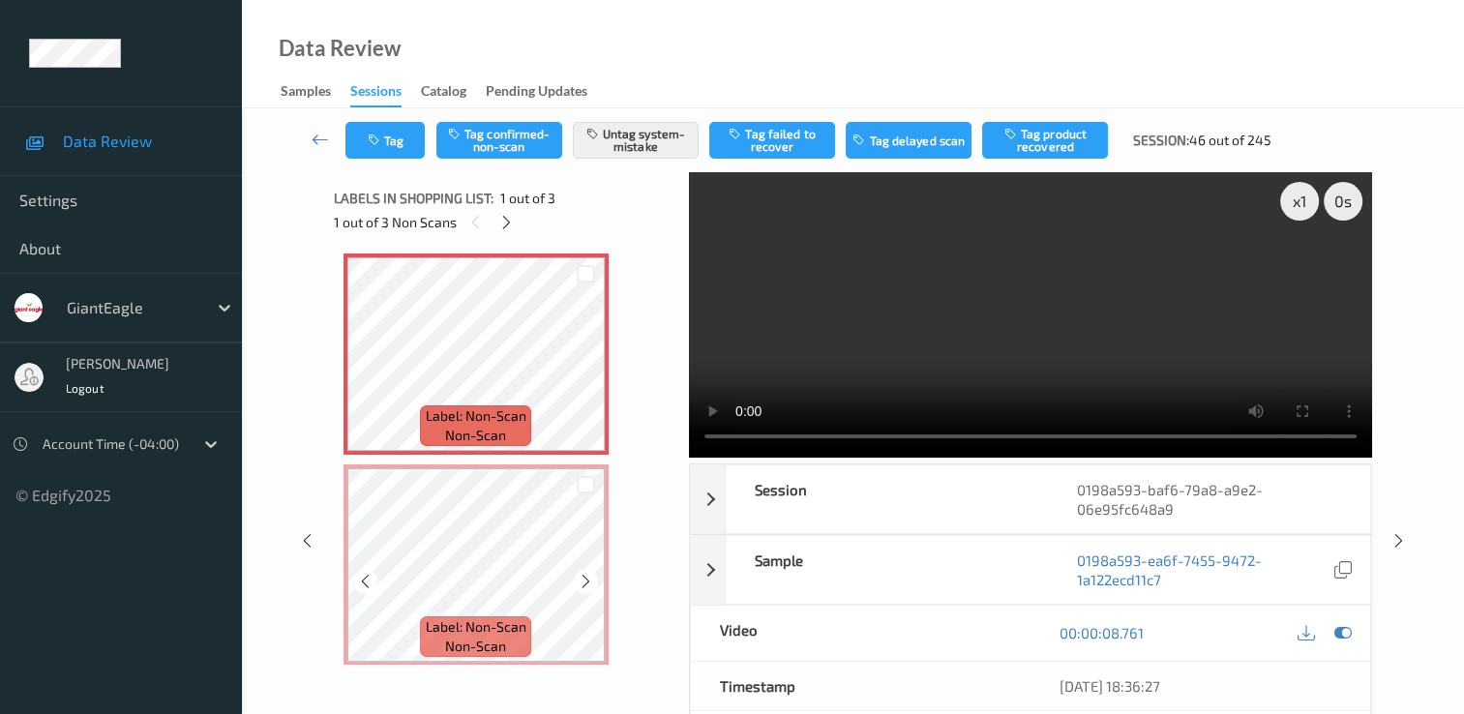
scroll to position [0, 0]
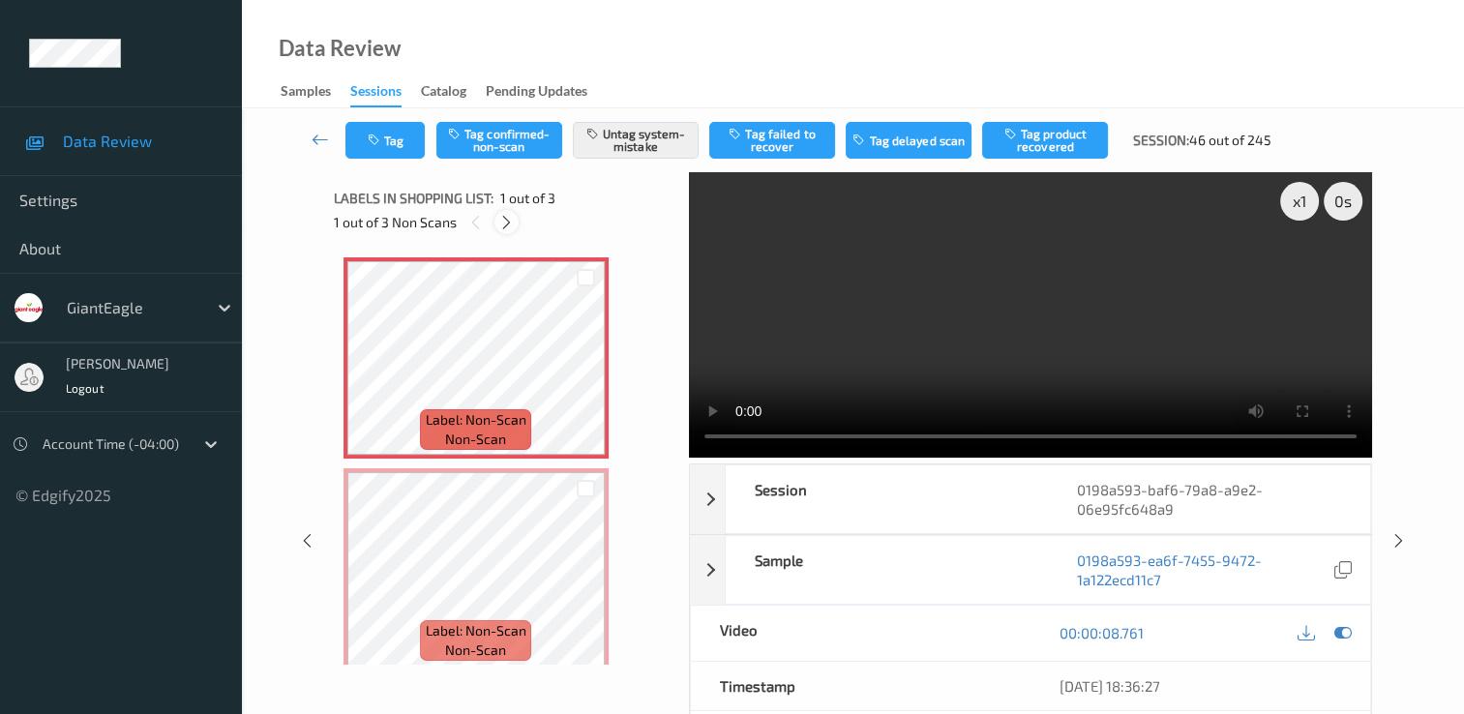
click at [507, 218] on icon at bounding box center [506, 222] width 16 height 17
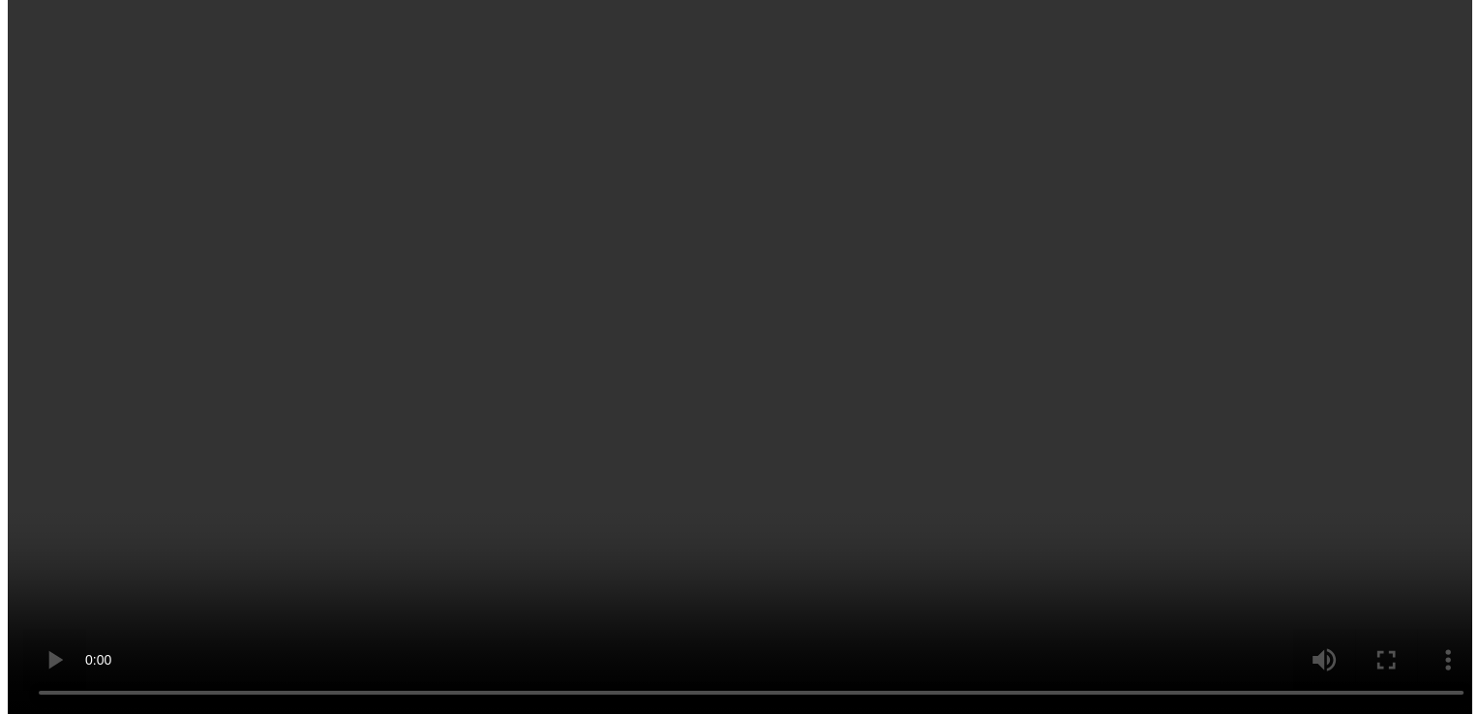
scroll to position [225, 0]
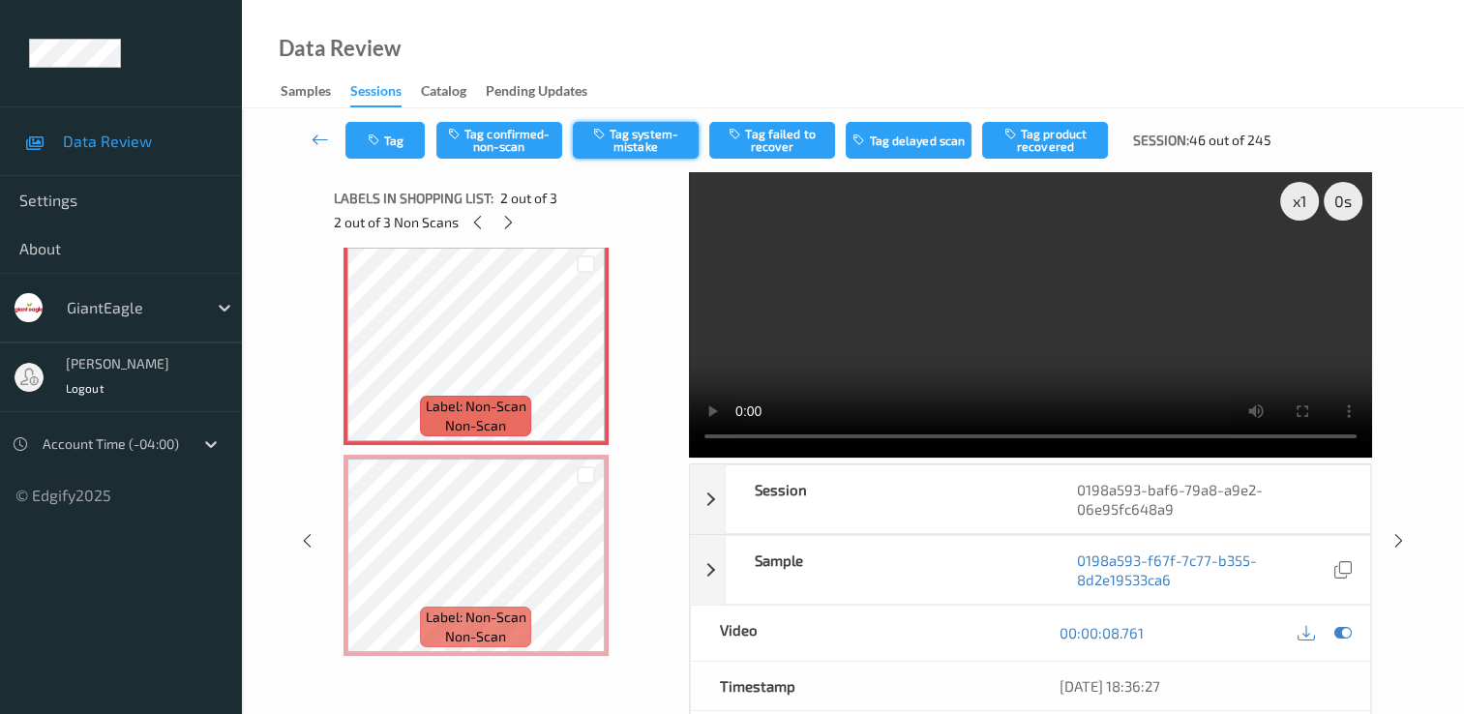
click at [629, 130] on button "Tag system-mistake" at bounding box center [636, 140] width 126 height 37
click at [394, 149] on button "Tag" at bounding box center [384, 140] width 79 height 37
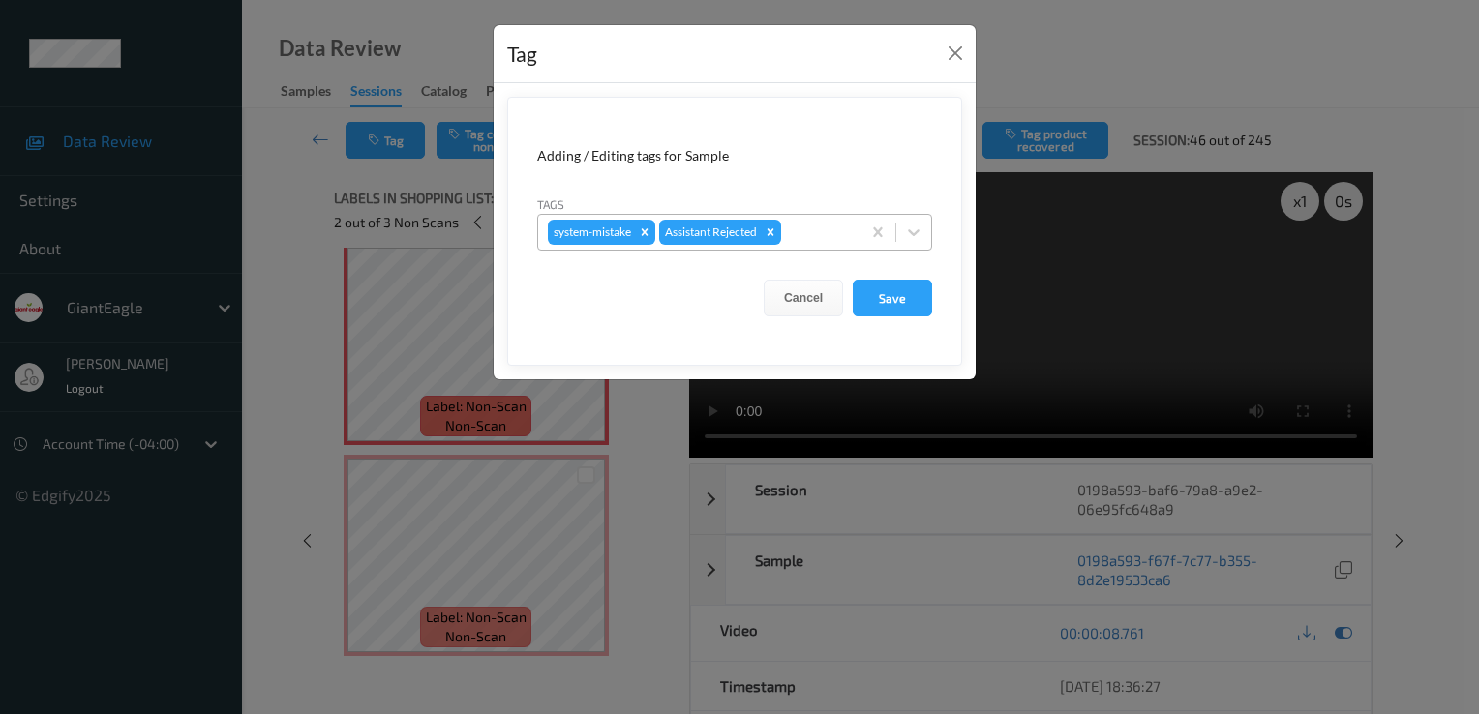
click at [844, 225] on div at bounding box center [818, 232] width 66 height 23
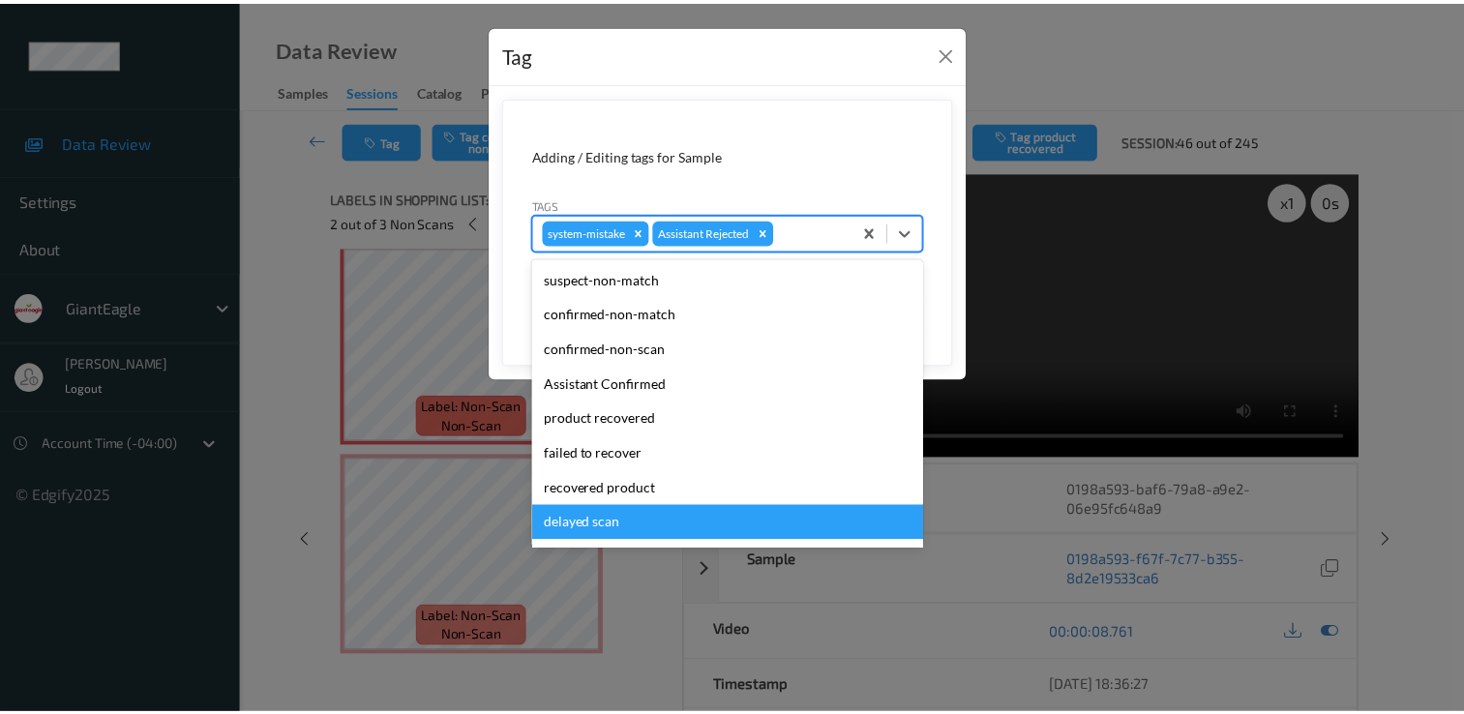
scroll to position [170, 0]
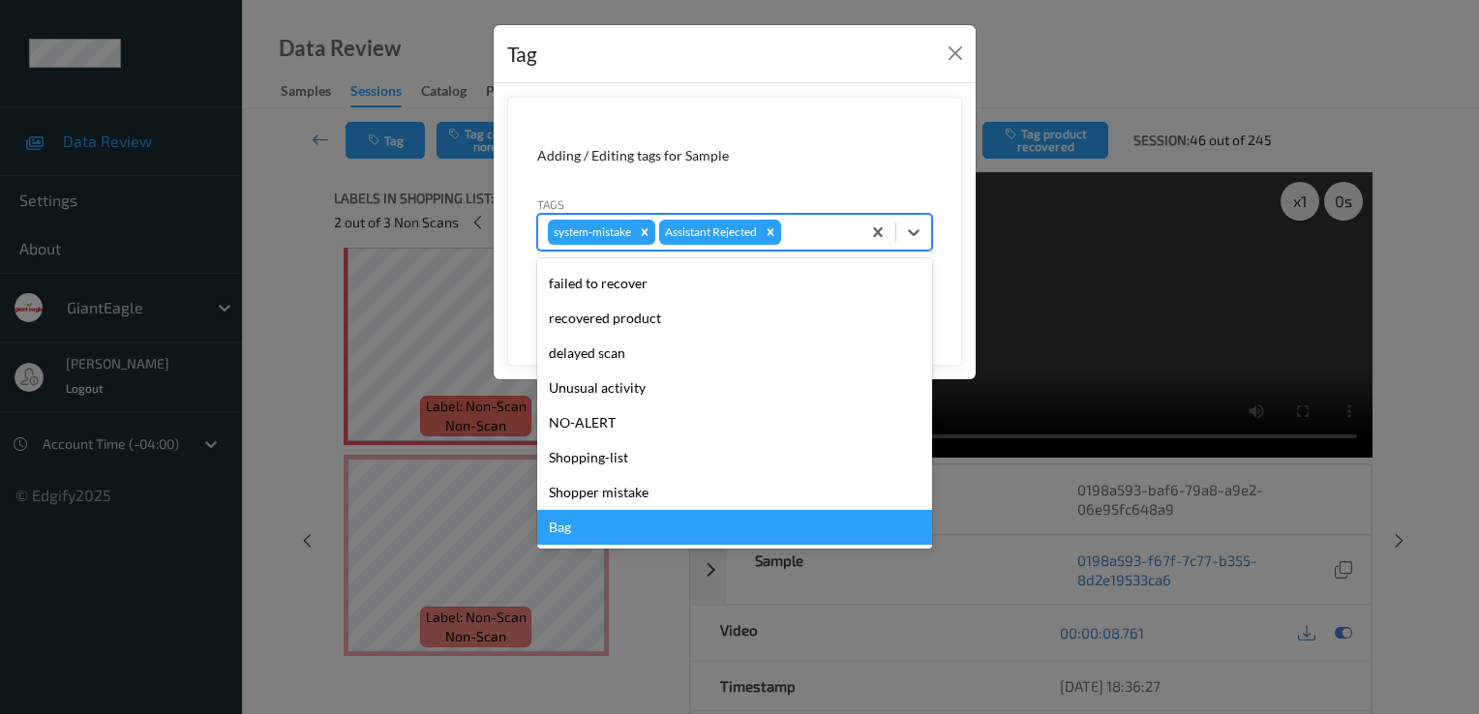
click at [669, 516] on div "Bag" at bounding box center [734, 527] width 395 height 35
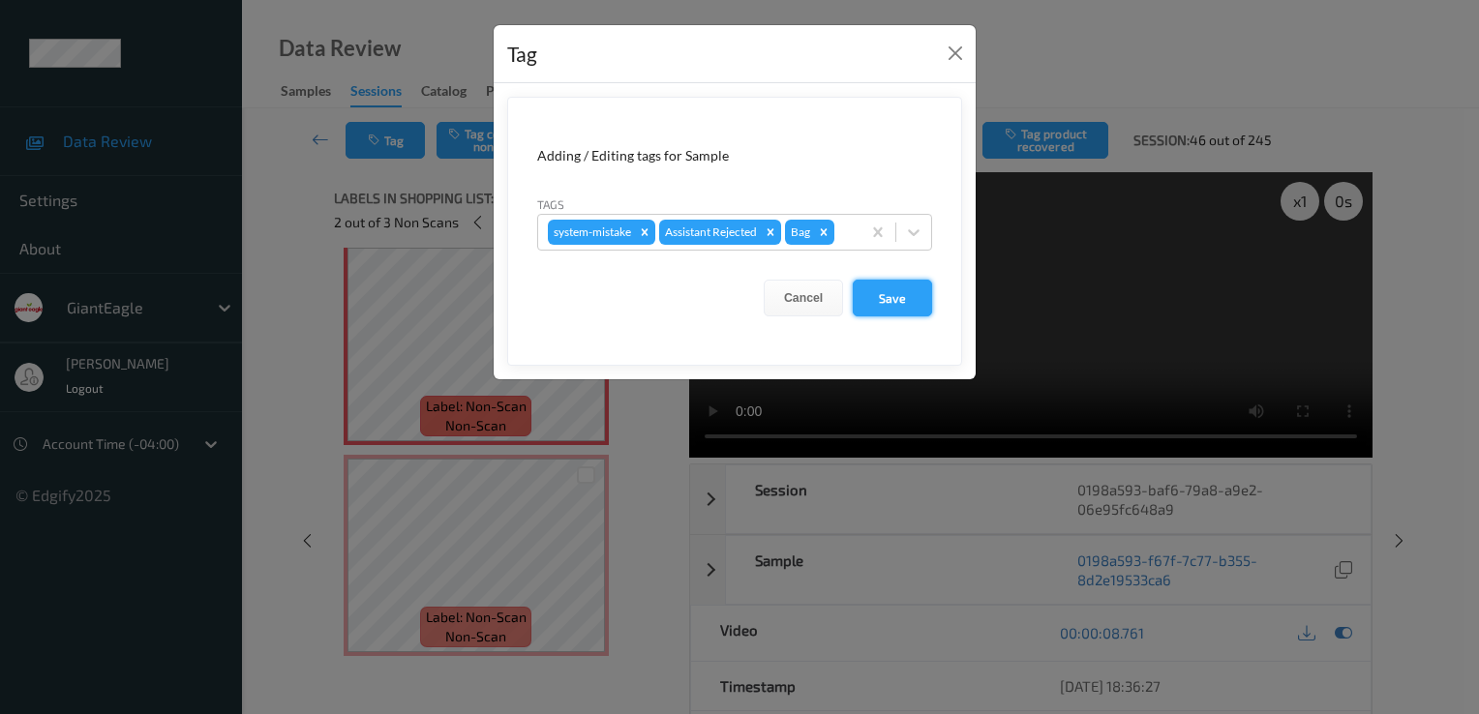
click at [886, 300] on button "Save" at bounding box center [892, 298] width 79 height 37
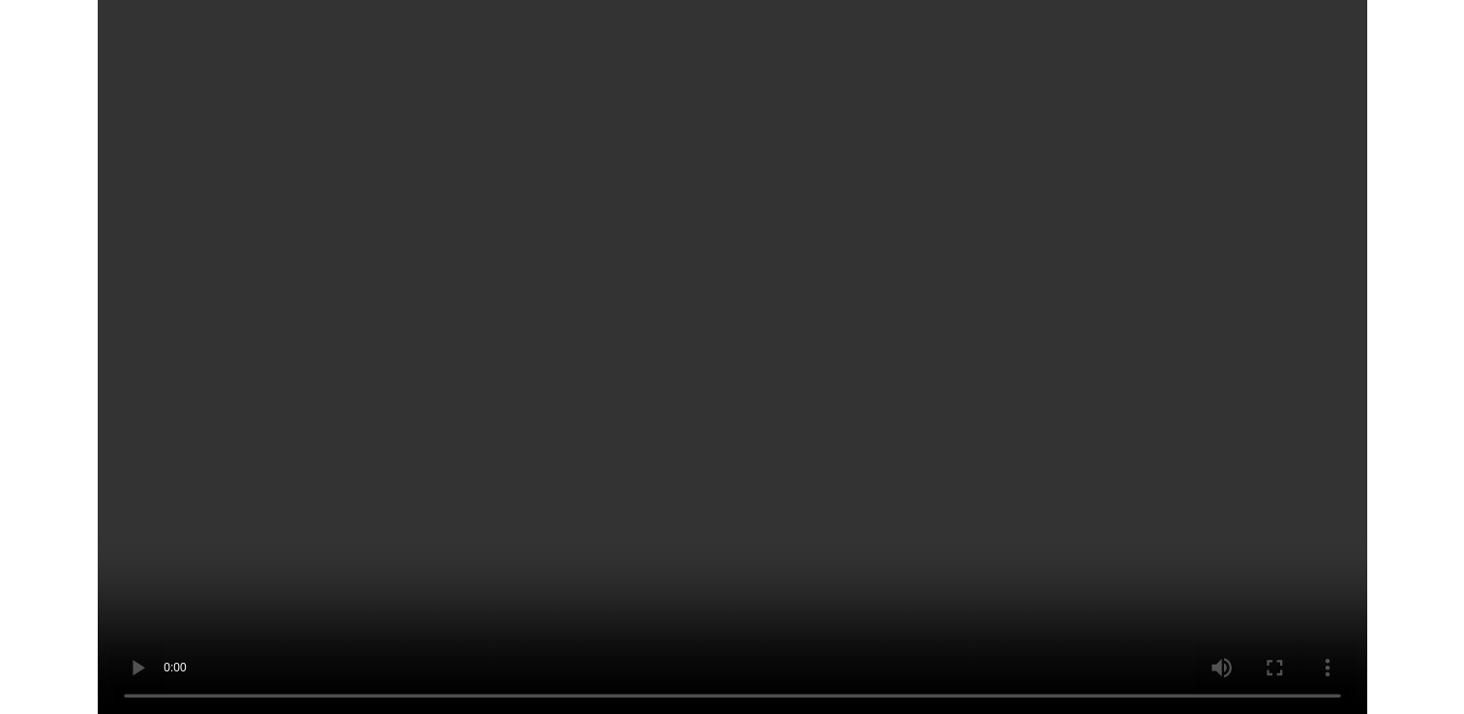
scroll to position [104, 0]
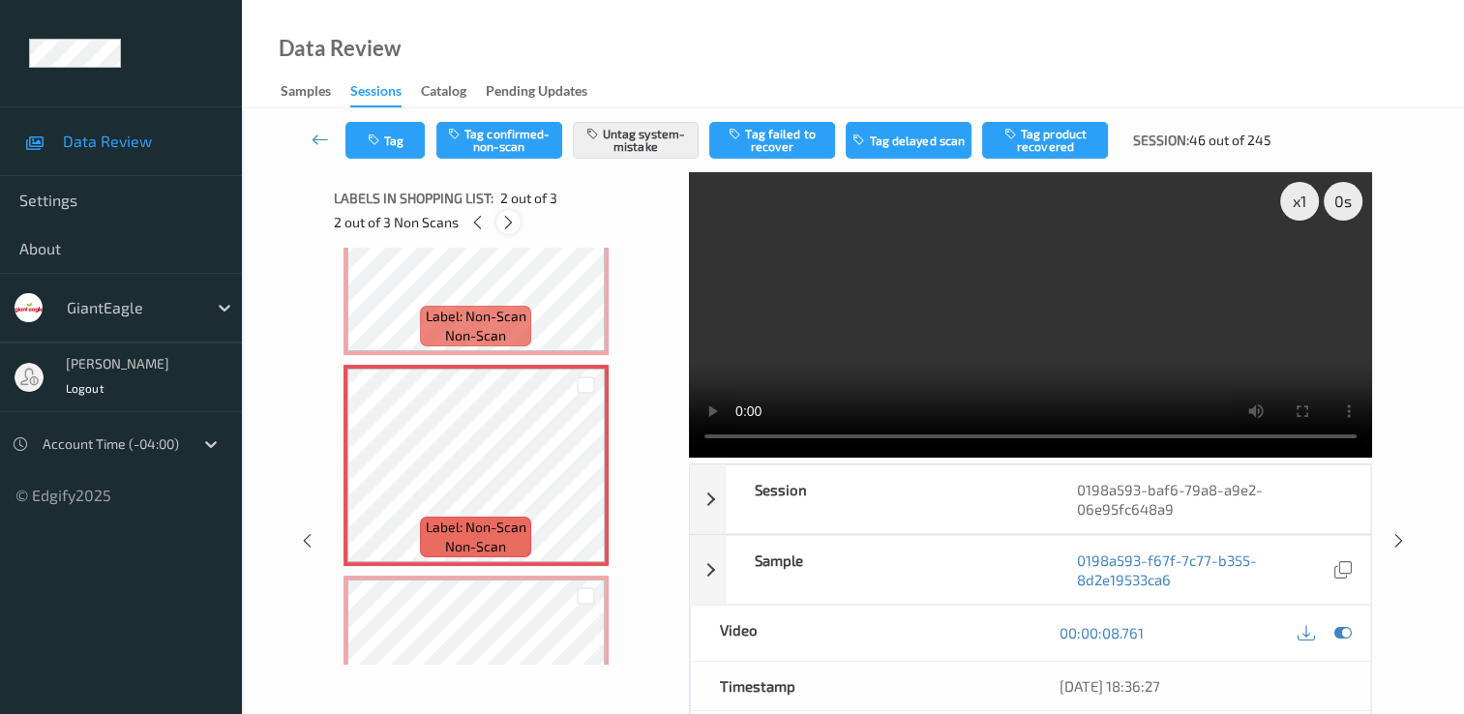
click at [502, 225] on icon at bounding box center [508, 222] width 16 height 17
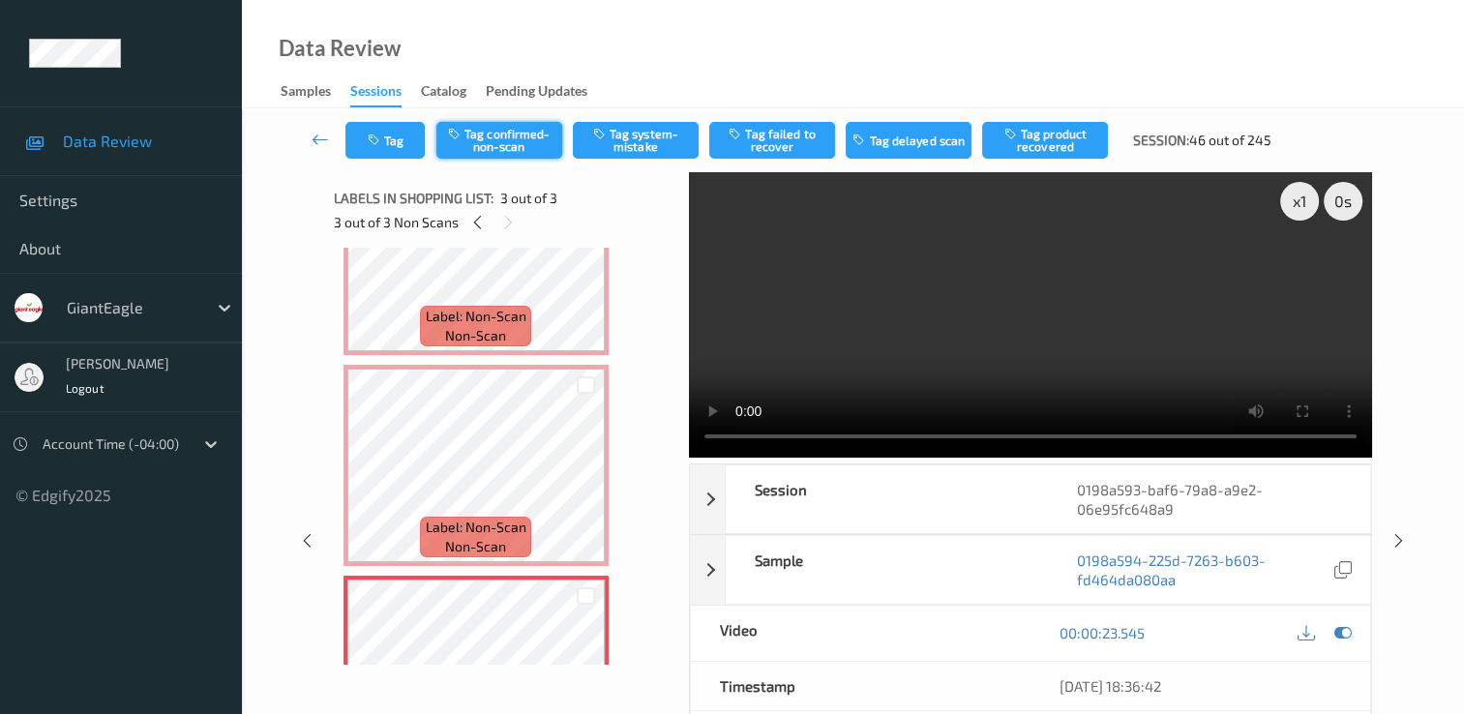
click at [519, 151] on button "Tag confirmed-non-scan" at bounding box center [499, 140] width 126 height 37
click at [782, 149] on button "Tag failed to recover" at bounding box center [772, 140] width 126 height 37
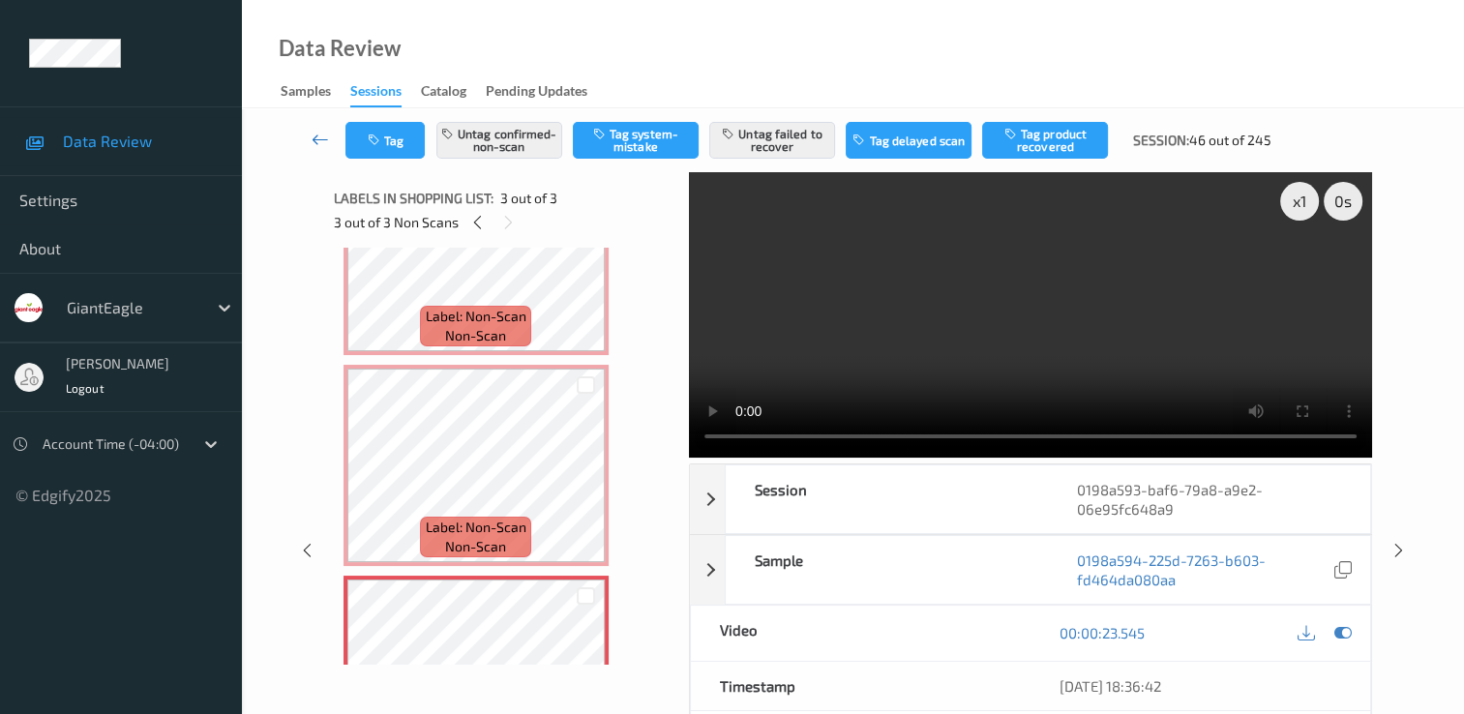
click at [332, 138] on link at bounding box center [320, 140] width 50 height 37
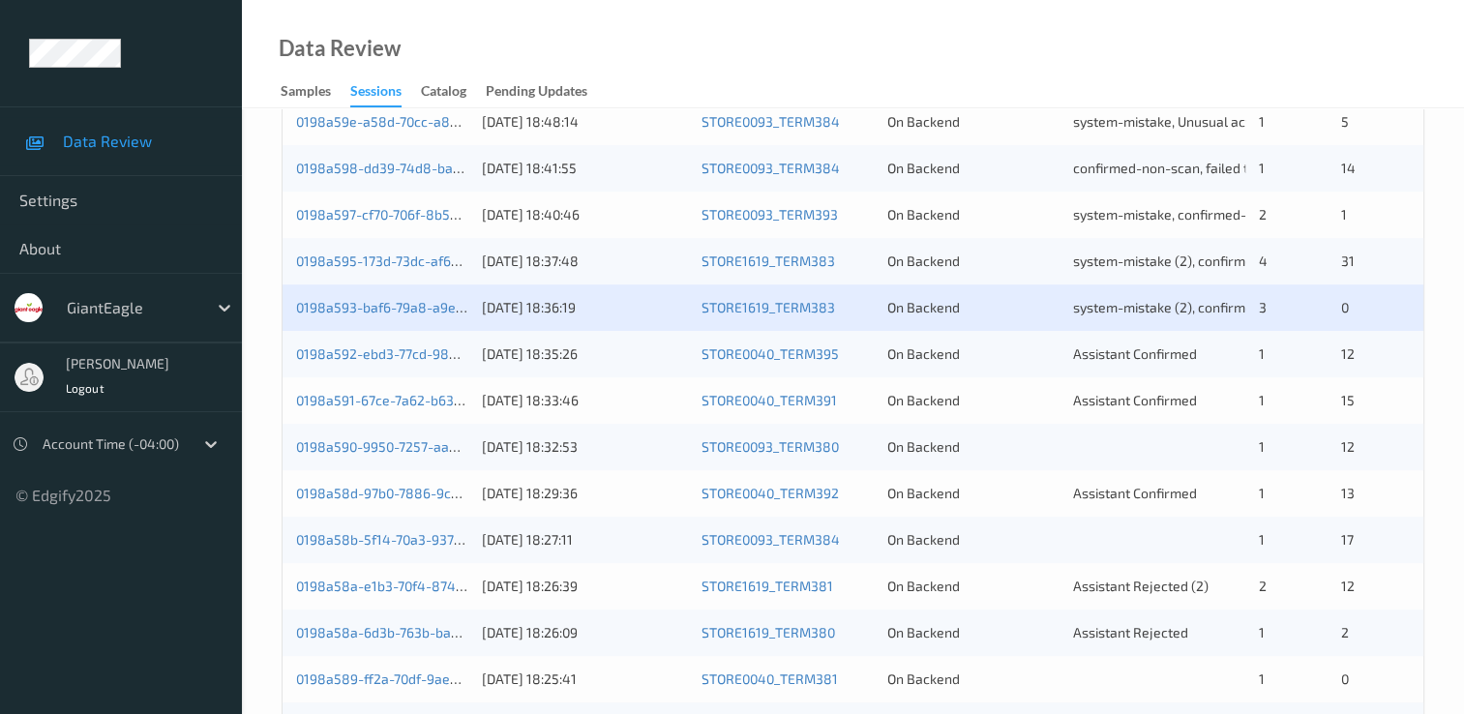
scroll to position [581, 0]
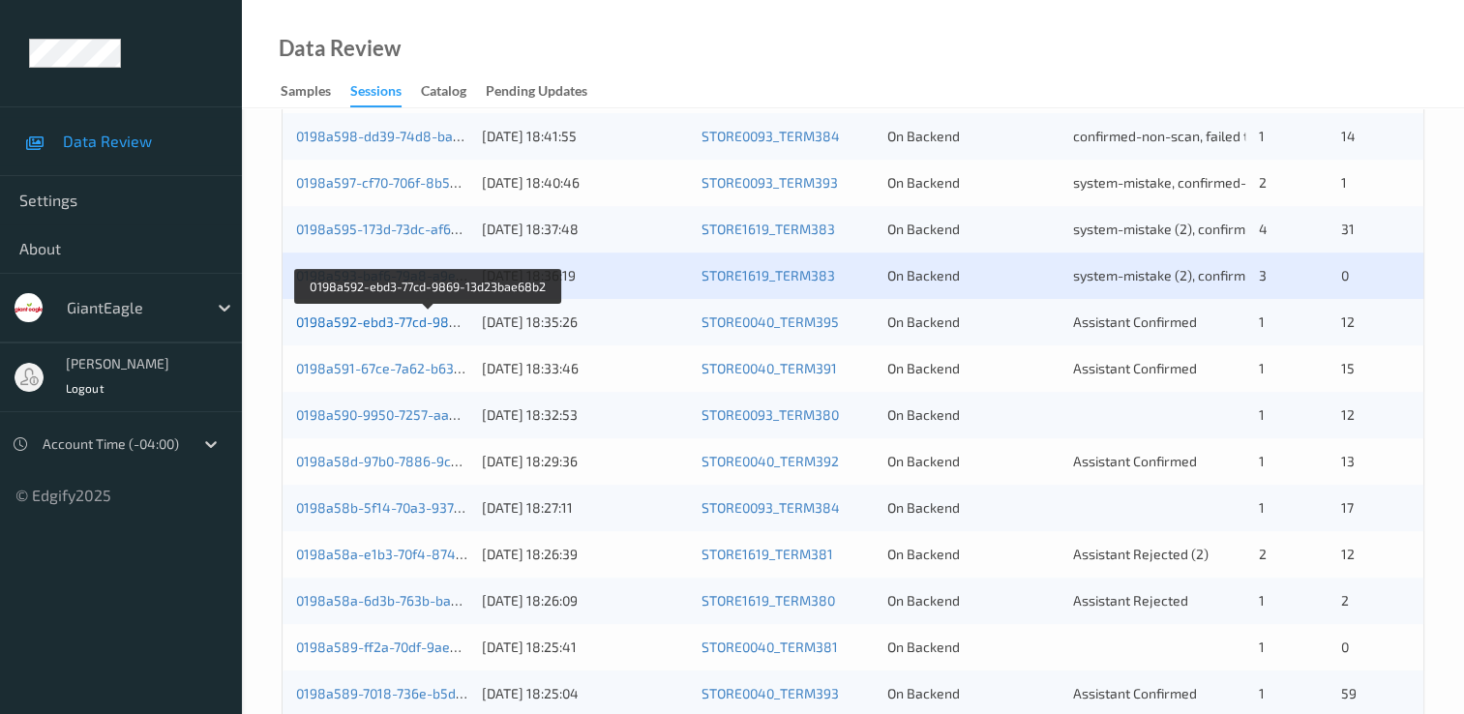
click at [423, 329] on link "0198a592-ebd3-77cd-9869-13d23bae68b2" at bounding box center [429, 322] width 266 height 16
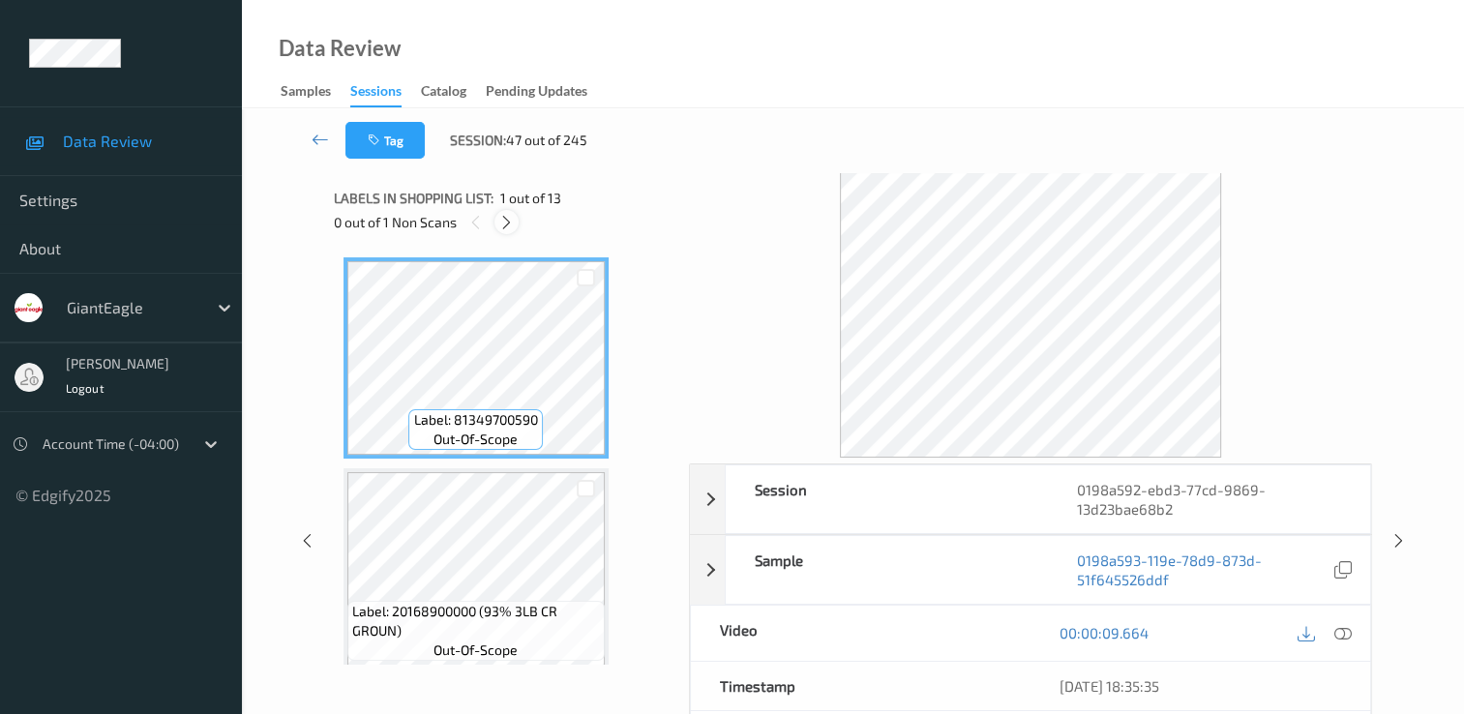
click at [509, 226] on icon at bounding box center [506, 222] width 16 height 17
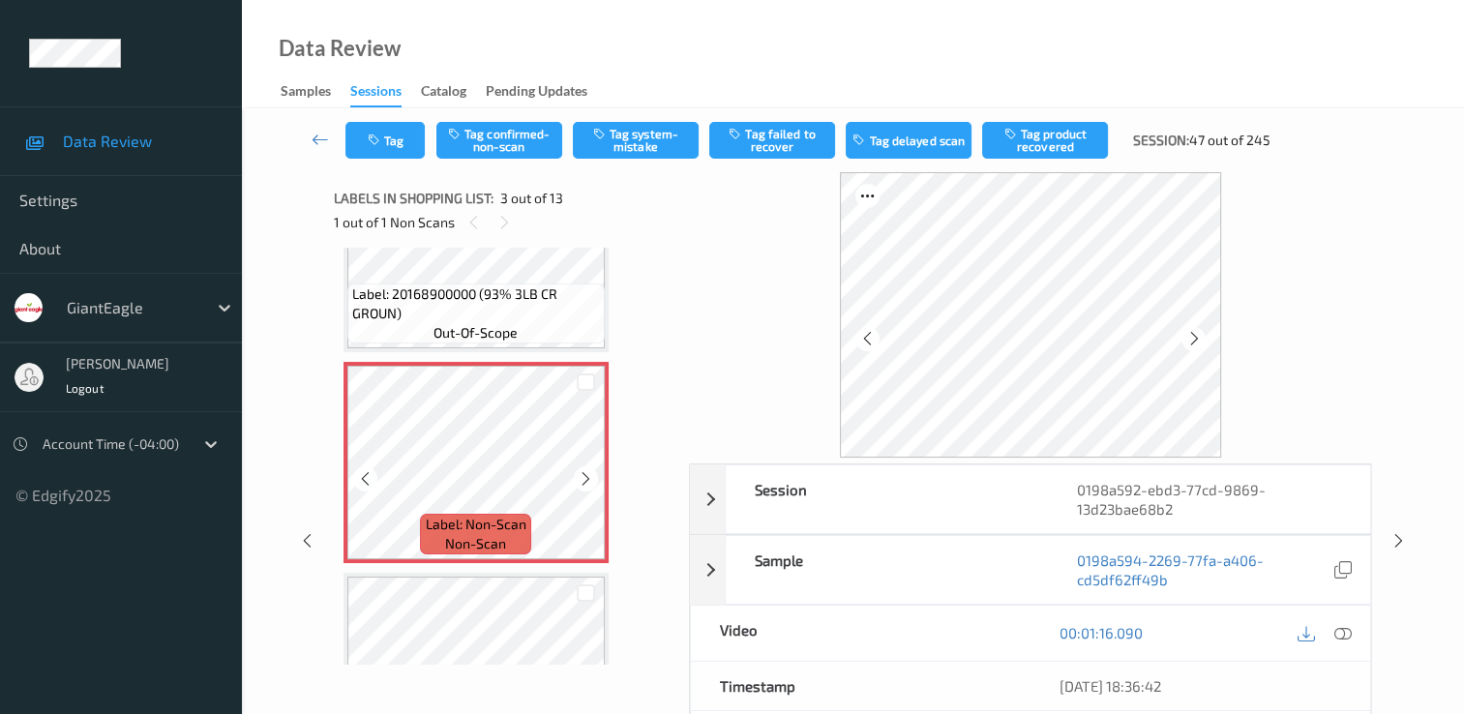
scroll to position [414, 0]
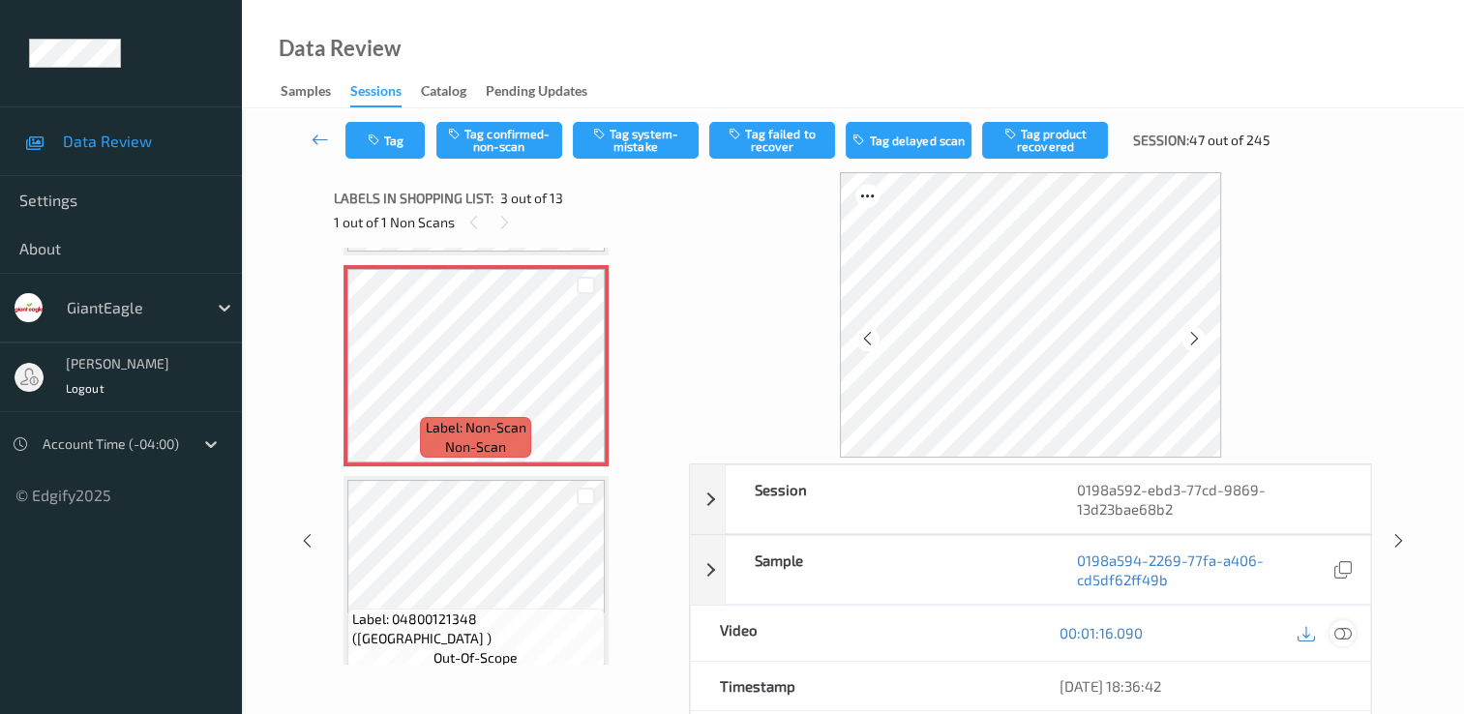
click at [1341, 628] on icon at bounding box center [1343, 632] width 17 height 17
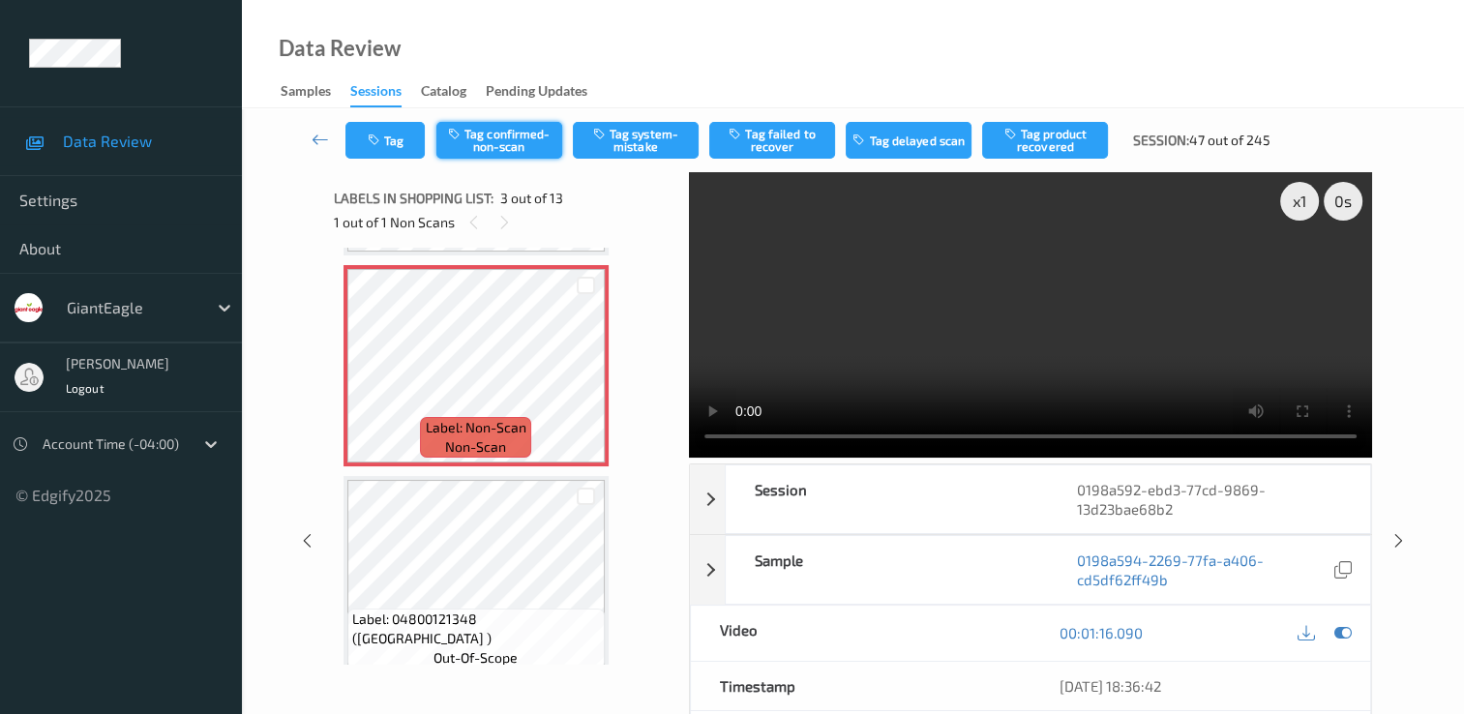
click at [493, 137] on button "Tag confirmed-non-scan" at bounding box center [499, 140] width 126 height 37
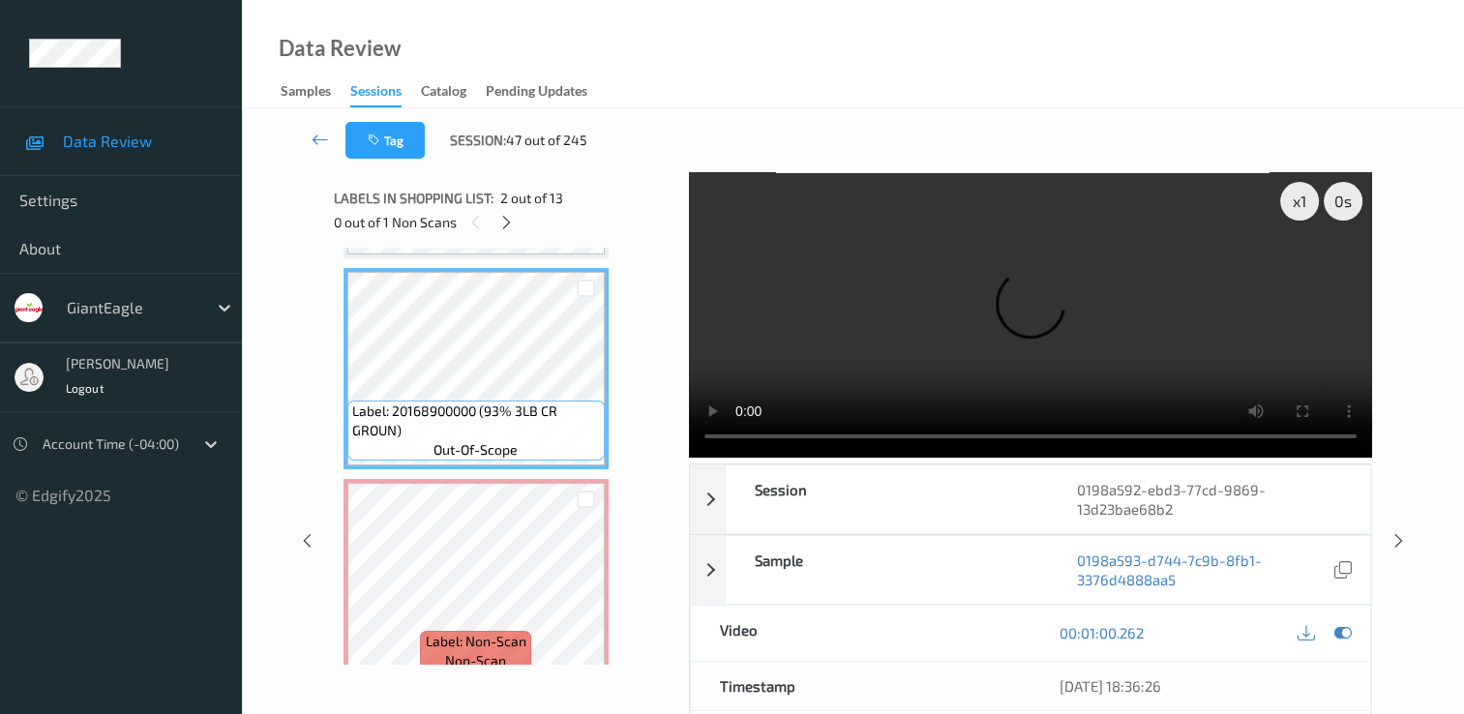
scroll to position [290, 0]
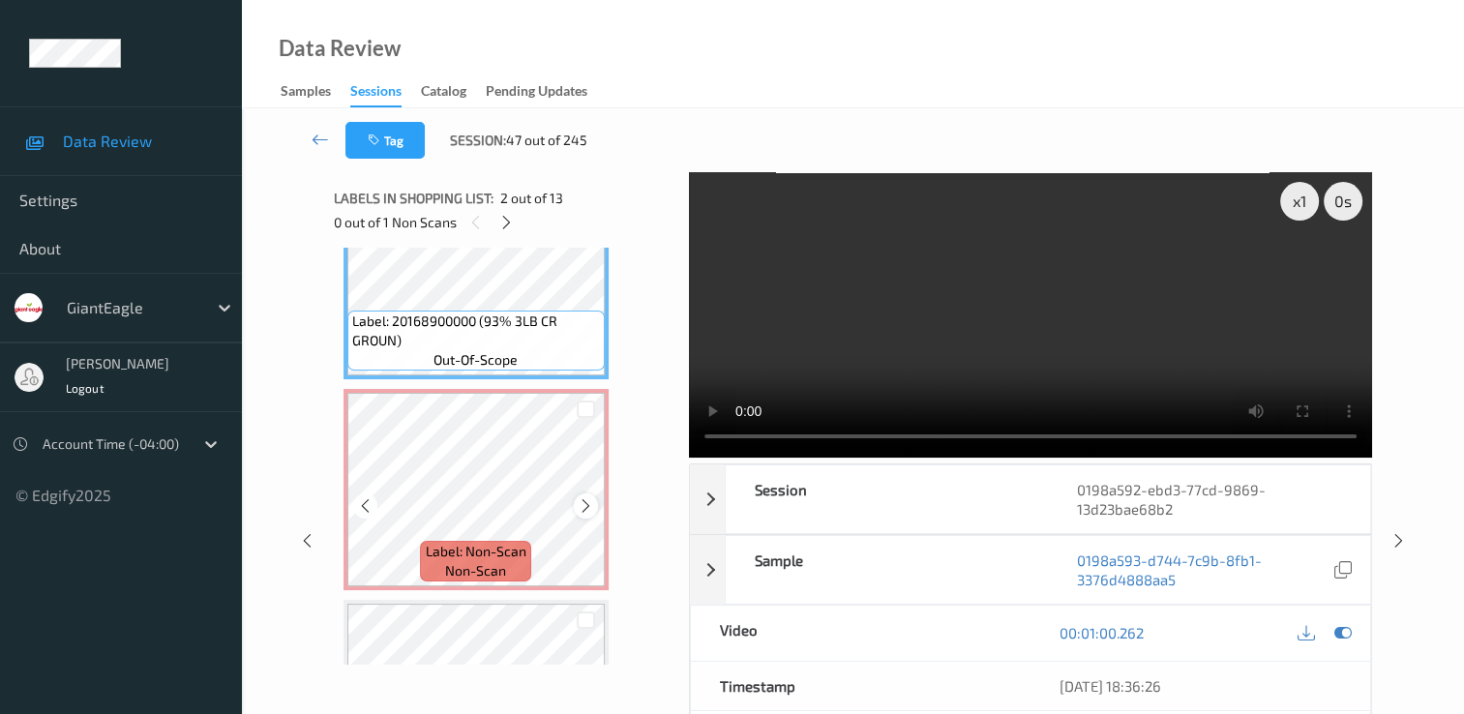
click at [577, 508] on div at bounding box center [586, 506] width 24 height 24
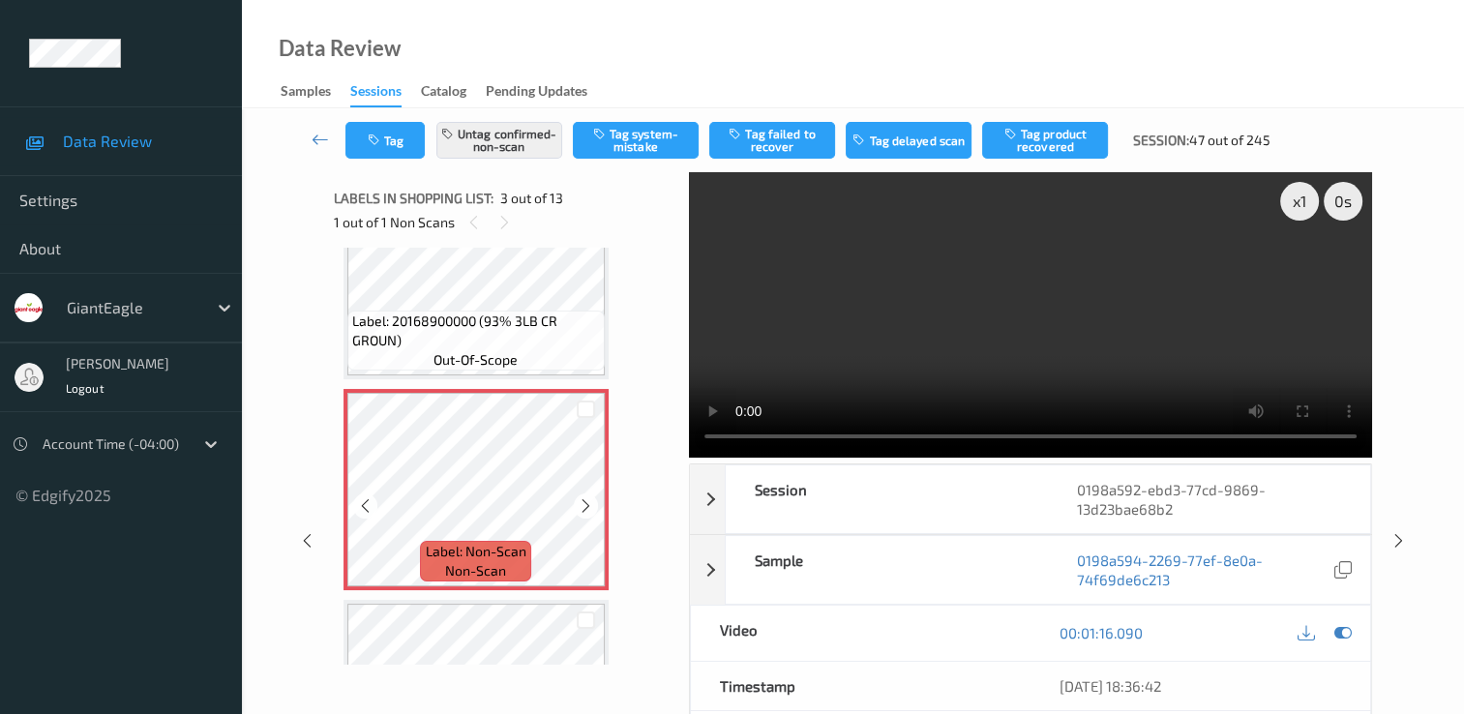
click at [577, 508] on div at bounding box center [586, 506] width 24 height 24
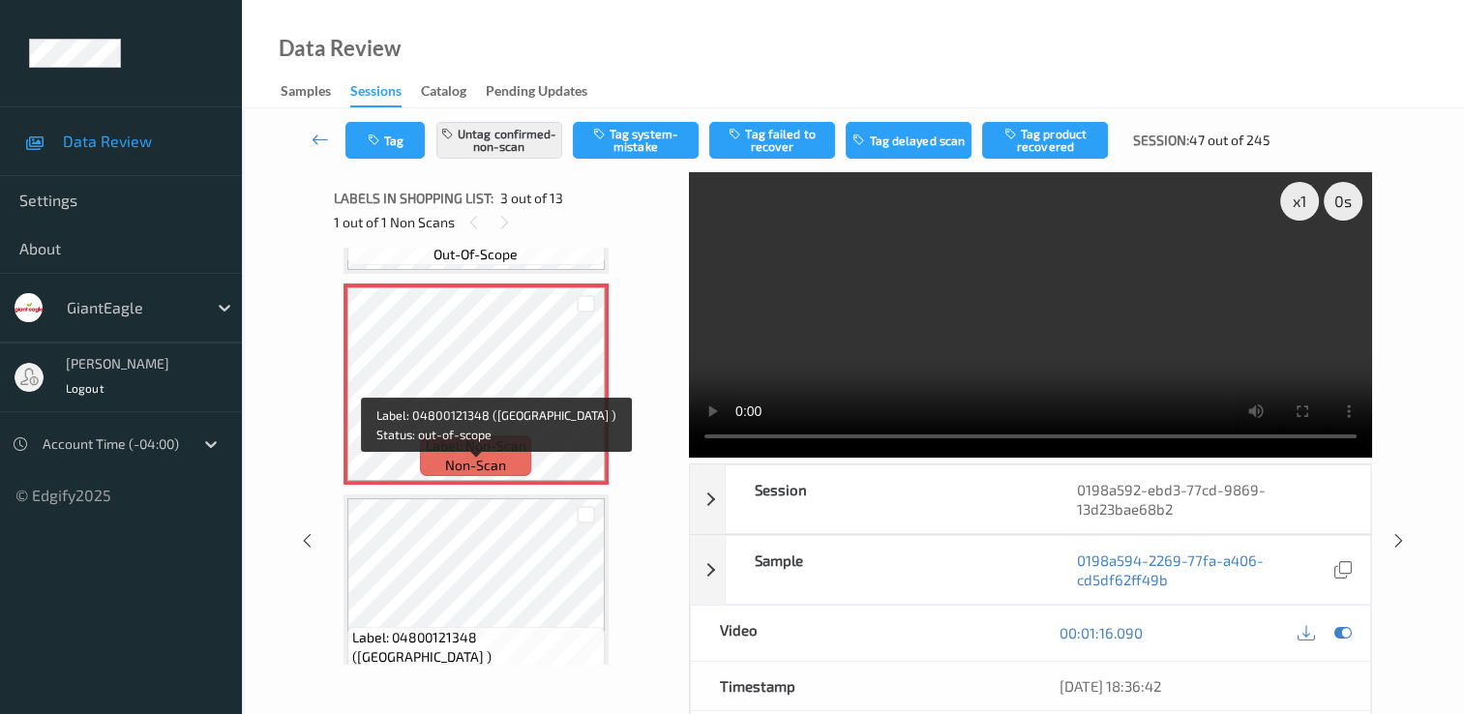
scroll to position [387, 0]
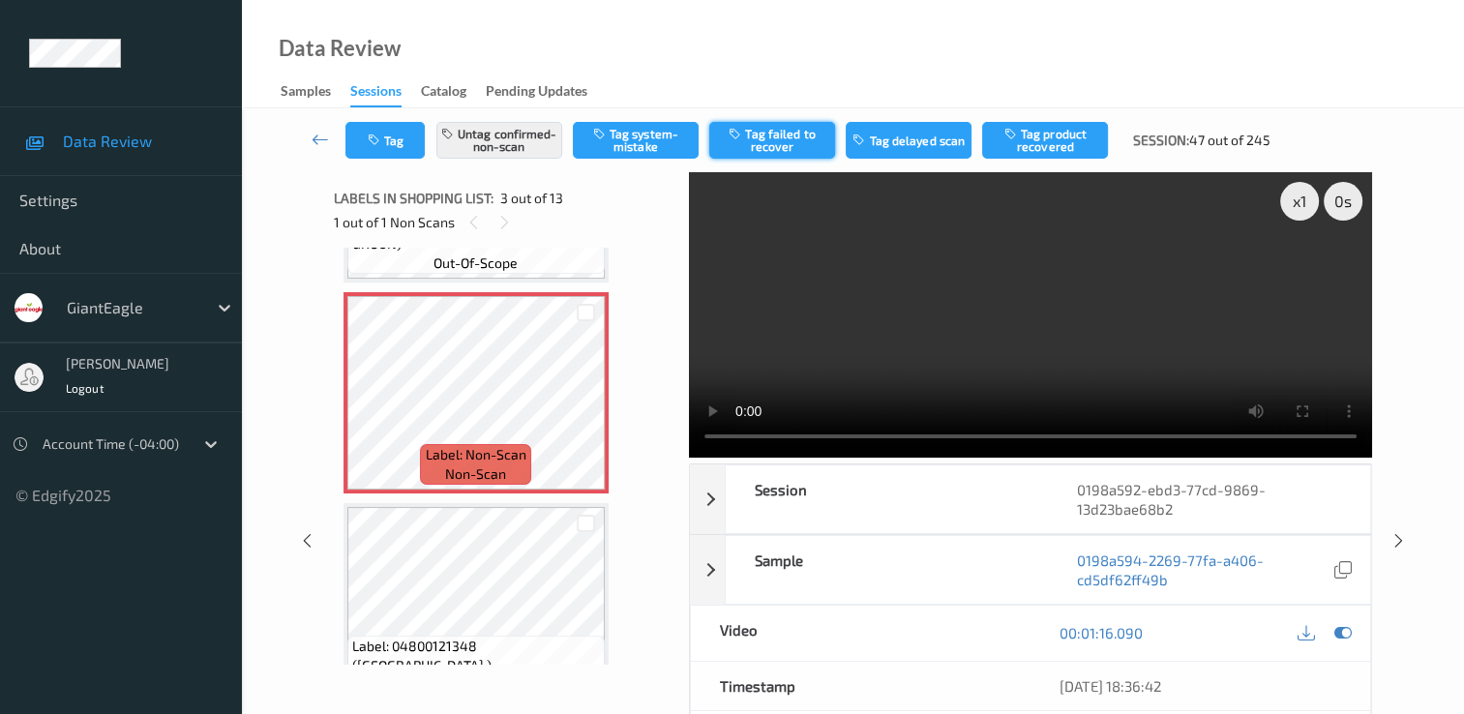
click at [776, 136] on button "Tag failed to recover" at bounding box center [772, 140] width 126 height 37
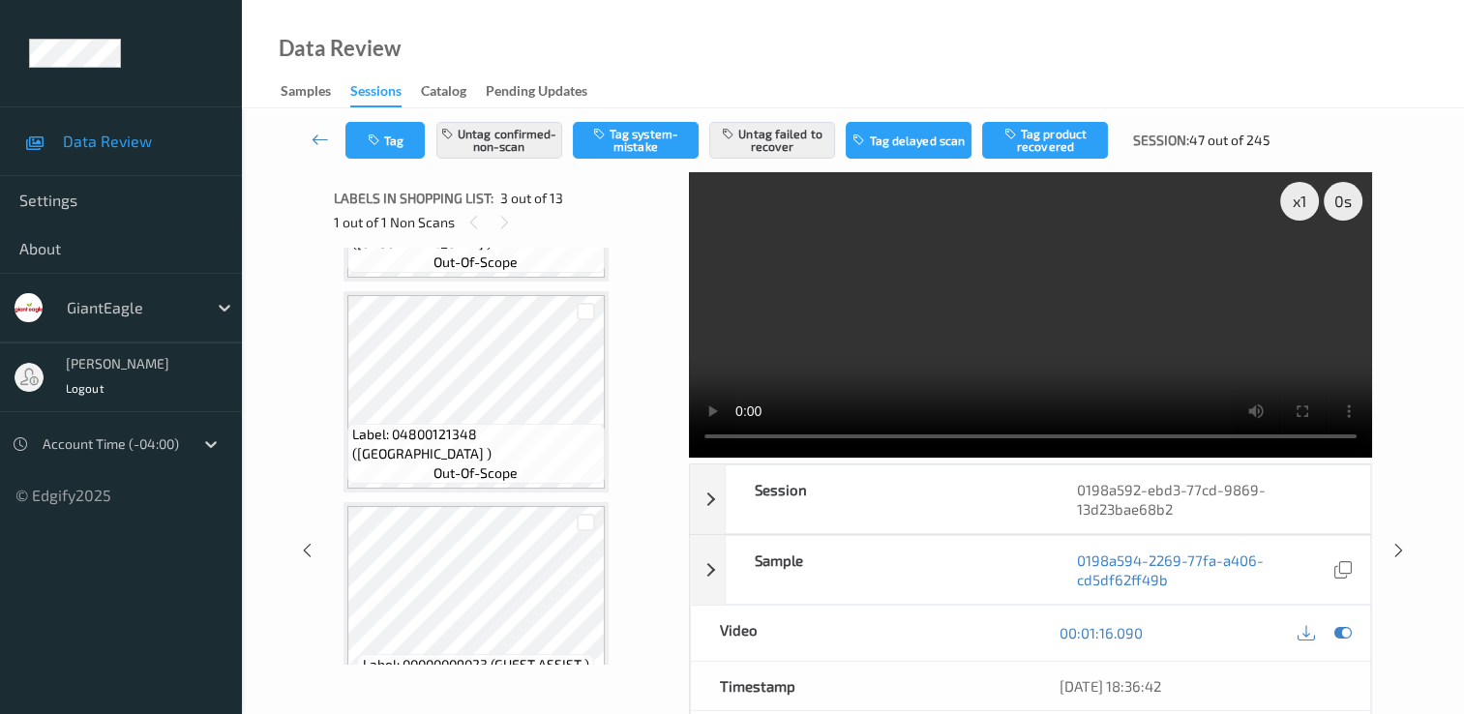
scroll to position [871, 0]
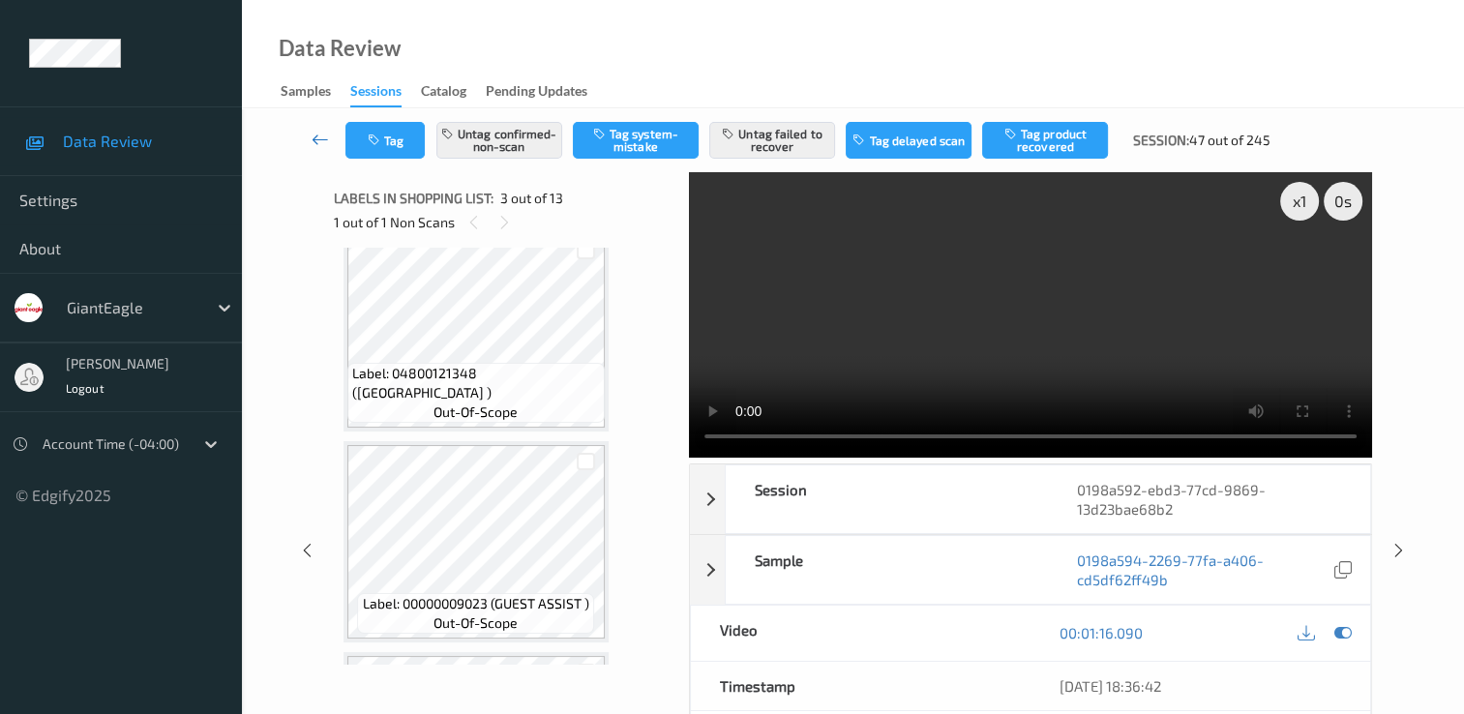
click at [319, 132] on icon at bounding box center [320, 139] width 17 height 19
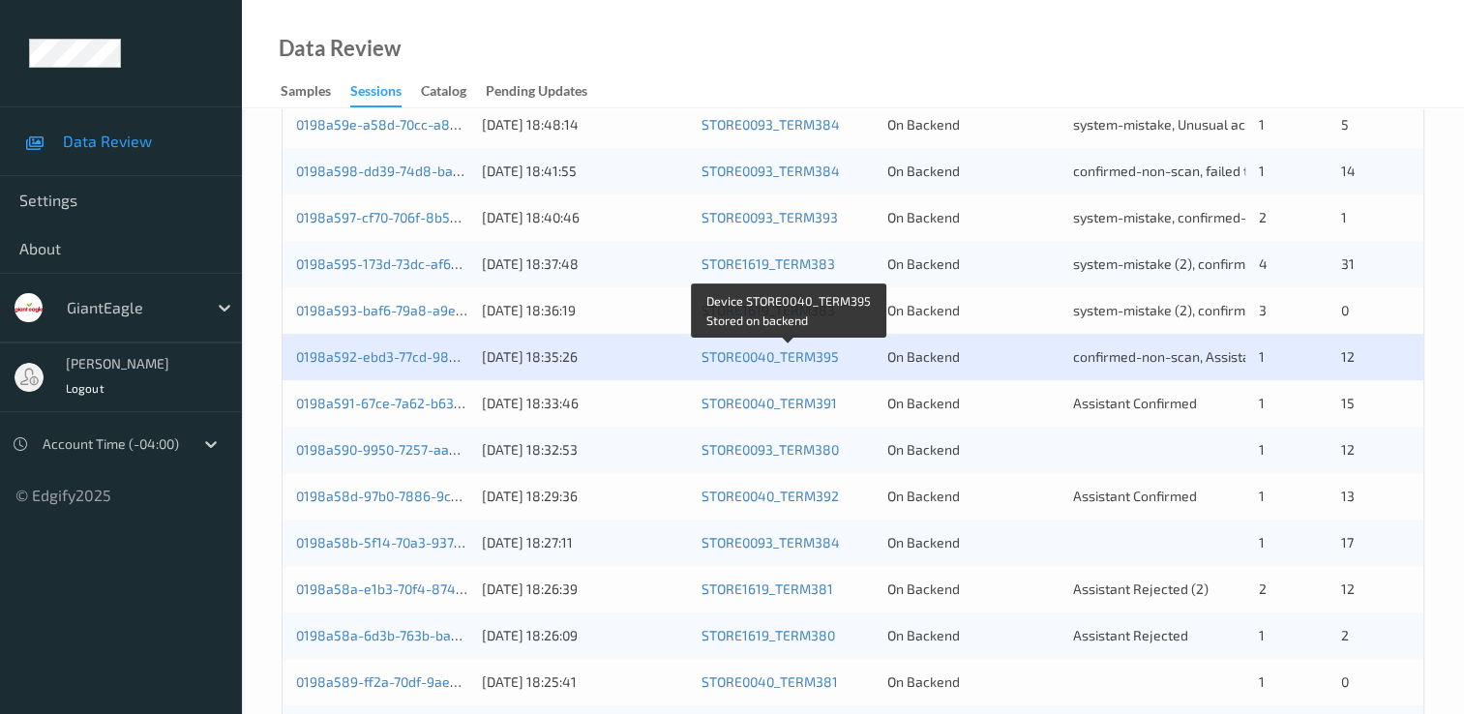
scroll to position [581, 0]
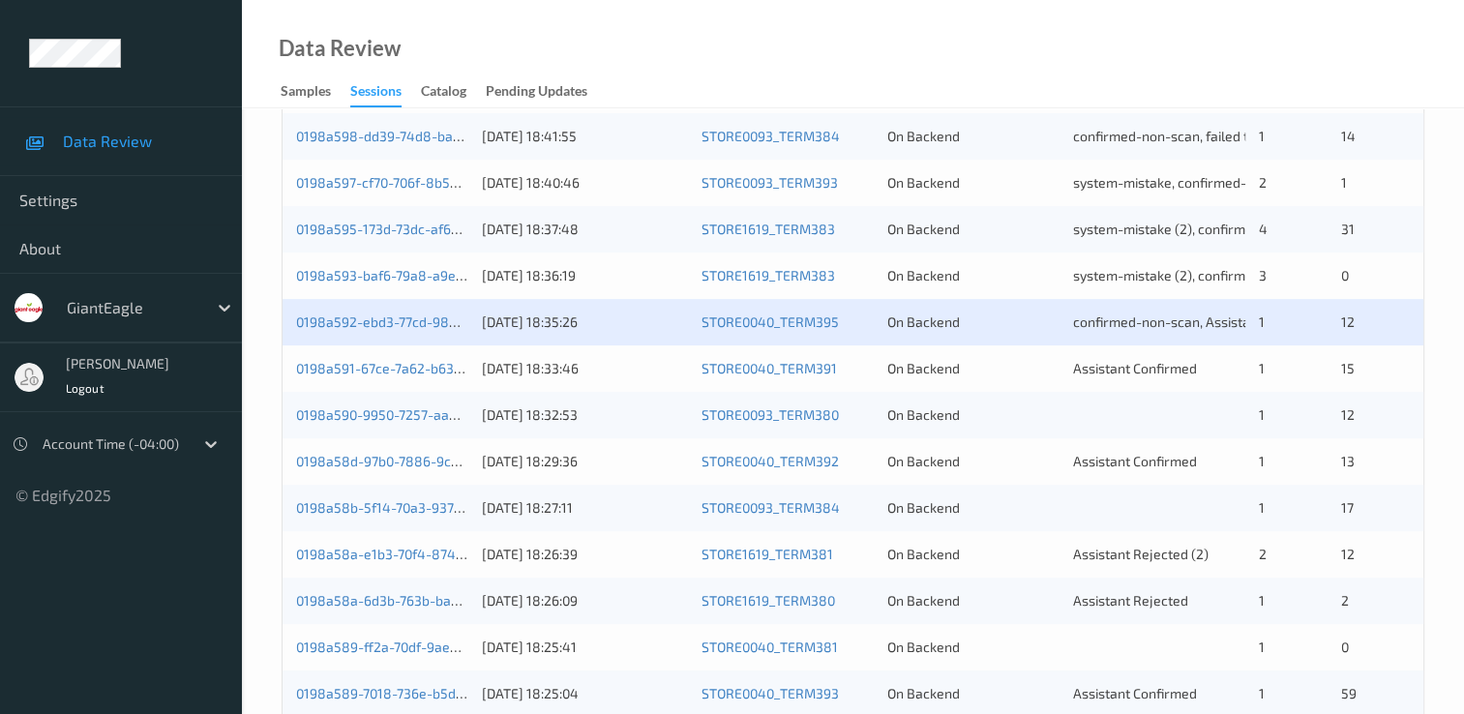
click at [387, 359] on div "0198a591-67ce-7a62-b635-3a80f44c8a92" at bounding box center [382, 368] width 172 height 19
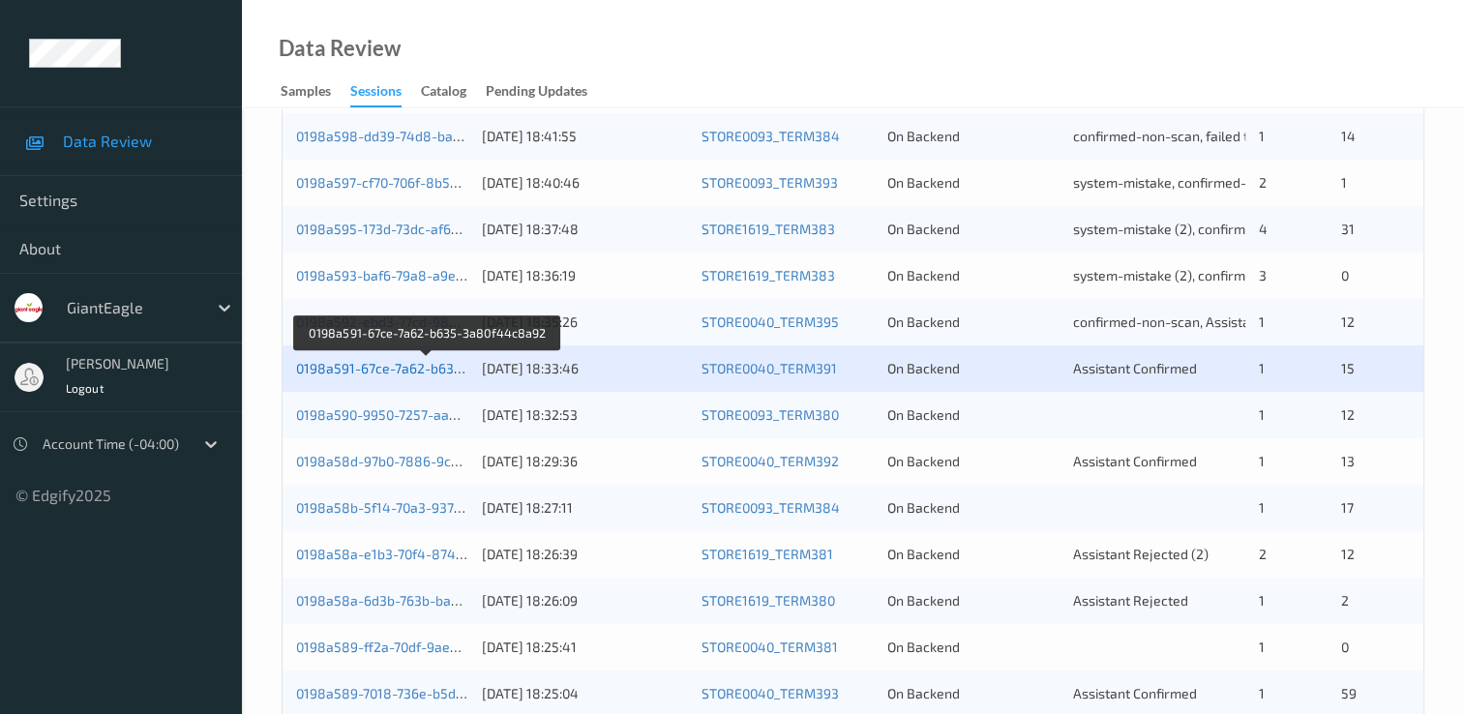
click at [348, 373] on link "0198a591-67ce-7a62-b635-3a80f44c8a92" at bounding box center [428, 368] width 264 height 16
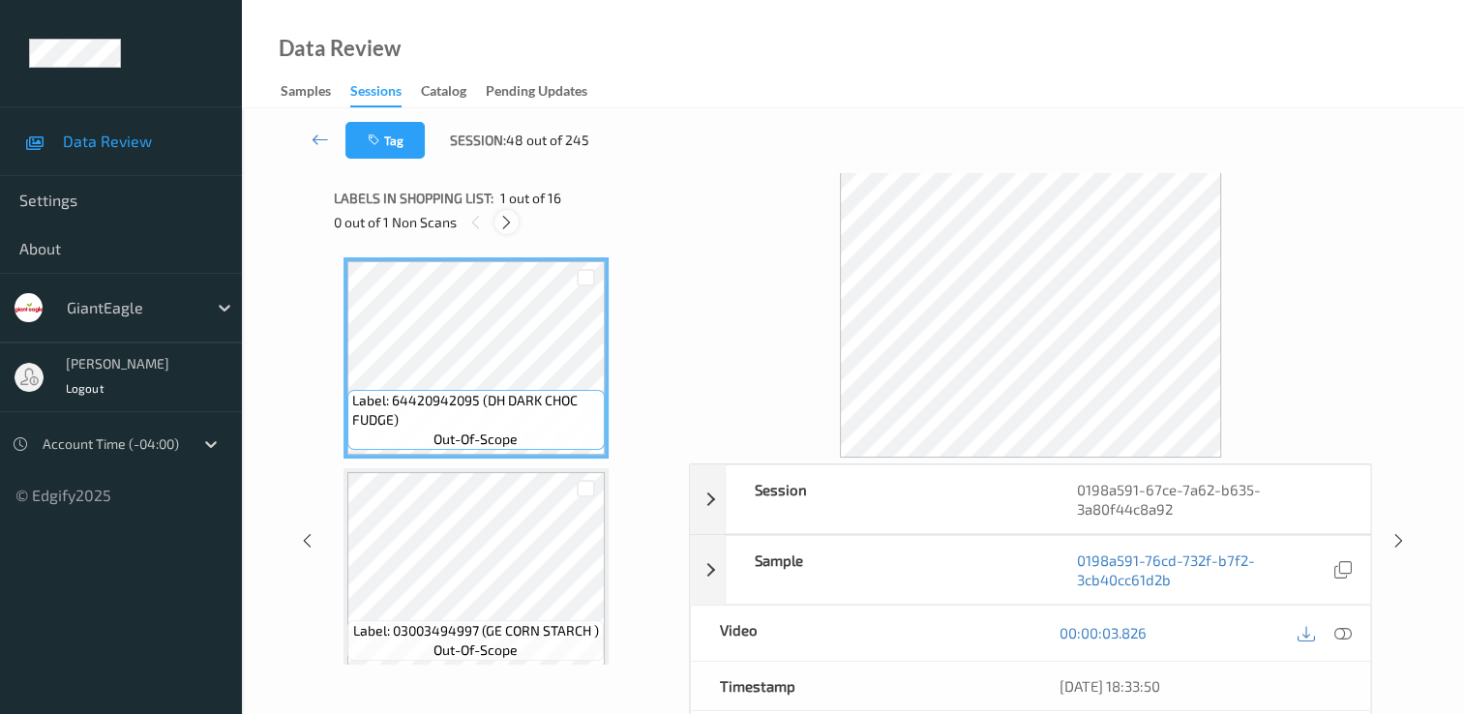
click at [504, 222] on icon at bounding box center [506, 222] width 16 height 17
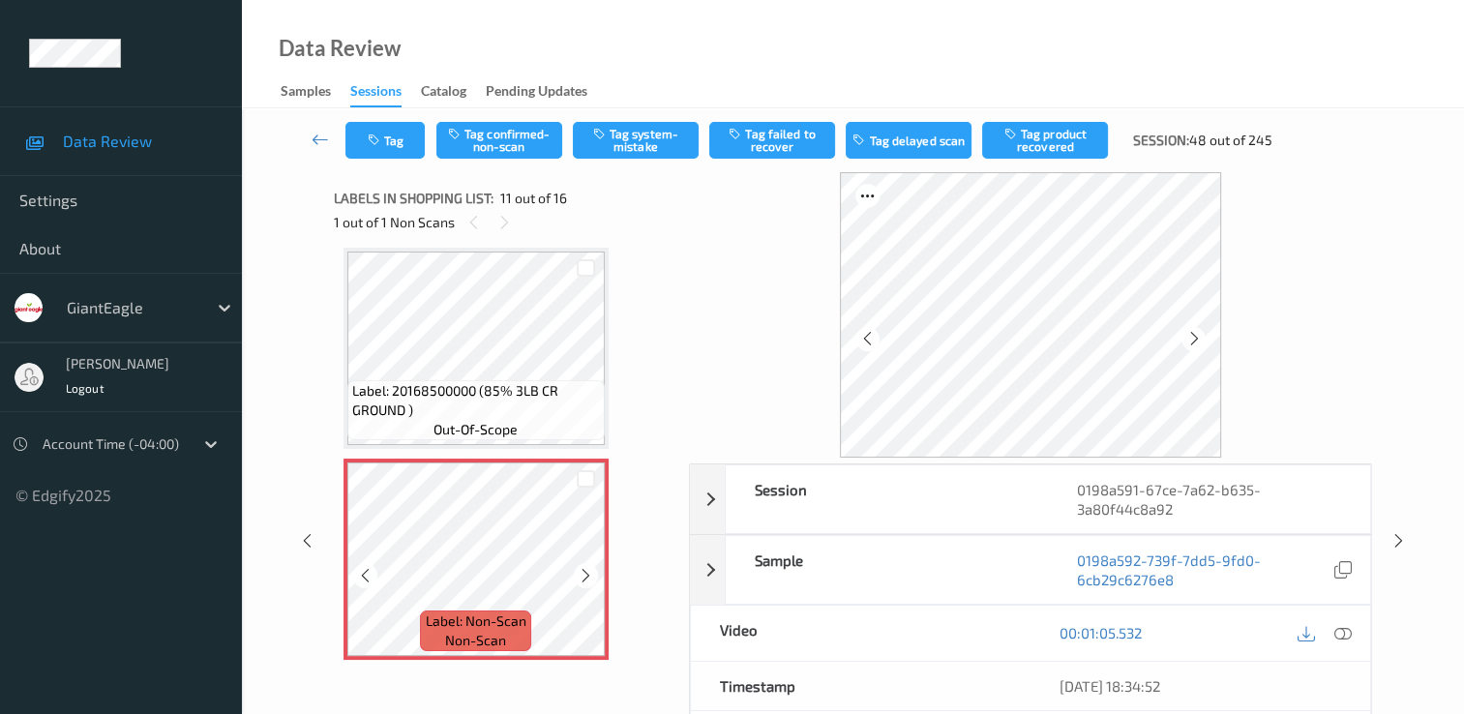
scroll to position [2005, 0]
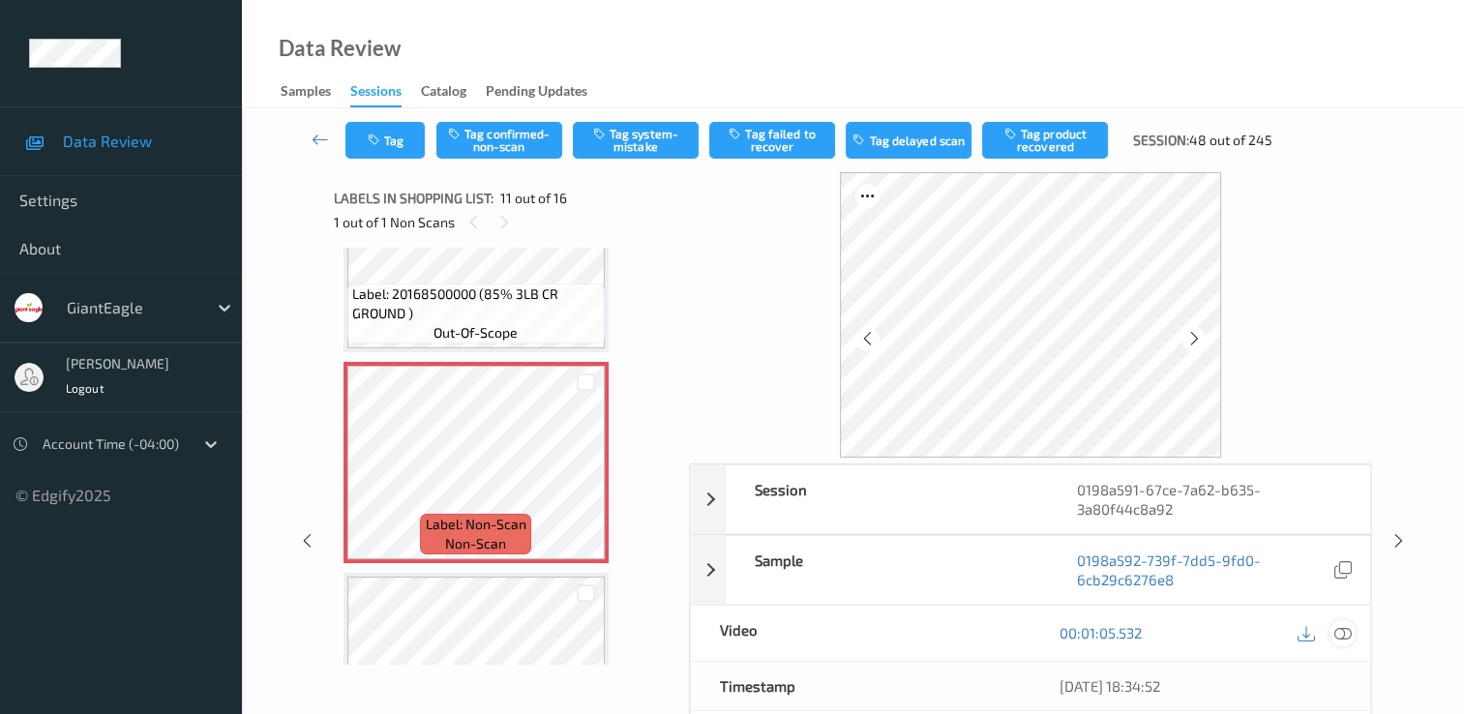
click at [1339, 629] on icon at bounding box center [1343, 632] width 17 height 17
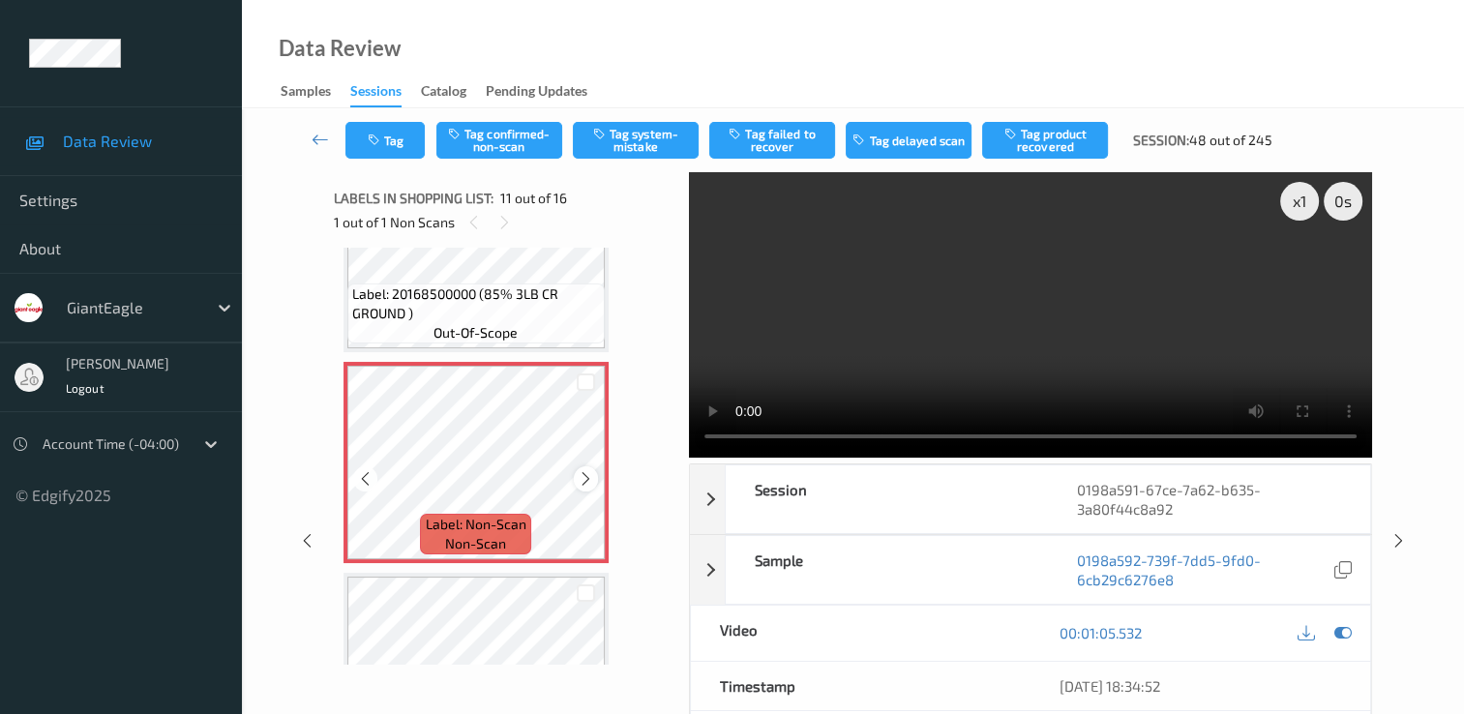
scroll to position [1908, 0]
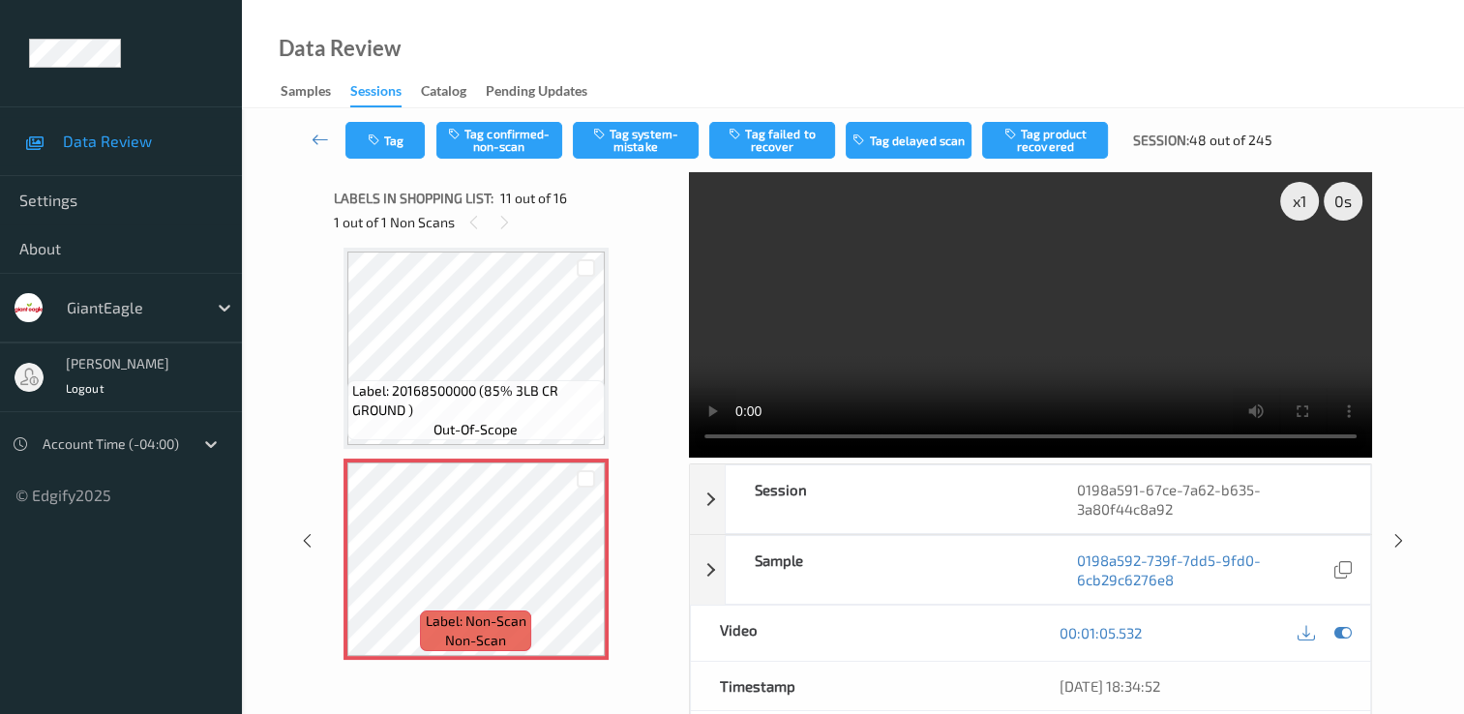
click at [930, 435] on video at bounding box center [1030, 314] width 683 height 285
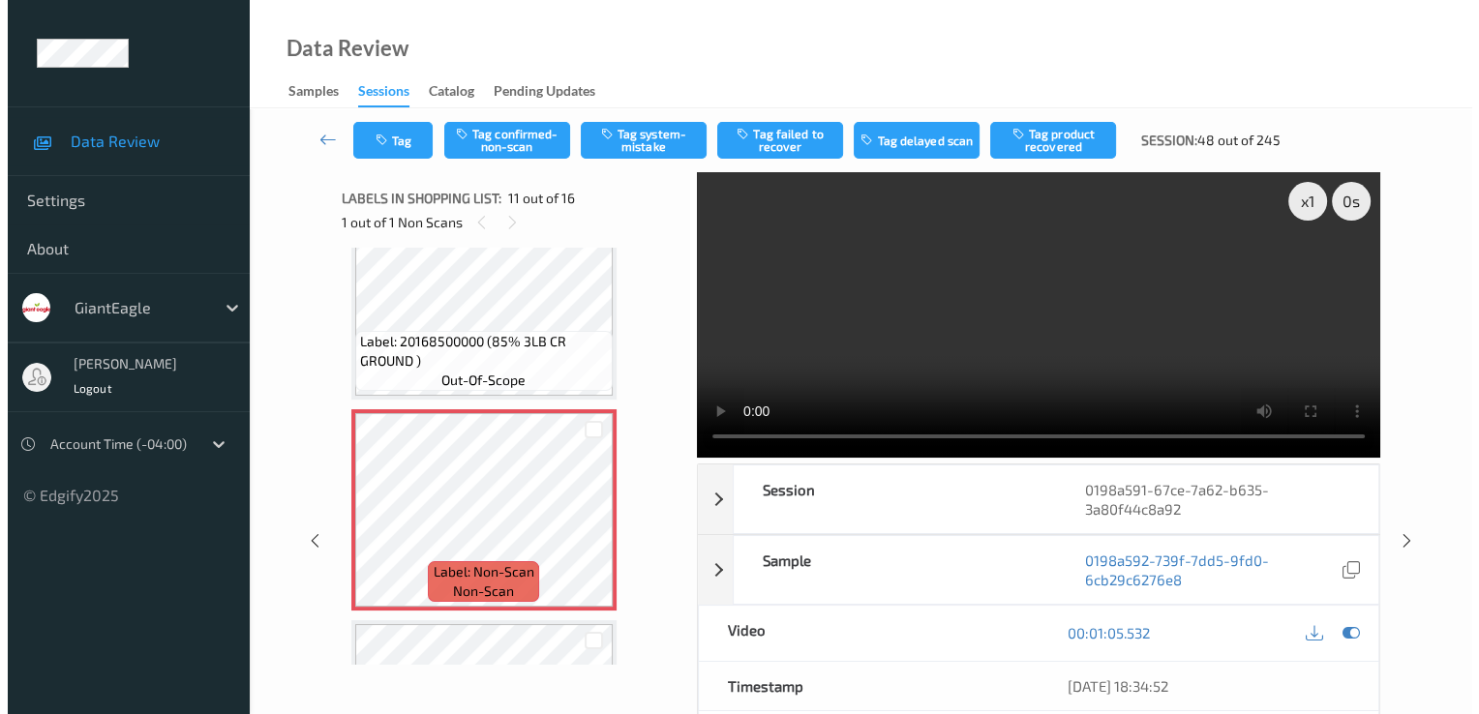
scroll to position [2005, 0]
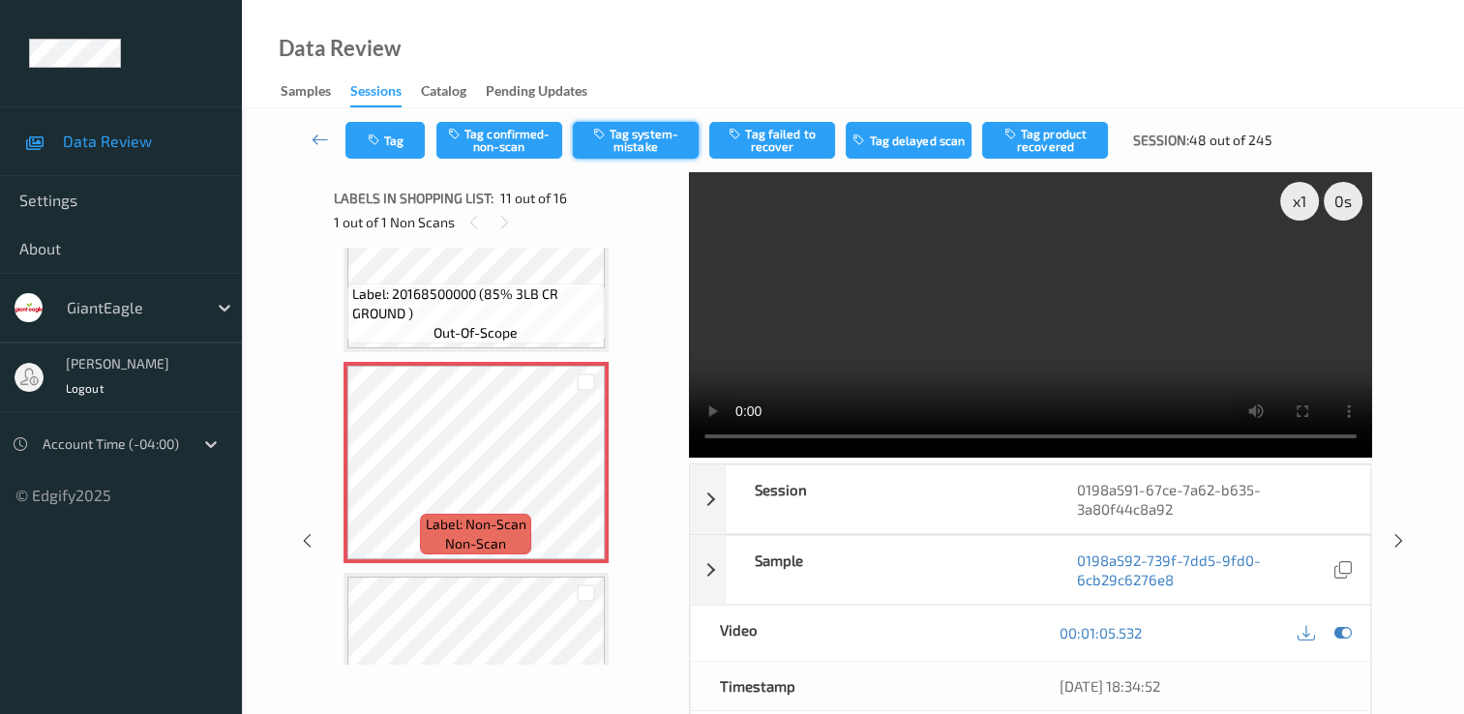
click at [657, 145] on button "Tag system-mistake" at bounding box center [636, 140] width 126 height 37
click at [367, 126] on button "Tag" at bounding box center [384, 140] width 79 height 37
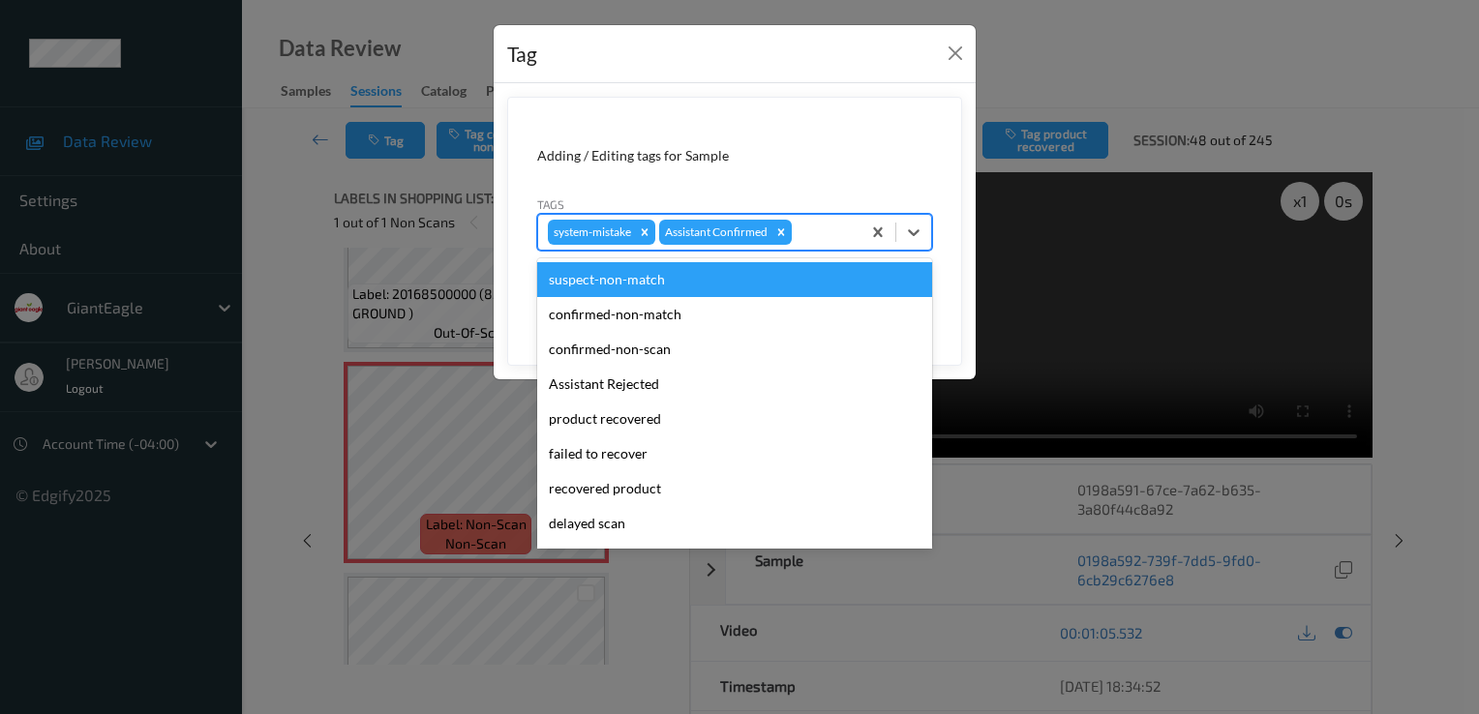
click at [803, 231] on div at bounding box center [823, 232] width 55 height 23
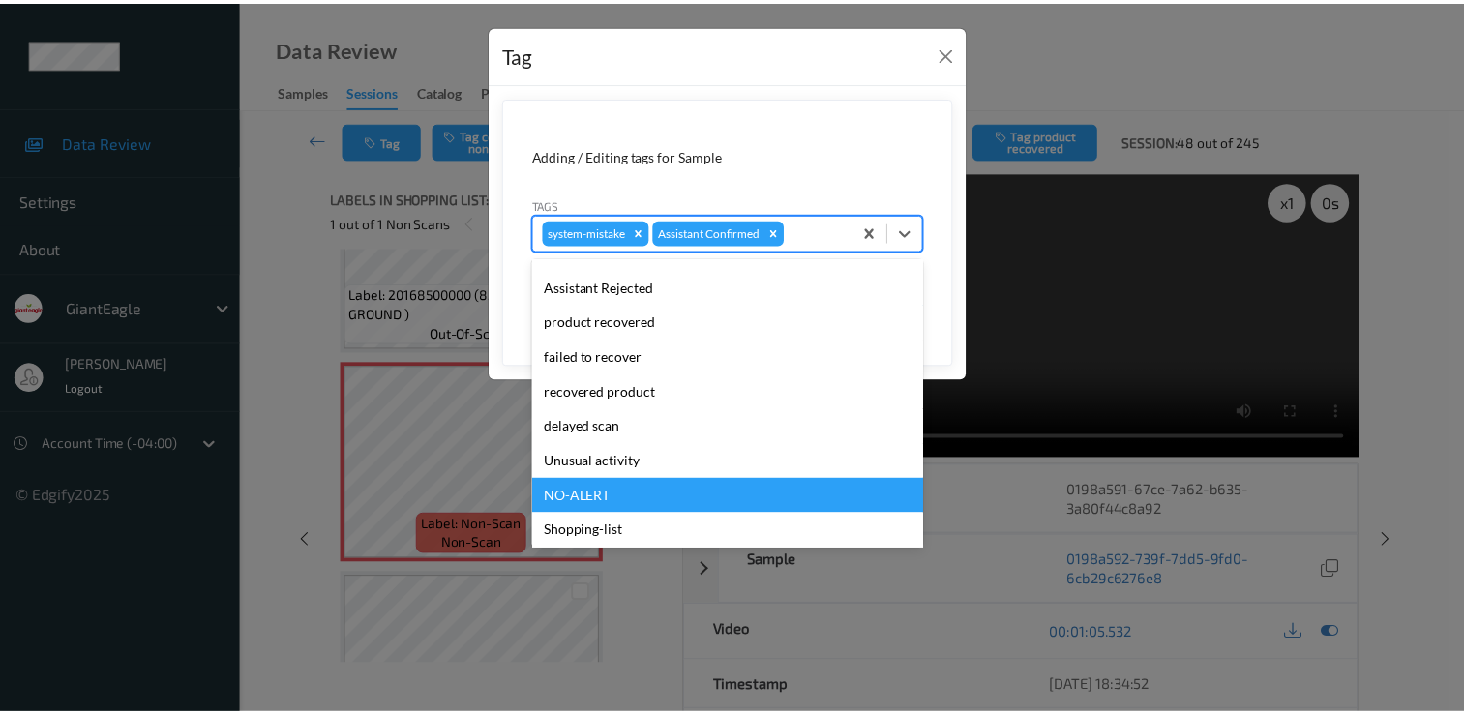
scroll to position [170, 0]
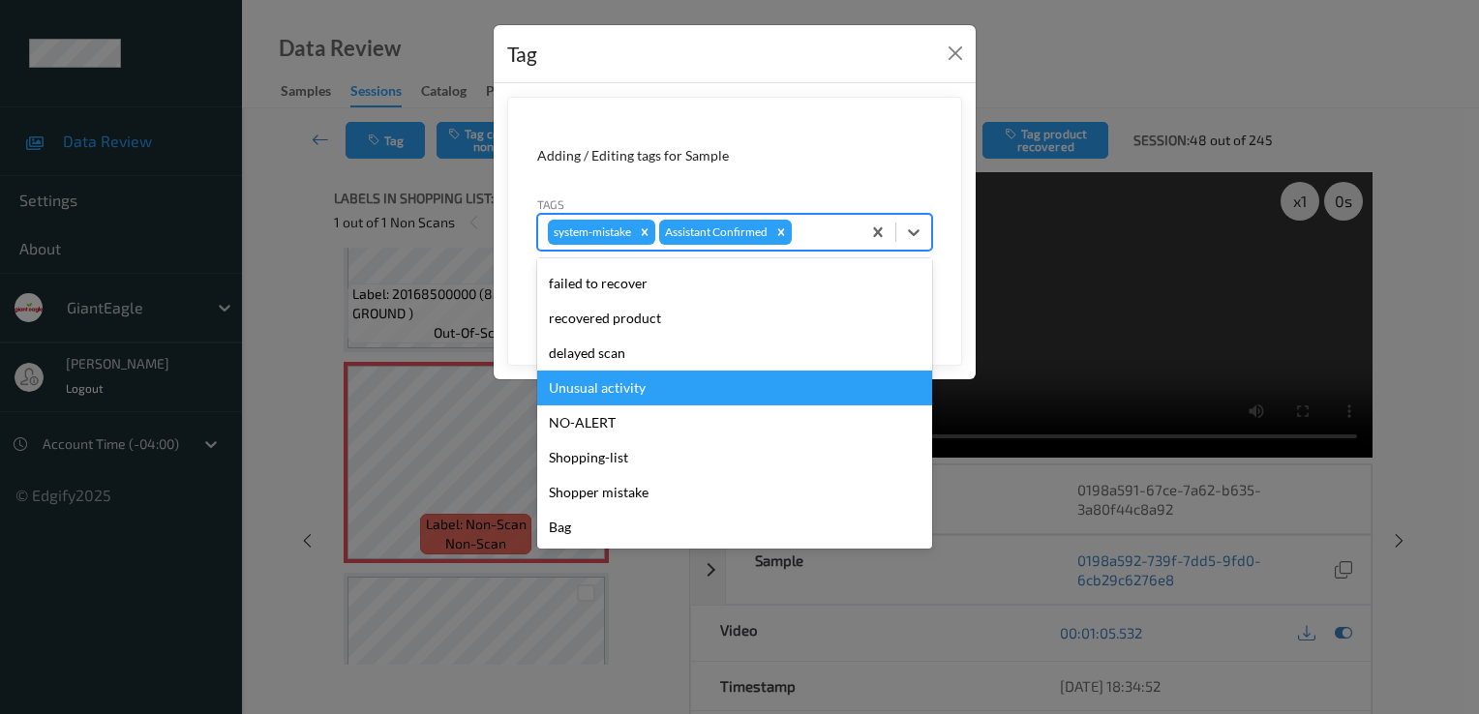
click at [663, 393] on div "Unusual activity" at bounding box center [734, 388] width 395 height 35
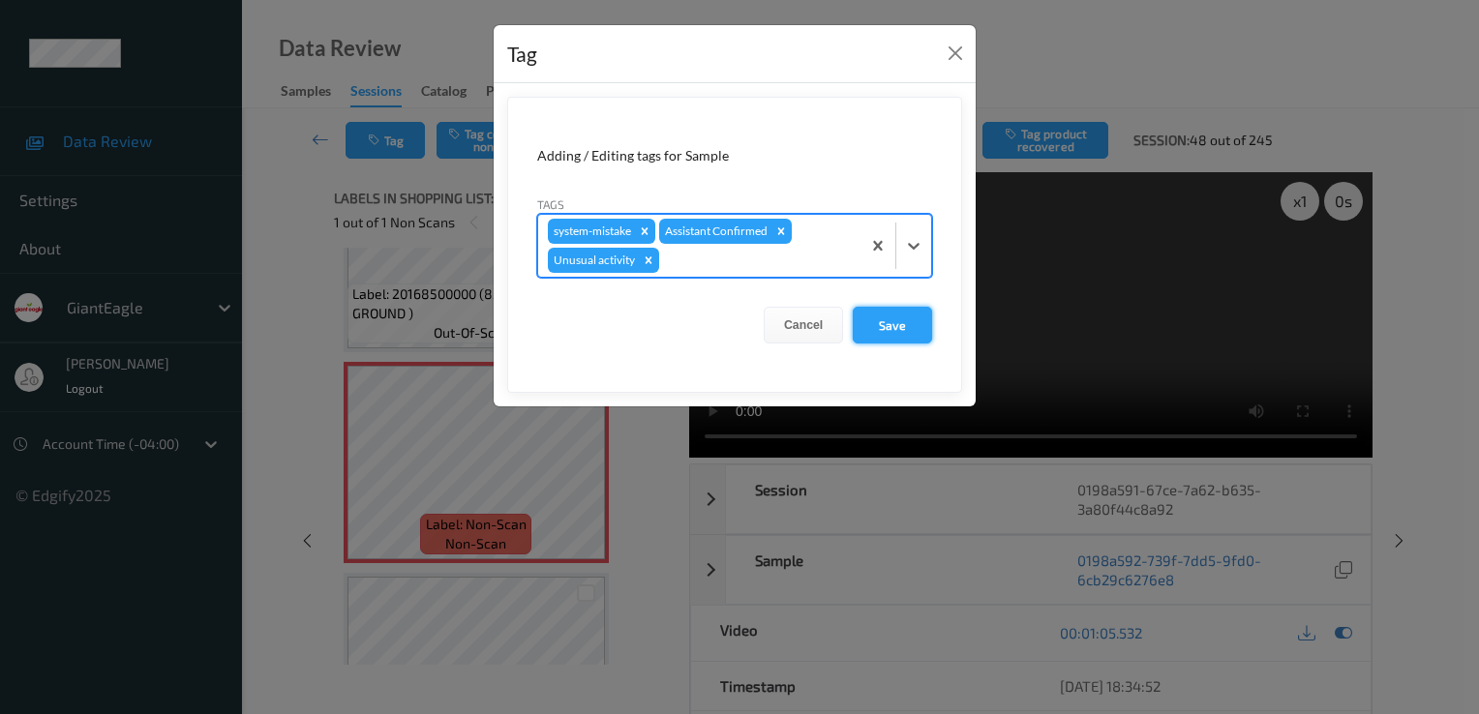
click at [875, 323] on button "Save" at bounding box center [892, 325] width 79 height 37
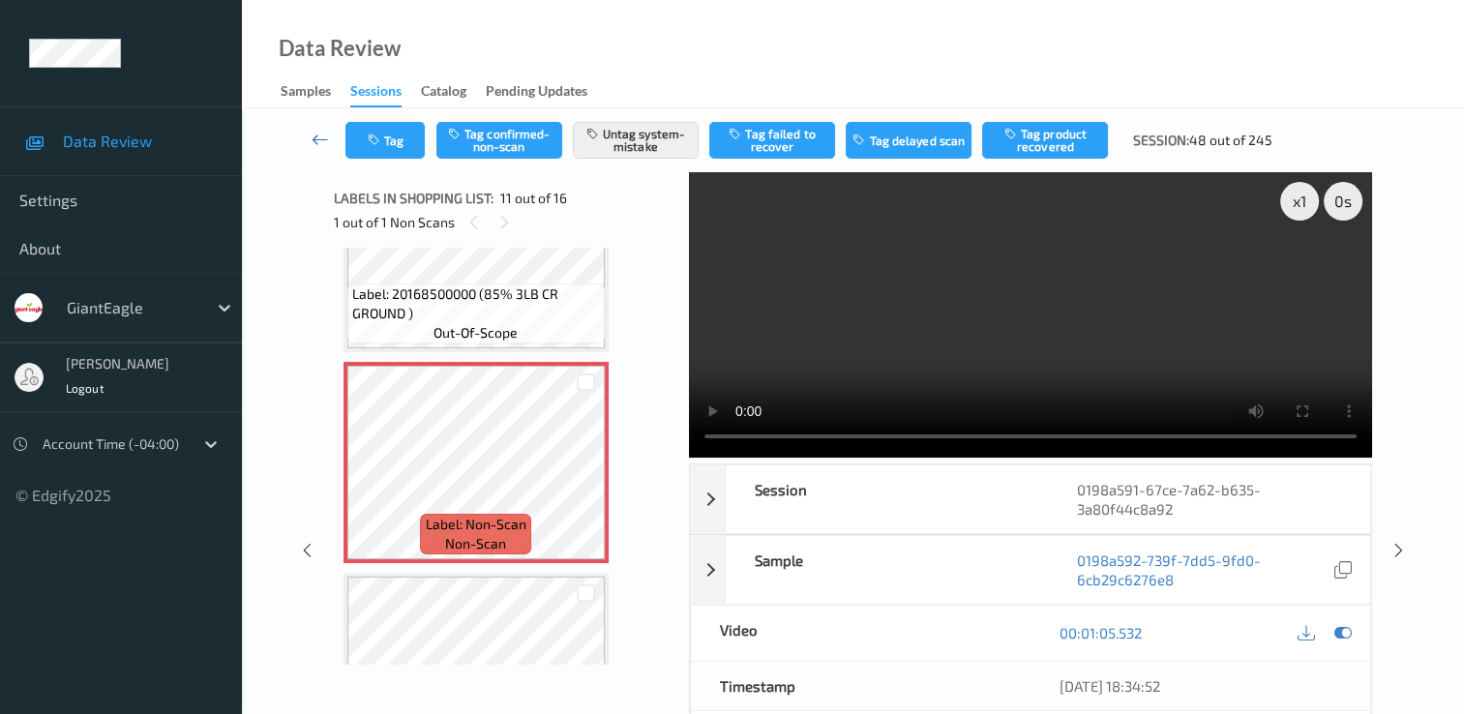
click at [315, 137] on icon at bounding box center [320, 139] width 17 height 19
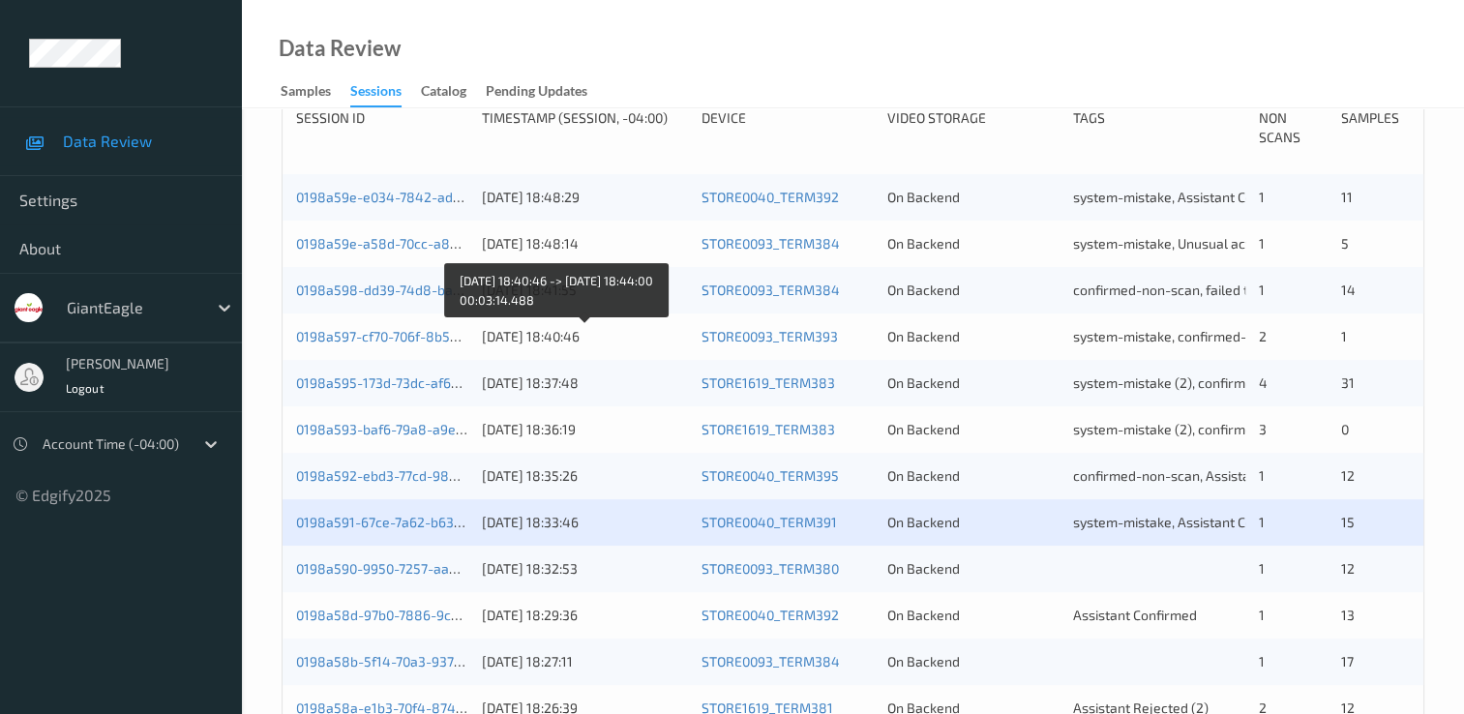
scroll to position [581, 0]
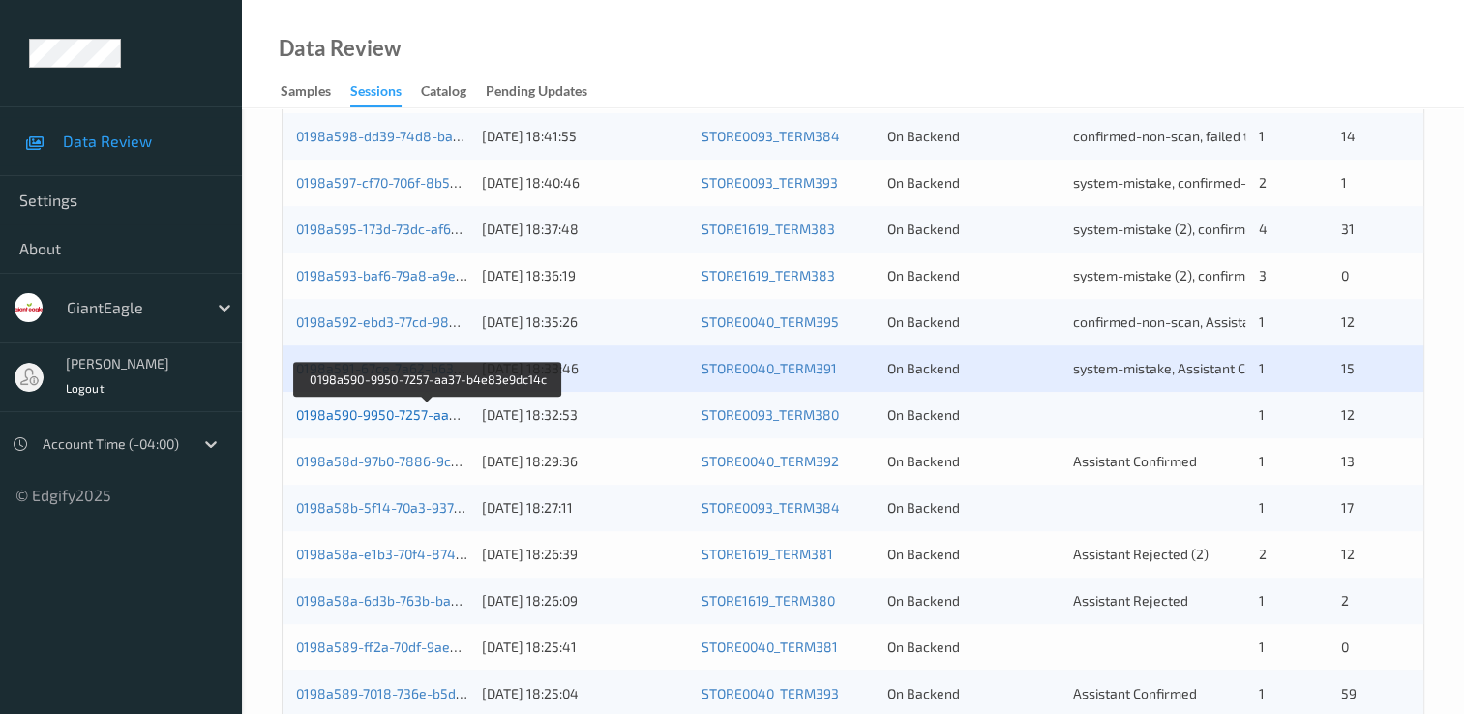
click at [410, 415] on link "0198a590-9950-7257-aa37-b4e83e9dc14c" at bounding box center [428, 414] width 265 height 16
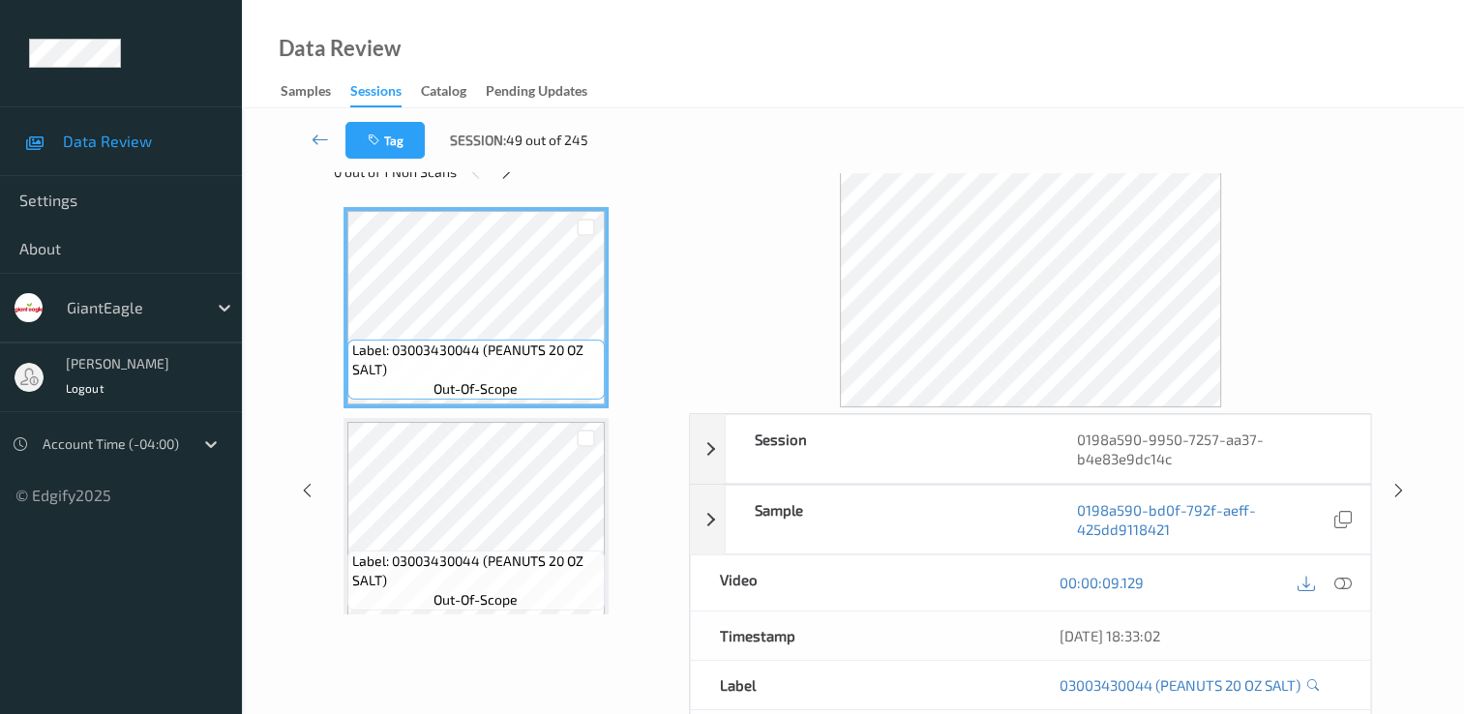
scroll to position [39, 0]
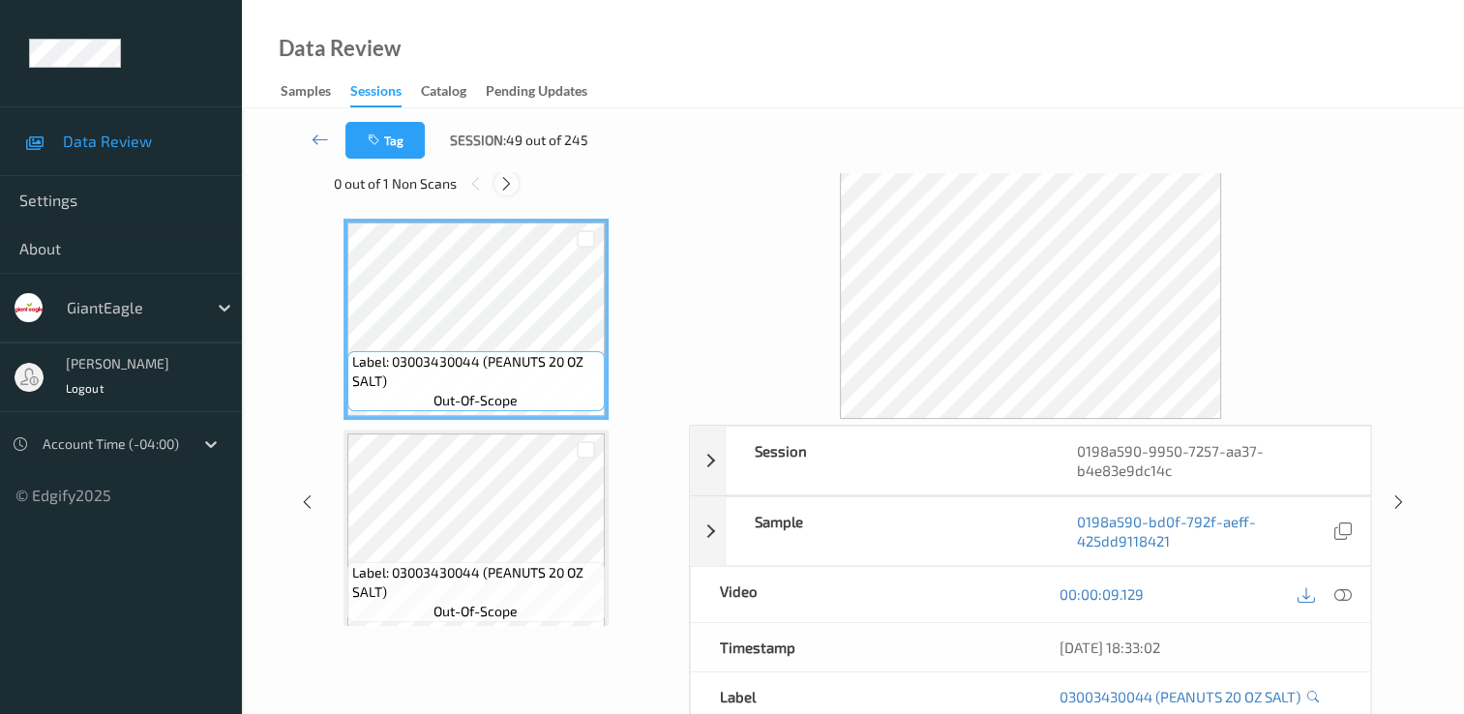
click at [506, 184] on icon at bounding box center [506, 183] width 16 height 17
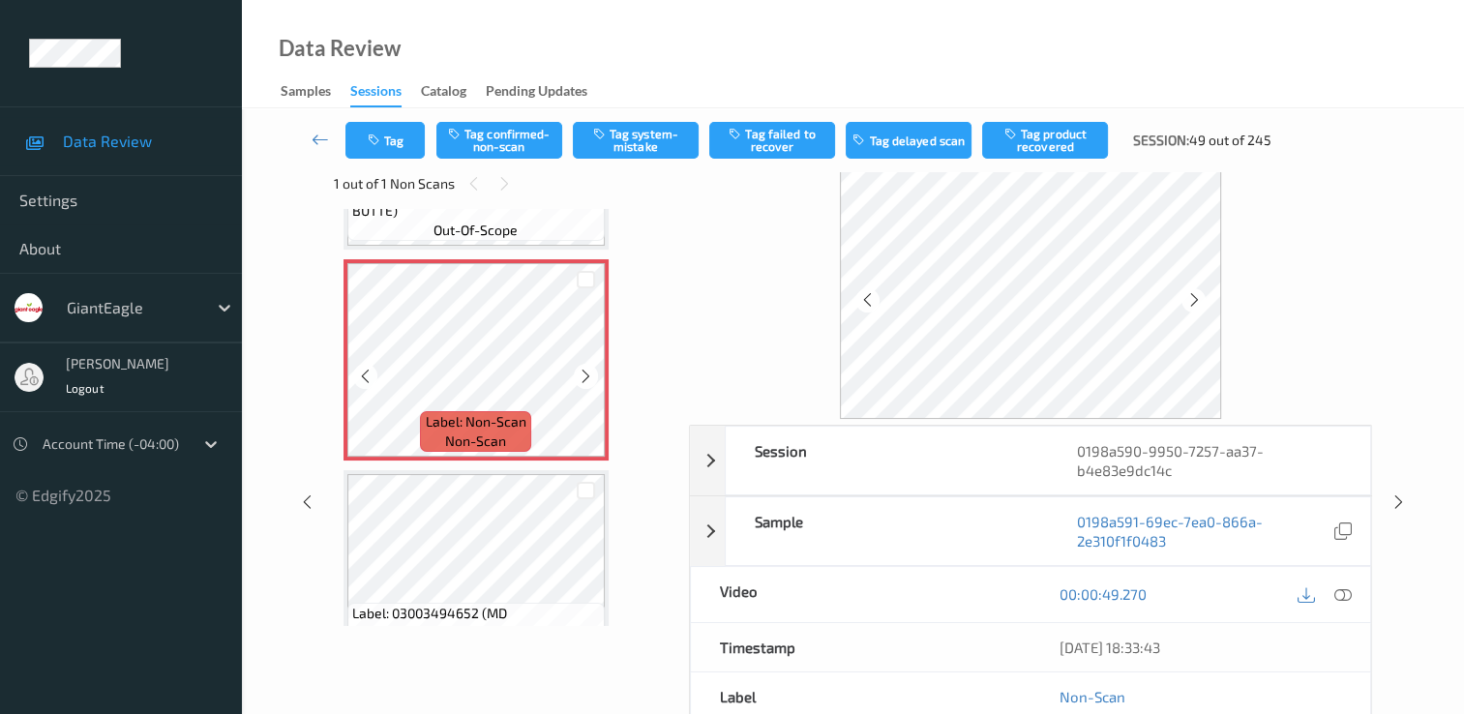
scroll to position [1258, 0]
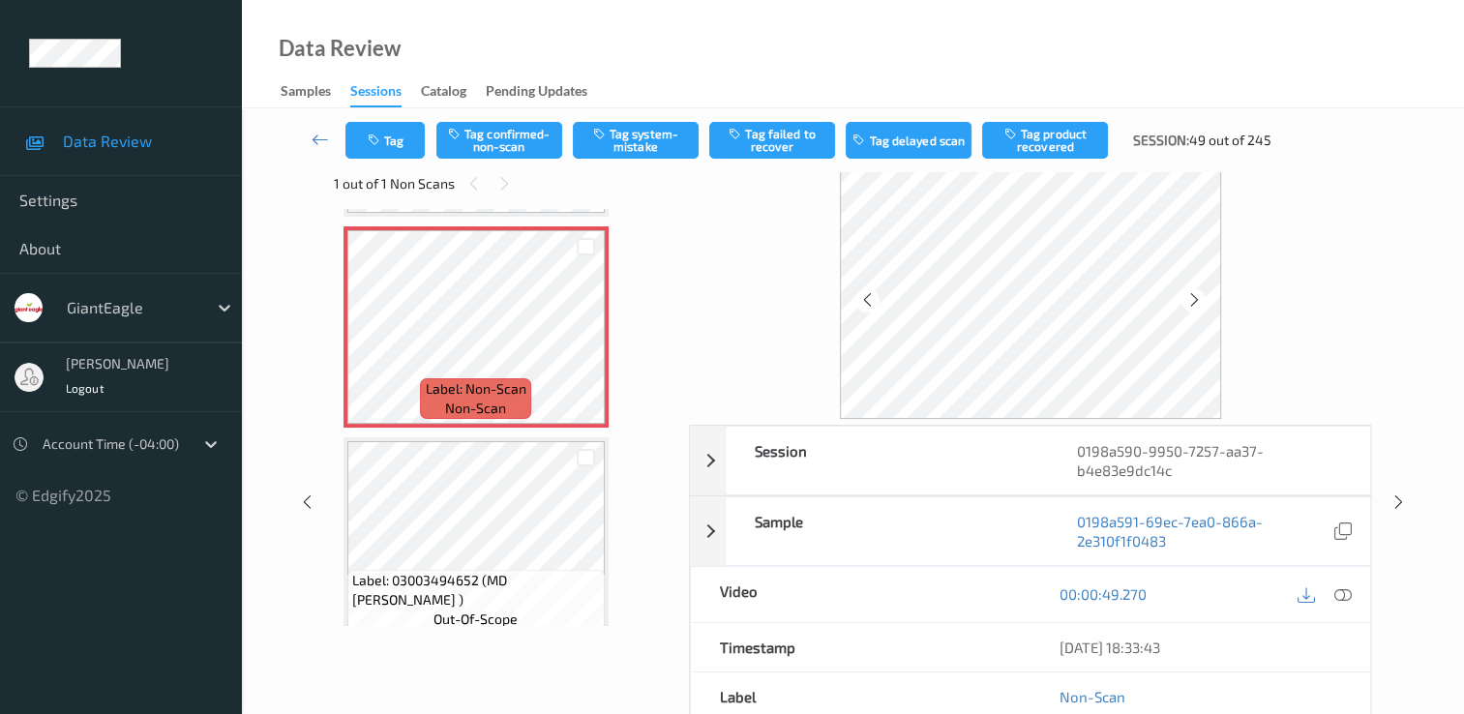
click at [1336, 593] on icon at bounding box center [1343, 594] width 17 height 17
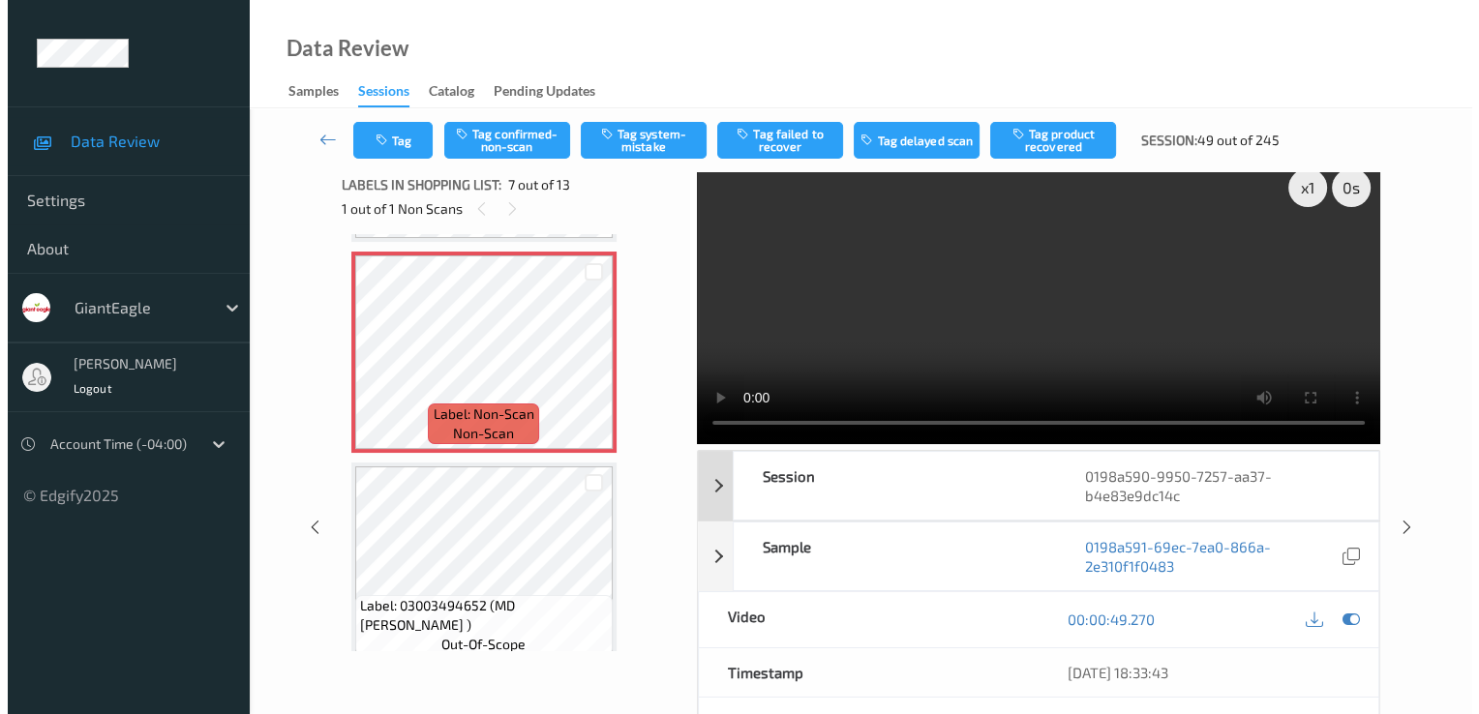
scroll to position [0, 0]
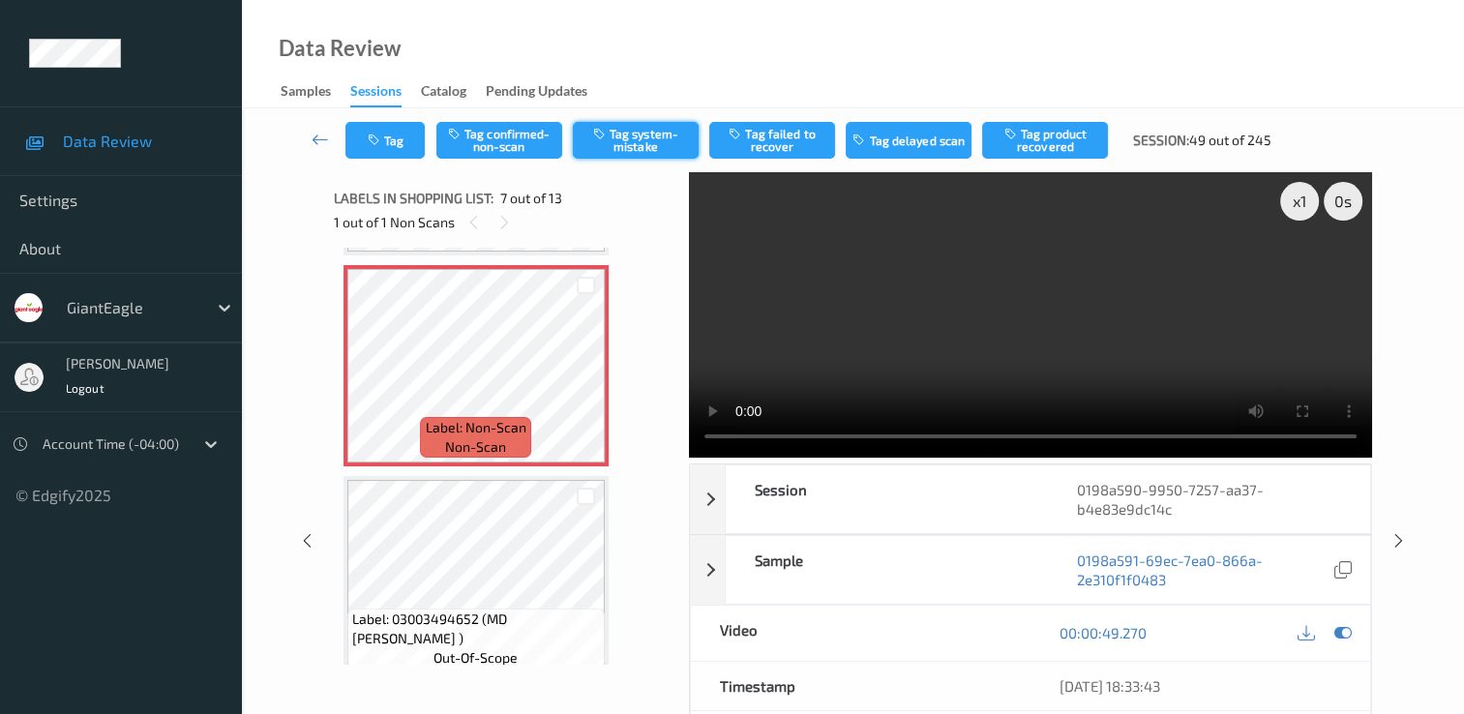
click at [666, 153] on button "Tag system-mistake" at bounding box center [636, 140] width 126 height 37
click at [395, 145] on button "Tag" at bounding box center [384, 140] width 79 height 37
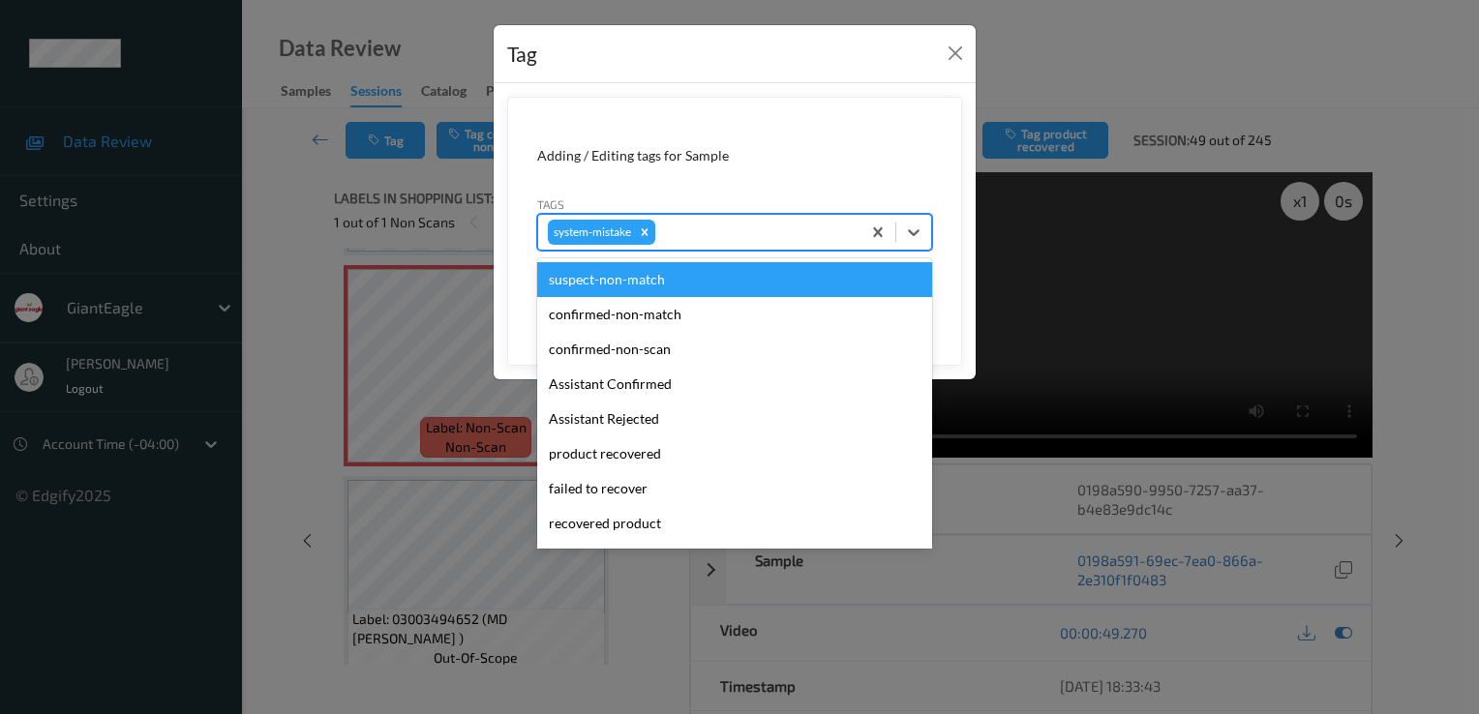
click at [788, 222] on div at bounding box center [755, 232] width 192 height 23
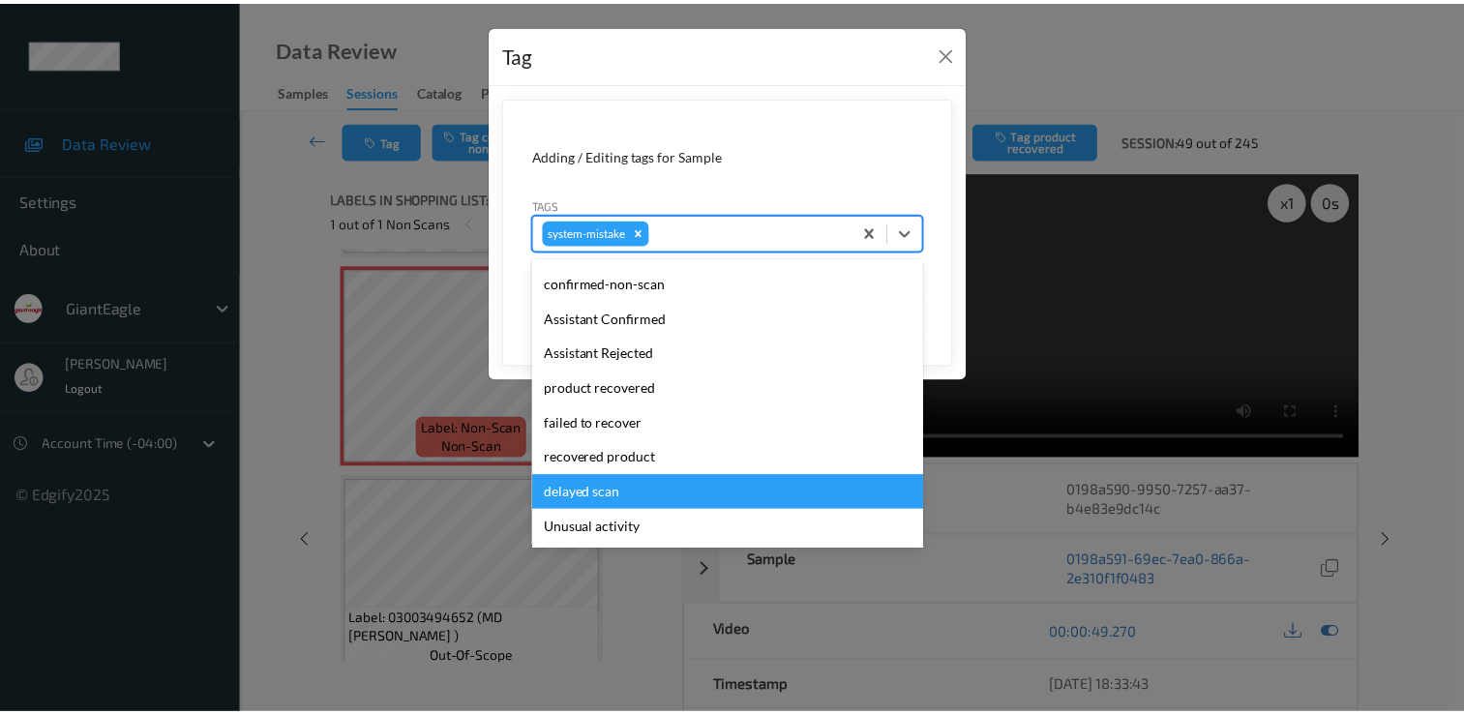
scroll to position [97, 0]
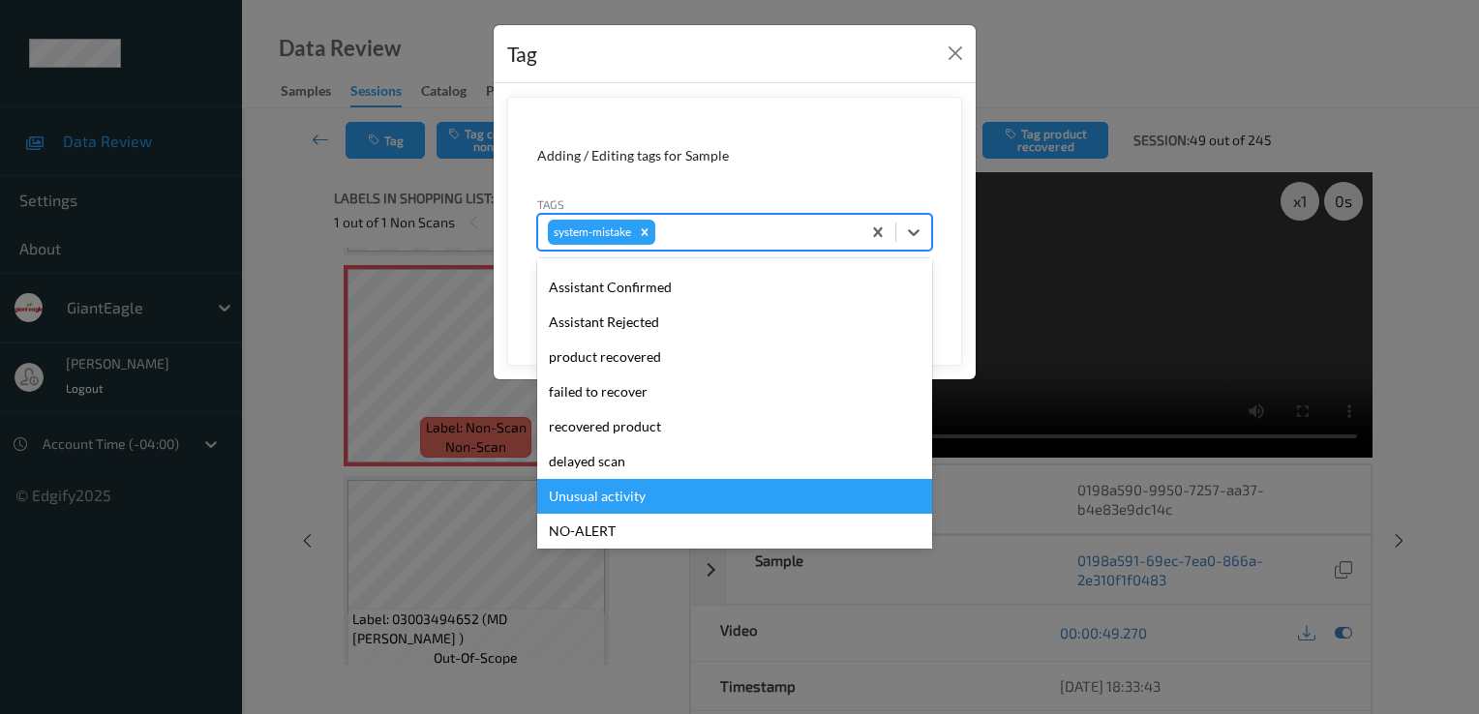
click at [658, 487] on div "Unusual activity" at bounding box center [734, 496] width 395 height 35
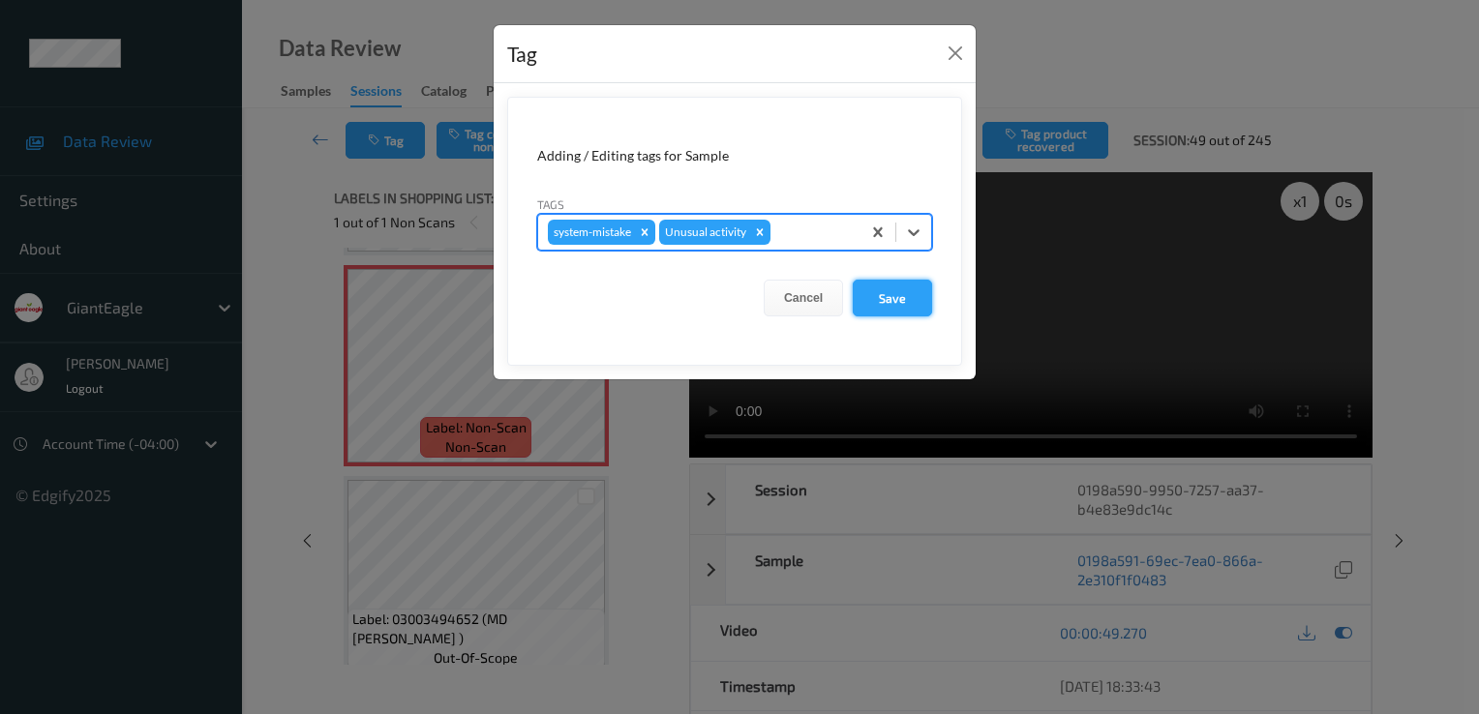
click at [869, 296] on button "Save" at bounding box center [892, 298] width 79 height 37
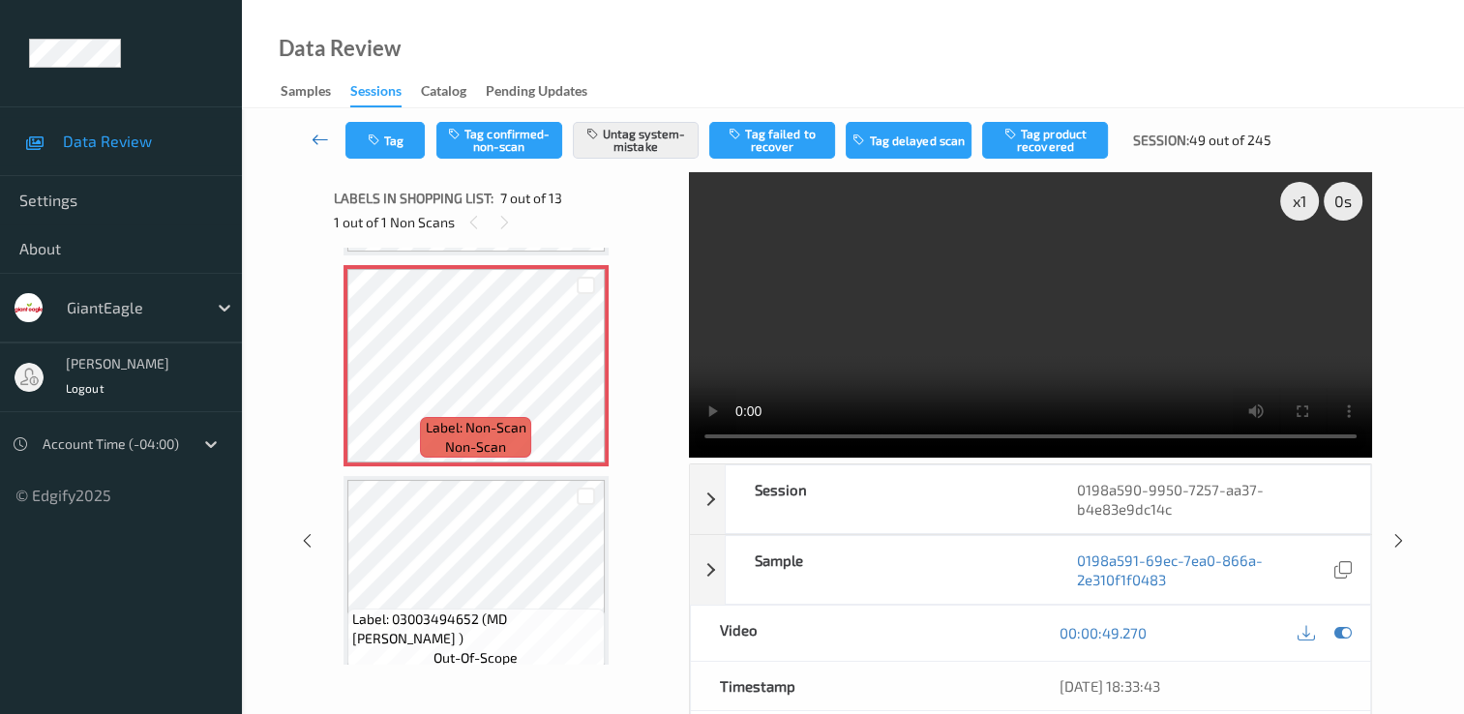
click at [326, 141] on icon at bounding box center [320, 139] width 17 height 19
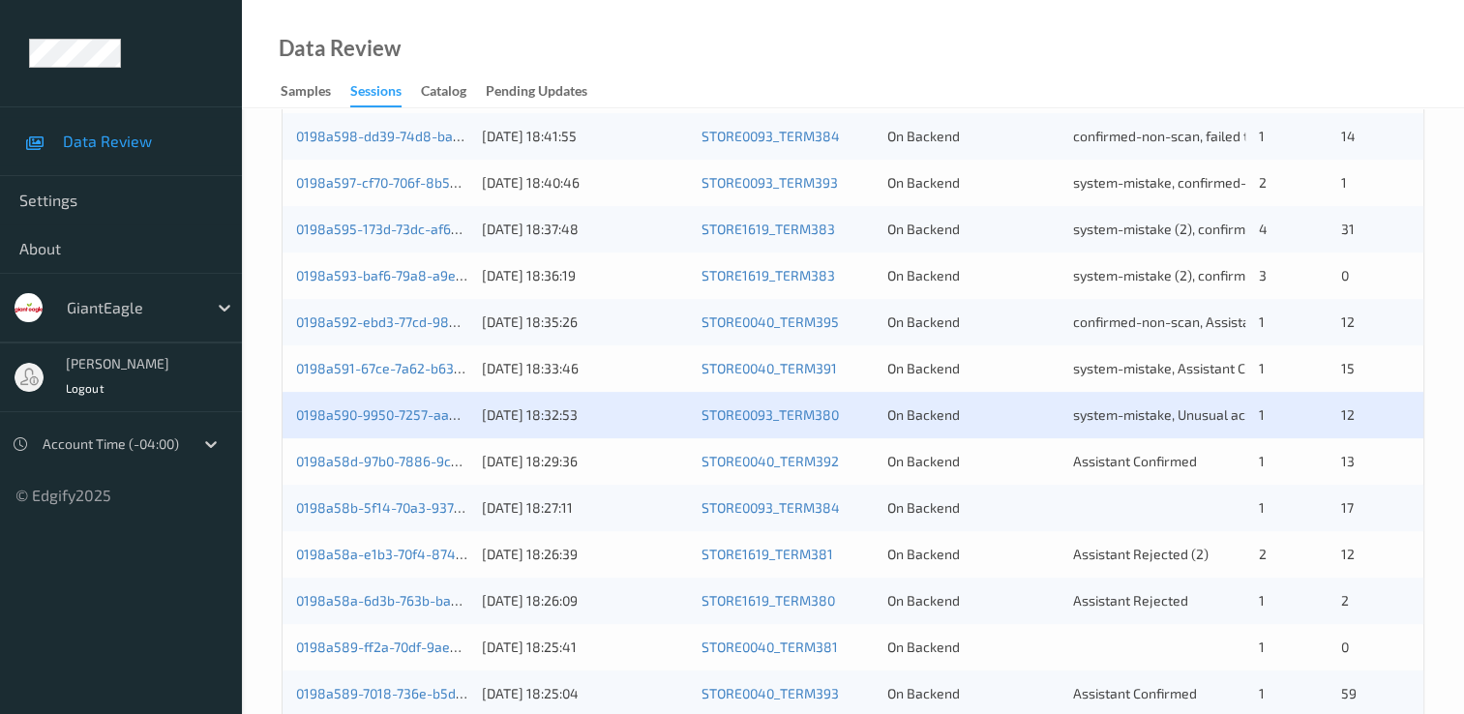
scroll to position [677, 0]
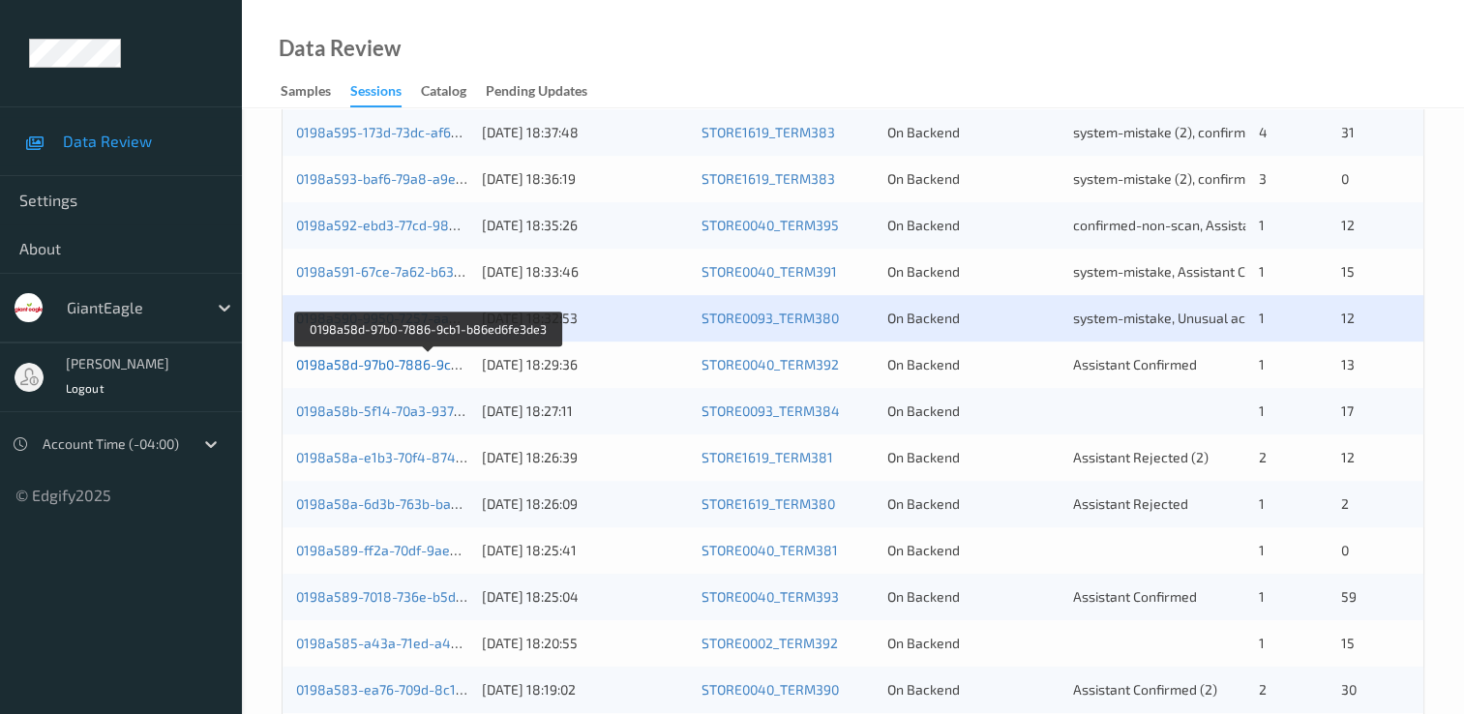
click at [368, 367] on link "0198a58d-97b0-7886-9cb1-b86ed6fe3de3" at bounding box center [428, 364] width 265 height 16
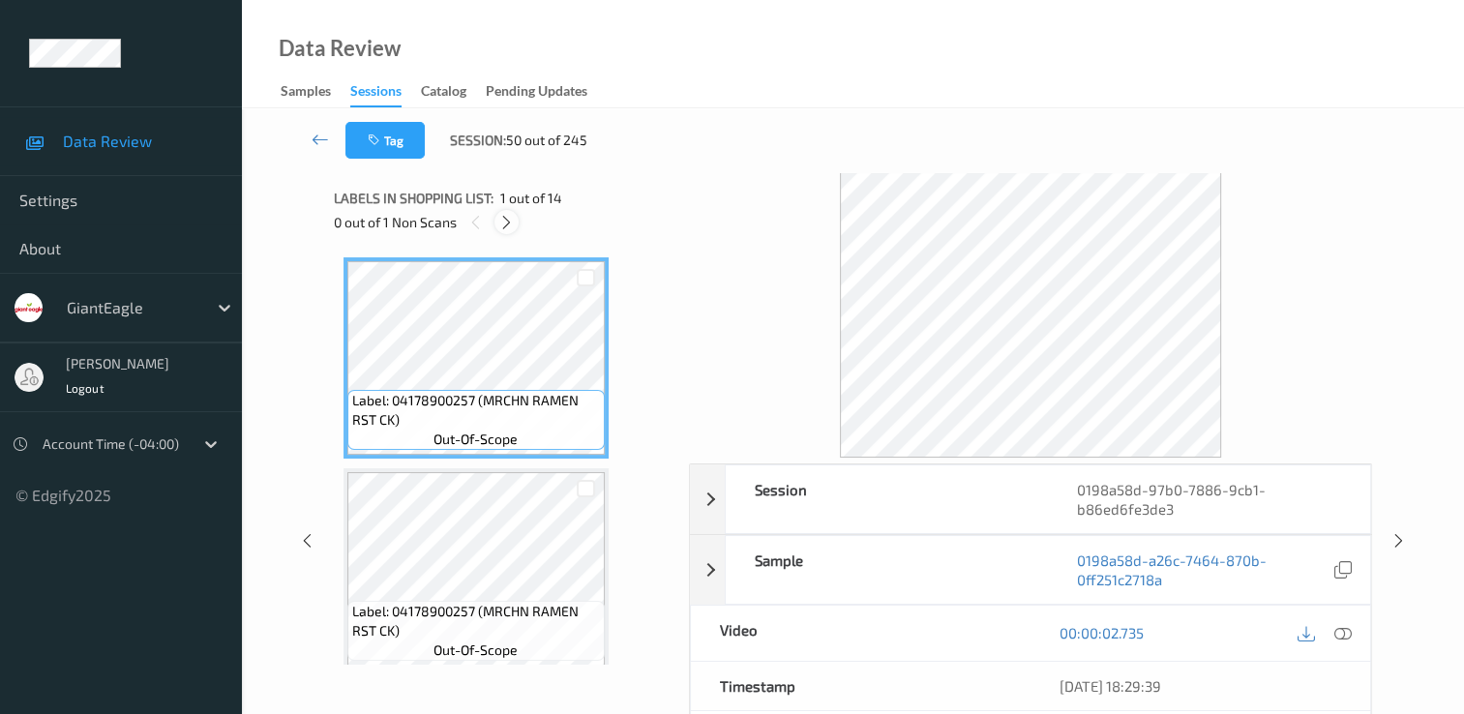
click at [507, 223] on icon at bounding box center [506, 222] width 16 height 17
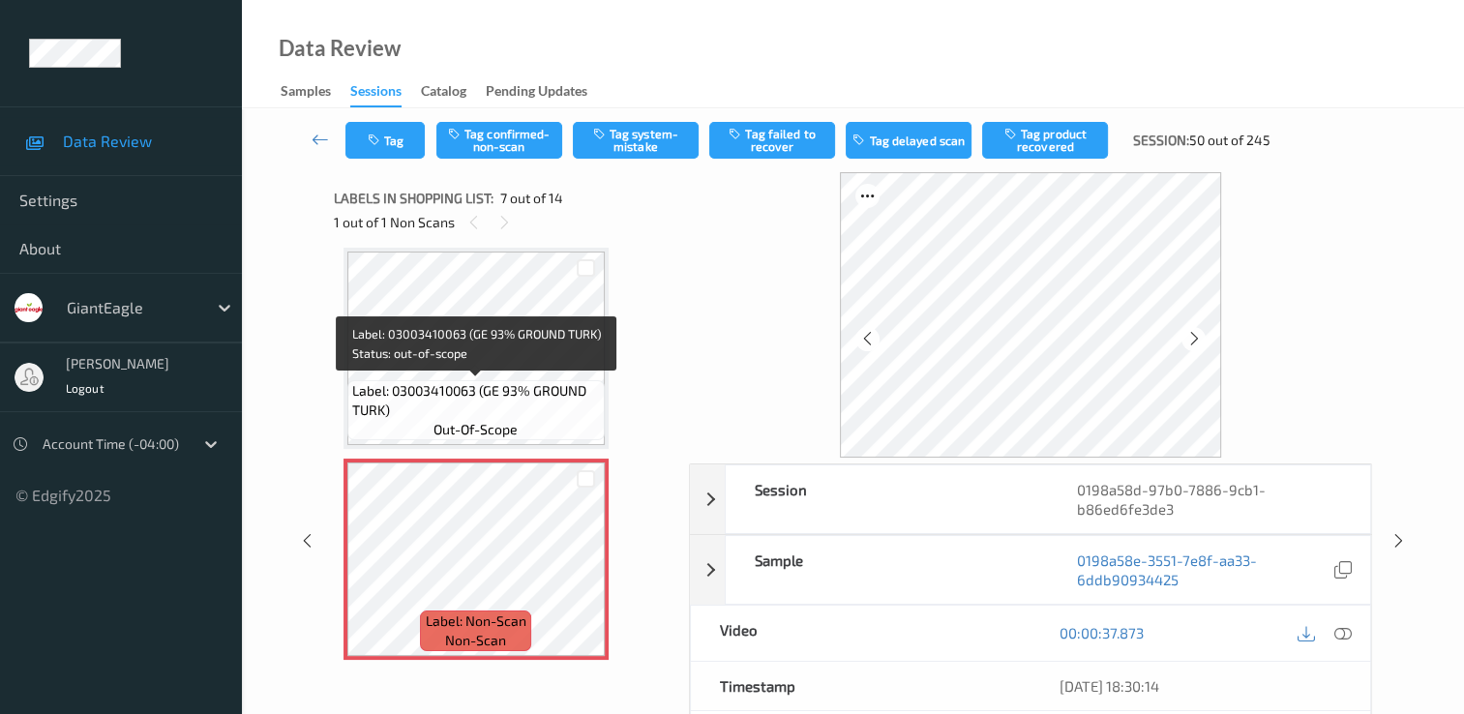
scroll to position [1161, 0]
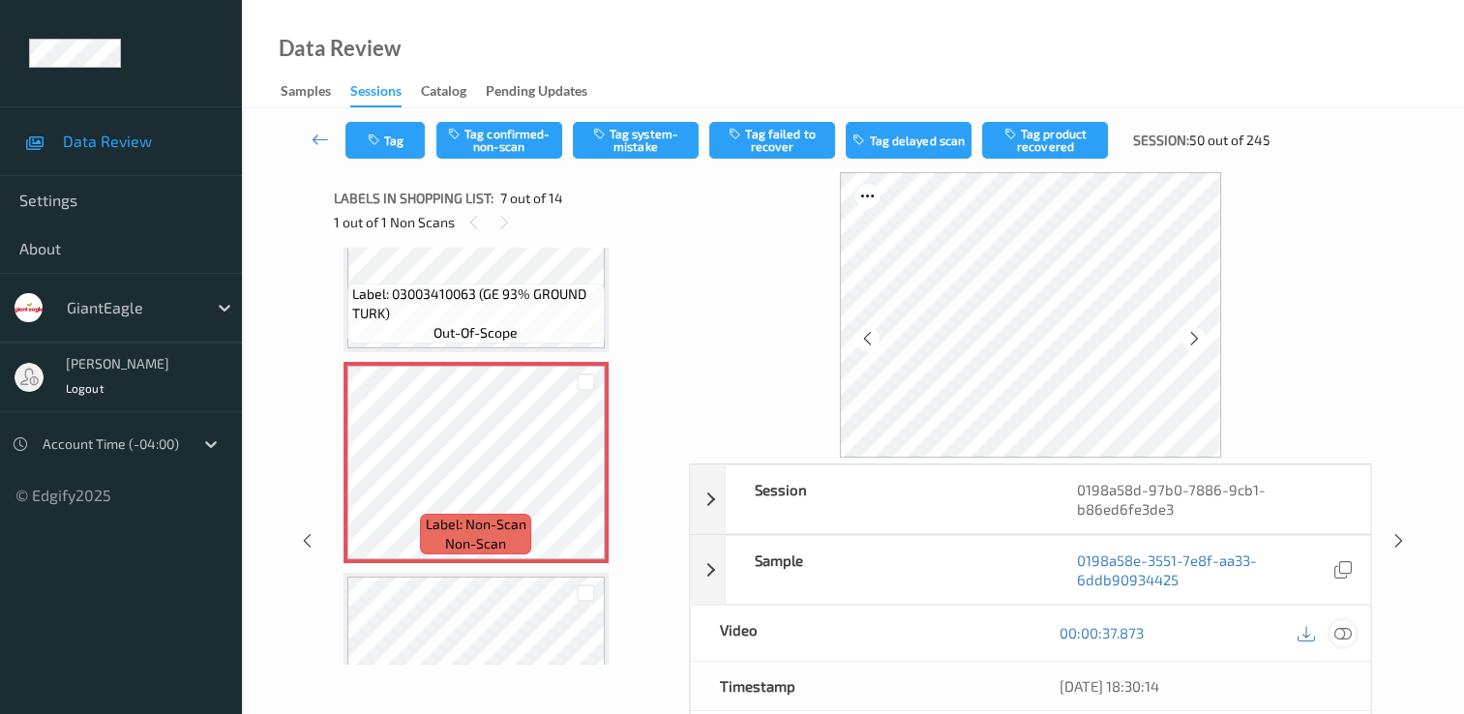
click at [1340, 633] on icon at bounding box center [1343, 632] width 17 height 17
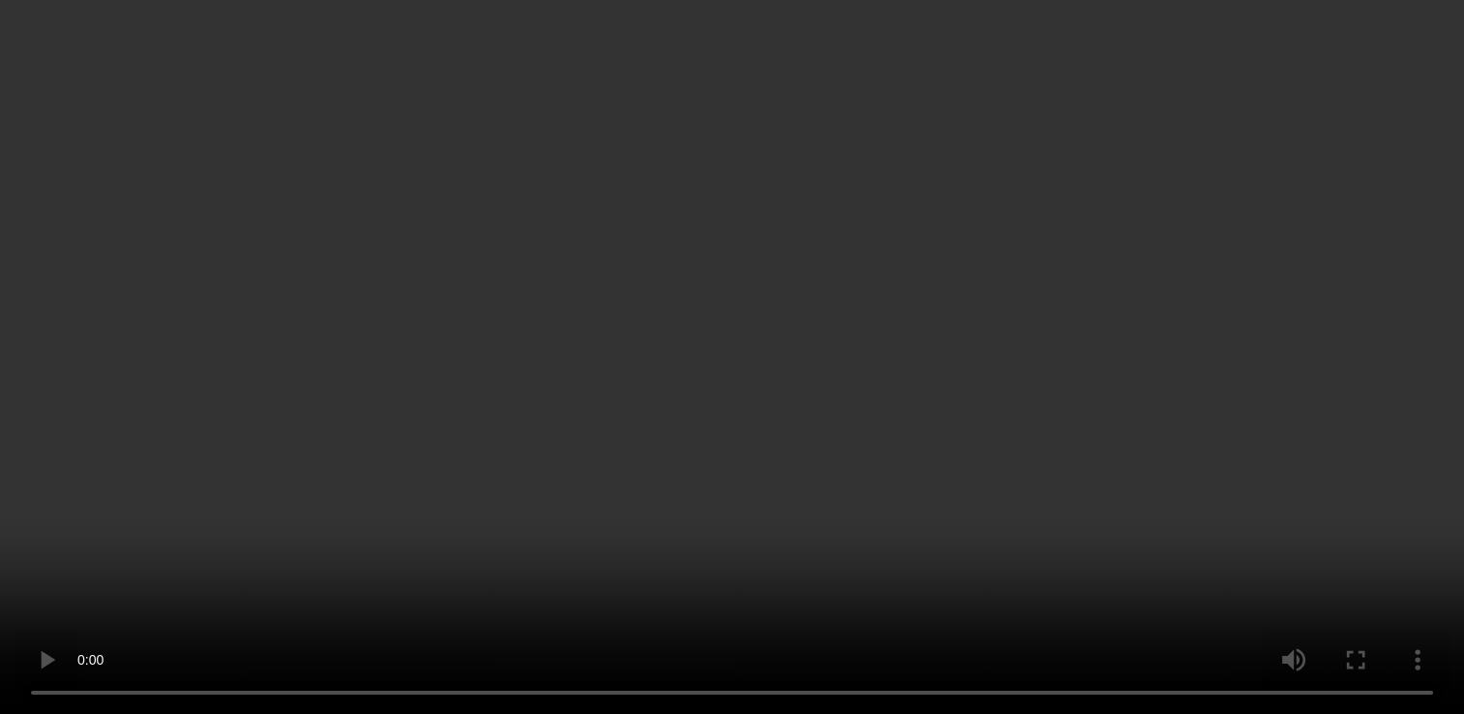
scroll to position [1355, 0]
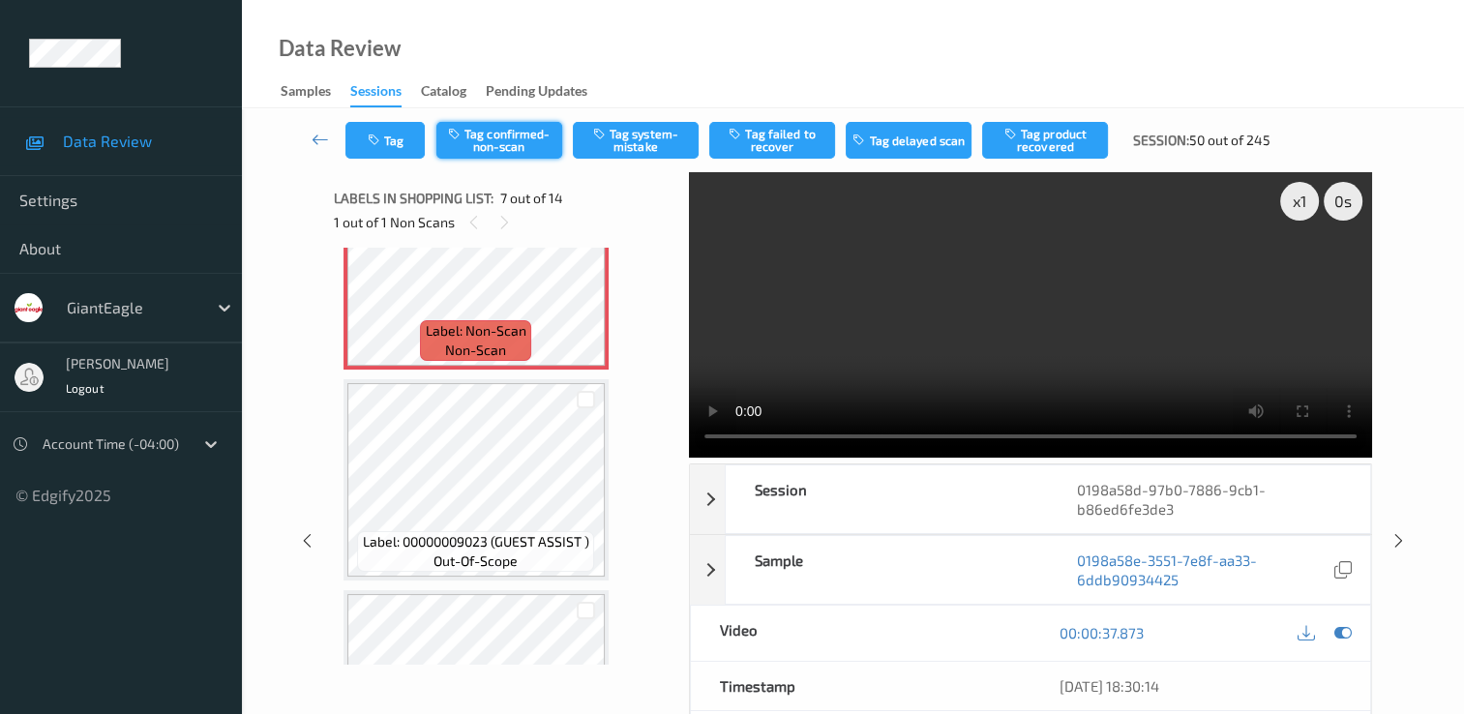
click at [513, 141] on button "Tag confirmed-non-scan" at bounding box center [499, 140] width 126 height 37
click at [1028, 140] on button "Tag product recovered" at bounding box center [1045, 140] width 126 height 37
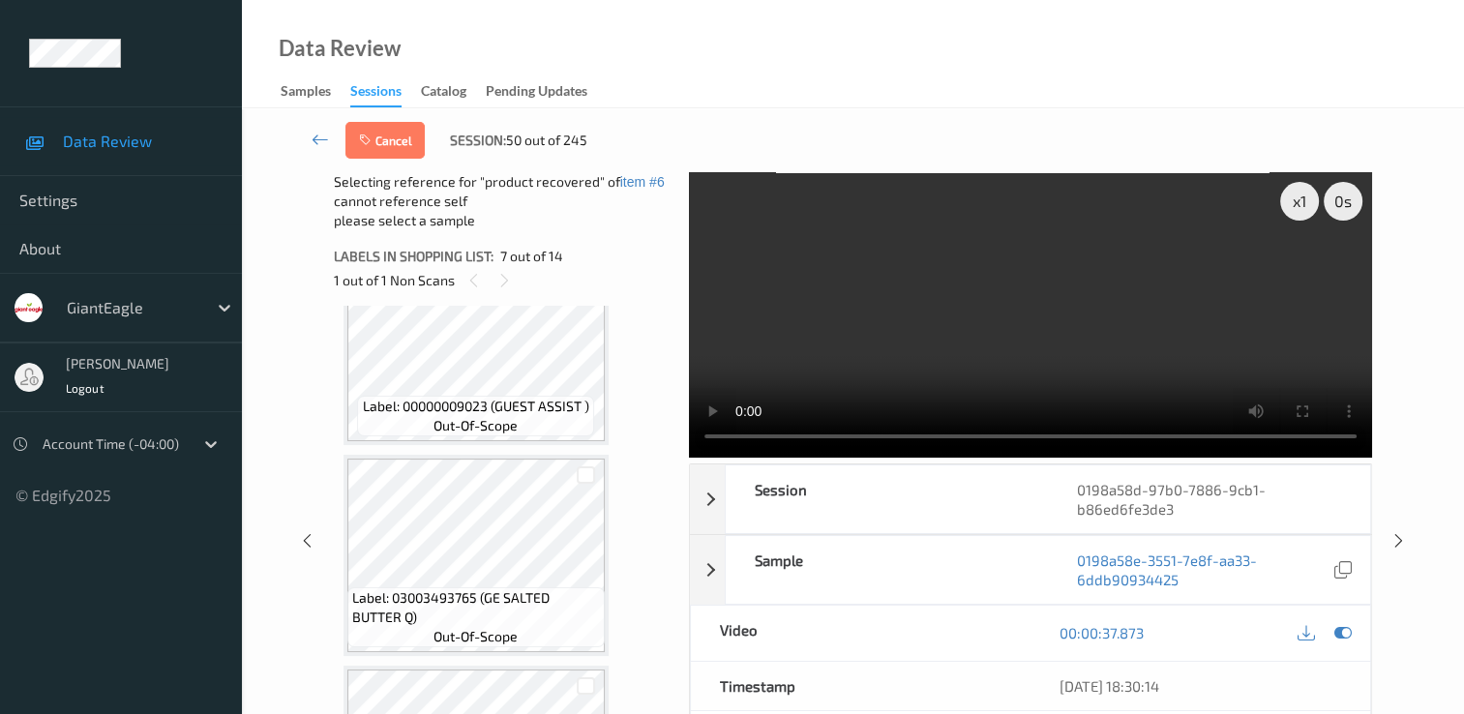
scroll to position [1452, 0]
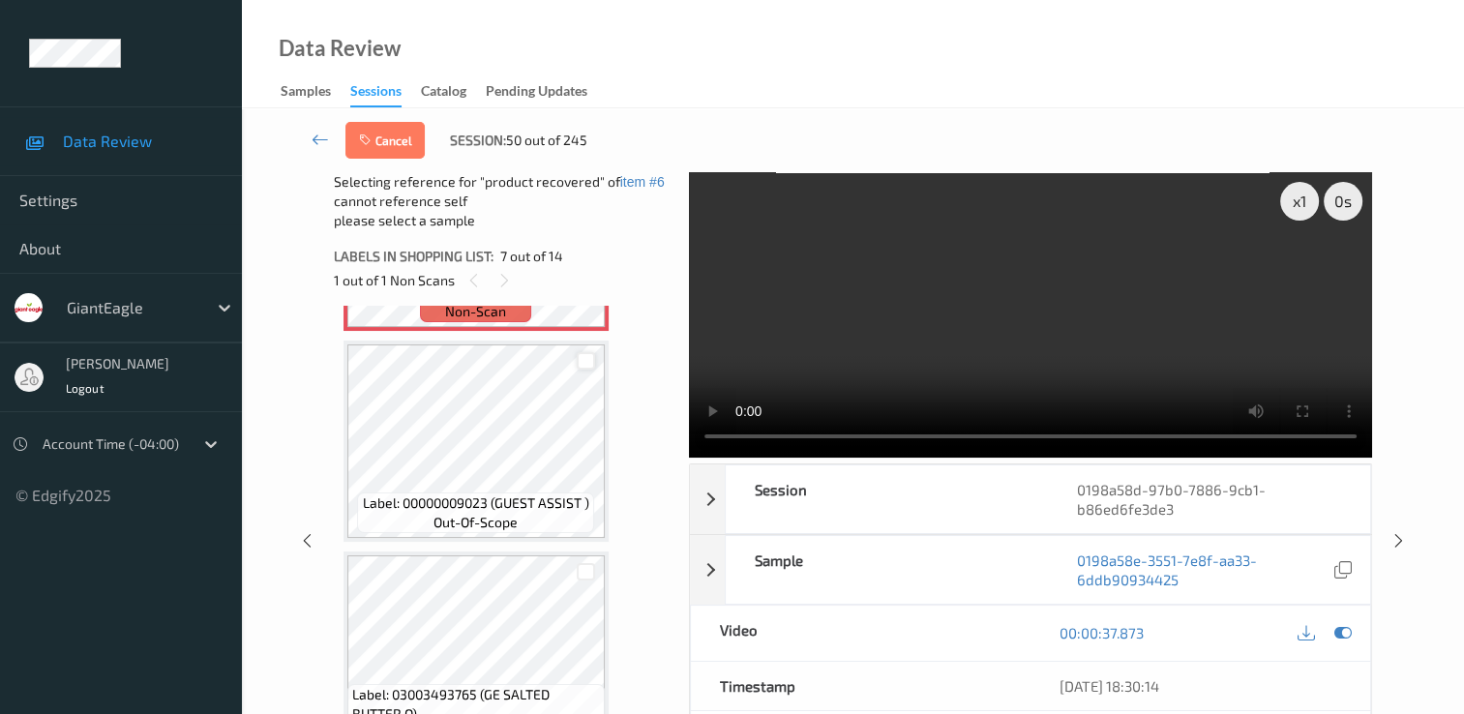
click at [587, 360] on div at bounding box center [586, 361] width 18 height 18
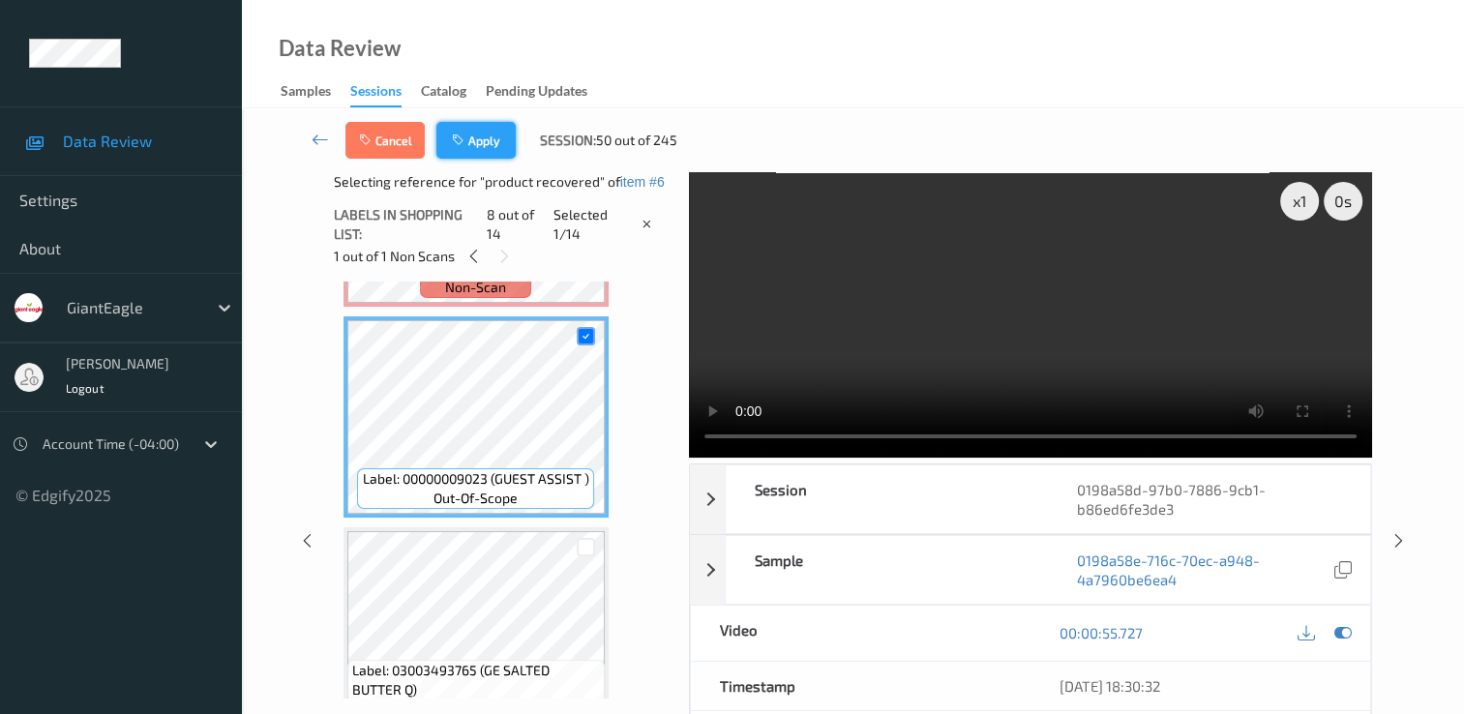
click at [484, 132] on button "Apply" at bounding box center [475, 140] width 79 height 37
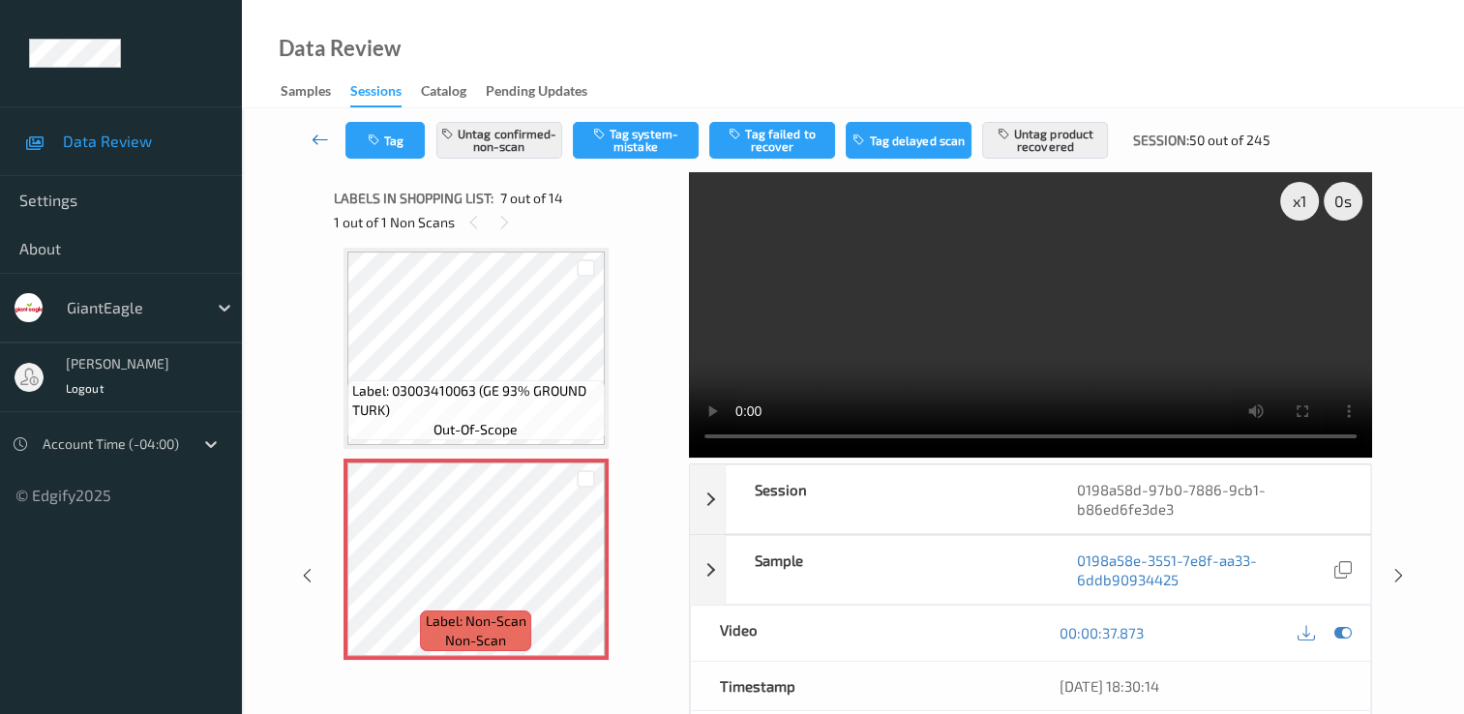
click at [318, 142] on icon at bounding box center [320, 139] width 17 height 19
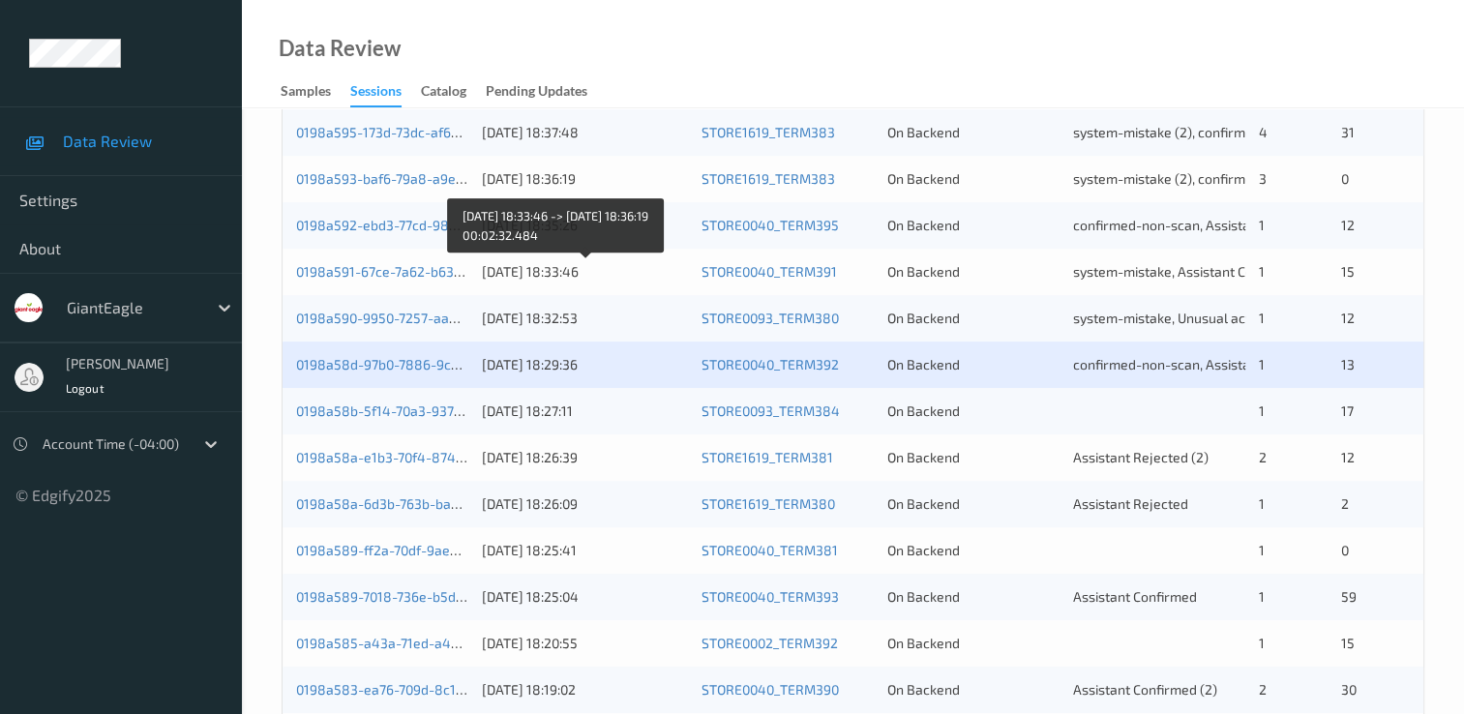
scroll to position [774, 0]
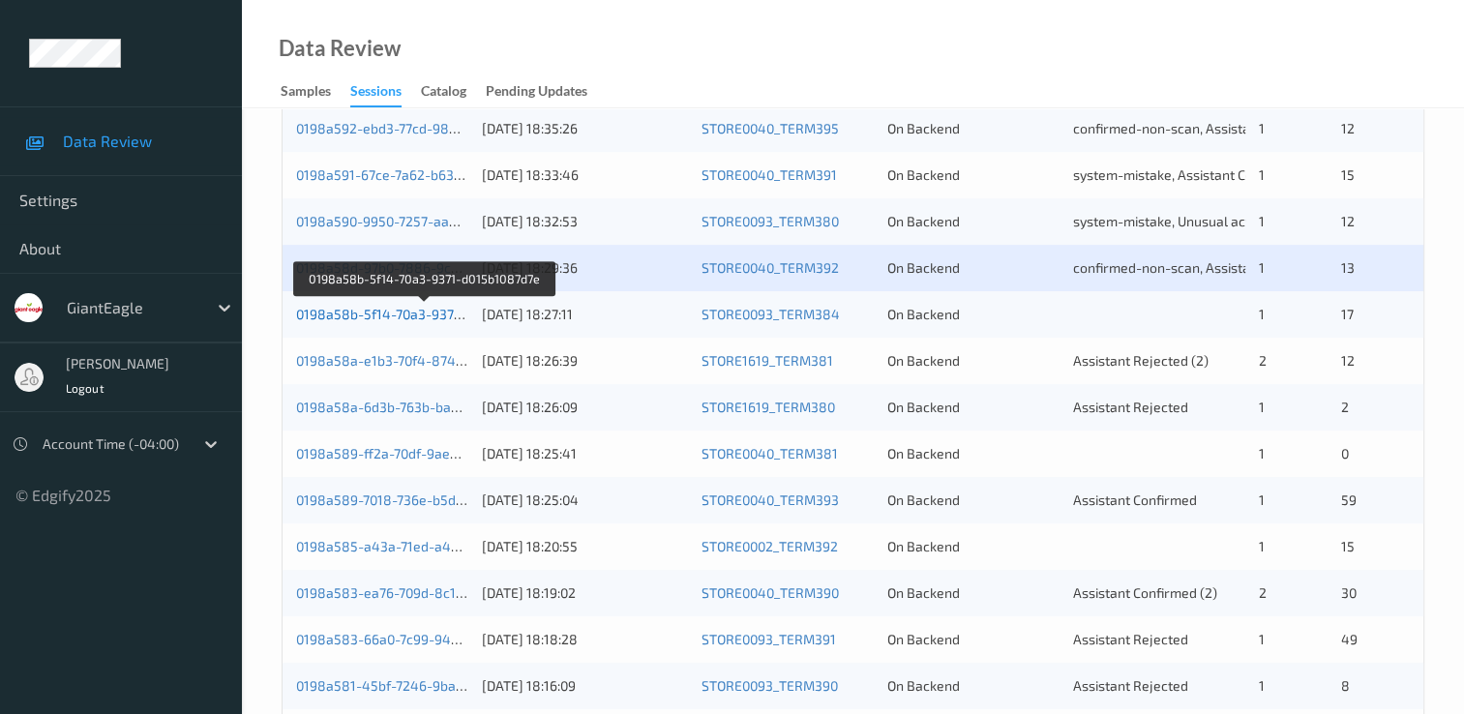
click at [428, 315] on link "0198a58b-5f14-70a3-9371-d015b1087d7e" at bounding box center [424, 314] width 257 height 16
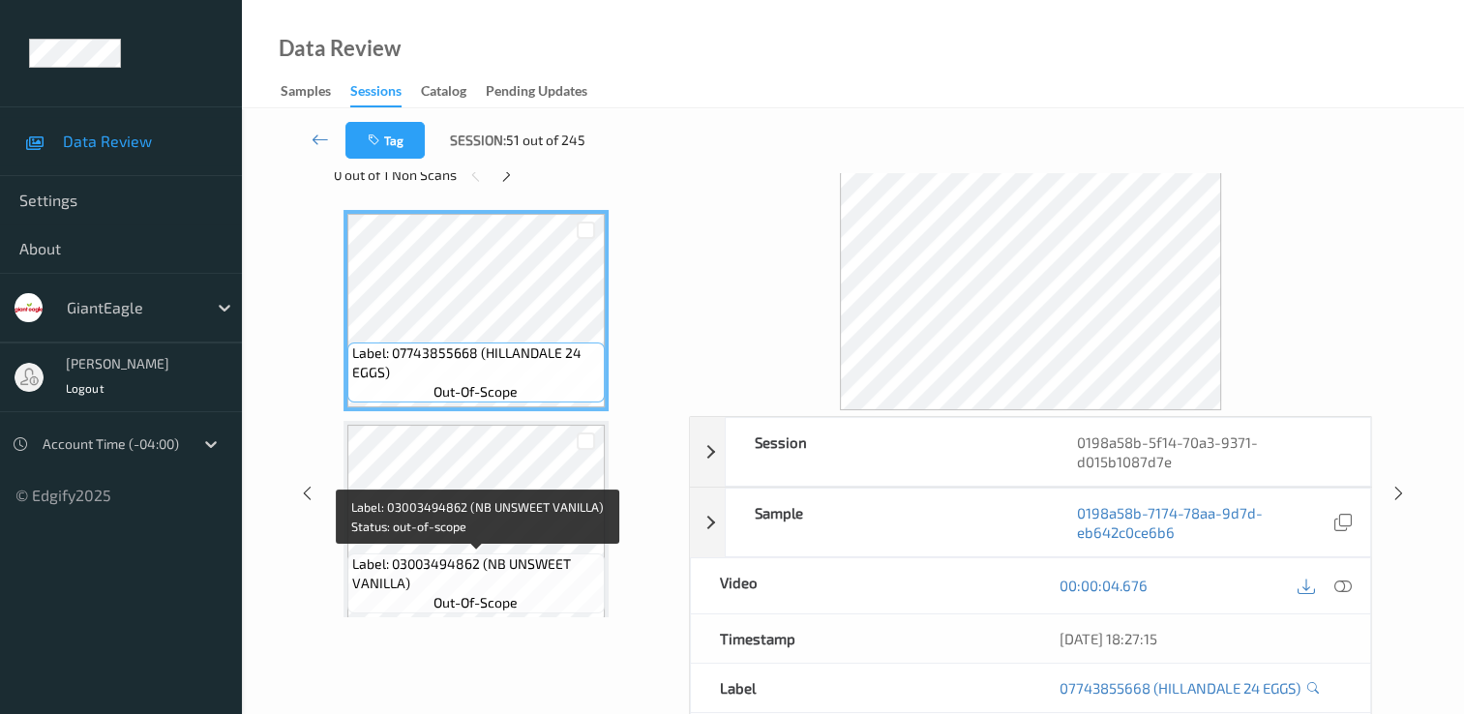
scroll to position [39, 0]
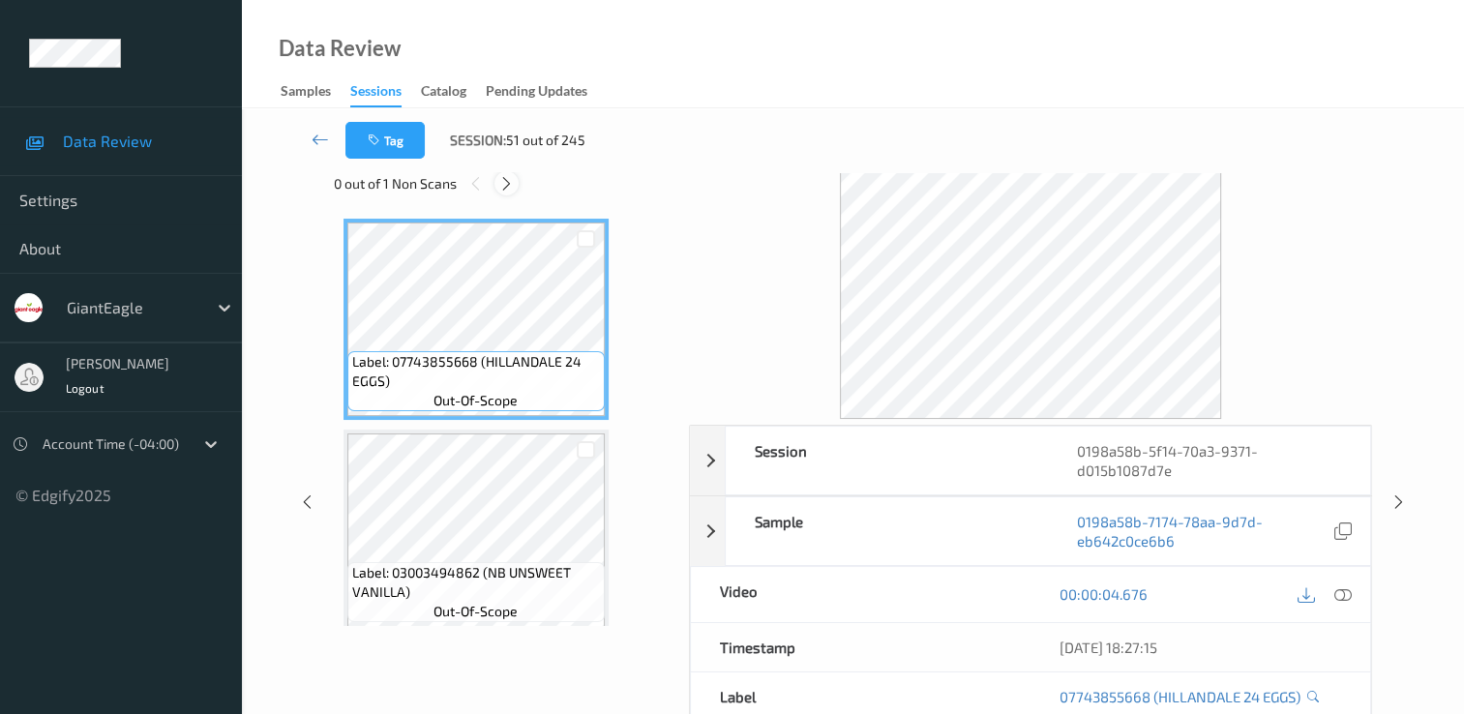
click at [512, 180] on icon at bounding box center [506, 183] width 16 height 17
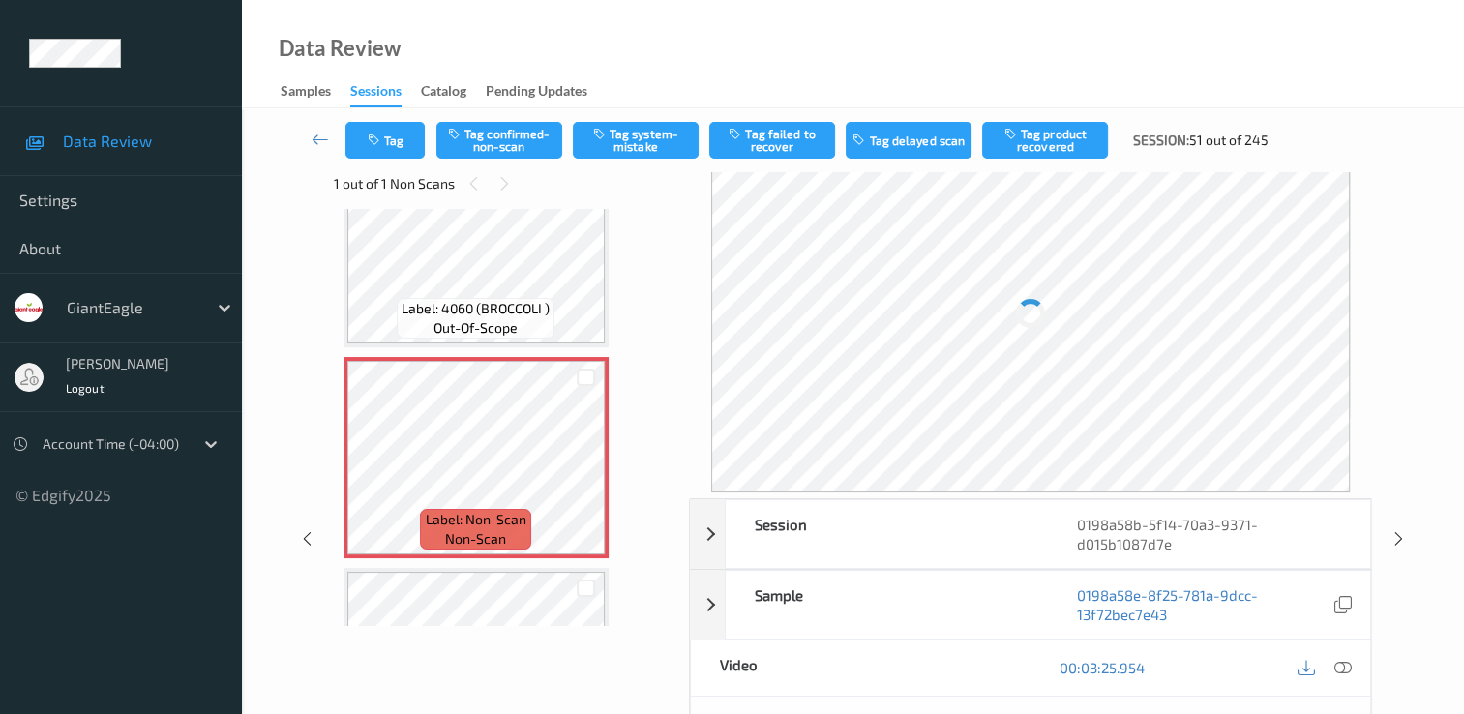
scroll to position [3271, 0]
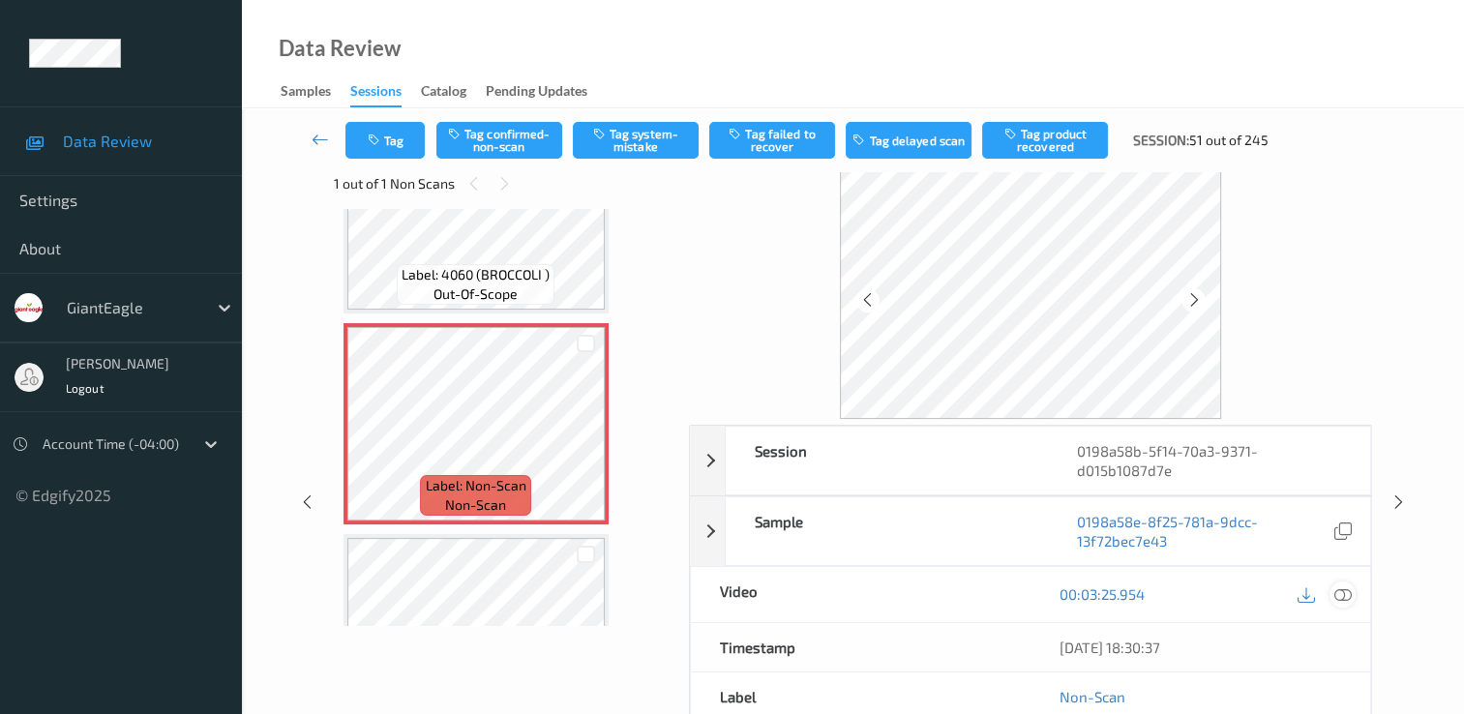
click at [1338, 590] on icon at bounding box center [1343, 594] width 17 height 17
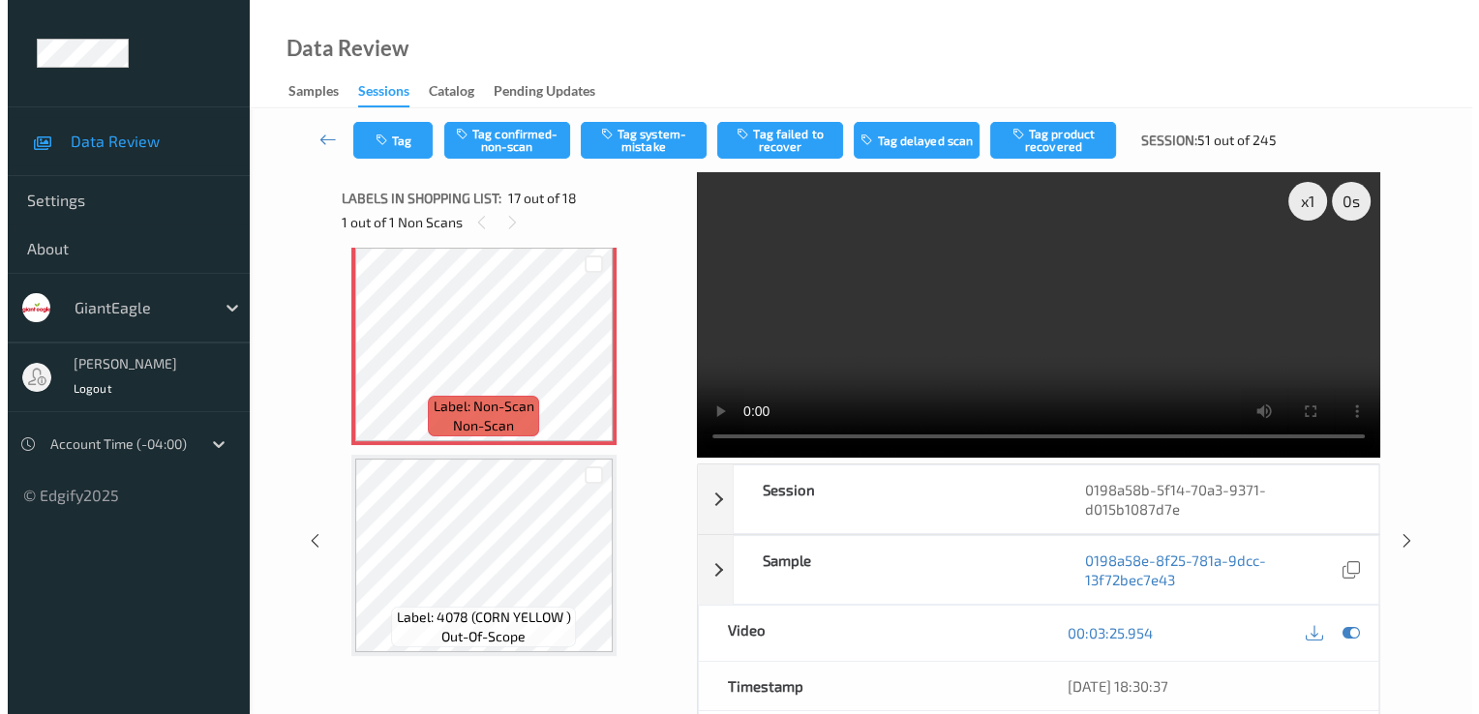
scroll to position [3268, 0]
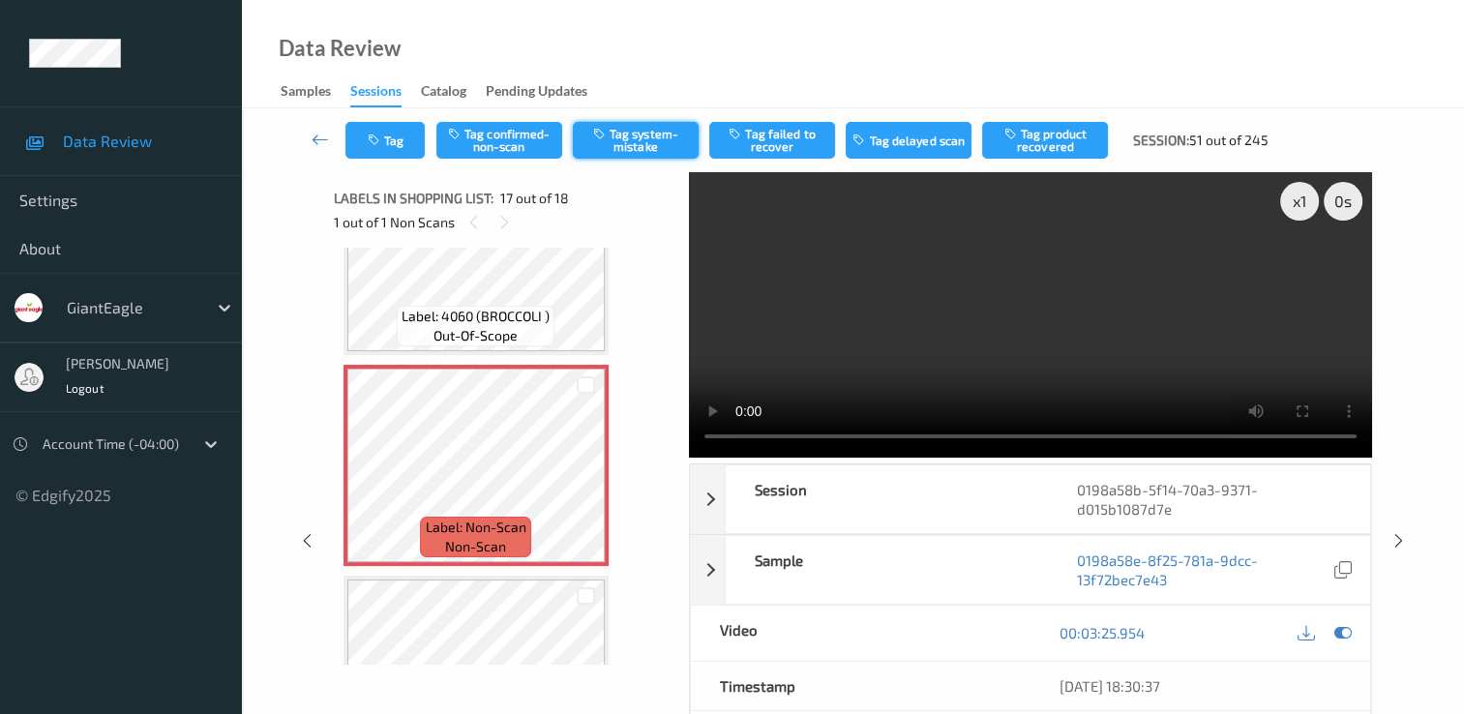
click at [672, 139] on button "Tag system-mistake" at bounding box center [636, 140] width 126 height 37
click at [392, 147] on button "Tag" at bounding box center [384, 140] width 79 height 37
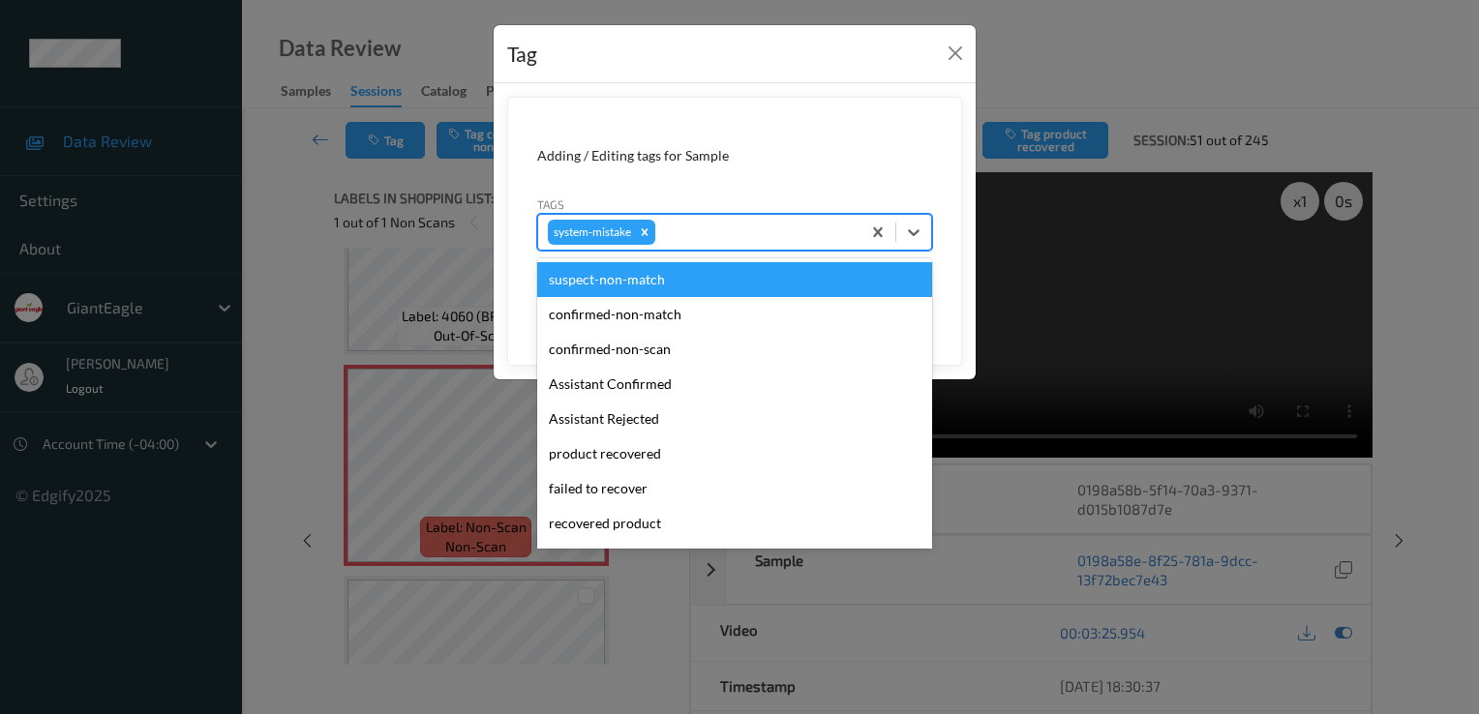
click at [745, 242] on div at bounding box center [755, 232] width 192 height 23
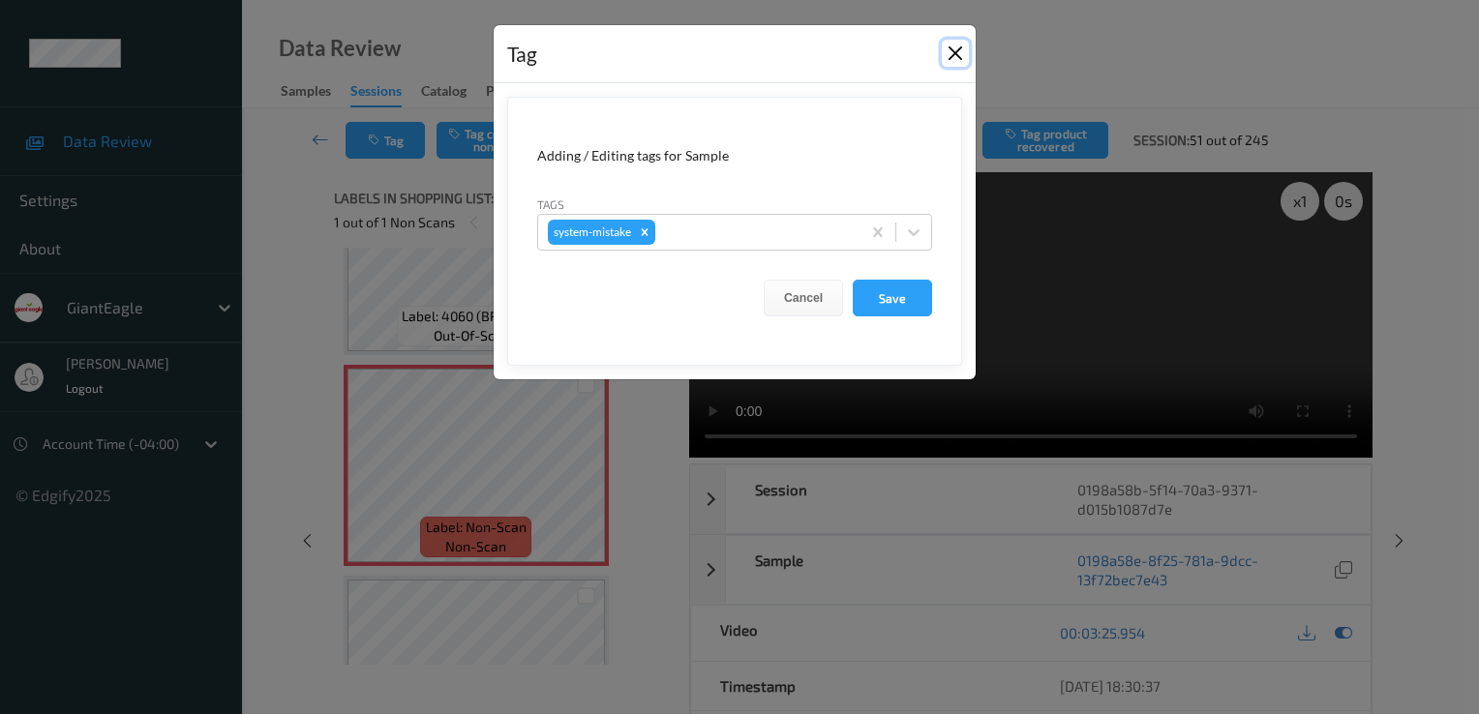
click at [955, 57] on button "Close" at bounding box center [955, 53] width 27 height 27
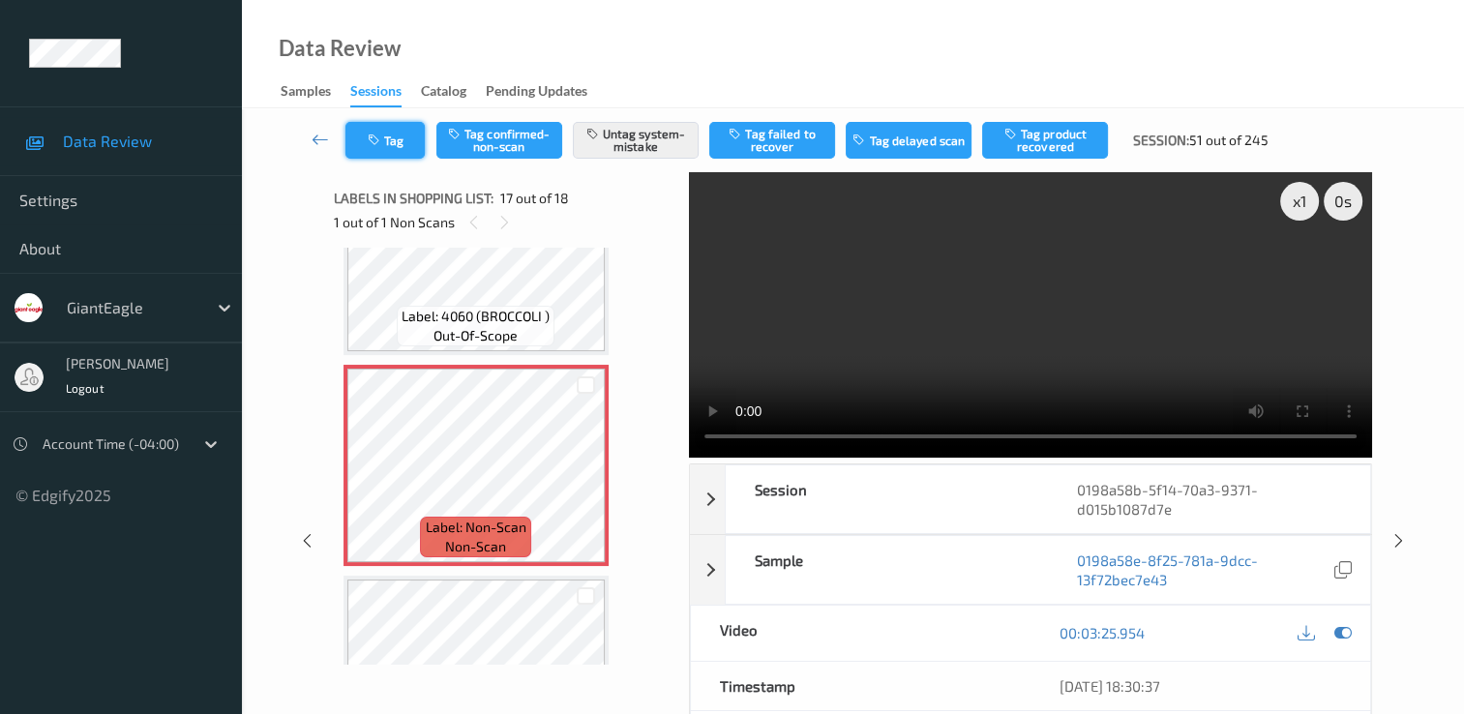
click at [405, 137] on button "Tag" at bounding box center [384, 140] width 79 height 37
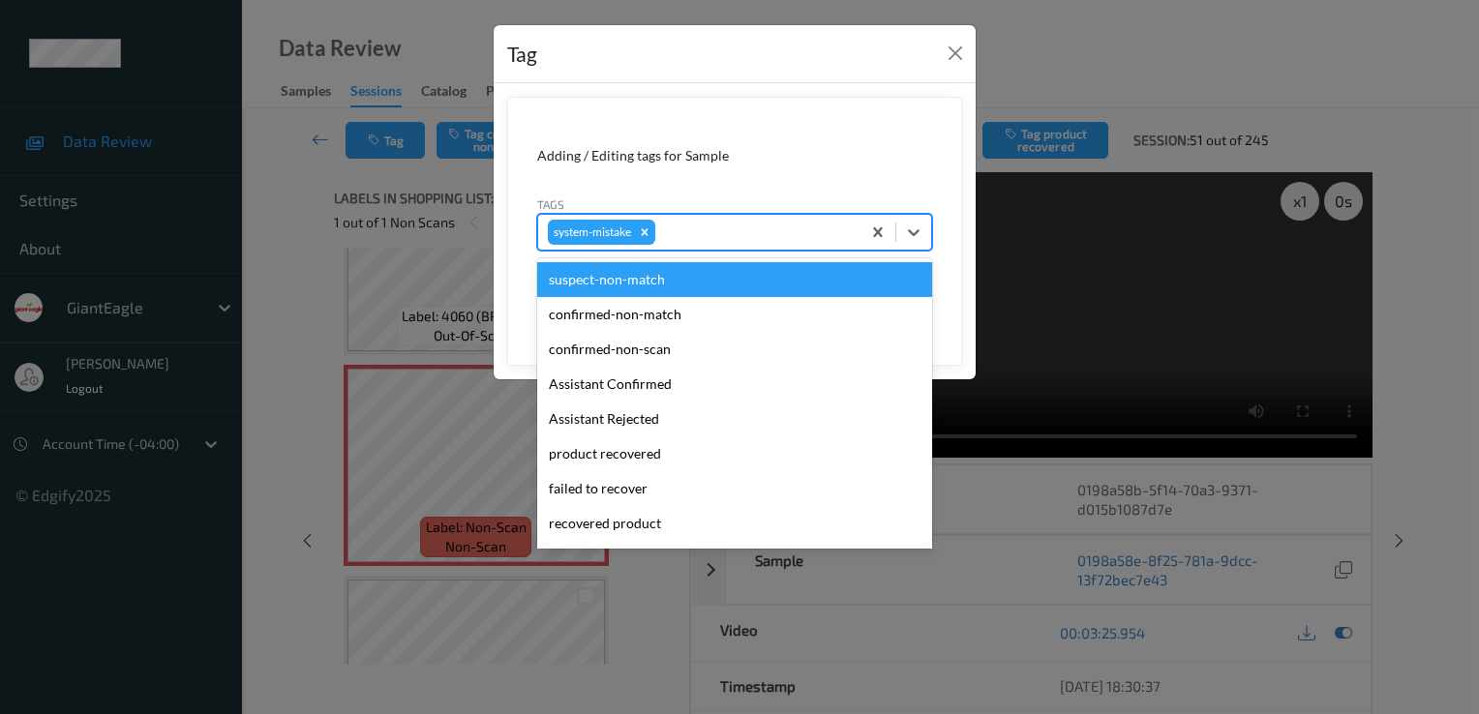
click at [812, 235] on div at bounding box center [755, 232] width 192 height 23
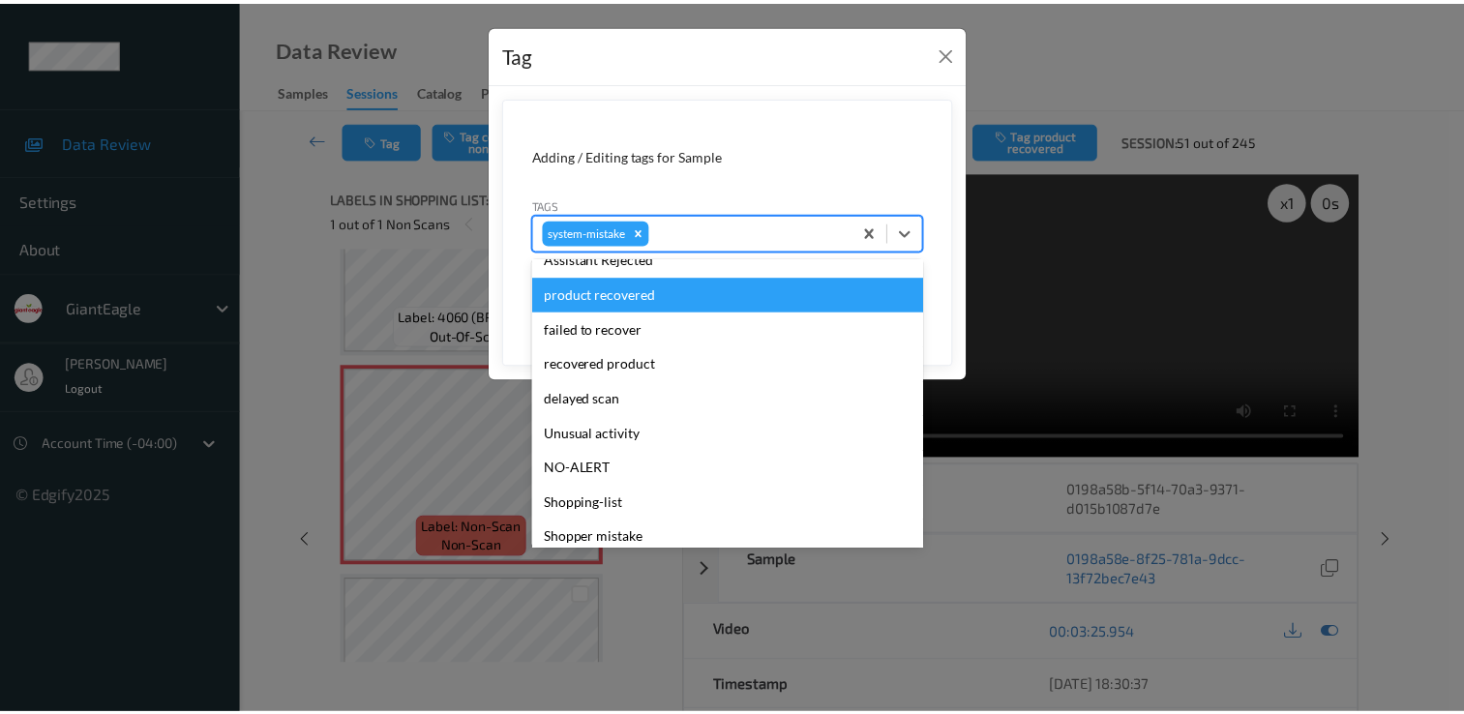
scroll to position [194, 0]
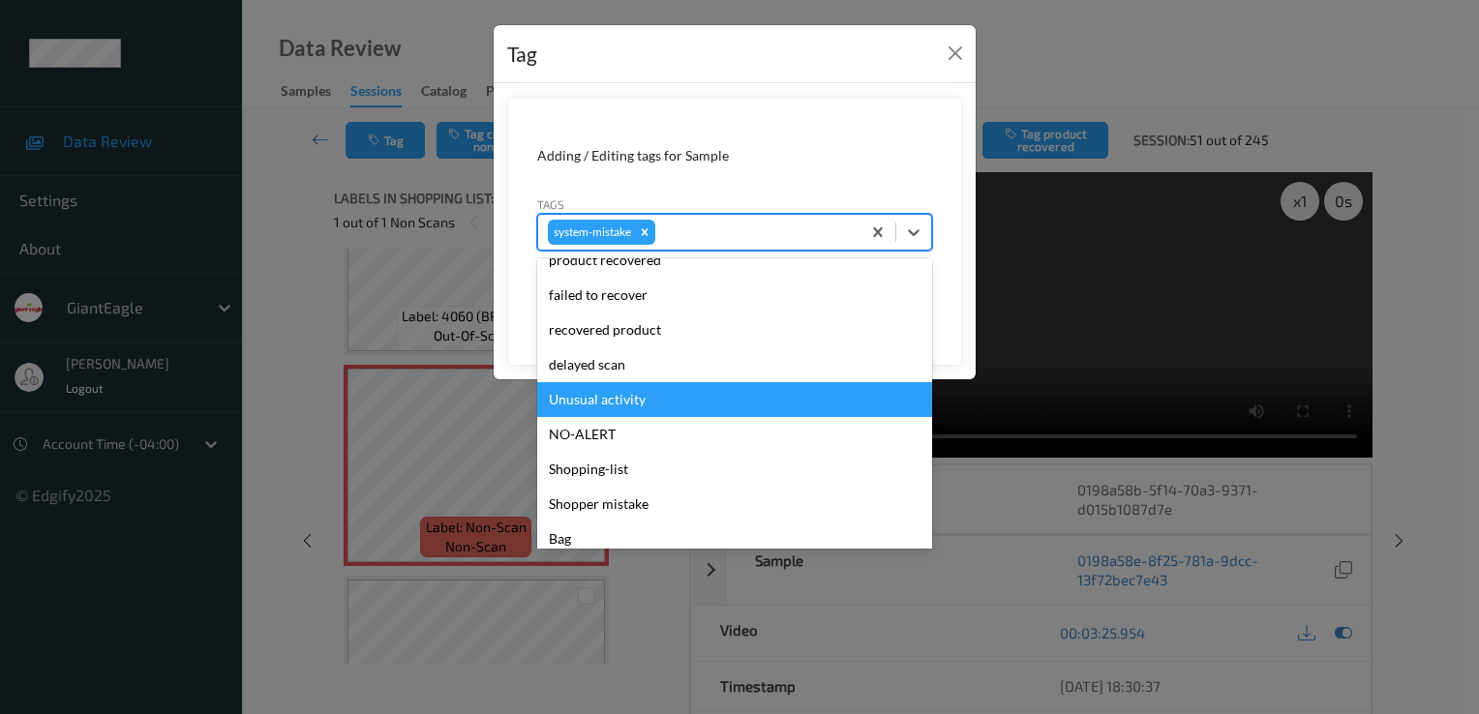
click at [667, 394] on div "Unusual activity" at bounding box center [734, 399] width 395 height 35
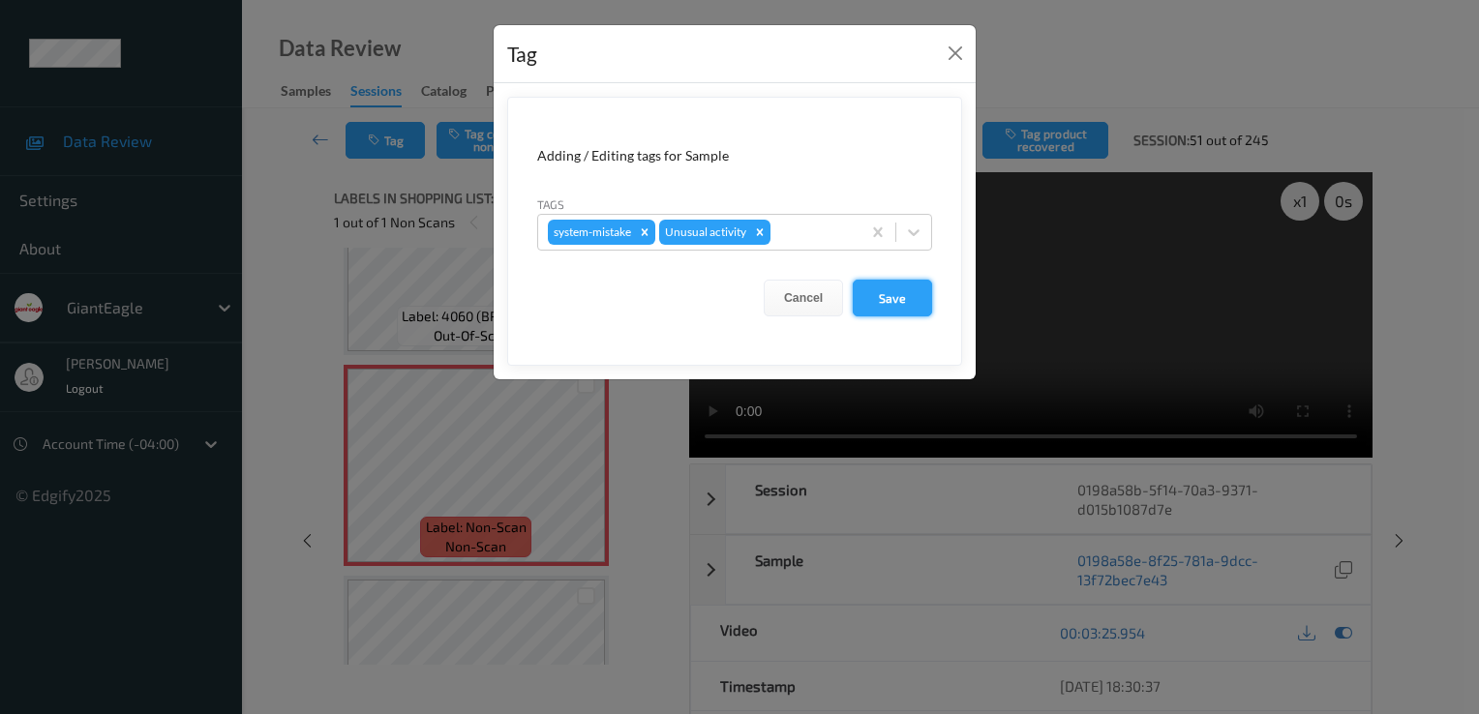
click at [908, 296] on button "Save" at bounding box center [892, 298] width 79 height 37
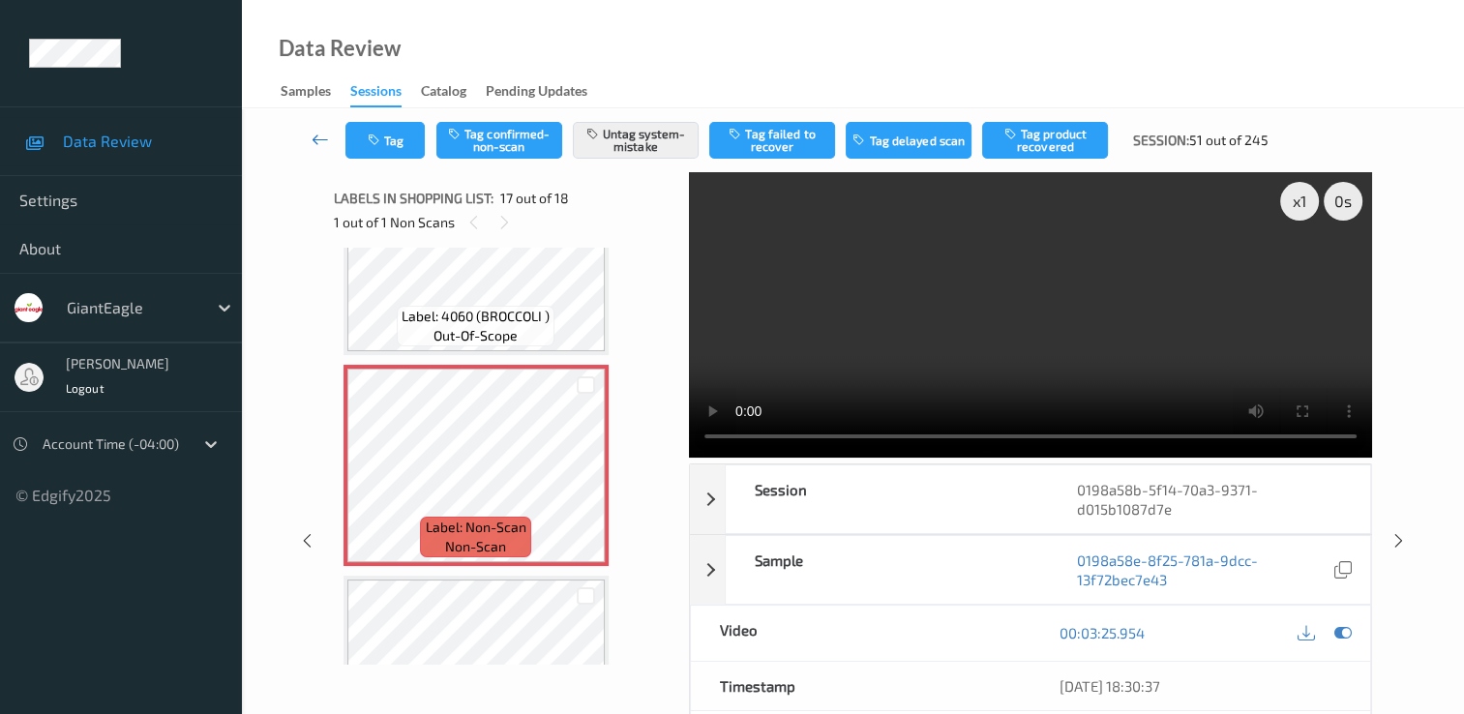
click at [312, 137] on icon at bounding box center [320, 139] width 17 height 19
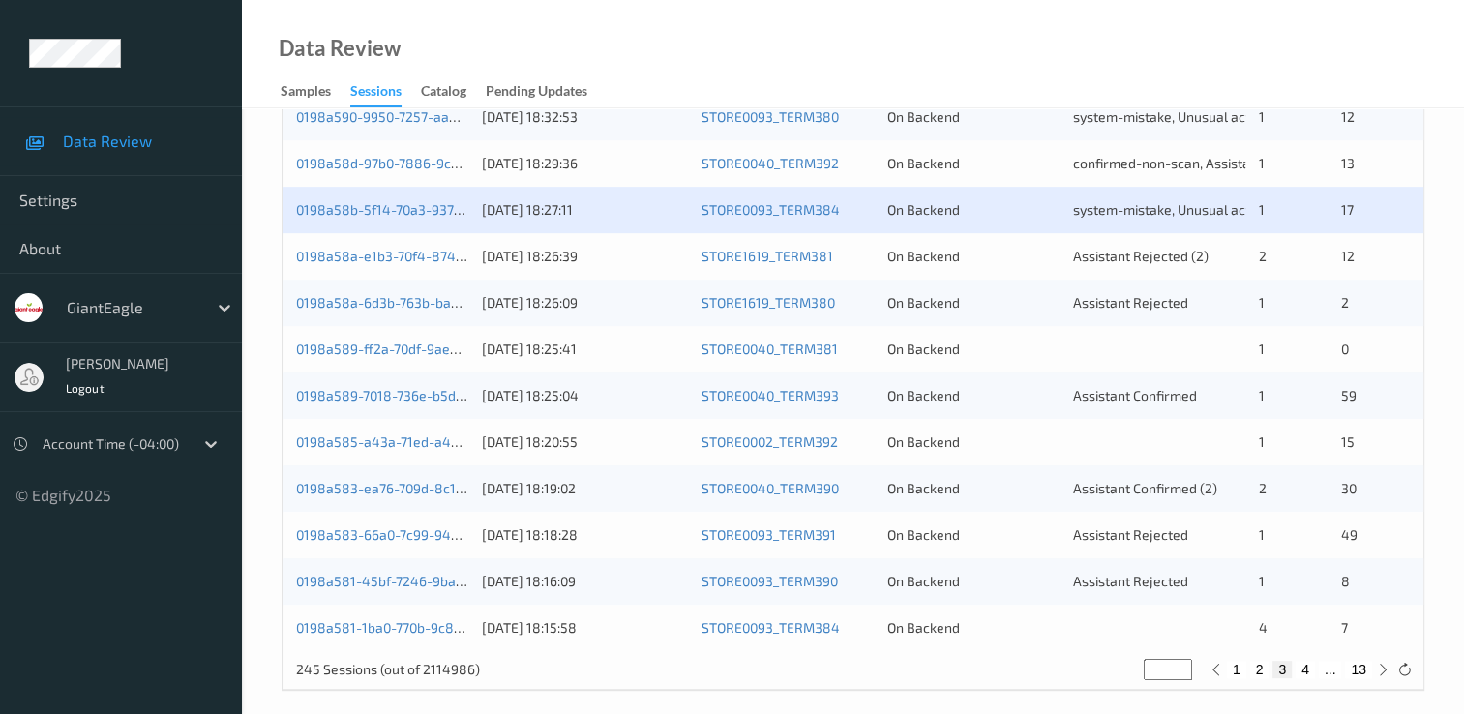
scroll to position [893, 0]
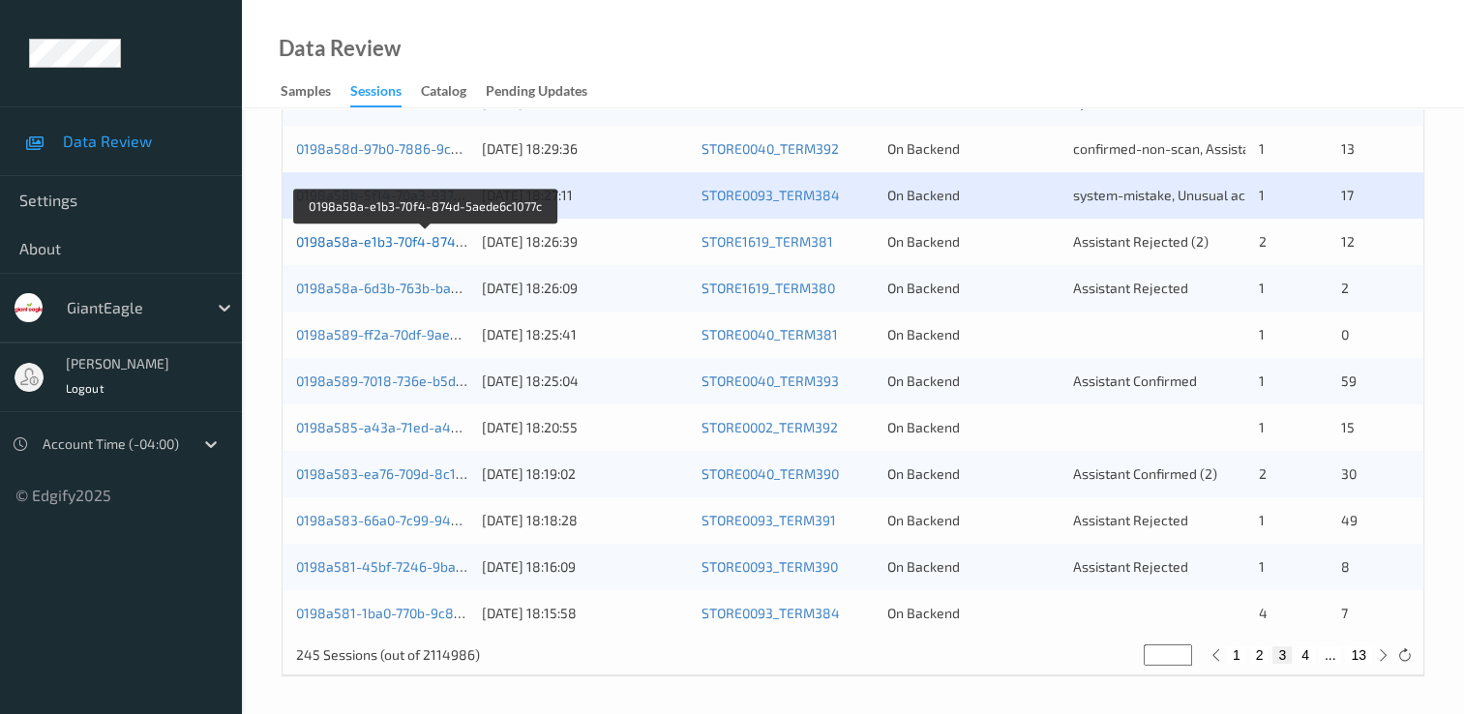
click at [409, 239] on link "0198a58a-e1b3-70f4-874d-5aede6c1077c" at bounding box center [426, 241] width 260 height 16
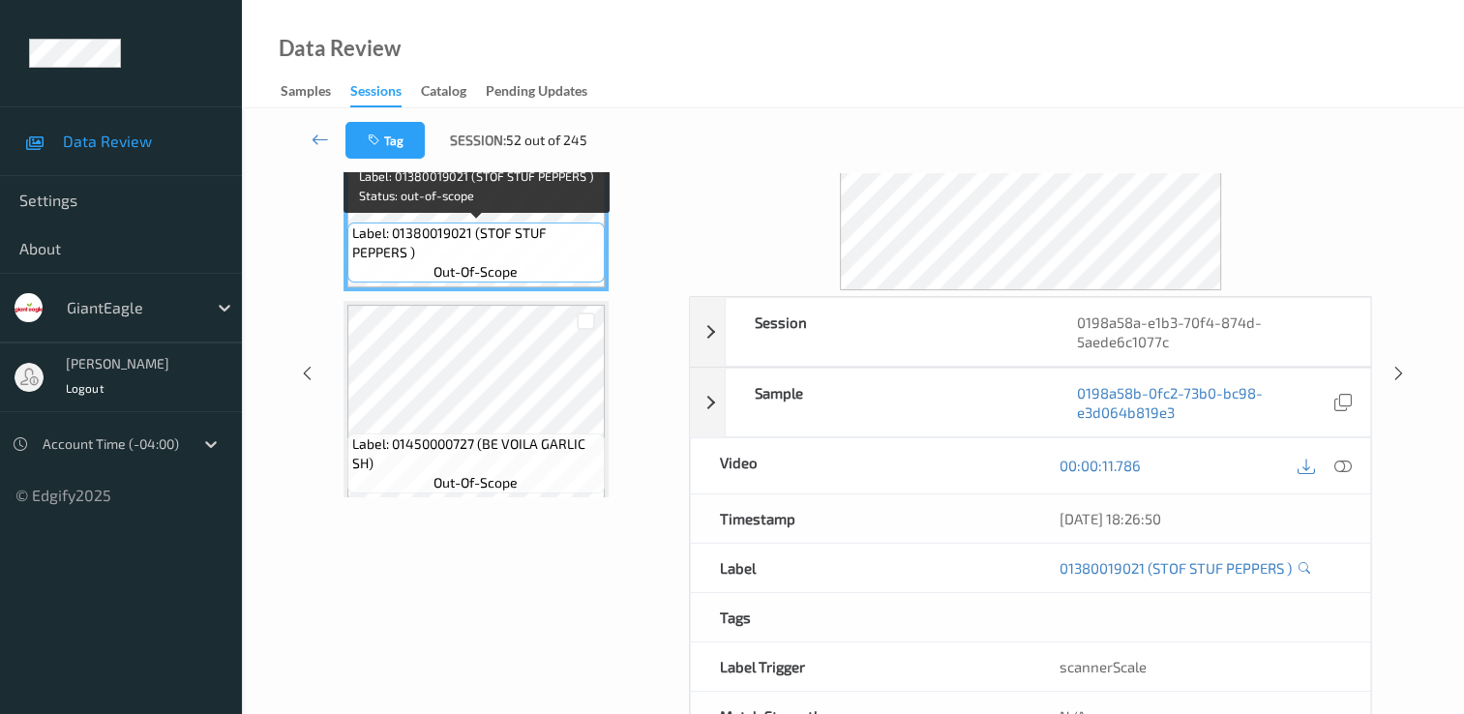
scroll to position [39, 0]
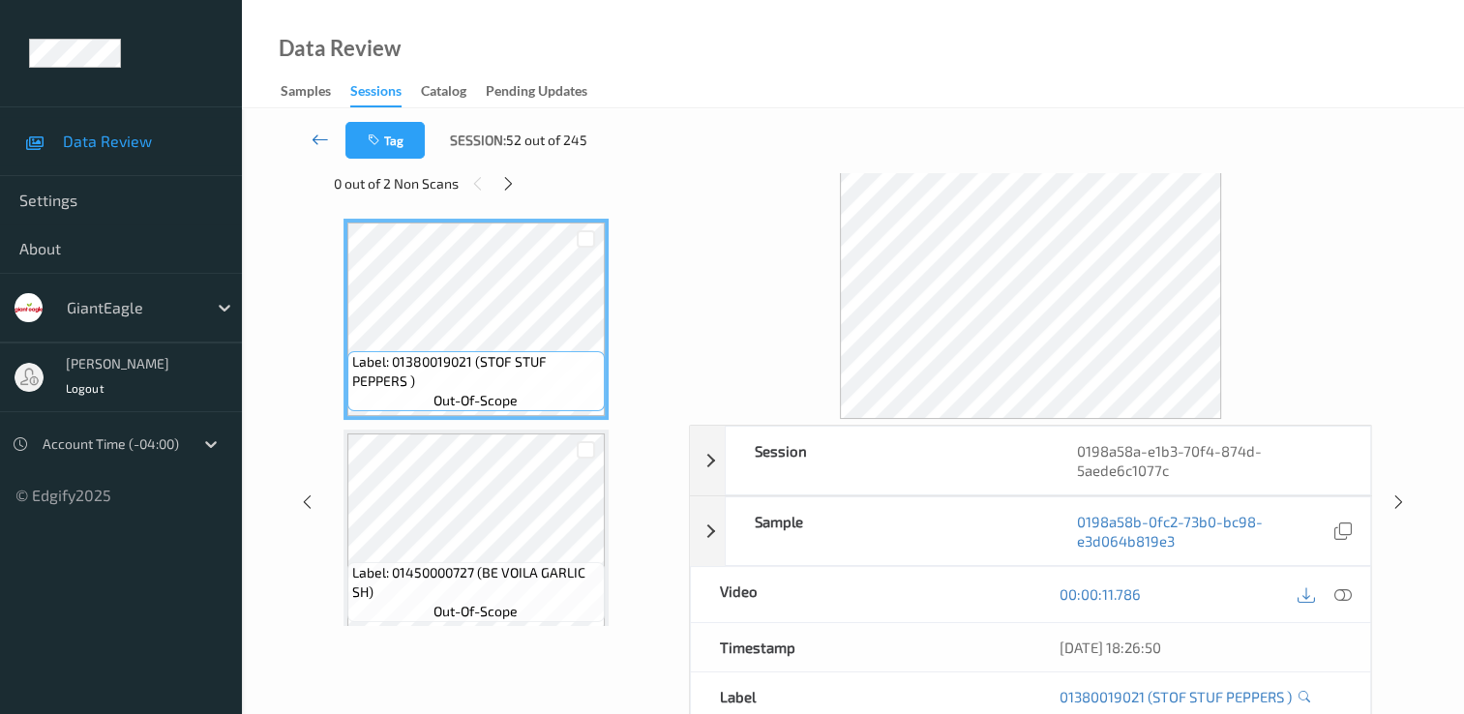
click at [324, 138] on icon at bounding box center [320, 139] width 17 height 19
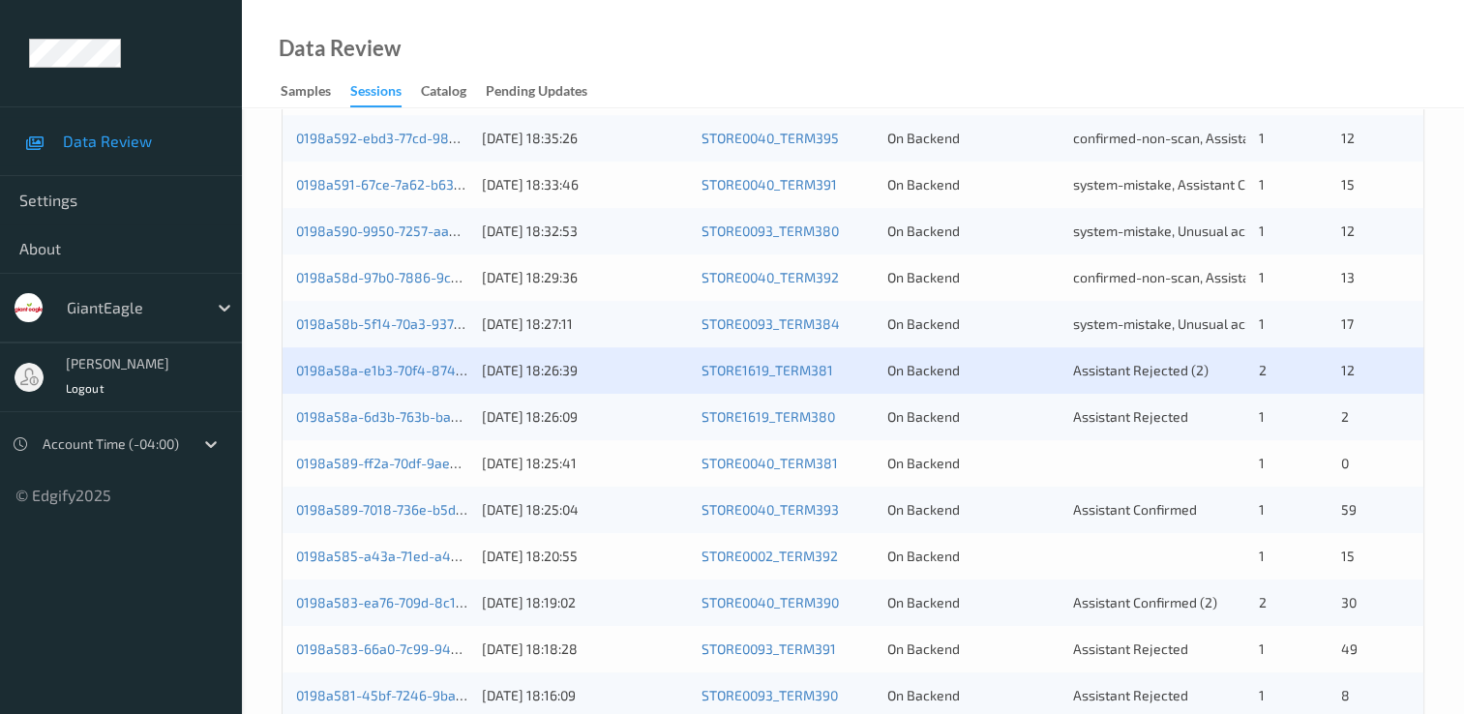
scroll to position [774, 0]
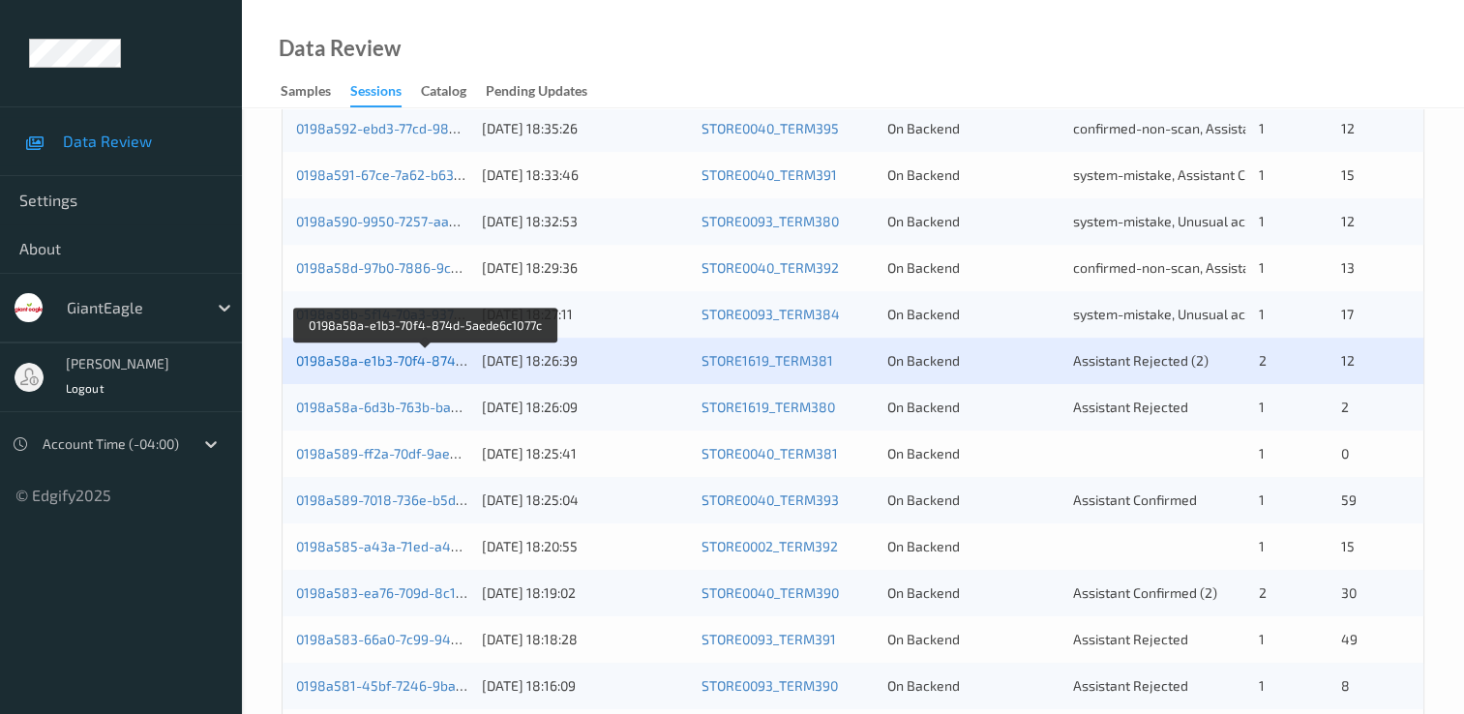
click at [374, 364] on link "0198a58a-e1b3-70f4-874d-5aede6c1077c" at bounding box center [426, 360] width 260 height 16
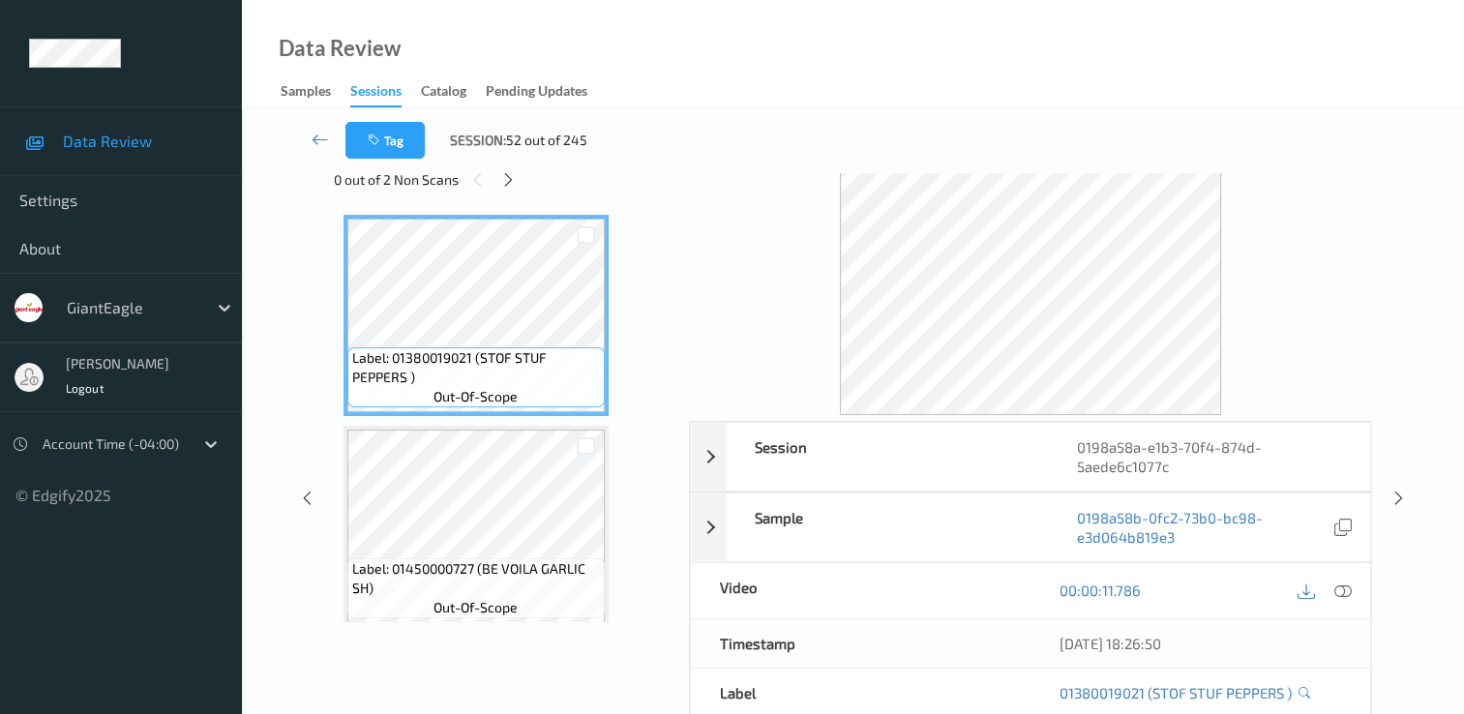
scroll to position [39, 0]
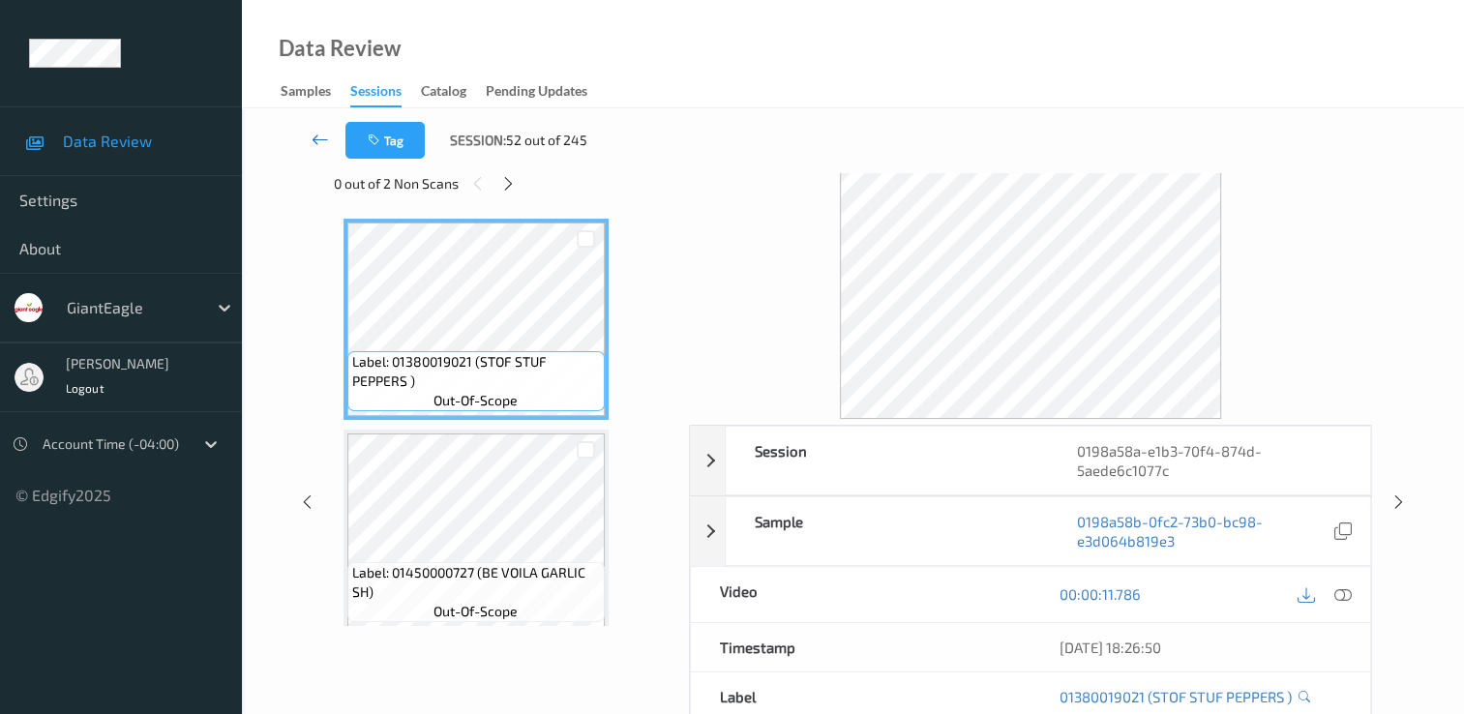
click at [321, 134] on icon at bounding box center [320, 139] width 17 height 19
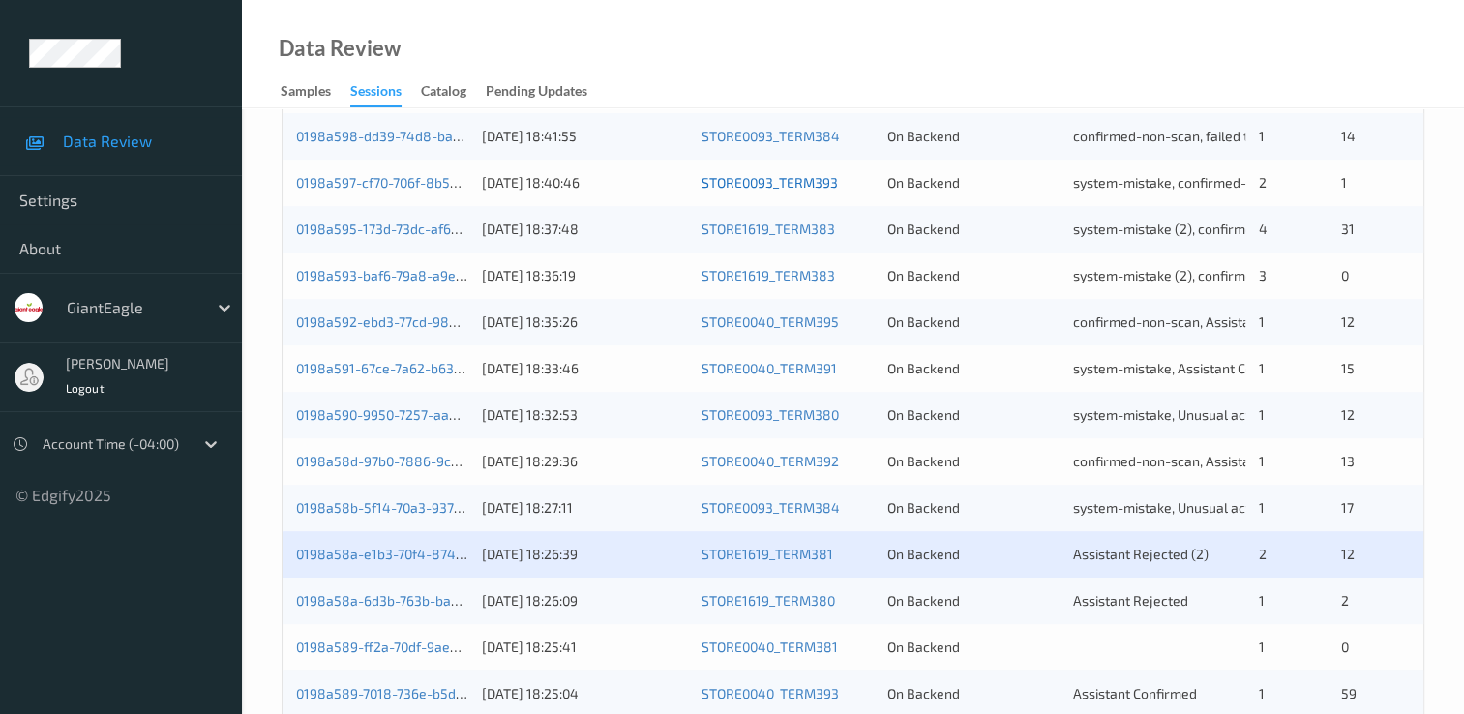
scroll to position [677, 0]
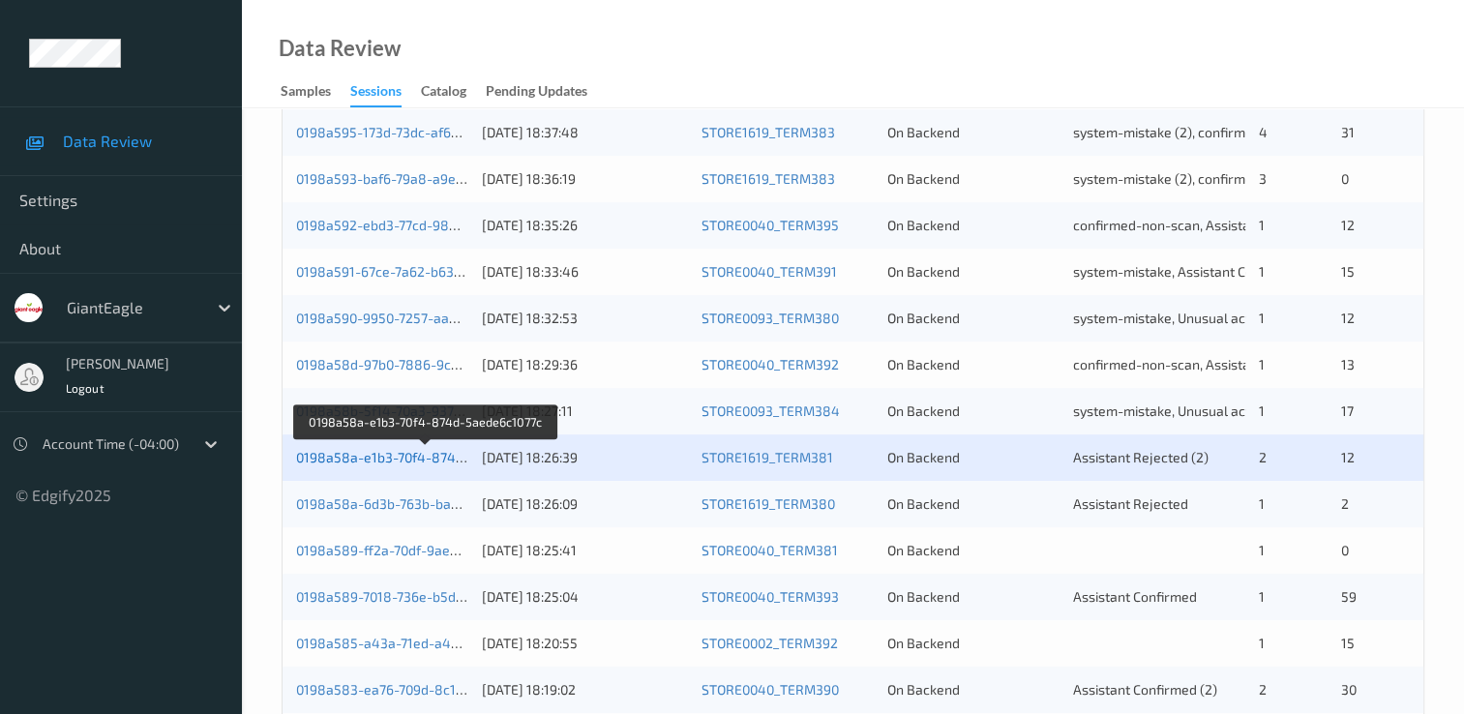
click at [444, 458] on link "0198a58a-e1b3-70f4-874d-5aede6c1077c" at bounding box center [426, 457] width 260 height 16
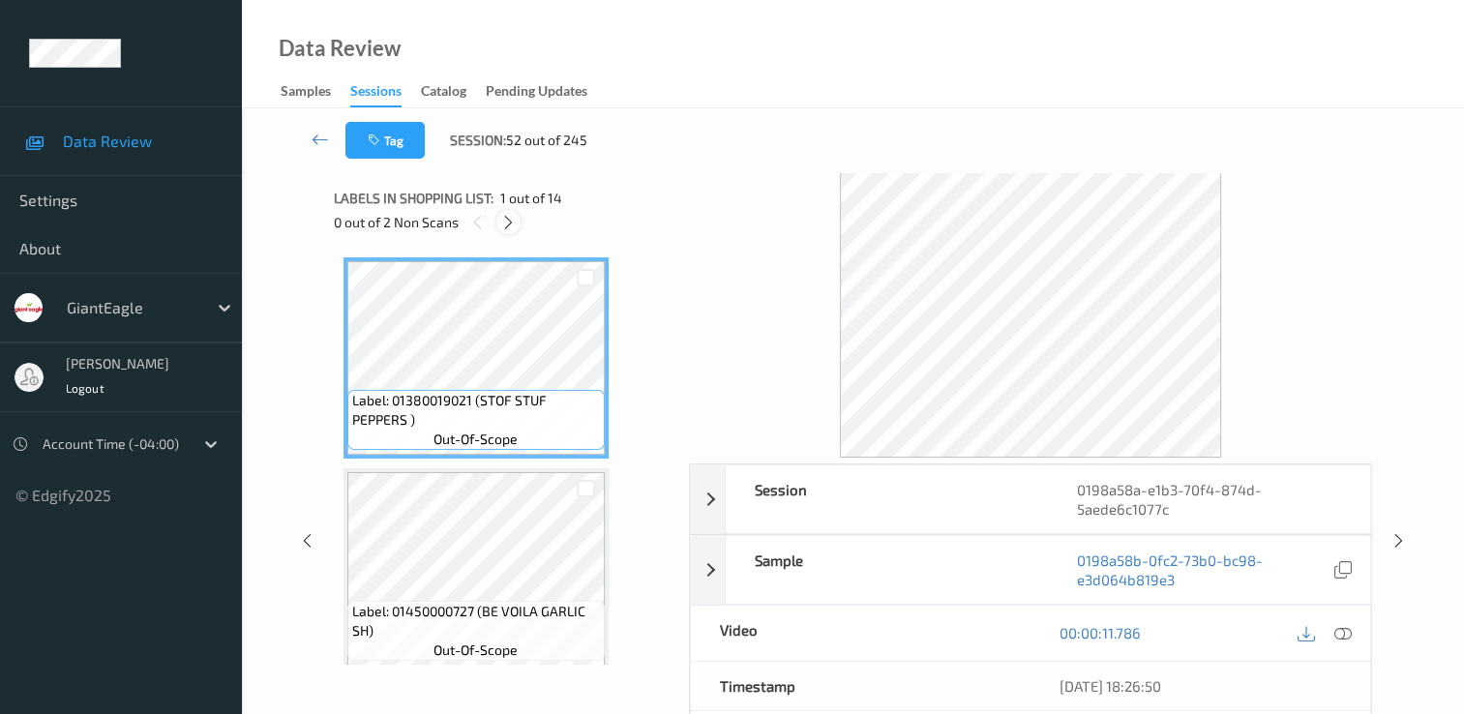
click at [507, 225] on icon at bounding box center [508, 222] width 16 height 17
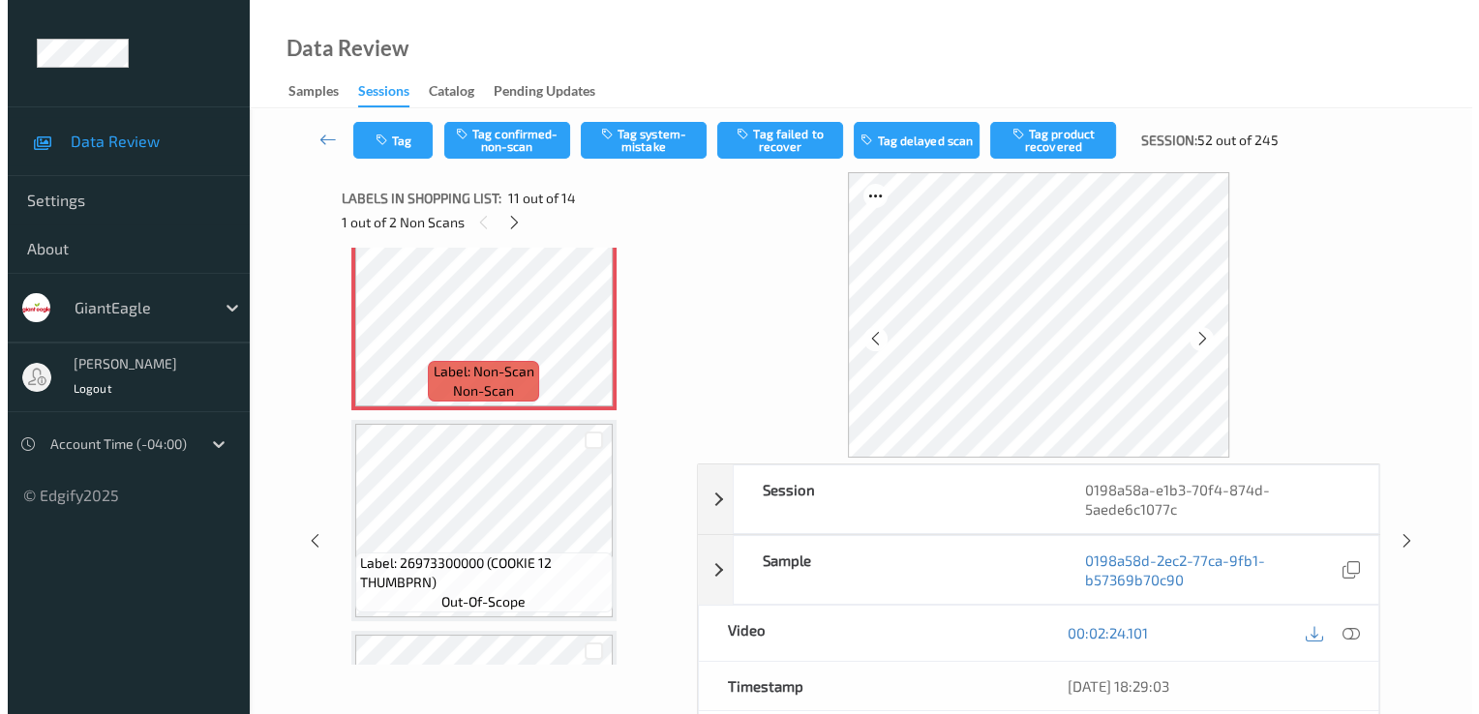
scroll to position [2061, 0]
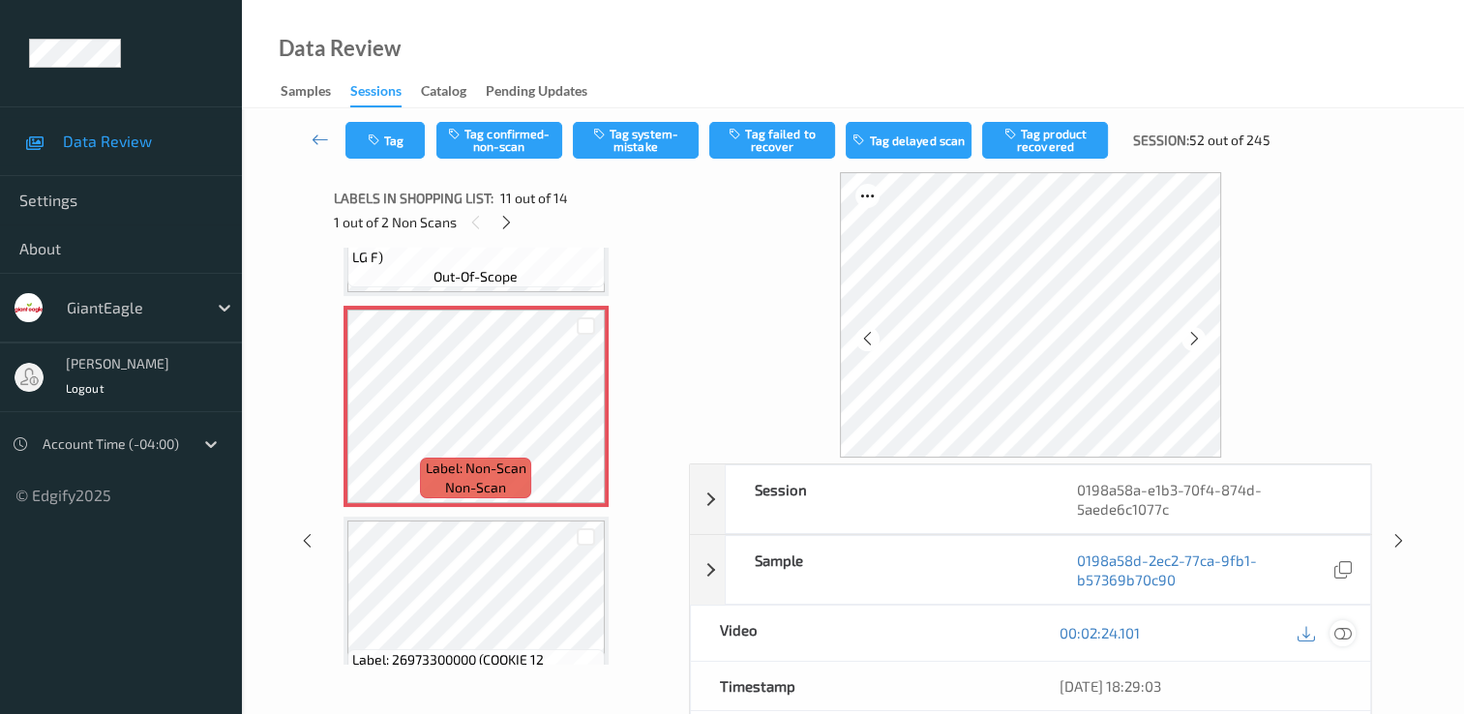
click at [1343, 633] on icon at bounding box center [1343, 632] width 17 height 17
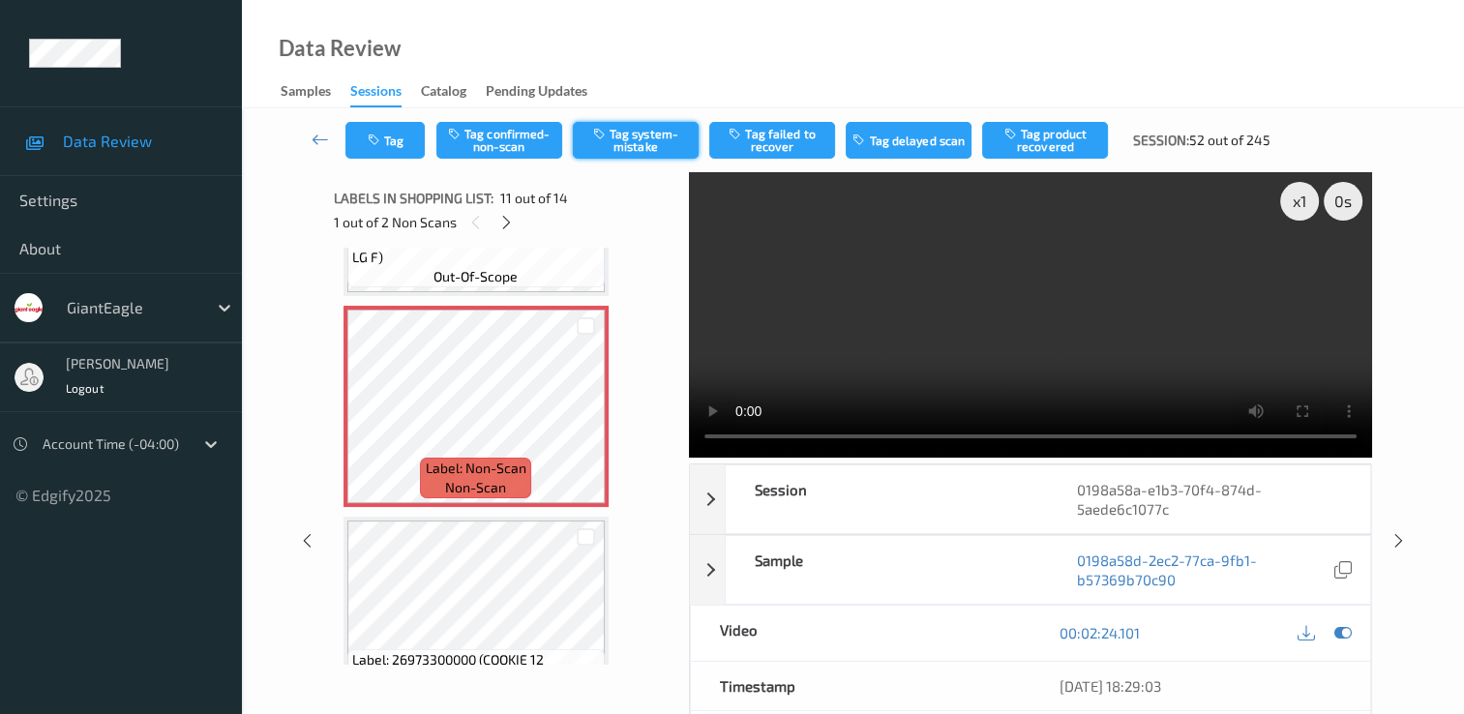
click at [646, 145] on button "Tag system-mistake" at bounding box center [636, 140] width 126 height 37
click at [393, 139] on button "Tag" at bounding box center [384, 140] width 79 height 37
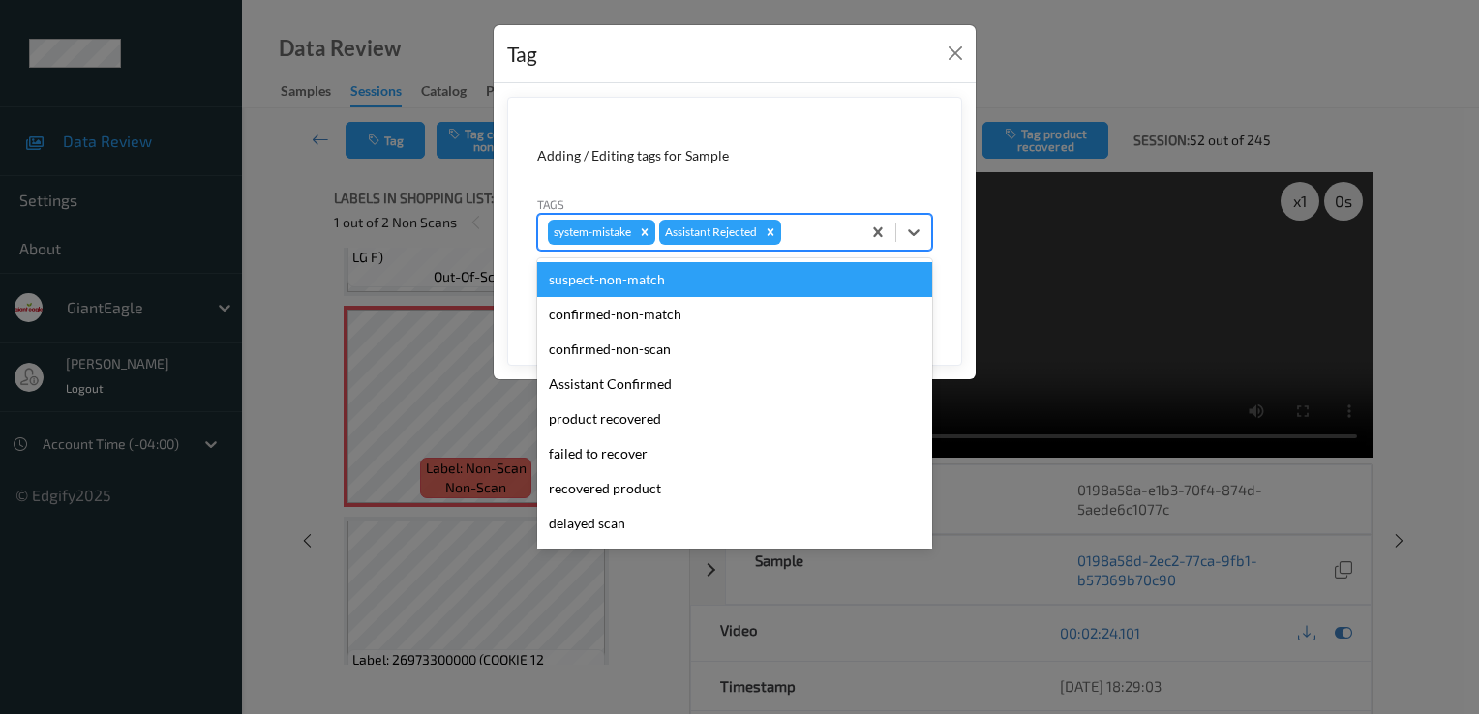
click at [808, 230] on div at bounding box center [818, 232] width 66 height 23
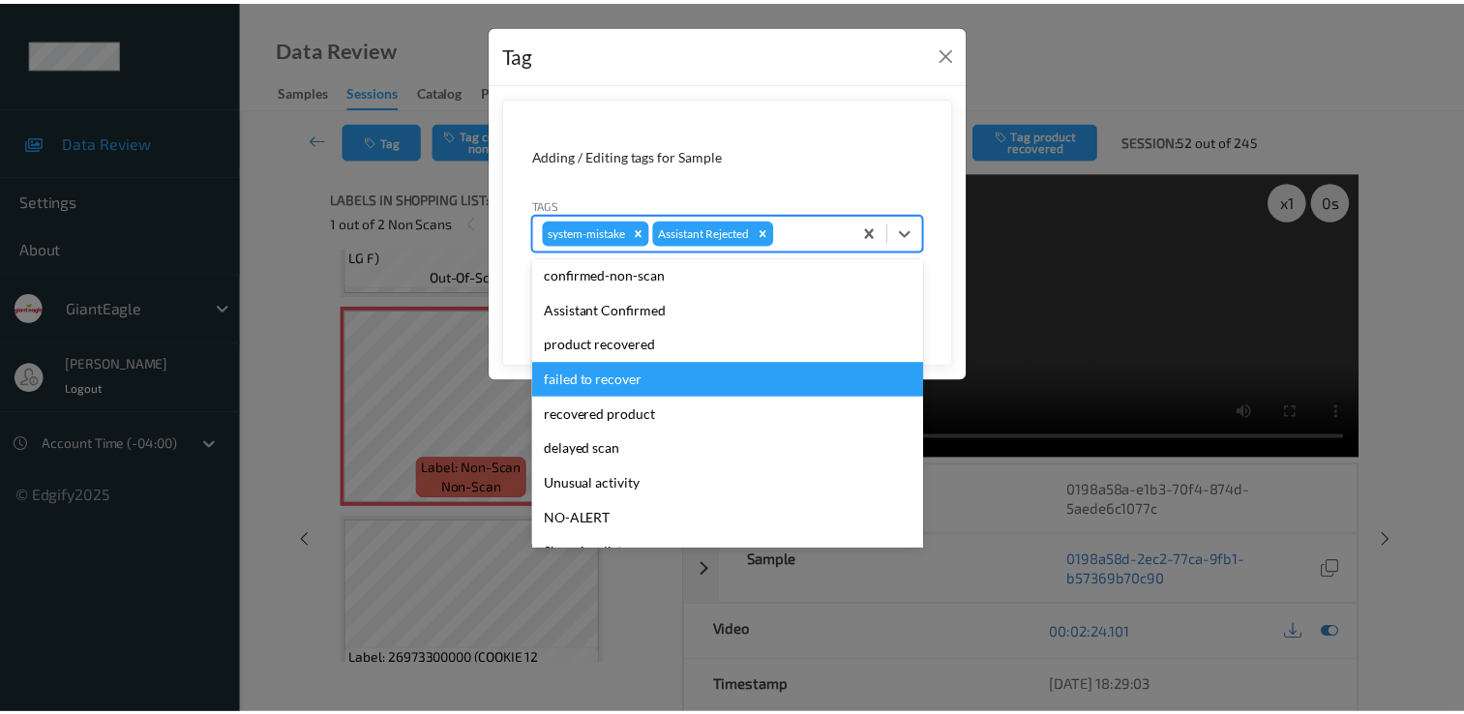
scroll to position [97, 0]
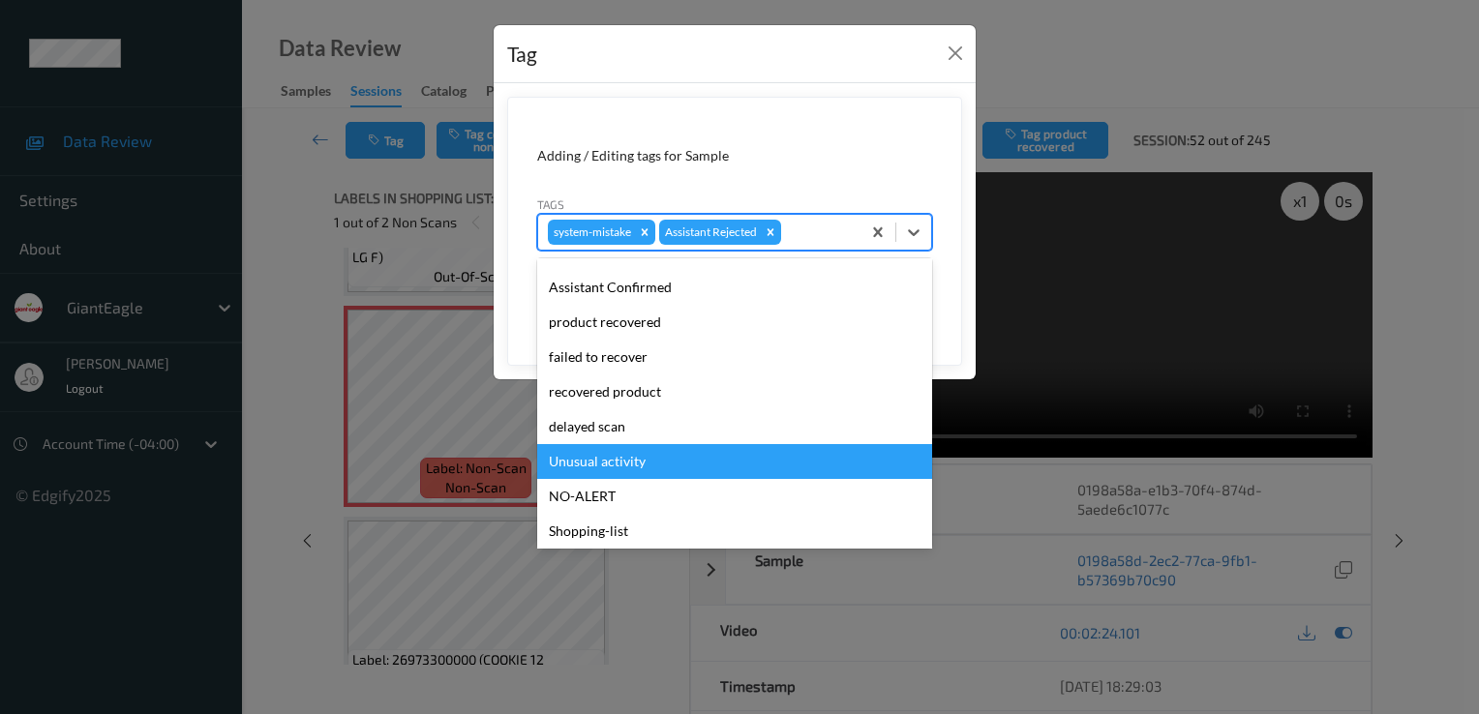
click at [688, 463] on div "Unusual activity" at bounding box center [734, 461] width 395 height 35
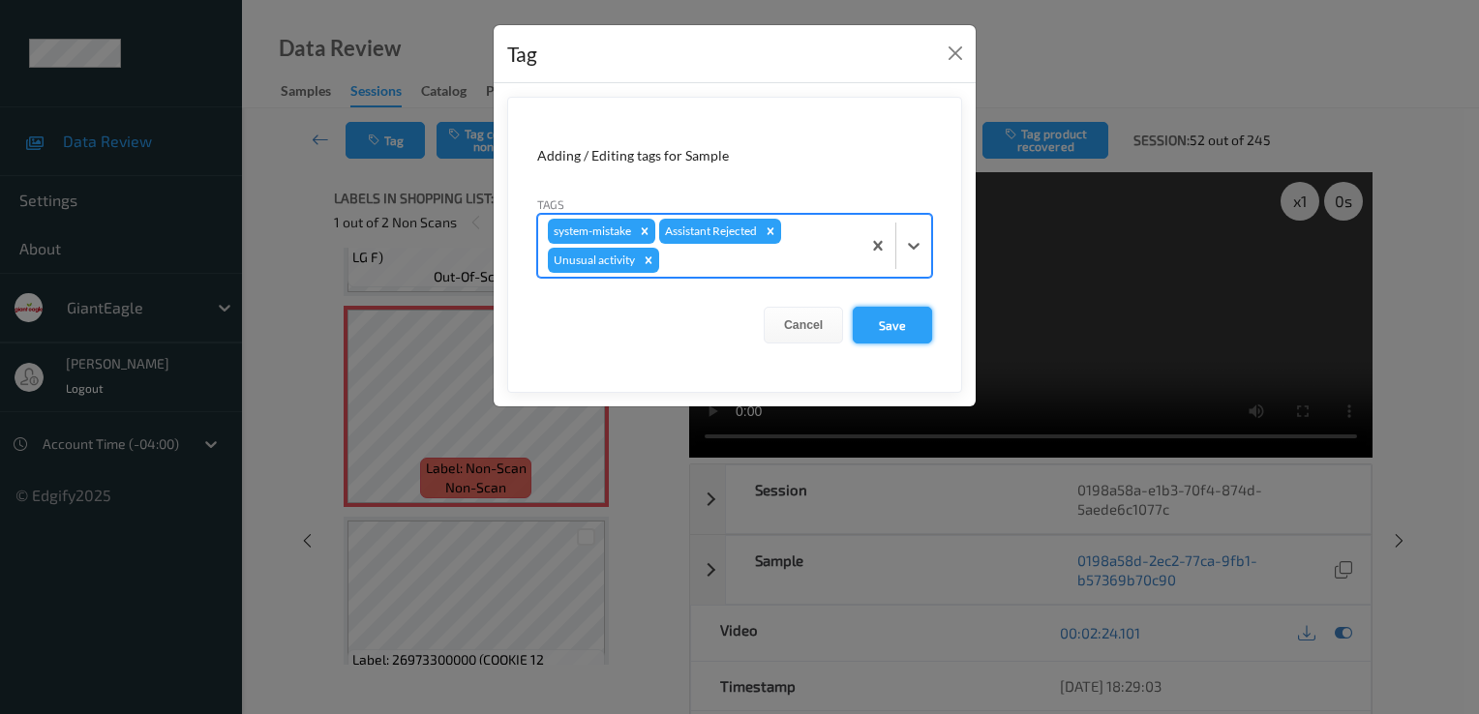
click at [902, 327] on button "Save" at bounding box center [892, 325] width 79 height 37
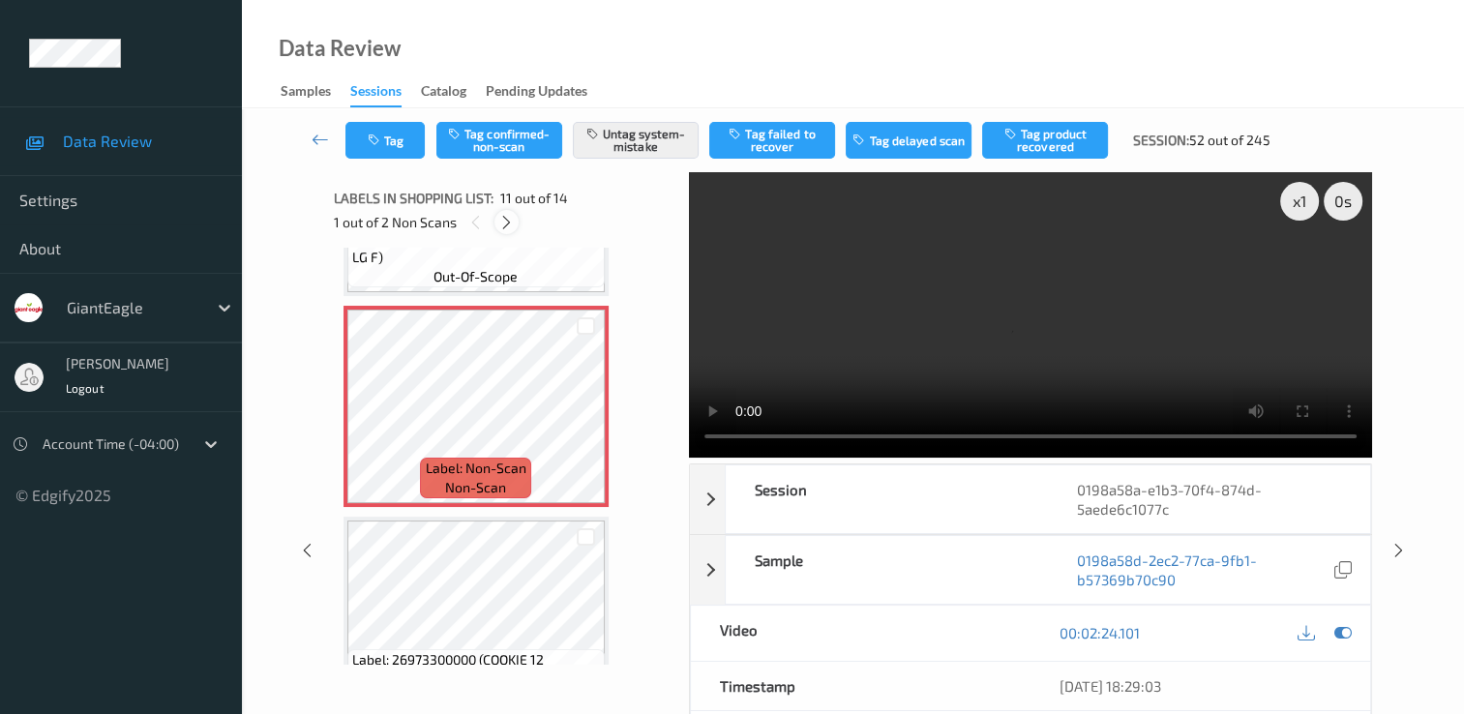
click at [496, 221] on div at bounding box center [507, 222] width 24 height 24
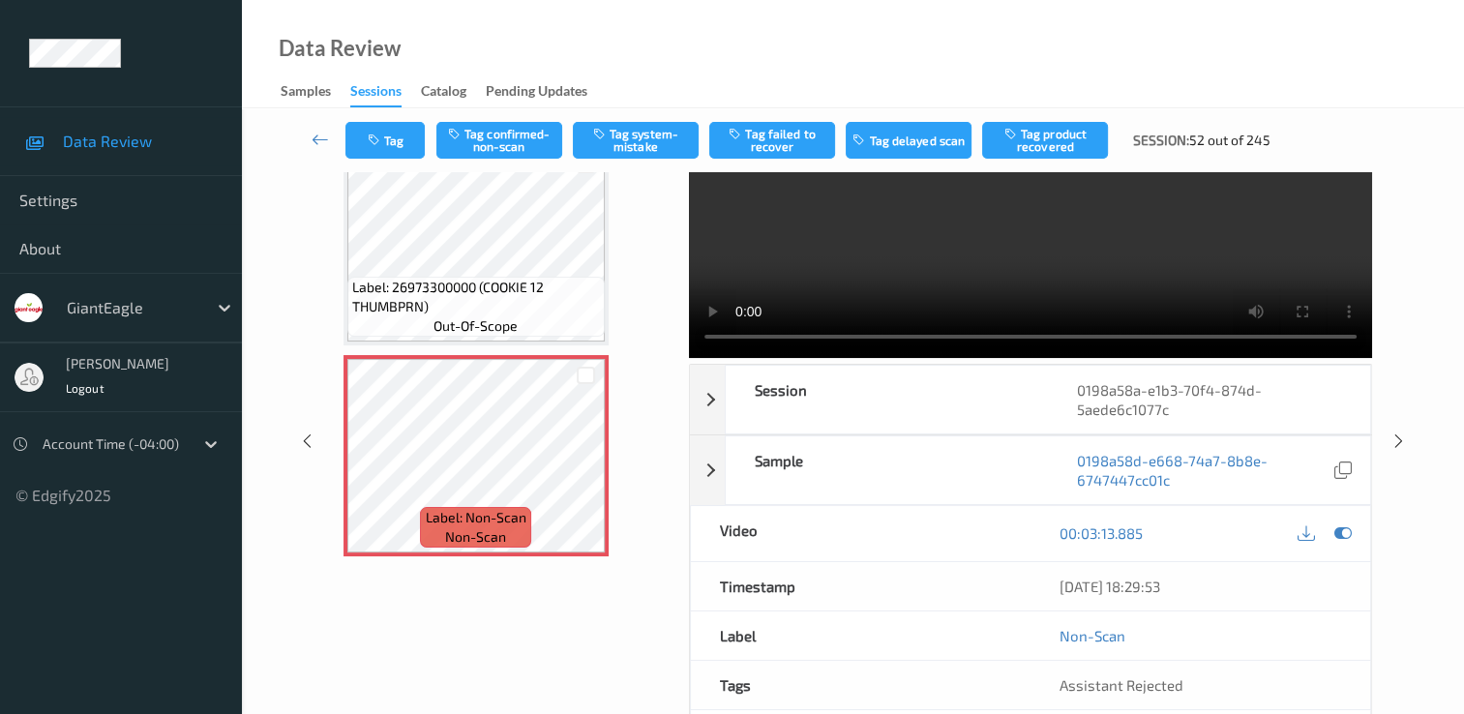
scroll to position [0, 0]
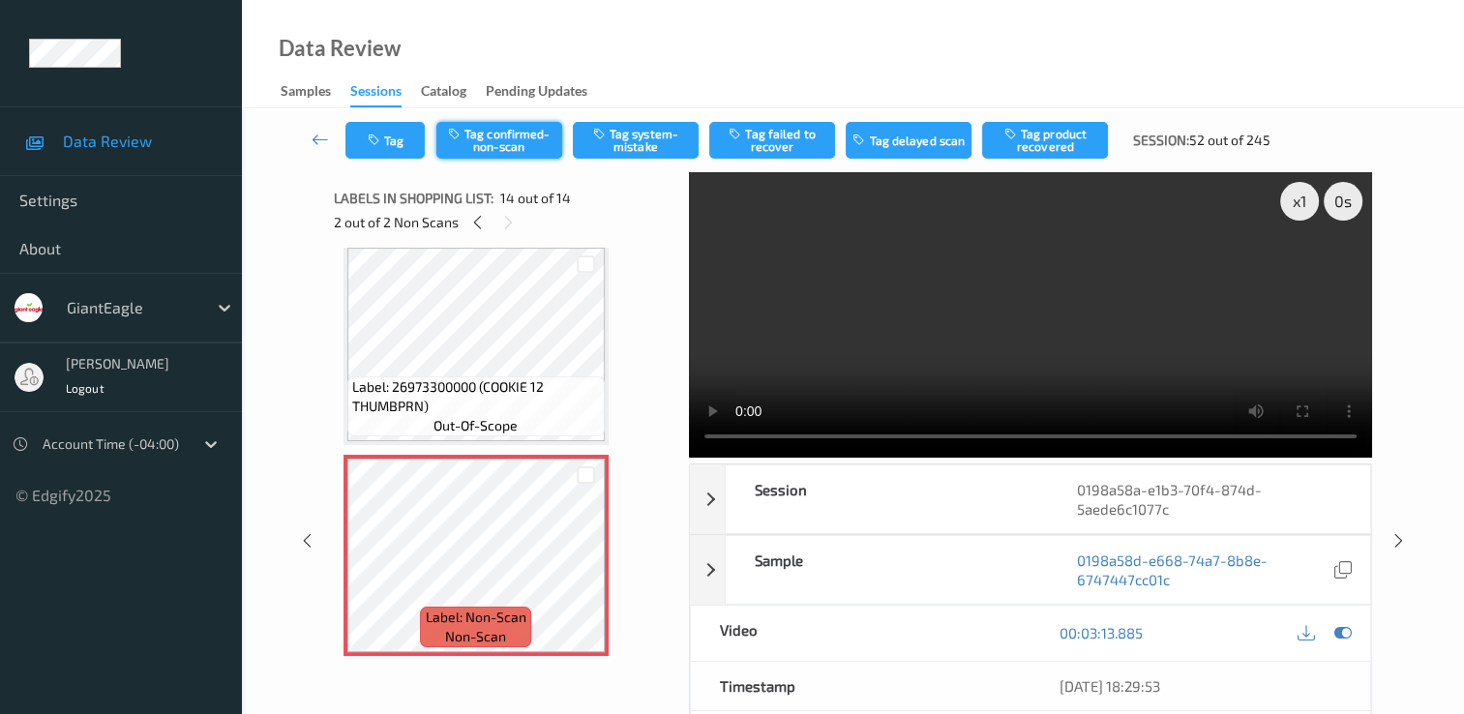
click at [518, 135] on button "Tag confirmed-non-scan" at bounding box center [499, 140] width 126 height 37
click at [772, 141] on button "Tag failed to recover" at bounding box center [772, 140] width 126 height 37
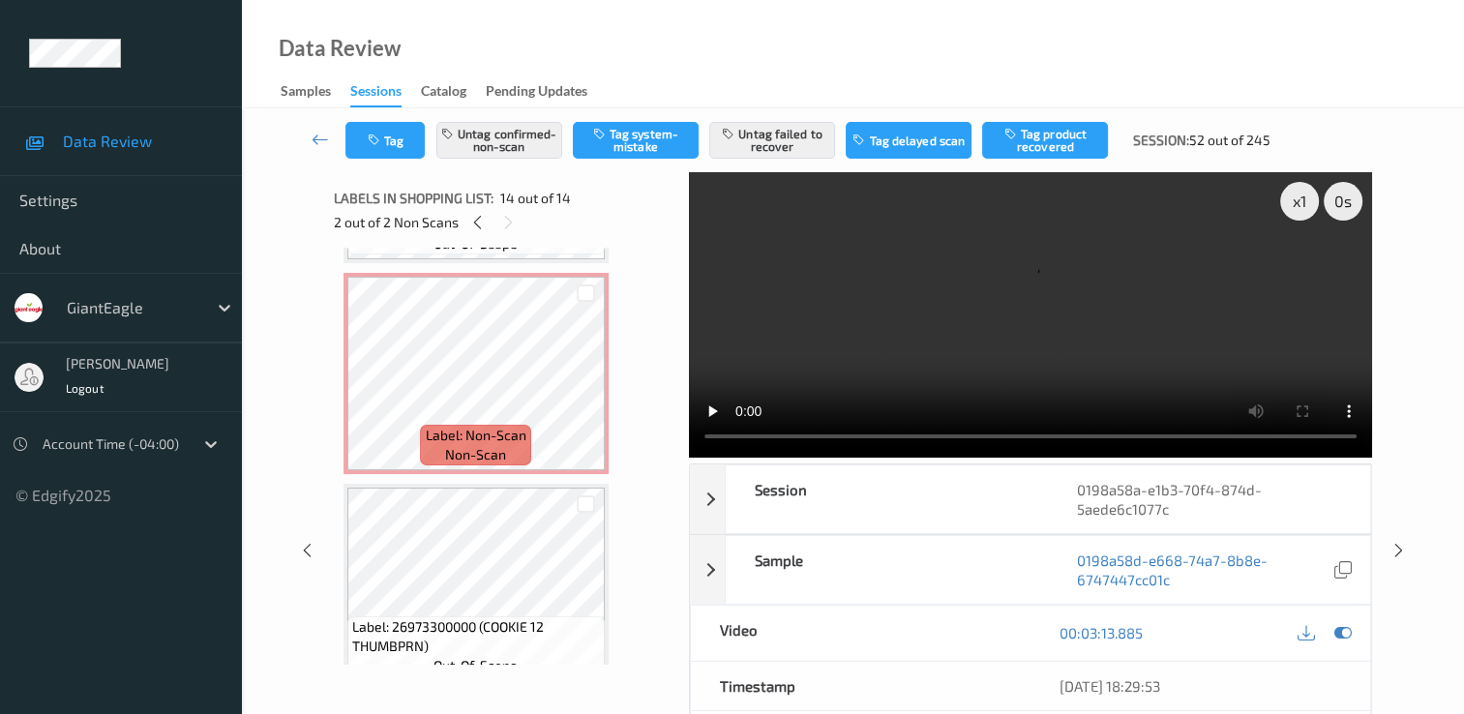
scroll to position [2061, 0]
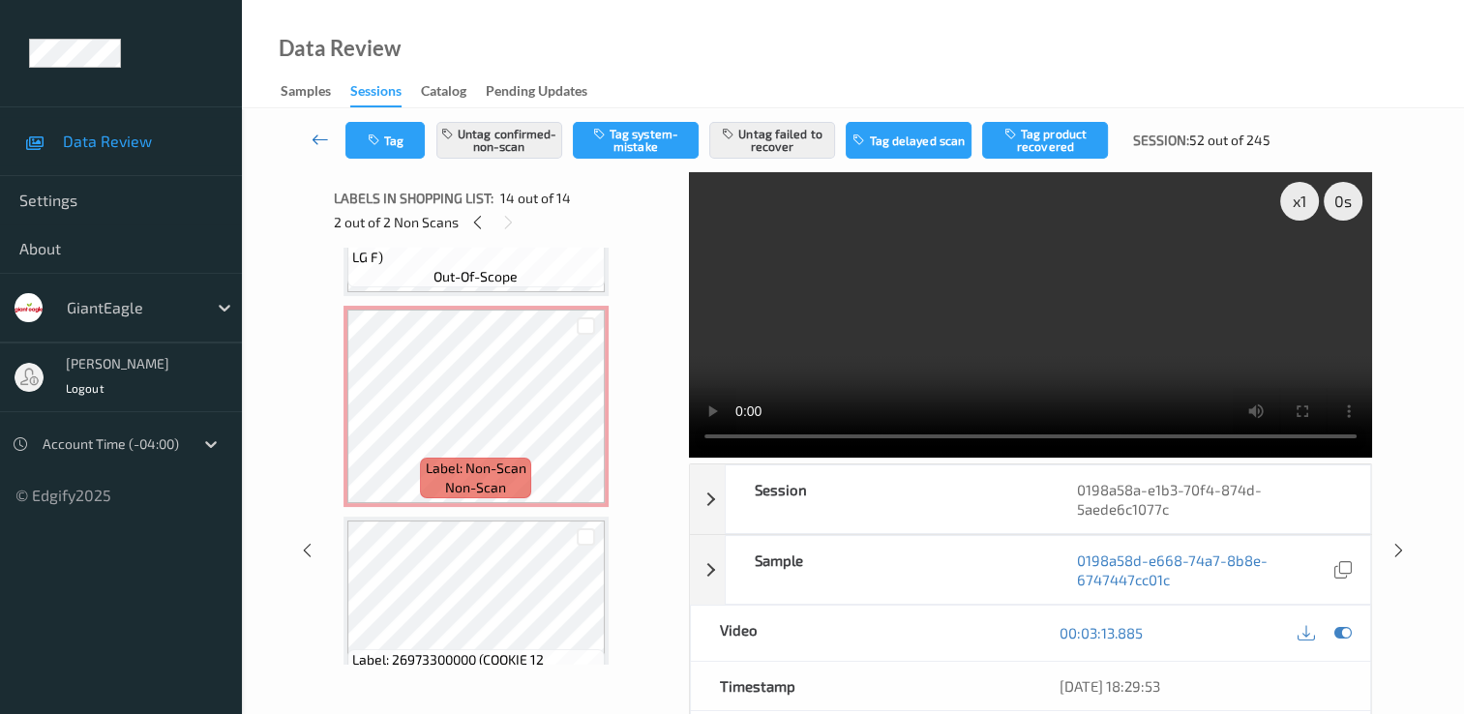
click at [323, 140] on icon at bounding box center [320, 139] width 17 height 19
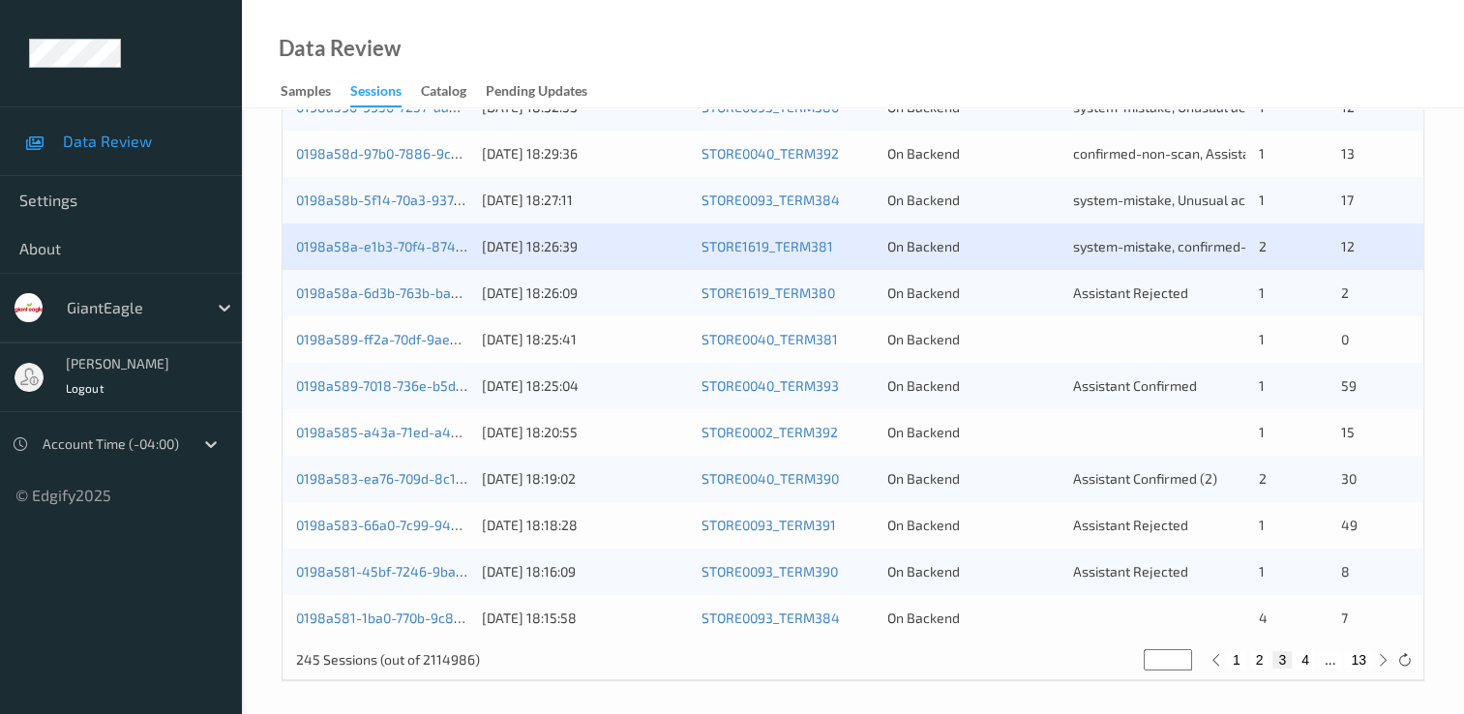
scroll to position [893, 0]
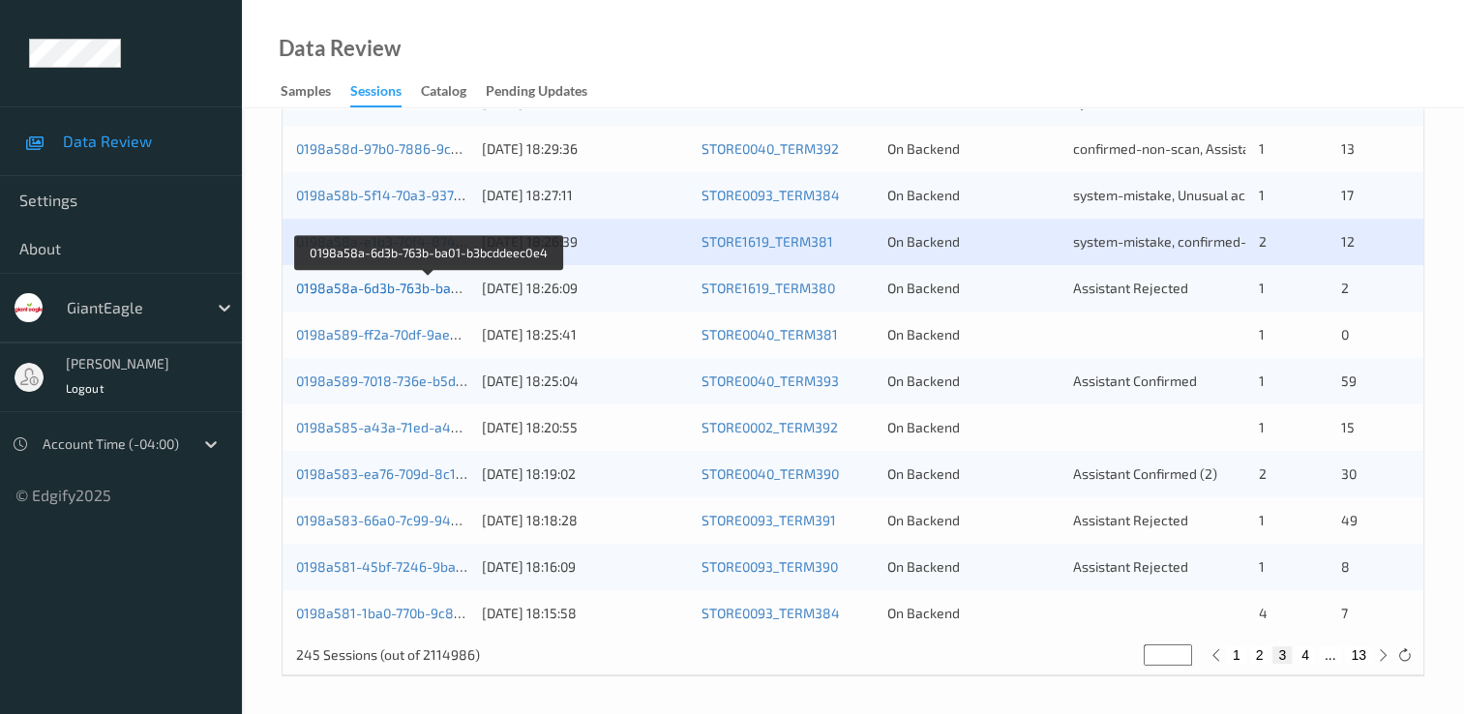
click at [422, 288] on link "0198a58a-6d3b-763b-ba01-b3bcddeec0e4" at bounding box center [429, 288] width 266 height 16
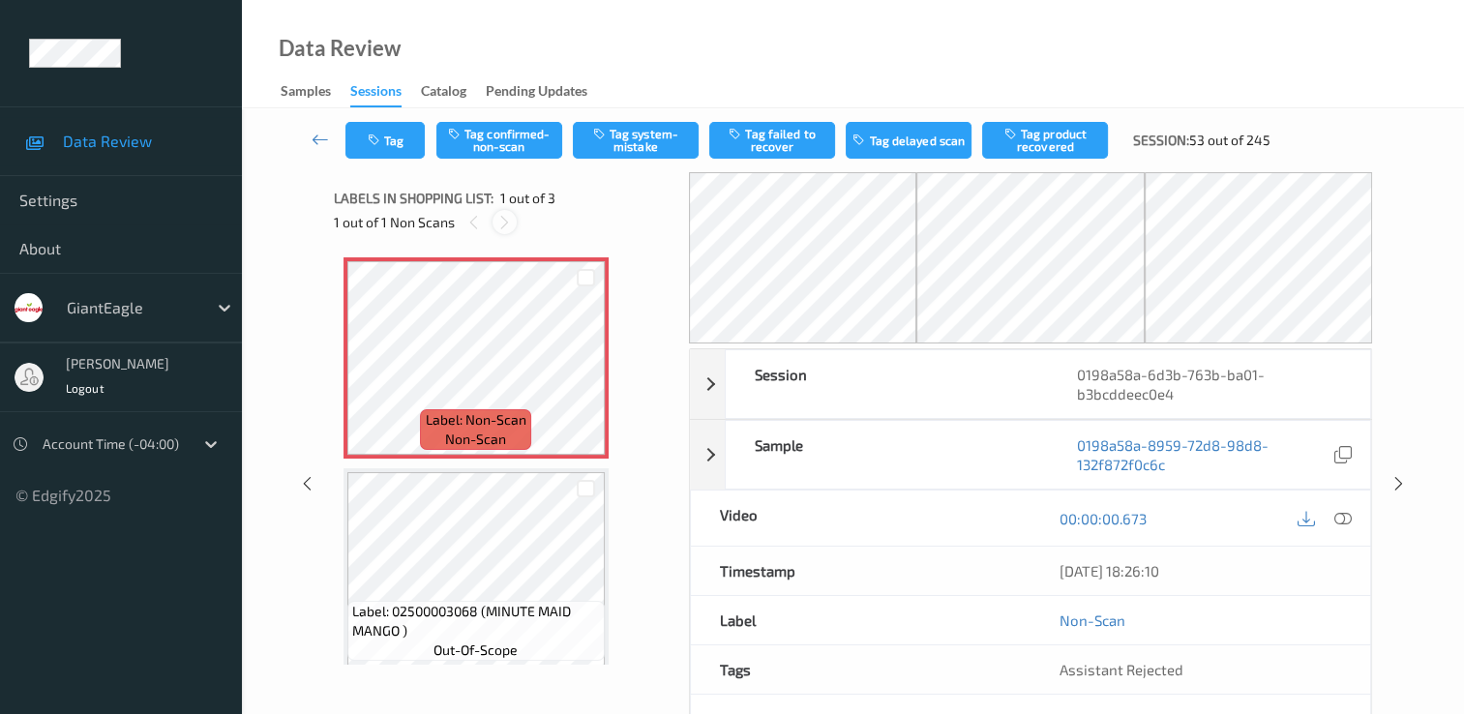
click at [508, 224] on icon at bounding box center [504, 222] width 16 height 17
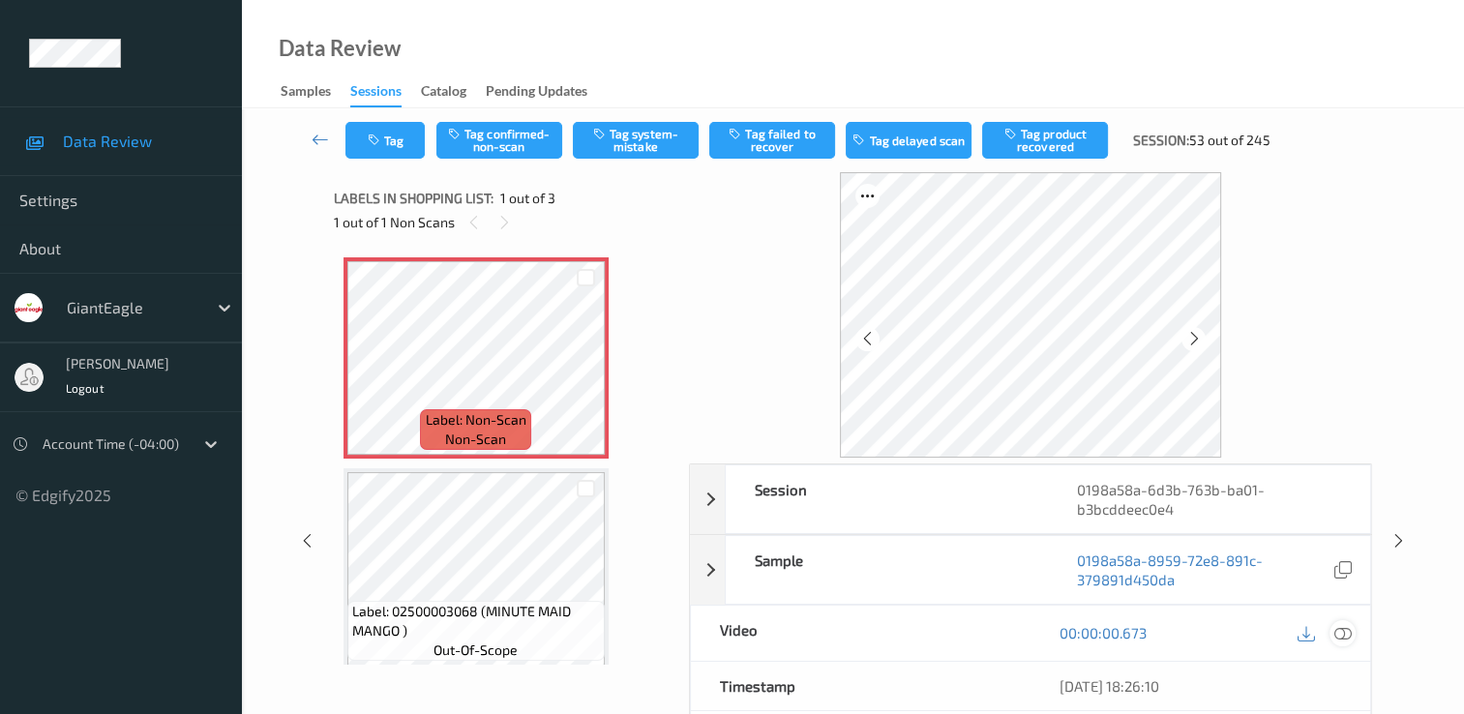
click at [1339, 630] on icon at bounding box center [1343, 632] width 17 height 17
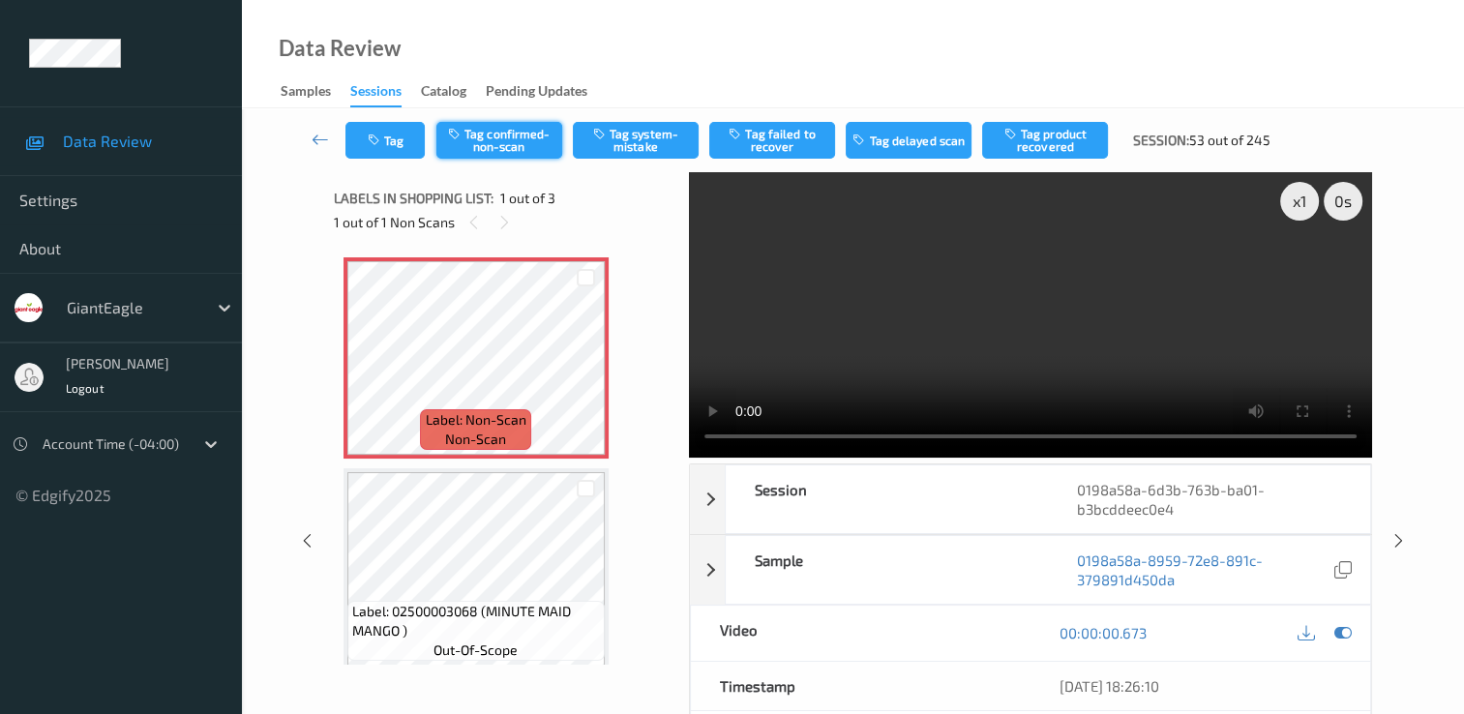
click at [501, 142] on button "Tag confirmed-non-scan" at bounding box center [499, 140] width 126 height 37
click at [1037, 141] on button "Tag product recovered" at bounding box center [1045, 140] width 126 height 37
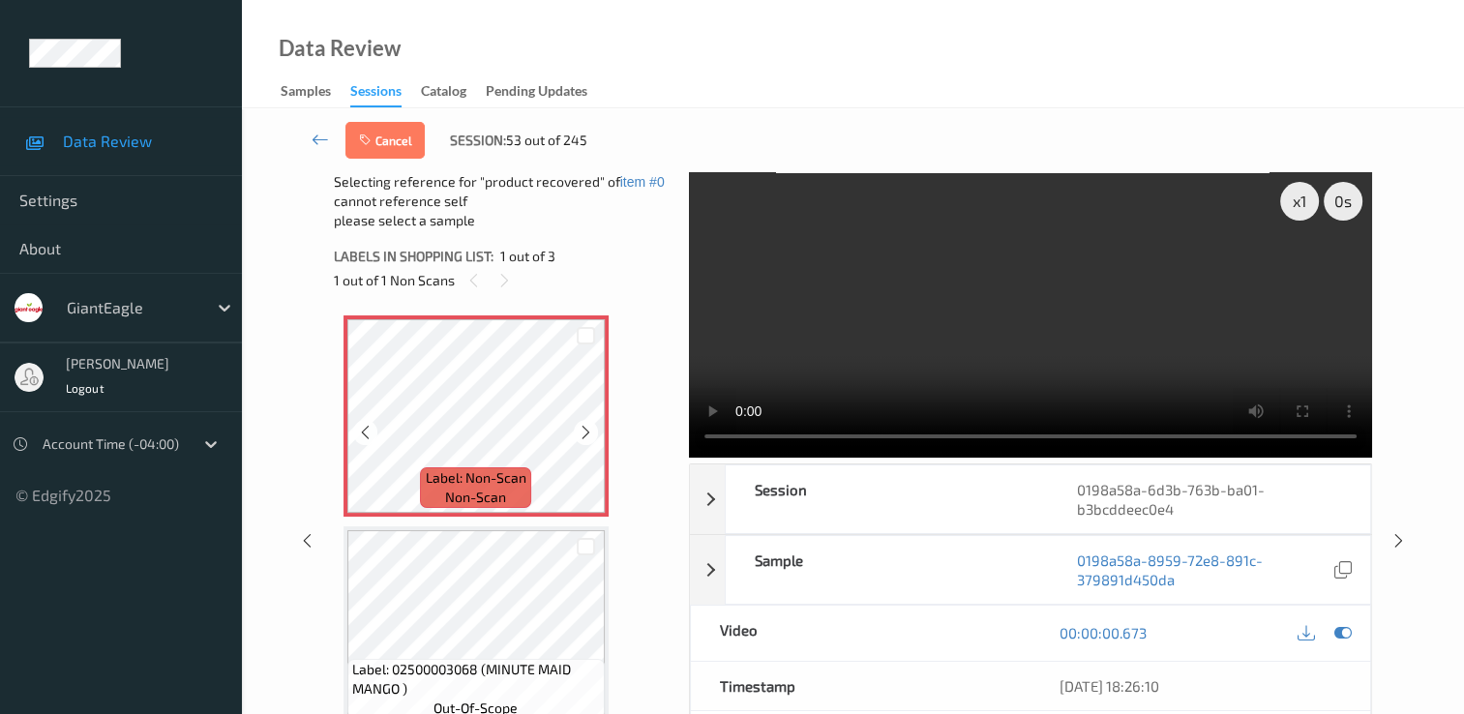
scroll to position [194, 0]
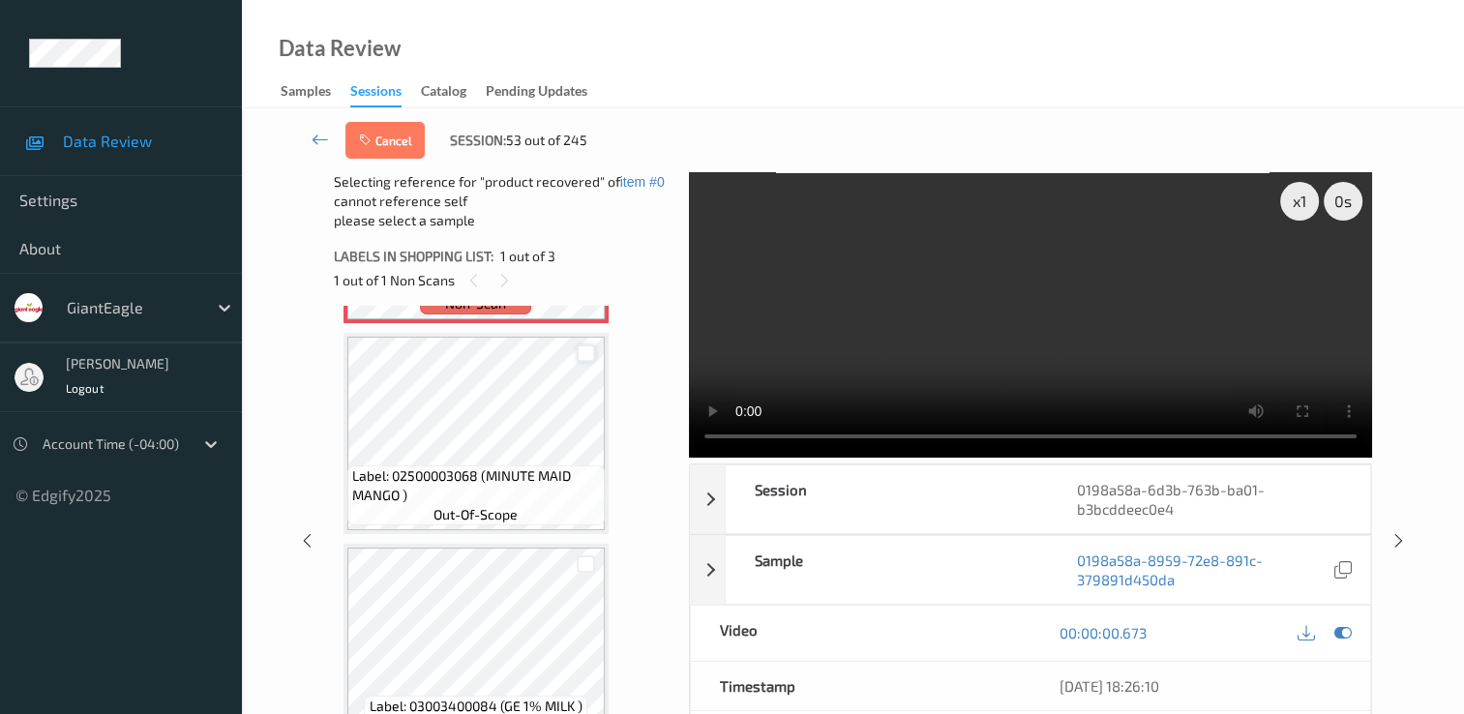
click at [592, 355] on div at bounding box center [586, 354] width 18 height 18
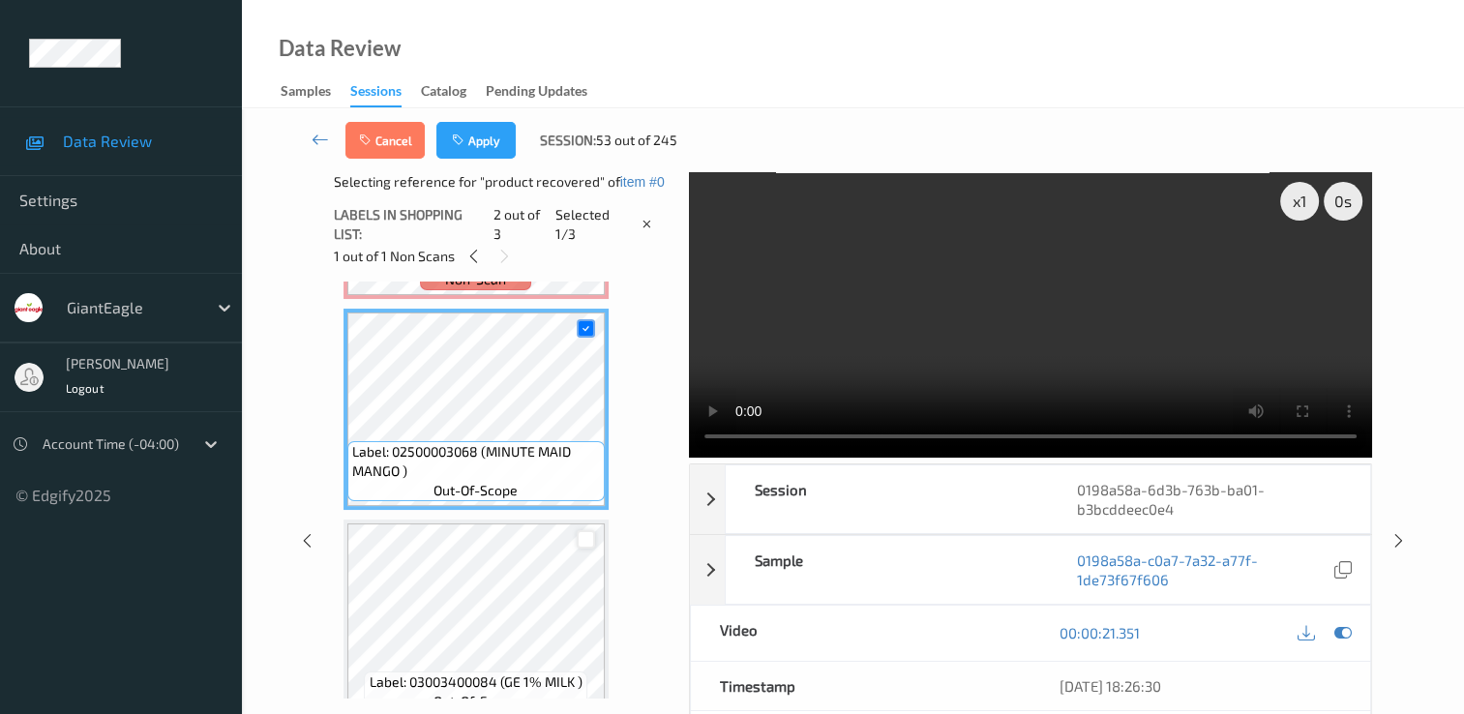
click at [586, 542] on div at bounding box center [586, 539] width 18 height 18
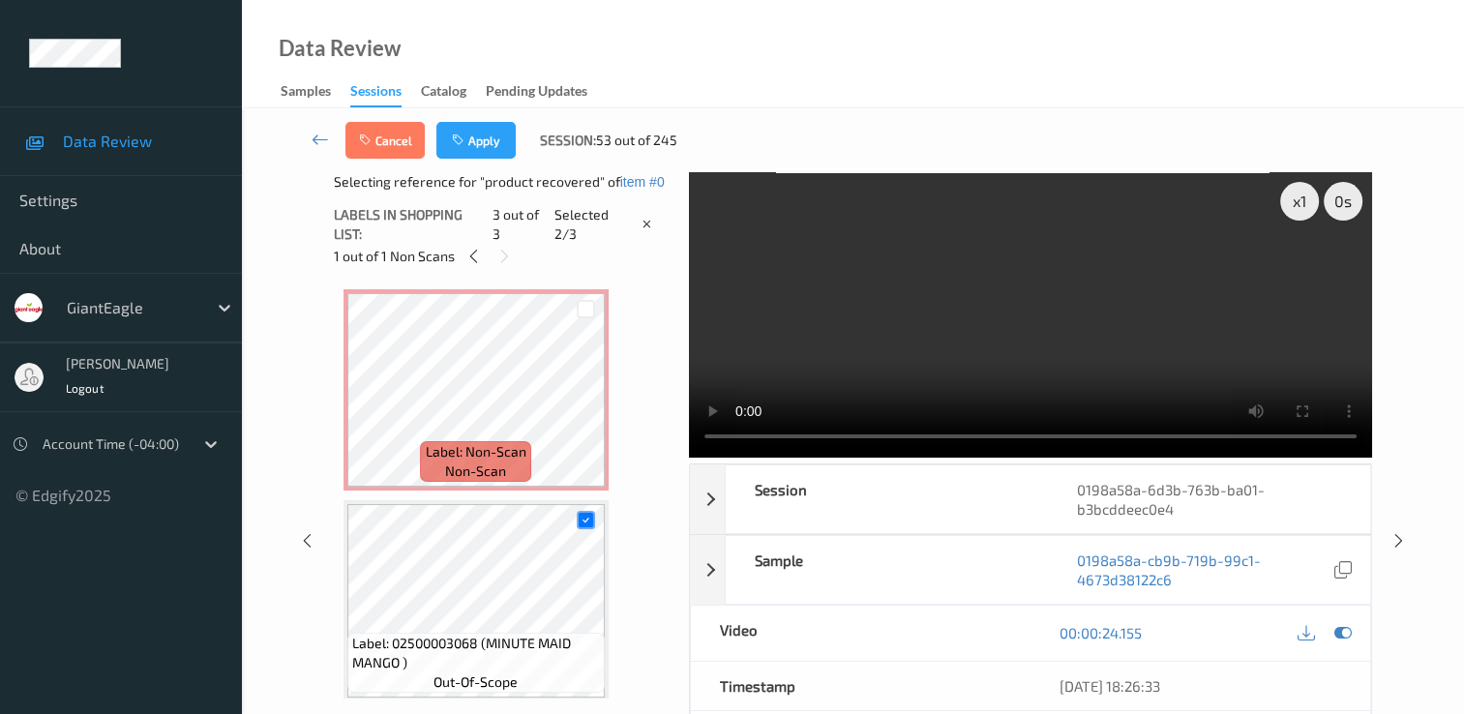
scroll to position [0, 0]
click at [478, 143] on button "Apply" at bounding box center [475, 140] width 79 height 37
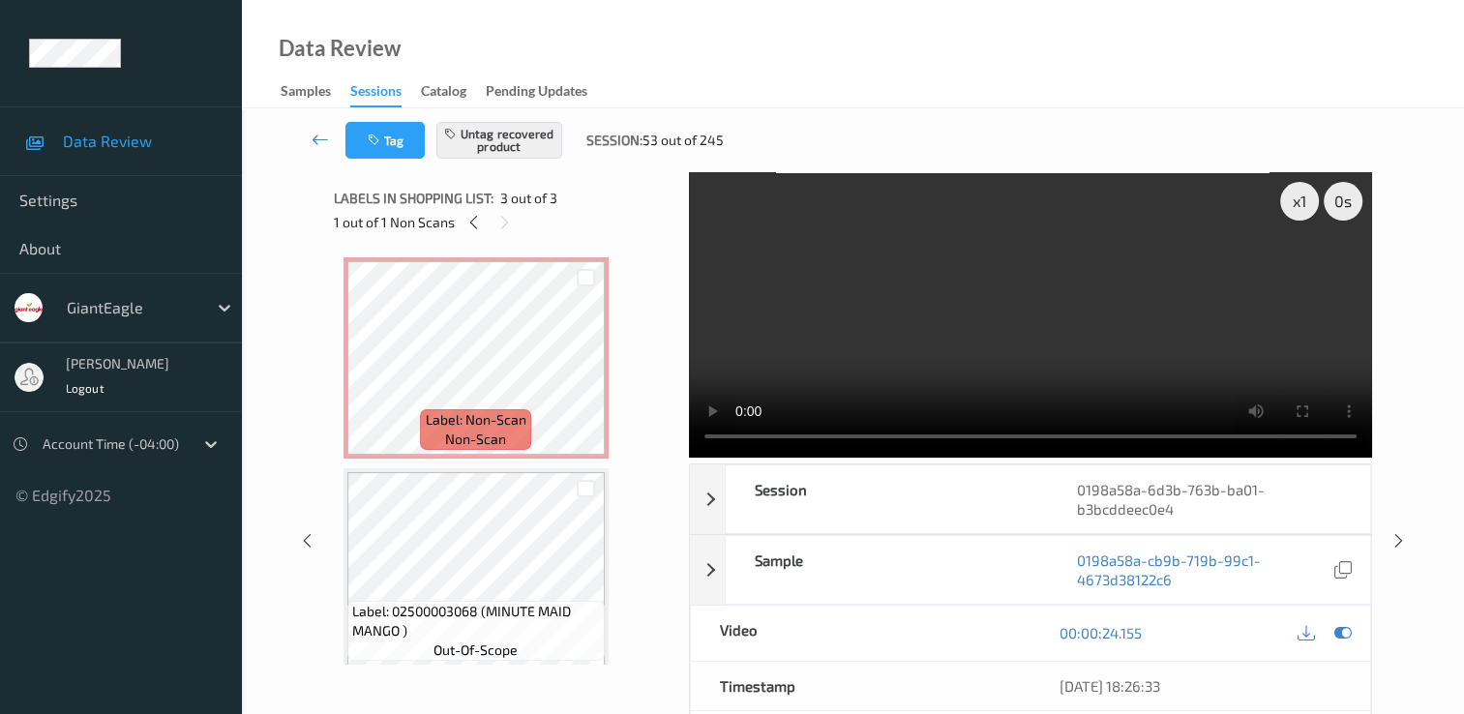
click at [860, 339] on video at bounding box center [1030, 314] width 683 height 285
click at [1014, 311] on video at bounding box center [1030, 314] width 683 height 285
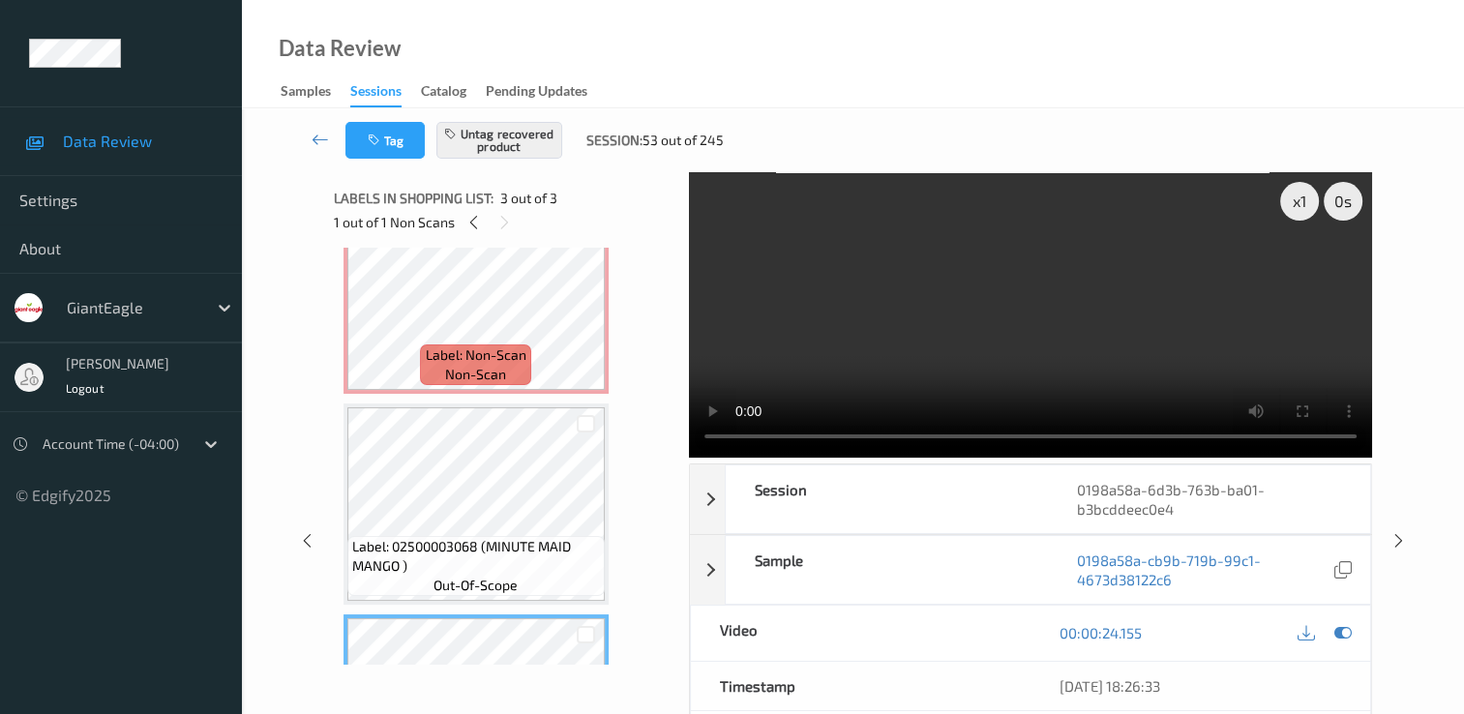
scroll to position [97, 0]
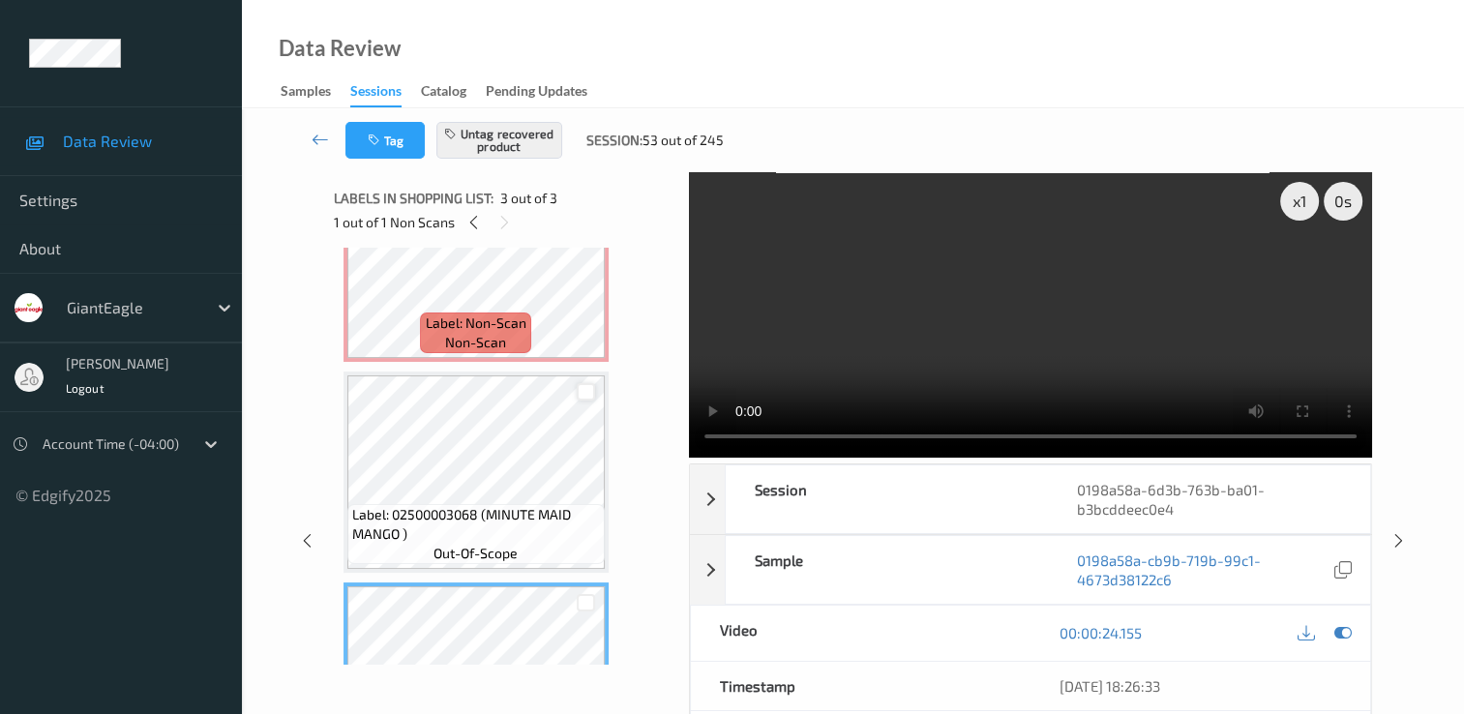
click at [584, 395] on div at bounding box center [586, 392] width 18 height 18
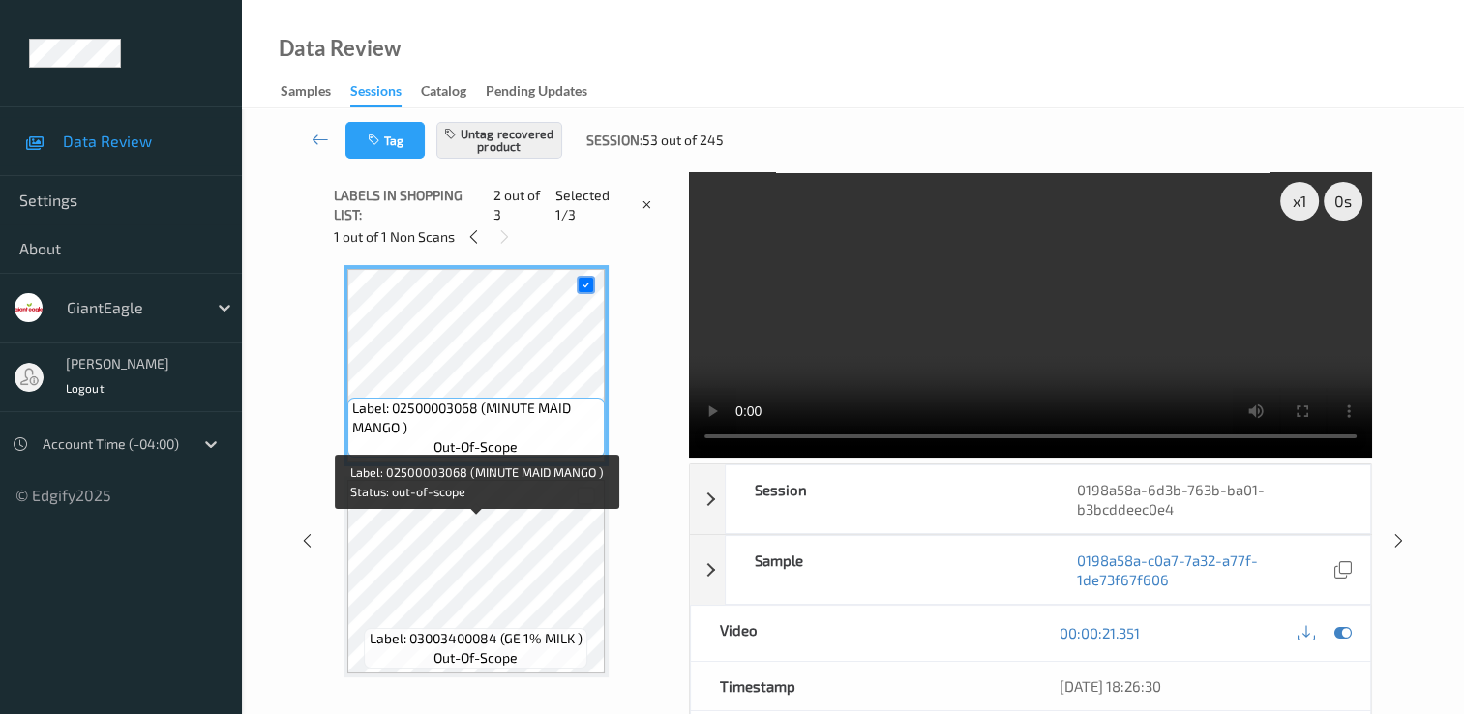
scroll to position [225, 0]
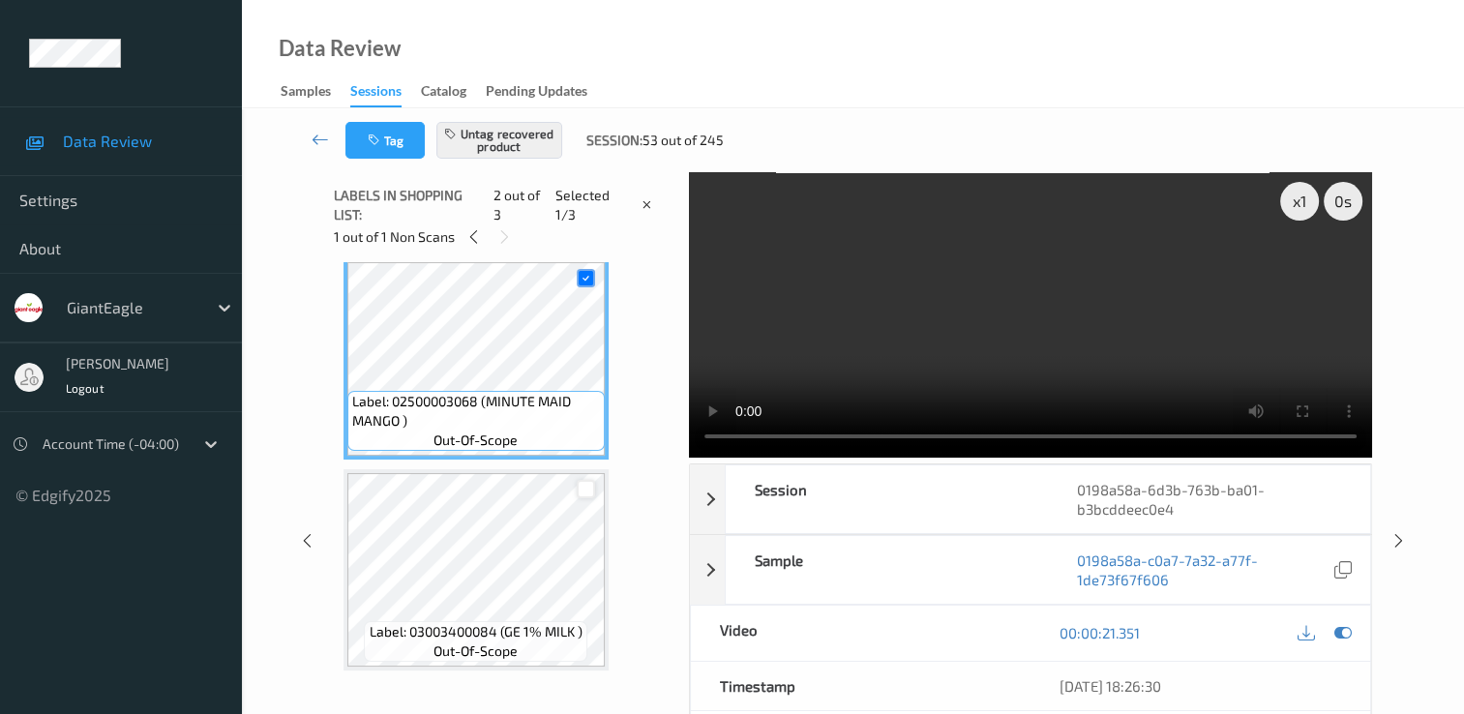
click at [590, 497] on div at bounding box center [586, 489] width 18 height 18
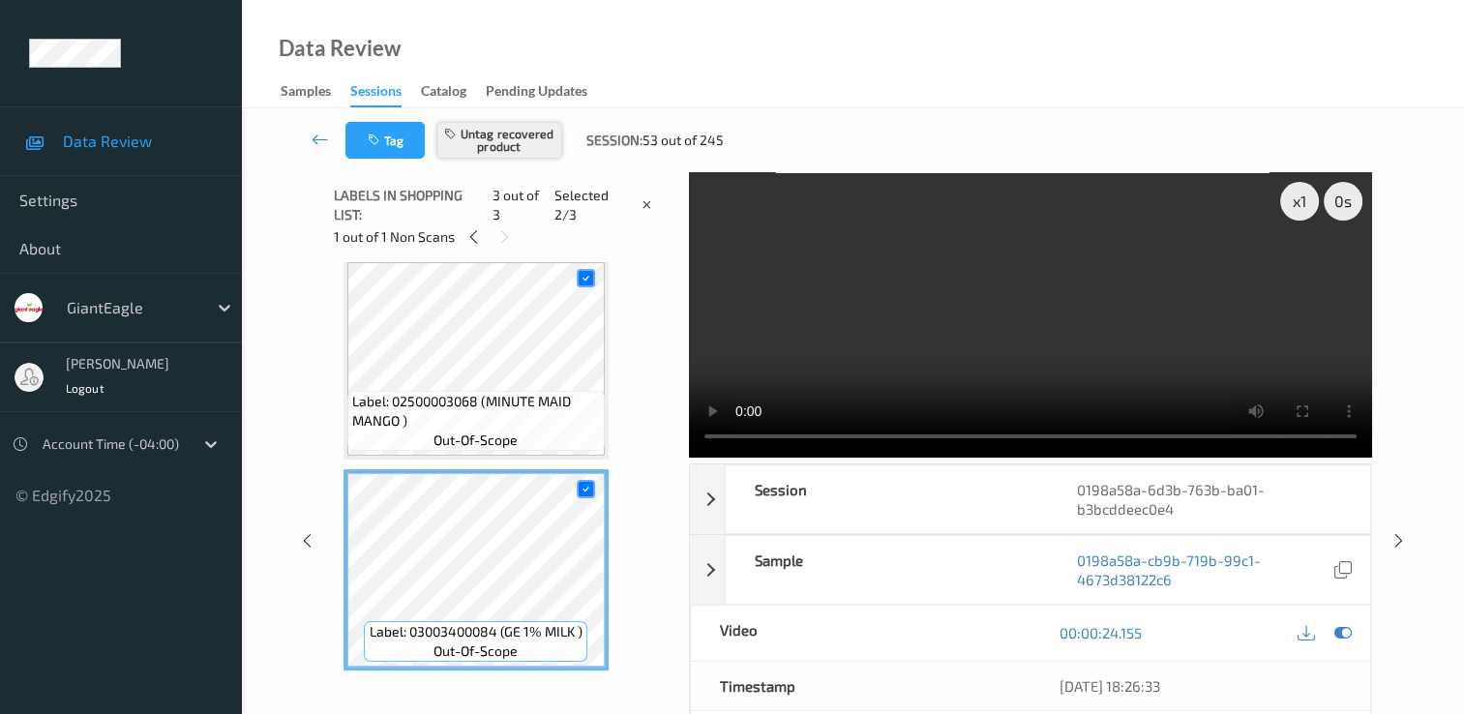
click at [526, 131] on button "Untag recovered product" at bounding box center [499, 140] width 126 height 37
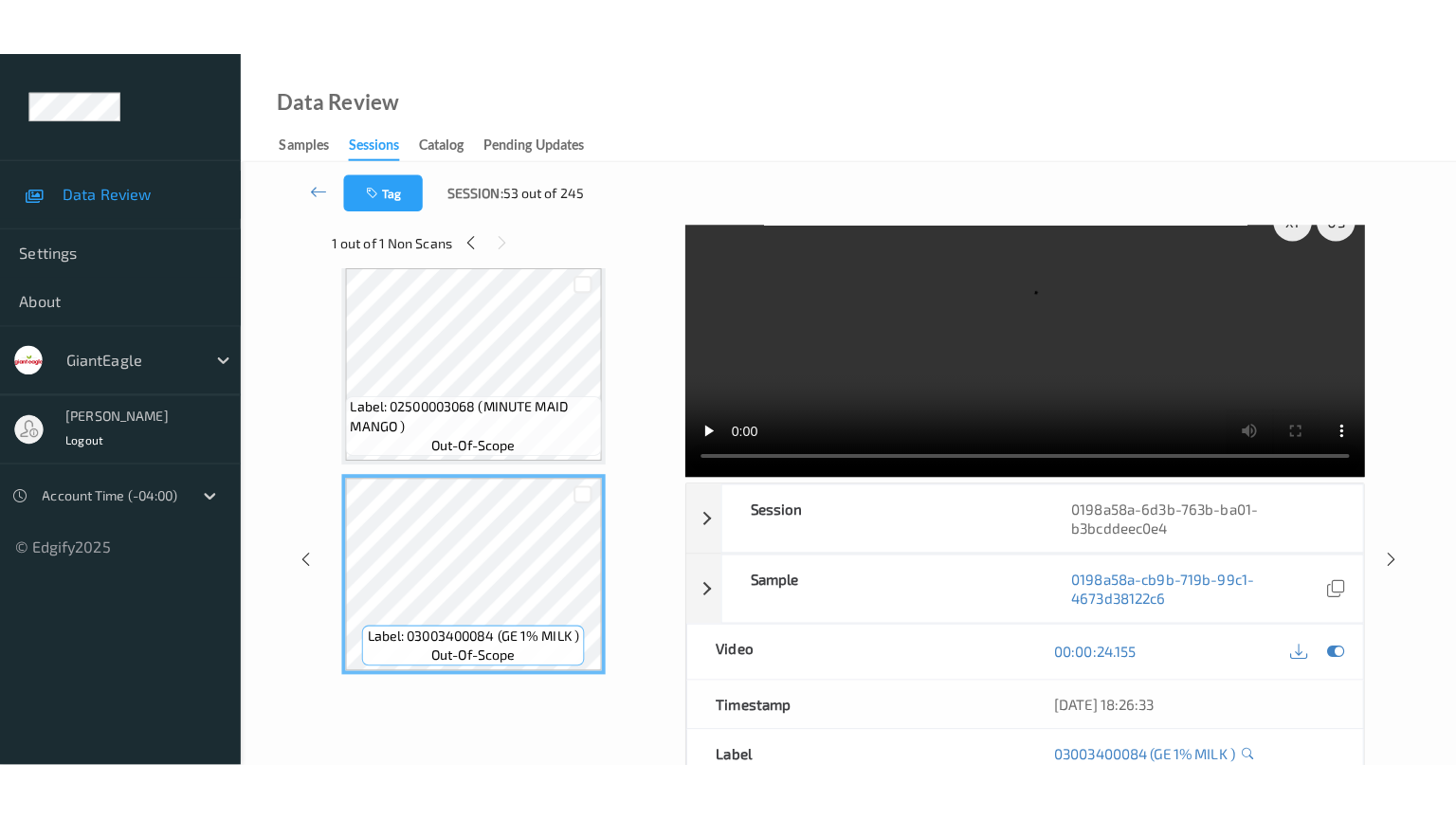
scroll to position [0, 0]
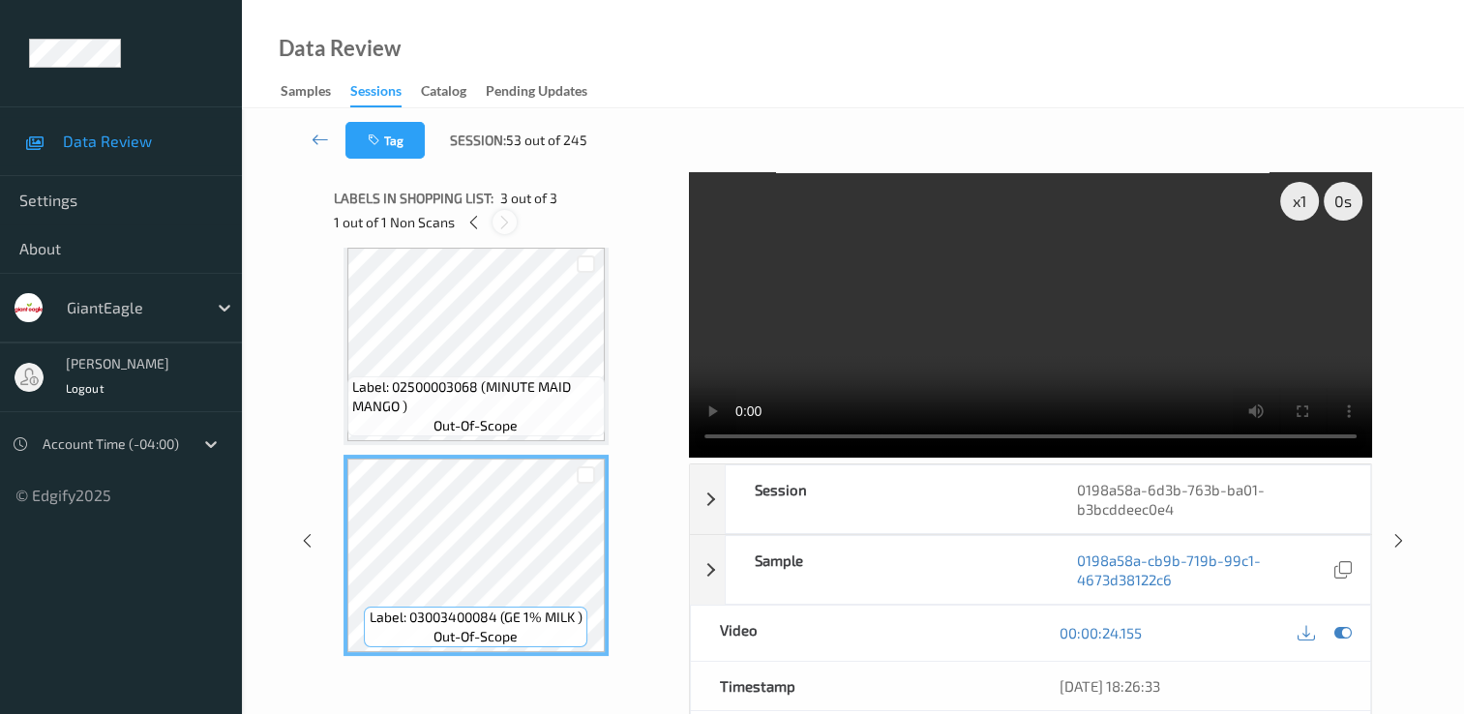
click at [496, 220] on icon at bounding box center [504, 222] width 16 height 17
click at [498, 220] on icon at bounding box center [504, 222] width 16 height 17
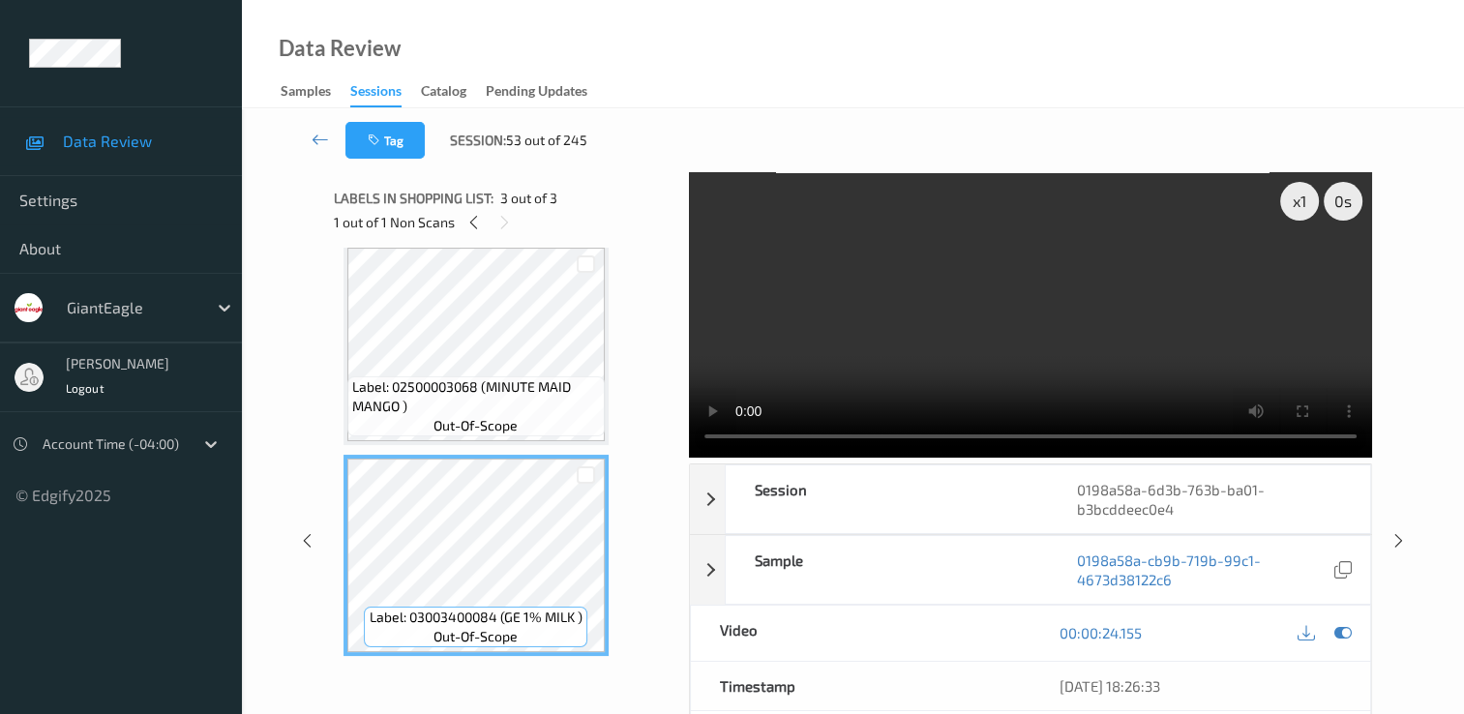
click at [871, 339] on video at bounding box center [1030, 314] width 683 height 285
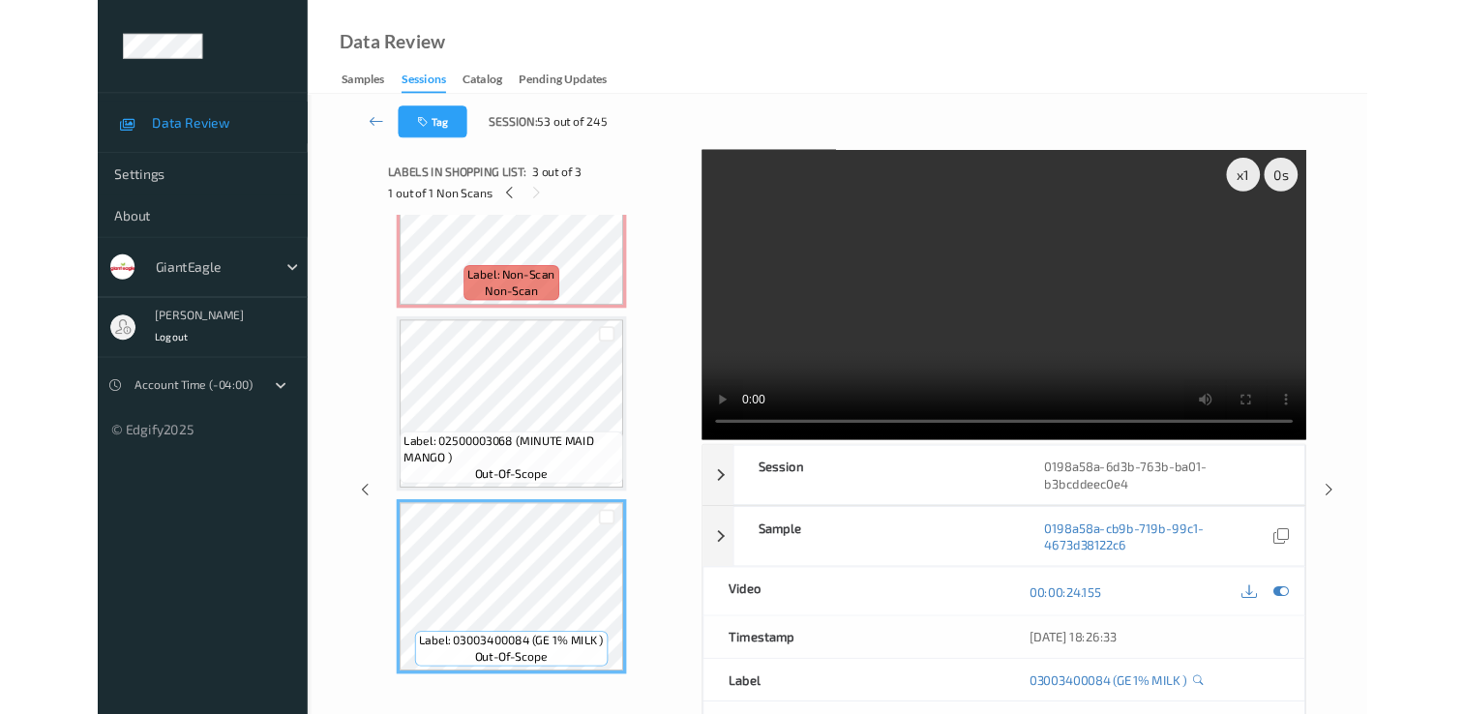
scroll to position [104, 0]
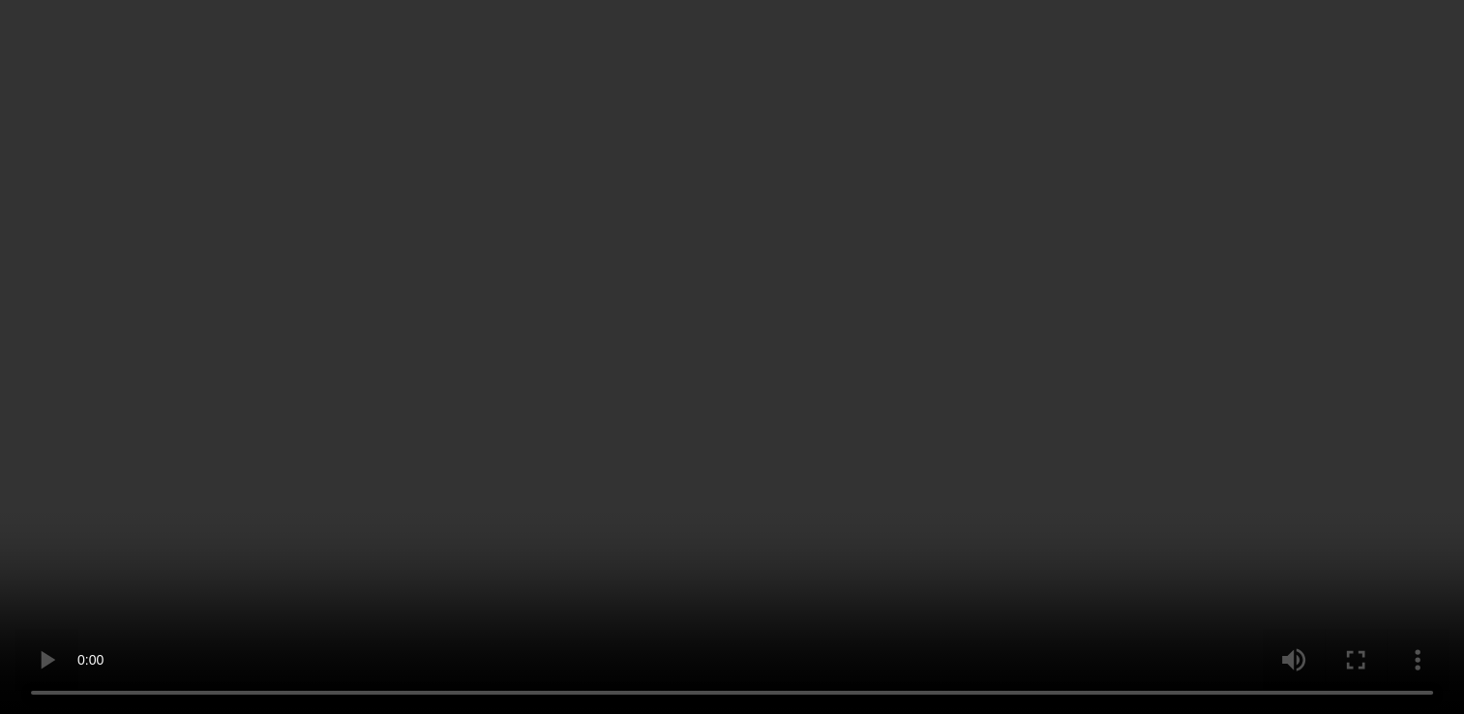
click at [525, 320] on span "Label: Non-Scan" at bounding box center [476, 316] width 101 height 19
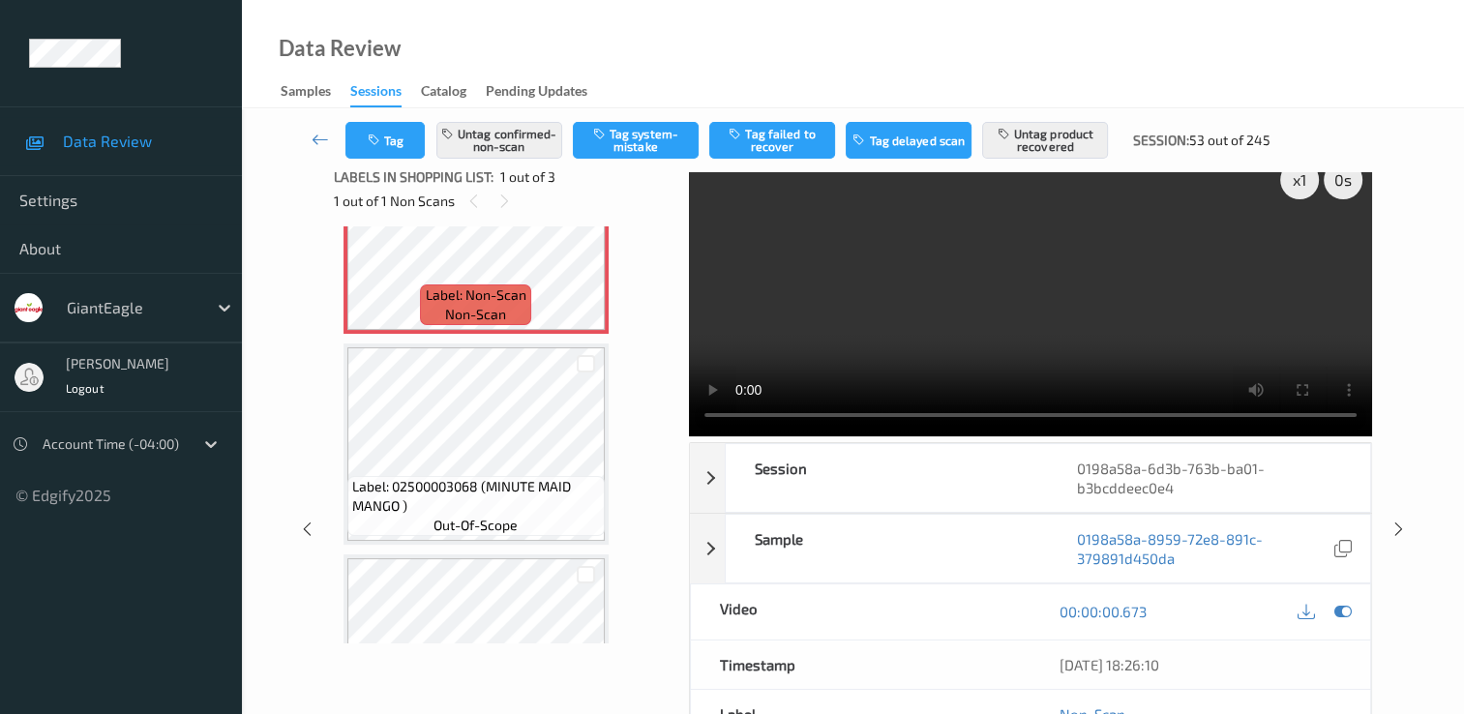
scroll to position [0, 0]
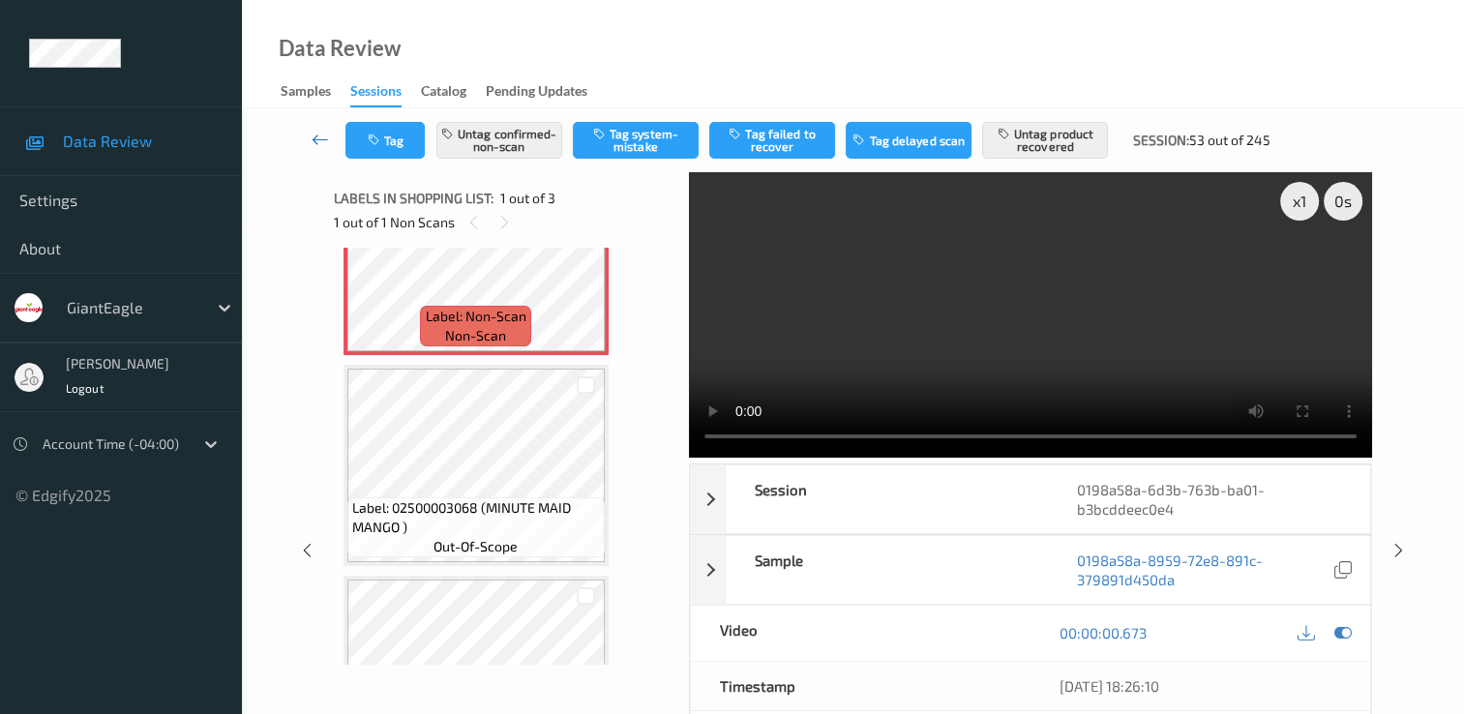
click at [326, 141] on icon at bounding box center [320, 139] width 17 height 19
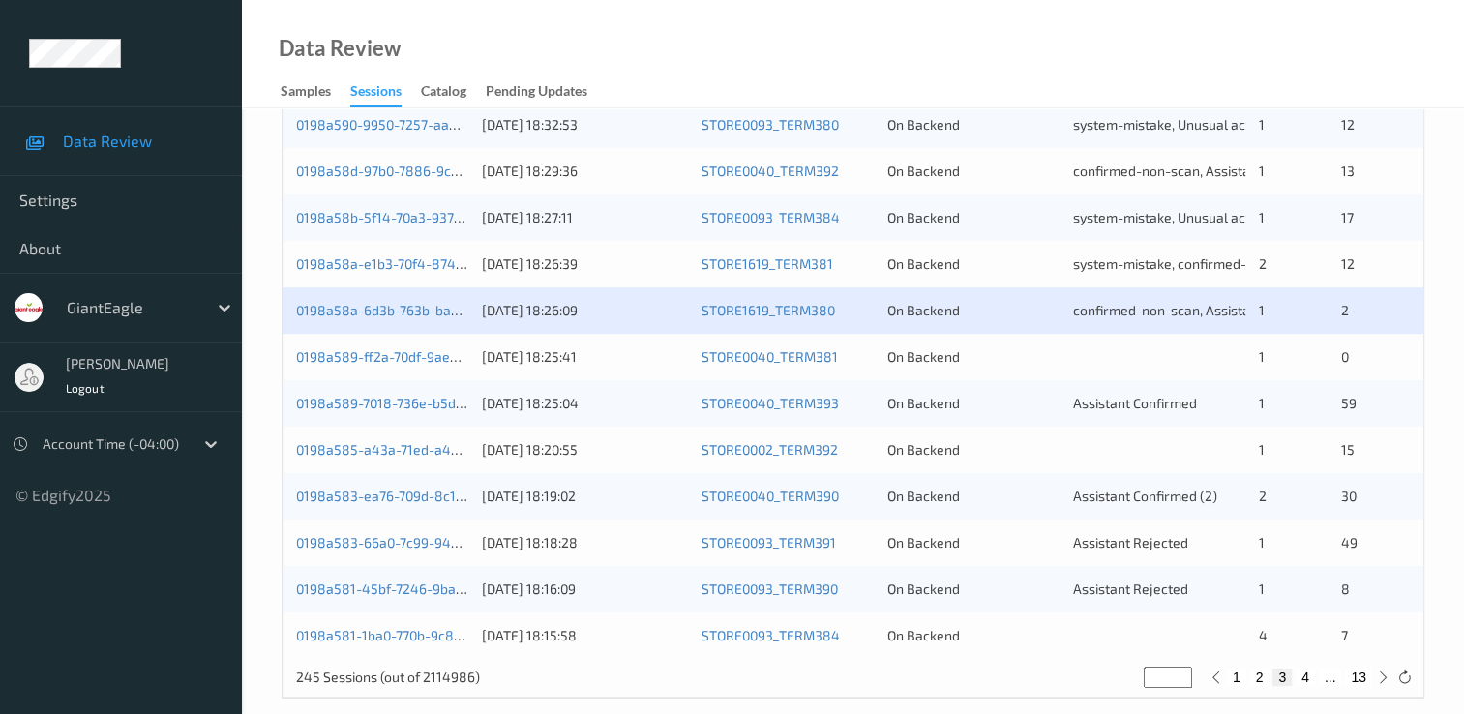
scroll to position [893, 0]
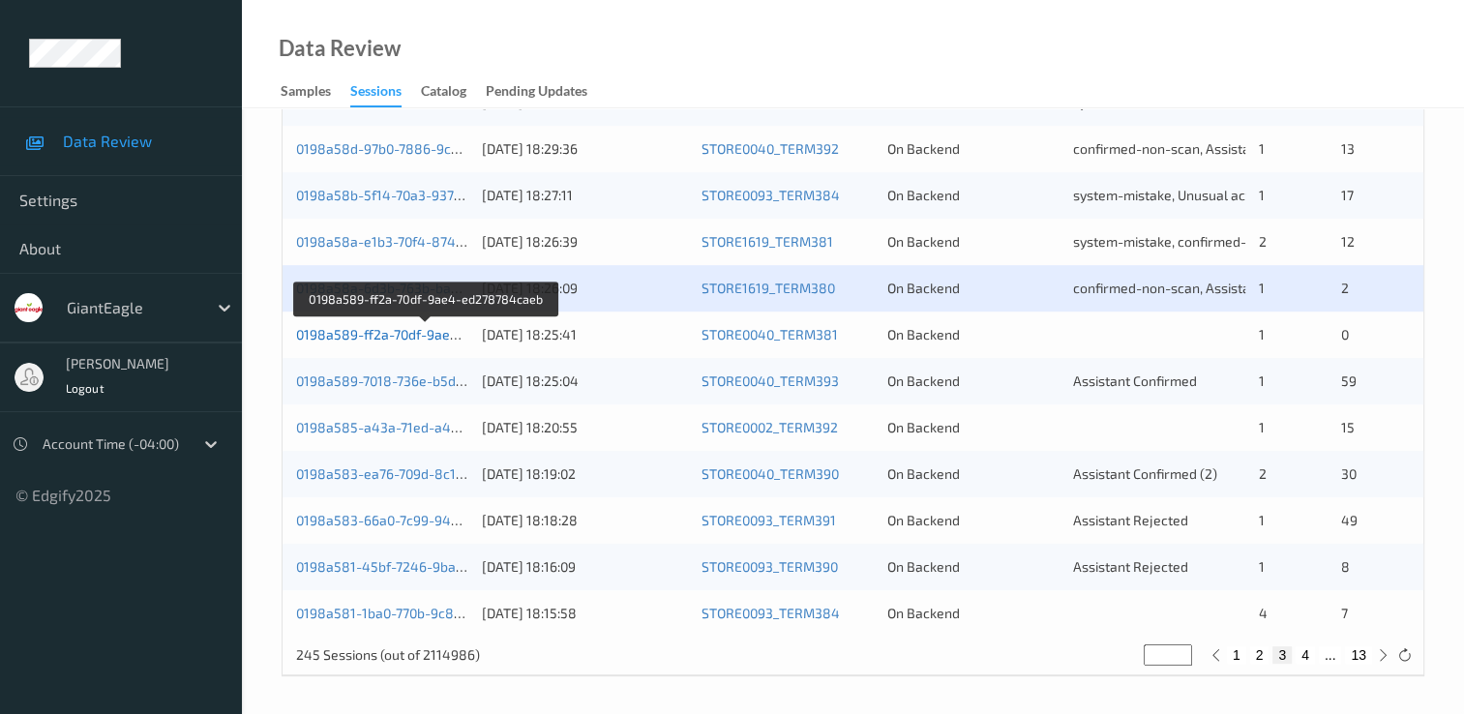
click at [423, 337] on link "0198a589-ff2a-70df-9ae4-ed278784caeb" at bounding box center [426, 334] width 261 height 16
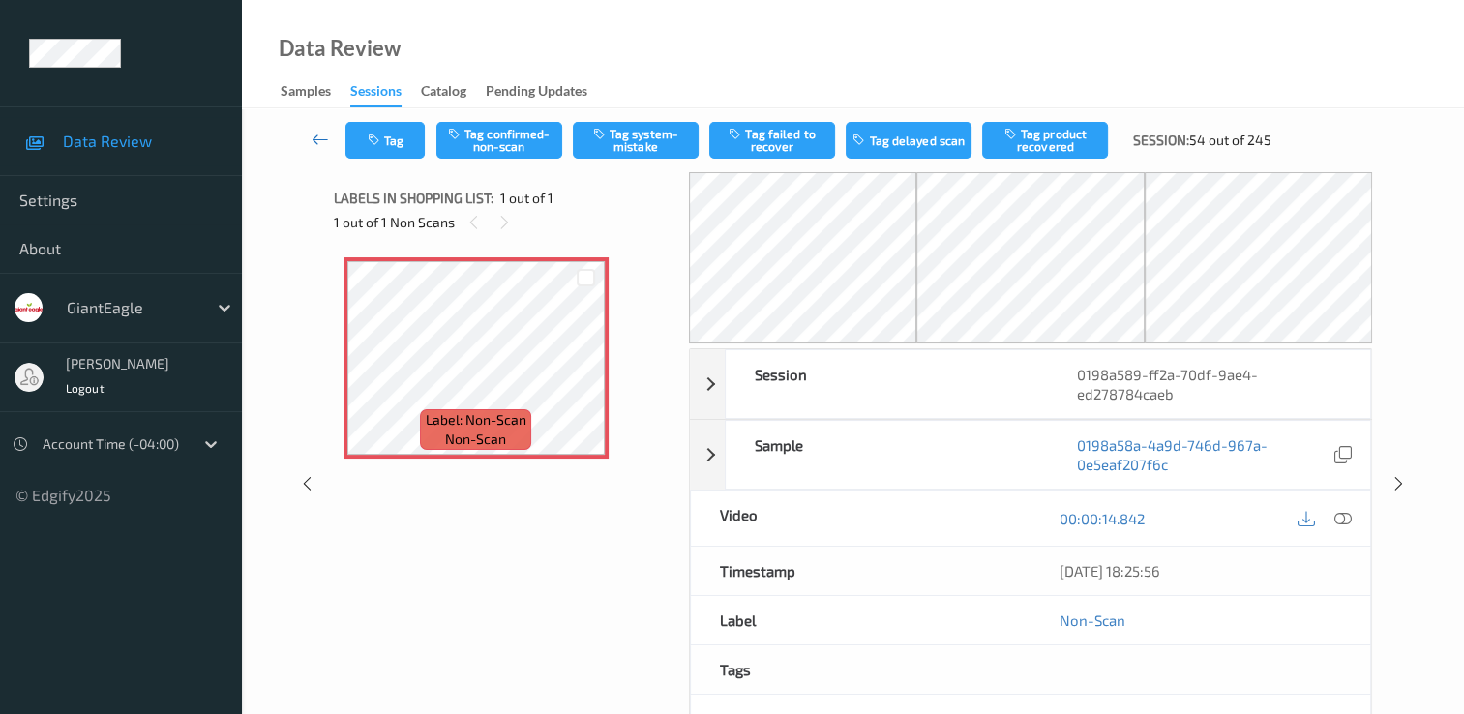
click at [318, 142] on icon at bounding box center [320, 139] width 17 height 19
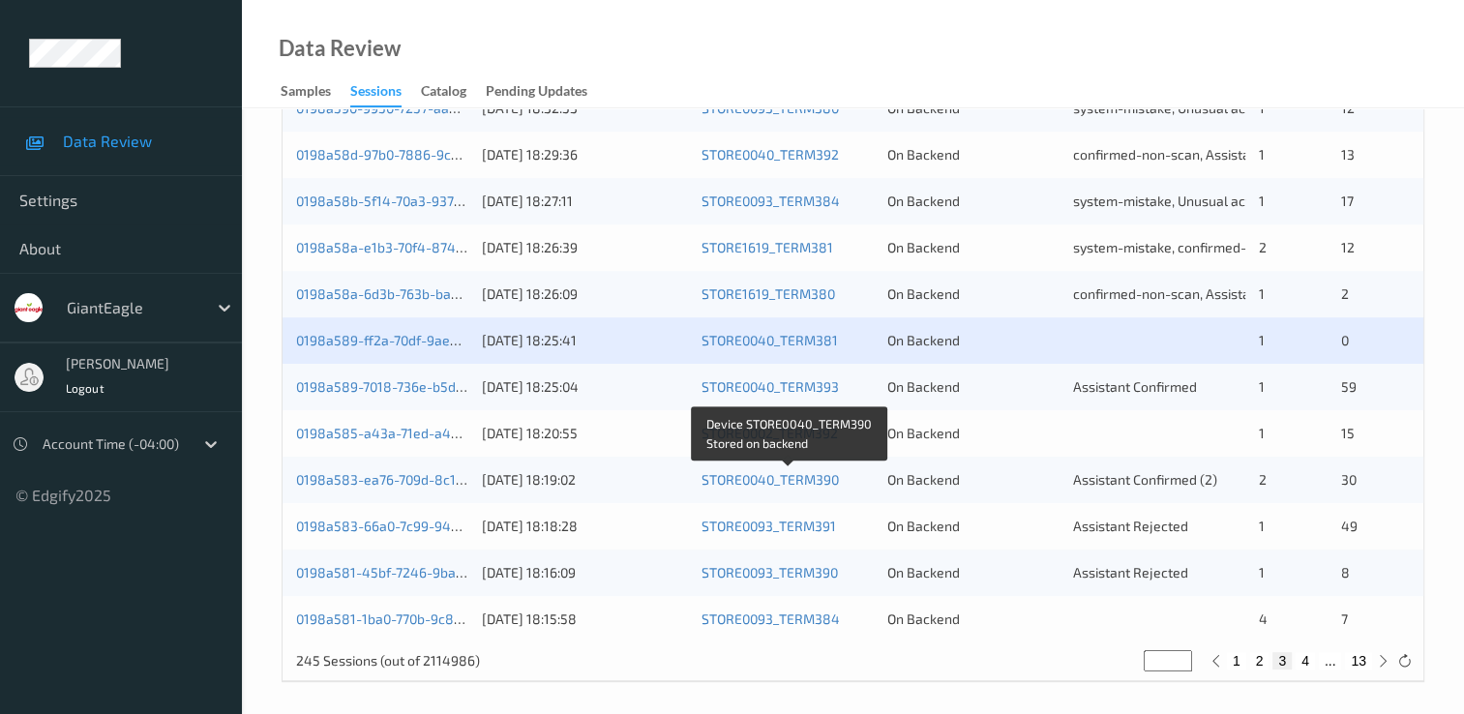
scroll to position [893, 0]
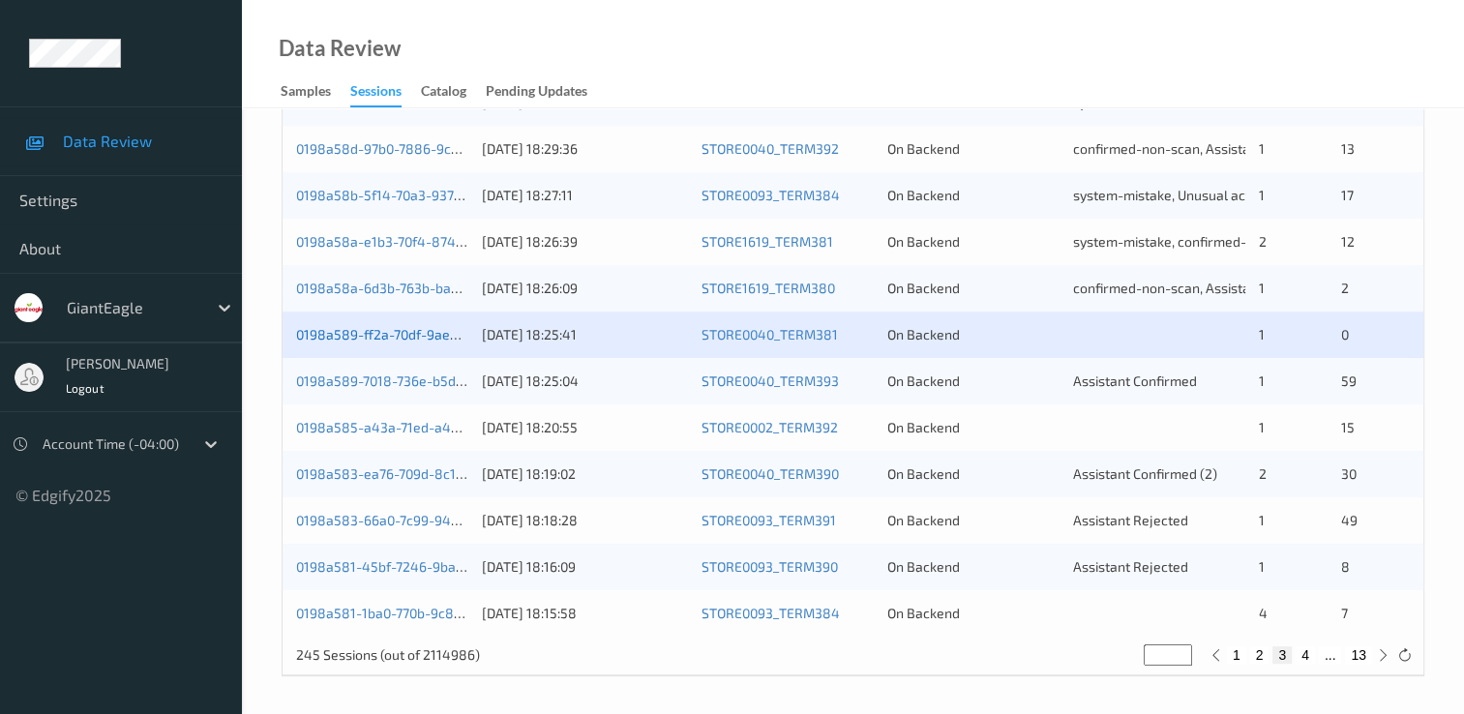
click at [420, 333] on link "0198a589-ff2a-70df-9ae4-ed278784caeb" at bounding box center [426, 334] width 261 height 16
